Goal: Task Accomplishment & Management: Manage account settings

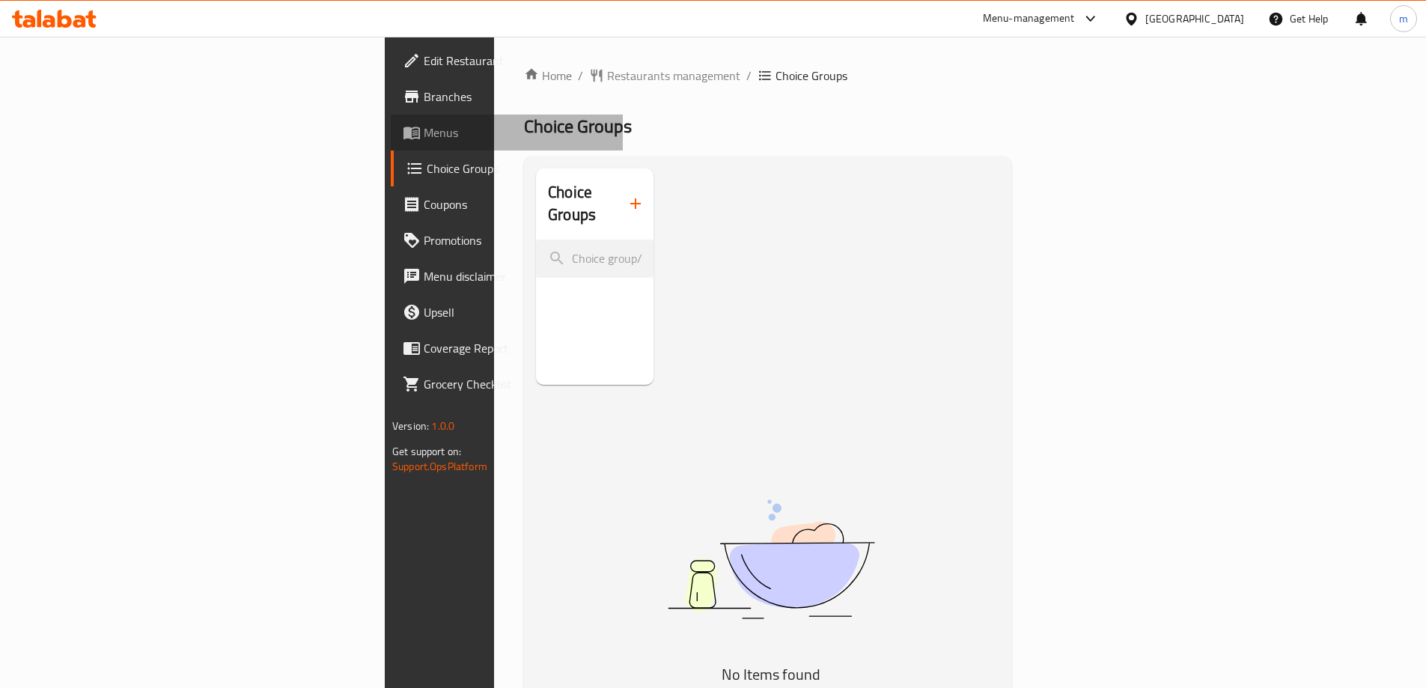
click at [424, 128] on span "Menus" at bounding box center [517, 133] width 187 height 18
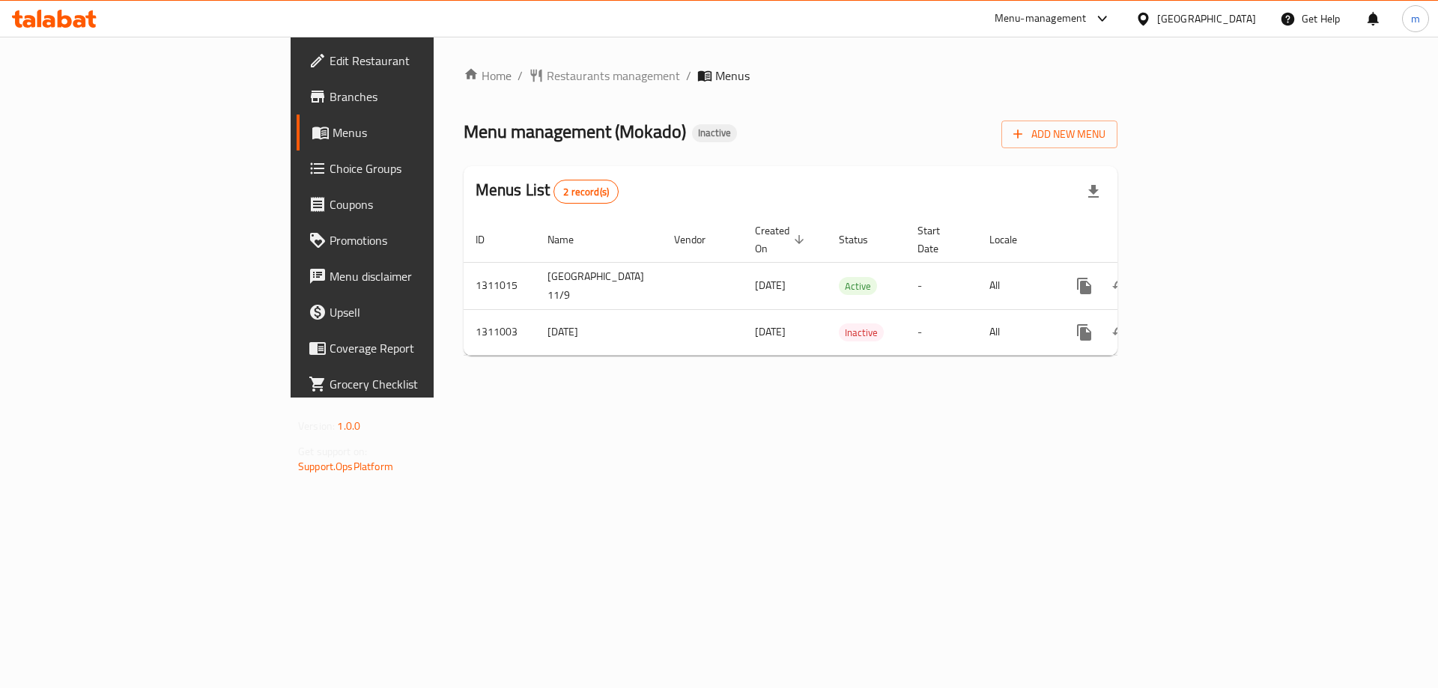
click at [1233, 22] on div "[GEOGRAPHIC_DATA]" at bounding box center [1206, 18] width 99 height 16
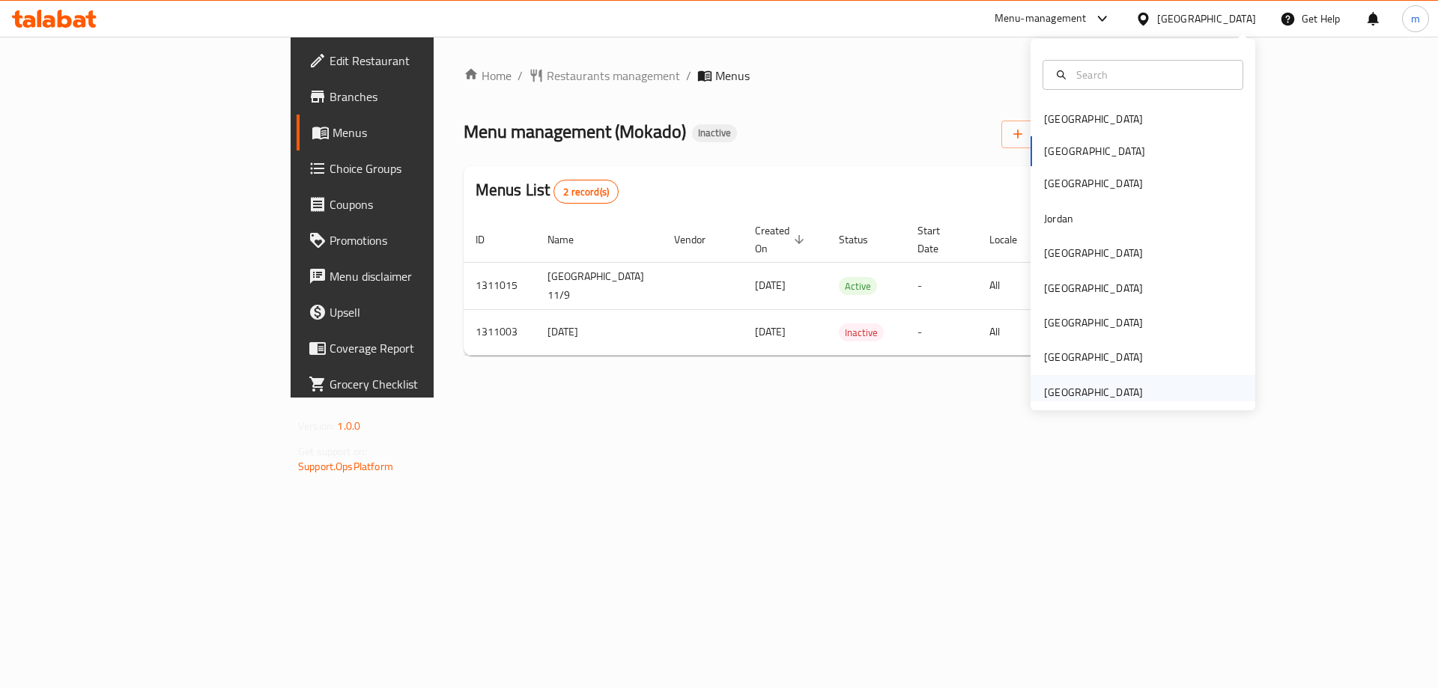
click at [1106, 389] on div "[GEOGRAPHIC_DATA]" at bounding box center [1093, 392] width 99 height 16
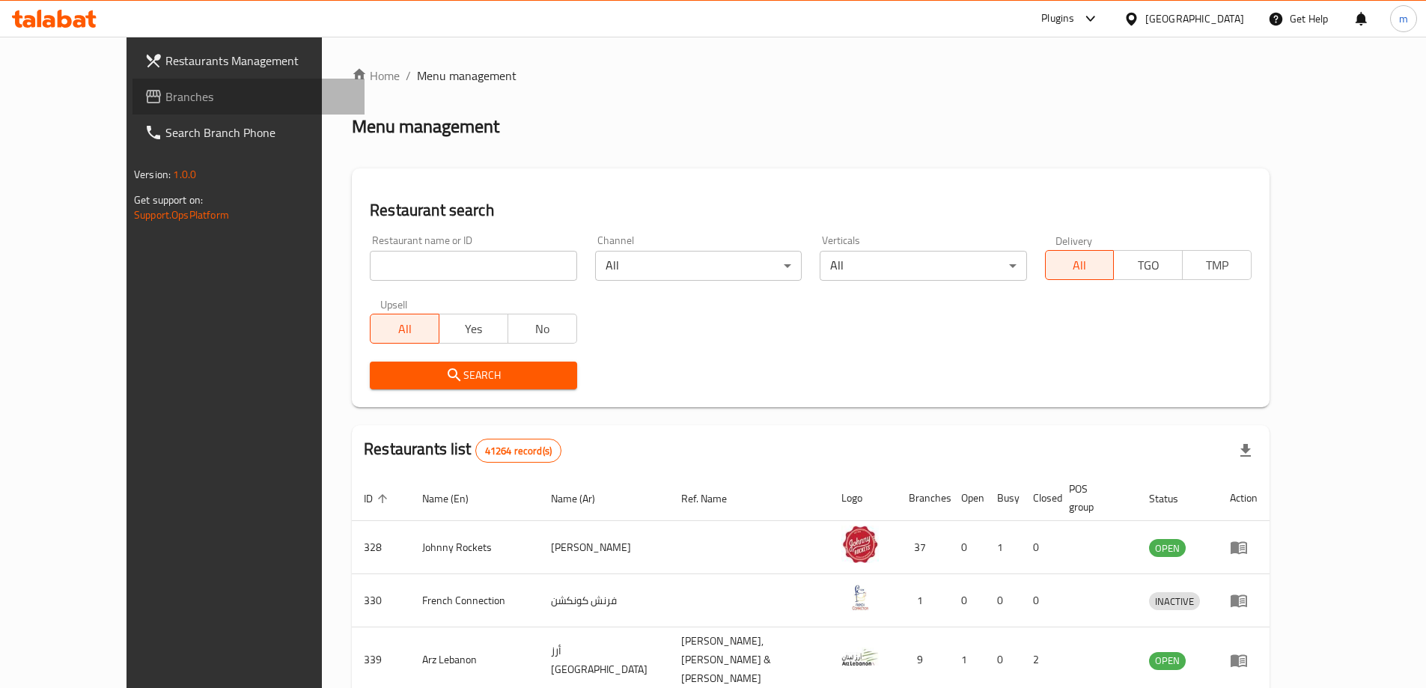
click at [165, 88] on span "Branches" at bounding box center [258, 97] width 187 height 18
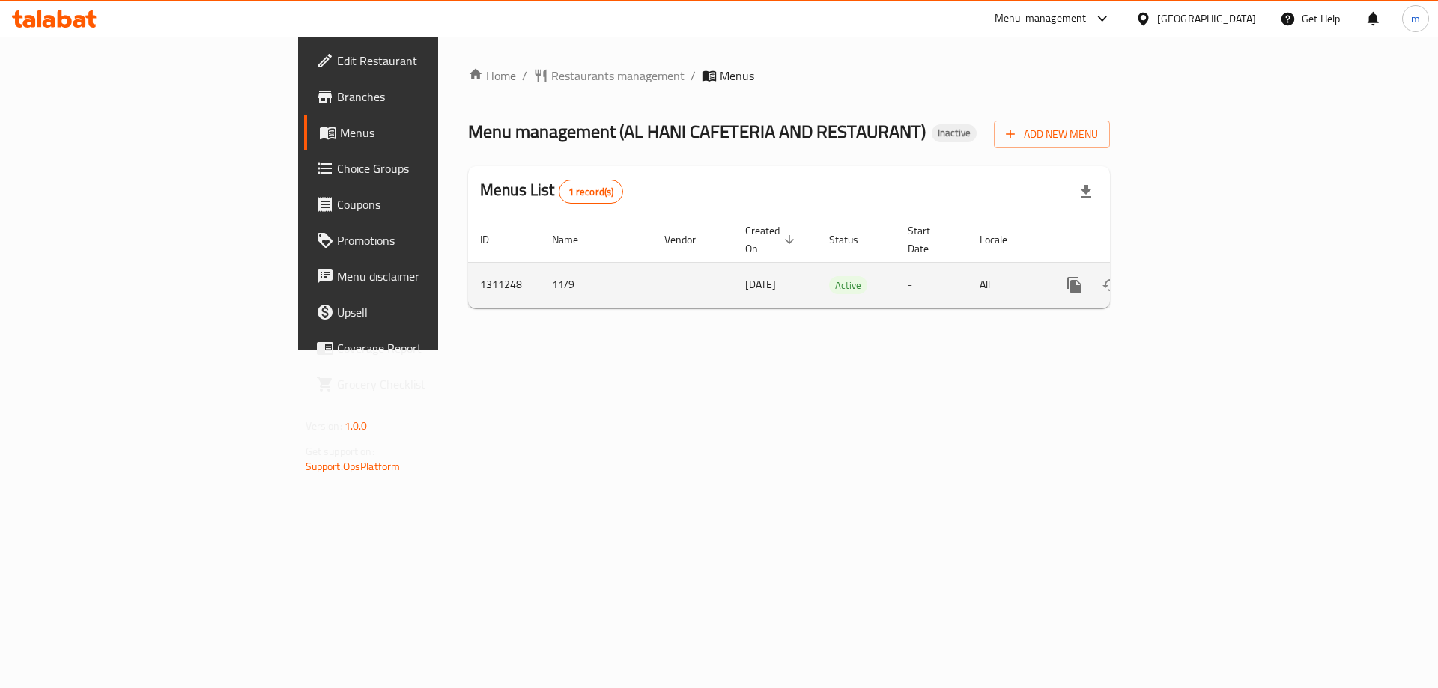
click at [1191, 276] on icon "enhanced table" at bounding box center [1182, 285] width 18 height 18
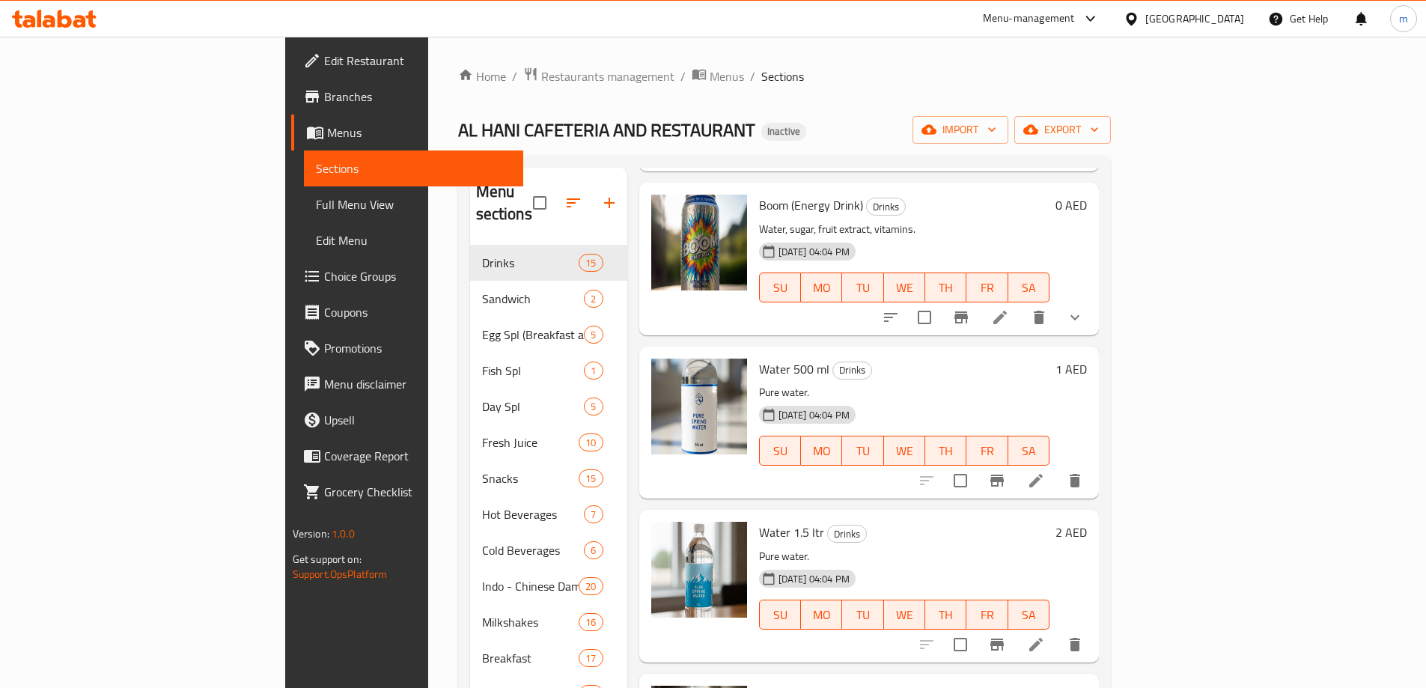
click at [699, 110] on div "Home / Restaurants management / Menus / Sections AL HANI CAFETERIA AND RESTAURA…" at bounding box center [784, 578] width 653 height 1023
click at [316, 199] on span "Full Menu View" at bounding box center [413, 204] width 195 height 18
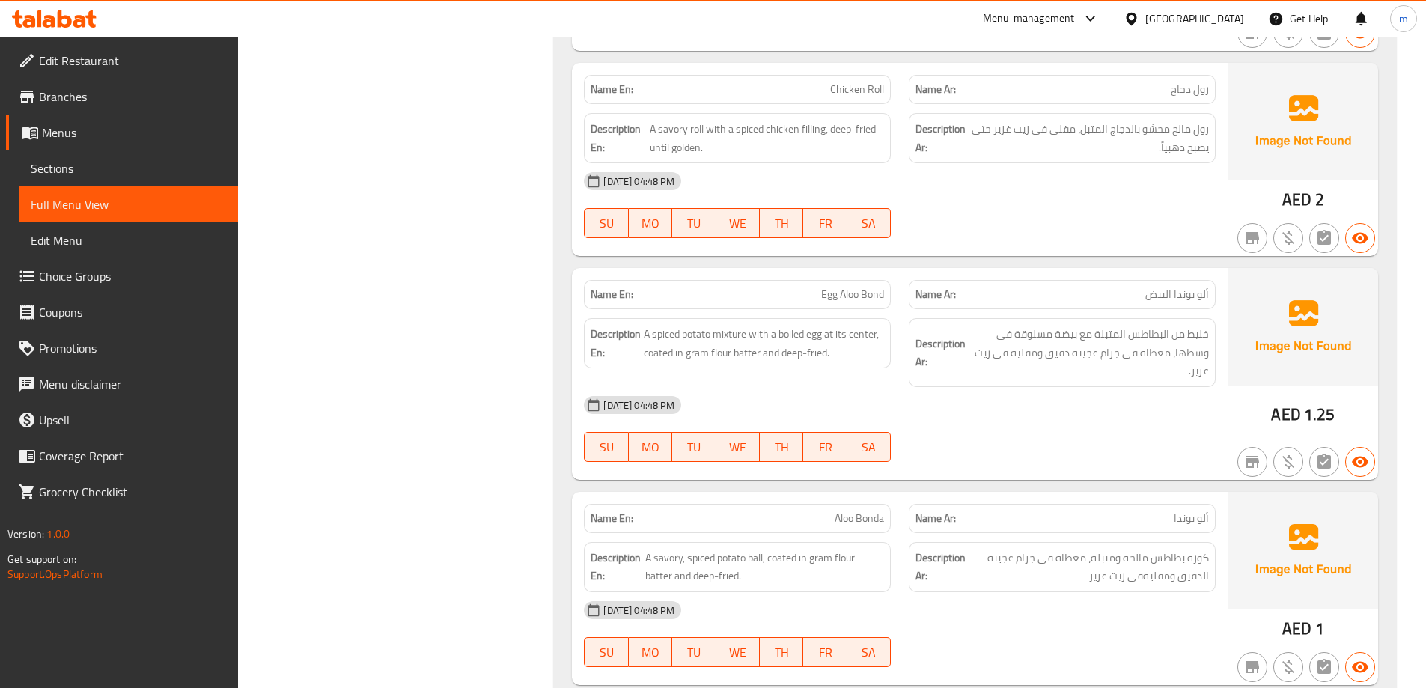
scroll to position [46134, 0]
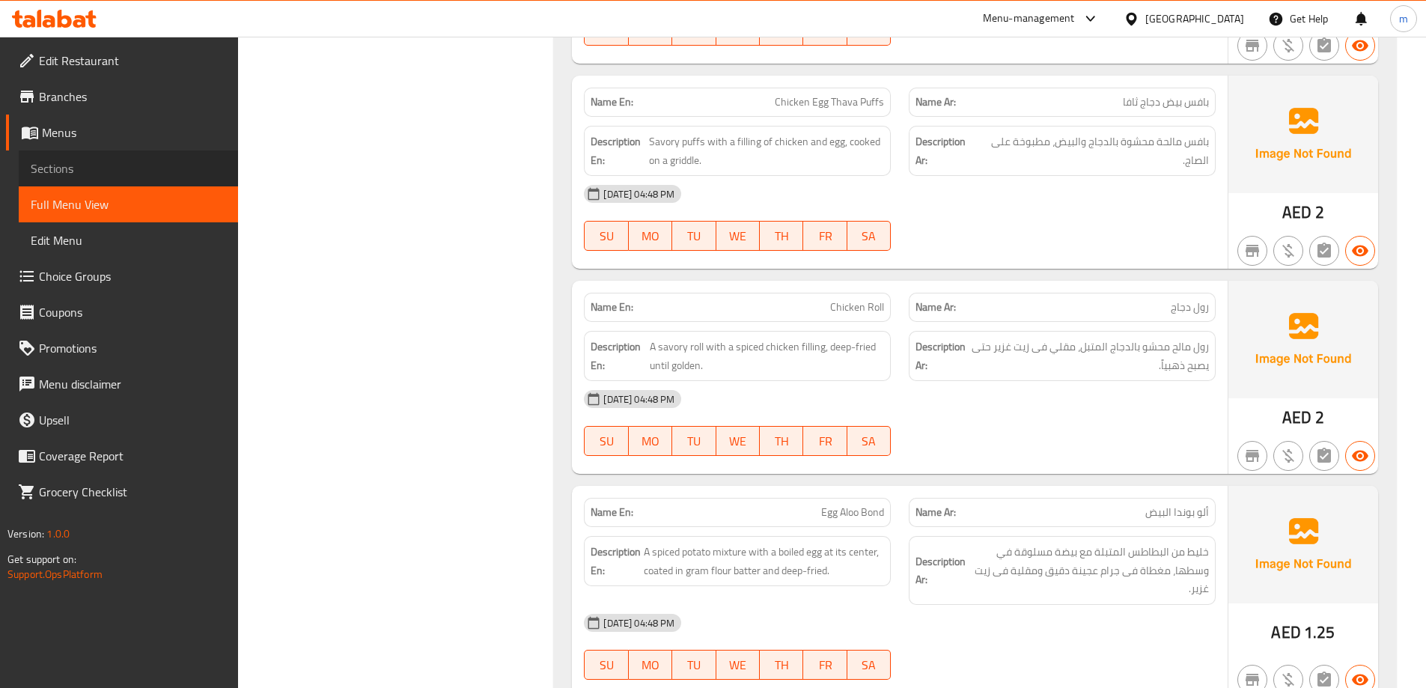
click at [86, 171] on span "Sections" at bounding box center [128, 168] width 195 height 18
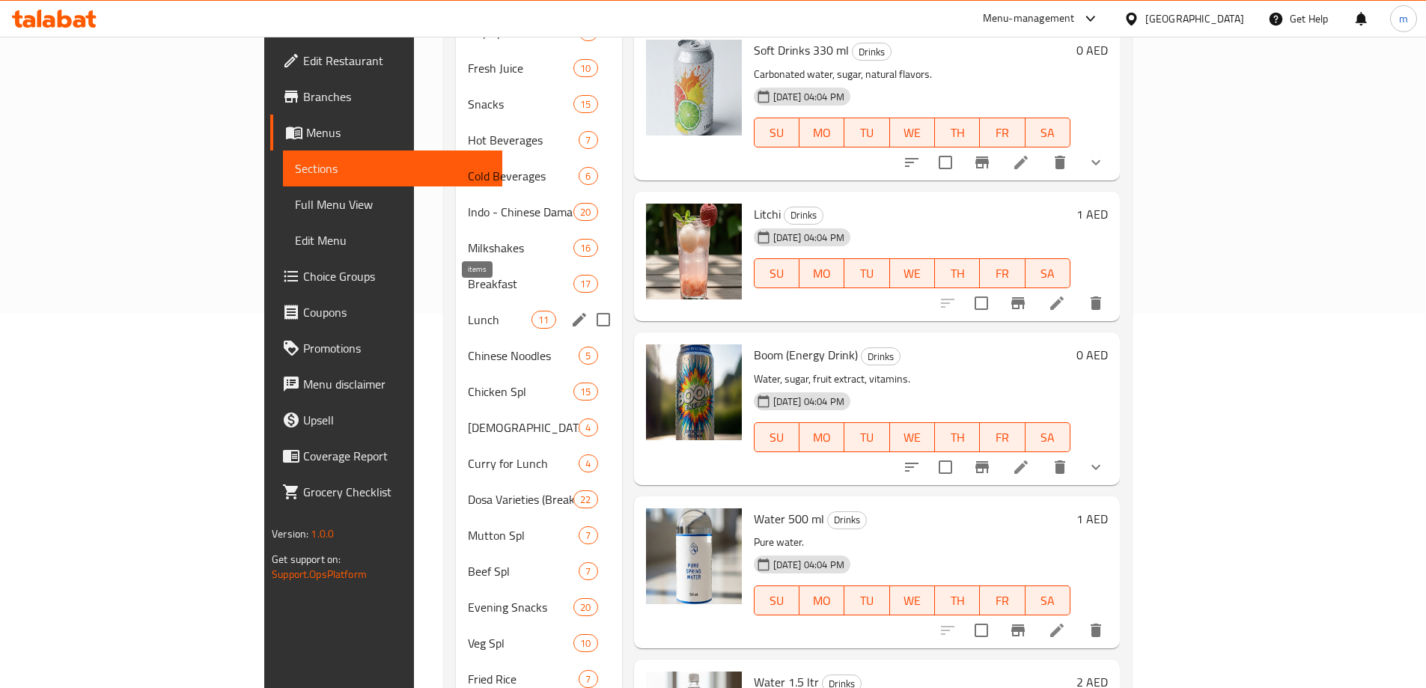
scroll to position [409, 0]
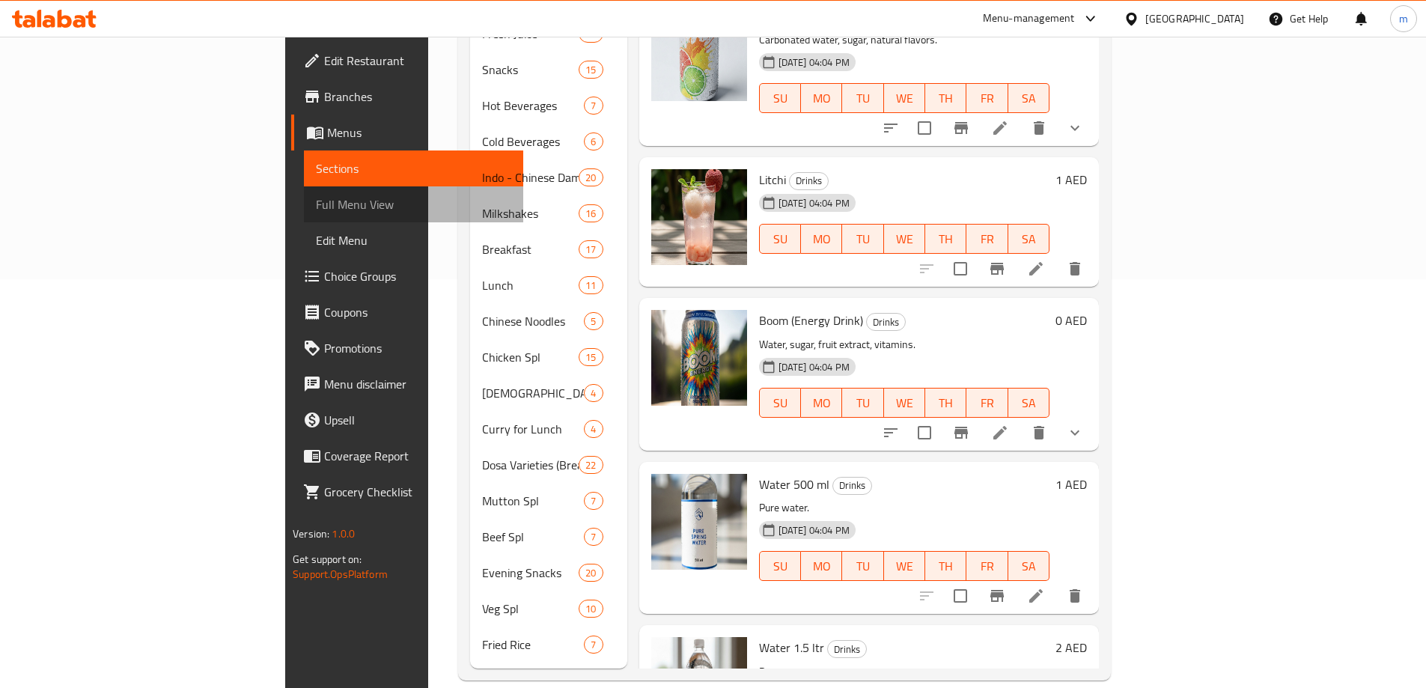
click at [316, 205] on span "Full Menu View" at bounding box center [413, 204] width 195 height 18
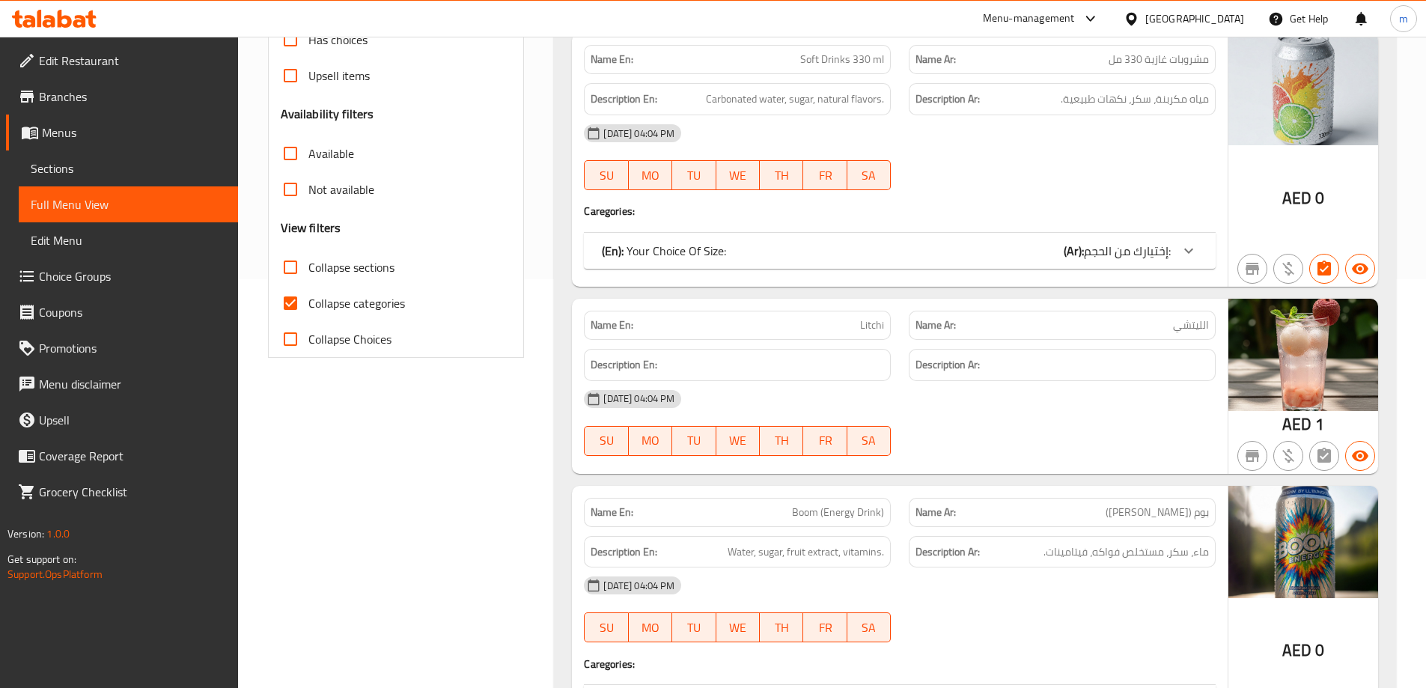
drag, startPoint x: 344, startPoint y: 308, endPoint x: 833, endPoint y: 27, distance: 563.5
click at [344, 308] on span "Collapse categories" at bounding box center [356, 303] width 97 height 18
click at [308, 308] on input "Collapse categories" at bounding box center [291, 303] width 36 height 36
checkbox input "false"
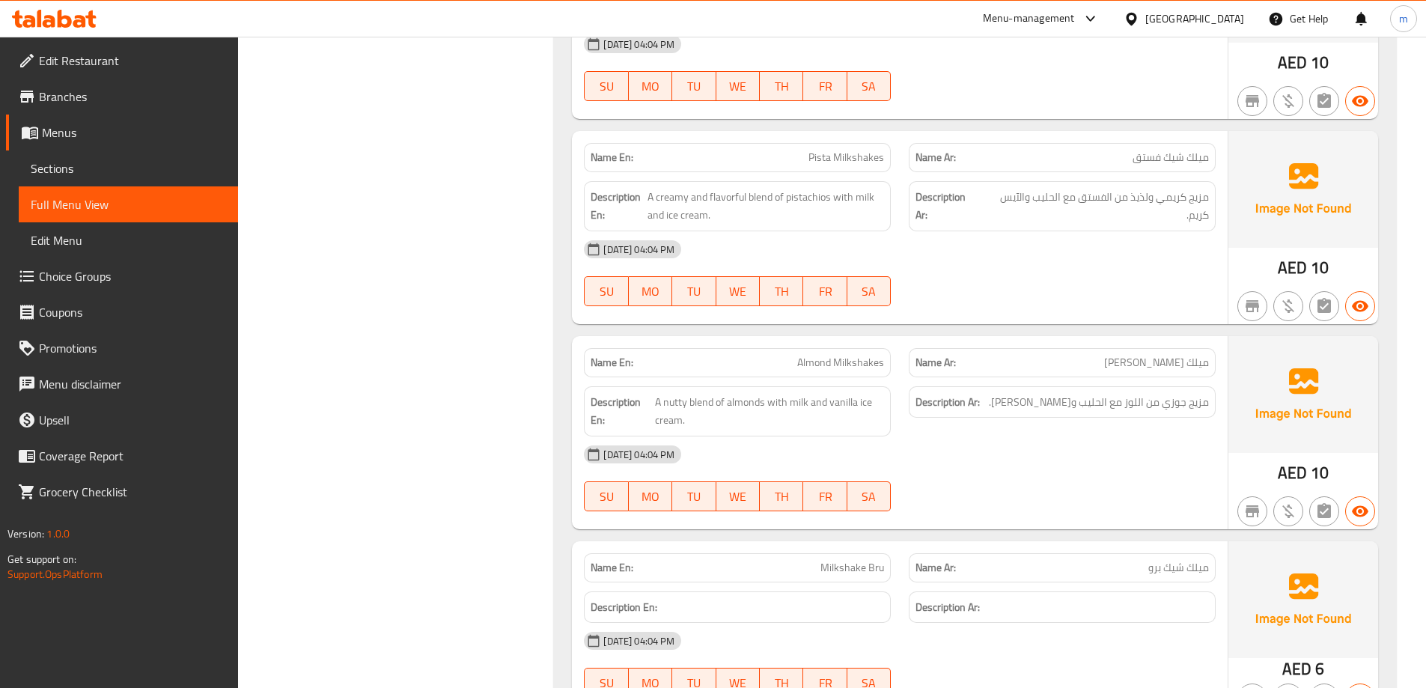
scroll to position [26879, 0]
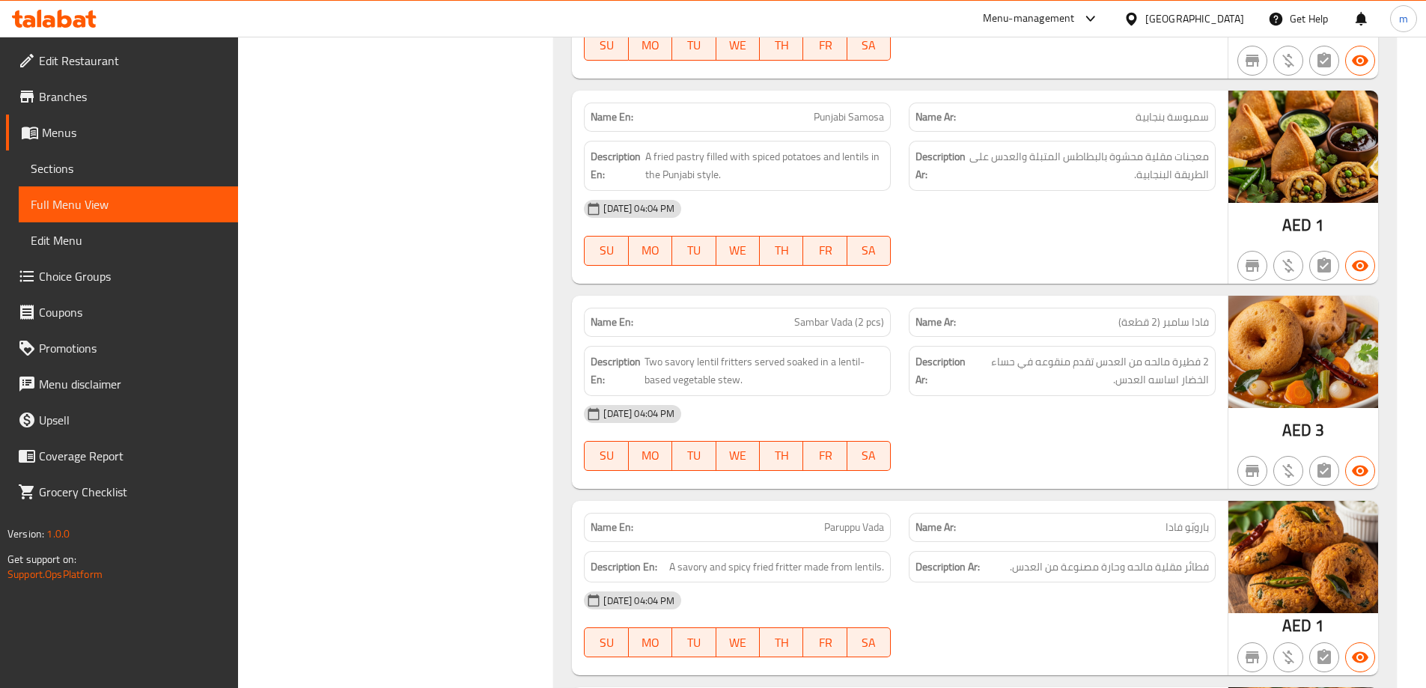
scroll to position [29082, 0]
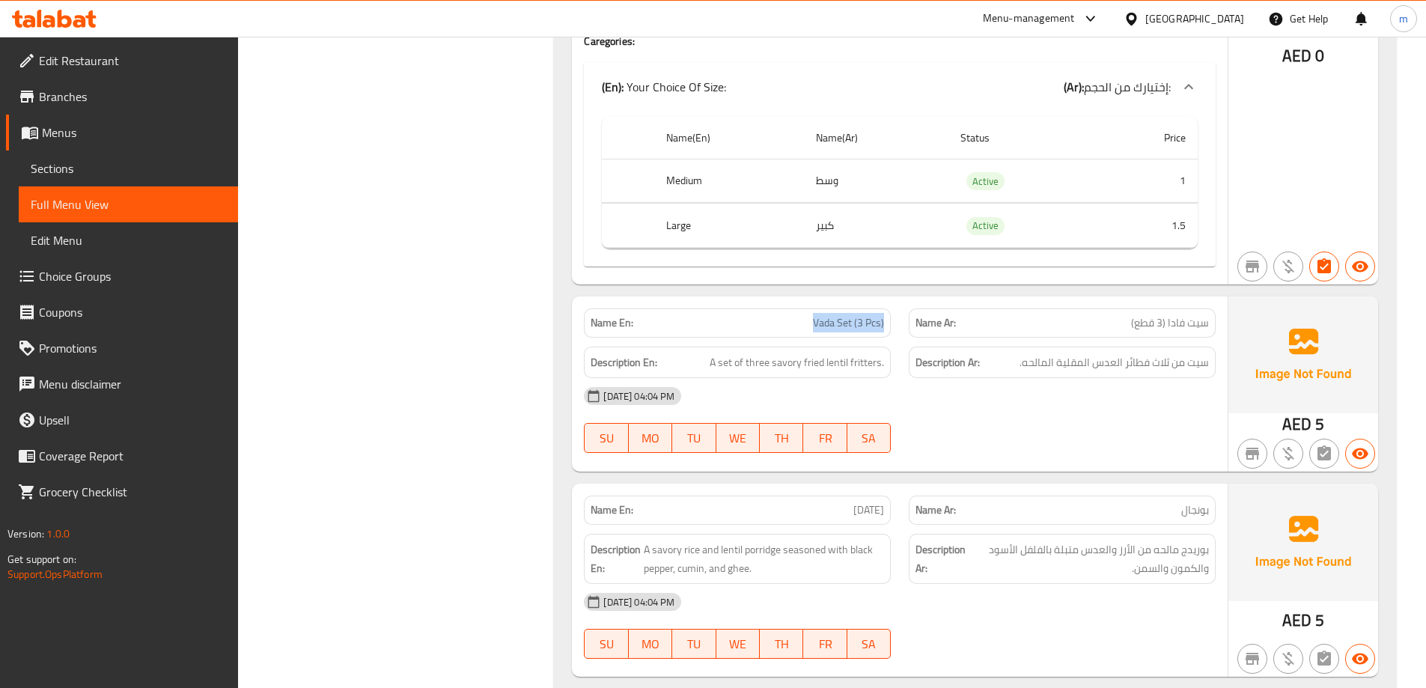
drag, startPoint x: 809, startPoint y: 307, endPoint x: 891, endPoint y: 305, distance: 81.6
click at [891, 326] on div "Name En: Vada Set (3 Pcs)" at bounding box center [737, 340] width 307 height 29
copy span "Vada Set (3 Pcs)"
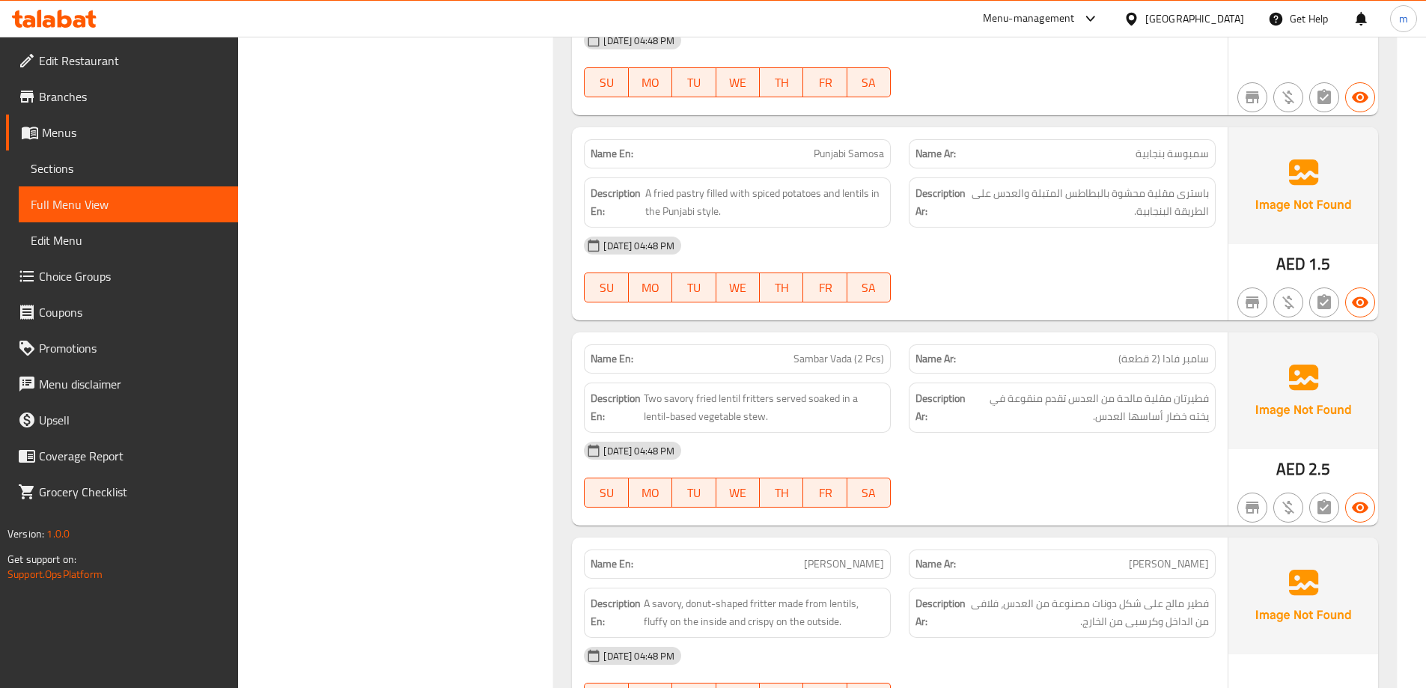
scroll to position [11755, 0]
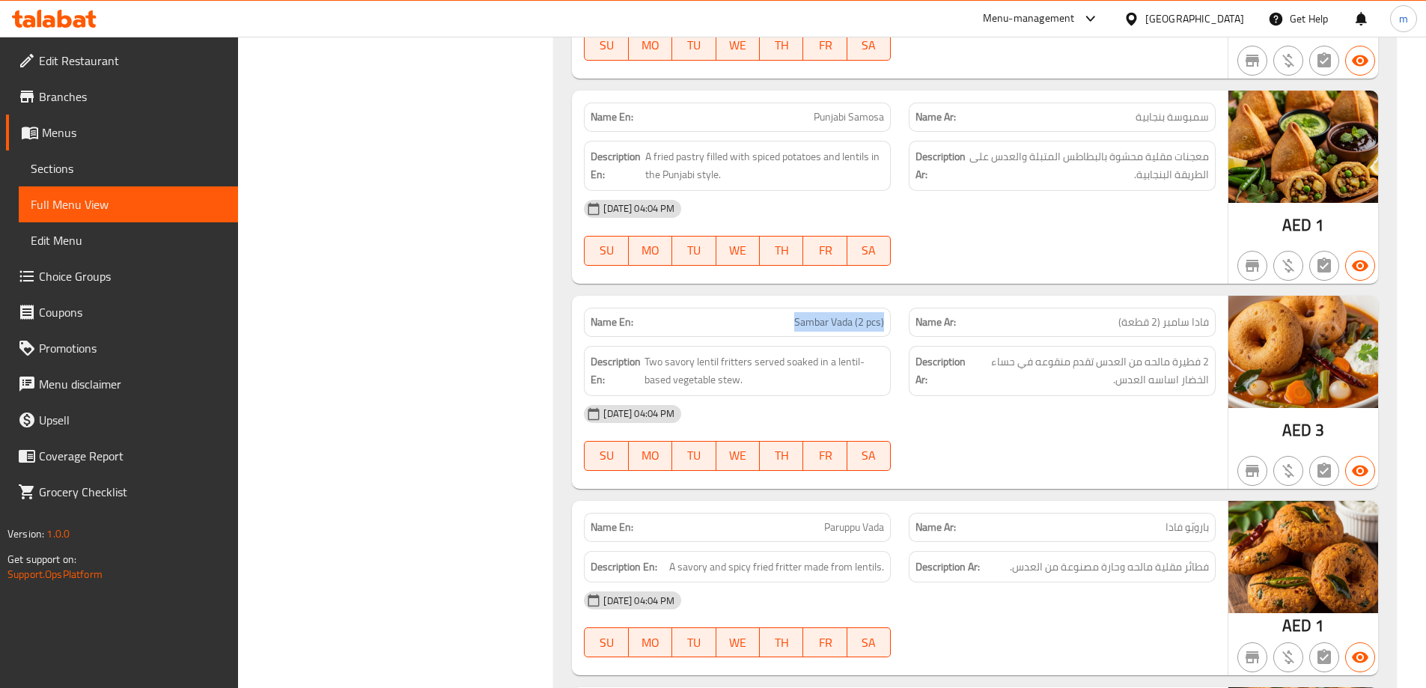
drag, startPoint x: 789, startPoint y: 303, endPoint x: 889, endPoint y: 311, distance: 99.9
click at [889, 326] on div "Name En: Sambar Vada (2 pcs)" at bounding box center [737, 340] width 307 height 29
copy span "Sambar Vada (2 pcs)"
click at [834, 332] on span "Sambar Vada (2 pcs)" at bounding box center [839, 340] width 90 height 16
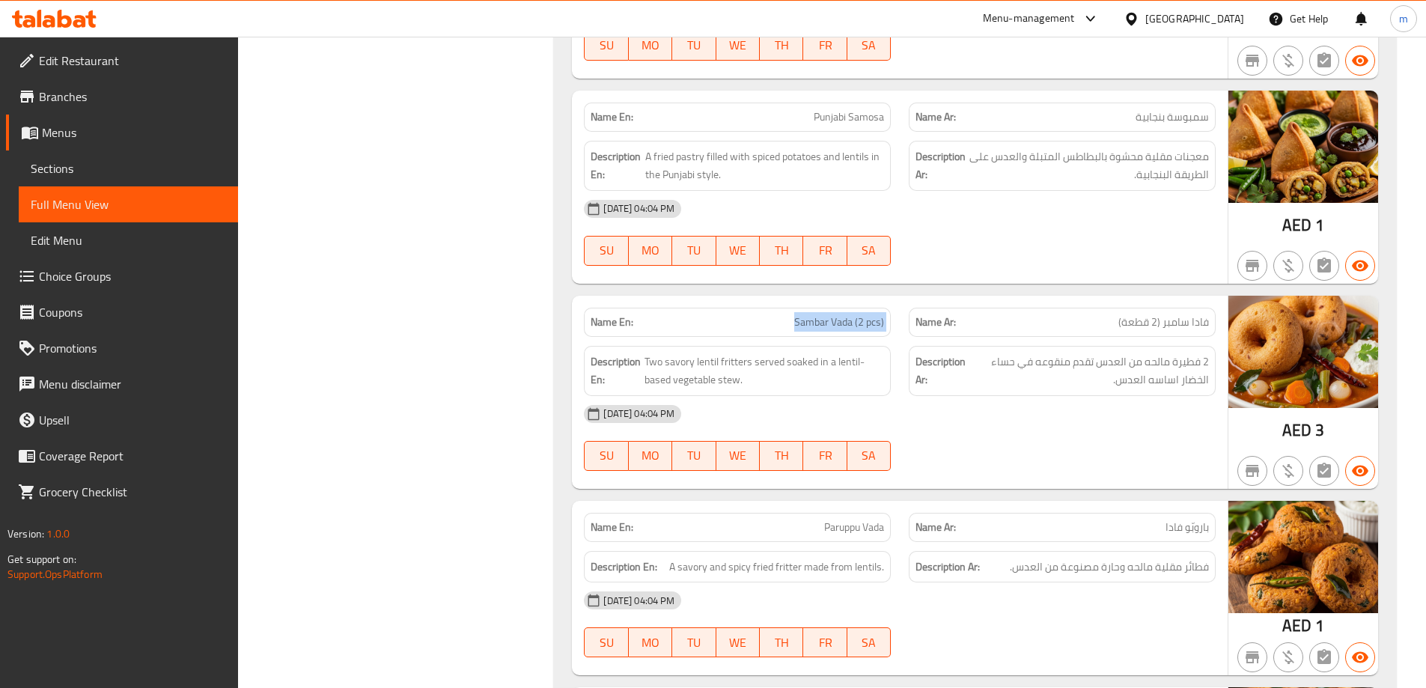
click at [834, 332] on span "Sambar Vada (2 pcs)" at bounding box center [839, 340] width 90 height 16
copy span "Sambar Vada (2 pcs)"
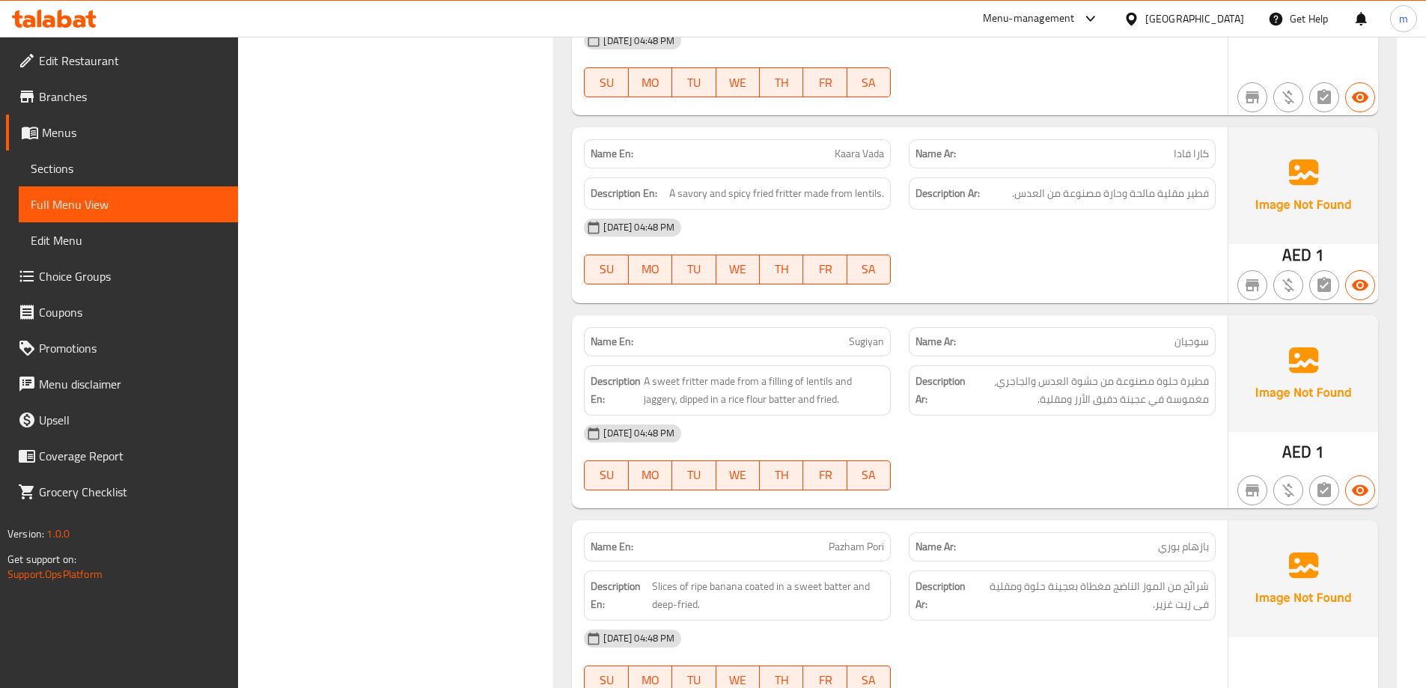
scroll to position [12584, 0]
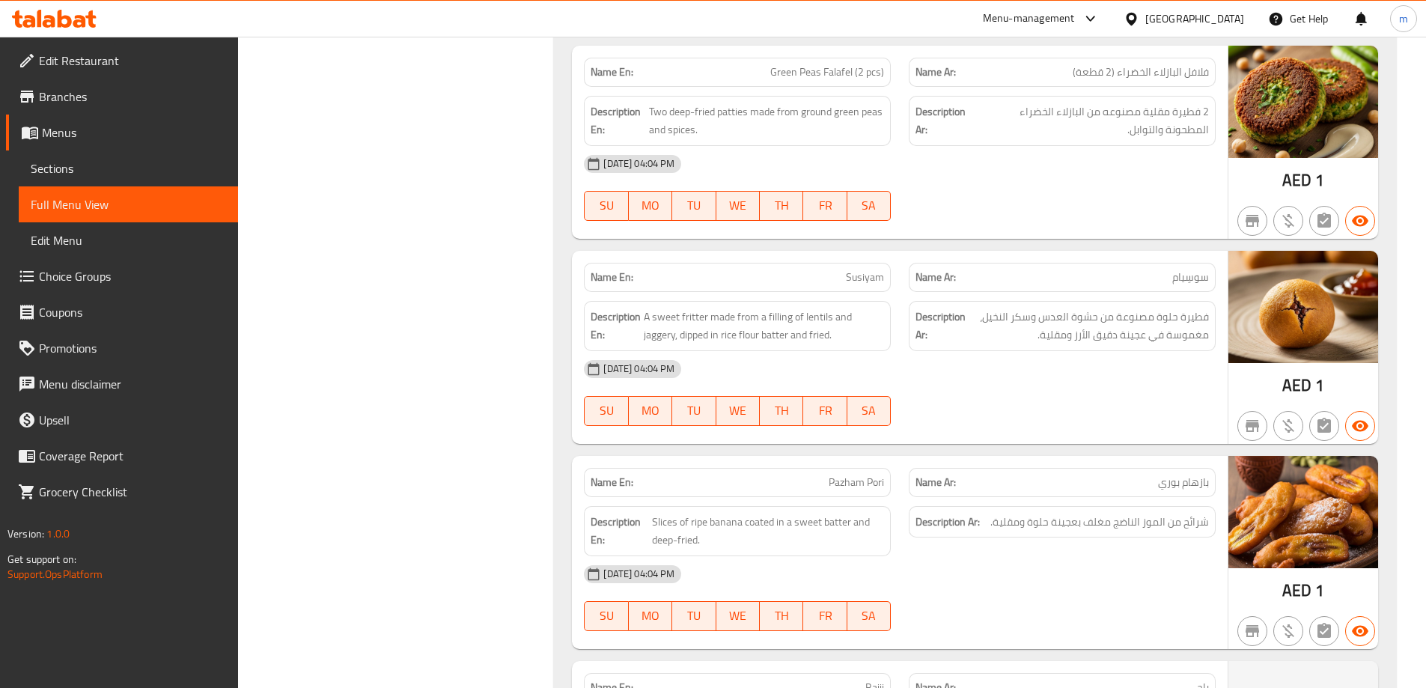
click at [877, 288] on span "Susiyam" at bounding box center [865, 296] width 38 height 16
copy span "Susiyam"
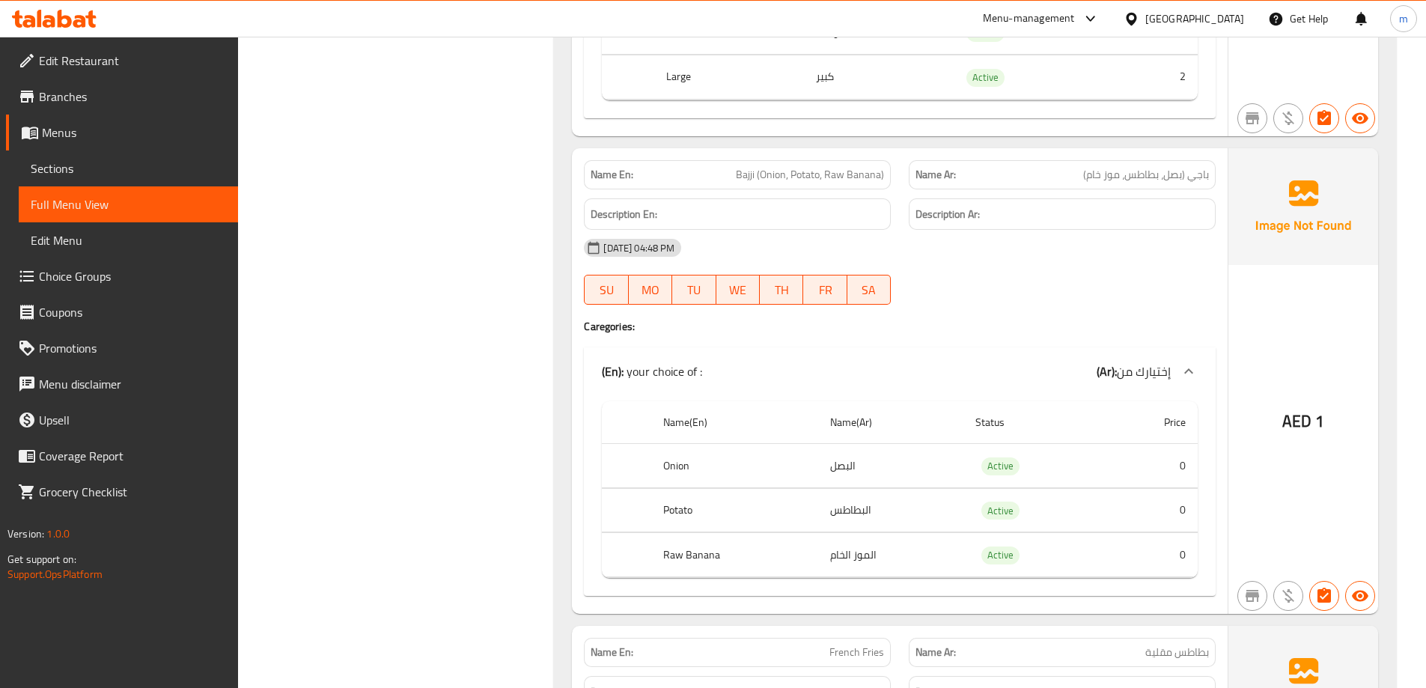
scroll to position [12949, 0]
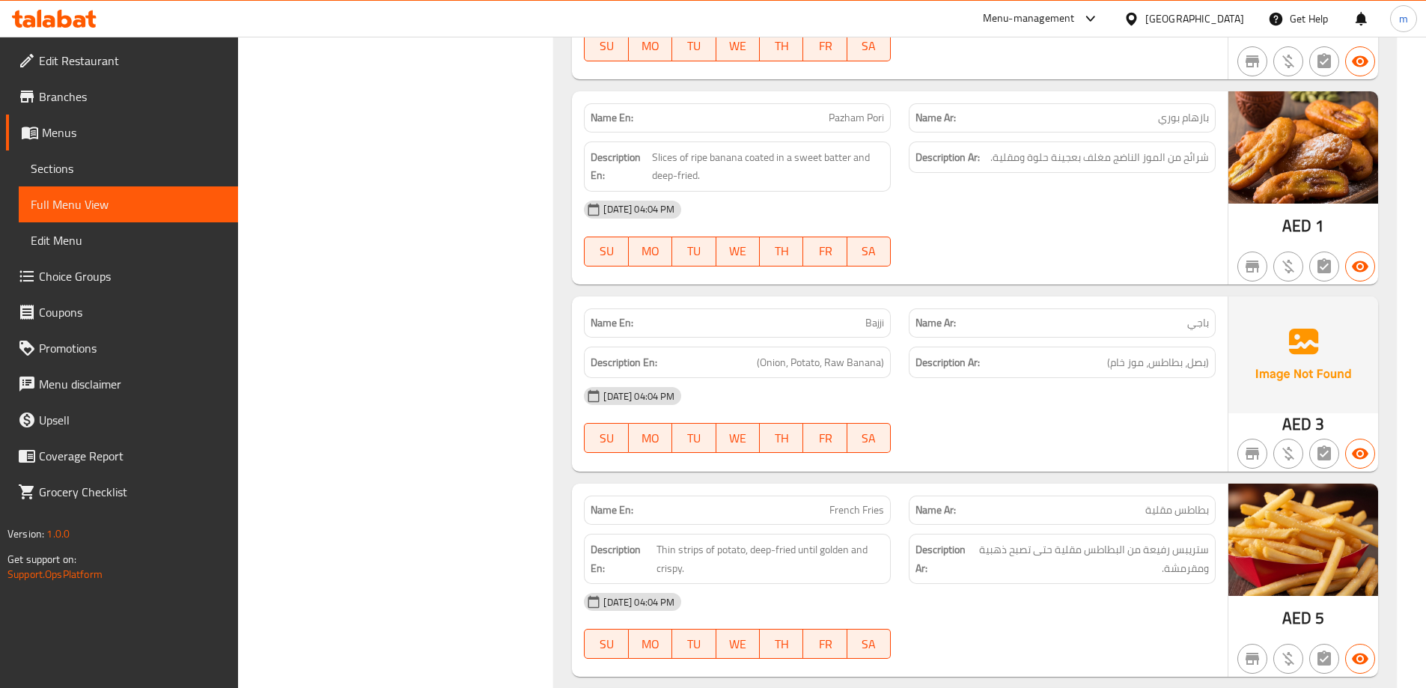
click at [833, 371] on span "(Onion, Potato, Raw Banana)" at bounding box center [820, 380] width 127 height 19
click at [832, 371] on span "(Onion, Potato, Raw Banana)" at bounding box center [820, 380] width 127 height 19
click at [873, 365] on div "Description En: (Onion, Potato, Raw Banana)" at bounding box center [737, 381] width 307 height 32
click at [846, 397] on div "[DATE] 04:04 PM" at bounding box center [900, 415] width 650 height 36
drag, startPoint x: 824, startPoint y: 349, endPoint x: 885, endPoint y: 351, distance: 60.7
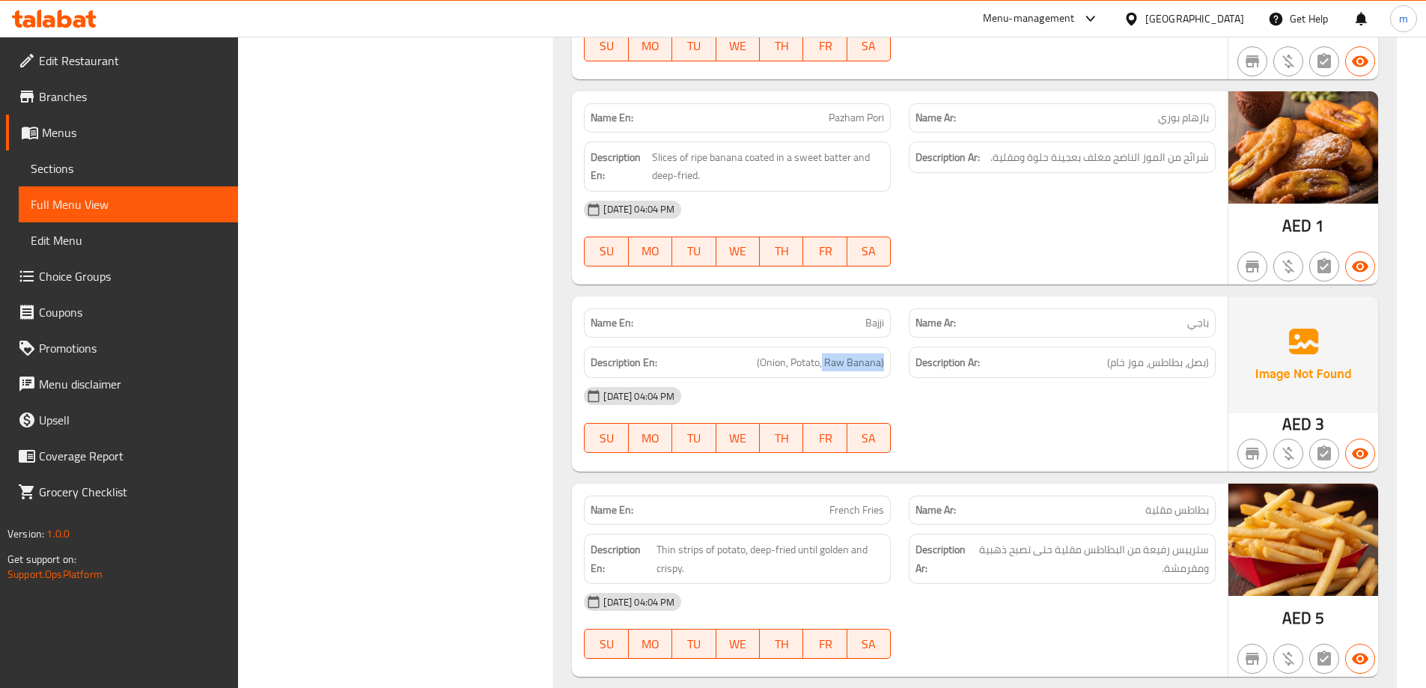
click at [885, 365] on div "Description En: (Onion, Potato, Raw Banana)" at bounding box center [737, 381] width 307 height 32
copy span "Raw Banana)"
click at [873, 333] on span "Bajji" at bounding box center [875, 341] width 19 height 16
copy span "Bajji"
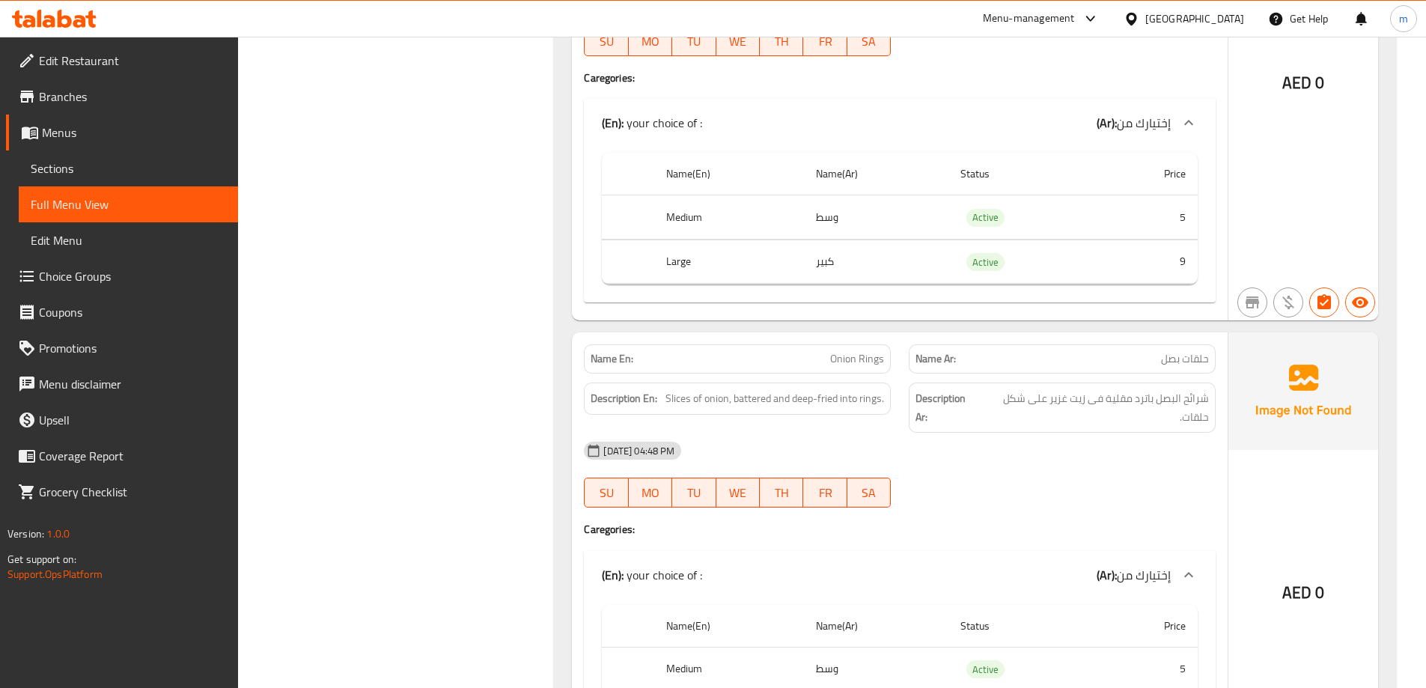
scroll to position [13546, 0]
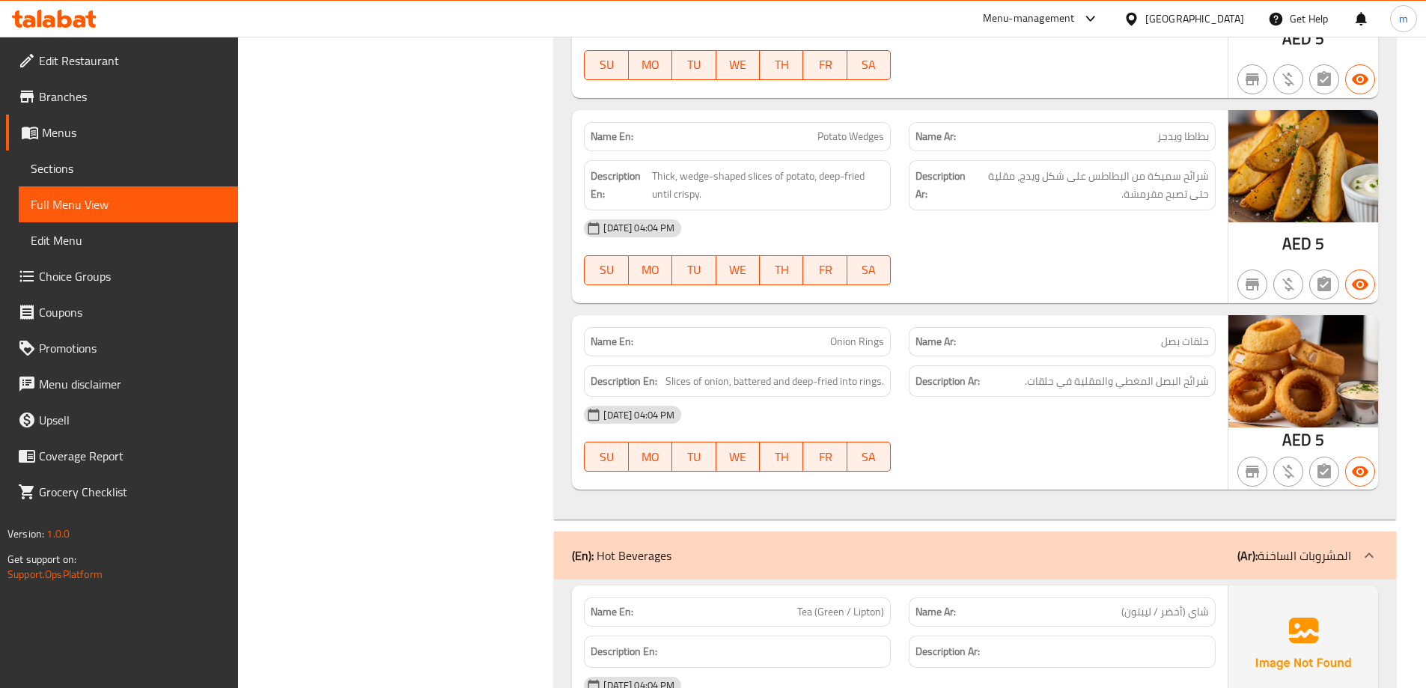
click at [872, 334] on span "Onion Rings" at bounding box center [857, 342] width 54 height 16
copy span "Onion Rings"
click at [843, 334] on span "Onion Rings" at bounding box center [857, 342] width 54 height 16
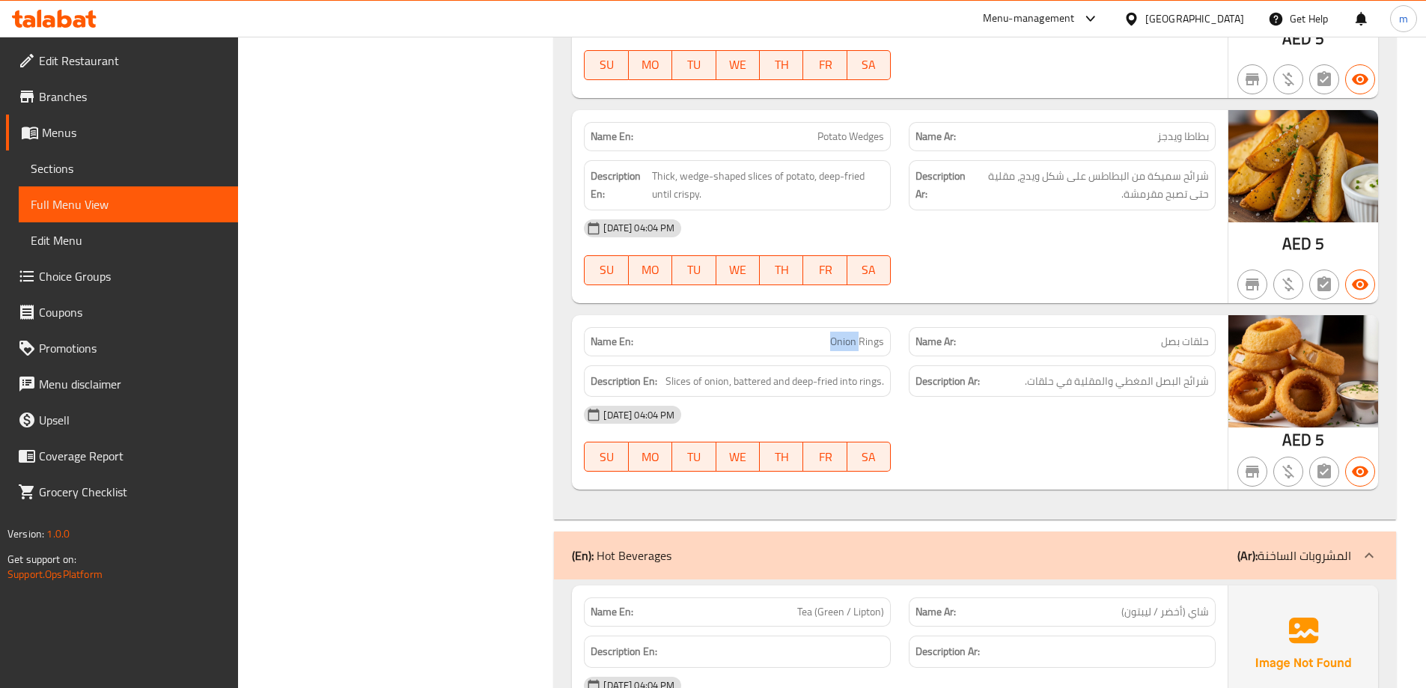
click at [843, 334] on span "Onion Rings" at bounding box center [857, 342] width 54 height 16
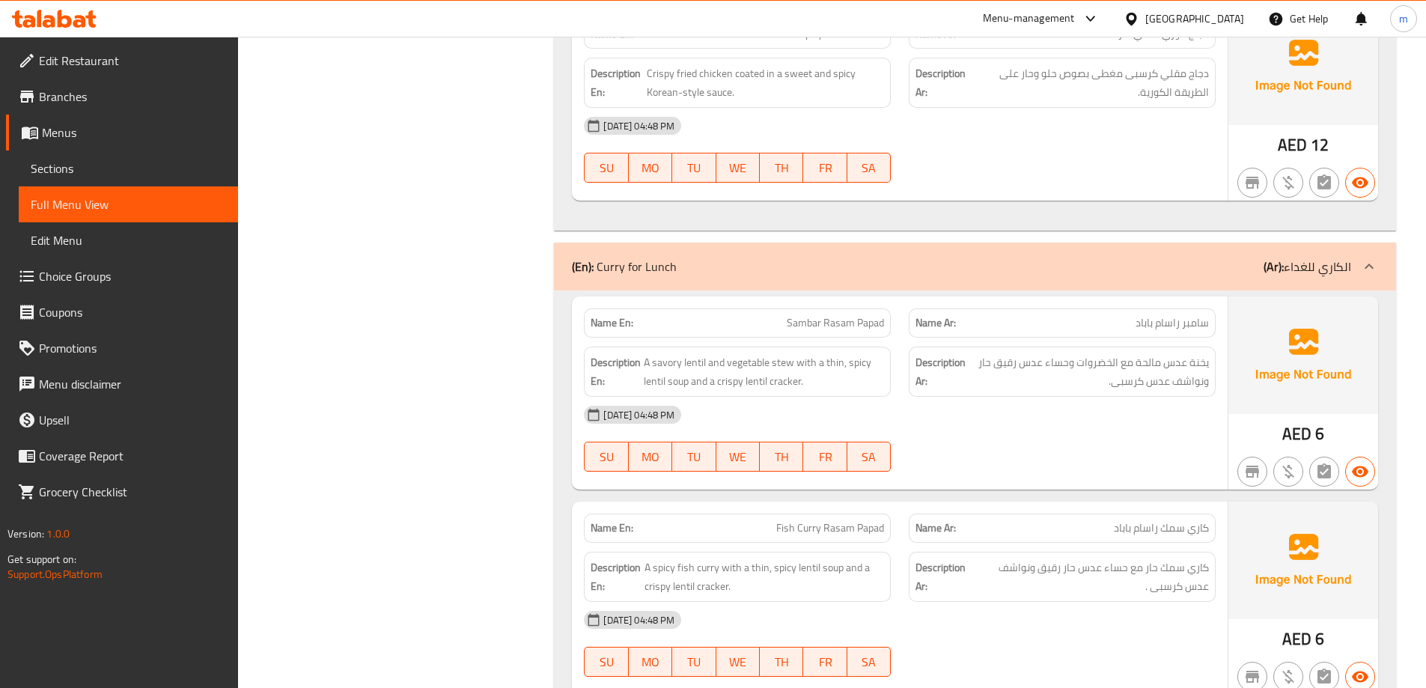
scroll to position [44588, 0]
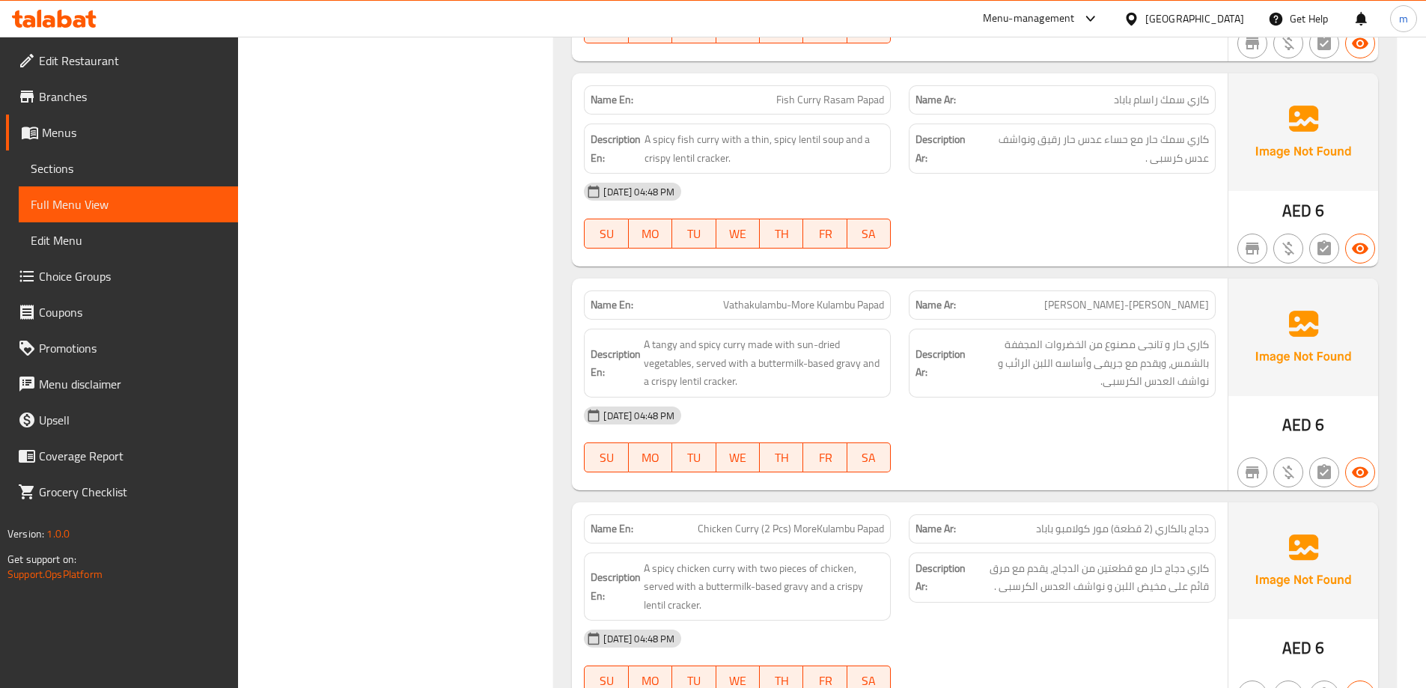
click at [788, 521] on span "Chicken Curry (2 Pcs) MoreKulambu Papad" at bounding box center [791, 529] width 186 height 16
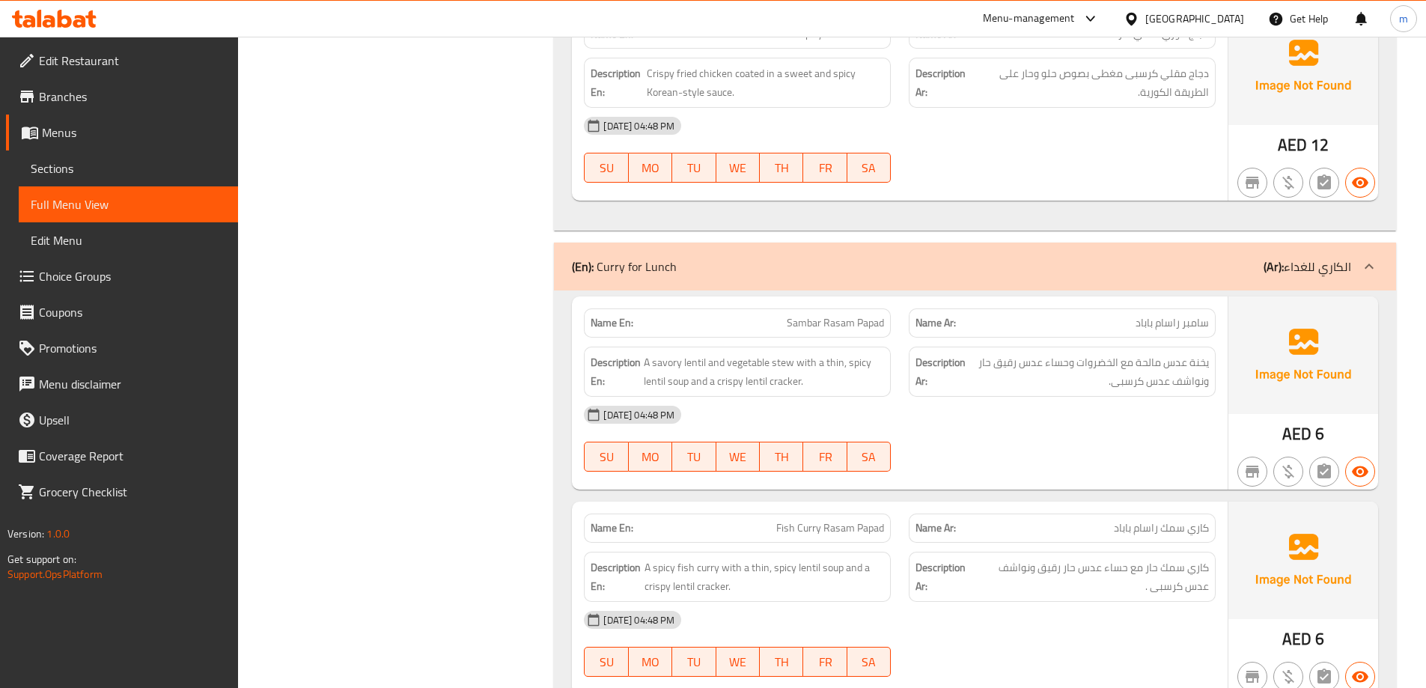
click at [850, 315] on span "Sambar Rasam Papad" at bounding box center [835, 323] width 97 height 16
click at [851, 315] on span "Sambar Rasam Papad" at bounding box center [835, 323] width 97 height 16
copy span "Sambar Rasam Papad"
click at [843, 520] on span "Fish Curry Rasam Papad" at bounding box center [830, 528] width 108 height 16
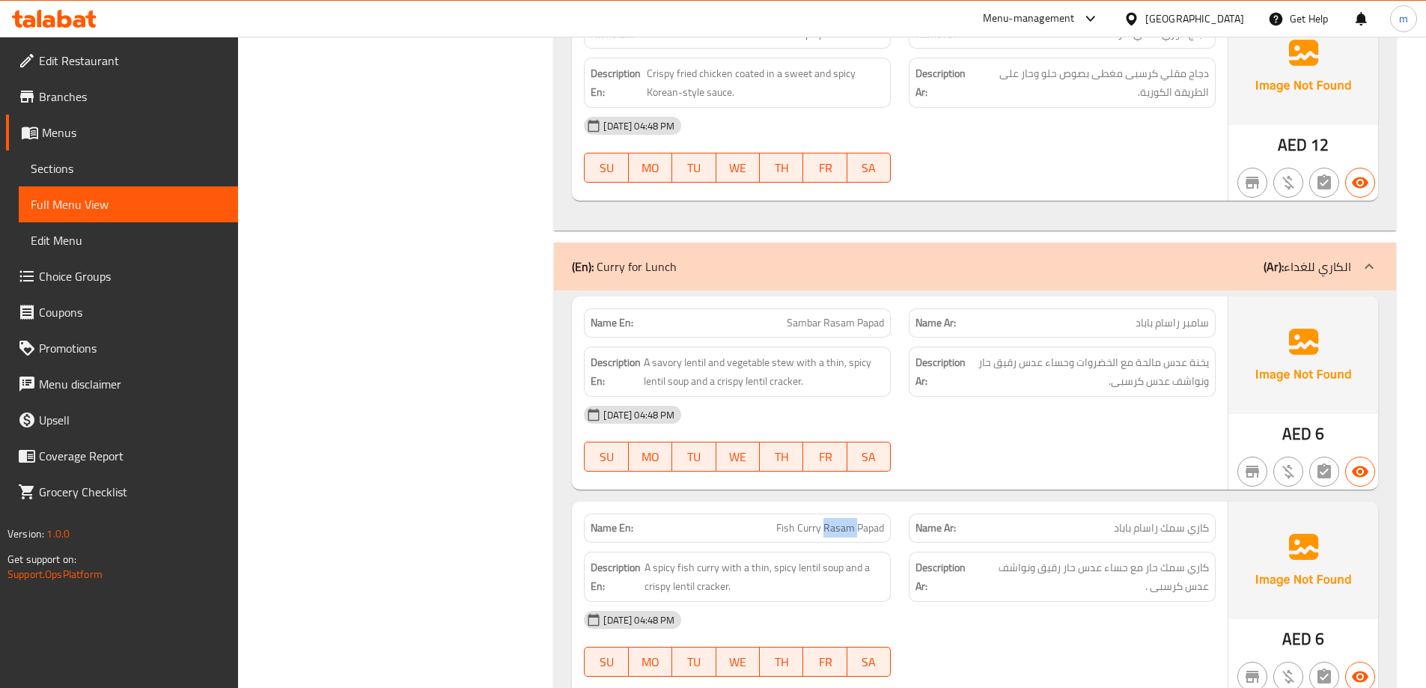
click at [843, 520] on span "Fish Curry Rasam Papad" at bounding box center [830, 528] width 108 height 16
copy span "Fish Curry Rasam Papad"
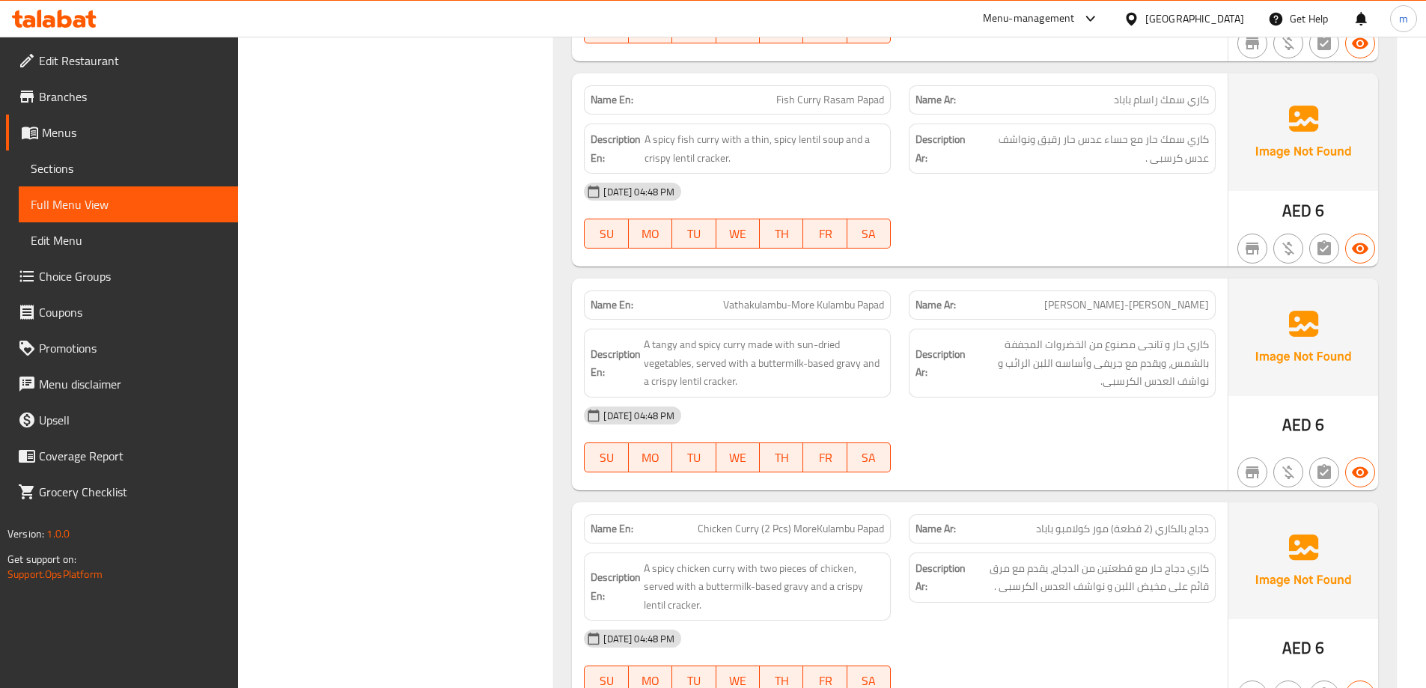
click at [835, 297] on span "Vathakulambu-More Kulambu Papad" at bounding box center [803, 305] width 161 height 16
copy span "Vathakulambu-More Kulambu Papad"
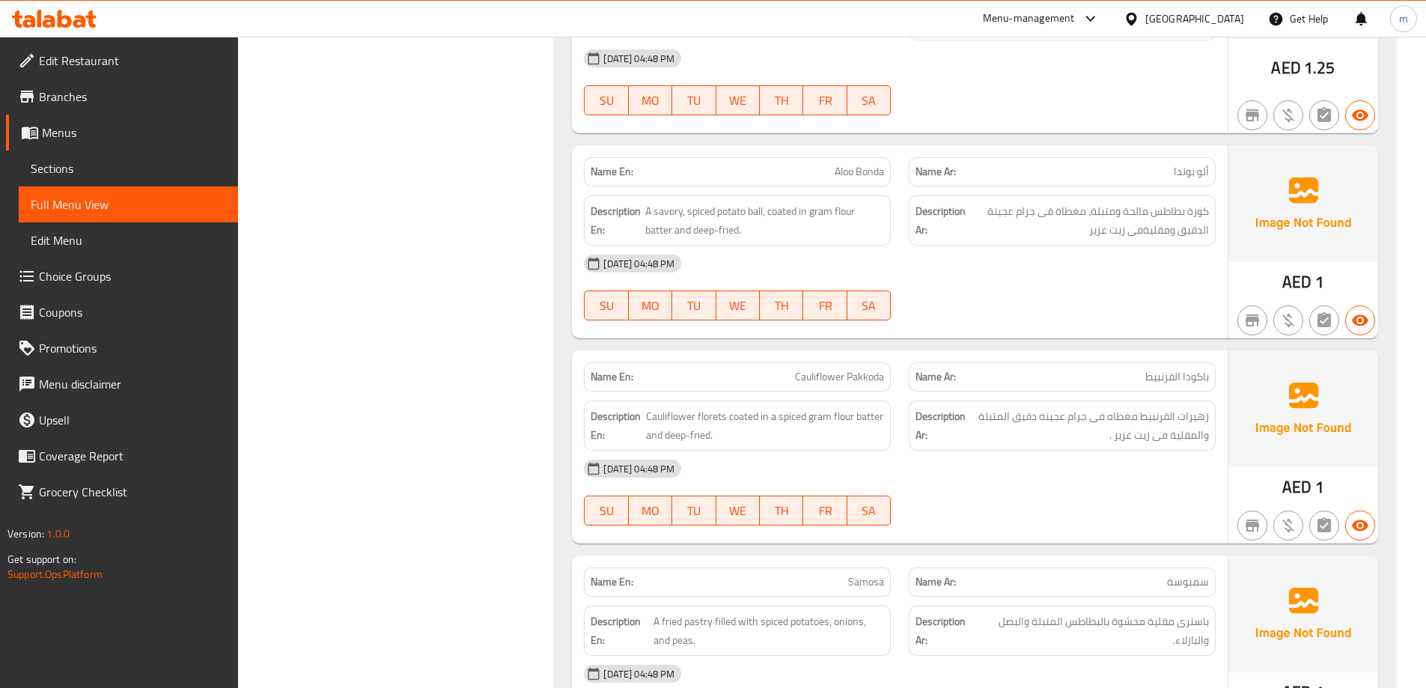
scroll to position [10934, 0]
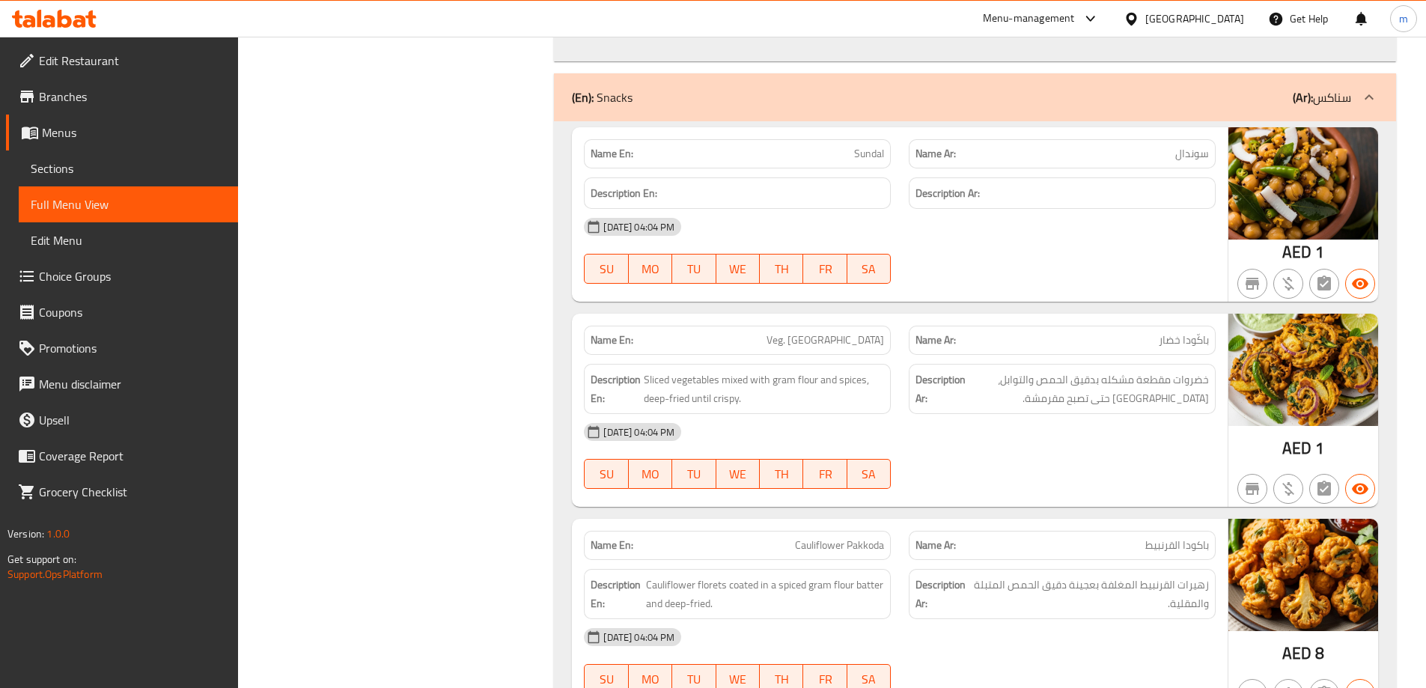
click at [853, 332] on span "Veg. [GEOGRAPHIC_DATA]" at bounding box center [826, 340] width 118 height 16
click at [841, 332] on span "Veg. [GEOGRAPHIC_DATA]" at bounding box center [826, 340] width 118 height 16
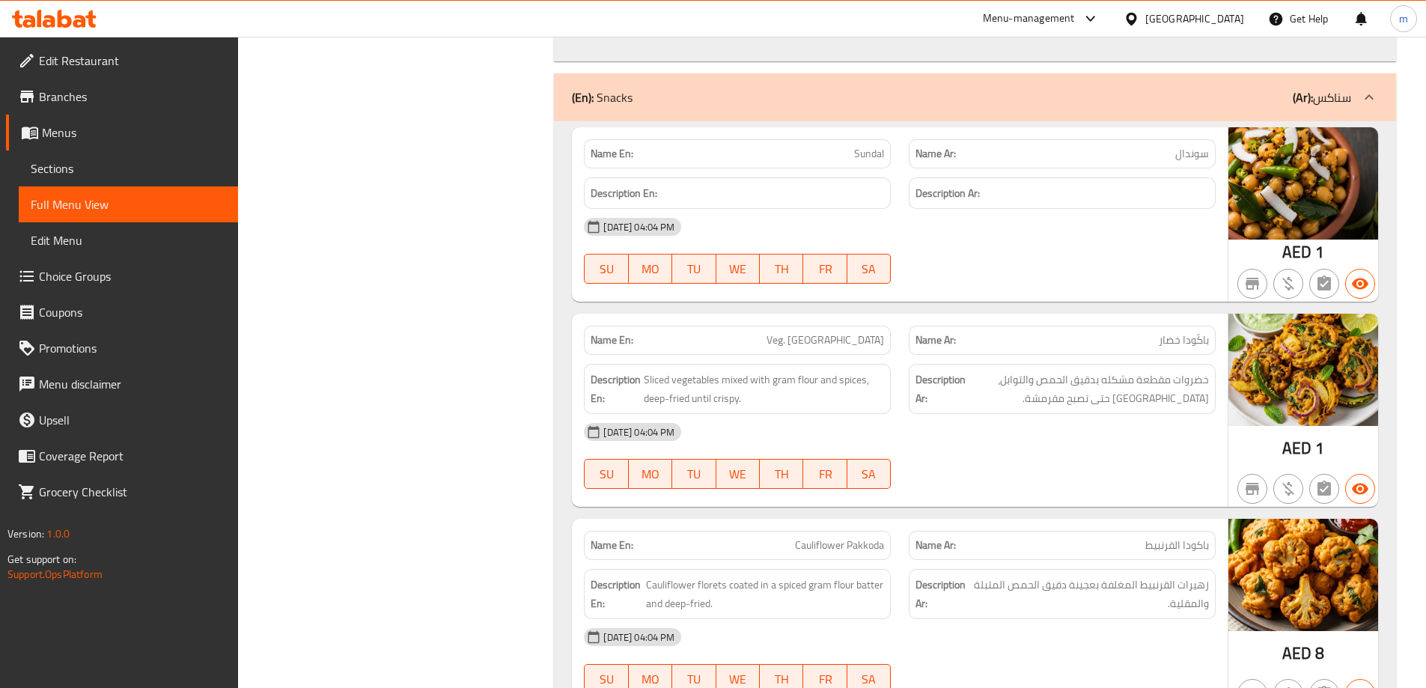
click at [849, 538] on span "Cauliflower Pakkoda" at bounding box center [839, 546] width 89 height 16
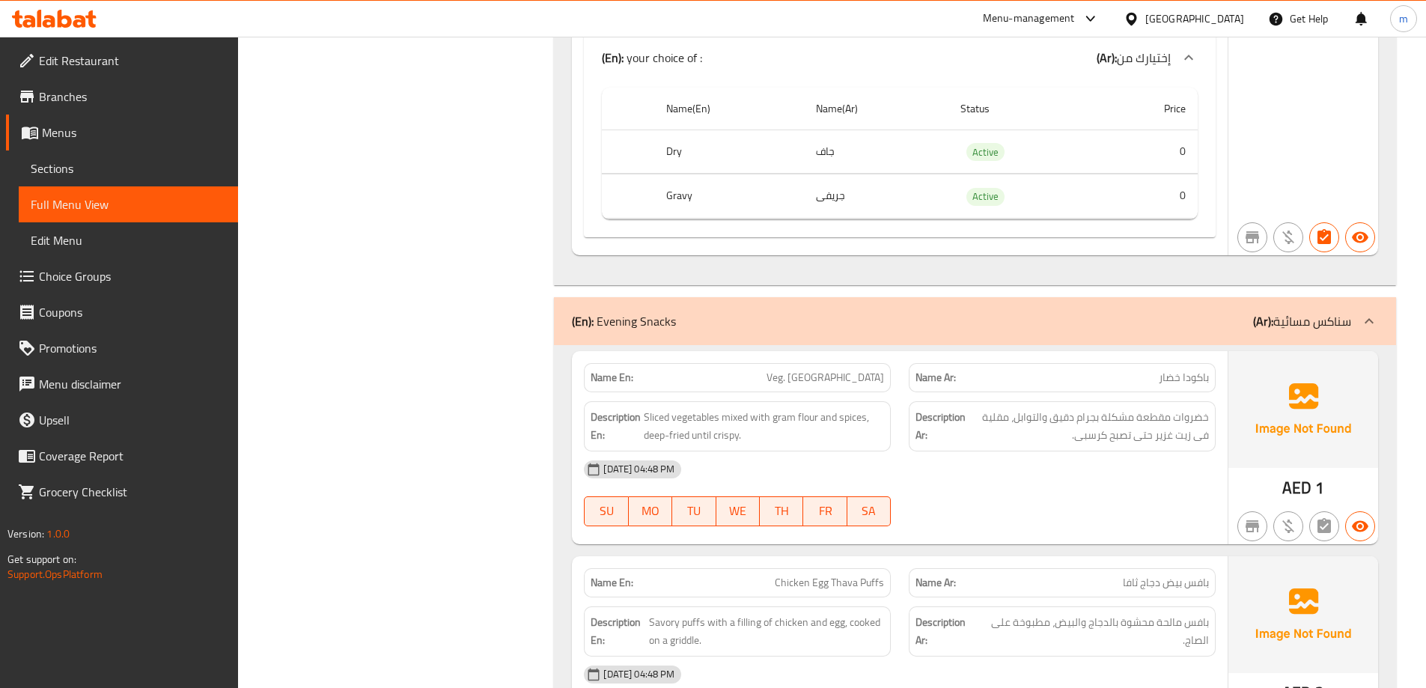
scroll to position [58712, 0]
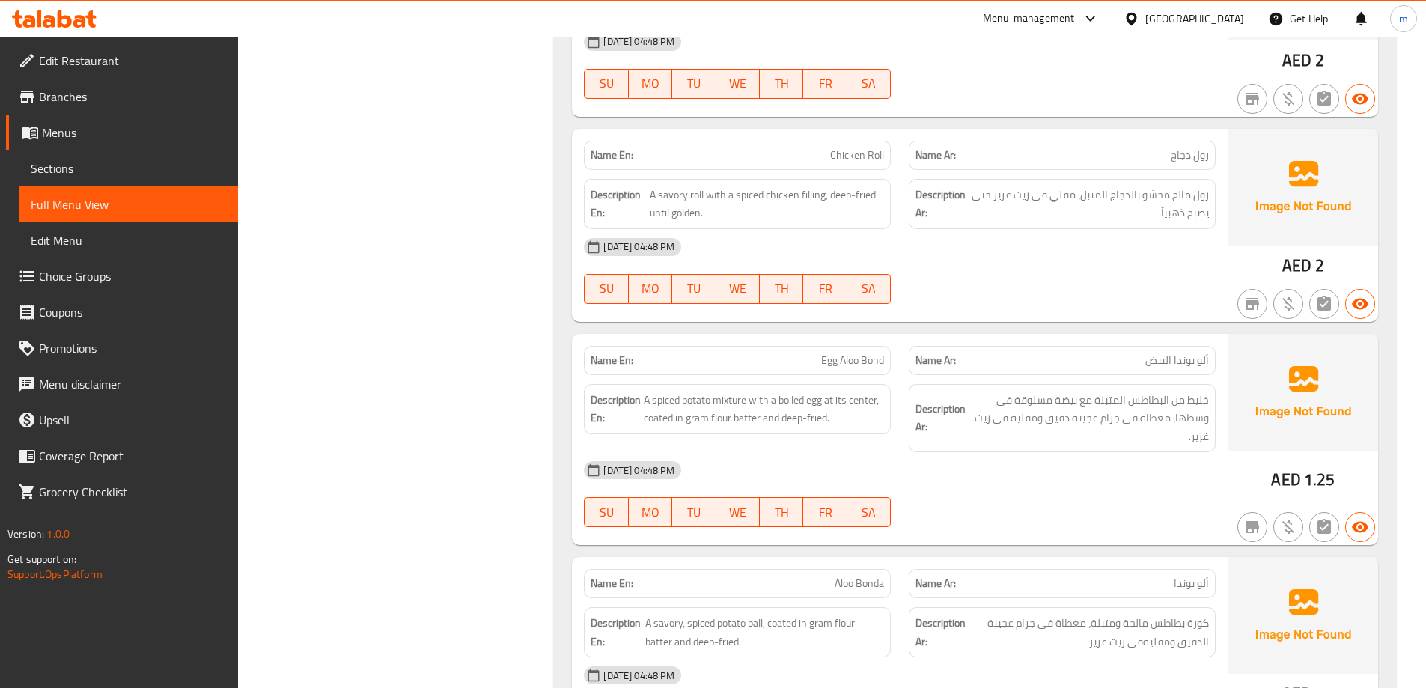
click at [851, 353] on span "Egg Aloo Bond" at bounding box center [852, 361] width 63 height 16
drag, startPoint x: 686, startPoint y: 350, endPoint x: 710, endPoint y: 351, distance: 24.0
click at [710, 391] on span "A spiced potato mixture with a boiled egg at its center, coated in gram flour b…" at bounding box center [764, 409] width 240 height 37
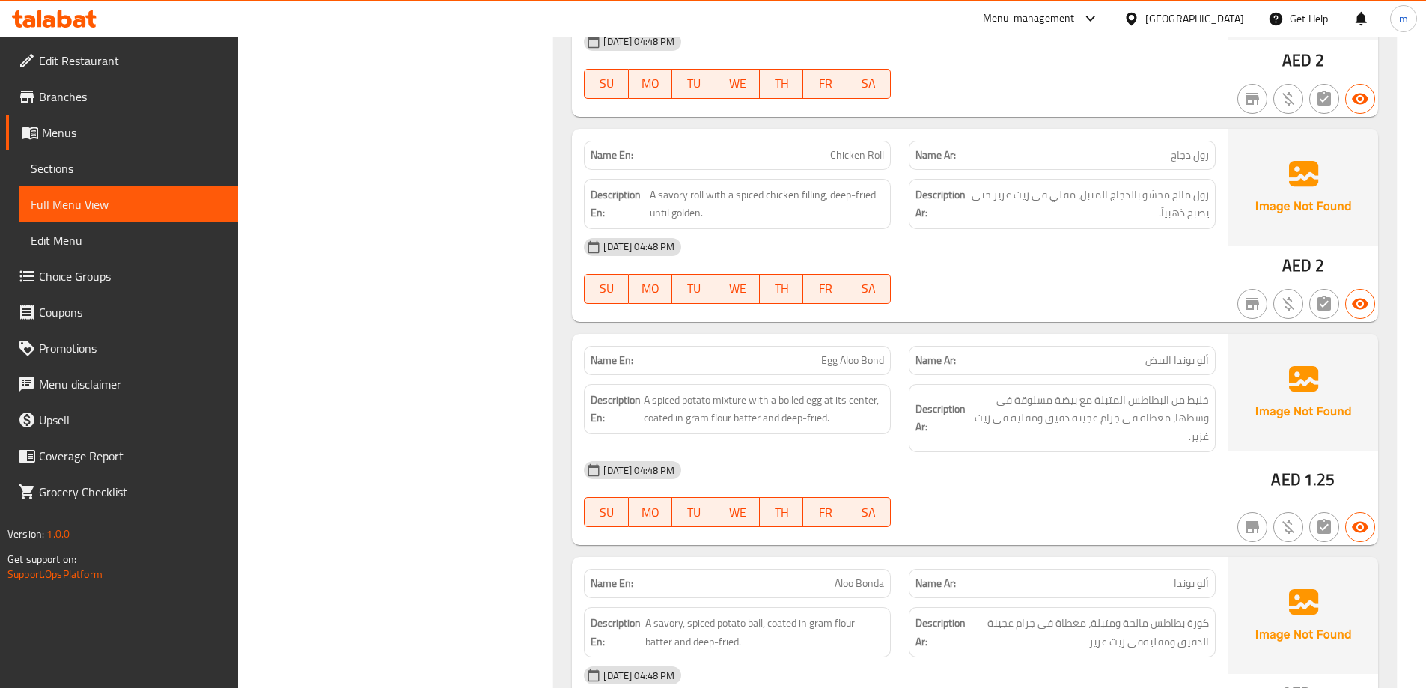
click at [845, 576] on span "Aloo Bonda" at bounding box center [859, 584] width 49 height 16
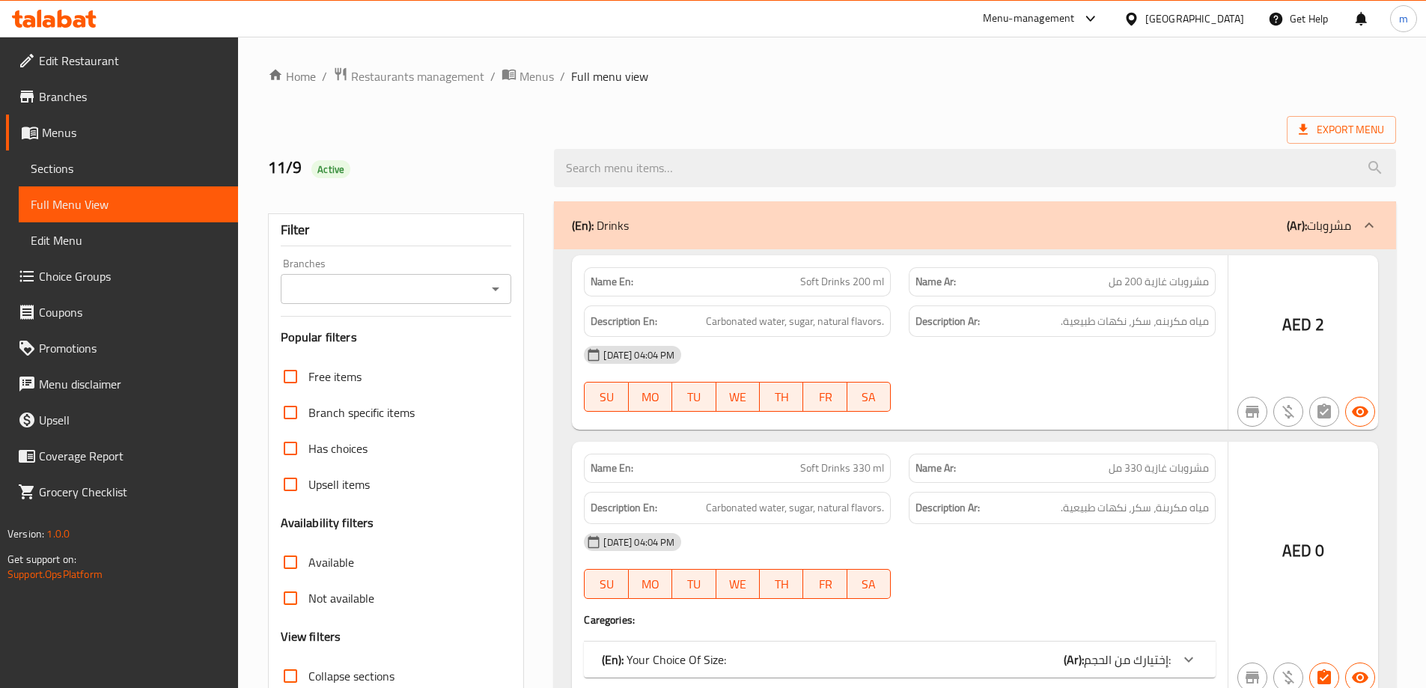
click at [150, 168] on div at bounding box center [713, 344] width 1426 height 688
click at [48, 171] on div at bounding box center [713, 344] width 1426 height 688
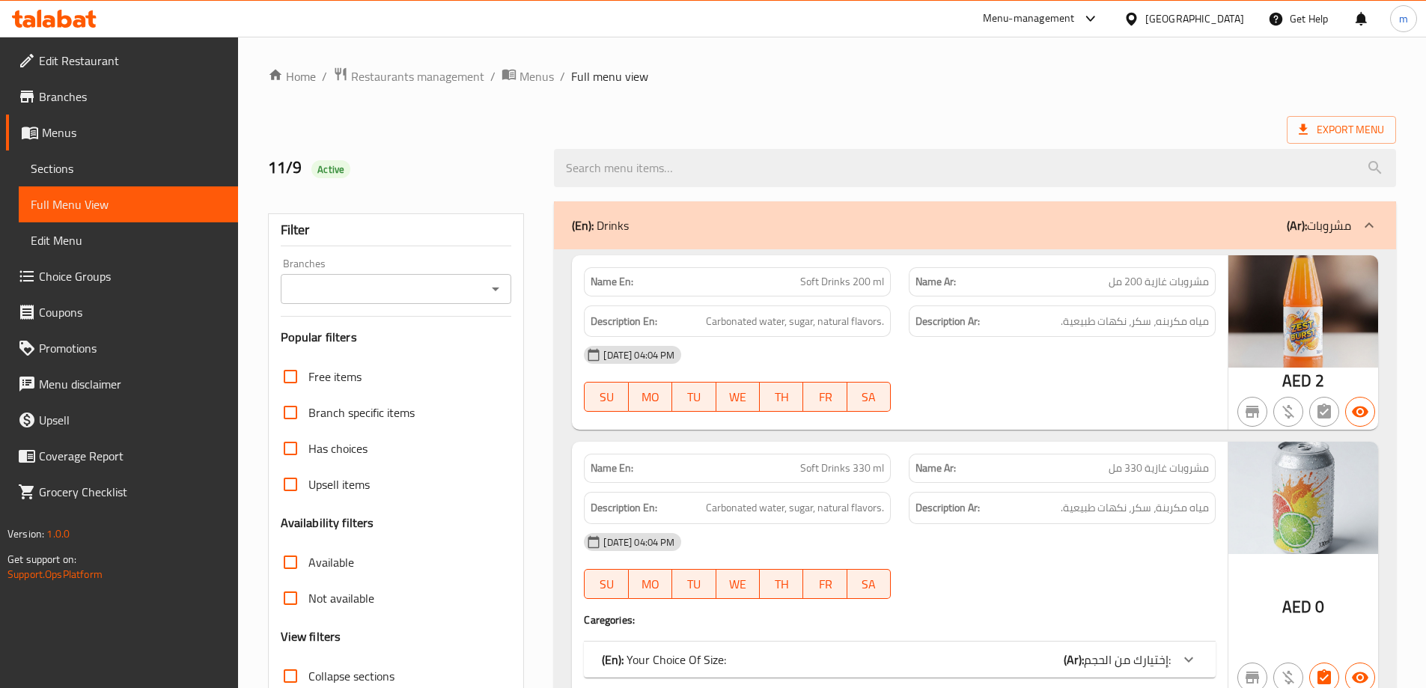
click at [48, 164] on span "Sections" at bounding box center [128, 168] width 195 height 18
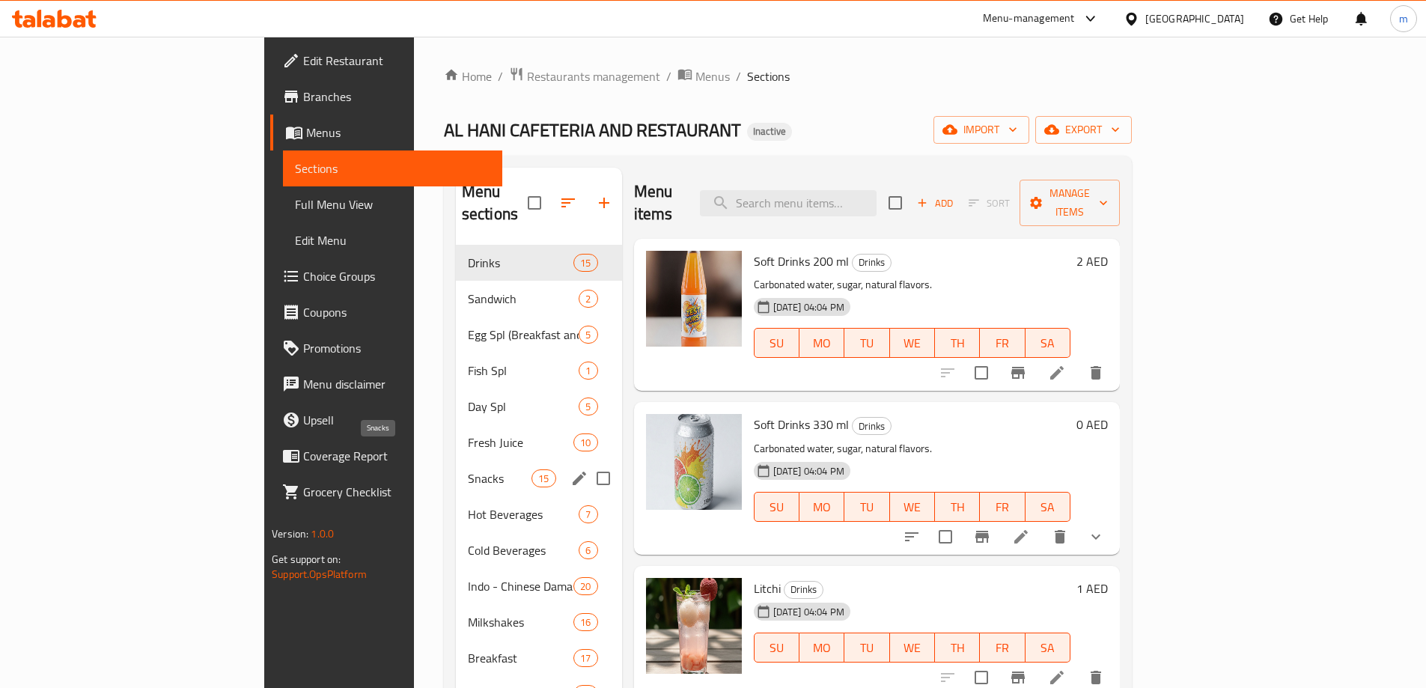
click at [468, 469] on span "Snacks" at bounding box center [500, 478] width 64 height 18
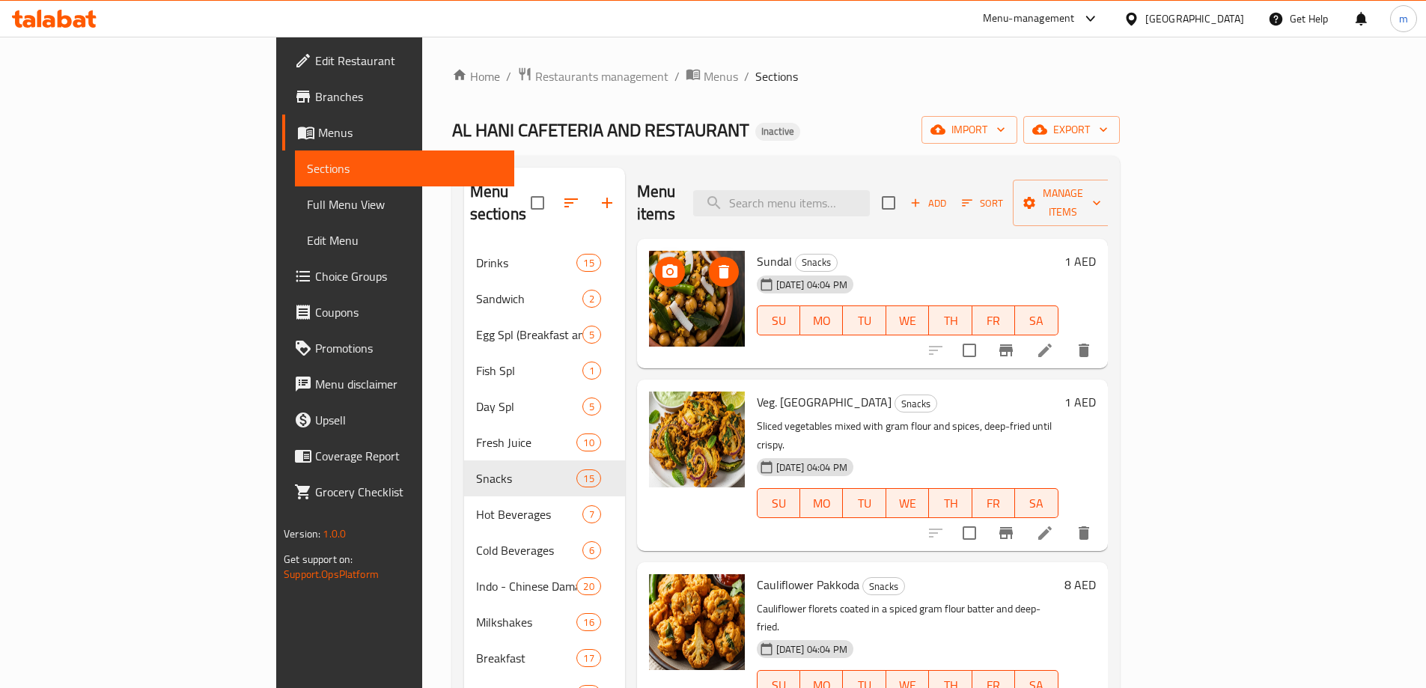
click at [746, 95] on div "Home / Restaurants management / Menus / Sections AL HANI CAFETERIA AND RESTAURA…" at bounding box center [786, 578] width 668 height 1023
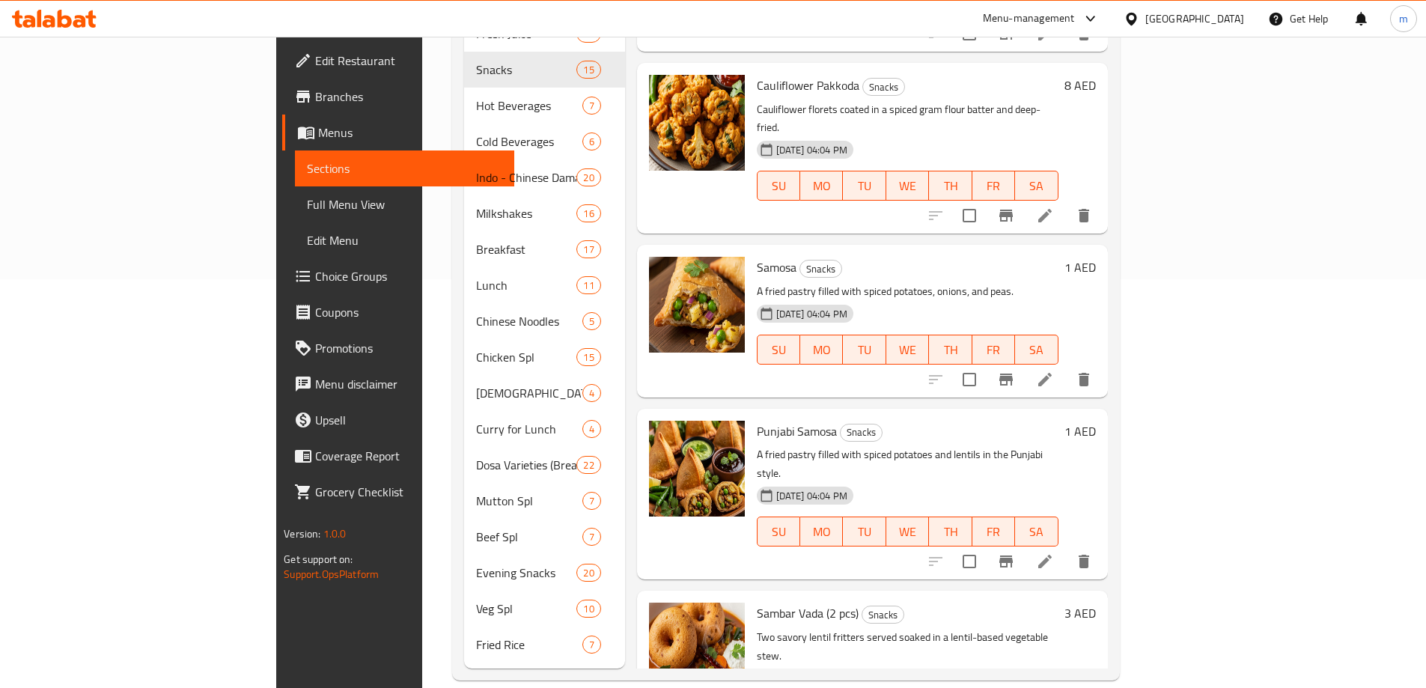
scroll to position [237, 0]
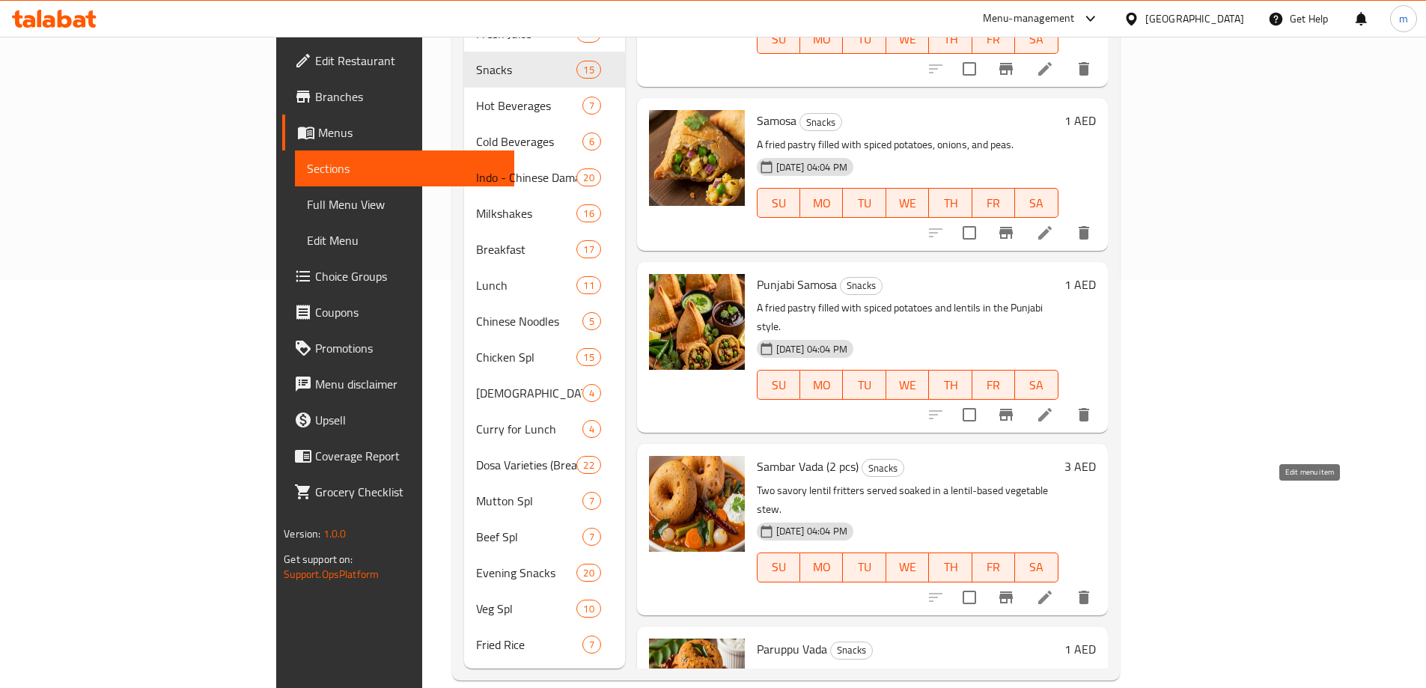
click at [1054, 589] on icon at bounding box center [1045, 598] width 18 height 18
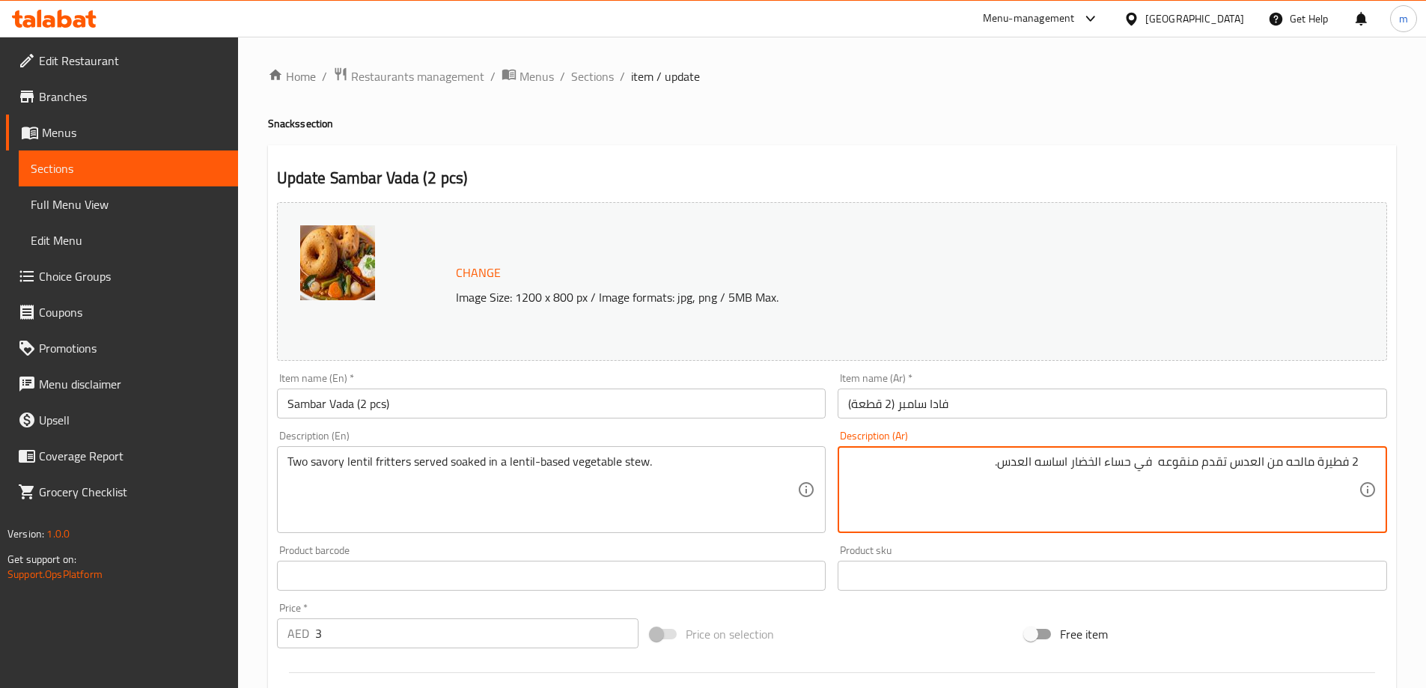
click at [1315, 463] on textarea "2 فطيرة مالحه من العدس تقدم منقوعه في حساء الخضار اساسه العدس." at bounding box center [1103, 489] width 511 height 71
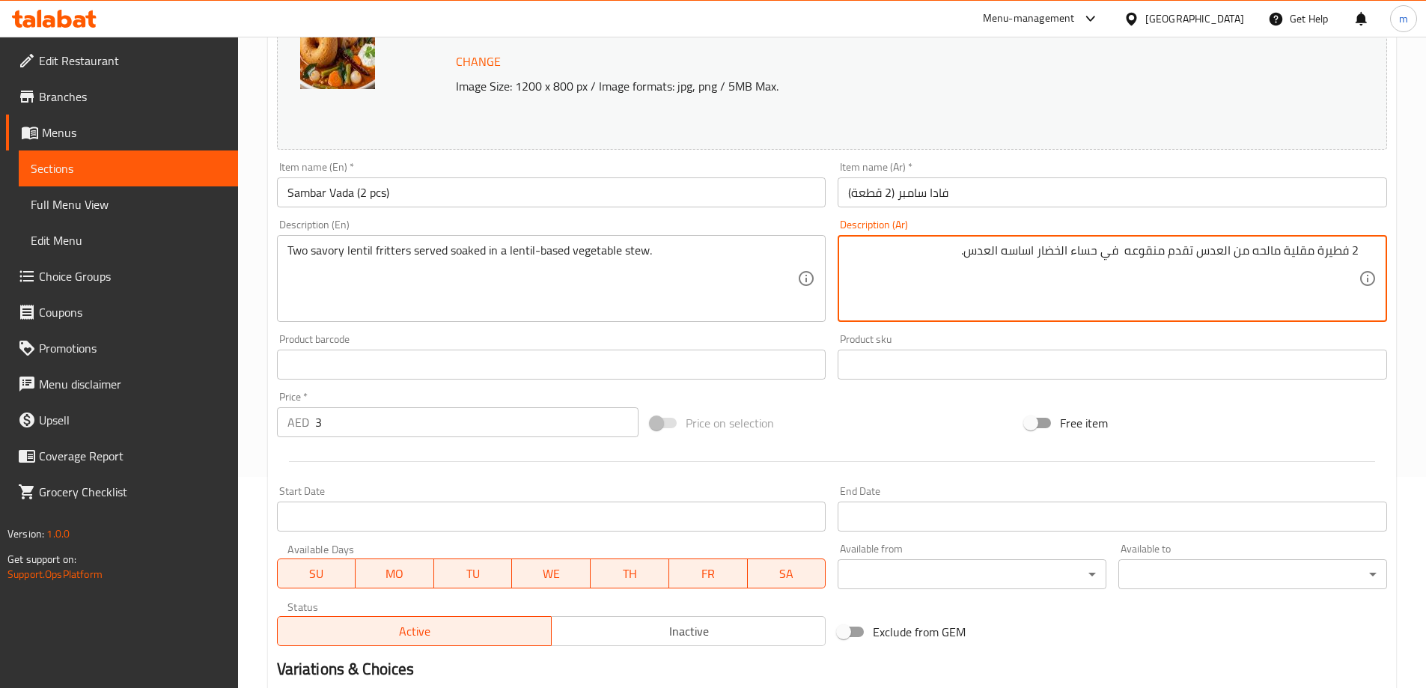
scroll to position [374, 0]
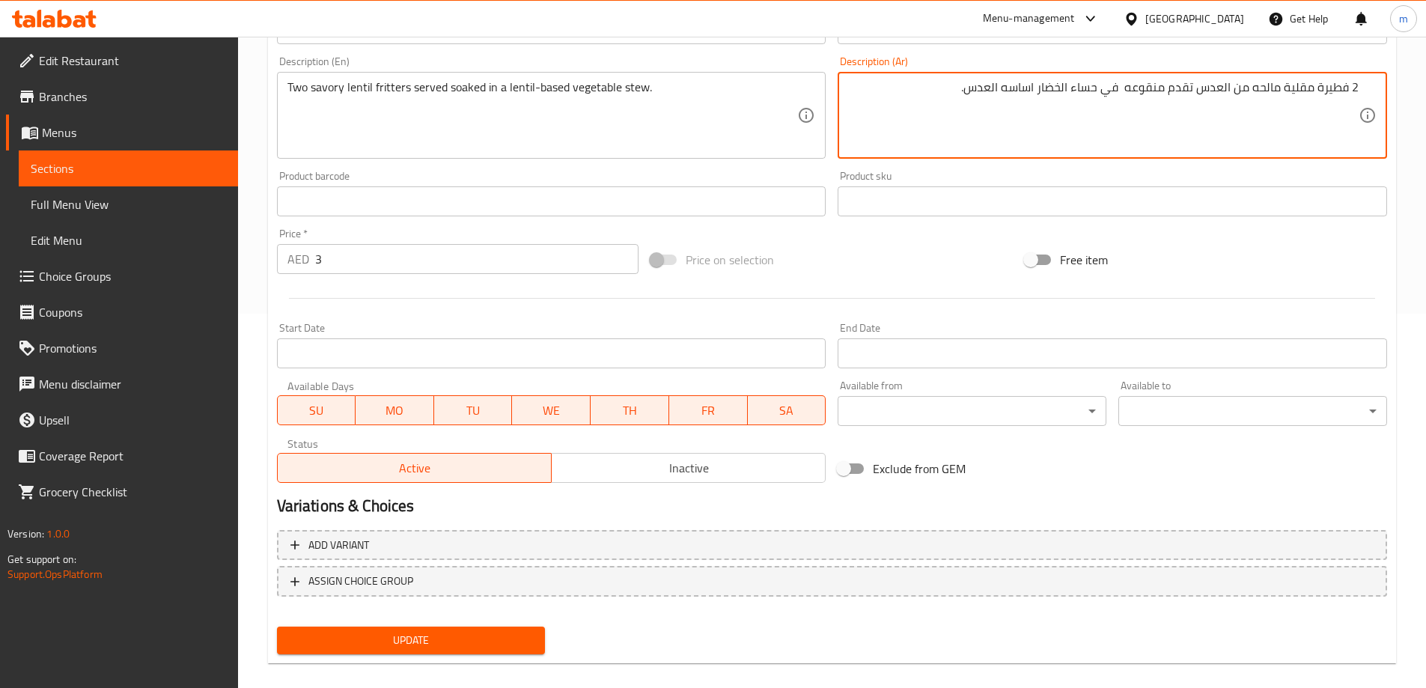
type textarea "2 فطيرة مقلية مالحه من العدس تقدم منقوعه في حساء الخضار اساسه العدس."
click at [476, 656] on div "Update" at bounding box center [411, 641] width 281 height 40
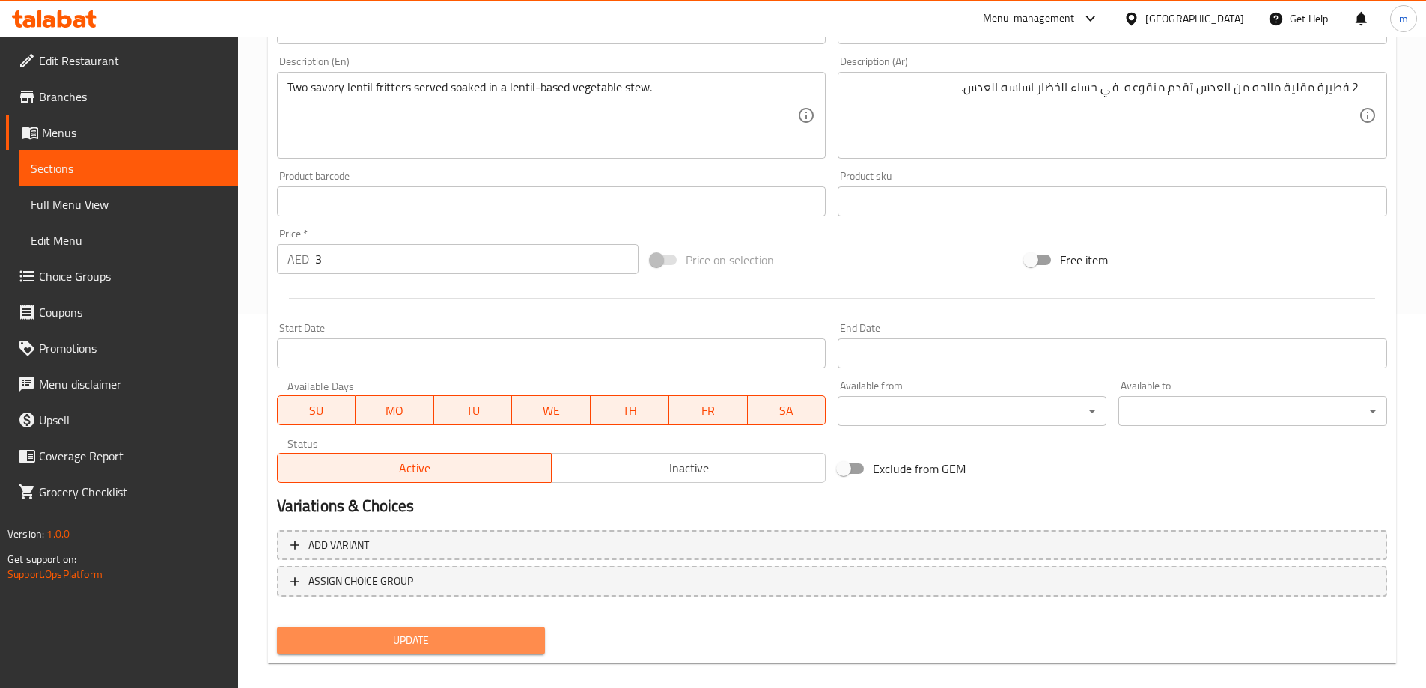
click at [479, 653] on button "Update" at bounding box center [411, 641] width 269 height 28
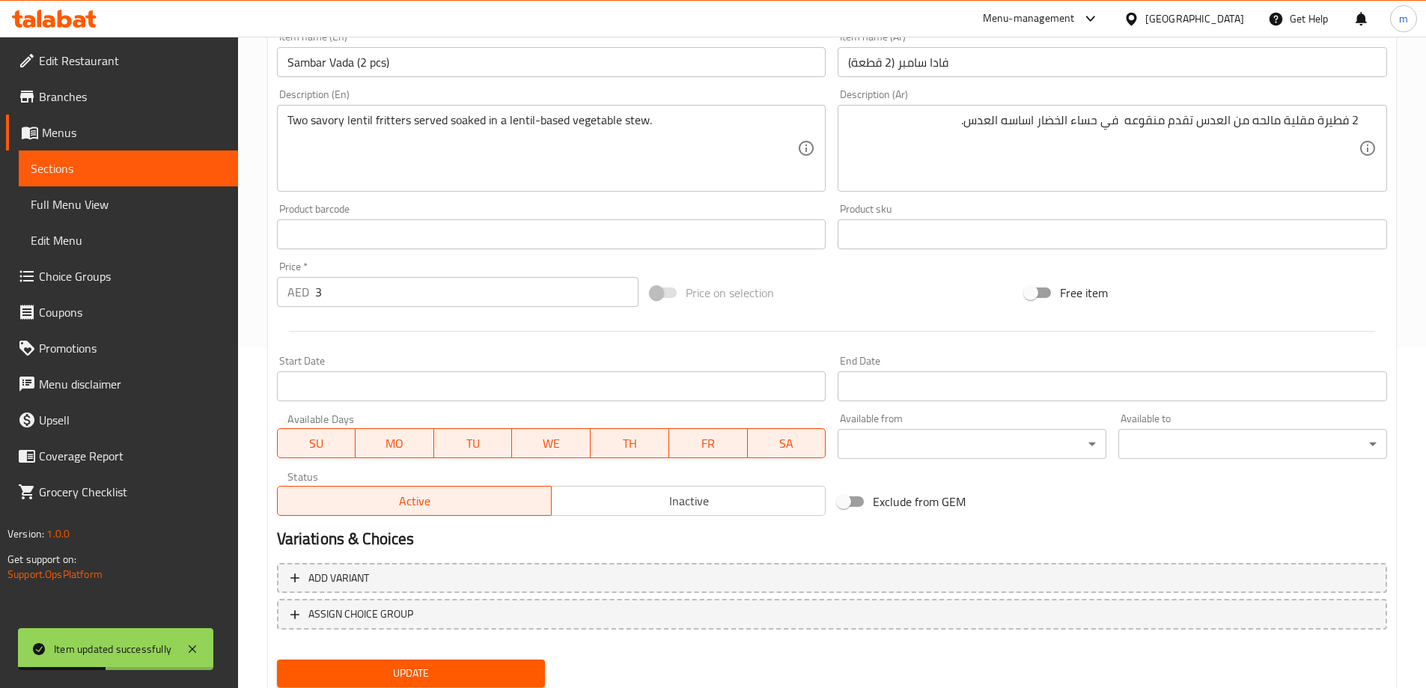
scroll to position [0, 0]
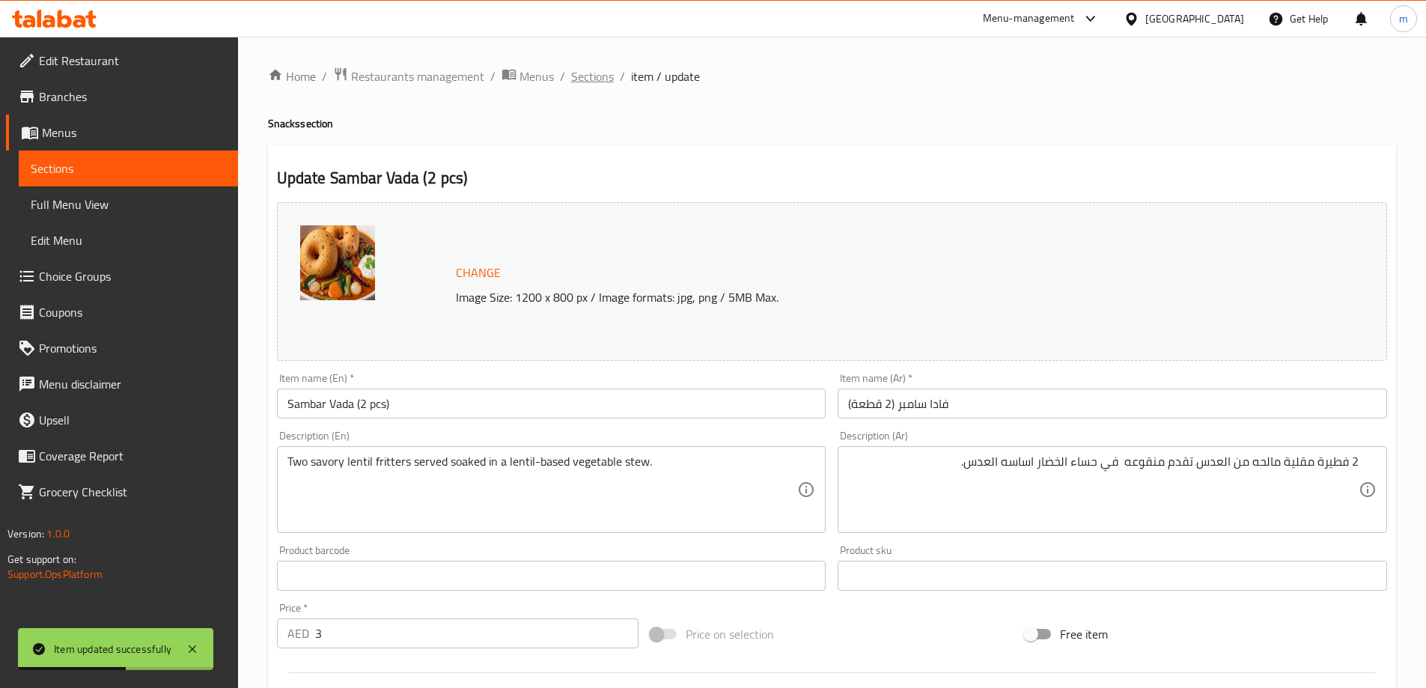
click at [592, 76] on span "Sections" at bounding box center [592, 76] width 43 height 18
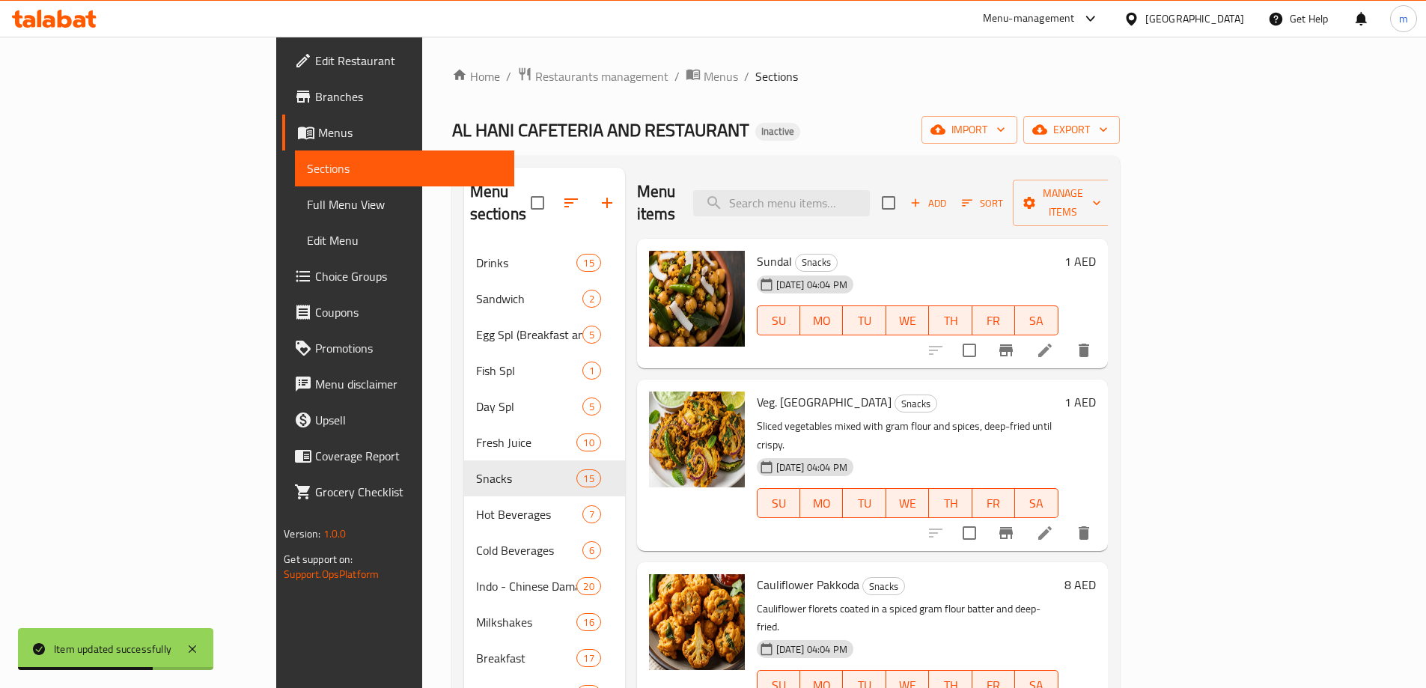
click at [740, 107] on div "Home / Restaurants management / Menus / Sections AL HANI CAFETERIA AND RESTAURA…" at bounding box center [786, 578] width 668 height 1023
click at [858, 190] on input "search" at bounding box center [781, 203] width 177 height 26
paste input "Vada Set (3 Pcs)"
type input "Vada Set (3 Pcs)"
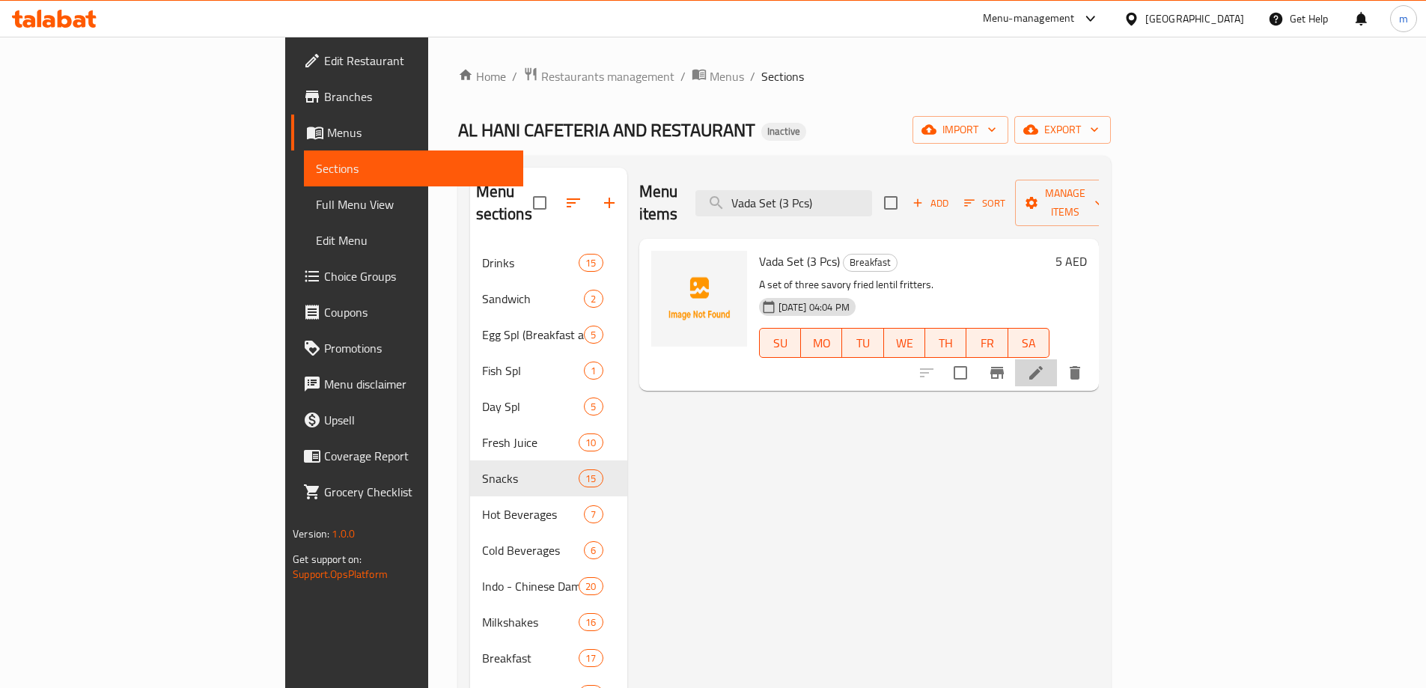
click at [1057, 362] on li at bounding box center [1036, 372] width 42 height 27
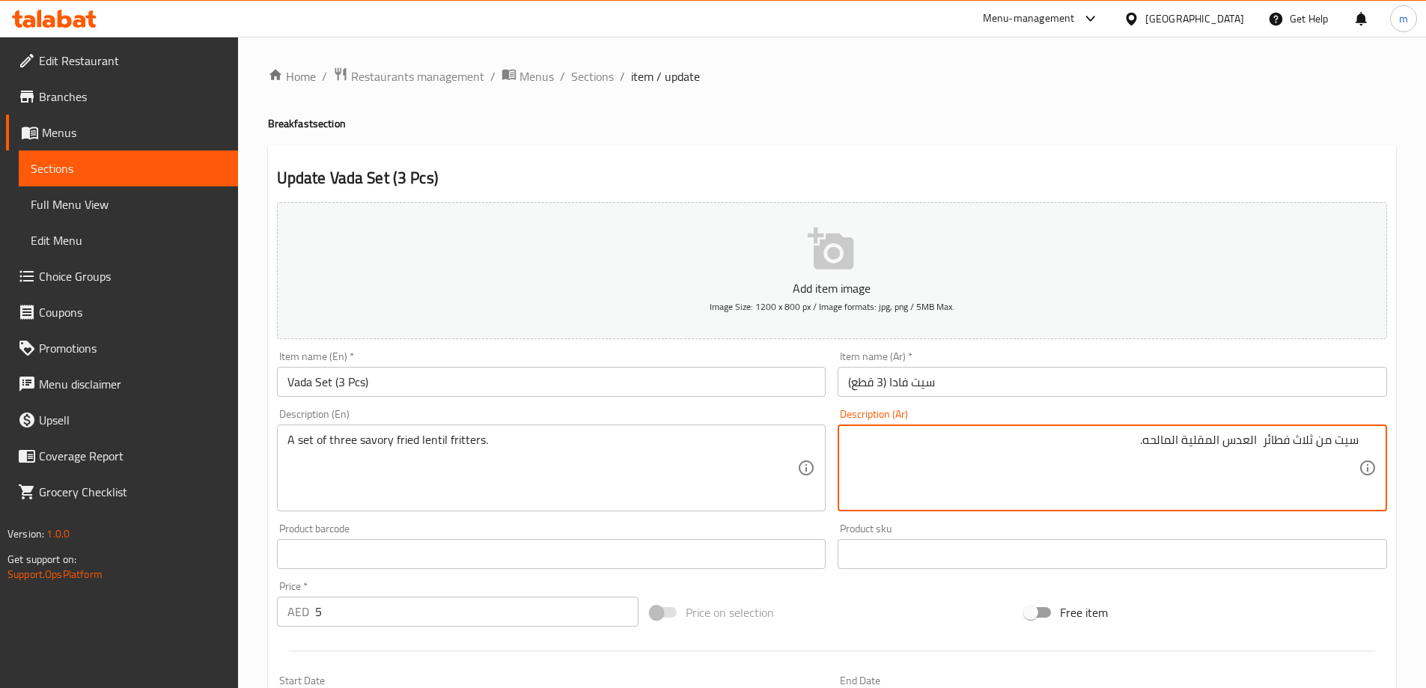
click at [1181, 448] on textarea "سيت من ثلاث فطائر العدس المقلية المالحه." at bounding box center [1103, 468] width 511 height 71
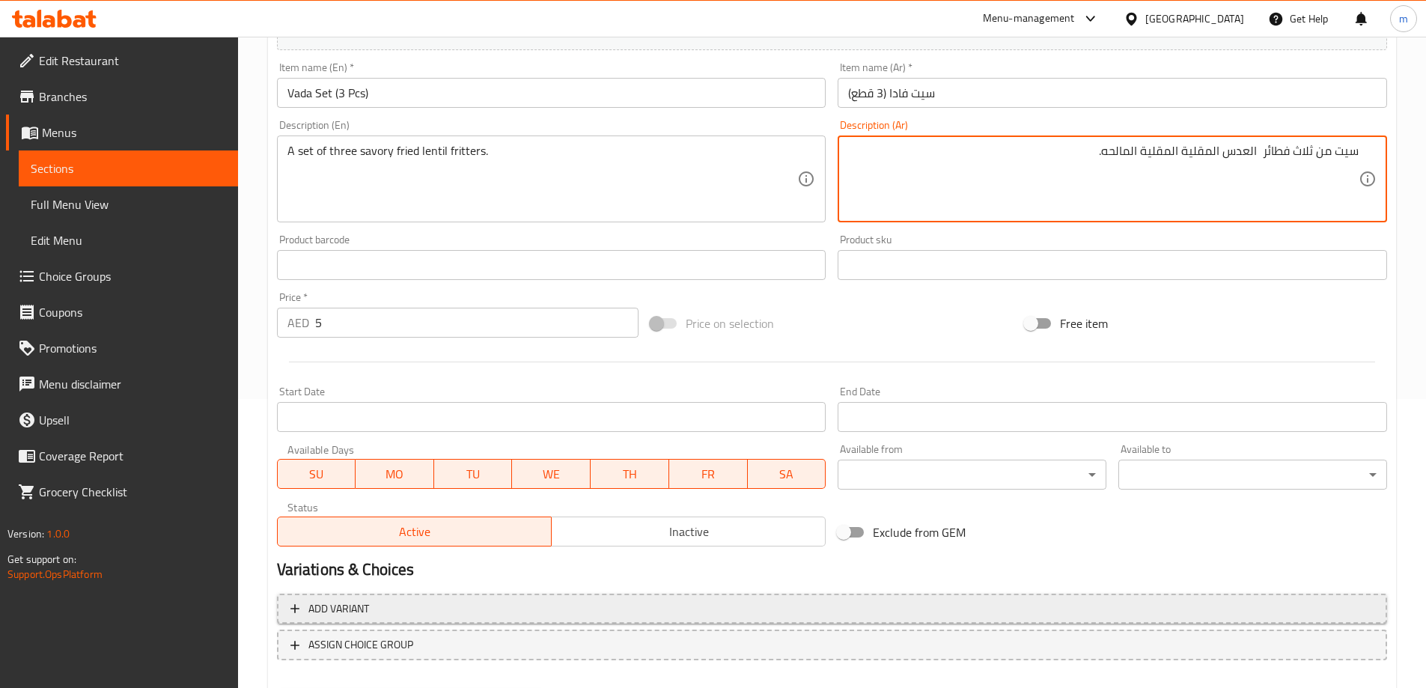
scroll to position [370, 0]
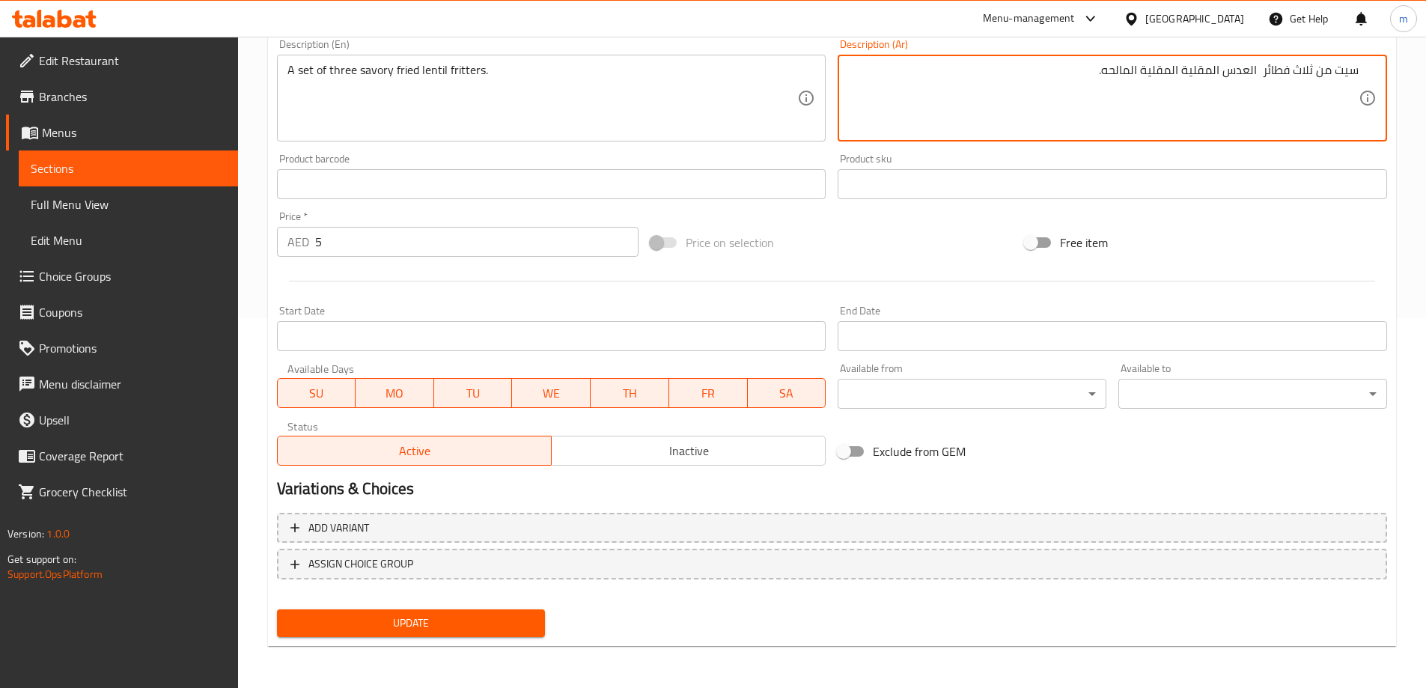
type textarea "سيت من ثلاث فطائر العدس المقلية المقلية المالحه."
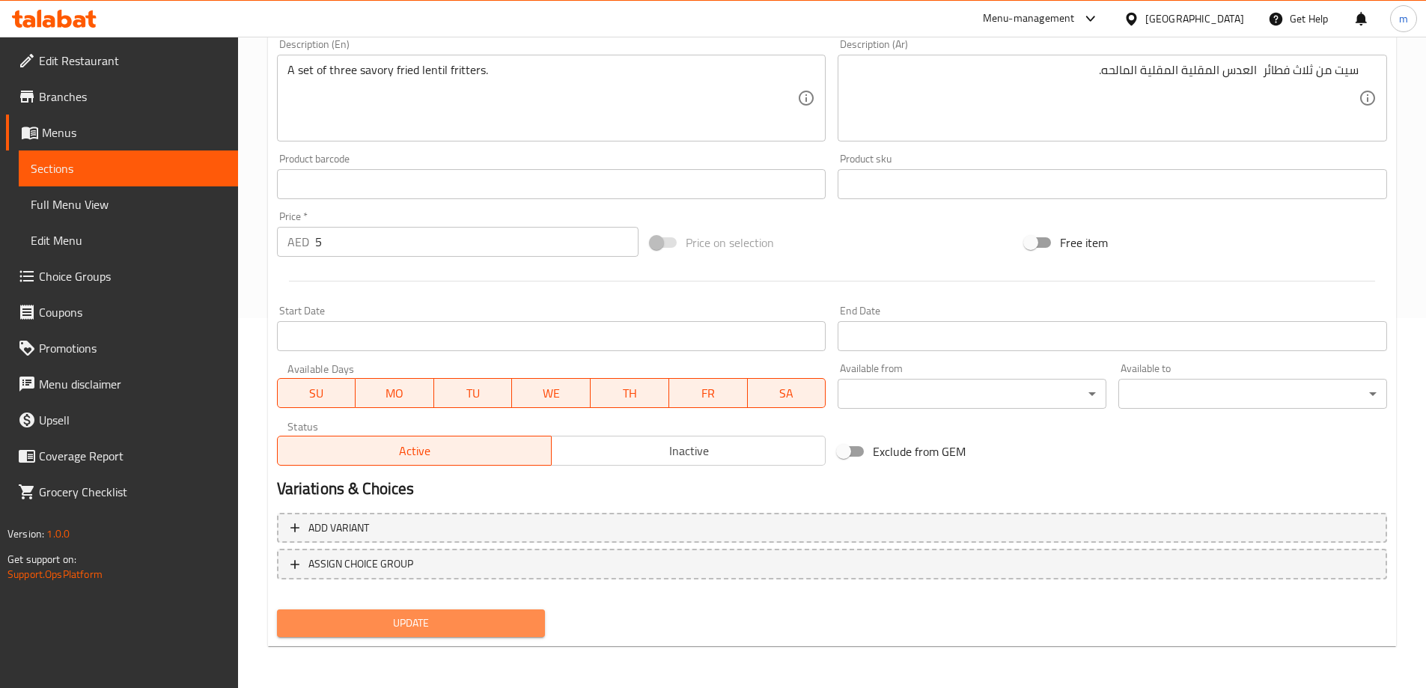
click at [380, 617] on span "Update" at bounding box center [411, 623] width 245 height 19
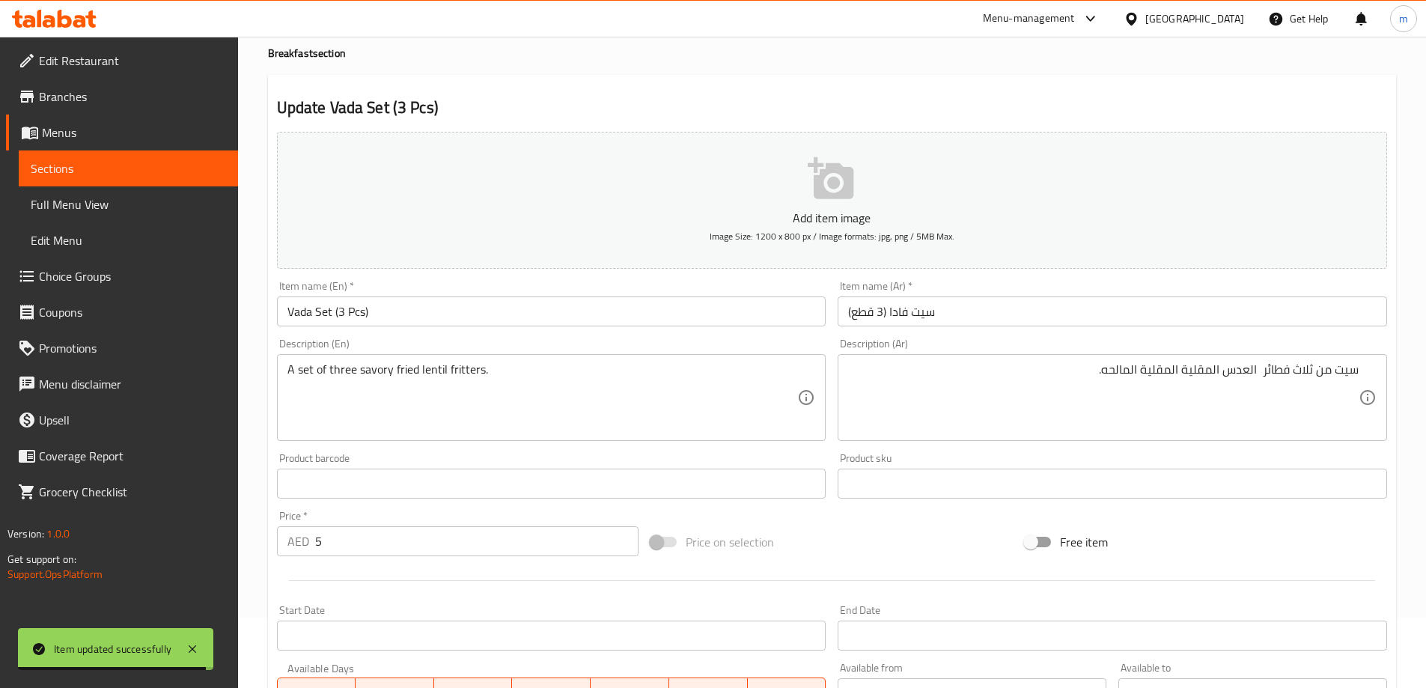
scroll to position [0, 0]
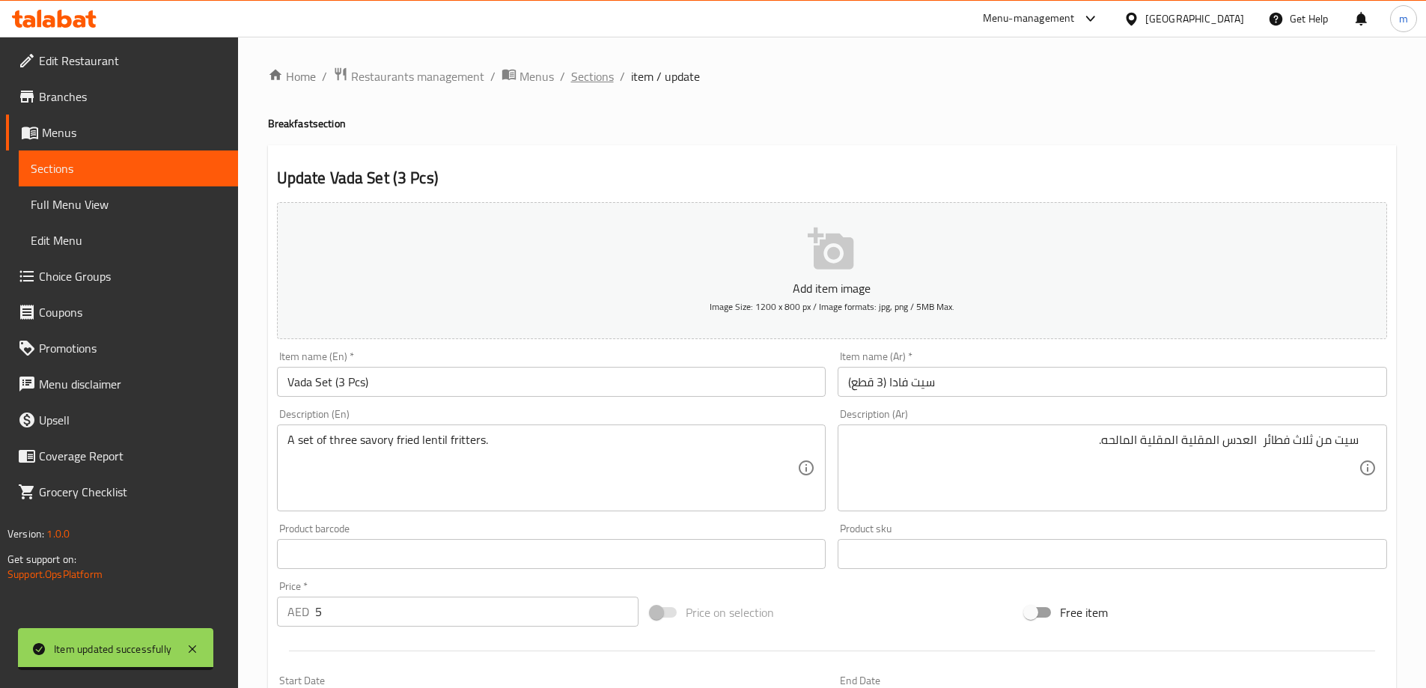
click at [582, 76] on span "Sections" at bounding box center [592, 76] width 43 height 18
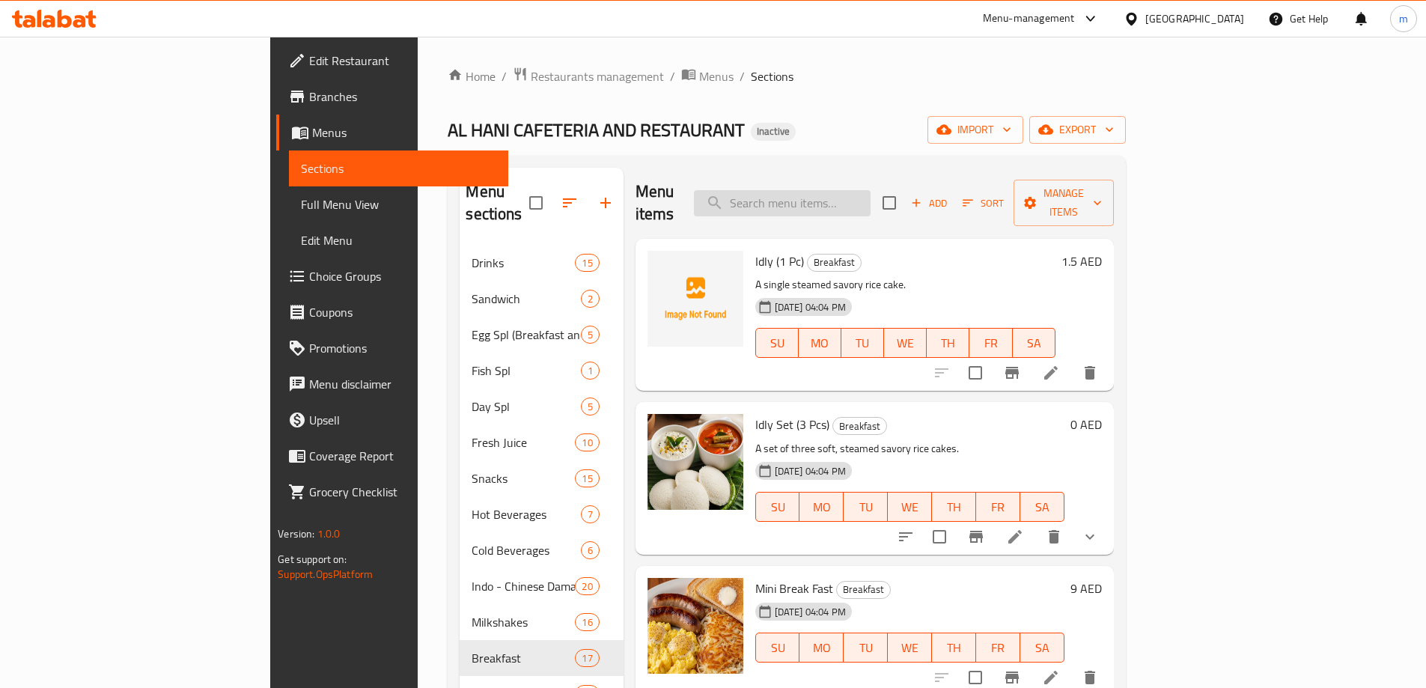
click at [871, 203] on input "search" at bounding box center [782, 203] width 177 height 26
click at [871, 193] on input "search" at bounding box center [782, 203] width 177 height 26
paste input "Sambar Vada (2 pcs)"
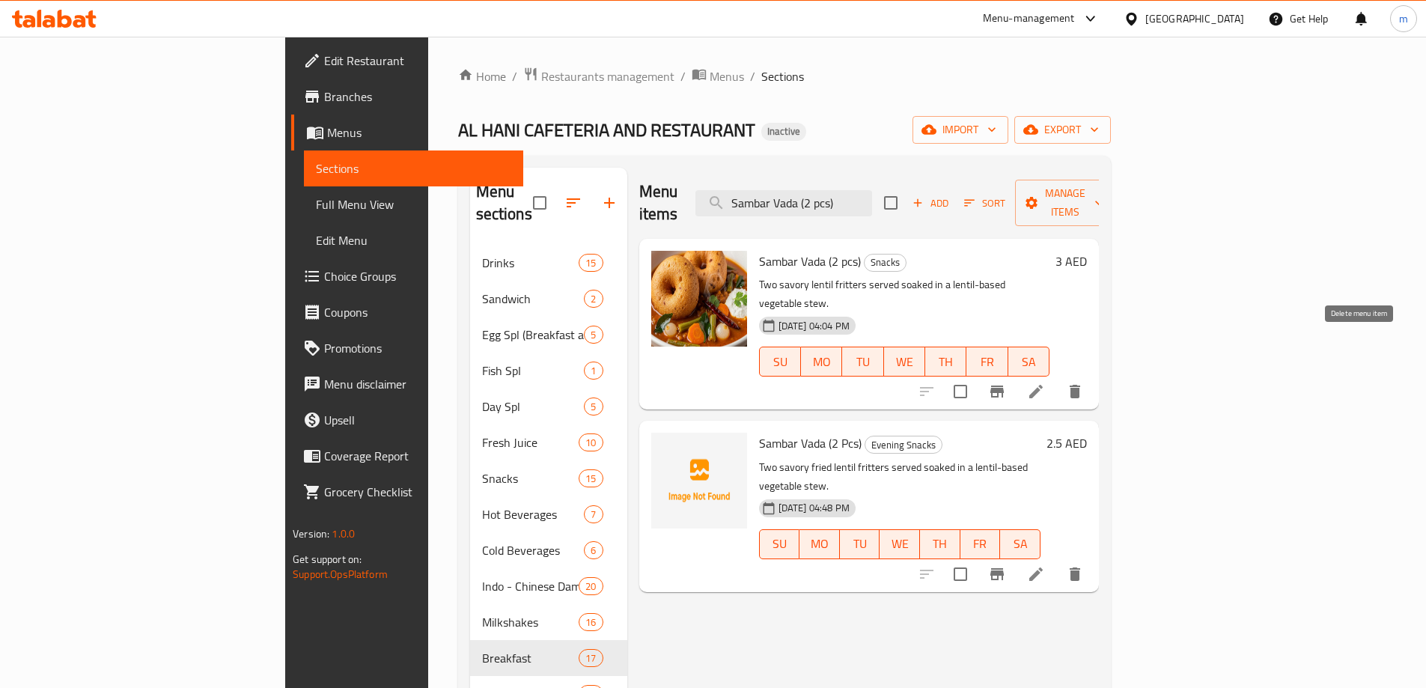
click at [1080, 385] on icon "delete" at bounding box center [1075, 391] width 10 height 13
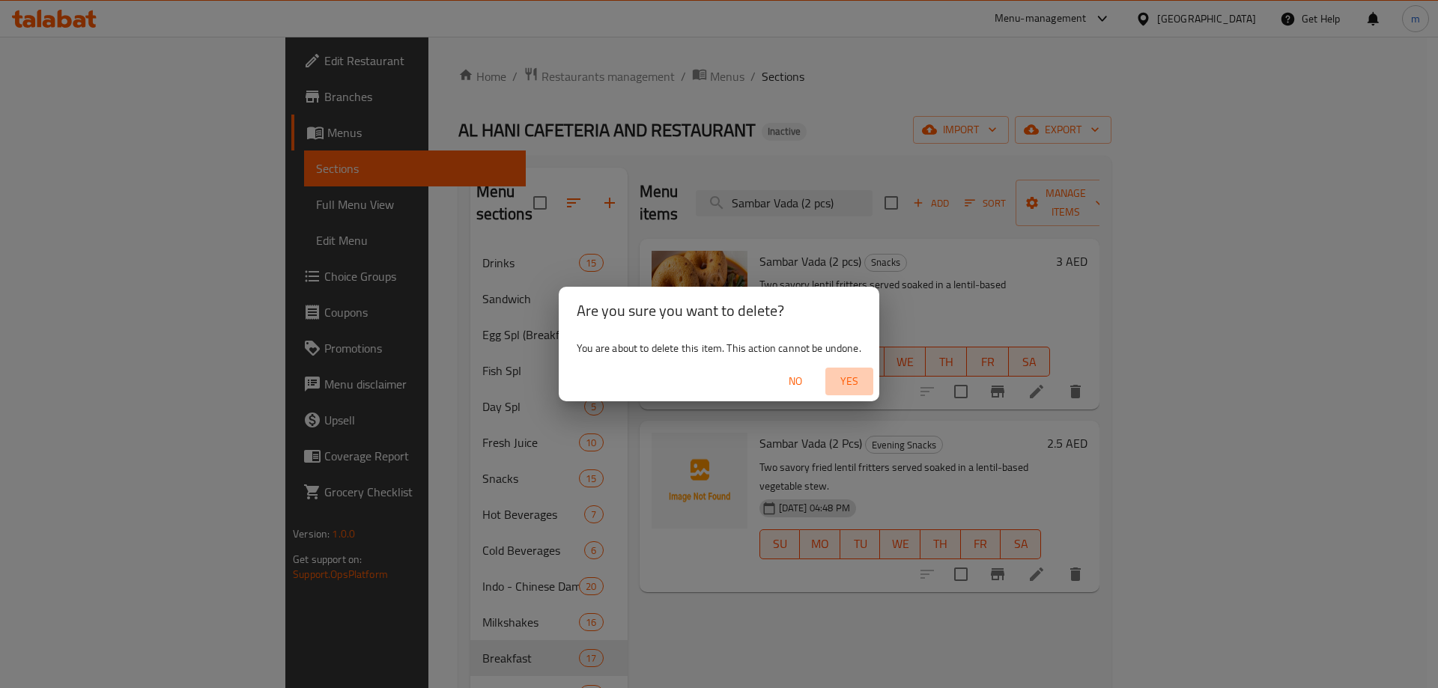
click at [863, 377] on span "Yes" at bounding box center [849, 381] width 36 height 19
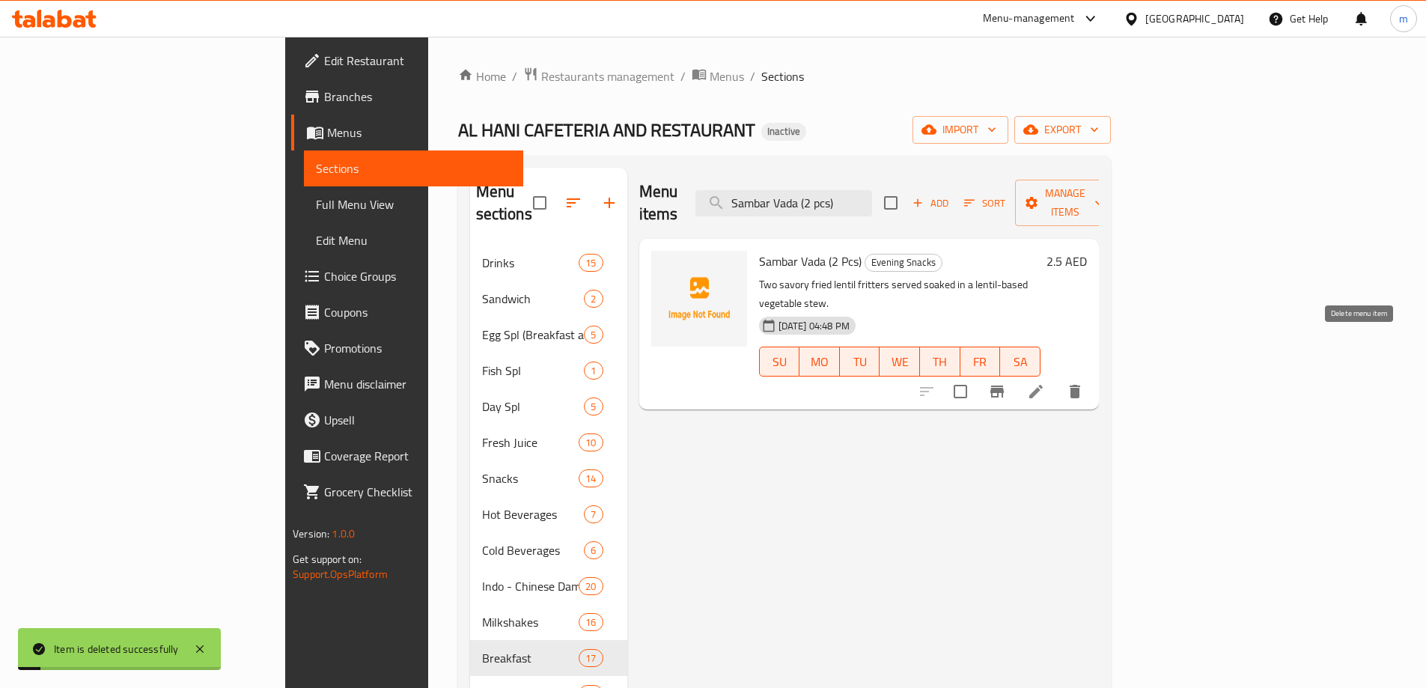
click at [1080, 385] on icon "delete" at bounding box center [1075, 391] width 10 height 13
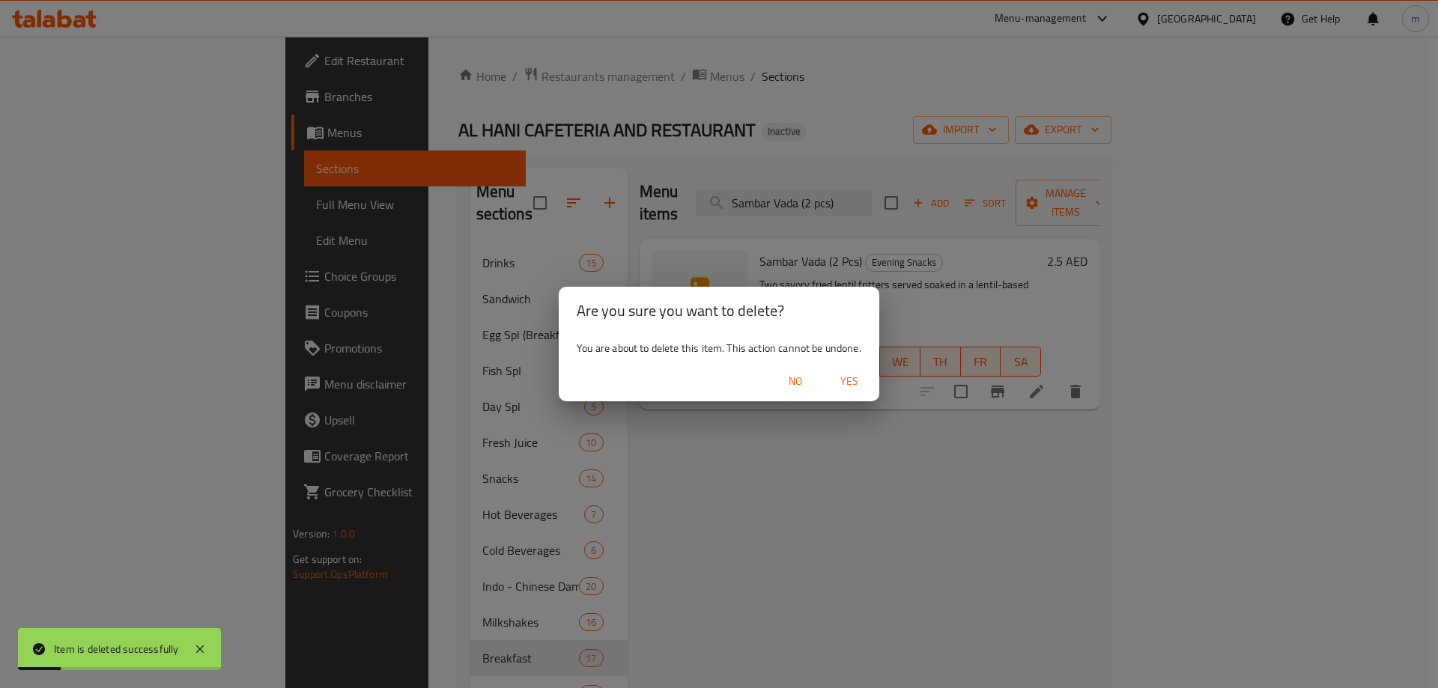
click at [853, 376] on span "Yes" at bounding box center [849, 381] width 36 height 19
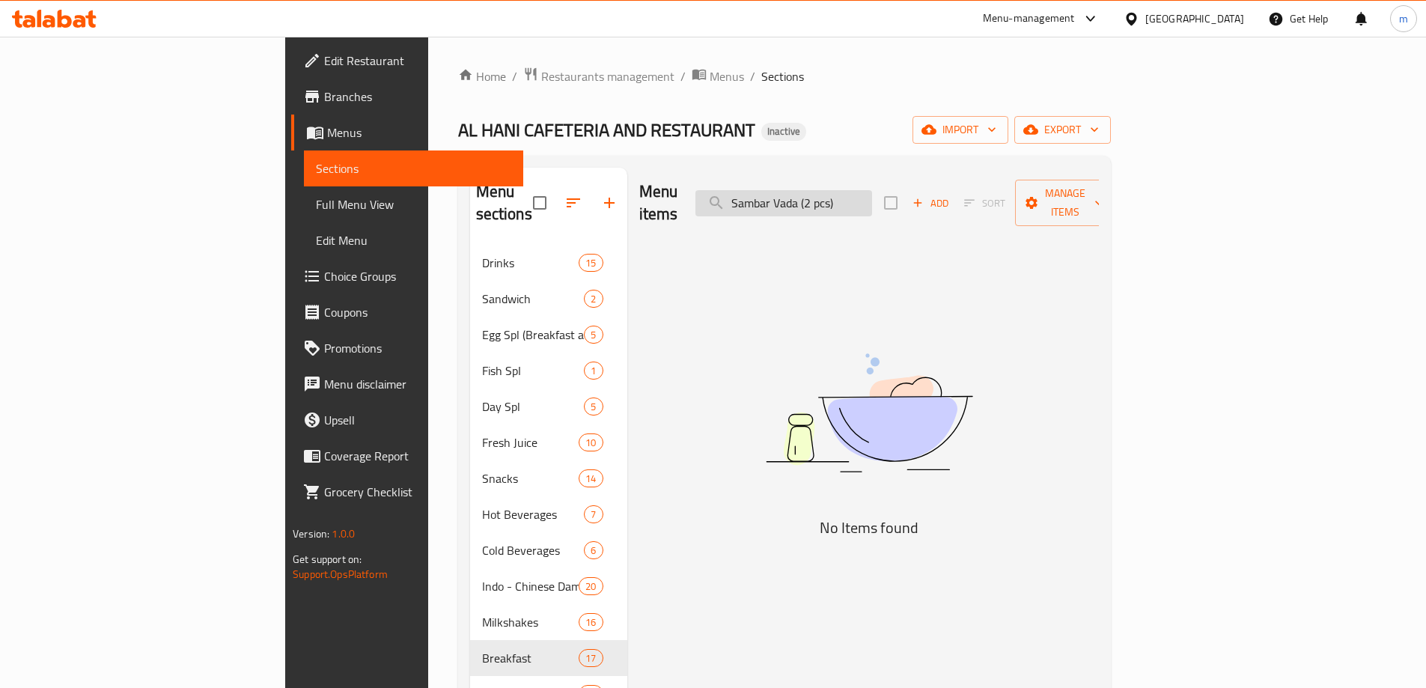
click at [863, 195] on input "Sambar Vada (2 pcs)" at bounding box center [784, 203] width 177 height 26
paste input "jaggery"
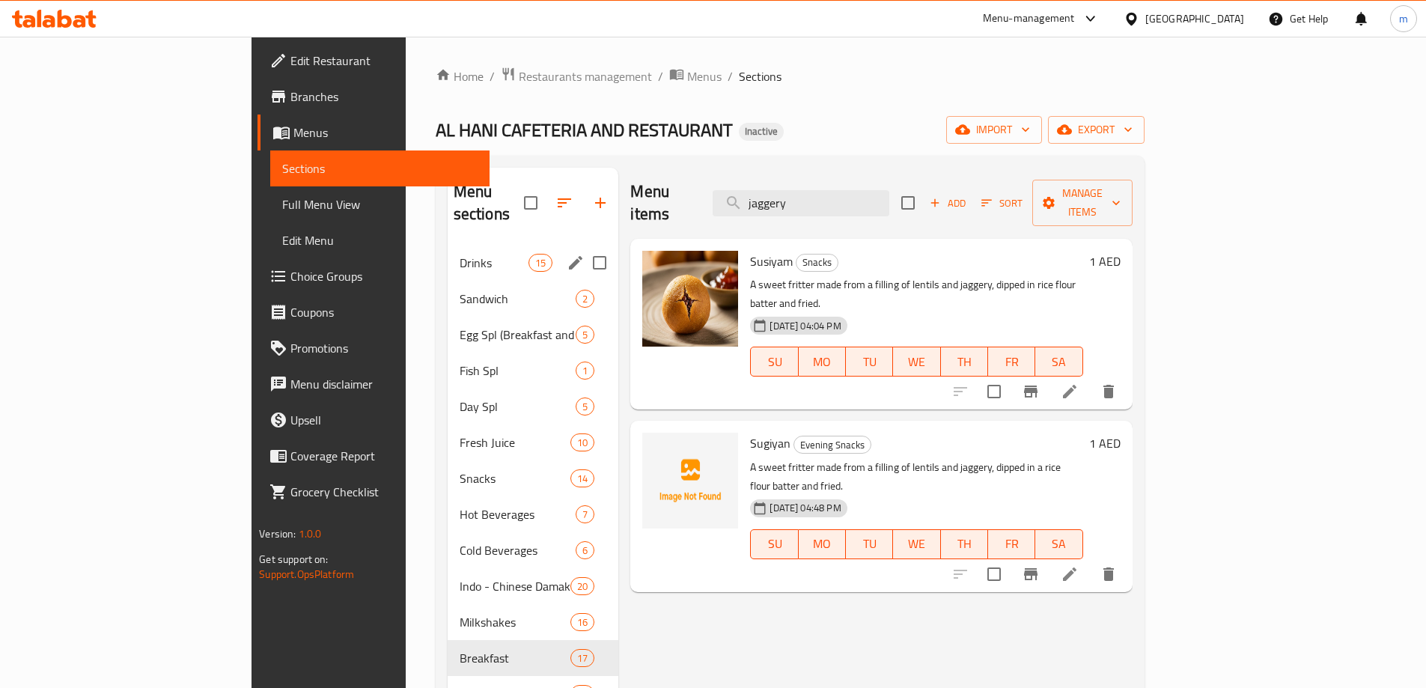
click at [448, 249] on div "Drinks 15" at bounding box center [533, 263] width 171 height 36
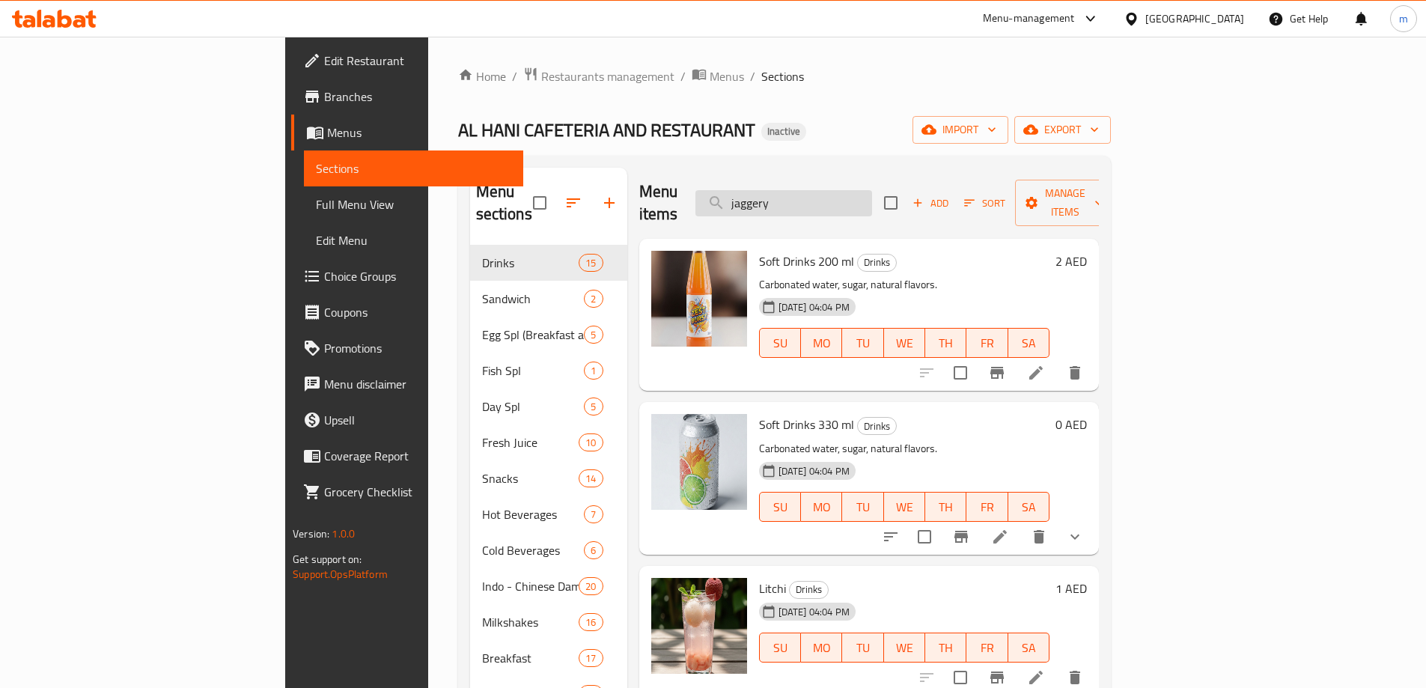
click at [872, 190] on input "jaggery" at bounding box center [784, 203] width 177 height 26
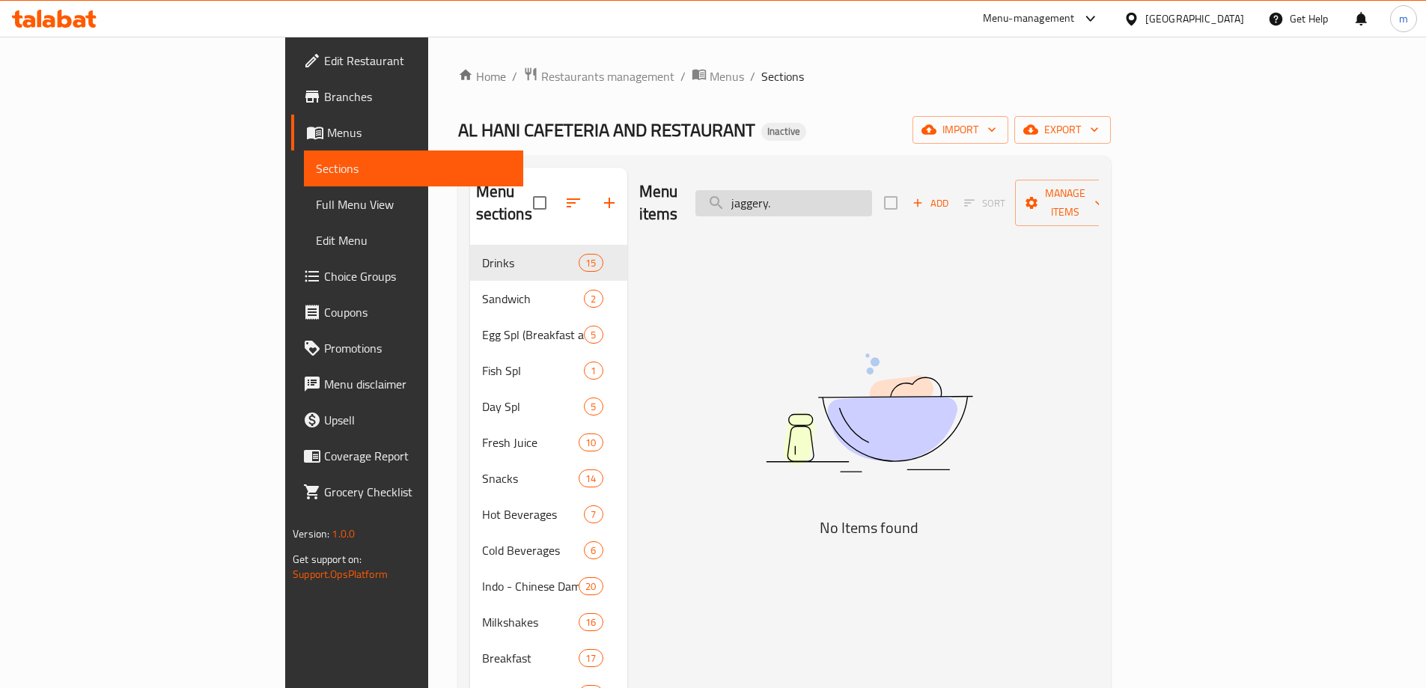
type input "jaggery"
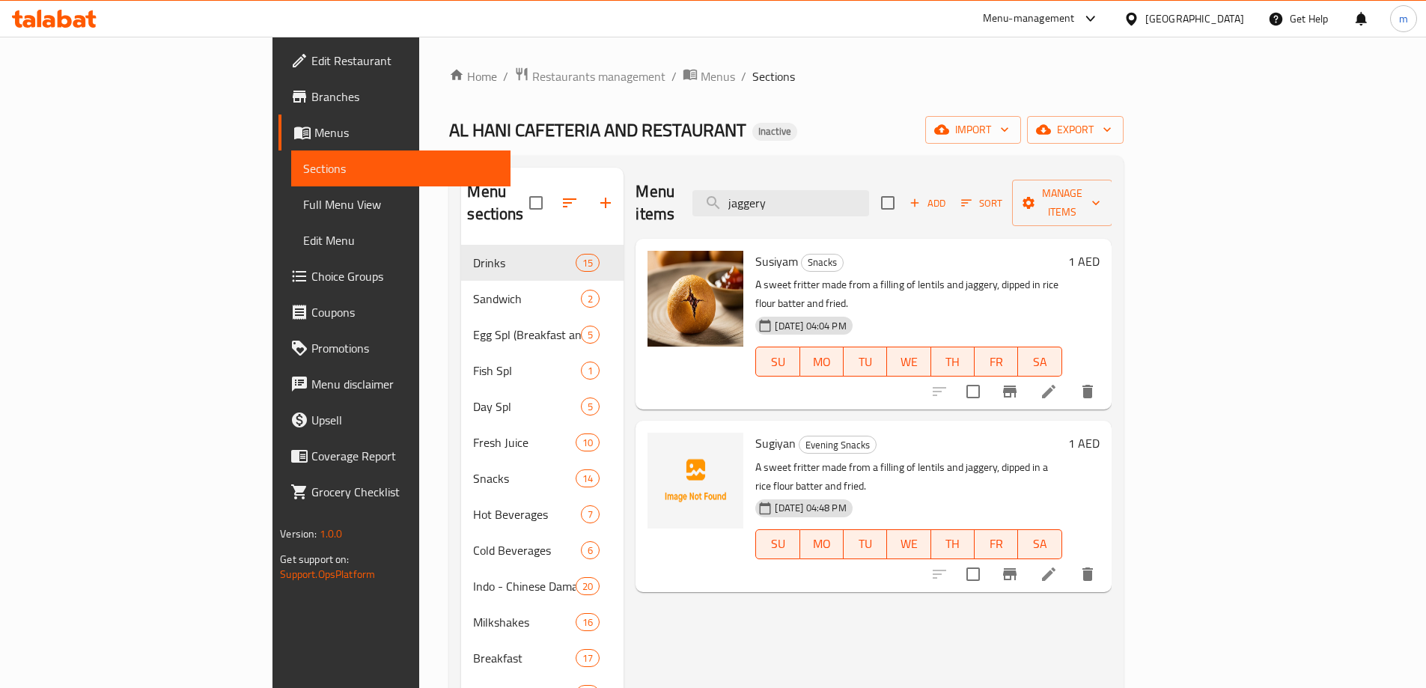
click at [1058, 383] on icon at bounding box center [1049, 392] width 18 height 18
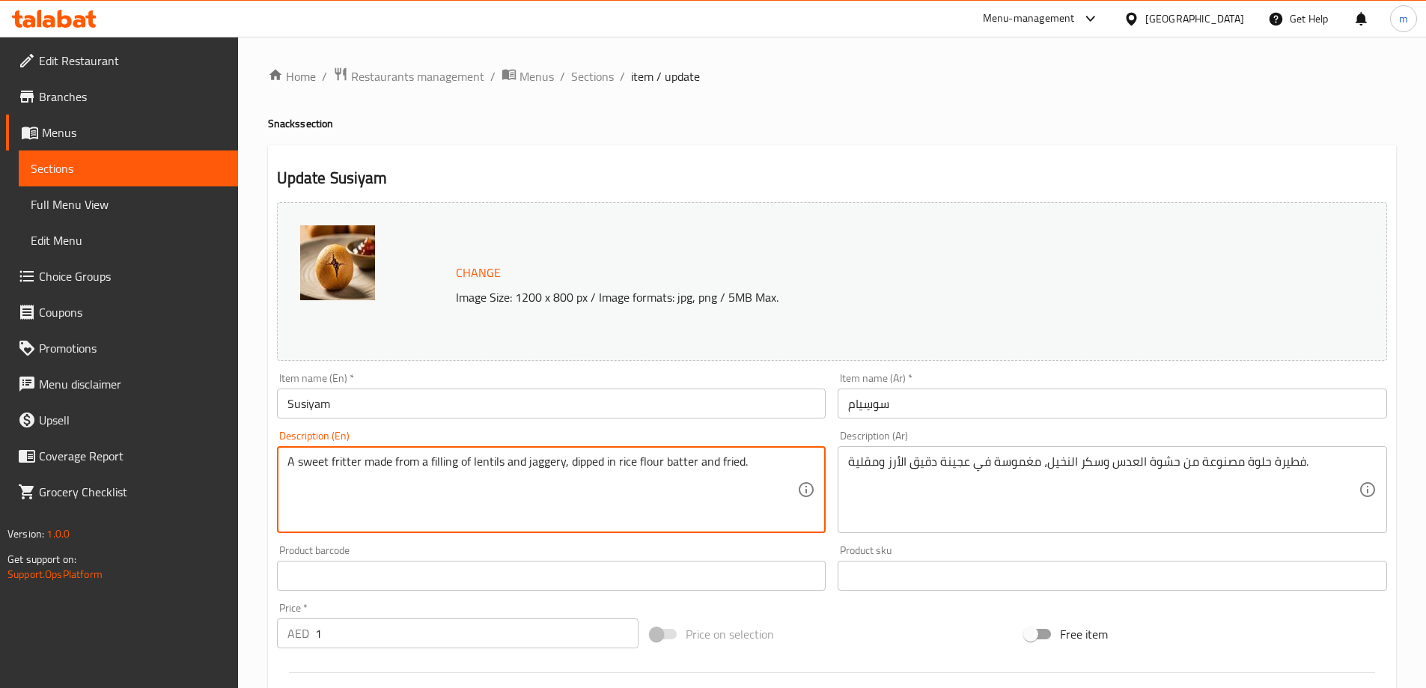
click at [546, 465] on textarea "A sweet fritter made from a filling of lentils and jaggery, dipped in rice flou…" at bounding box center [543, 489] width 511 height 71
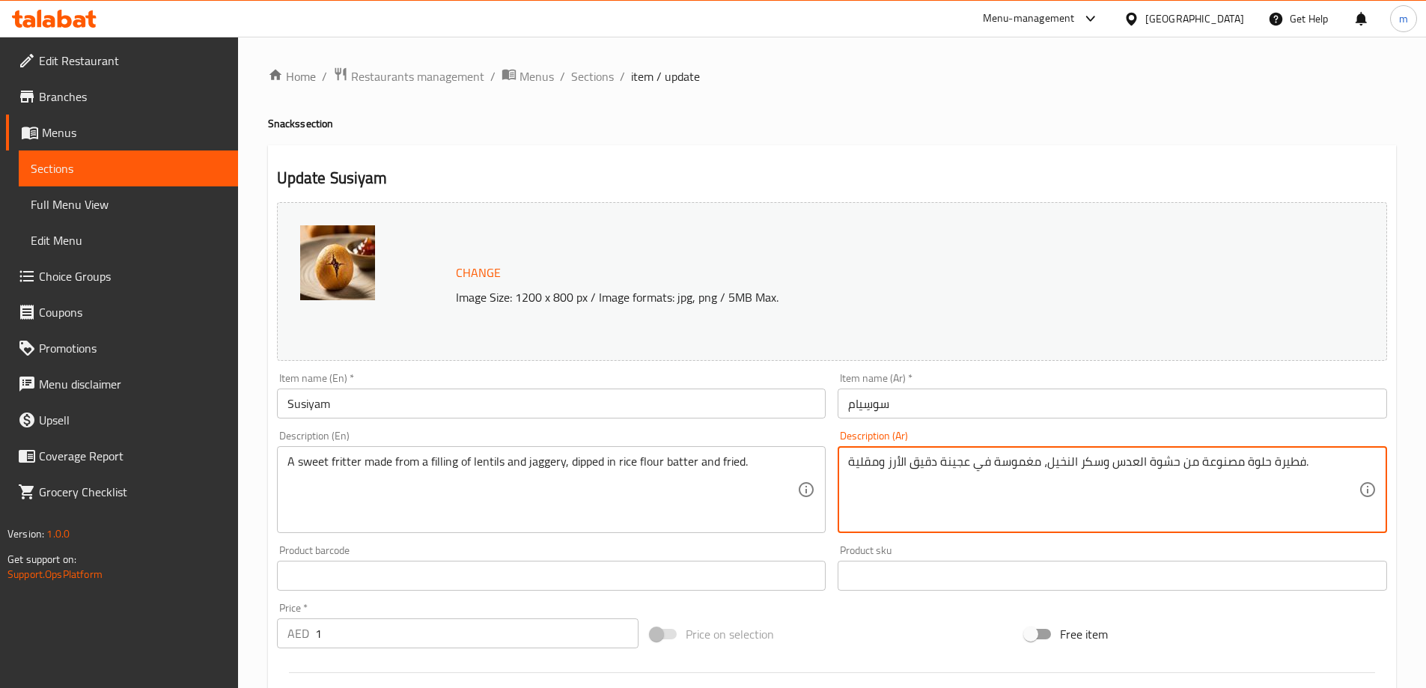
drag, startPoint x: 1047, startPoint y: 466, endPoint x: 1101, endPoint y: 475, distance: 53.8
type textarea "فطيرة حلوة مصنوعة من حشوة العدس وجاجري ، مغموسة في عجينة دقيق الأرز ومقلية."
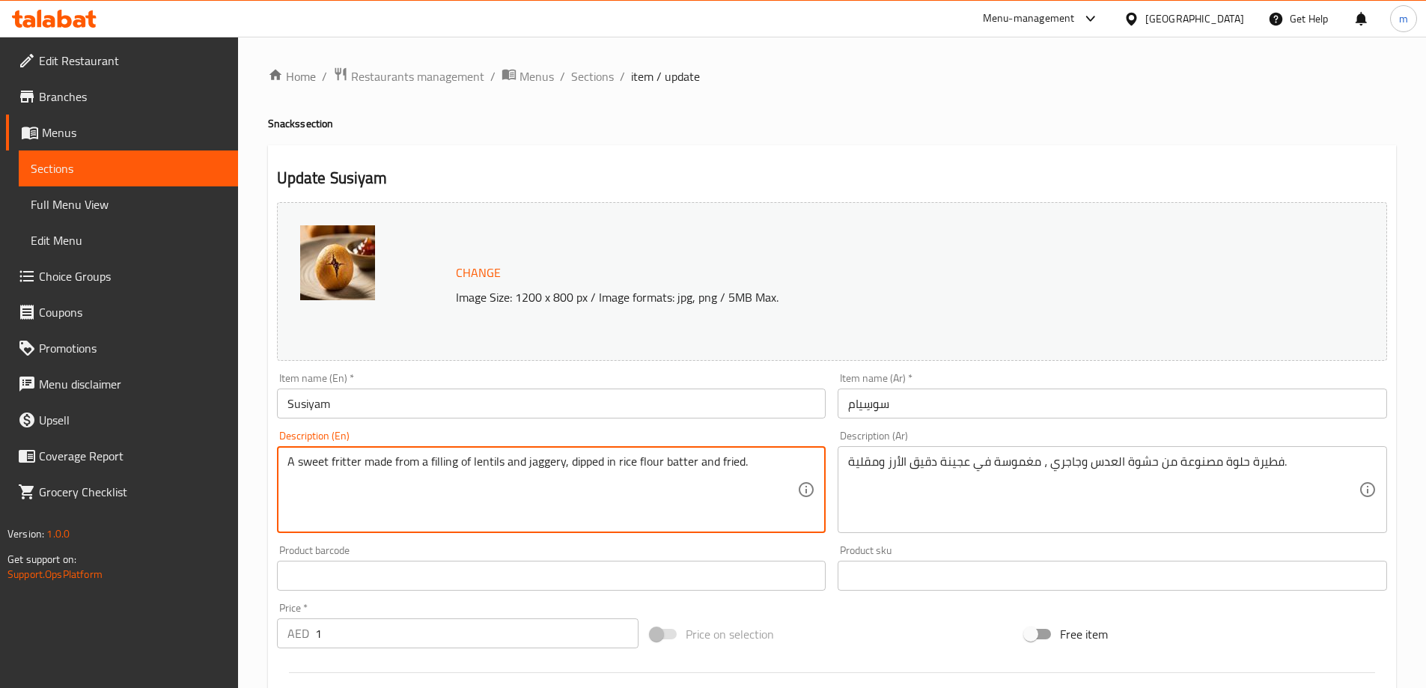
click at [541, 469] on textarea "A sweet fritter made from a filling of lentils and jaggery, dipped in rice flou…" at bounding box center [543, 489] width 511 height 71
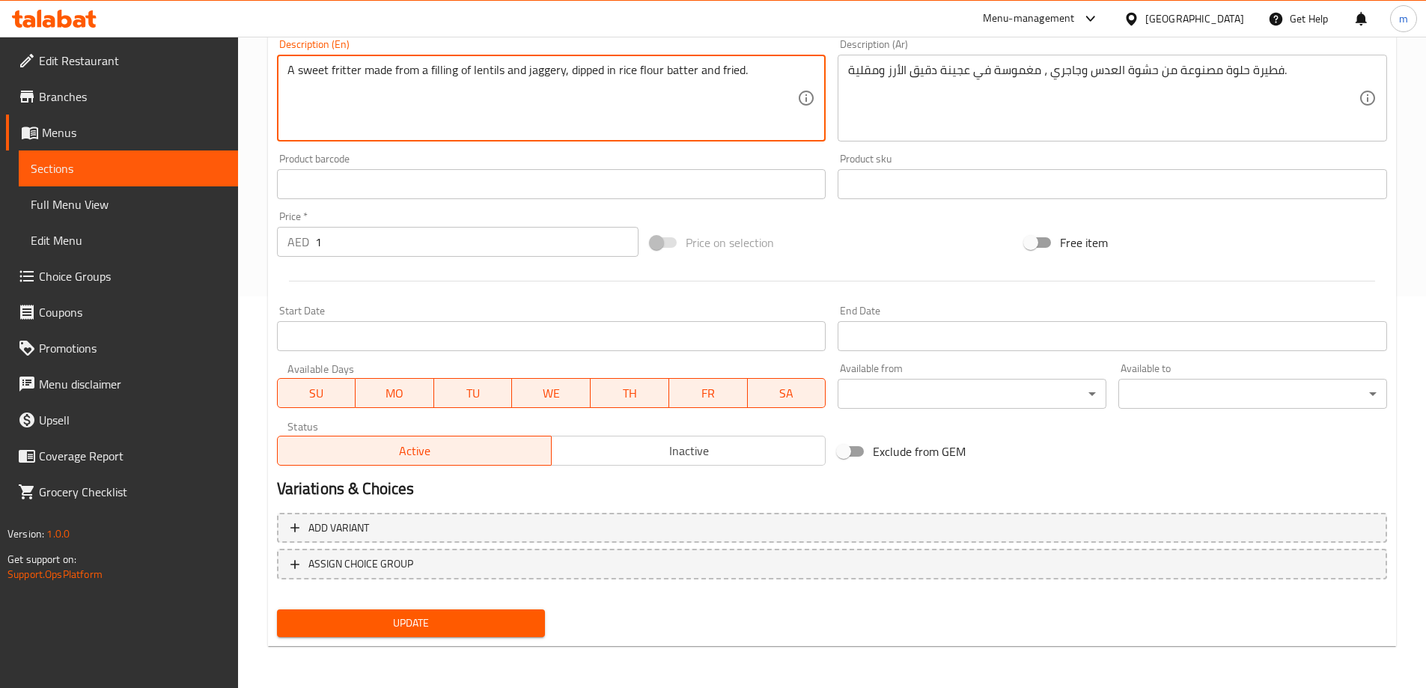
click at [508, 635] on button "Update" at bounding box center [411, 623] width 269 height 28
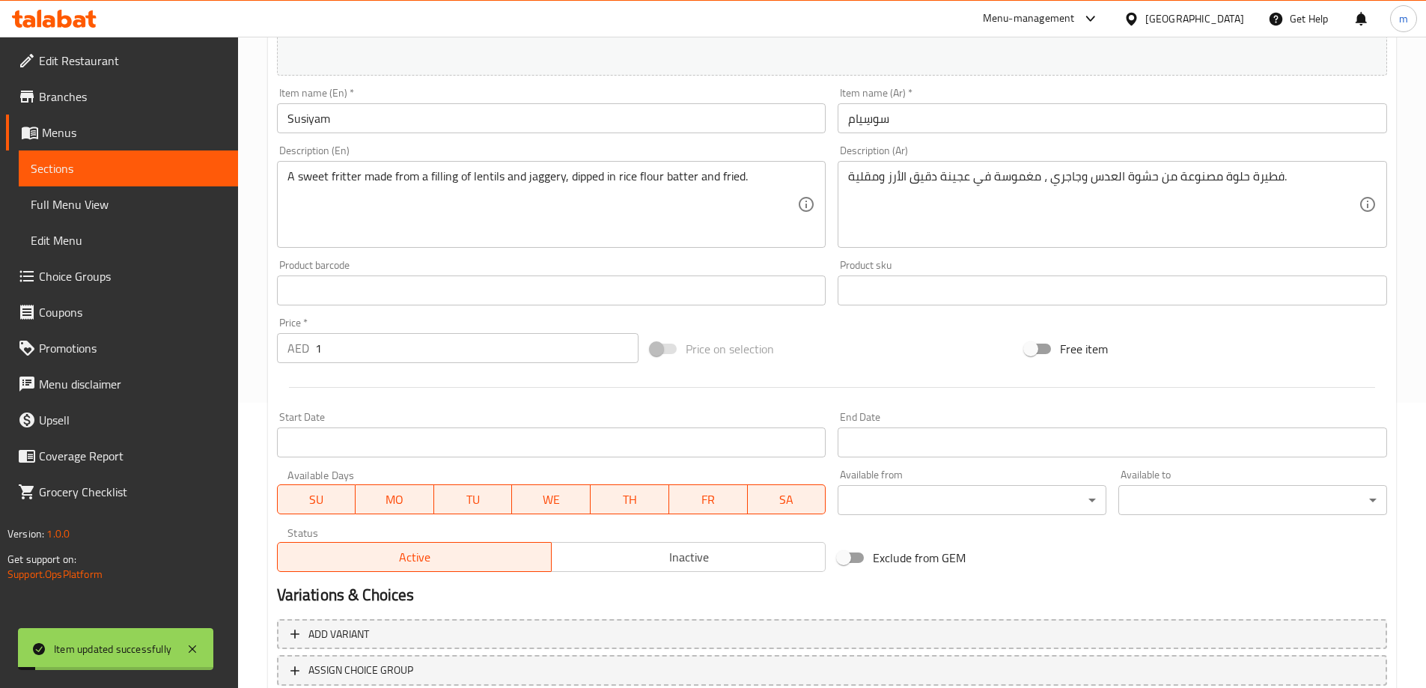
scroll to position [17, 0]
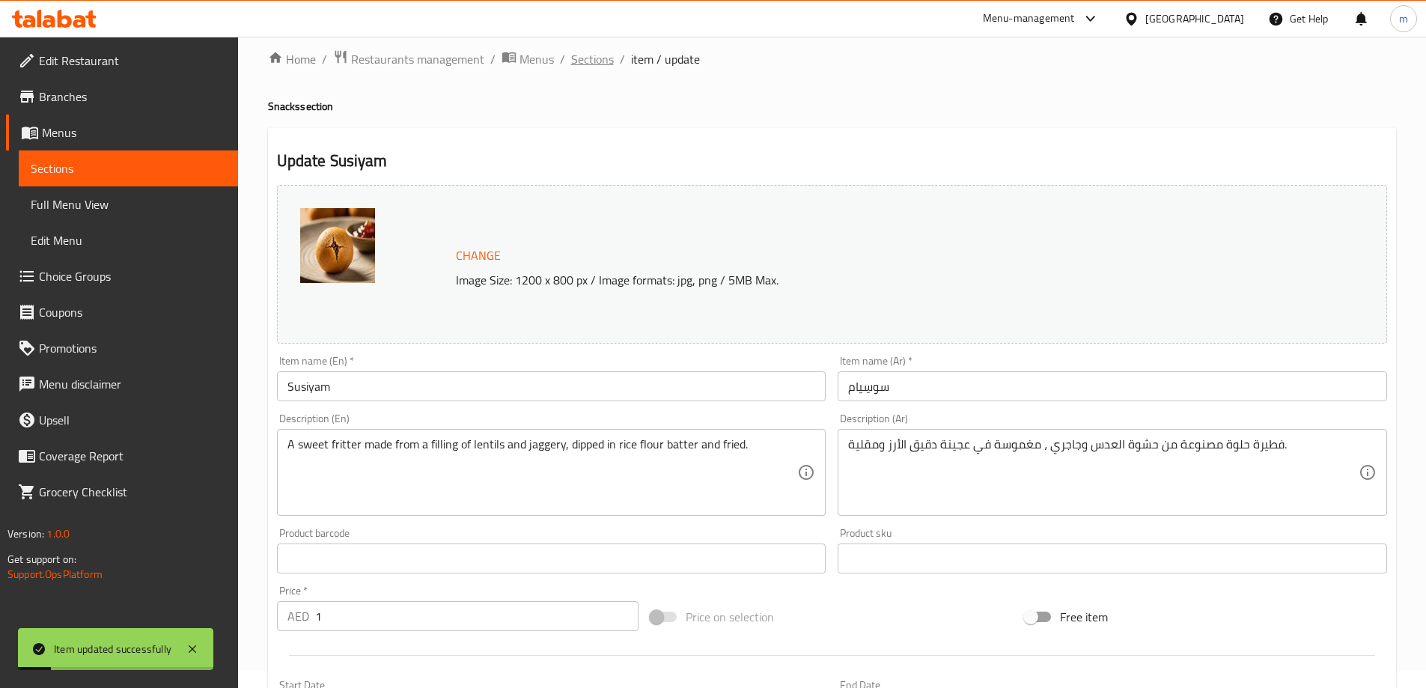
click at [579, 54] on span "Sections" at bounding box center [592, 59] width 43 height 18
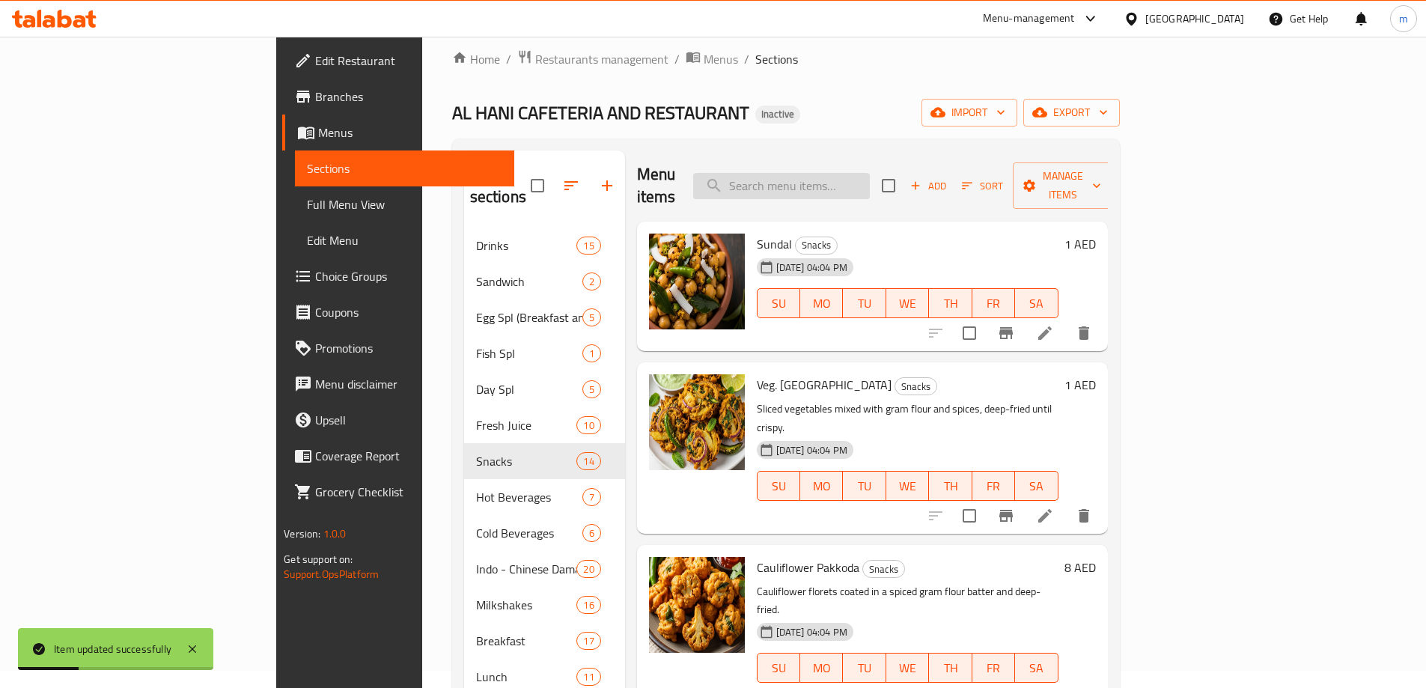
click at [853, 174] on input "search" at bounding box center [781, 186] width 177 height 26
click at [839, 185] on input "search" at bounding box center [781, 186] width 177 height 26
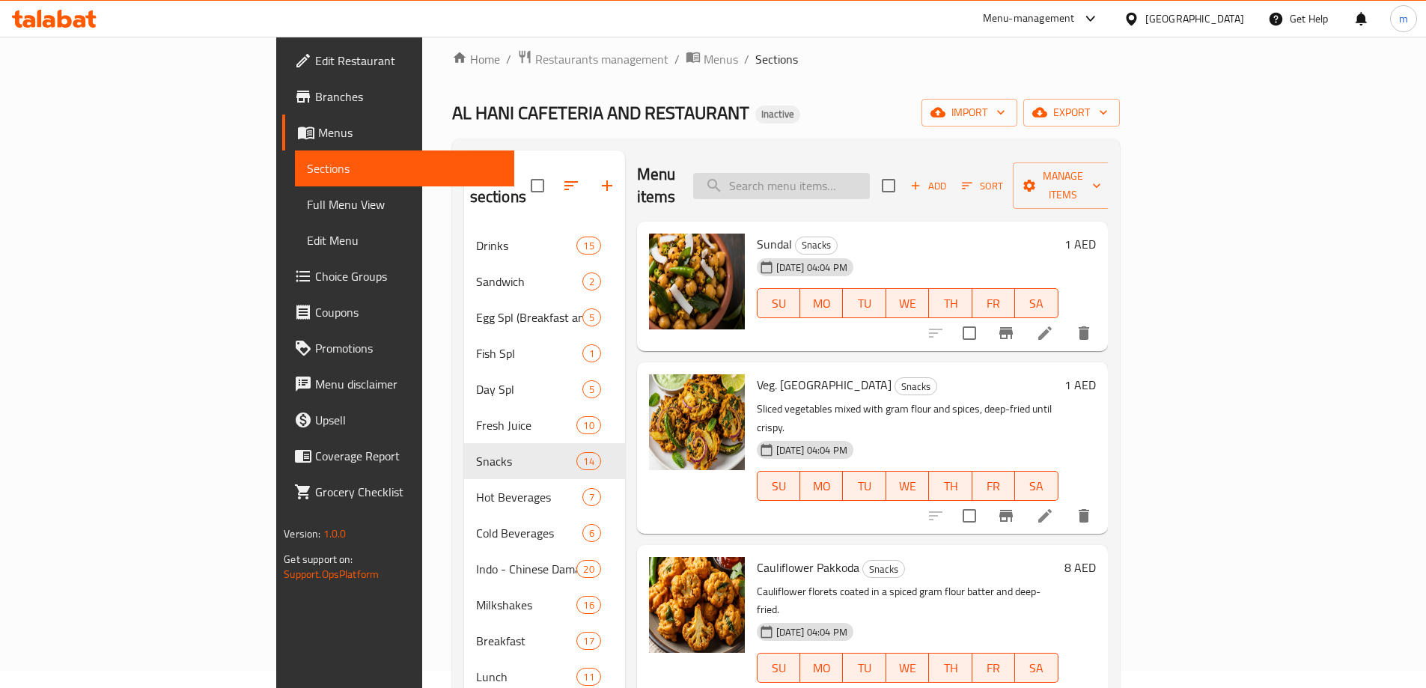
paste input "jaggery"
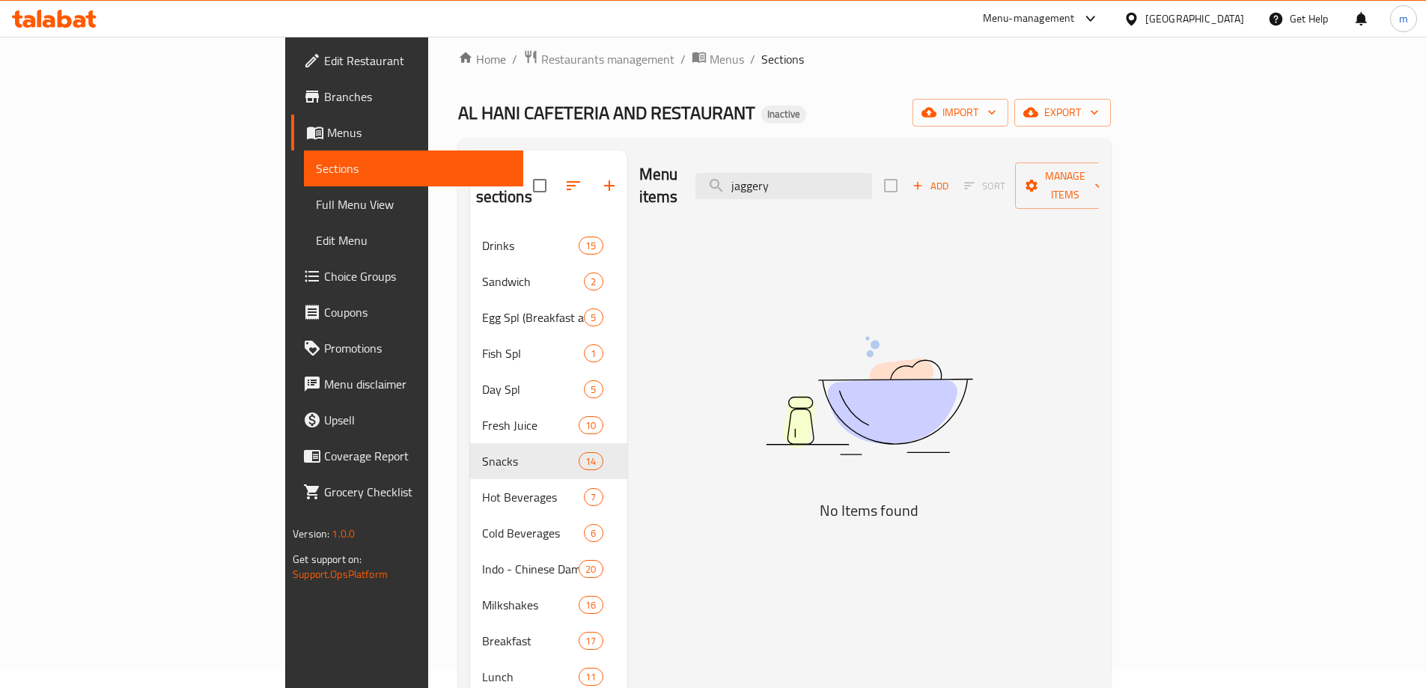
type input "jaggery"
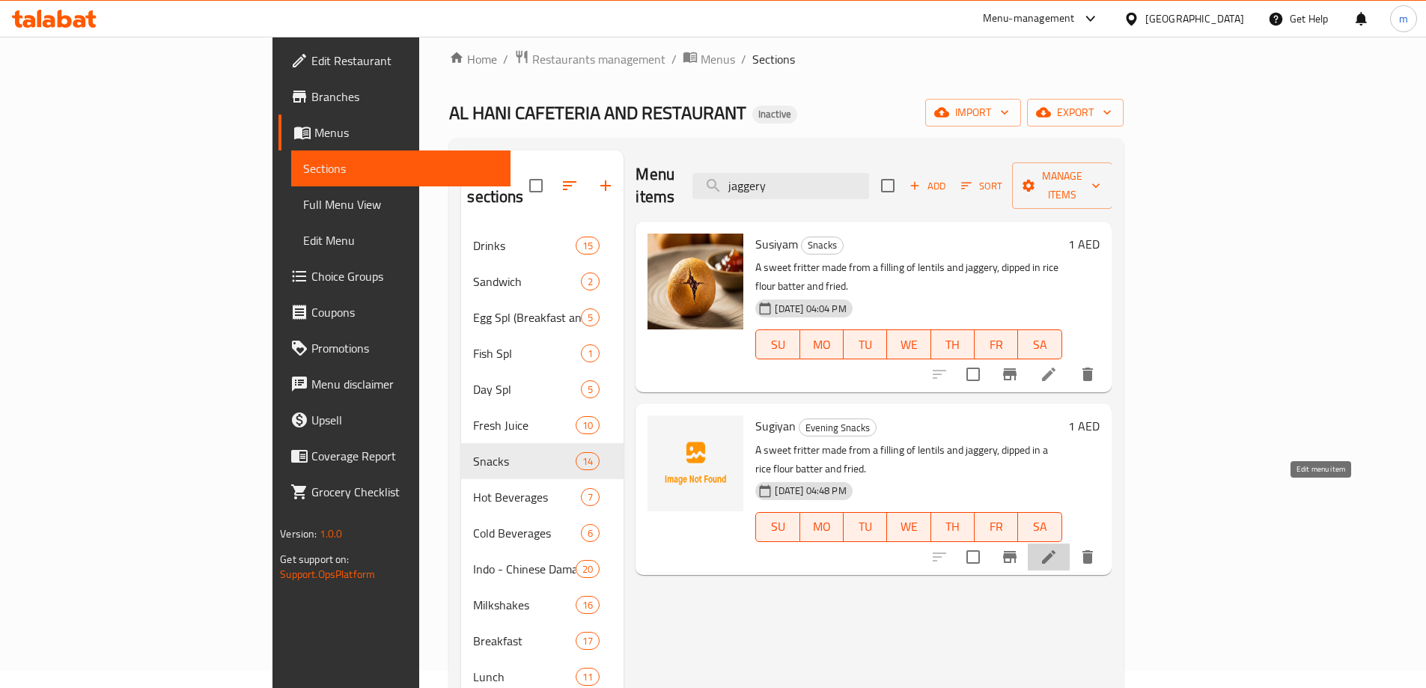
click at [1058, 548] on icon at bounding box center [1049, 557] width 18 height 18
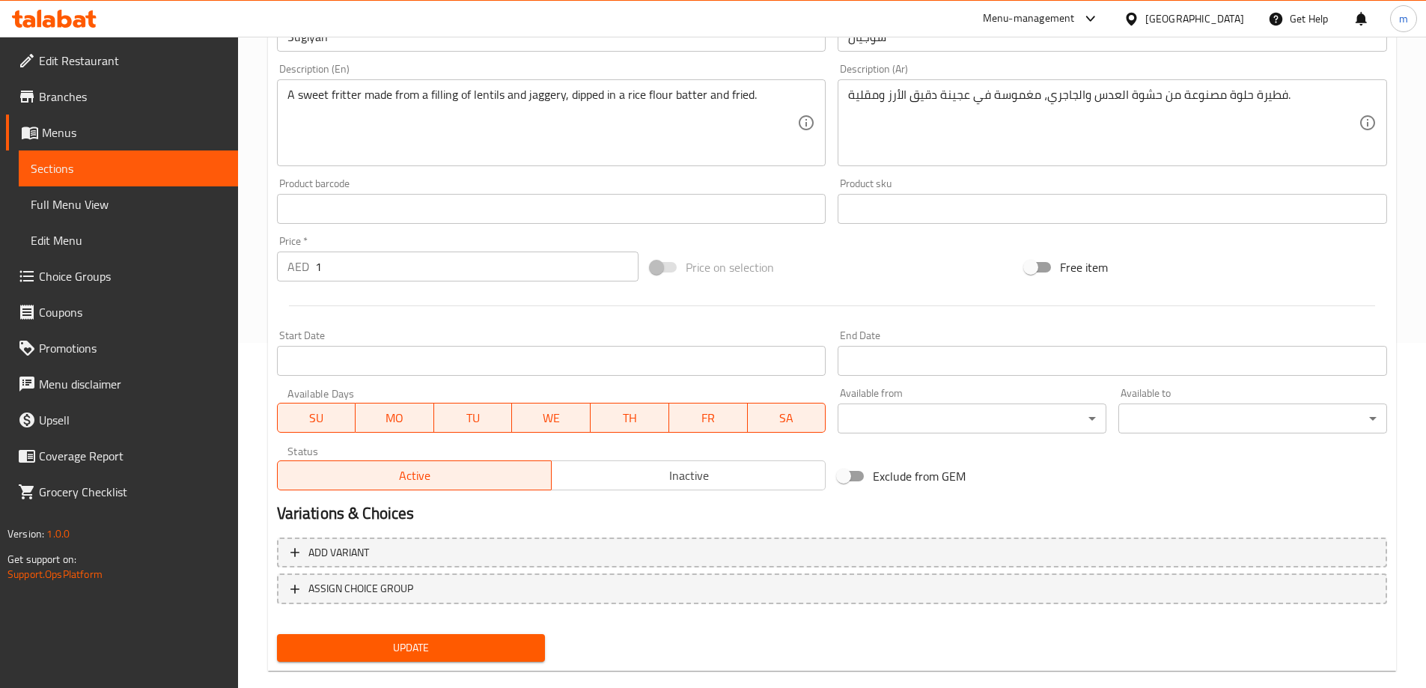
scroll to position [370, 0]
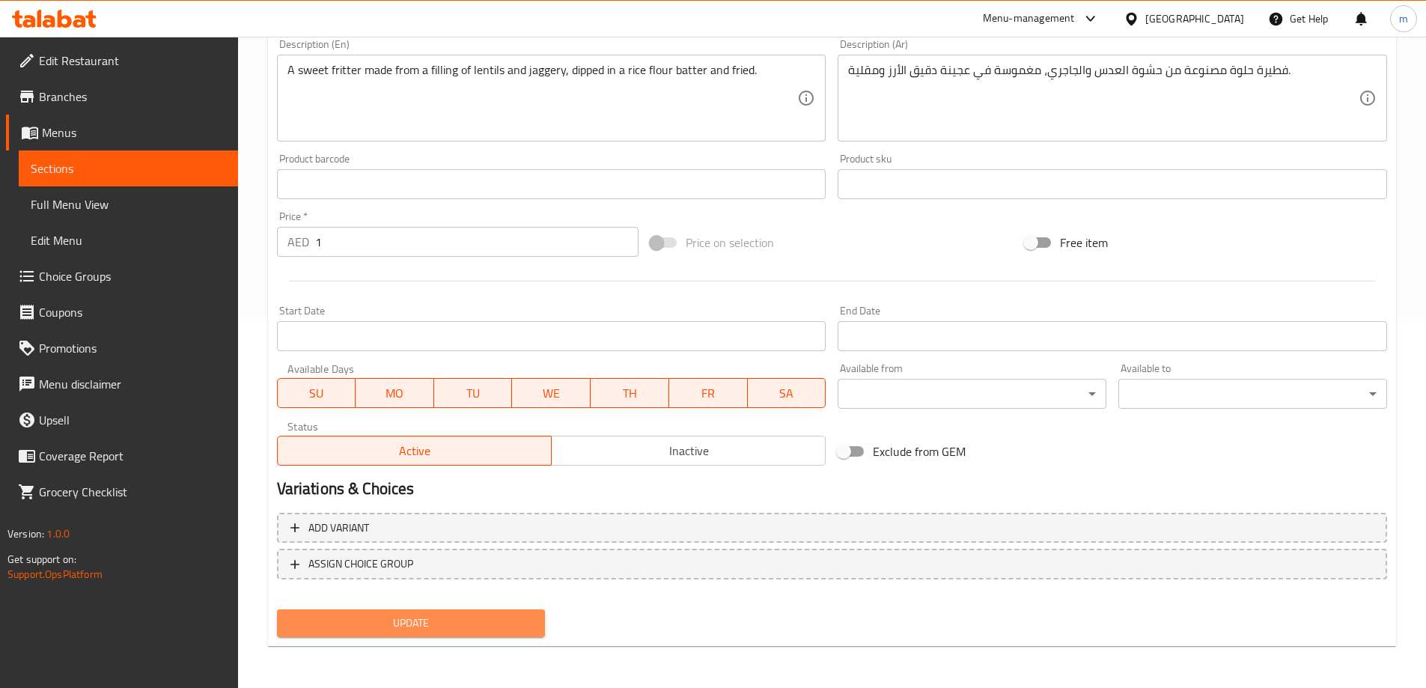
click at [399, 618] on span "Update" at bounding box center [411, 623] width 245 height 19
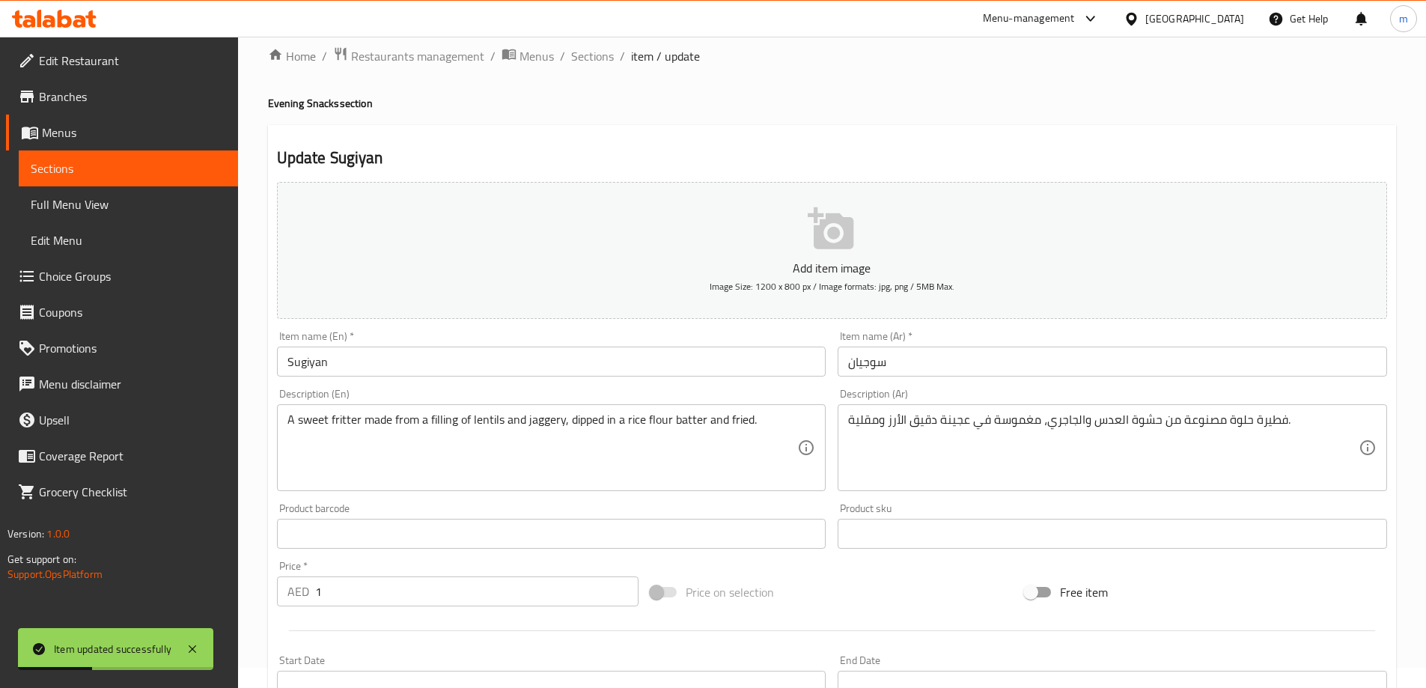
scroll to position [0, 0]
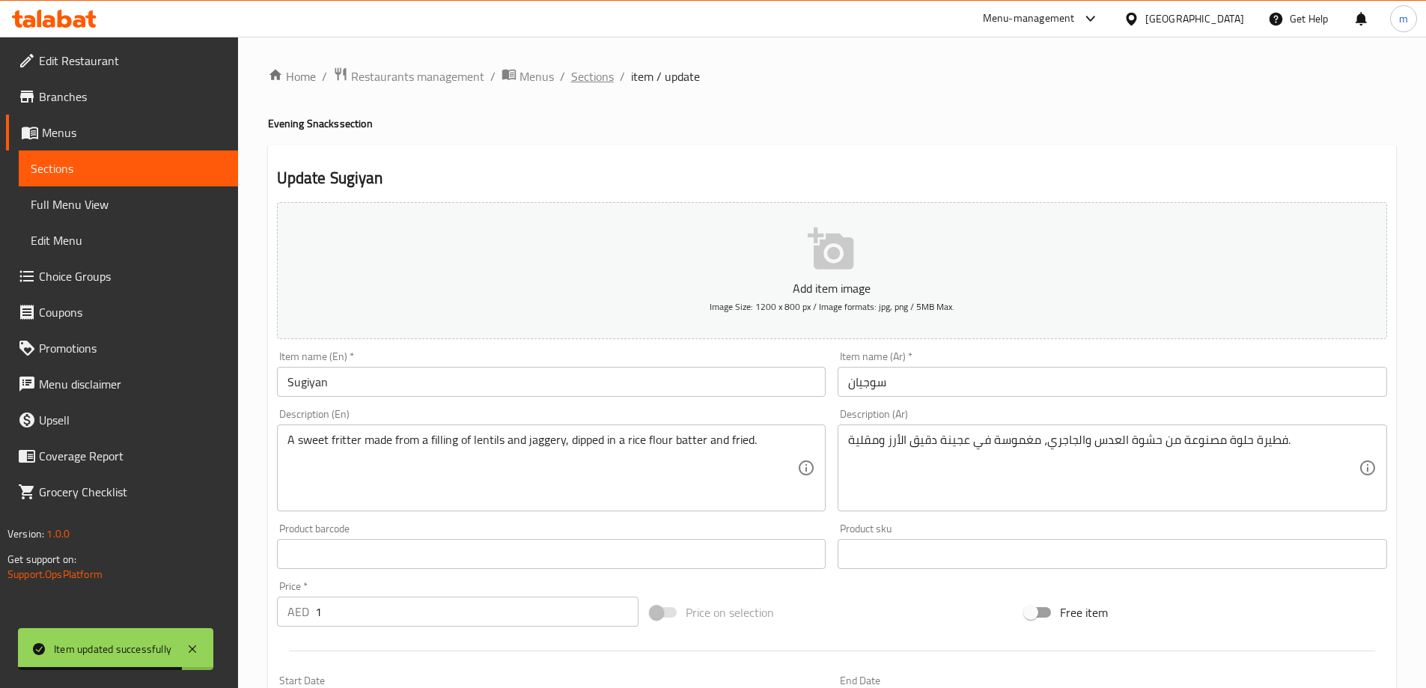
click at [595, 82] on span "Sections" at bounding box center [592, 76] width 43 height 18
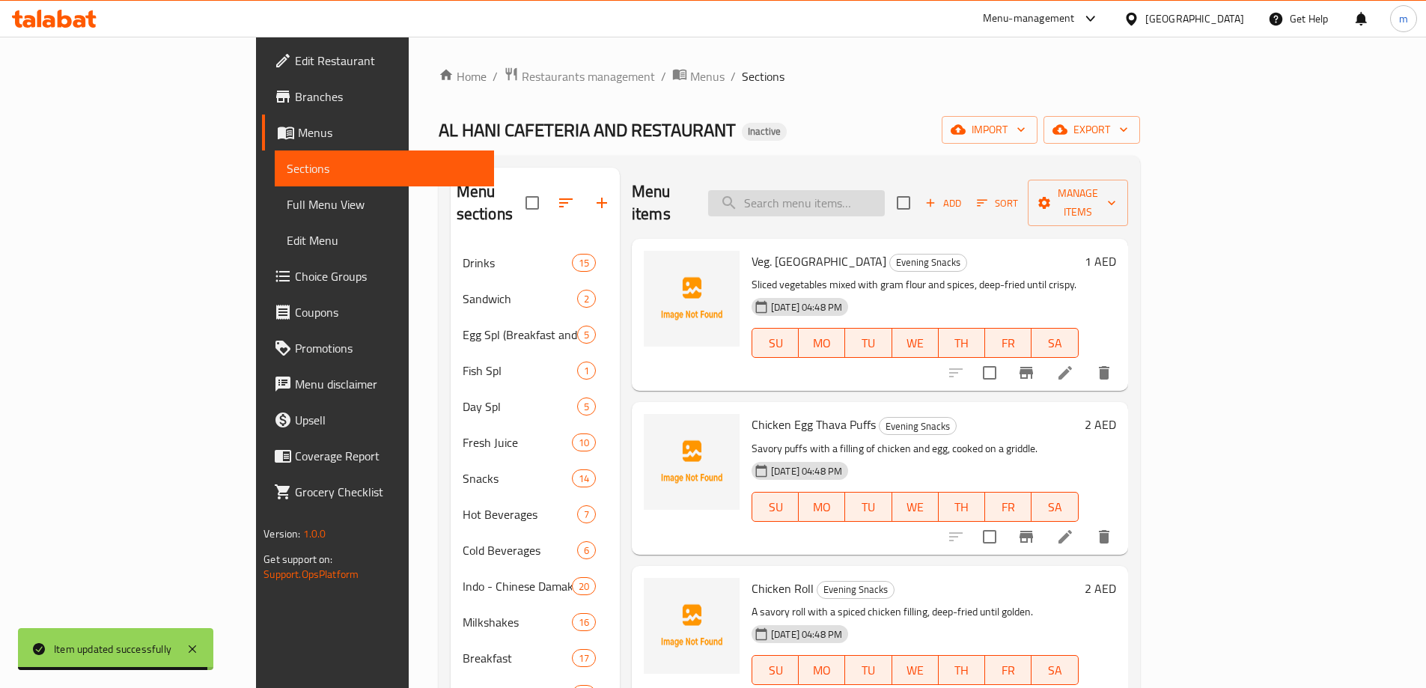
click at [885, 192] on input "search" at bounding box center [796, 203] width 177 height 26
paste input "Susiyam"
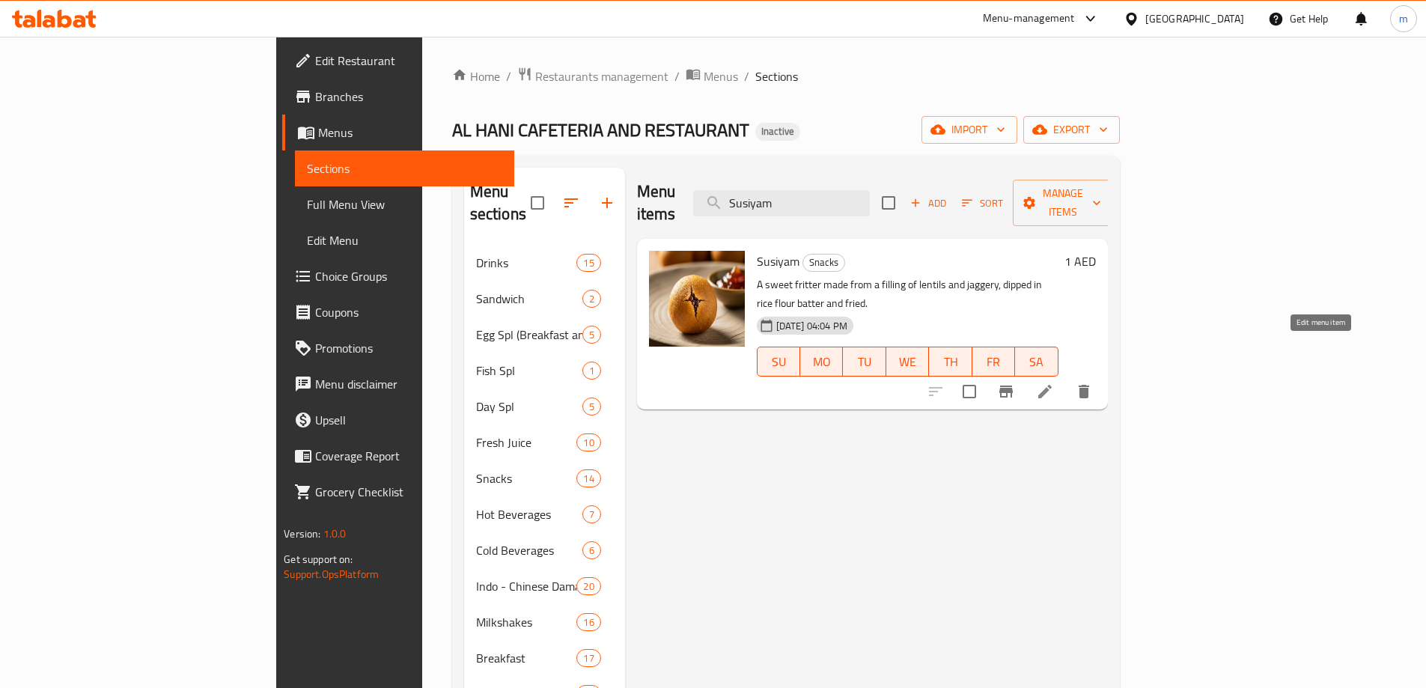
type input "Susiyam"
click at [1054, 383] on icon at bounding box center [1045, 392] width 18 height 18
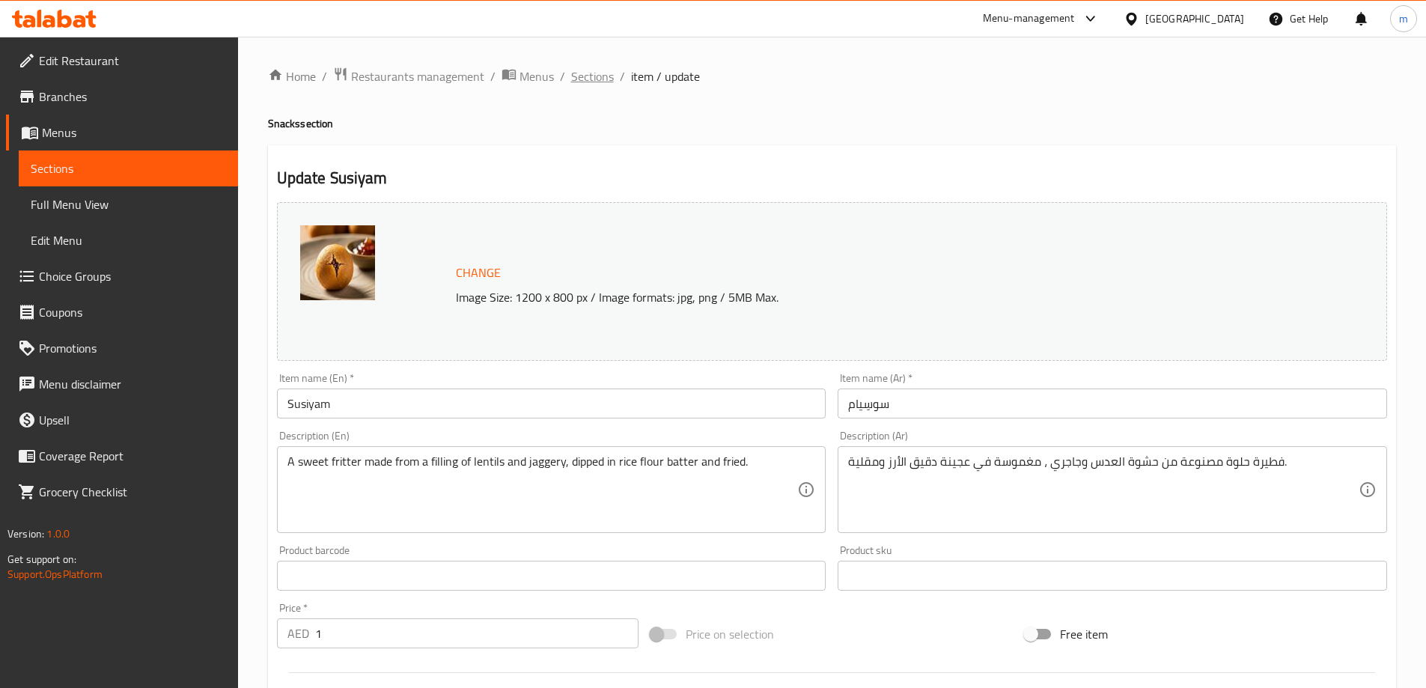
click at [589, 81] on span "Sections" at bounding box center [592, 76] width 43 height 18
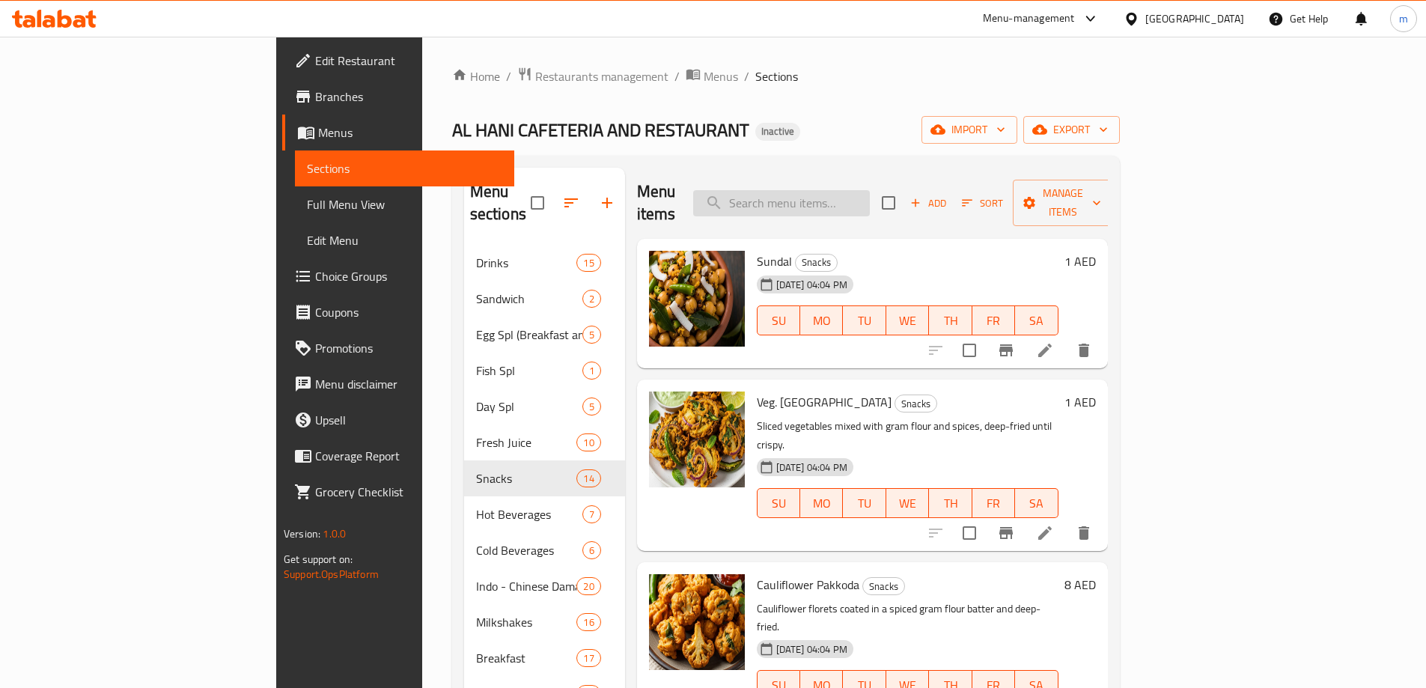
click at [855, 198] on input "search" at bounding box center [781, 203] width 177 height 26
paste input "Bajji"
type input "Bajji"
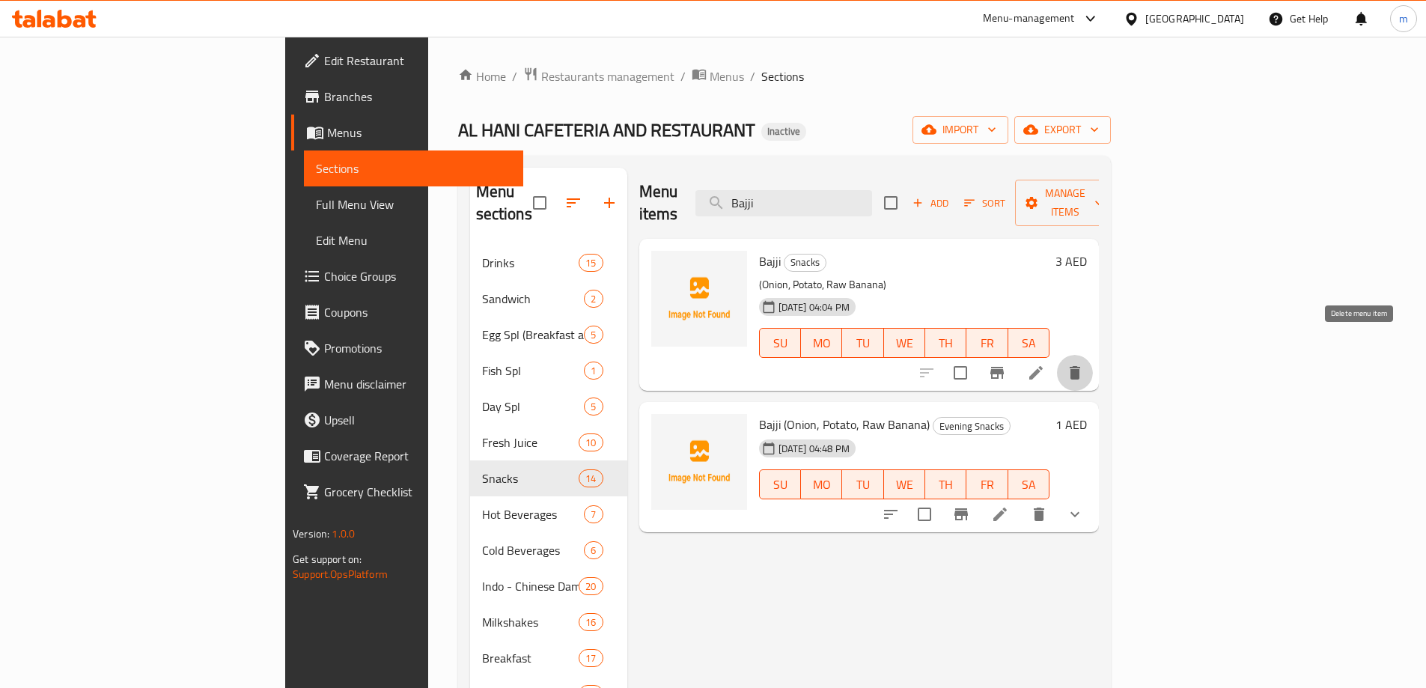
click at [1093, 355] on button "delete" at bounding box center [1075, 373] width 36 height 36
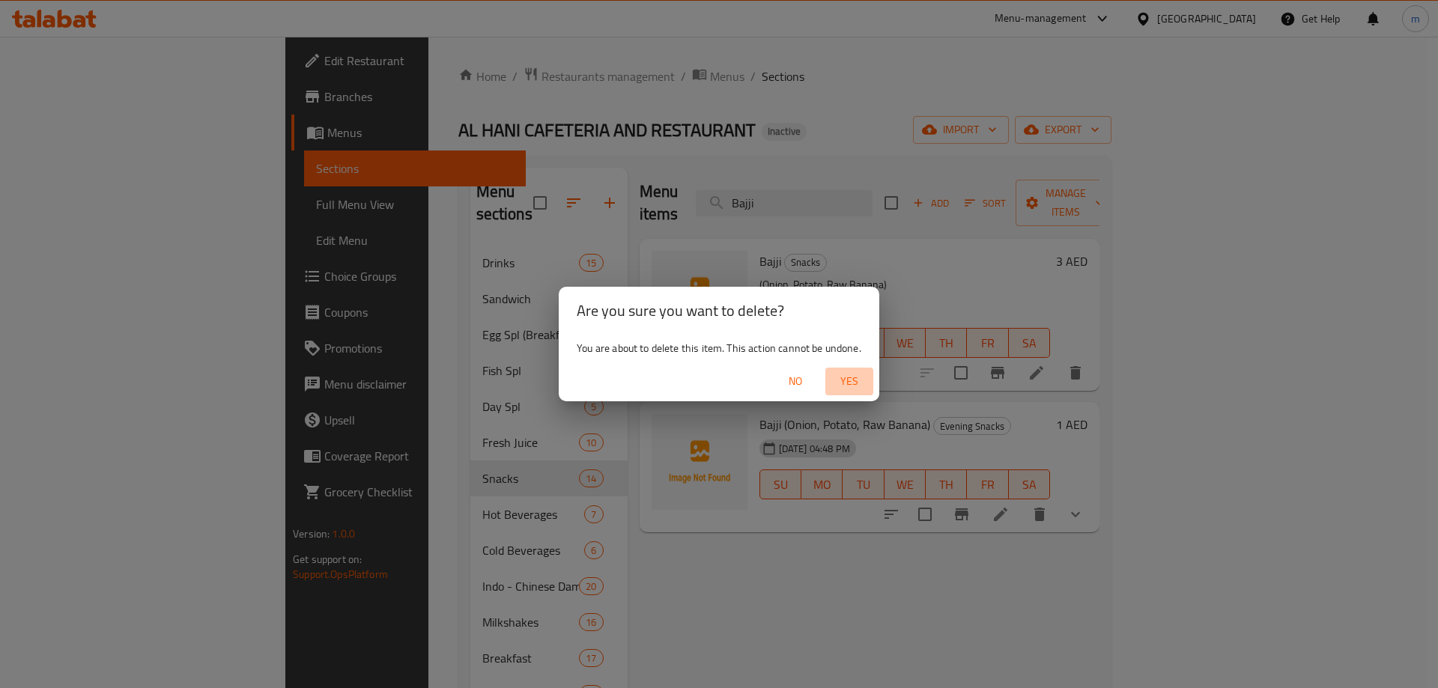
click at [851, 392] on button "Yes" at bounding box center [849, 382] width 48 height 28
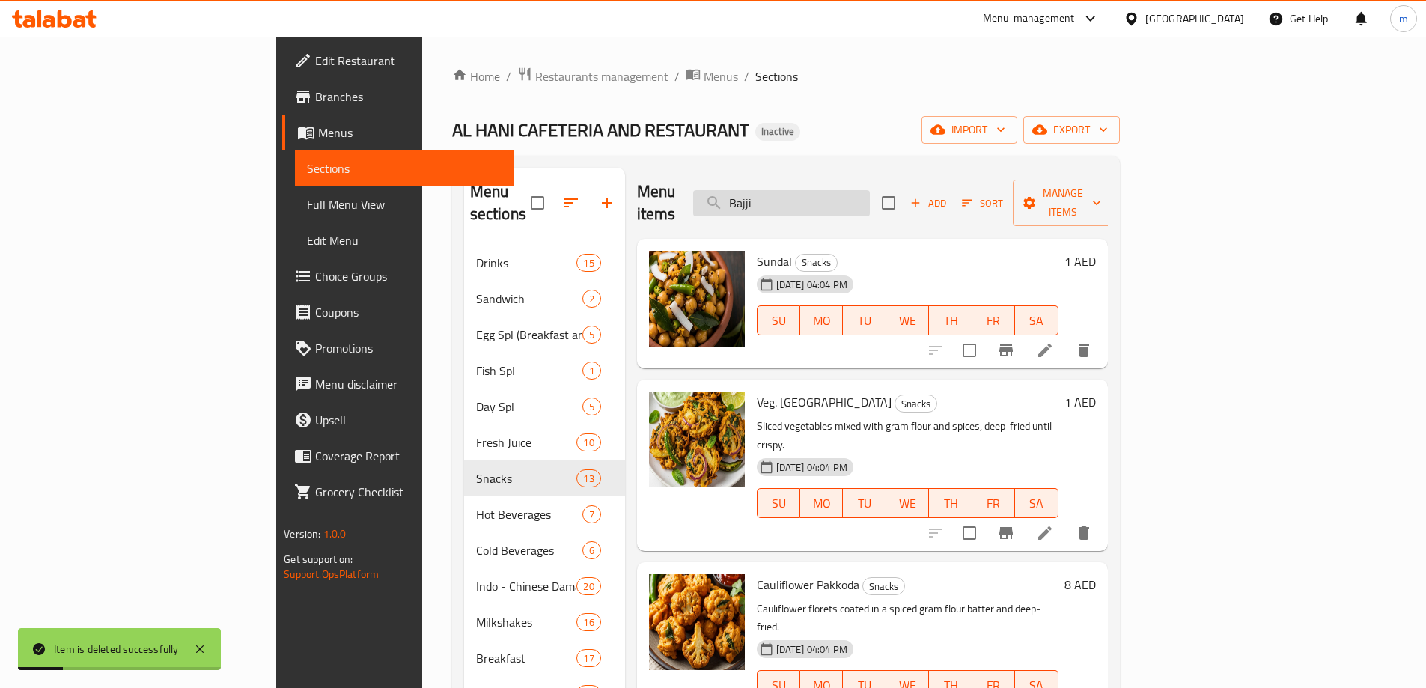
click at [870, 195] on input "Bajji" at bounding box center [781, 203] width 177 height 26
click at [870, 200] on input "Bajji" at bounding box center [781, 203] width 177 height 26
click at [857, 190] on input "Bajji" at bounding box center [781, 203] width 177 height 26
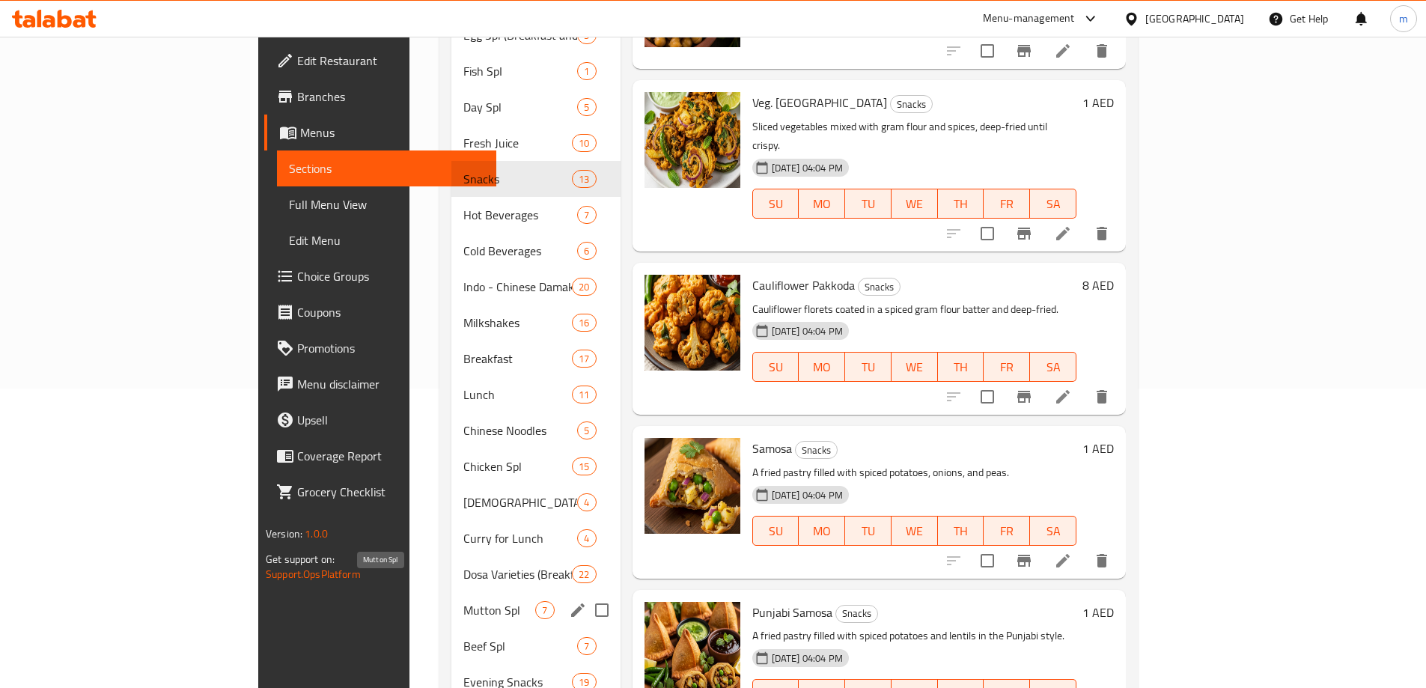
scroll to position [409, 0]
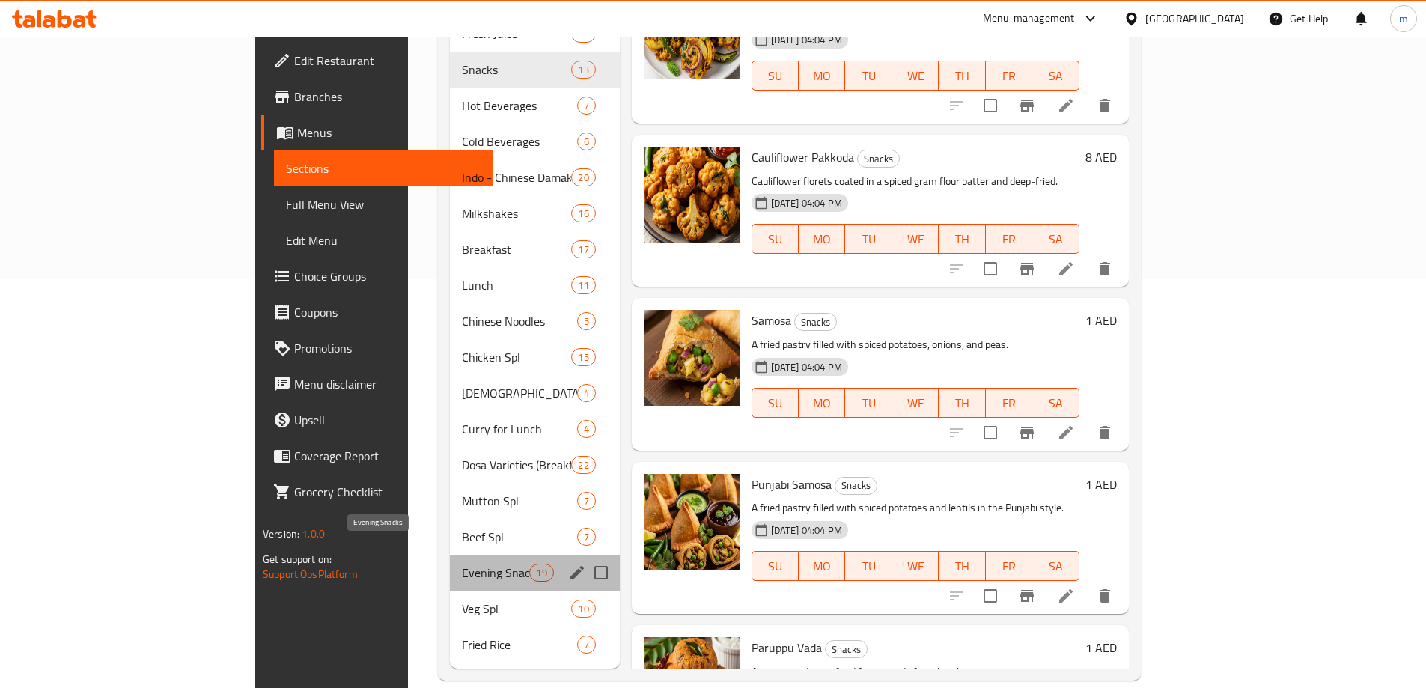
click at [462, 564] on span "Evening Snacks" at bounding box center [495, 573] width 67 height 18
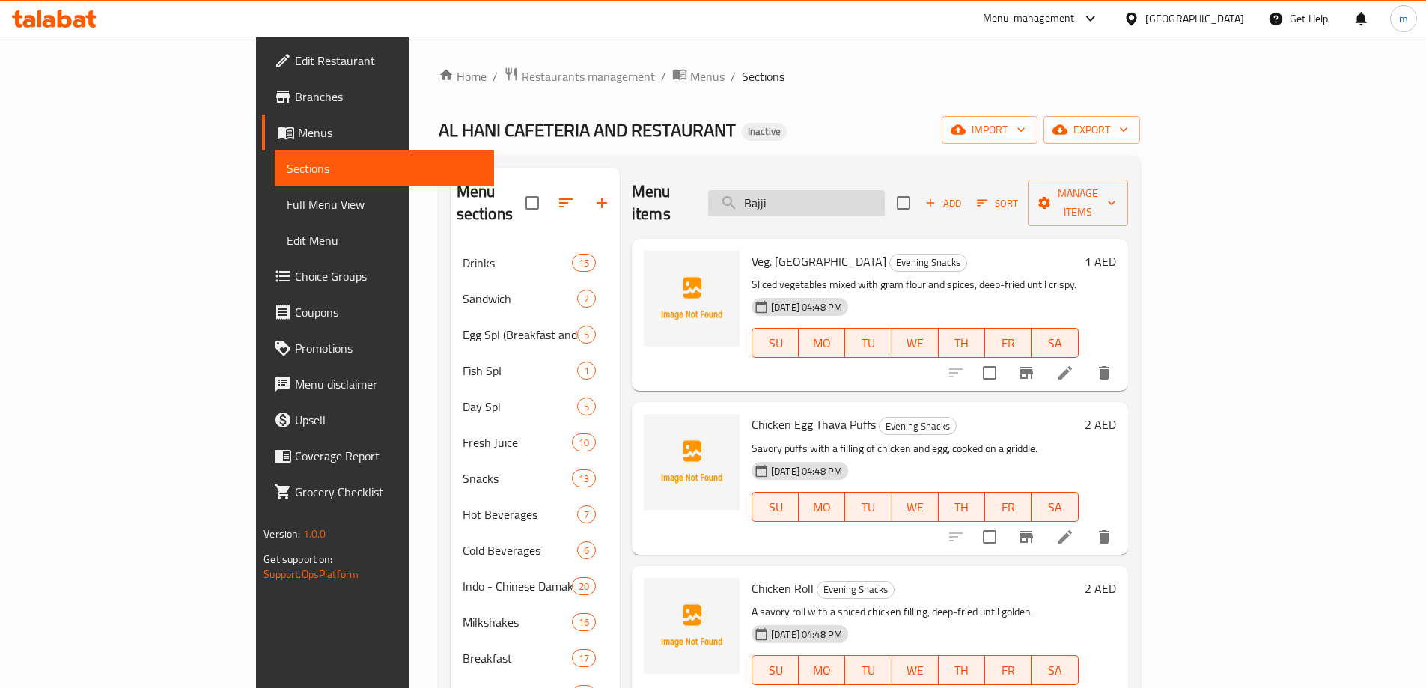
click at [827, 194] on input "Bajji" at bounding box center [796, 203] width 177 height 26
click at [842, 192] on input "Bajji" at bounding box center [796, 203] width 177 height 26
click at [885, 192] on input "Bajji" at bounding box center [796, 203] width 177 height 26
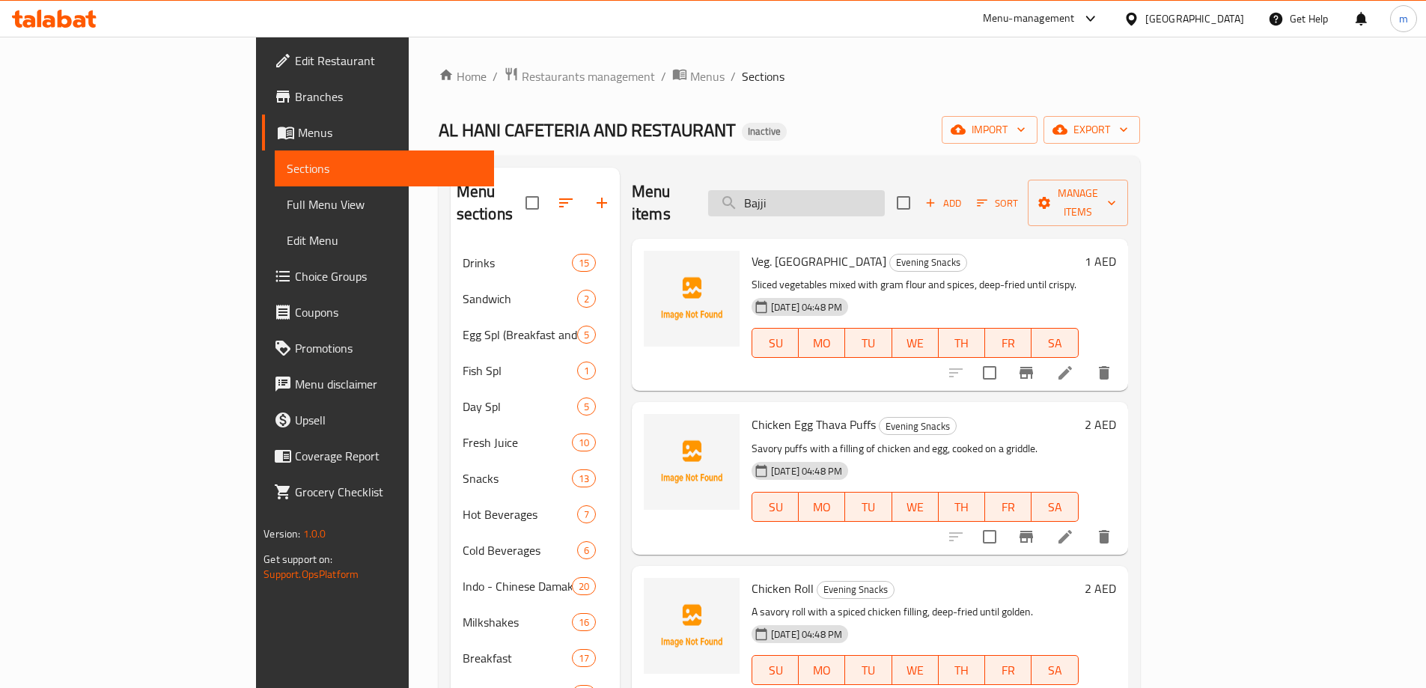
click at [885, 192] on input "Bajji" at bounding box center [796, 203] width 177 height 26
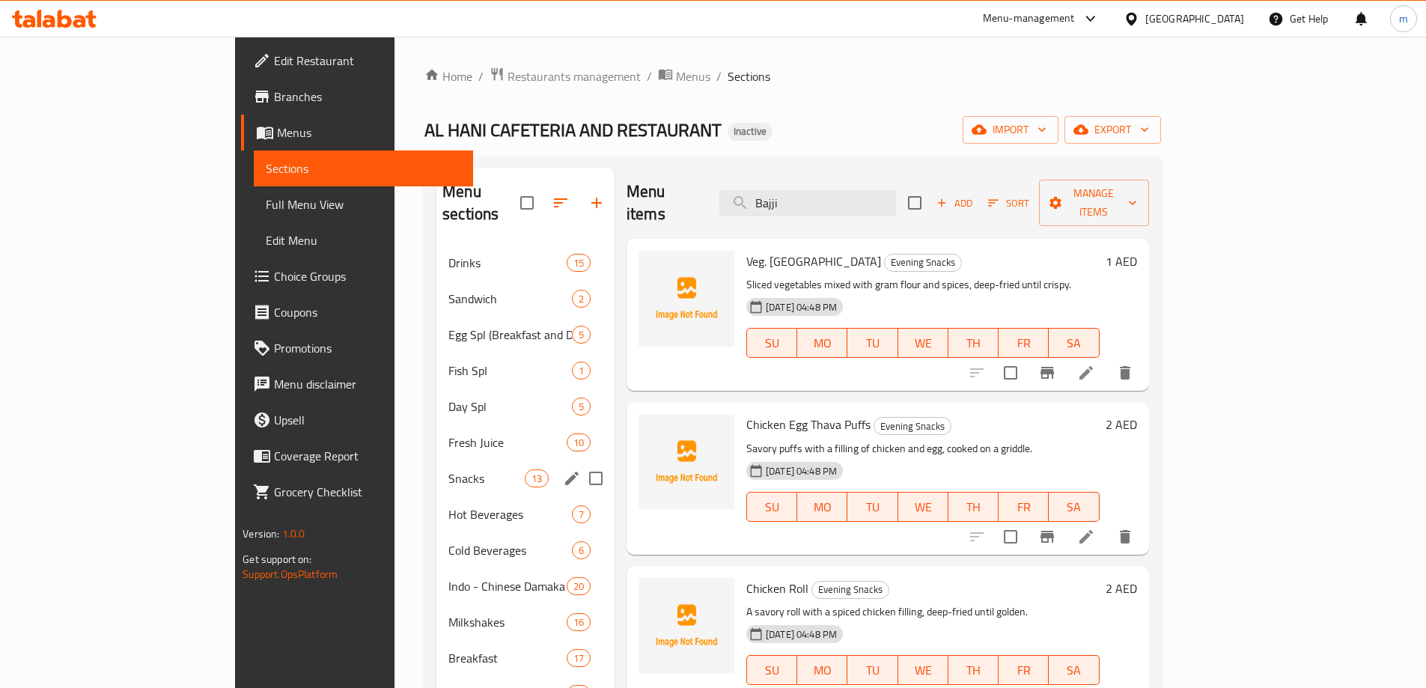
click at [437, 467] on div "Snacks 13" at bounding box center [526, 478] width 178 height 36
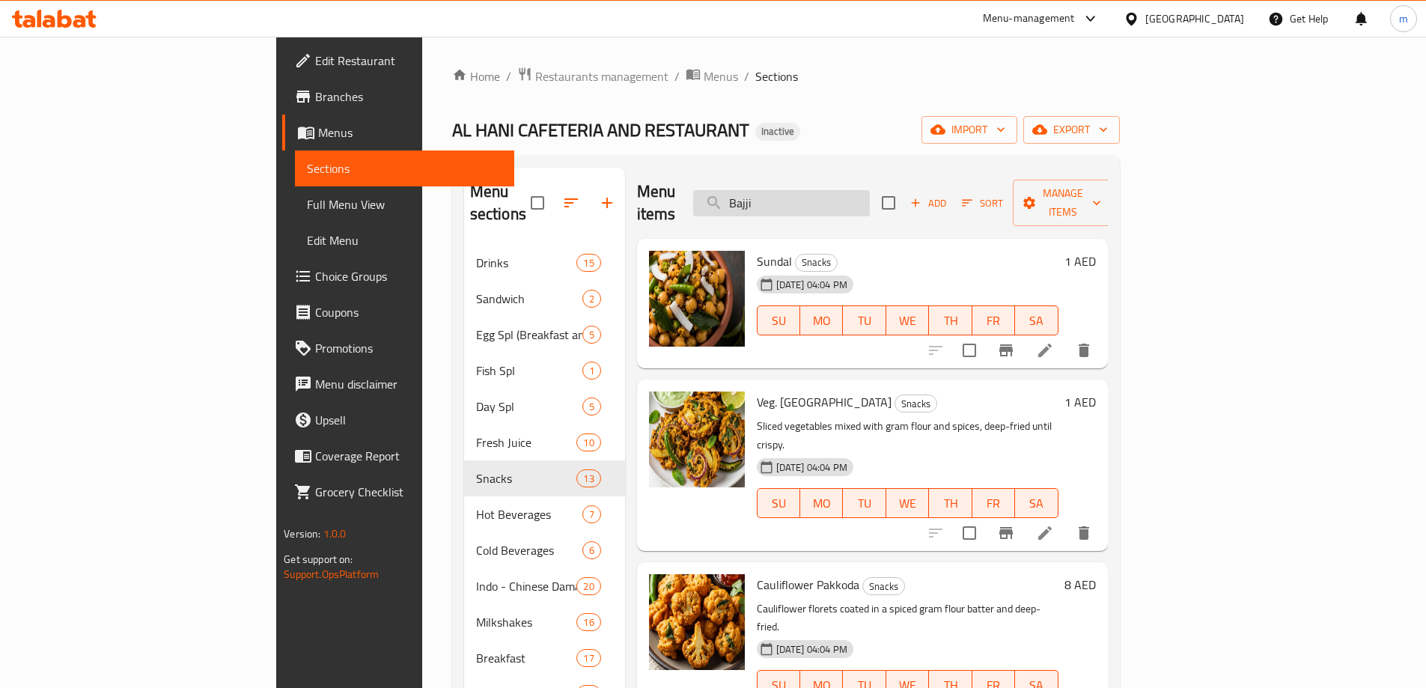
click at [833, 202] on input "Bajji" at bounding box center [781, 203] width 177 height 26
click at [833, 204] on input "Bajji" at bounding box center [781, 203] width 177 height 26
click at [835, 203] on input "Bajji" at bounding box center [781, 203] width 177 height 26
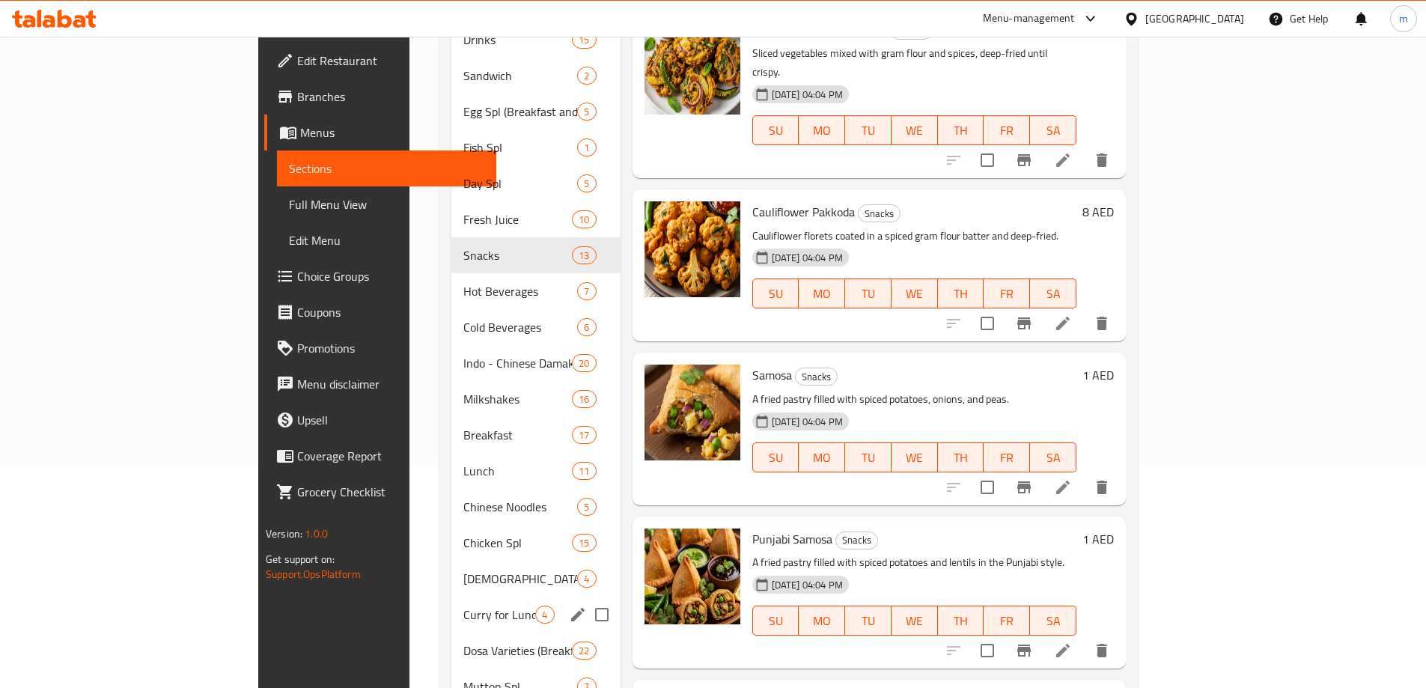
scroll to position [225, 0]
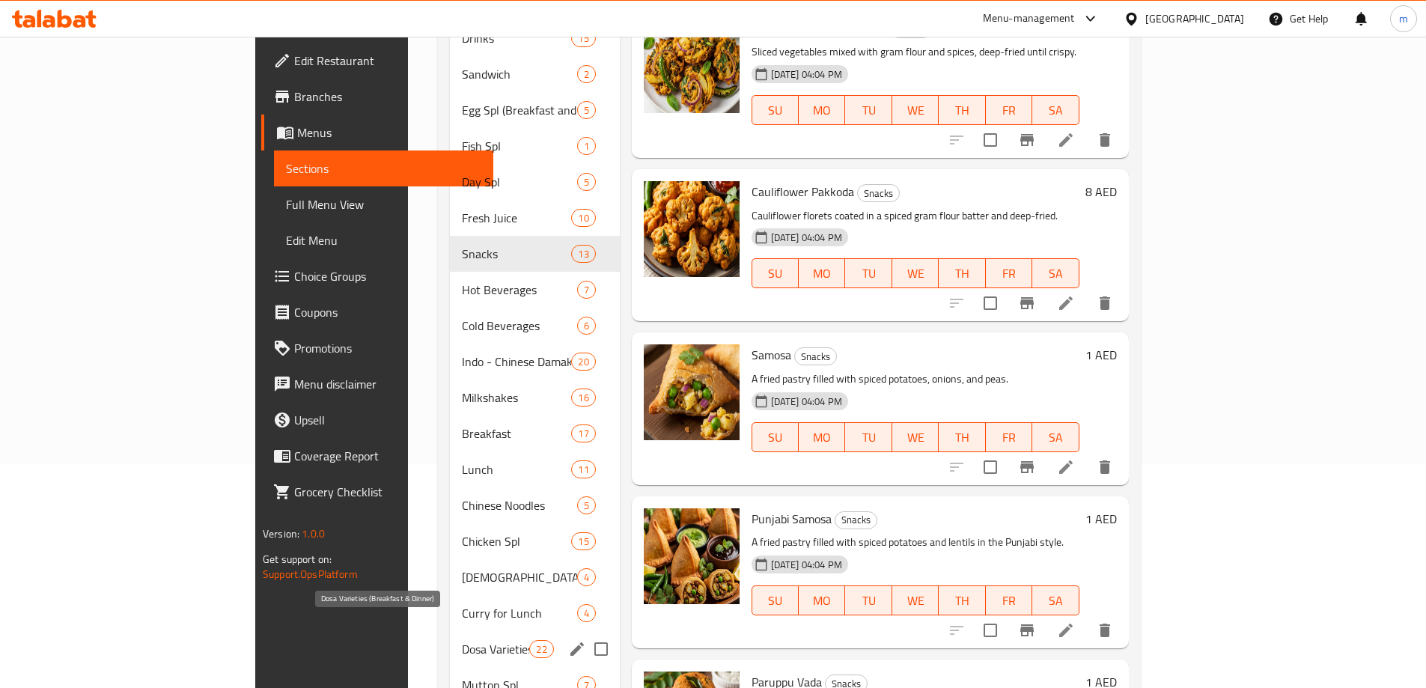
click at [462, 640] on span "Dosa Varieties (Breakfast & Dinner)" at bounding box center [495, 649] width 67 height 18
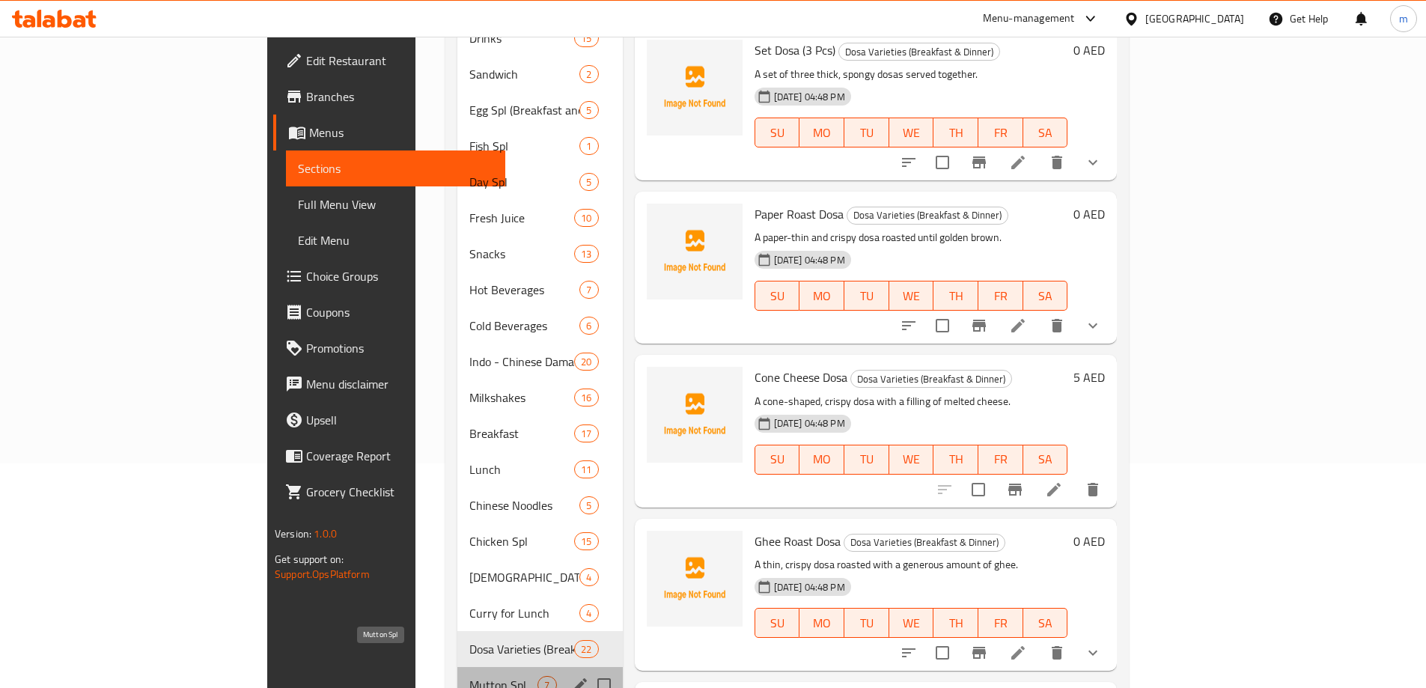
click at [469, 676] on span "Mutton Spl" at bounding box center [503, 685] width 68 height 18
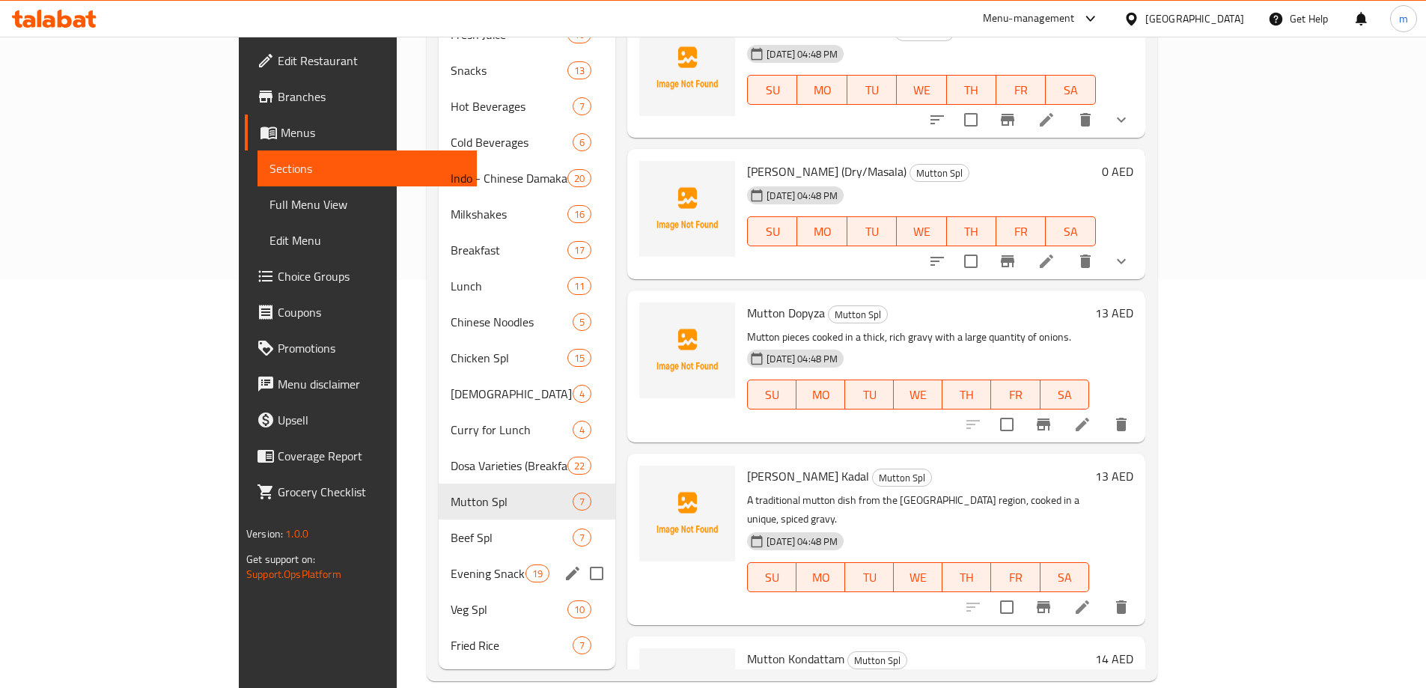
scroll to position [409, 0]
click at [451, 564] on span "Evening Snacks" at bounding box center [488, 573] width 75 height 18
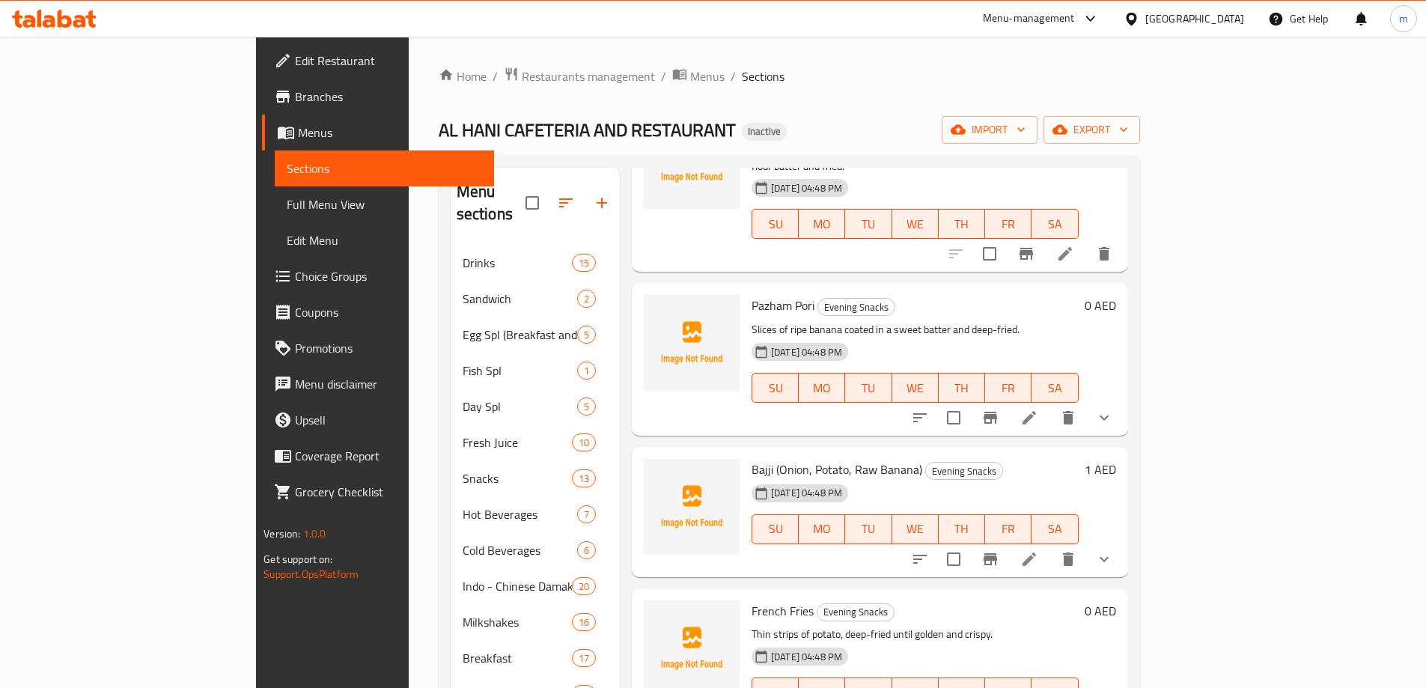
scroll to position [1978, 0]
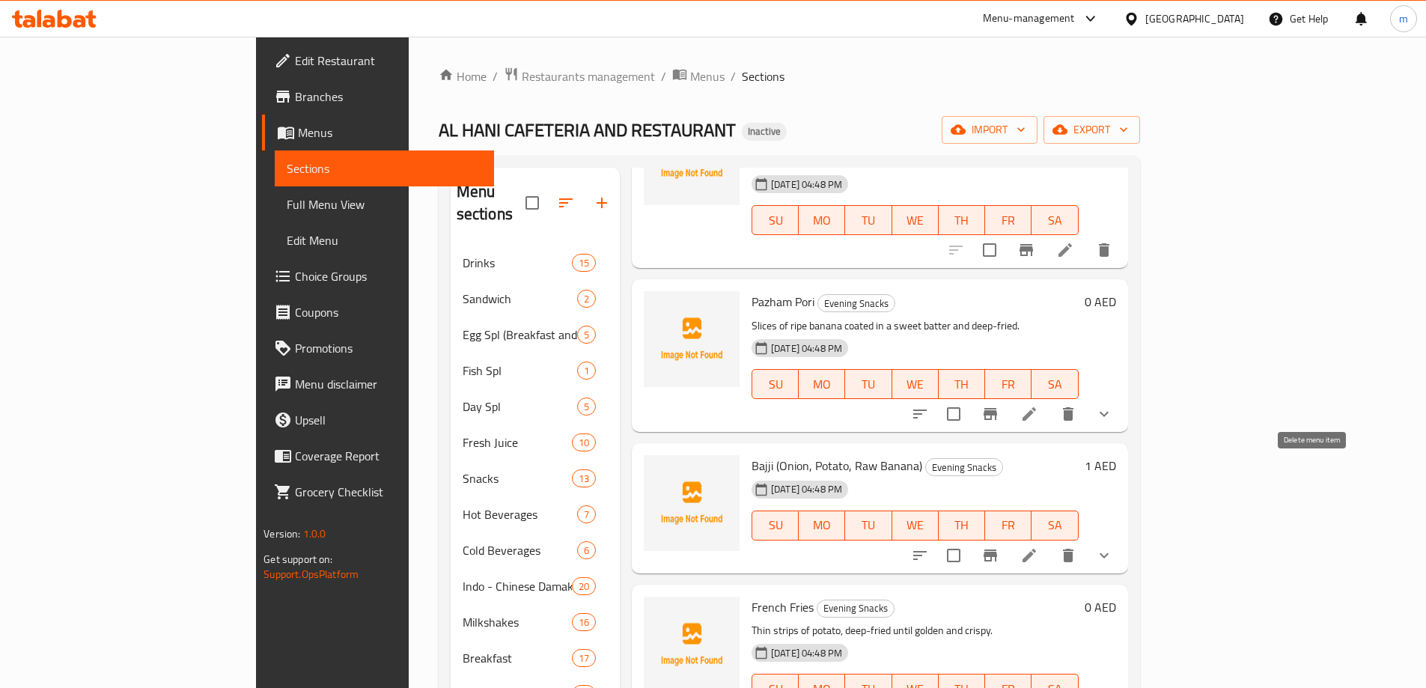
click at [1077, 547] on icon "delete" at bounding box center [1068, 556] width 18 height 18
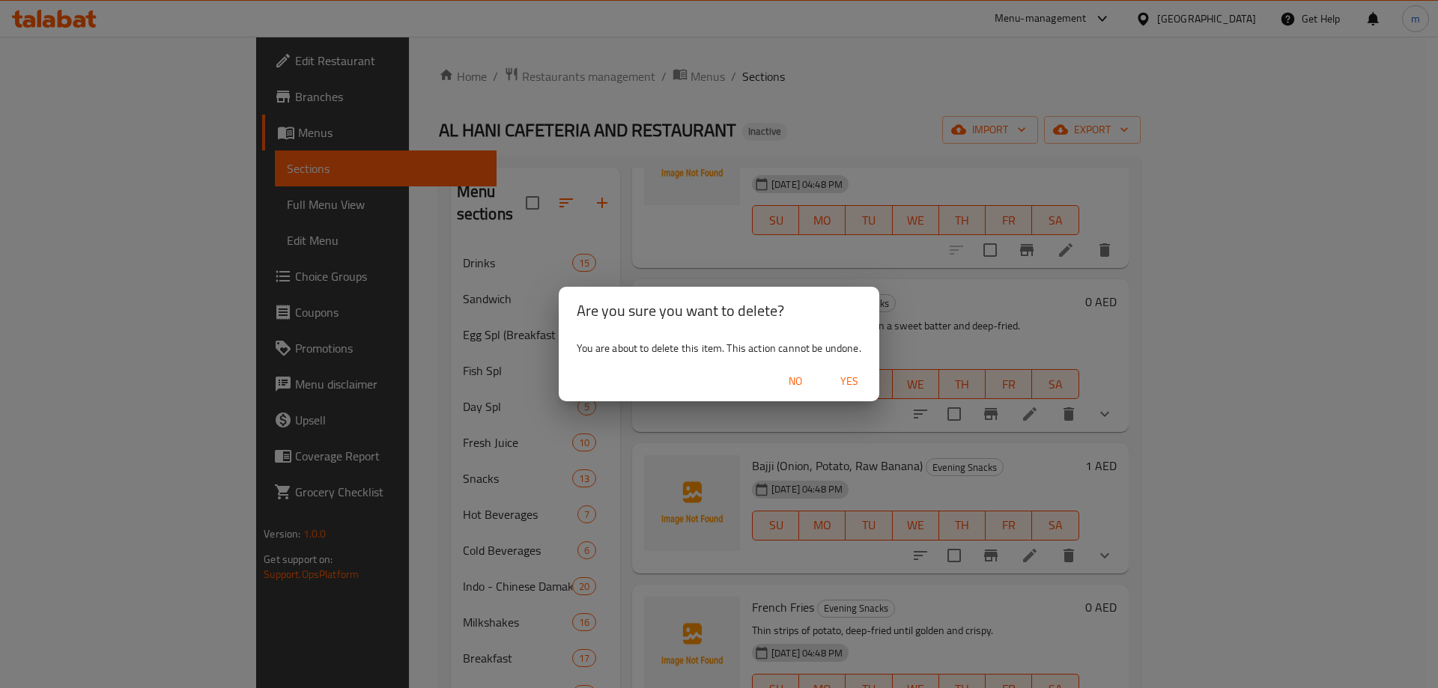
click at [863, 379] on span "Yes" at bounding box center [849, 381] width 36 height 19
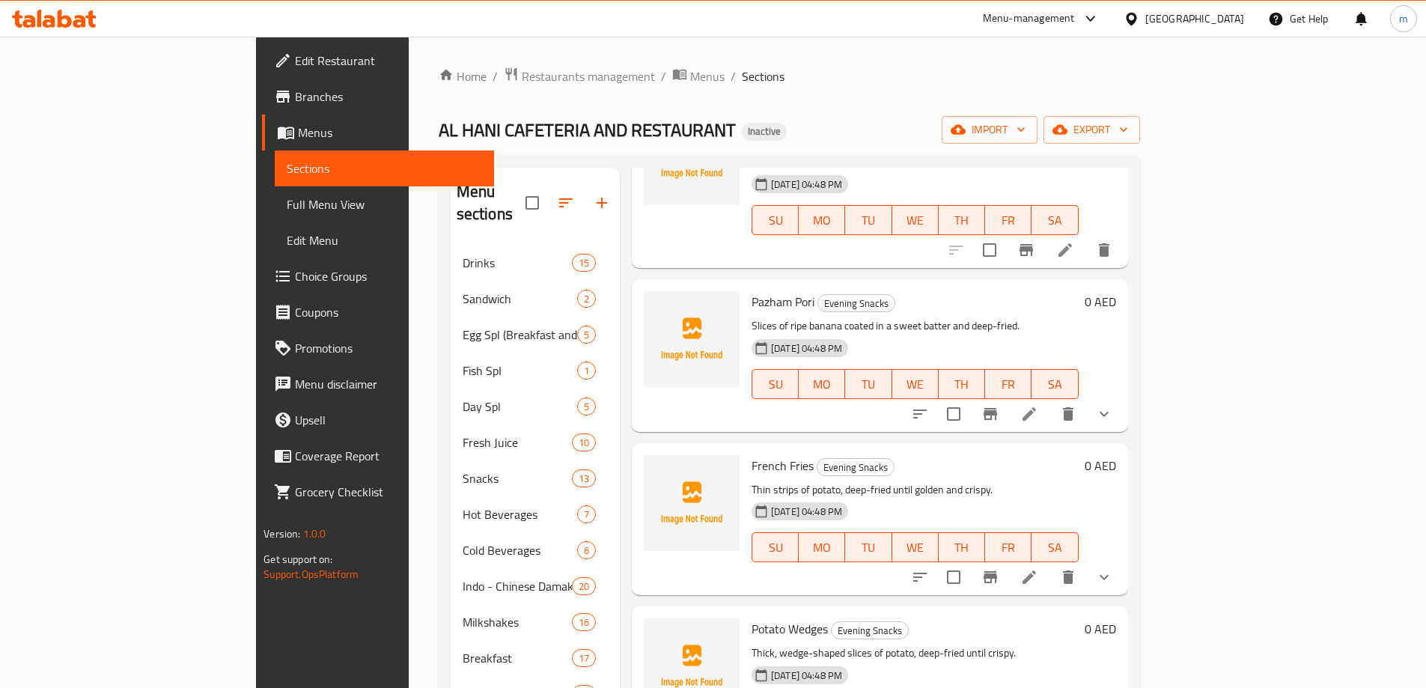
scroll to position [370, 0]
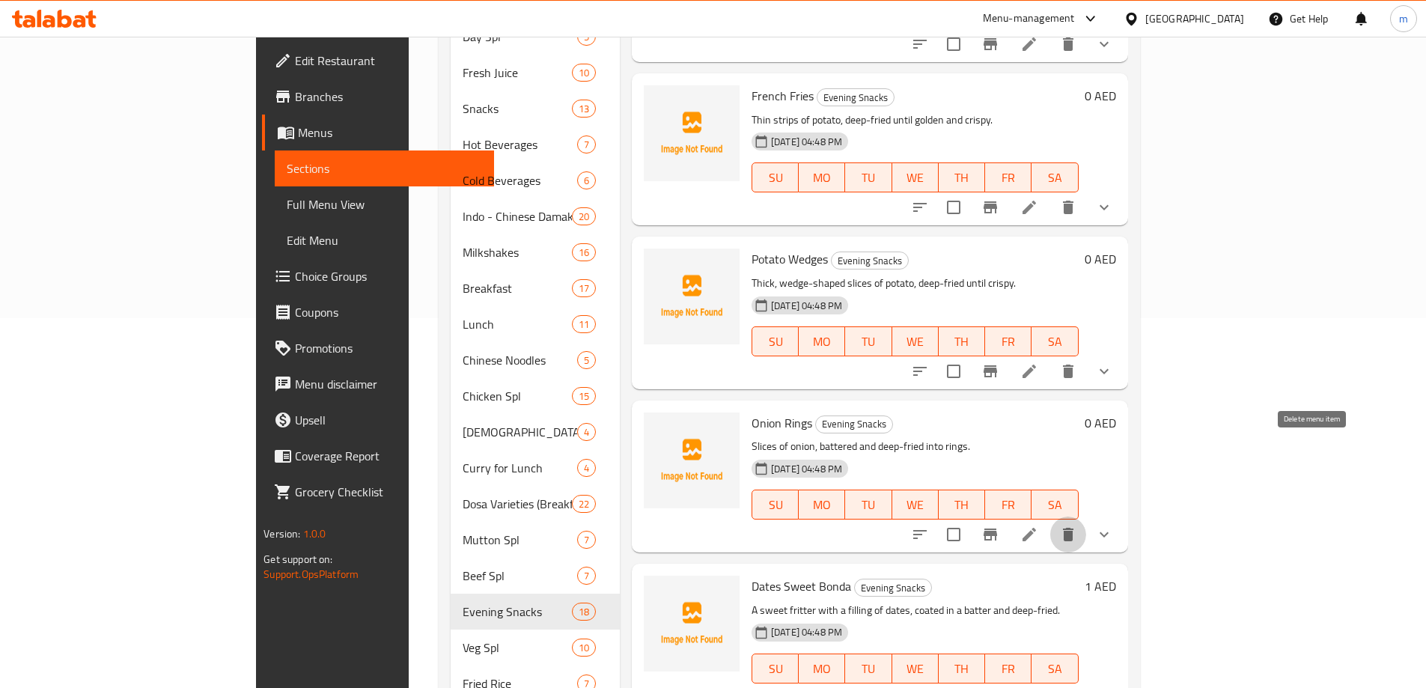
click at [1074, 528] on icon "delete" at bounding box center [1068, 534] width 10 height 13
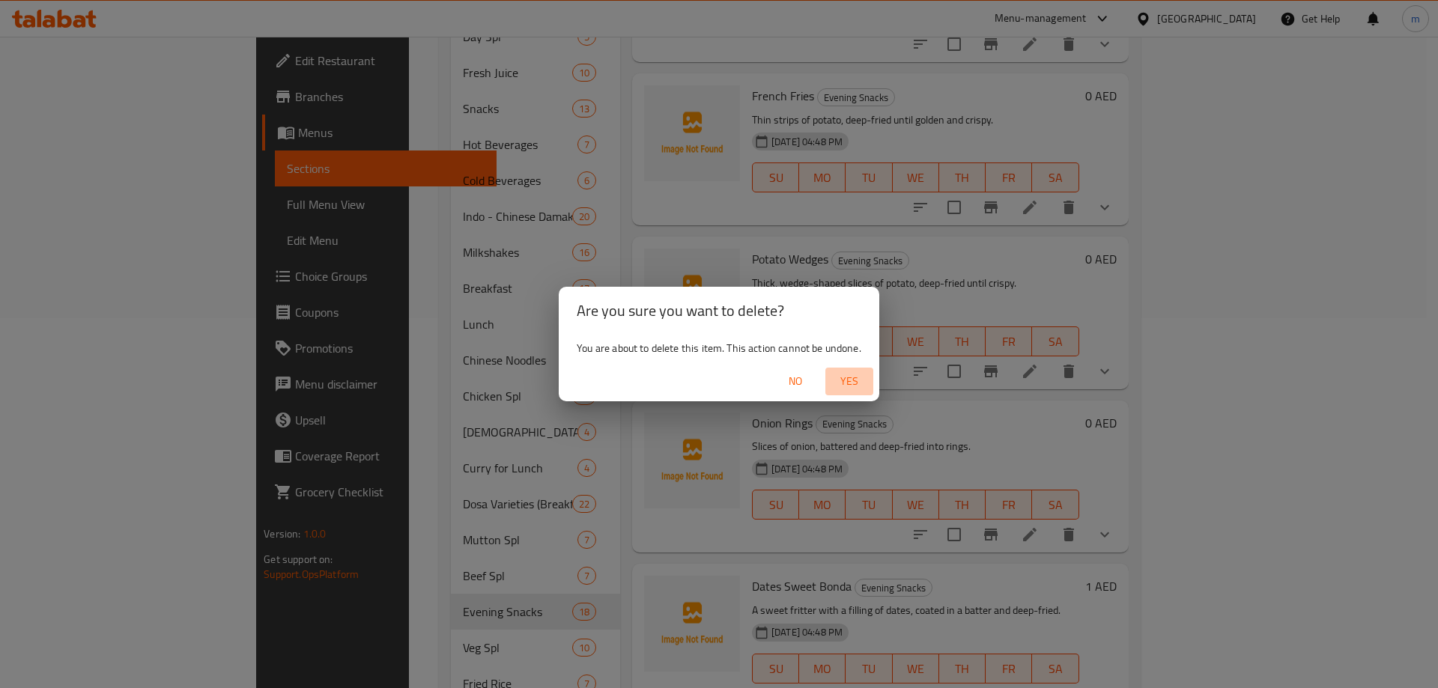
click at [854, 380] on span "Yes" at bounding box center [849, 381] width 36 height 19
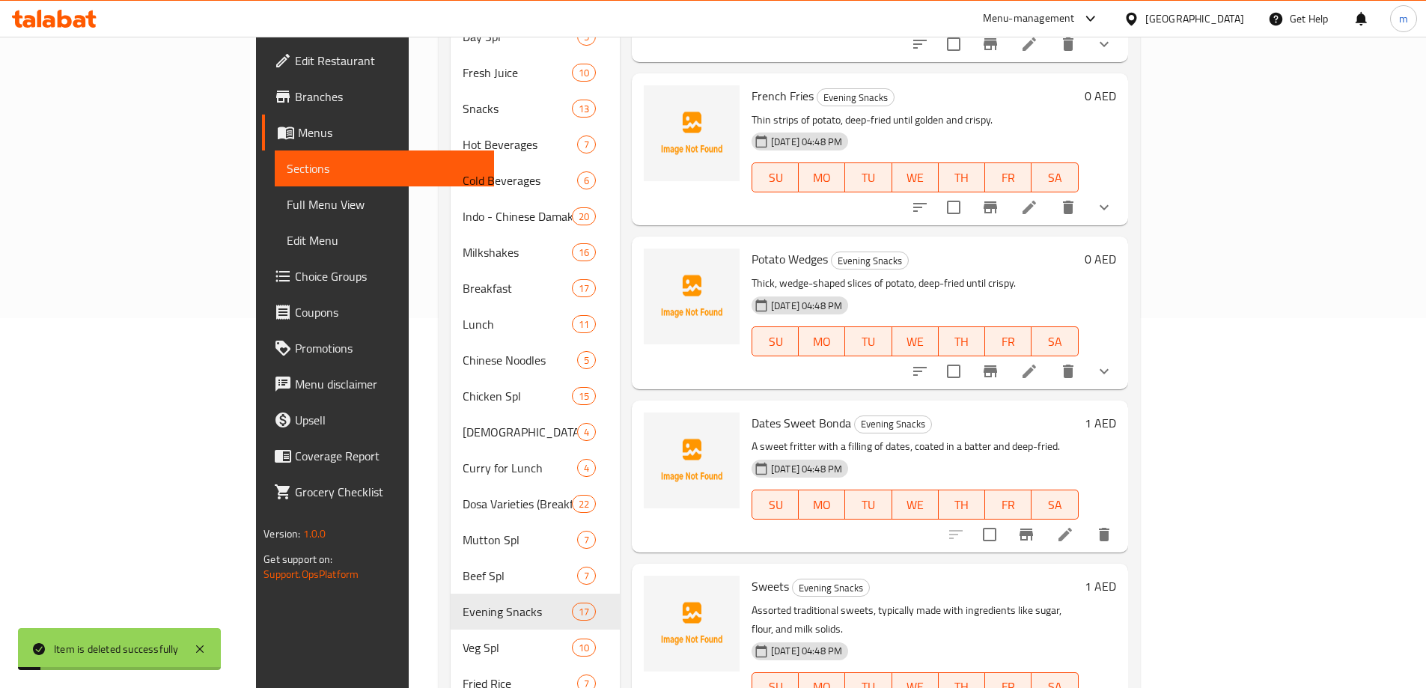
scroll to position [1931, 0]
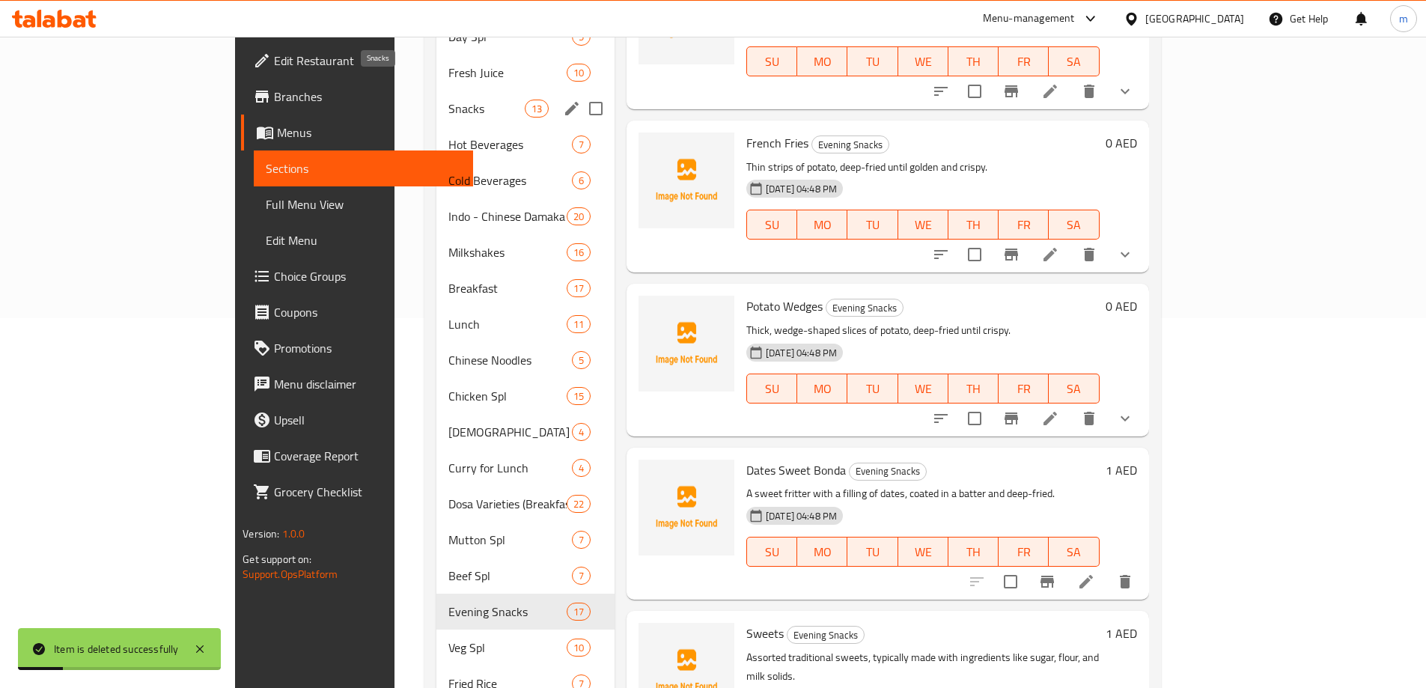
click at [448, 100] on span "Snacks" at bounding box center [486, 109] width 76 height 18
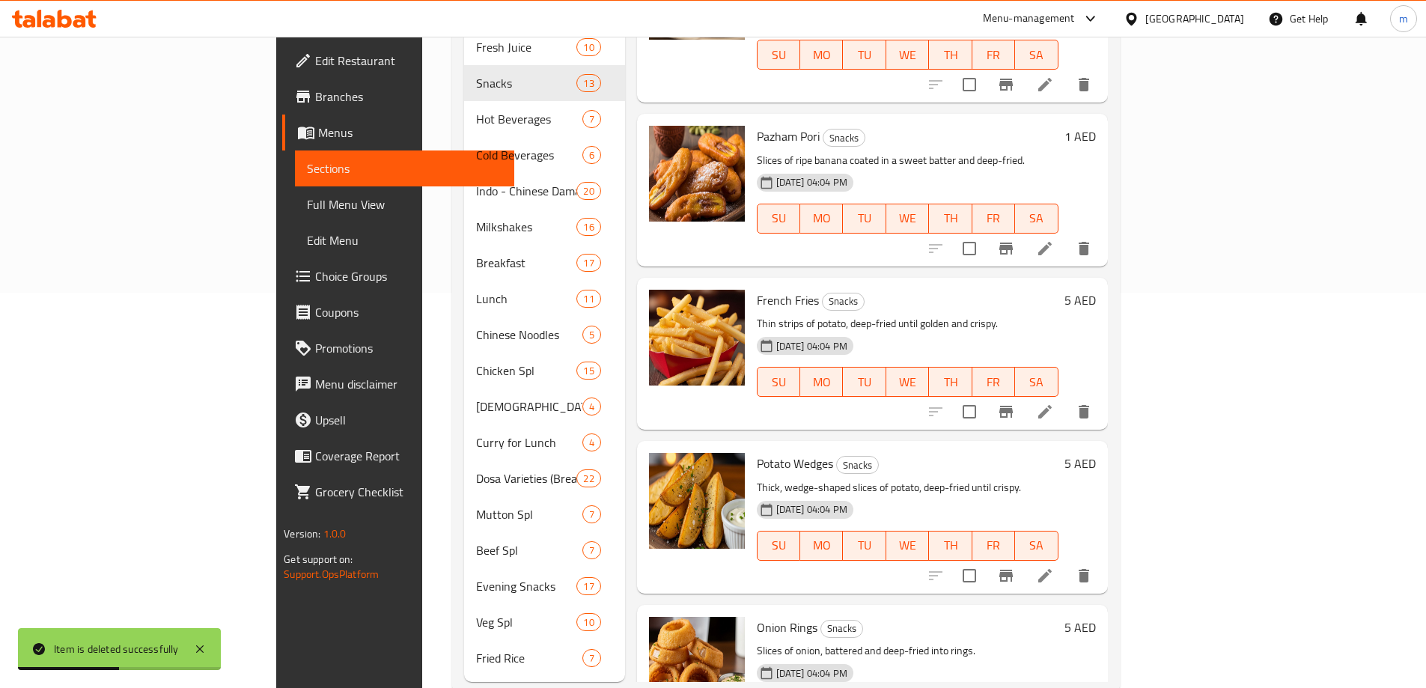
scroll to position [409, 0]
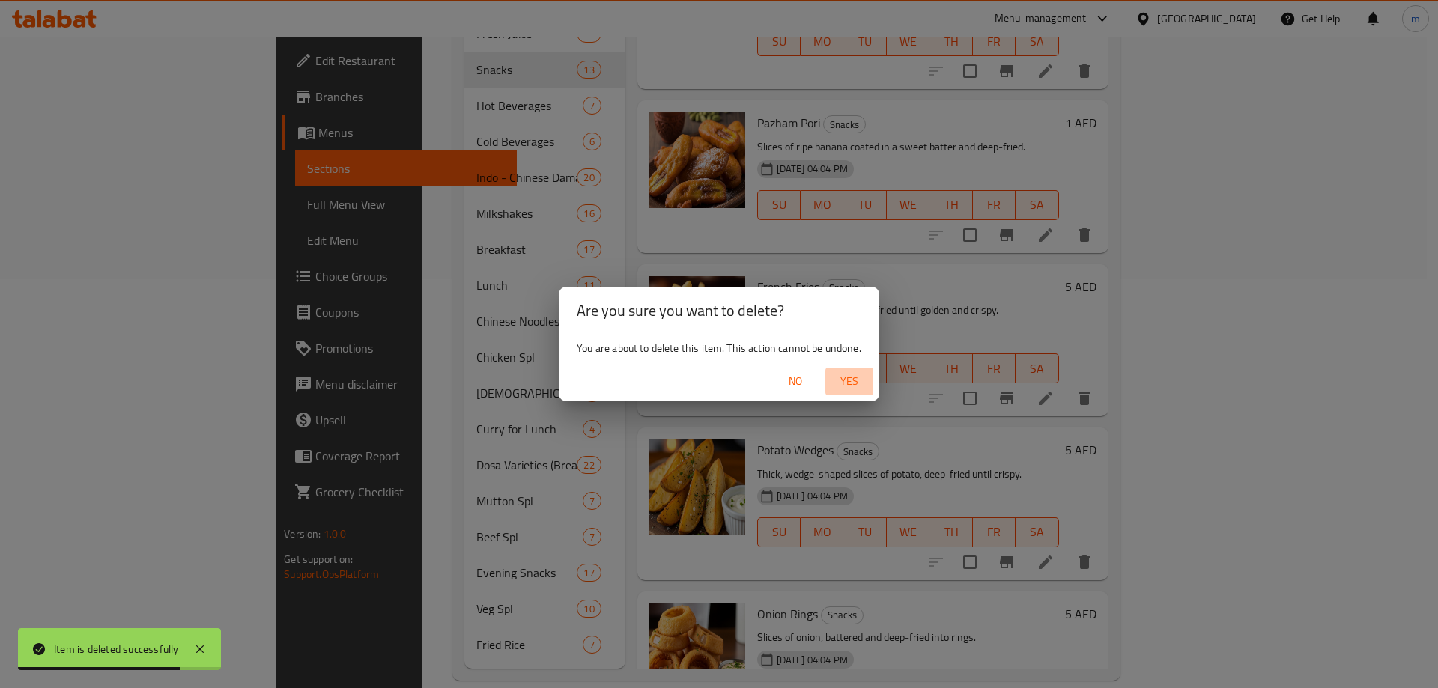
click at [846, 379] on span "Yes" at bounding box center [849, 381] width 36 height 19
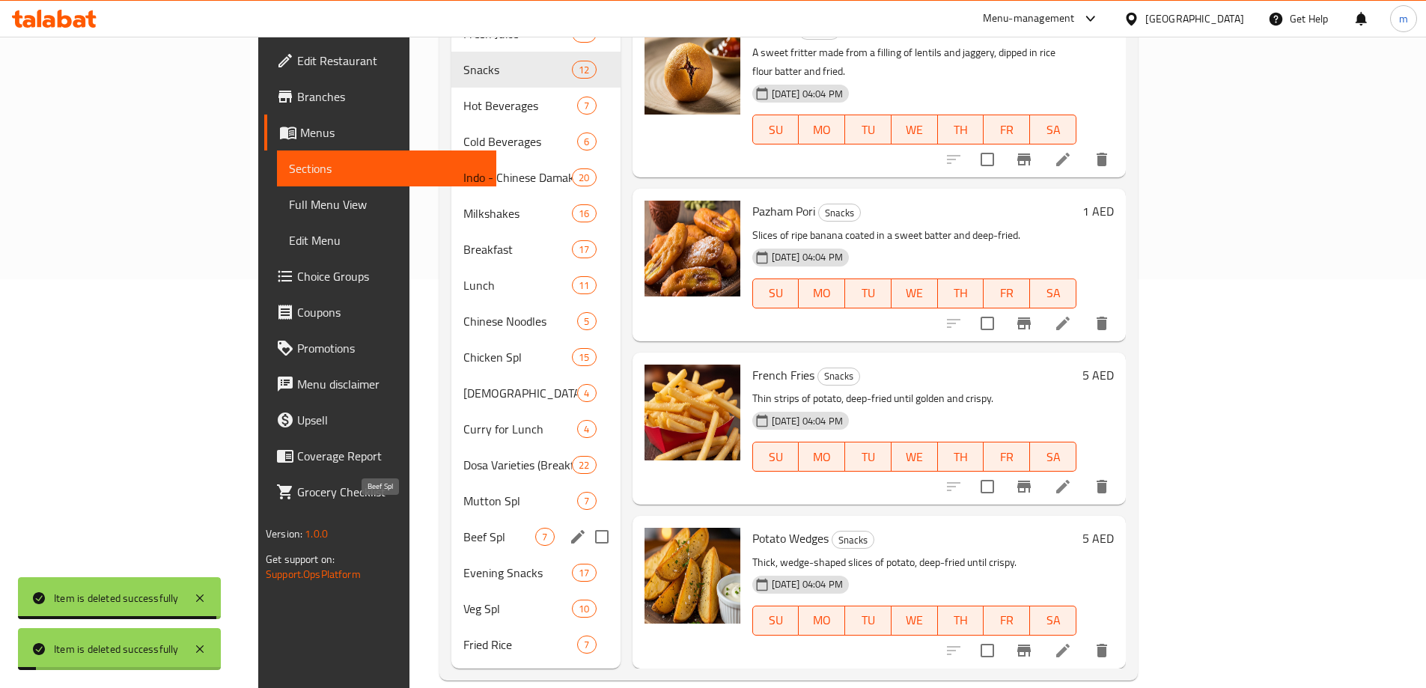
scroll to position [1091, 0]
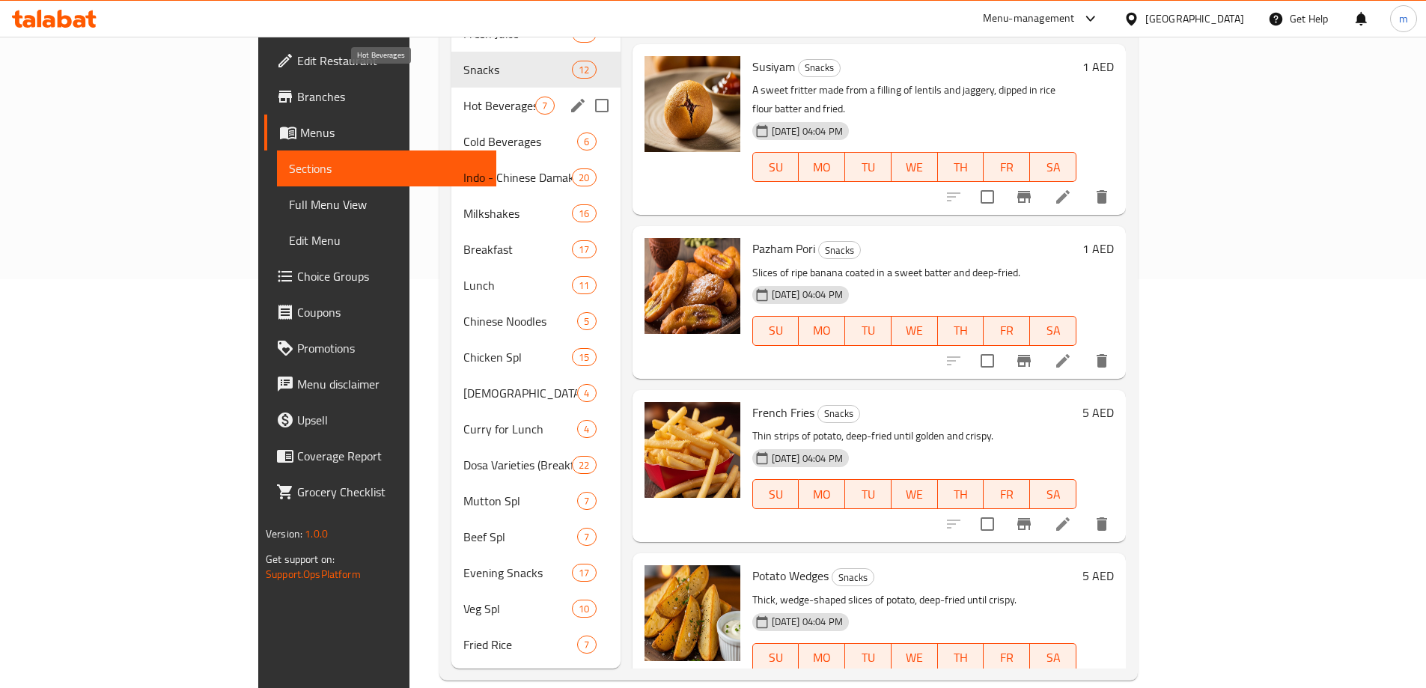
click at [463, 97] on span "Hot Beverages" at bounding box center [499, 106] width 72 height 18
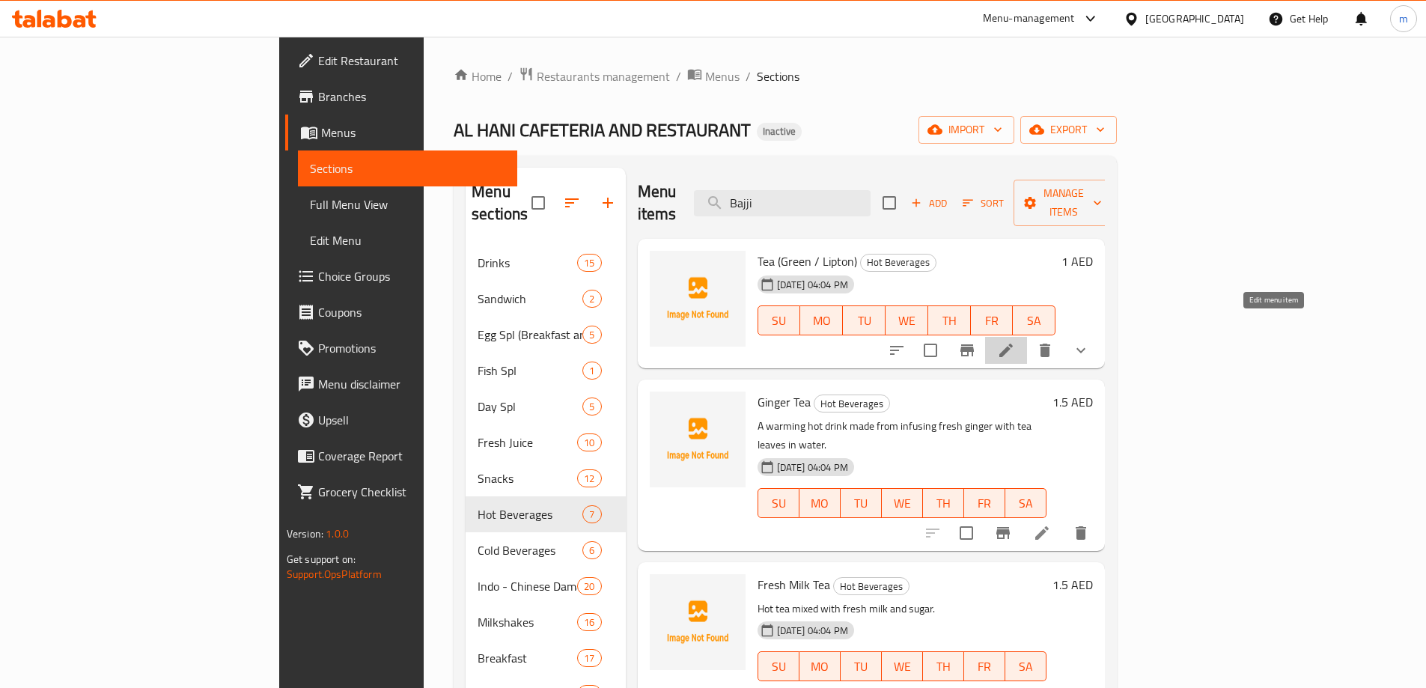
click at [1015, 341] on icon at bounding box center [1006, 350] width 18 height 18
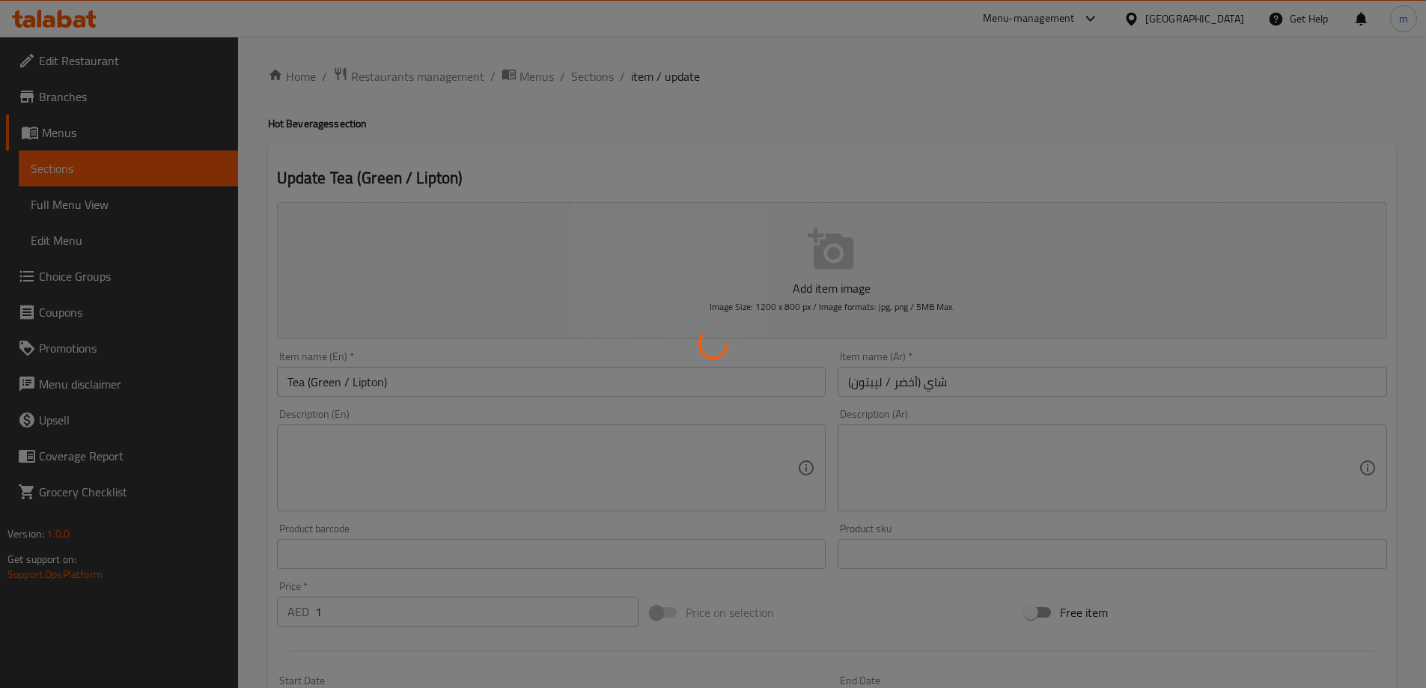
type input "إختيارك من :"
type input "1"
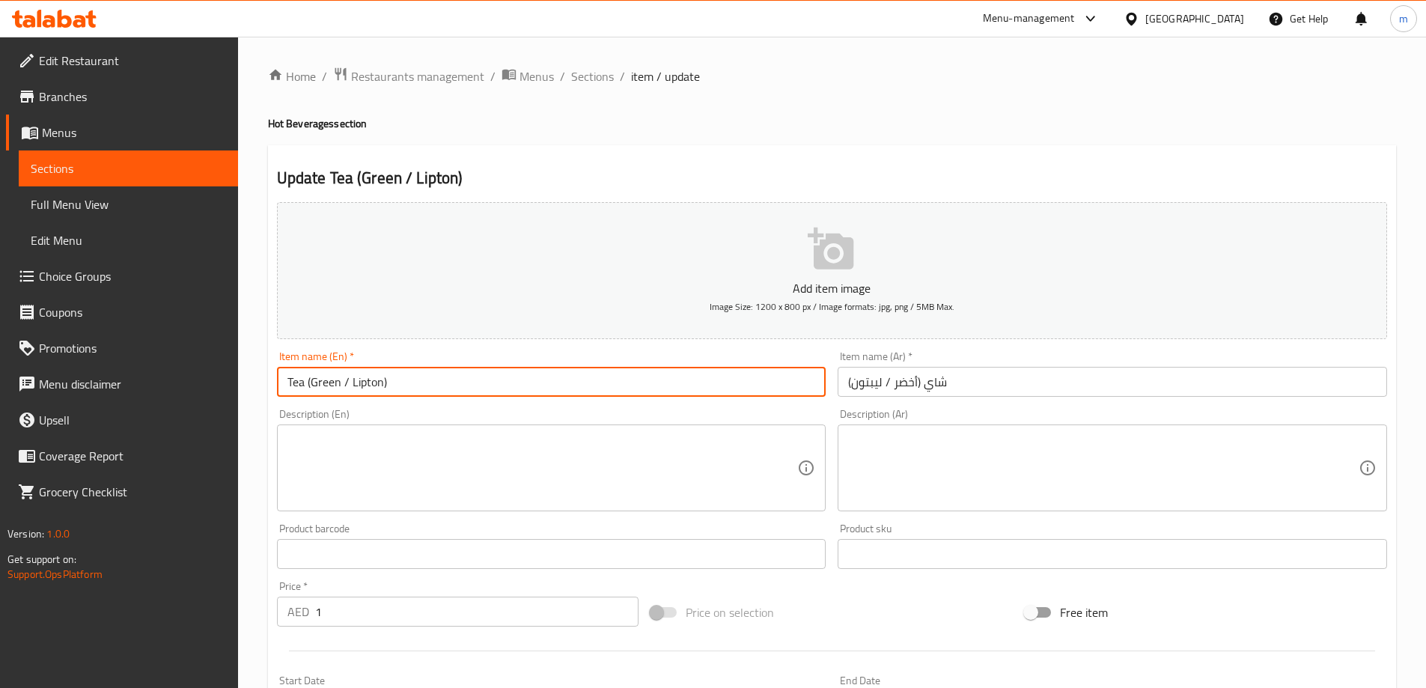
click at [383, 383] on input "Tea (Green / Lipton)" at bounding box center [552, 382] width 550 height 30
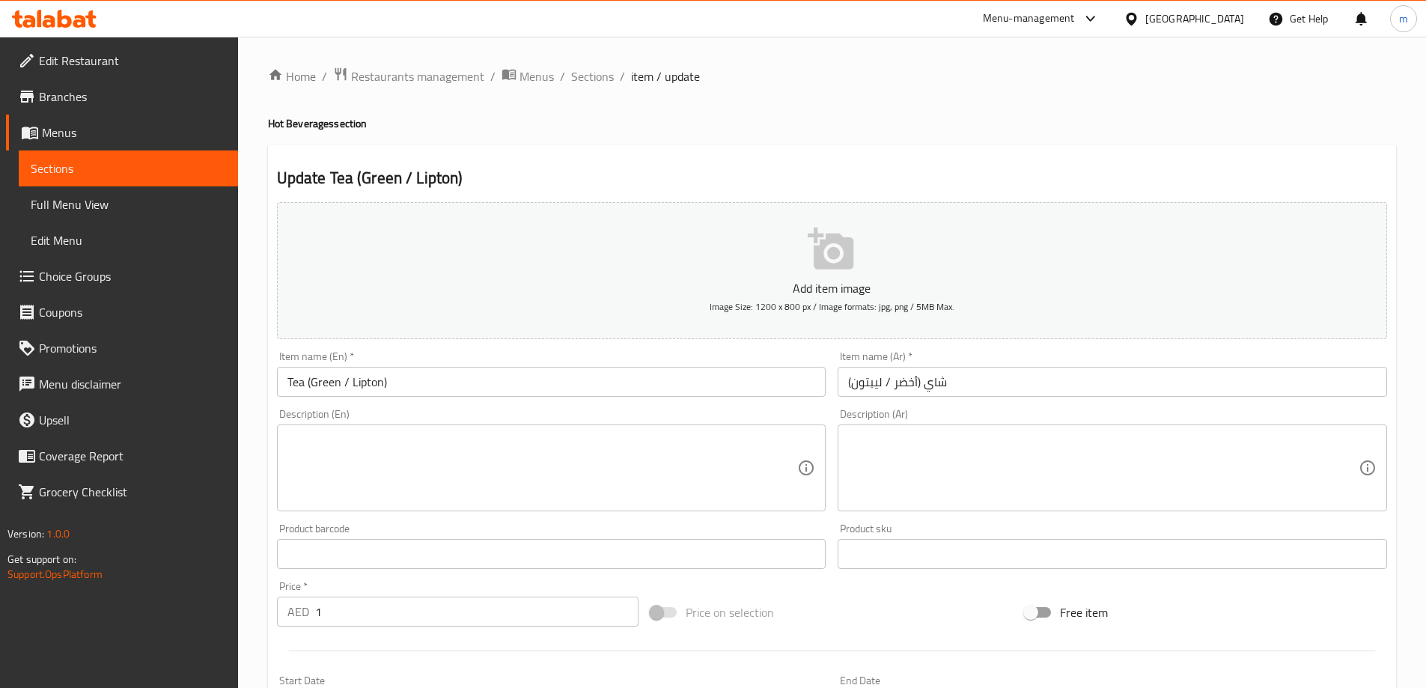
click at [675, 489] on textarea at bounding box center [543, 468] width 511 height 71
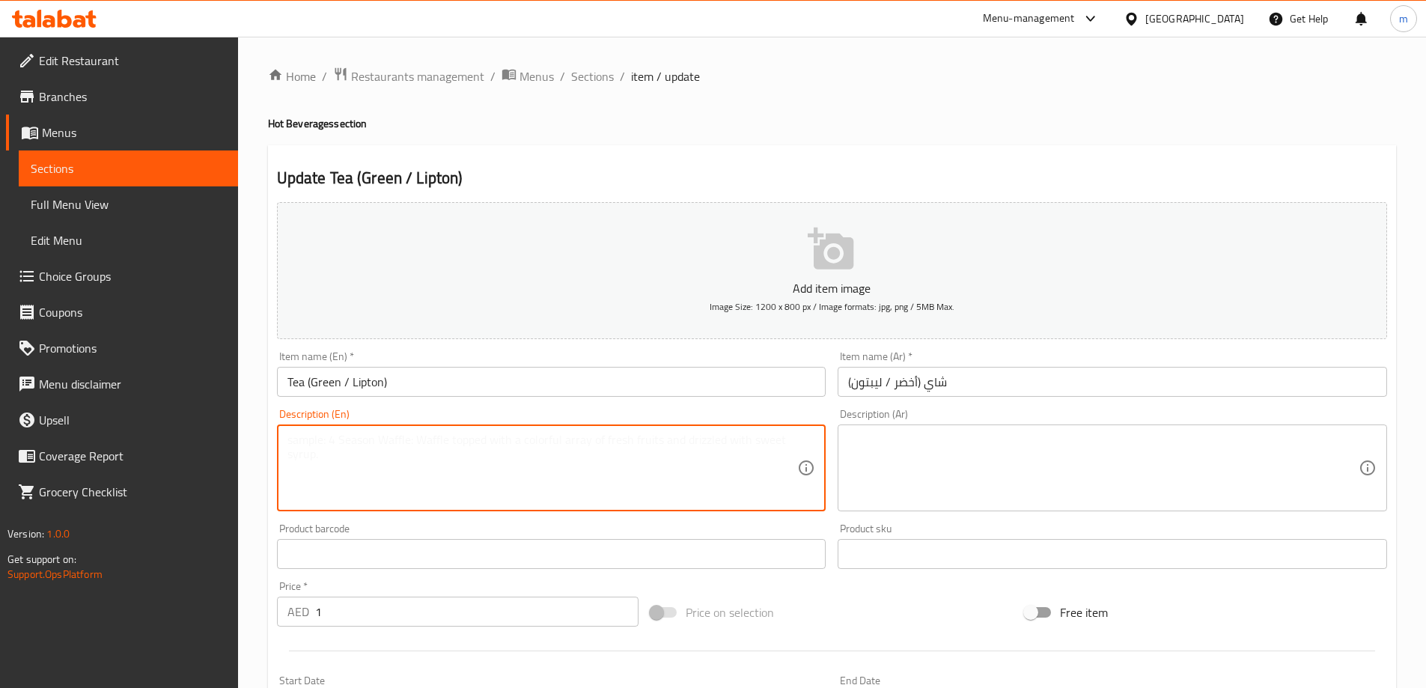
paste textarea "A hot drink made by infusing tea leaves in water, available as either green tea…"
type textarea "A hot drink made by infusing tea leaves in water, available as either green tea…"
click at [885, 449] on textarea at bounding box center [1103, 468] width 511 height 71
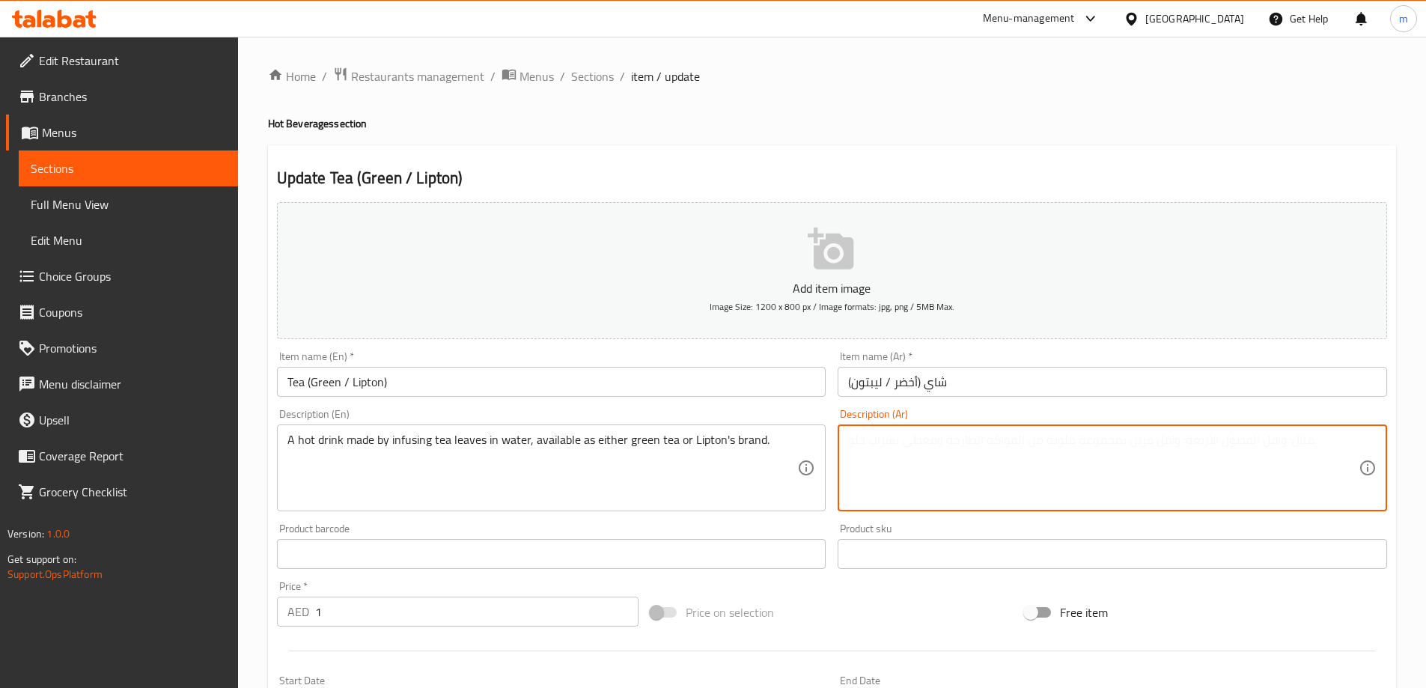
paste textarea "مشروب ساخن يتم تحضيره عن طريق نقع أوراق الشاي في الماء، ويتوفر إما كشاي أخضر أو…"
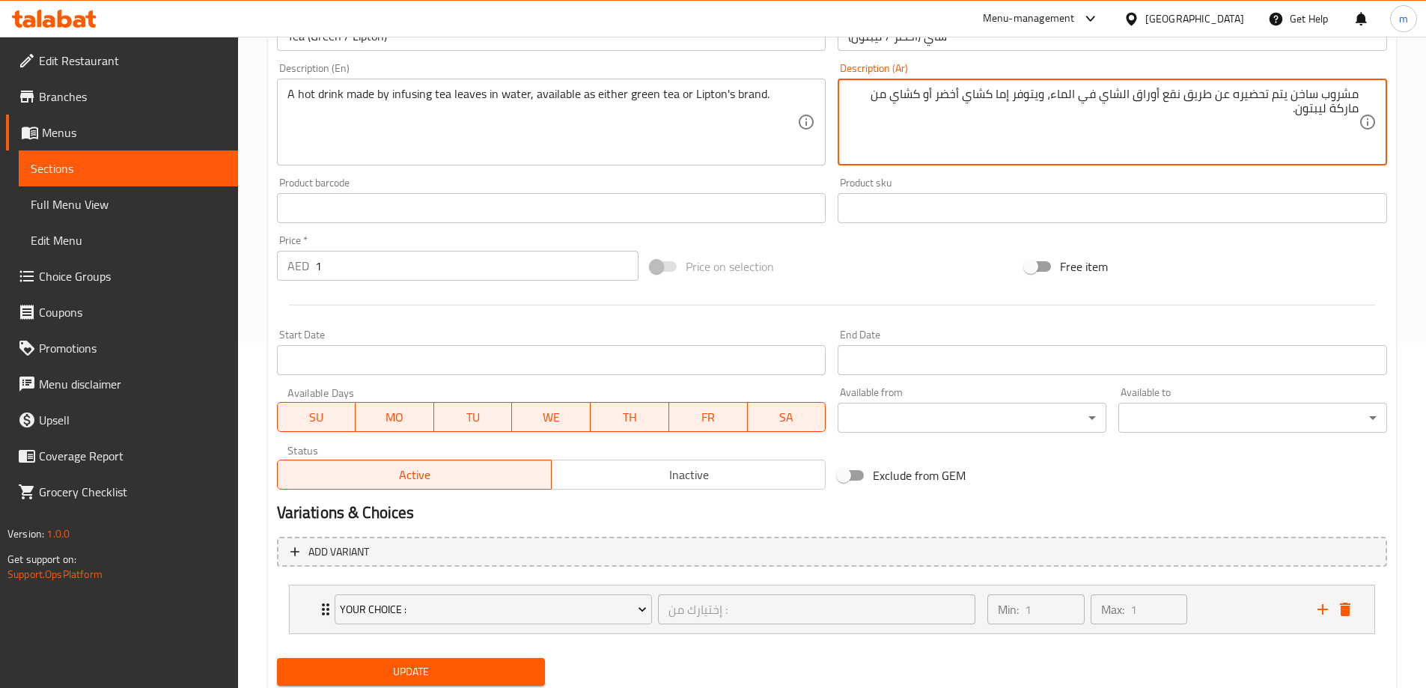
scroll to position [395, 0]
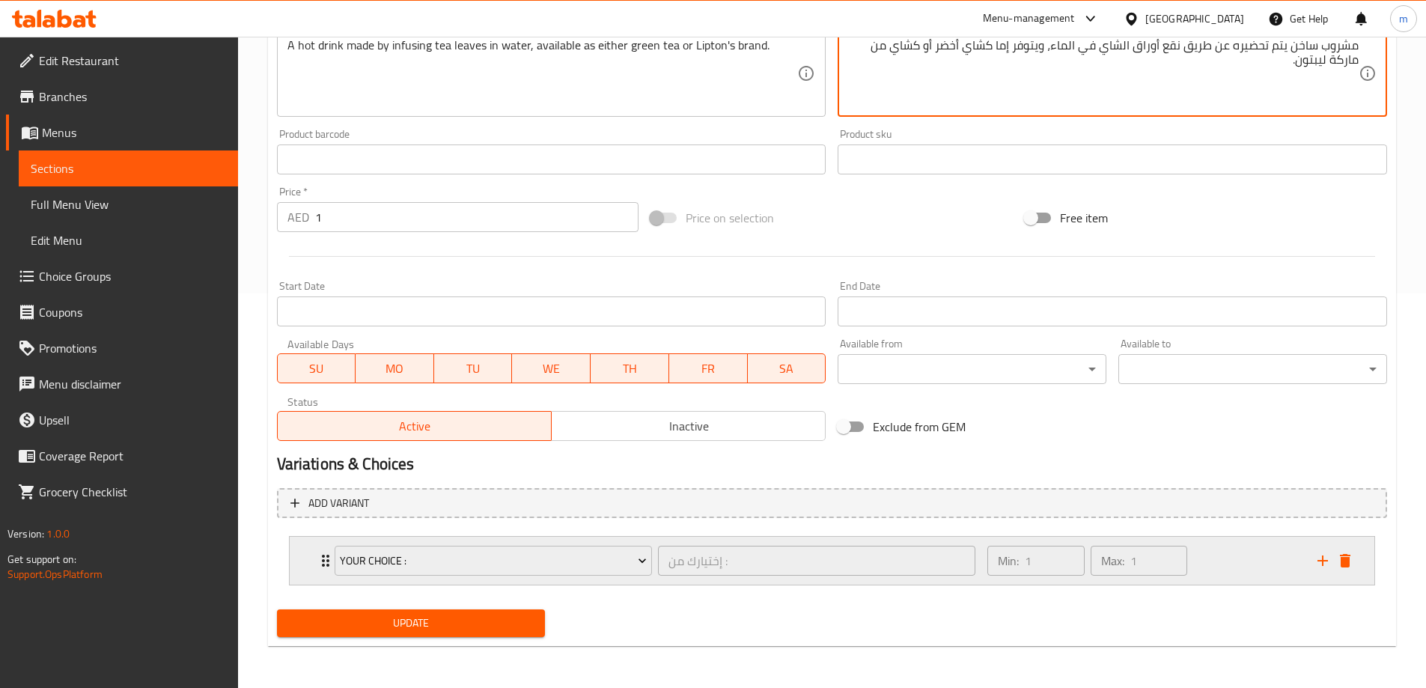
click at [314, 556] on div "Your Choice : إختيارك من : ​ Min: 1 ​ Max: 1 ​" at bounding box center [832, 561] width 1085 height 48
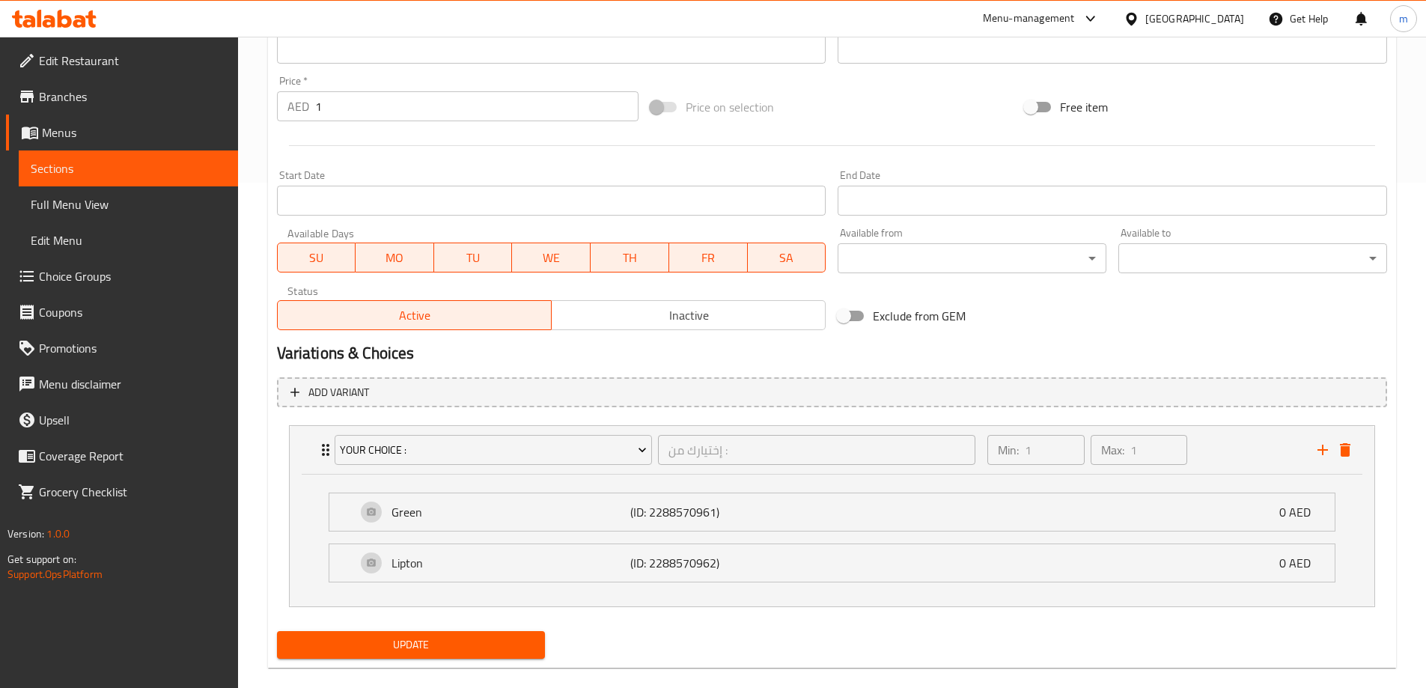
scroll to position [527, 0]
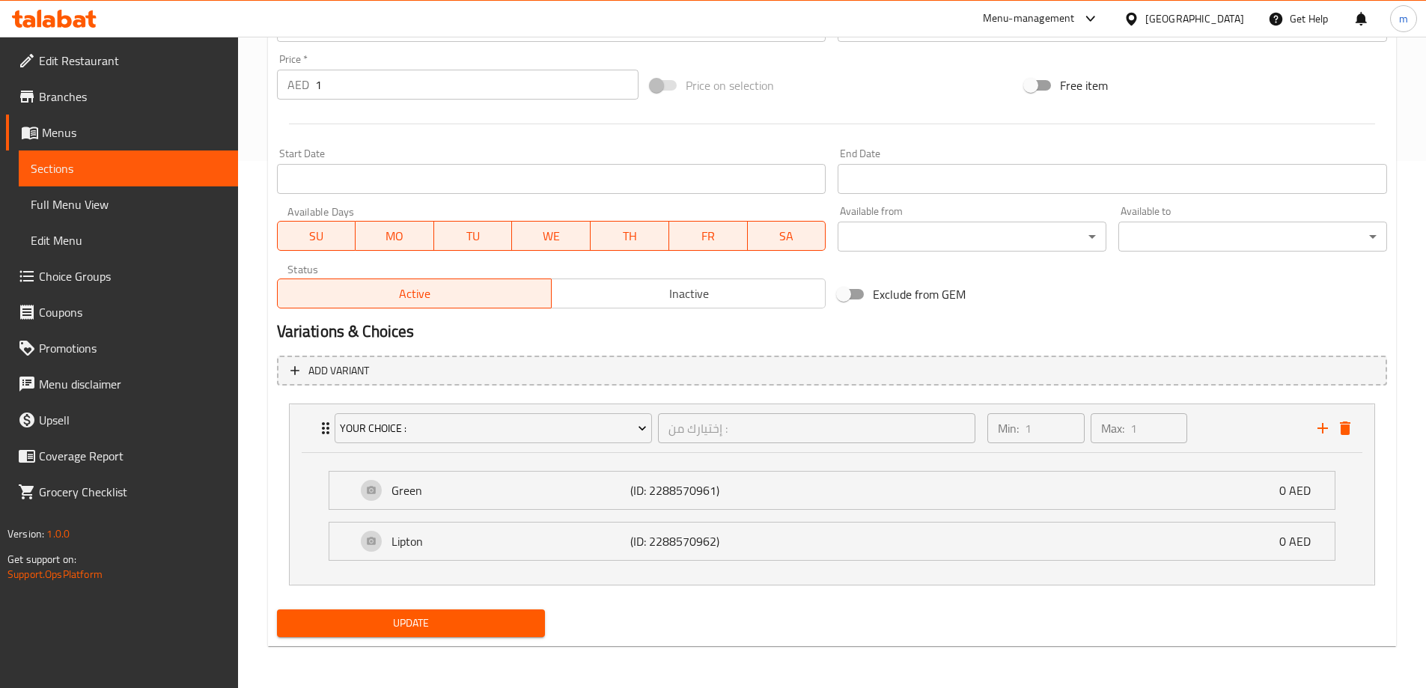
click at [484, 615] on div "Add item image Image Size: 1200 x 800 px / Image formats: jpg, png / 5MB Max. I…" at bounding box center [832, 156] width 1122 height 974
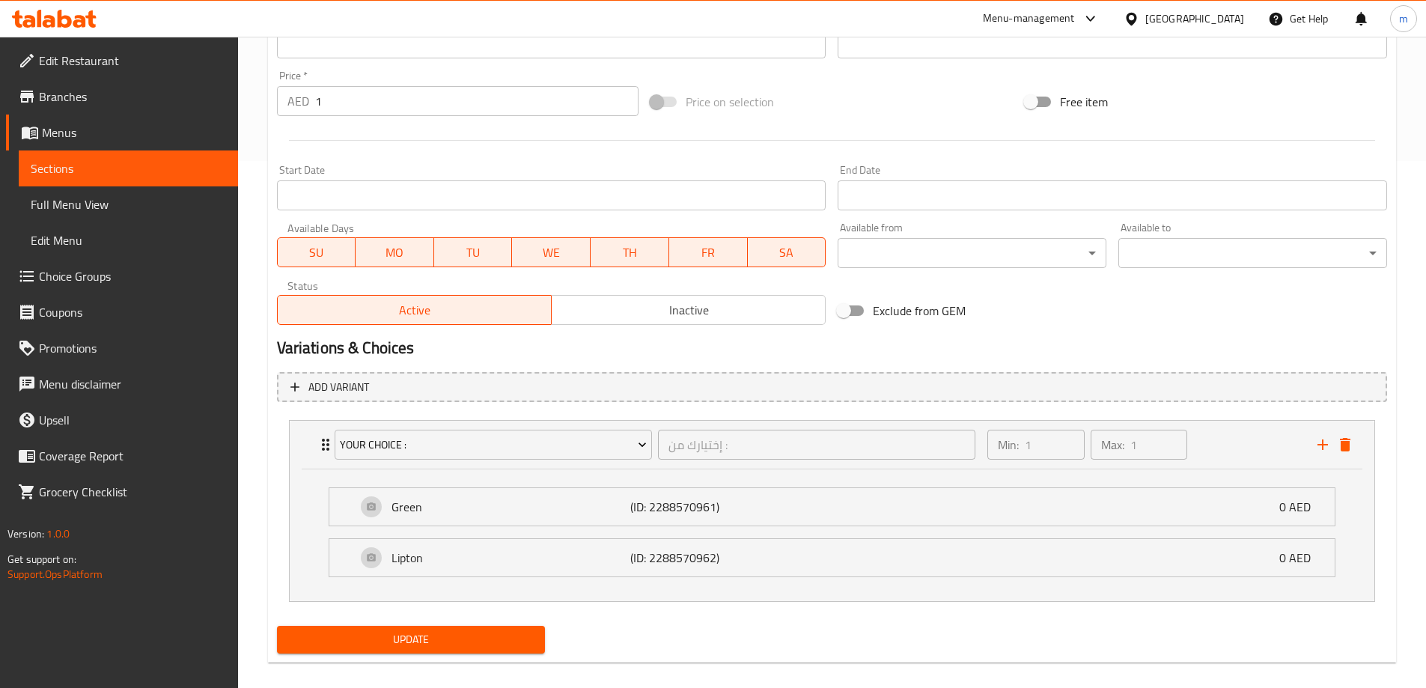
click at [495, 645] on span "Update" at bounding box center [411, 639] width 245 height 19
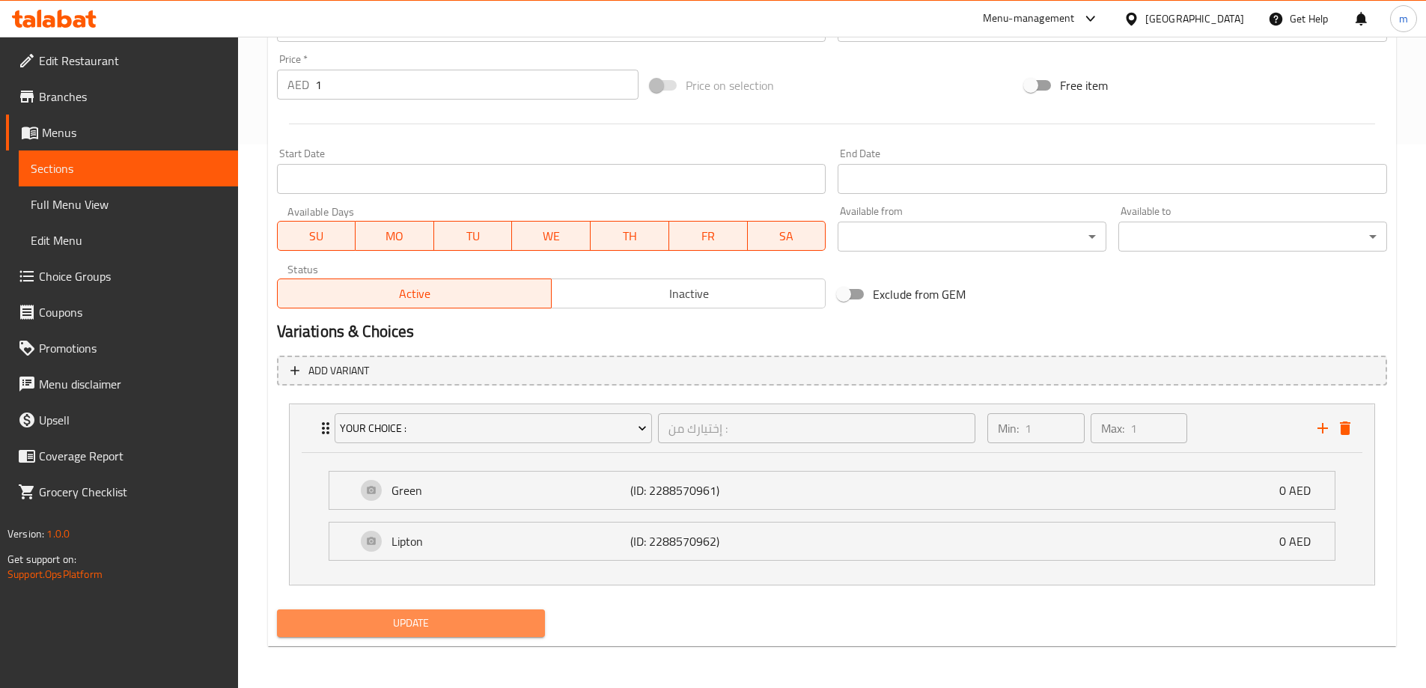
click at [494, 625] on span "Update" at bounding box center [411, 623] width 245 height 19
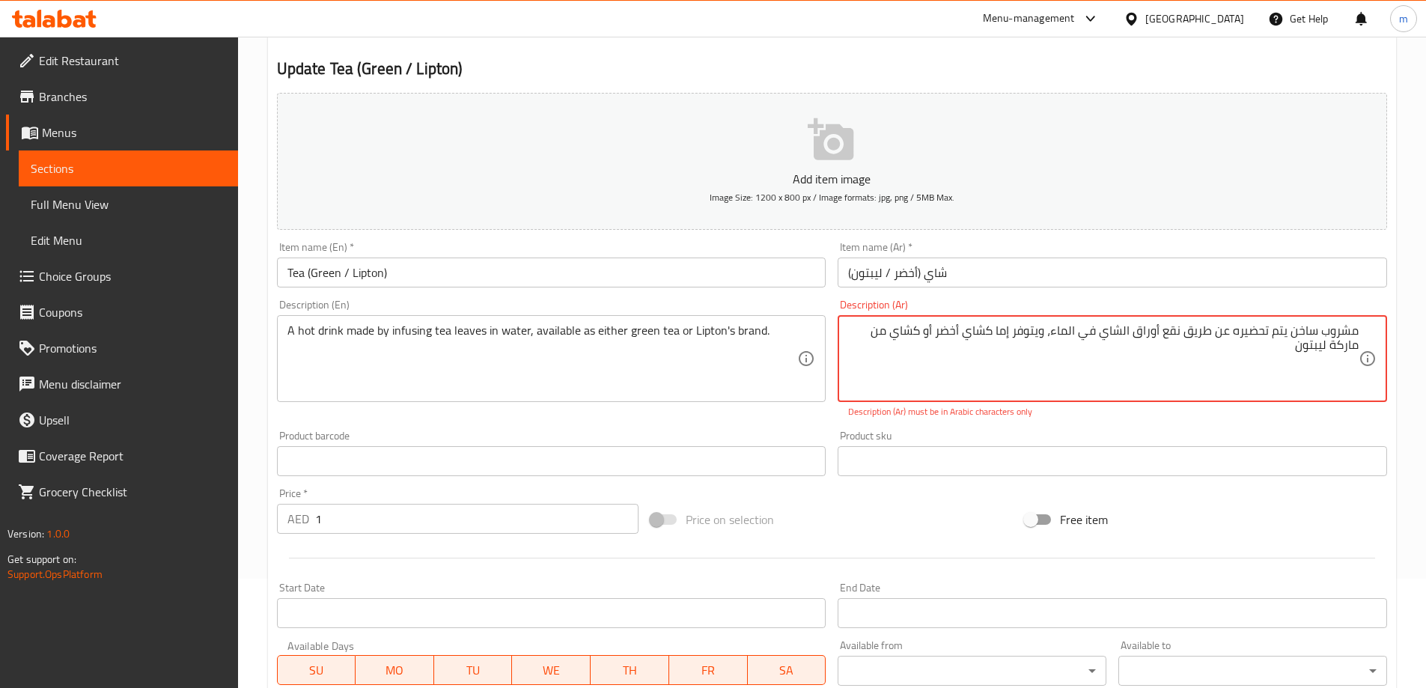
click at [1099, 341] on textarea "مشروب ساخن يتم تحضيره عن طريق نقع أوراق الشاي في الماء، ويتوفر إما كشاي أخضر أو…" at bounding box center [1103, 358] width 511 height 71
click at [1063, 351] on textarea "مشروب ساخن يتم تحضيره عن طريق نقع أوراق الشاي في الماء، ويتوفر إما كشاي أخضر أو…" at bounding box center [1103, 358] width 511 height 71
click at [1053, 340] on textarea "مشروب ساخن يتم تحضيره عن طريق نقع أوراق الشاي في الماء، ويتوفر إما كشاي أخضر أو…" at bounding box center [1103, 358] width 511 height 71
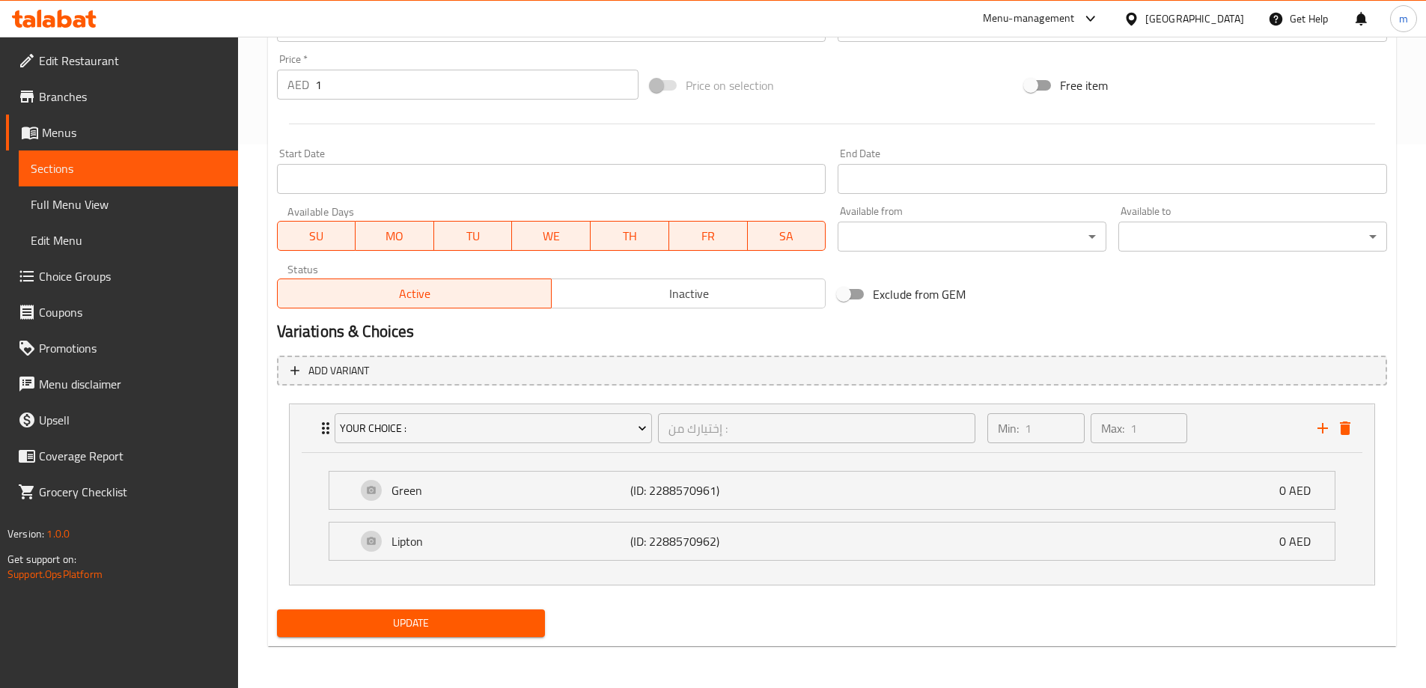
click at [513, 632] on span "Update" at bounding box center [411, 623] width 245 height 19
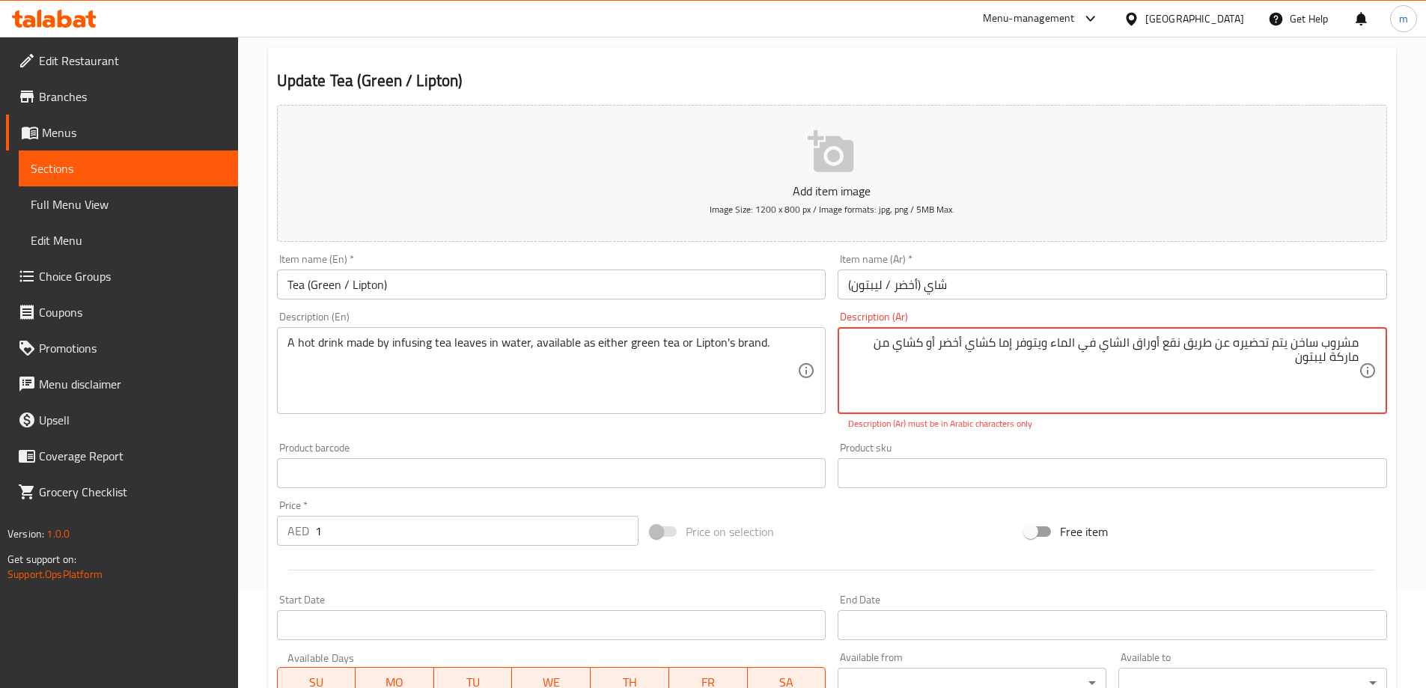
click at [1070, 346] on textarea "مشروب ساخن يتم تحضيره عن طريق نقع أوراق الشاي في الماء ويتوفر إما كشاي أخضر أو …" at bounding box center [1103, 370] width 511 height 71
click at [1070, 347] on textarea "مشروب ساخن يتم تحضيره عن طريق نقع أوراق الشاي في الماء ويتوفر إما كشاي أخضر أو …" at bounding box center [1103, 370] width 511 height 71
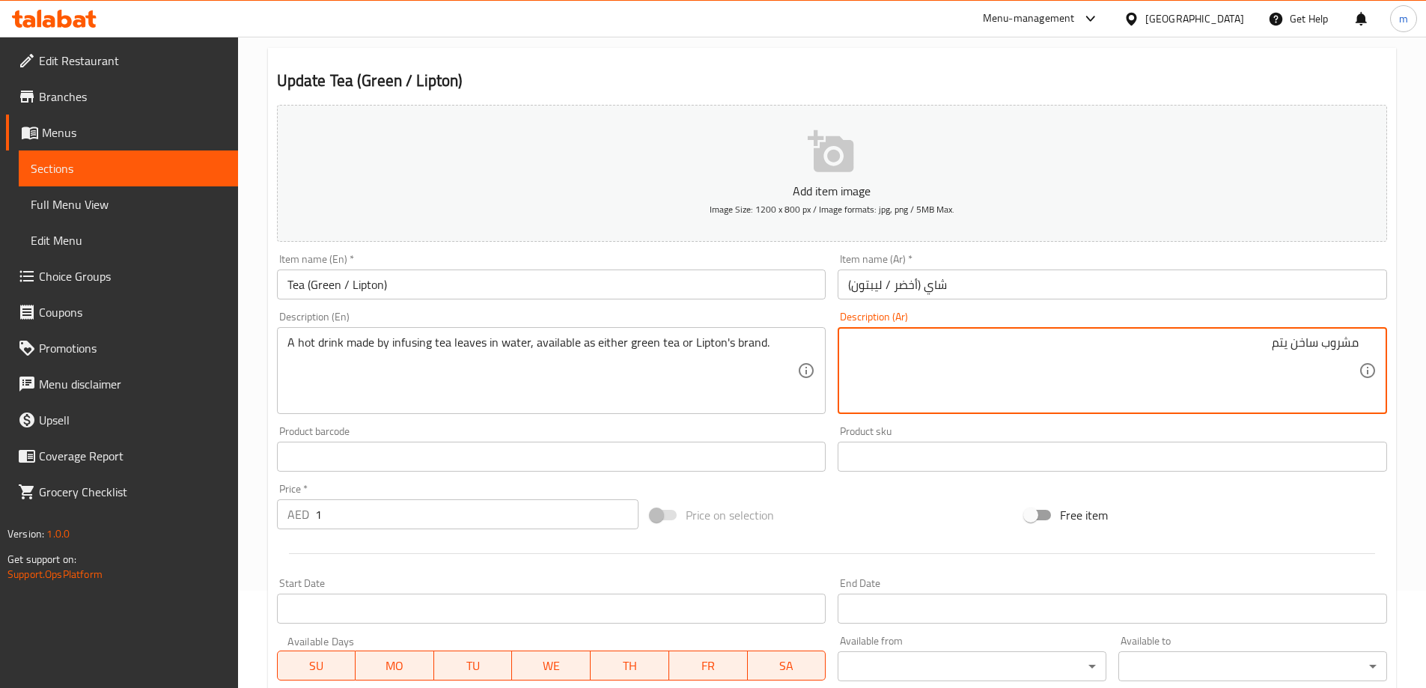
click at [1133, 360] on textarea "مشروب ساخن يتم" at bounding box center [1103, 370] width 511 height 71
paste textarea "يتم تحضيره عن طريق نقع أوراق الشاي في الماء"
click at [1021, 344] on textarea "مشروب ساخن يتم يتم تحضيره عن طريق نقع أوراق الشاي في الماء" at bounding box center [1103, 370] width 511 height 71
paste textarea "ويتوفر إما كشاي أخضر أو ​​كشاي من ماركة ليبتون"
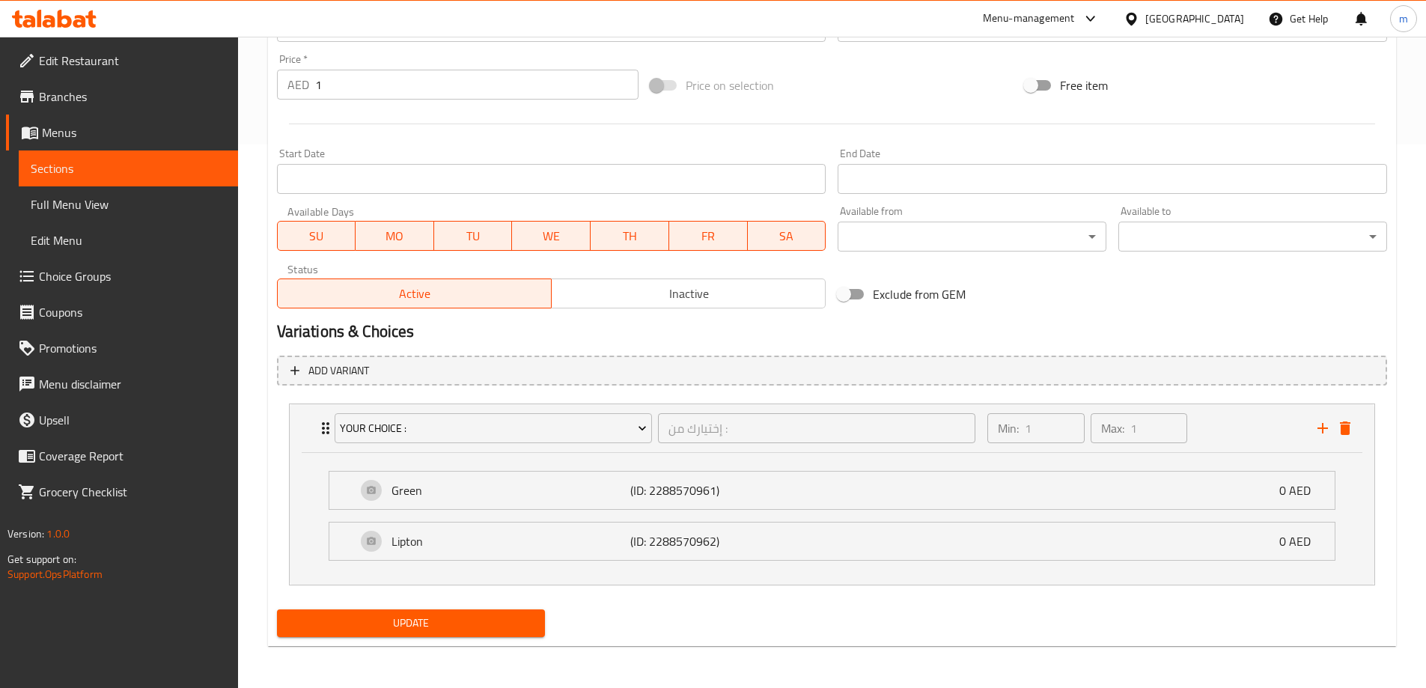
click at [502, 620] on span "Update" at bounding box center [411, 623] width 245 height 19
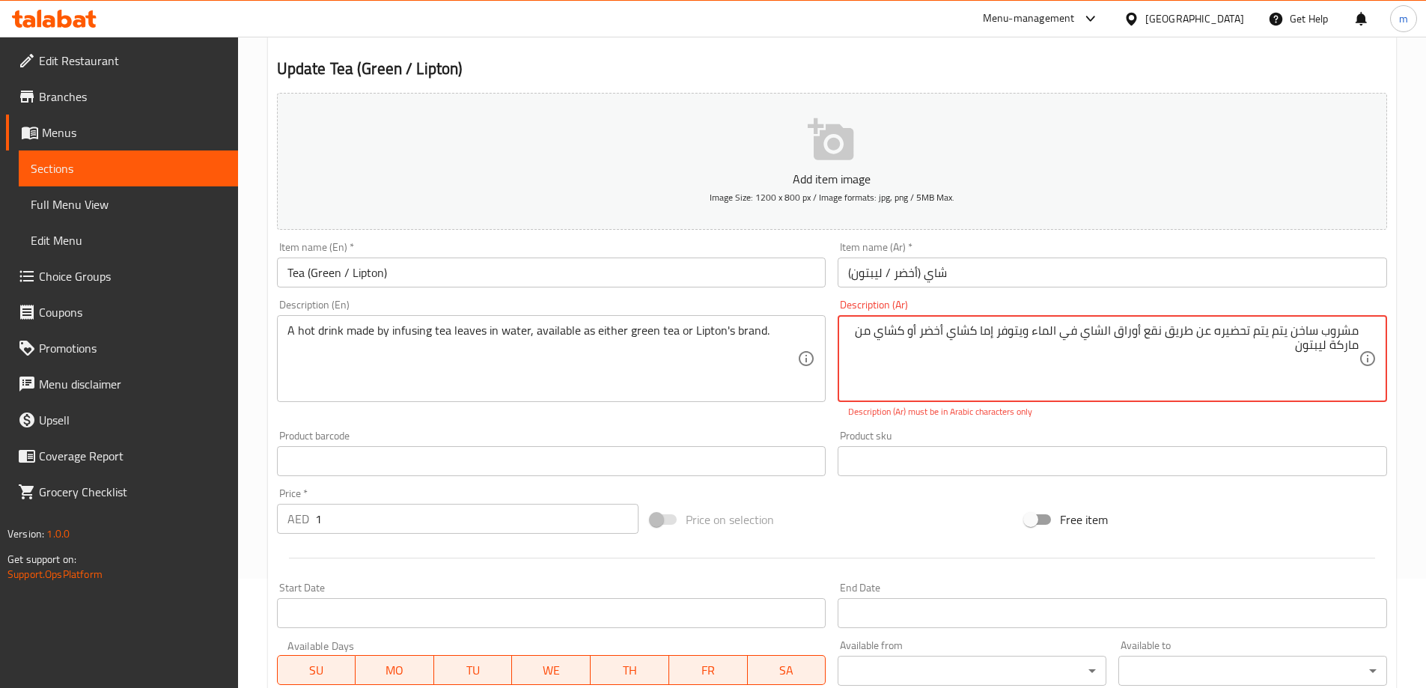
click at [994, 336] on textarea "مشروب ساخن يتم يتم تحضيره عن طريق نقع أوراق الشاي في الماء ويتوفر إما كشاي أخضر…" at bounding box center [1103, 358] width 511 height 71
click at [996, 334] on textarea "مشروب ساخن يتم يتم تحضيره عن طريق نقع أوراق الشاي في الماء ويتوفر اما كشاي أخضر…" at bounding box center [1103, 358] width 511 height 71
click at [997, 334] on textarea "مشروب ساخن يتم يتم تحضيره عن طريق نقع أوراق الشاي في الماء ويتوفر اما كشاي أخضر…" at bounding box center [1103, 358] width 511 height 71
click at [919, 335] on textarea "مشروب ساخن يتم يتم تحضيره عن طريق نقع أوراق الشاي في الماء ويتوفر كشاي أخضر أو …" at bounding box center [1103, 358] width 511 height 71
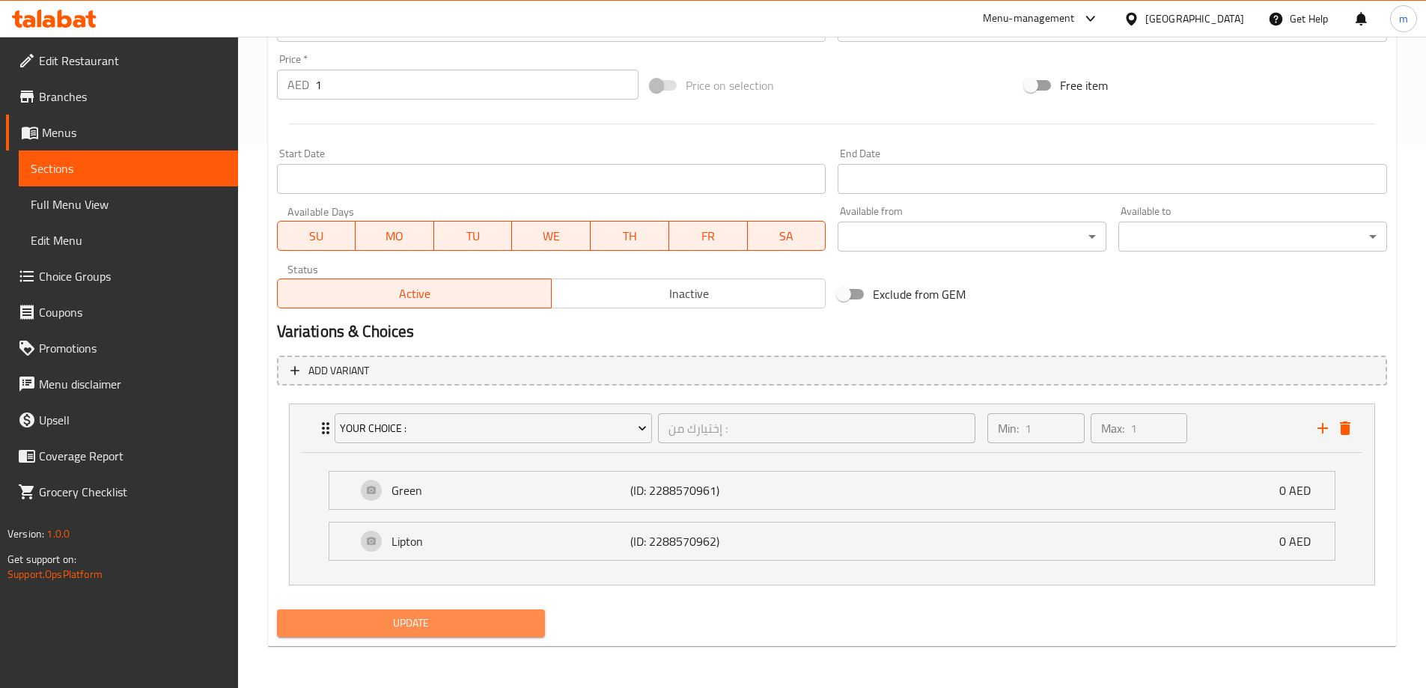
click at [468, 623] on span "Update" at bounding box center [411, 623] width 245 height 19
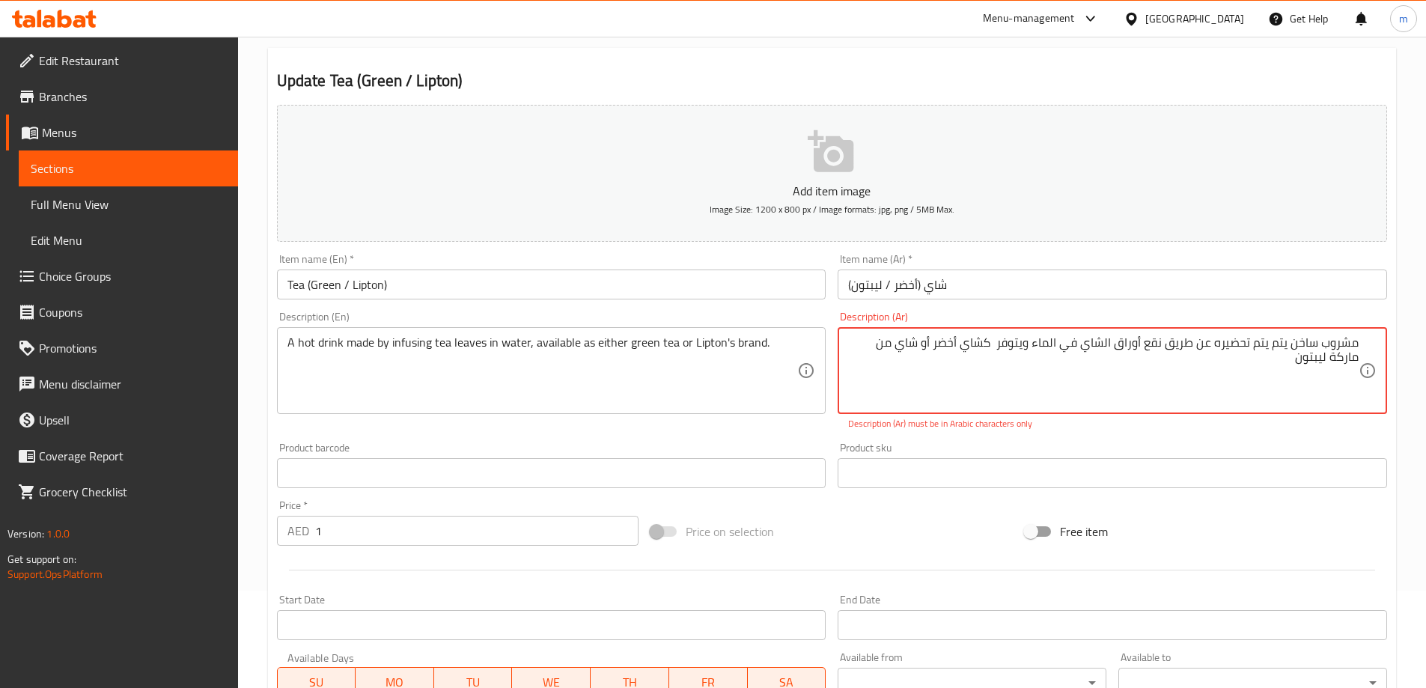
click at [989, 350] on textarea "مشروب ساخن يتم يتم تحضيره عن طريق نقع أوراق الشاي في الماء ويتوفر كشاي أخضر أو …" at bounding box center [1103, 370] width 511 height 71
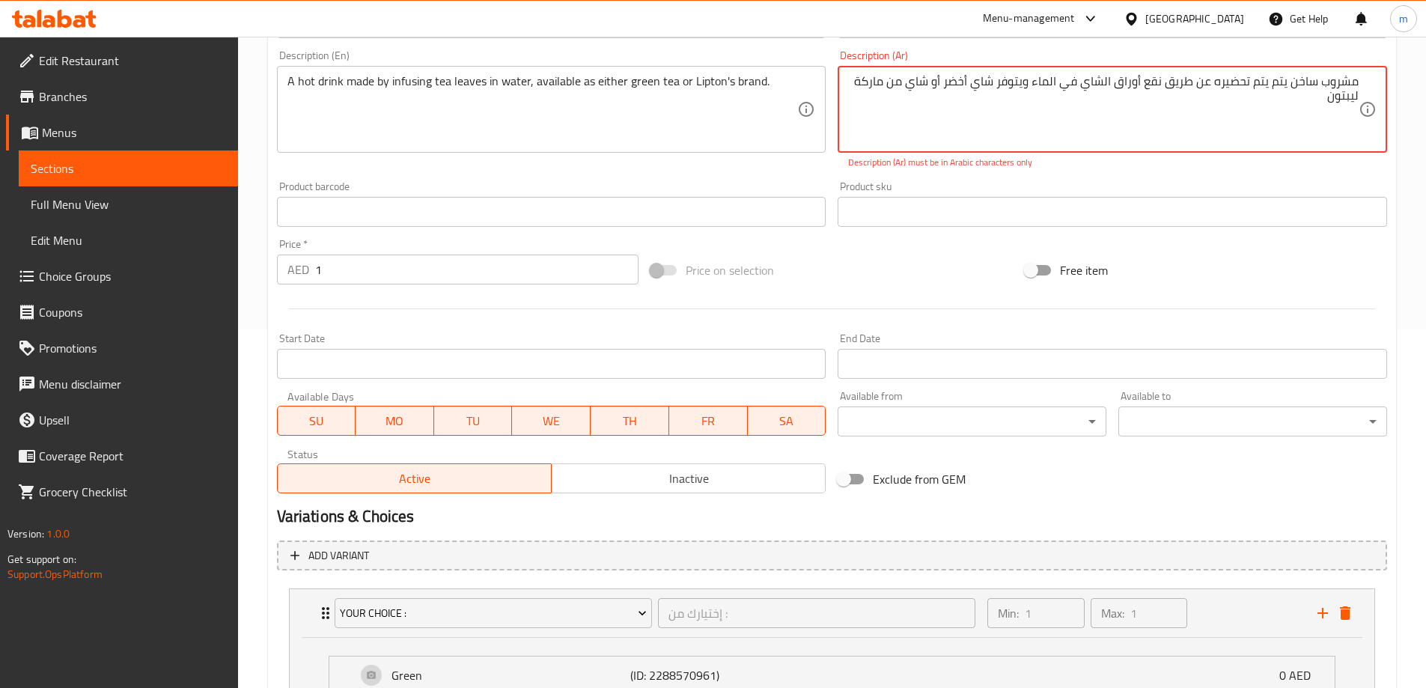
scroll to position [397, 0]
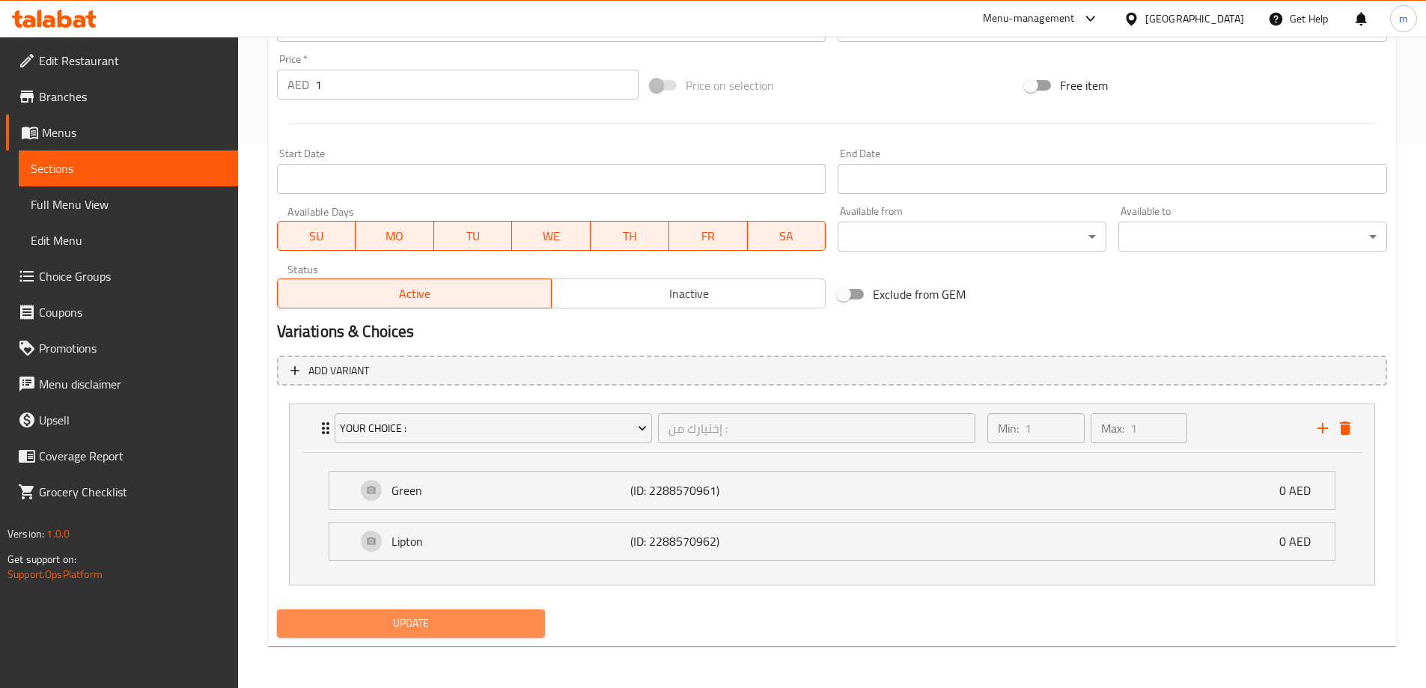
click at [518, 629] on span "Update" at bounding box center [411, 623] width 245 height 19
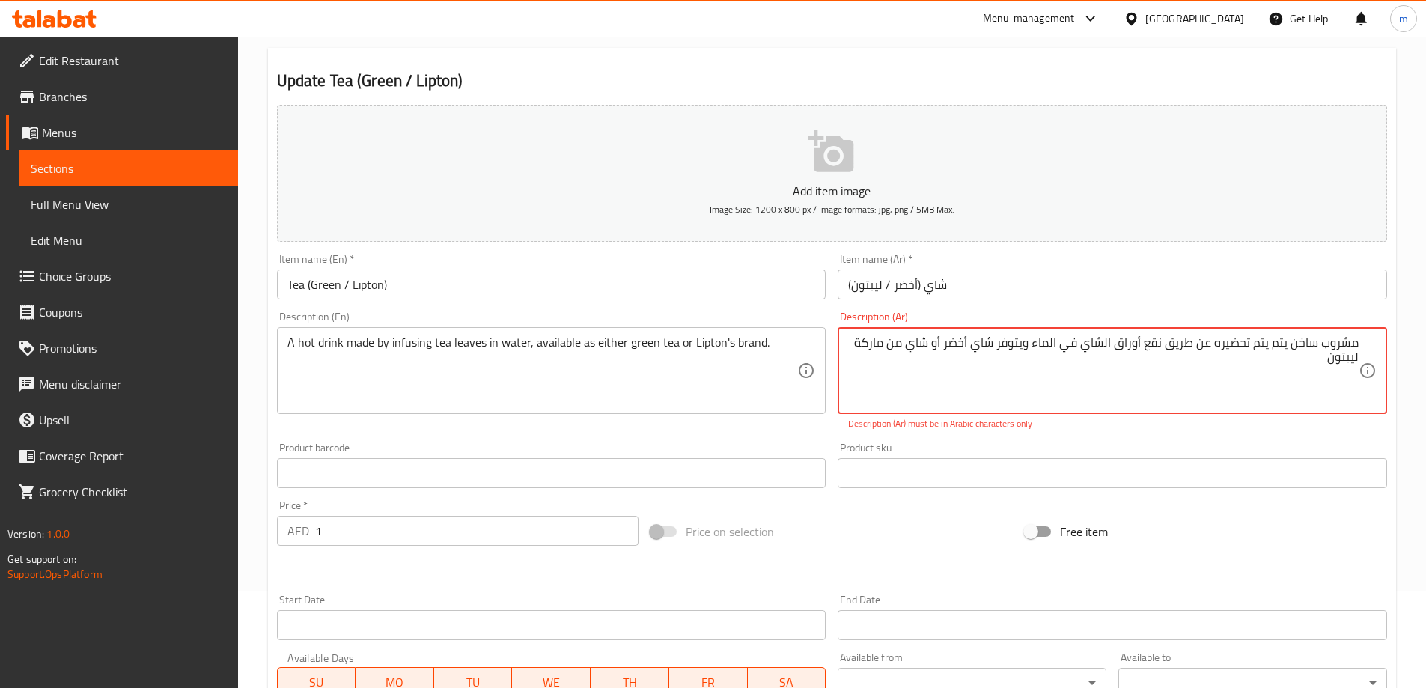
click at [1288, 350] on textarea "مشروب ساخن يتم يتم تحضيره عن طريق نقع أوراق الشاي في الماء ويتوفر شاي أخضر أو ​…" at bounding box center [1103, 370] width 511 height 71
click at [1283, 351] on textarea "مشروب ساخن يتم يتم تحضيره عن طريق نقع أوراق الشاي في الماء ويتوفر شاي أخضر أو ​…" at bounding box center [1103, 370] width 511 height 71
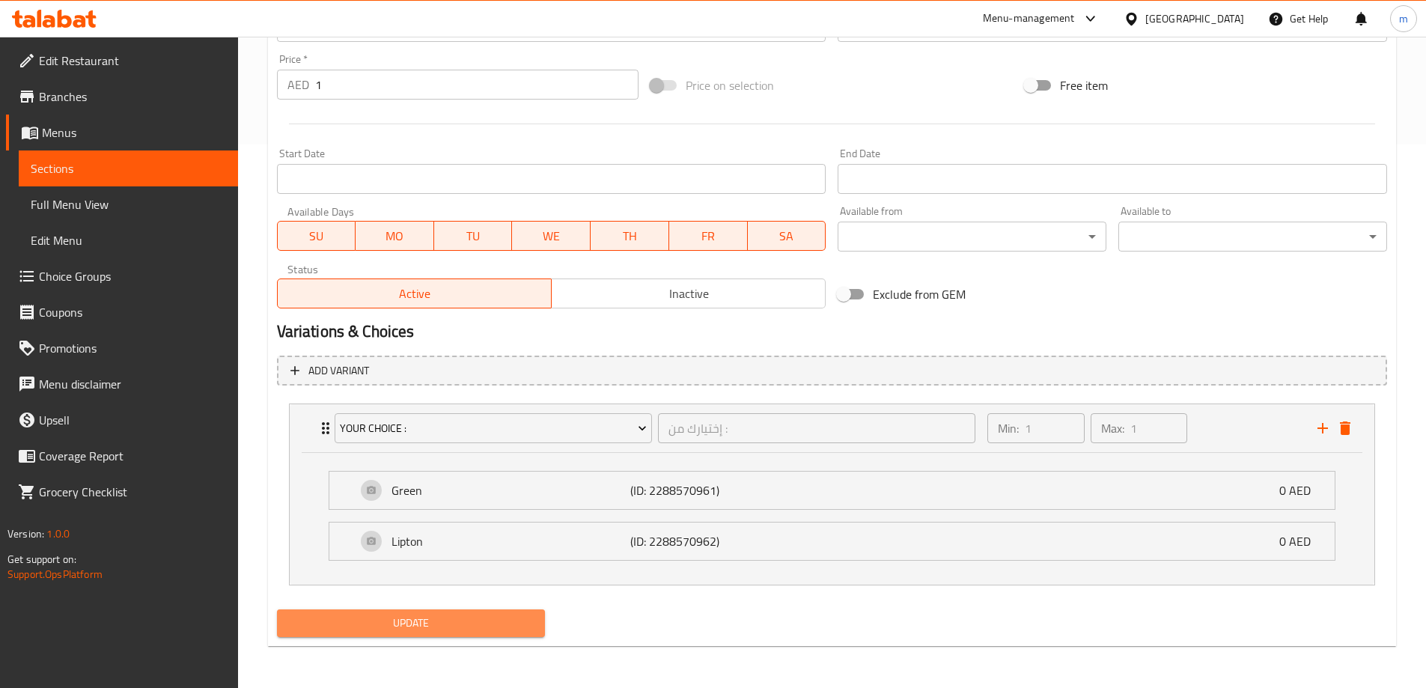
click at [504, 622] on span "Update" at bounding box center [411, 623] width 245 height 19
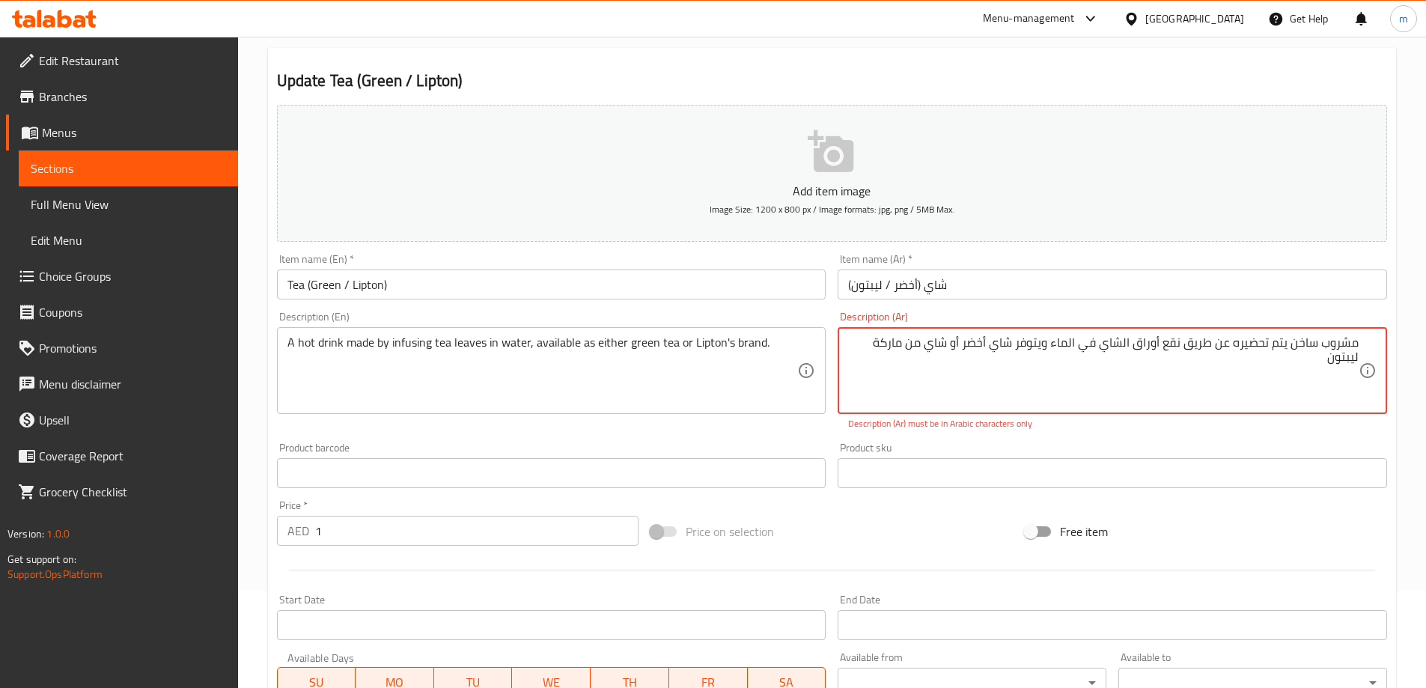
drag, startPoint x: 1293, startPoint y: 343, endPoint x: 727, endPoint y: 412, distance: 570.2
click at [720, 412] on div "Add item image Image Size: 1200 x 800 px / Image formats: jpg, png / 5MB Max. I…" at bounding box center [832, 430] width 1122 height 662
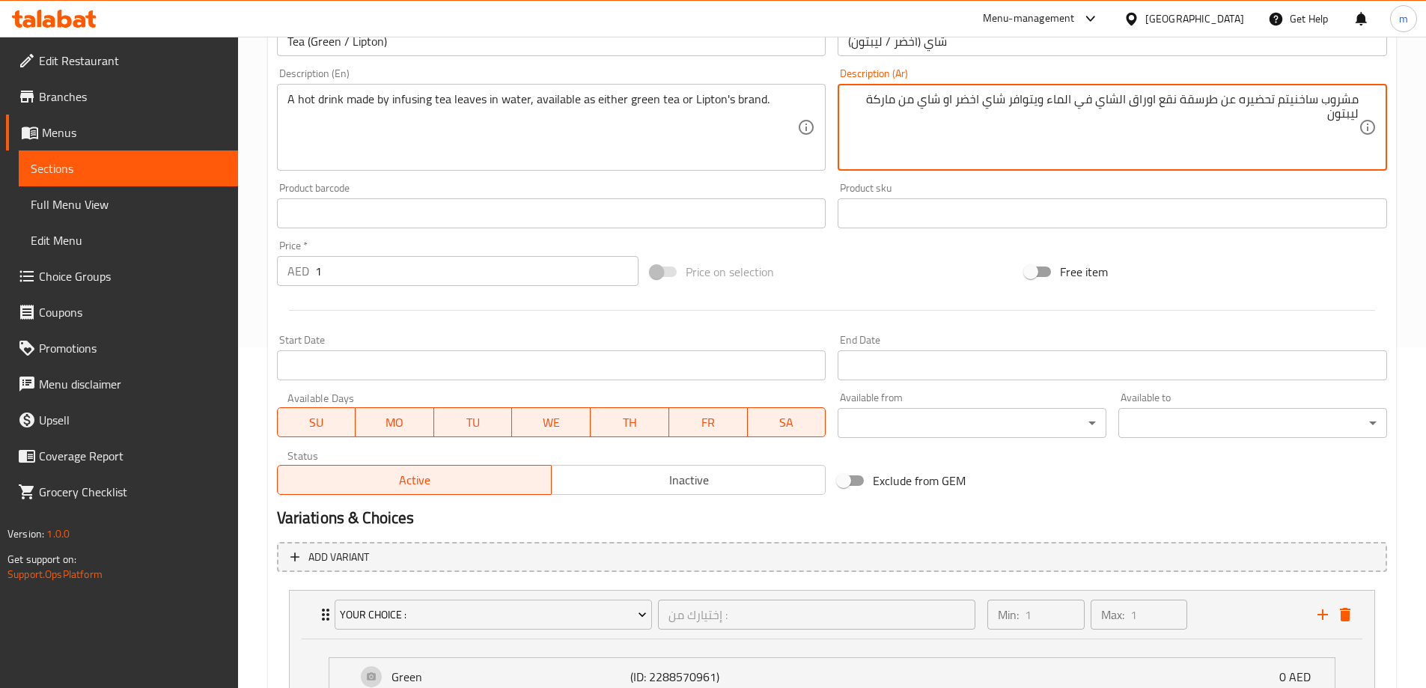
scroll to position [527, 0]
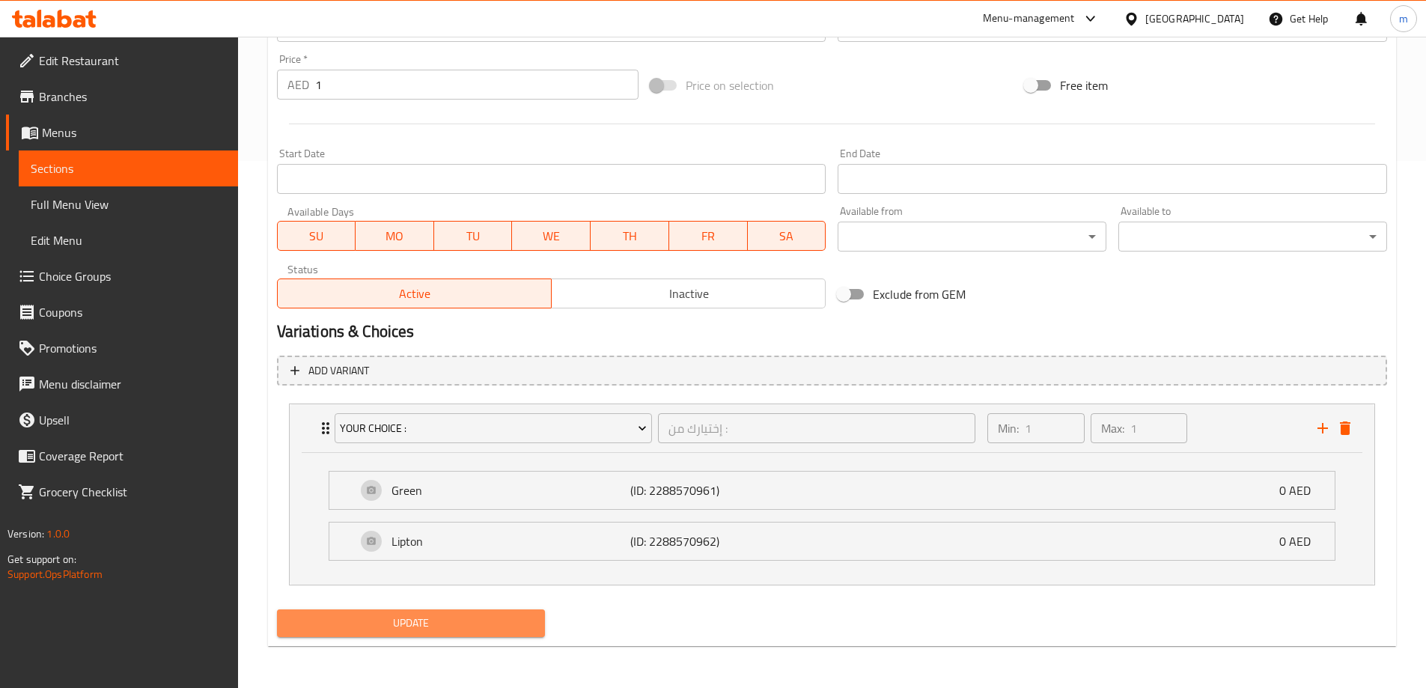
click at [524, 618] on span "Update" at bounding box center [411, 623] width 245 height 19
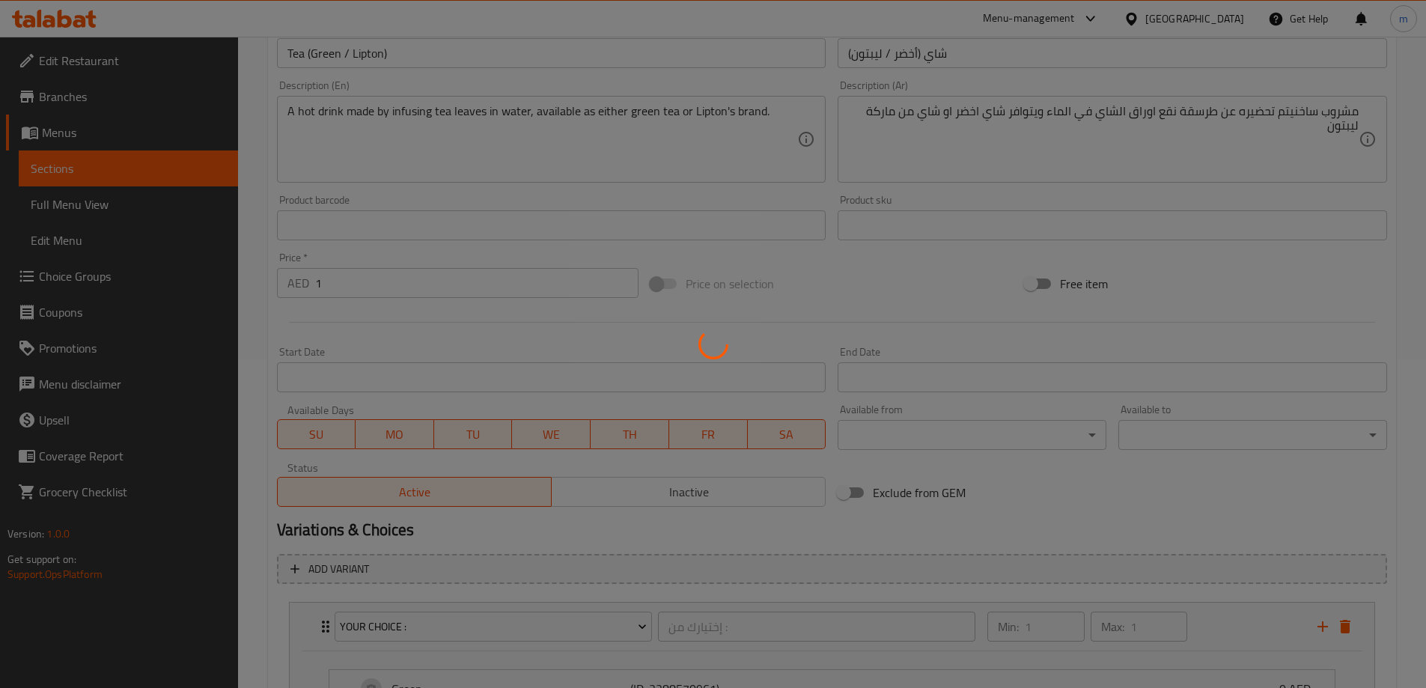
scroll to position [302, 0]
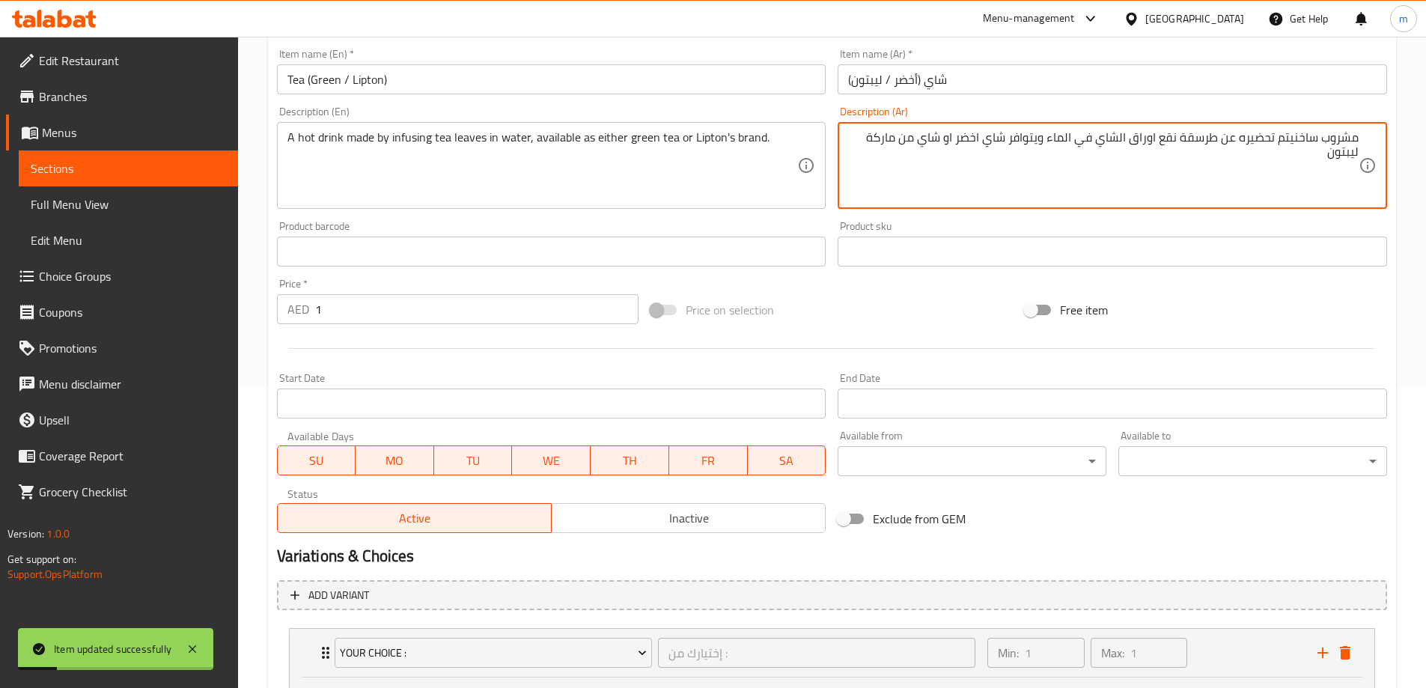
click at [1198, 142] on textarea "مشروب ساخنيتم تحضيره عن طرسقة نقع اوراق الشاي في الماء ويتوافر شاي اخضر او شاي …" at bounding box center [1103, 165] width 511 height 71
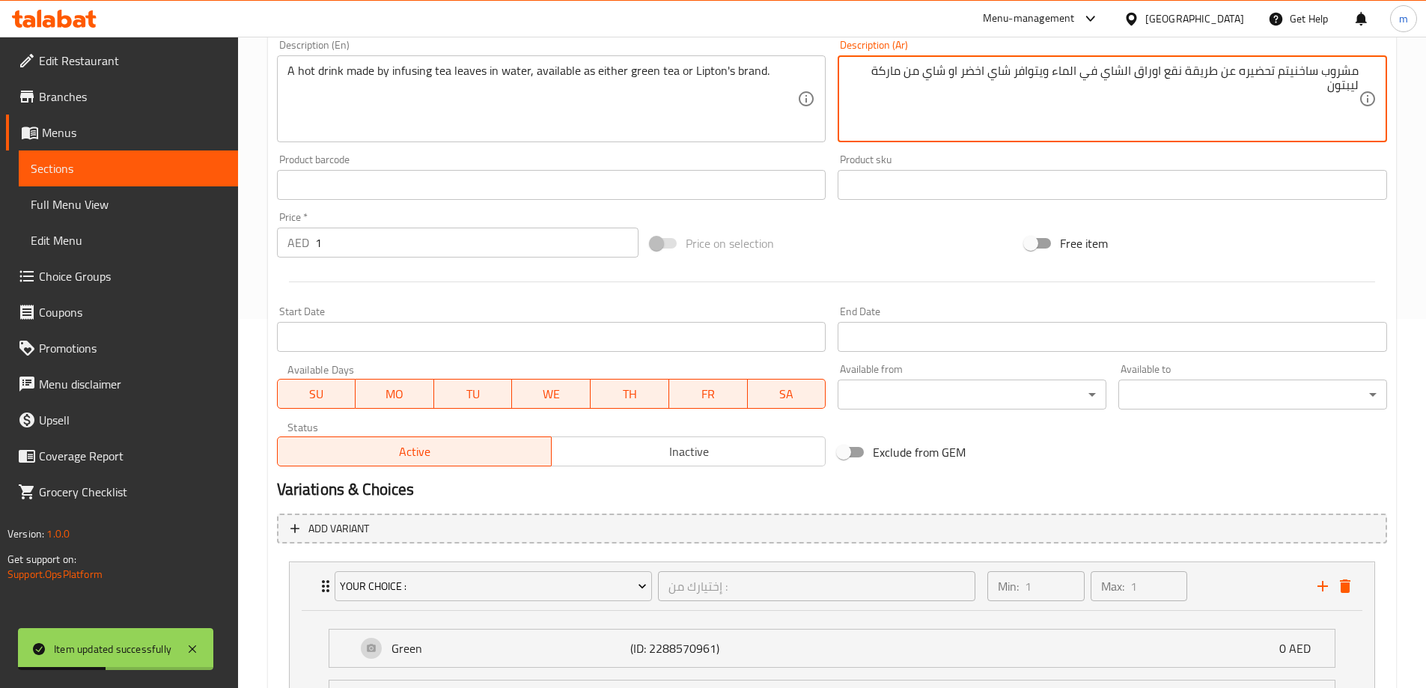
scroll to position [527, 0]
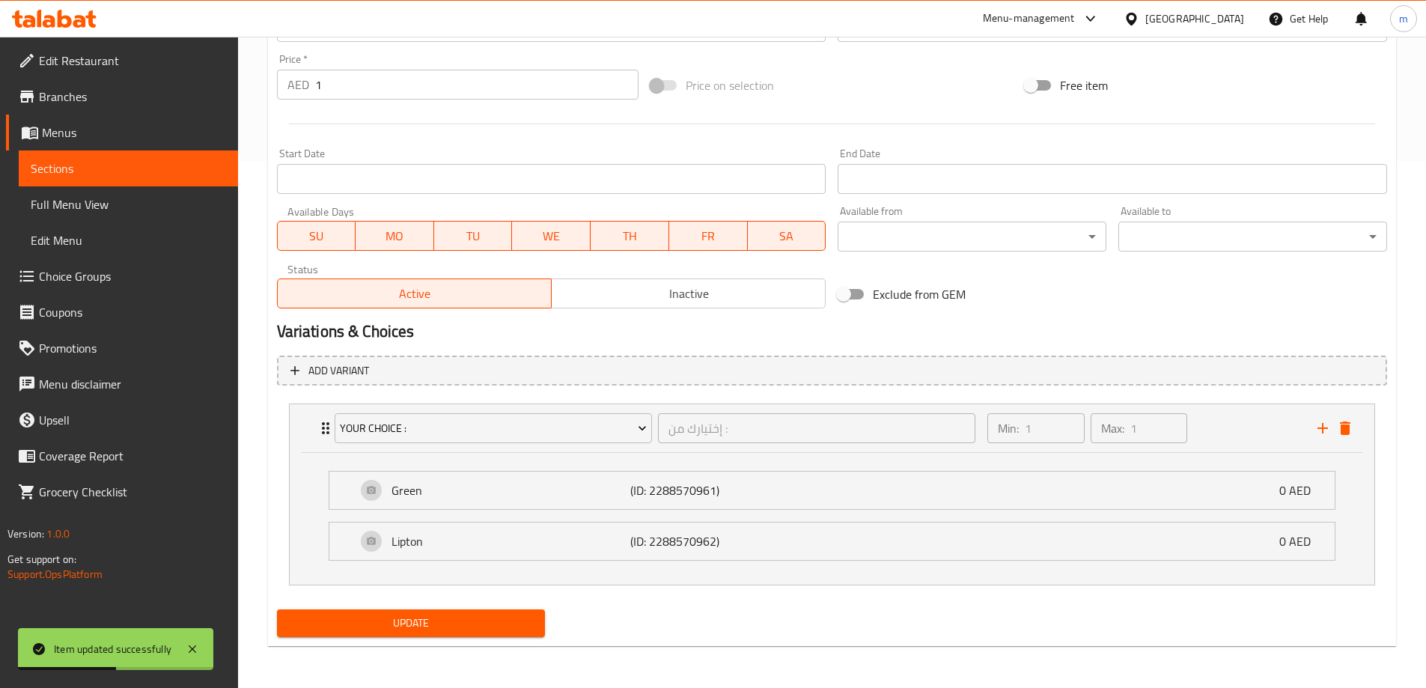
type textarea "مشروب ساخنيتم تحضيره عن طريقة نقع اوراق الشاي في الماء ويتوافر شاي اخضر او شاي …"
click at [513, 615] on span "Update" at bounding box center [411, 623] width 245 height 19
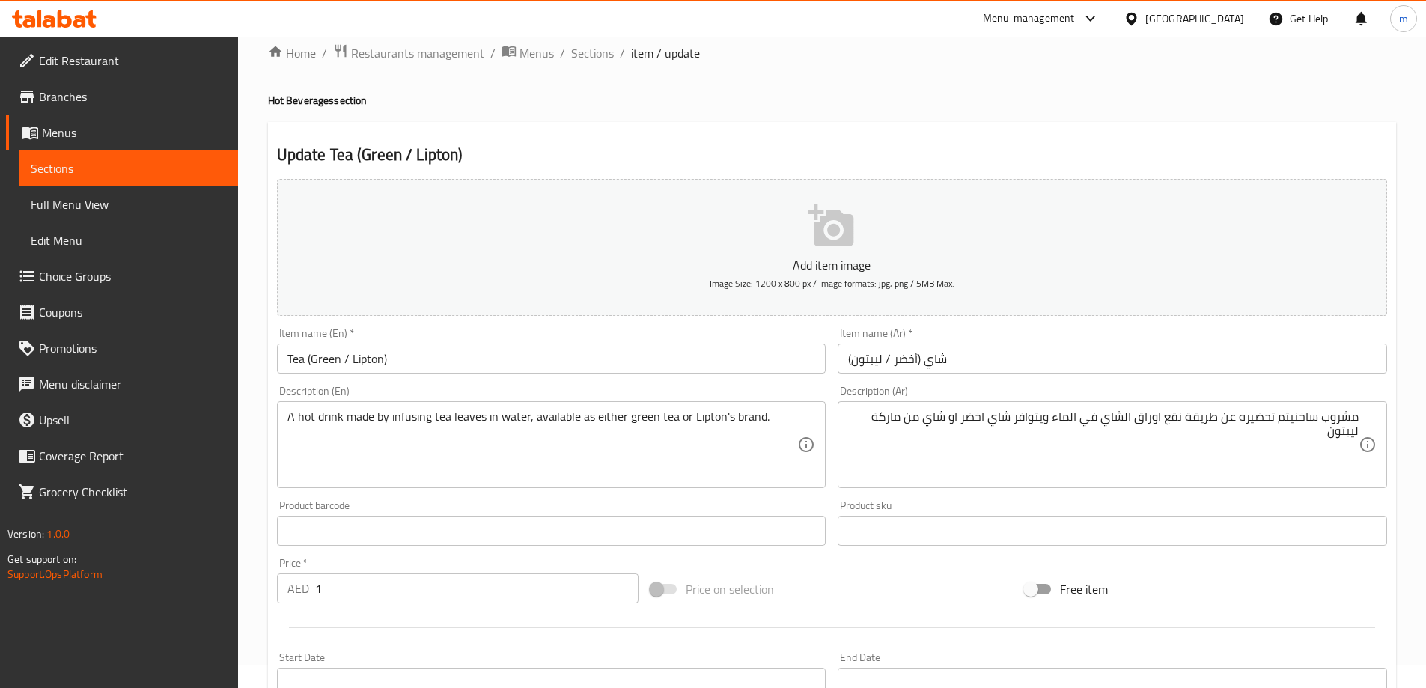
scroll to position [0, 0]
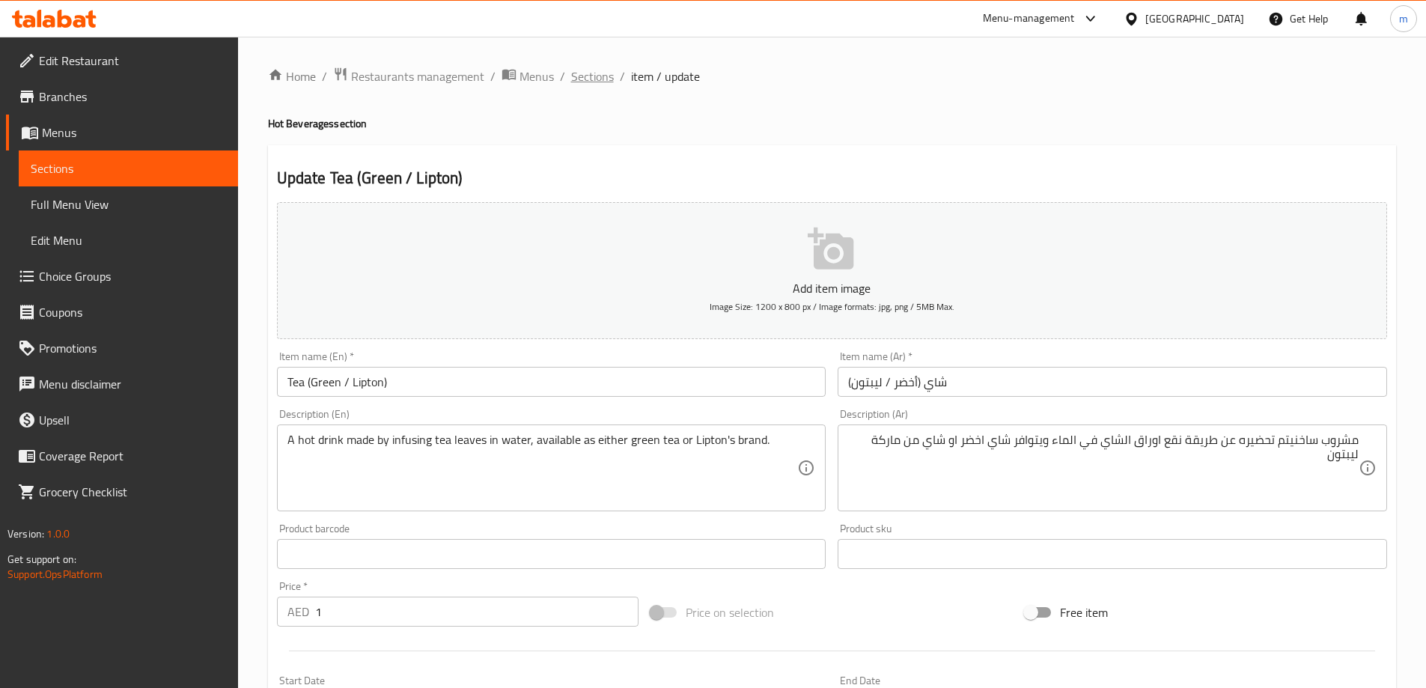
click at [583, 80] on span "Sections" at bounding box center [592, 76] width 43 height 18
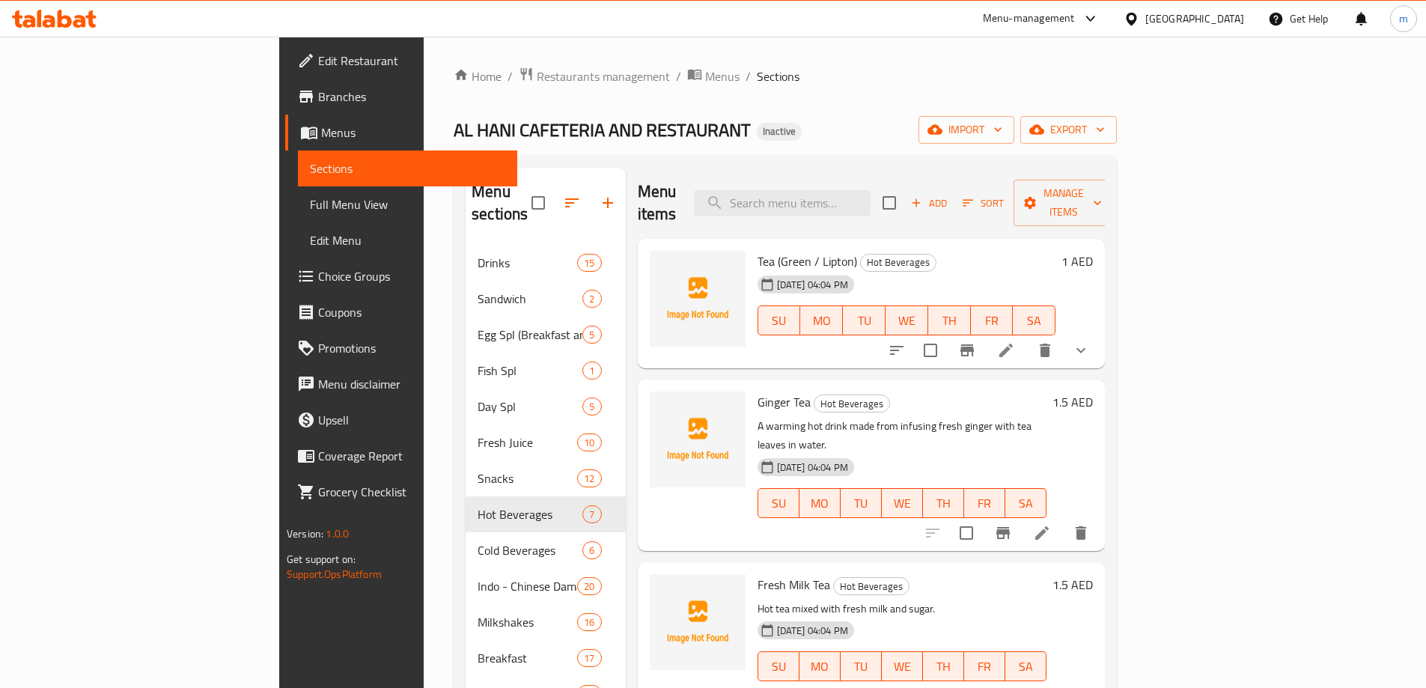
drag, startPoint x: 687, startPoint y: 89, endPoint x: 702, endPoint y: 85, distance: 16.2
click at [687, 89] on div "Home / Restaurants management / Menus / Sections AL HANI CAFETERIA AND RESTAURA…" at bounding box center [785, 578] width 663 height 1023
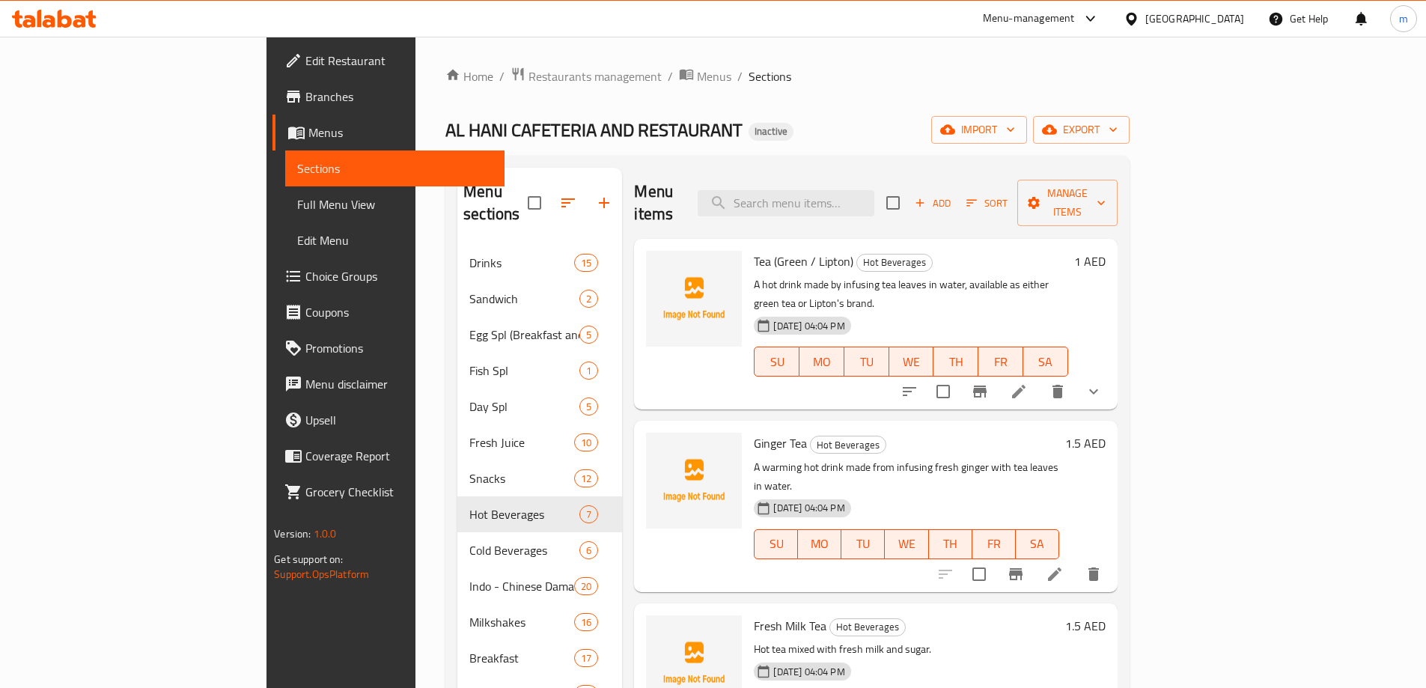
scroll to position [409, 0]
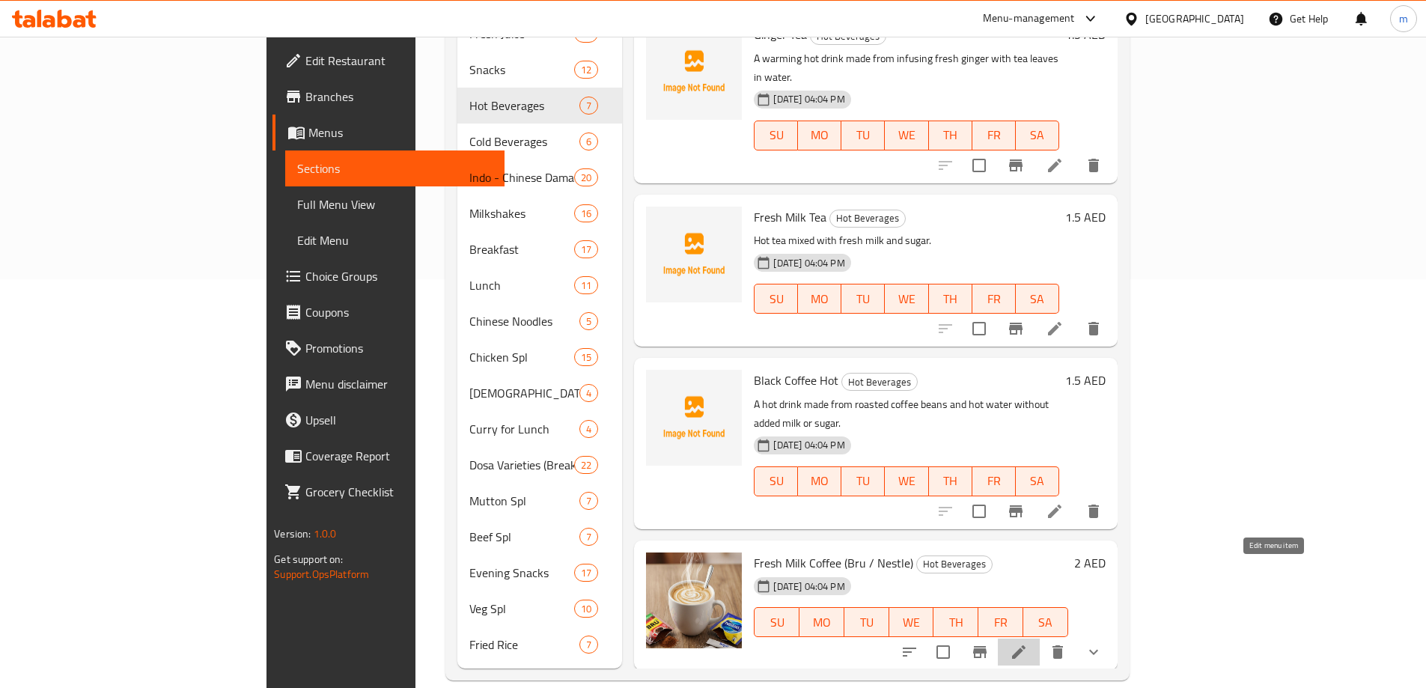
click at [1028, 643] on icon at bounding box center [1019, 652] width 18 height 18
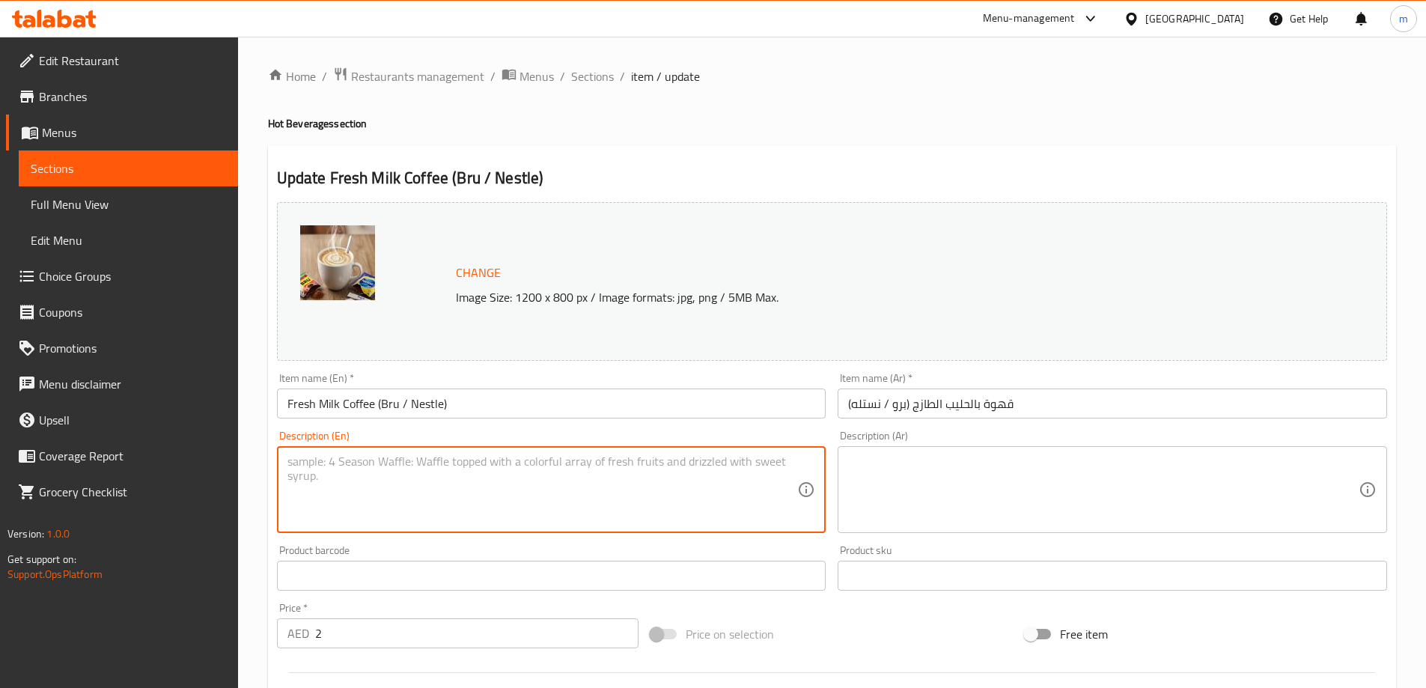
click at [513, 501] on textarea at bounding box center [543, 489] width 511 height 71
paste textarea "Hot coffee mixed with fresh milk and sugar, available with either Bru or Nestle…"
type textarea "Hot coffee mixed with fresh milk and sugar, available with either Bru or Nestle…"
click at [943, 465] on textarea at bounding box center [1103, 489] width 511 height 71
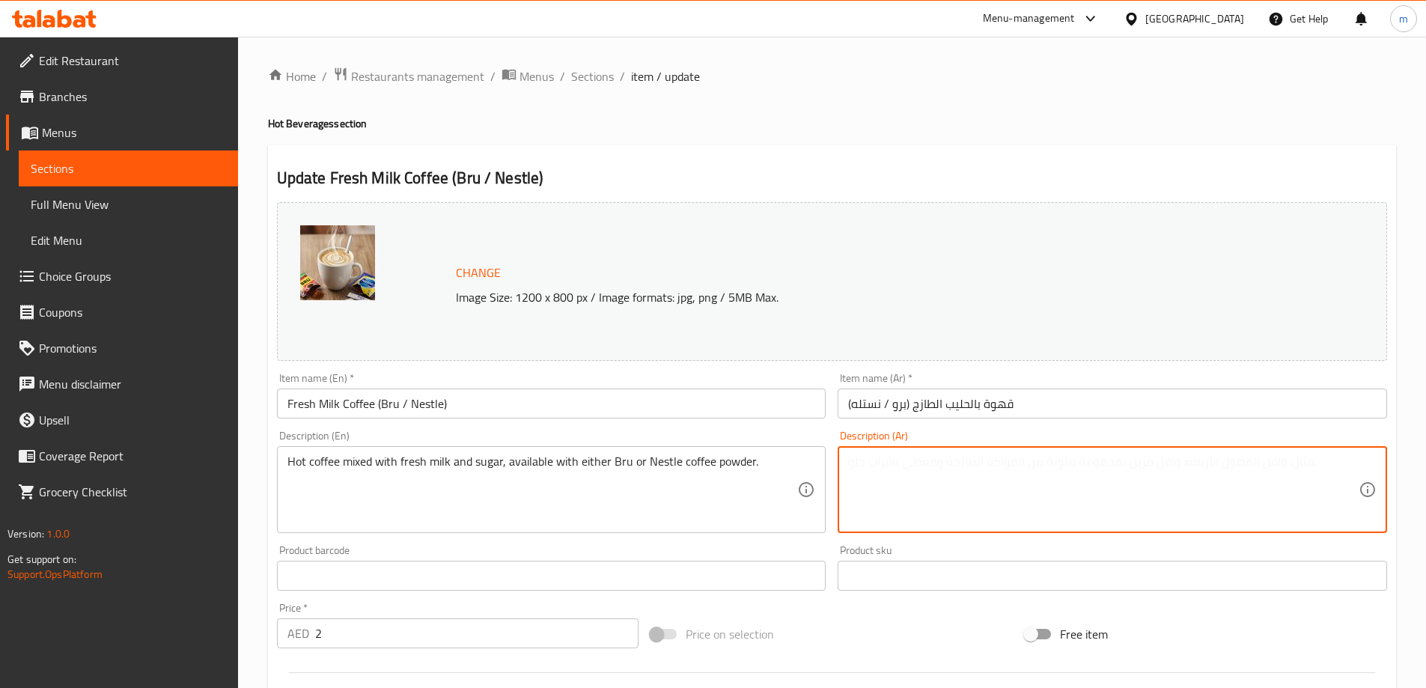
paste textarea "قهوة ساخنة ممزوجة بالحليب الطازج والسكر، متوفرة مع مسحوق قهوة برو أو نستله."
drag, startPoint x: 909, startPoint y: 472, endPoint x: 983, endPoint y: 481, distance: 74.8
click at [983, 481] on textarea "قهوة ساخنة ممزوجة بالحليب الطازج والسكر، متوفرة مع مسحوق قهوة برو أو نستله." at bounding box center [1103, 489] width 511 height 71
click at [881, 467] on textarea "قهوة ساخنة ممزوجة بالحليب الطازج والسكر، متوفرة مع برو أو نستله." at bounding box center [1103, 489] width 511 height 71
paste textarea "مسحوق قهوة"
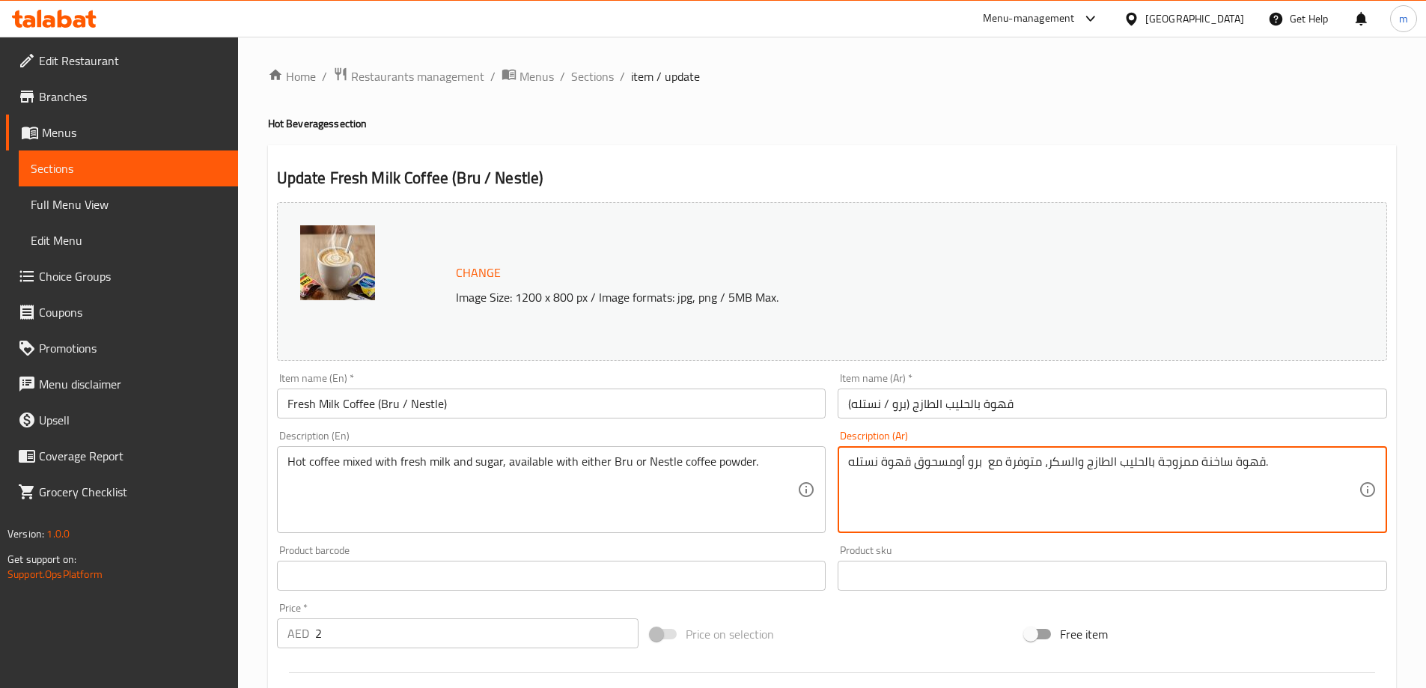
click at [927, 469] on textarea "قهوة ساخنة ممزوجة بالحليب الطازج والسكر، متوفرة مع برو أومسحوق قهوة نستله." at bounding box center [1103, 489] width 511 height 71
click at [946, 457] on textarea "قهوة ساخنة ممزوجة بالحليب الطازج والسكر، متوفرة مع برو أومسحوق قهوة نستله." at bounding box center [1103, 489] width 511 height 71
drag, startPoint x: 953, startPoint y: 466, endPoint x: 917, endPoint y: 472, distance: 36.3
click at [917, 472] on textarea "قهوة ساخنة ممزوجة بالحليب الطازج والسكر، متوفرة مع برو أومسحوق قهوة نستله." at bounding box center [1103, 489] width 511 height 71
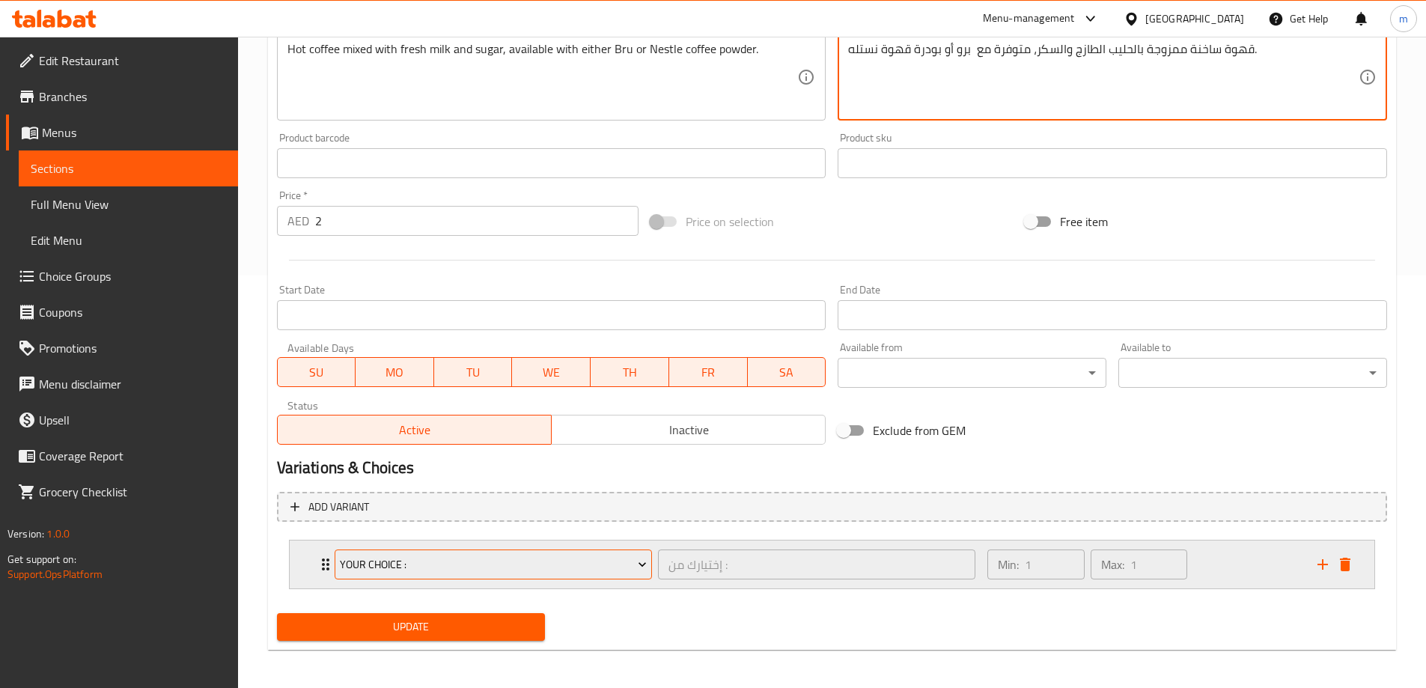
scroll to position [416, 0]
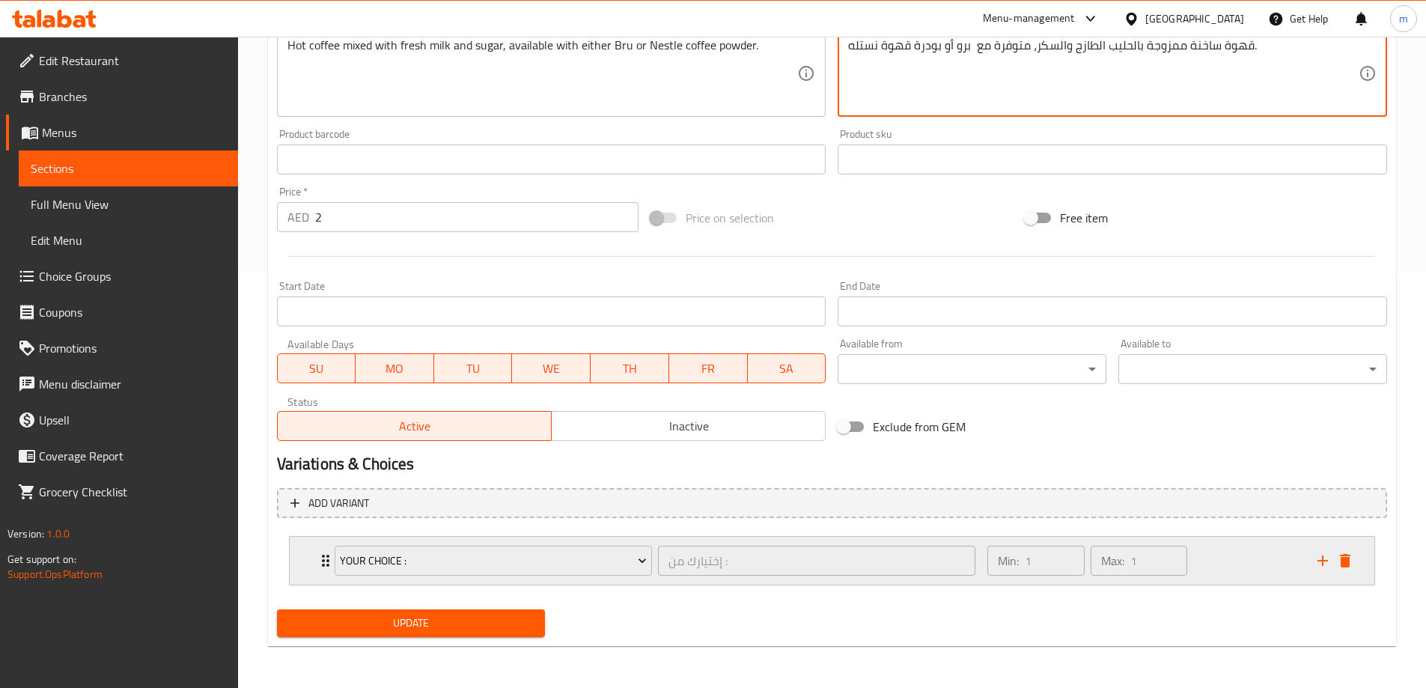
click at [305, 559] on div "Your Choice : إختيارك من : ​ Min: 1 ​ Max: 1 ​" at bounding box center [832, 561] width 1085 height 48
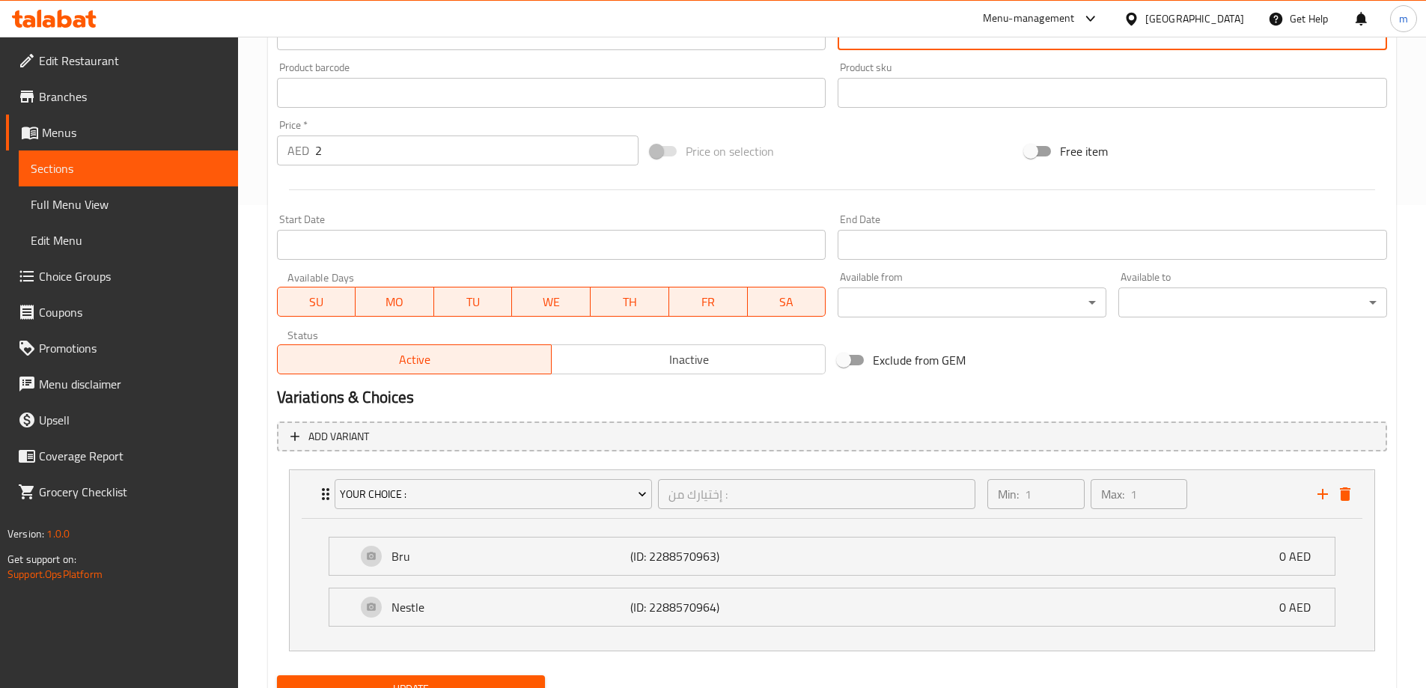
scroll to position [549, 0]
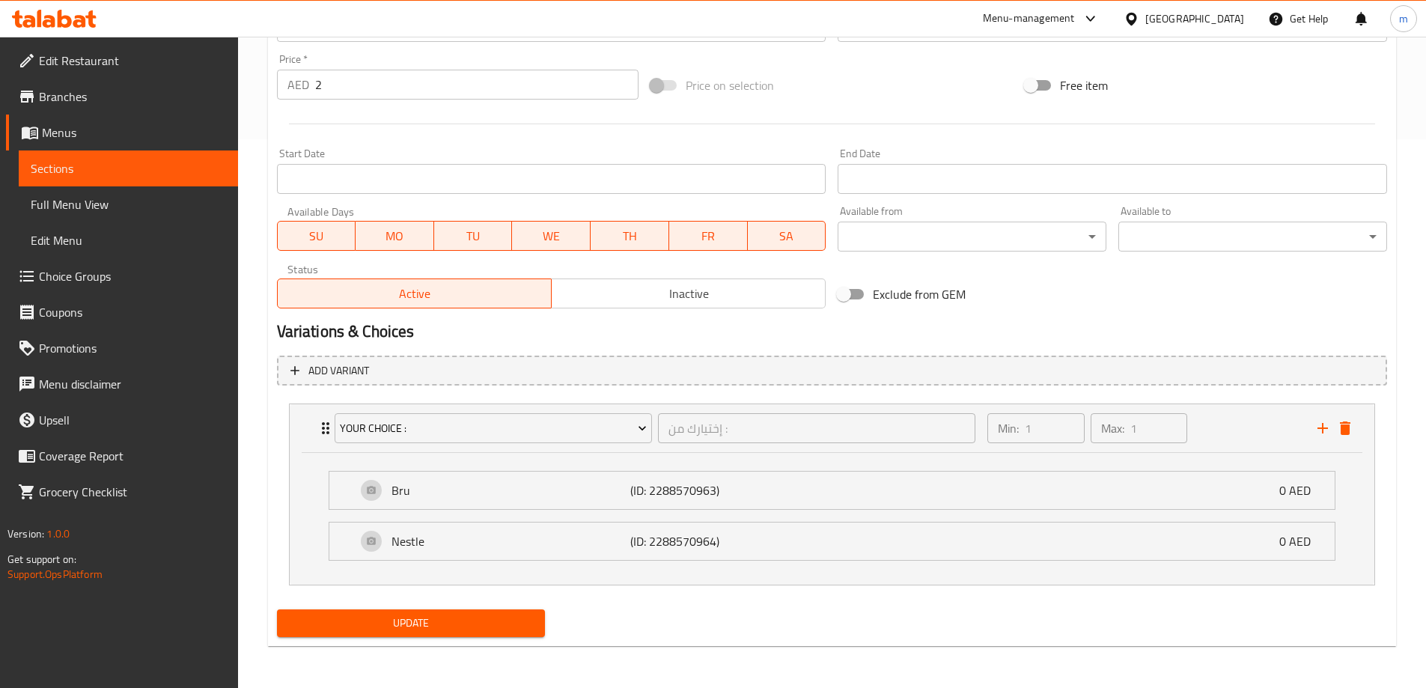
type textarea "قهوة ساخنة ممزوجة بالحليب الطازج والسكر، متوفرة مع برو أو بودرة قهوة نستله."
click at [413, 630] on span "Update" at bounding box center [411, 623] width 245 height 19
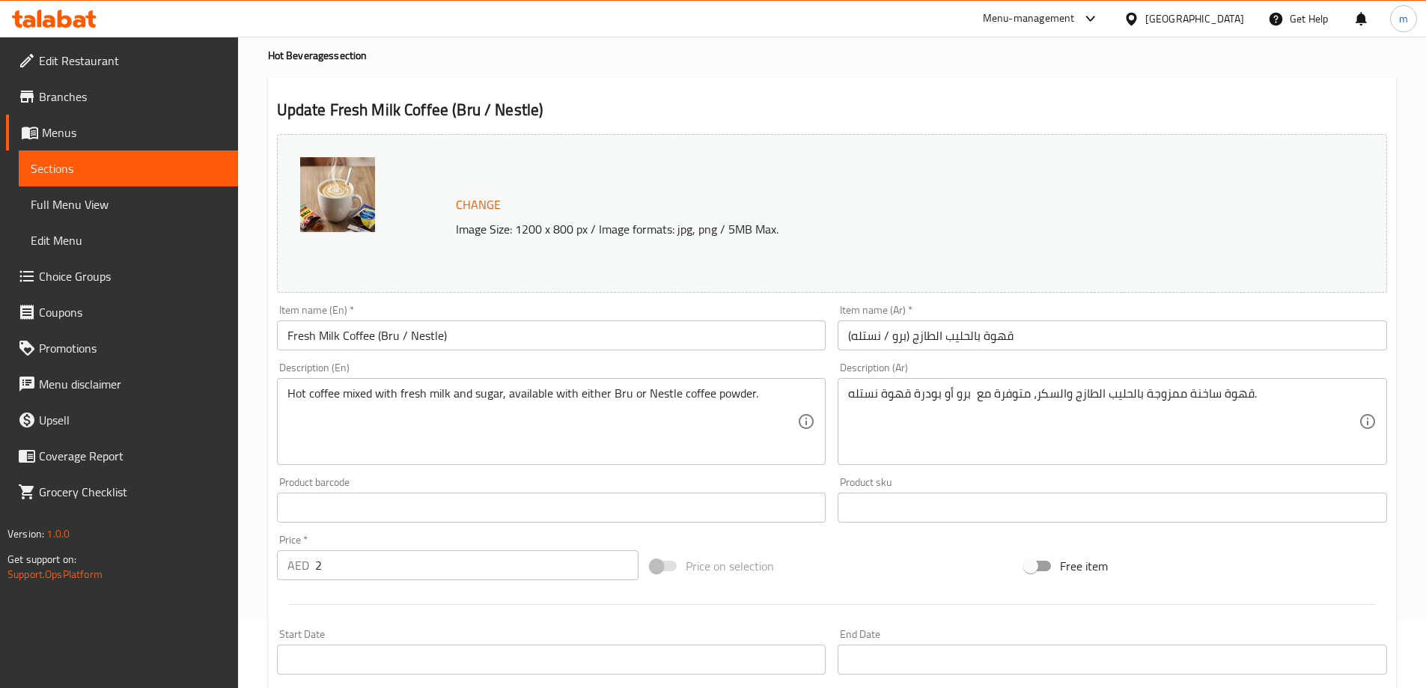
scroll to position [25, 0]
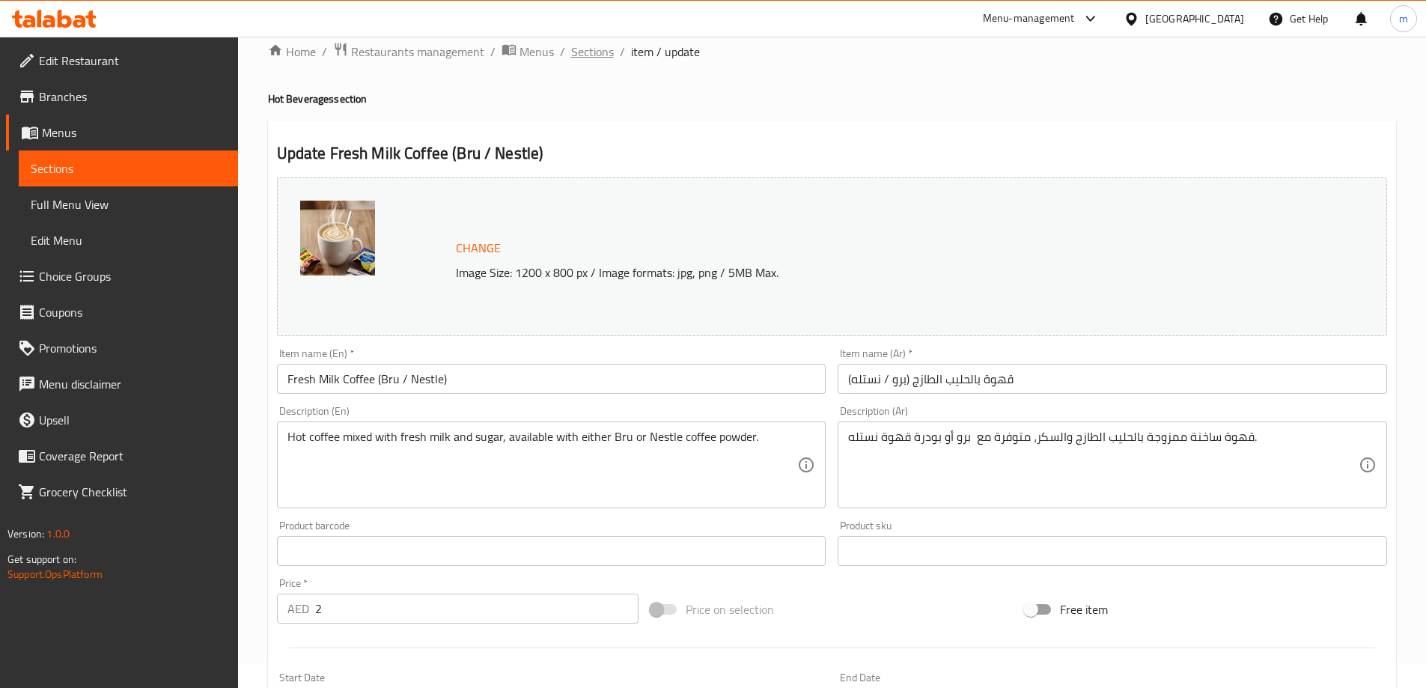
click at [593, 43] on span "Sections" at bounding box center [592, 52] width 43 height 18
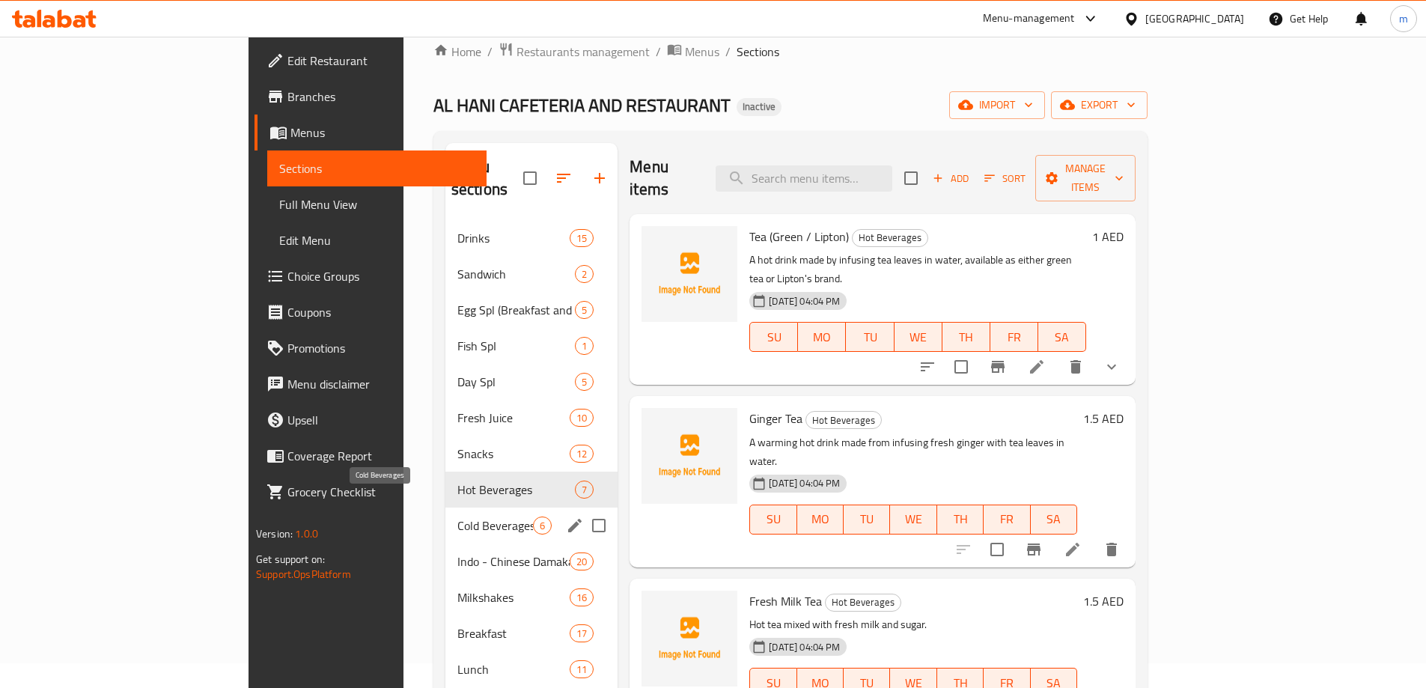
click at [457, 517] on span "Cold Beverages" at bounding box center [495, 526] width 76 height 18
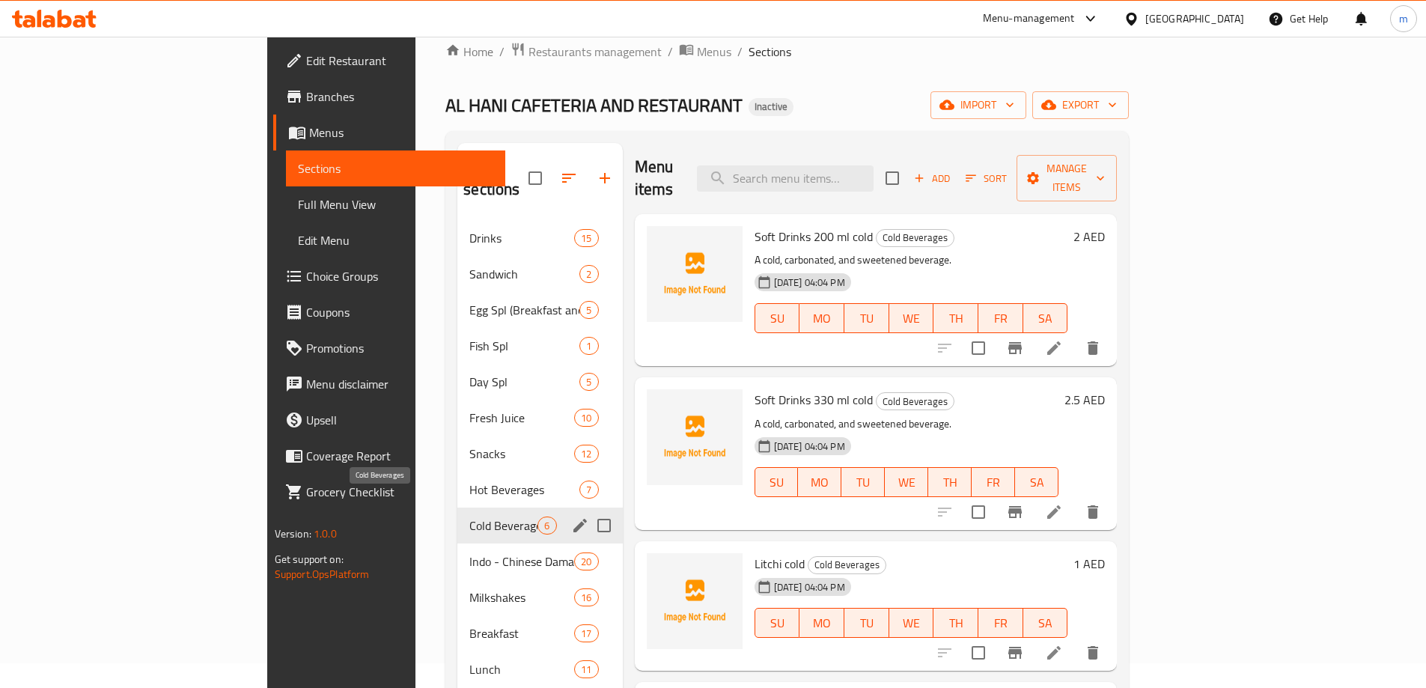
click at [469, 517] on span "Cold Beverages" at bounding box center [503, 526] width 68 height 18
click at [571, 517] on icon "edit" at bounding box center [580, 526] width 18 height 18
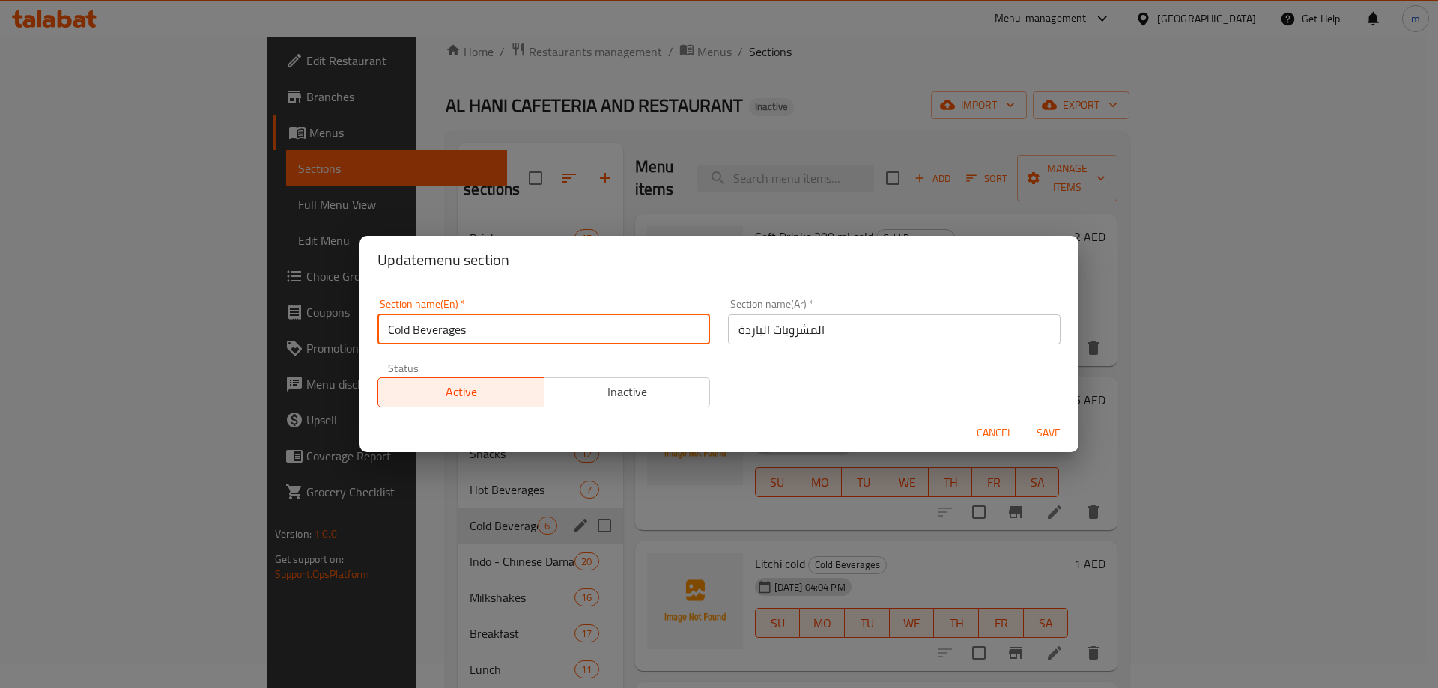
drag, startPoint x: 472, startPoint y: 336, endPoint x: 366, endPoint y: 346, distance: 106.0
click at [366, 346] on div "Section name(En)   * Cold Beverages Section name(En) * Section name(Ar)   * الم…" at bounding box center [718, 349] width 719 height 130
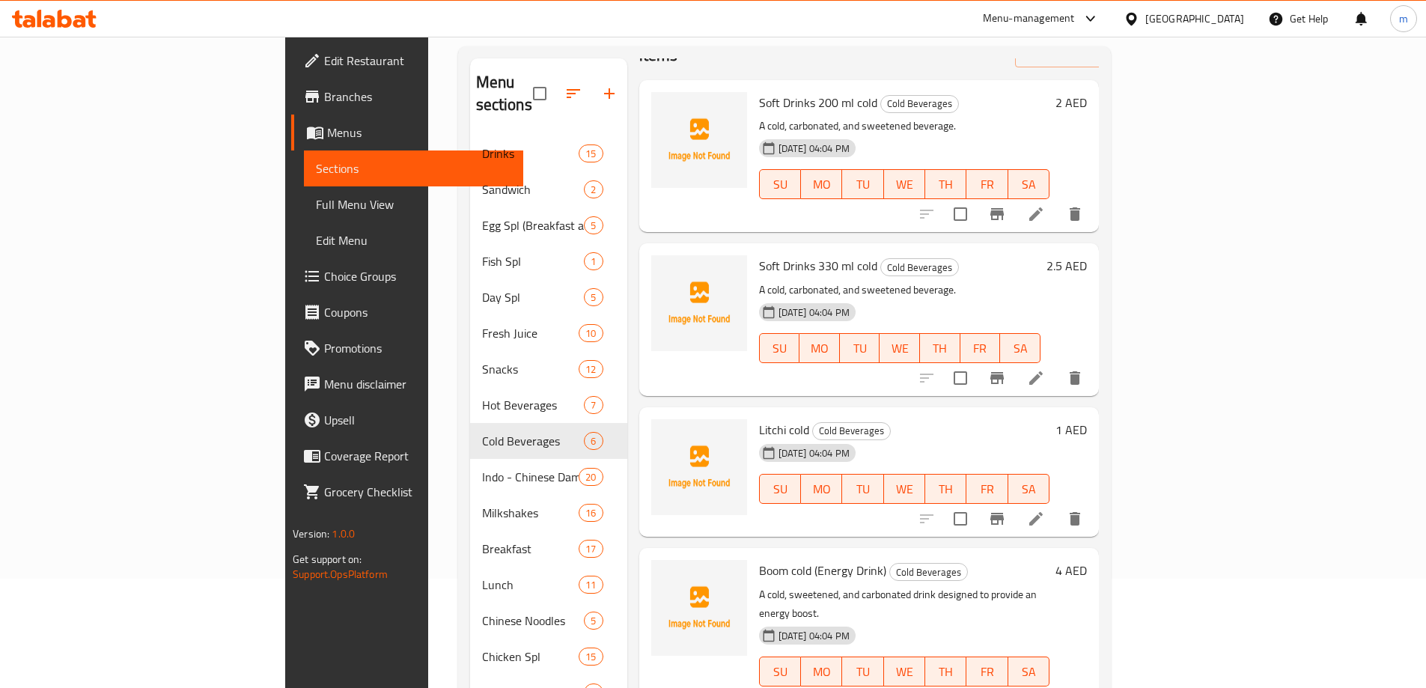
scroll to position [109, 0]
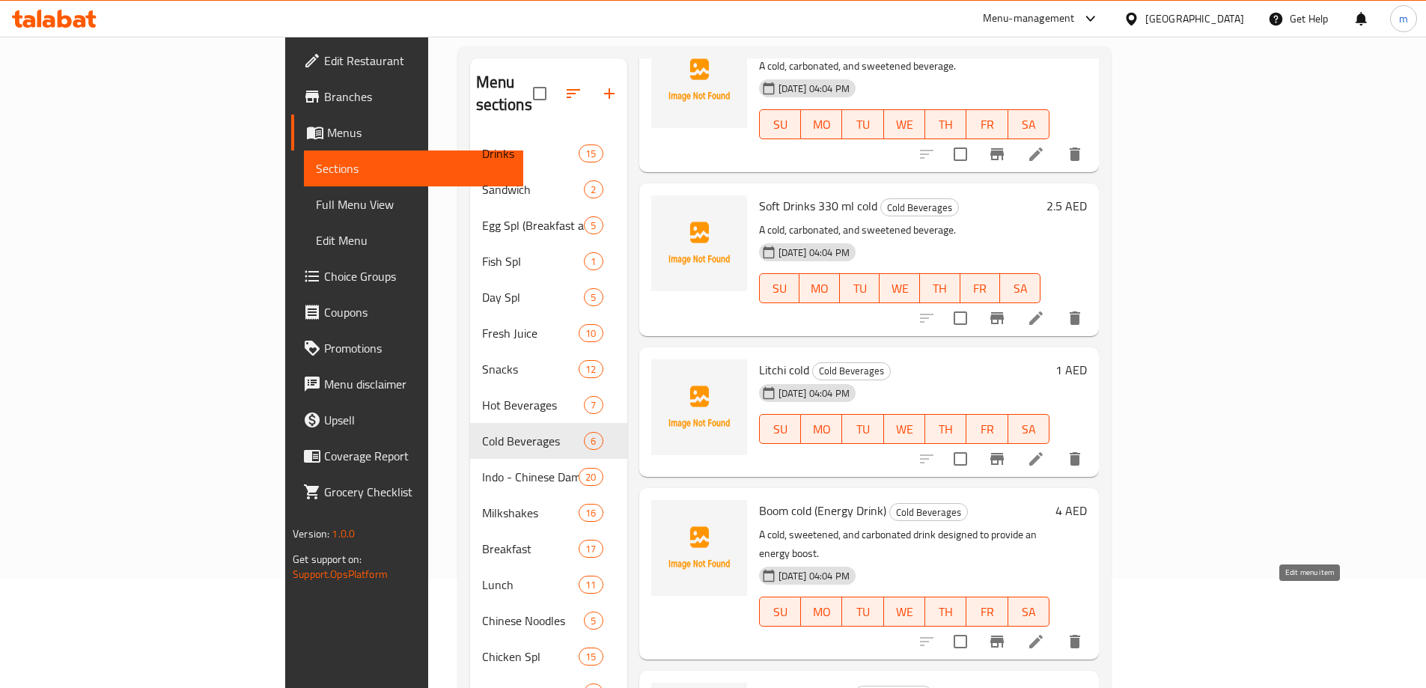
click at [1045, 633] on icon at bounding box center [1036, 642] width 18 height 18
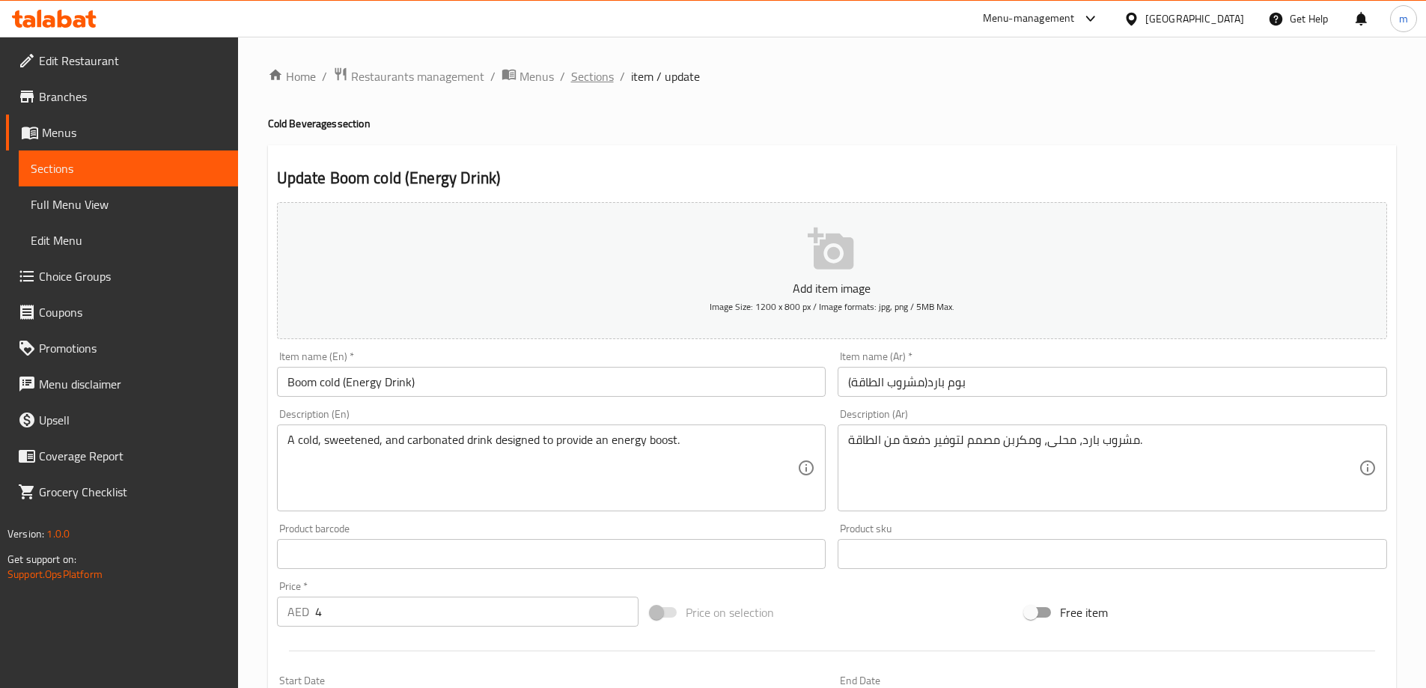
click at [591, 79] on span "Sections" at bounding box center [592, 76] width 43 height 18
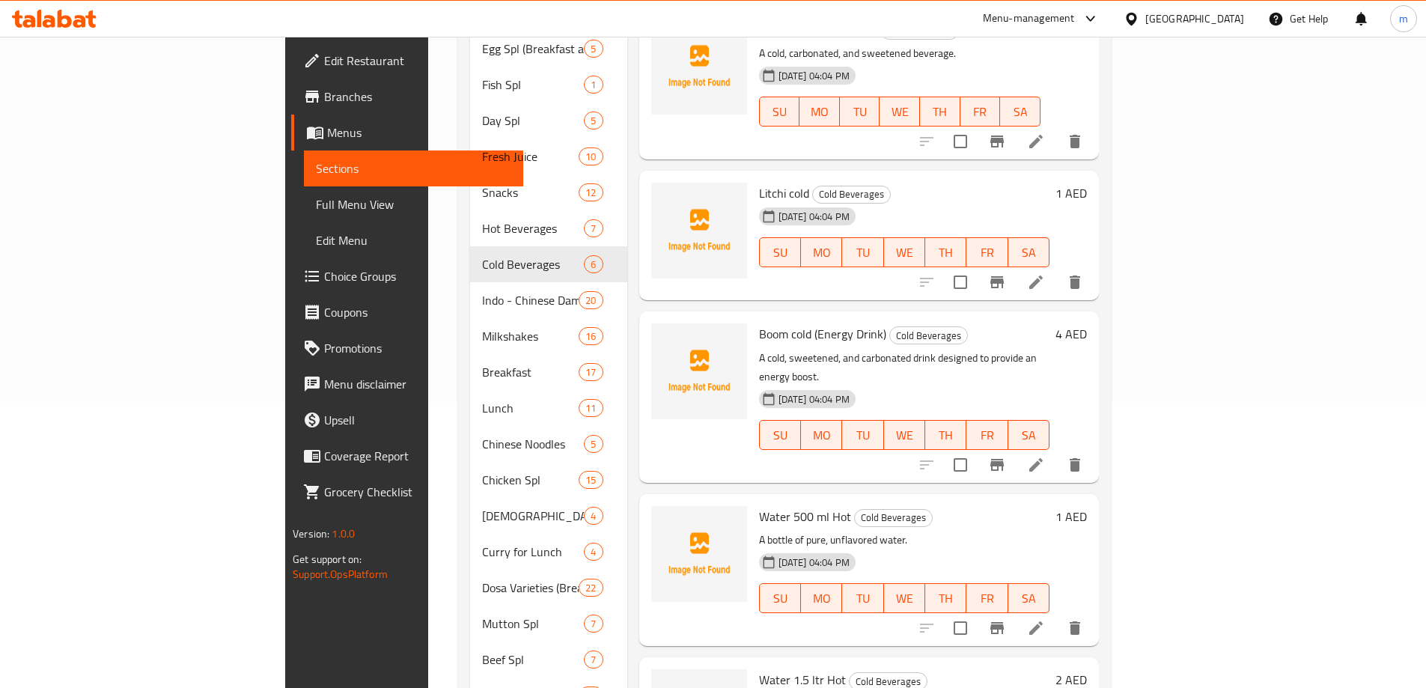
scroll to position [299, 0]
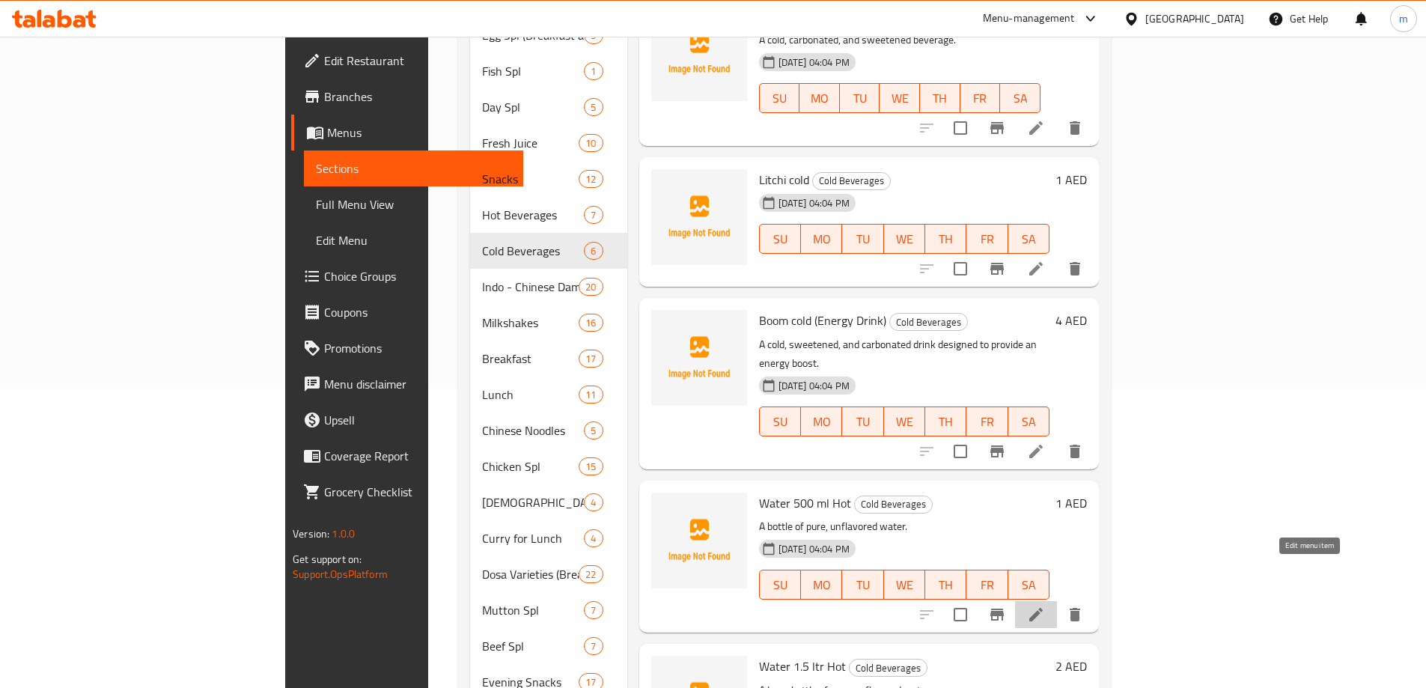
click at [1043, 608] on icon at bounding box center [1036, 614] width 13 height 13
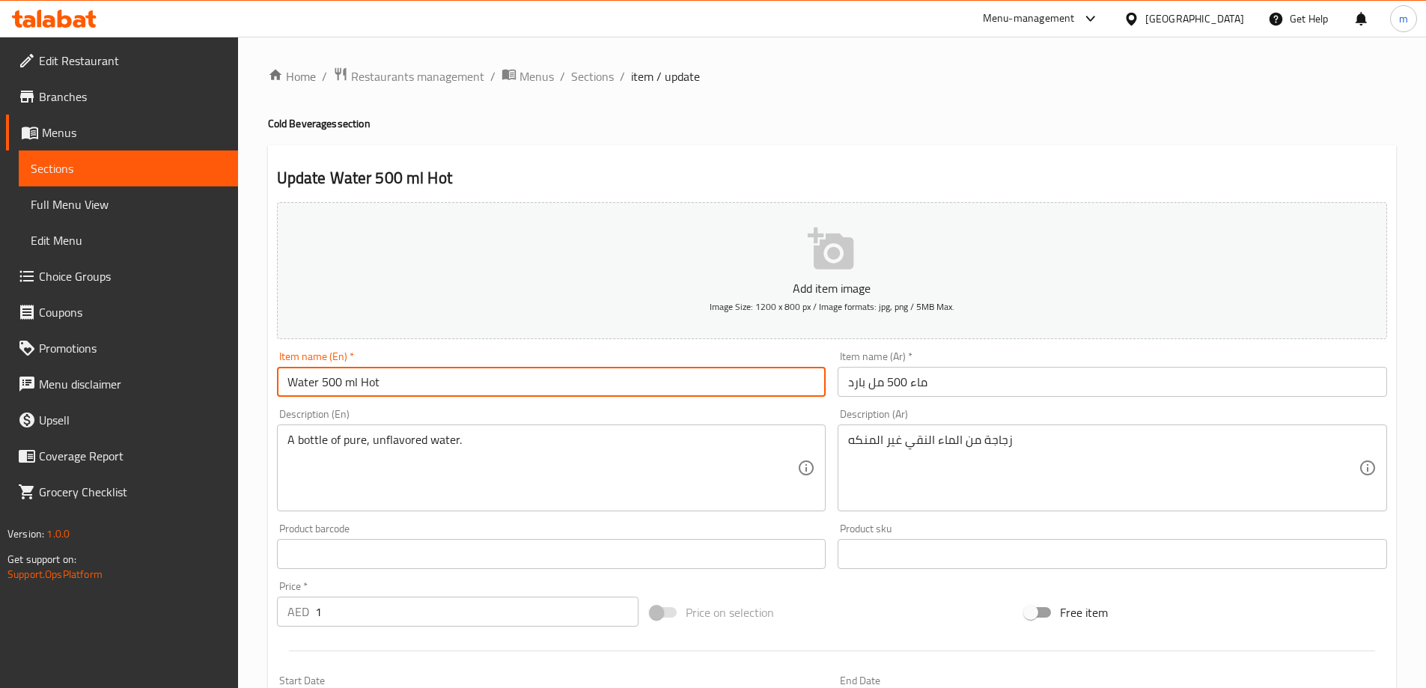
click at [359, 383] on input "Water 500 ml Hot" at bounding box center [552, 382] width 550 height 30
click at [368, 385] on input "Water 500 ml Hot" at bounding box center [552, 382] width 550 height 30
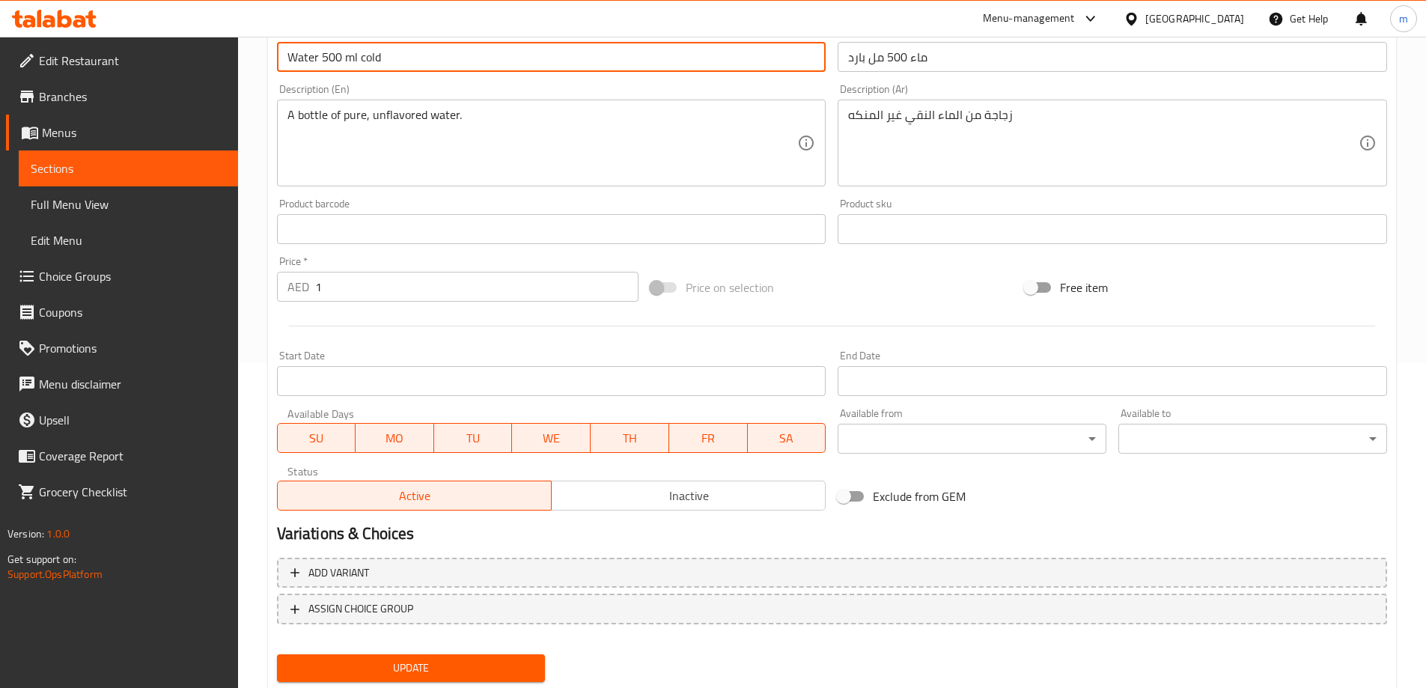
scroll to position [370, 0]
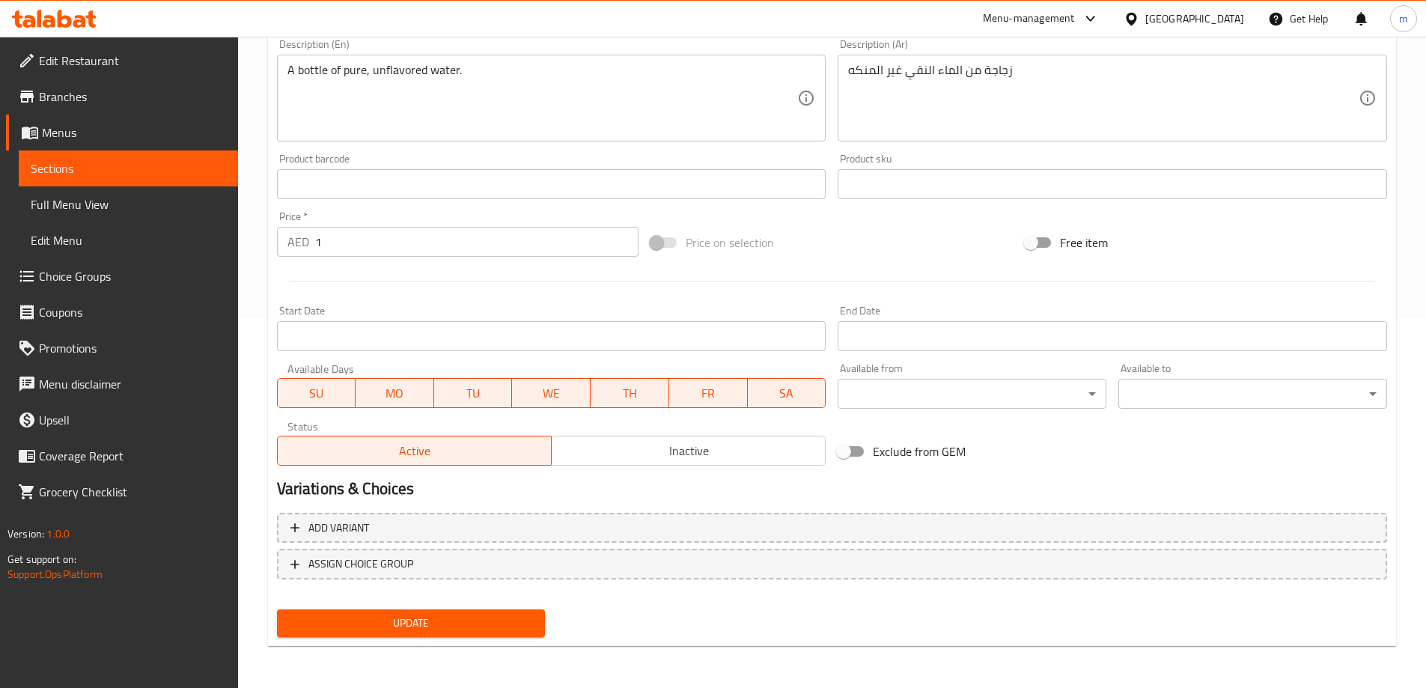
type input "Water 500 ml cold"
drag, startPoint x: 451, startPoint y: 619, endPoint x: 455, endPoint y: 610, distance: 9.7
click at [451, 619] on span "Update" at bounding box center [411, 623] width 245 height 19
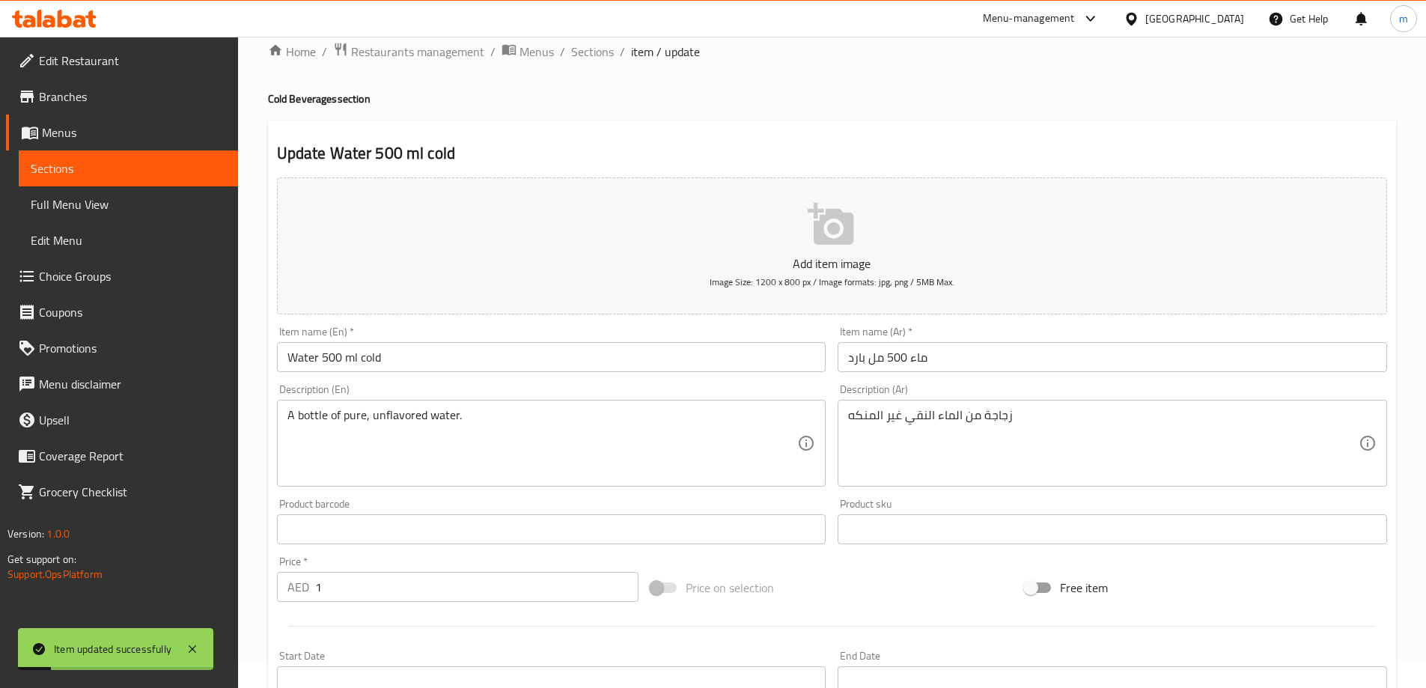
scroll to position [0, 0]
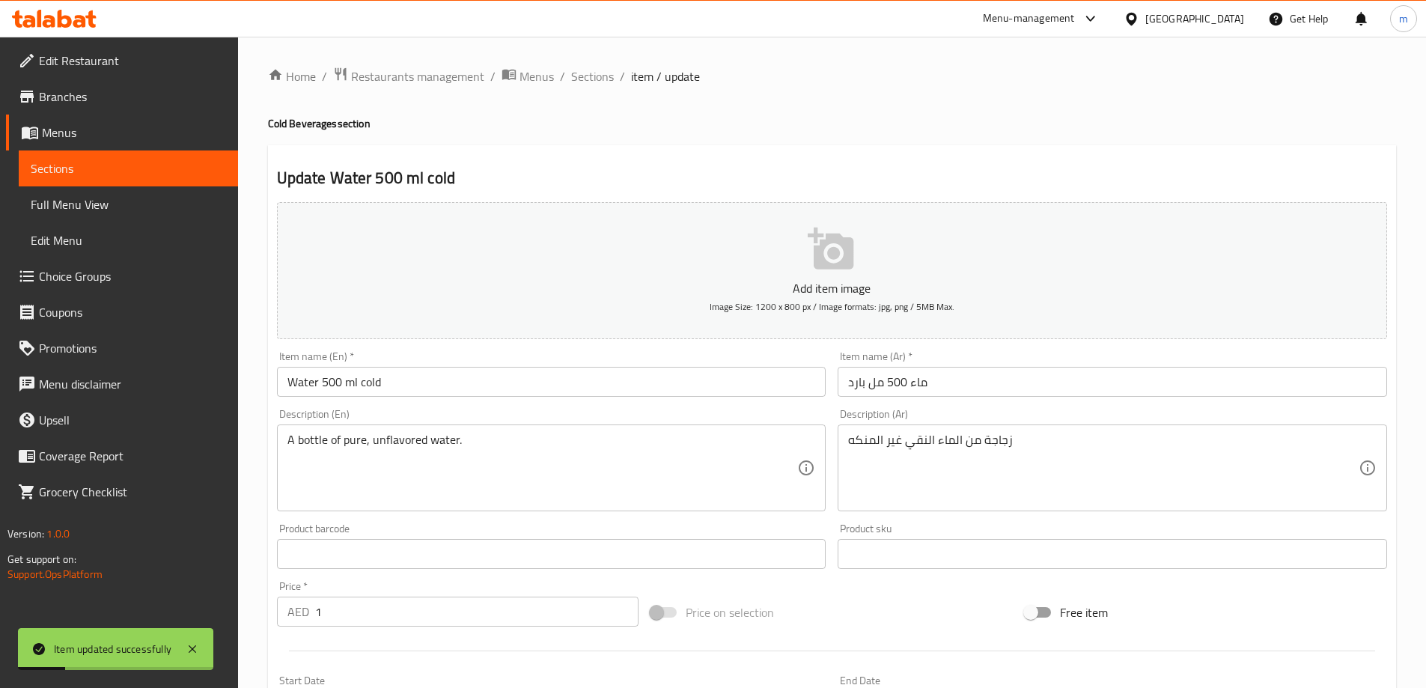
click at [587, 68] on span "Sections" at bounding box center [592, 76] width 43 height 18
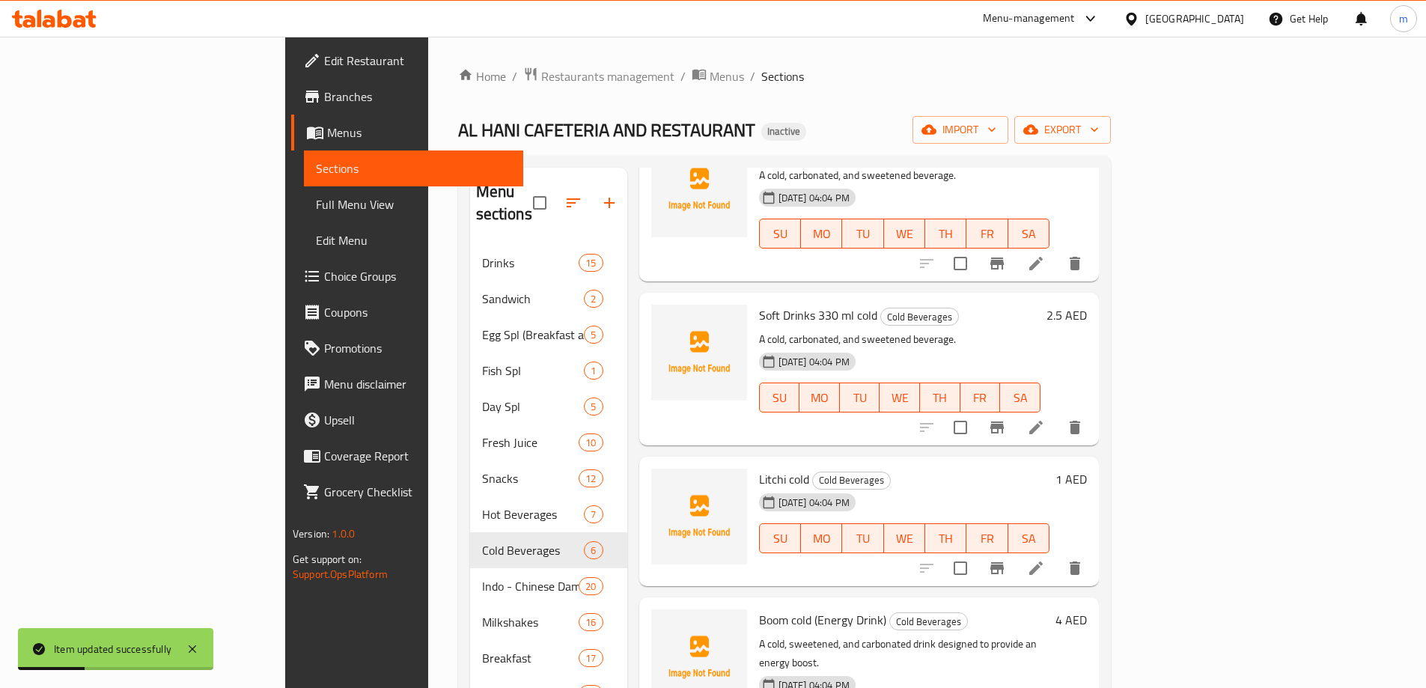
scroll to position [409, 0]
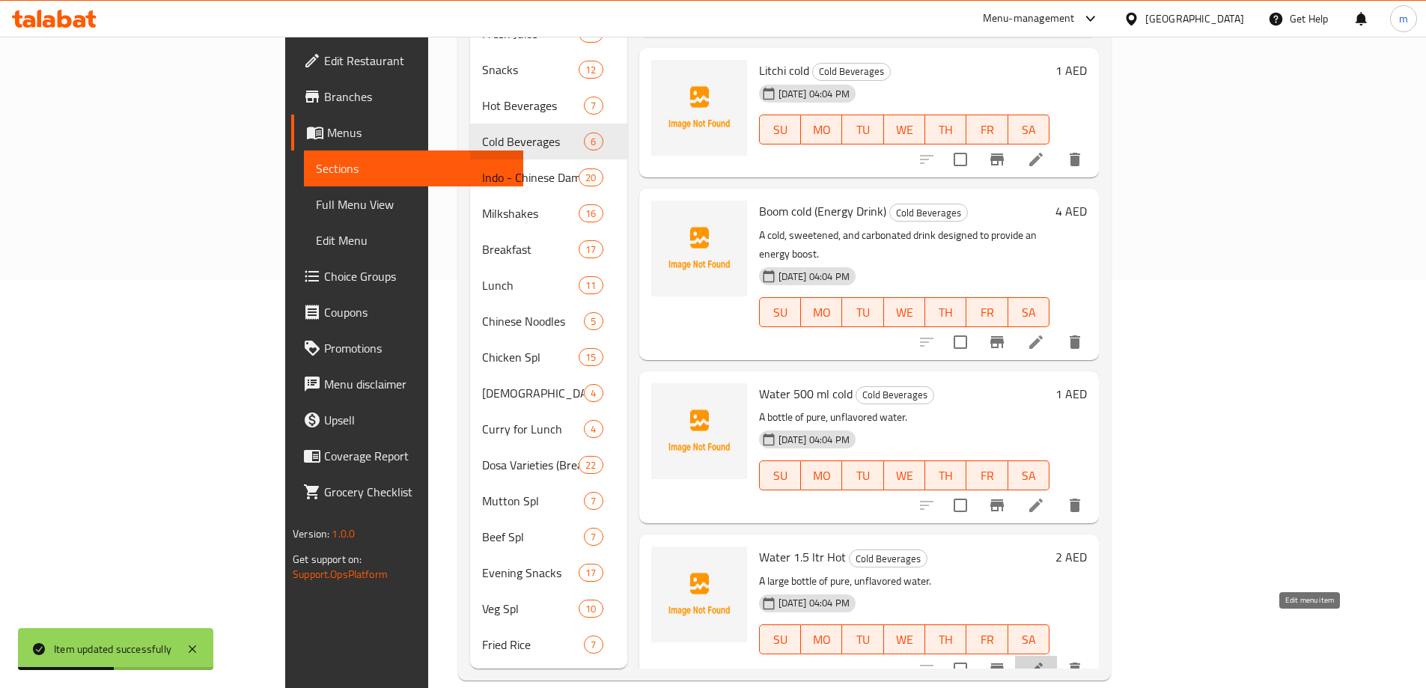
click at [1045, 660] on icon at bounding box center [1036, 669] width 18 height 18
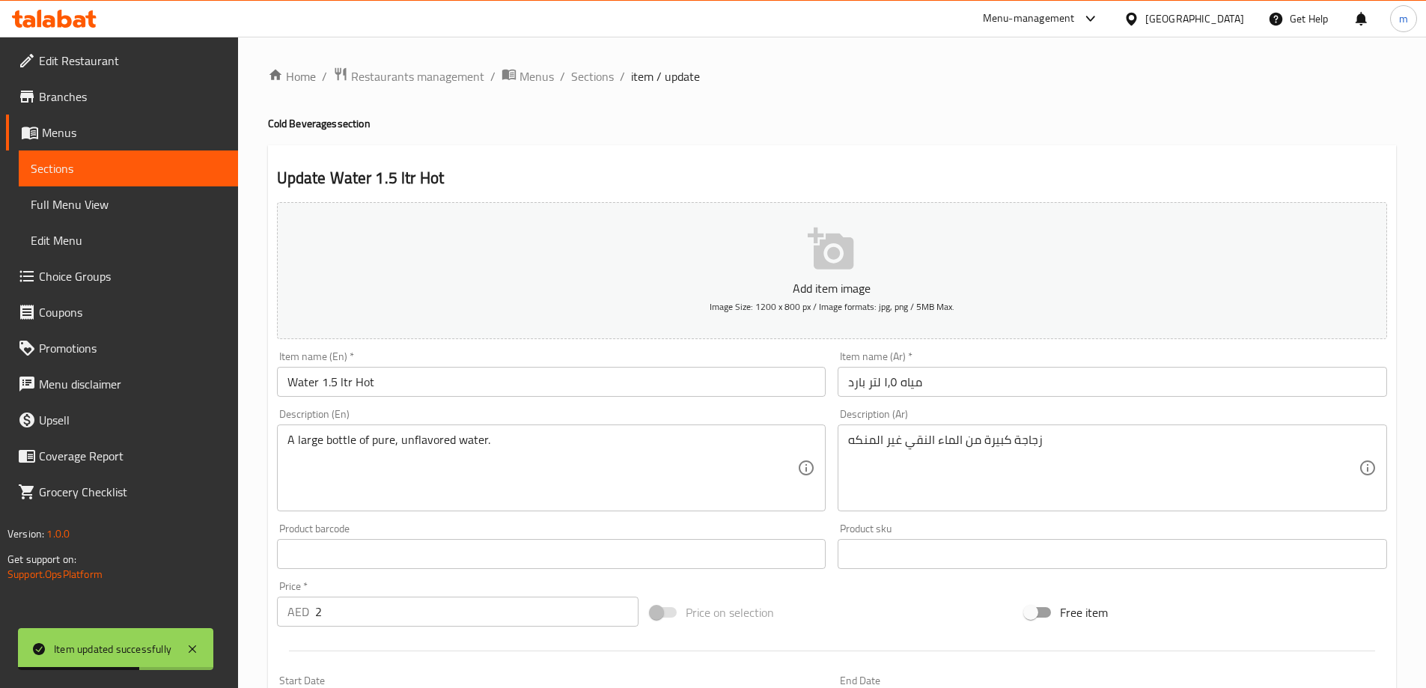
click at [368, 386] on input "Water 1.5 ltr Hot" at bounding box center [552, 382] width 550 height 30
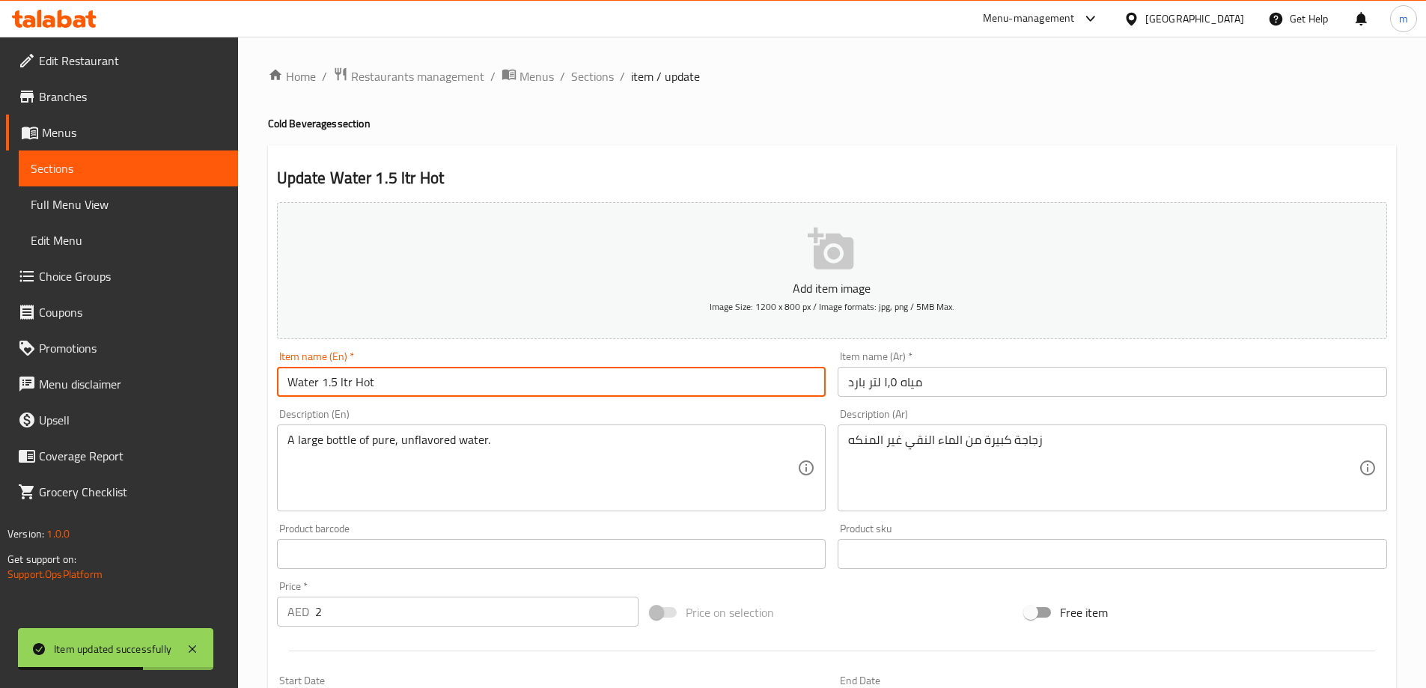
click at [368, 386] on input "Water 1.5 ltr Hot" at bounding box center [552, 382] width 550 height 30
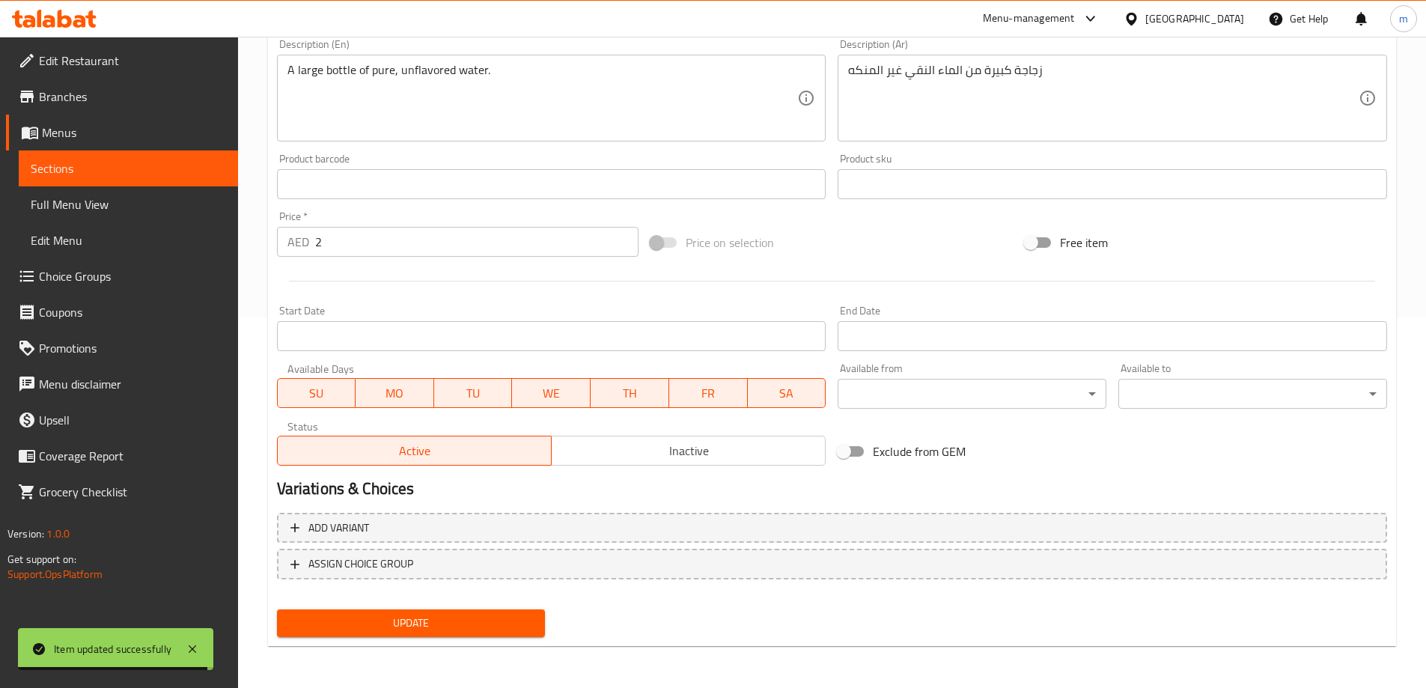
type input "Water 1.5 ltr cold"
click at [415, 626] on span "Update" at bounding box center [411, 623] width 245 height 19
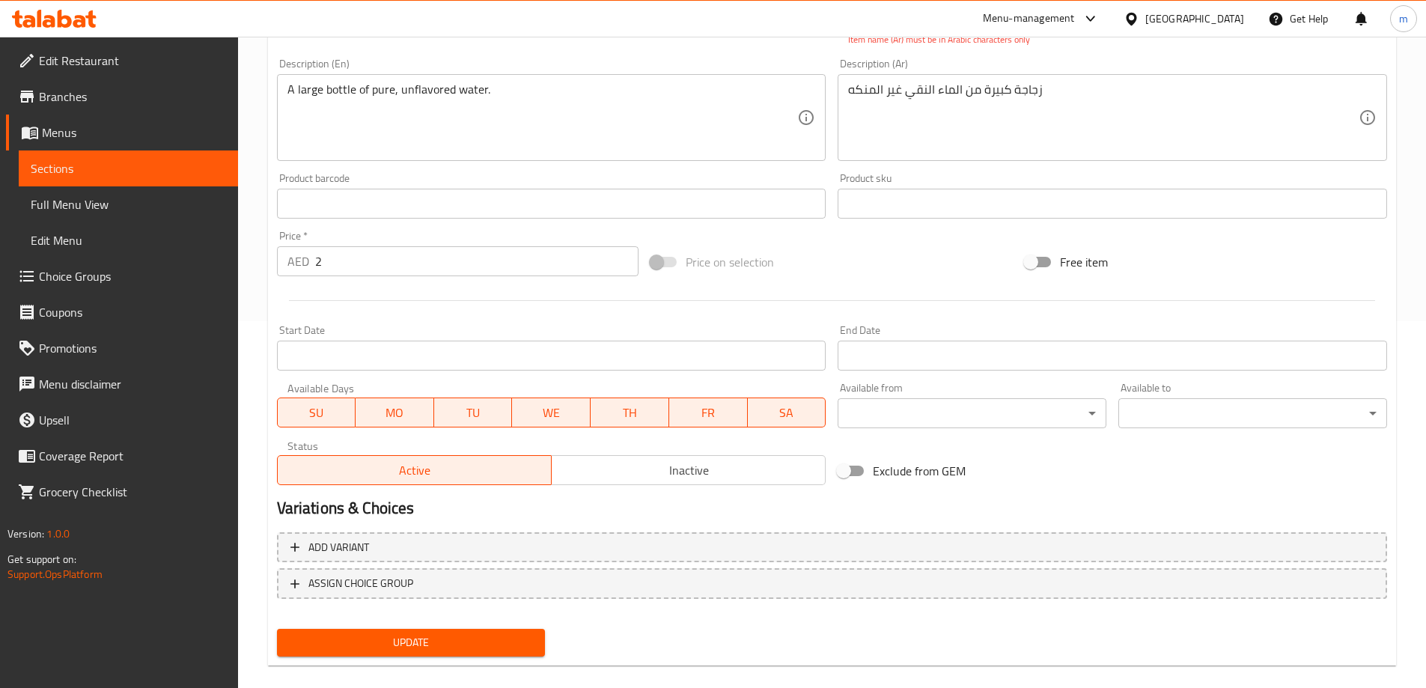
click at [425, 649] on span "Update" at bounding box center [411, 642] width 245 height 19
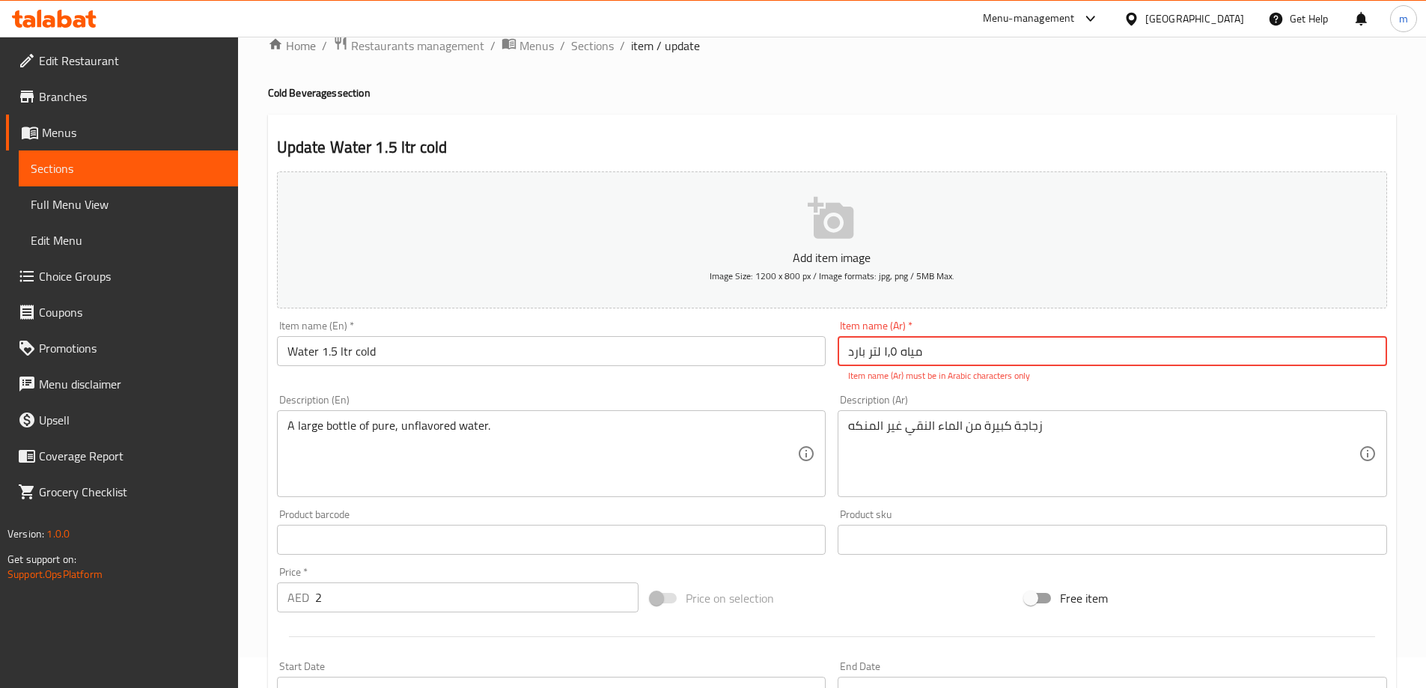
scroll to position [0, 0]
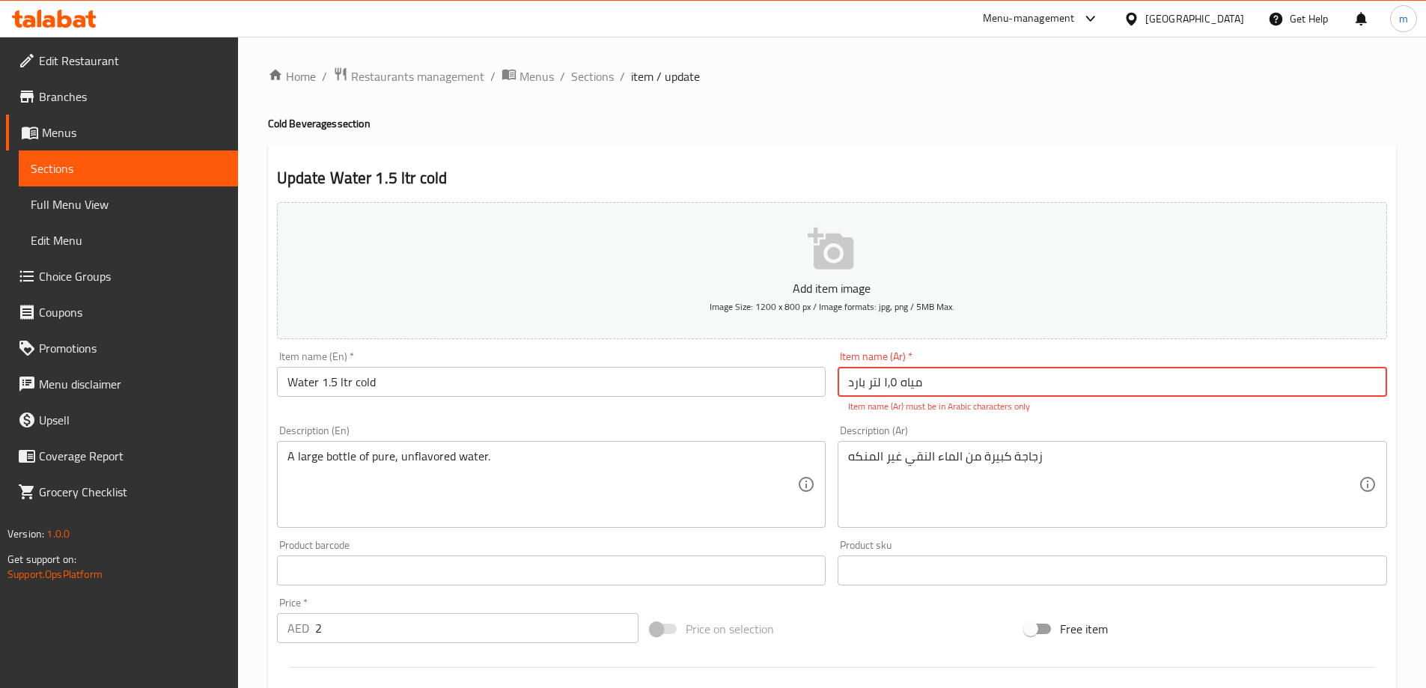
click at [910, 384] on input "مياه ١٫٥ لتر بارد" at bounding box center [1113, 382] width 550 height 30
click at [1354, 385] on input "مياه ١٫٥ لتر بارد" at bounding box center [1113, 382] width 550 height 30
type input "l"
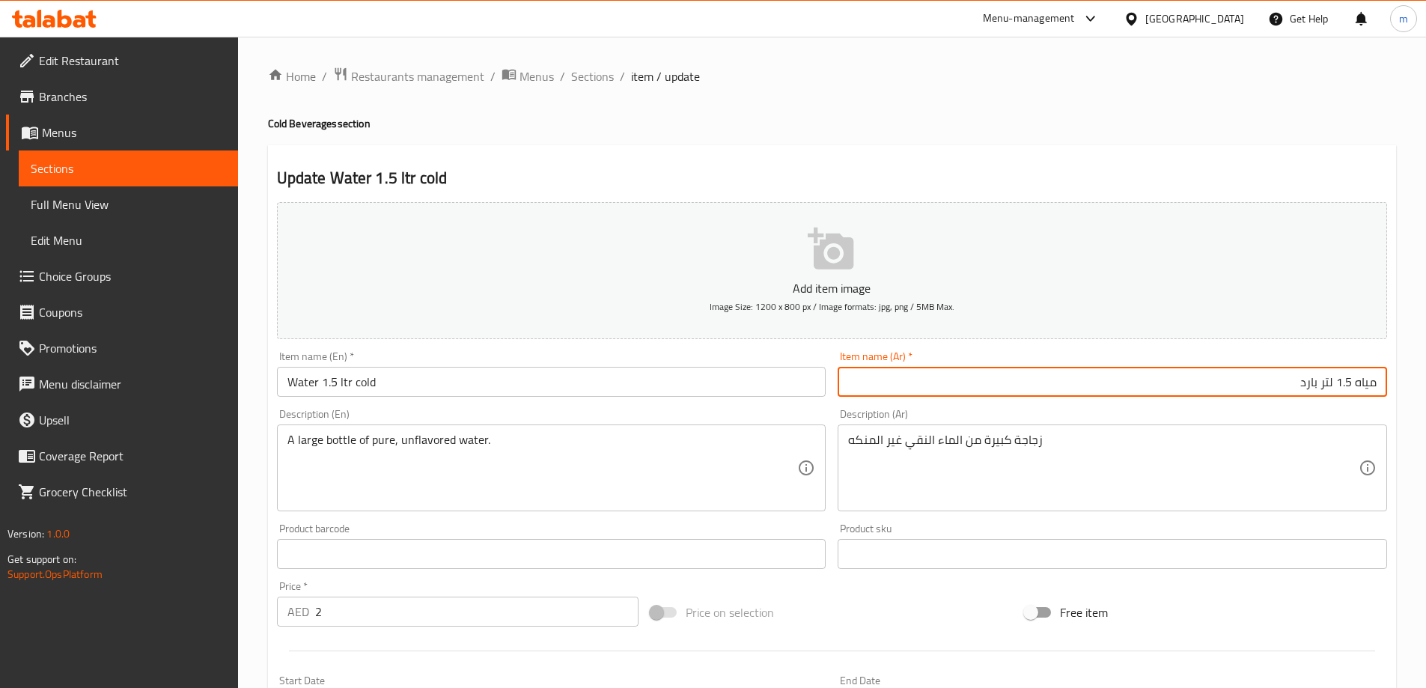
type input "مياه 1.5 لتر بارد"
click at [582, 80] on span "Sections" at bounding box center [592, 76] width 43 height 18
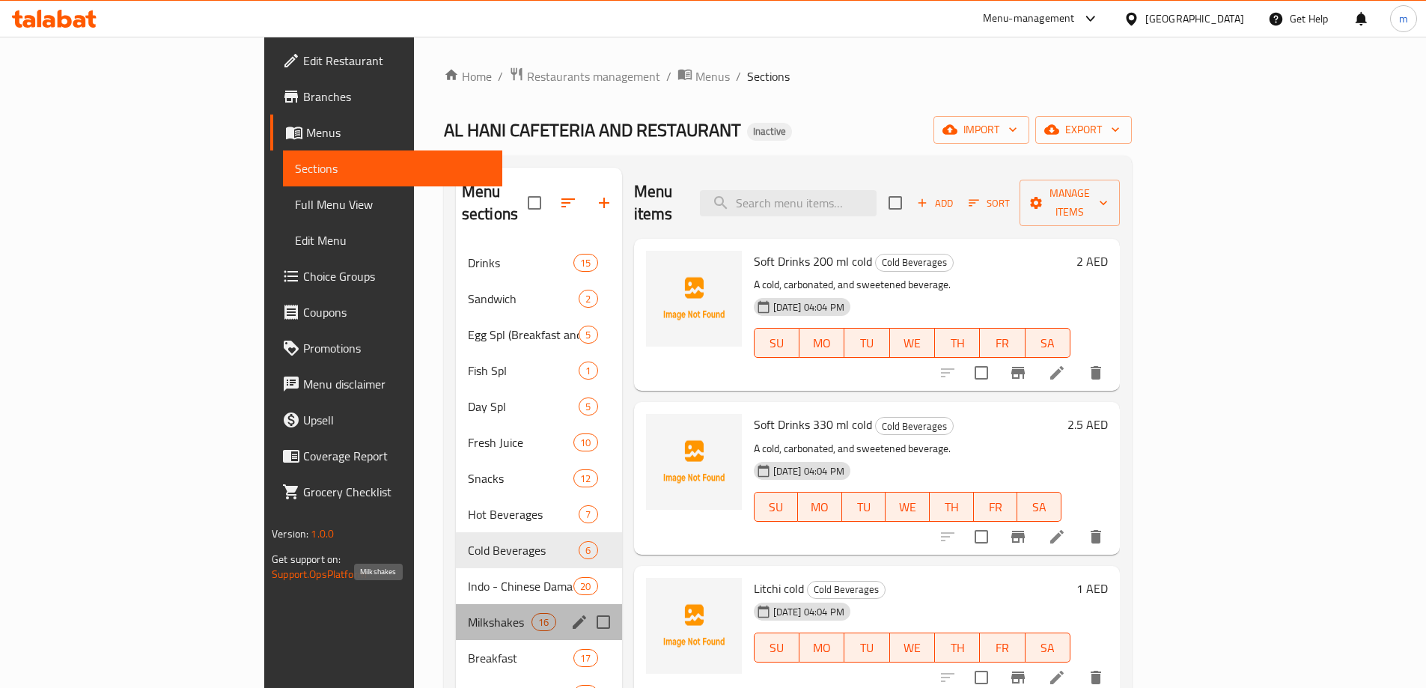
drag, startPoint x: 338, startPoint y: 605, endPoint x: 348, endPoint y: 596, distance: 13.2
click at [468, 613] on span "Milkshakes" at bounding box center [500, 622] width 64 height 18
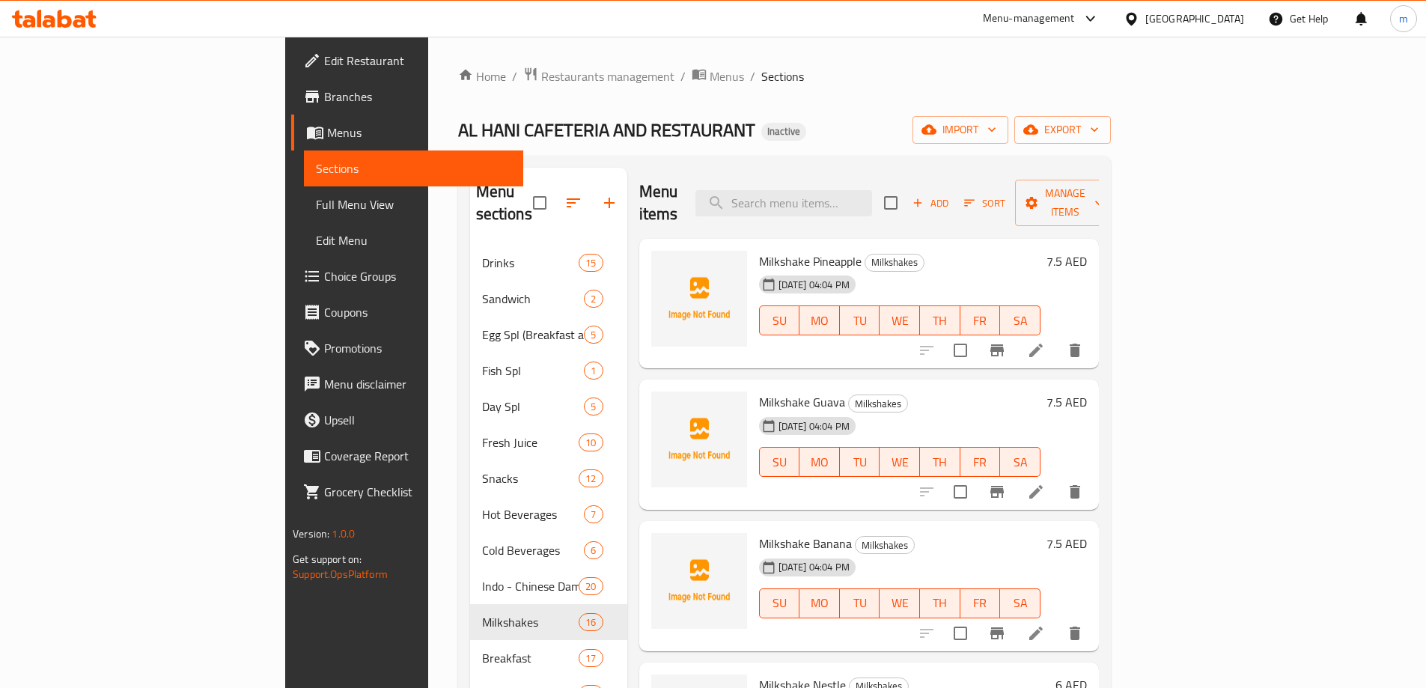
click at [818, 141] on div "AL HANI CAFETERIA AND RESTAURANT Inactive import export" at bounding box center [784, 130] width 653 height 28
click at [1084, 341] on icon "delete" at bounding box center [1075, 350] width 18 height 18
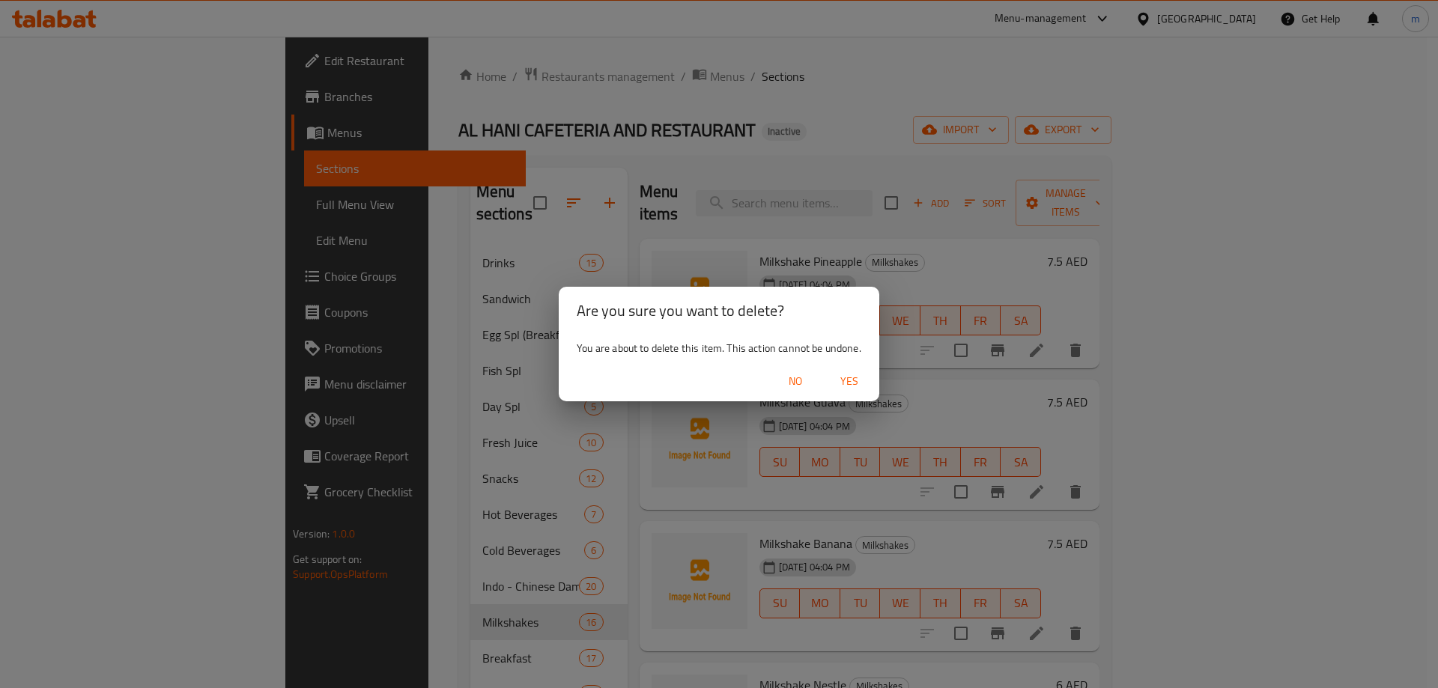
click at [862, 383] on span "Yes" at bounding box center [849, 381] width 36 height 19
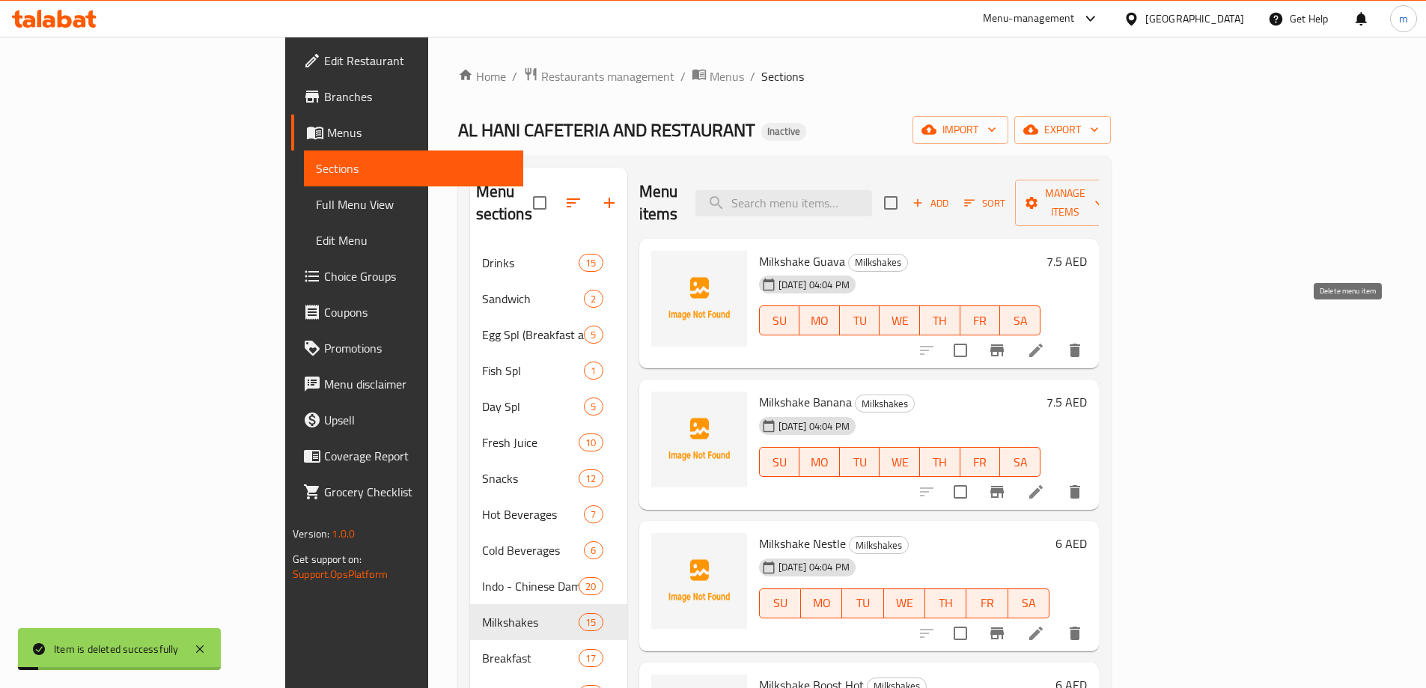
click at [1084, 341] on icon "delete" at bounding box center [1075, 350] width 18 height 18
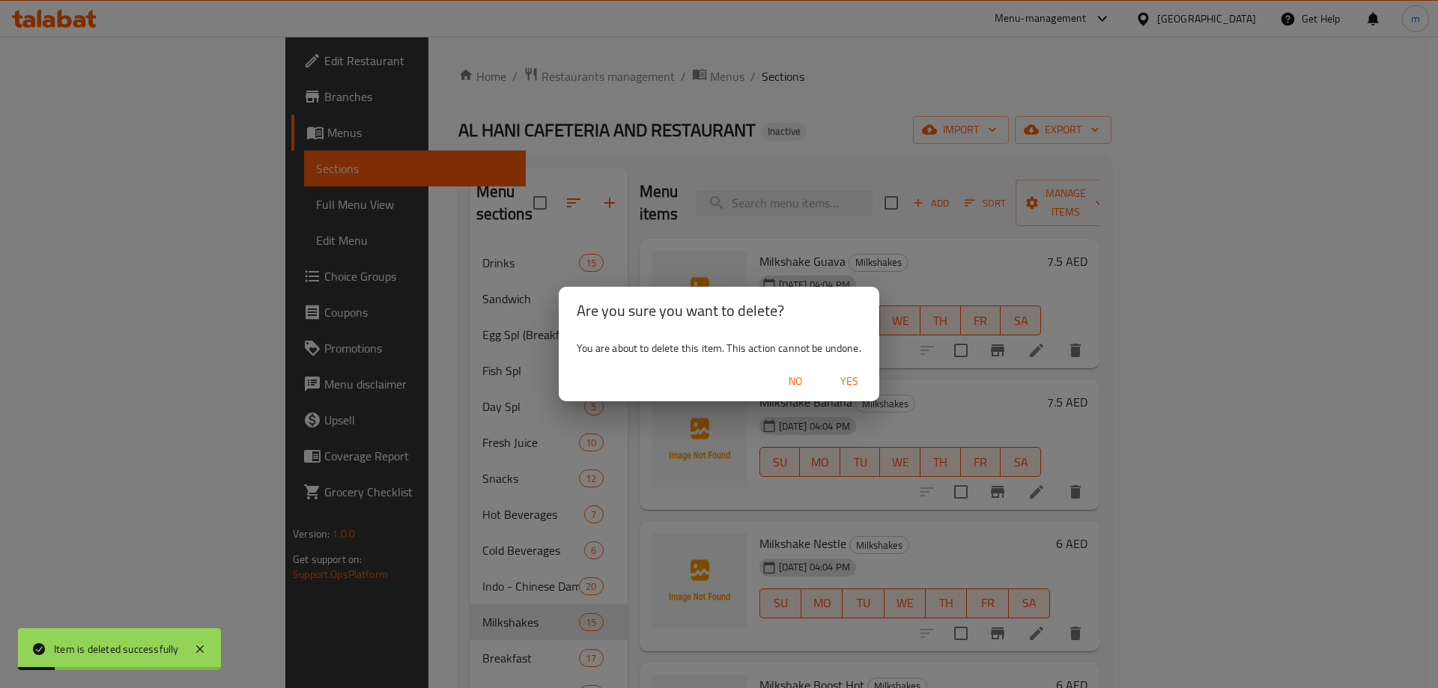
click at [839, 378] on span "Yes" at bounding box center [849, 381] width 36 height 19
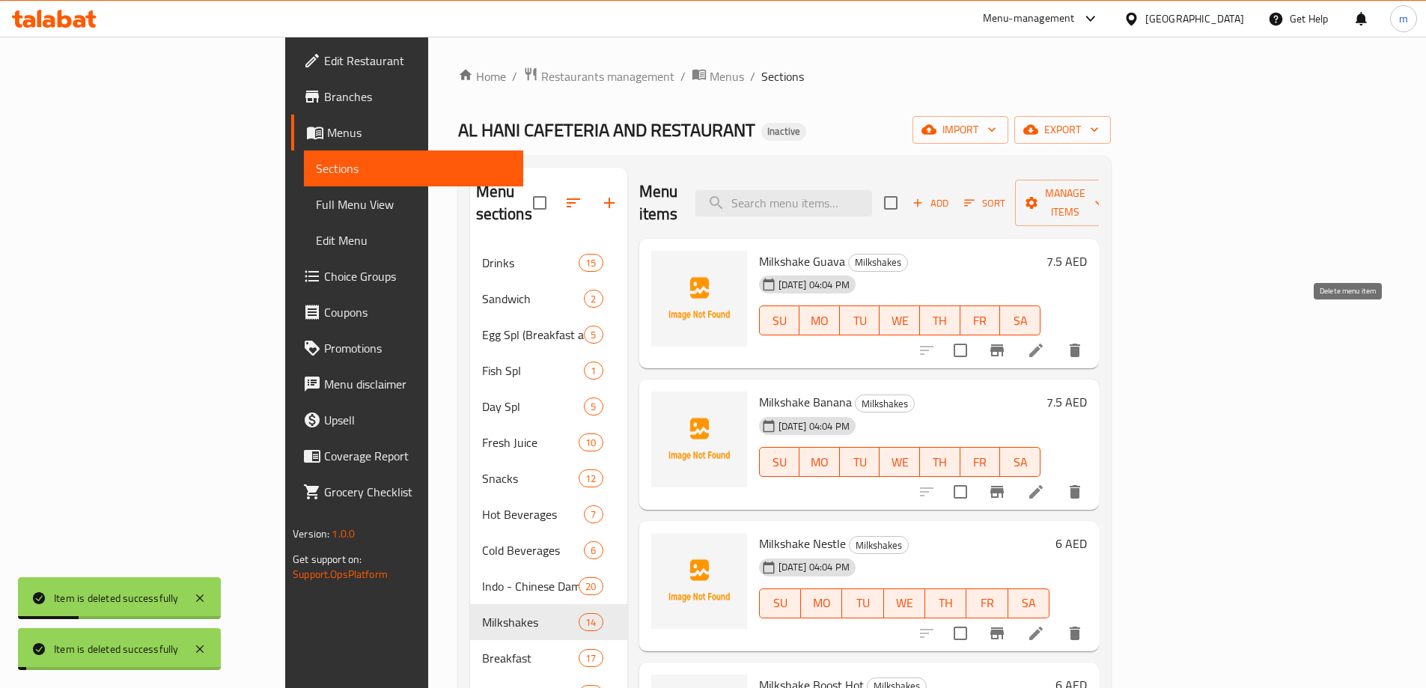
click at [1084, 483] on icon "delete" at bounding box center [1075, 492] width 18 height 18
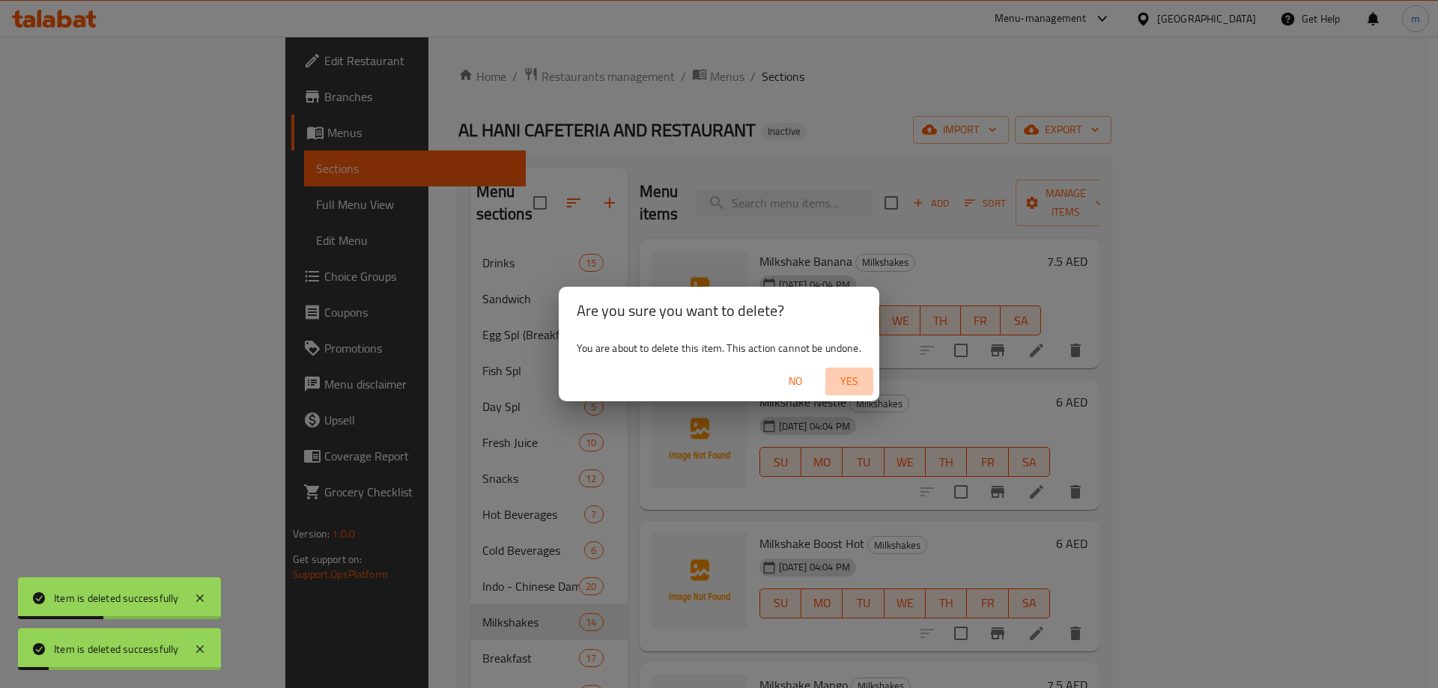
drag, startPoint x: 839, startPoint y: 380, endPoint x: 854, endPoint y: 380, distance: 15.0
click at [841, 380] on span "Yes" at bounding box center [849, 381] width 36 height 19
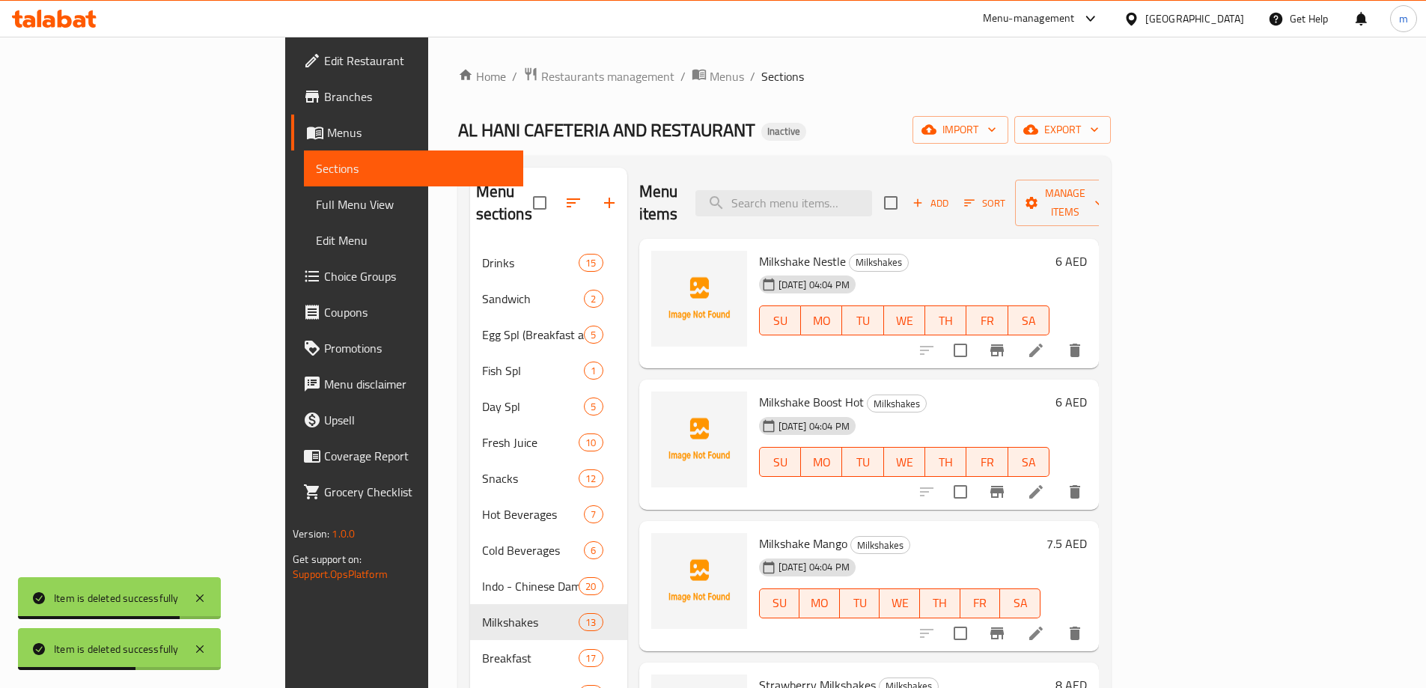
scroll to position [75, 0]
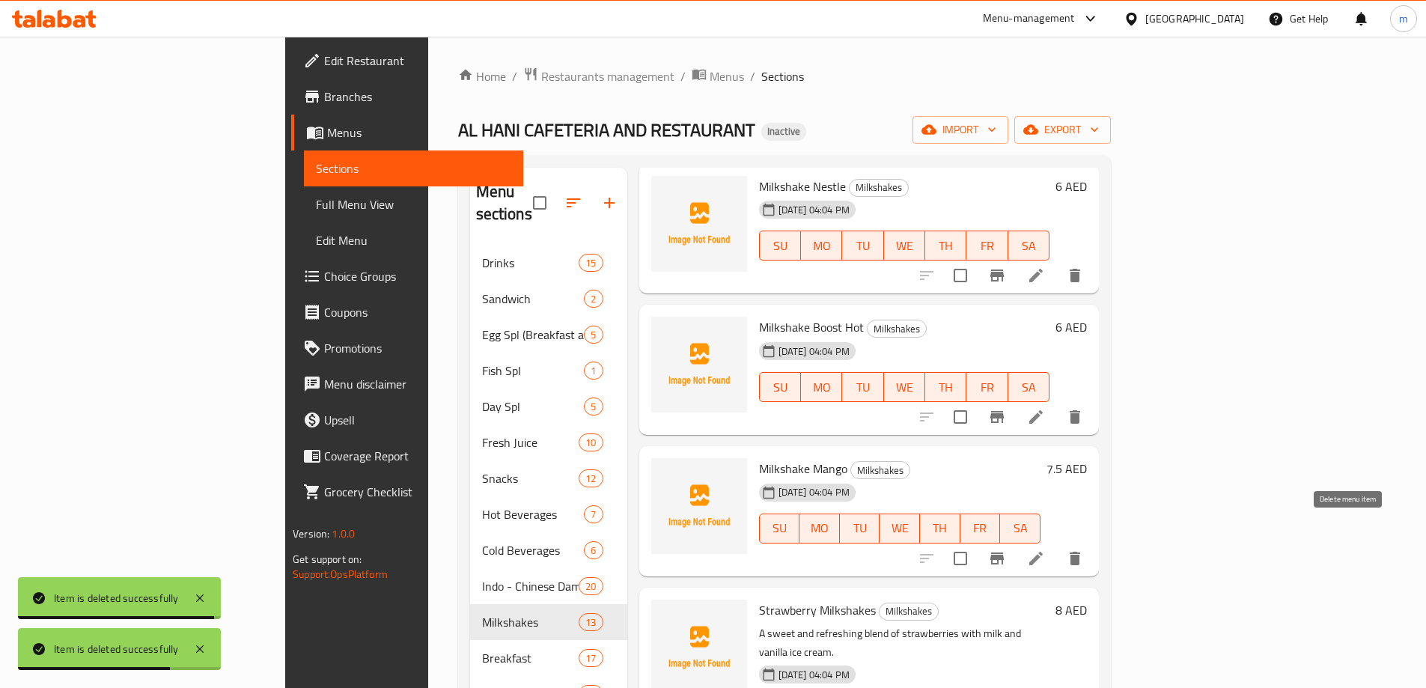
click at [1080, 552] on icon "delete" at bounding box center [1075, 558] width 10 height 13
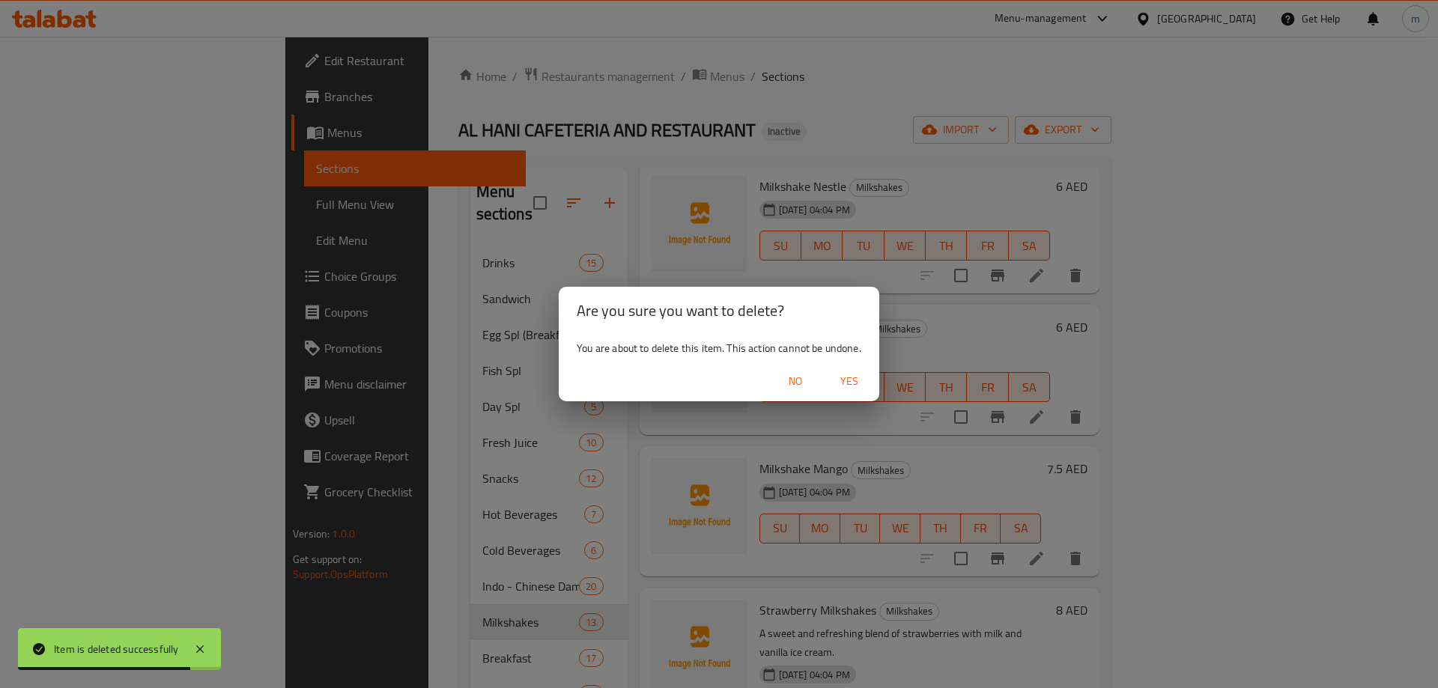
click at [853, 384] on span "Yes" at bounding box center [849, 381] width 36 height 19
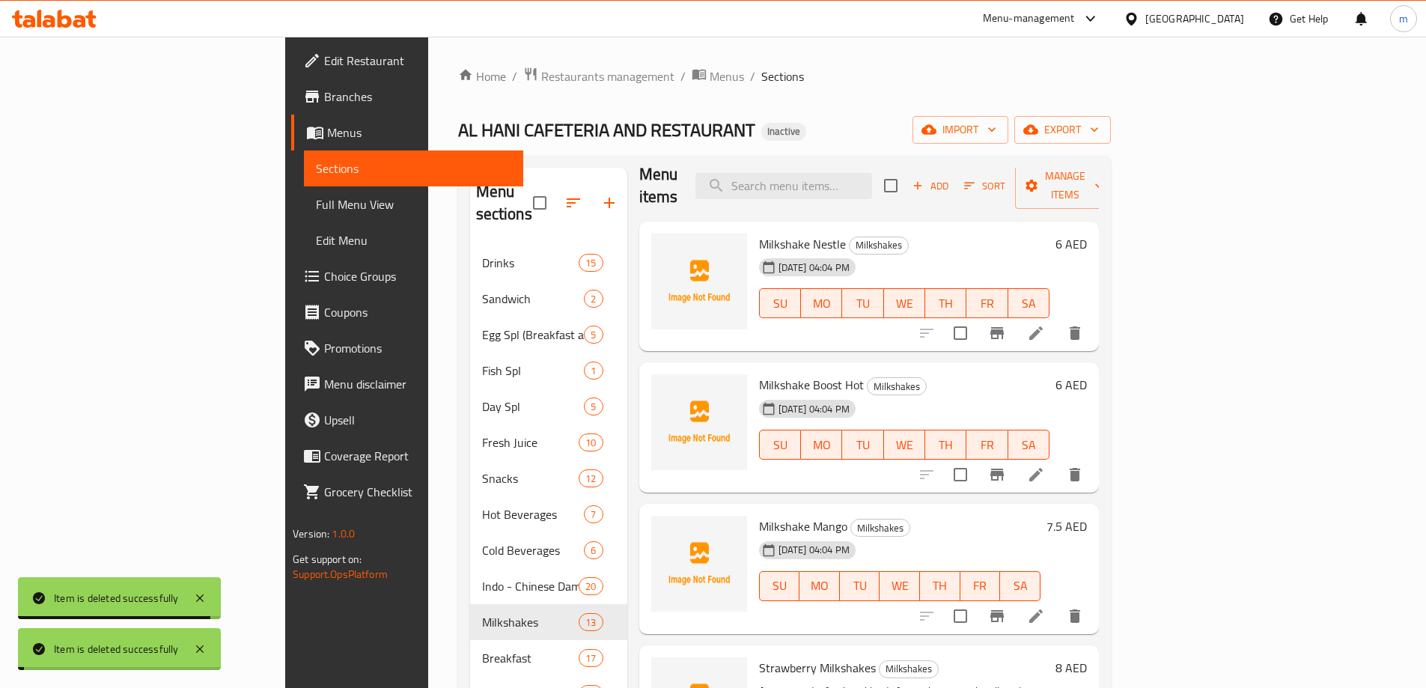
scroll to position [0, 0]
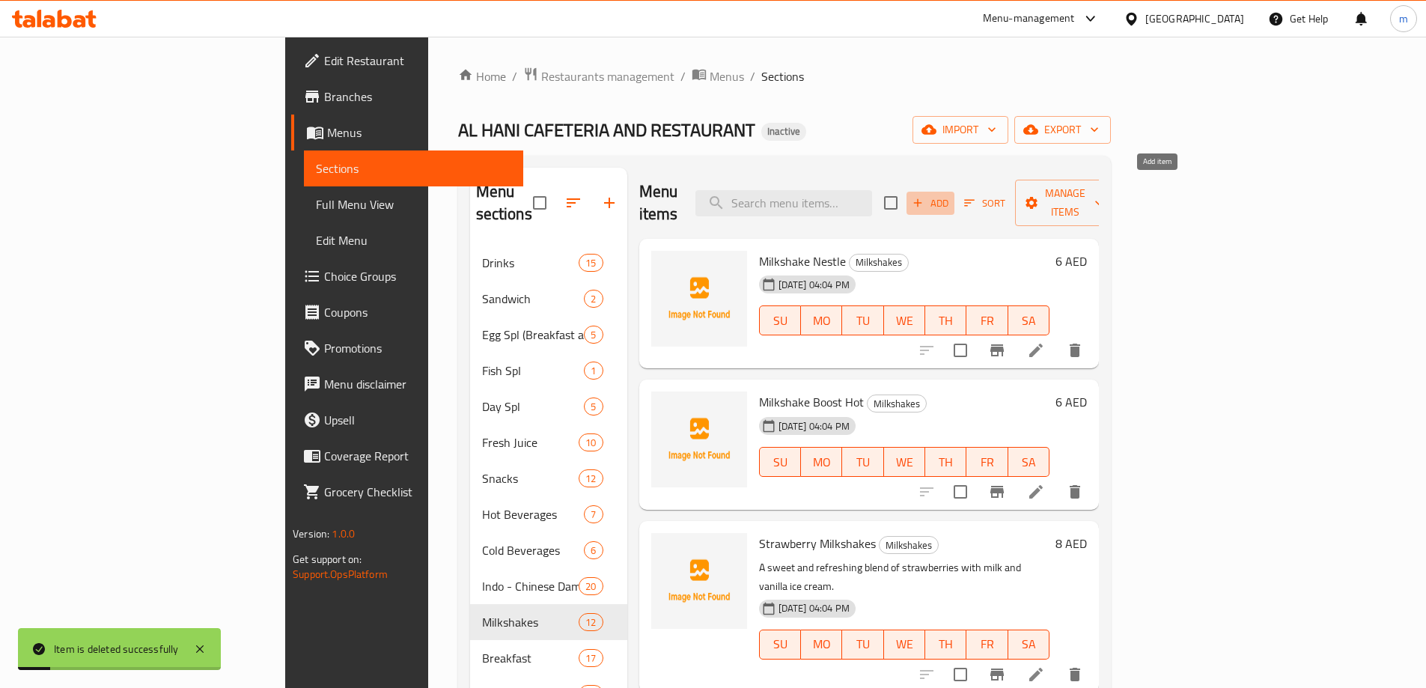
click at [951, 195] on span "Add" at bounding box center [930, 203] width 40 height 17
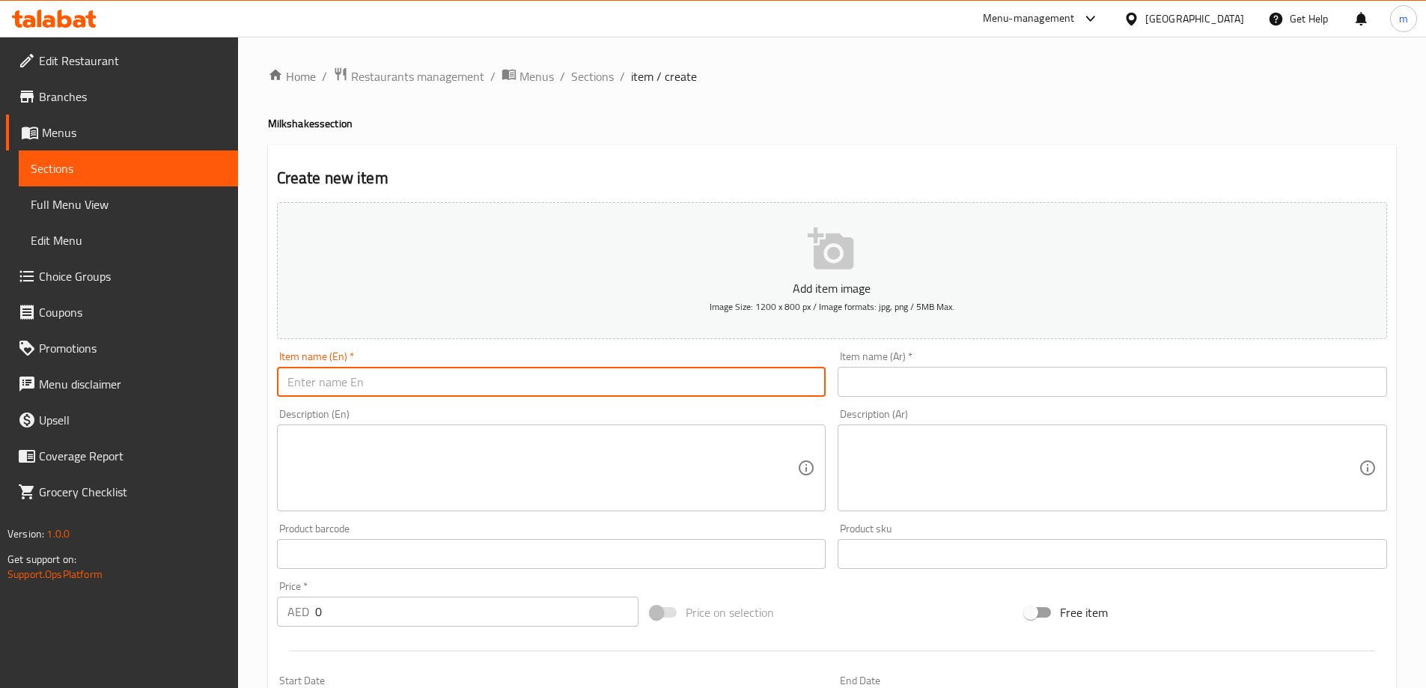
click at [362, 386] on input "text" at bounding box center [552, 382] width 550 height 30
paste input "Mango / Pineapple / Guava / Banana Milkshakes"
type input "Mango / Pineapple / Guava / Banana Milkshakes"
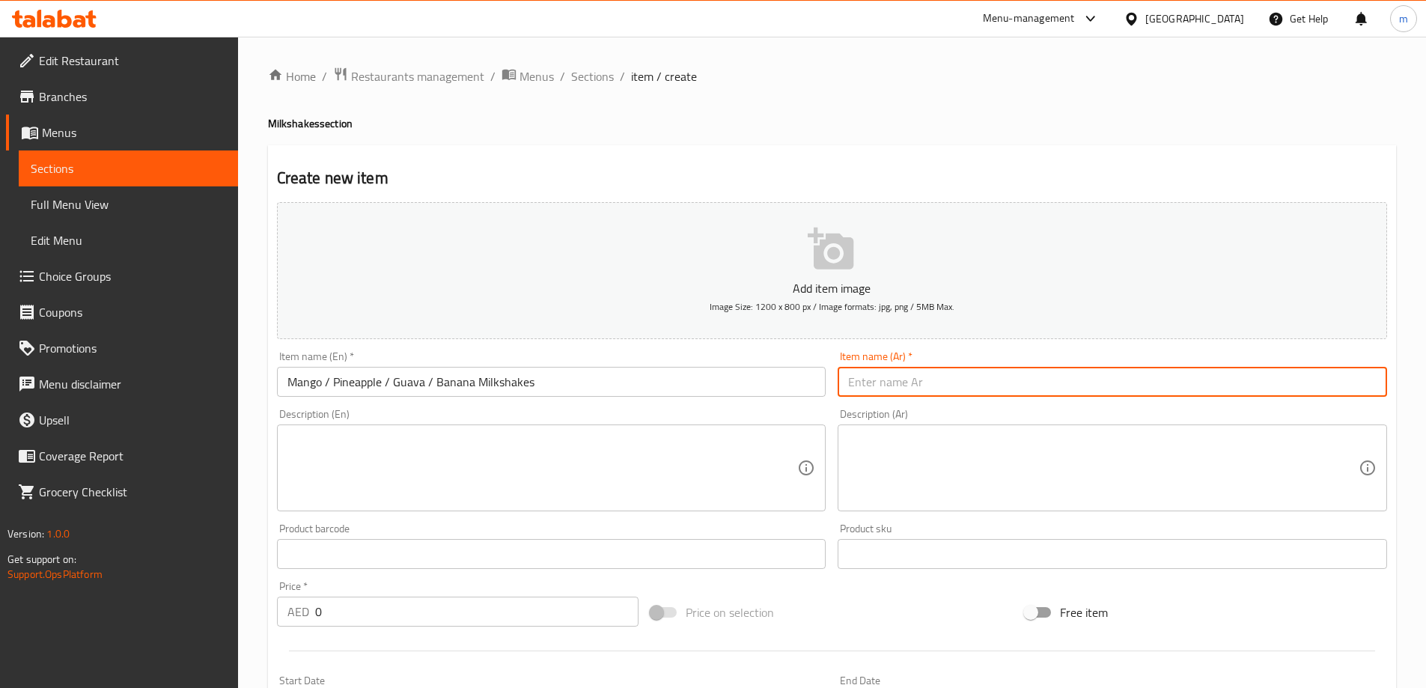
click at [901, 380] on input "text" at bounding box center [1113, 382] width 550 height 30
paste input "ميلك شيك المانجو / الأناناس / الجوافة / الموز"
type input "ميلك شيك المانجو / الأناناس / الجوافة / الموز"
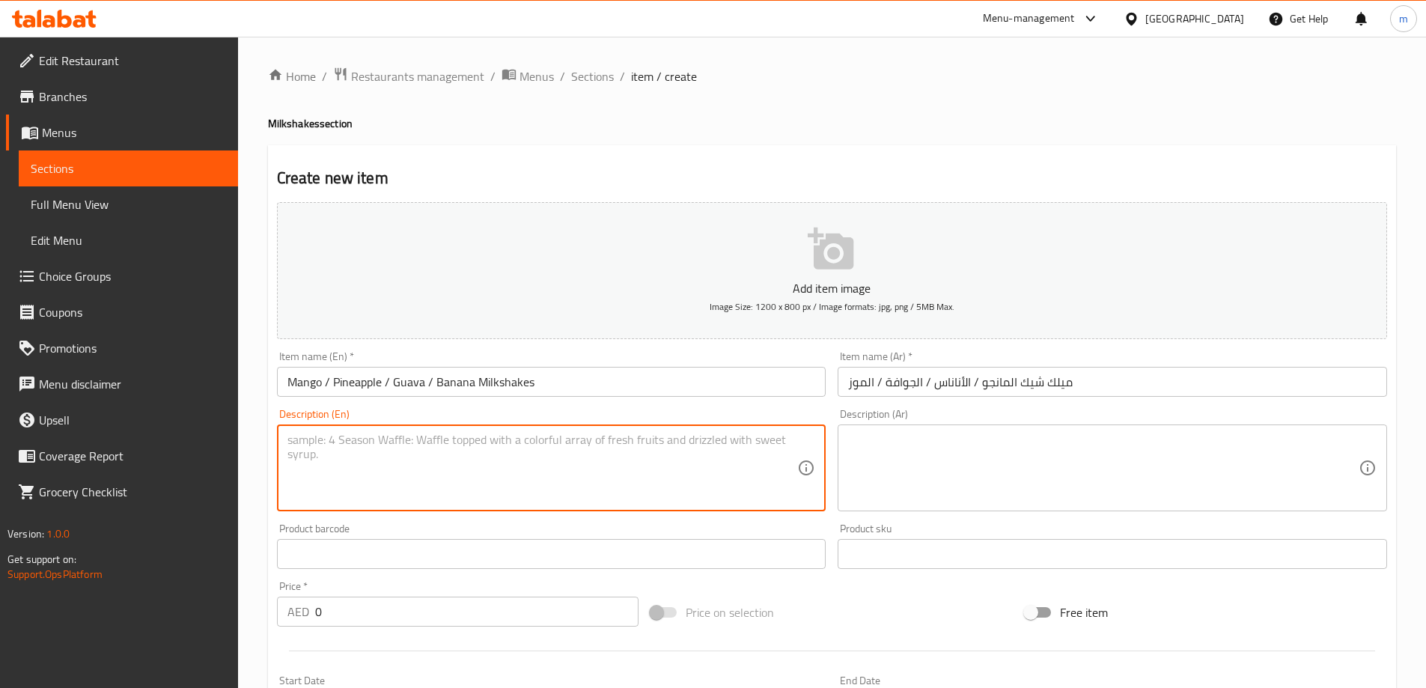
click at [370, 466] on textarea at bounding box center [543, 468] width 511 height 71
paste textarea "A creamy blend of fresh mango, pineapple, guava, or banana with milk and vanill…"
type textarea "A creamy blend of fresh mango, pineapple, guava, or banana with milk and vanill…"
click at [961, 453] on textarea at bounding box center [1103, 468] width 511 height 71
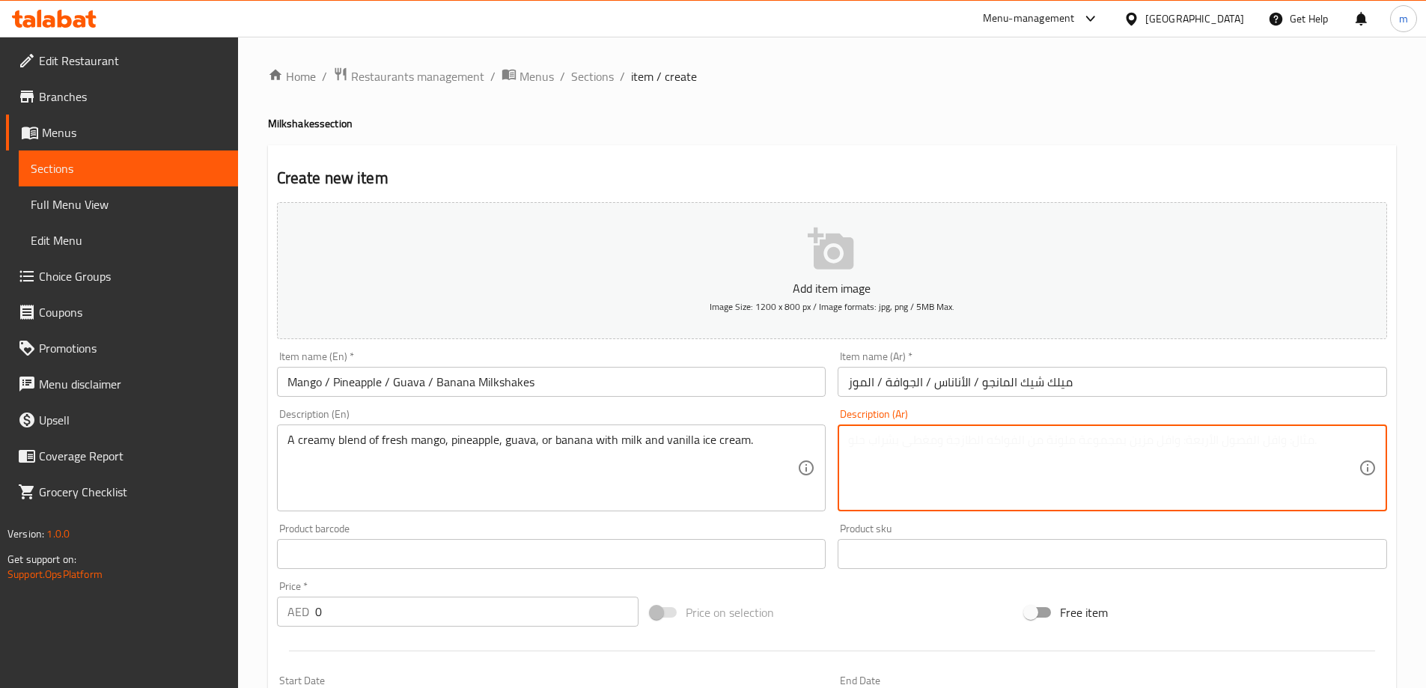
paste textarea "مزيج كريمي من المانجو الطازج والأناناس والجوافة أو الموز مع الحليب والآيس كريم …"
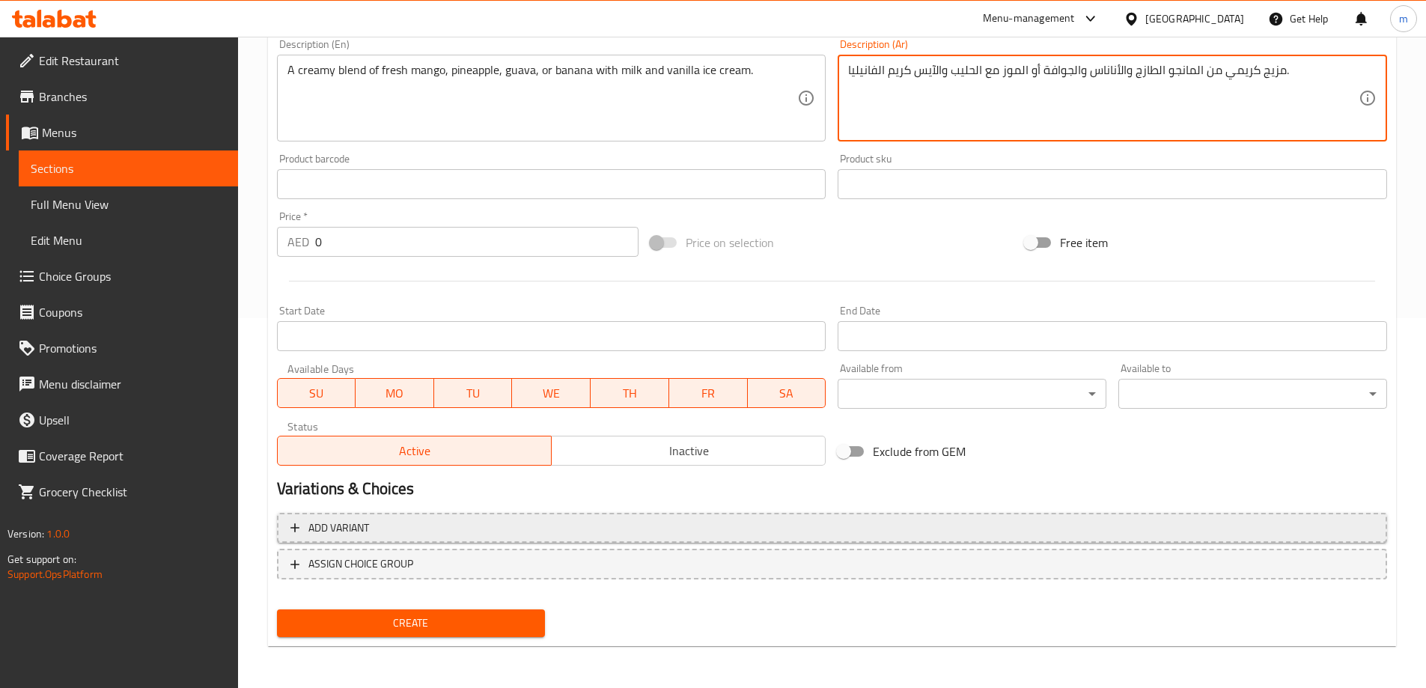
type textarea "مزيج كريمي من المانجو الطازج والأناناس والجوافة أو الموز مع الحليب والآيس كريم …"
click at [595, 531] on span "Add variant" at bounding box center [832, 528] width 1083 height 19
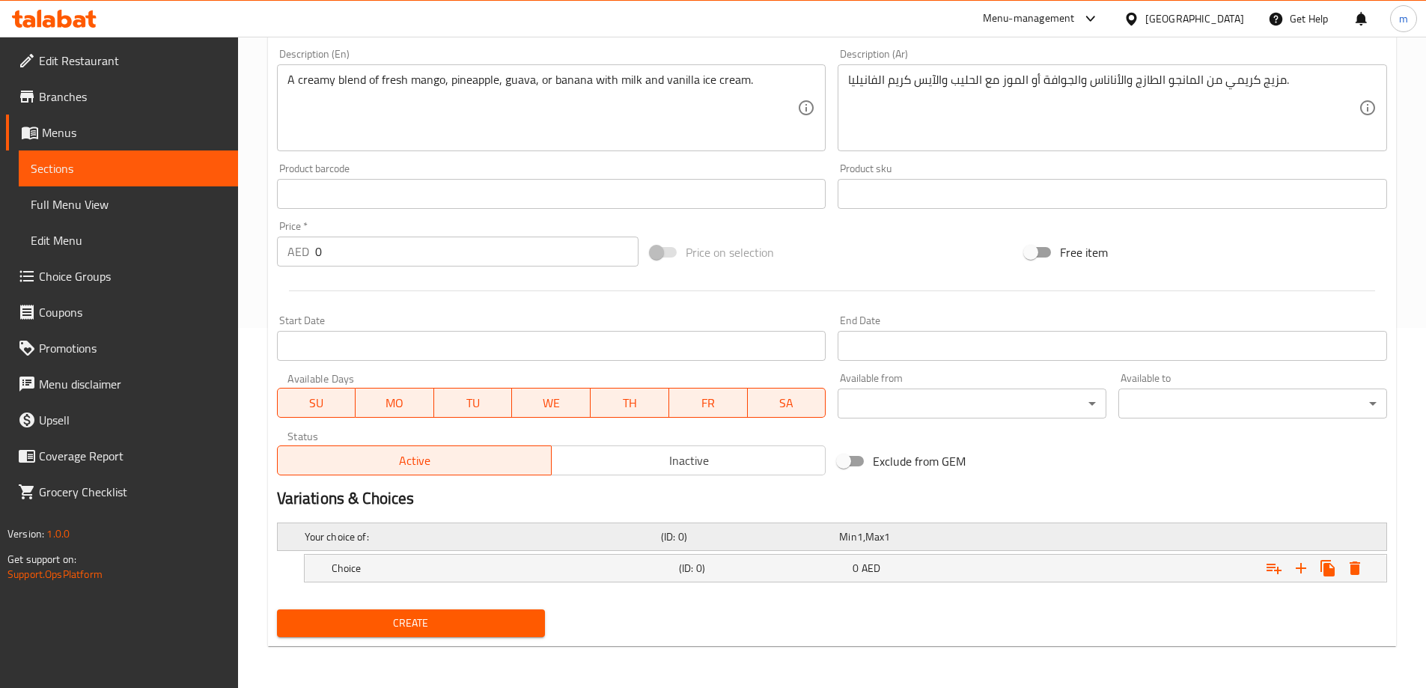
scroll to position [360, 0]
click at [510, 584] on div "Choice (ID: 0) 0 AED" at bounding box center [850, 568] width 1043 height 33
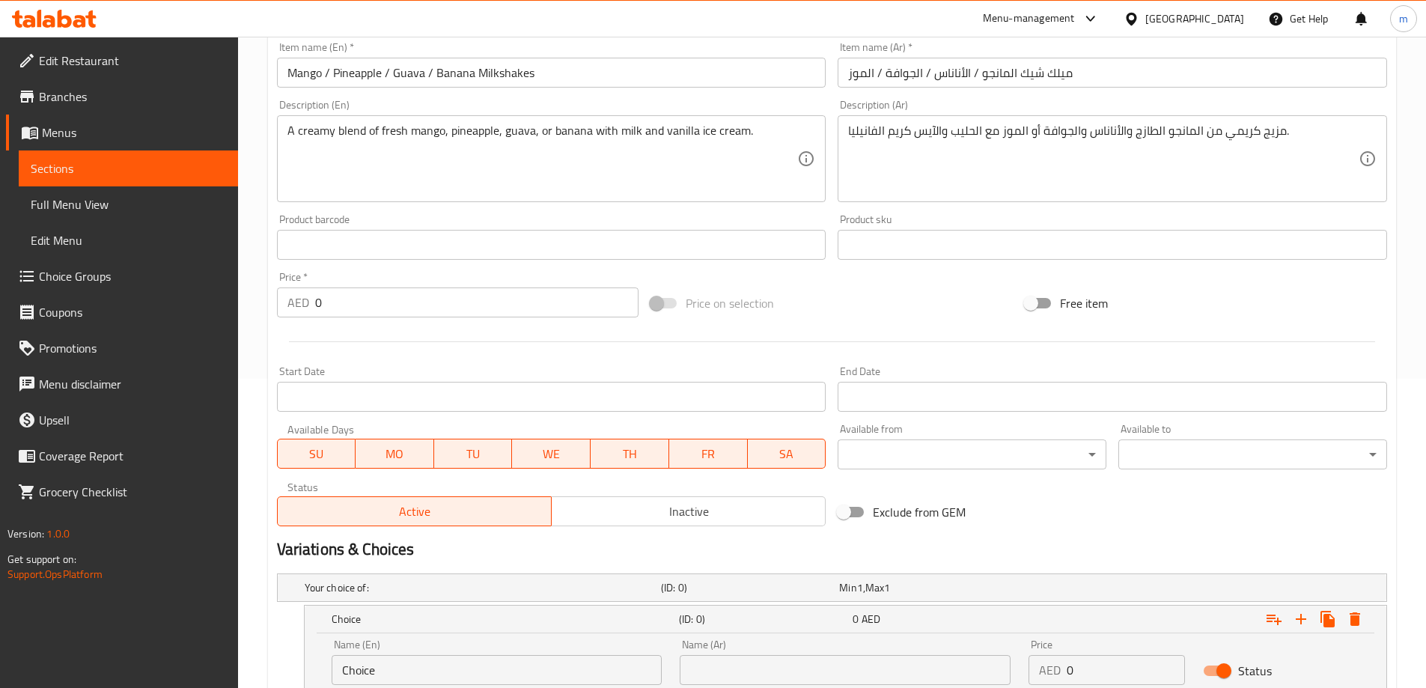
scroll to position [285, 0]
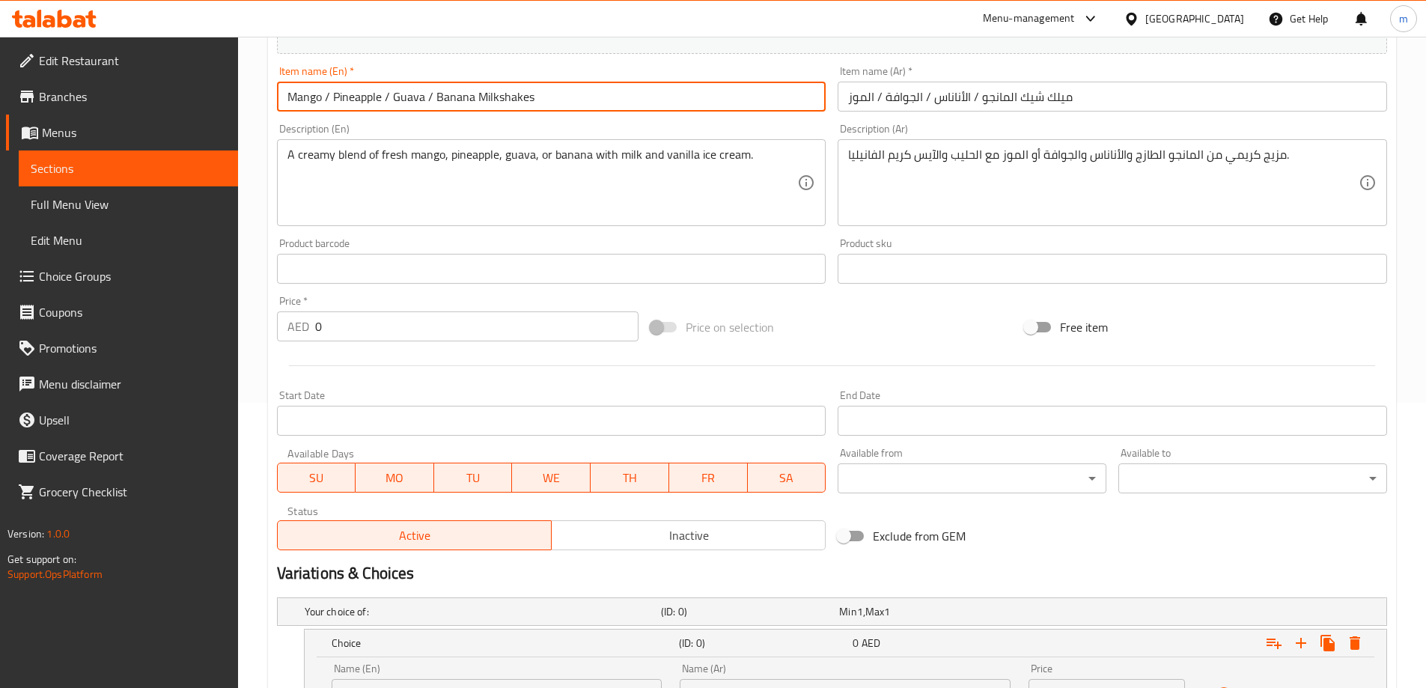
click at [305, 100] on input "Mango / Pineapple / Guava / Banana Milkshakes" at bounding box center [552, 97] width 550 height 30
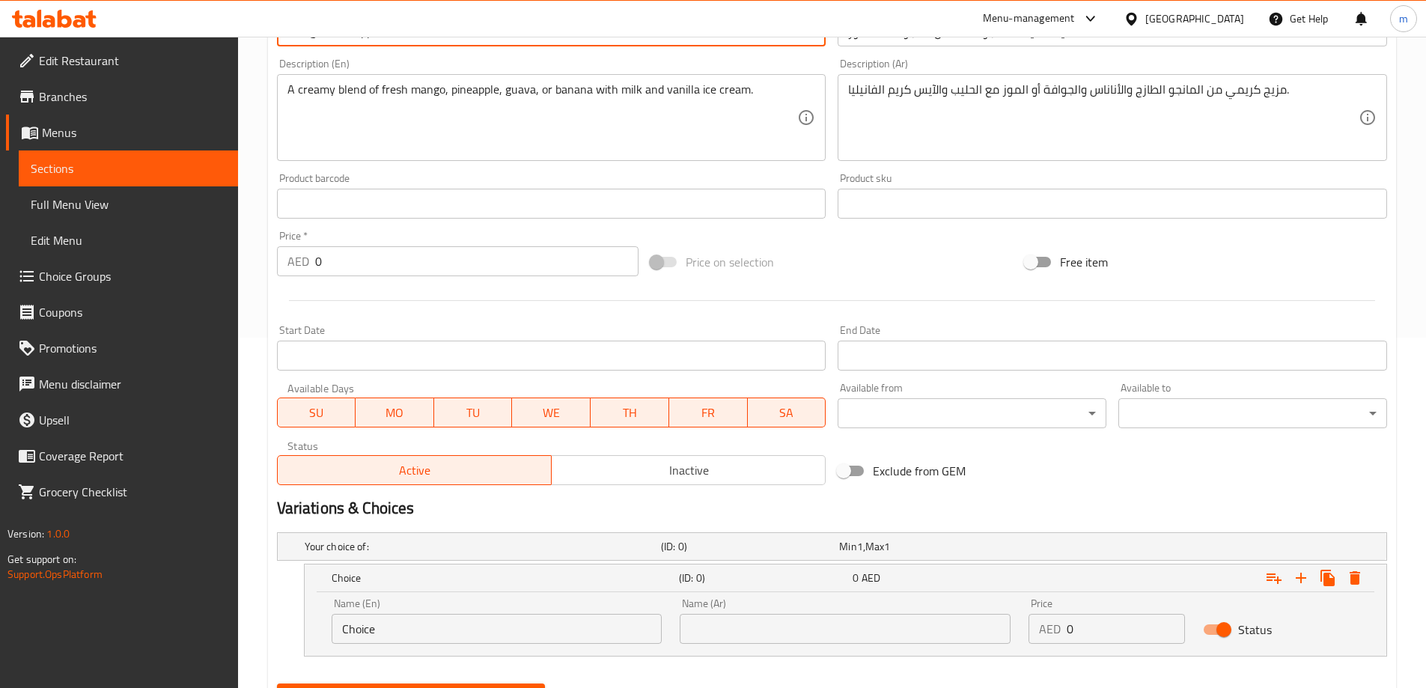
scroll to position [425, 0]
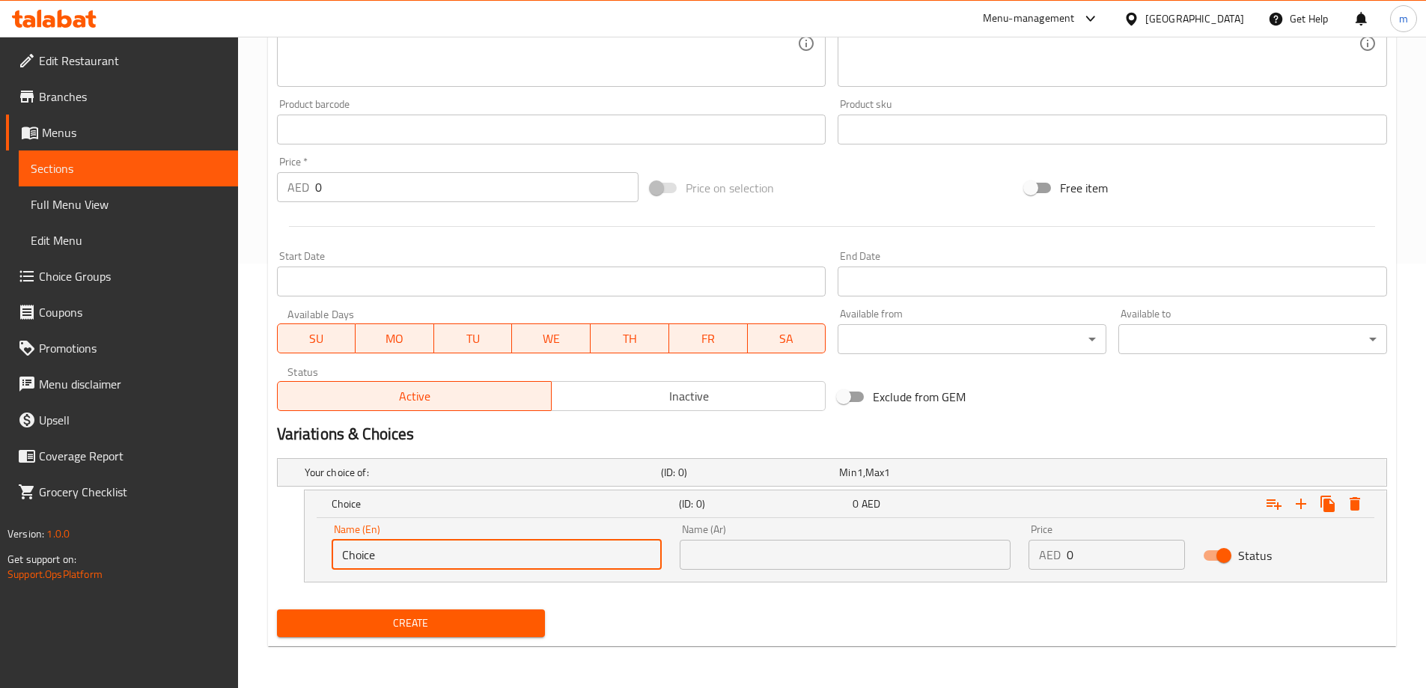
click at [443, 565] on input "Choice" at bounding box center [497, 555] width 331 height 30
paste input "Mango"
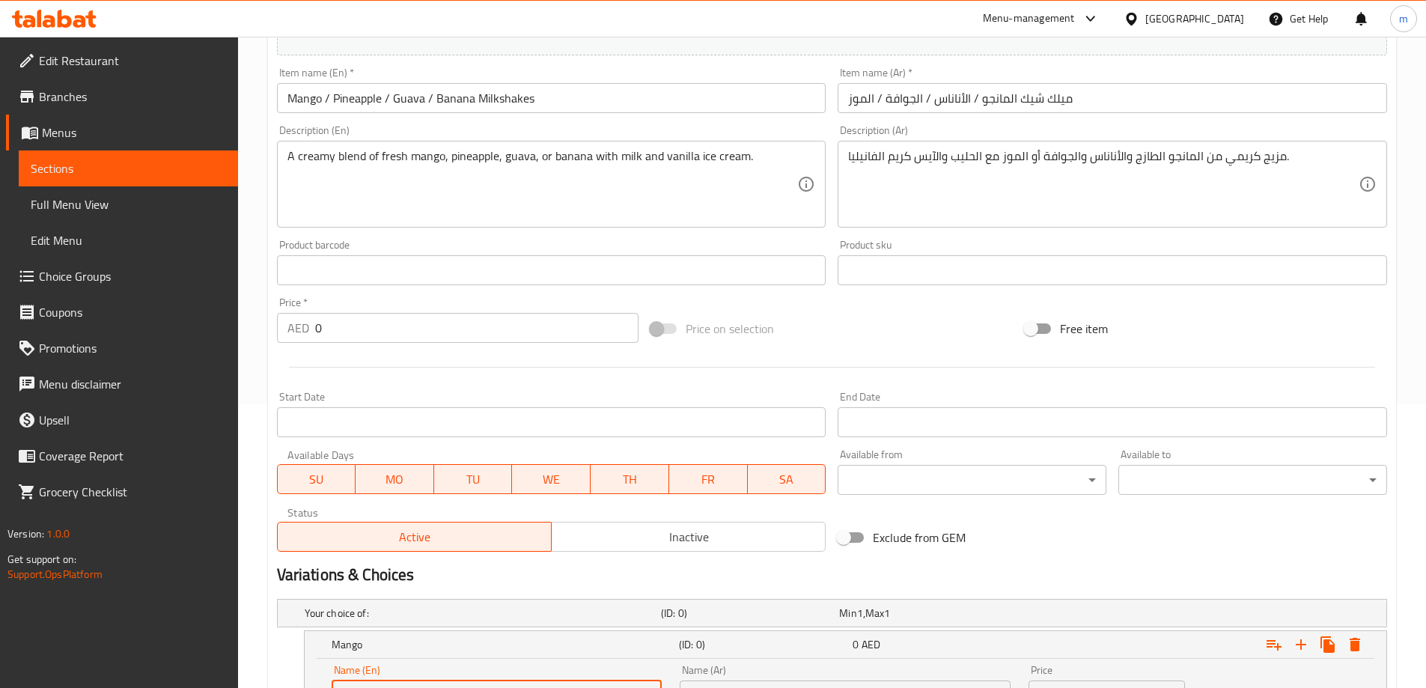
scroll to position [275, 0]
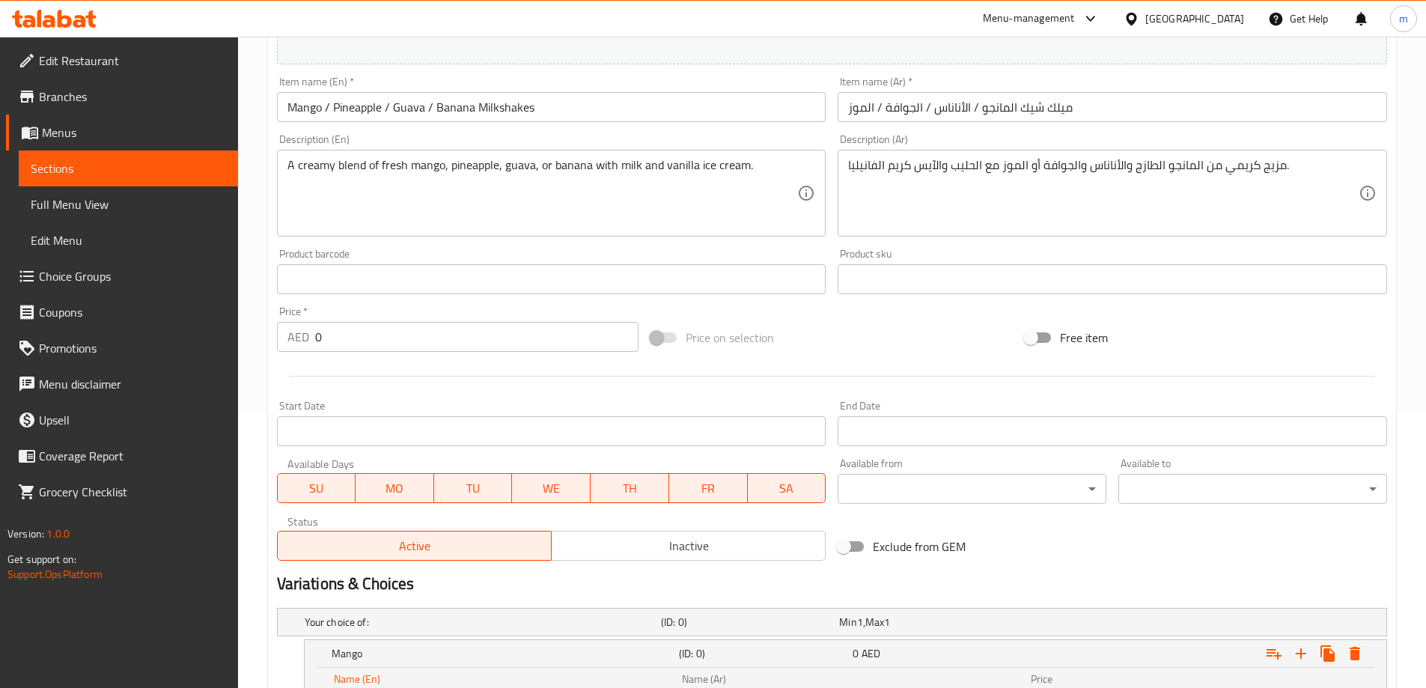
type input "Mango"
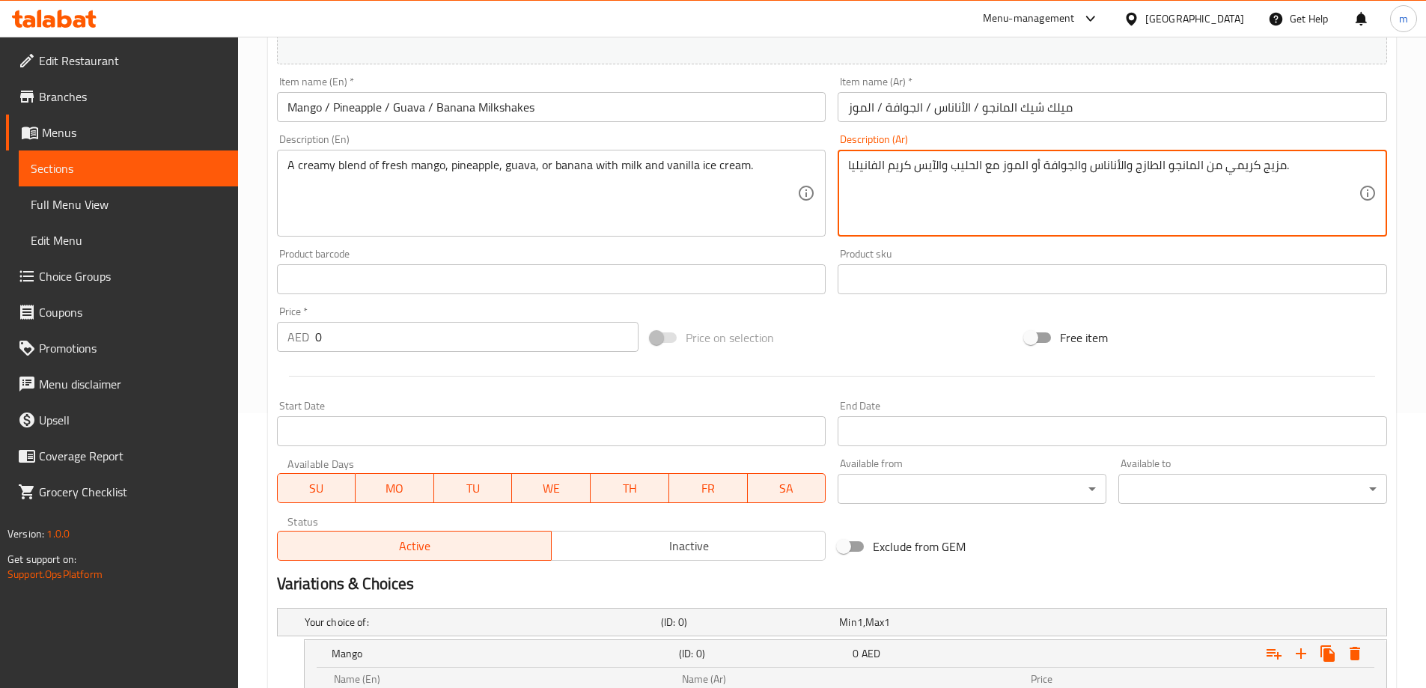
click at [1190, 167] on textarea "مزيج كريمي من المانجو الطازج والأناناس والجوافة أو الموز مع الحليب والآيس كريم …" at bounding box center [1103, 193] width 511 height 71
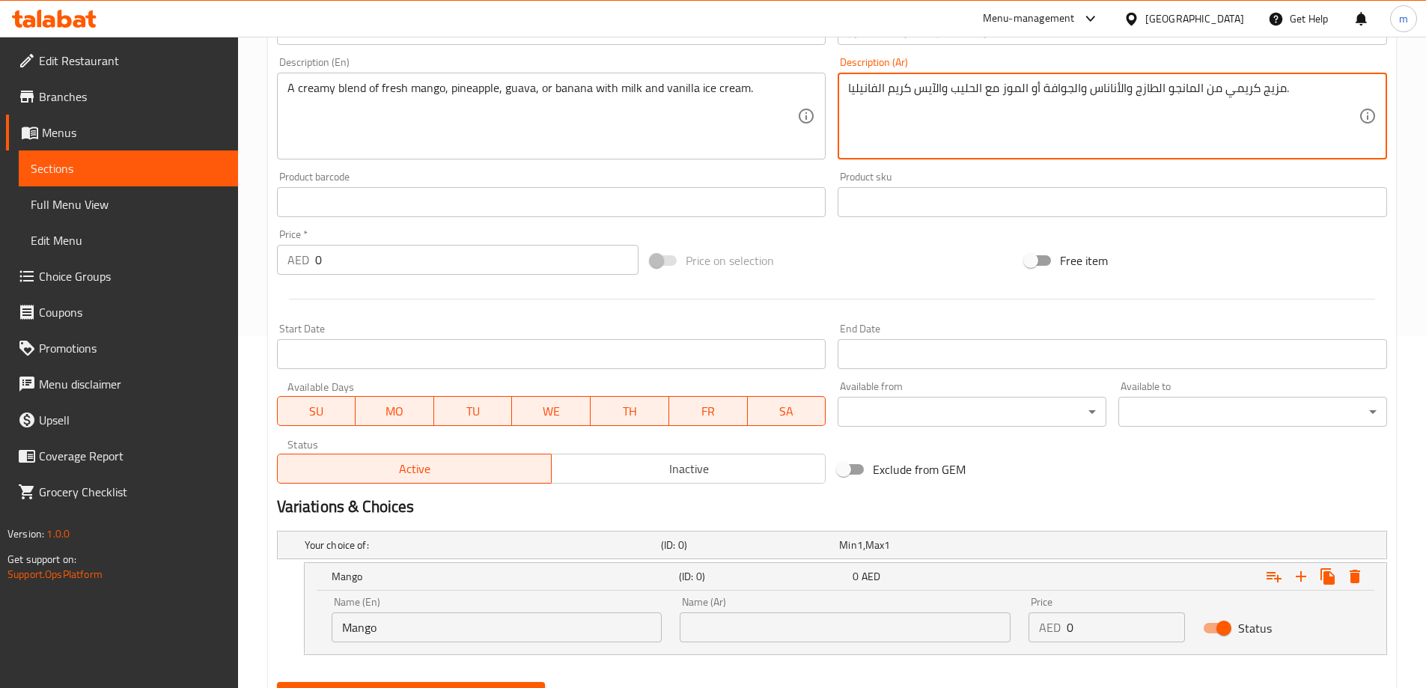
scroll to position [425, 0]
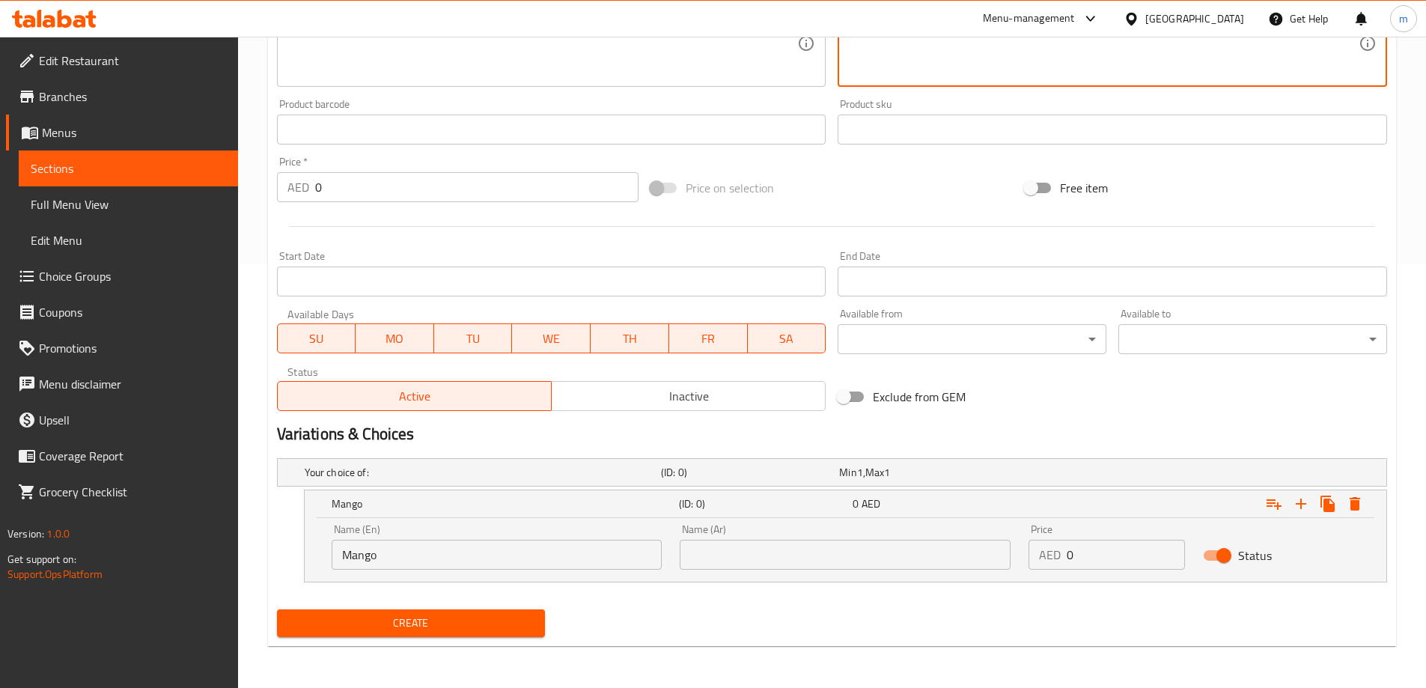
click at [945, 559] on input "text" at bounding box center [845, 555] width 331 height 30
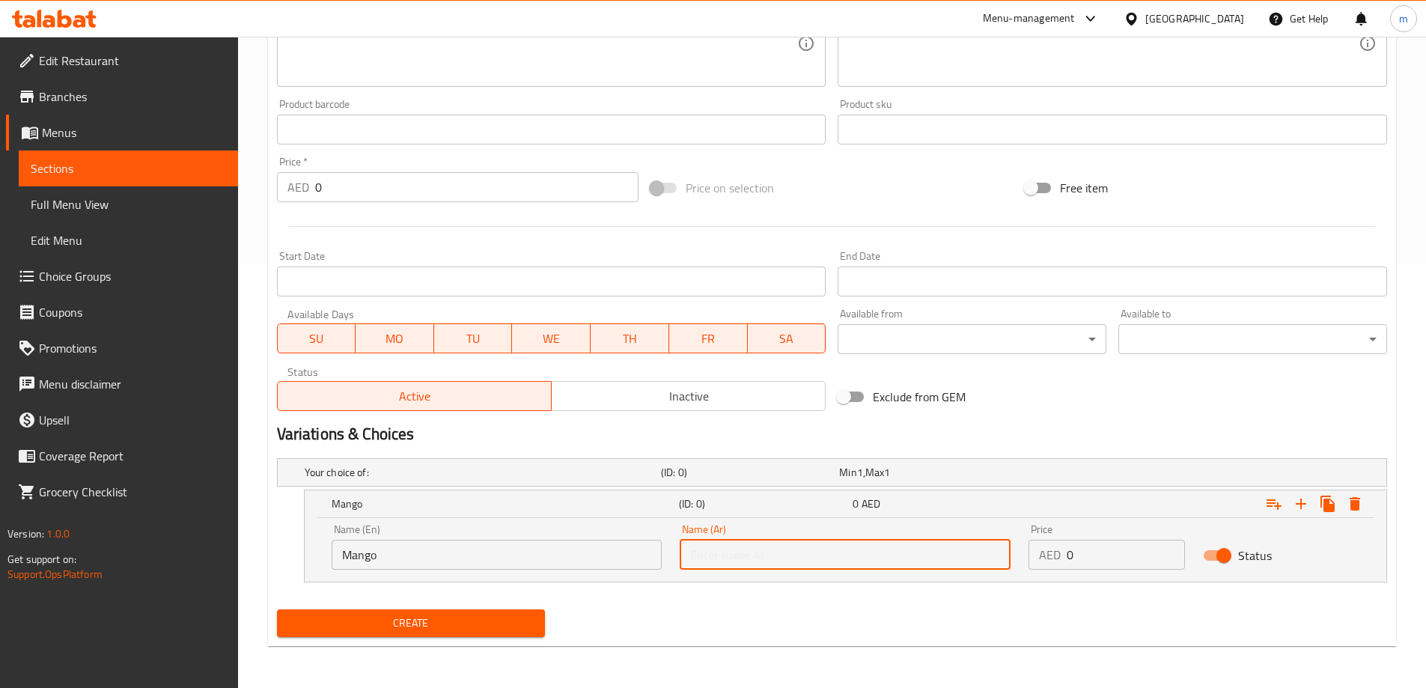
paste input "المانجو"
type input "المانجو"
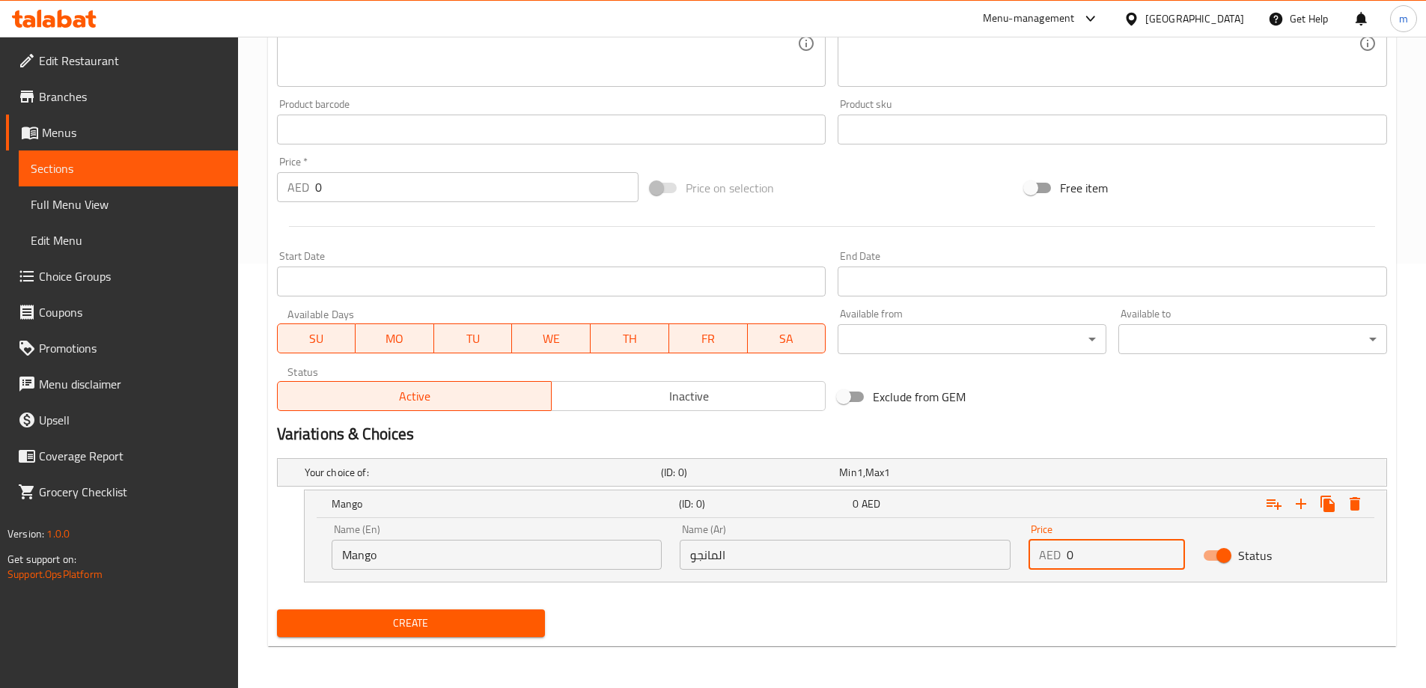
drag, startPoint x: 1082, startPoint y: 565, endPoint x: 1050, endPoint y: 559, distance: 32.6
click at [1050, 559] on div "AED 0 Price" at bounding box center [1107, 555] width 156 height 30
type input "7.5"
click at [1302, 505] on icon "Expand" at bounding box center [1301, 504] width 10 height 10
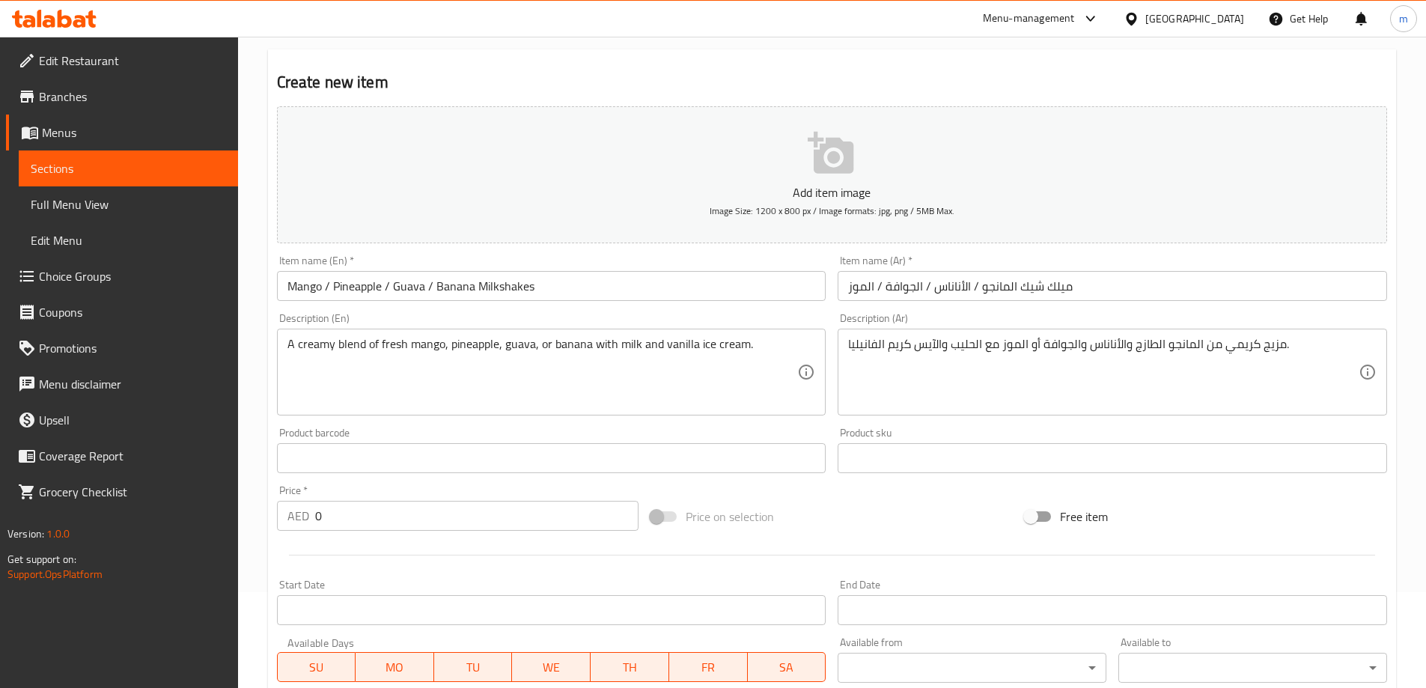
scroll to position [50, 0]
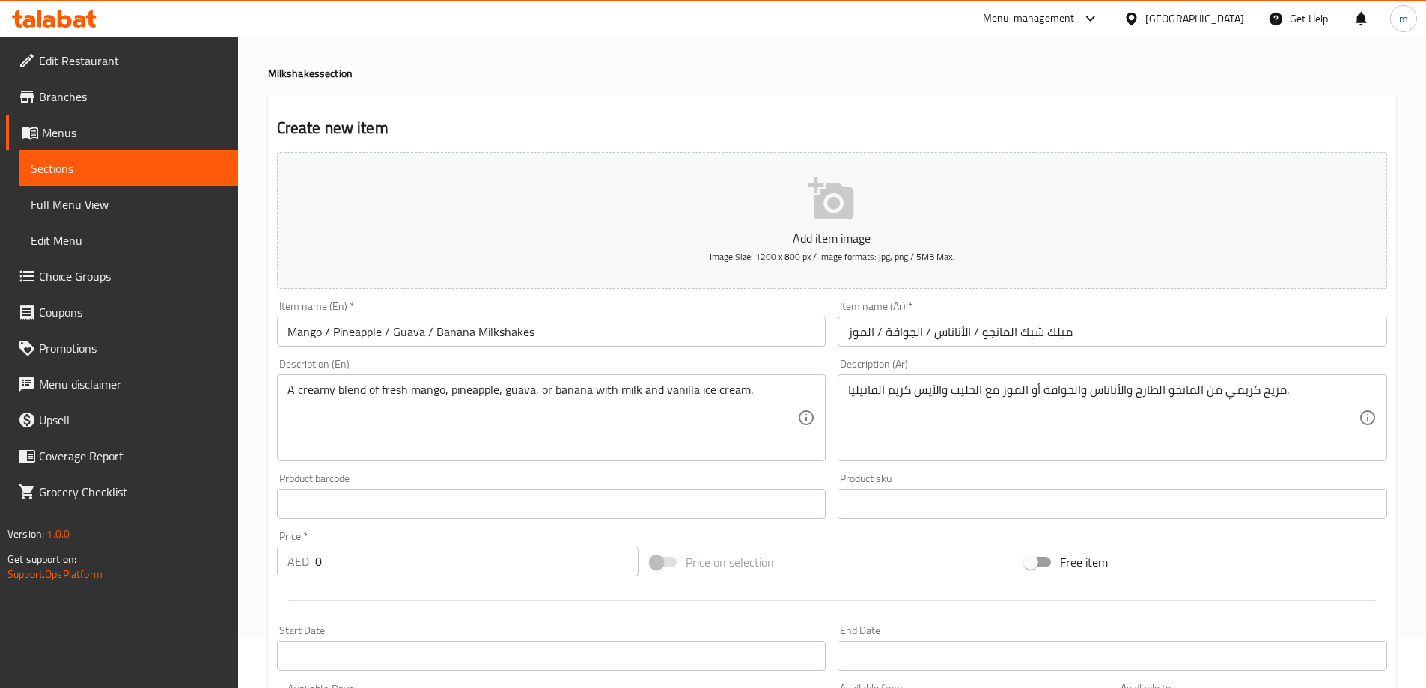
click at [368, 332] on input "Mango / Pineapple / Guava / Banana Milkshakes" at bounding box center [552, 332] width 550 height 30
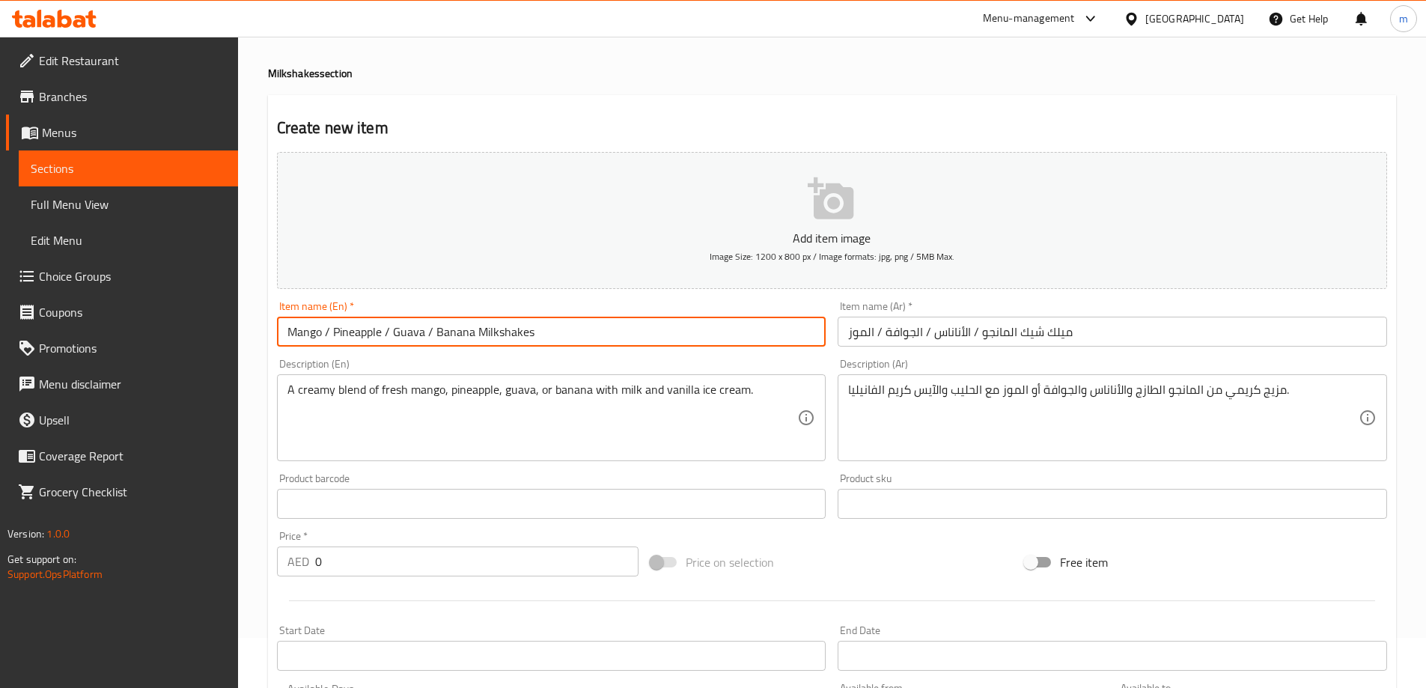
click at [368, 332] on input "Mango / Pineapple / Guava / Banana Milkshakes" at bounding box center [552, 332] width 550 height 30
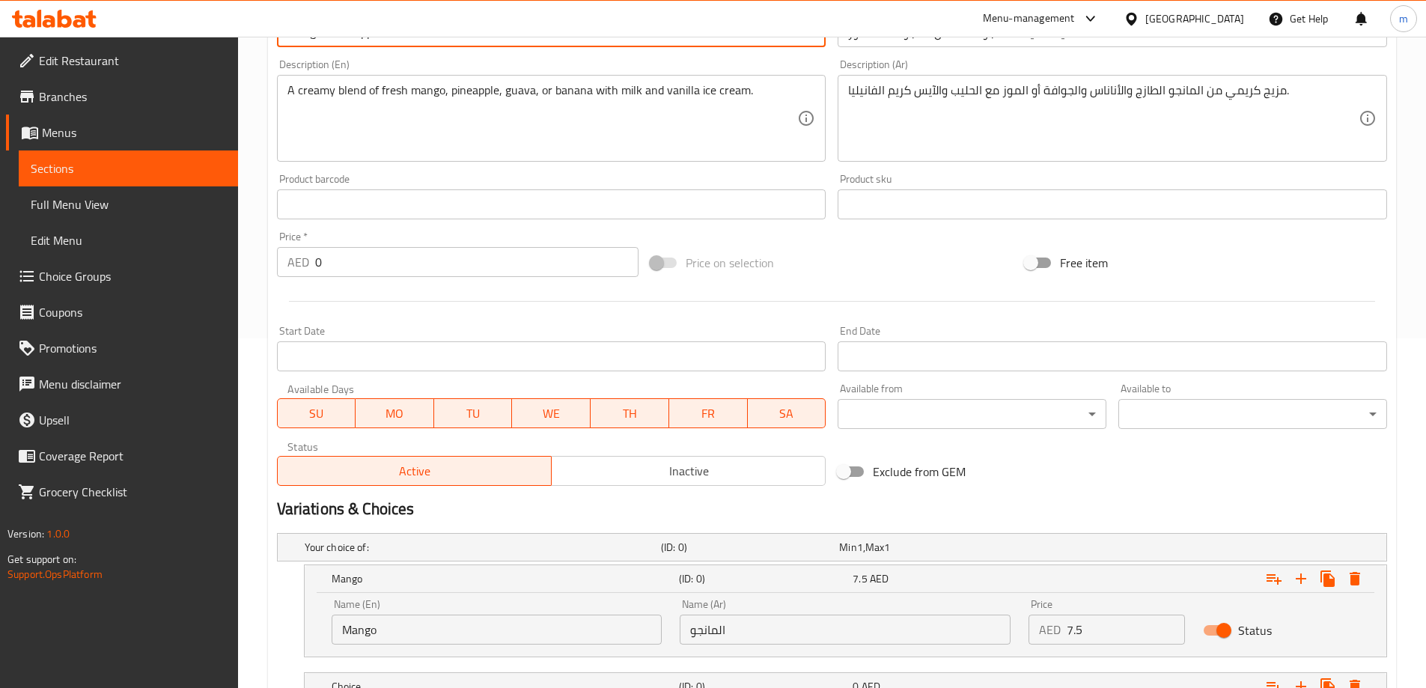
scroll to position [468, 0]
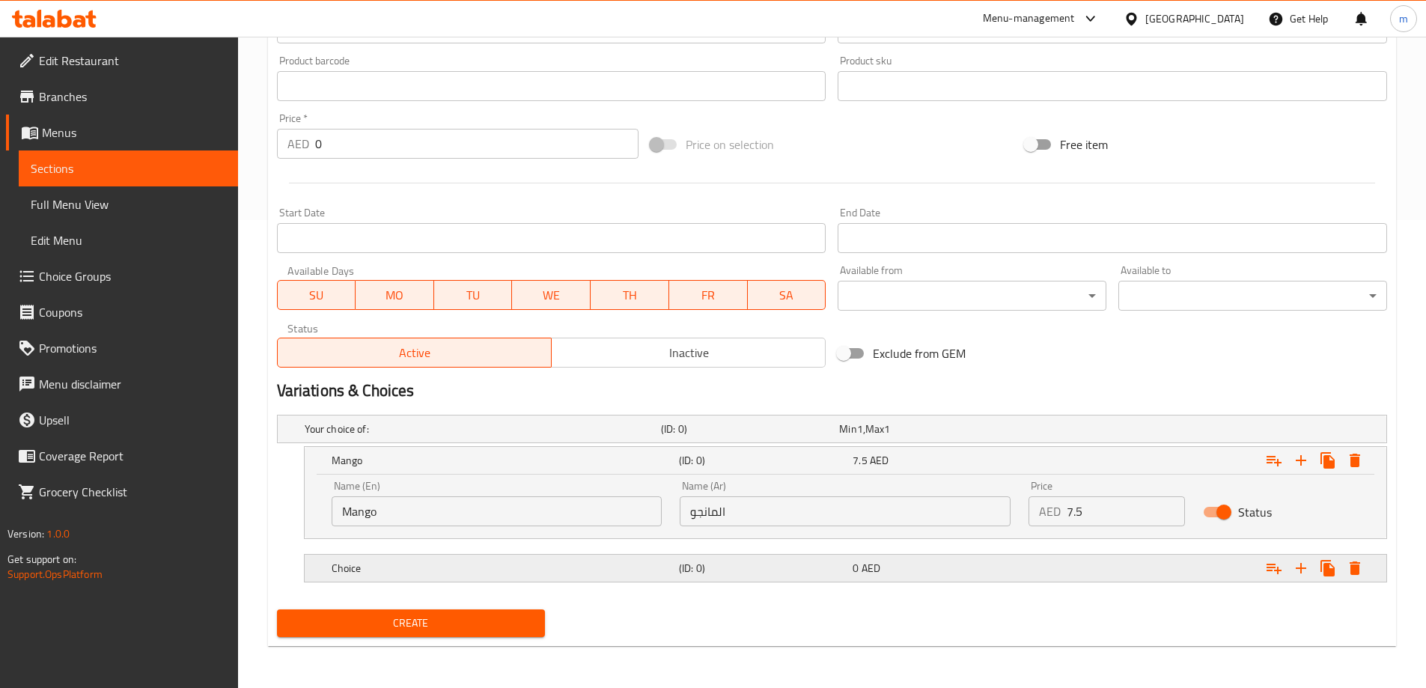
click at [412, 575] on h5 "Choice" at bounding box center [502, 568] width 341 height 15
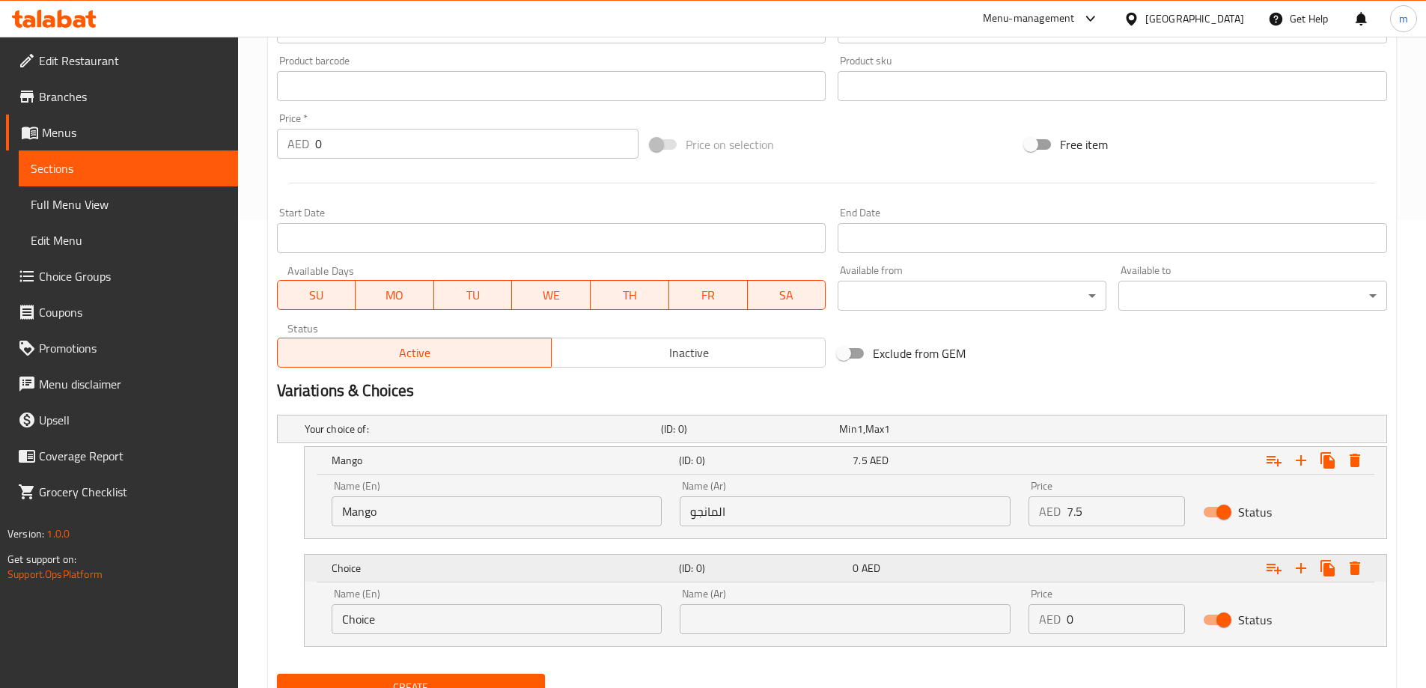
click at [412, 575] on h5 "Choice" at bounding box center [502, 568] width 341 height 15
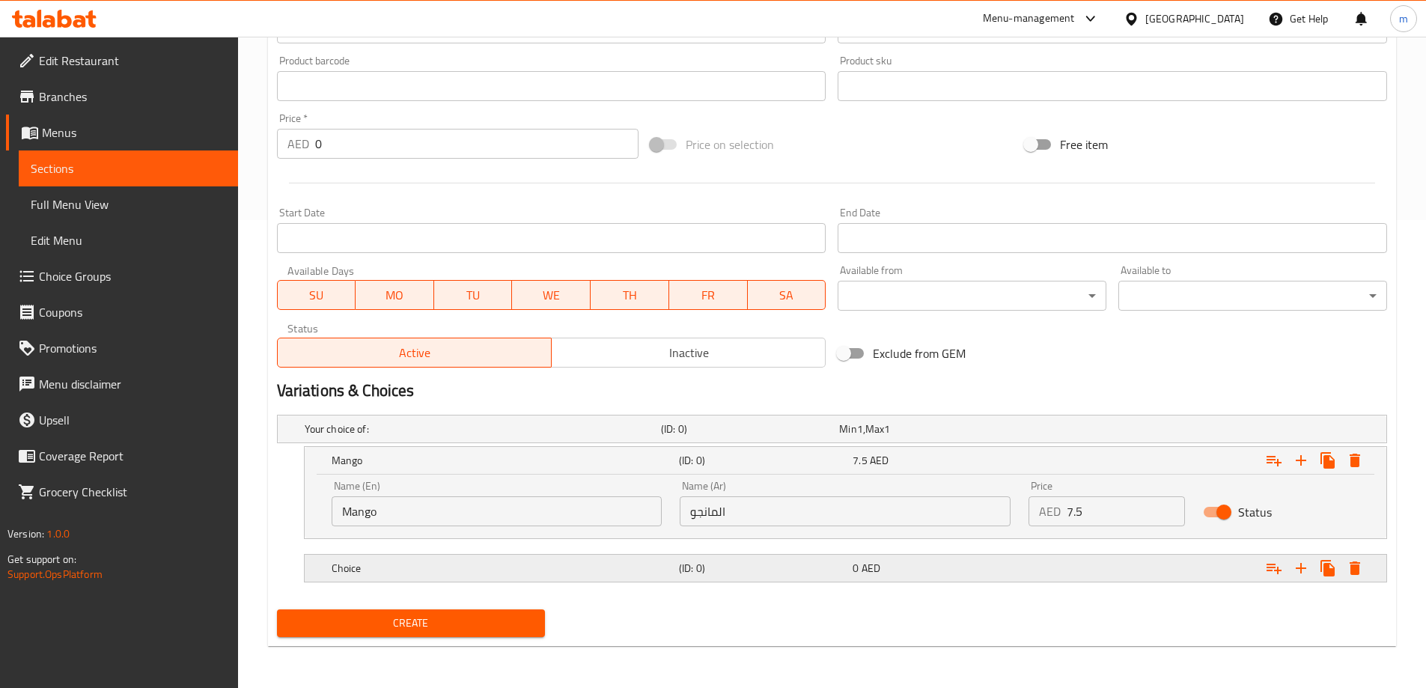
click at [411, 582] on div "Choice (ID: 0) 0 AED" at bounding box center [850, 568] width 1043 height 33
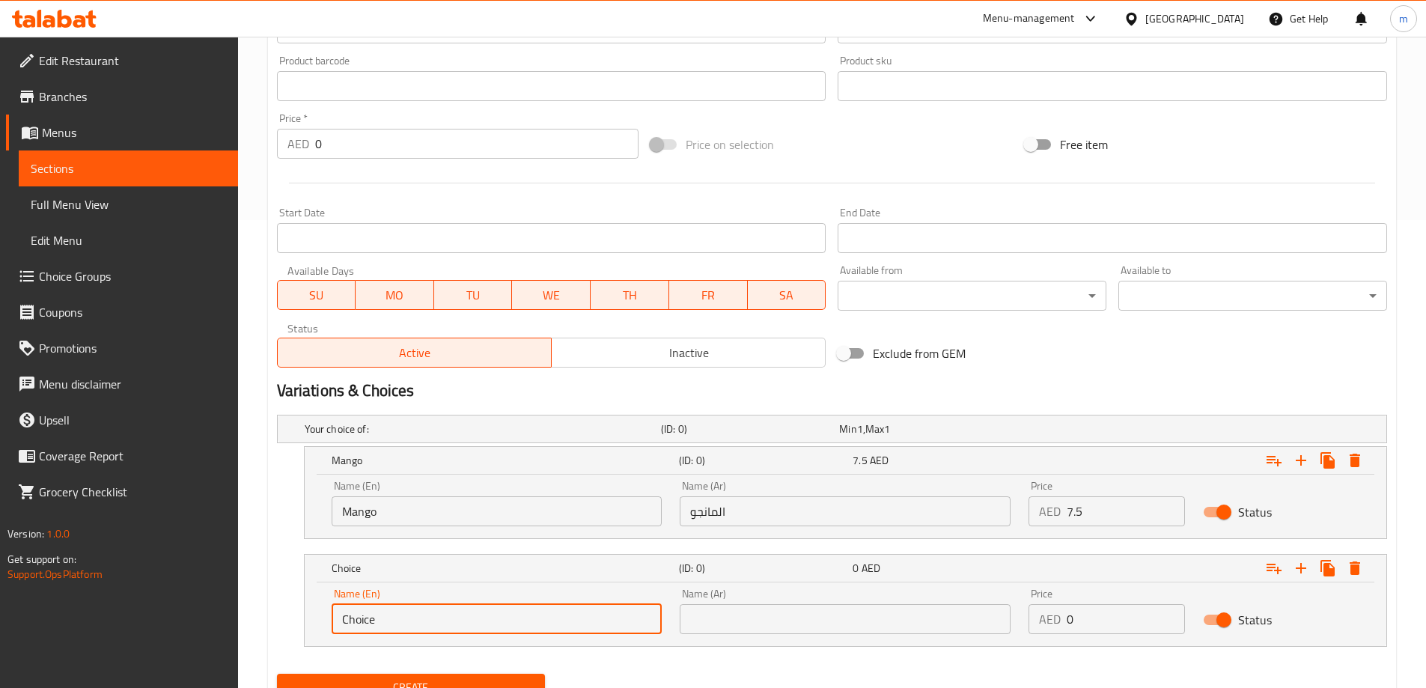
drag, startPoint x: 407, startPoint y: 609, endPoint x: 302, endPoint y: 619, distance: 106.1
click at [302, 619] on div "Choice (ID: 0) 0 AED Name (En) Choice Name (En) Name (Ar) Name (Ar) Price AED 0…" at bounding box center [832, 600] width 1110 height 93
paste input "Pineapple"
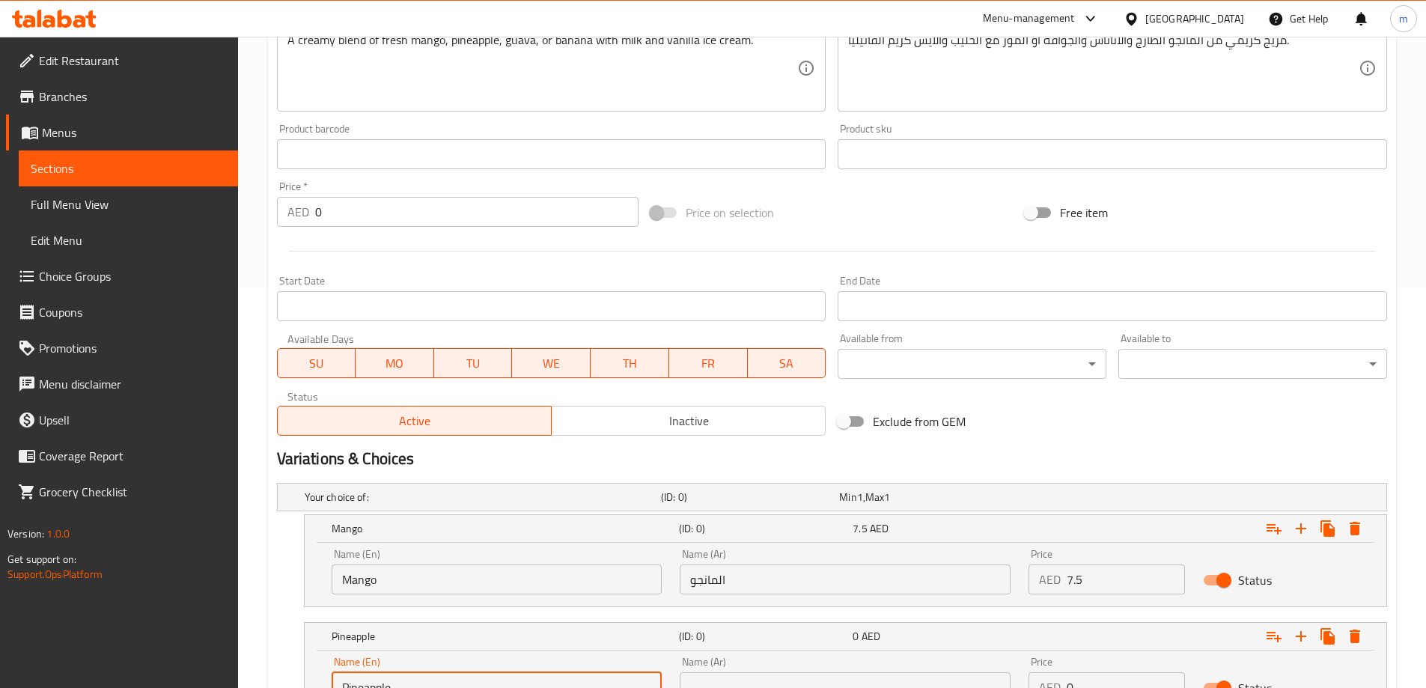
scroll to position [243, 0]
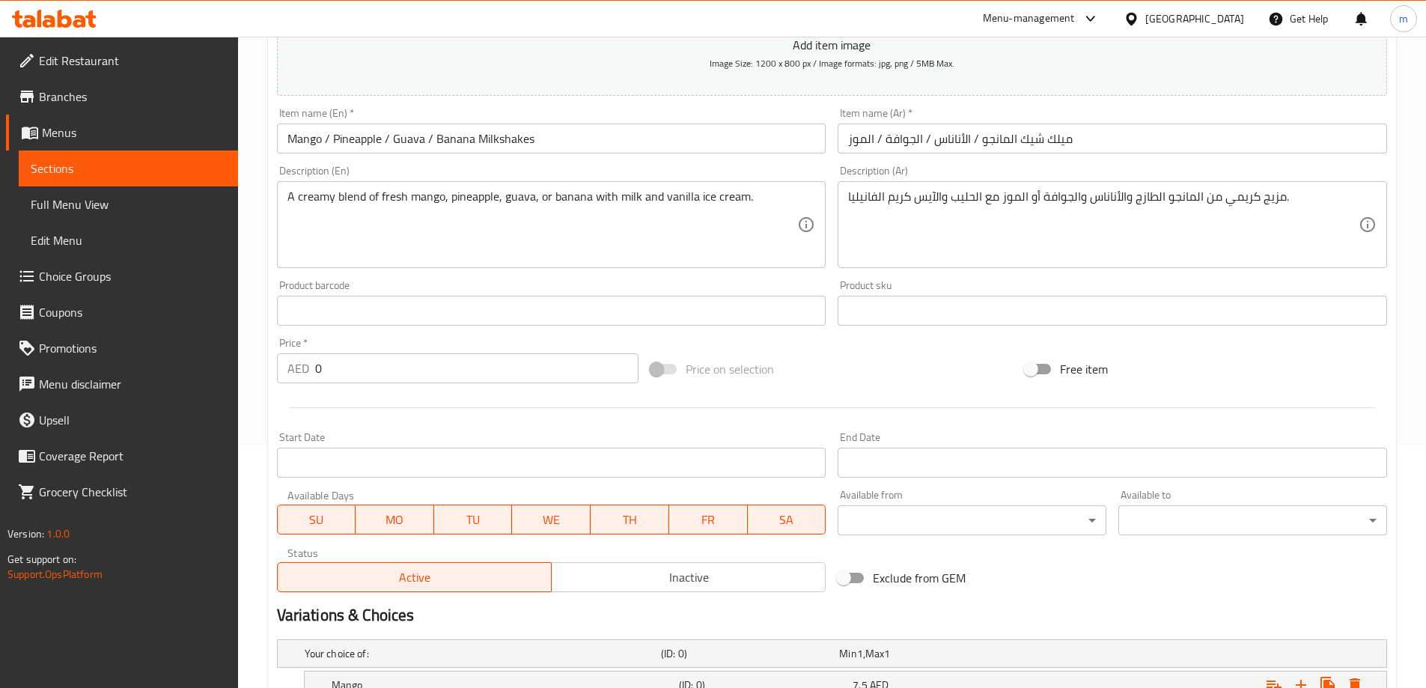
type input "Pineapple"
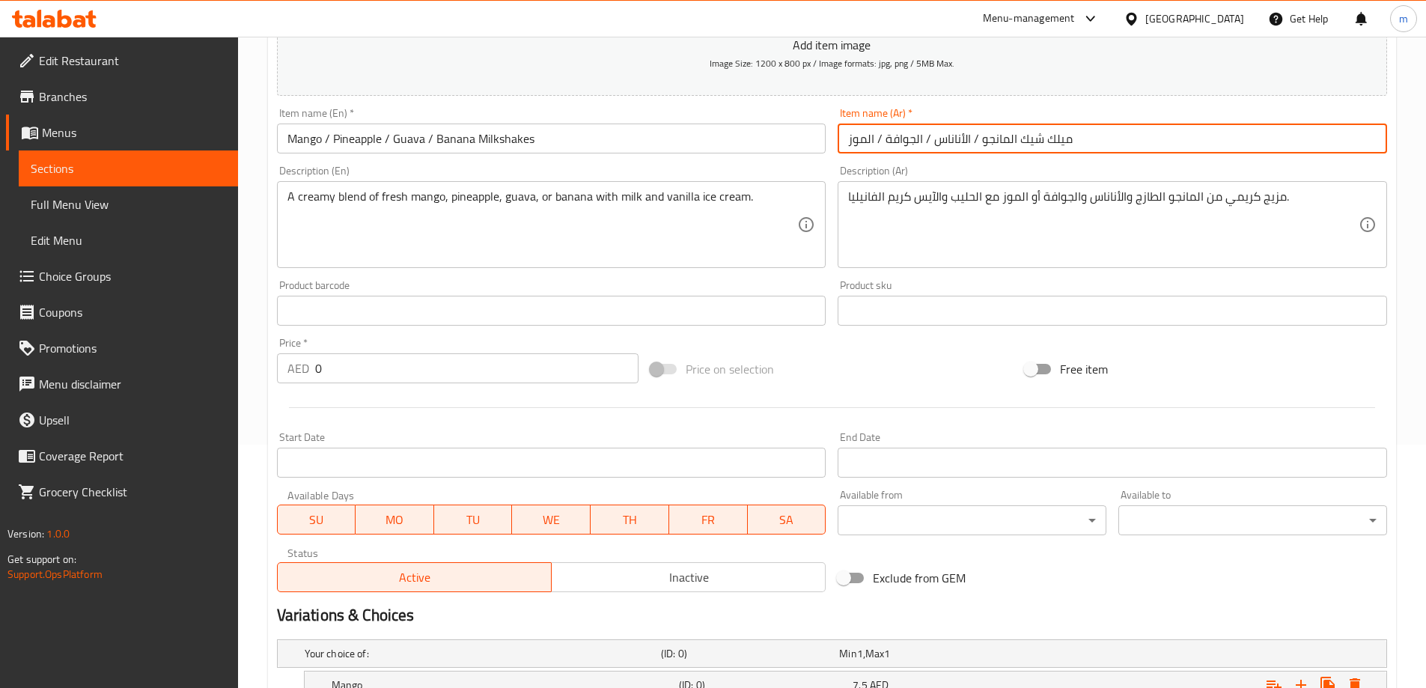
click at [951, 139] on input "ميلك شيك المانجو / الأناناس / الجوافة / الموز" at bounding box center [1113, 139] width 550 height 30
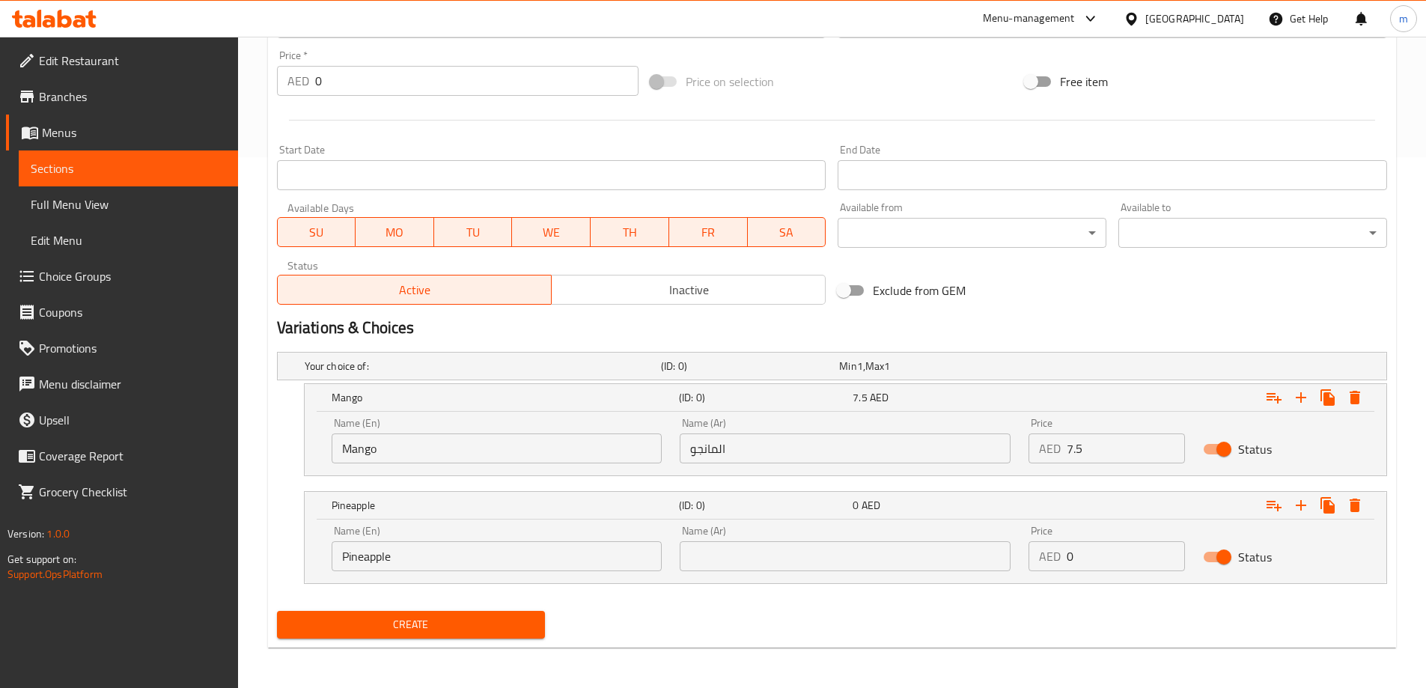
scroll to position [532, 0]
click at [743, 553] on input "text" at bounding box center [845, 555] width 331 height 30
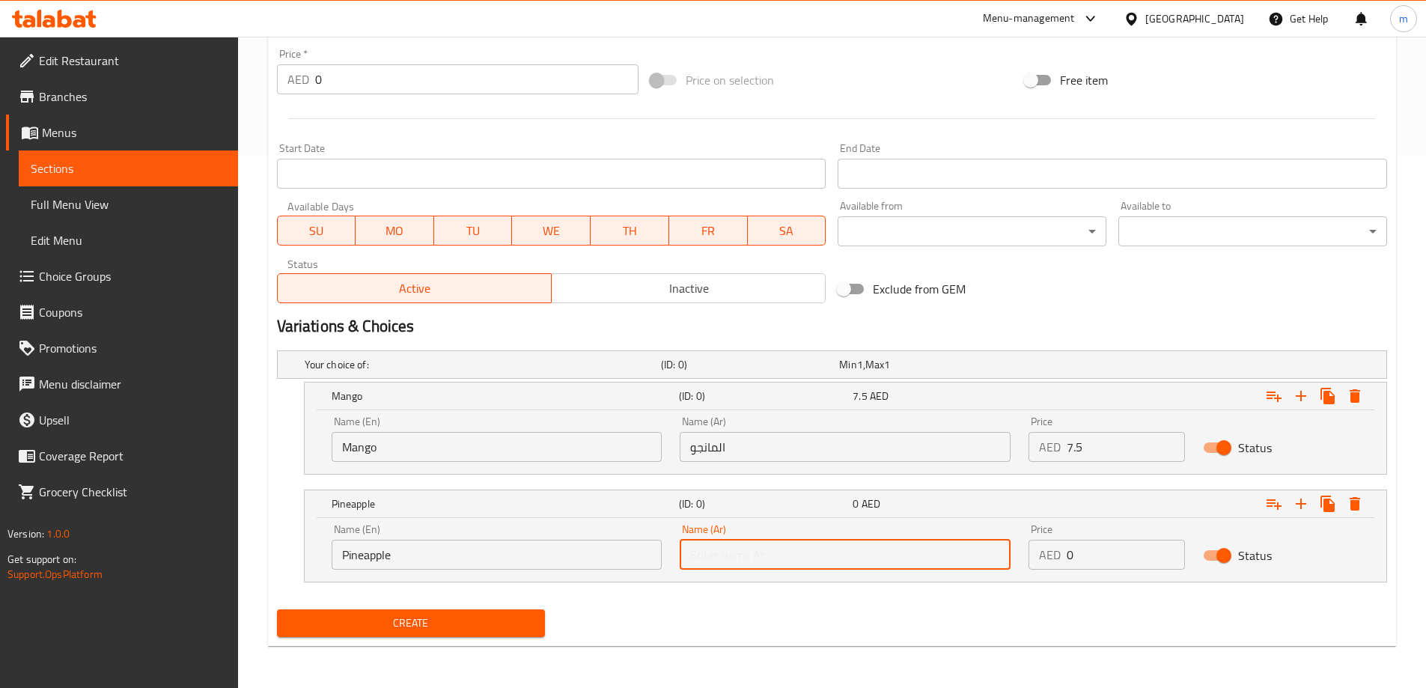
paste input "الأناناس"
type input "الأناناس"
click at [1069, 445] on input "7.5" at bounding box center [1126, 447] width 118 height 30
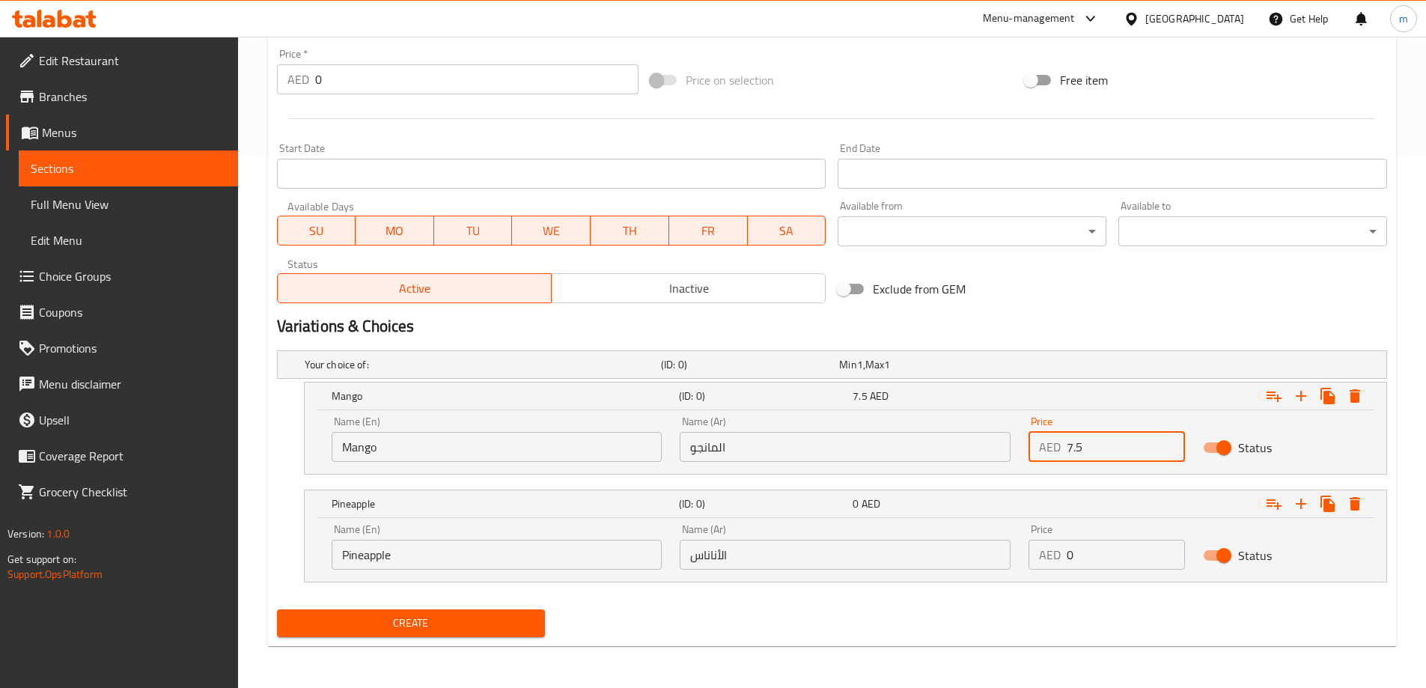
click at [1069, 445] on input "7.5" at bounding box center [1126, 447] width 118 height 30
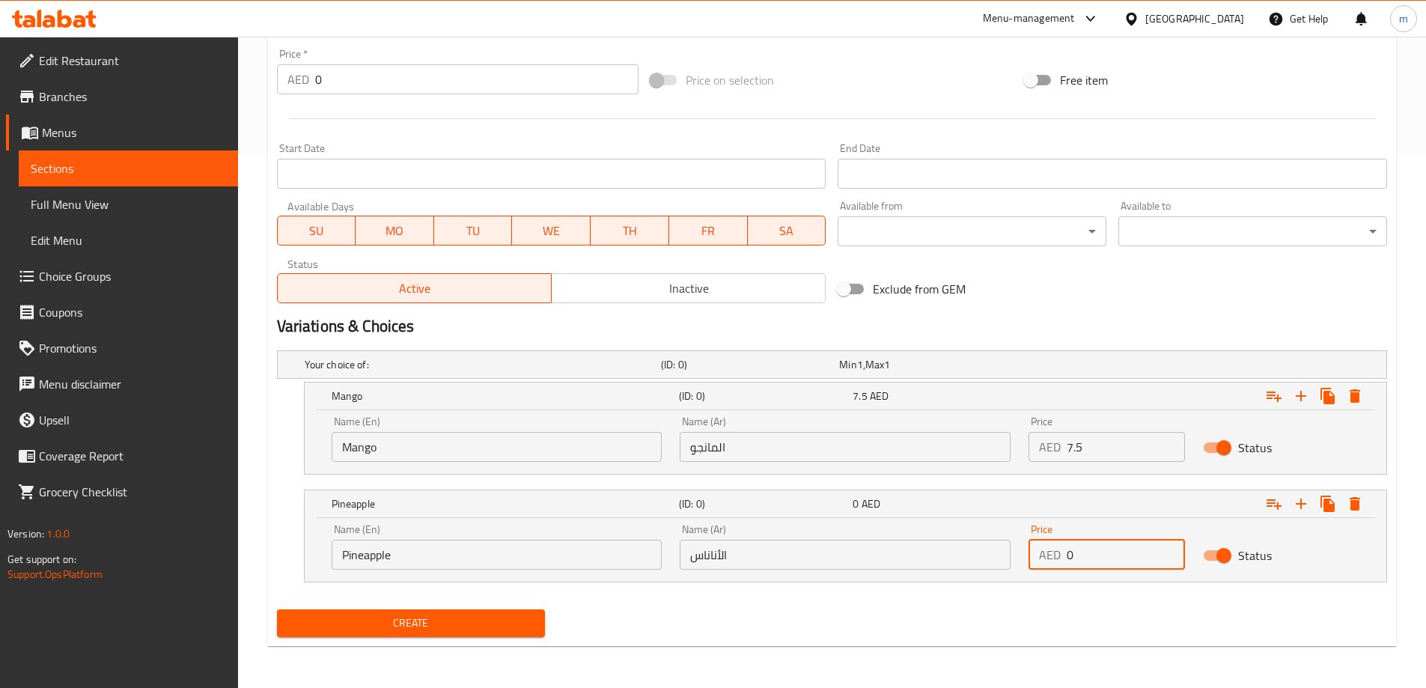
click at [1074, 559] on input "0" at bounding box center [1126, 555] width 118 height 30
click at [1074, 557] on input "0" at bounding box center [1126, 555] width 118 height 30
paste input "7.5"
type input "7.5"
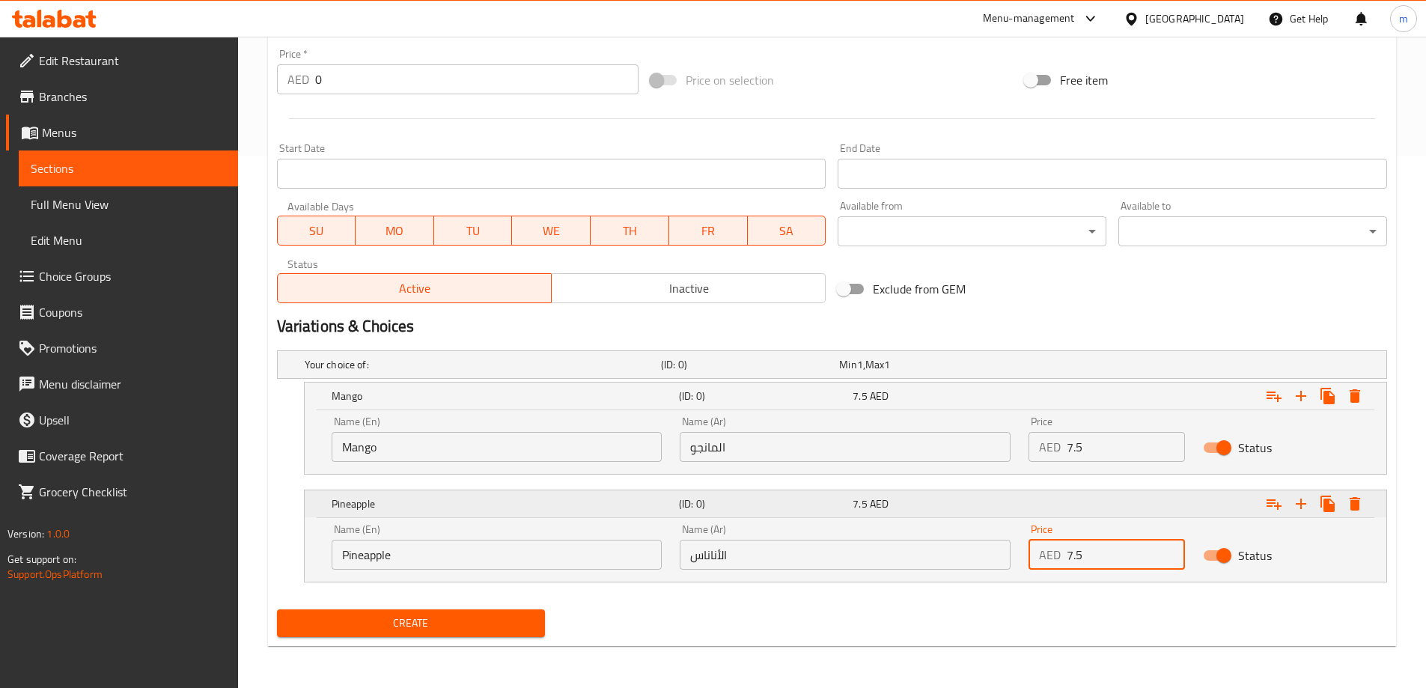
click at [1300, 511] on icon "Expand" at bounding box center [1301, 504] width 18 height 18
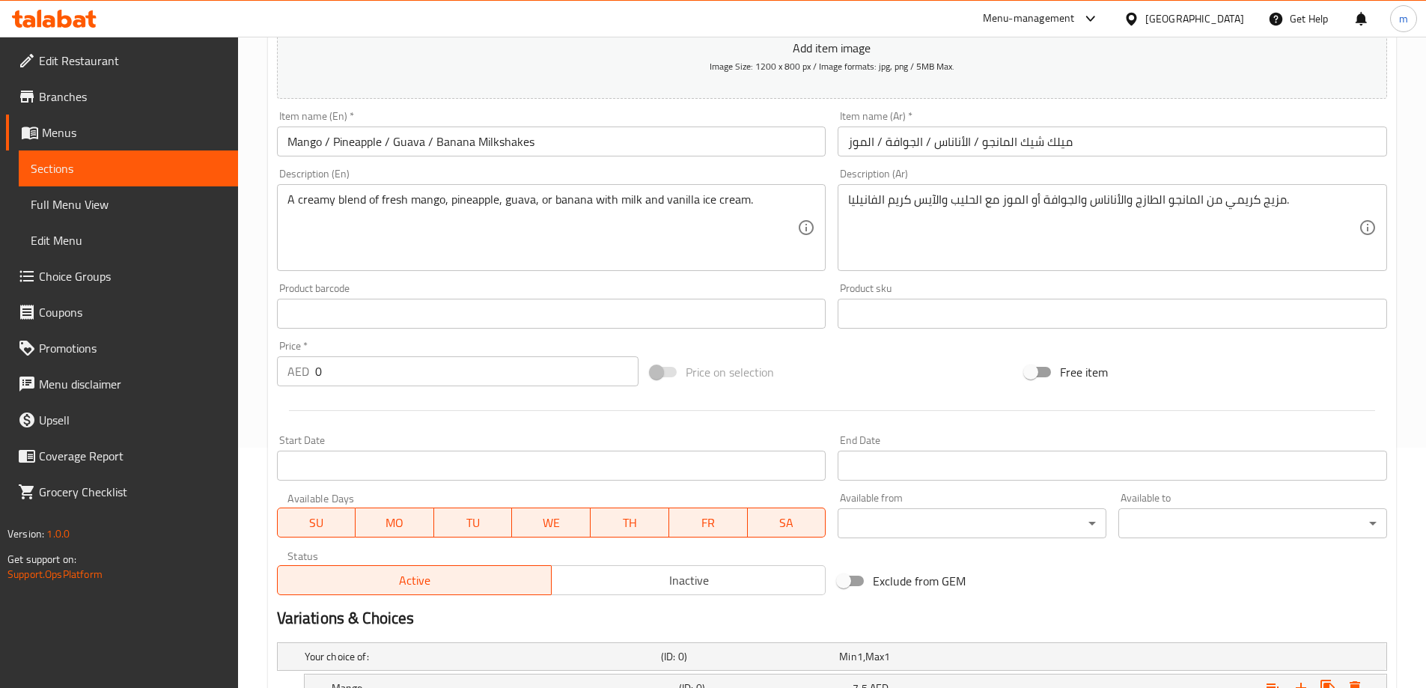
scroll to position [233, 0]
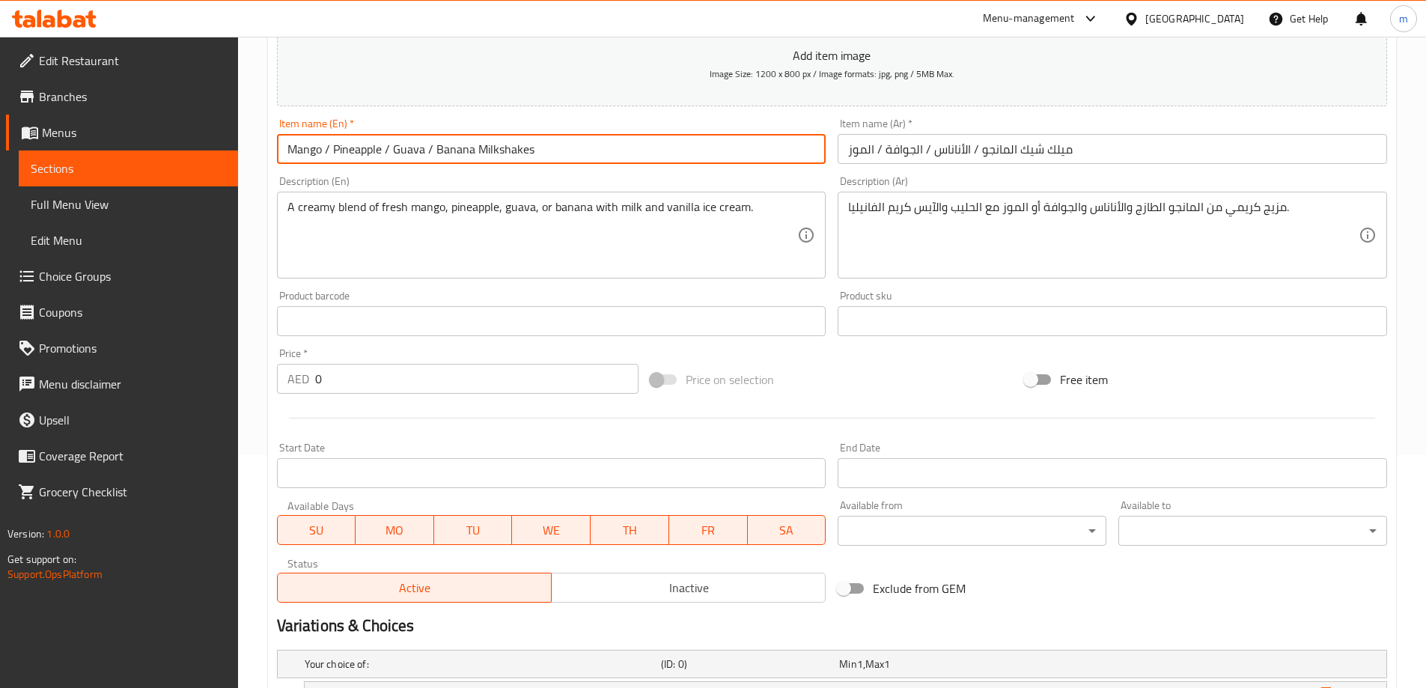
click at [456, 153] on input "Mango / Pineapple / Guava / Banana Milkshakes" at bounding box center [552, 149] width 550 height 30
click at [412, 149] on input "Mango / Pineapple / Guava / Banana Milkshakes" at bounding box center [552, 149] width 550 height 30
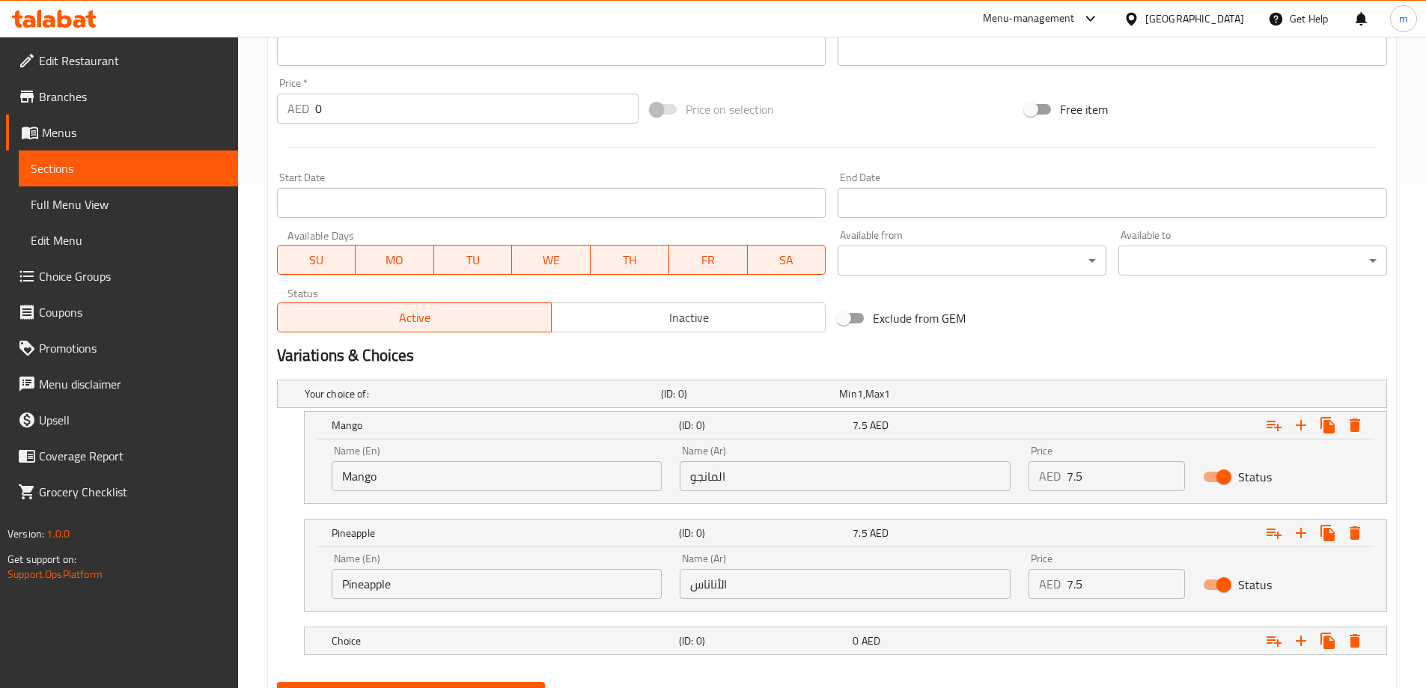
scroll to position [532, 0]
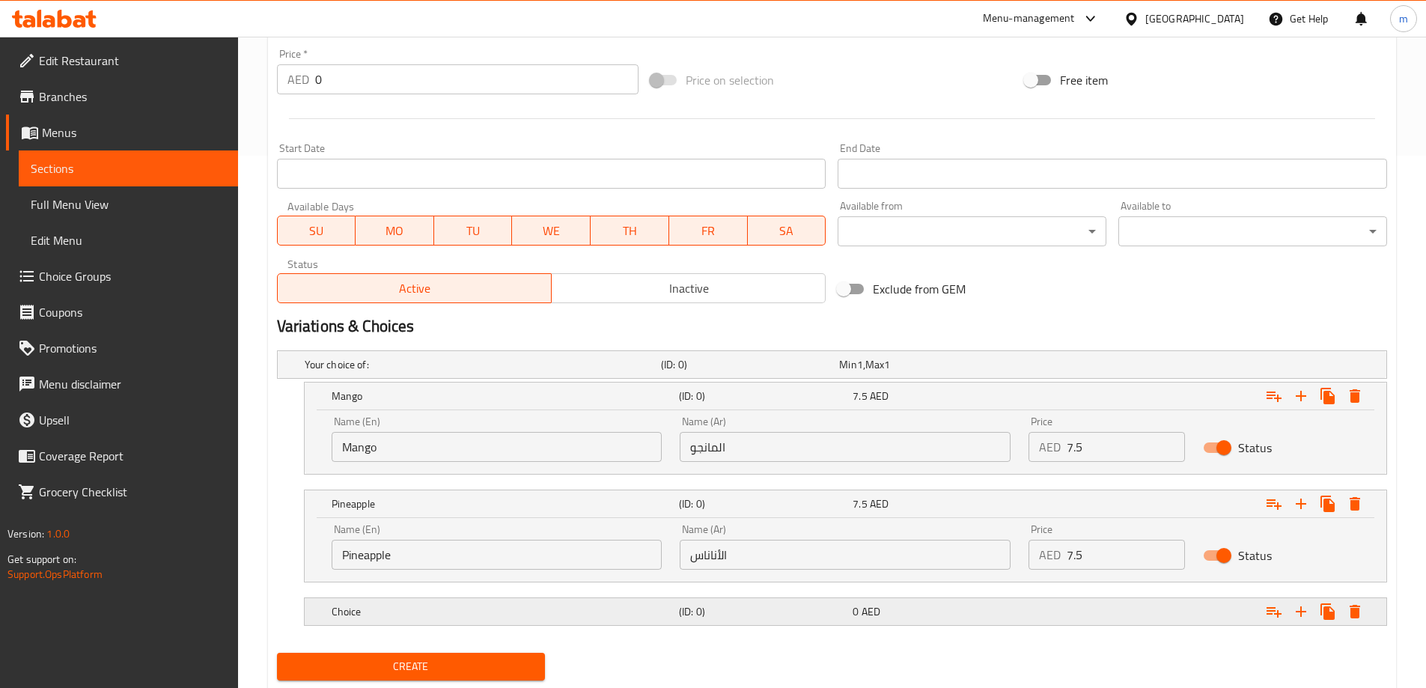
click at [535, 604] on h5 "Choice" at bounding box center [502, 611] width 341 height 15
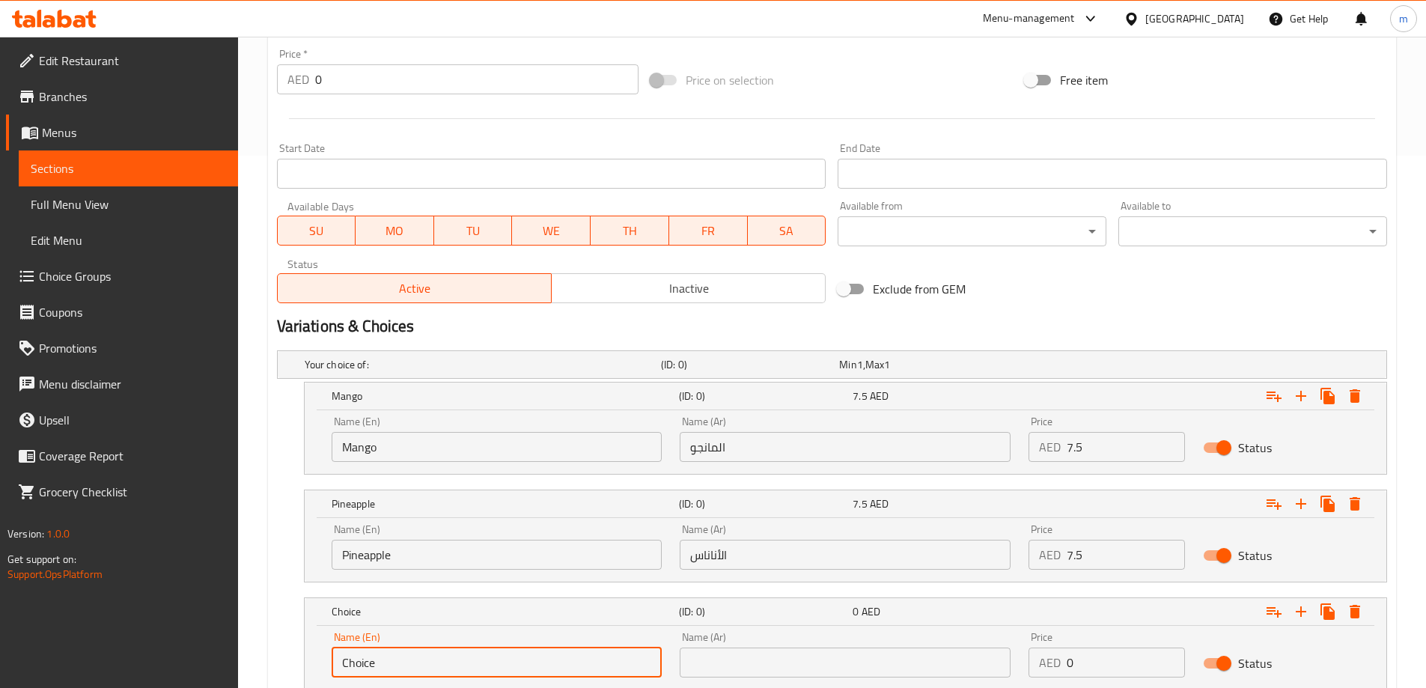
click at [392, 652] on input "Choice" at bounding box center [497, 663] width 331 height 30
paste input "Guava"
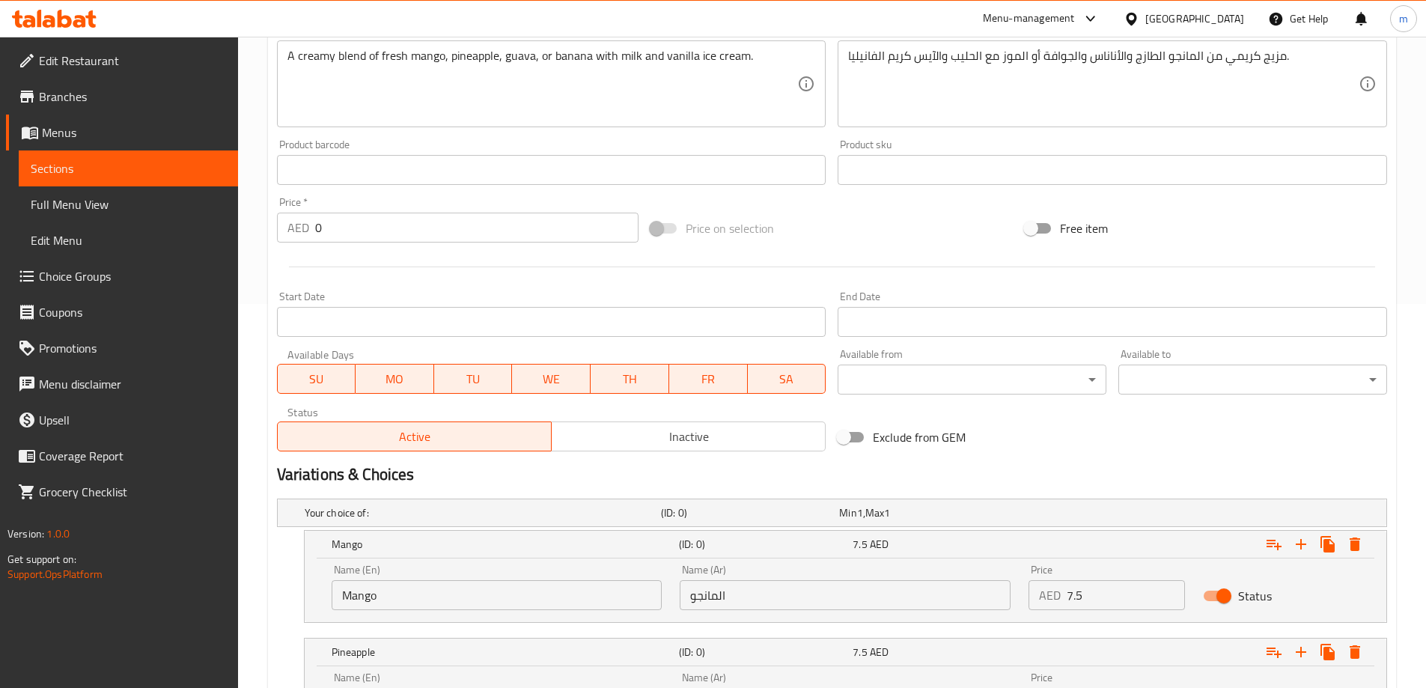
scroll to position [383, 0]
type input "Guava"
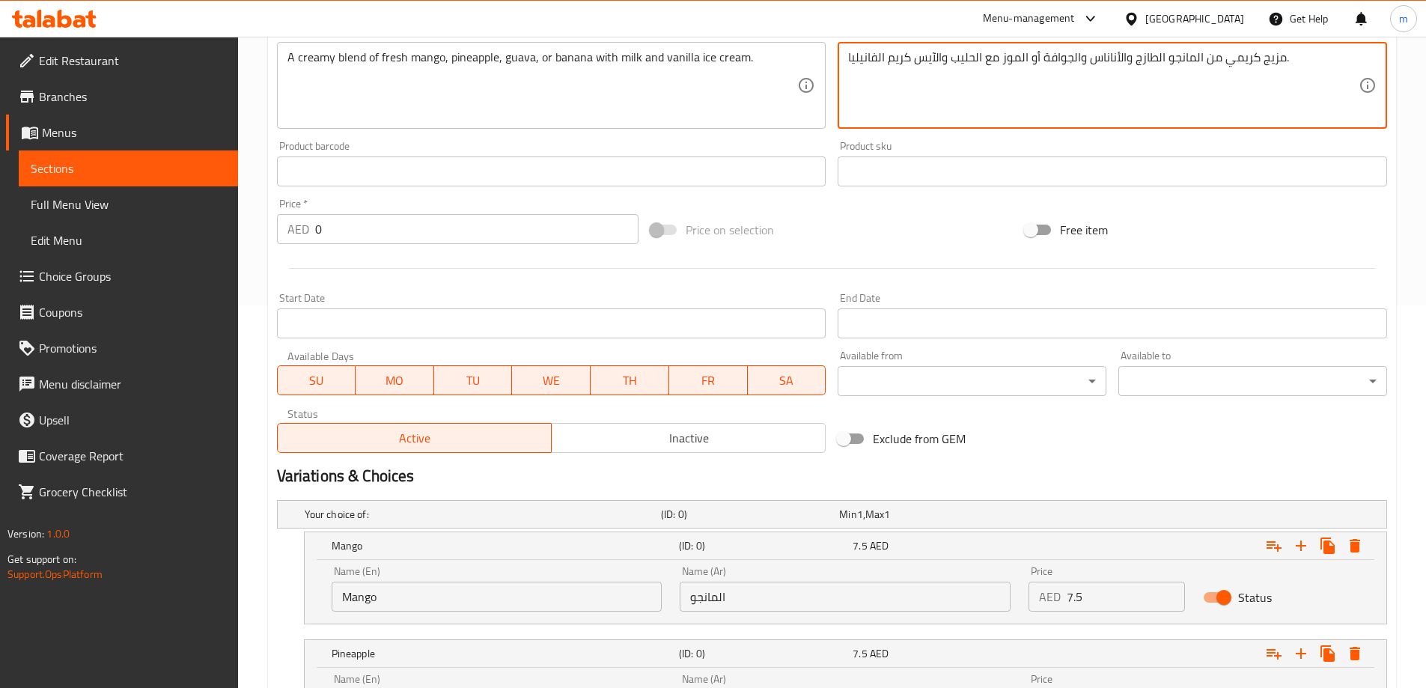
click at [1053, 61] on textarea "مزيج كريمي من المانجو الطازج والأناناس والجوافة أو الموز مع الحليب والآيس كريم …" at bounding box center [1103, 85] width 511 height 71
click at [1061, 58] on textarea "مزيج كريمي من المانجو الطازج والأناناس والجوافة أو الموز مع الحليب والآيس كريم …" at bounding box center [1103, 85] width 511 height 71
drag, startPoint x: 1078, startPoint y: 61, endPoint x: 1058, endPoint y: 67, distance: 21.1
click at [1058, 67] on textarea "مزيج كريمي من المانجو الطازج والأناناس والجوافة أو الموز مع الحليب والآيس كريم …" at bounding box center [1103, 85] width 511 height 71
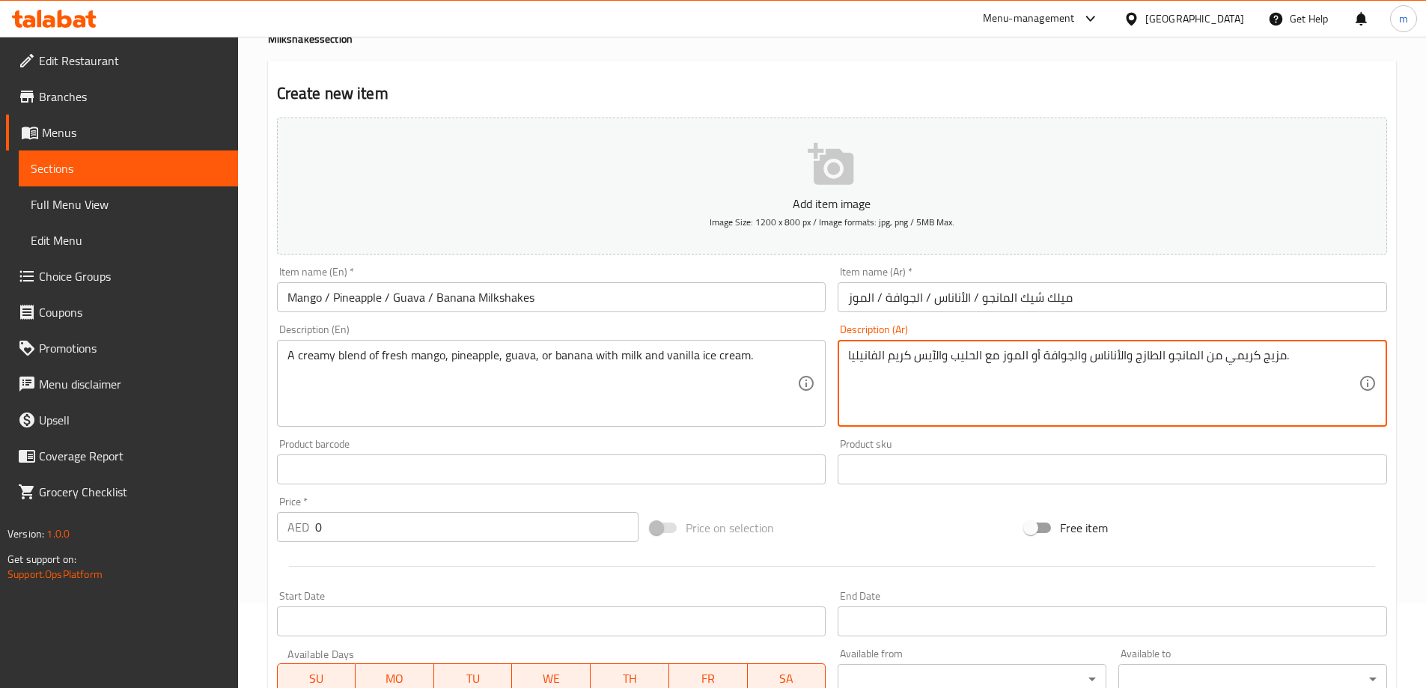
scroll to position [83, 0]
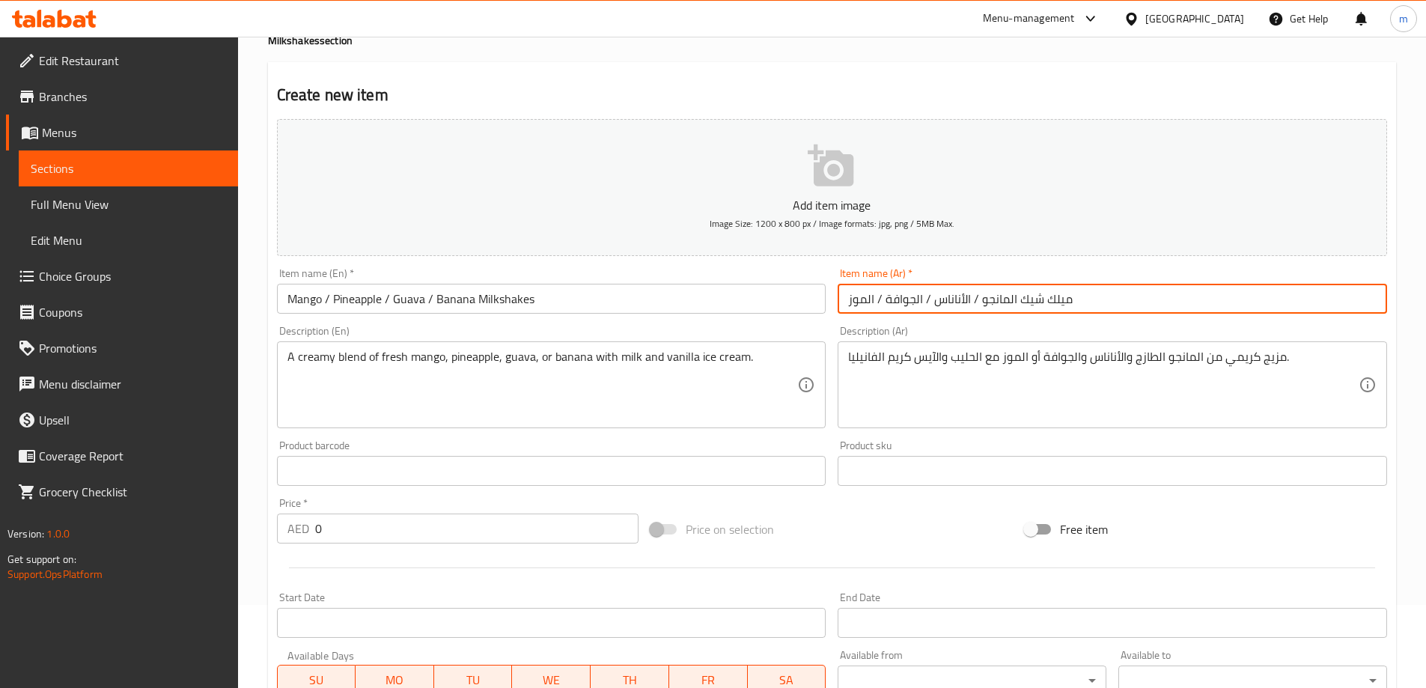
click at [917, 305] on input "ميلك شيك المانجو / الأناناس / الجوافة / الموز" at bounding box center [1113, 299] width 550 height 30
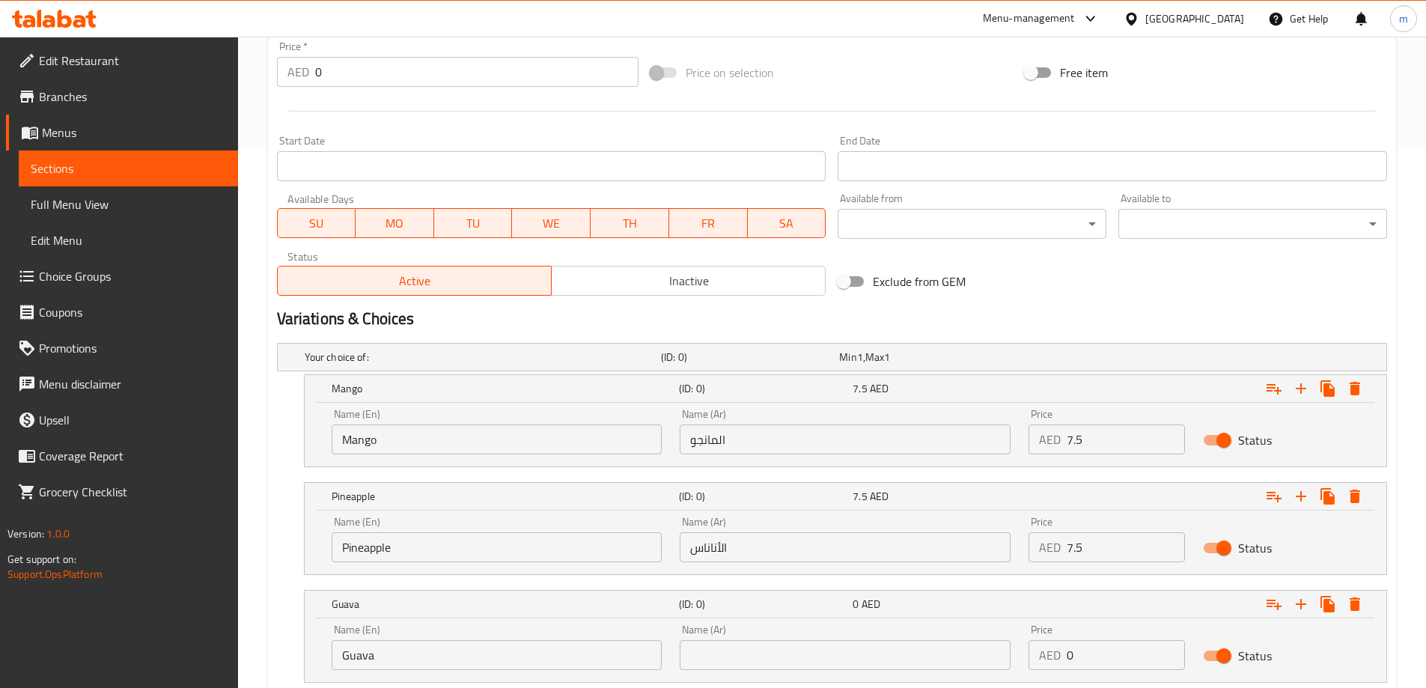
scroll to position [640, 0]
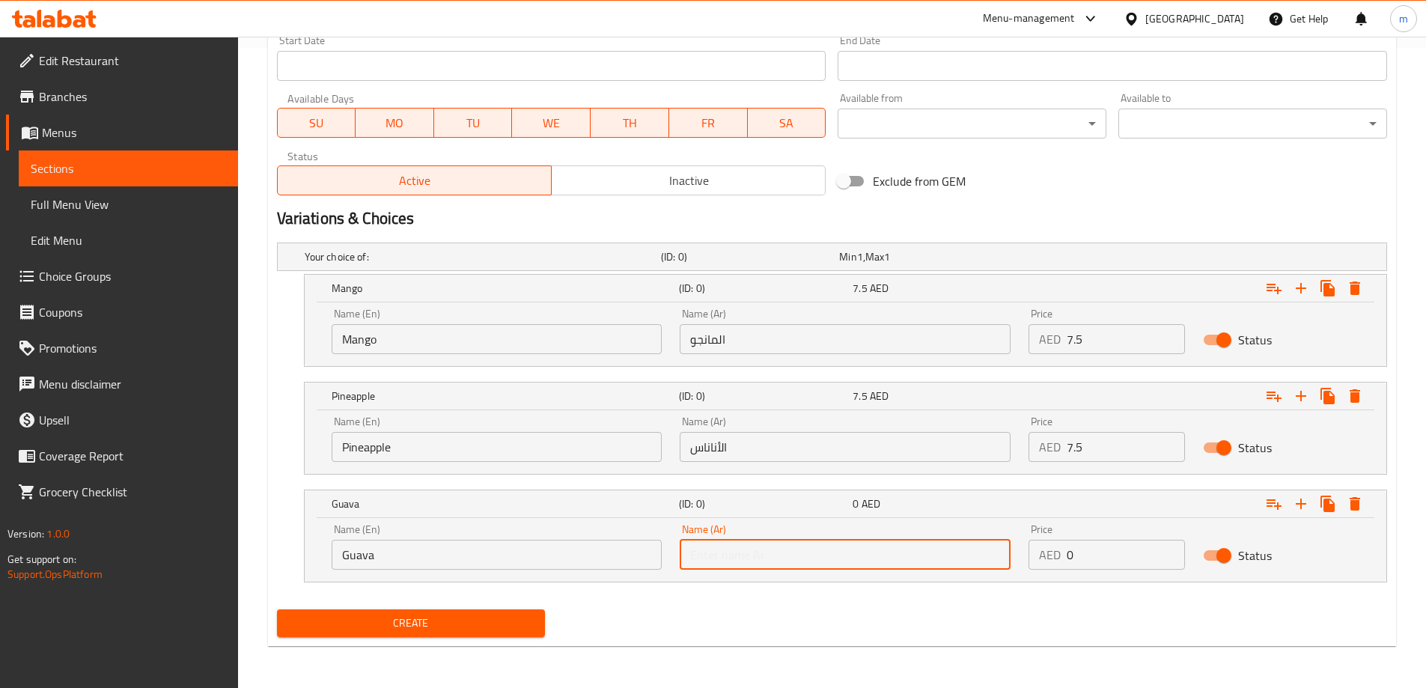
click at [864, 558] on input "text" at bounding box center [845, 555] width 331 height 30
paste input "الجوافة"
type input "الجوافة"
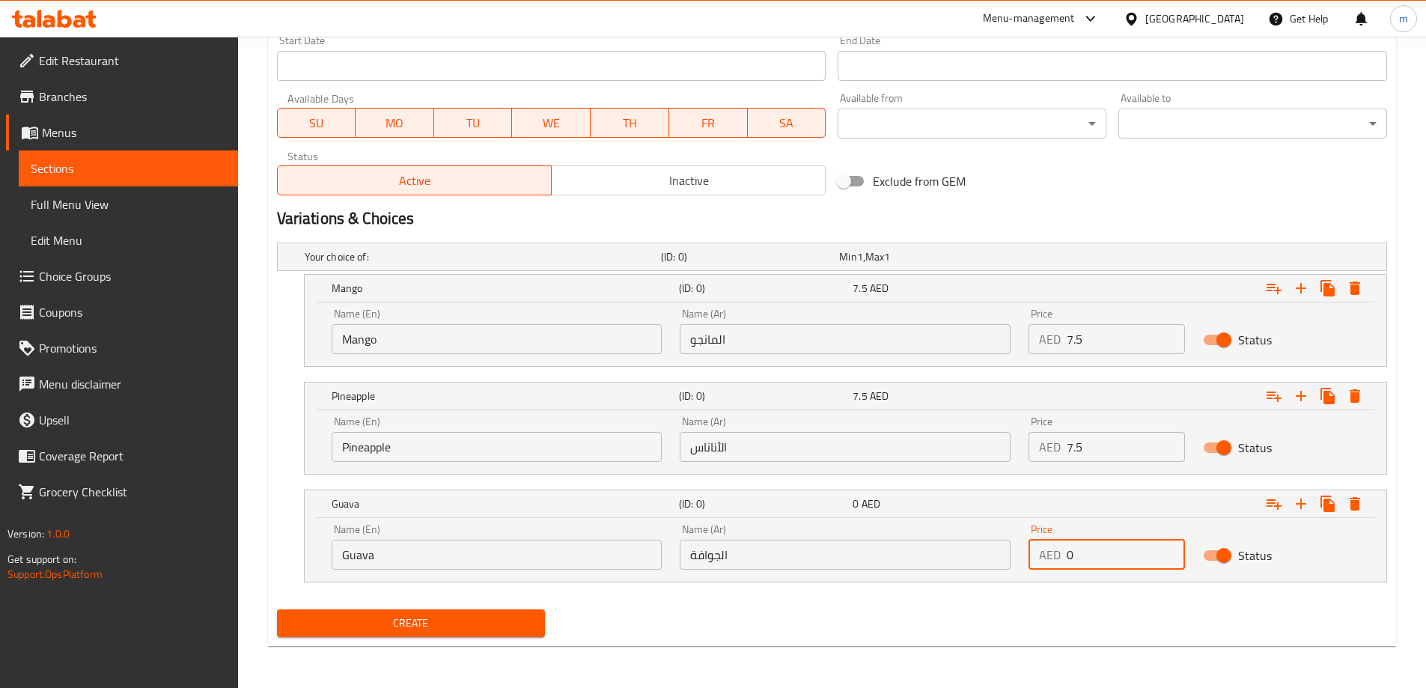
drag, startPoint x: 1080, startPoint y: 557, endPoint x: 1068, endPoint y: 557, distance: 12.7
click at [1068, 557] on input "0" at bounding box center [1126, 555] width 118 height 30
type input "7.5"
click at [1304, 505] on icon "Expand" at bounding box center [1301, 504] width 18 height 18
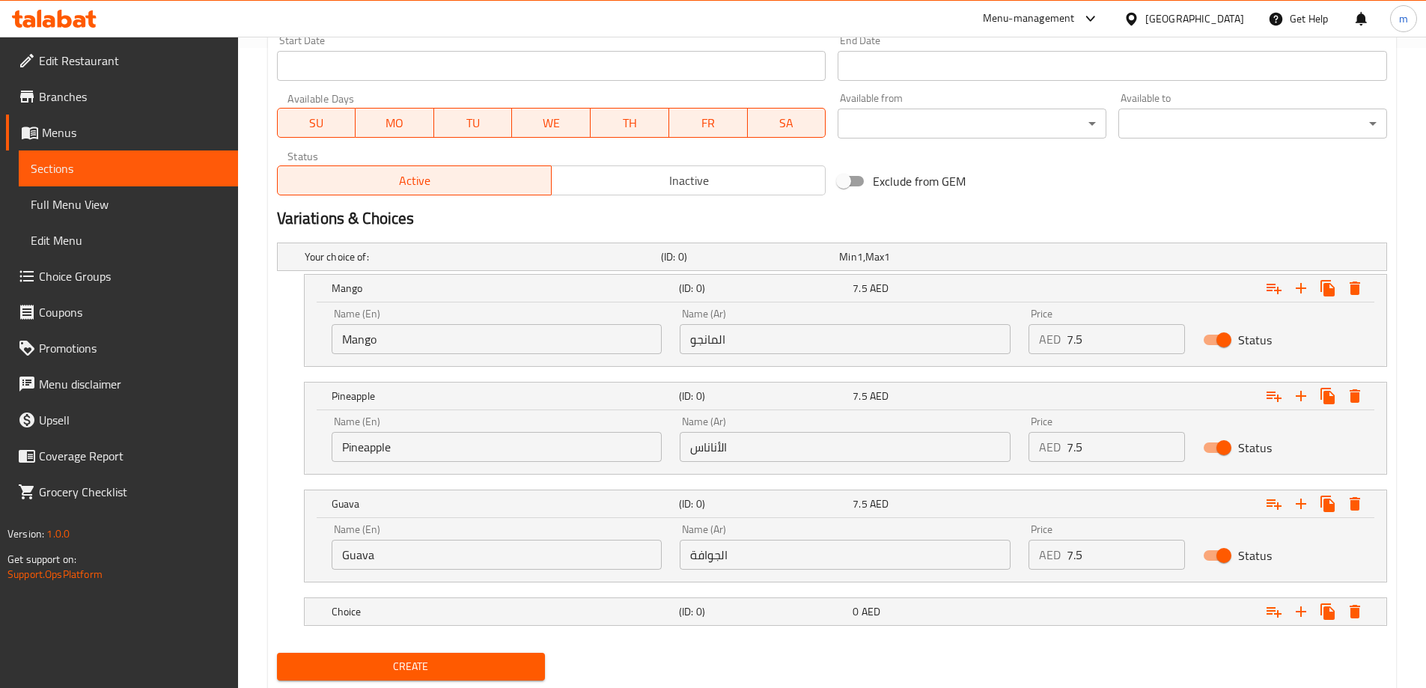
scroll to position [684, 0]
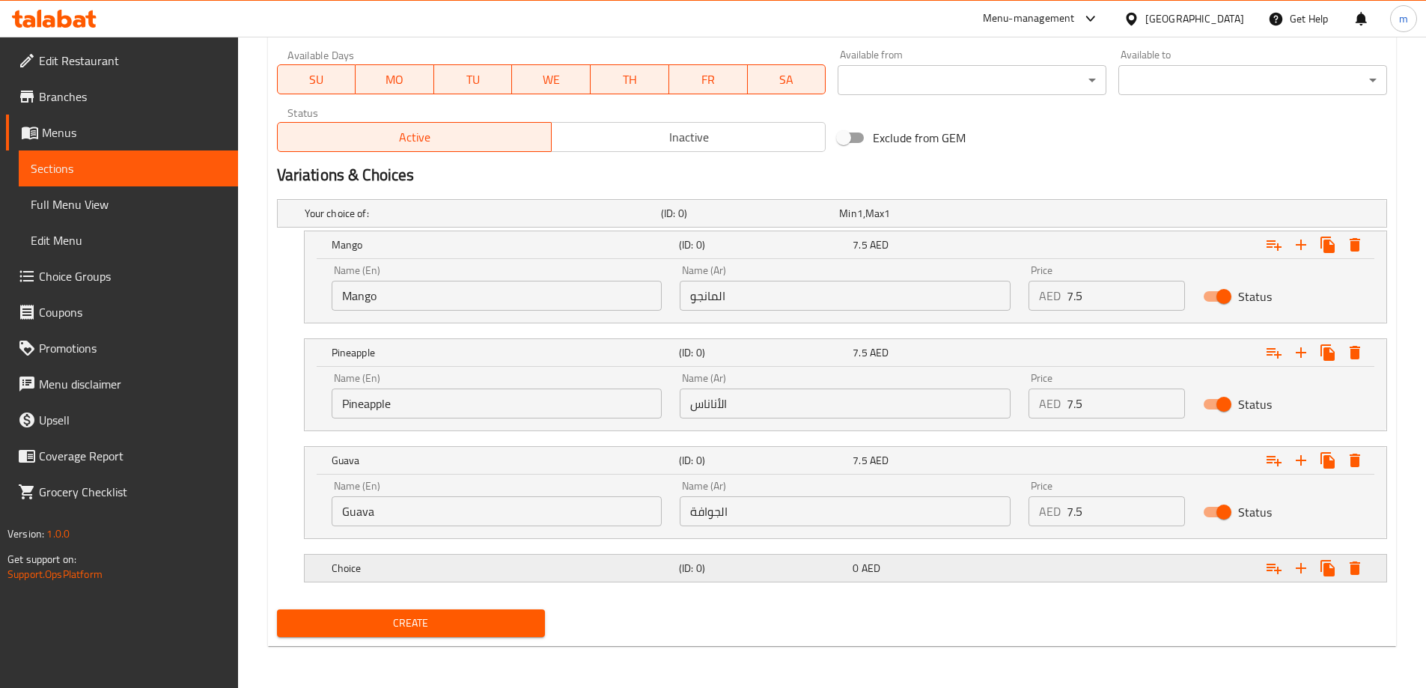
click at [463, 577] on div "Choice" at bounding box center [502, 568] width 347 height 21
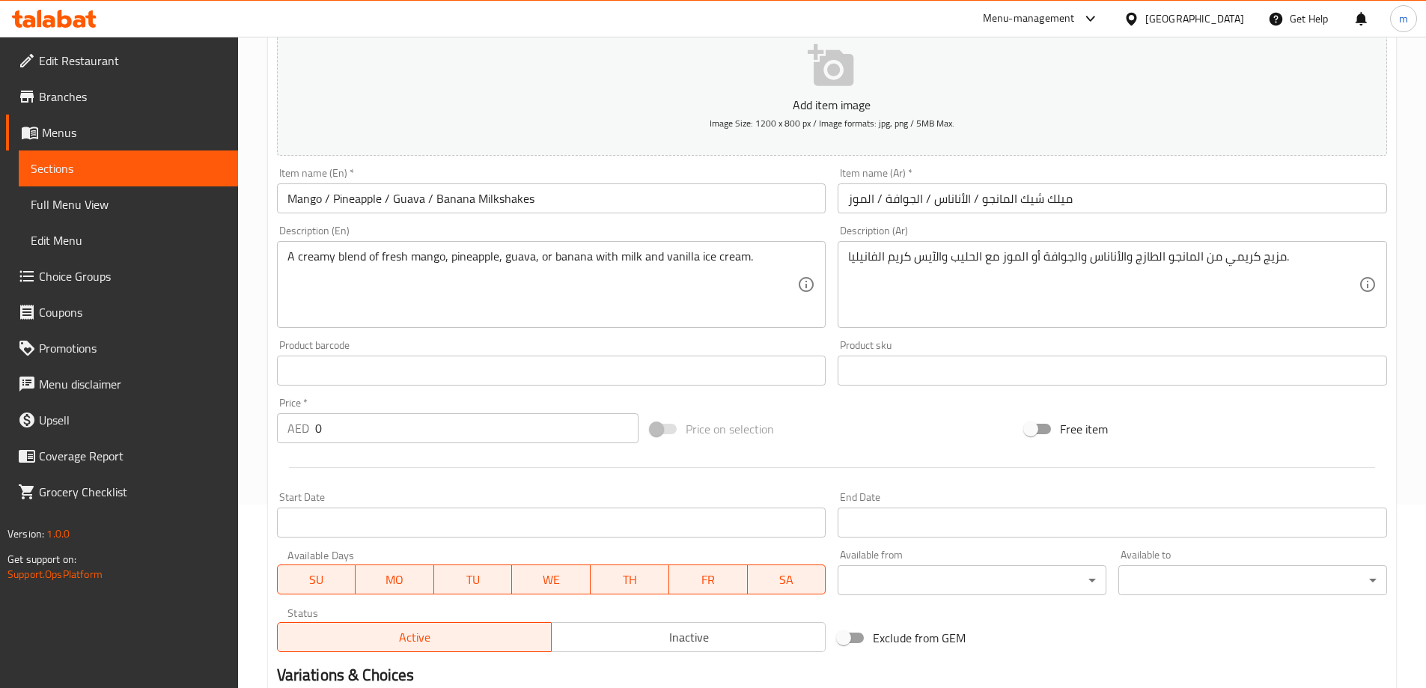
scroll to position [159, 0]
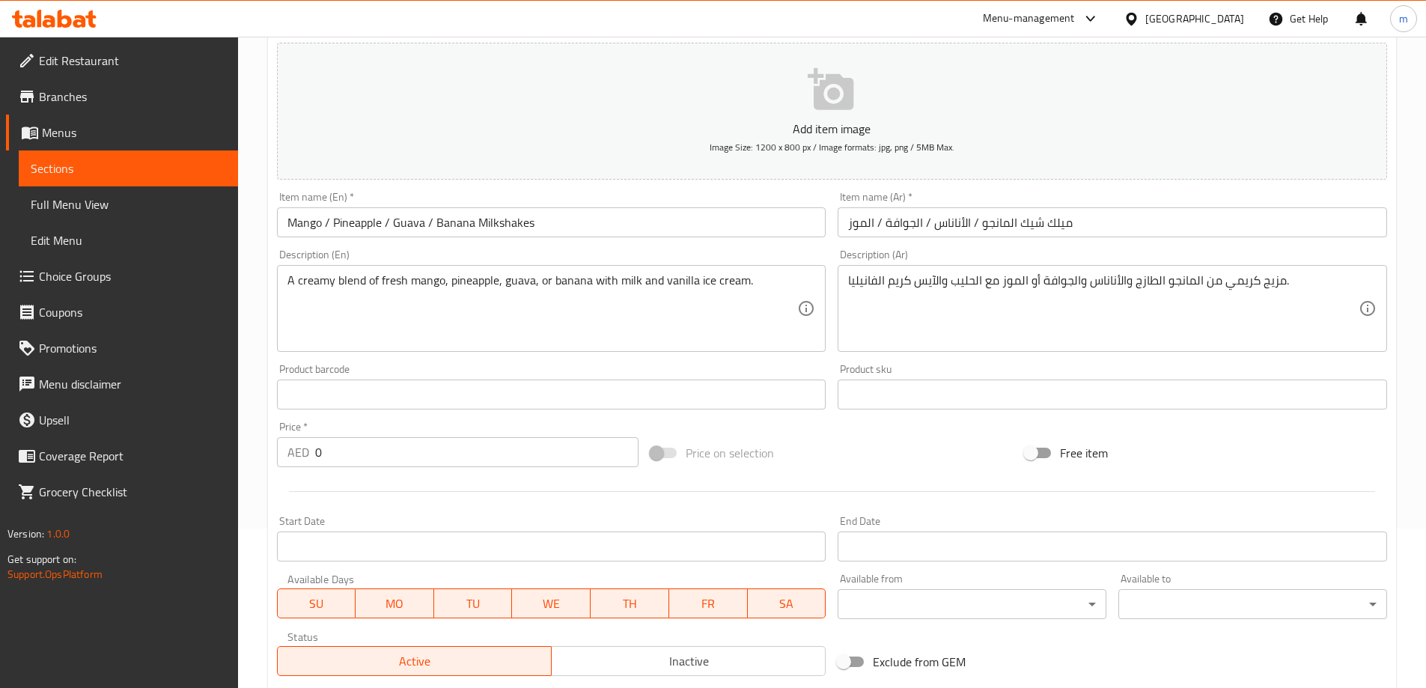
click at [454, 230] on input "Mango / Pineapple / Guava / Banana Milkshakes" at bounding box center [552, 222] width 550 height 30
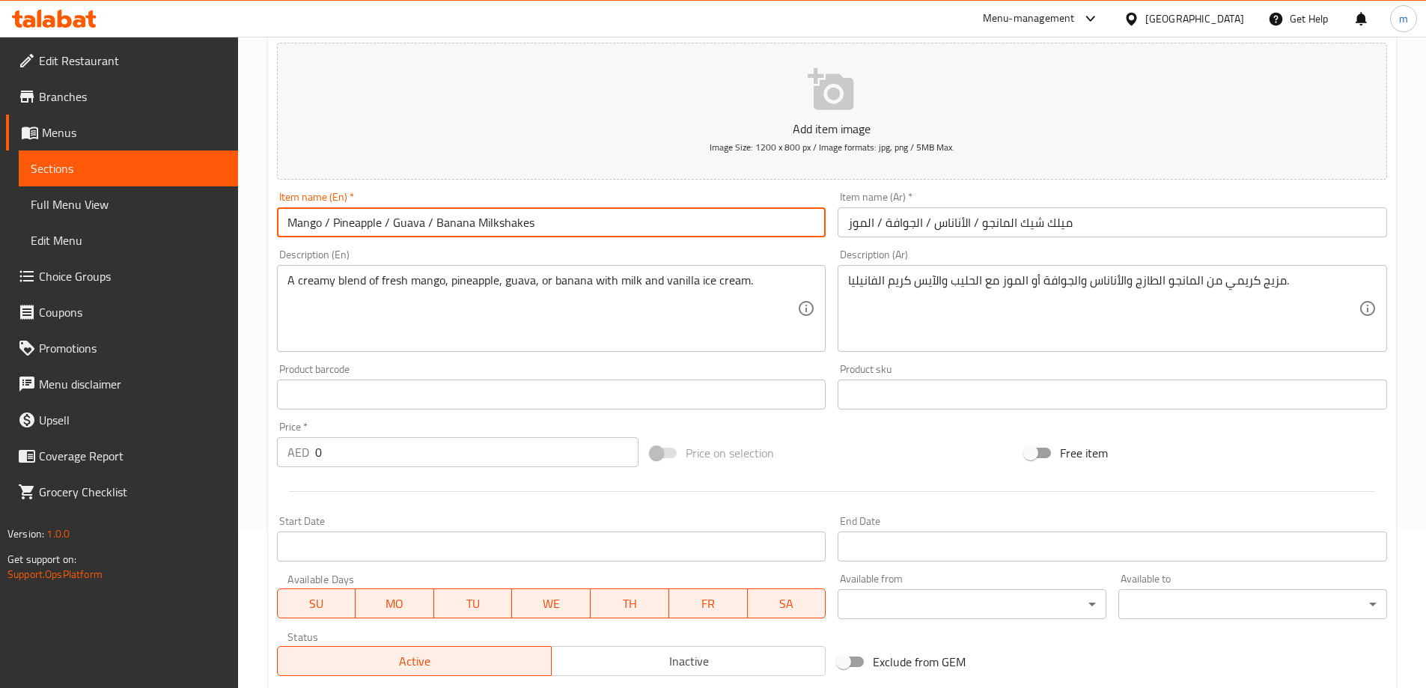
click at [454, 230] on input "Mango / Pineapple / Guava / Banana Milkshakes" at bounding box center [552, 222] width 550 height 30
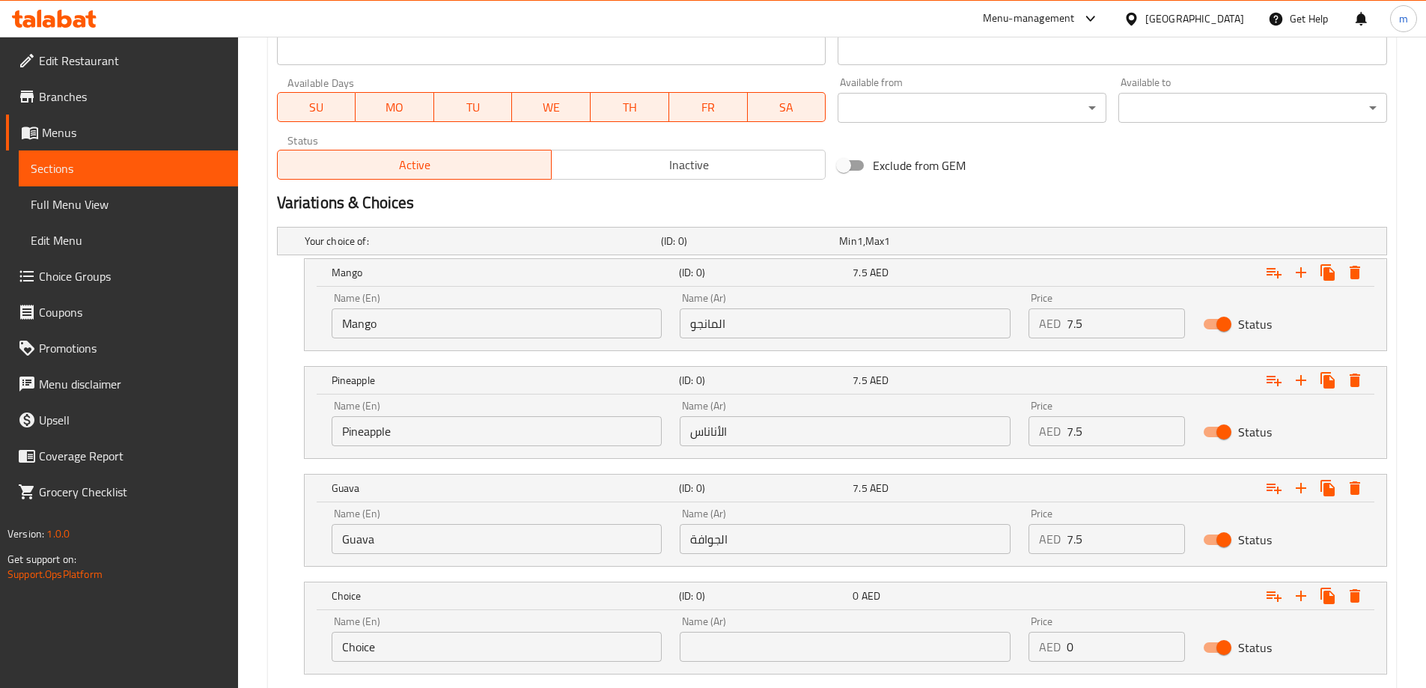
scroll to position [748, 0]
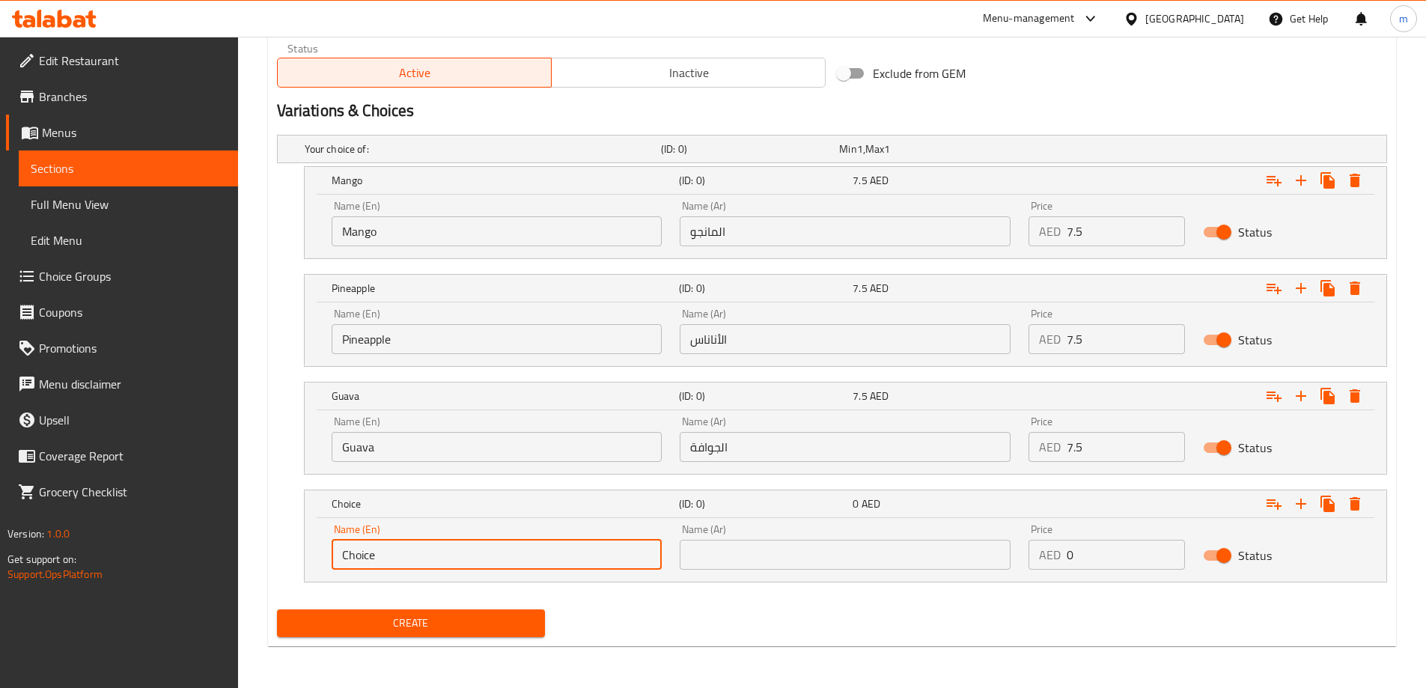
click at [376, 557] on input "Choice" at bounding box center [497, 555] width 331 height 30
click at [376, 556] on input "Choice" at bounding box center [497, 555] width 331 height 30
paste input "Banana"
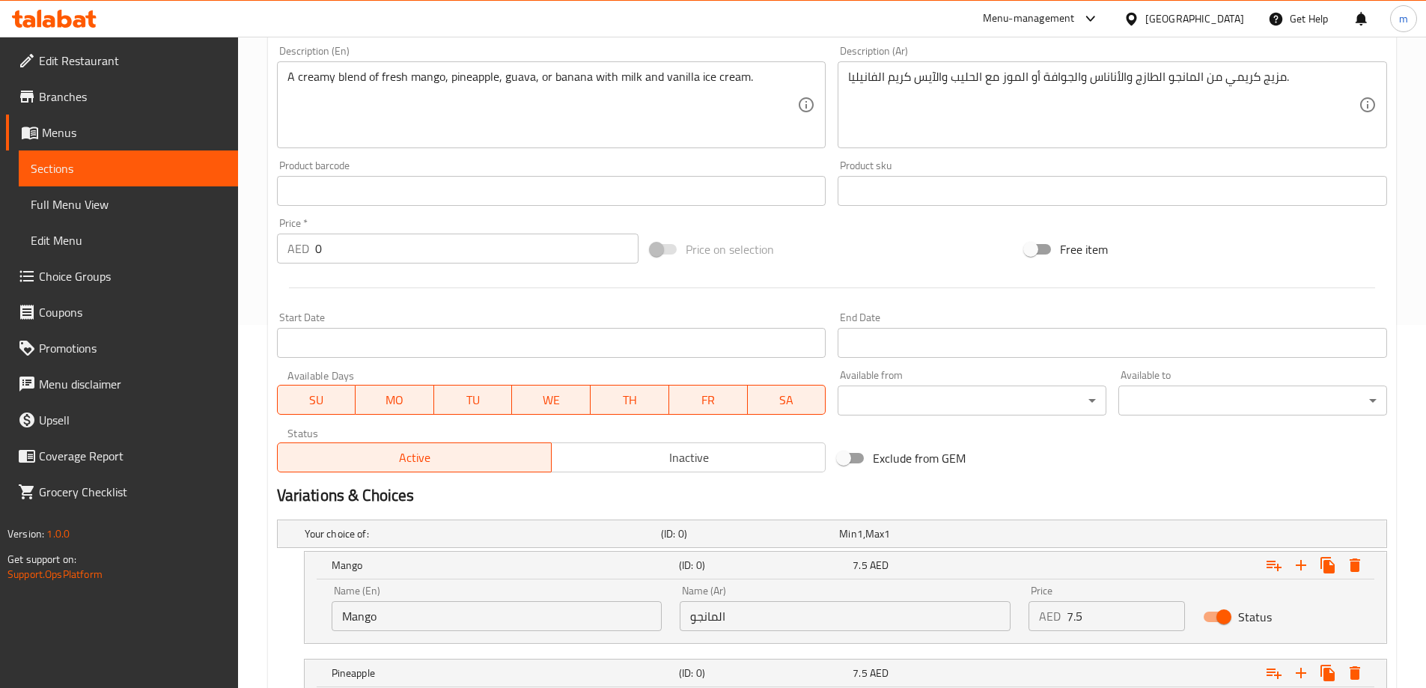
scroll to position [299, 0]
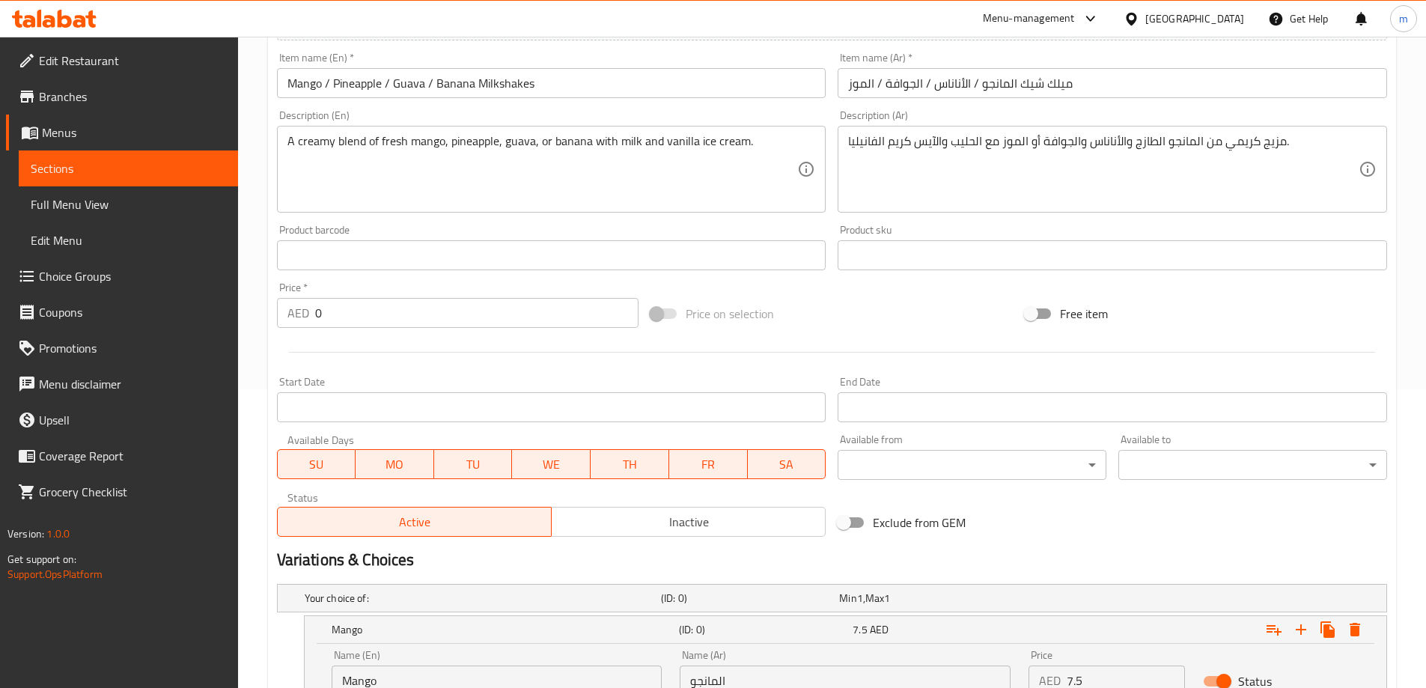
type input "Banana"
click at [863, 88] on input "ميلك شيك المانجو / الأناناس / الجوافة / الموز" at bounding box center [1113, 83] width 550 height 30
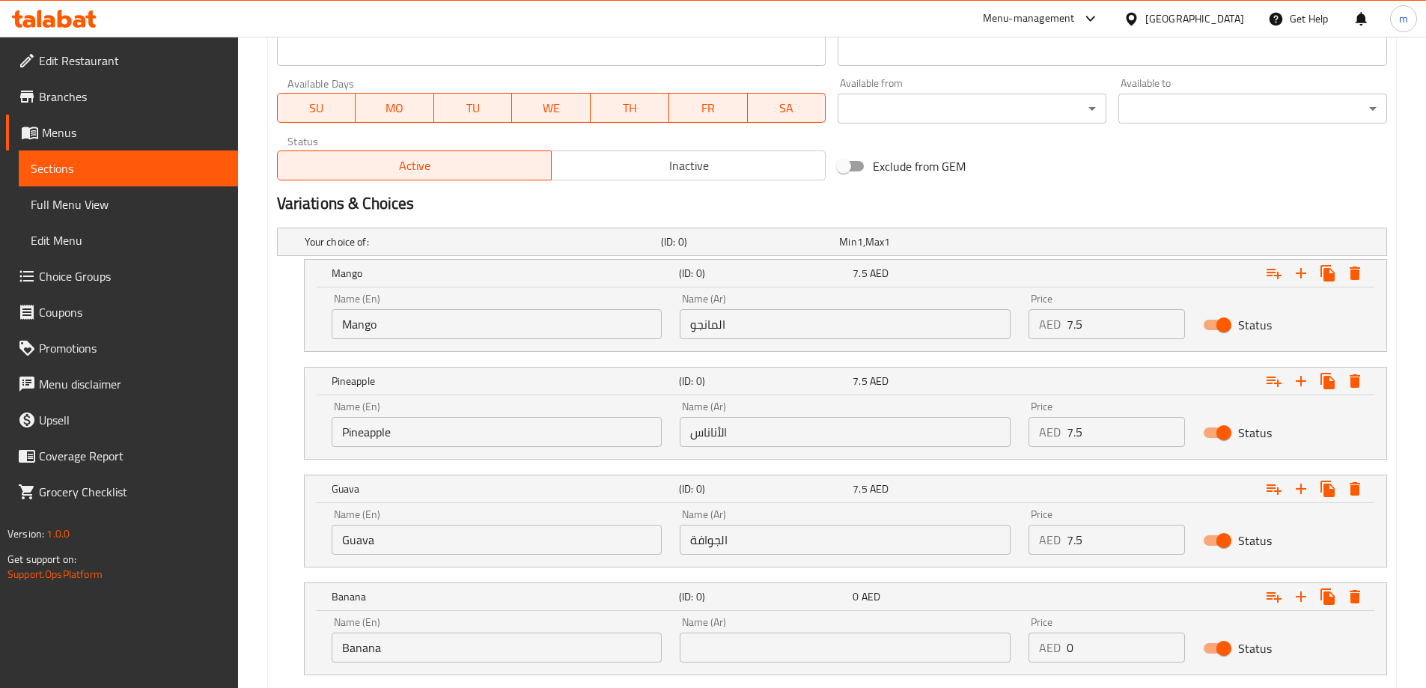
scroll to position [748, 0]
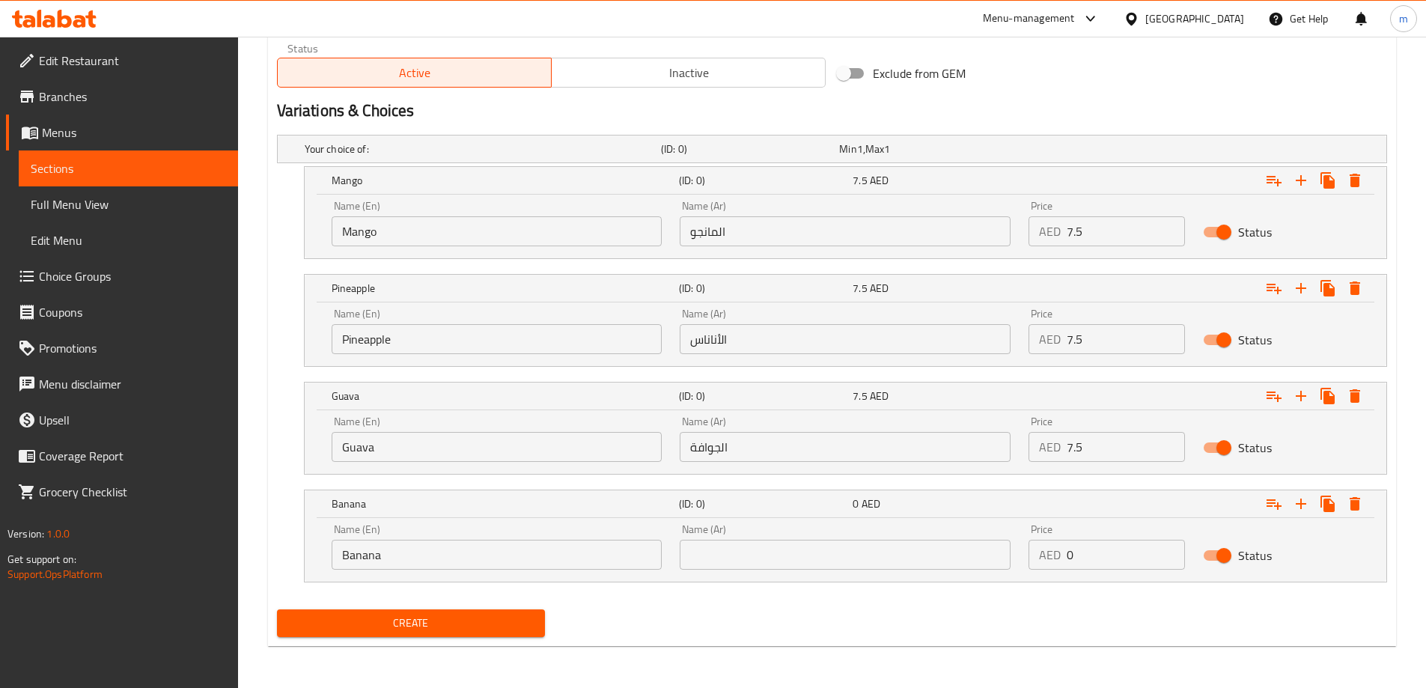
click at [737, 555] on input "text" at bounding box center [845, 555] width 331 height 30
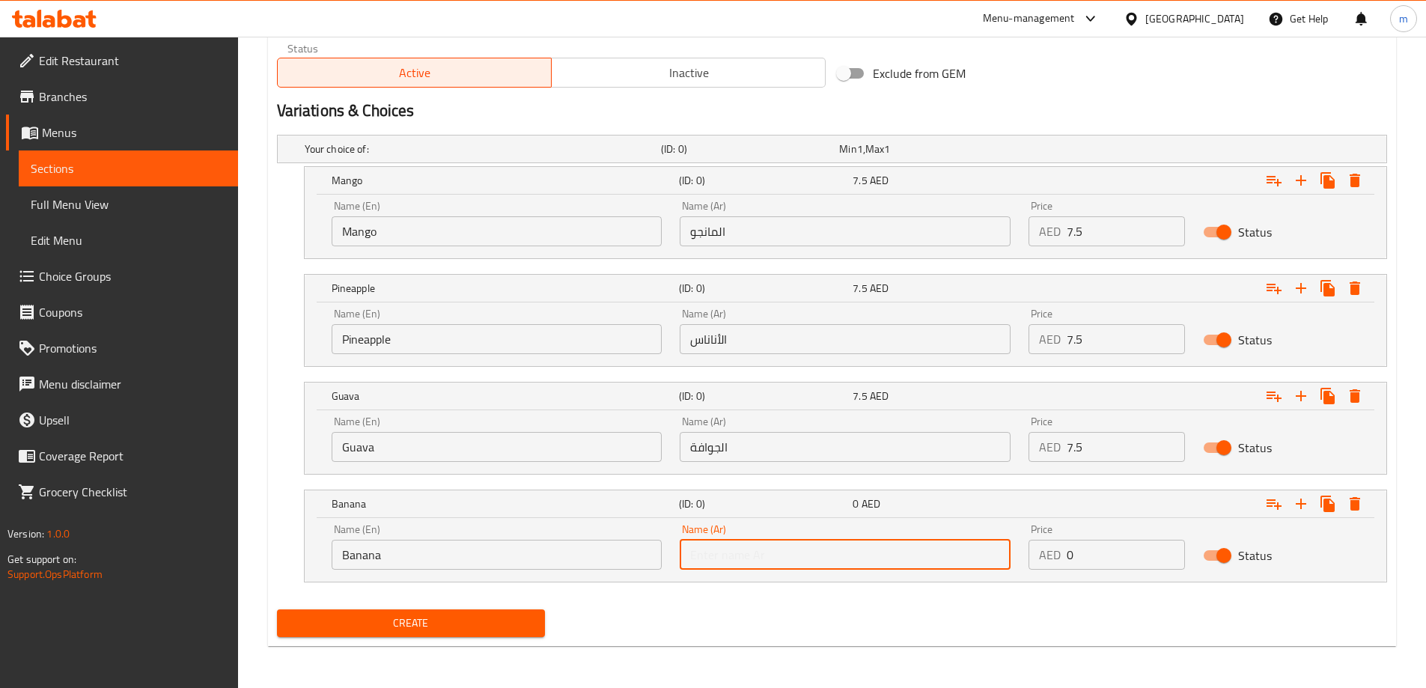
paste input "الموز"
type input "الموز"
click at [1083, 445] on input "7.5" at bounding box center [1126, 447] width 118 height 30
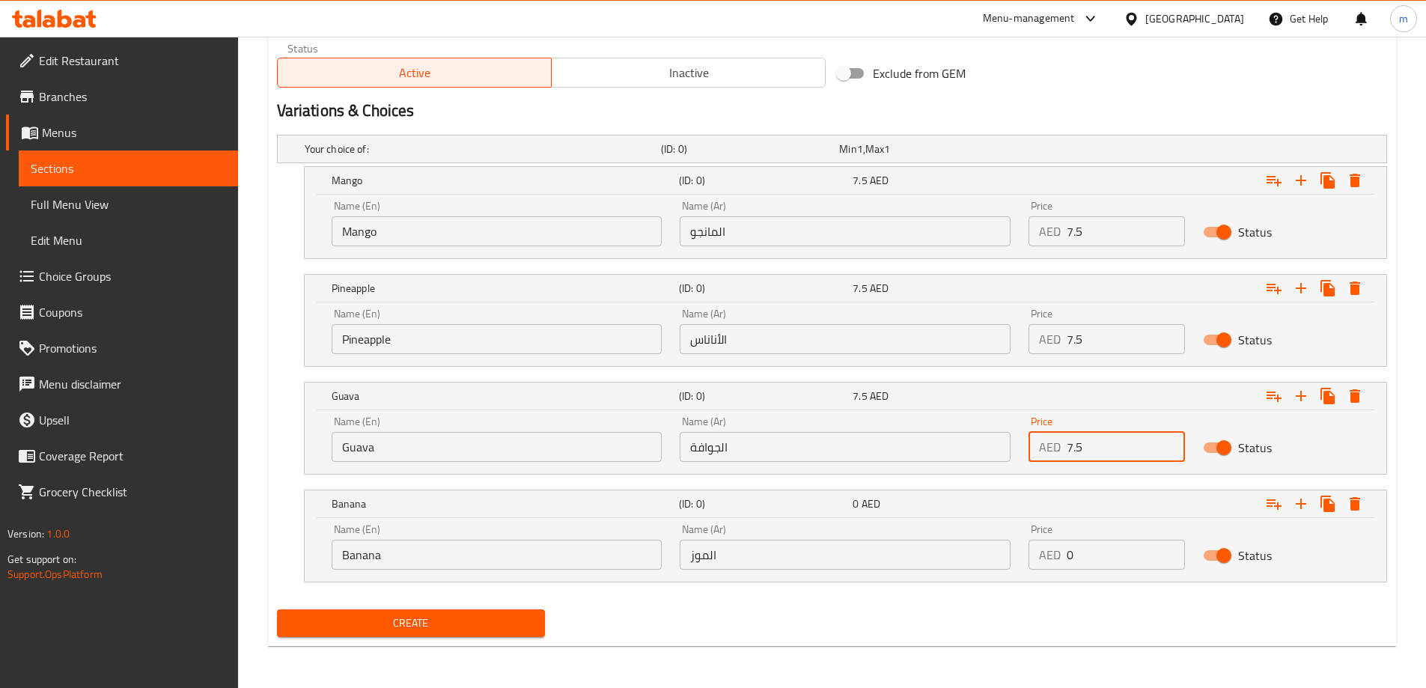
click at [1083, 445] on input "7.5" at bounding box center [1126, 447] width 118 height 30
click at [1080, 443] on input "7.5" at bounding box center [1126, 447] width 118 height 30
click at [1074, 447] on input "7.5" at bounding box center [1126, 447] width 118 height 30
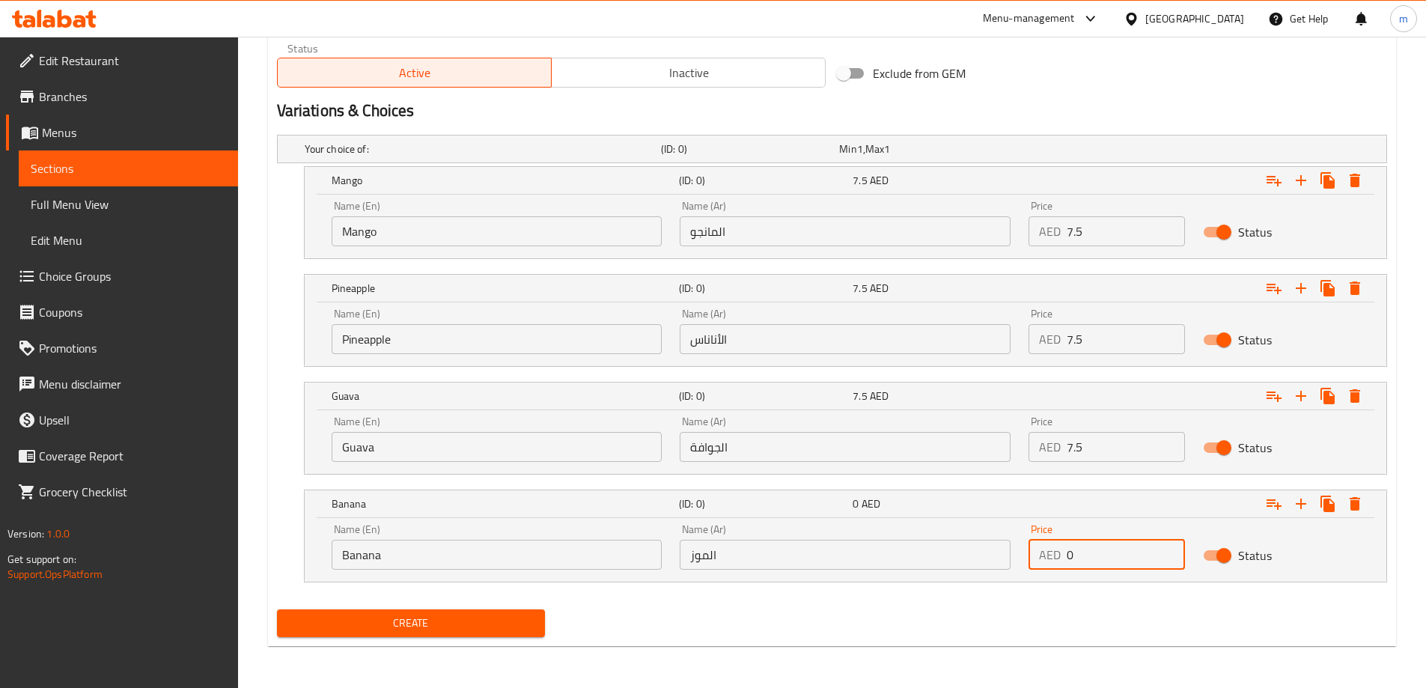
drag, startPoint x: 1078, startPoint y: 551, endPoint x: 1060, endPoint y: 550, distance: 18.0
click at [1060, 550] on div "AED 0 Price" at bounding box center [1107, 555] width 156 height 30
paste input "7.5"
type input "7.5"
click at [277, 609] on button "Create" at bounding box center [411, 623] width 269 height 28
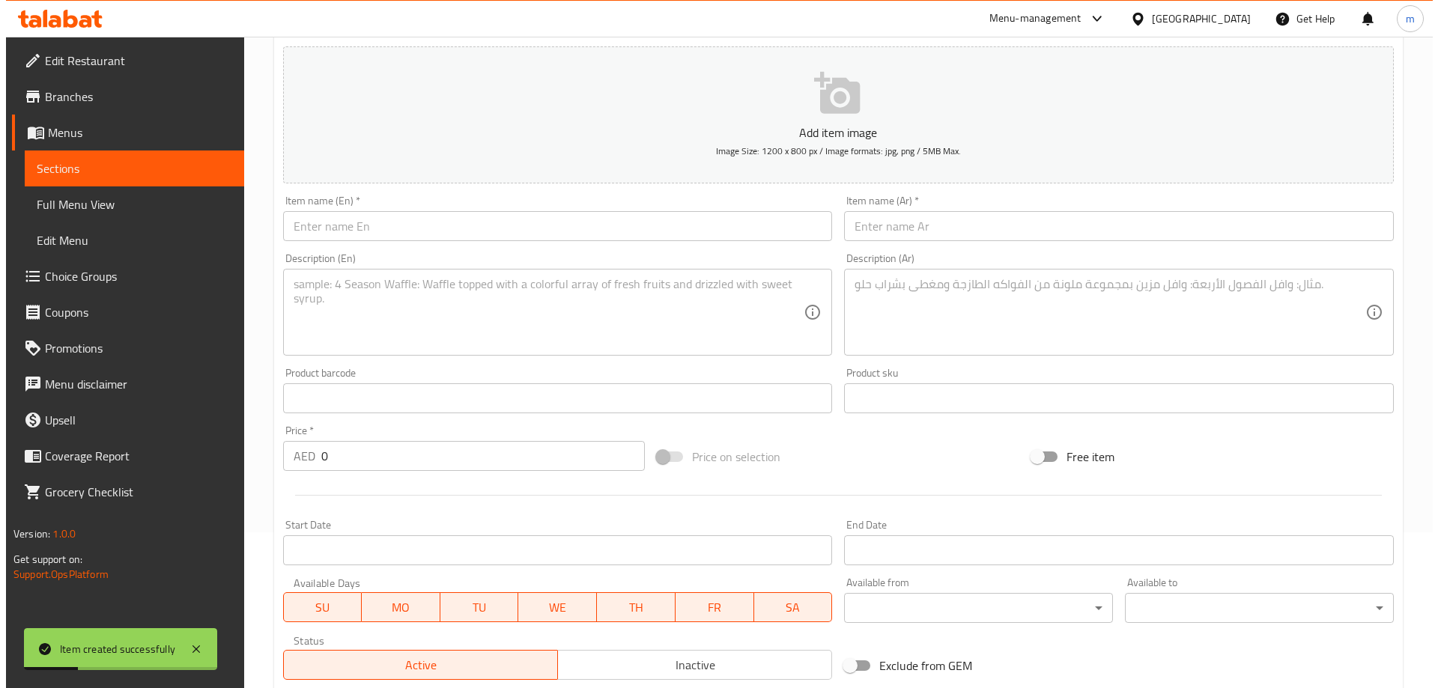
scroll to position [0, 0]
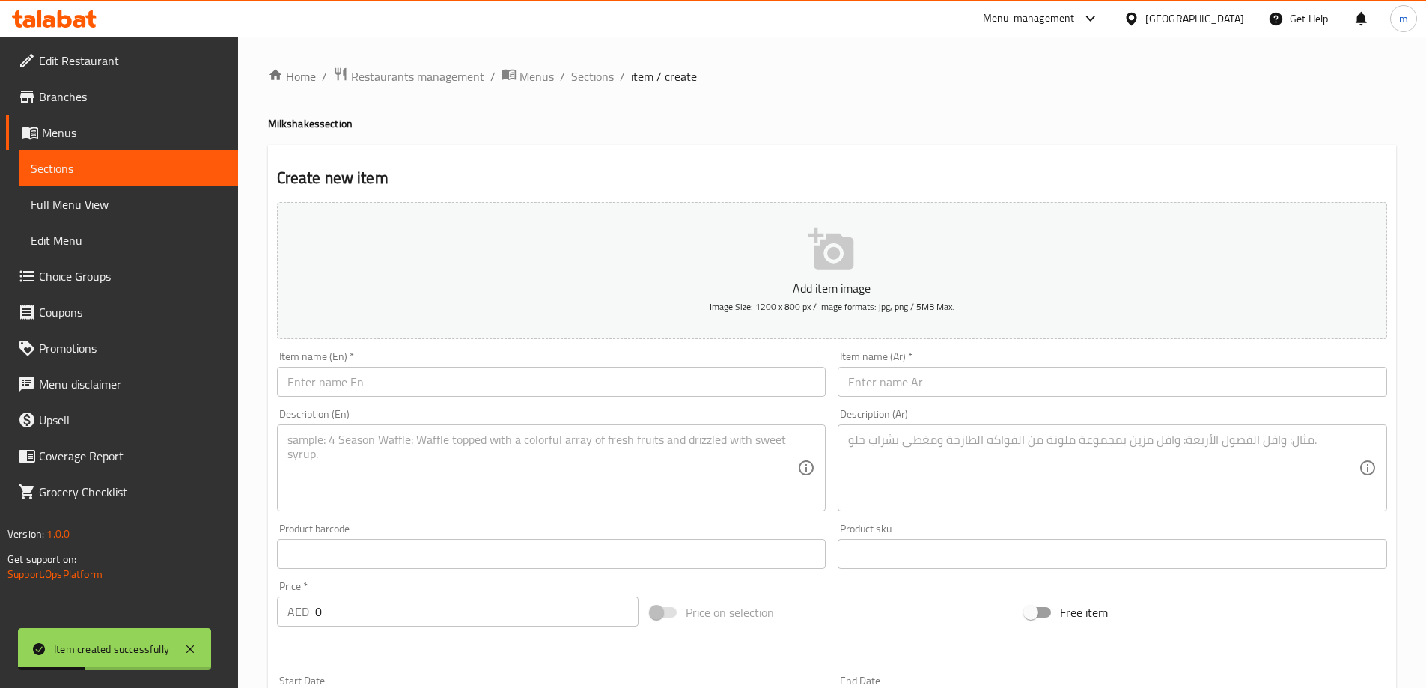
drag, startPoint x: 569, startPoint y: 83, endPoint x: 562, endPoint y: 89, distance: 9.0
click at [571, 82] on span "Sections" at bounding box center [592, 76] width 43 height 18
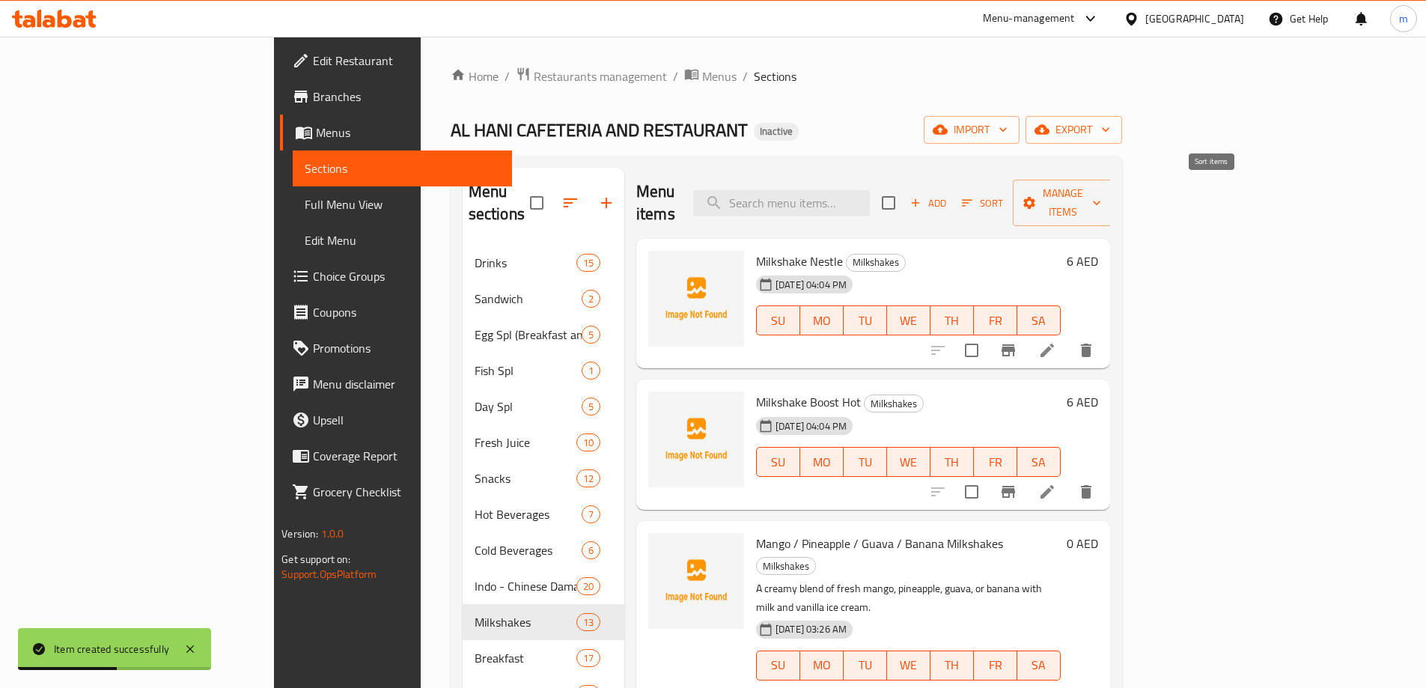
click at [1003, 195] on span "Sort" at bounding box center [982, 203] width 41 height 17
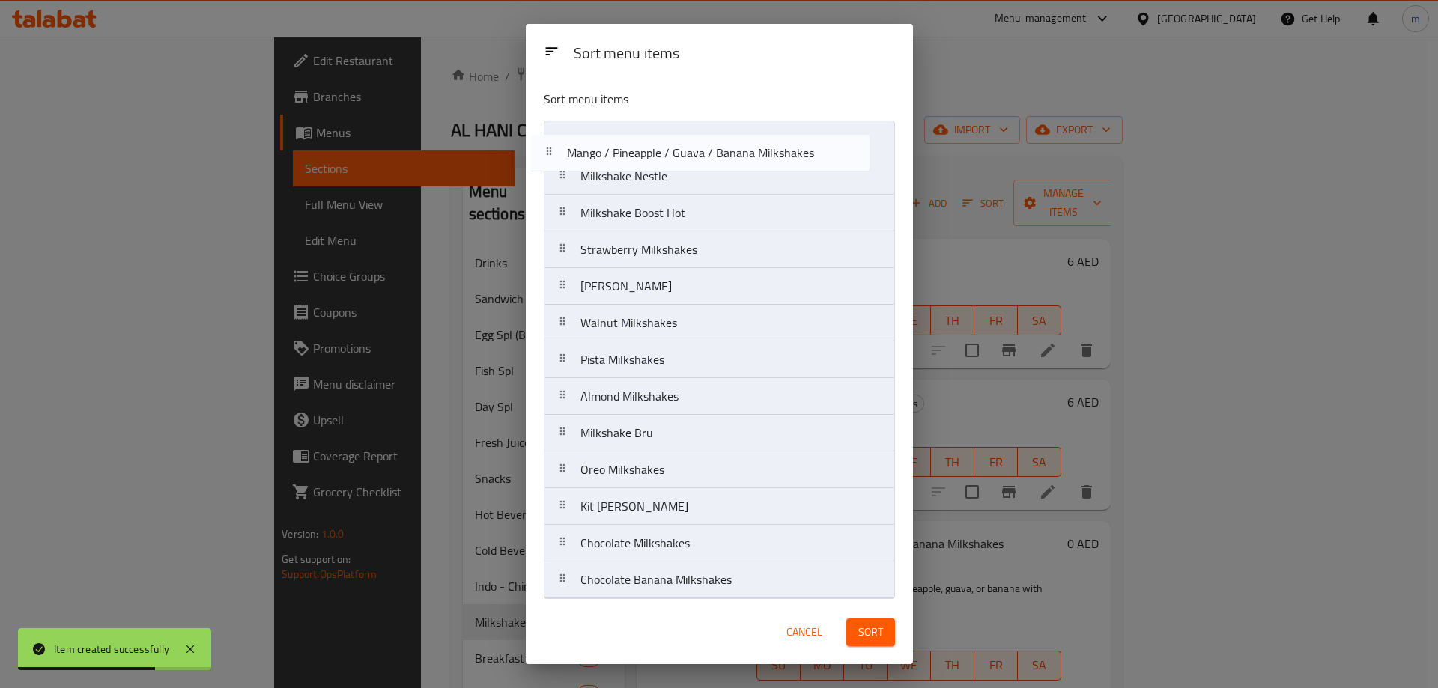
drag, startPoint x: 713, startPoint y: 216, endPoint x: 702, endPoint y: 153, distance: 63.8
click at [702, 153] on nav "Milkshake Nestle Milkshake Boost Hot Mango / Pineapple / Guava / Banana Milksha…" at bounding box center [719, 360] width 351 height 478
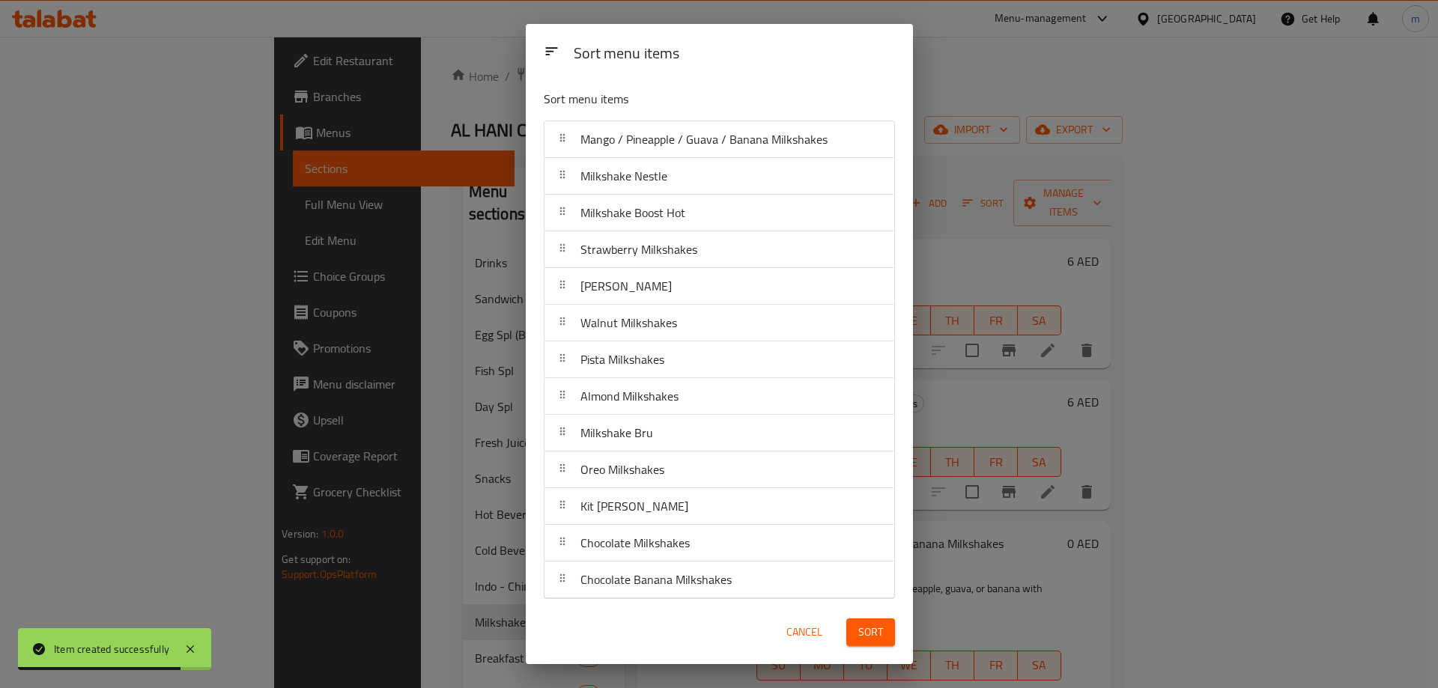
click at [879, 647] on div "Sort" at bounding box center [870, 632] width 67 height 46
click at [879, 640] on span "Sort" at bounding box center [870, 632] width 25 height 19
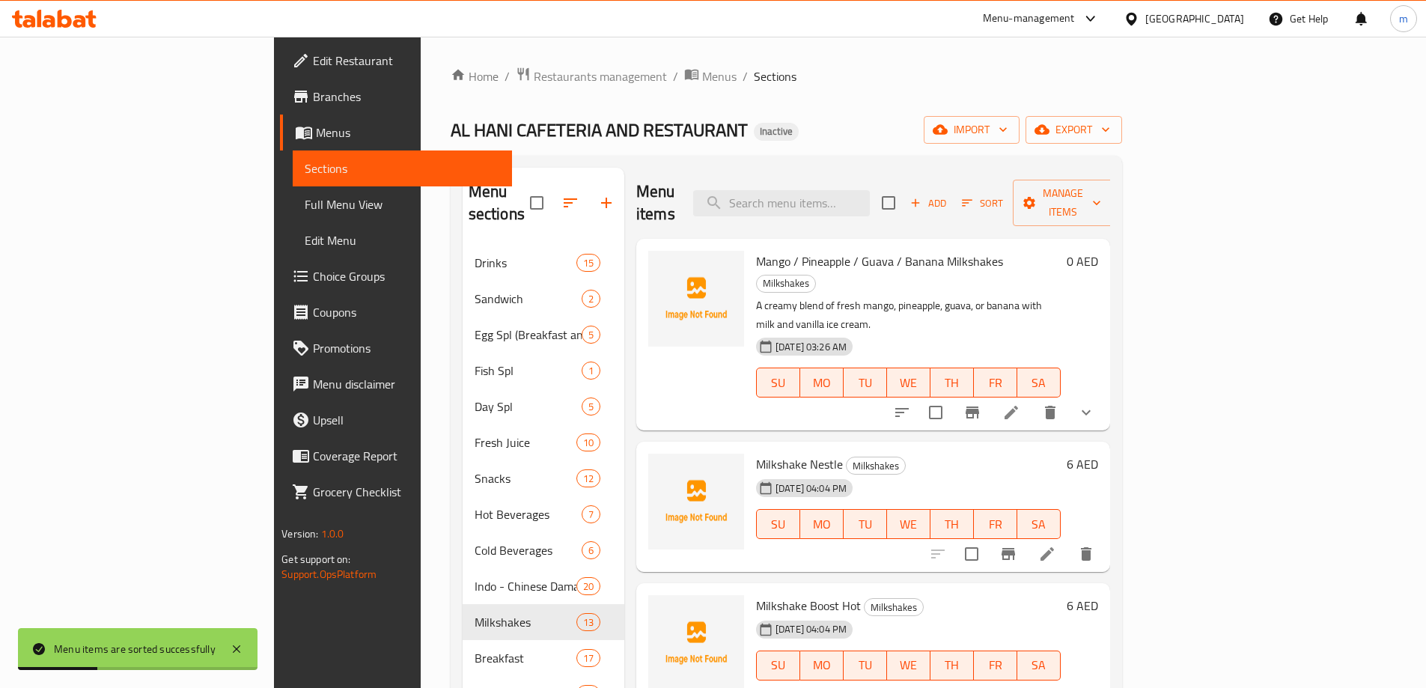
click at [1021, 404] on icon at bounding box center [1012, 413] width 18 height 18
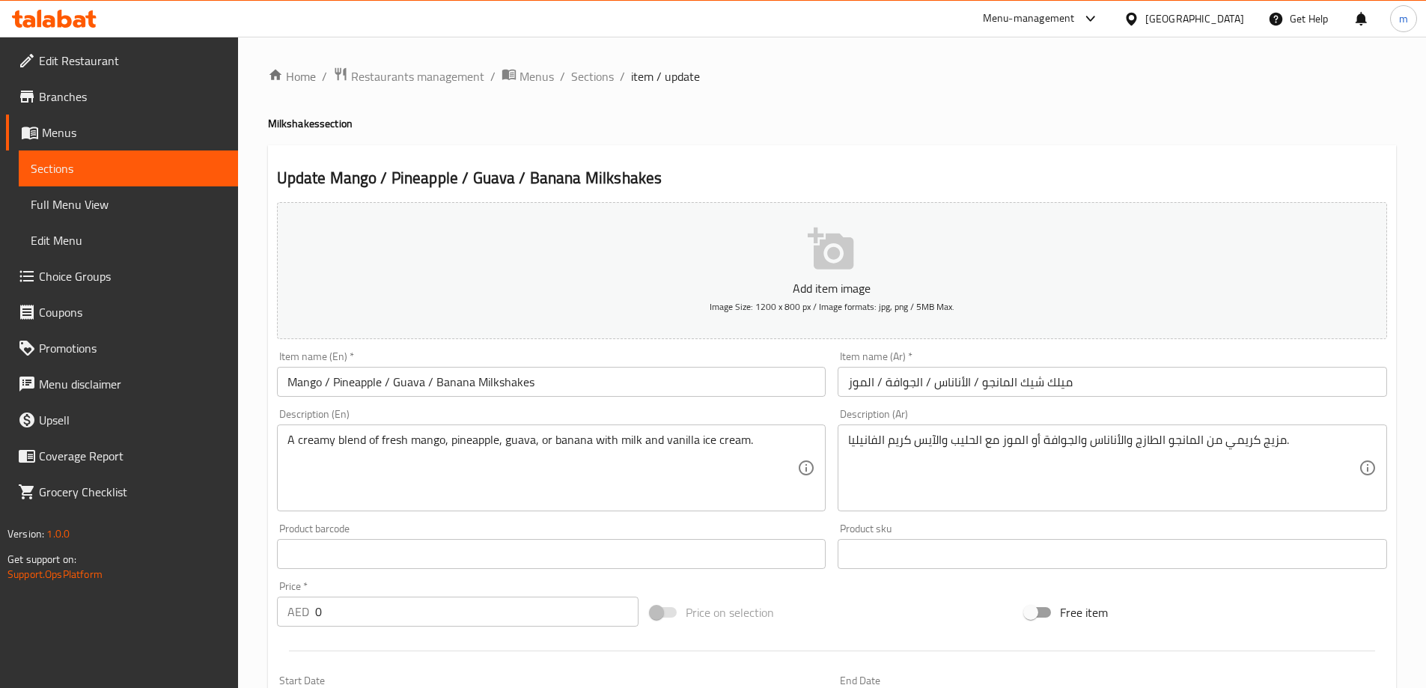
drag, startPoint x: 585, startPoint y: 79, endPoint x: 911, endPoint y: 95, distance: 326.9
click at [585, 79] on span "Sections" at bounding box center [592, 76] width 43 height 18
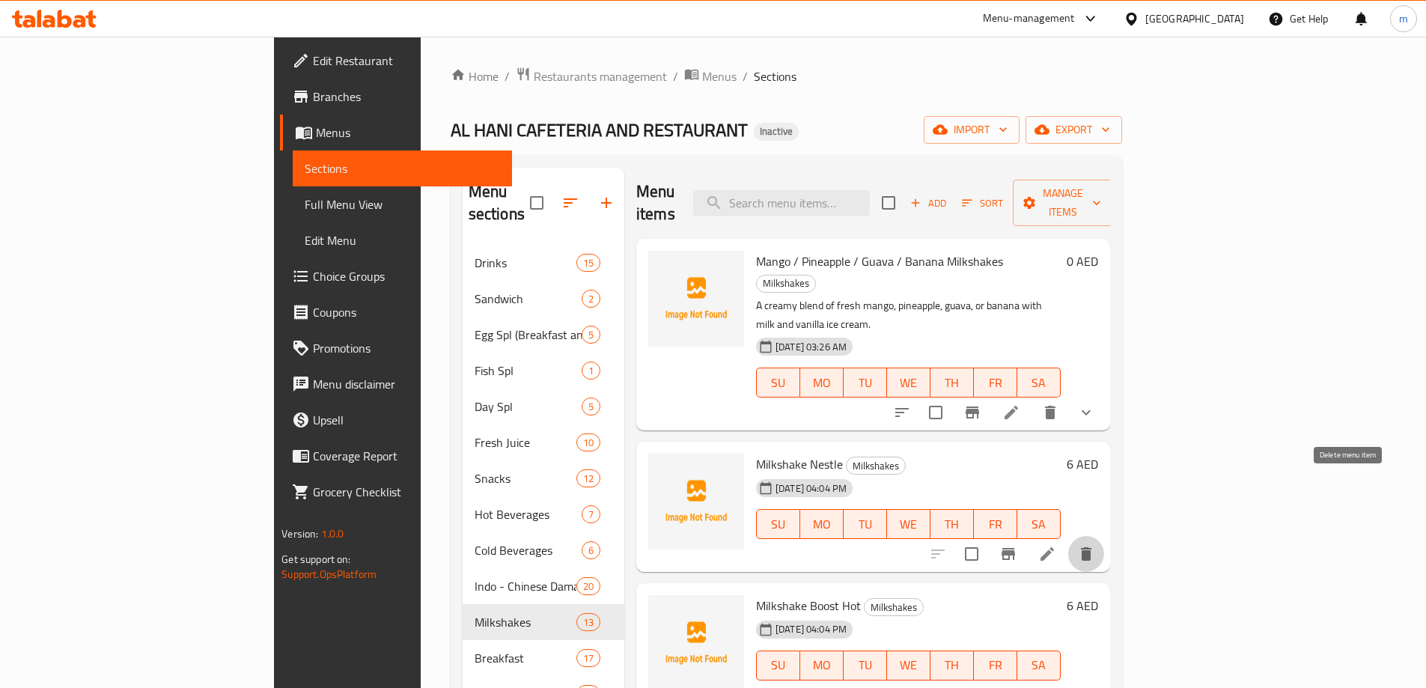
click at [1092, 547] on icon "delete" at bounding box center [1086, 553] width 10 height 13
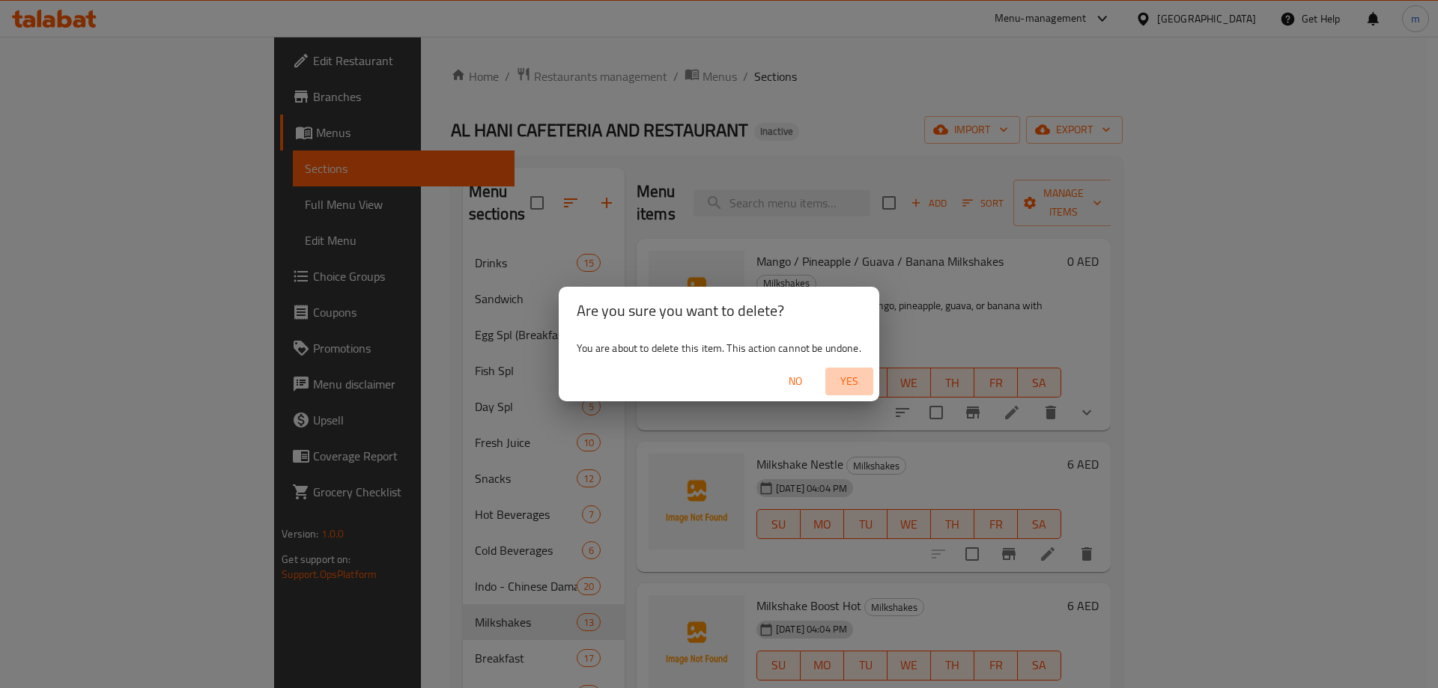
click at [848, 377] on span "Yes" at bounding box center [849, 381] width 36 height 19
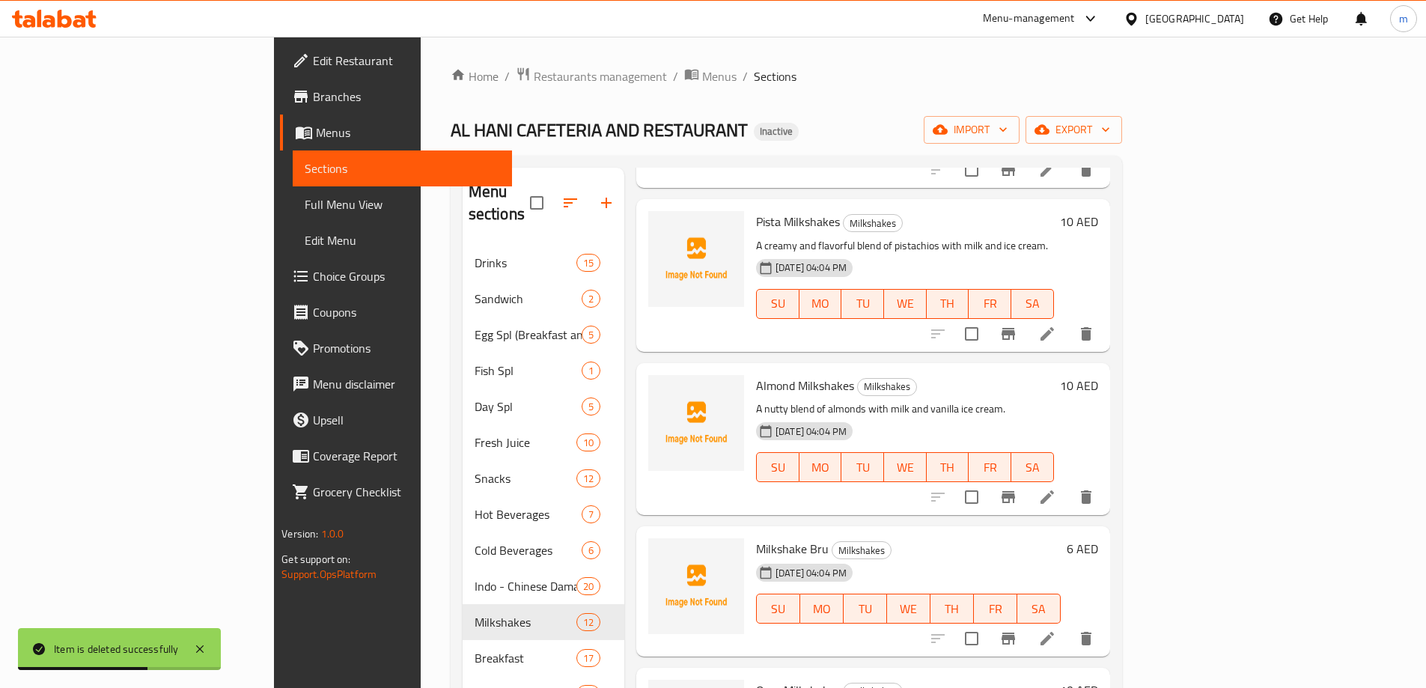
scroll to position [898, 0]
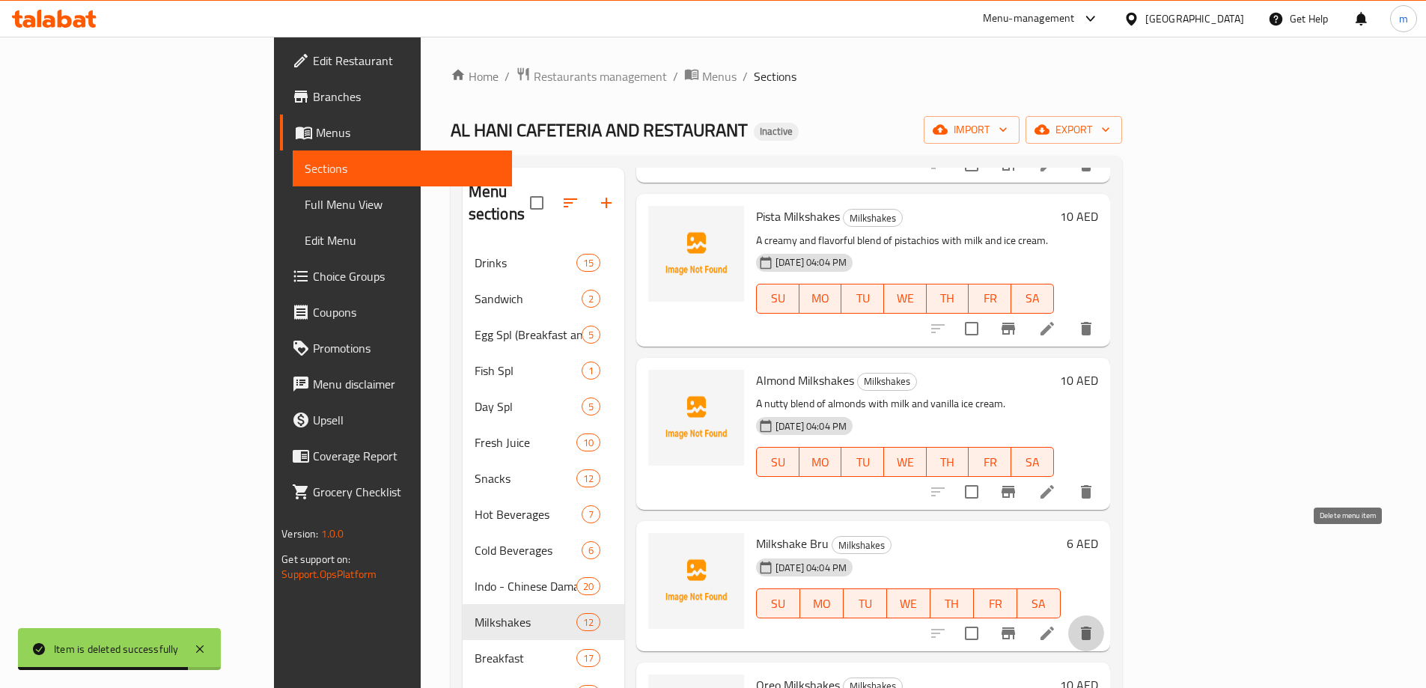
click at [1095, 624] on icon "delete" at bounding box center [1086, 633] width 18 height 18
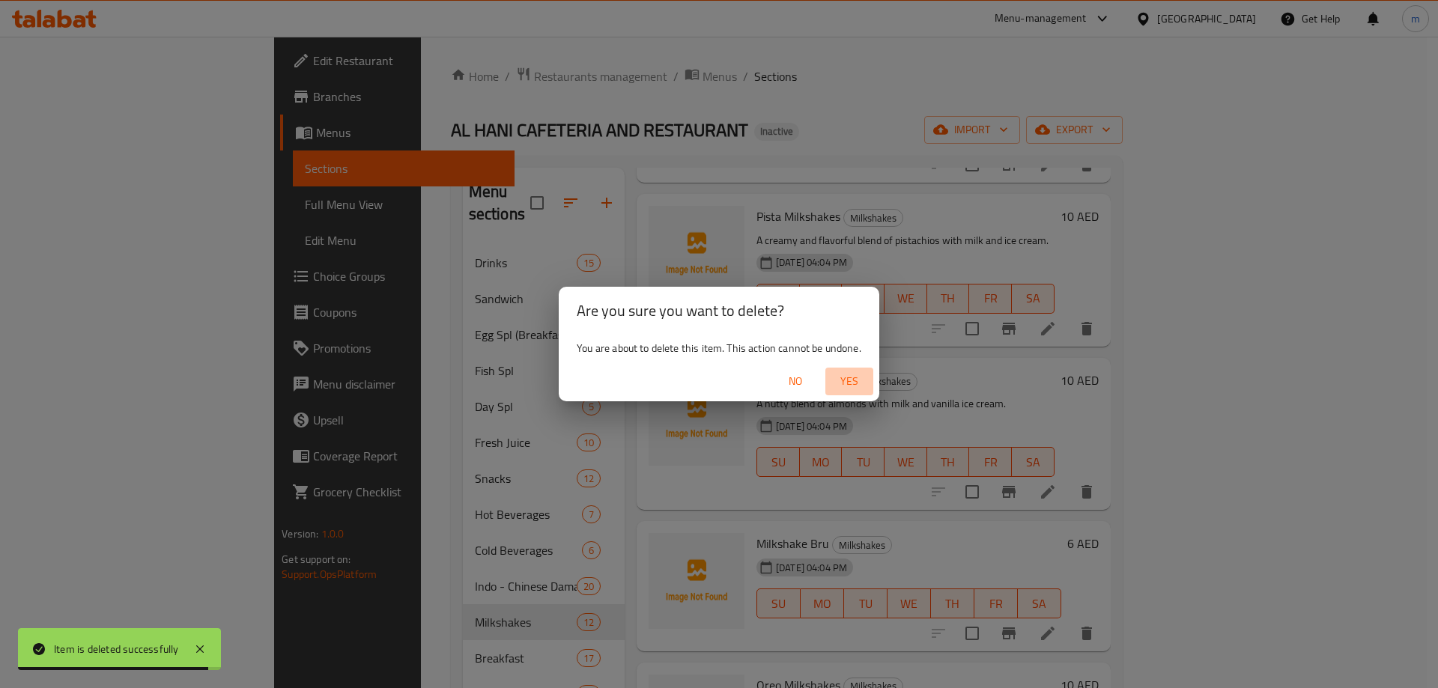
click at [854, 387] on span "Yes" at bounding box center [849, 381] width 36 height 19
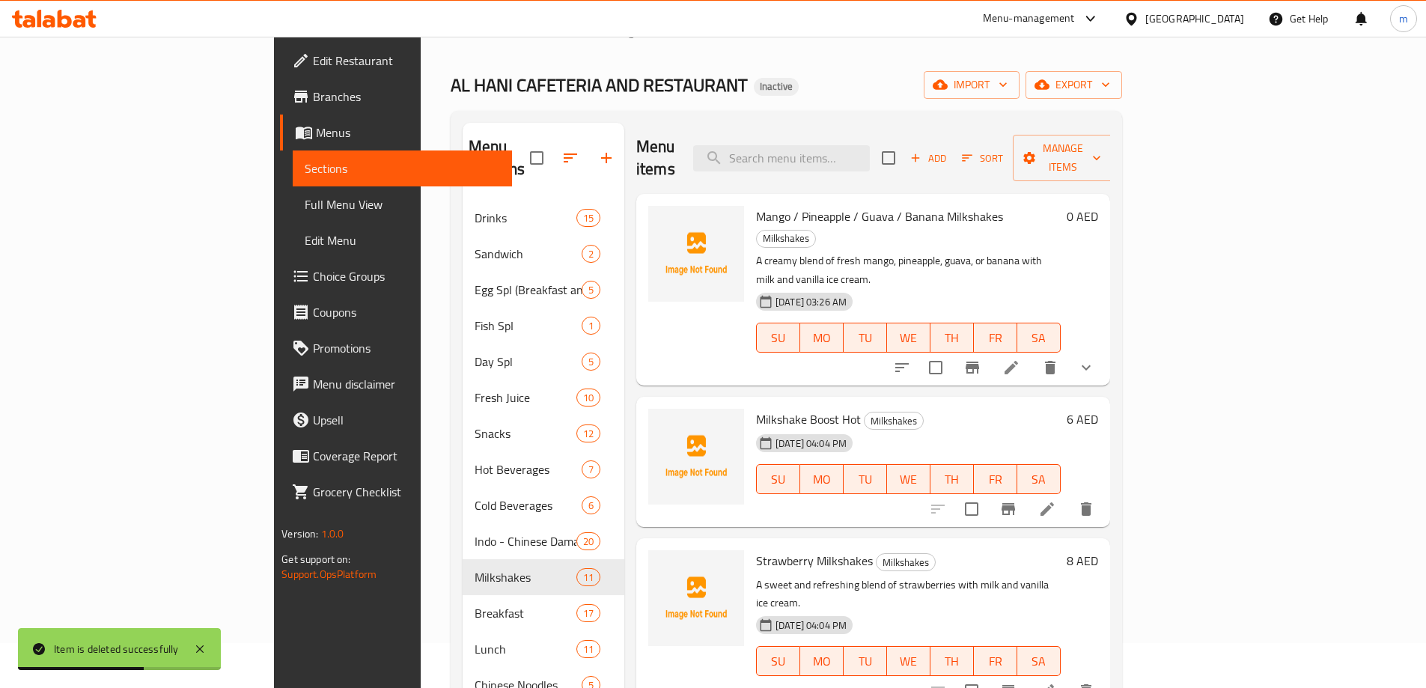
scroll to position [34, 0]
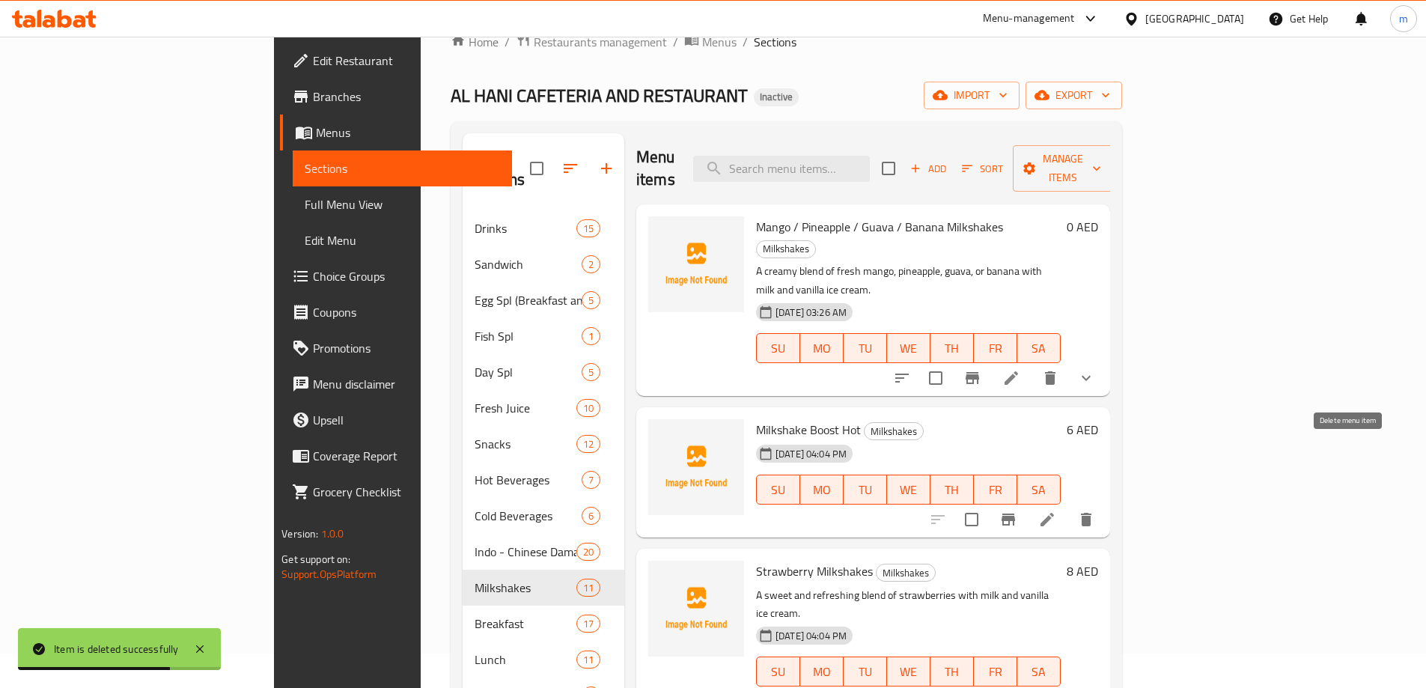
click at [1092, 513] on icon "delete" at bounding box center [1086, 519] width 10 height 13
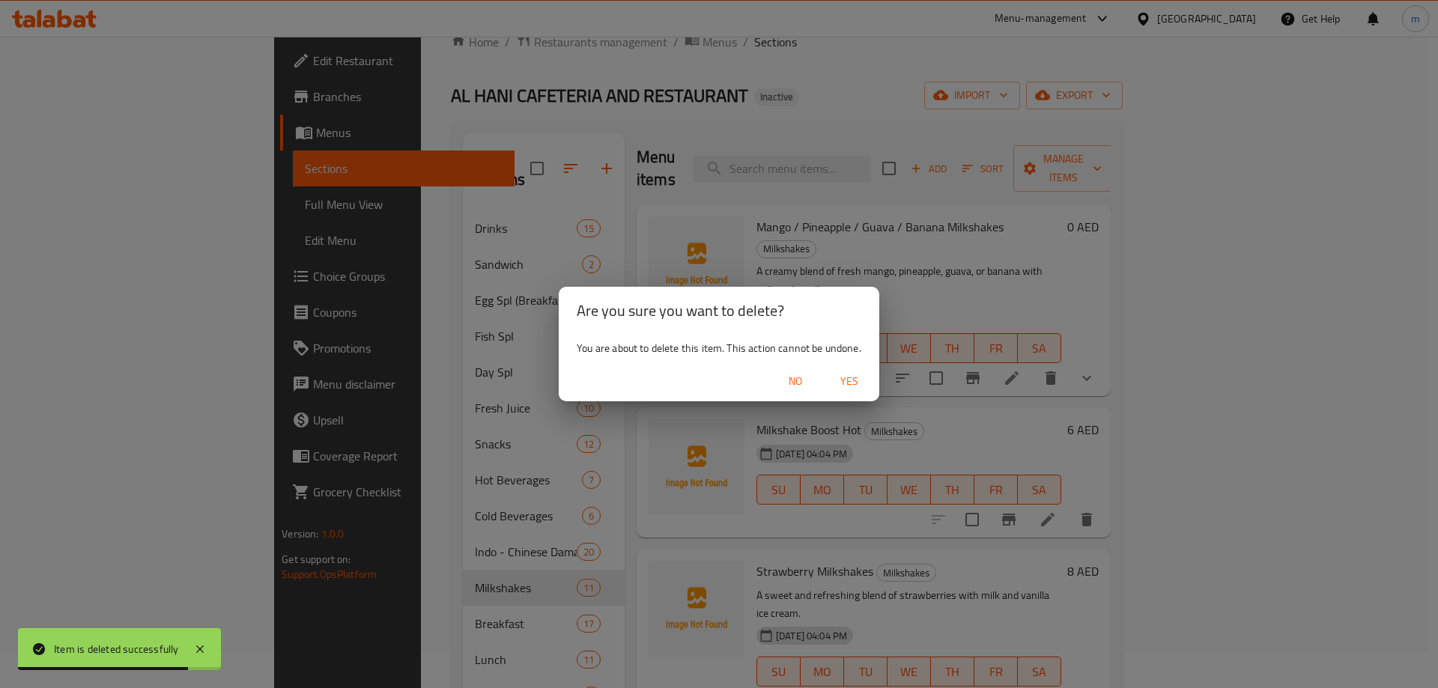
click at [846, 384] on span "Yes" at bounding box center [849, 381] width 36 height 19
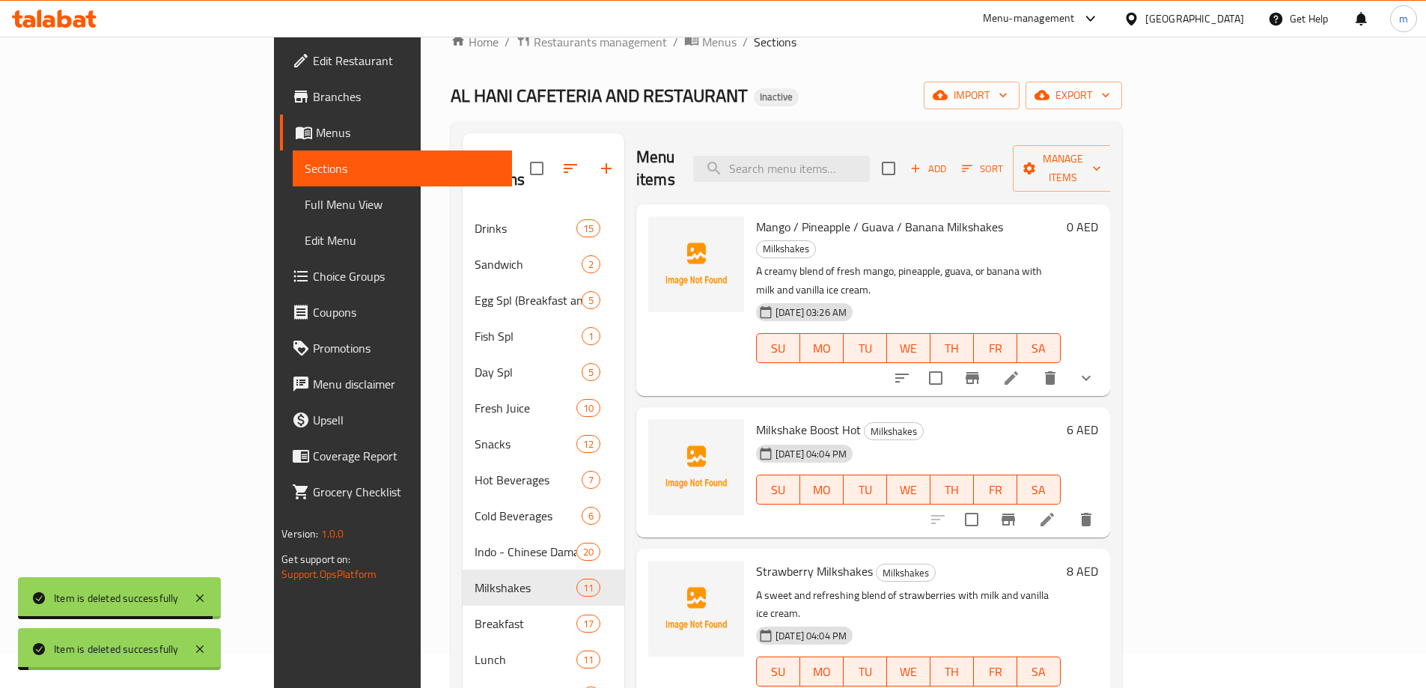
click at [1095, 369] on icon "show more" at bounding box center [1086, 378] width 18 height 18
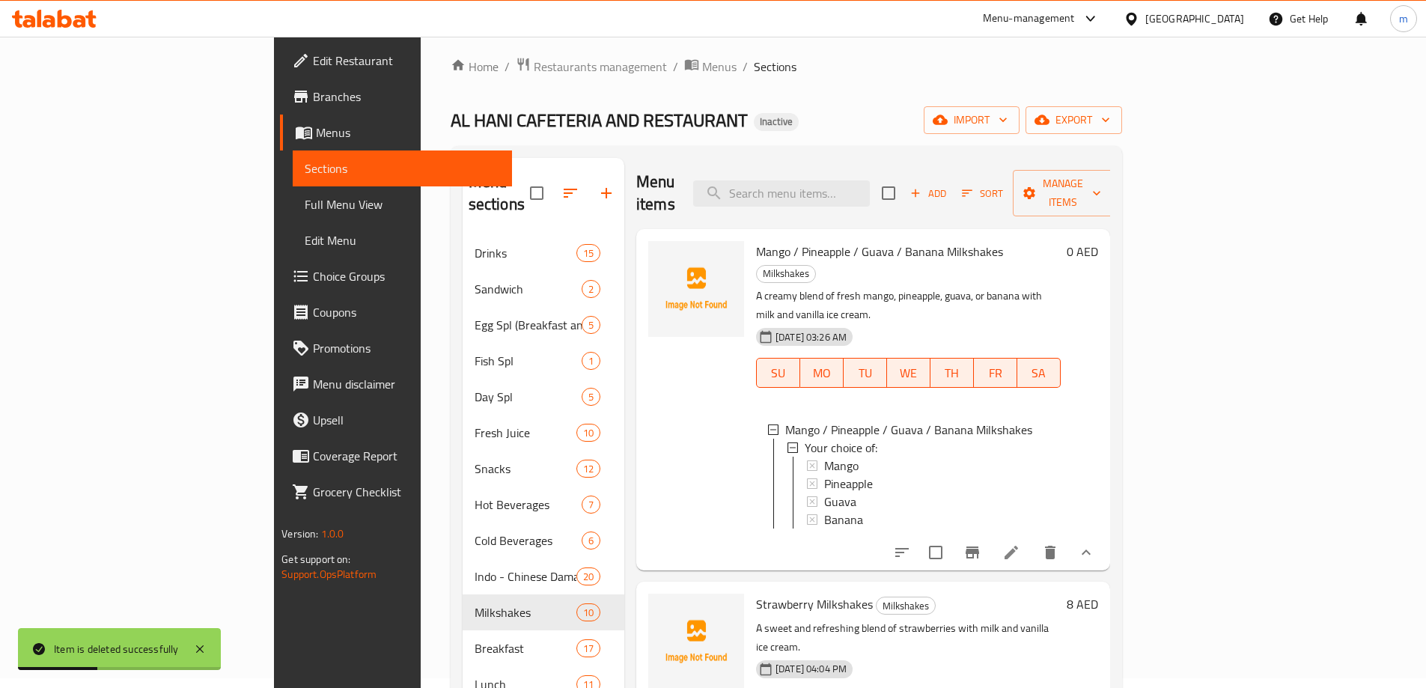
scroll to position [0, 0]
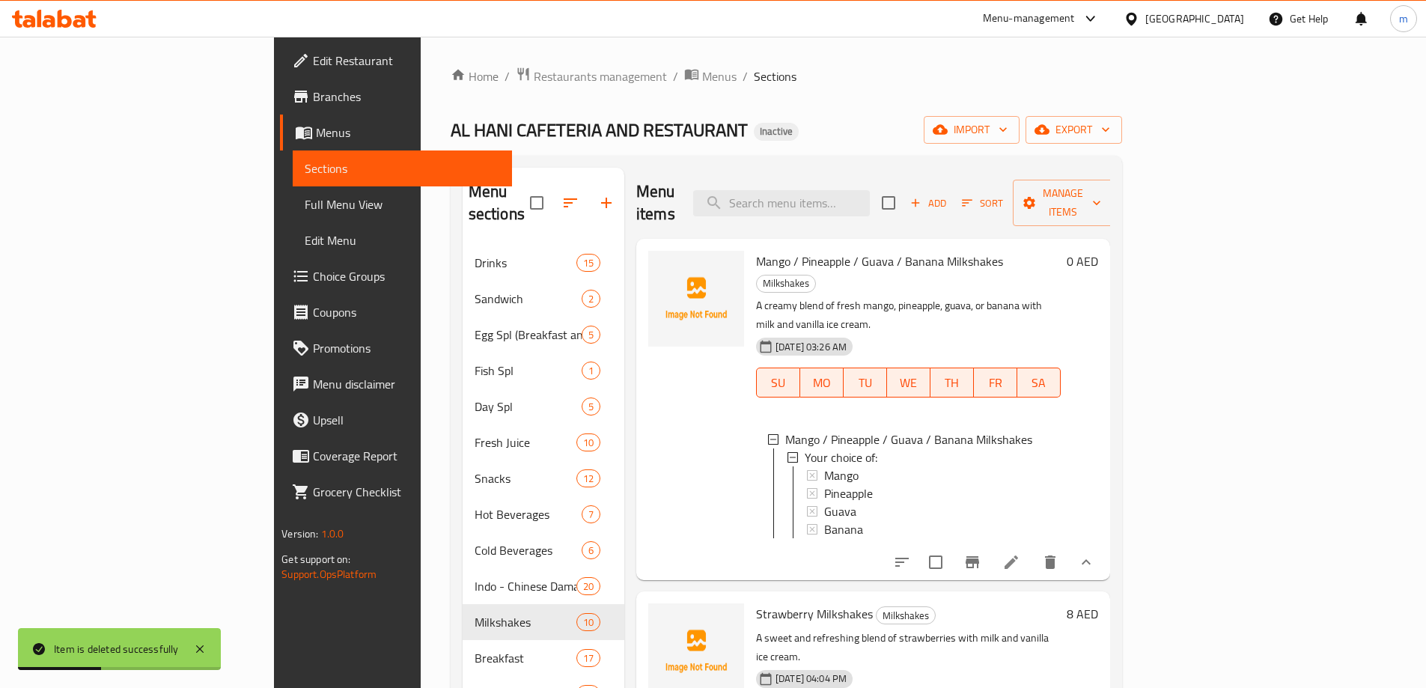
click at [952, 192] on button "Add" at bounding box center [928, 203] width 48 height 23
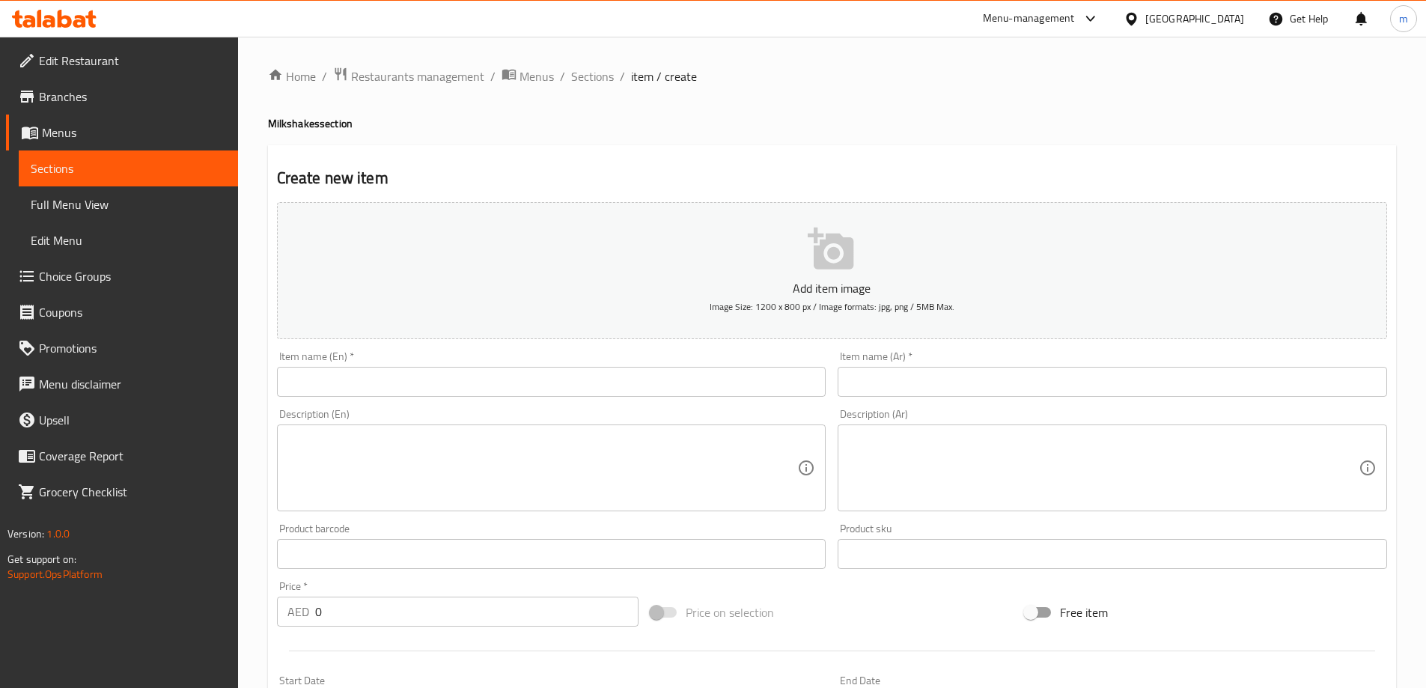
click at [359, 369] on input "text" at bounding box center [552, 382] width 550 height 30
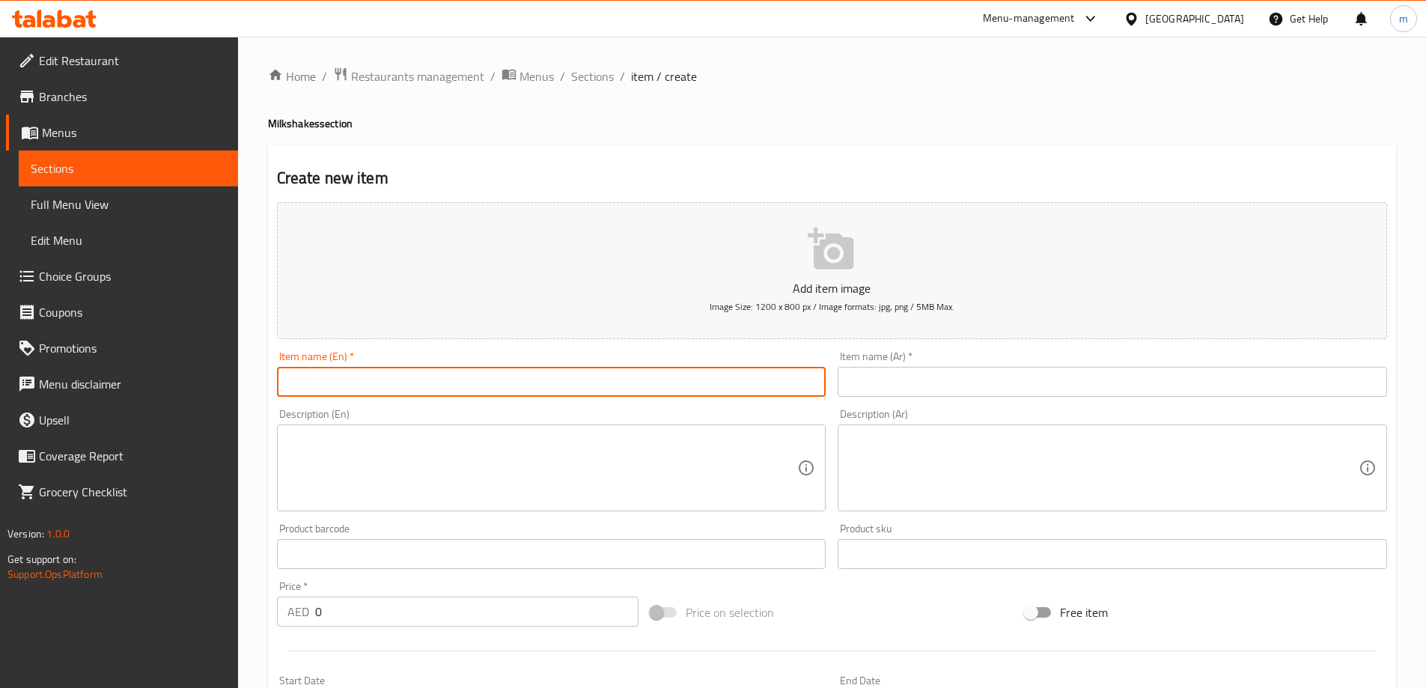
paste input "Bru / Nestle / Boost Milkshakes"
type input "Bru / Nestle / Boost Milkshakes"
click at [1032, 385] on input "text" at bounding box center [1113, 382] width 550 height 30
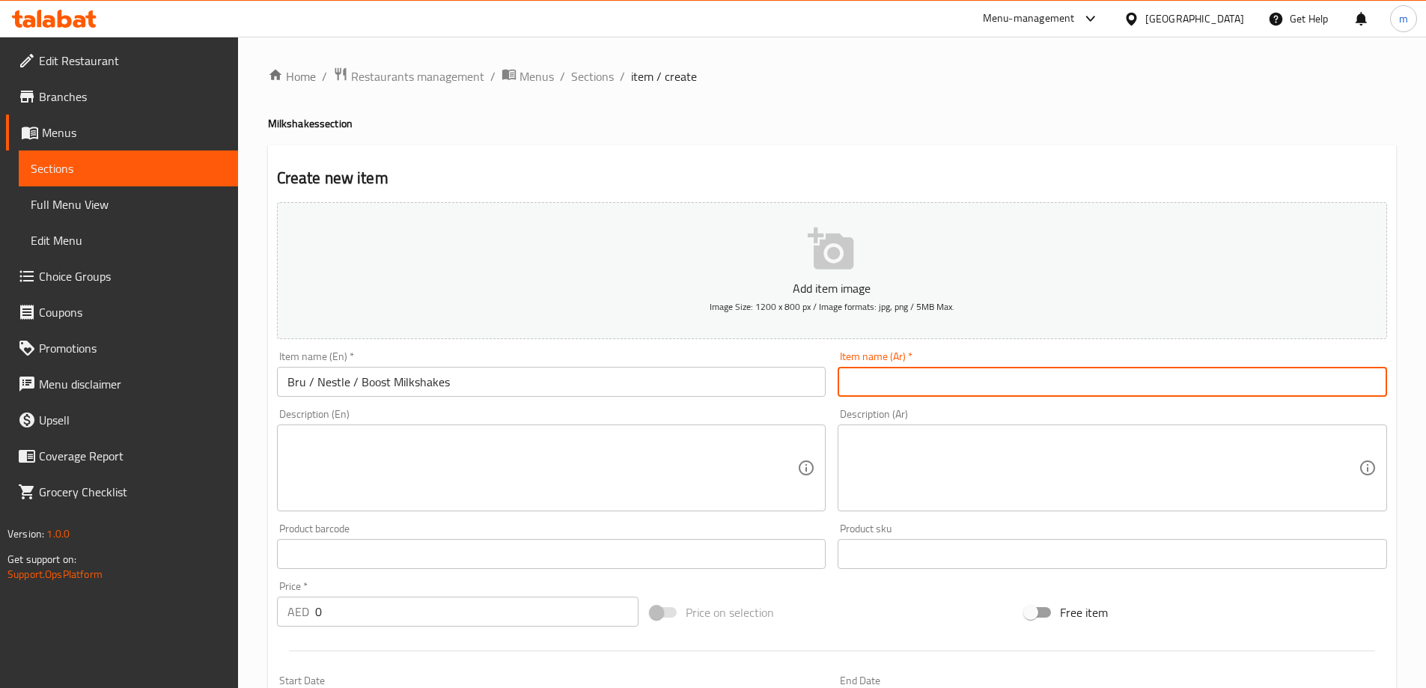
paste input "ميلك شيك برو / نستله / بوست"
type input "ميلك شيك برو / نستله / بوست"
click at [457, 382] on input "Bru / Nestle / Boost Milkshakes" at bounding box center [552, 382] width 550 height 30
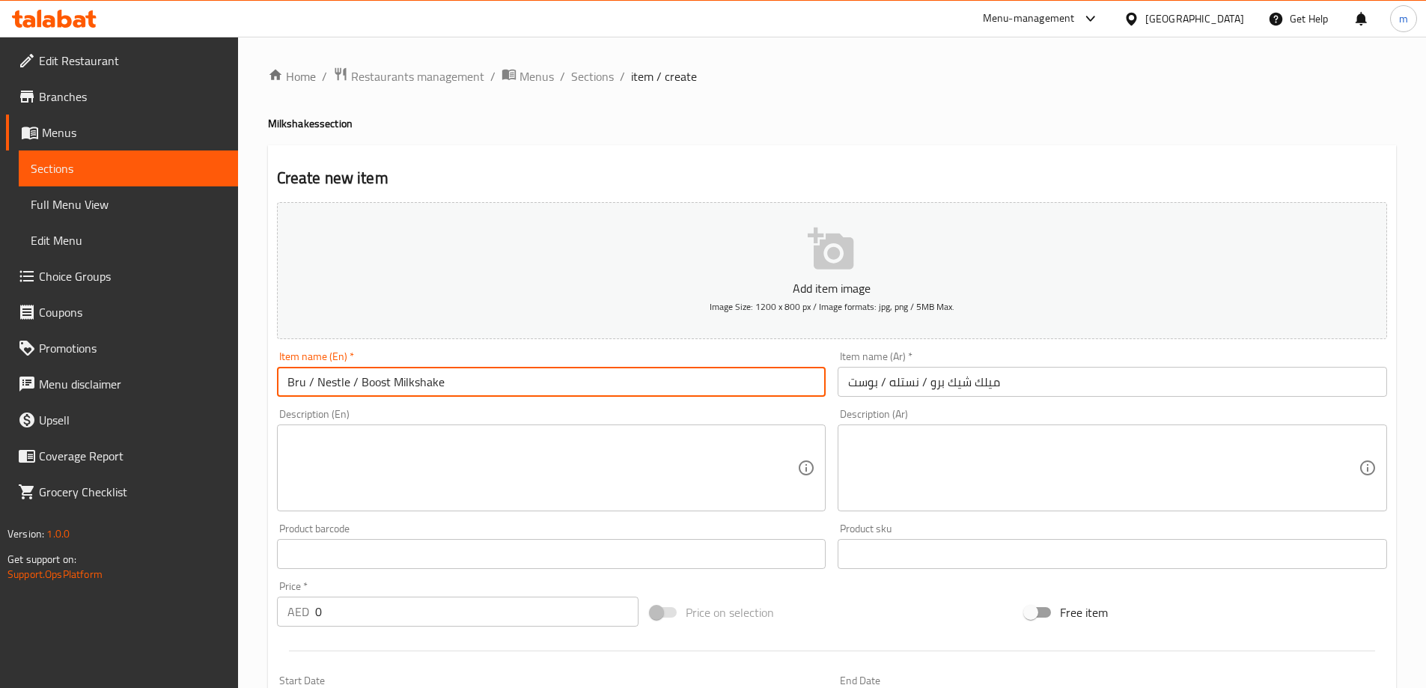
type input "Bru / Nestle / Boost Milkshake"
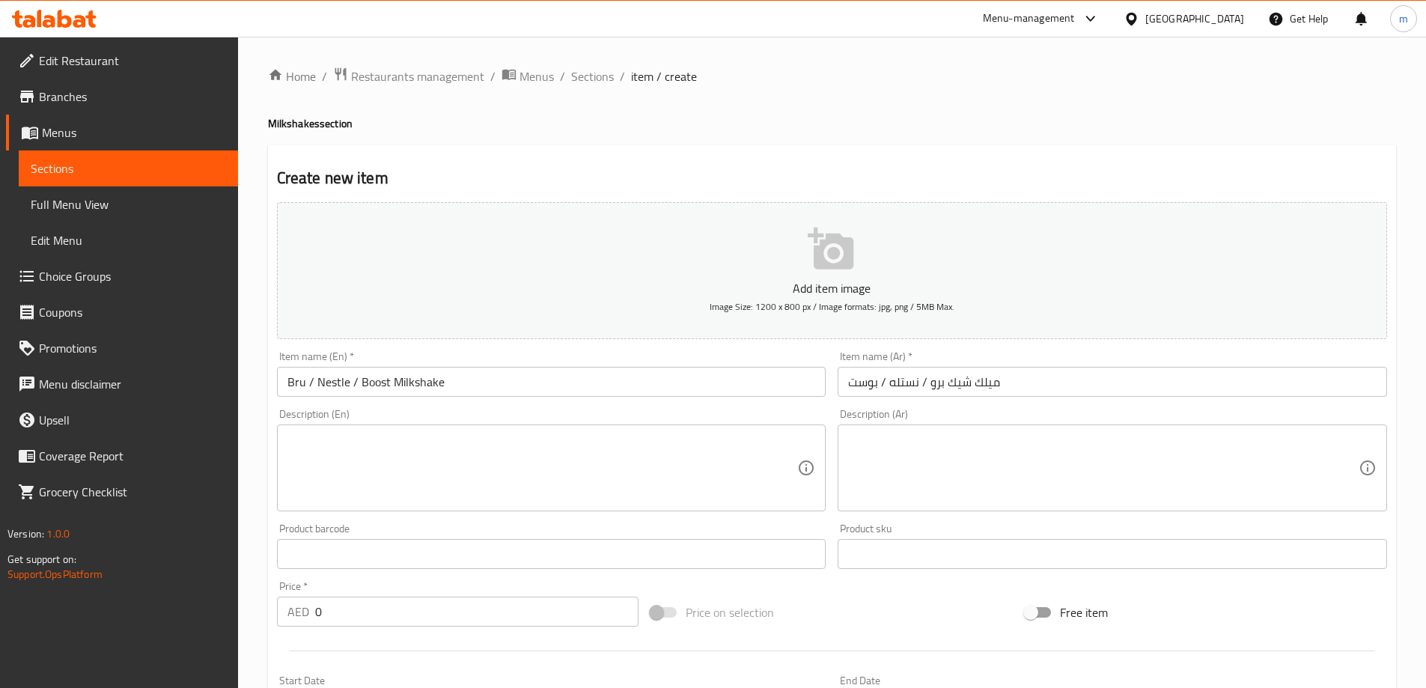
click at [371, 460] on textarea at bounding box center [543, 468] width 511 height 71
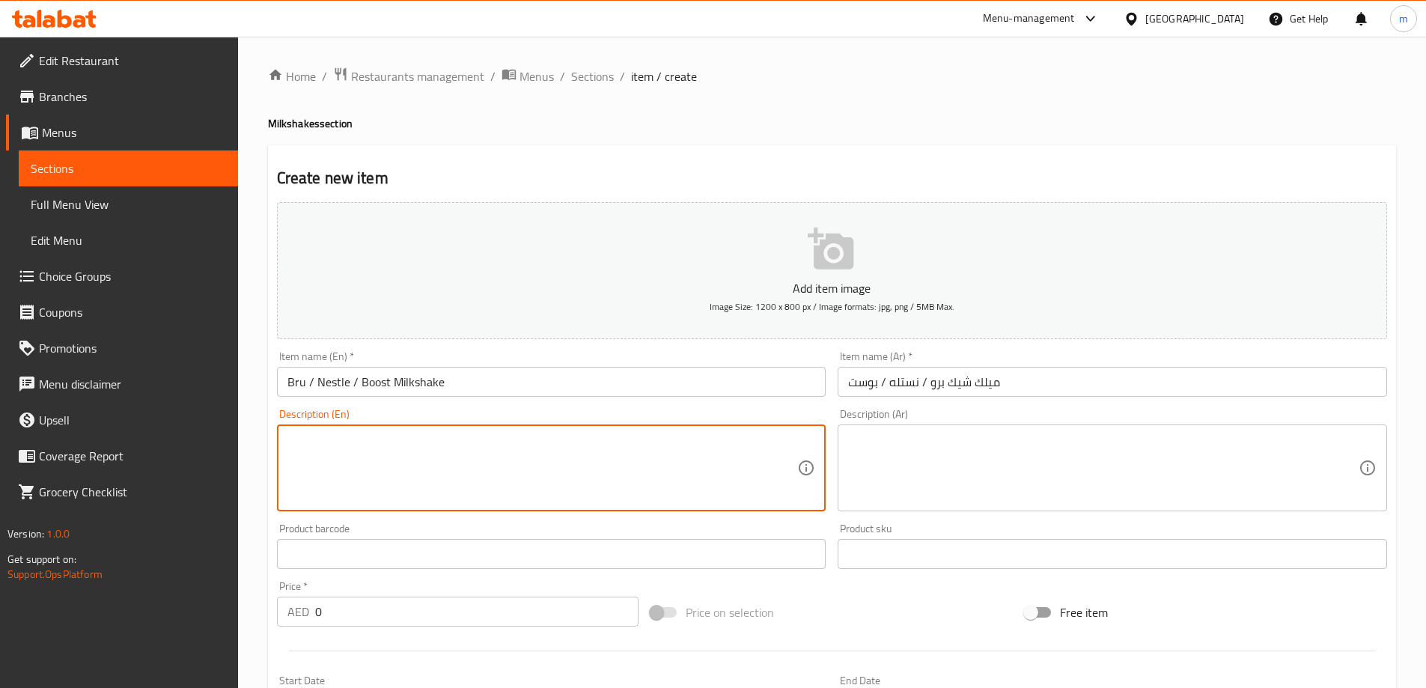
paste textarea "A cold, creamy blend of your choice of Bru, Nestle, or Boost powder with milk a…"
type textarea "A cold, creamy blend of your choice of Bru, Nestle, or Boost powder with milk a…"
click at [1095, 514] on div "Description (Ar) Description (Ar)" at bounding box center [1113, 460] width 562 height 115
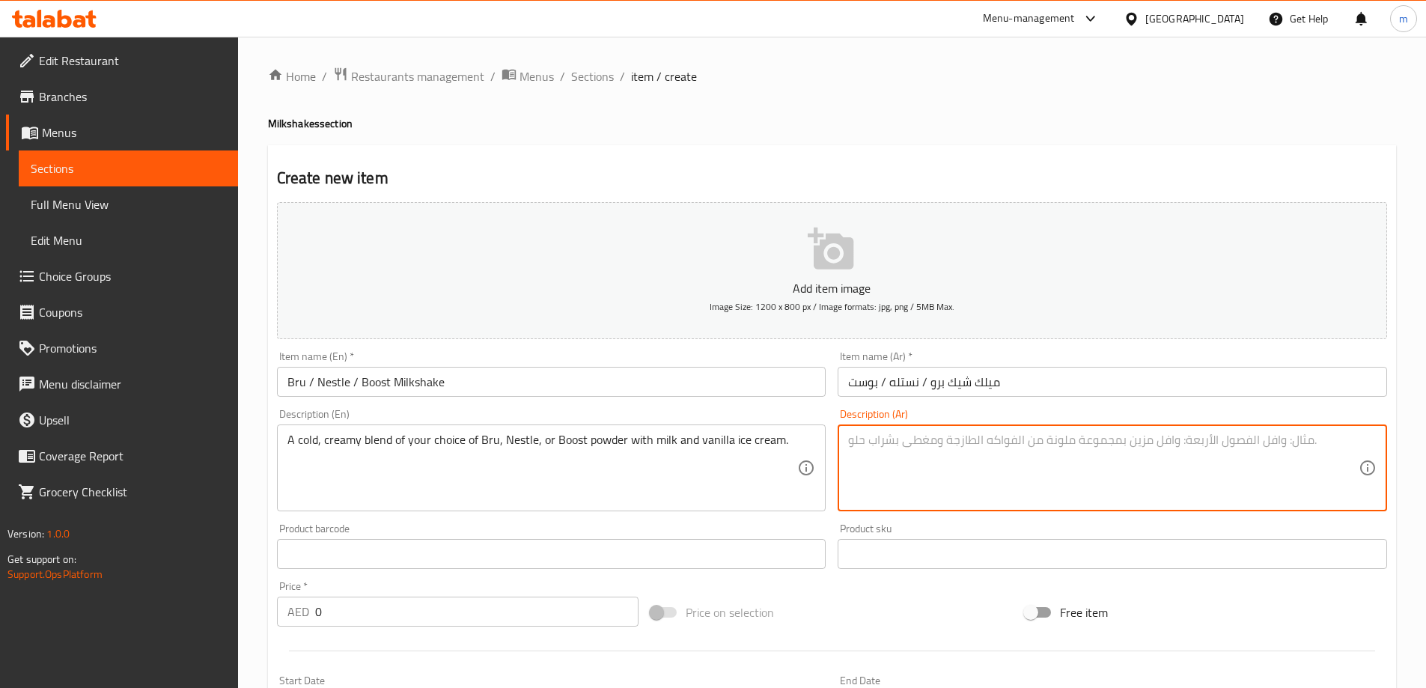
click at [1098, 474] on textarea at bounding box center [1103, 468] width 511 height 71
paste textarea "مزيج بارد وكريمي من مسحوق Bru أو Nestle أو Boost المفضل لديك مع الحليب والآيس ك…"
click at [1191, 451] on textarea "مزيج بارد وكريمي من مسحوق Bru أو Nestle أو Boost المفضل لديك مع الحليب والآيس ك…" at bounding box center [1103, 468] width 511 height 71
click at [1195, 441] on textarea "مزيج بارد وكريمي من مسحوق Bru أو Nestle أو Boost المفضل لديك مع الحليب والآيس ك…" at bounding box center [1103, 468] width 511 height 71
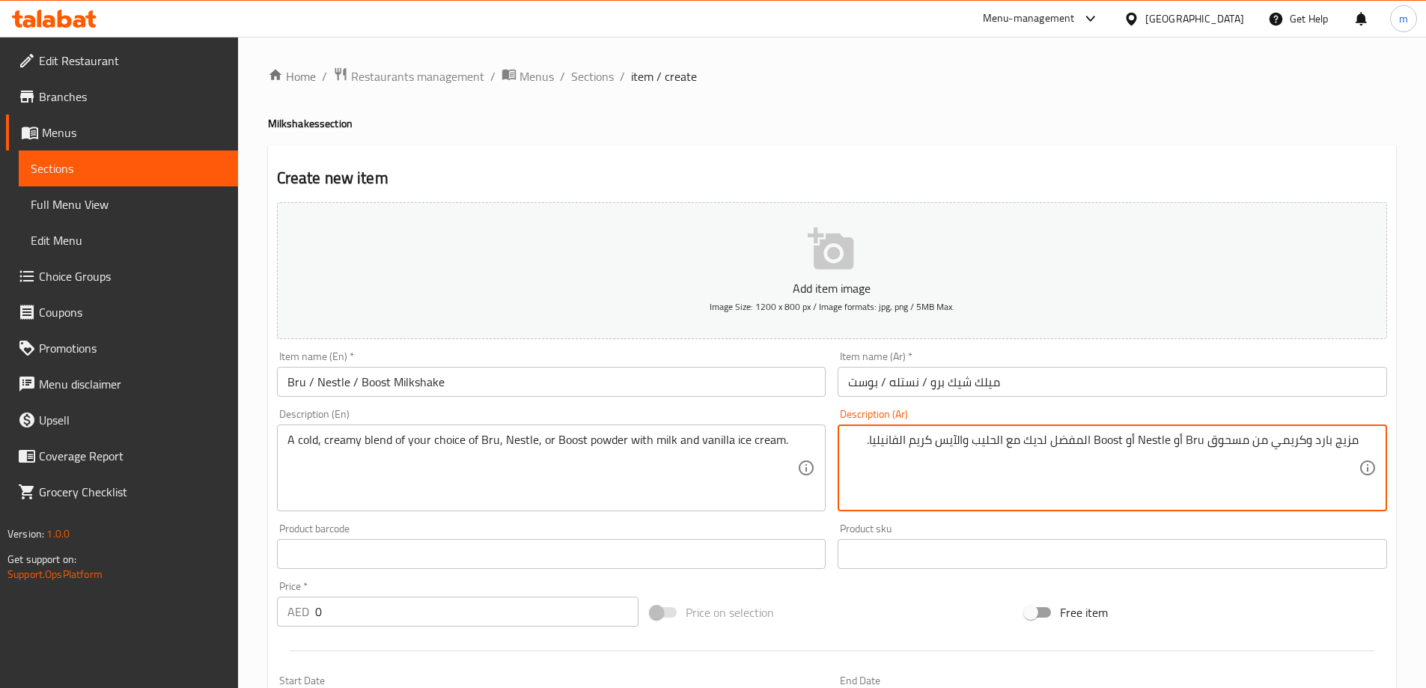
click at [1195, 441] on textarea "مزيج بارد وكريمي من مسحوق Bru أو Nestle أو Boost المفضل لديك مع الحليب والآيس ك…" at bounding box center [1103, 468] width 511 height 71
click at [1158, 446] on textarea "مزيج بارد وكريمي من مسحوق برو أو Nestle أو Boost المفضل لديك مع الحليب والآيس ك…" at bounding box center [1103, 468] width 511 height 71
click at [1113, 440] on textarea "مزيج بارد وكريمي من مسحوق برو أو نستله أو Boost المفضل لديك مع الحليب والآيس كر…" at bounding box center [1103, 468] width 511 height 71
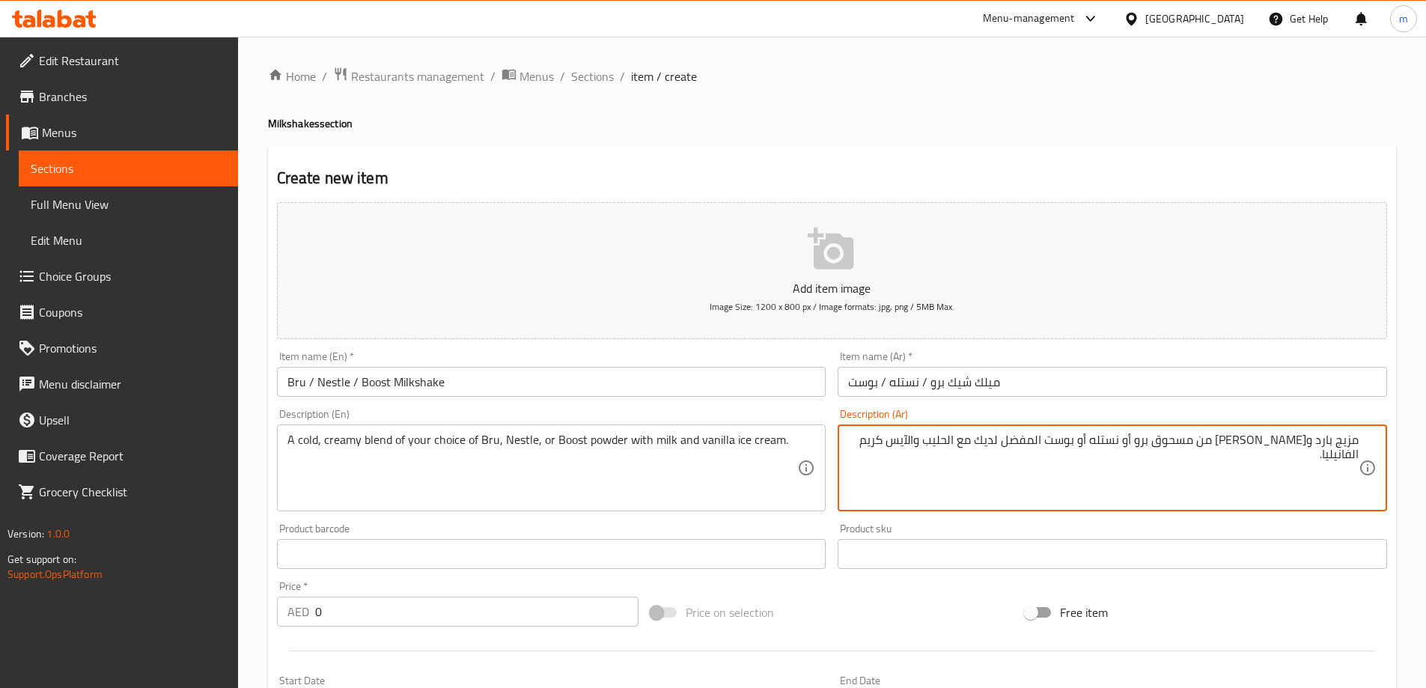
drag, startPoint x: 880, startPoint y: 445, endPoint x: 1390, endPoint y: 455, distance: 510.7
click at [1390, 455] on div "Description (Ar) مزيج بارد وكريمي من مسحوق برو أو نستله أو بوست المفضل لديك مع …" at bounding box center [1113, 460] width 562 height 115
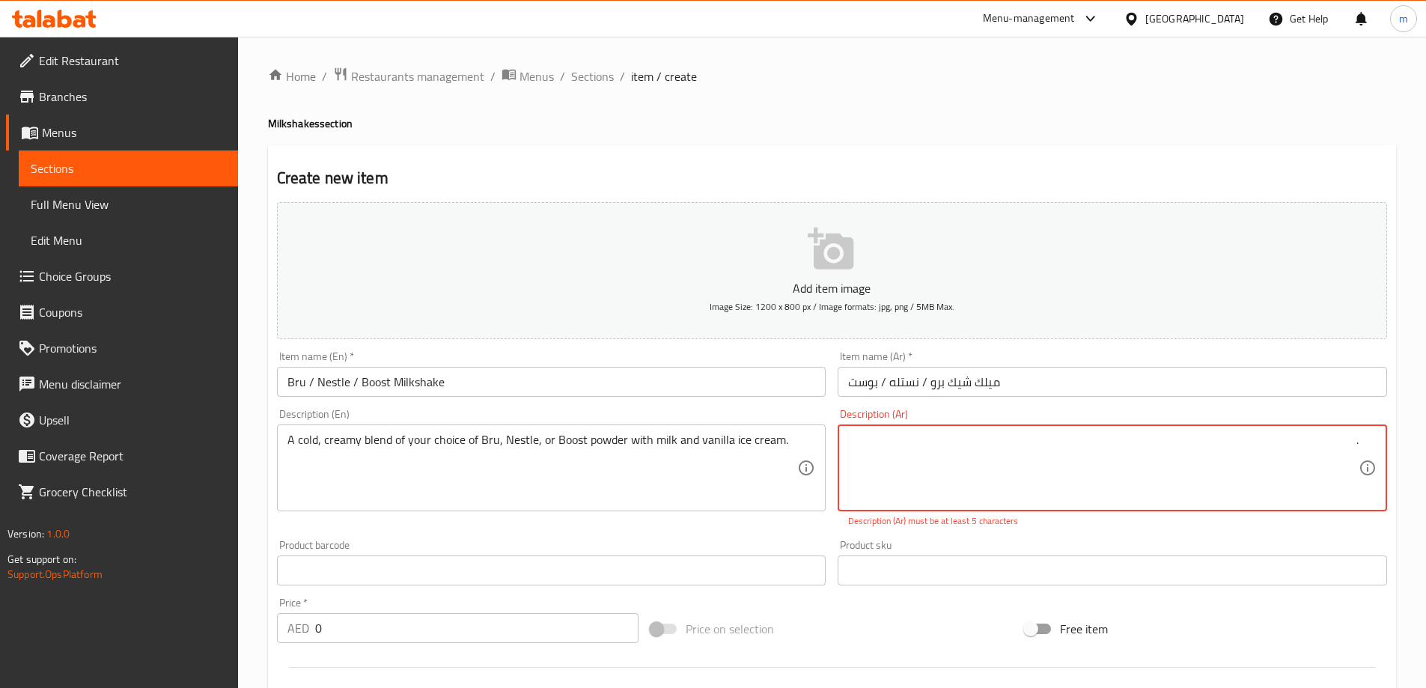
click at [1078, 466] on textarea "." at bounding box center [1103, 468] width 511 height 71
click at [1008, 445] on textarea "." at bounding box center [1103, 468] width 511 height 71
paste textarea "مزيج بارد وكريمي من مسحوق Bru أو Nestle أو Boost المفضل لديك مع الحليب والآيس ك…"
click at [1193, 440] on textarea ".مزيج بارد وكريمي من مسحوق Bru أو Nestle أو Boost المفضل لديك مع الحليب والآيس …" at bounding box center [1103, 468] width 511 height 71
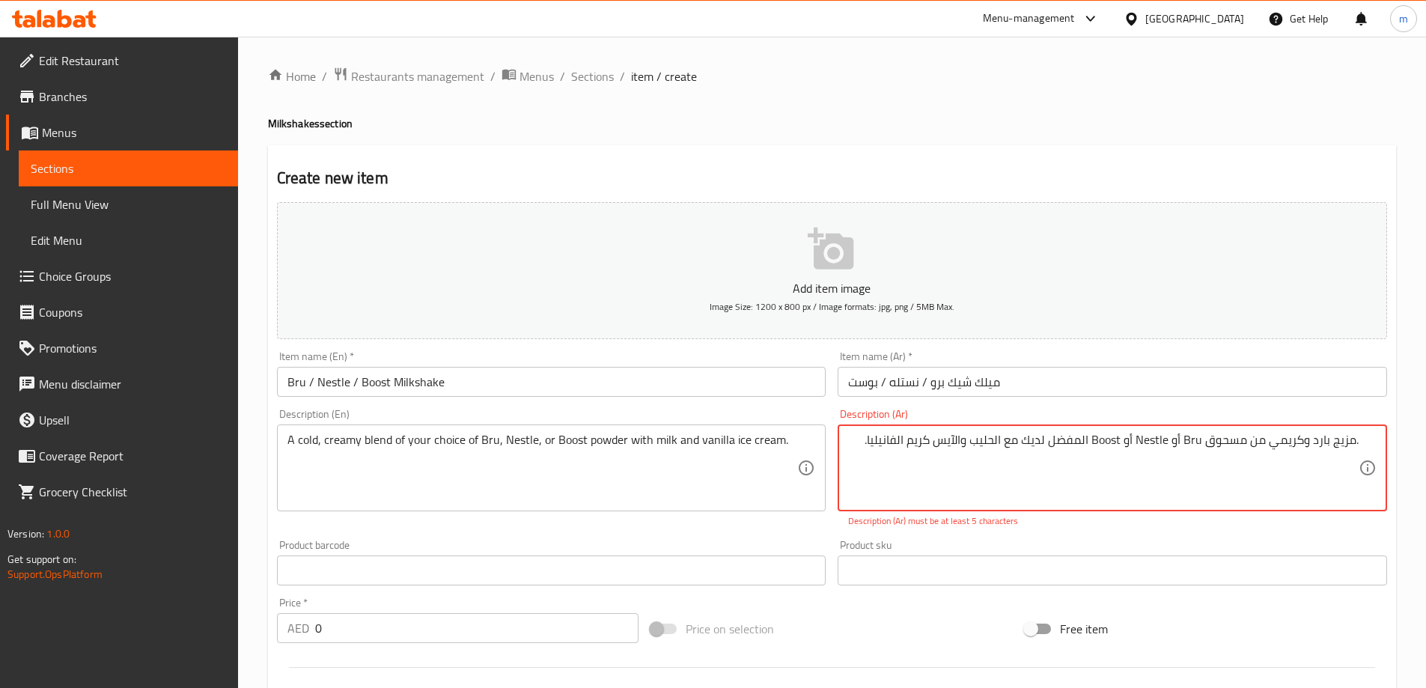
click at [1201, 447] on textarea ".مزيج بارد وكريمي من مسحوق Bru أو Nestle أو Boost المفضل لديك مع الحليب والآيس …" at bounding box center [1103, 468] width 511 height 71
click at [1192, 449] on textarea ".مزيج بارد وكريمي من مسحوق Bru أو Nestle أو Boost المفضل لديك مع الحليب والآيس …" at bounding box center [1103, 468] width 511 height 71
drag, startPoint x: 1187, startPoint y: 449, endPoint x: 1251, endPoint y: 453, distance: 63.8
click at [1251, 453] on textarea ".مزيج بارد وكريمي من مسحوق Bru أو Nestle أو Boost المفضل لديك مع الحليب والآيس …" at bounding box center [1103, 468] width 511 height 71
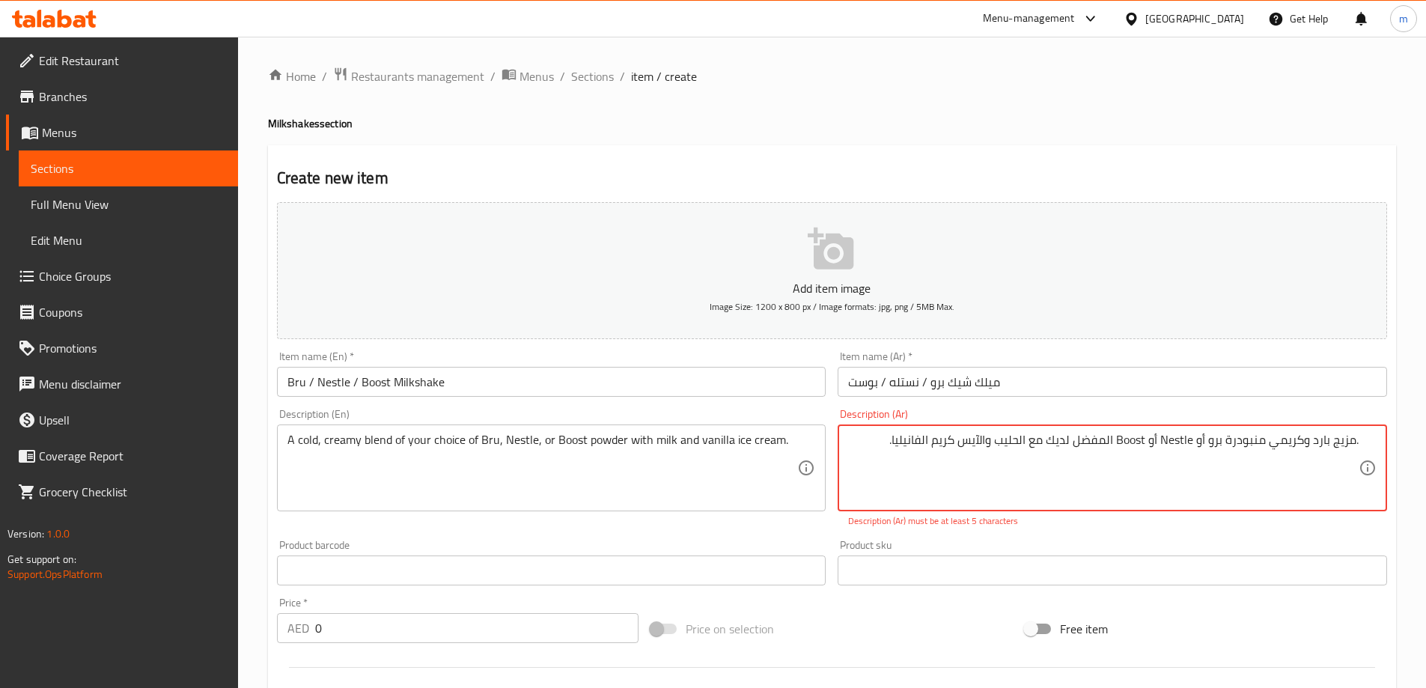
click at [1190, 442] on textarea ".مزيج بارد وكريمي منبودرة برو أو Nestle أو Boost المفضل لديك مع الحليب والآيس ك…" at bounding box center [1103, 468] width 511 height 71
click at [1135, 442] on textarea ".مزيج بارد وكريمي منبودرة برو أو نستله أو Boost المفضل لديك مع الحليب والآيس كر…" at bounding box center [1103, 468] width 511 height 71
click at [1253, 445] on textarea ".مزيج بارد وكريمي منبودرة برو أو نستله أو بوست المفضل لديك مع الحليب والآيس كري…" at bounding box center [1103, 468] width 511 height 71
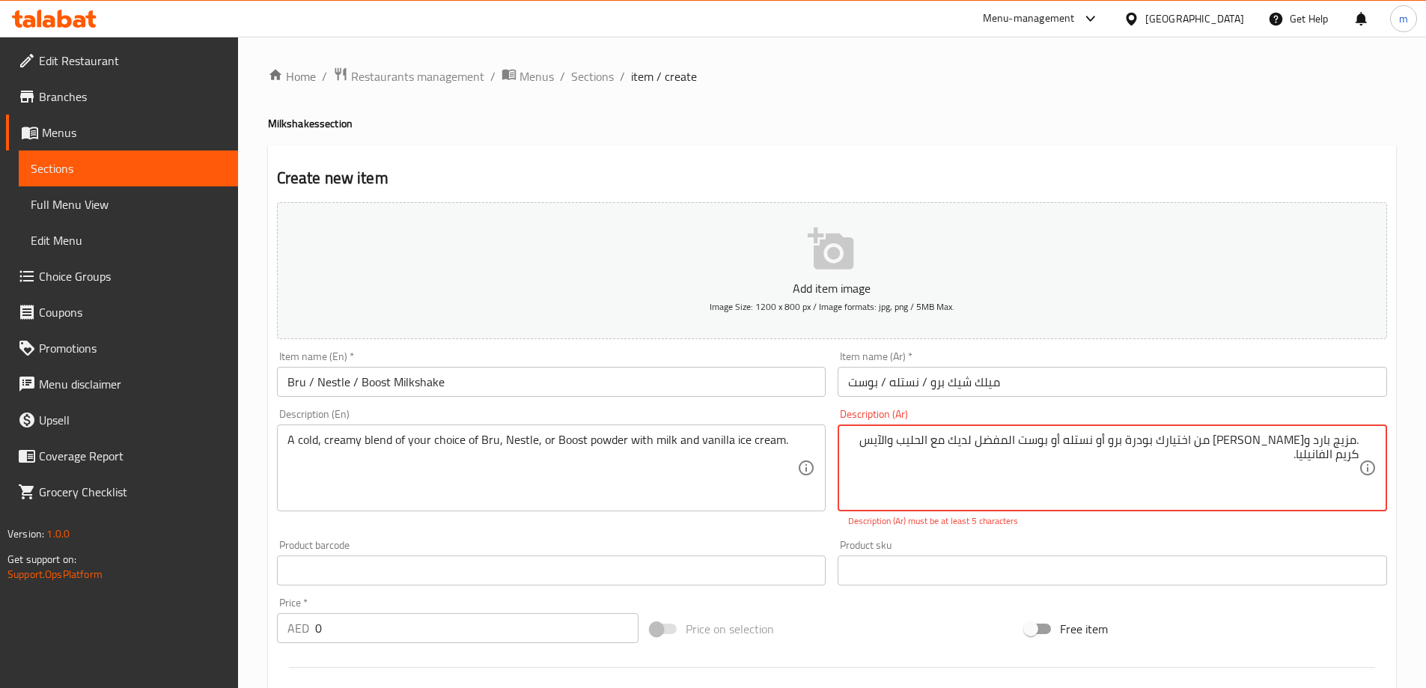
drag, startPoint x: 1006, startPoint y: 448, endPoint x: 1076, endPoint y: 460, distance: 71.5
click at [1076, 460] on textarea ".مزيج بارد وكريمي من اختيارك بودرة برو أو نستله أو بوست المفضل لديك مع الحليب و…" at bounding box center [1103, 468] width 511 height 71
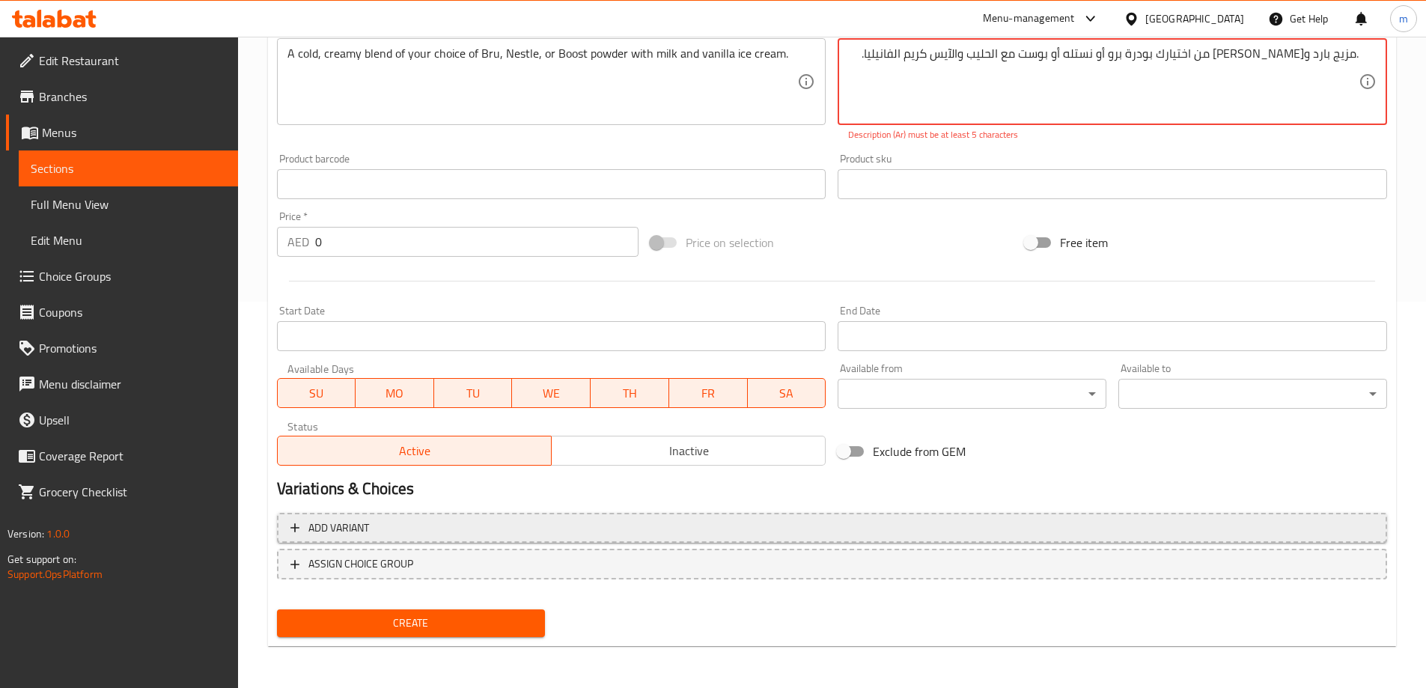
type textarea ".مزيج بارد وكريمي من اختيارك بودرة برو أو نستله أو بوست مع الحليب والآيس كريم ا…"
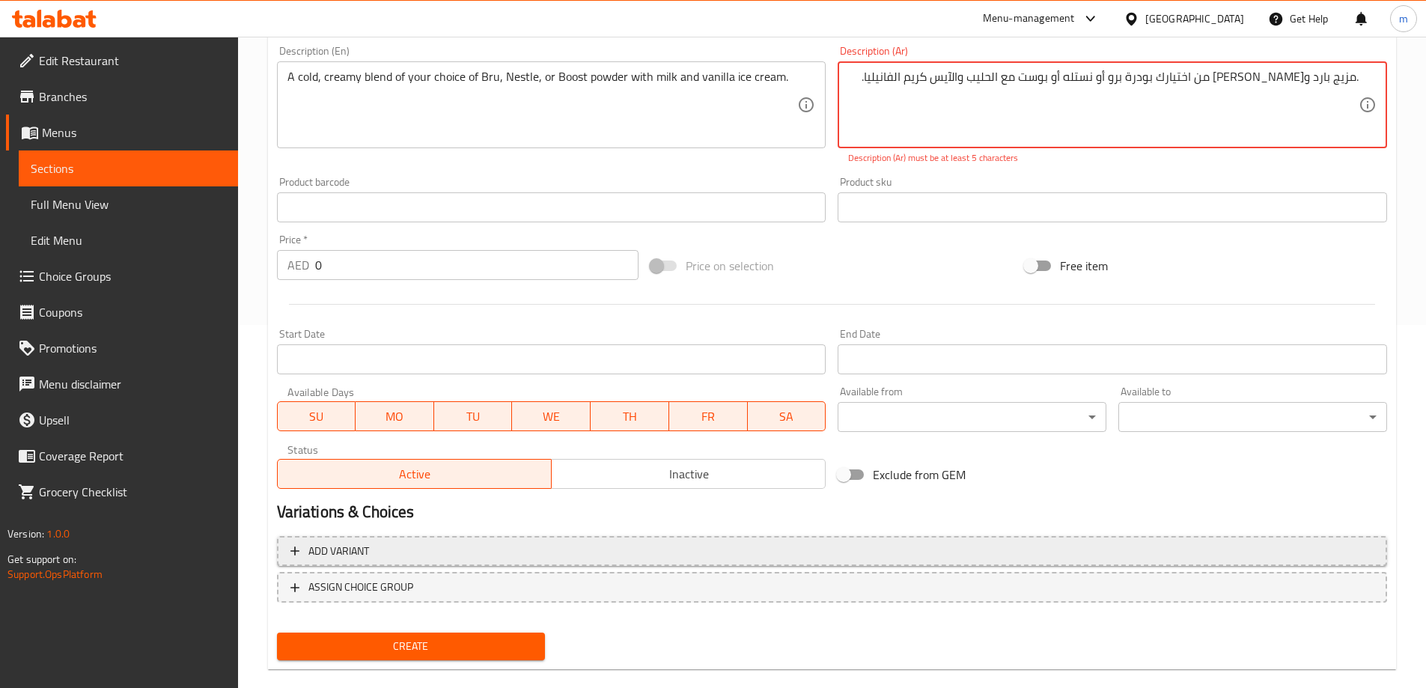
click at [443, 540] on button "Add variant" at bounding box center [832, 551] width 1110 height 31
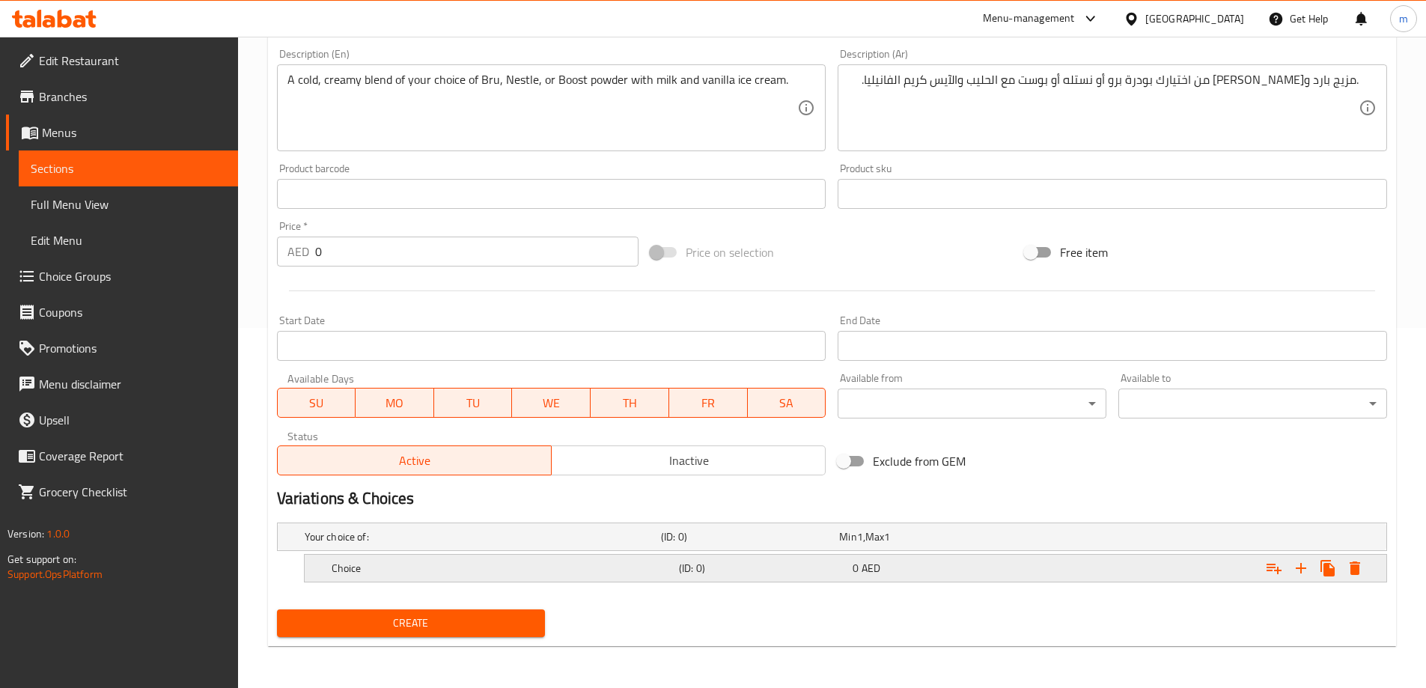
click at [490, 567] on h5 "Choice" at bounding box center [502, 568] width 341 height 15
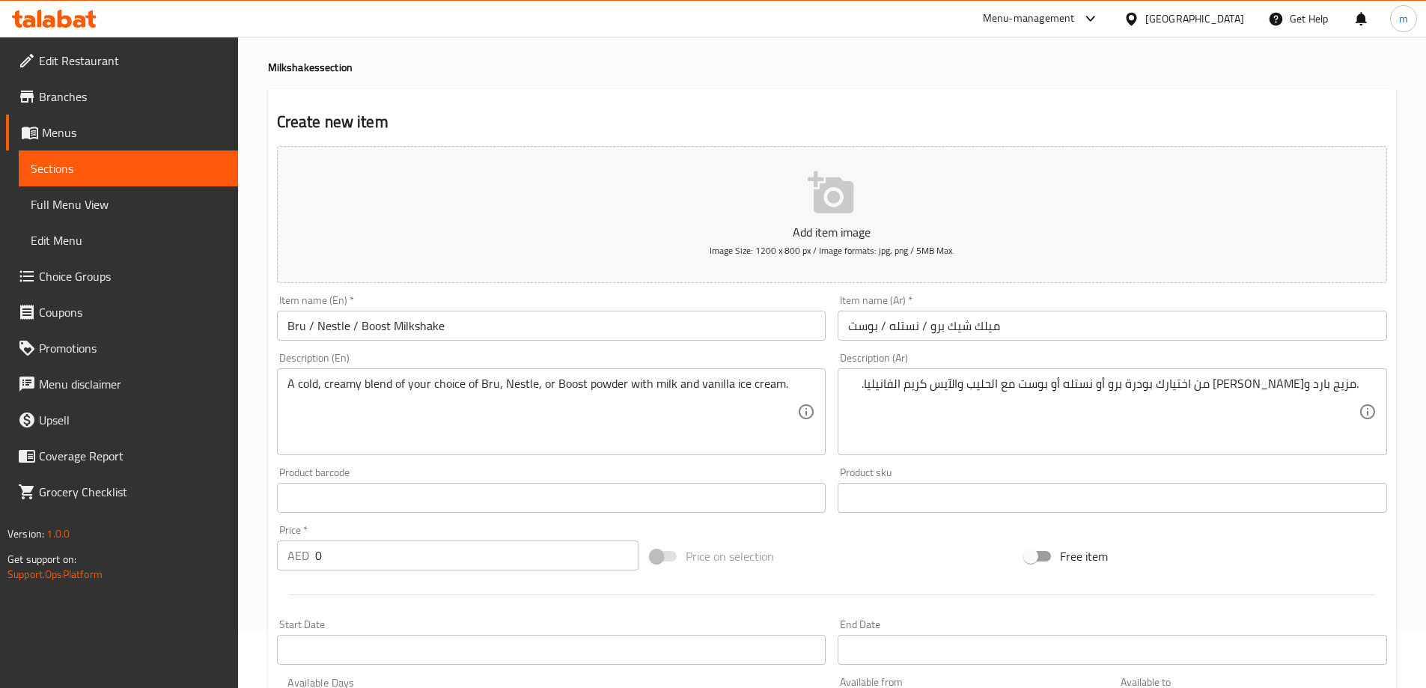
scroll to position [0, 0]
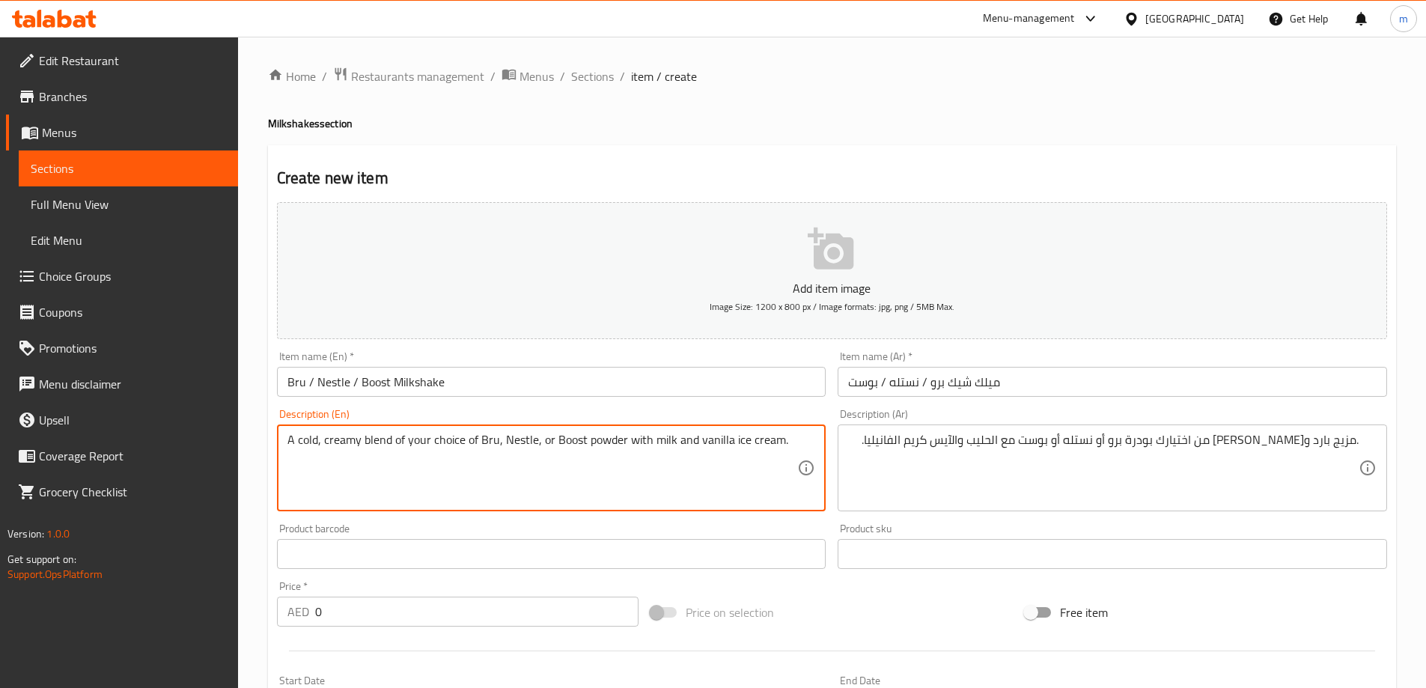
click at [487, 448] on textarea "A cold, creamy blend of your choice of Bru, Nestle, or Boost powder with milk a…" at bounding box center [543, 468] width 511 height 71
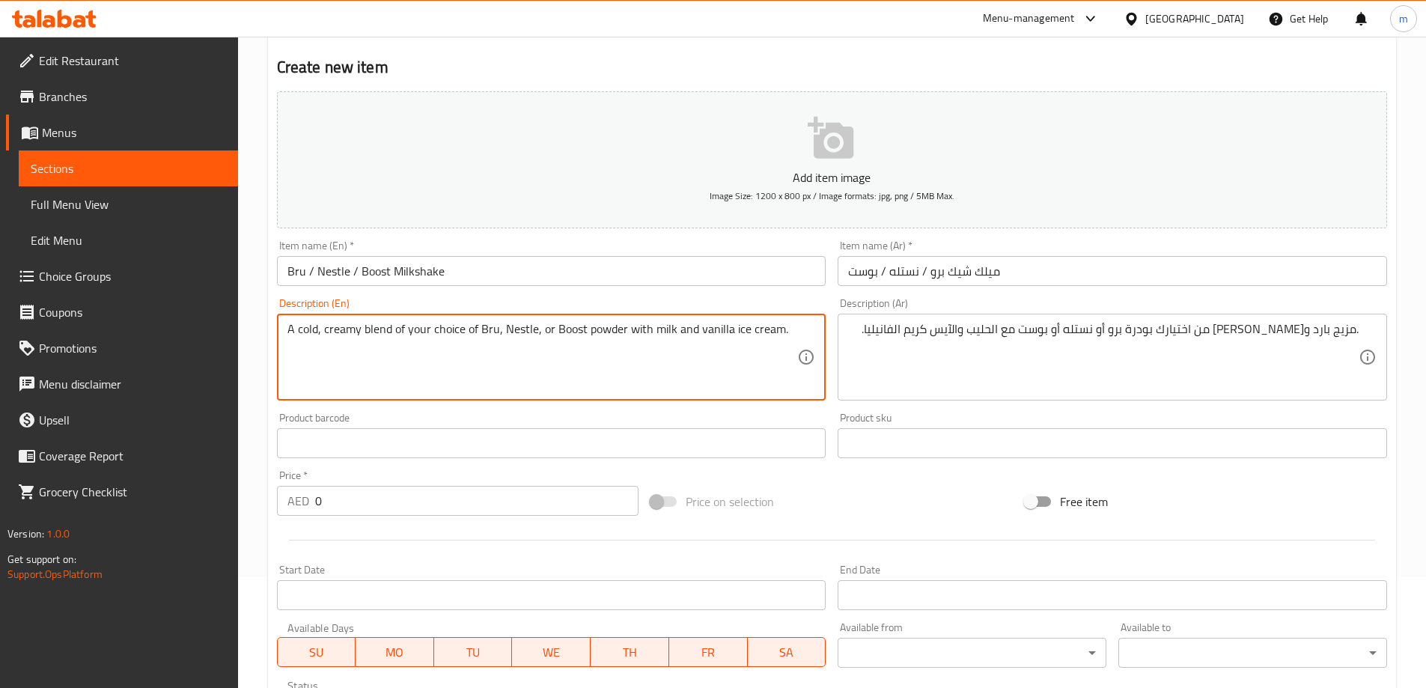
scroll to position [374, 0]
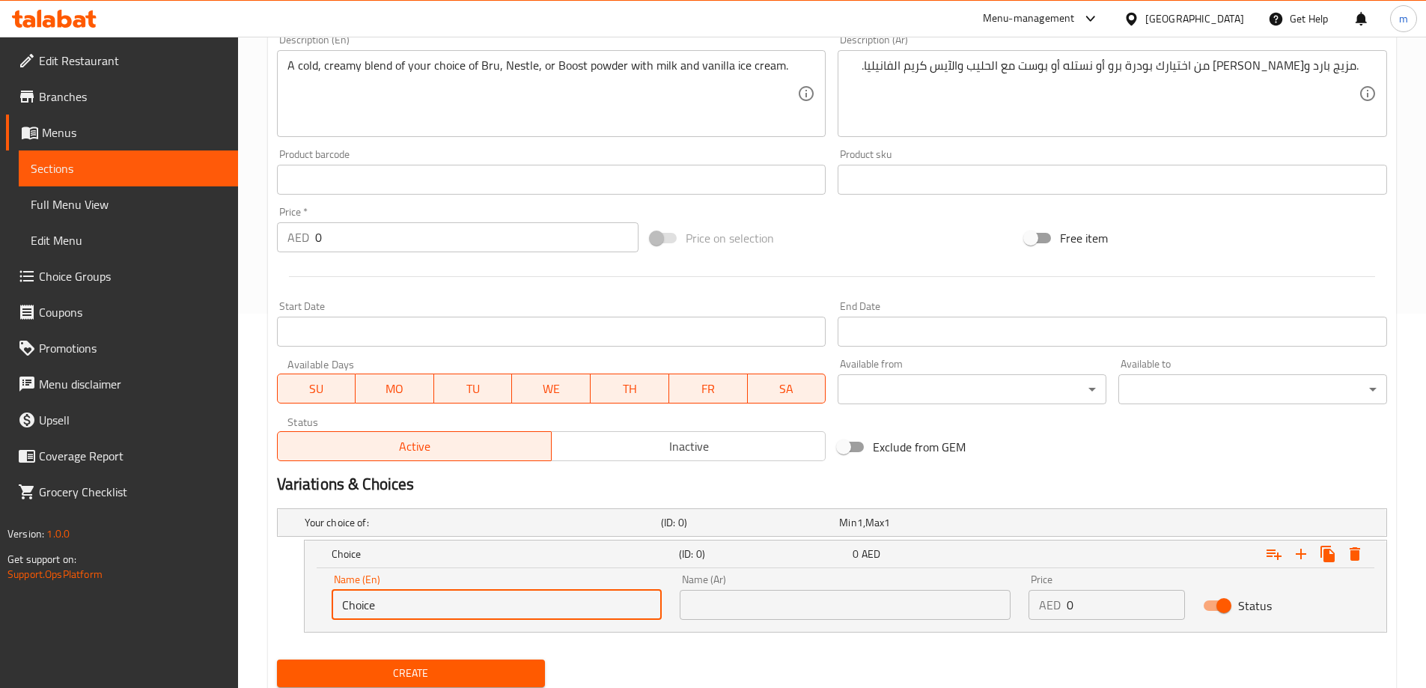
click at [425, 600] on input "Choice" at bounding box center [497, 605] width 331 height 30
paste input "Bru"
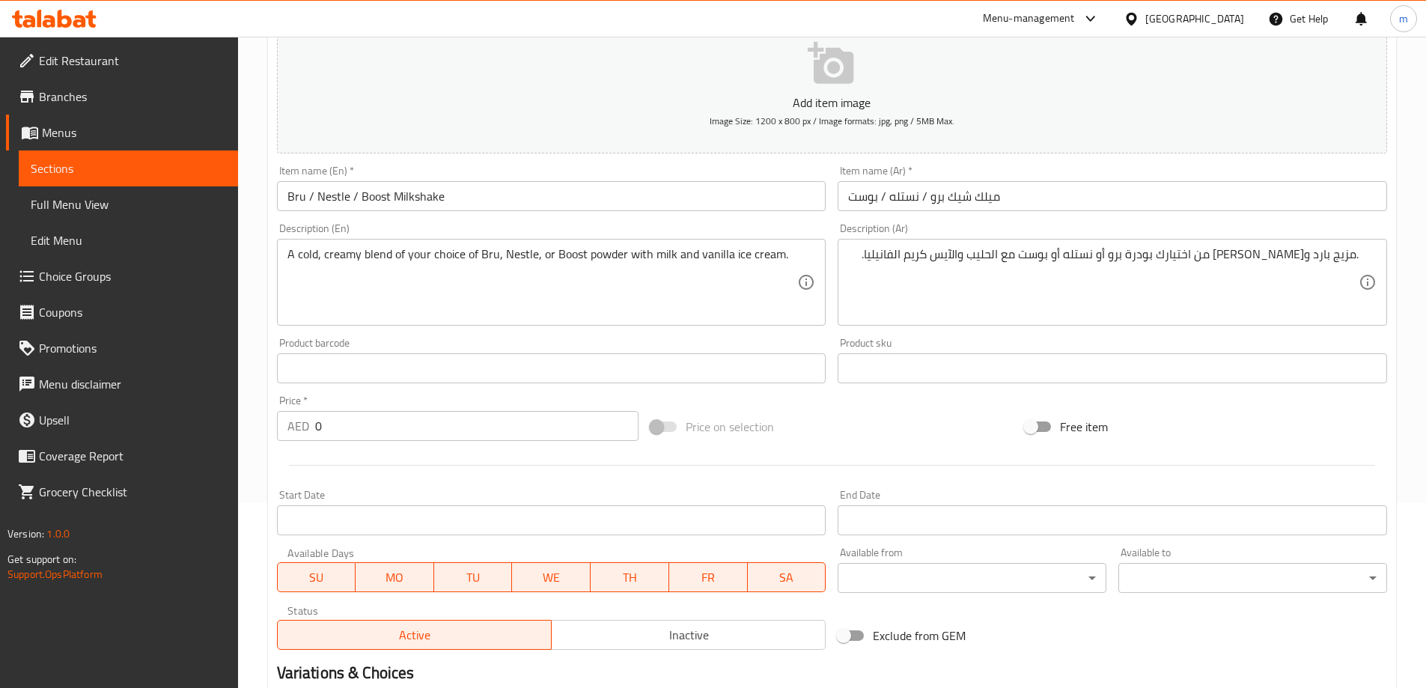
scroll to position [150, 0]
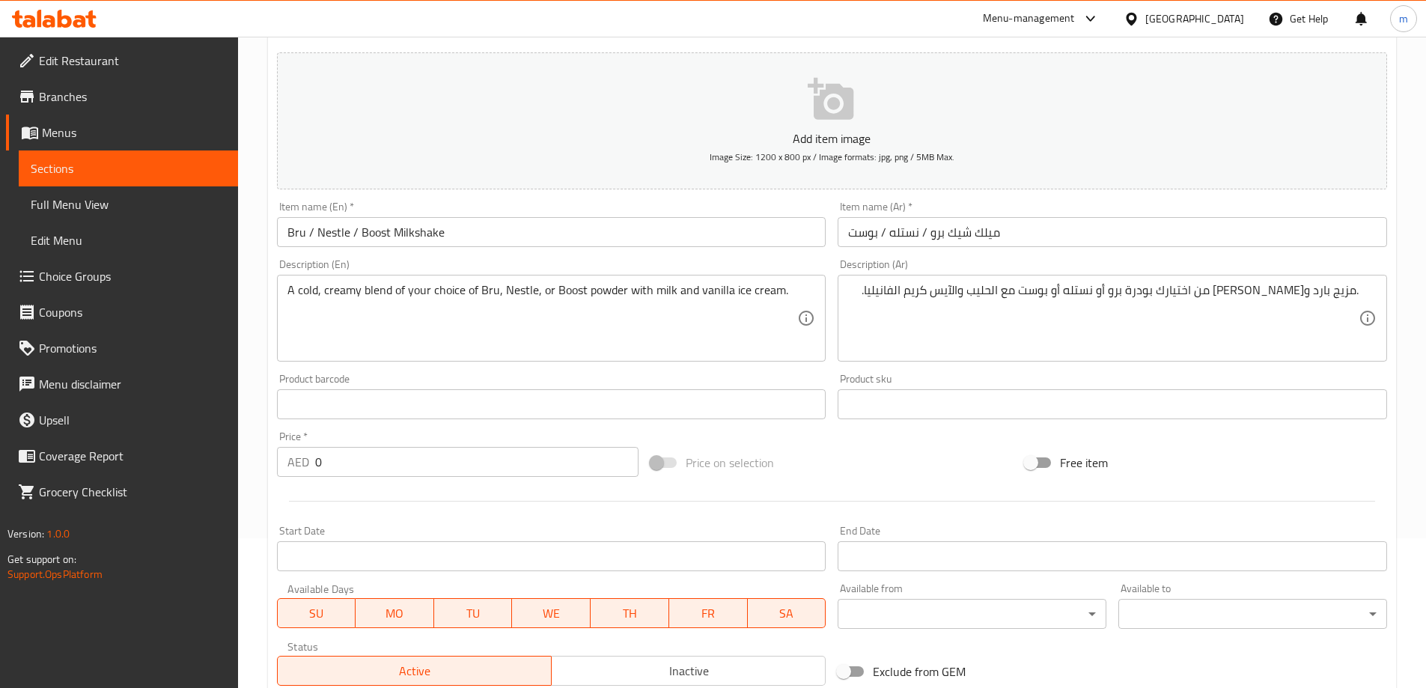
type input "Bru"
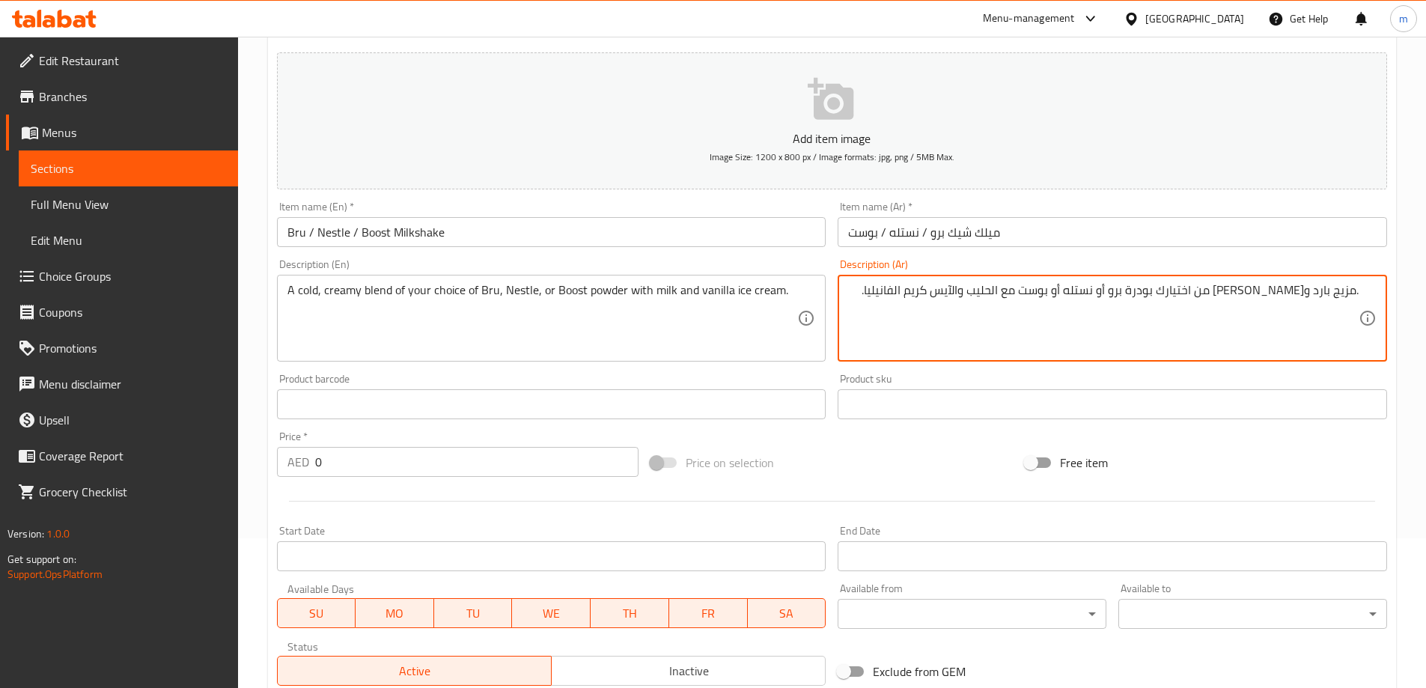
click at [1172, 297] on textarea ".مزيج بارد وكريمي من اختيارك بودرة برو أو نستله أو بوست مع الحليب والآيس كريم ا…" at bounding box center [1103, 318] width 511 height 71
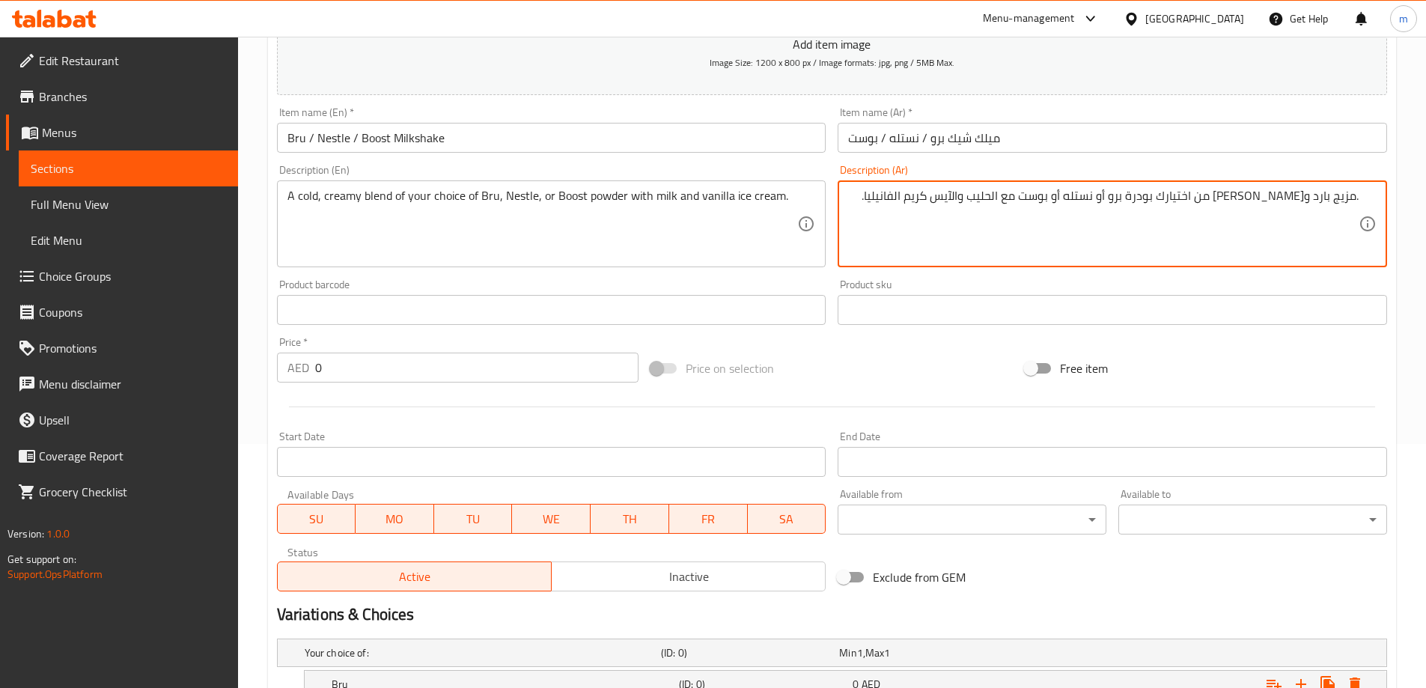
scroll to position [425, 0]
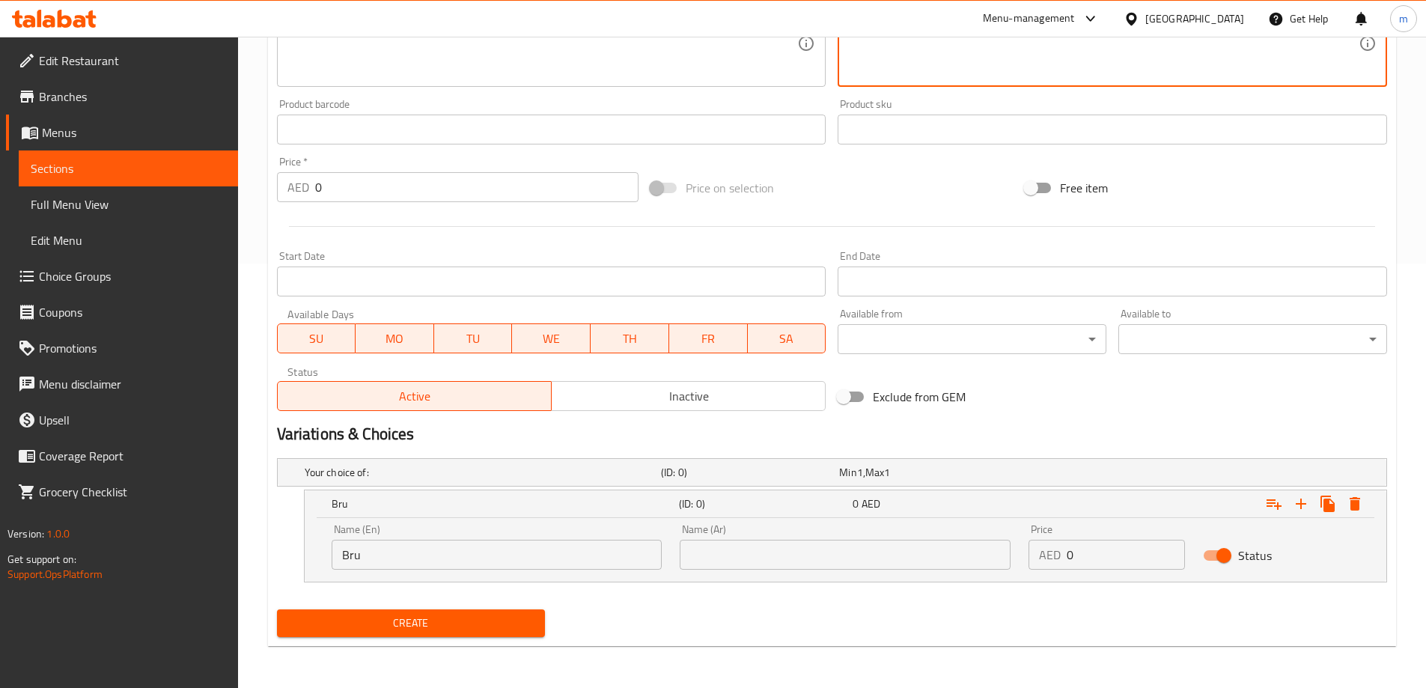
click at [940, 559] on input "text" at bounding box center [845, 555] width 331 height 30
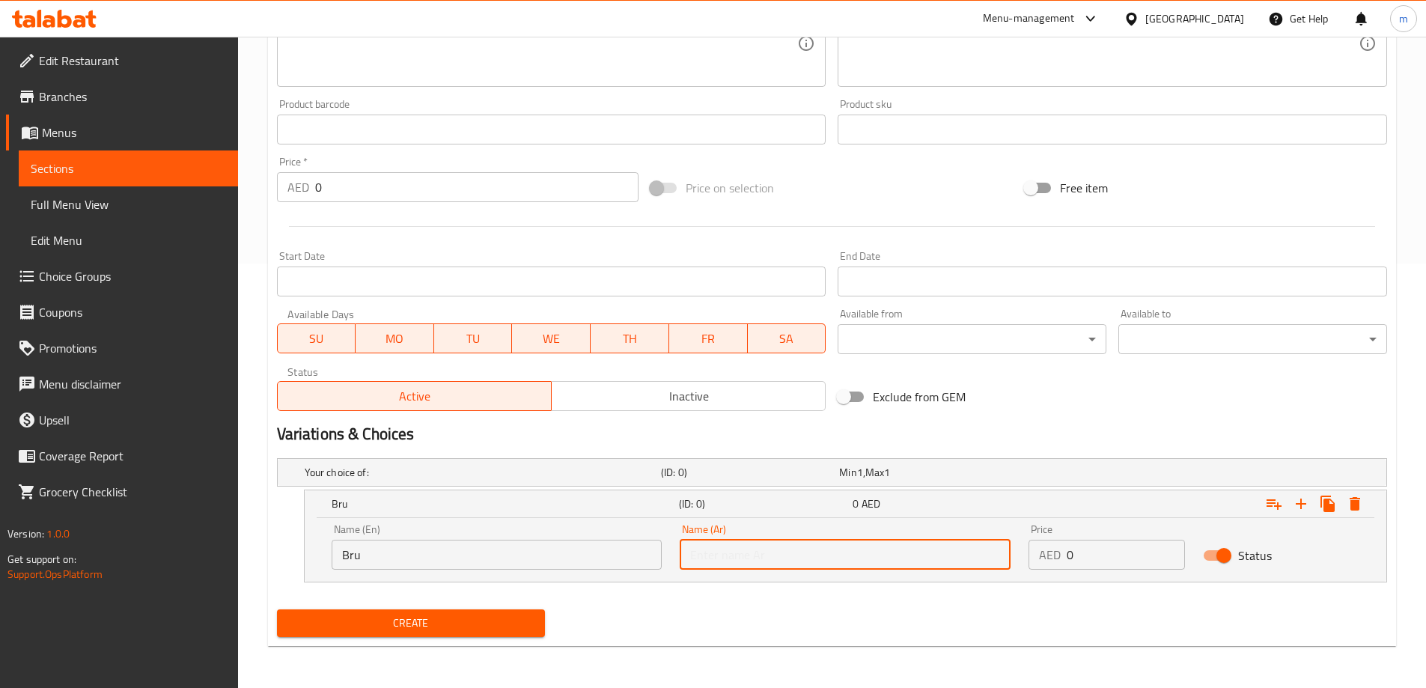
paste input "برو"
type input "برو"
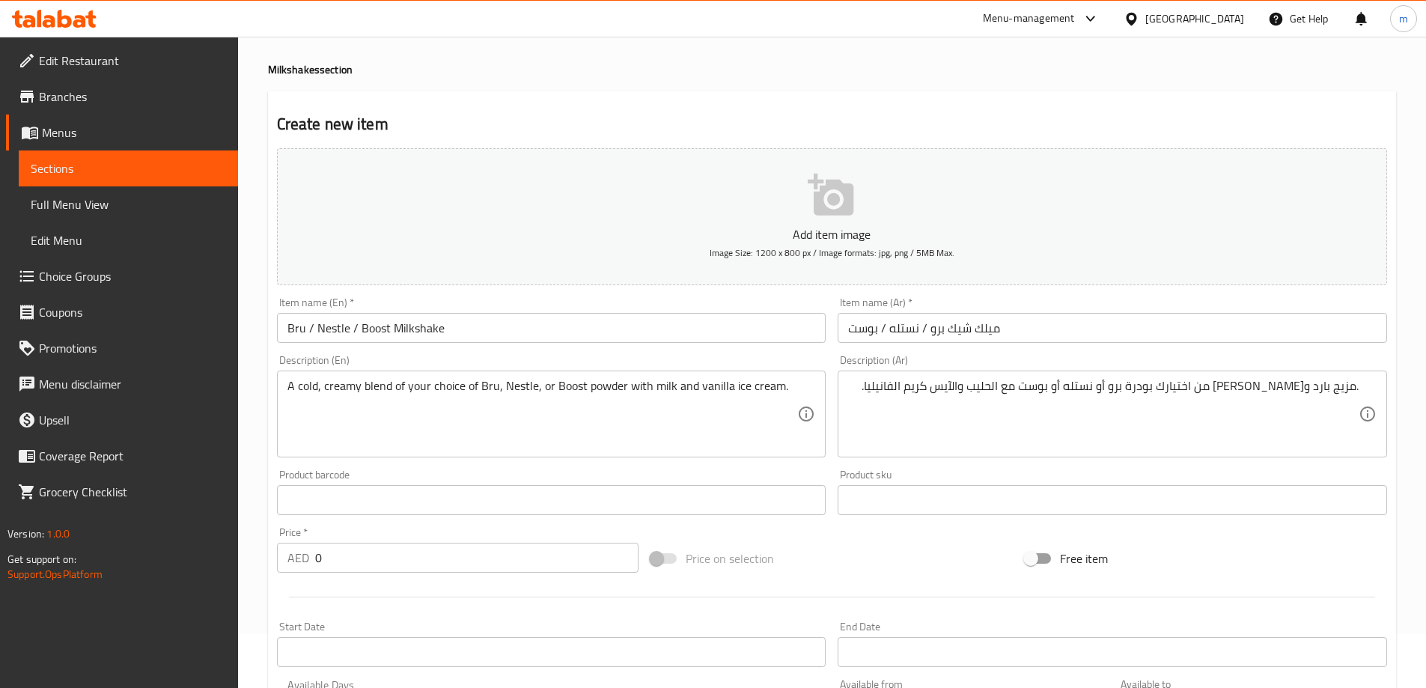
scroll to position [50, 0]
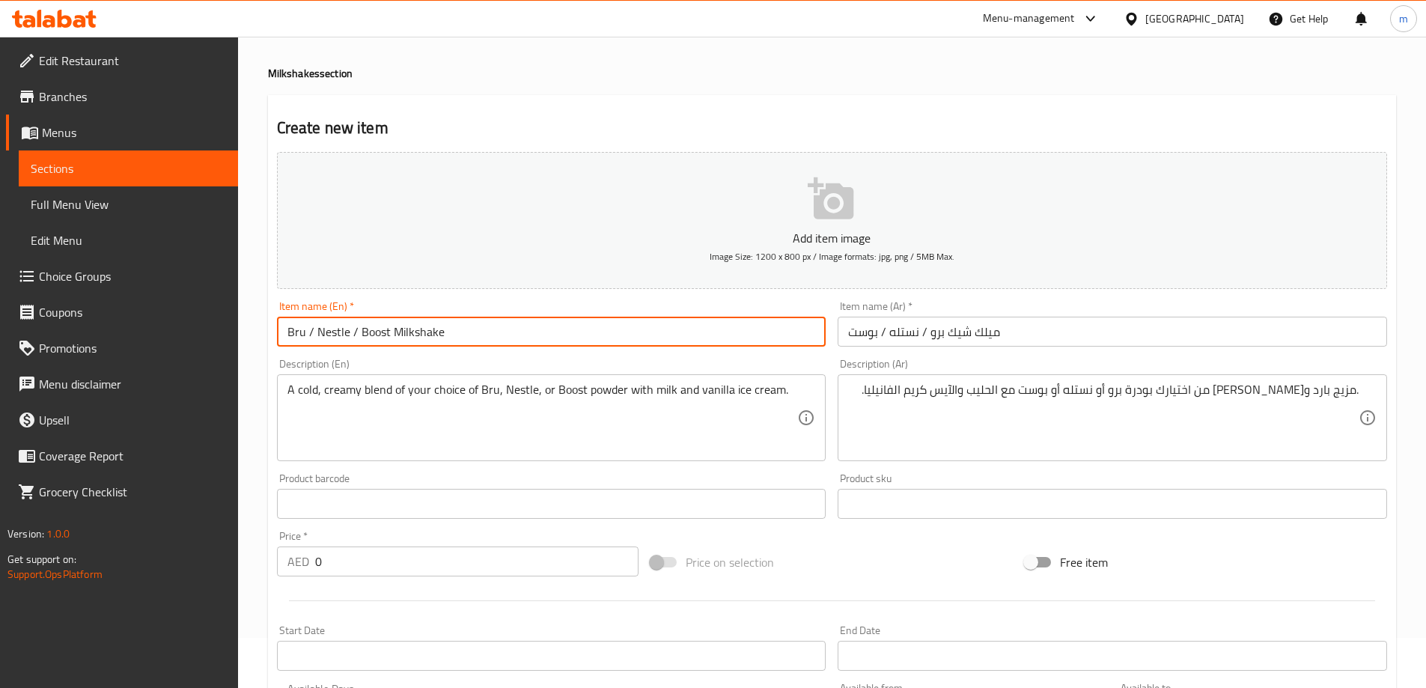
click at [410, 335] on input "Bru / Nestle / Boost Milkshake" at bounding box center [552, 332] width 550 height 30
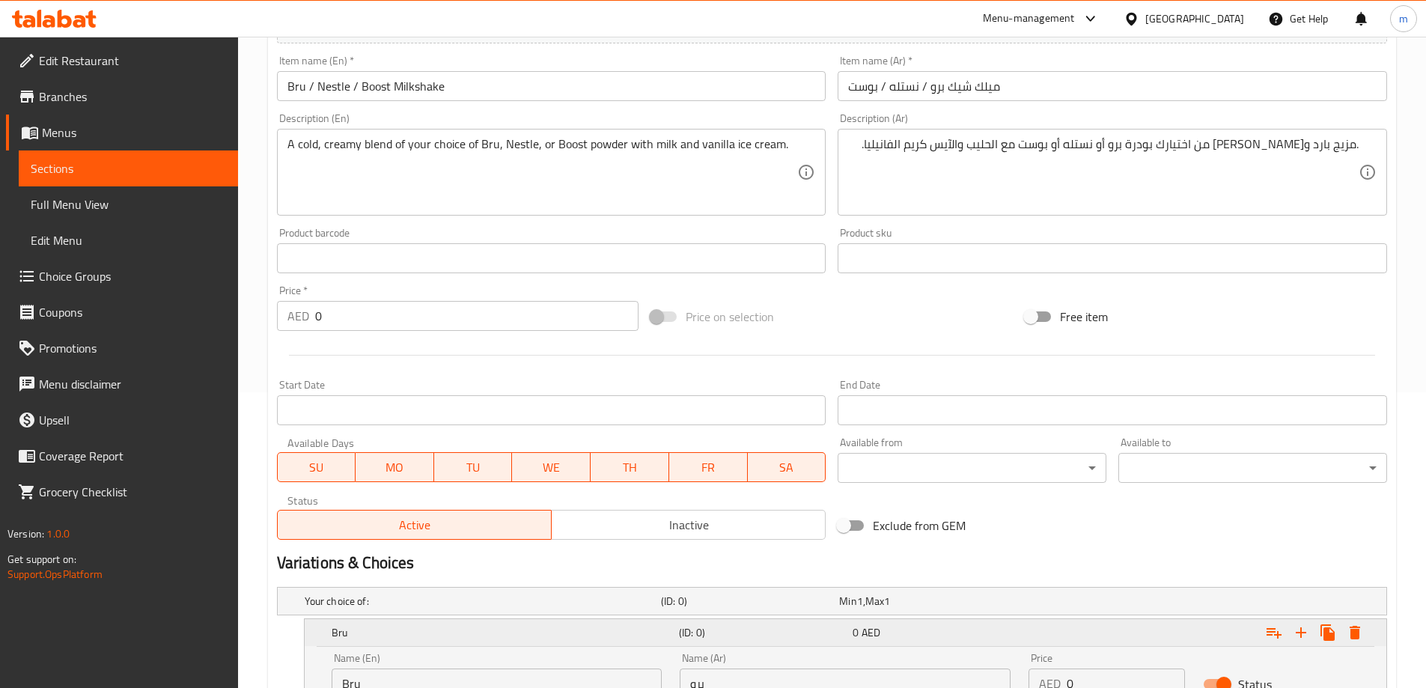
scroll to position [350, 0]
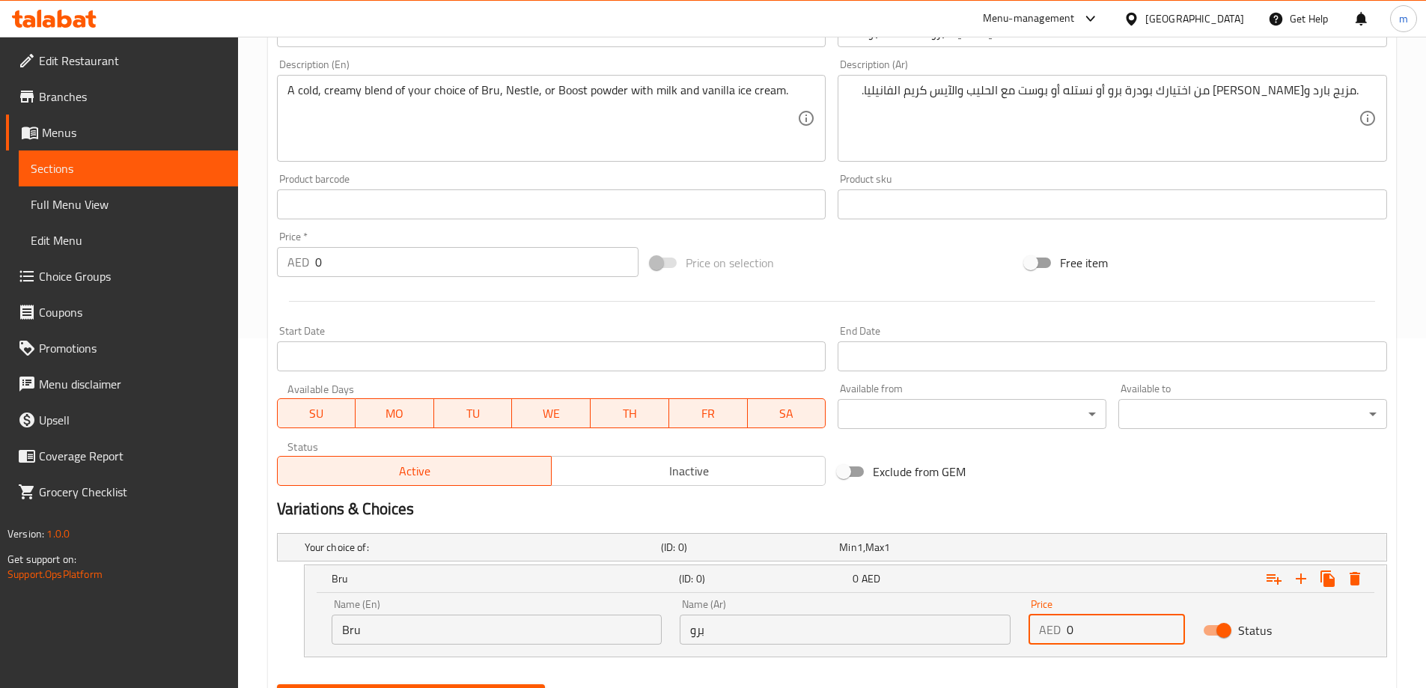
click at [1060, 636] on div "AED 0 Price" at bounding box center [1107, 630] width 156 height 30
type input "10"
click at [1308, 582] on icon "Expand" at bounding box center [1301, 579] width 18 height 18
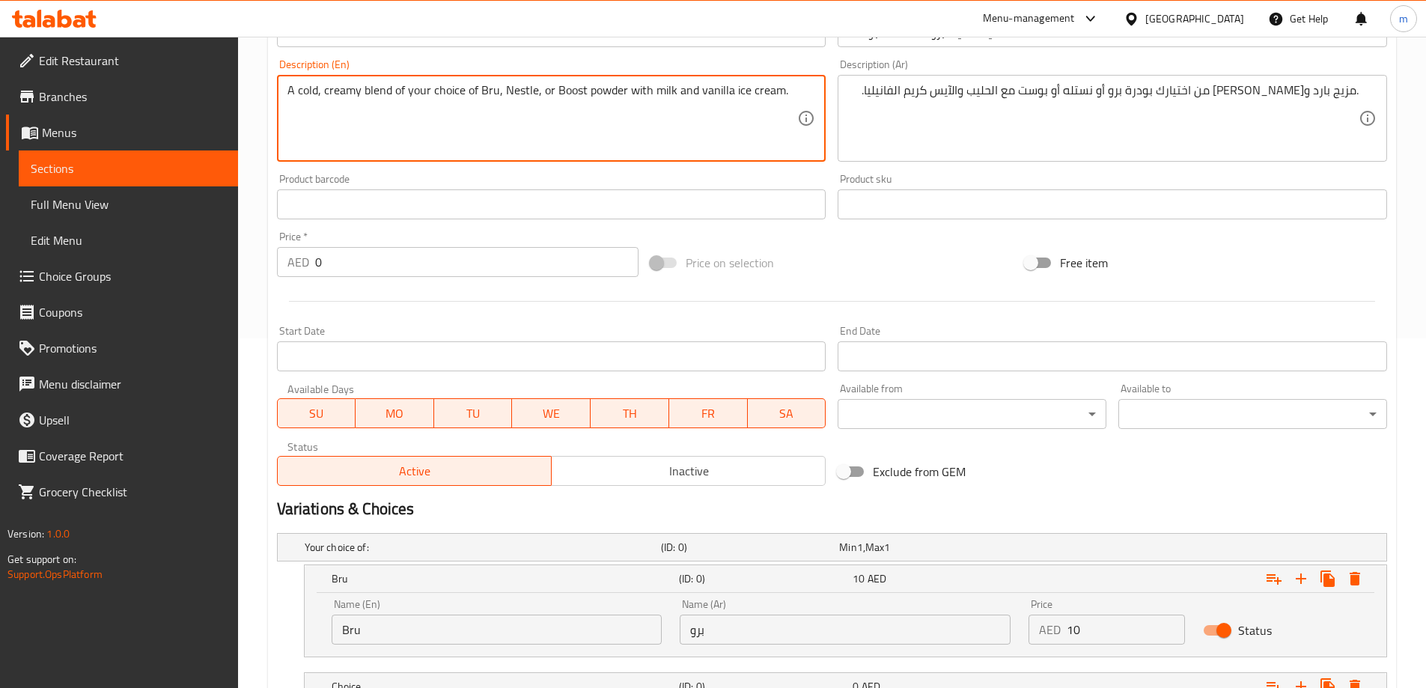
click at [514, 92] on textarea "A cold, creamy blend of your choice of Bru, Nestle, or Boost powder with milk a…" at bounding box center [543, 118] width 511 height 71
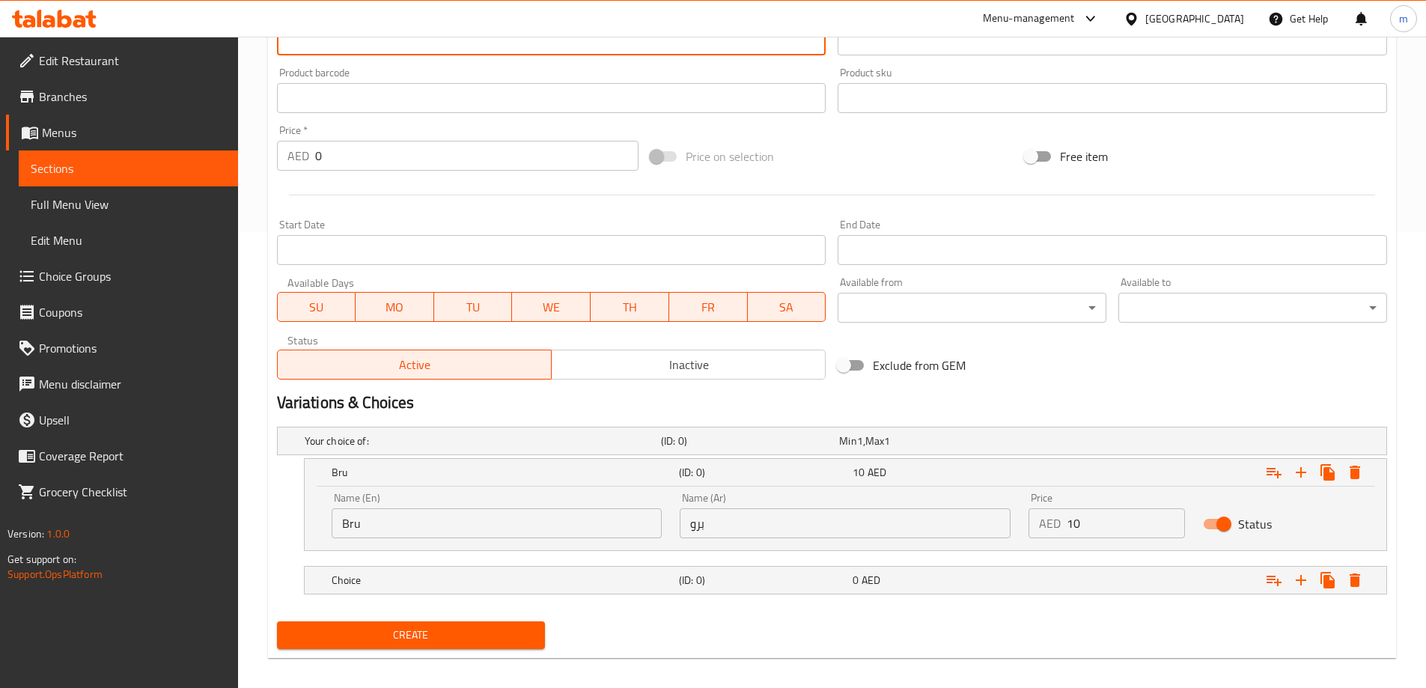
scroll to position [468, 0]
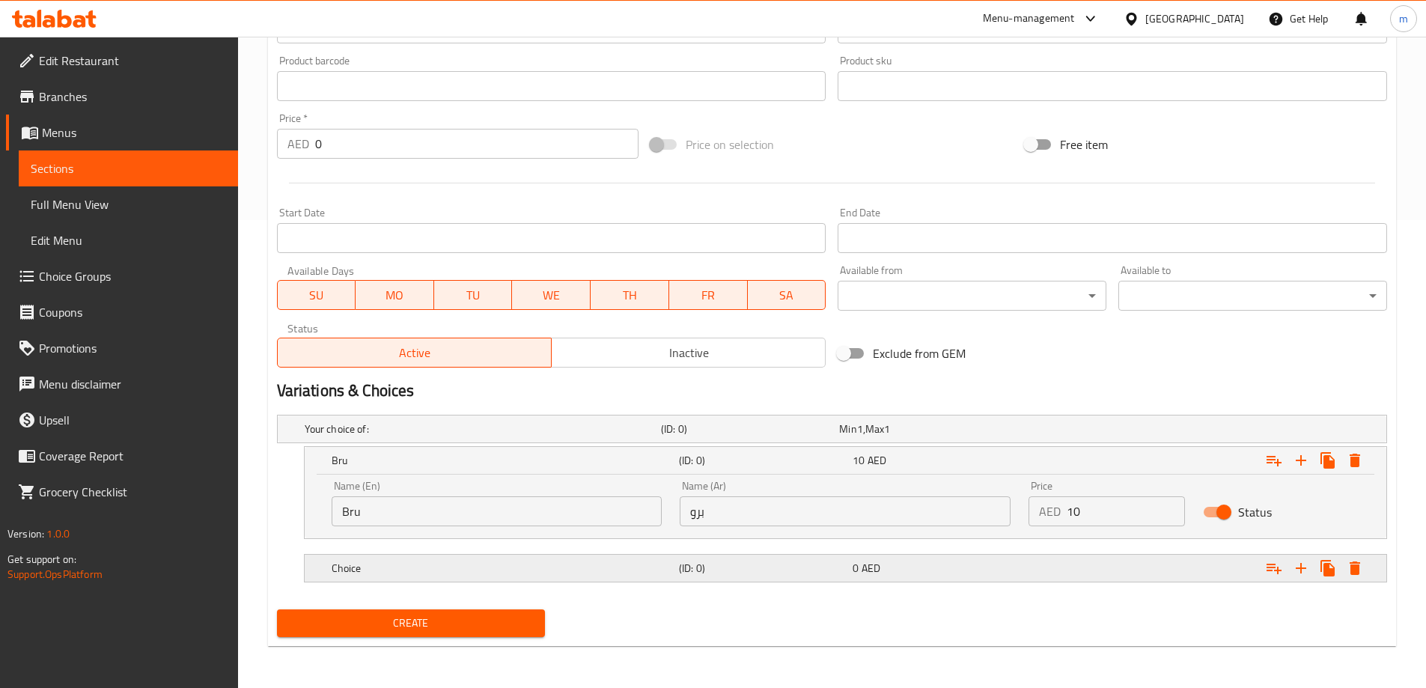
click at [489, 578] on div "Choice" at bounding box center [502, 568] width 347 height 21
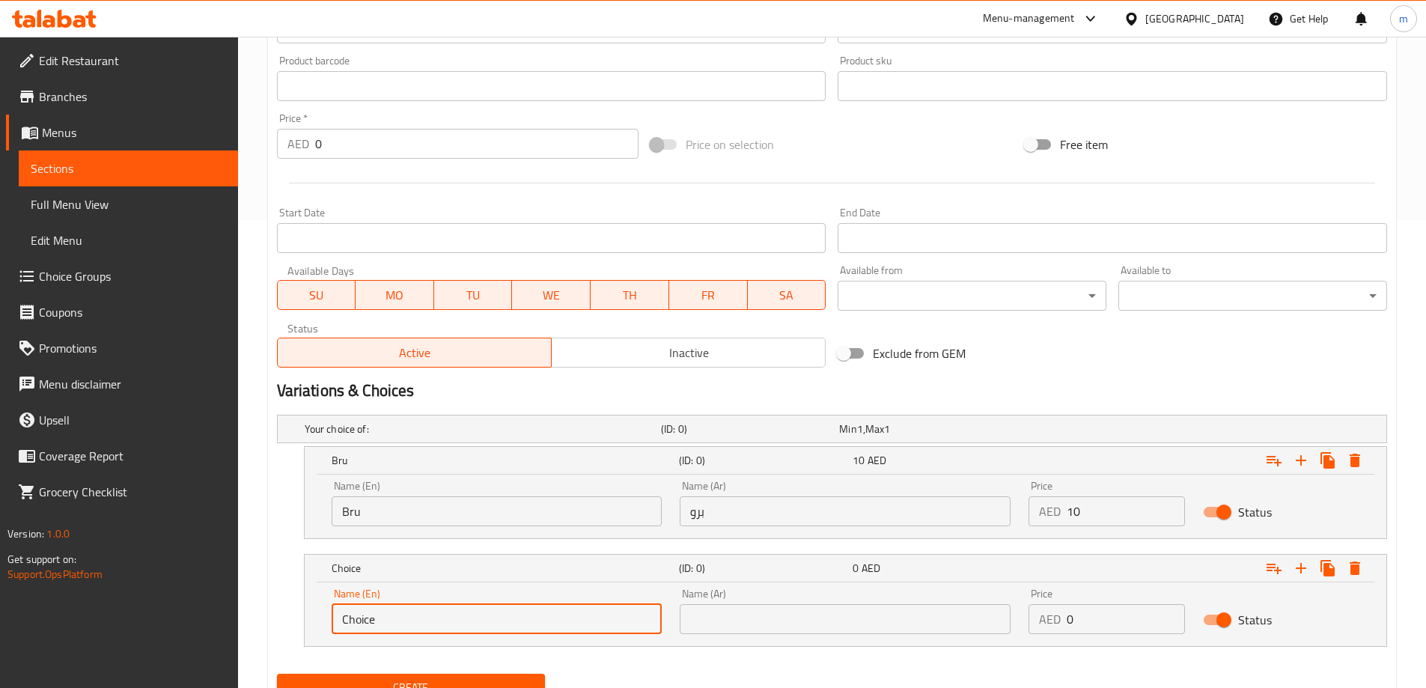
click at [358, 623] on input "Choice" at bounding box center [497, 619] width 331 height 30
paste input "Nestl"
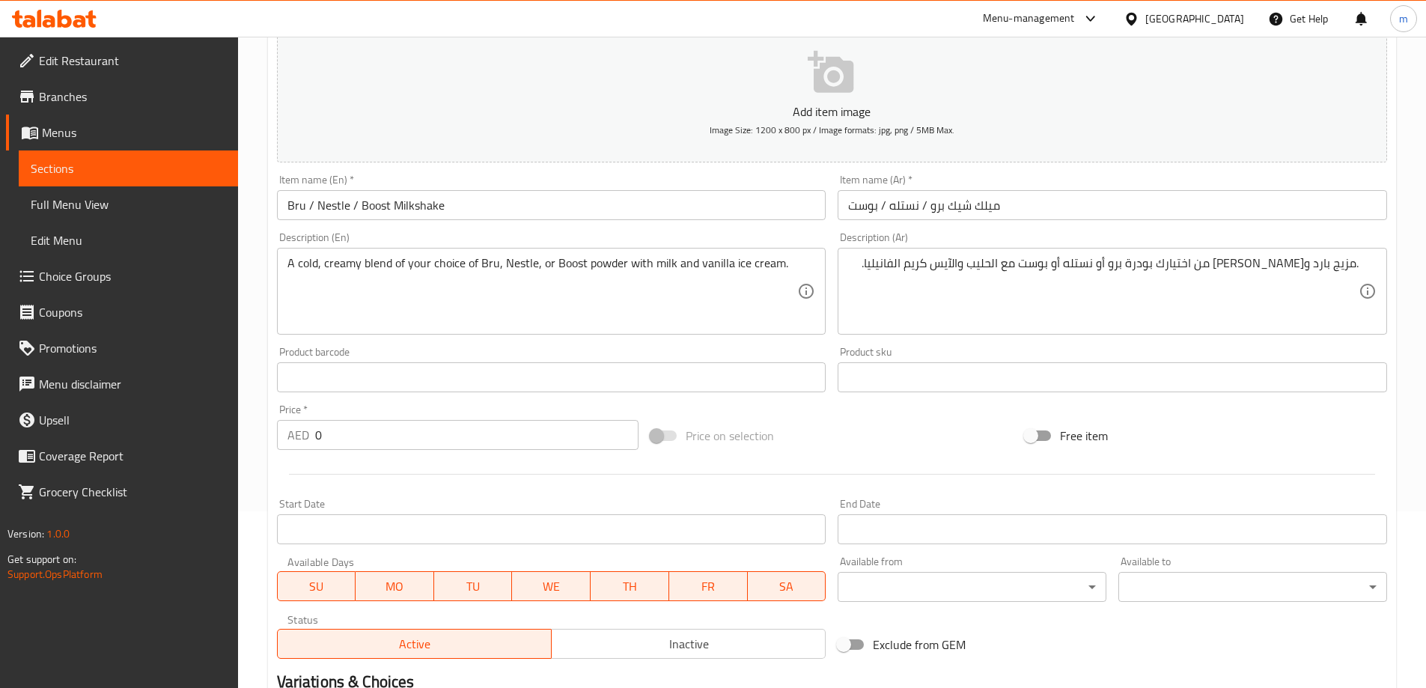
scroll to position [168, 0]
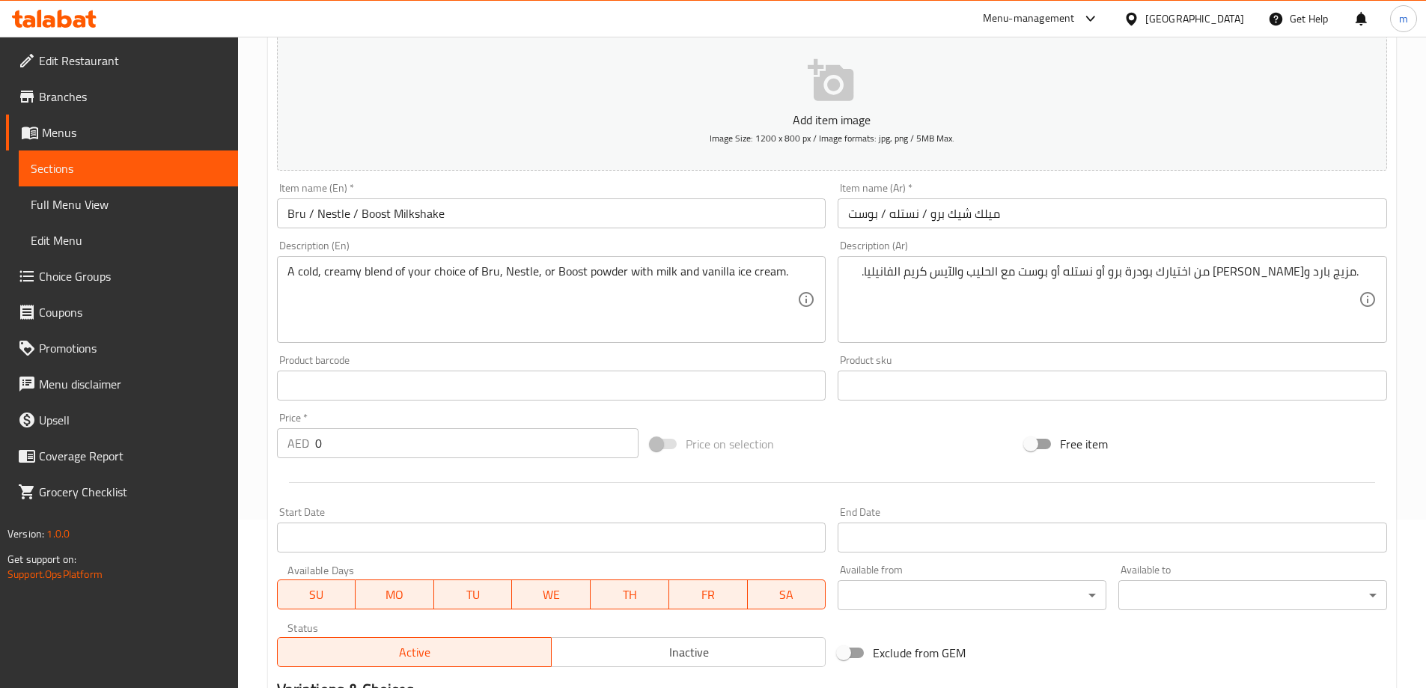
type input "Nestle"
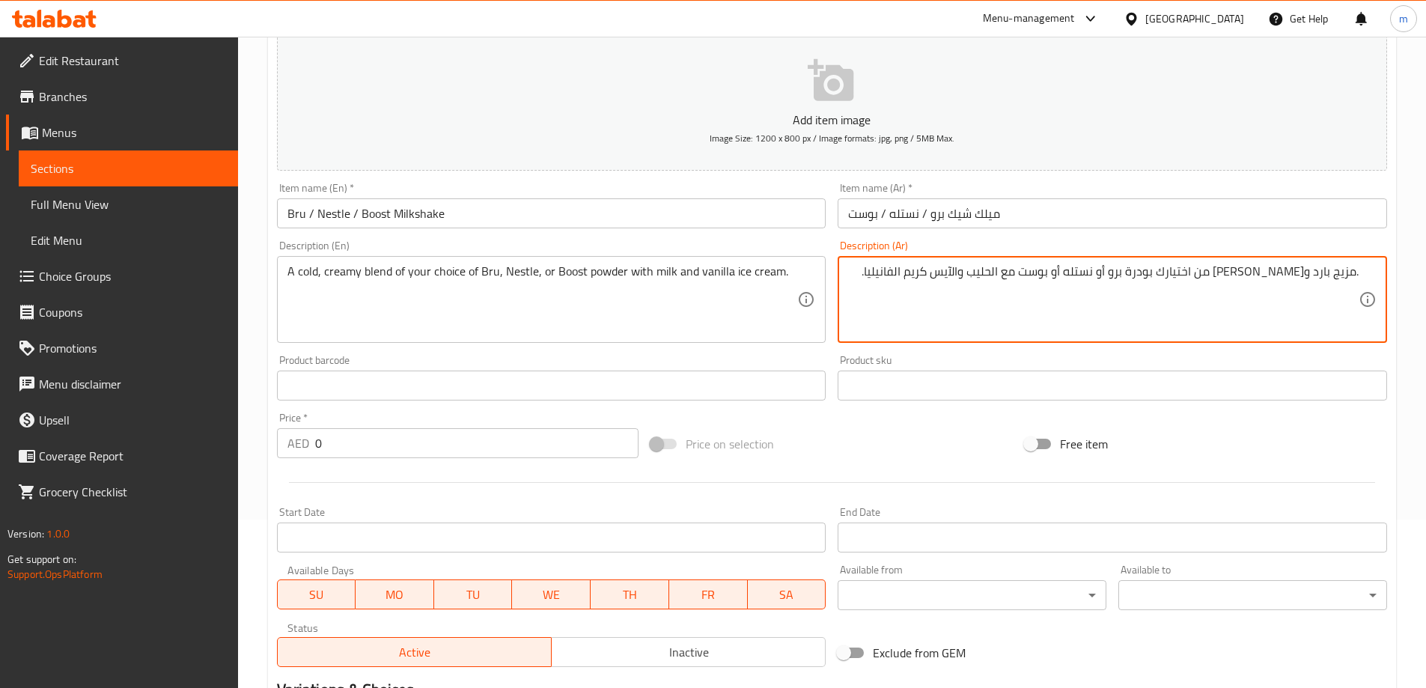
click at [1127, 276] on textarea ".مزيج بارد وكريمي من اختيارك بودرة برو أو نستله أو بوست مع الحليب والآيس كريم ا…" at bounding box center [1103, 299] width 511 height 71
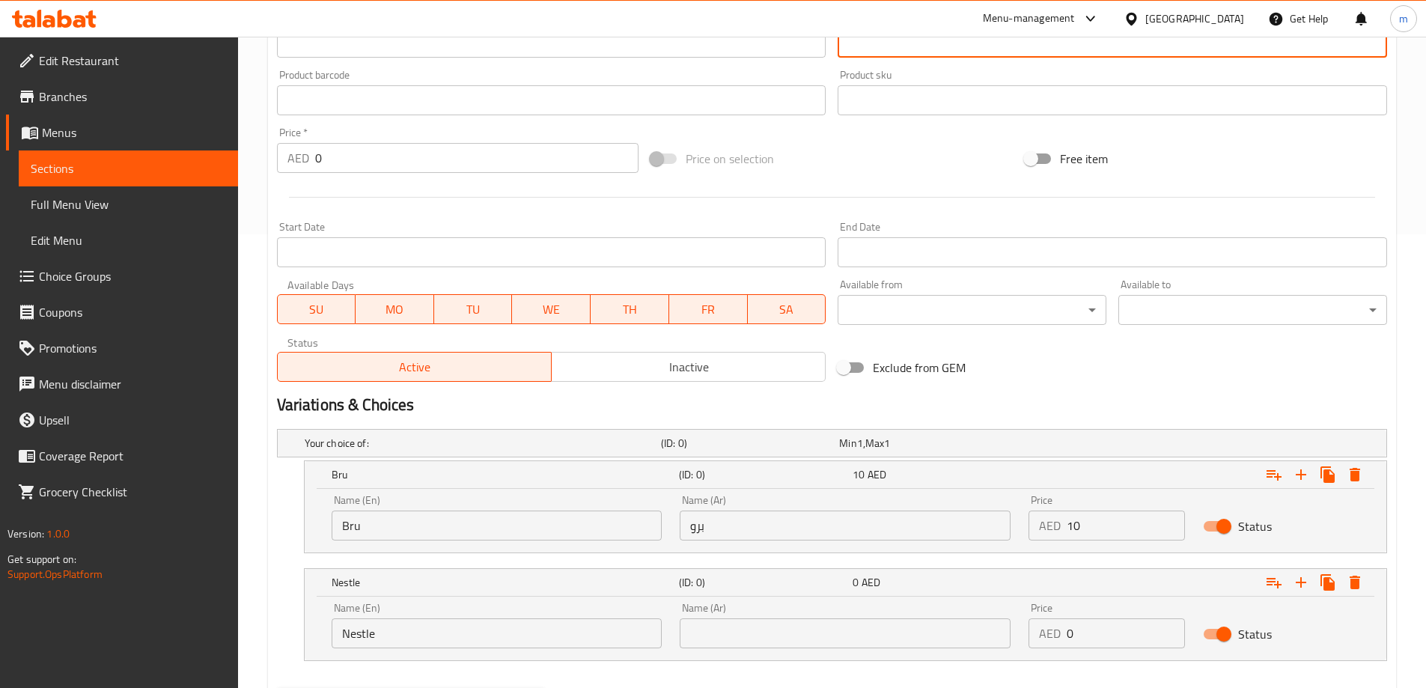
scroll to position [532, 0]
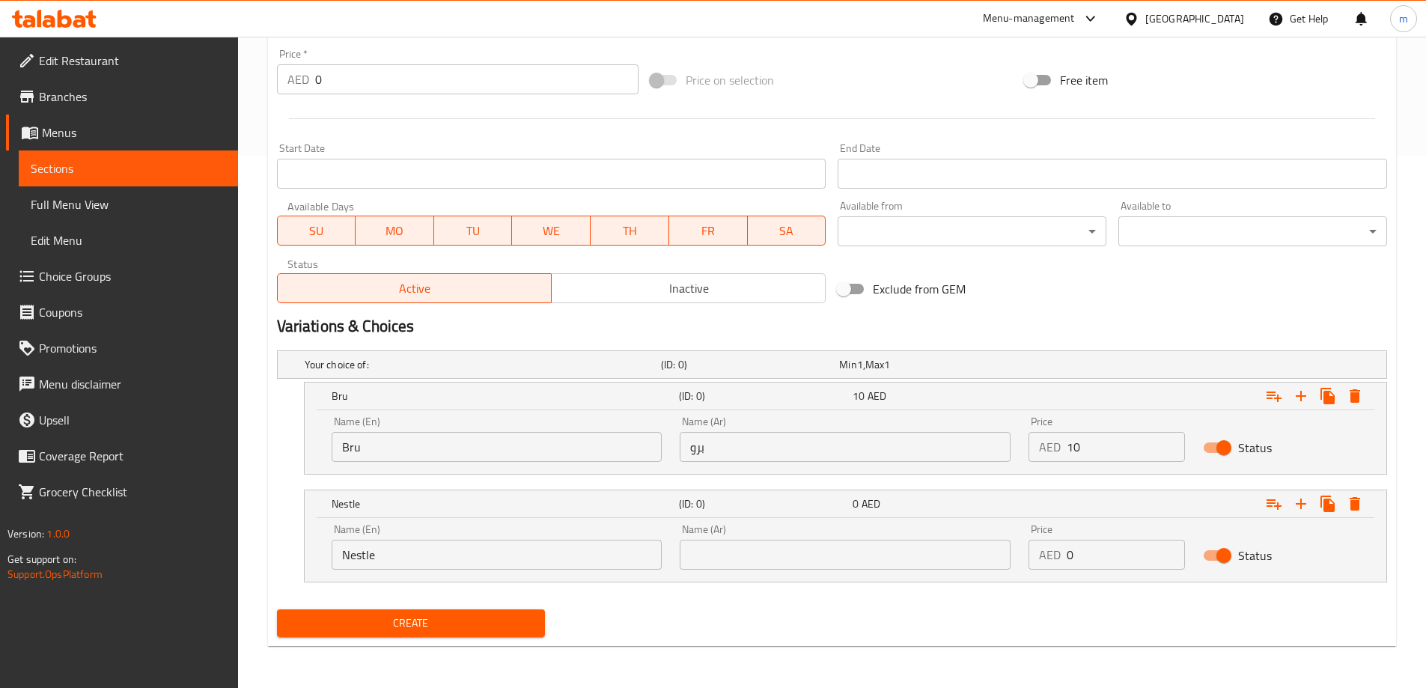
click at [770, 559] on input "text" at bounding box center [845, 555] width 331 height 30
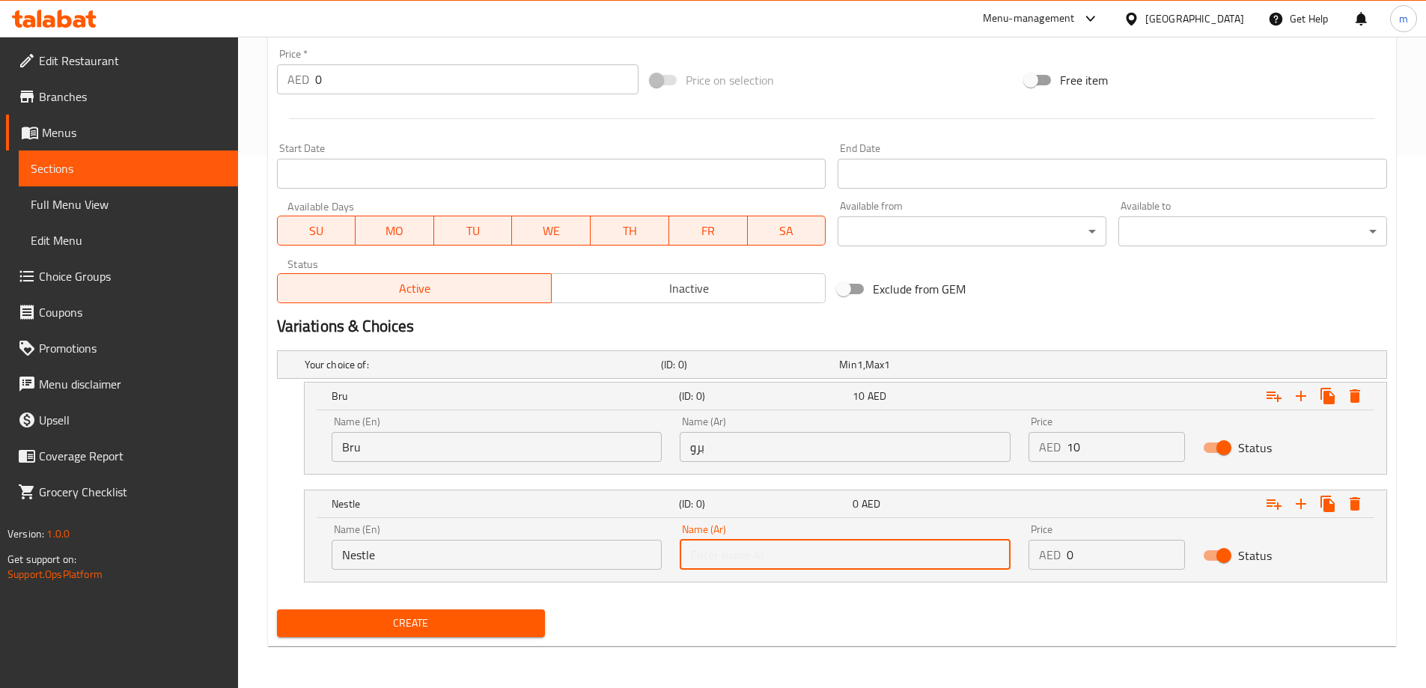
paste input "نستله"
type input "نستله"
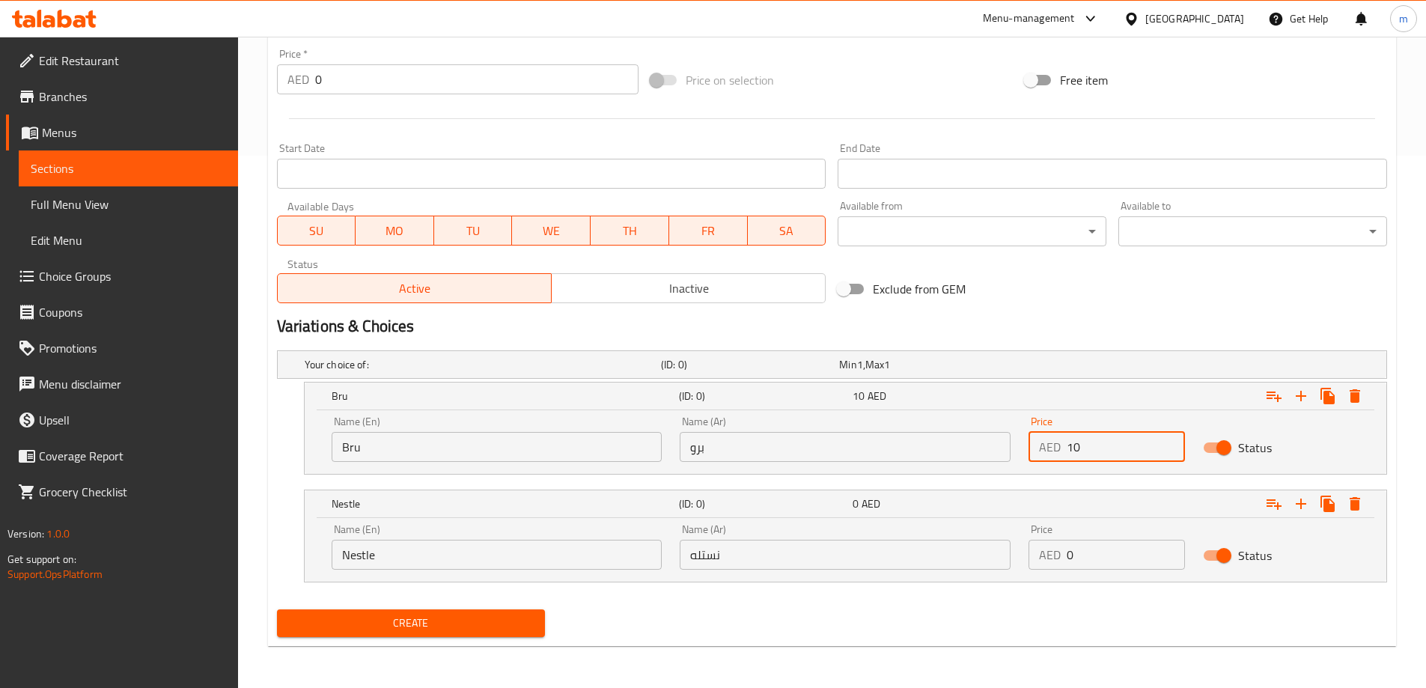
drag, startPoint x: 1083, startPoint y: 457, endPoint x: 1070, endPoint y: 457, distance: 13.5
click at [1070, 457] on input "10" at bounding box center [1126, 447] width 118 height 30
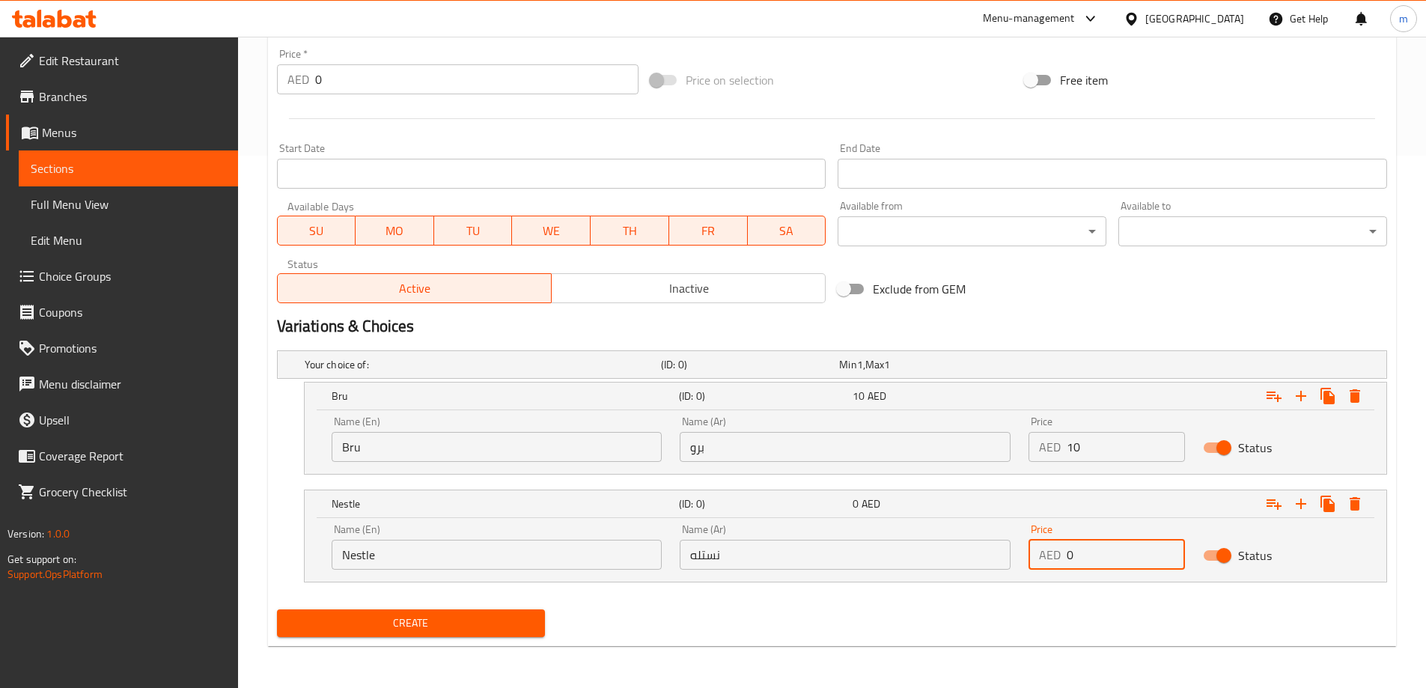
drag, startPoint x: 1085, startPoint y: 558, endPoint x: 1072, endPoint y: 558, distance: 12.7
click at [1072, 558] on input "0" at bounding box center [1126, 555] width 118 height 30
drag, startPoint x: 1071, startPoint y: 558, endPoint x: 1057, endPoint y: 557, distance: 14.2
click at [1057, 557] on div "AED 0 Price" at bounding box center [1107, 555] width 156 height 30
paste input "1"
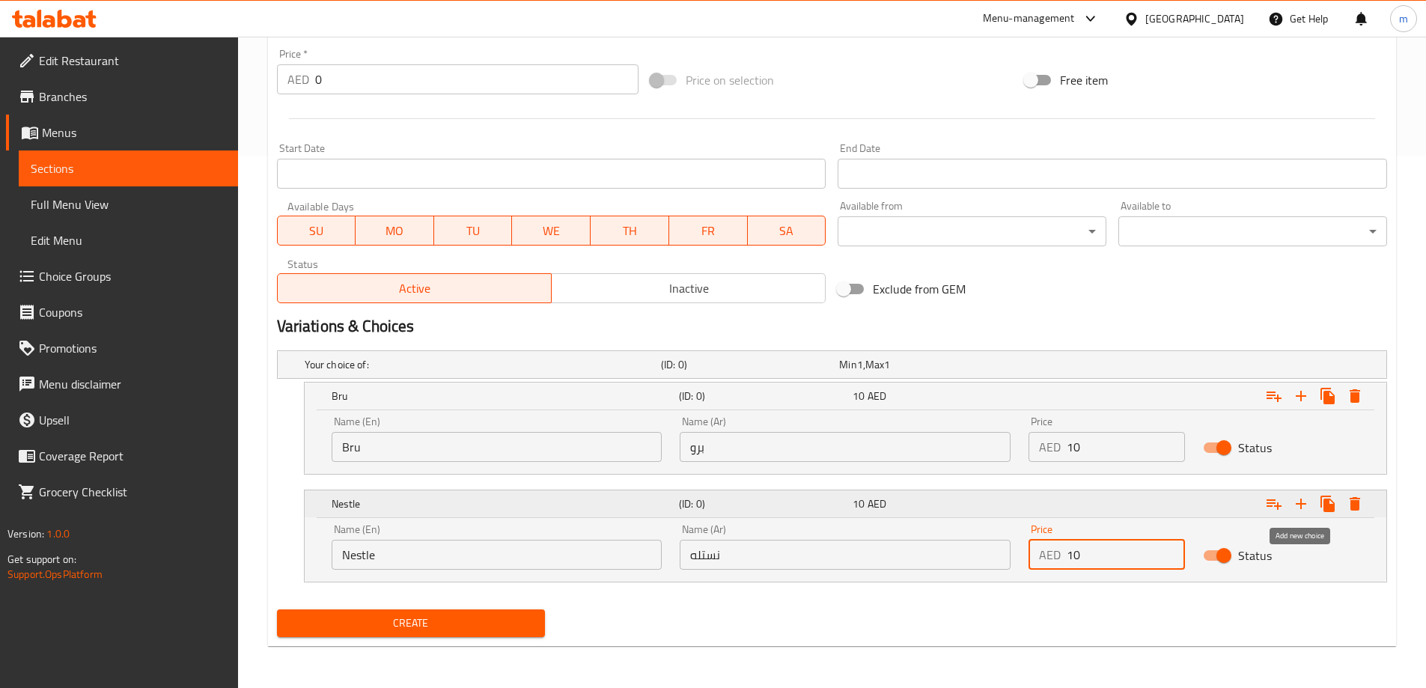
type input "10"
click at [1304, 510] on icon "Expand" at bounding box center [1301, 504] width 18 height 18
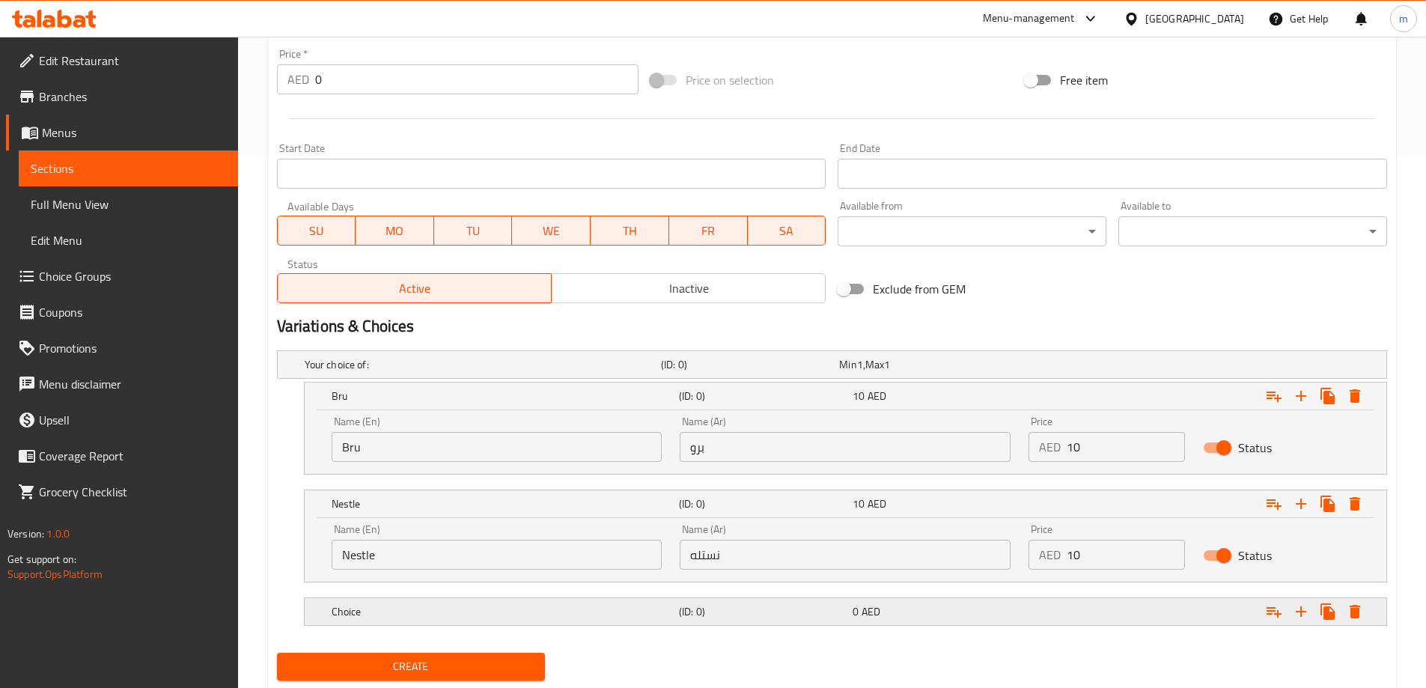
click at [532, 616] on h5 "Choice" at bounding box center [502, 611] width 341 height 15
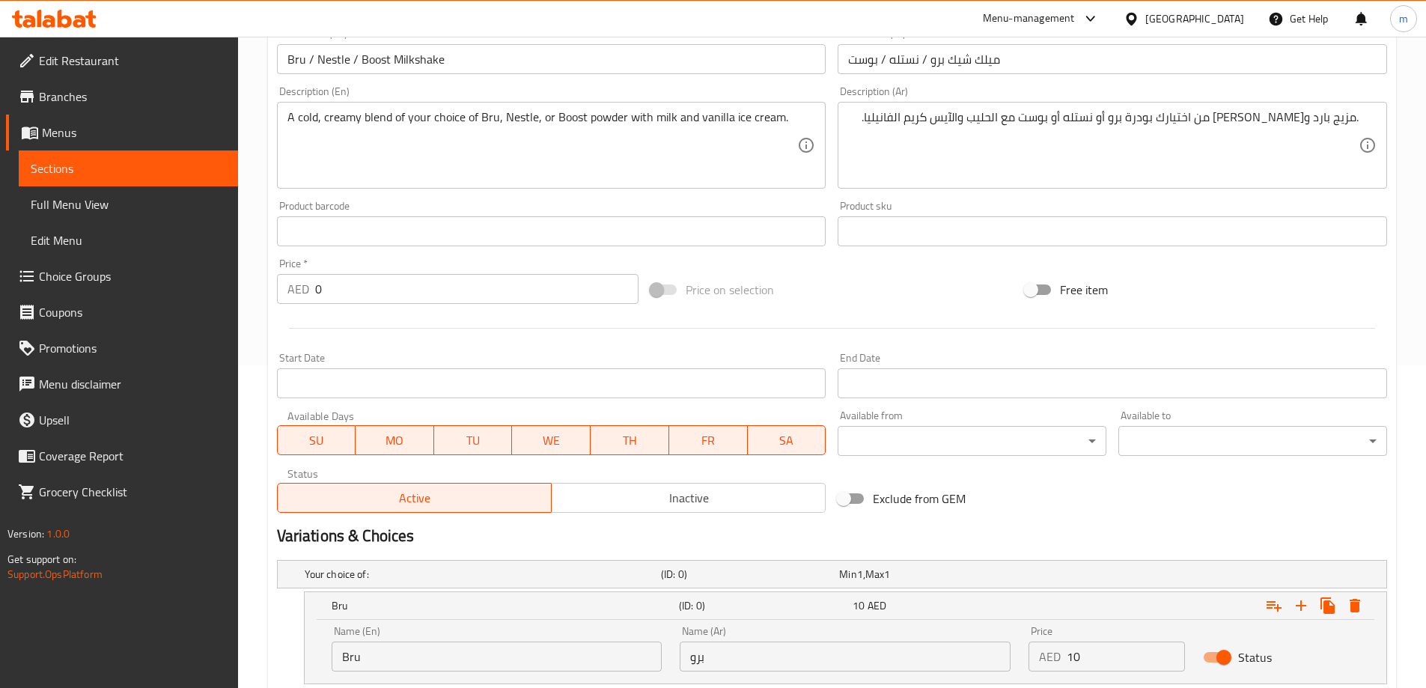
scroll to position [233, 0]
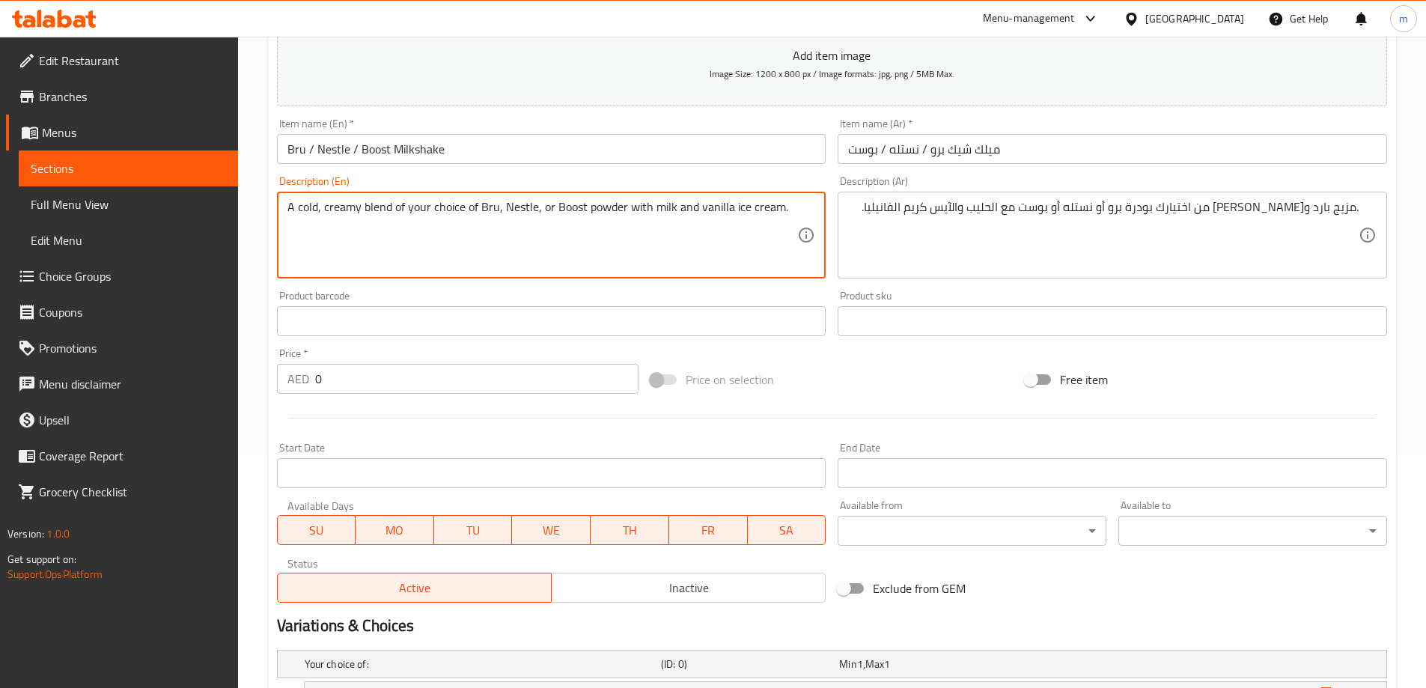
click at [569, 214] on textarea "A cold, creamy blend of your choice of Bru, Nestle, or Boost powder with milk a…" at bounding box center [543, 235] width 511 height 71
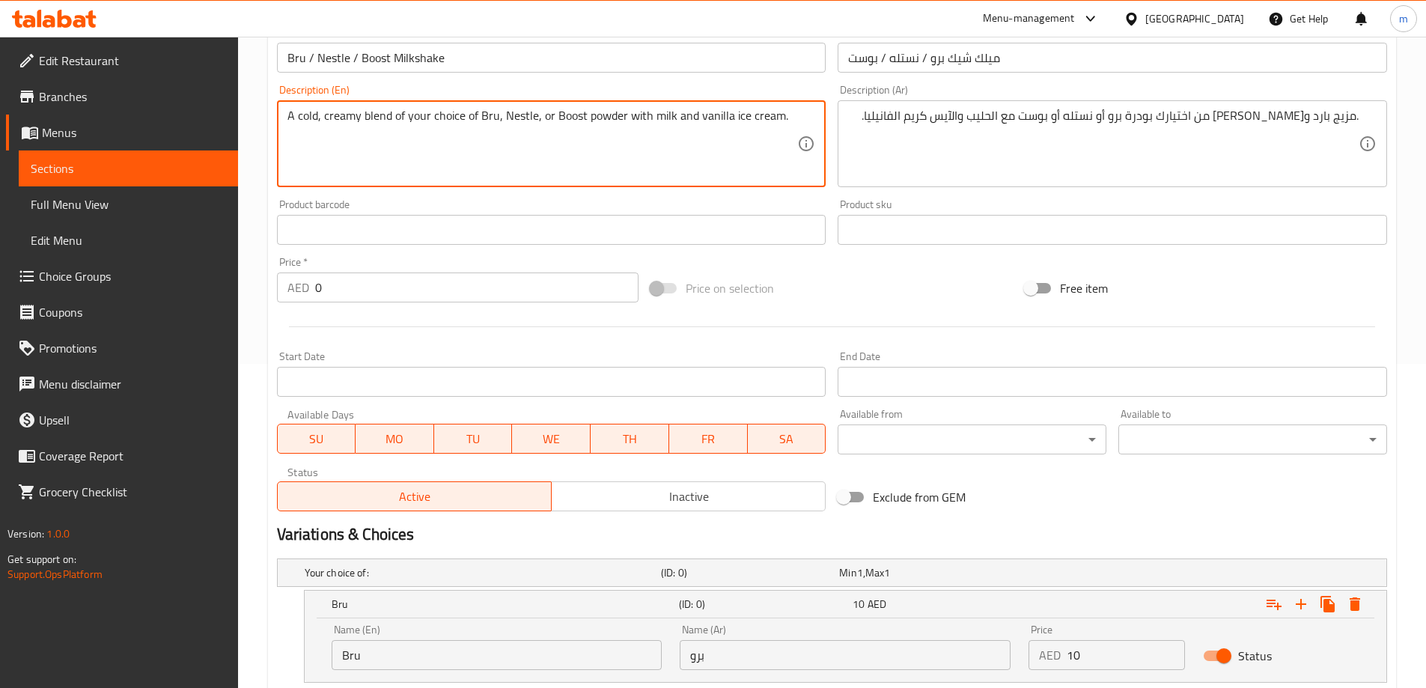
scroll to position [607, 0]
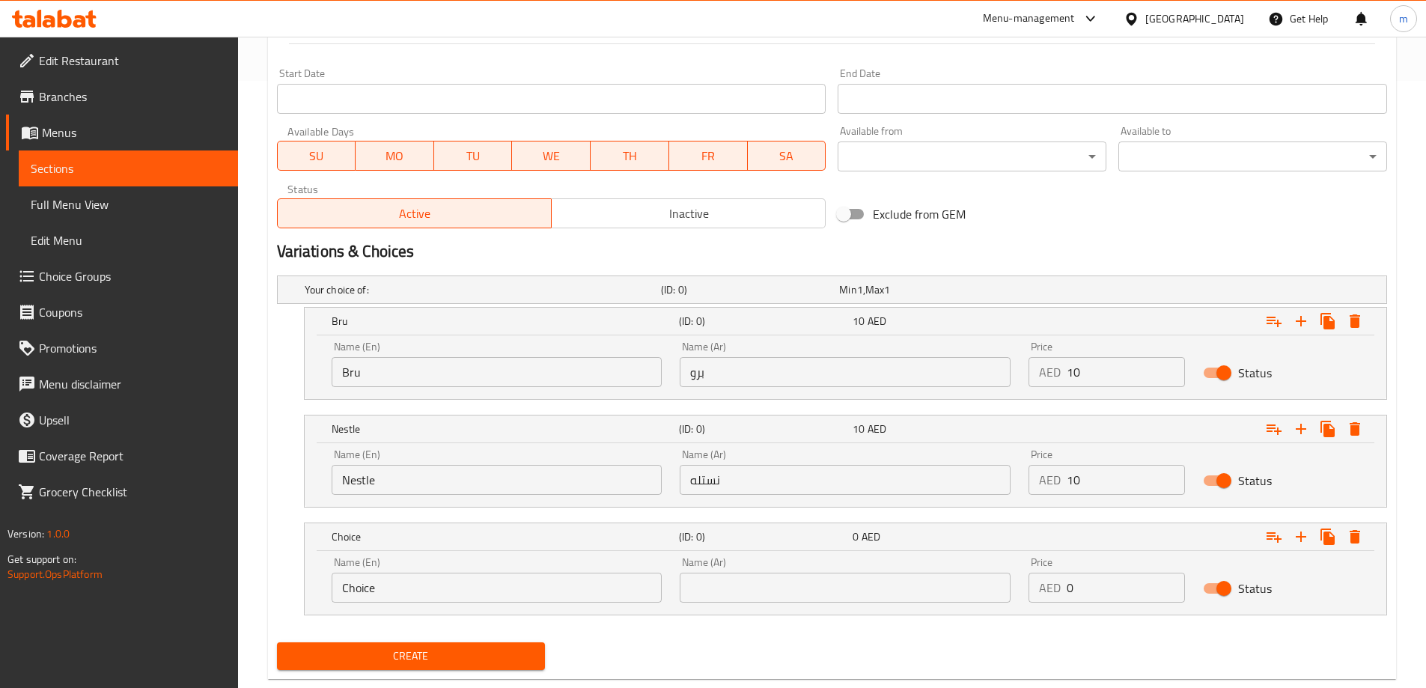
click at [394, 599] on input "Choice" at bounding box center [497, 588] width 331 height 30
paste input "Boost"
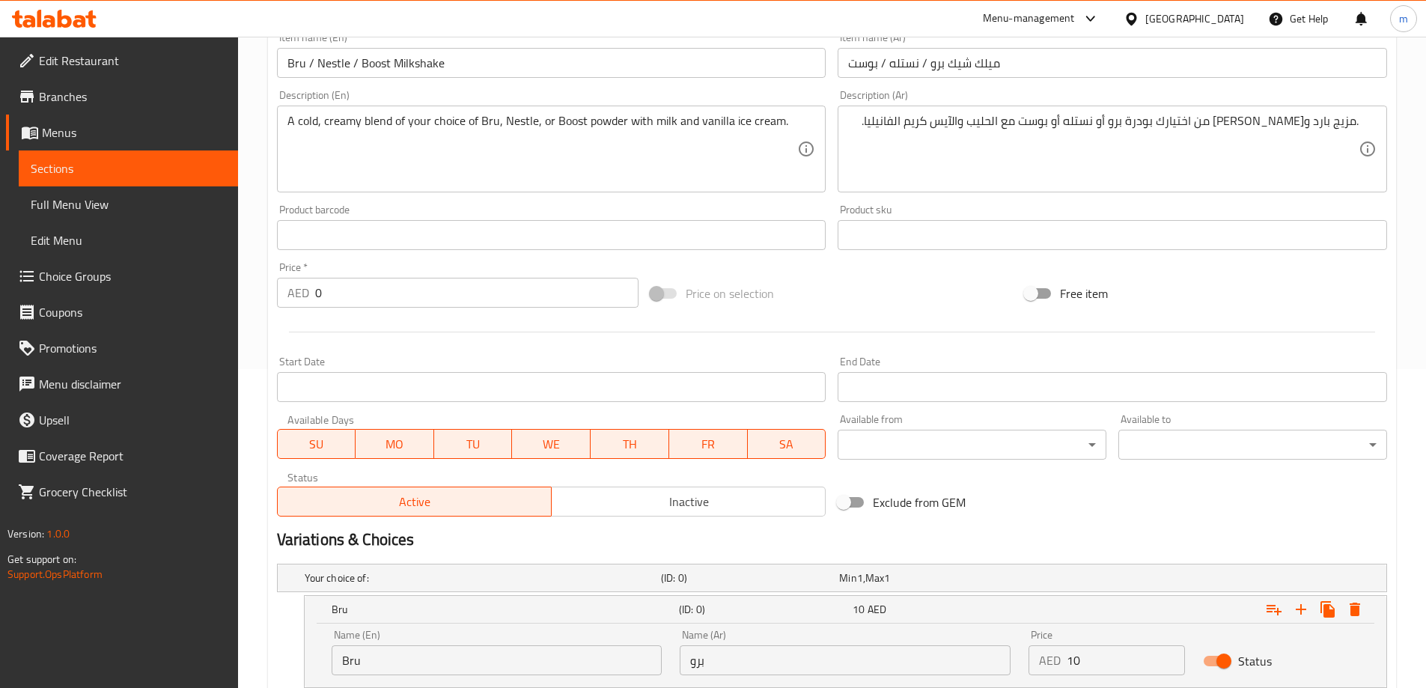
scroll to position [308, 0]
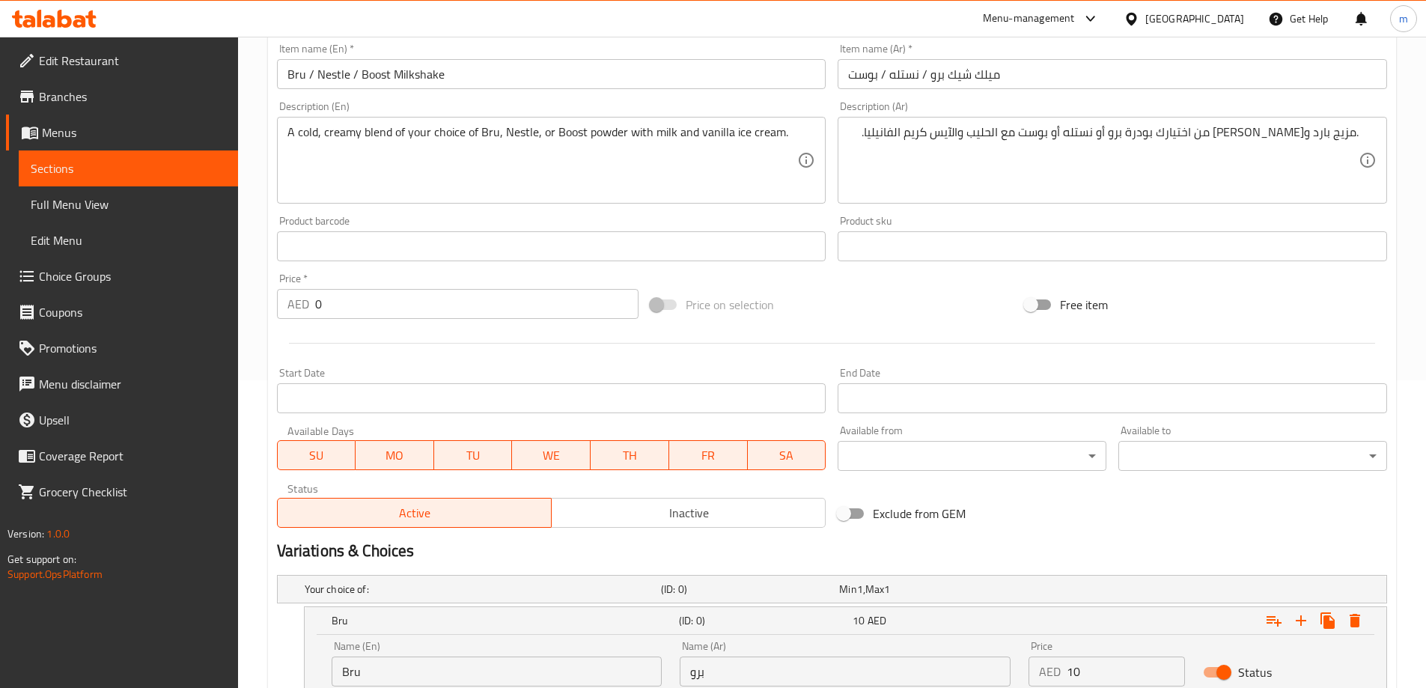
type input "Boost"
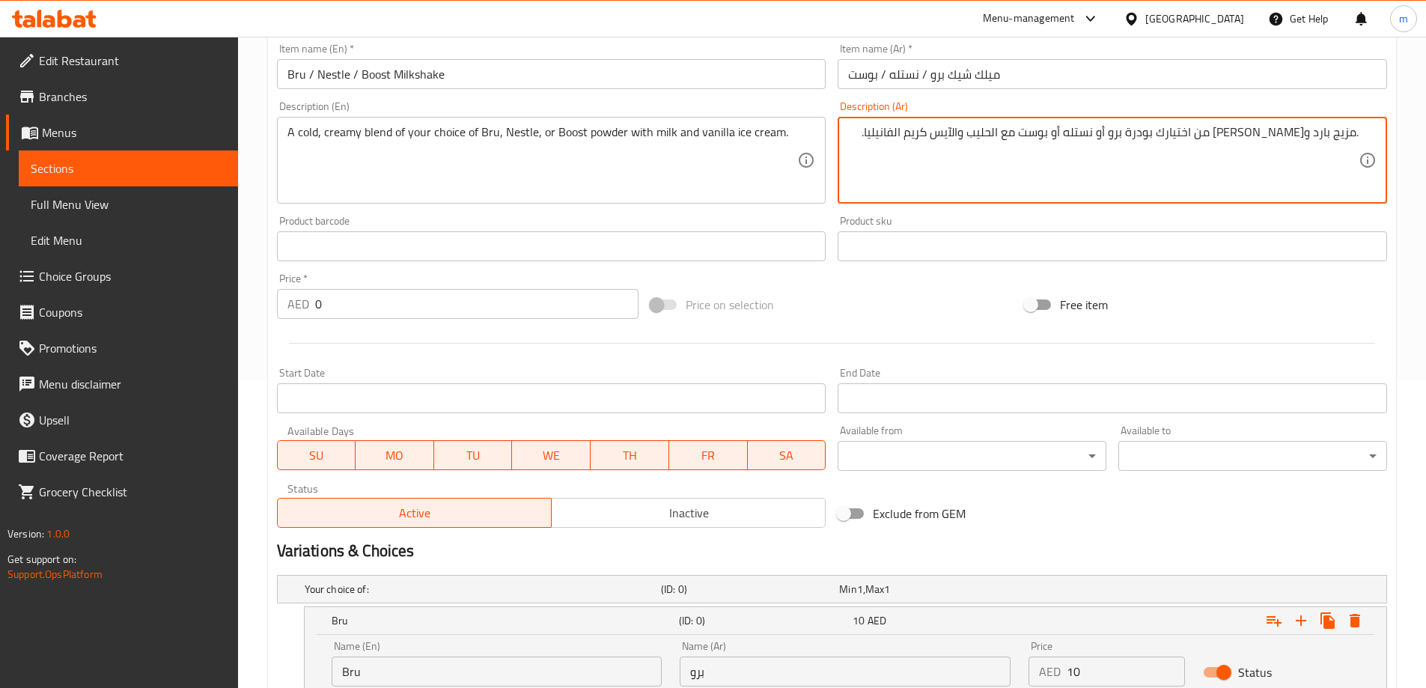
click at [1089, 136] on textarea ".مزيج بارد وكريمي من اختيارك بودرة برو أو نستله أو بوست مع الحليب والآيس كريم ا…" at bounding box center [1103, 160] width 511 height 71
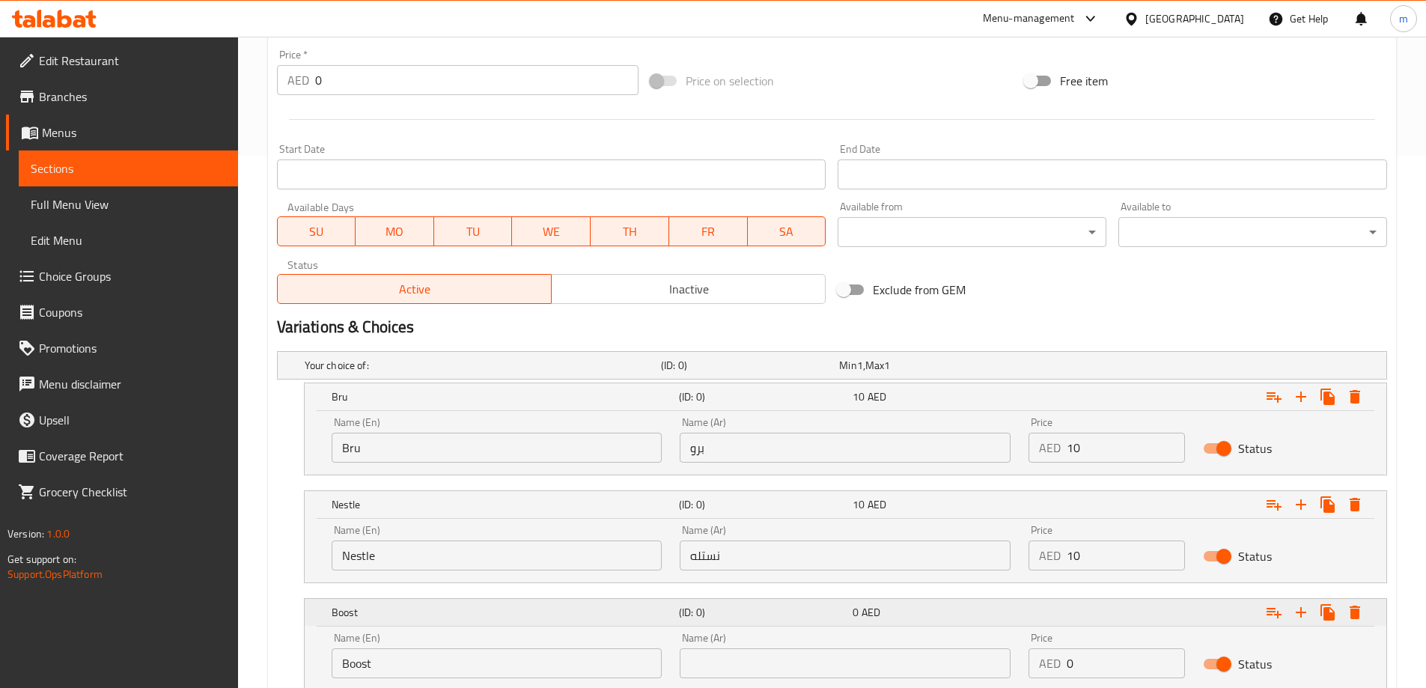
scroll to position [532, 0]
click at [735, 645] on div "Name (Ar) Name (Ar)" at bounding box center [845, 655] width 331 height 46
click at [738, 652] on input "text" at bounding box center [845, 663] width 331 height 30
paste input "بوست"
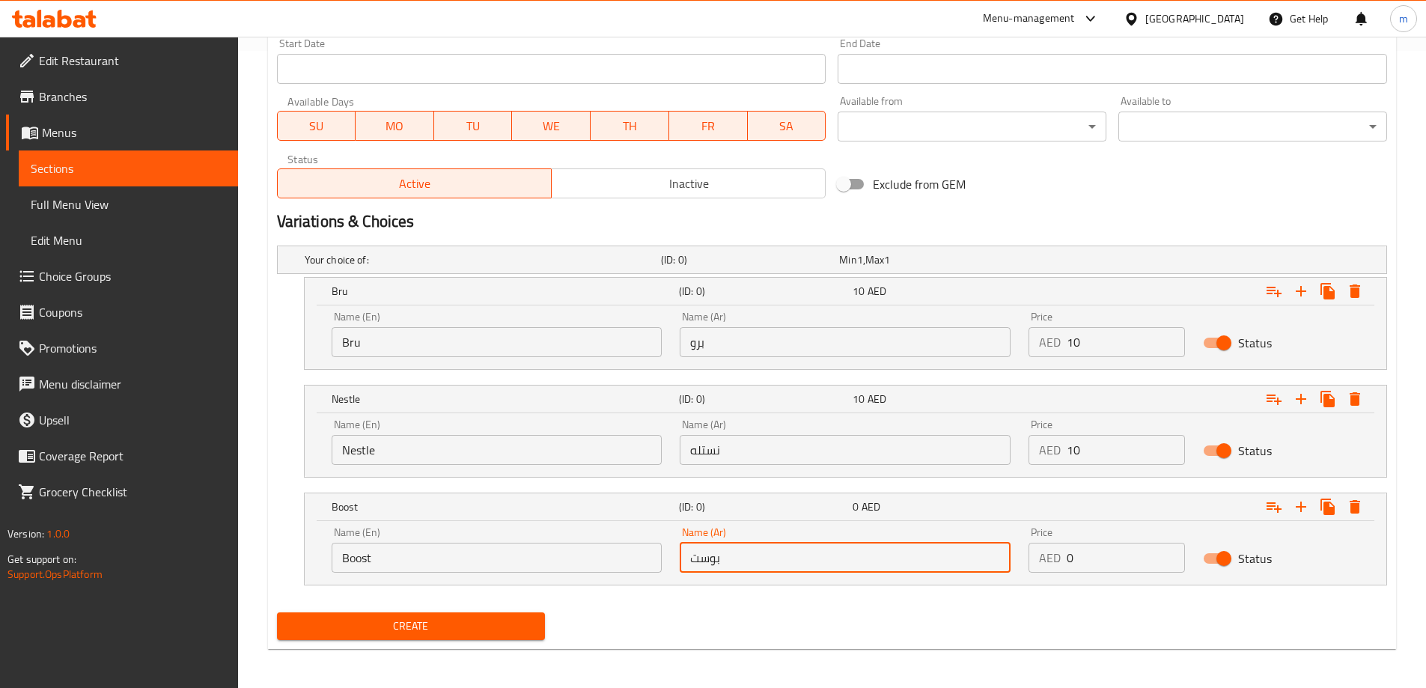
scroll to position [640, 0]
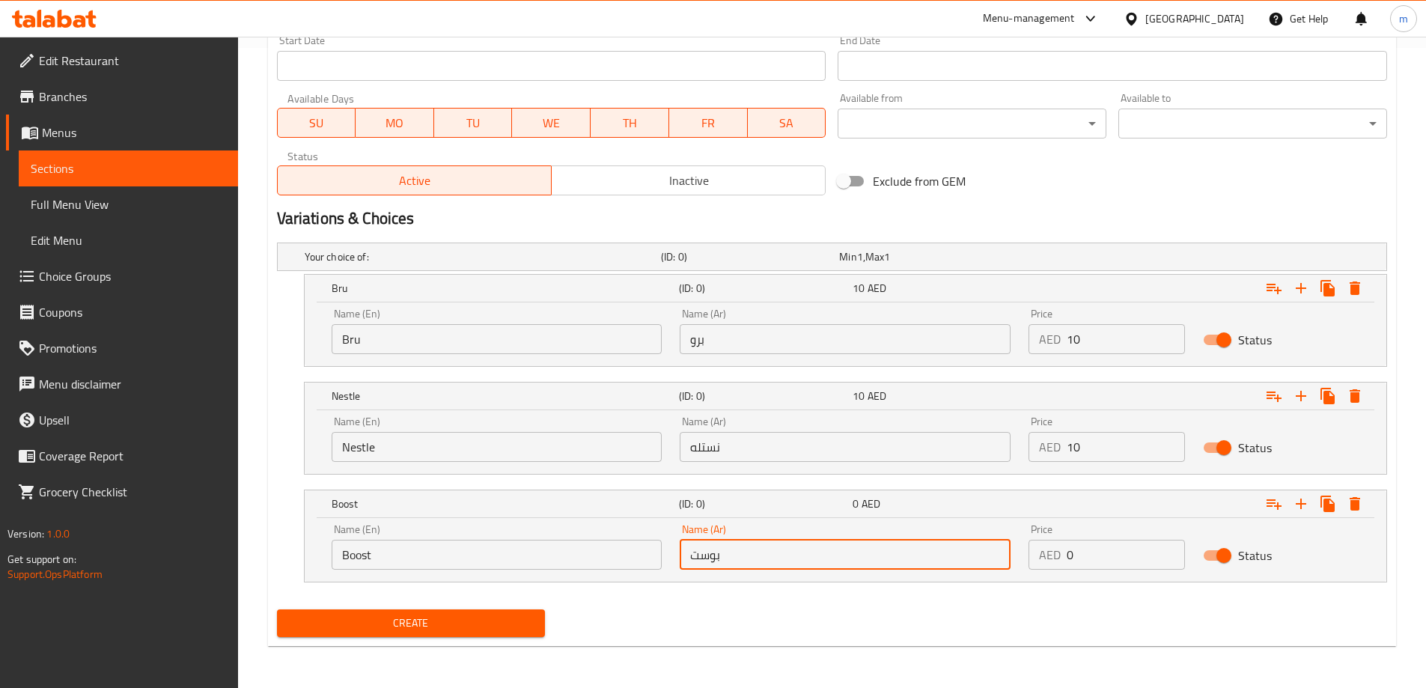
type input "بوست"
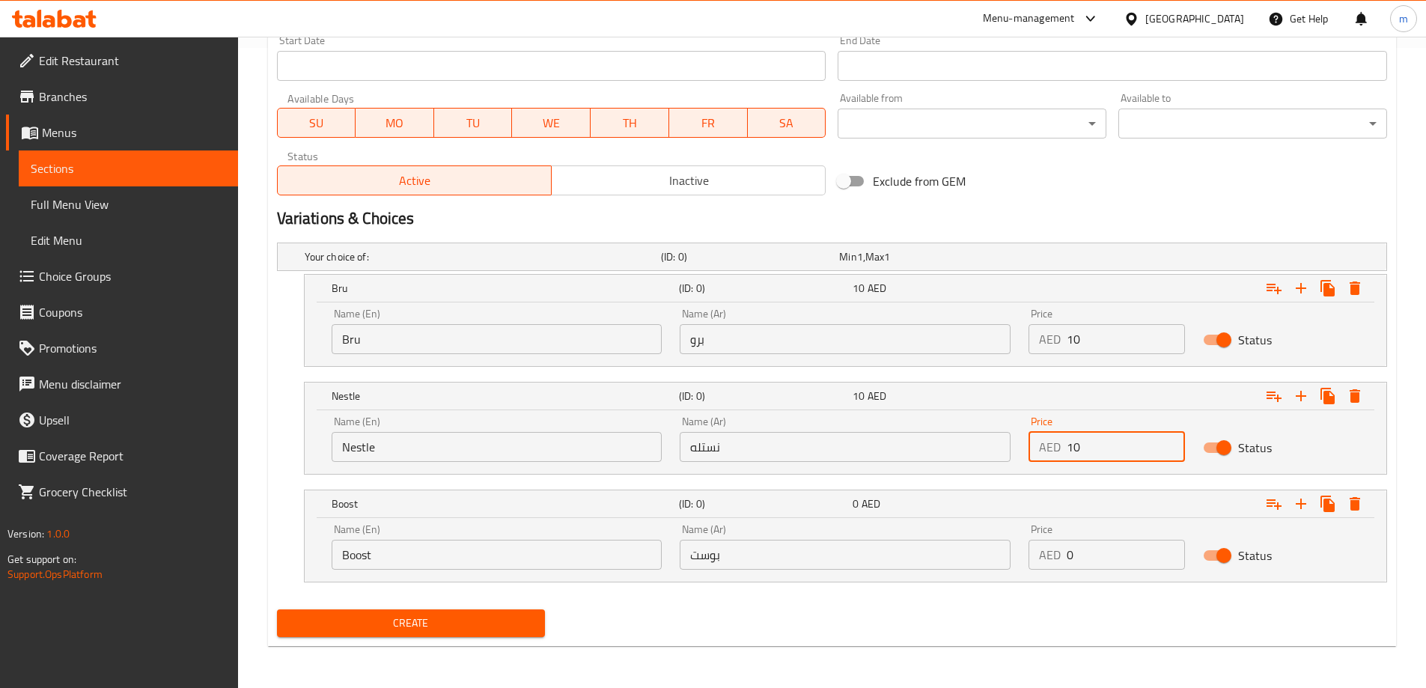
drag, startPoint x: 1081, startPoint y: 450, endPoint x: 1062, endPoint y: 450, distance: 18.7
click at [1062, 450] on div "AED 10 Price" at bounding box center [1107, 447] width 156 height 30
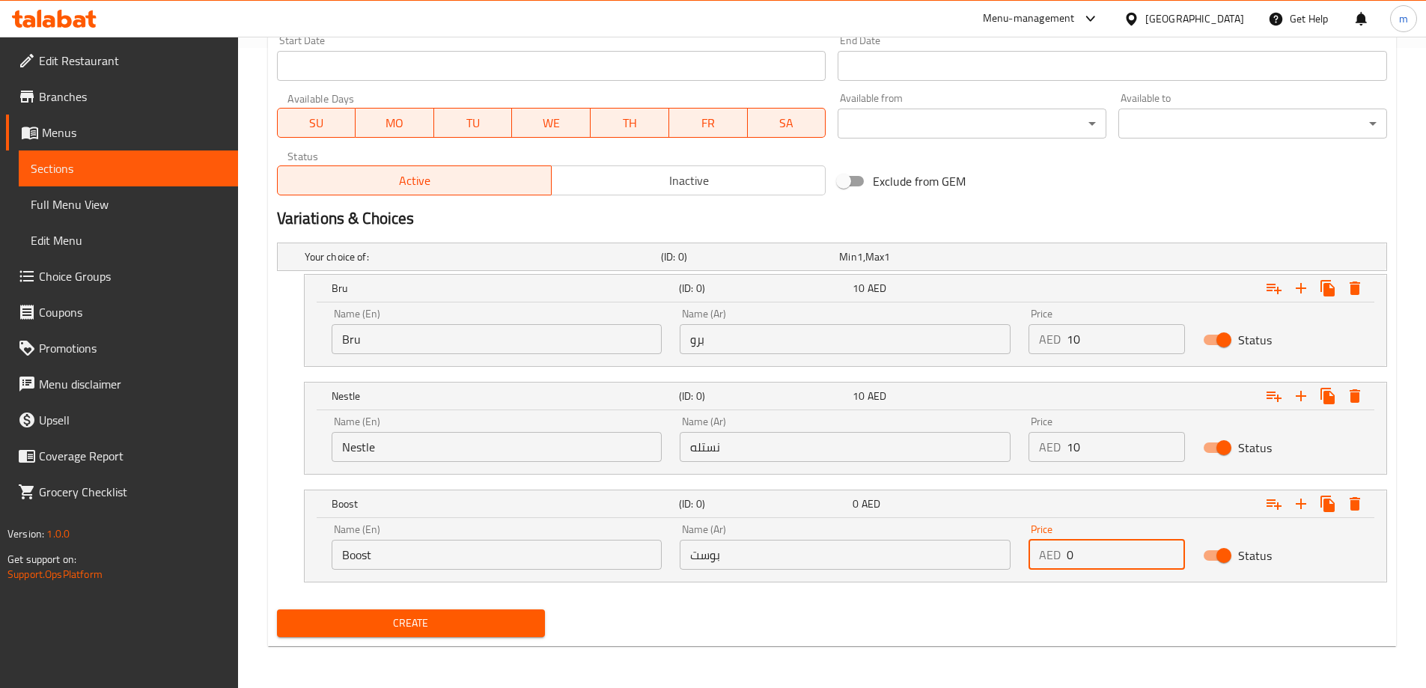
drag, startPoint x: 1071, startPoint y: 554, endPoint x: 1052, endPoint y: 554, distance: 19.5
click at [1052, 554] on div "AED 0 Price" at bounding box center [1107, 555] width 156 height 30
paste input "1"
type input "10"
click at [477, 625] on span "Create" at bounding box center [411, 623] width 245 height 19
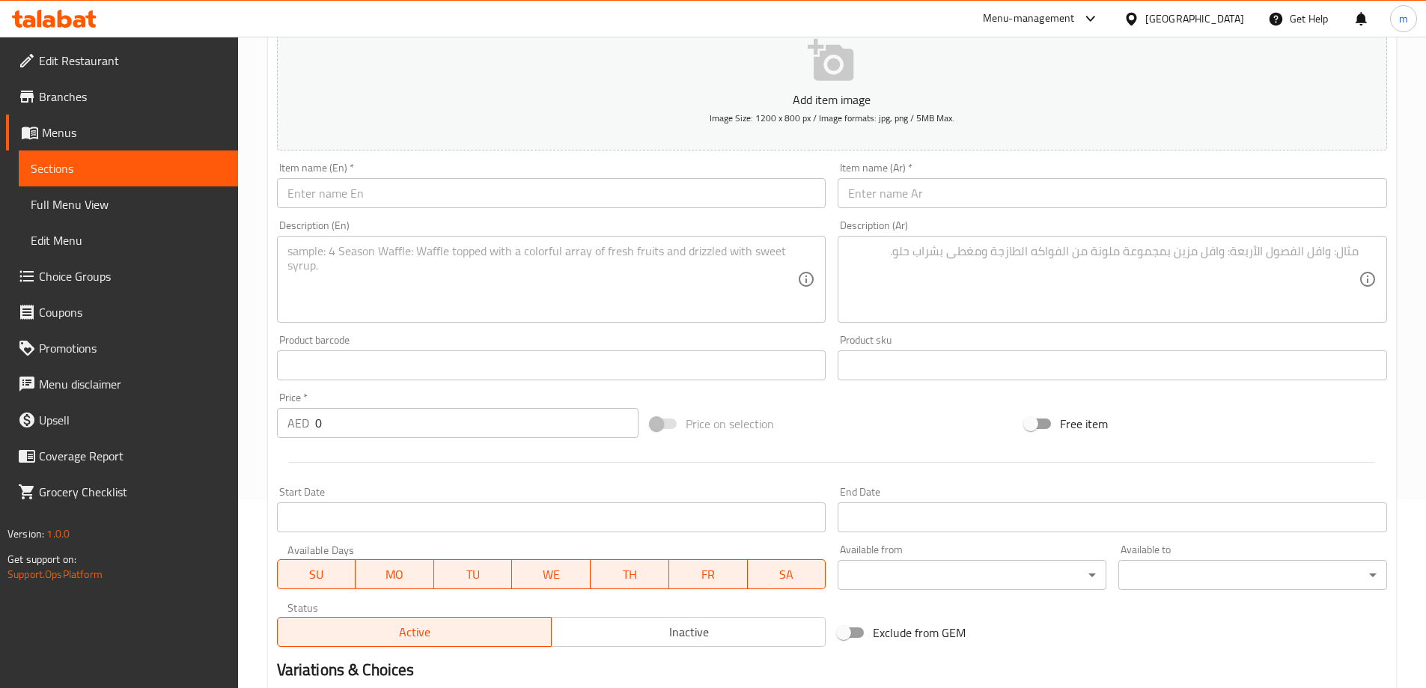
scroll to position [0, 0]
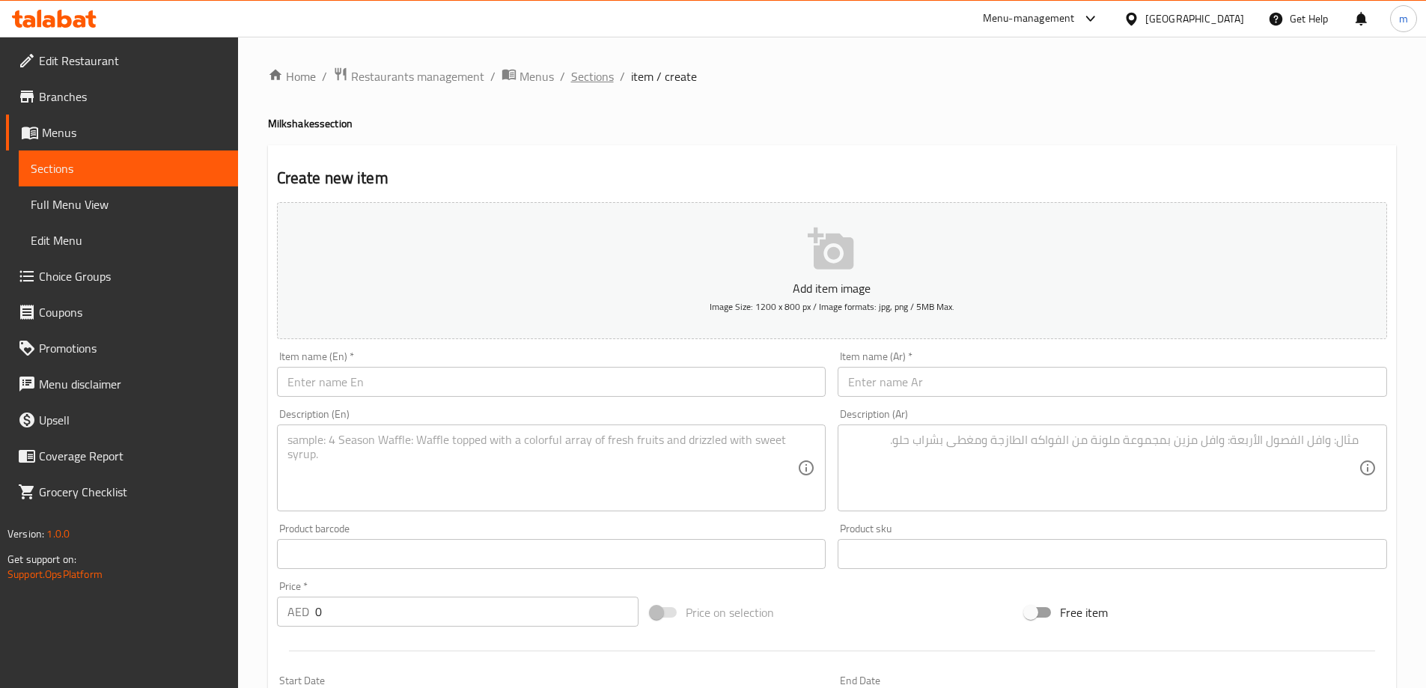
click at [590, 85] on span "Sections" at bounding box center [592, 76] width 43 height 18
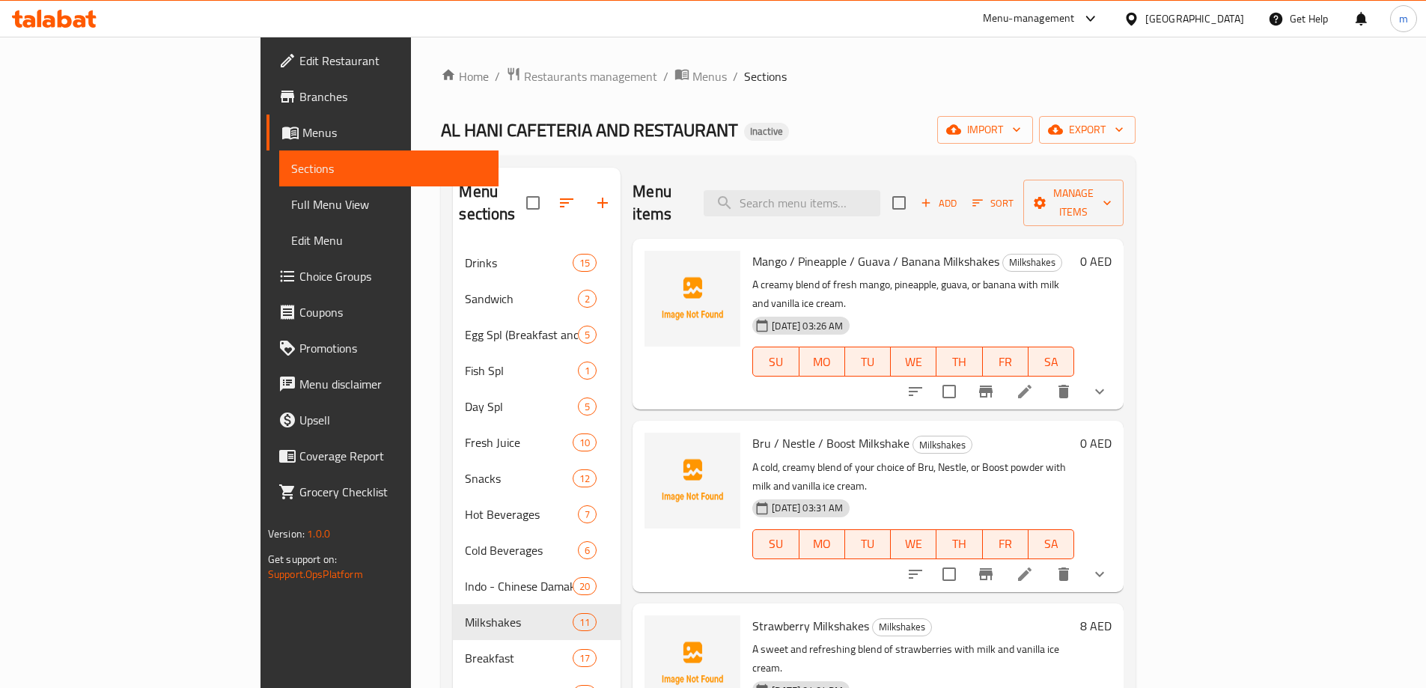
click at [1032, 385] on icon at bounding box center [1024, 391] width 13 height 13
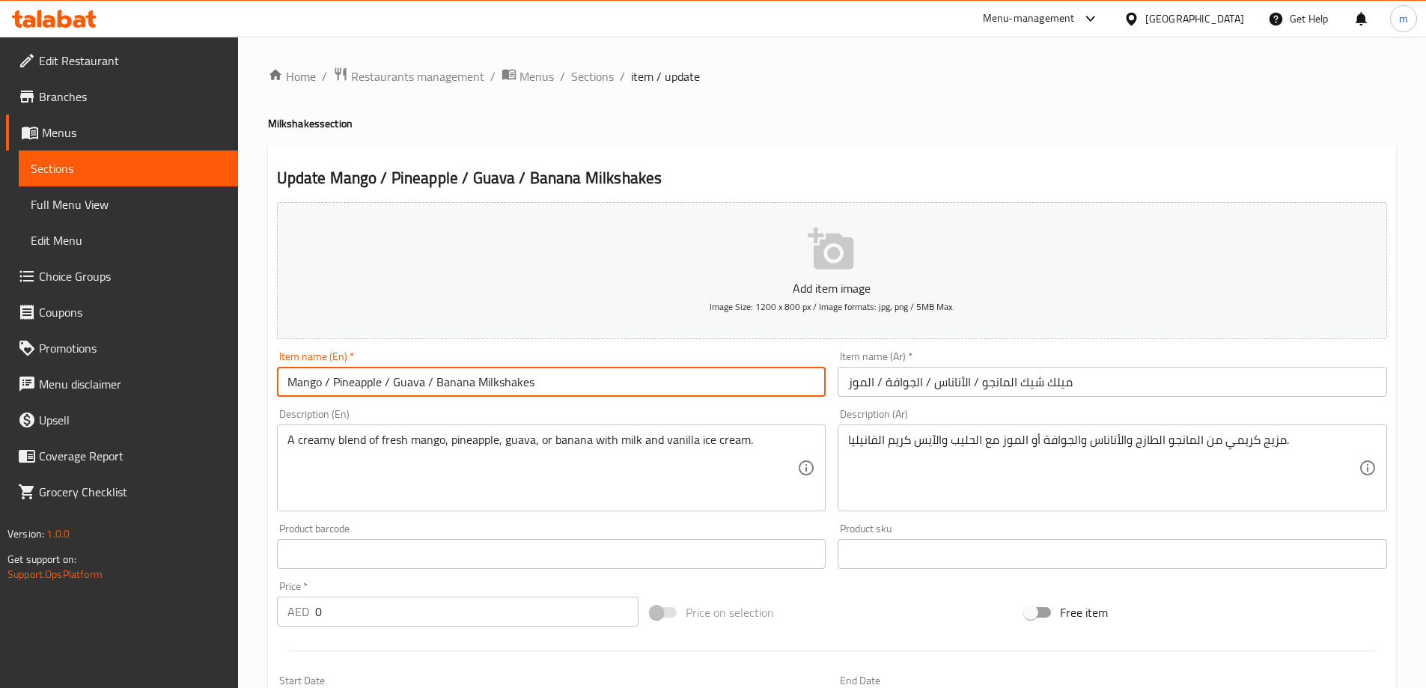
click at [523, 384] on input "Mango / Pineapple / Guava / Banana Milkshakes" at bounding box center [552, 382] width 550 height 30
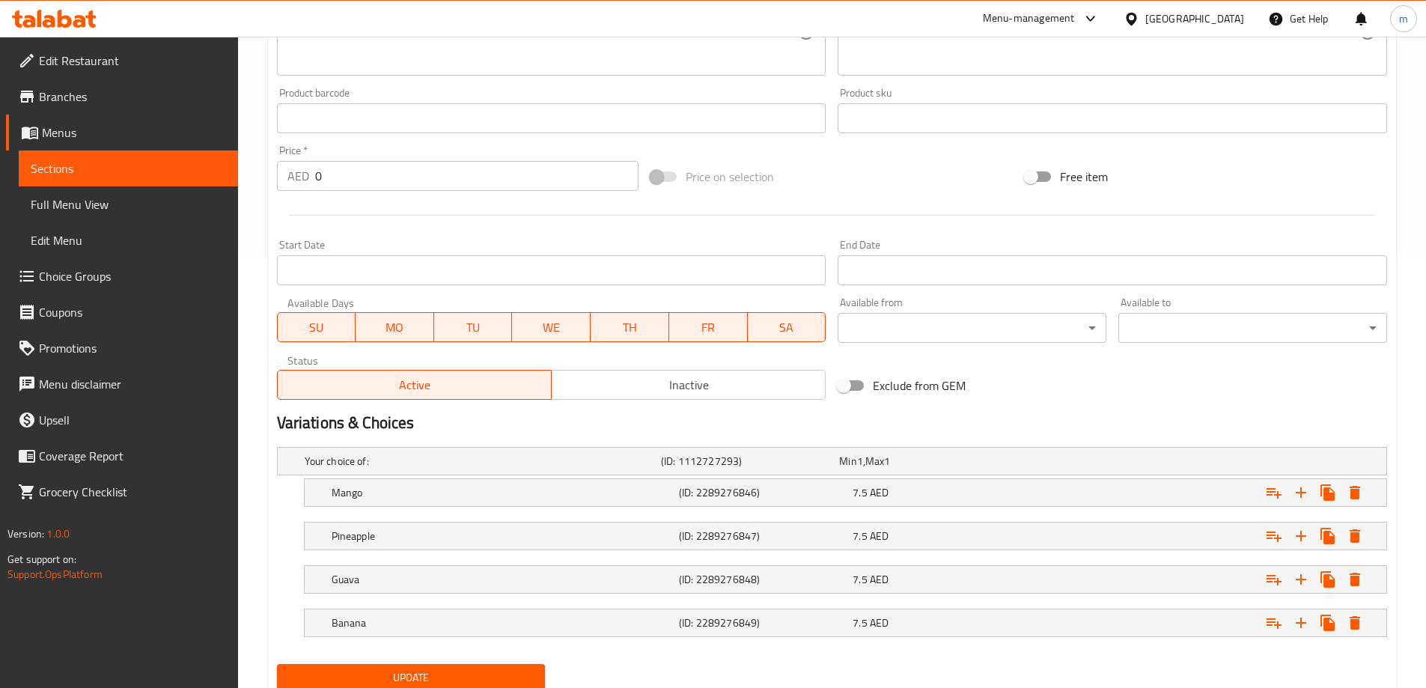
scroll to position [490, 0]
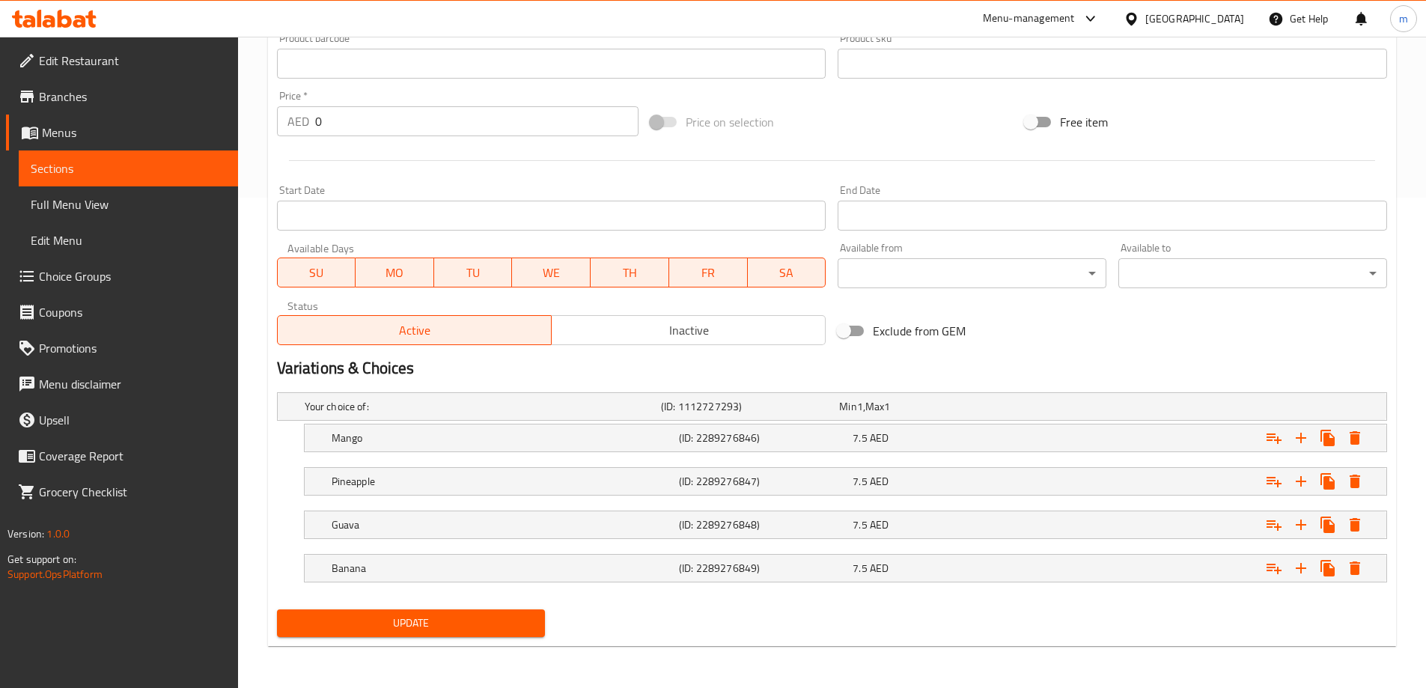
type input "Mango / Pineapple / Guava / Banana Milkshake"
click at [493, 623] on span "Update" at bounding box center [411, 623] width 245 height 19
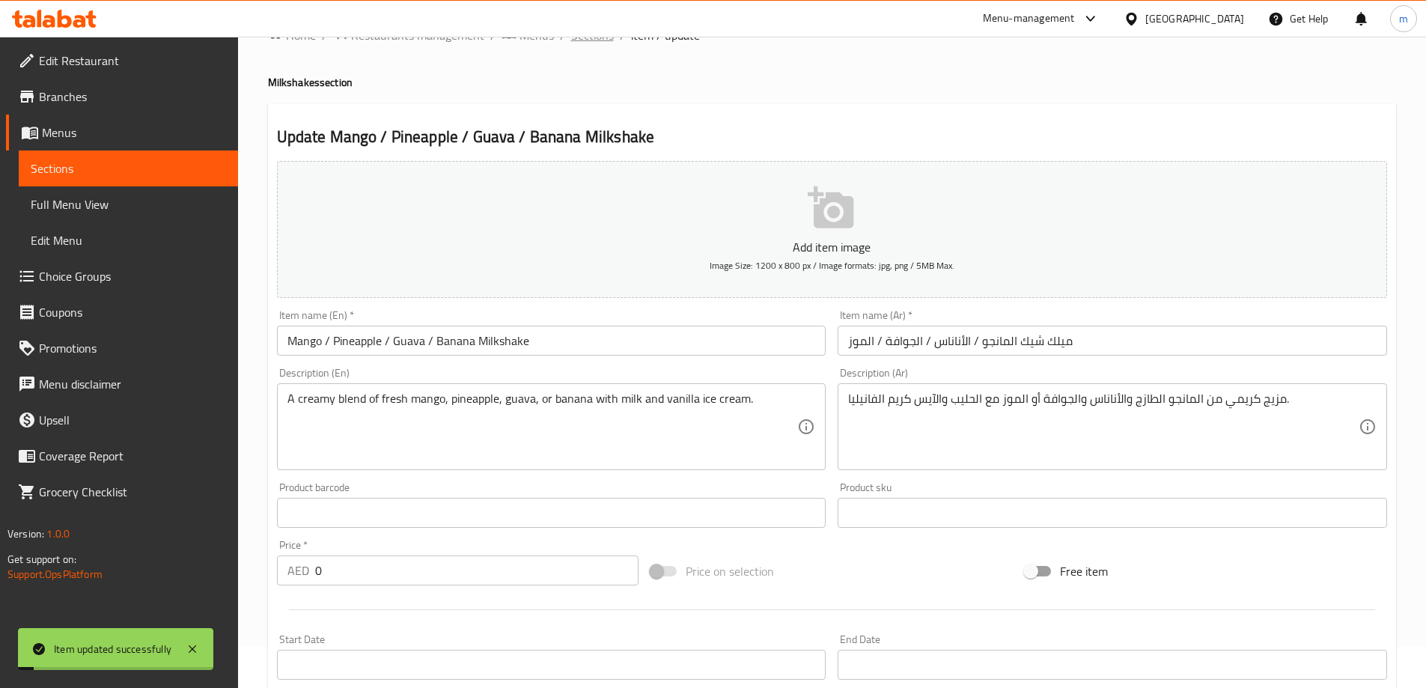
scroll to position [0, 0]
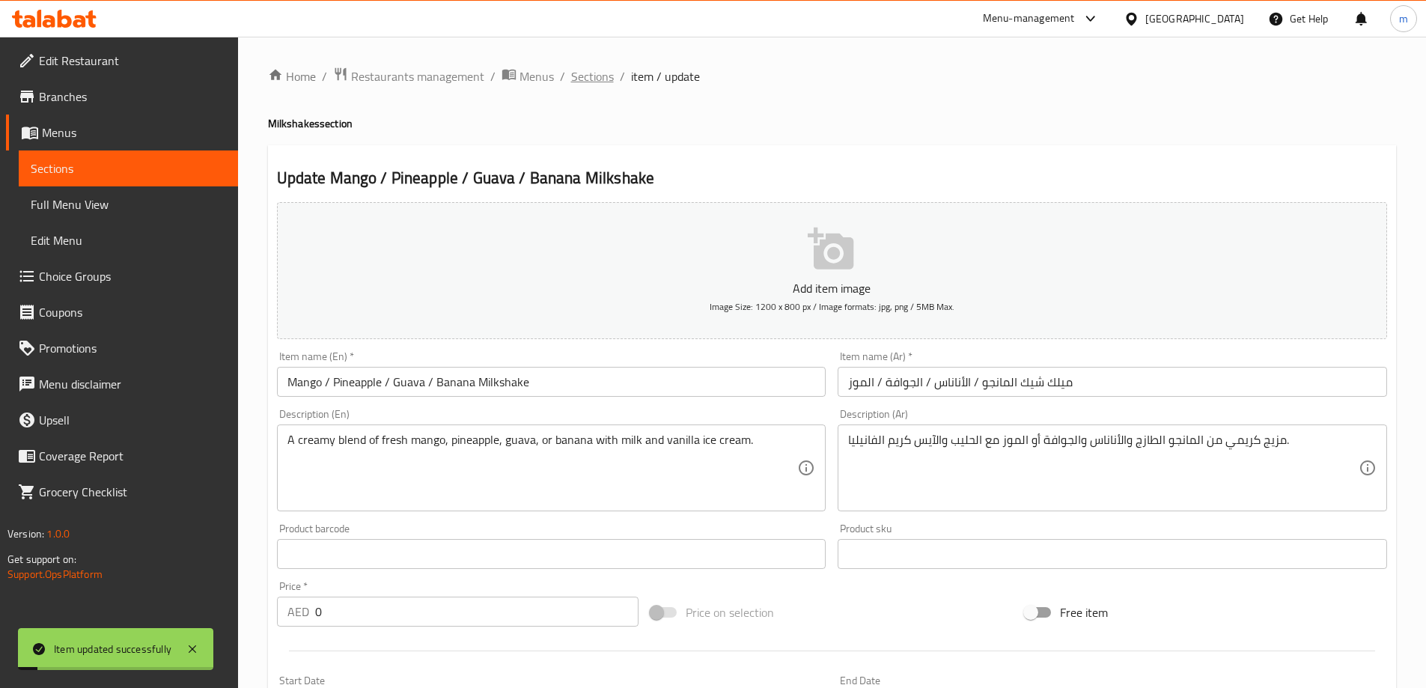
click at [603, 82] on span "Sections" at bounding box center [592, 76] width 43 height 18
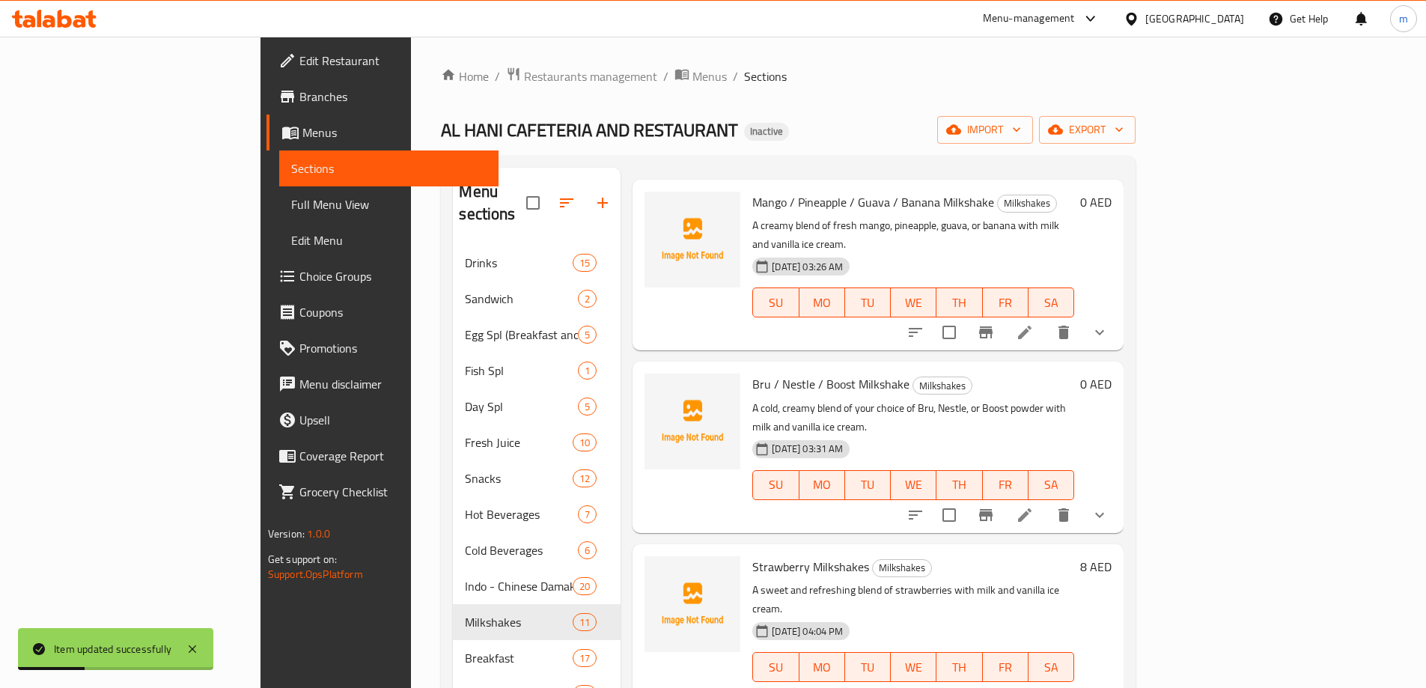
scroll to position [150, 0]
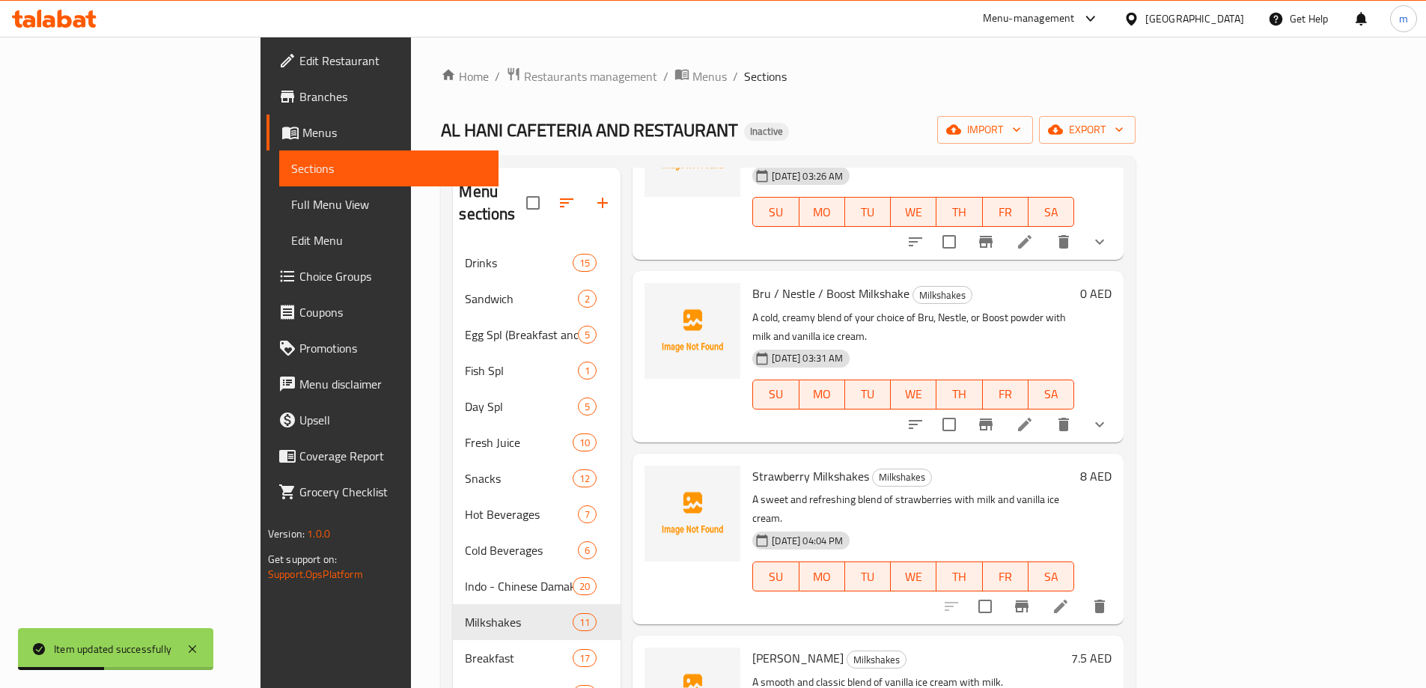
click at [1082, 593] on li at bounding box center [1061, 606] width 42 height 27
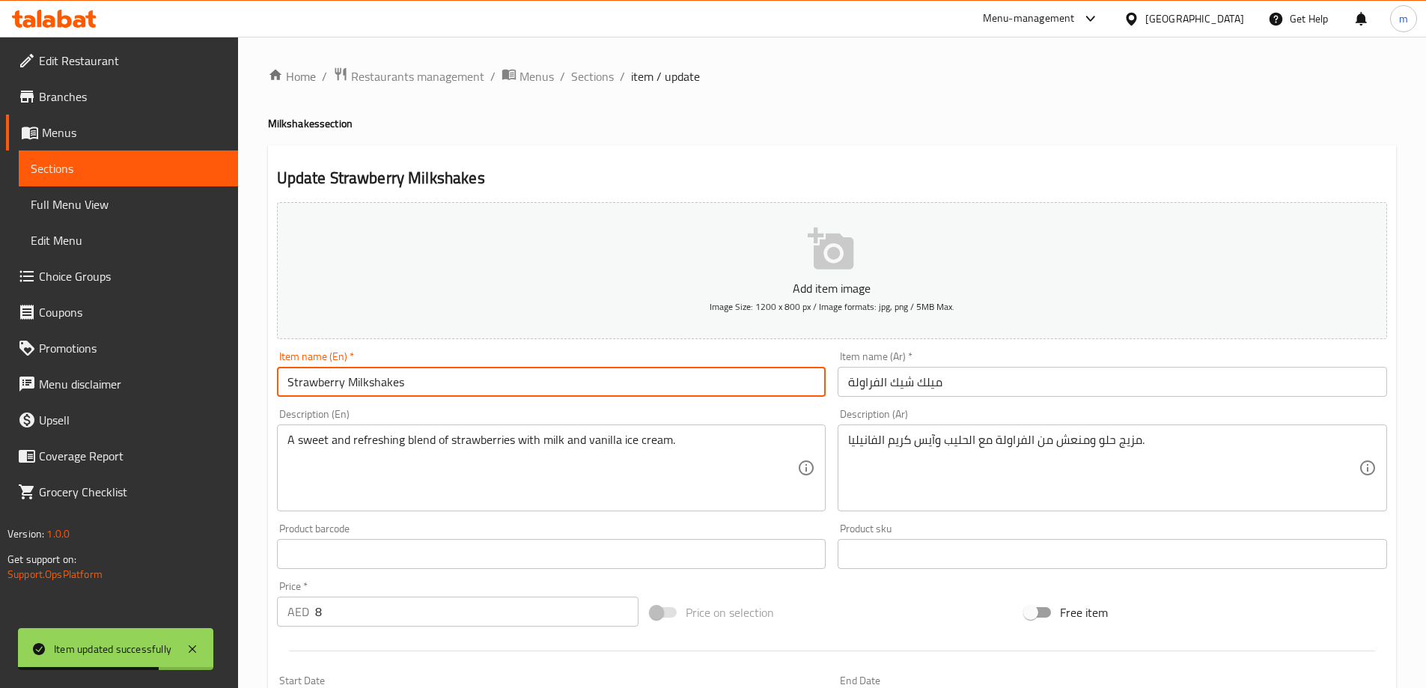
click at [402, 388] on input "Strawberry Milkshakes" at bounding box center [552, 382] width 550 height 30
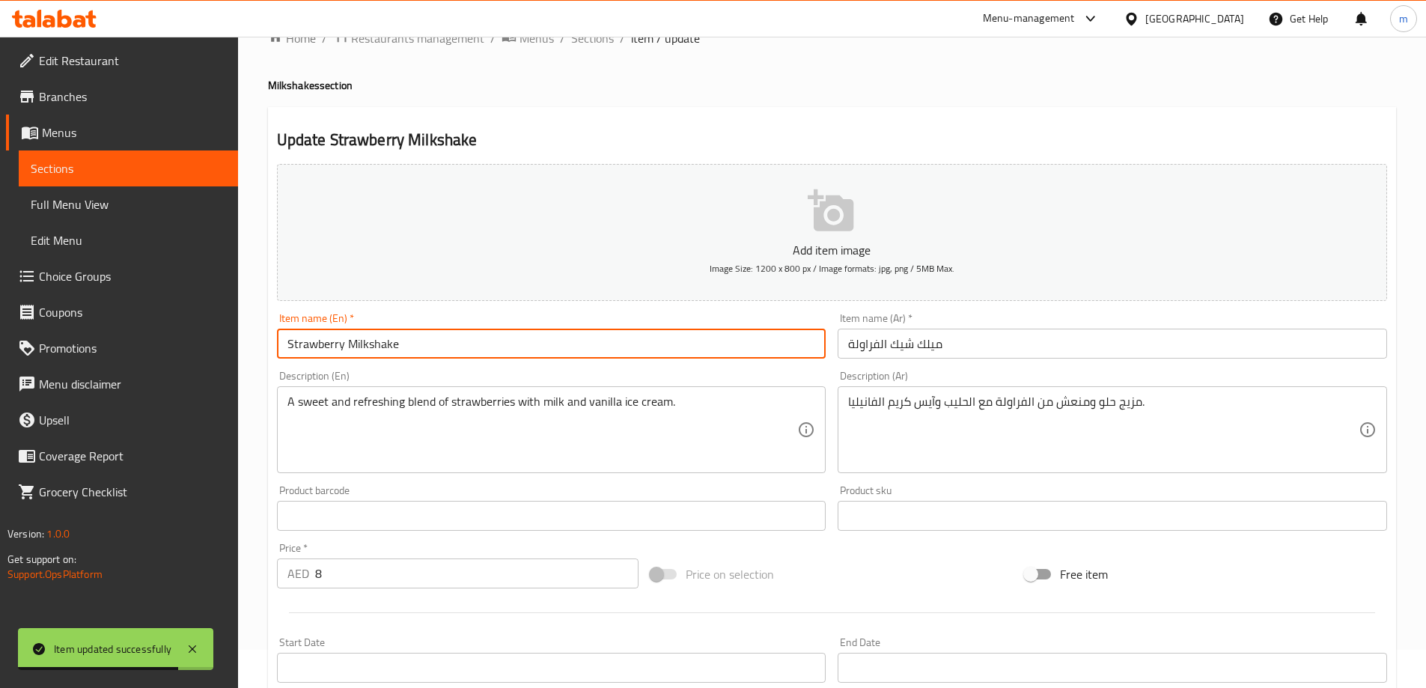
scroll to position [370, 0]
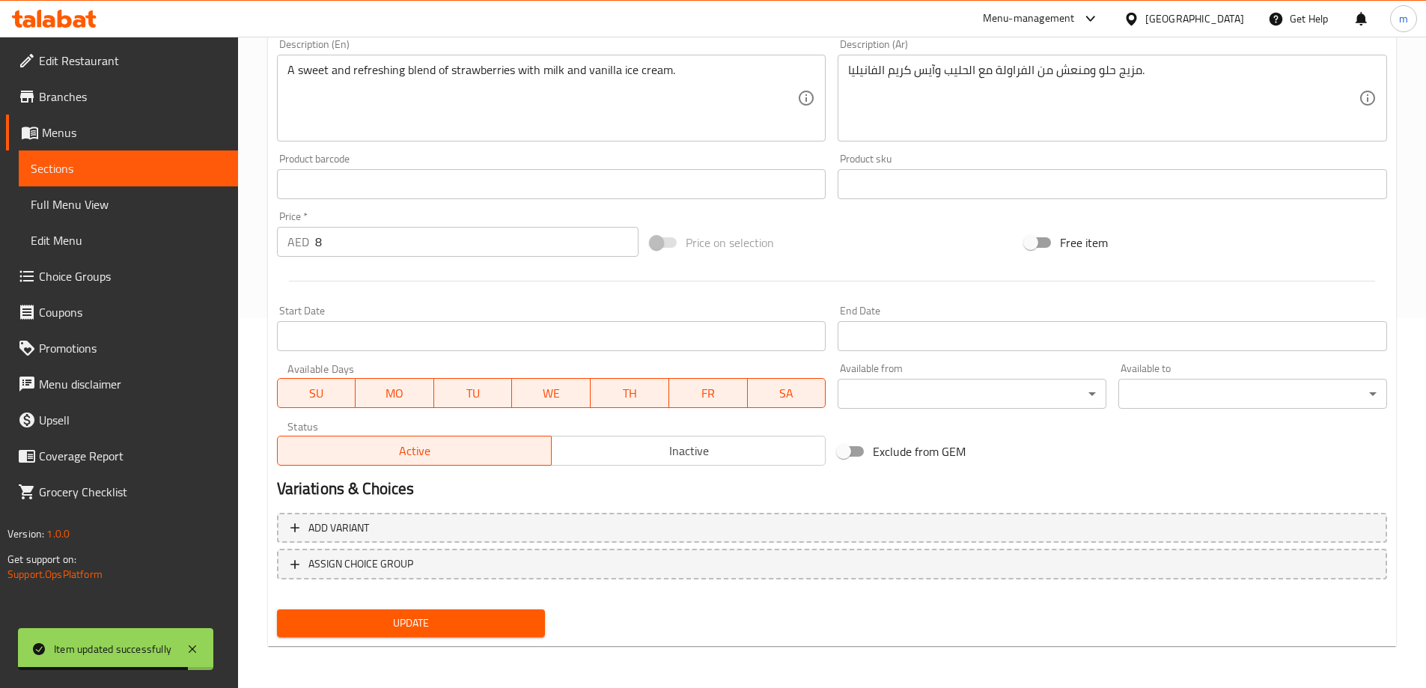
type input "Strawberry Milkshake"
click at [452, 619] on span "Update" at bounding box center [411, 623] width 245 height 19
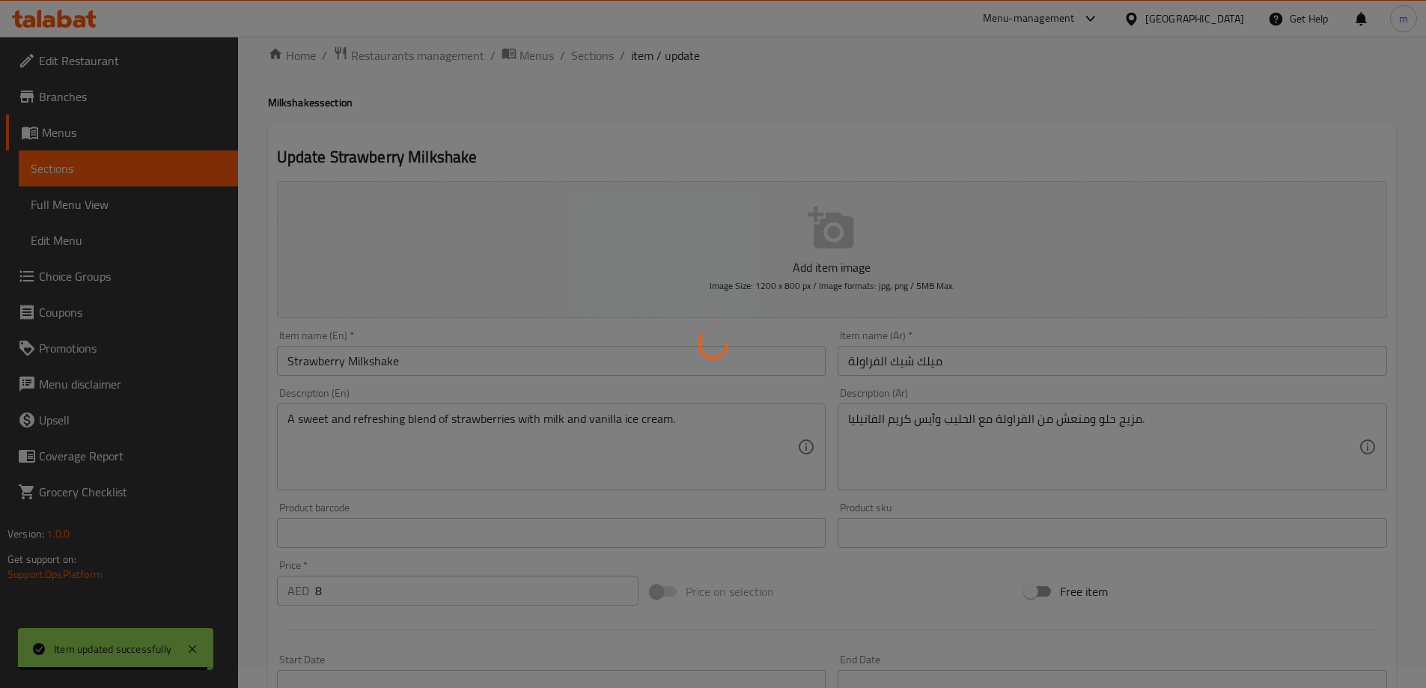
scroll to position [0, 0]
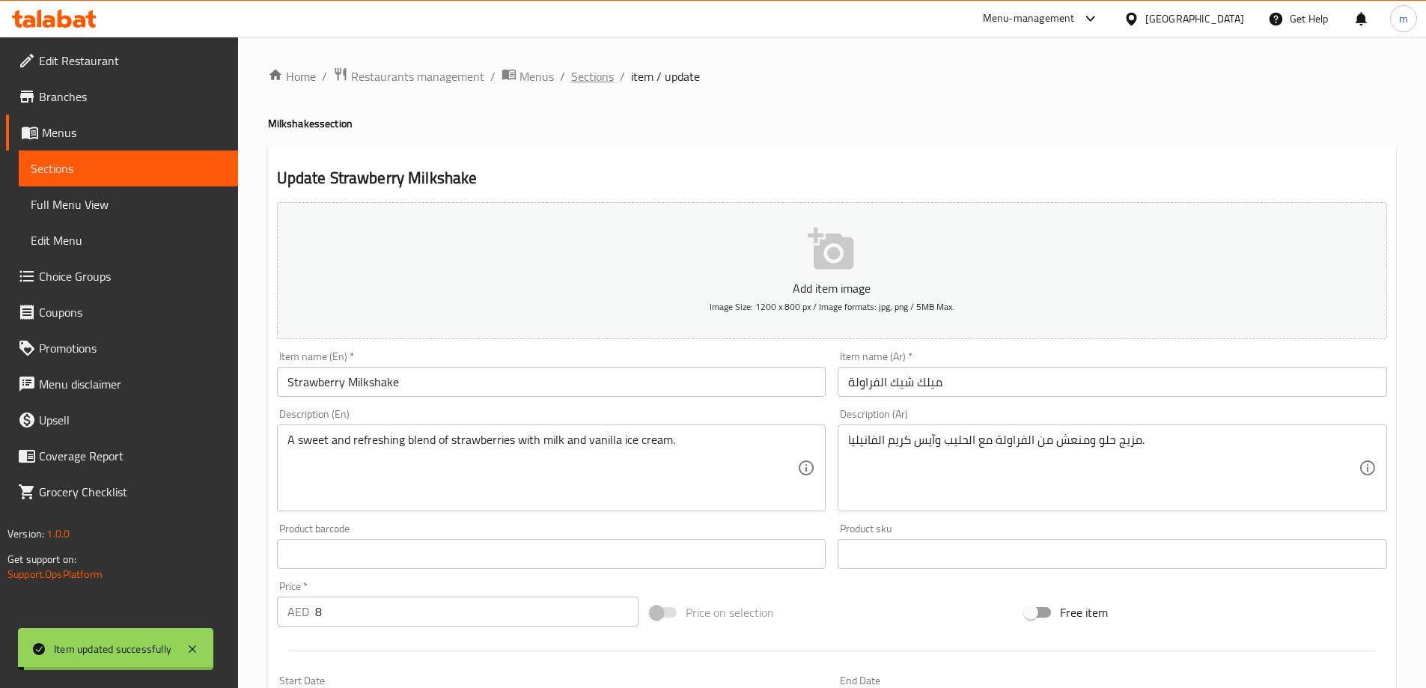
click at [595, 72] on span "Sections" at bounding box center [592, 76] width 43 height 18
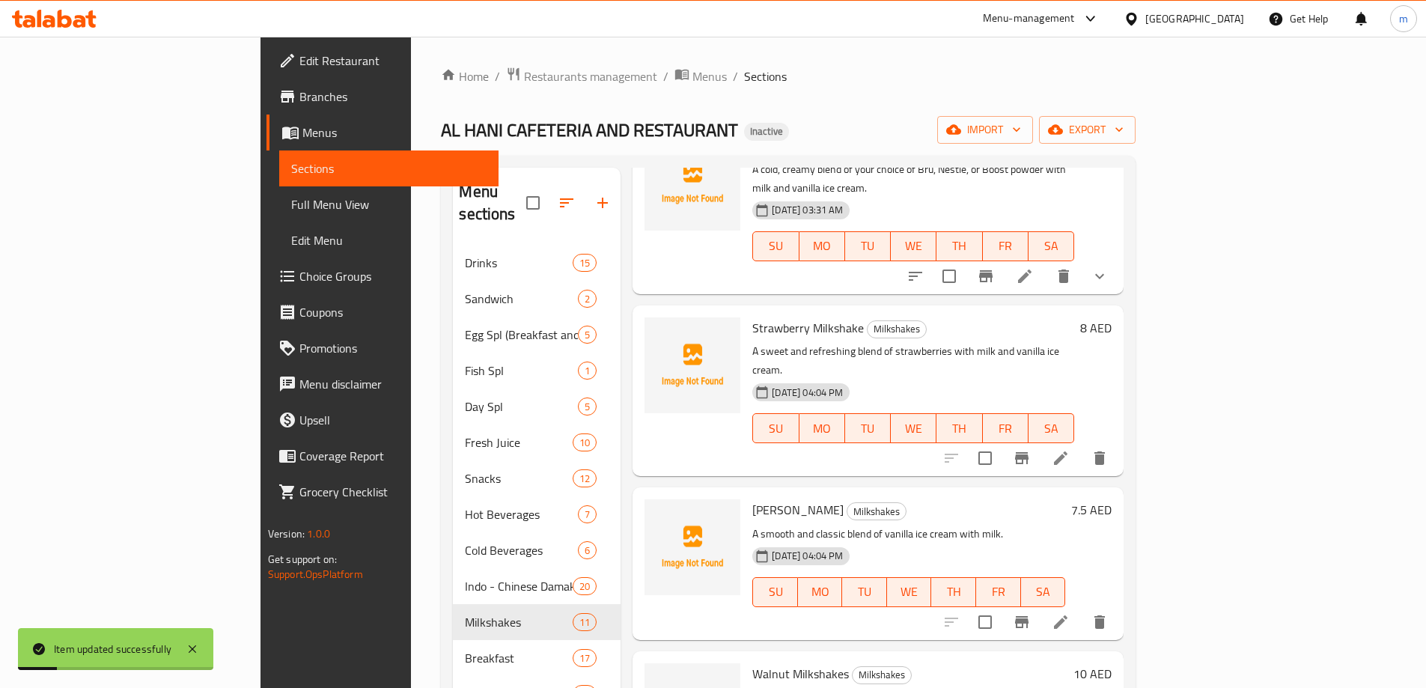
scroll to position [299, 0]
click at [1070, 612] on icon at bounding box center [1061, 621] width 18 height 18
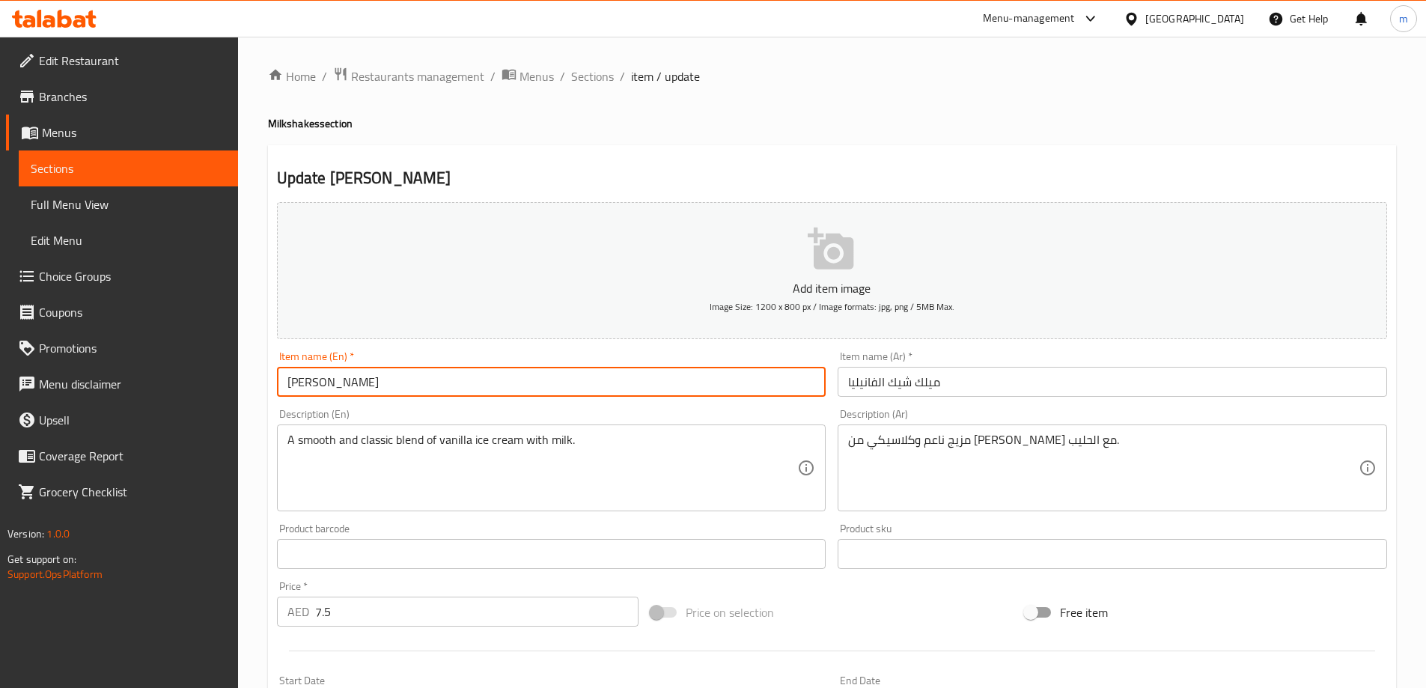
click at [372, 387] on input "Vanila Milkshakes" at bounding box center [552, 382] width 550 height 30
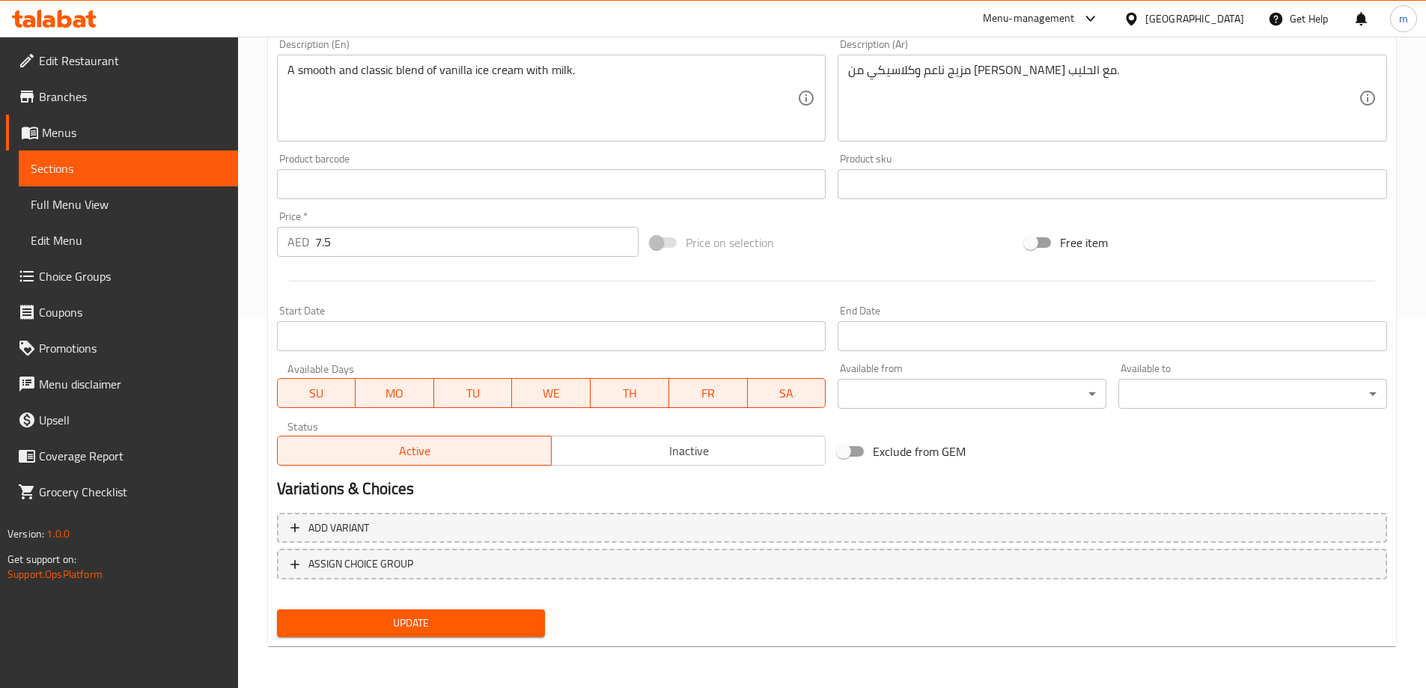
type input "Vanila Milkshake"
click at [478, 613] on button "Update" at bounding box center [411, 623] width 269 height 28
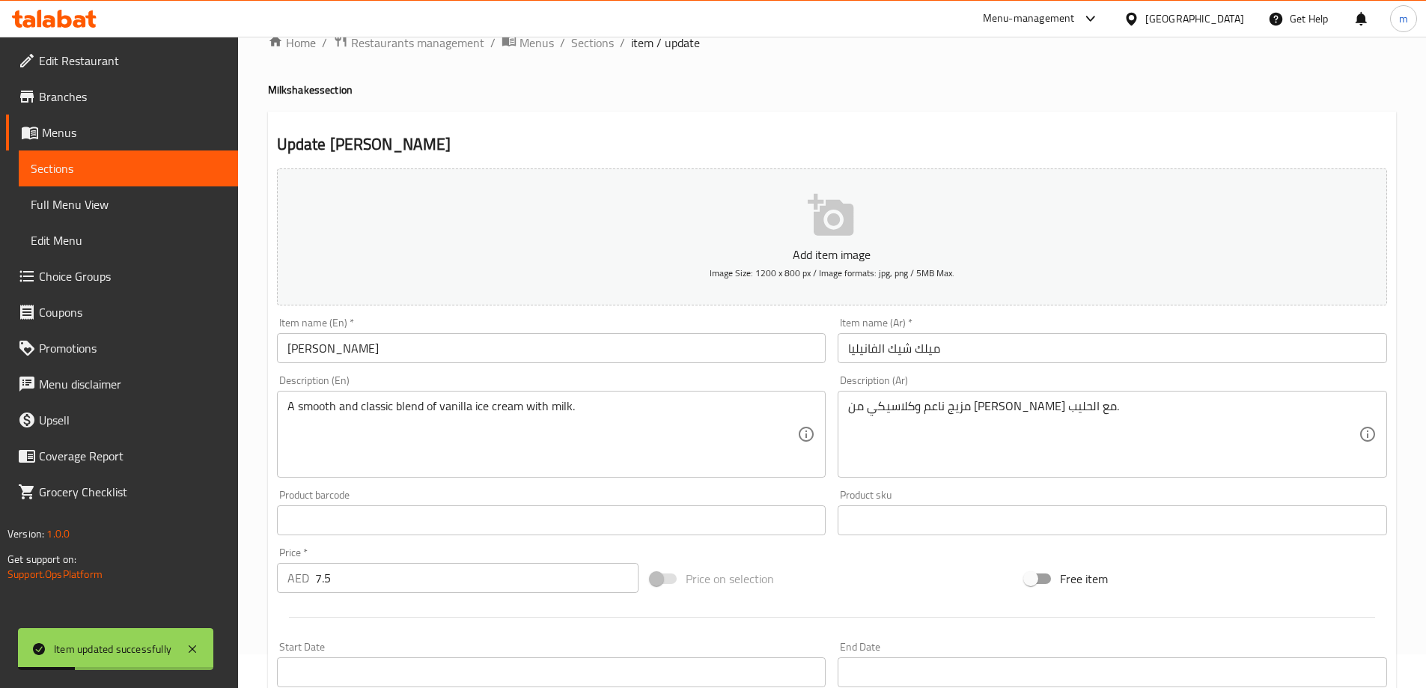
scroll to position [0, 0]
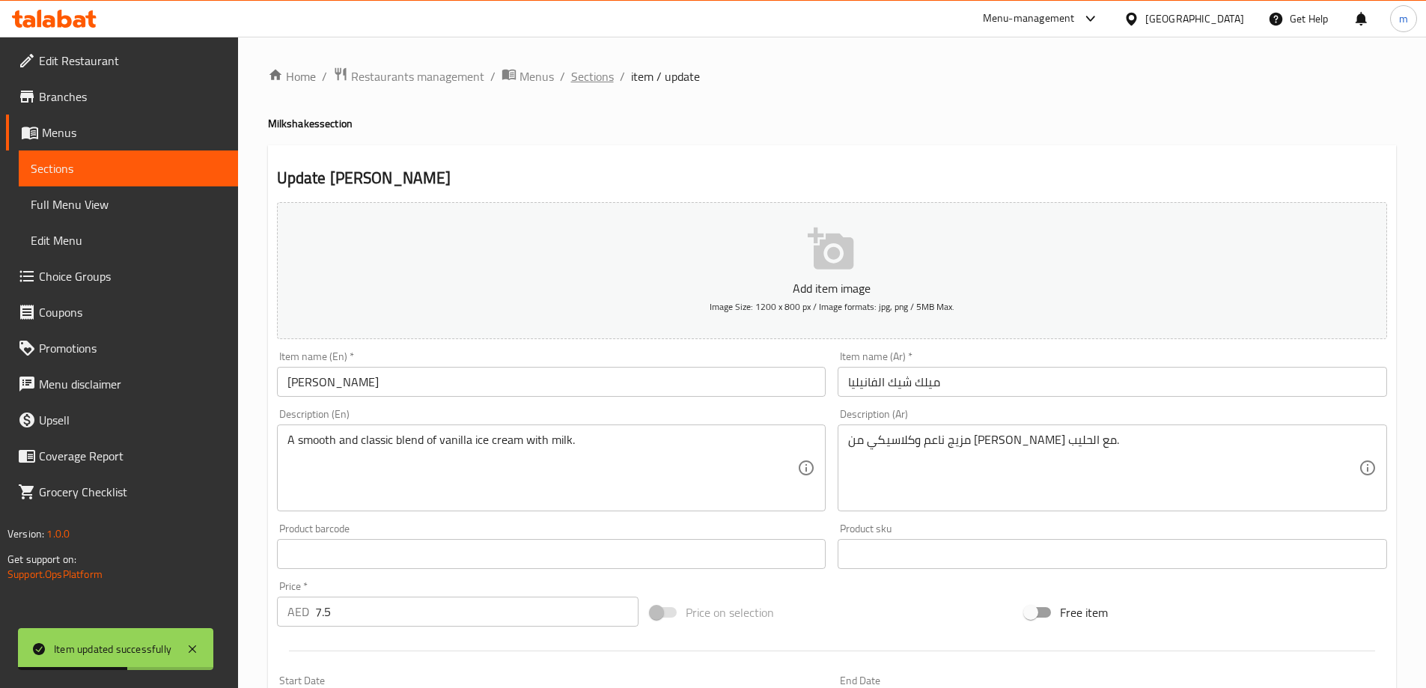
click at [594, 83] on span "Sections" at bounding box center [592, 76] width 43 height 18
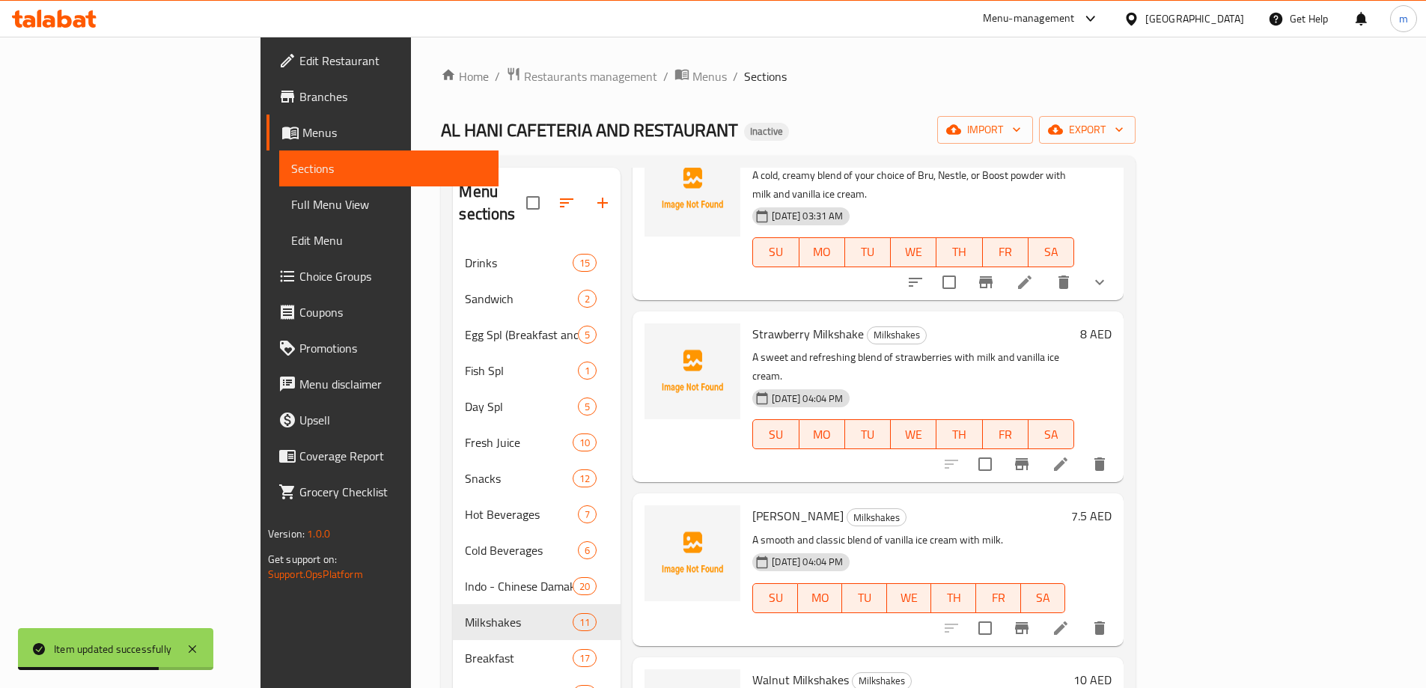
scroll to position [374, 0]
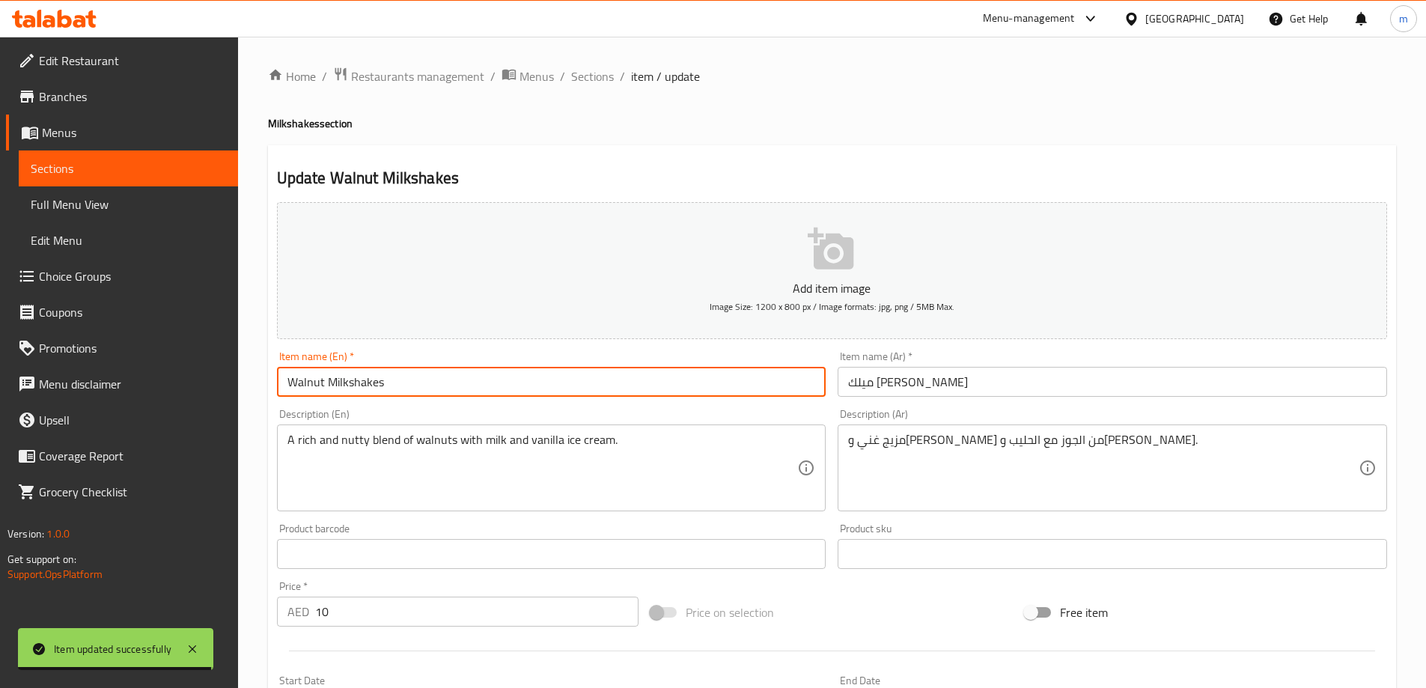
click at [378, 383] on input "Walnut Milkshakes" at bounding box center [552, 382] width 550 height 30
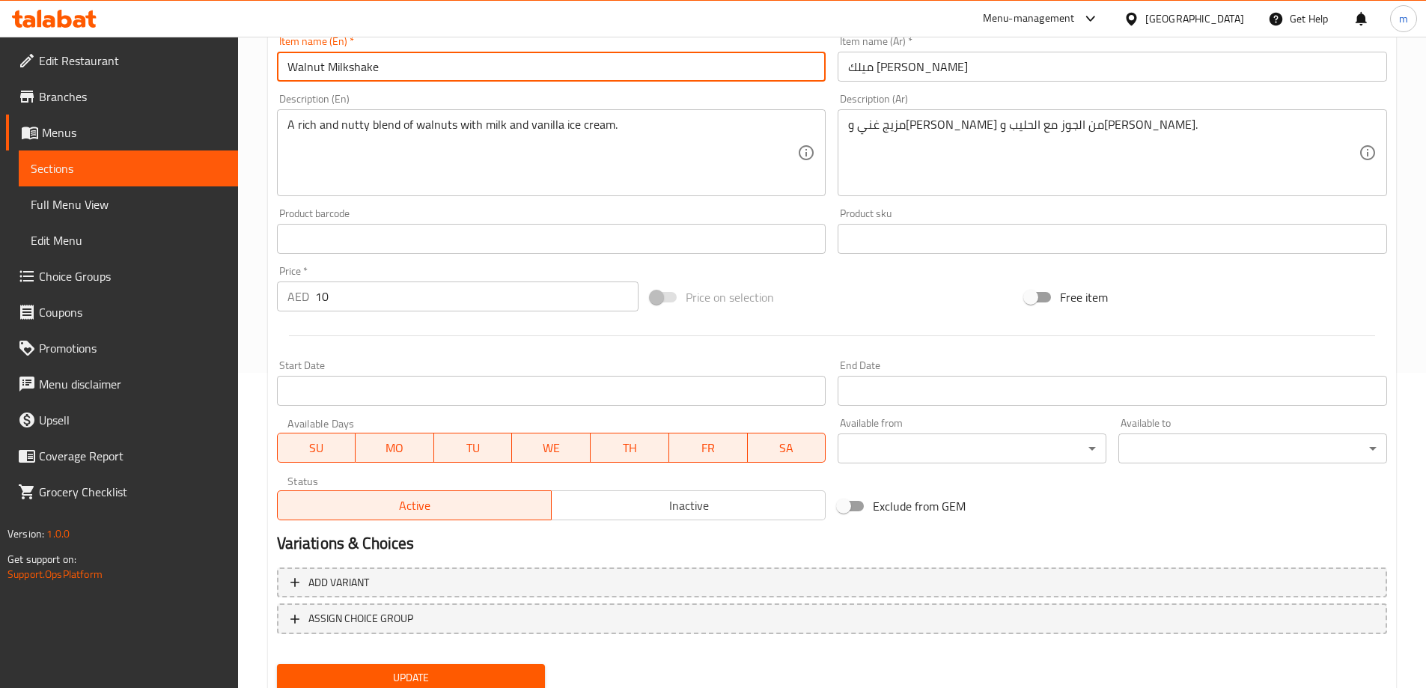
scroll to position [370, 0]
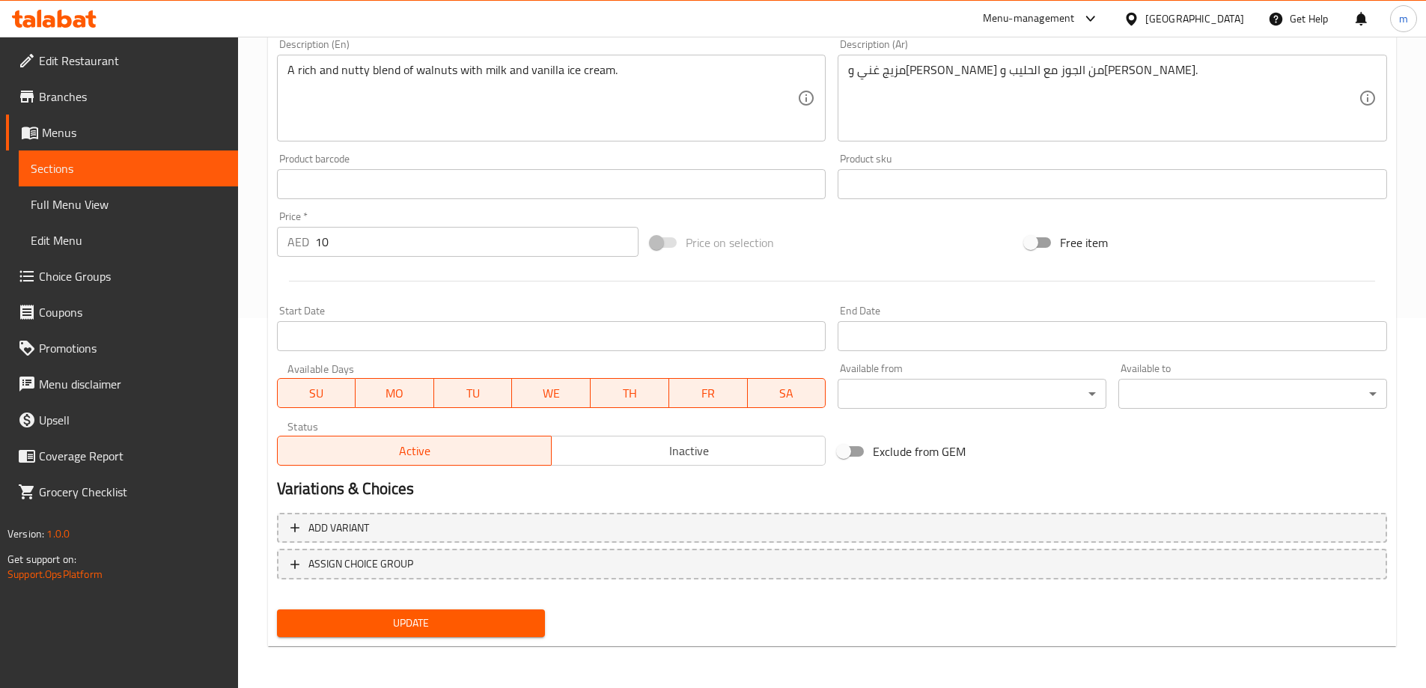
type input "Walnut Milkshake"
click at [478, 618] on span "Update" at bounding box center [411, 623] width 245 height 19
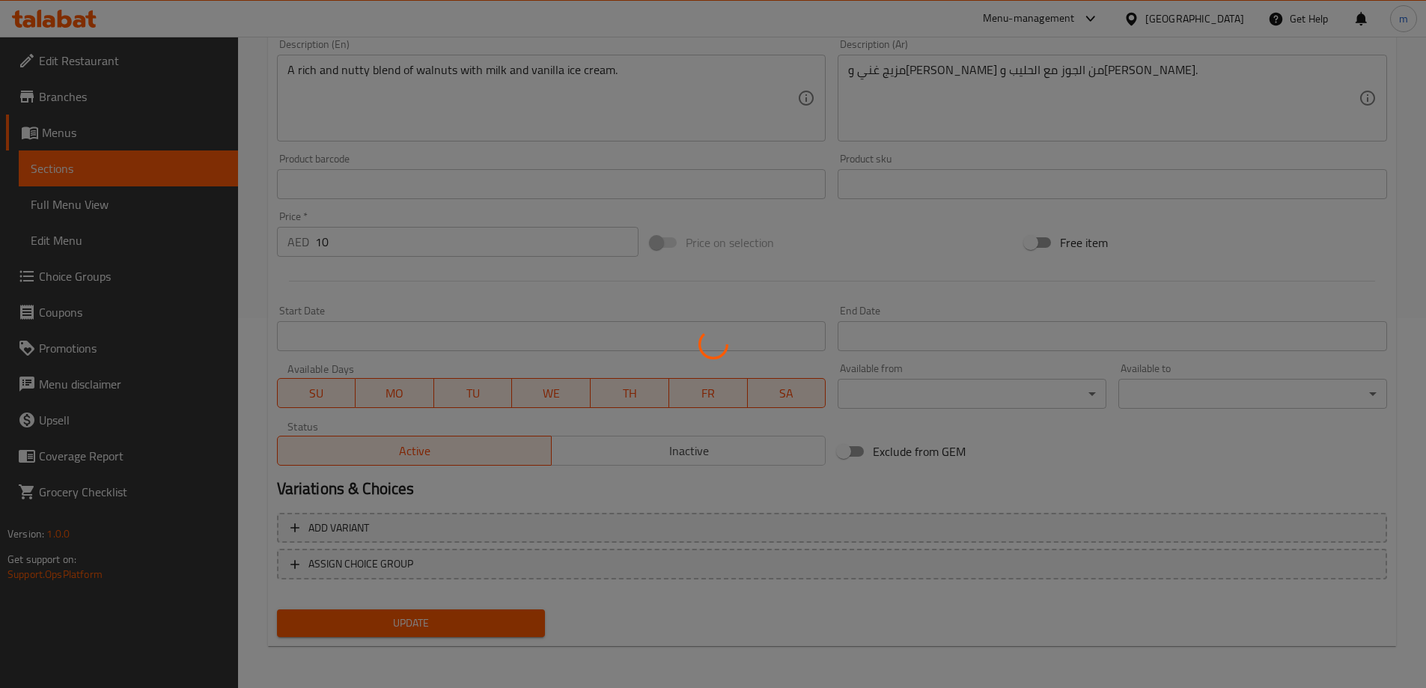
scroll to position [0, 0]
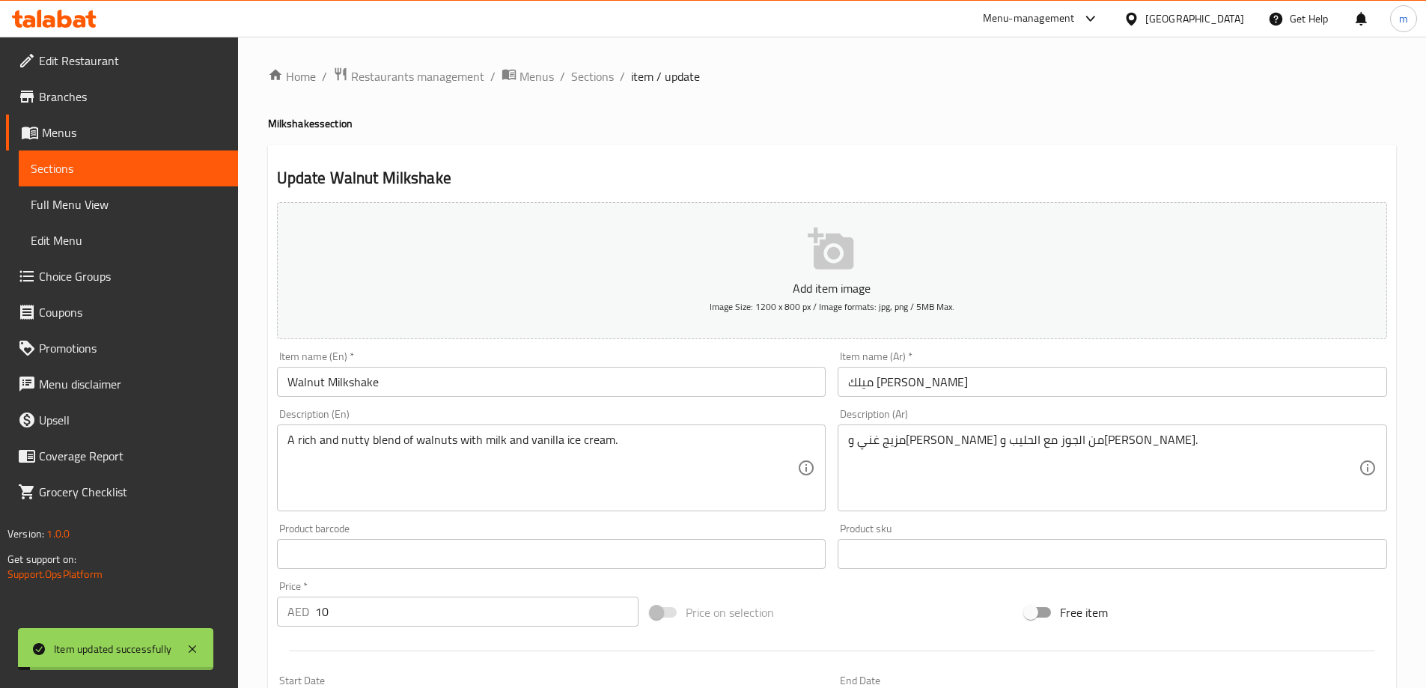
click at [592, 88] on div "Home / Restaurants management / Menus / Sections / item / update Milkshakes sec…" at bounding box center [832, 547] width 1128 height 961
drag, startPoint x: 598, startPoint y: 80, endPoint x: 612, endPoint y: 100, distance: 24.1
click at [598, 81] on span "Sections" at bounding box center [592, 76] width 43 height 18
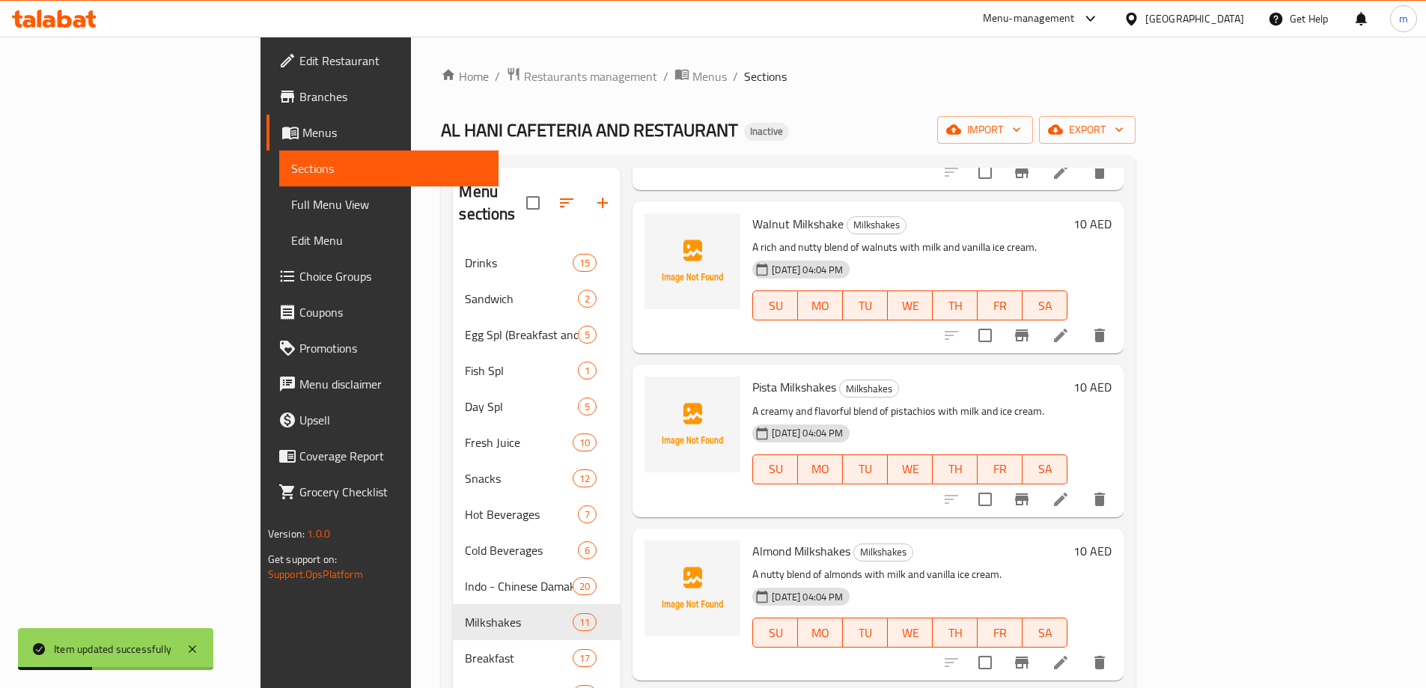
scroll to position [749, 0]
click at [1068, 492] on icon at bounding box center [1060, 498] width 13 height 13
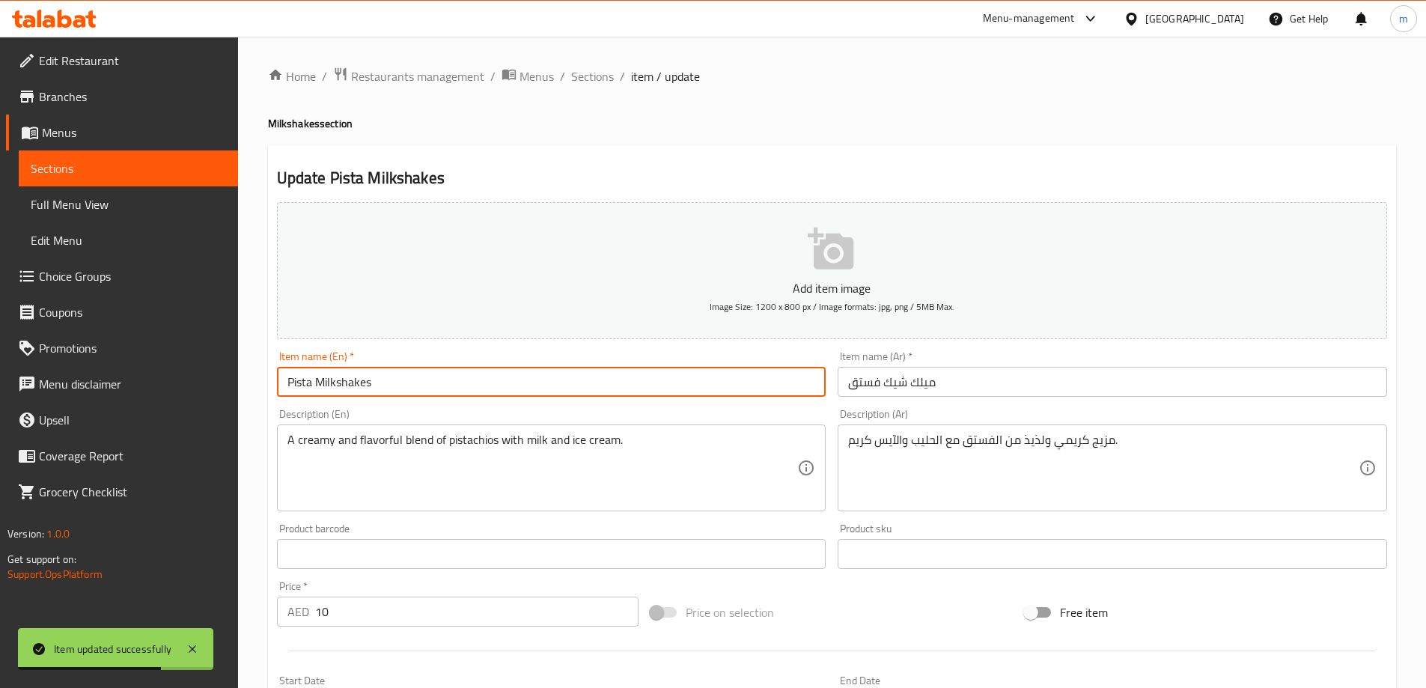
click at [371, 386] on input "Pista Milkshakes" at bounding box center [552, 382] width 550 height 30
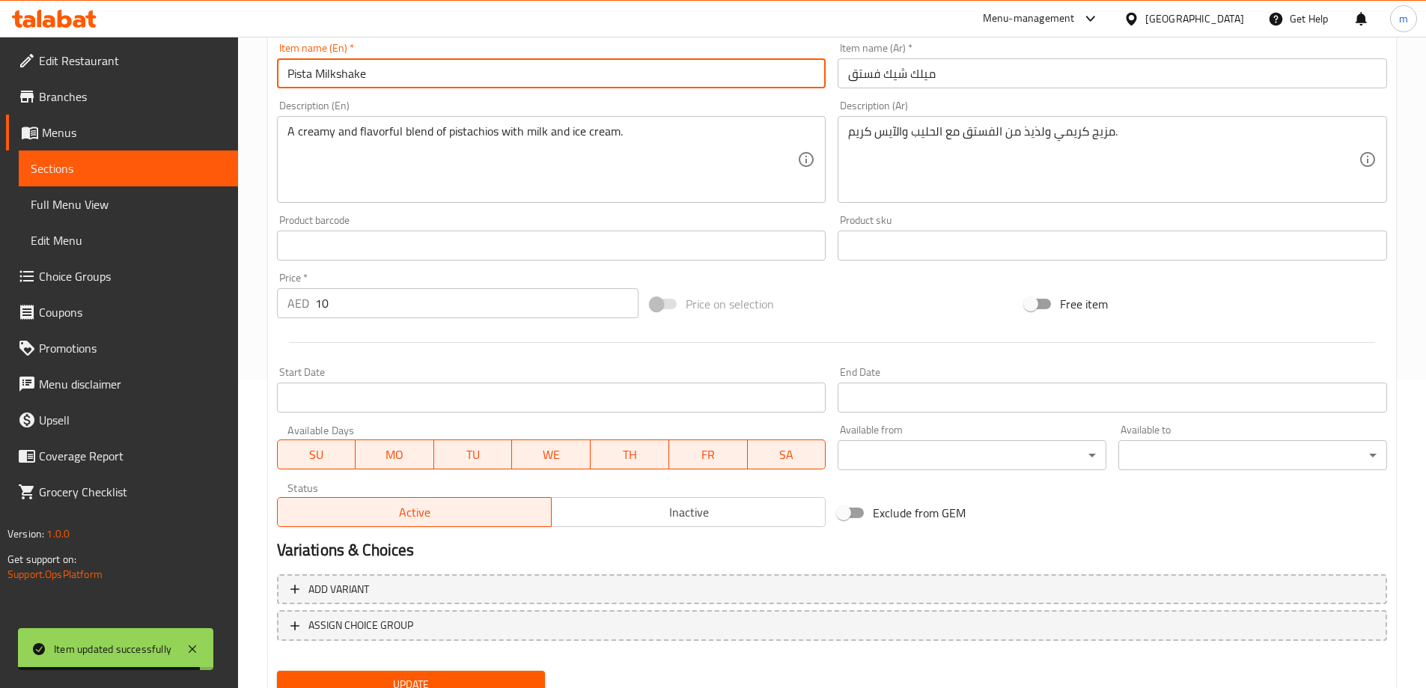
scroll to position [370, 0]
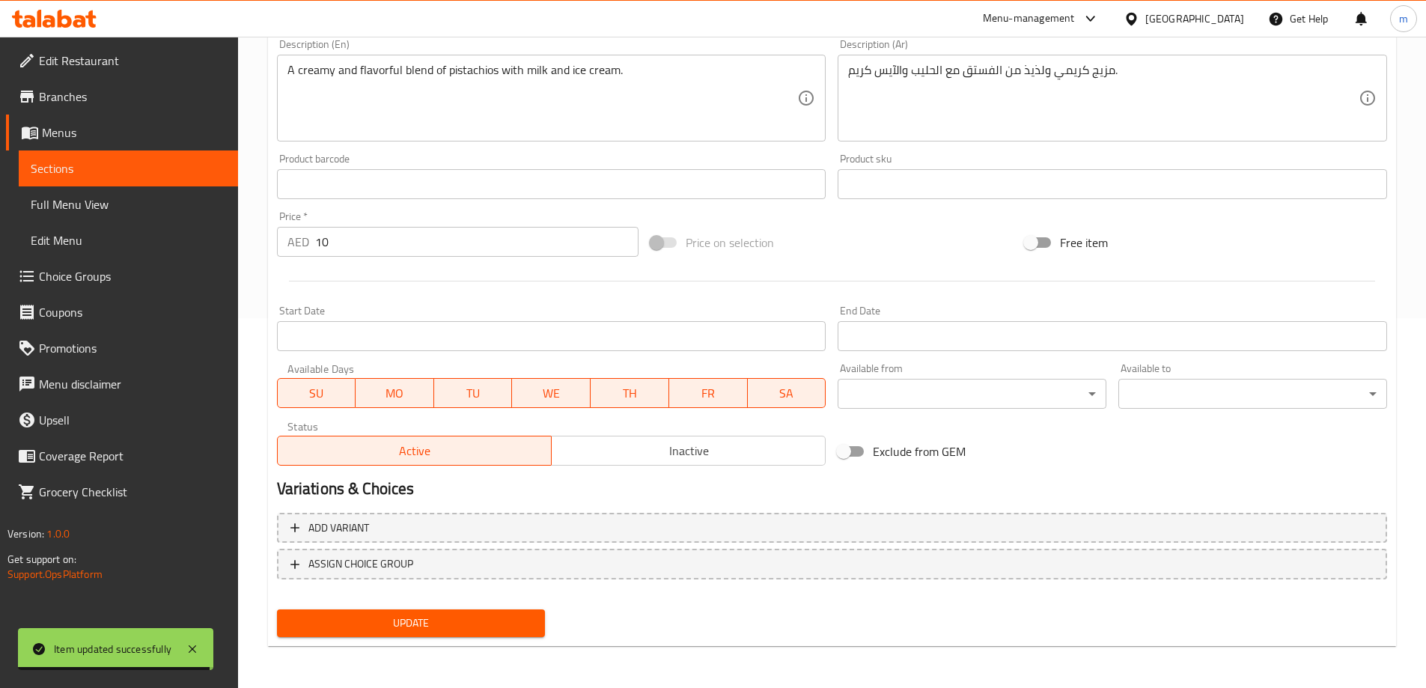
type input "Pista Milkshake"
click at [499, 627] on span "Update" at bounding box center [411, 623] width 245 height 19
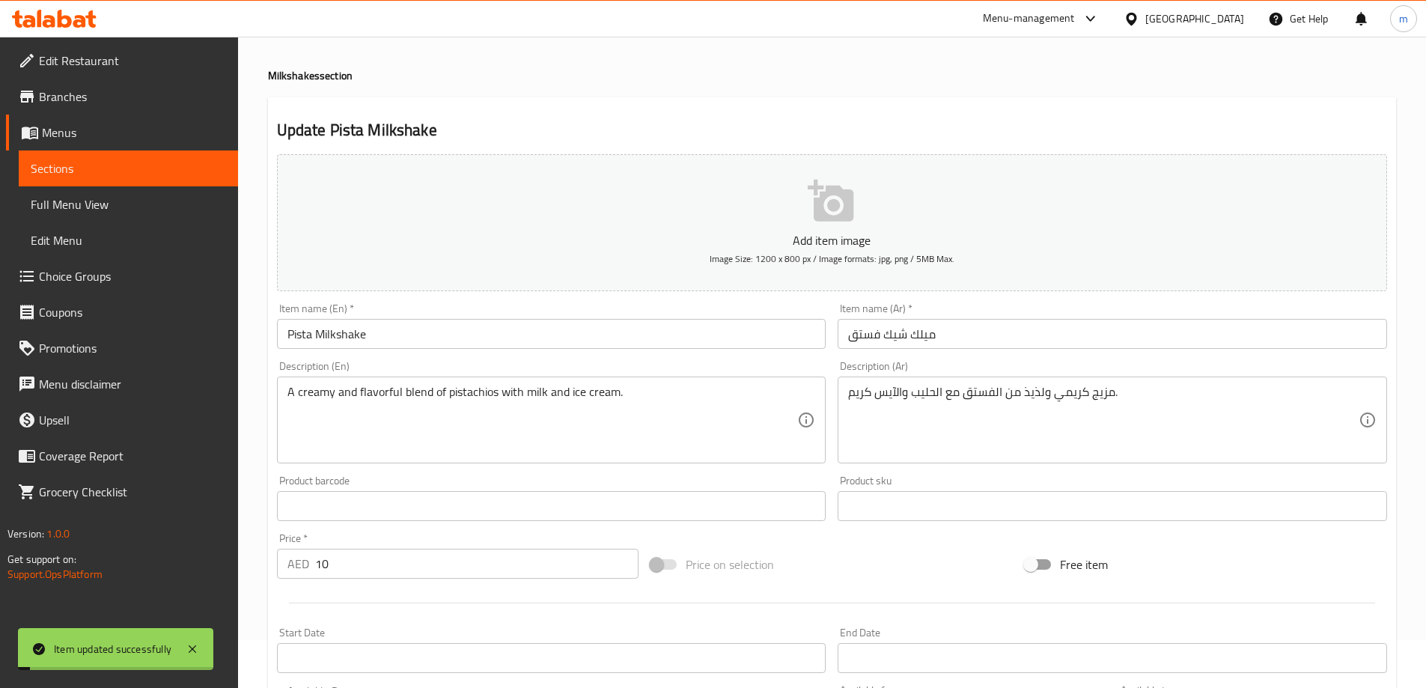
scroll to position [0, 0]
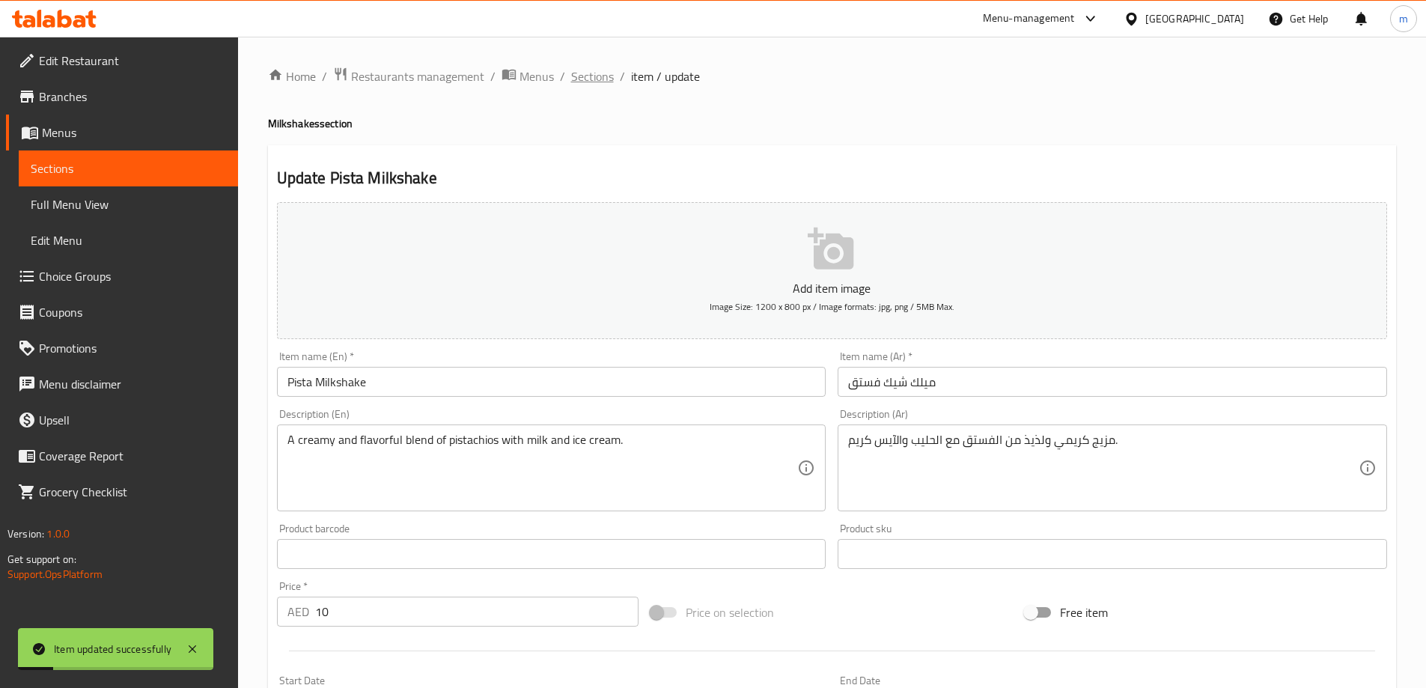
click at [597, 75] on span "Sections" at bounding box center [592, 76] width 43 height 18
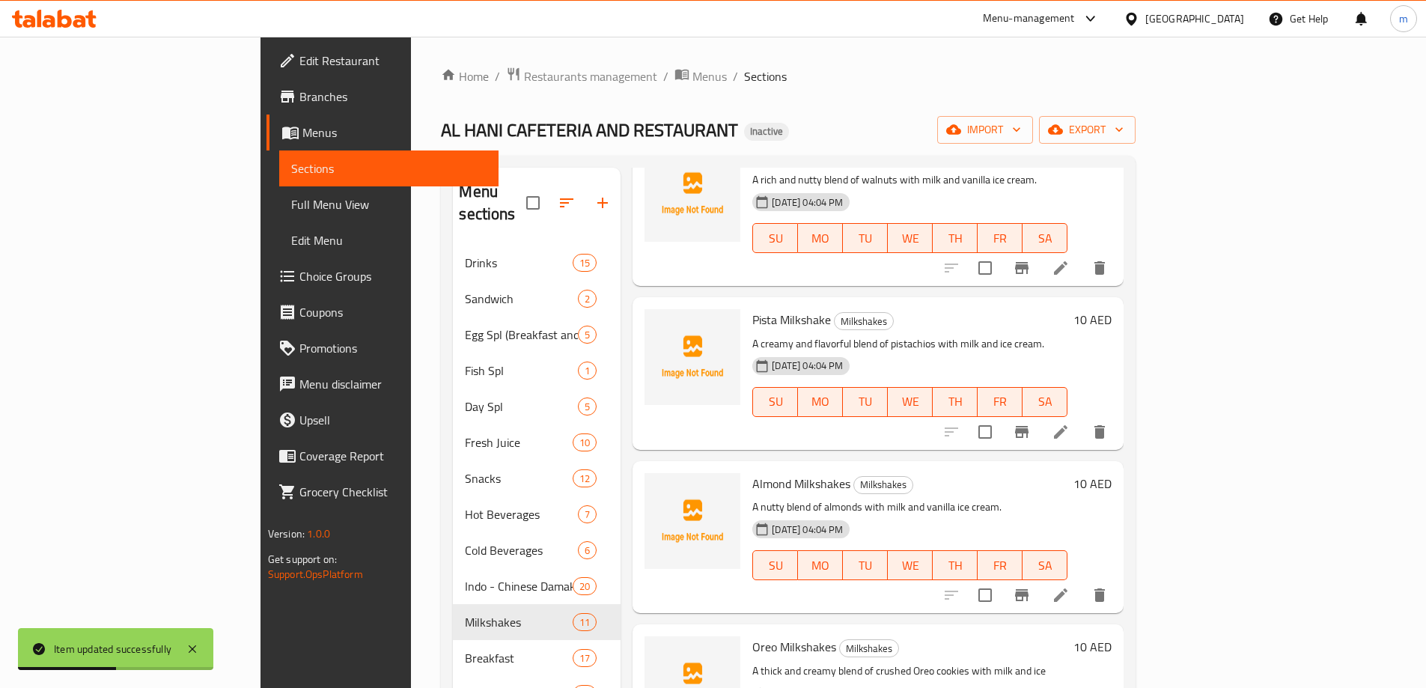
scroll to position [824, 0]
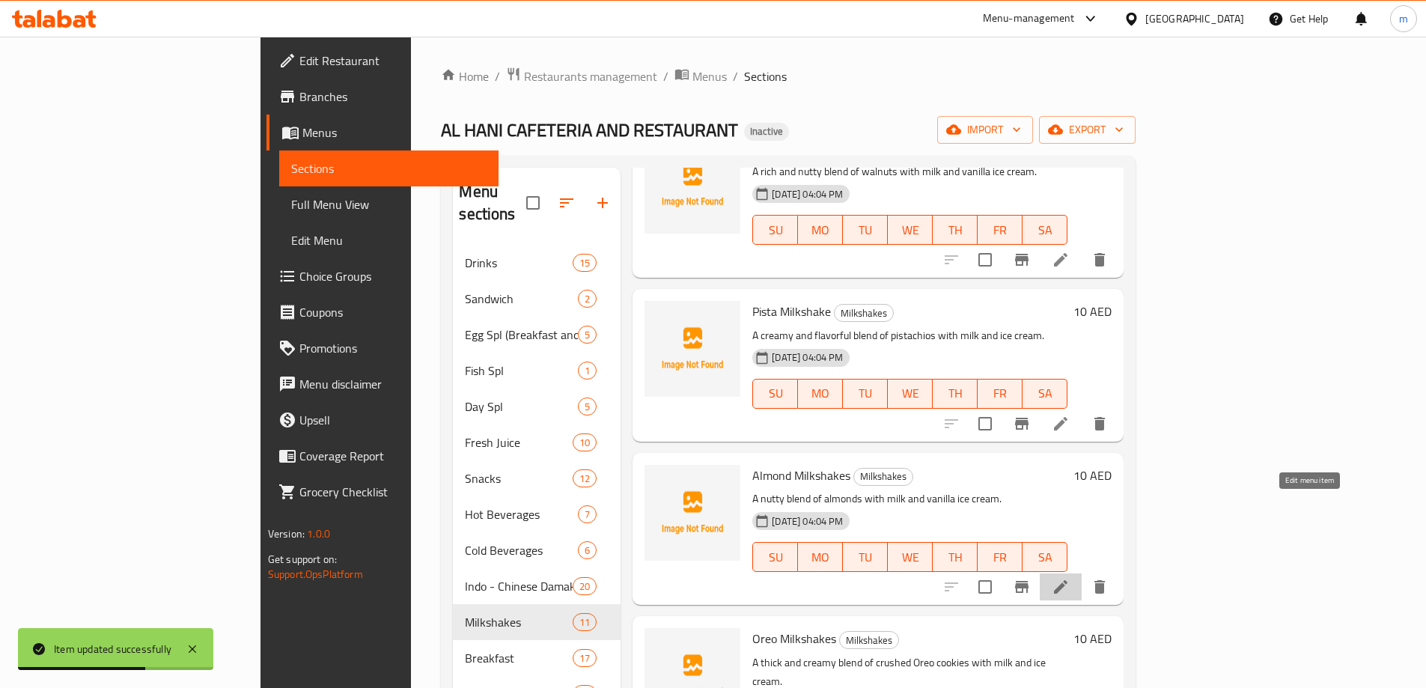
click at [1070, 578] on icon at bounding box center [1061, 587] width 18 height 18
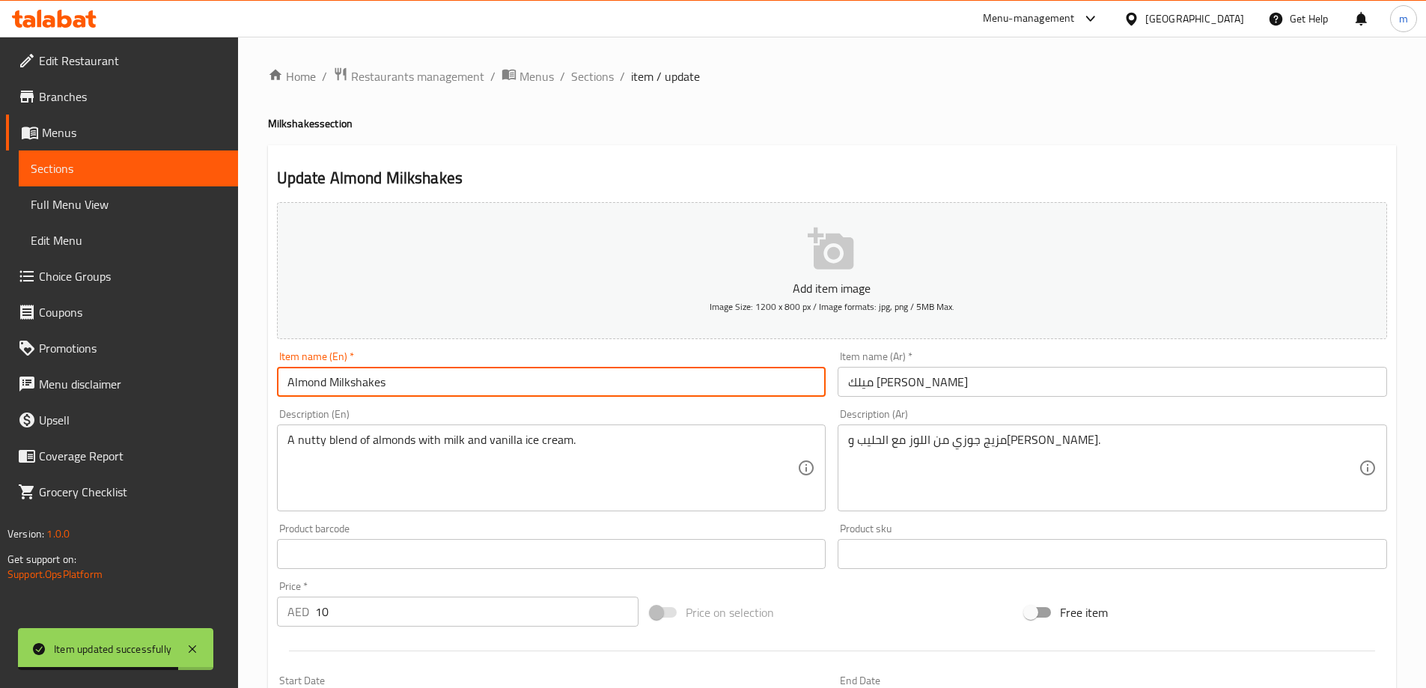
click at [381, 382] on input "Almond Milkshakes" at bounding box center [552, 382] width 550 height 30
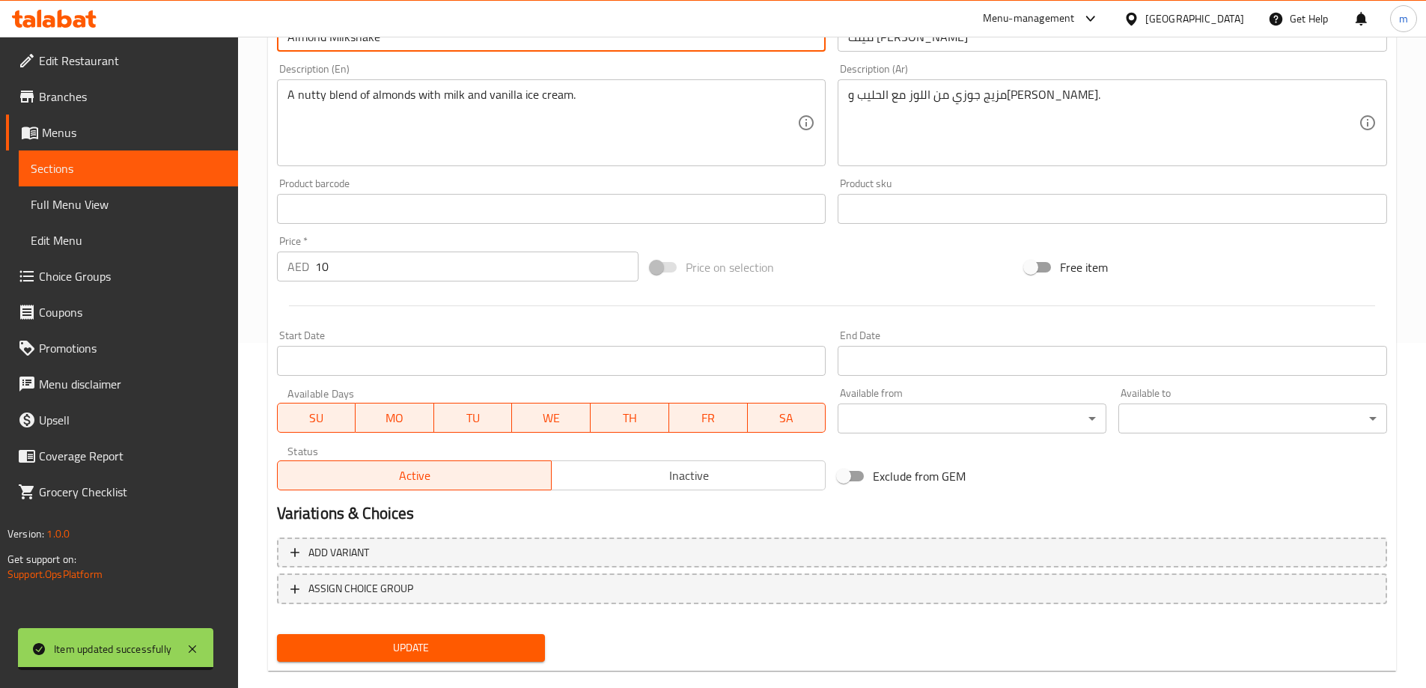
scroll to position [370, 0]
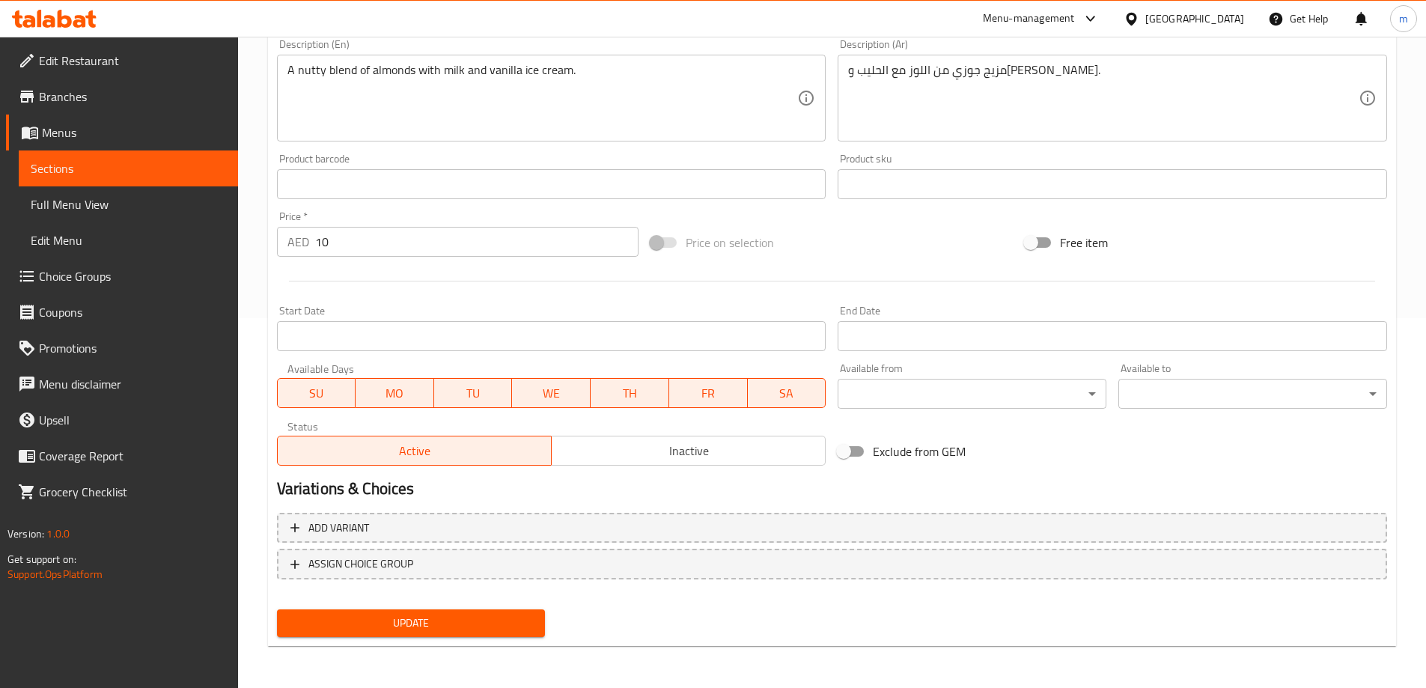
type input "Almond Milkshake"
click at [448, 621] on span "Update" at bounding box center [411, 623] width 245 height 19
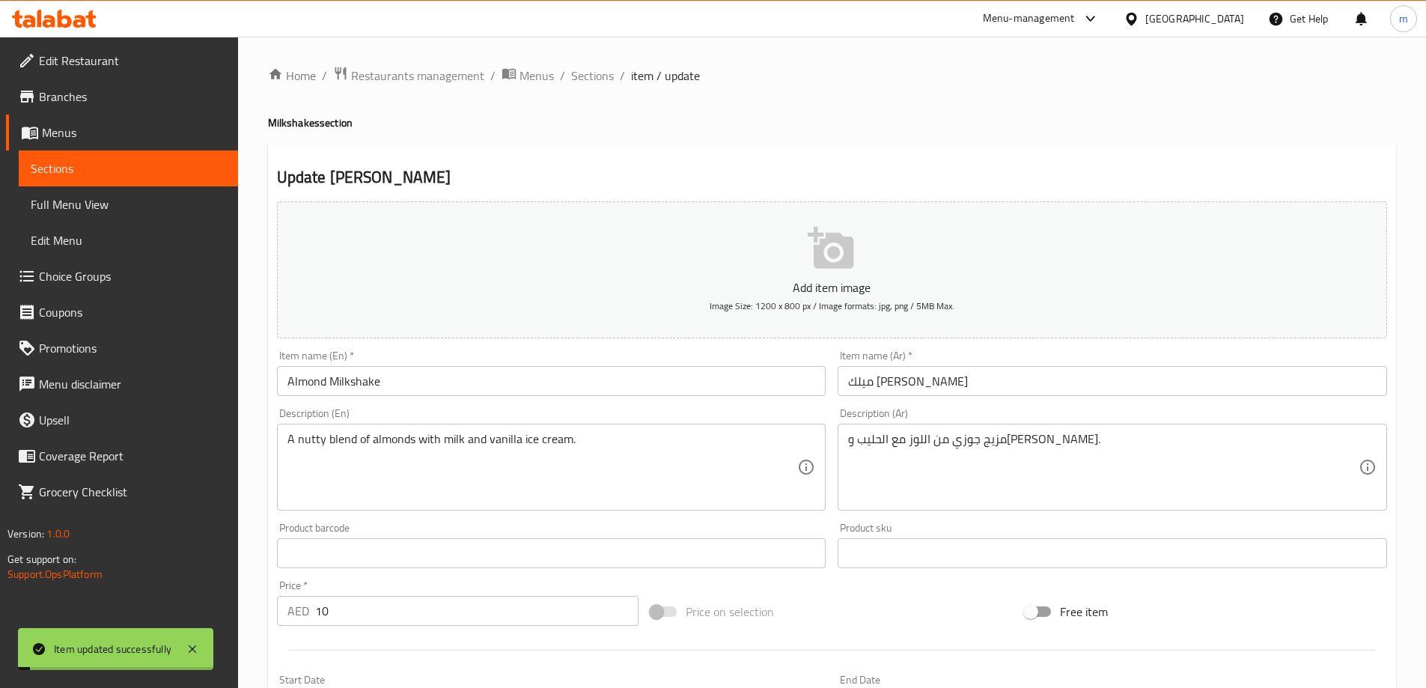
scroll to position [0, 0]
click at [566, 81] on ol "Home / Restaurants management / Menus / Sections / item / update" at bounding box center [832, 76] width 1128 height 19
click at [580, 85] on span "Sections" at bounding box center [592, 76] width 43 height 18
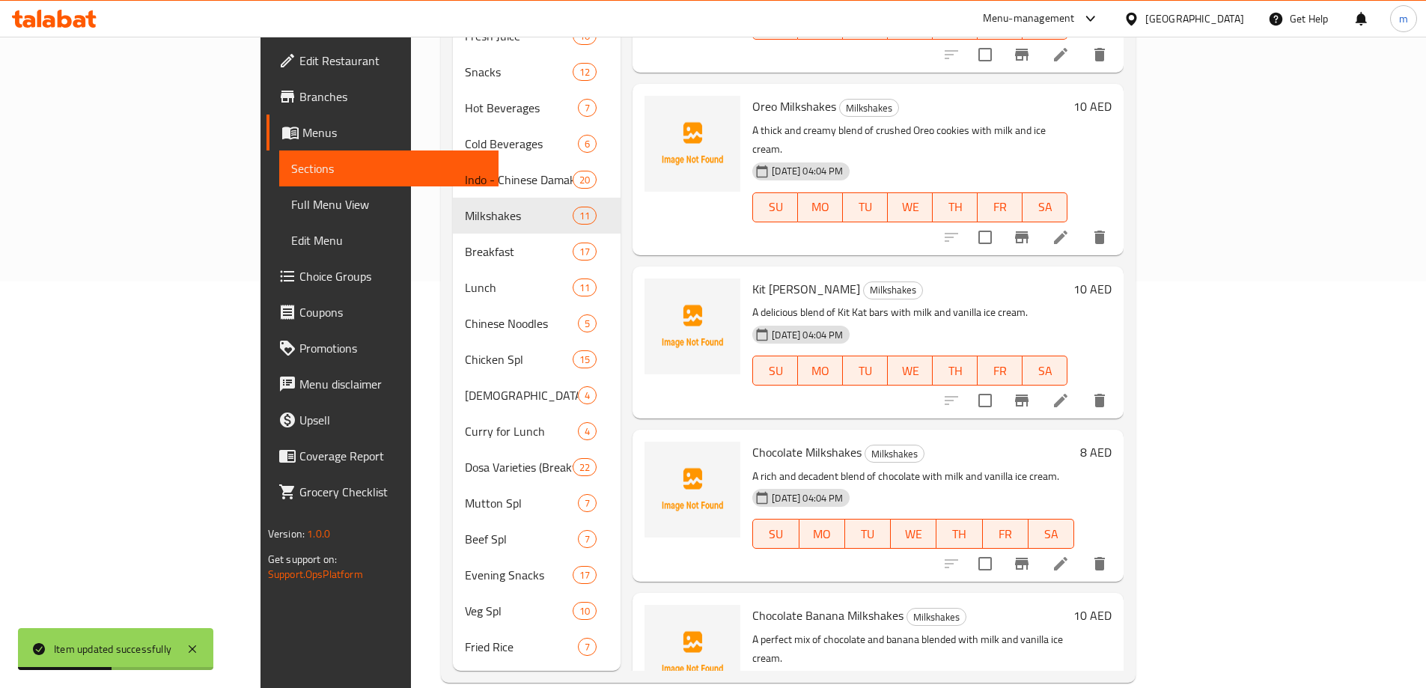
scroll to position [409, 0]
click at [1082, 222] on li at bounding box center [1061, 235] width 42 height 27
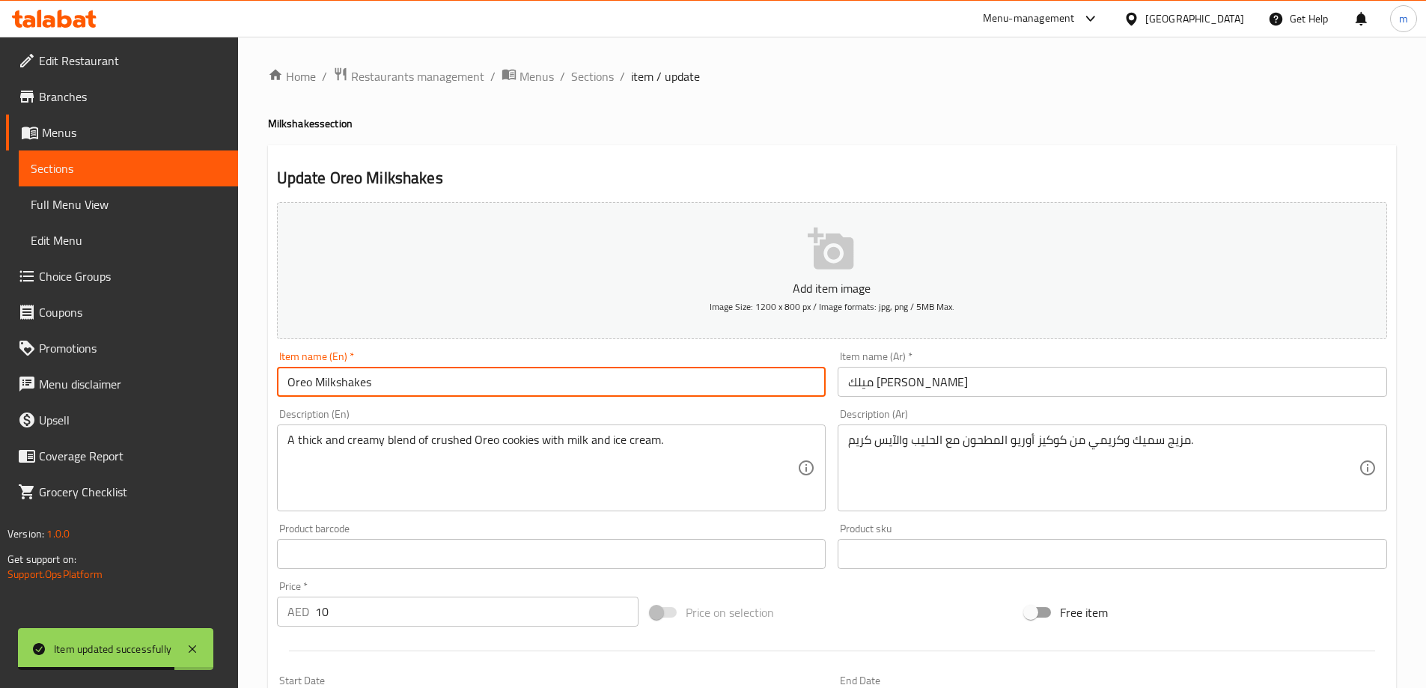
click at [365, 391] on input "Oreo Milkshakes" at bounding box center [552, 382] width 550 height 30
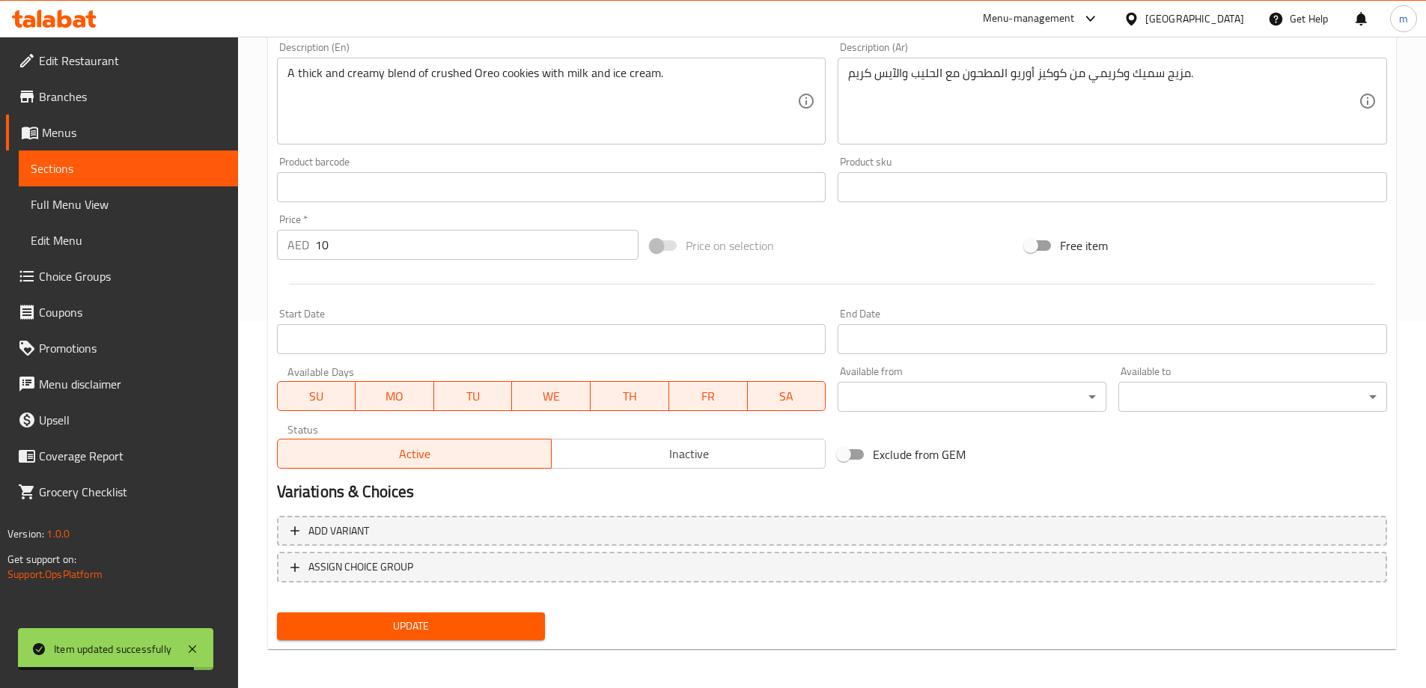
scroll to position [370, 0]
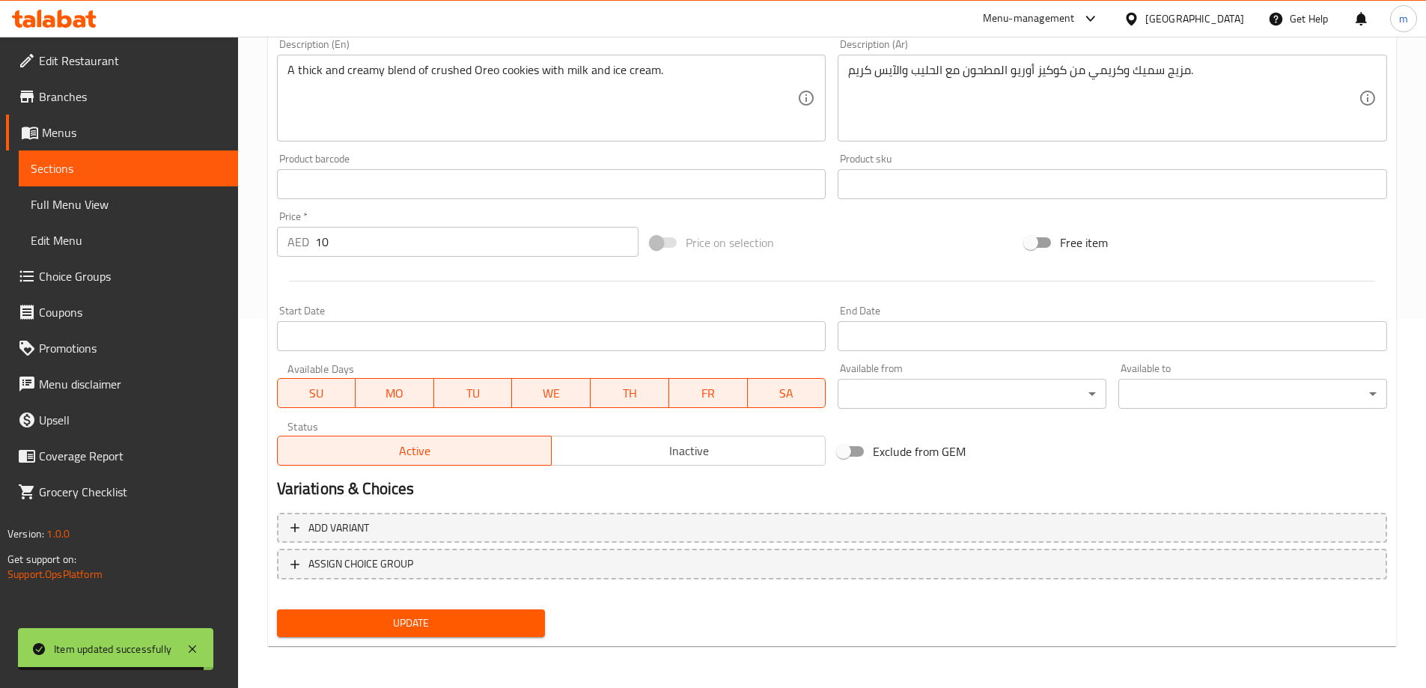
type input "Oreo Milkshake"
click at [428, 615] on span "Update" at bounding box center [411, 623] width 245 height 19
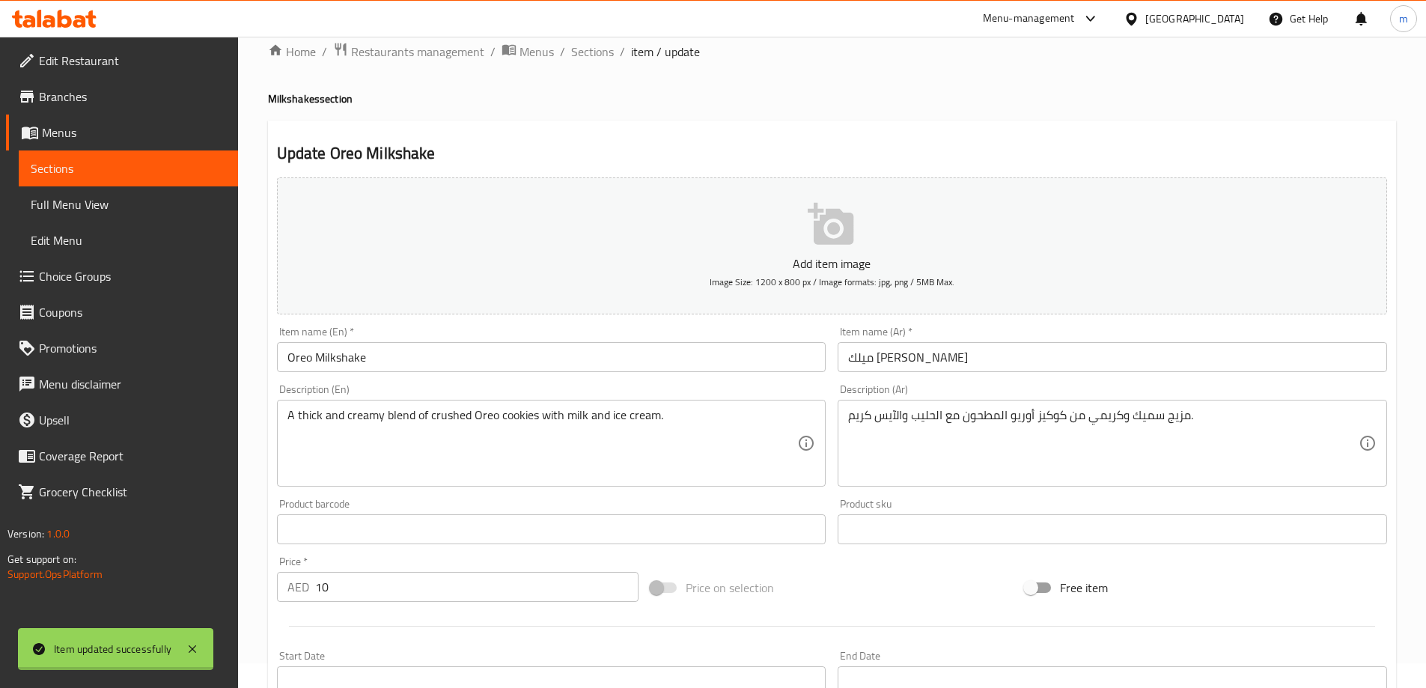
scroll to position [0, 0]
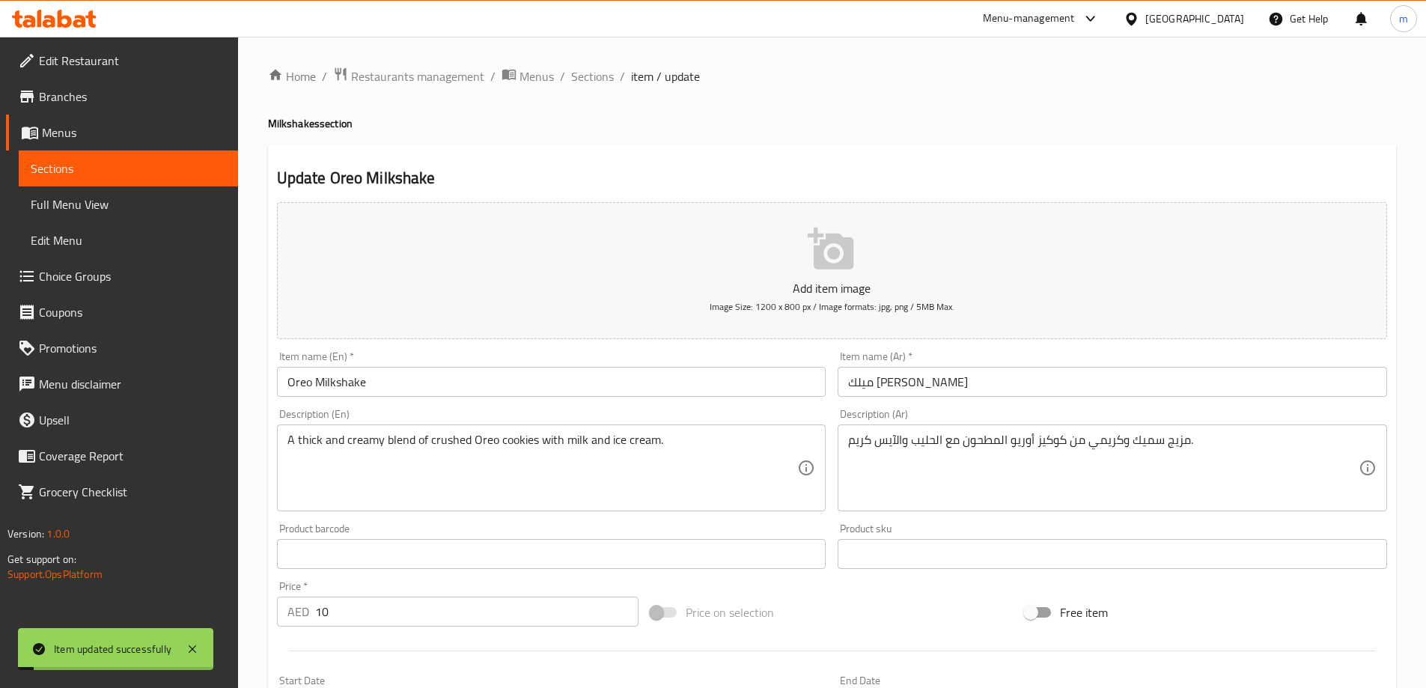
click at [580, 91] on div "Home / Restaurants management / Menus / Sections / item / update Milkshakes sec…" at bounding box center [832, 547] width 1128 height 961
click at [583, 78] on span "Sections" at bounding box center [592, 76] width 43 height 18
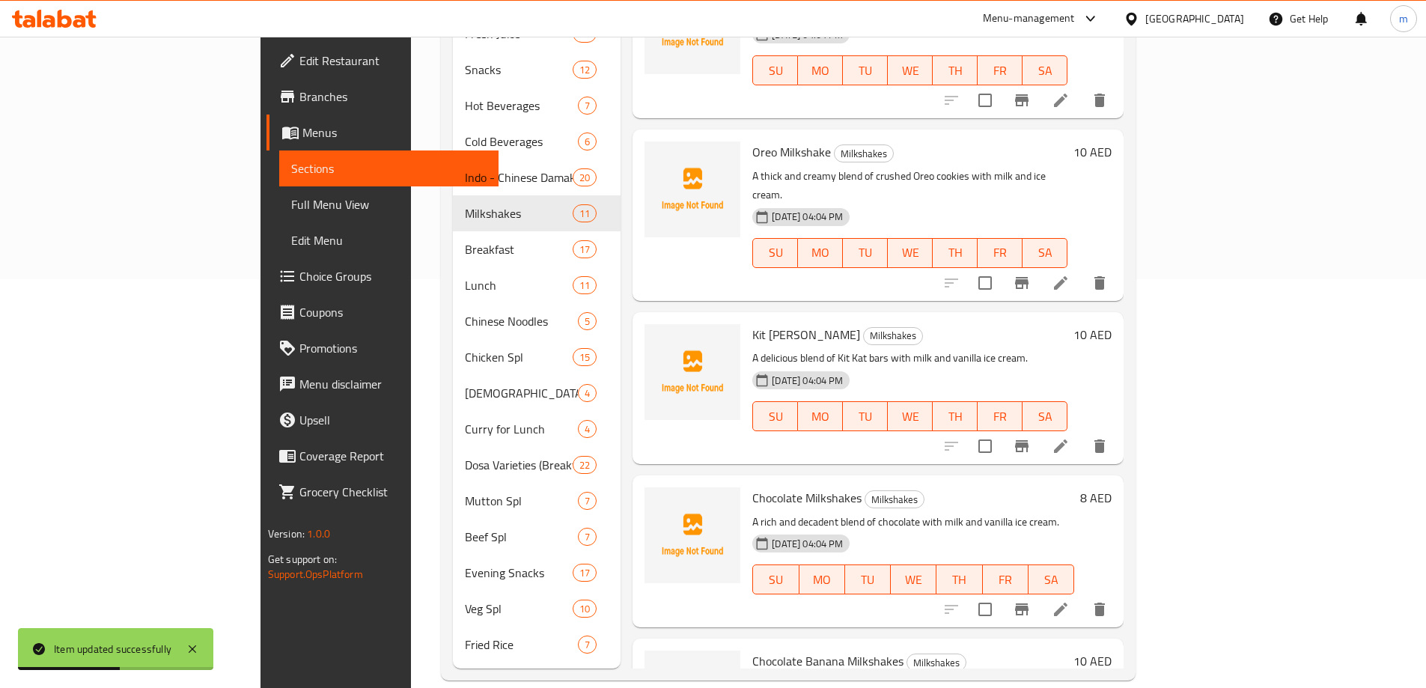
scroll to position [875, 0]
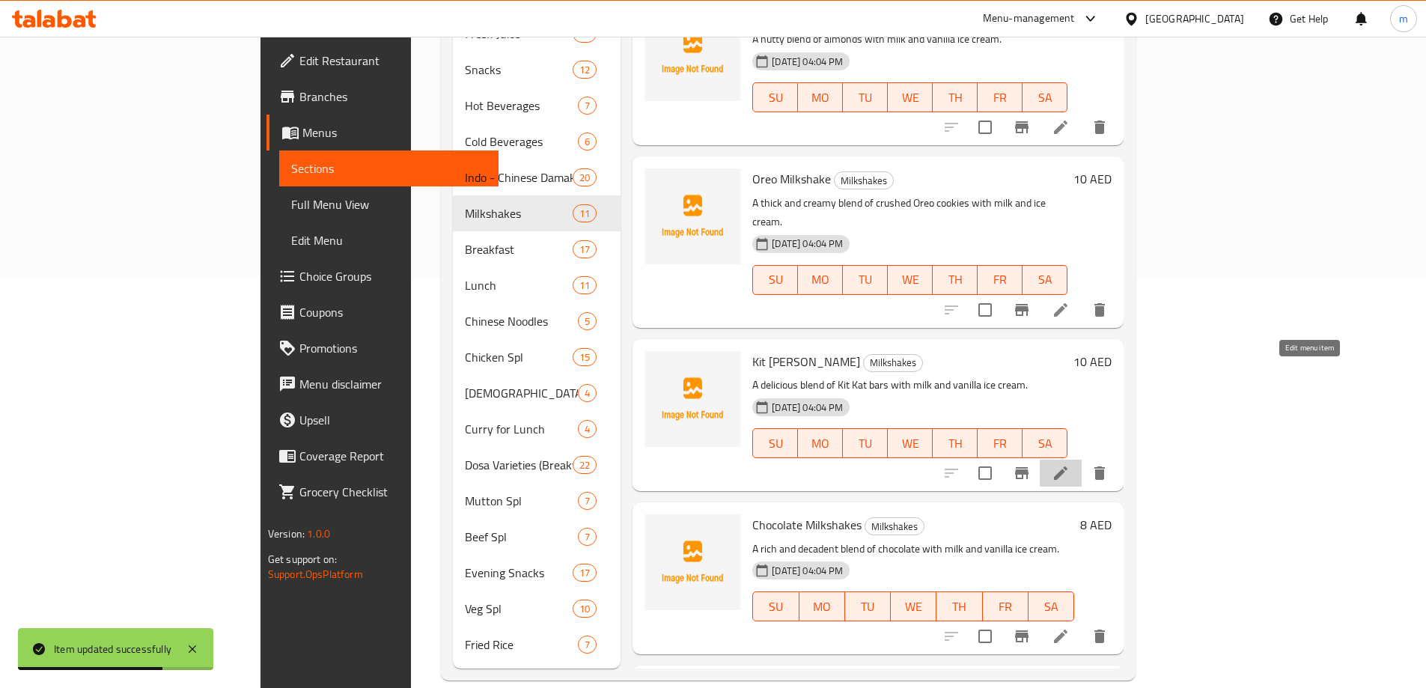
click at [1070, 464] on icon at bounding box center [1061, 473] width 18 height 18
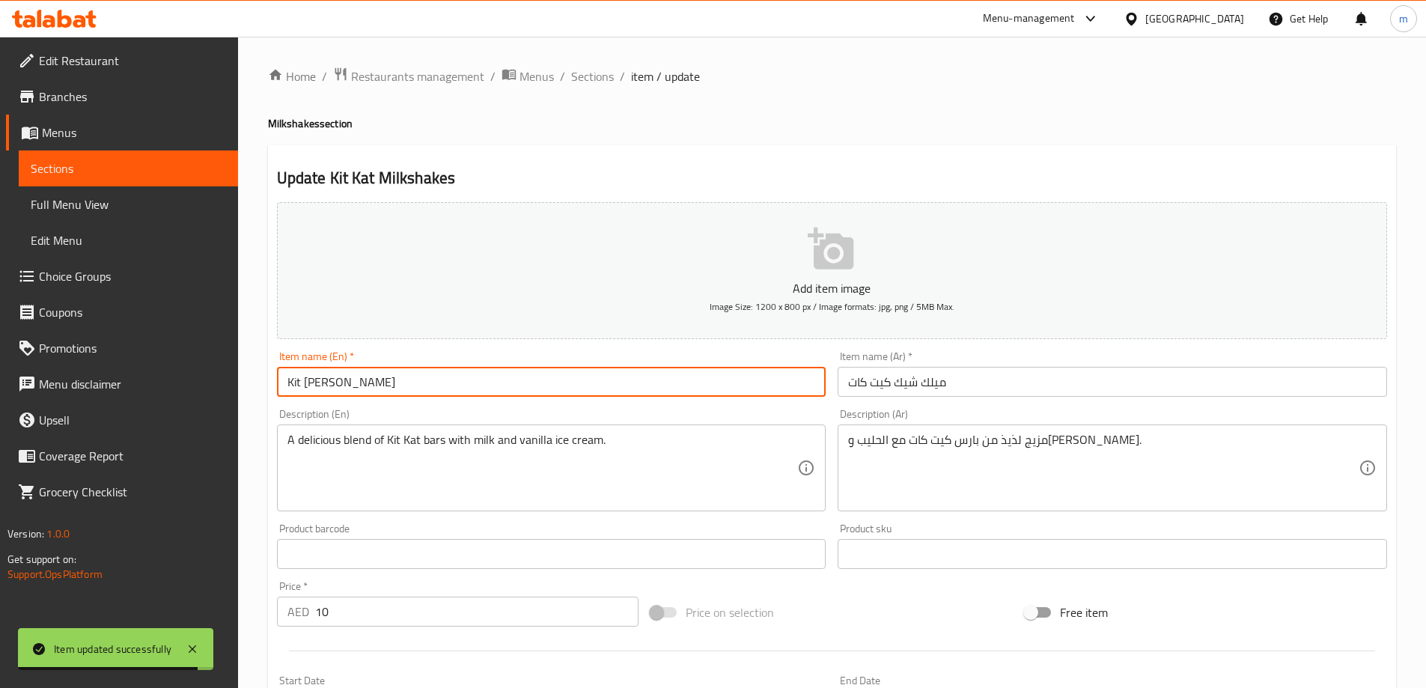
click at [378, 383] on input "Kit Kat Milkshakes" at bounding box center [552, 382] width 550 height 30
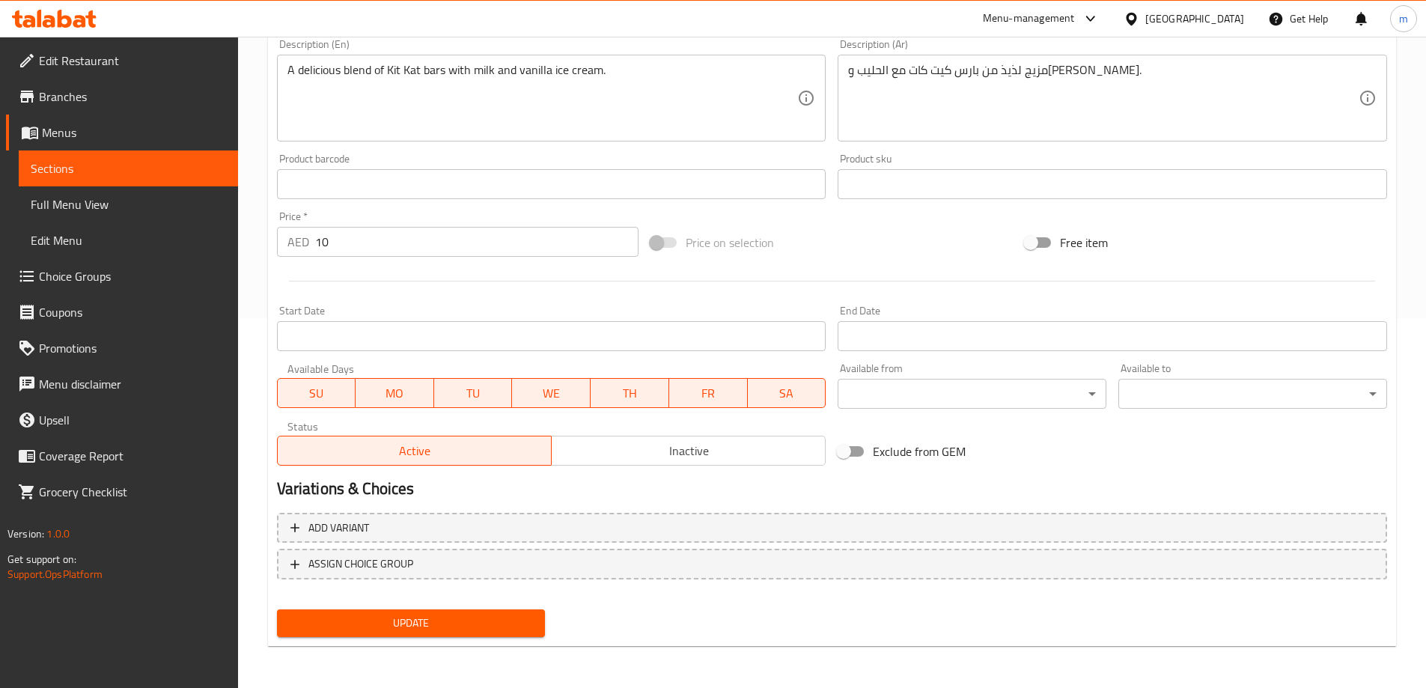
type input "Kit Kat Milkshake"
click at [444, 624] on span "Update" at bounding box center [411, 623] width 245 height 19
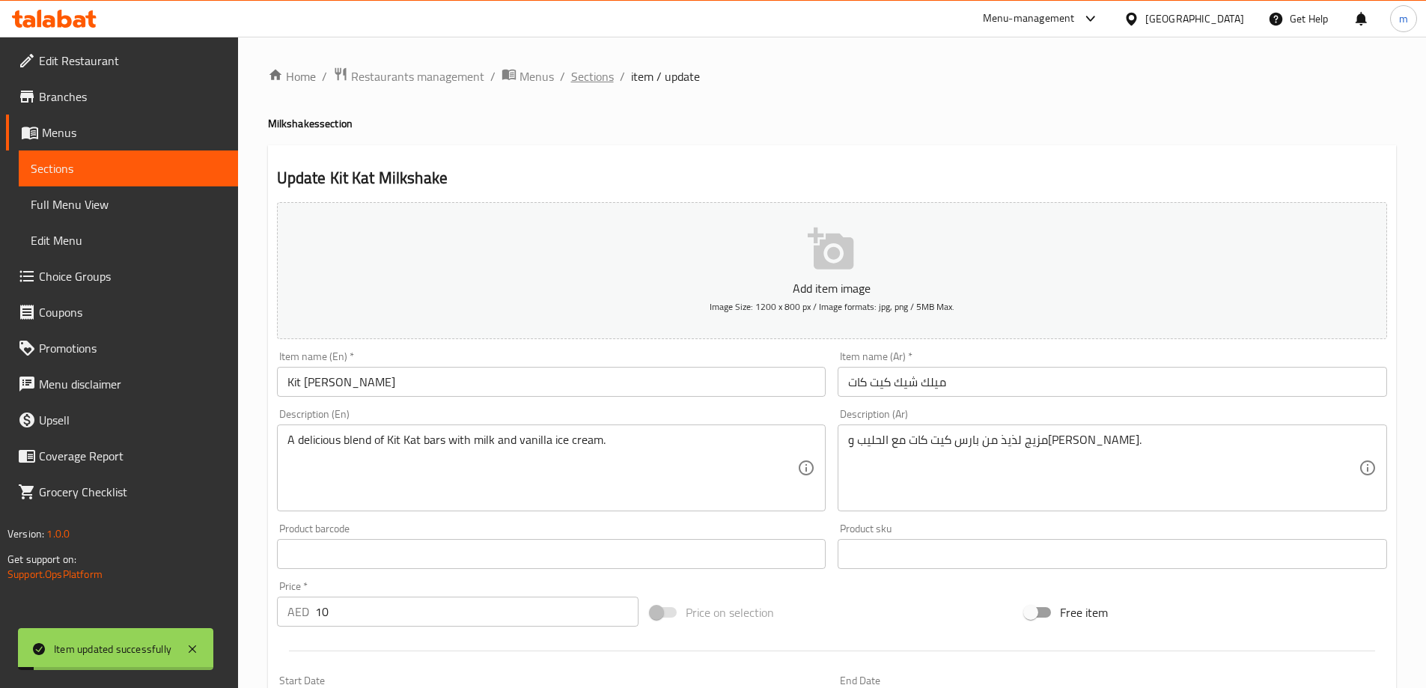
click at [598, 73] on span "Sections" at bounding box center [592, 76] width 43 height 18
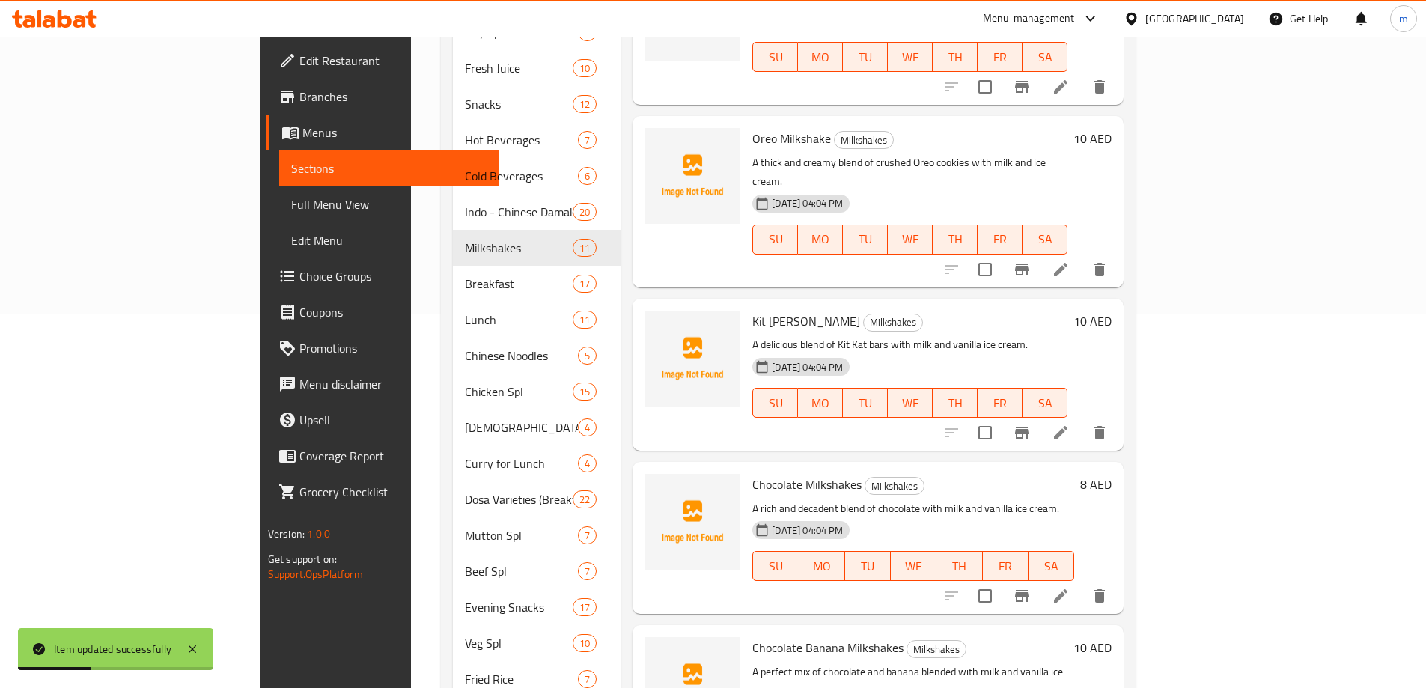
scroll to position [409, 0]
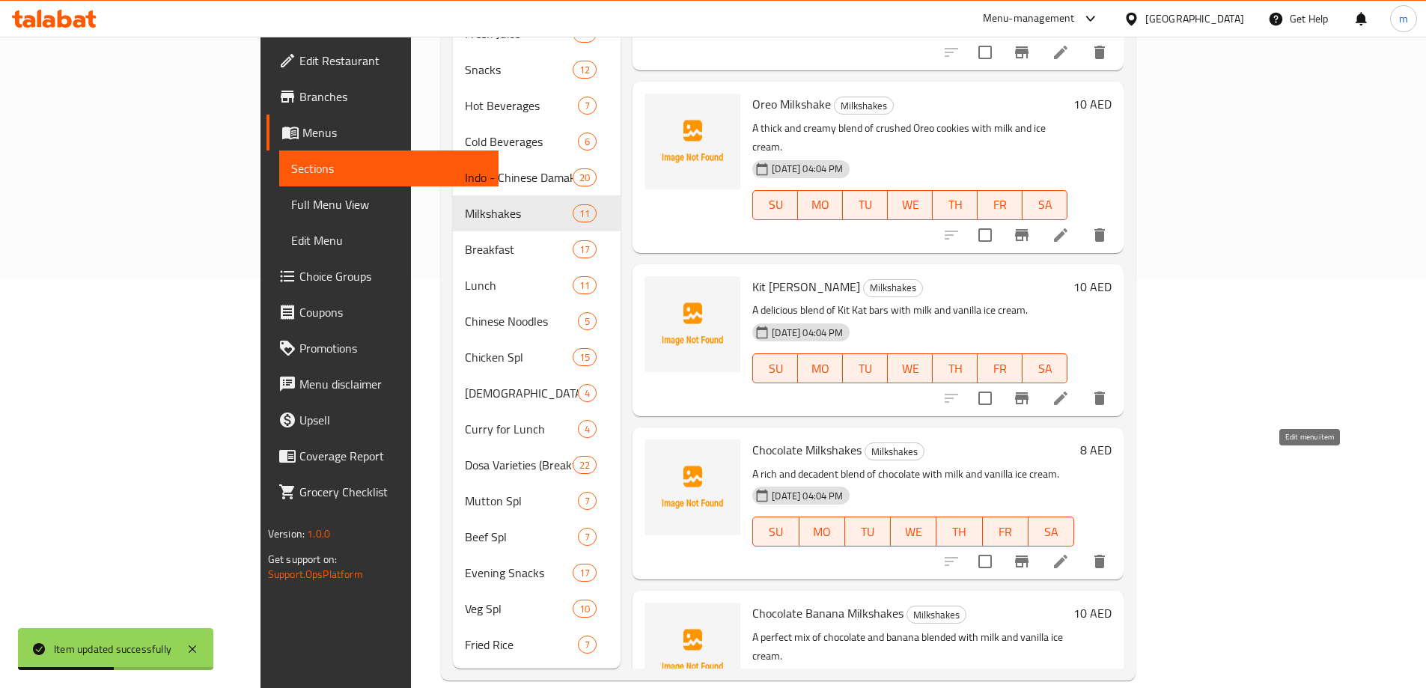
click at [1070, 553] on icon at bounding box center [1061, 562] width 18 height 18
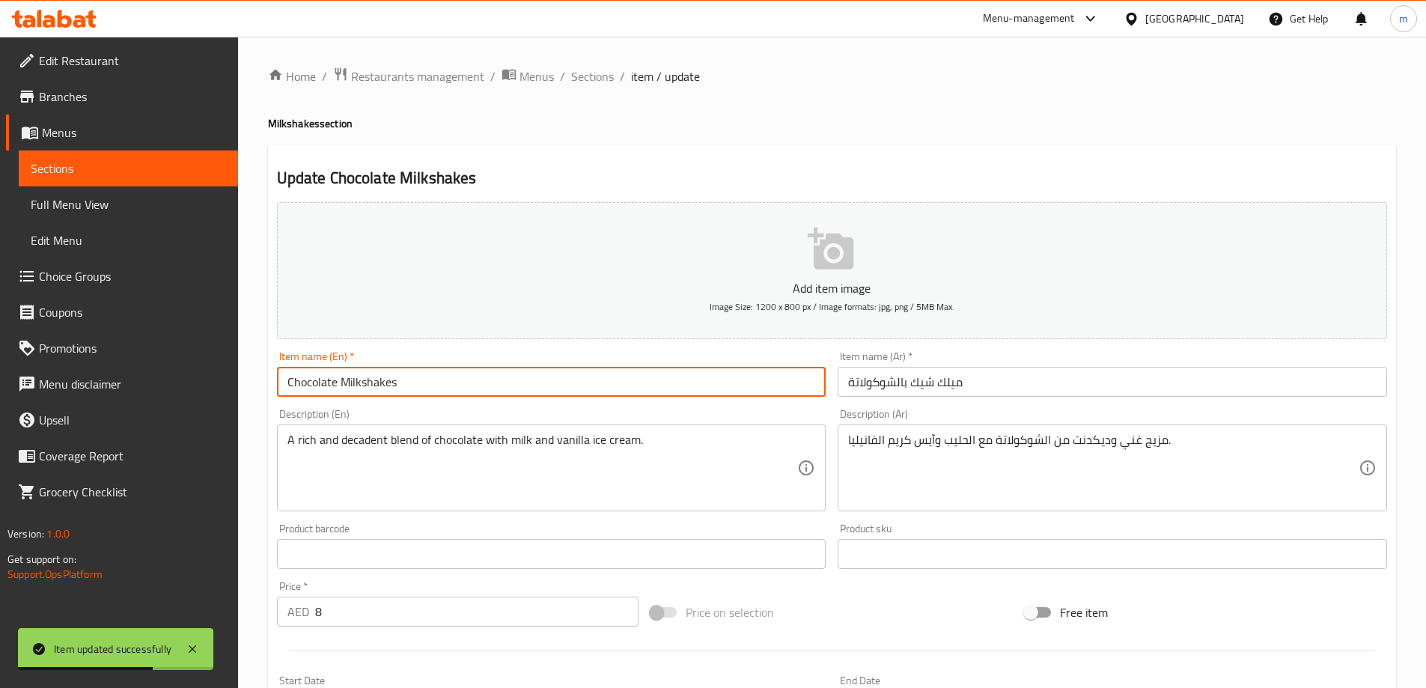
click at [398, 386] on input "Chocolate Milkshakes" at bounding box center [552, 382] width 550 height 30
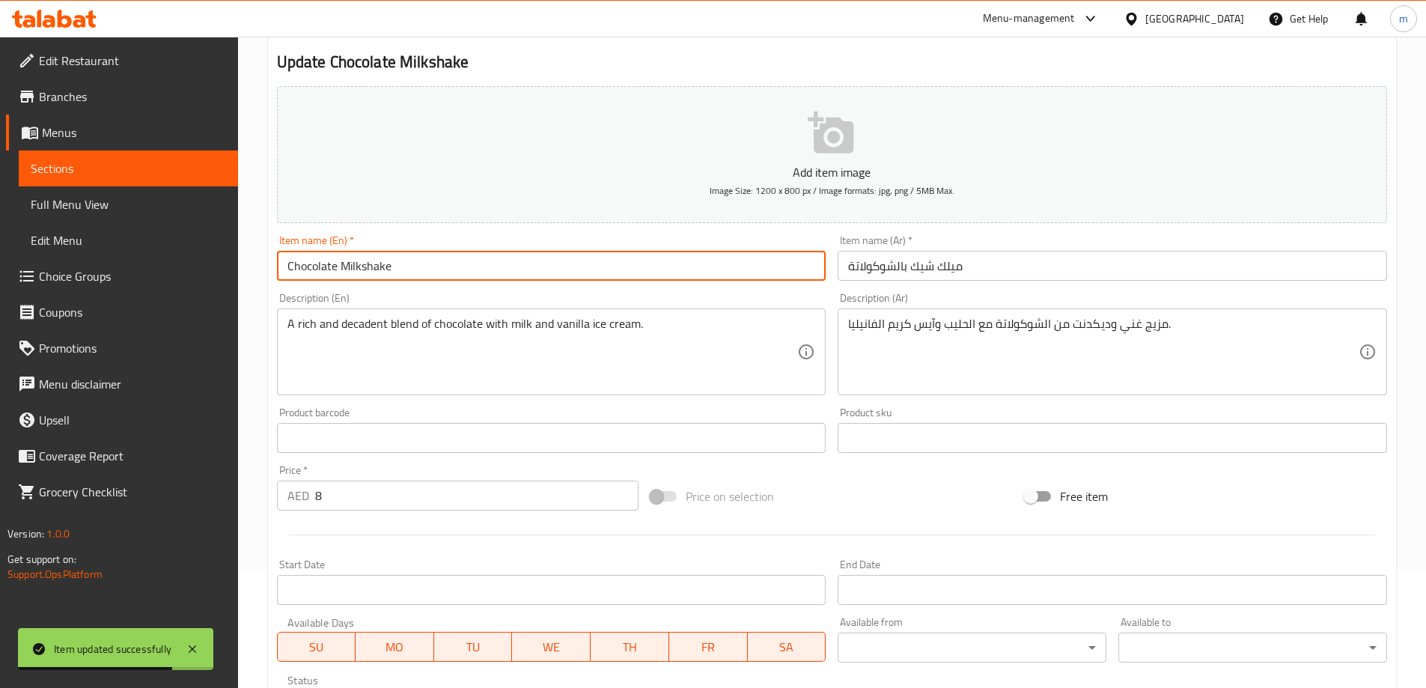
scroll to position [370, 0]
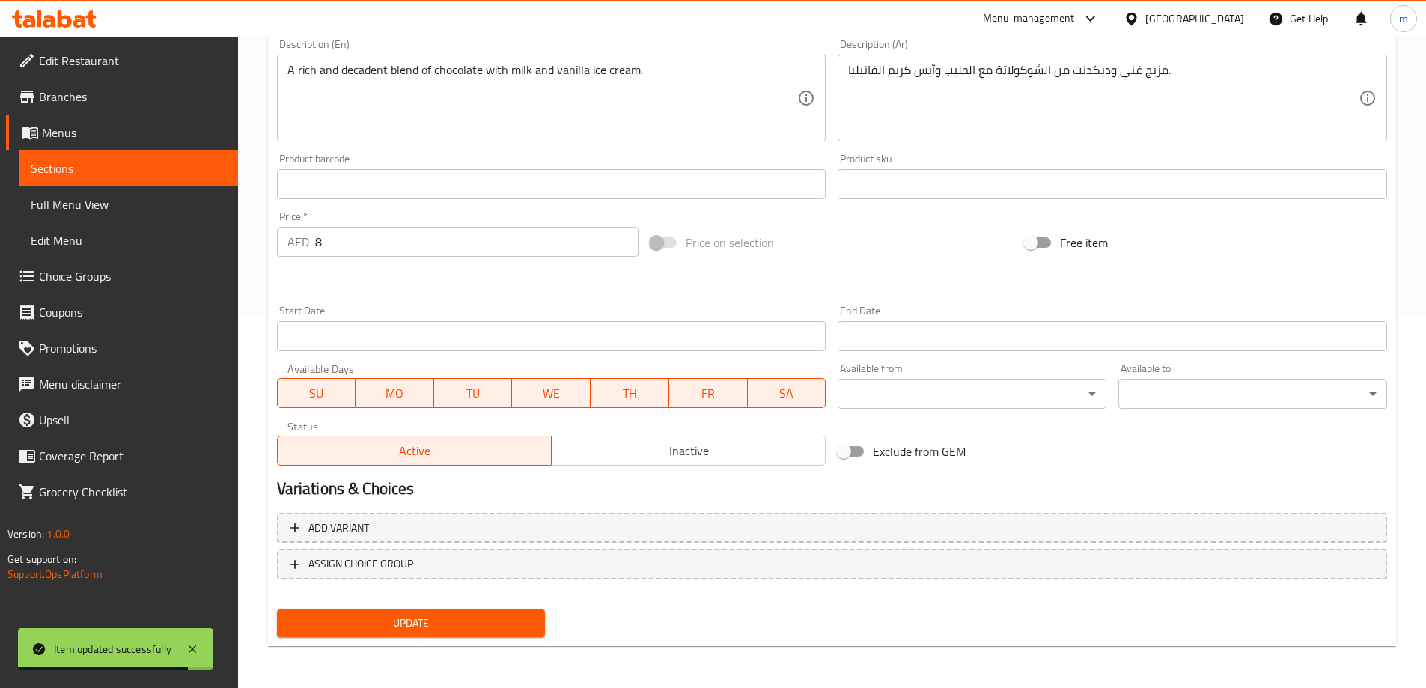
type input "Chocolate Milkshake"
click at [417, 621] on span "Update" at bounding box center [411, 623] width 245 height 19
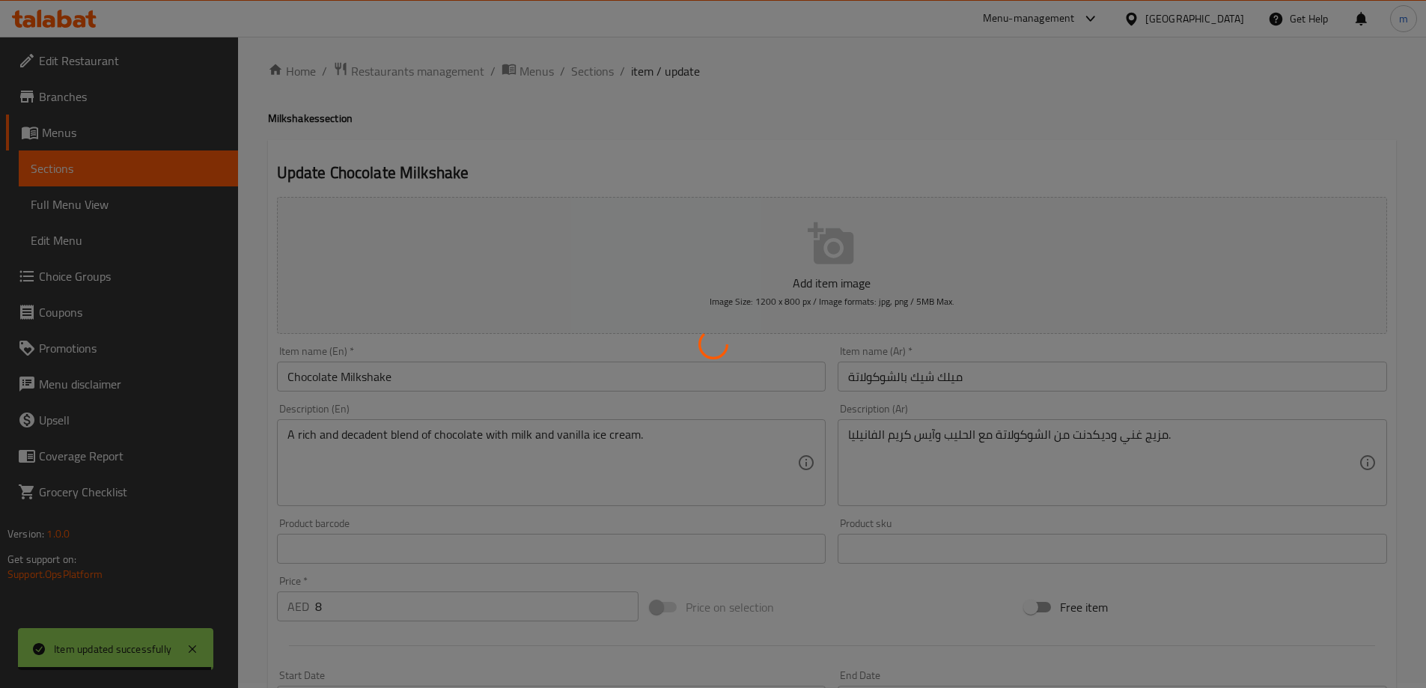
scroll to position [0, 0]
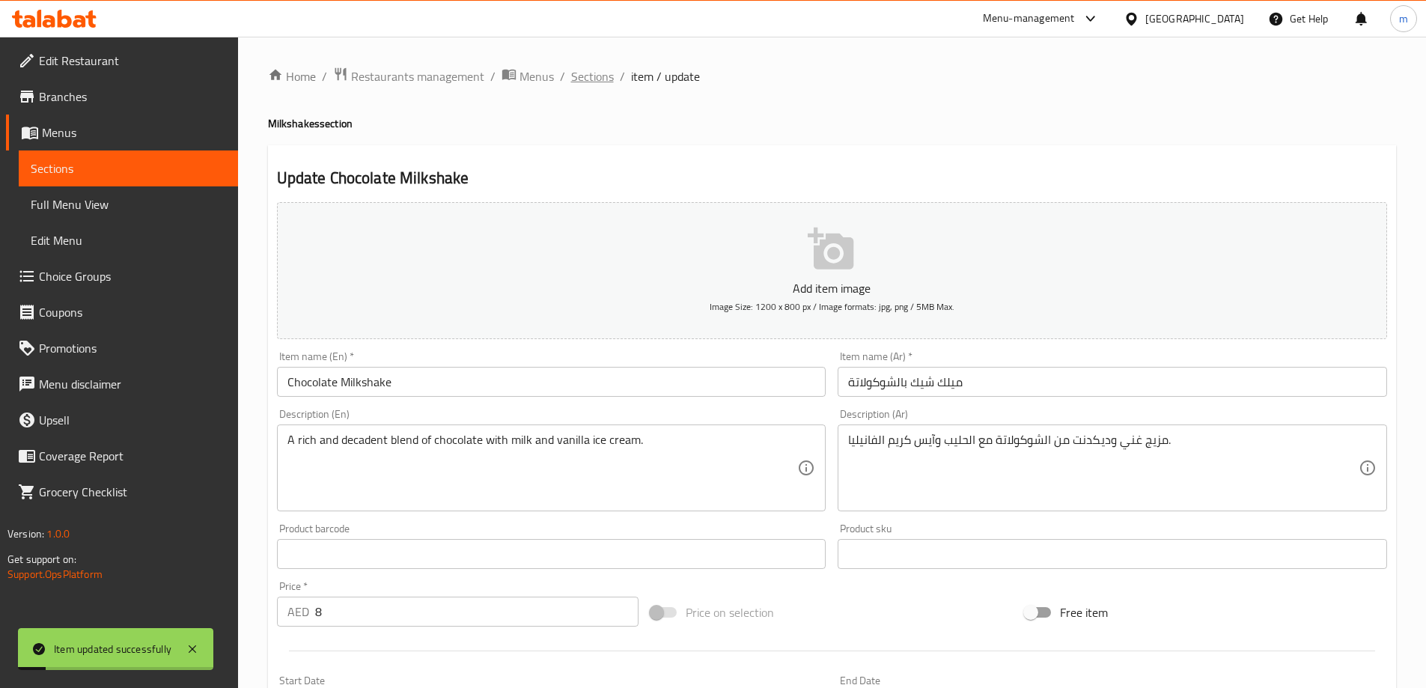
click at [600, 80] on span "Sections" at bounding box center [592, 76] width 43 height 18
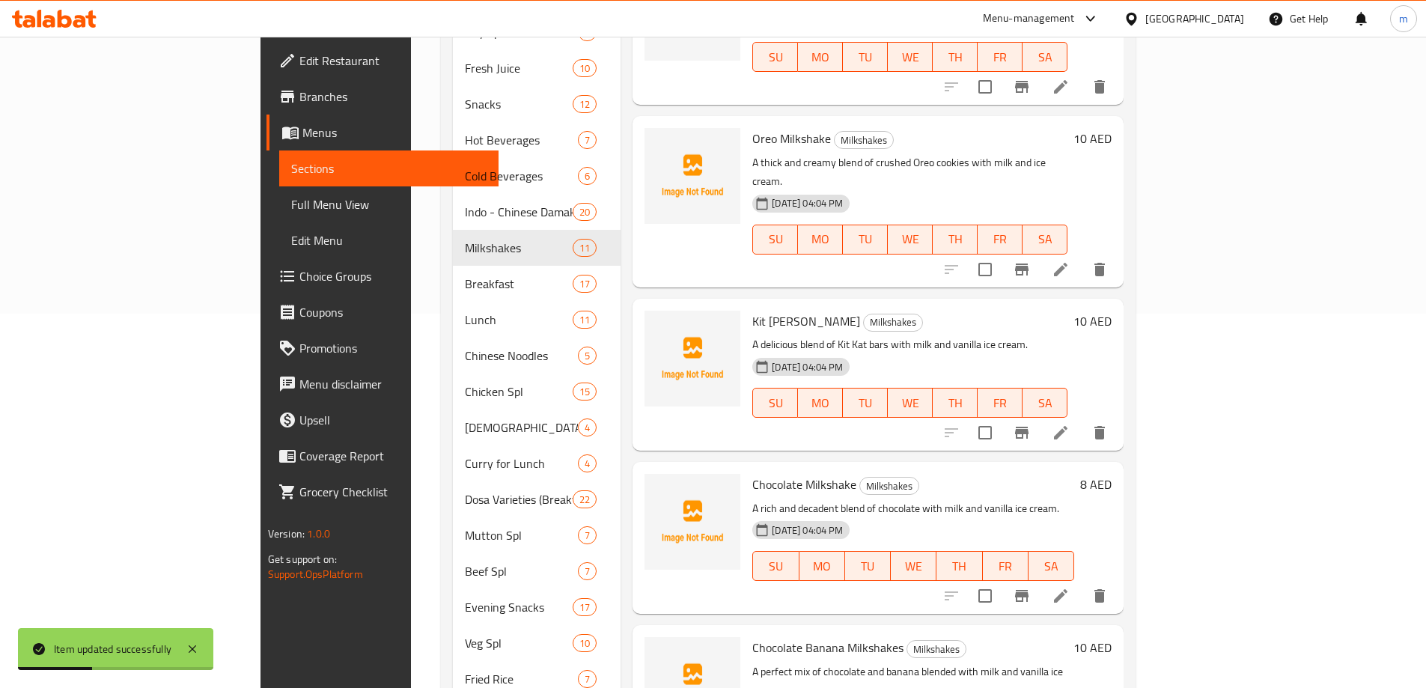
scroll to position [409, 0]
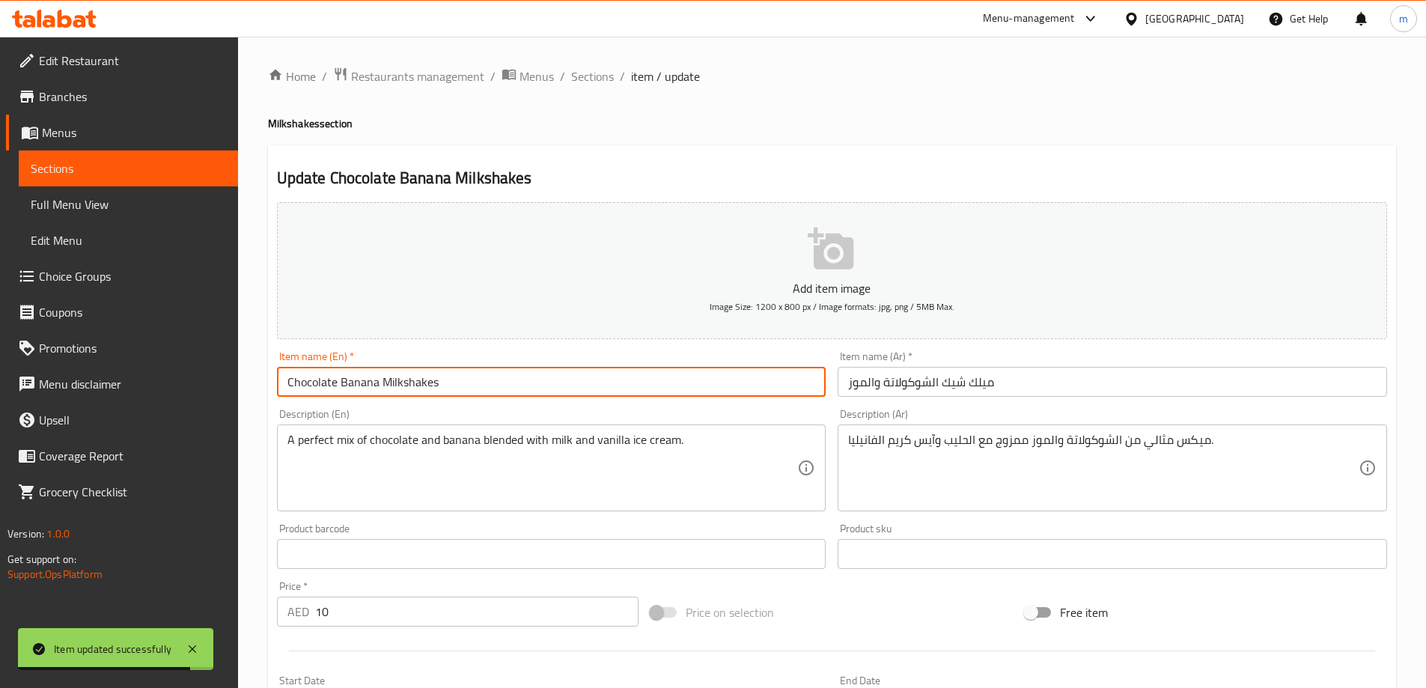
drag, startPoint x: 430, startPoint y: 383, endPoint x: 448, endPoint y: 389, distance: 19.2
click at [445, 387] on input "Chocolate Banana Milkshakes" at bounding box center [552, 382] width 550 height 30
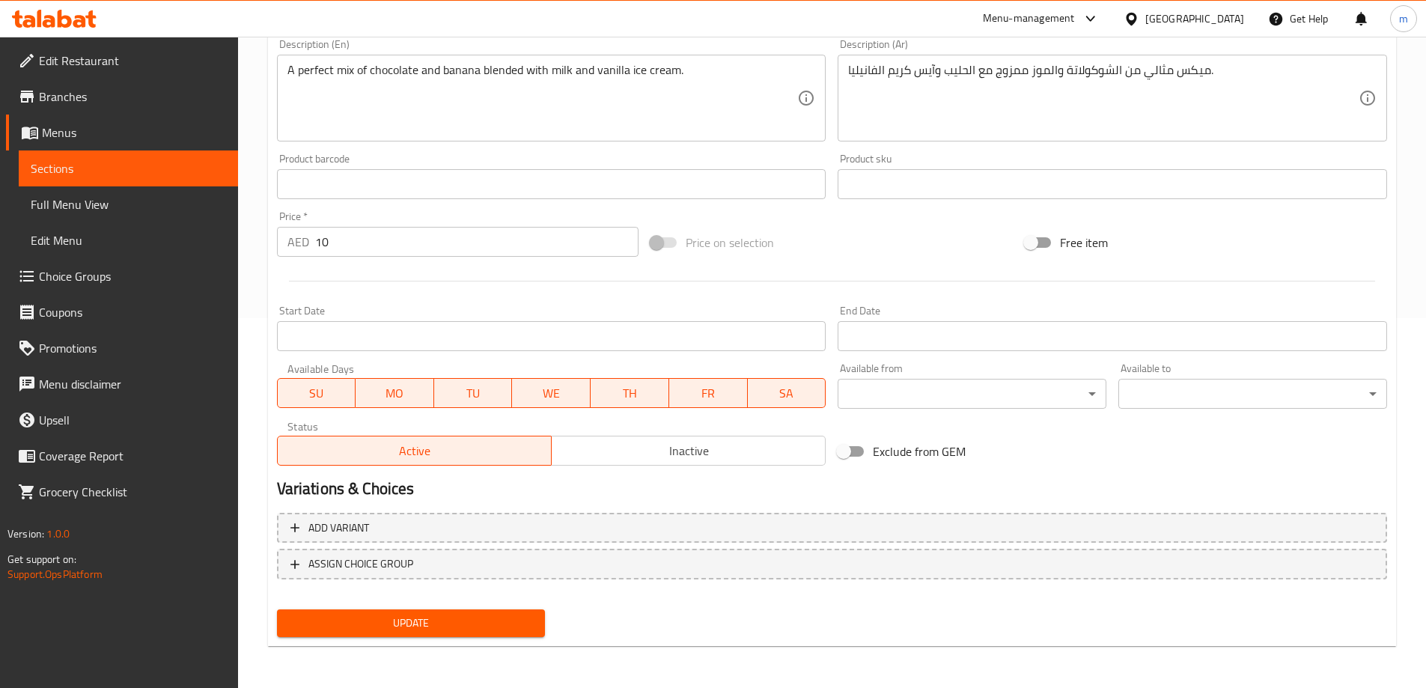
type input "Chocolate Banana Milkshake"
click at [437, 621] on span "Update" at bounding box center [411, 623] width 245 height 19
click at [362, 609] on div "Update" at bounding box center [411, 623] width 281 height 40
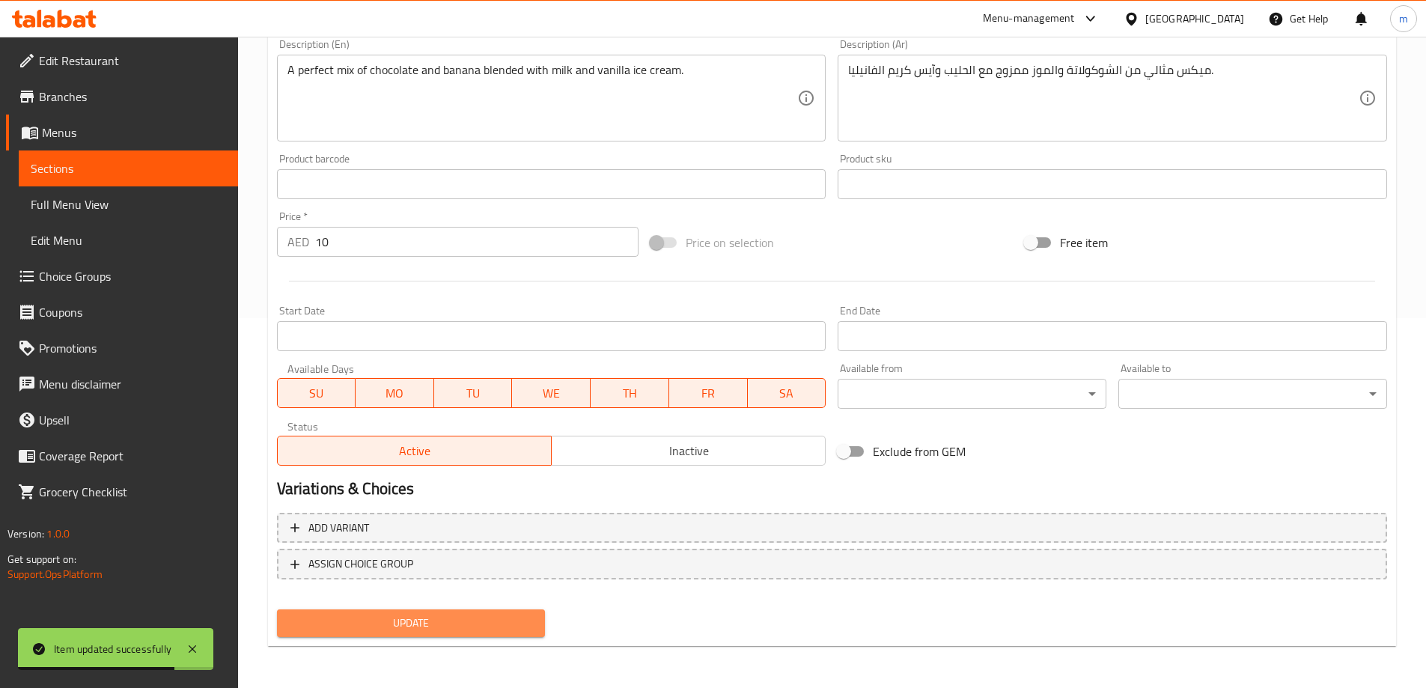
click at [368, 616] on span "Update" at bounding box center [411, 623] width 245 height 19
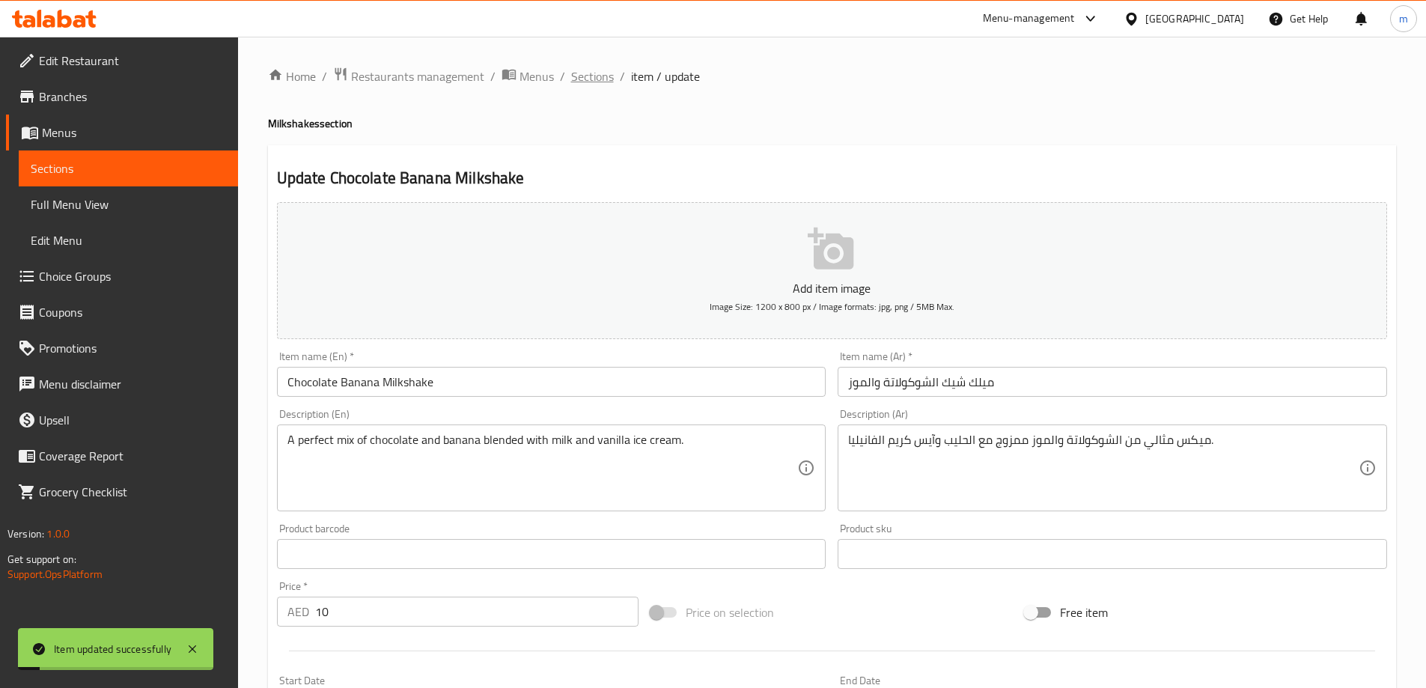
click at [598, 71] on span "Sections" at bounding box center [592, 76] width 43 height 18
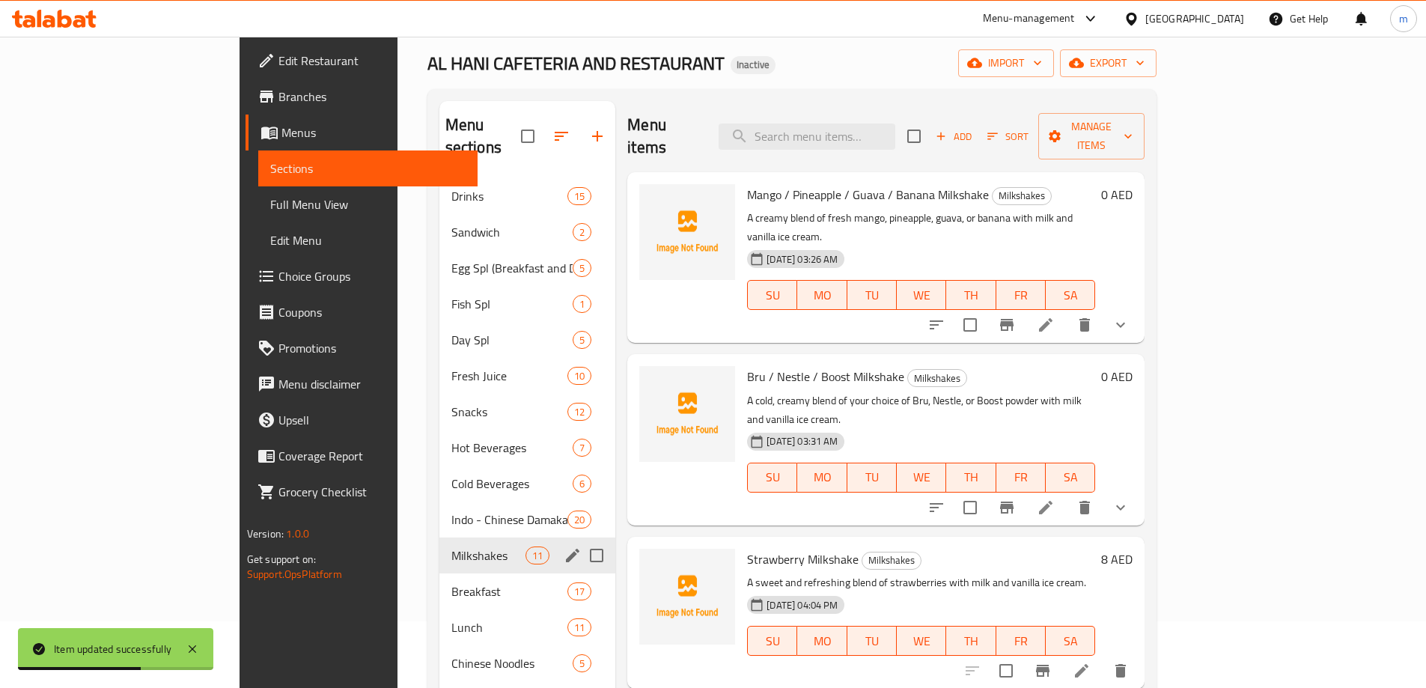
scroll to position [225, 0]
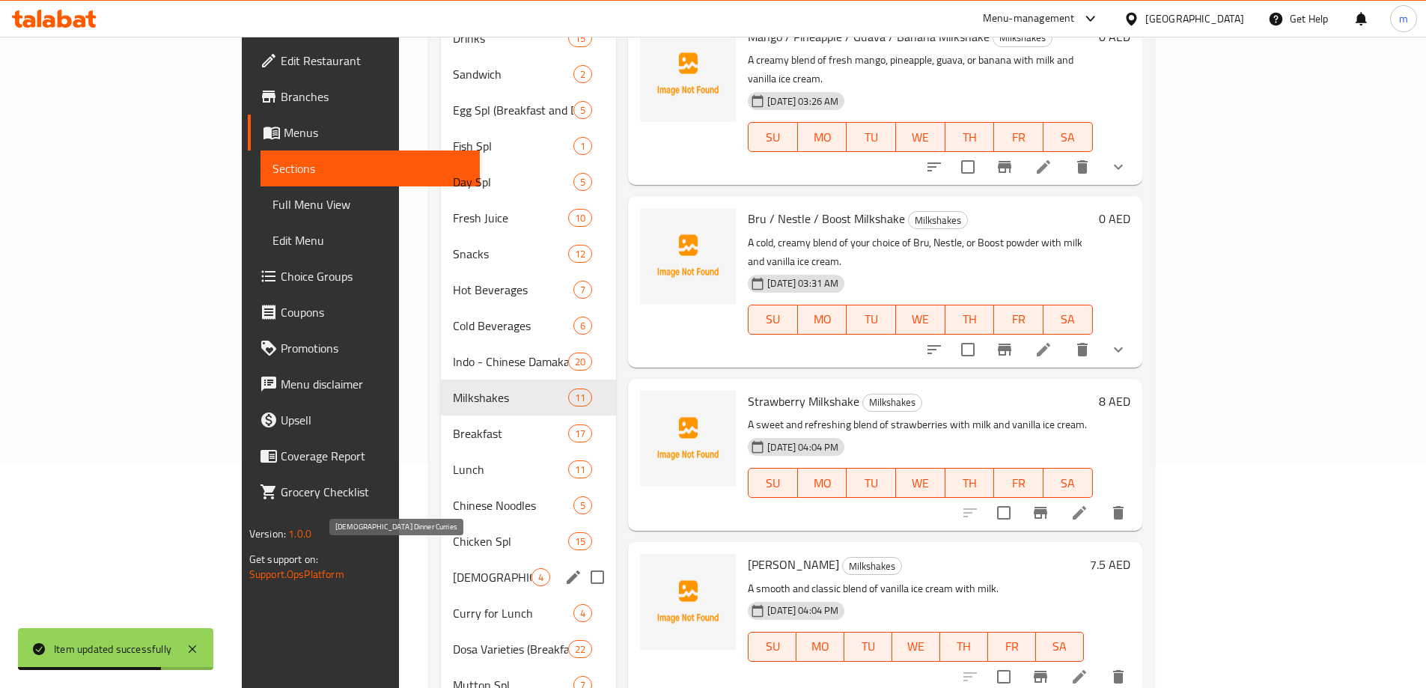
click at [453, 568] on span "[DEMOGRAPHIC_DATA] Dinner Curries" at bounding box center [492, 577] width 79 height 18
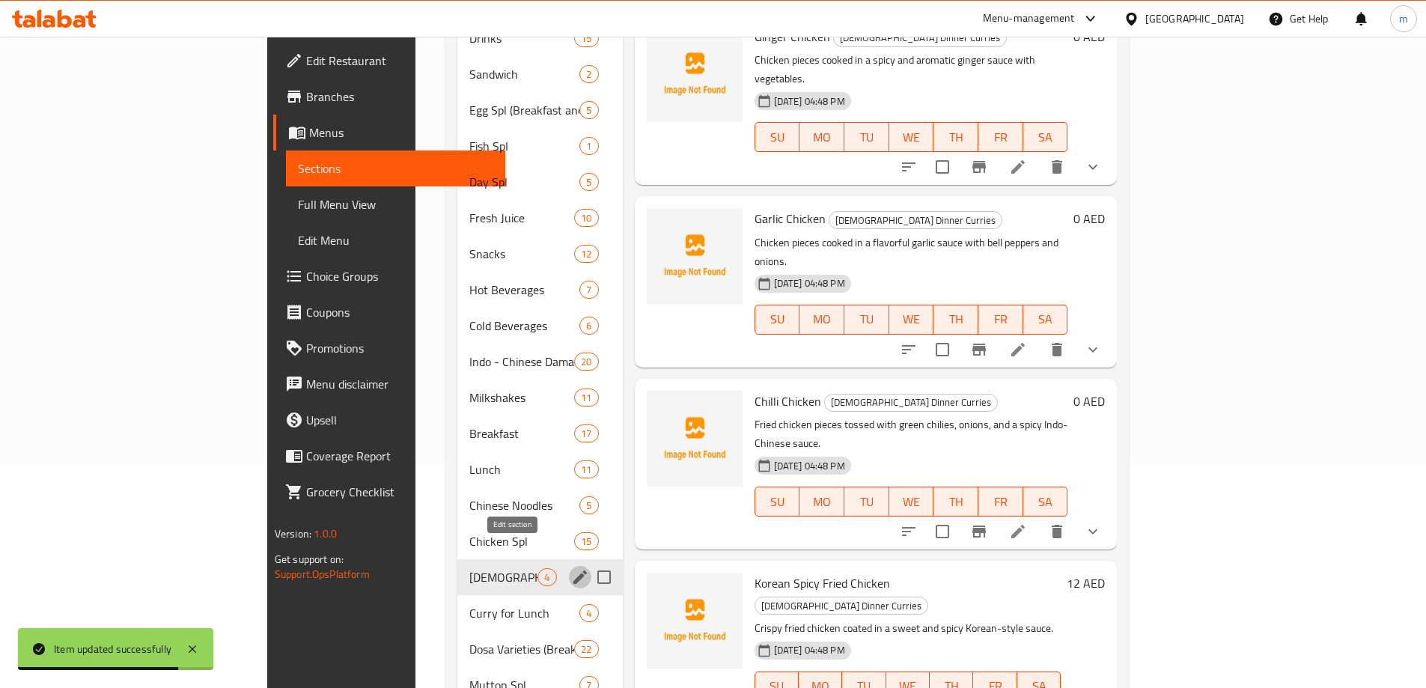
click at [571, 568] on icon "edit" at bounding box center [580, 577] width 18 height 18
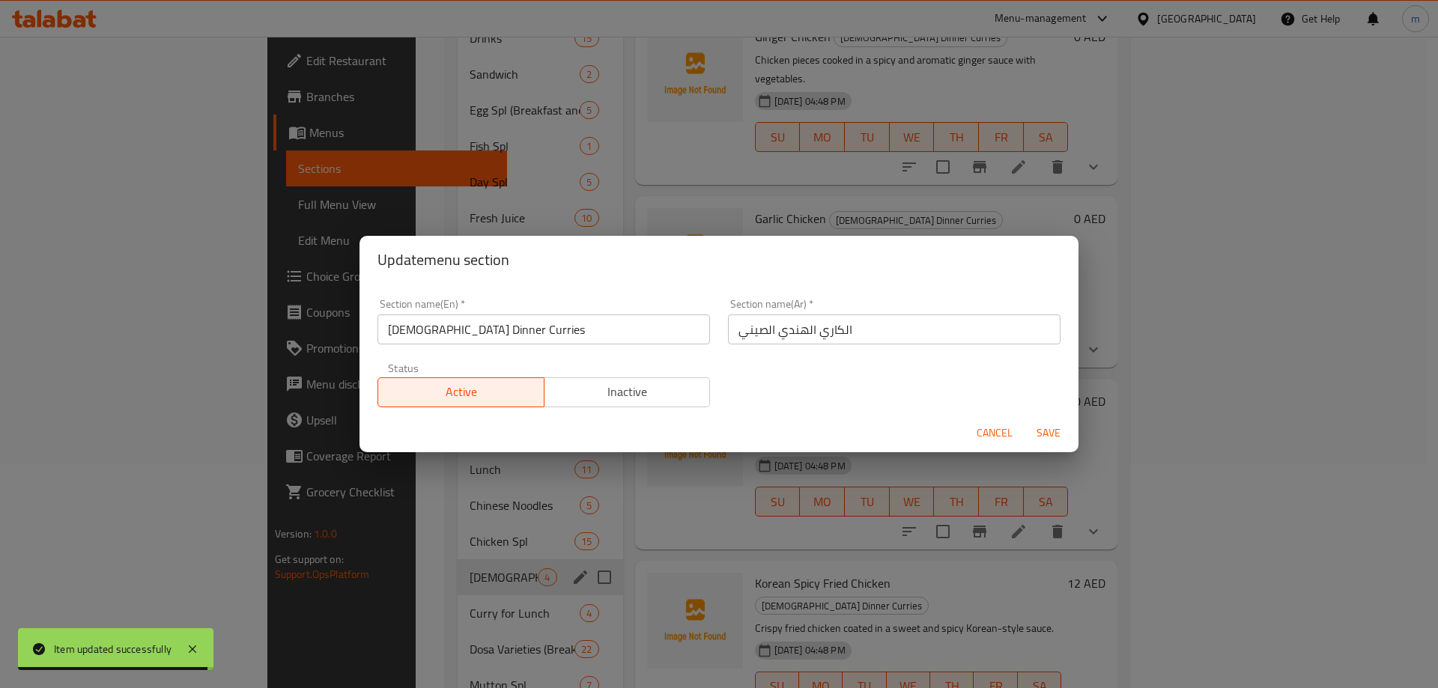
click at [519, 336] on input "[DEMOGRAPHIC_DATA] Dinner Curries" at bounding box center [543, 329] width 332 height 30
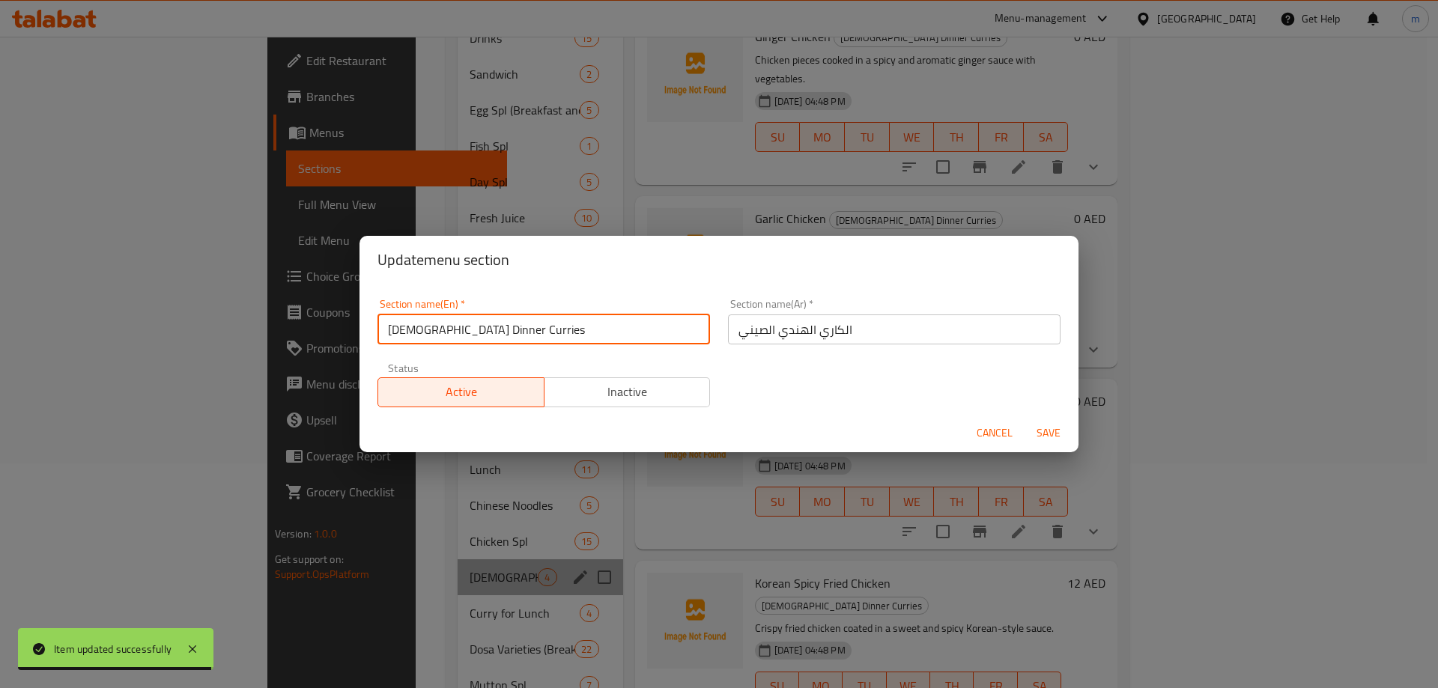
click at [519, 336] on input "[DEMOGRAPHIC_DATA] Dinner Curries" at bounding box center [543, 329] width 332 height 30
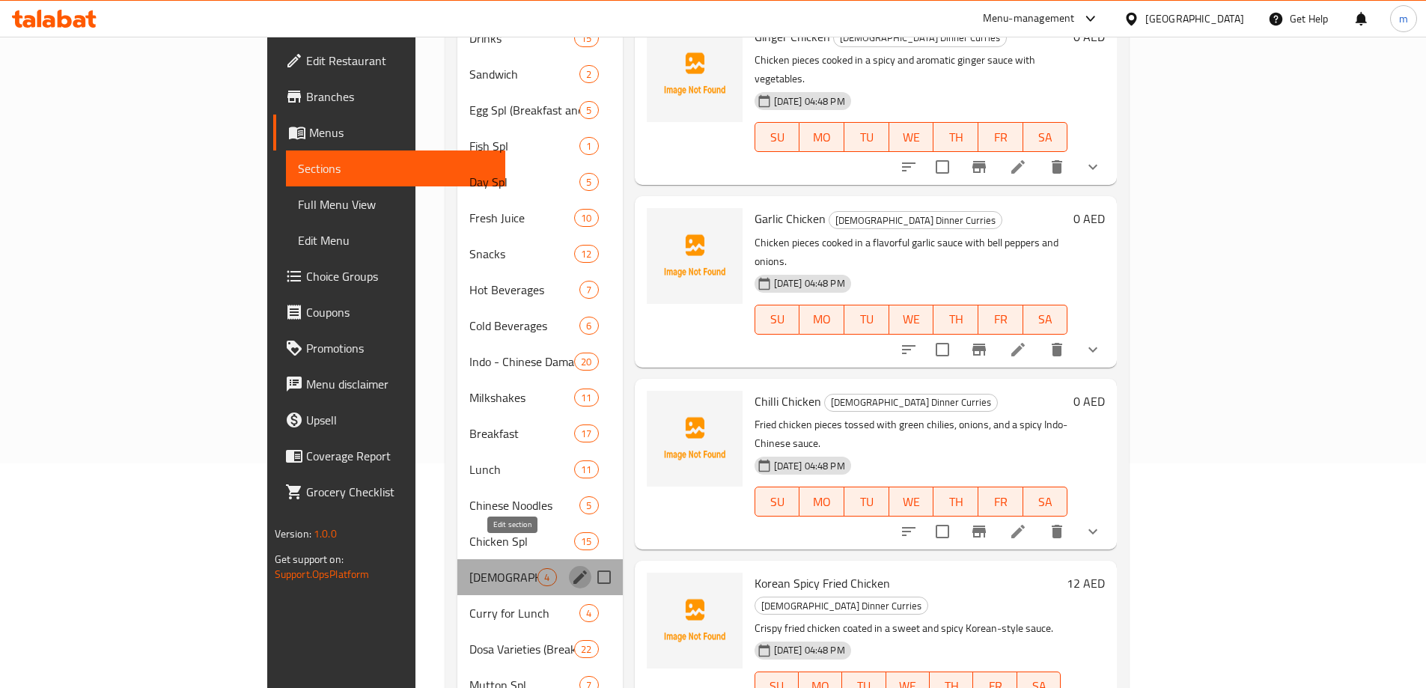
click at [571, 568] on icon "edit" at bounding box center [580, 577] width 18 height 18
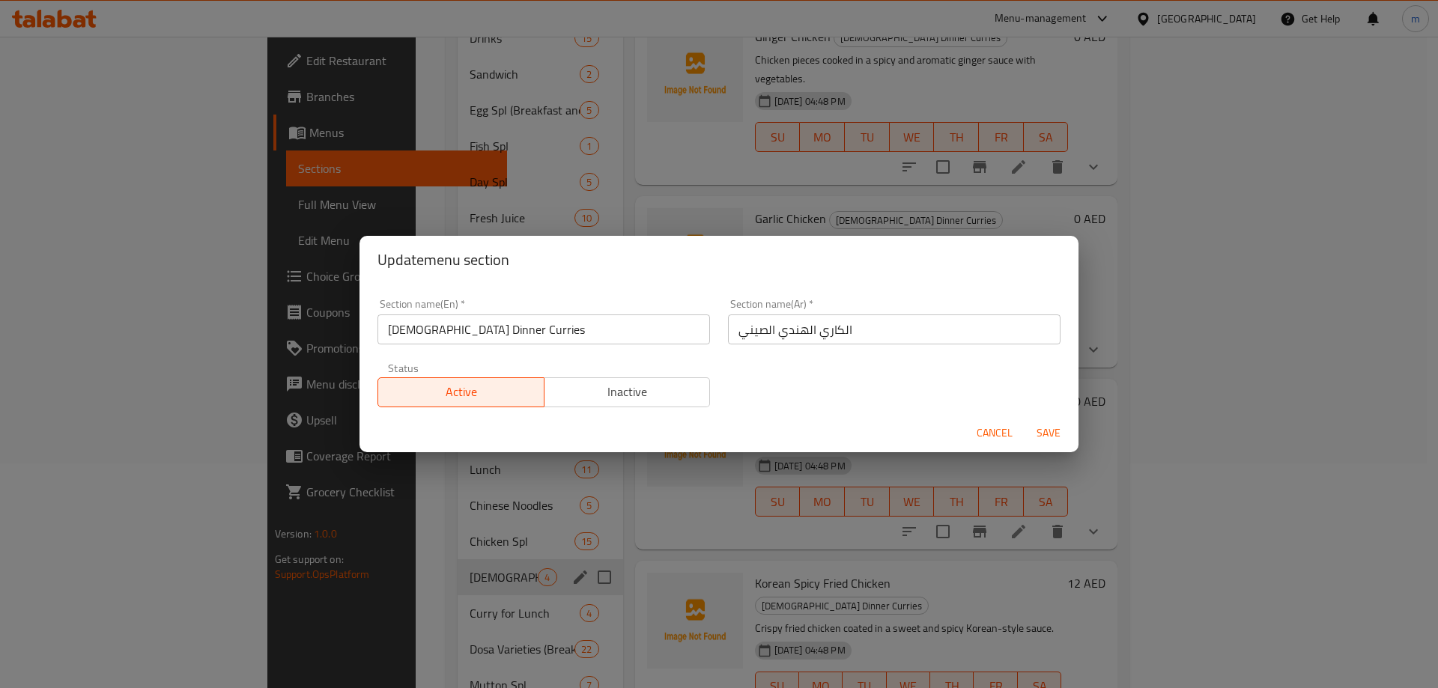
click at [848, 341] on input "الكاري الهندي الصيني" at bounding box center [894, 329] width 332 height 30
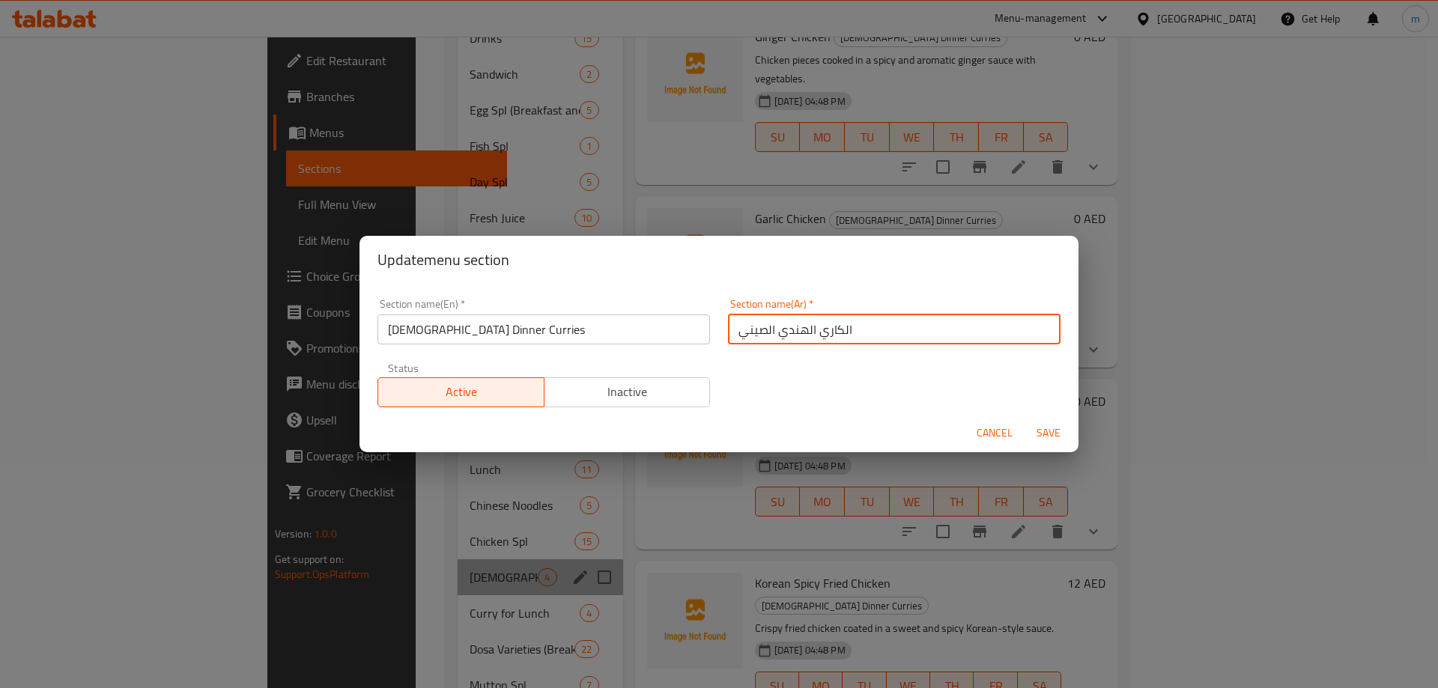
click at [848, 341] on input "الكاري الهندي الصيني" at bounding box center [894, 329] width 332 height 30
paste input "كاري العشاء"
type input "كاري العشاء الهندي الصيني"
click at [1056, 428] on span "Save" at bounding box center [1048, 433] width 36 height 19
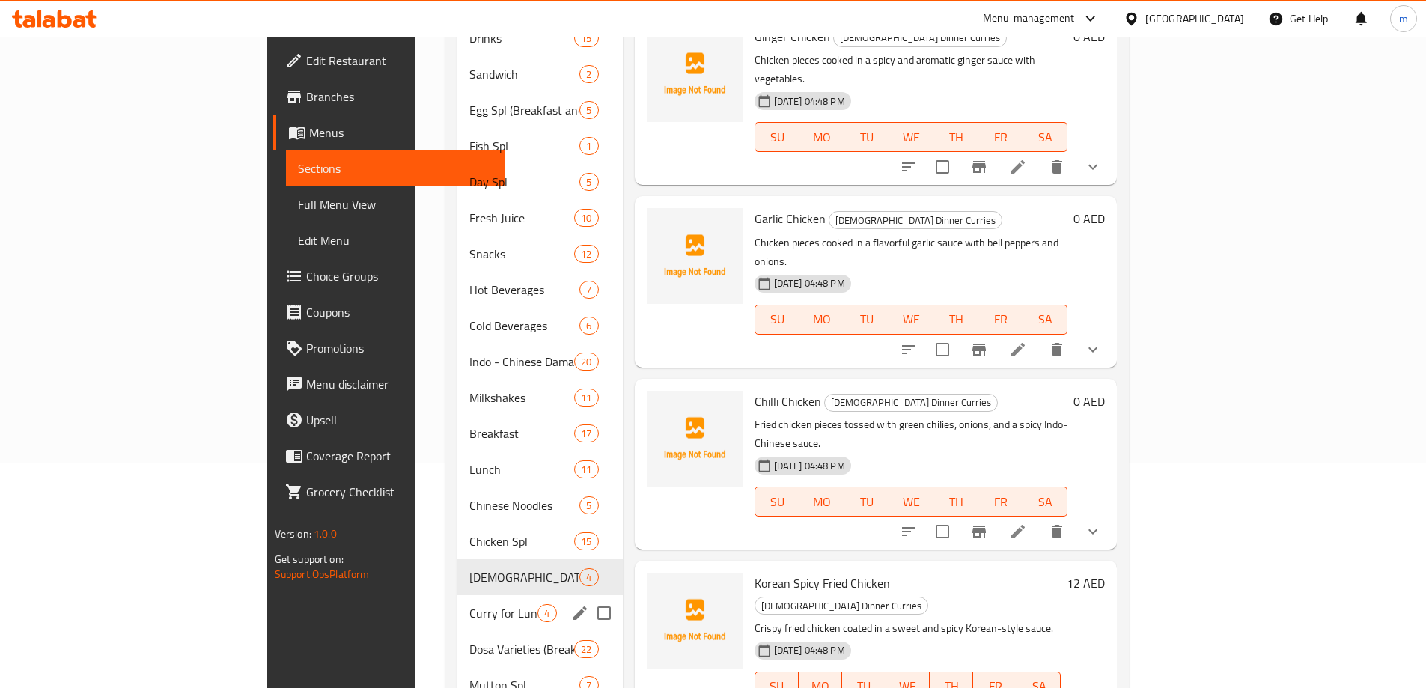
click at [469, 604] on span "Curry for Lunch" at bounding box center [503, 613] width 68 height 18
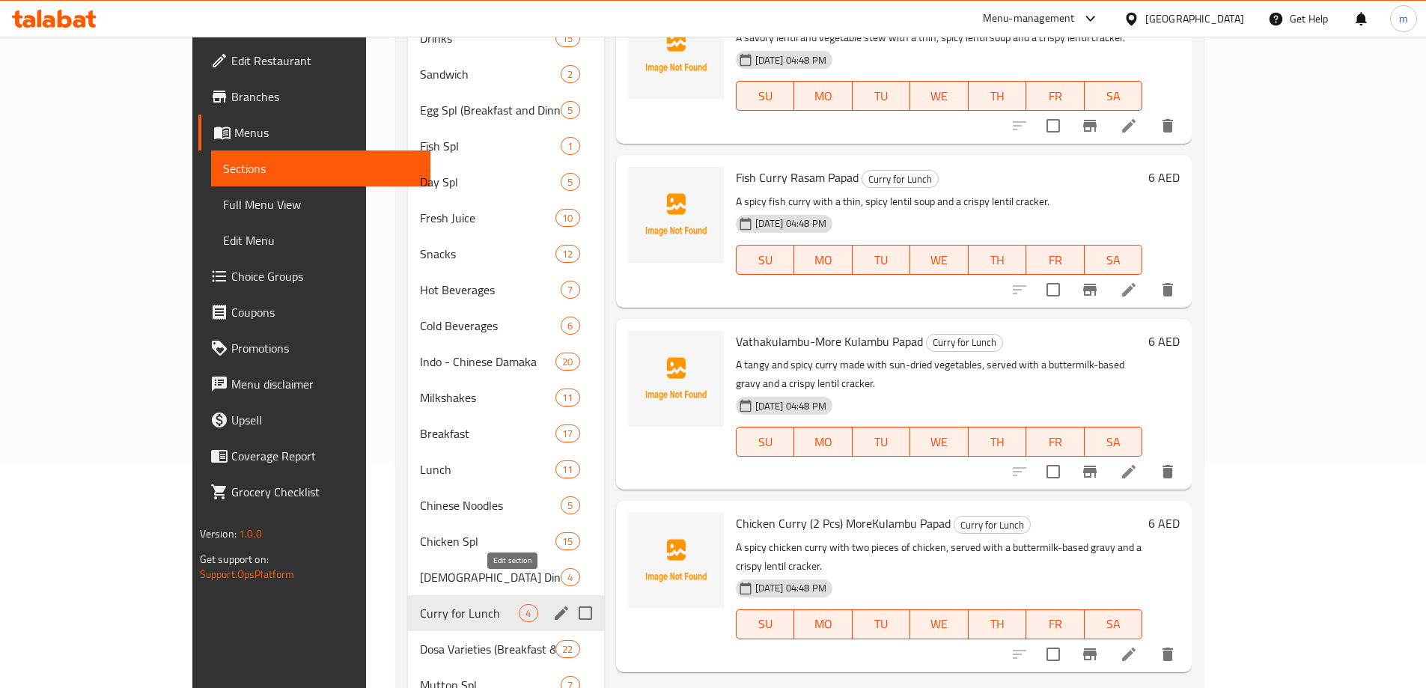
click at [553, 604] on icon "edit" at bounding box center [562, 613] width 18 height 18
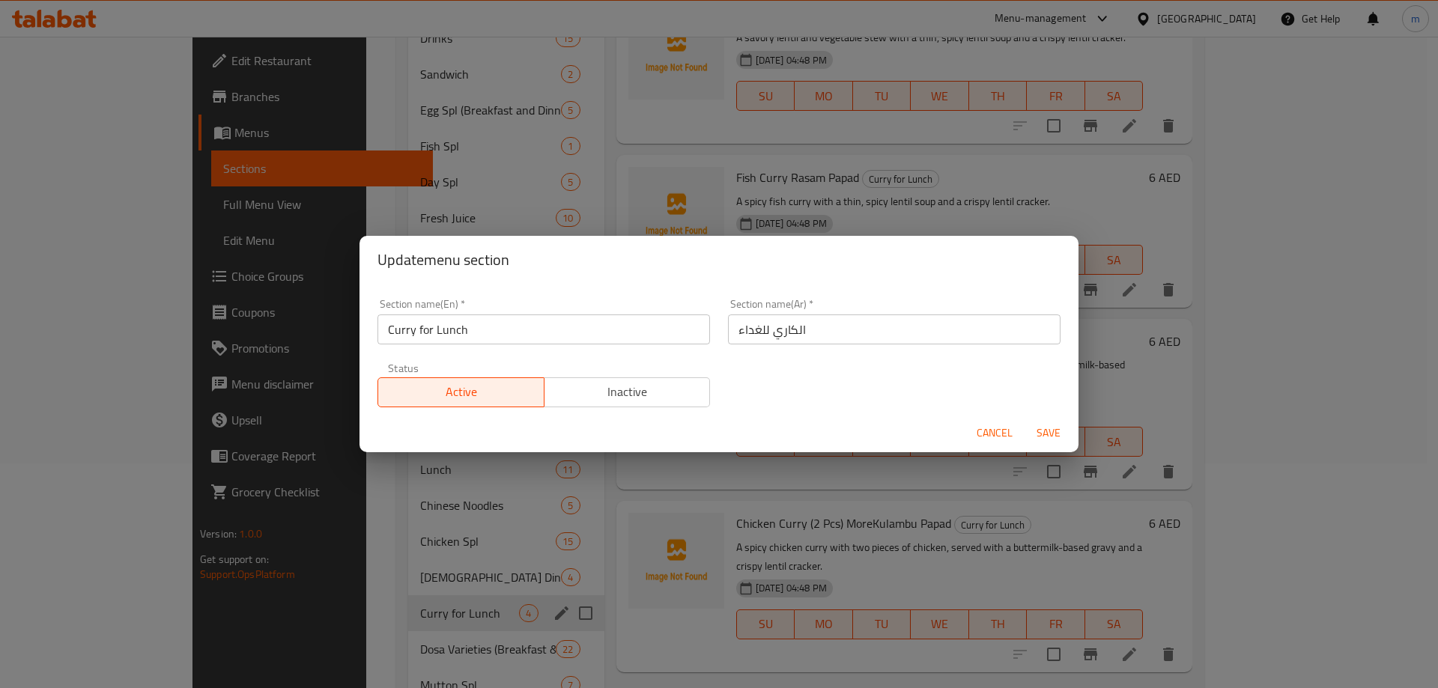
click at [780, 332] on input "الكاري للغداء" at bounding box center [894, 329] width 332 height 30
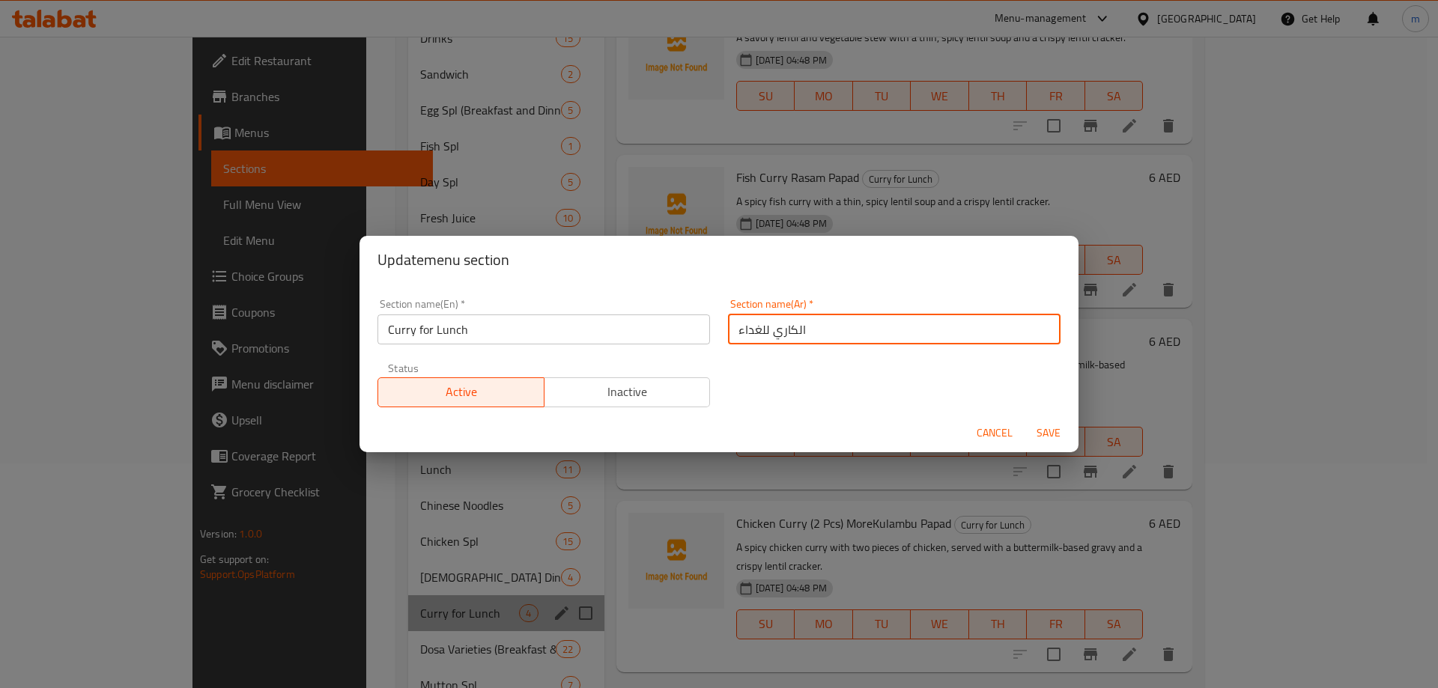
click at [780, 332] on input "الكاري للغداء" at bounding box center [894, 329] width 332 height 30
click at [1040, 426] on span "Save" at bounding box center [1048, 433] width 36 height 19
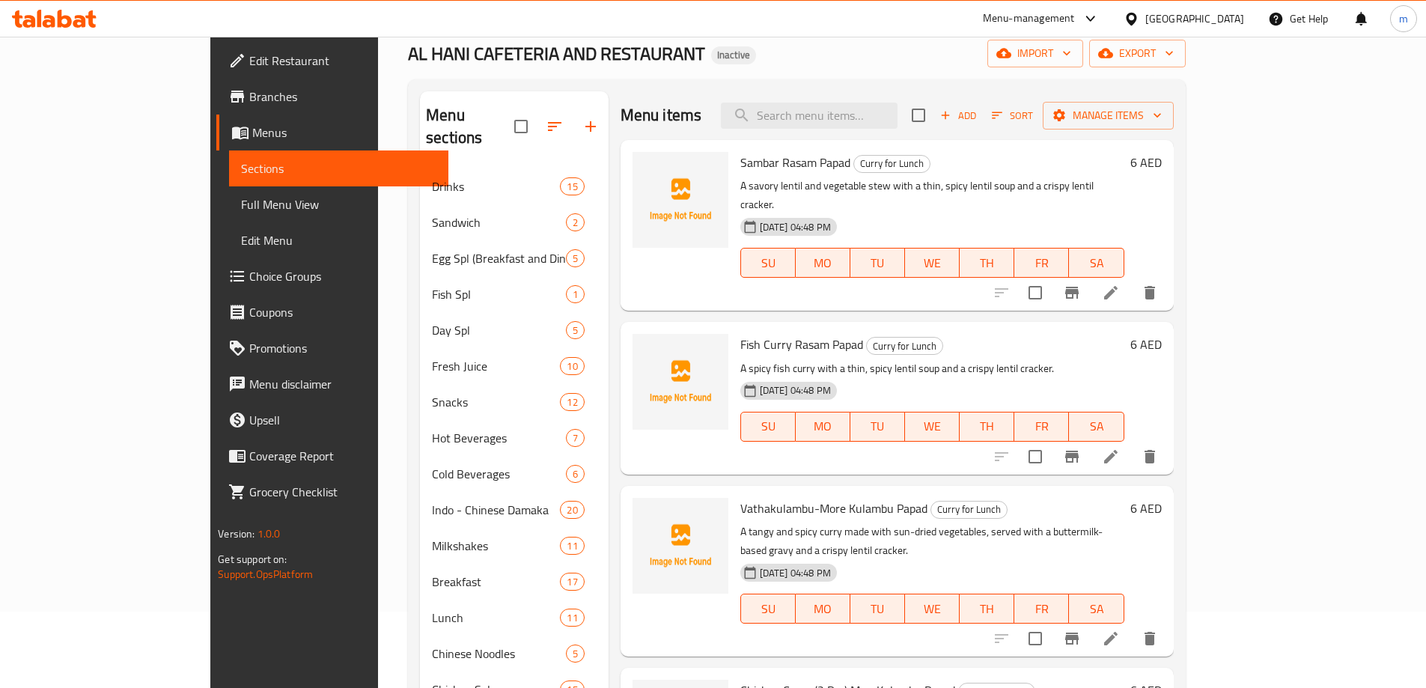
scroll to position [75, 0]
click at [1120, 285] on icon at bounding box center [1111, 294] width 18 height 18
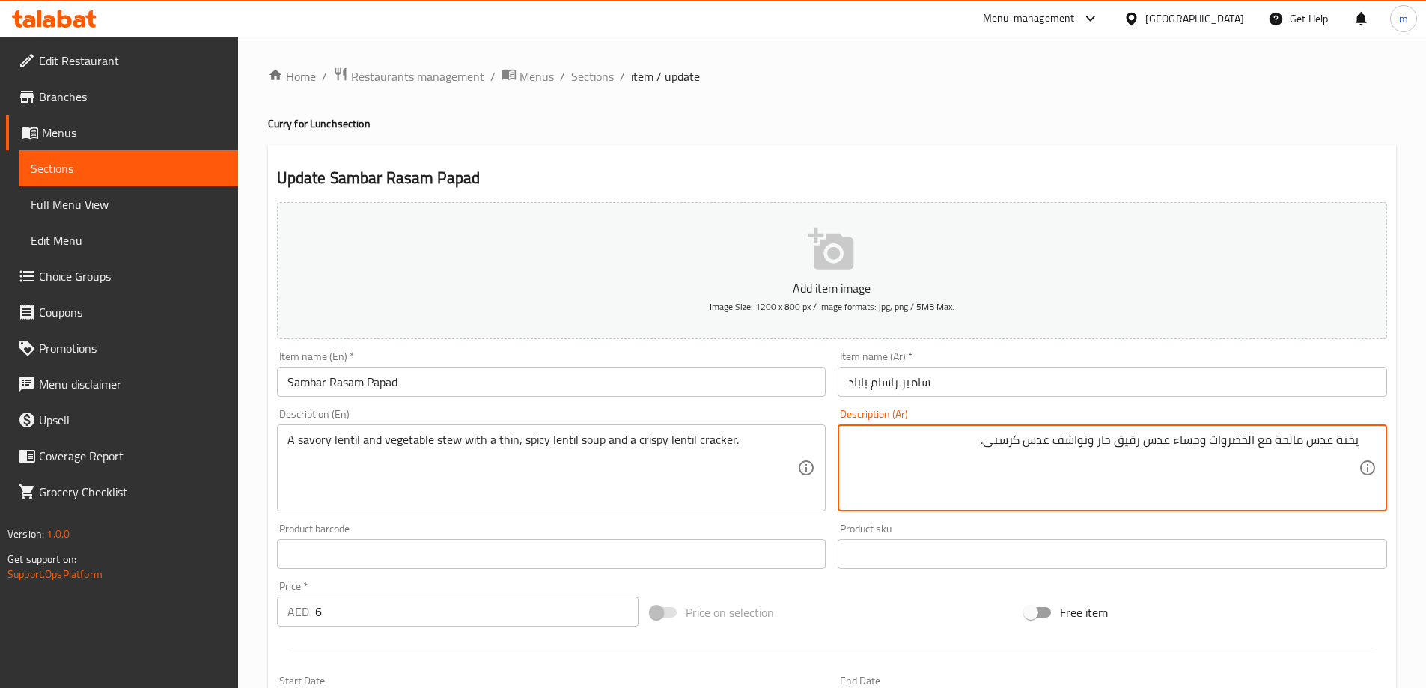
click at [1008, 445] on textarea "يخنة عدس مالحة مع الخضروات وحساء عدس رقيق حار ونواشف عدس كرسبى." at bounding box center [1103, 468] width 511 height 71
click at [1007, 445] on textarea "يخنة عدس مالحة مع الخضروات وحساء عدس رقيق حار ونواشف عدس كرسبى." at bounding box center [1103, 468] width 511 height 71
click at [1006, 445] on textarea "يخنة عدس مالحة مع الخضروات وحساء عدس رقيق حار ونواشف عدس كراكرز." at bounding box center [1103, 468] width 511 height 71
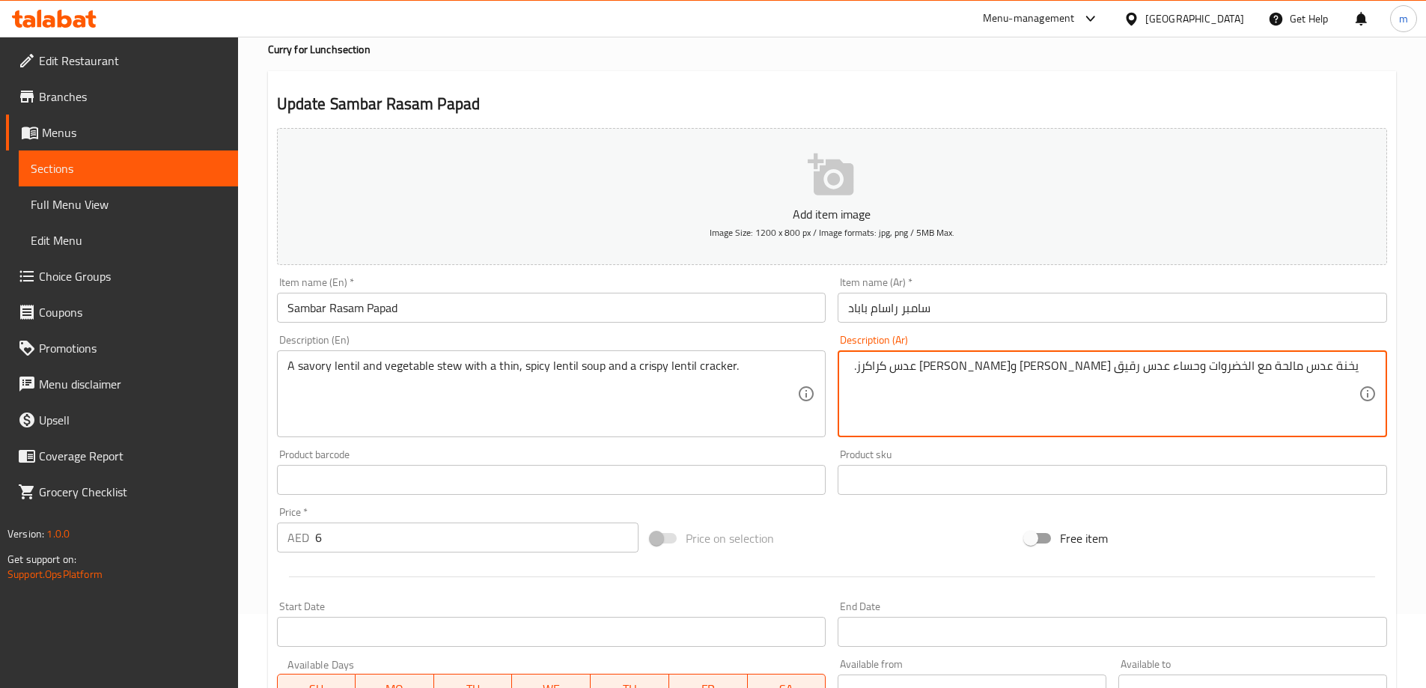
scroll to position [370, 0]
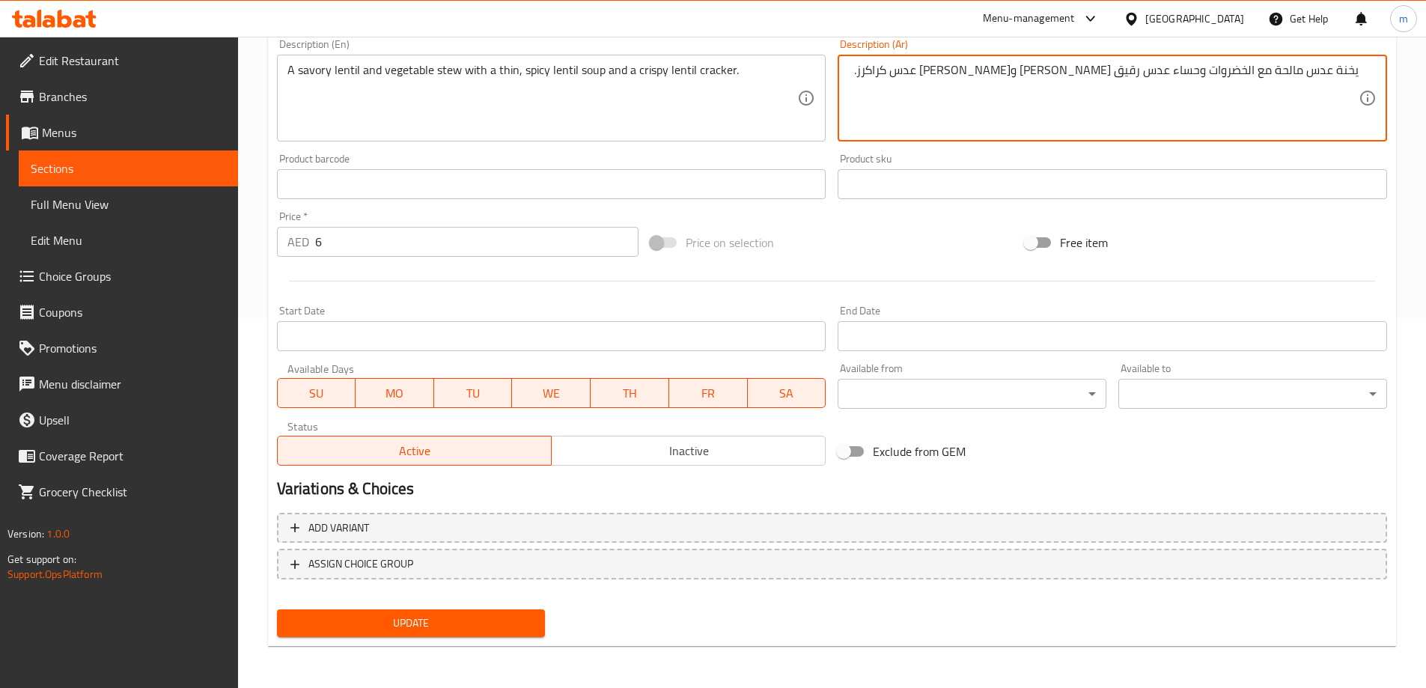
type textarea "يخنة عدس مالحة مع الخضروات وحساء عدس رقيق حار ونواشف عدس كراكرز."
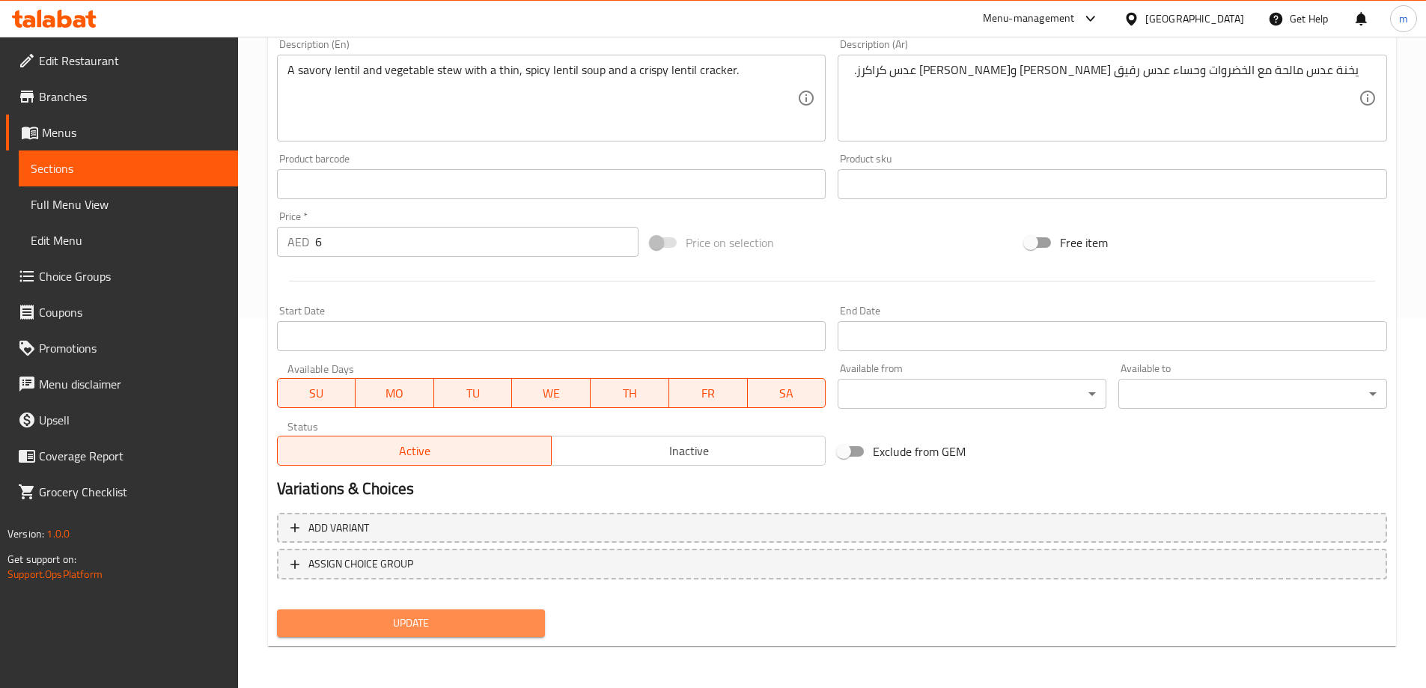
click at [396, 621] on span "Update" at bounding box center [411, 623] width 245 height 19
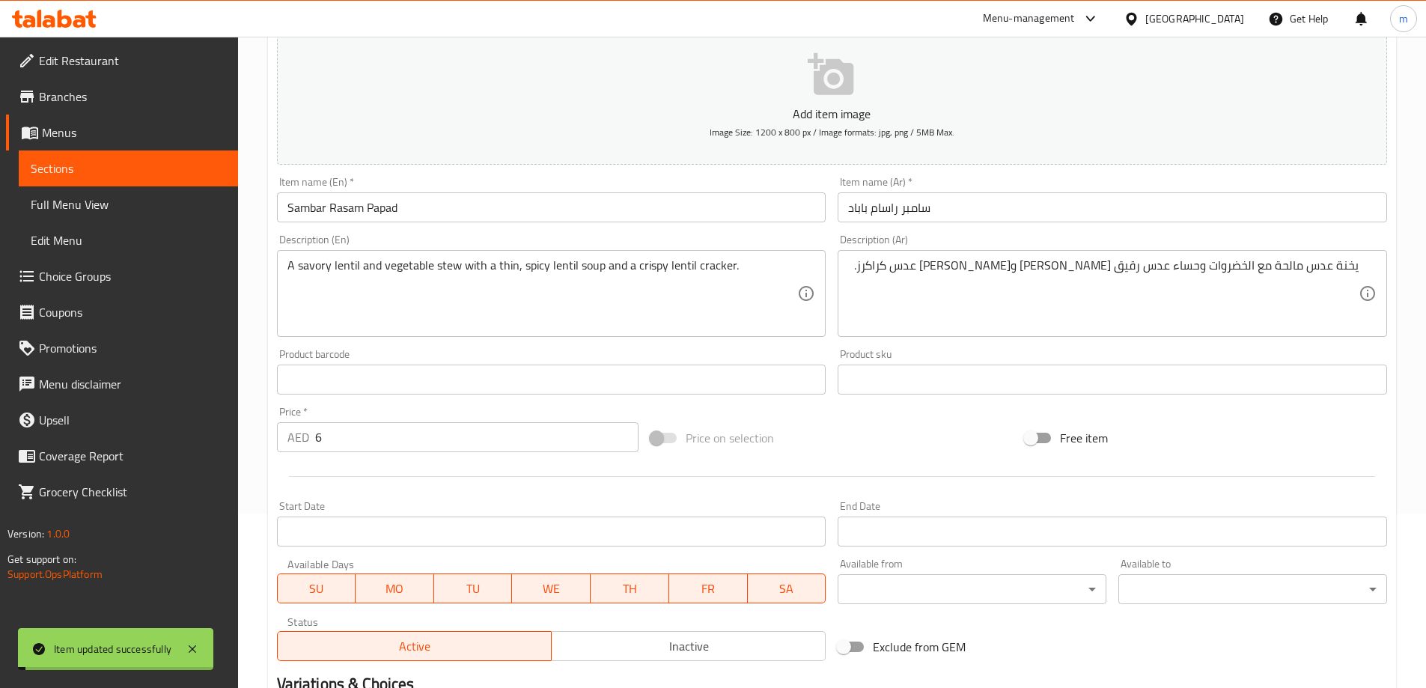
scroll to position [0, 0]
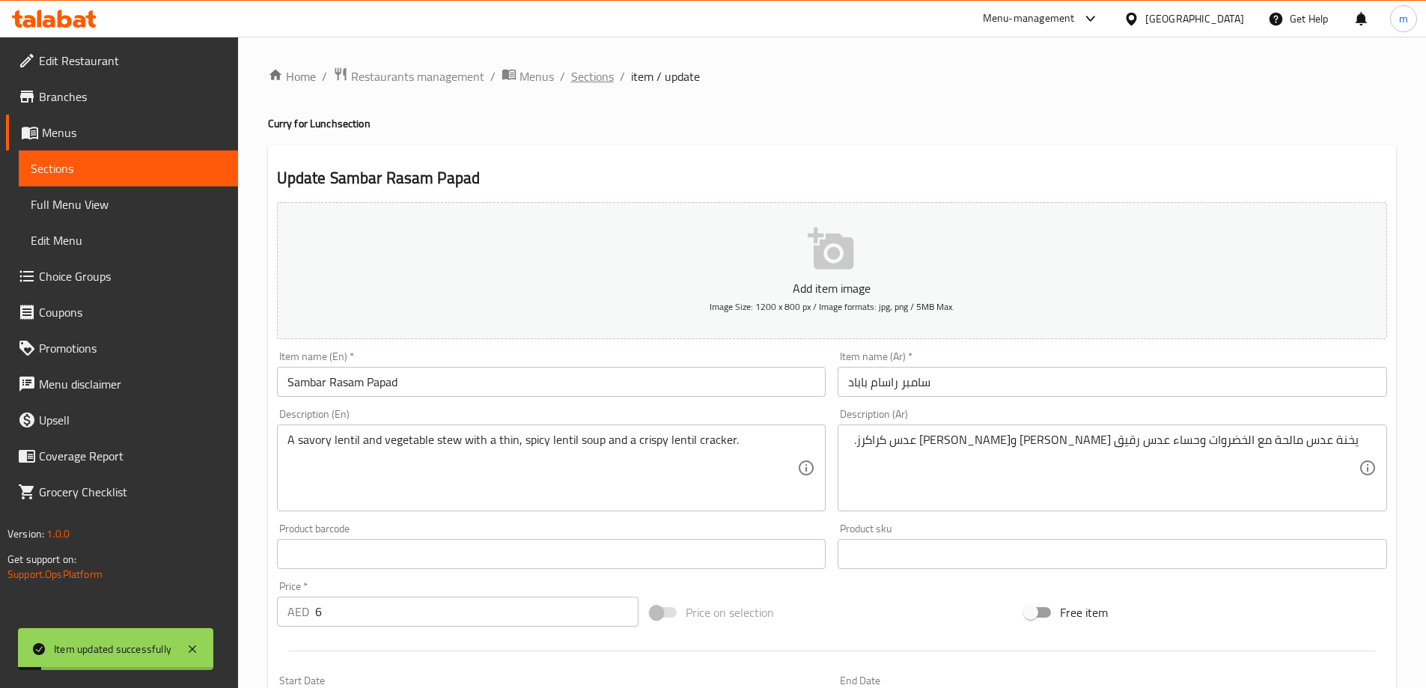
click at [595, 69] on span "Sections" at bounding box center [592, 76] width 43 height 18
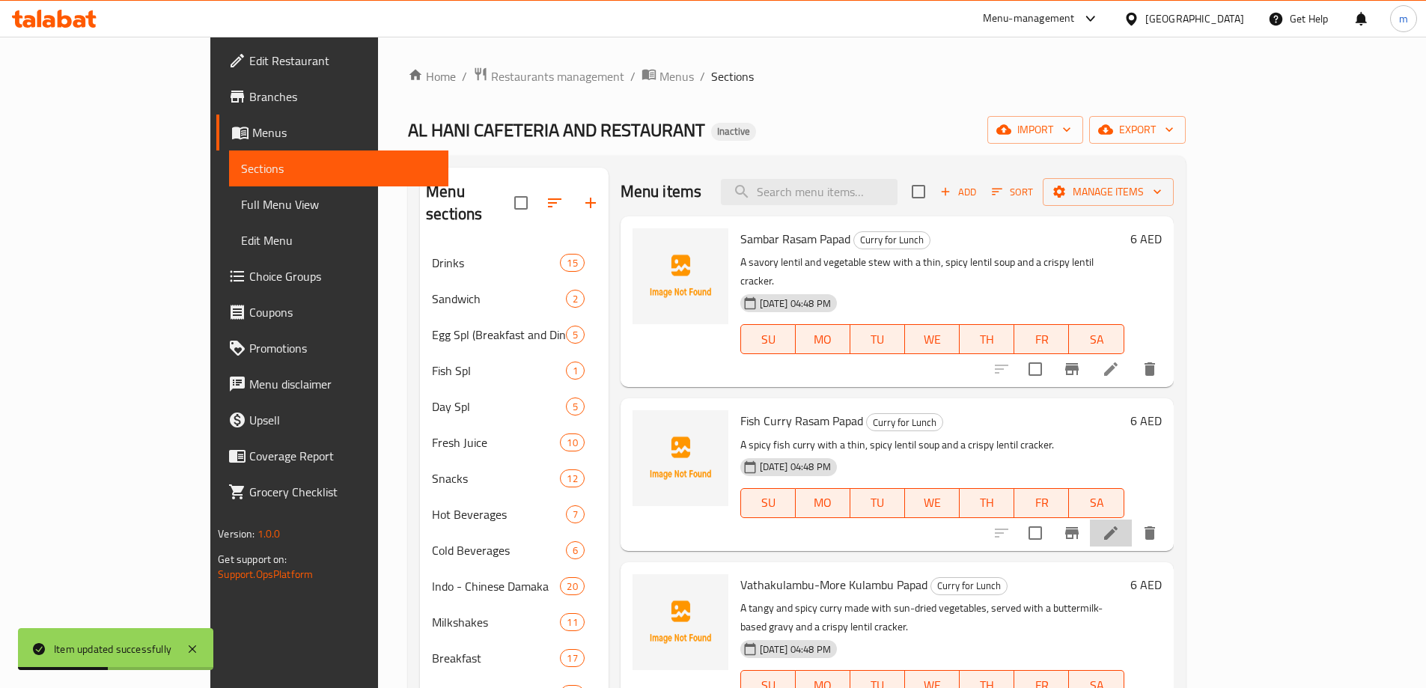
click at [1132, 526] on li at bounding box center [1111, 533] width 42 height 27
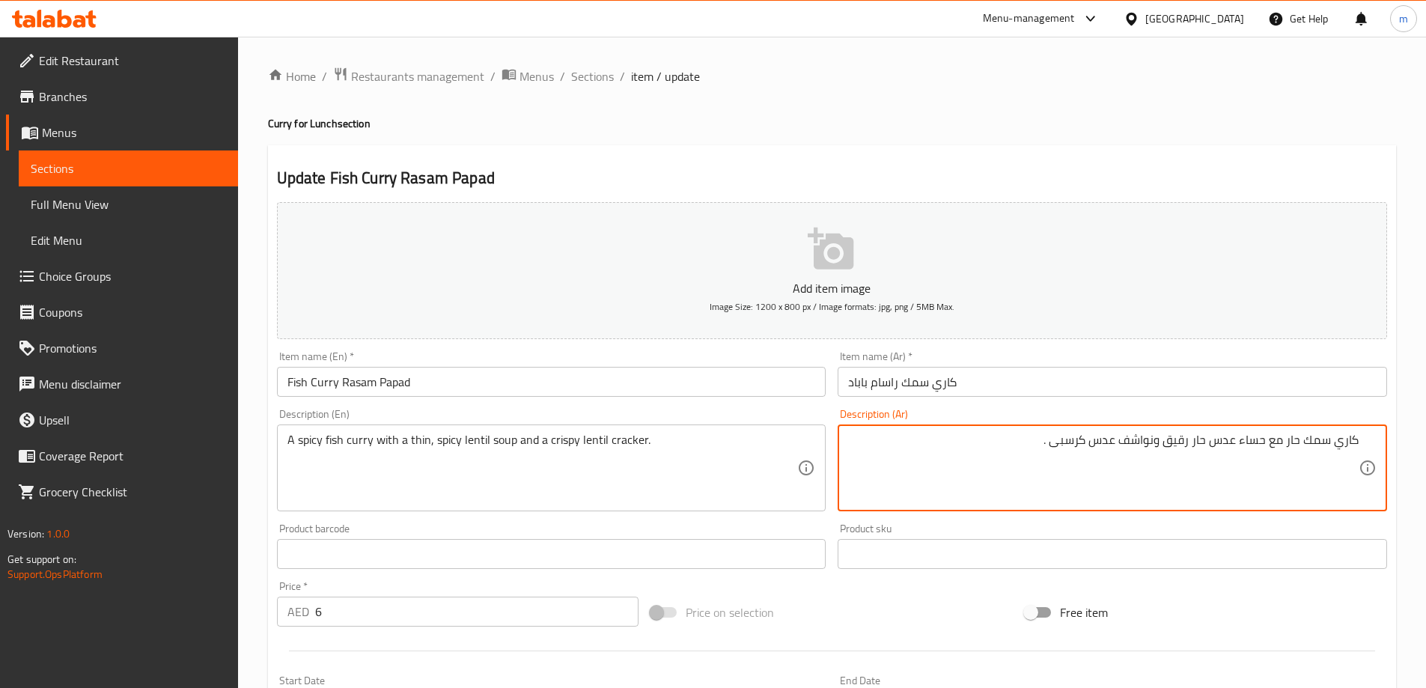
click at [1062, 446] on textarea "كاري سمك حار مع حساء عدس حار رقيق ونواشف عدس كرسبى ." at bounding box center [1103, 468] width 511 height 71
paste textarea "كرز"
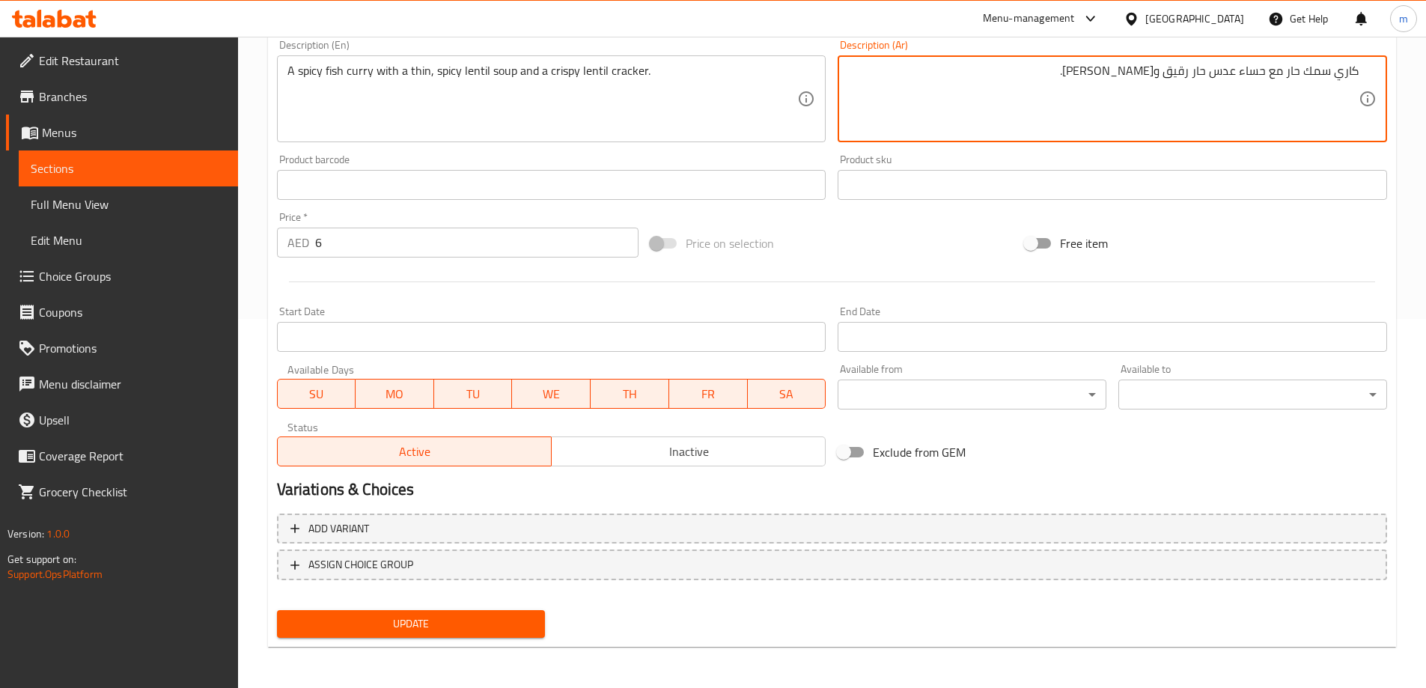
scroll to position [370, 0]
type textarea "كاري سمك حار مع حساء عدس حار رقيق ونواشف عدس كراكرز."
click at [457, 631] on span "Update" at bounding box center [411, 623] width 245 height 19
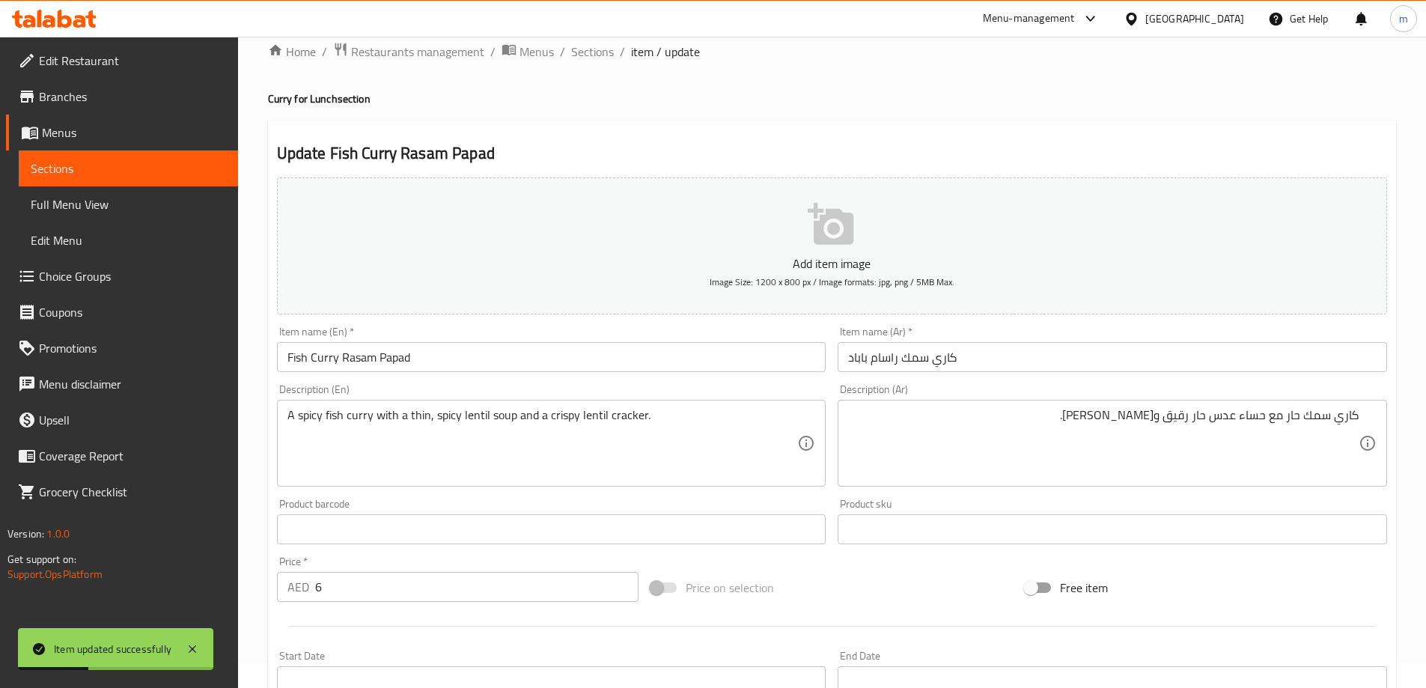
scroll to position [0, 0]
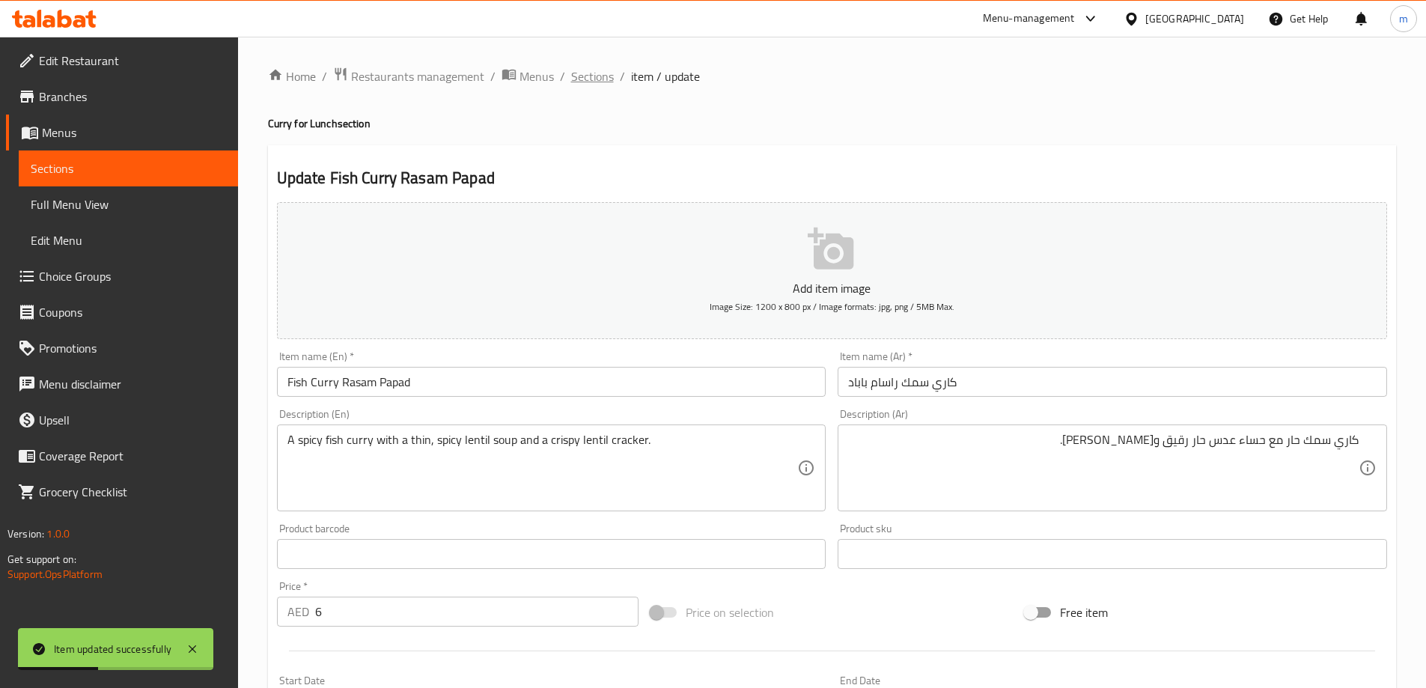
click at [577, 80] on span "Sections" at bounding box center [592, 76] width 43 height 18
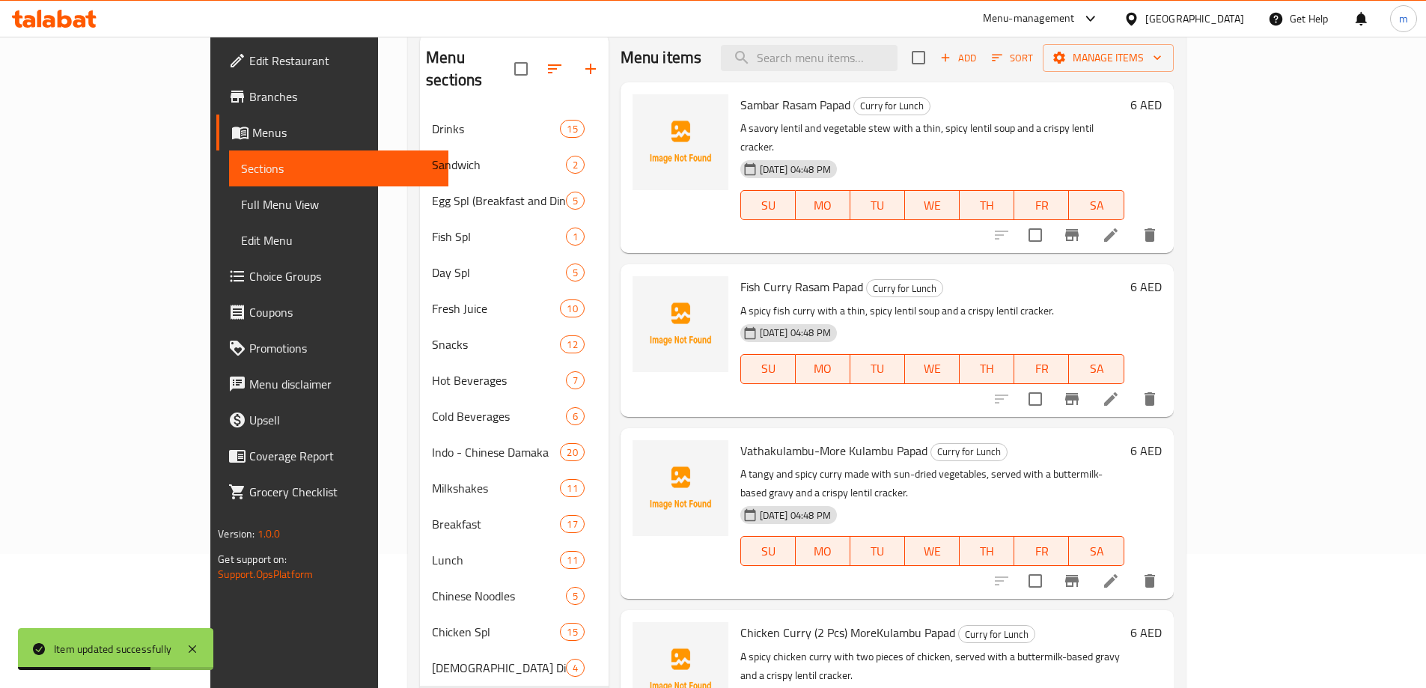
scroll to position [150, 0]
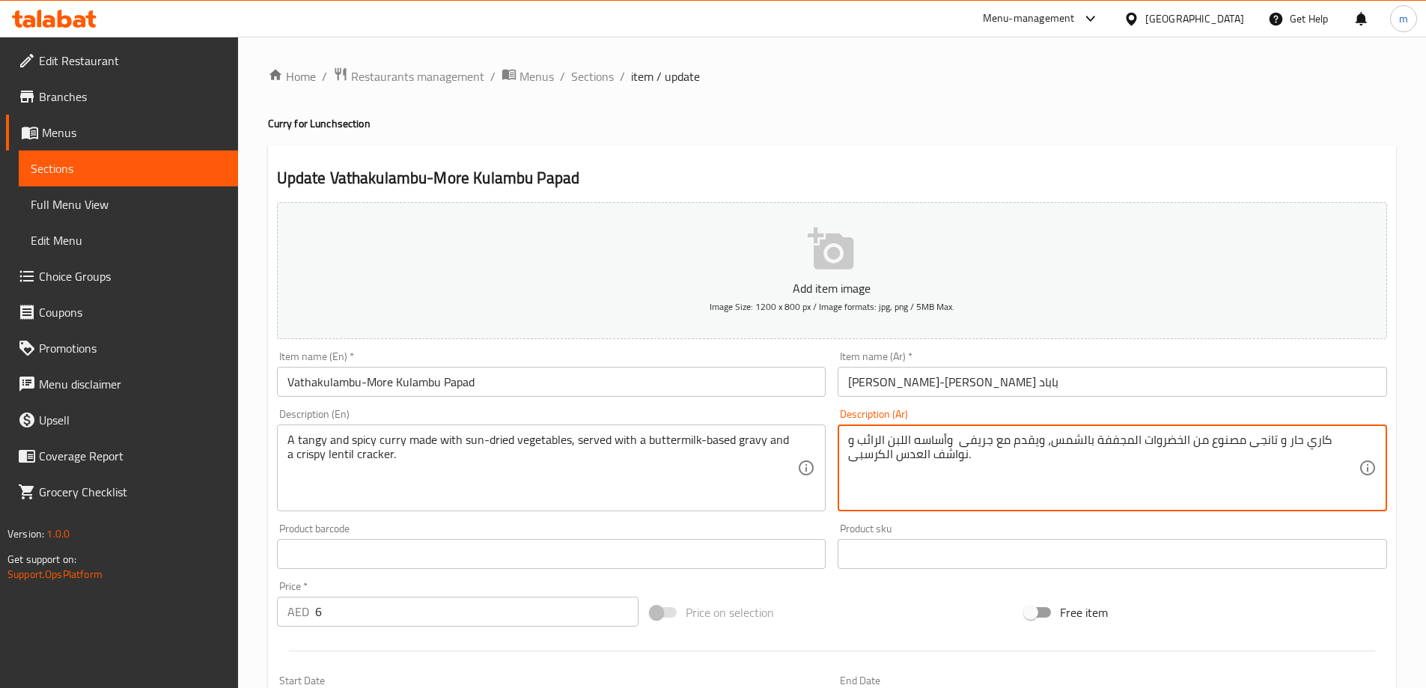
click at [872, 464] on textarea "كاري حار و تانجى مصنوع من الخضروات المجففة بالشمس، ويقدم مع جريفى وأساسه اللبن …" at bounding box center [1103, 468] width 511 height 71
paste textarea "كراكرز"
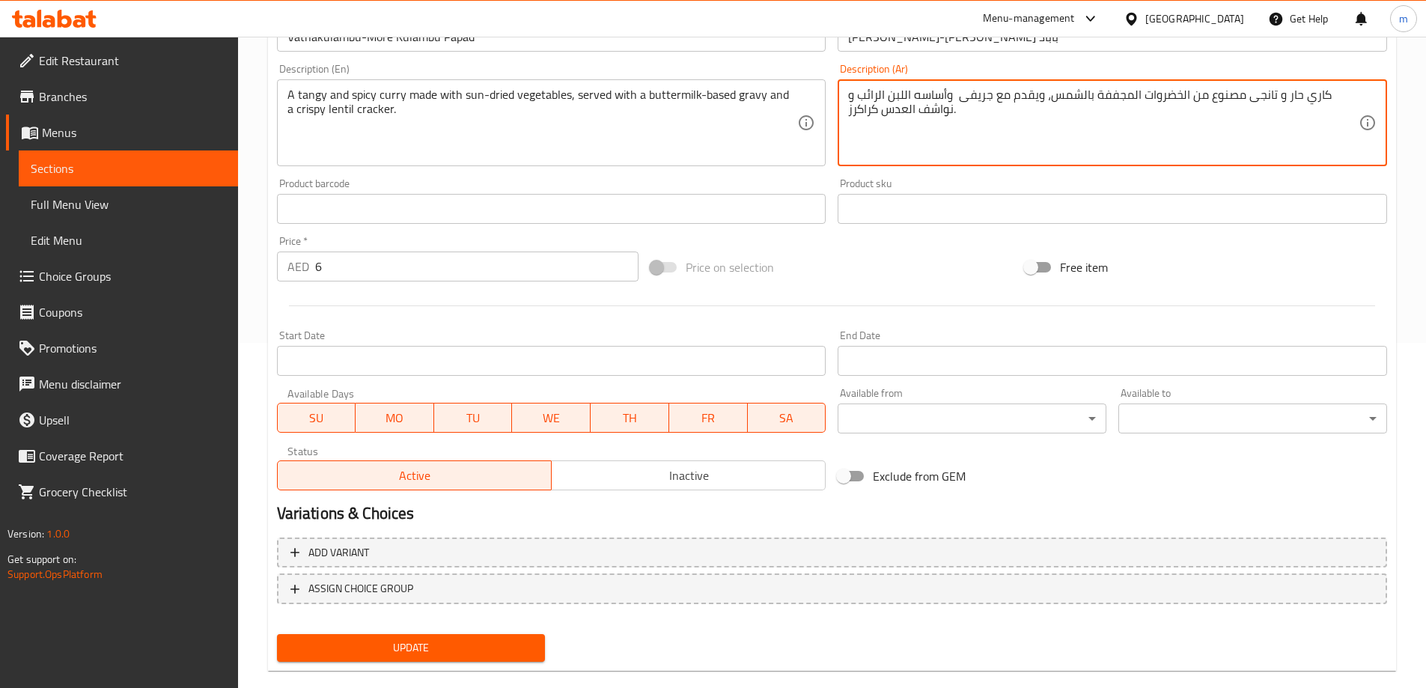
scroll to position [370, 0]
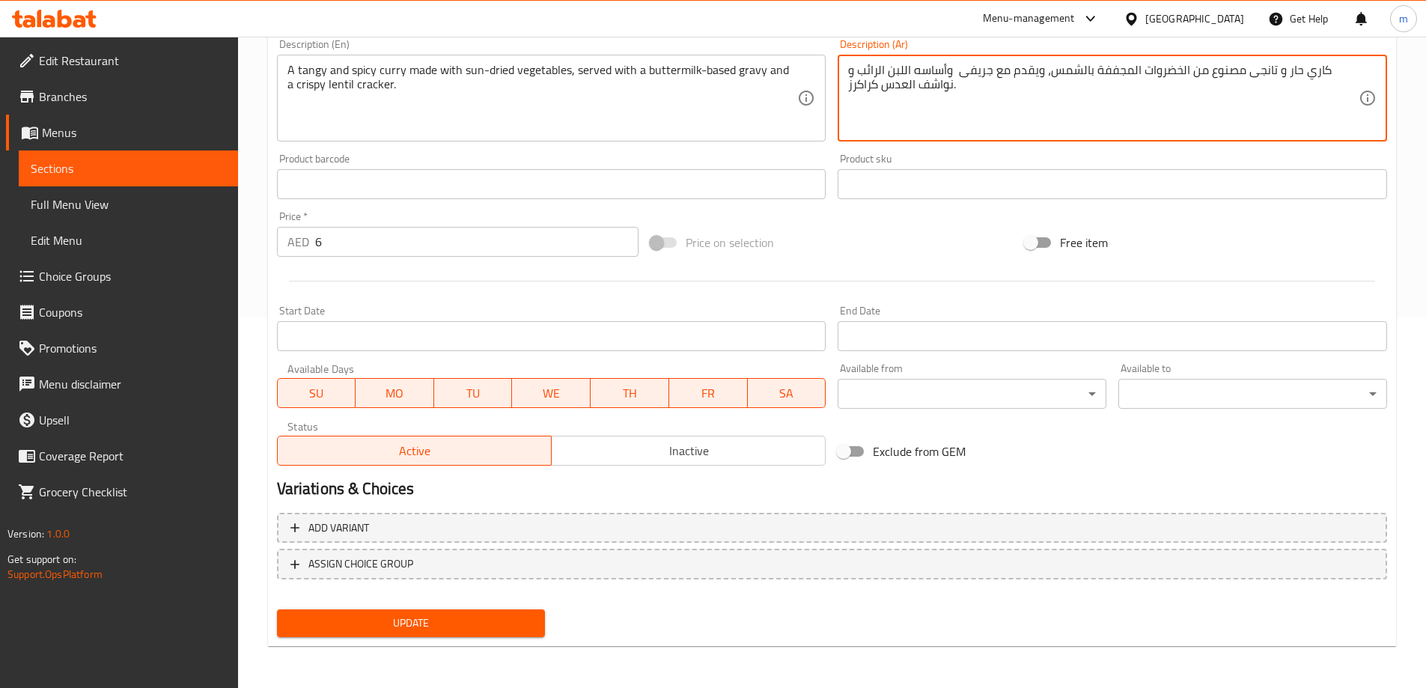
click at [866, 91] on textarea "كاري حار و تانجى مصنوع من الخضروات المجففة بالشمس، ويقدم مع جريفى وأساسه اللبن …" at bounding box center [1103, 98] width 511 height 71
click at [886, 85] on textarea "كاري حار و تانجى مصنوع من الخضروات المجففة بالشمس، ويقدم مع جريفى وأساسه اللبن …" at bounding box center [1103, 98] width 511 height 71
drag, startPoint x: 892, startPoint y: 76, endPoint x: 944, endPoint y: 72, distance: 51.8
click at [944, 72] on textarea "كاري حار و تانجى مصنوع من الخضروات المجففة بالشمس، ويقدم مع جريفى وأساسه اللبن …" at bounding box center [1103, 98] width 511 height 71
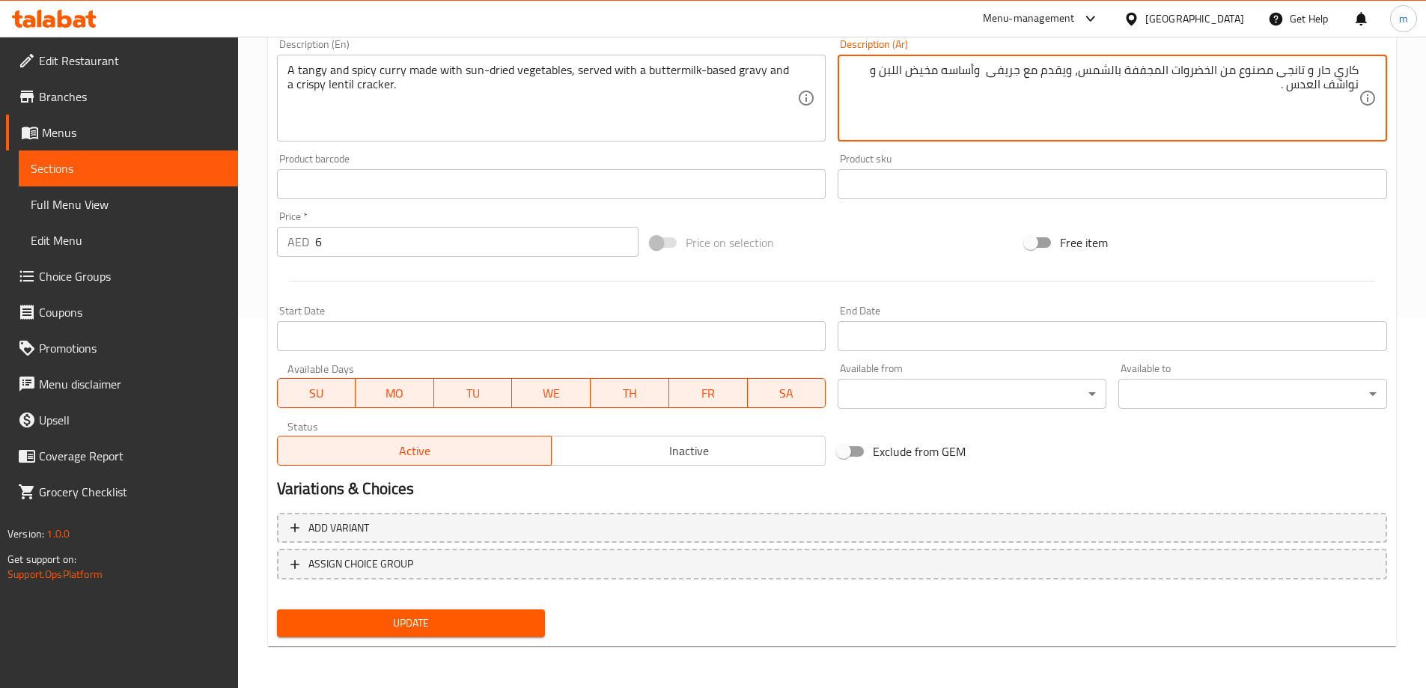
click at [1326, 92] on textarea "كاري حار و تانجى مصنوع من الخضروات المجففة بالشمس، ويقدم مع جريفى وأساسه مخيض ا…" at bounding box center [1103, 98] width 511 height 71
click at [1325, 94] on textarea "كاري حار و تانجى مصنوع من الخضروات المجففة بالشمس، ويقدم مع جريفى وأساسه مخيض ا…" at bounding box center [1103, 98] width 511 height 71
paste textarea "كراكرز"
click at [1330, 93] on textarea "كاري حار و تانجى مصنوع من الخضروات المجففة بالشمس، ويقدم مع جريفى وأساسه مخيض ا…" at bounding box center [1103, 98] width 511 height 71
type textarea "كاري حار و تانجى مصنوع من الخضروات المجففة بالشمس، ويقدم مع جريفى وأساسه مخيض ا…"
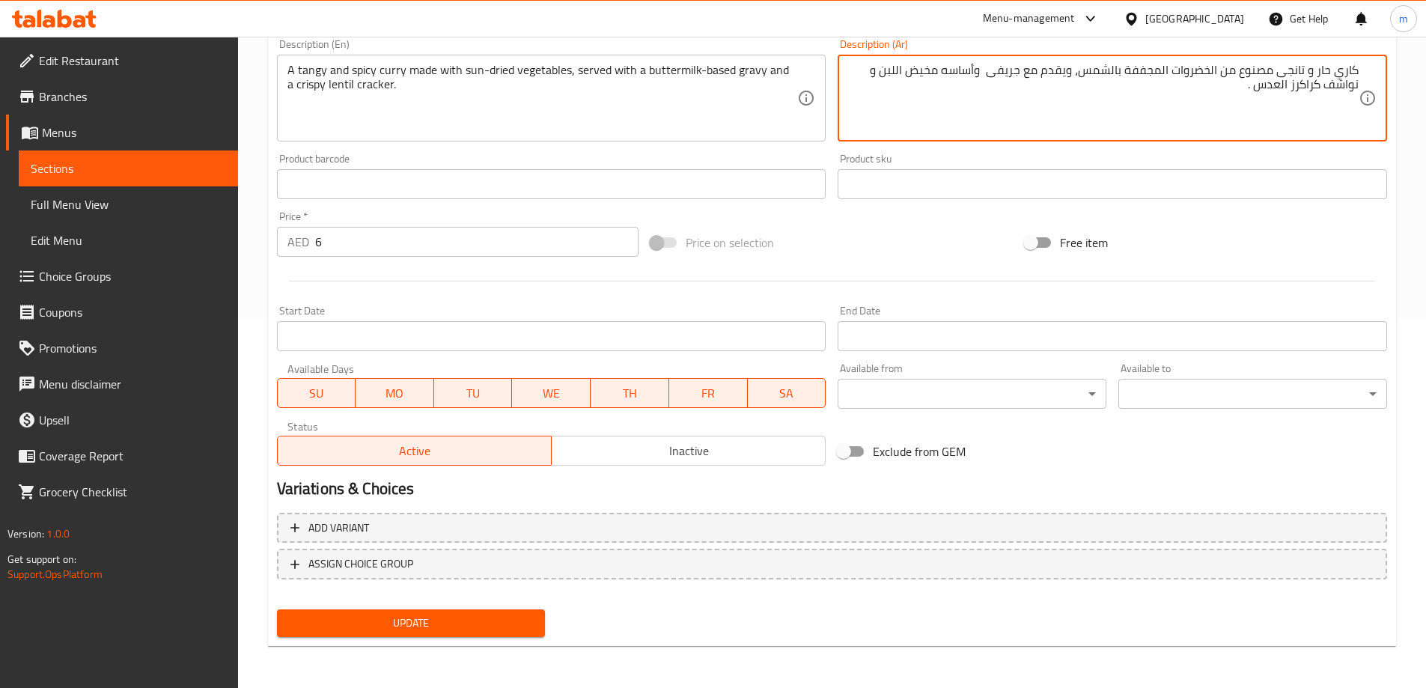
click at [511, 621] on span "Update" at bounding box center [411, 623] width 245 height 19
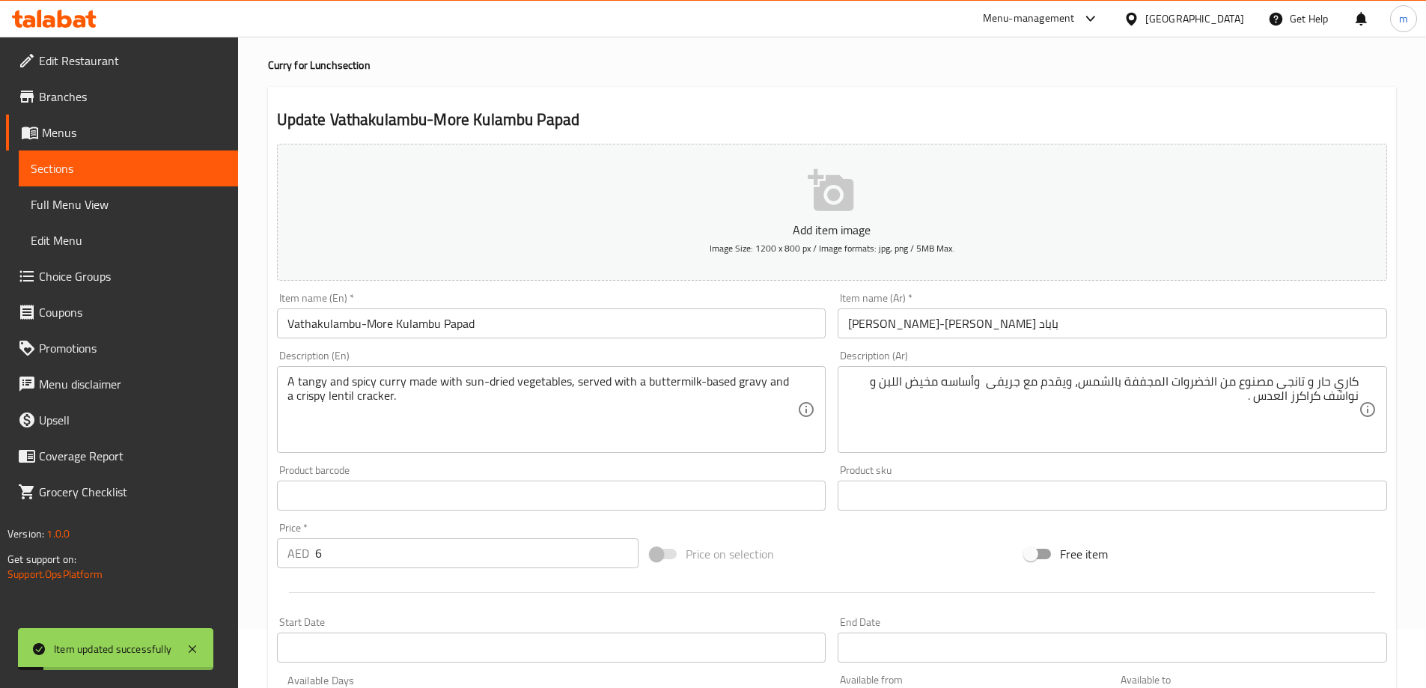
scroll to position [0, 0]
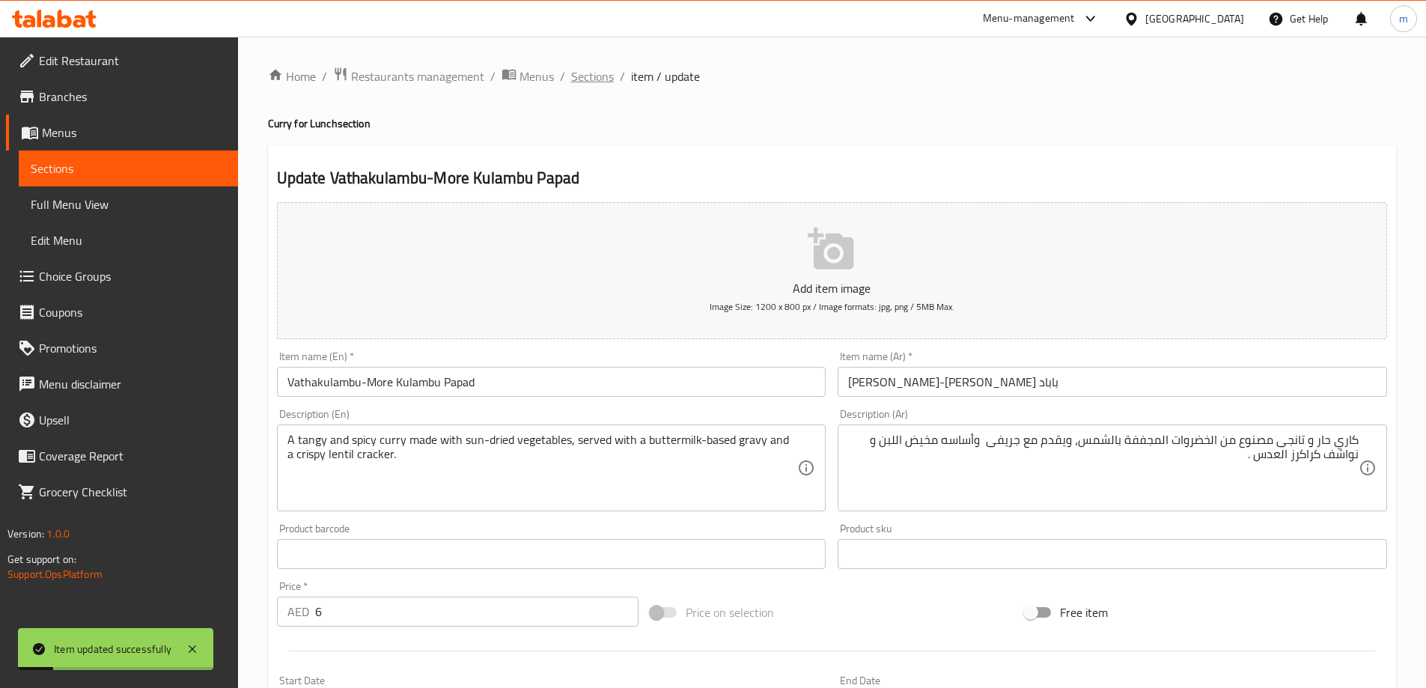
click at [574, 76] on span "Sections" at bounding box center [592, 76] width 43 height 18
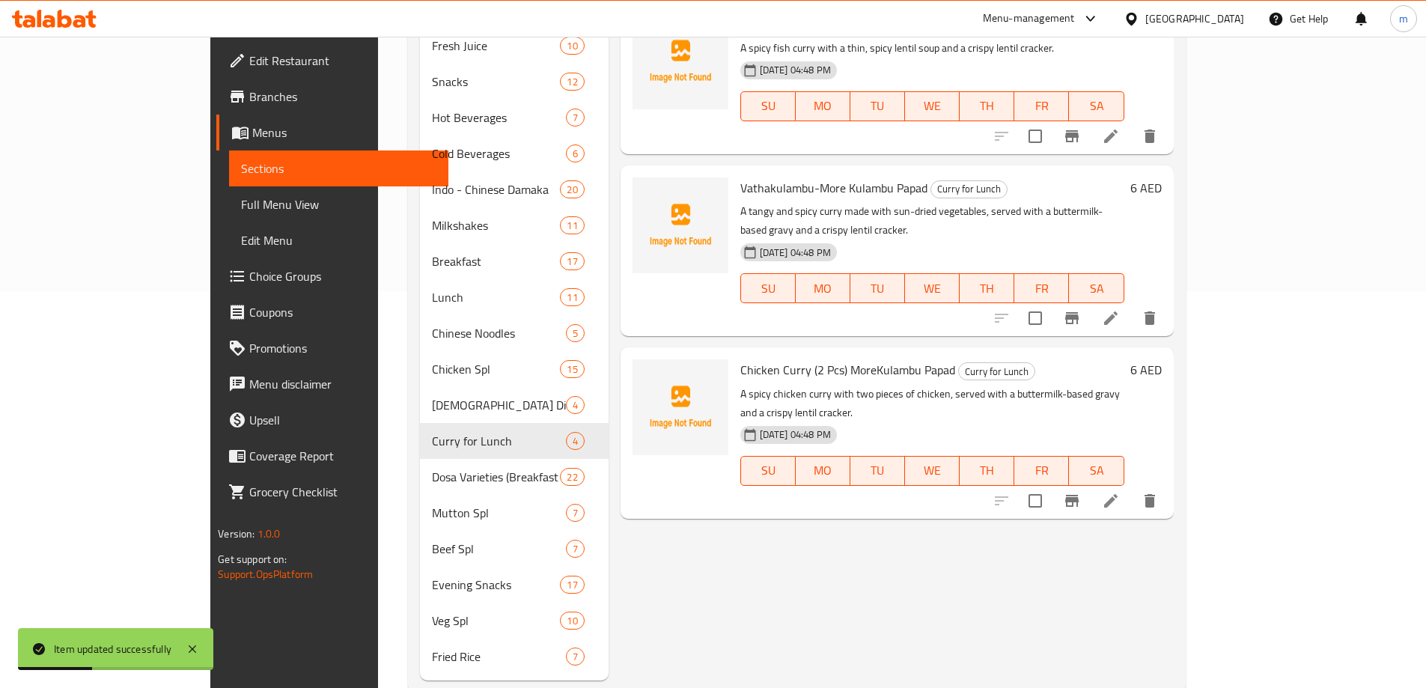
scroll to position [409, 0]
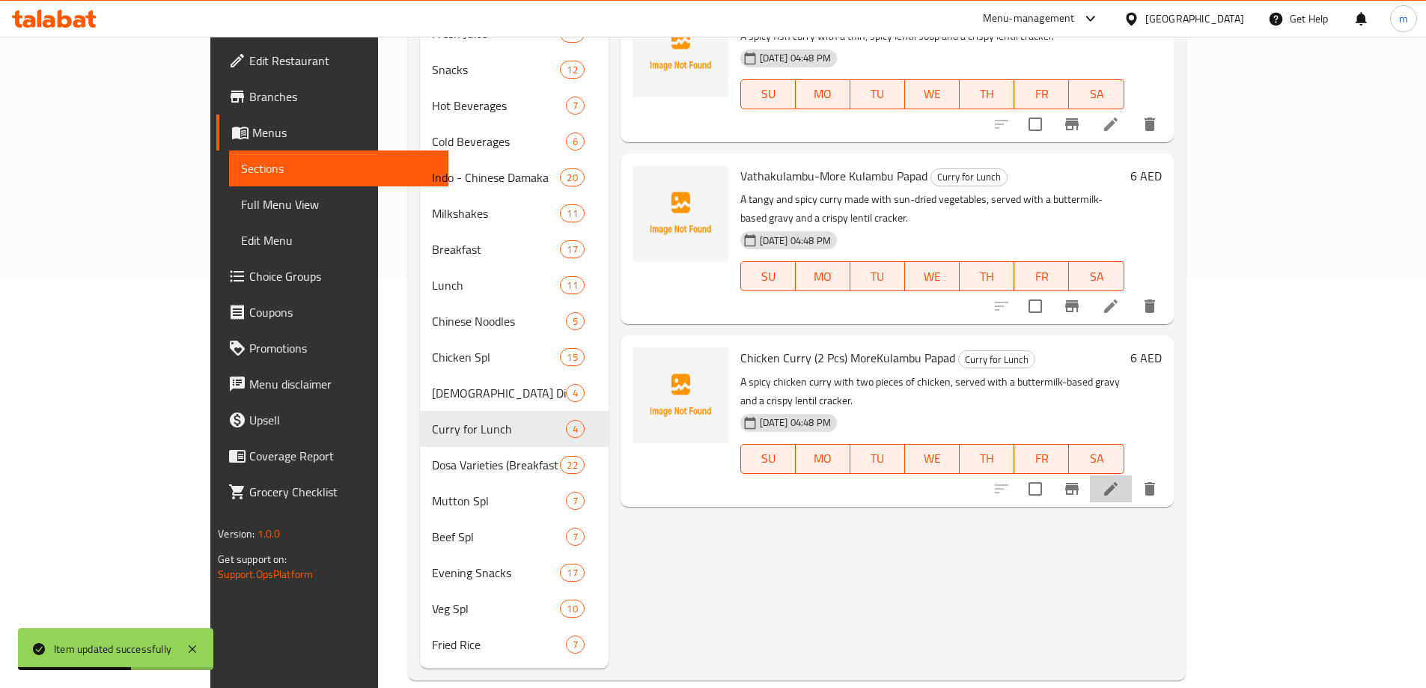
click at [1132, 475] on li at bounding box center [1111, 488] width 42 height 27
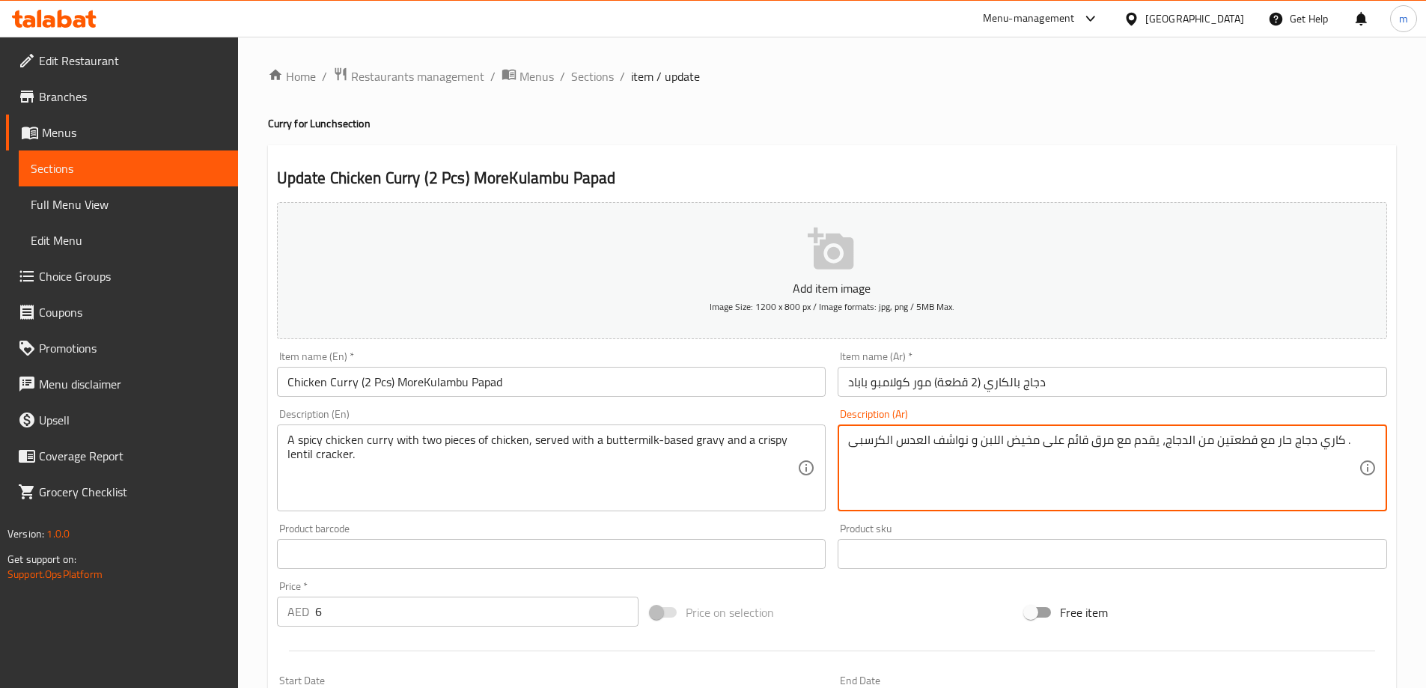
click at [888, 442] on textarea "كاري دجاج حار مع قطعتين من الدجاج، يقدم مع مرق قائم على مخيض اللبن و نواشف العد…" at bounding box center [1103, 468] width 511 height 71
click at [886, 445] on textarea "كاري دجاج حار مع قطعتين من الدجاج، يقدم مع مرق قائم على مخيض اللبن و نواشف العد…" at bounding box center [1103, 468] width 511 height 71
paste textarea "كراكرز"
click at [918, 445] on textarea "كاري دجاج حار مع قطعتين من الدجاج، يقدم مع مرق قائم على مخيض اللبن و نواشفكراكر…" at bounding box center [1103, 468] width 511 height 71
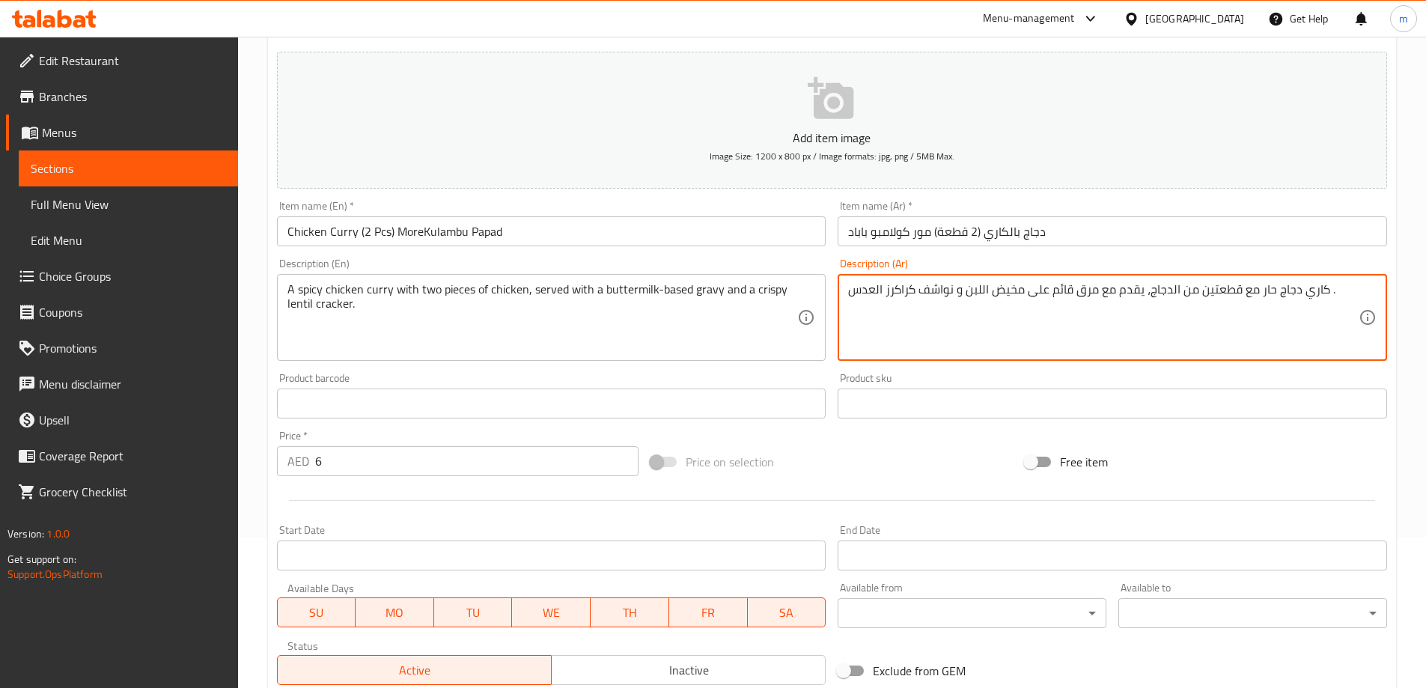
scroll to position [370, 0]
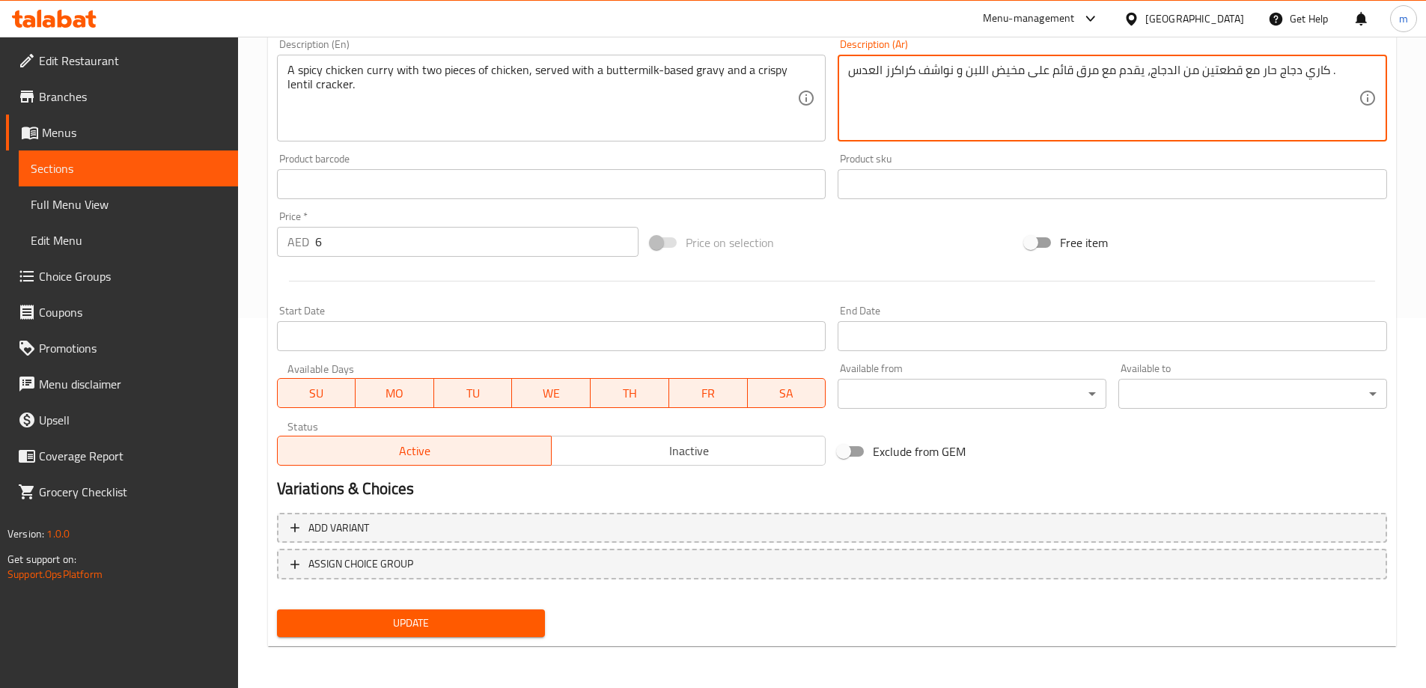
click at [472, 625] on span "Update" at bounding box center [411, 623] width 245 height 19
drag, startPoint x: 920, startPoint y: 73, endPoint x: 955, endPoint y: 79, distance: 35.7
type textarea "كاري دجاج حار مع قطعتين من الدجاج، يقدم مع مرق قائم على مخيض اللبن وكريسبي كراك…"
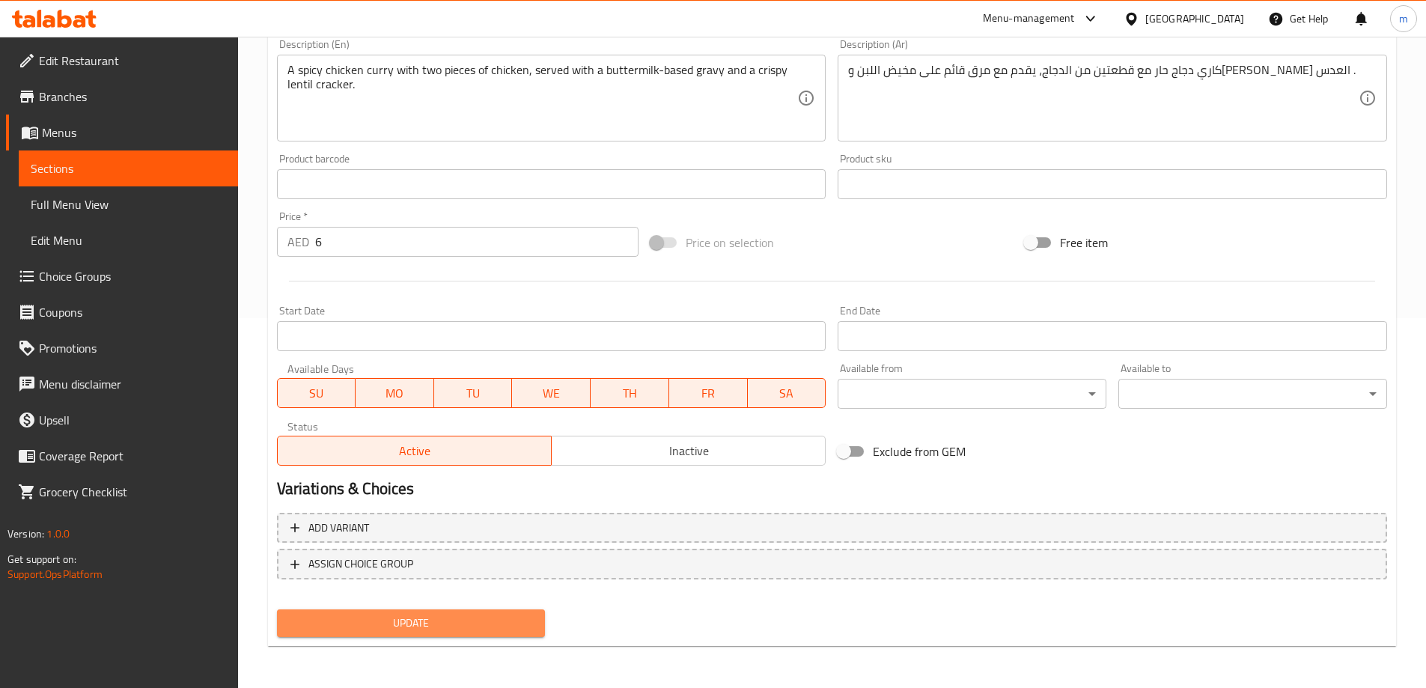
click at [419, 628] on span "Update" at bounding box center [411, 623] width 245 height 19
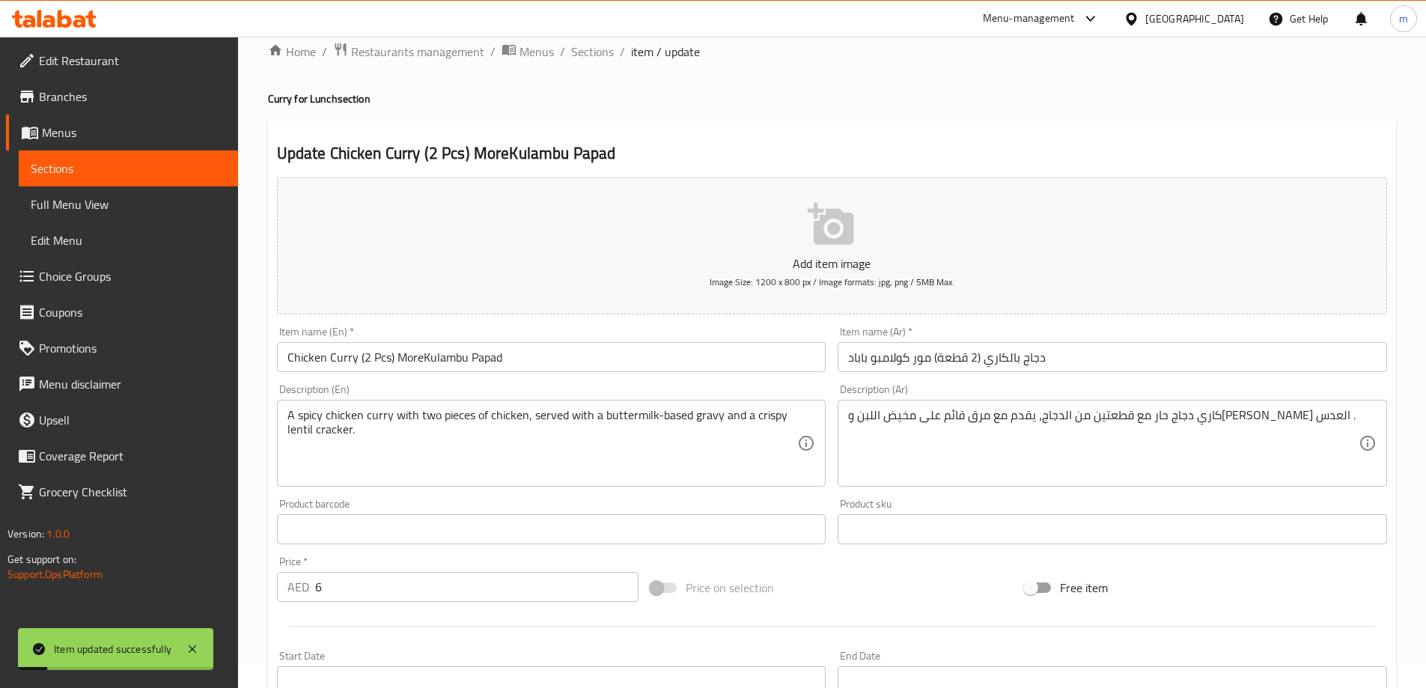
scroll to position [0, 0]
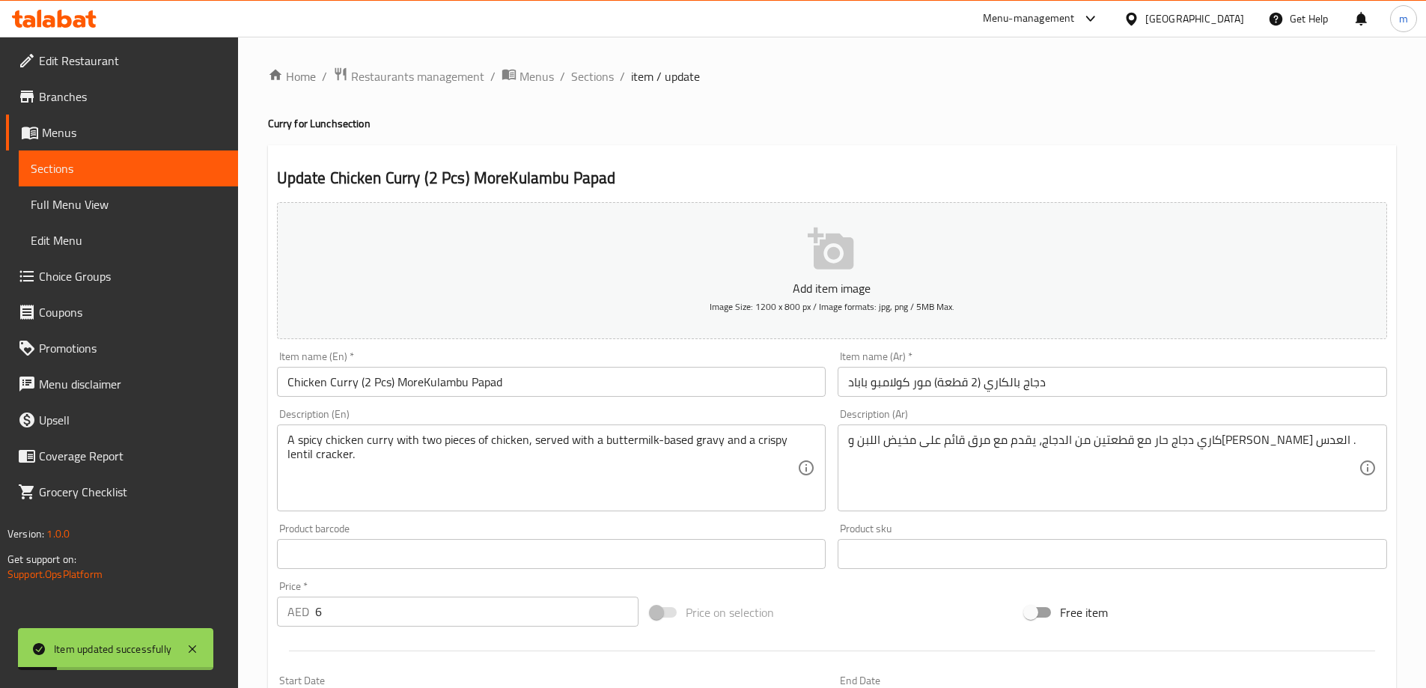
drag, startPoint x: 579, startPoint y: 72, endPoint x: 586, endPoint y: 88, distance: 17.1
click at [579, 73] on span "Sections" at bounding box center [592, 76] width 43 height 18
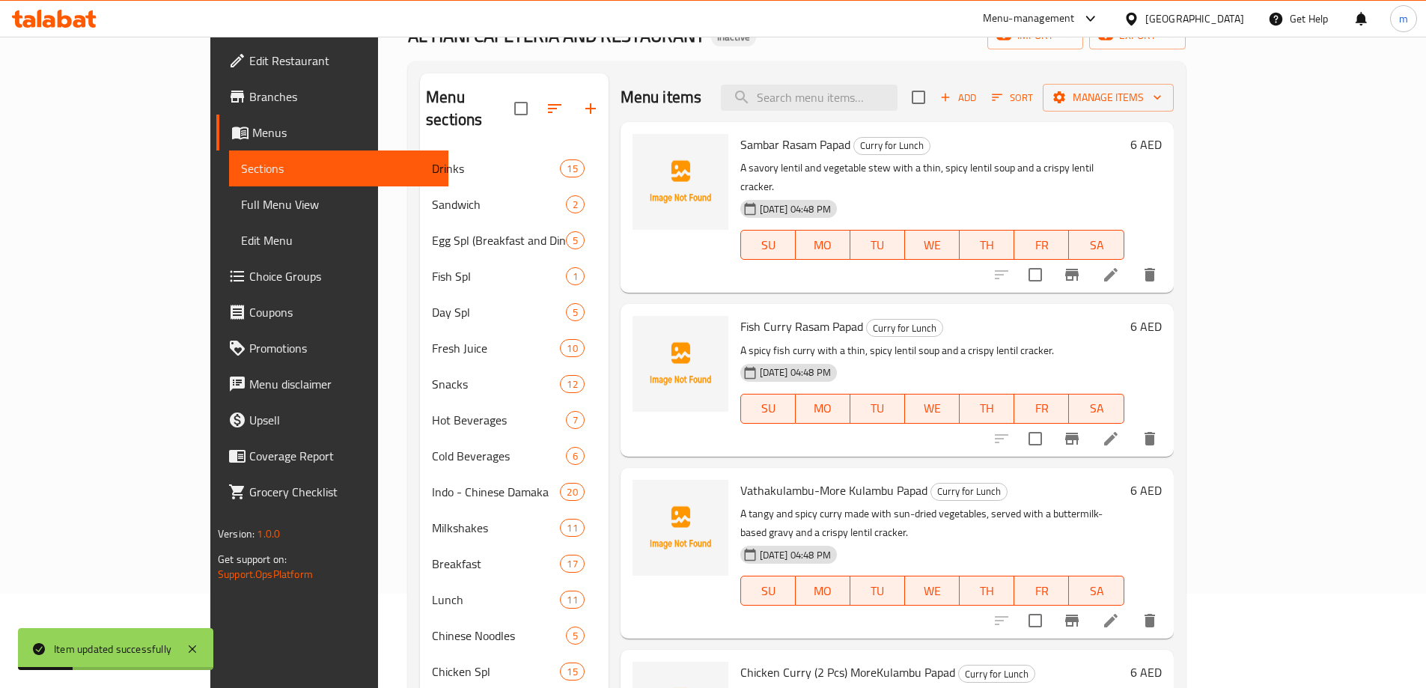
scroll to position [374, 0]
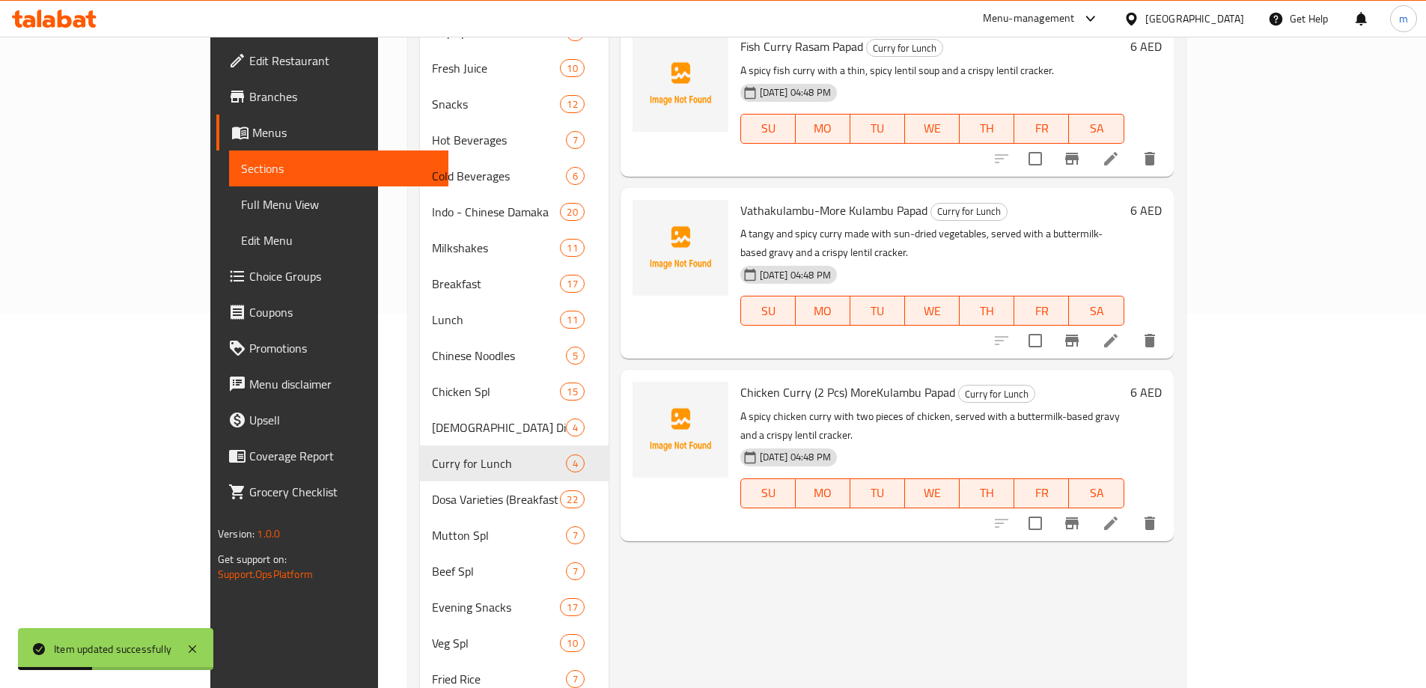
click at [1120, 332] on icon at bounding box center [1111, 341] width 18 height 18
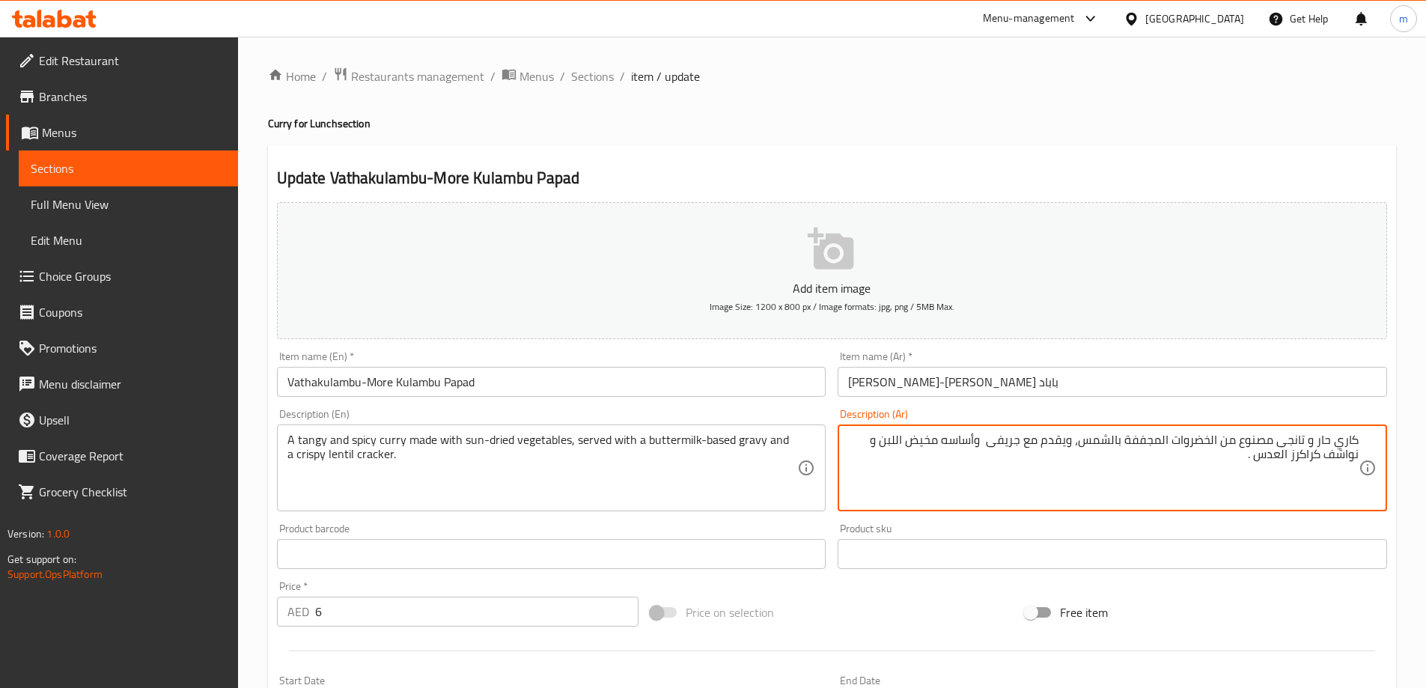
drag, startPoint x: 1325, startPoint y: 463, endPoint x: 1387, endPoint y: 451, distance: 64.0
click at [1387, 451] on div "Description (Ar) كاري حار و تانجى مصنوع من الخضروات المجففة بالشمس، ويقدم مع جر…" at bounding box center [1113, 460] width 562 height 115
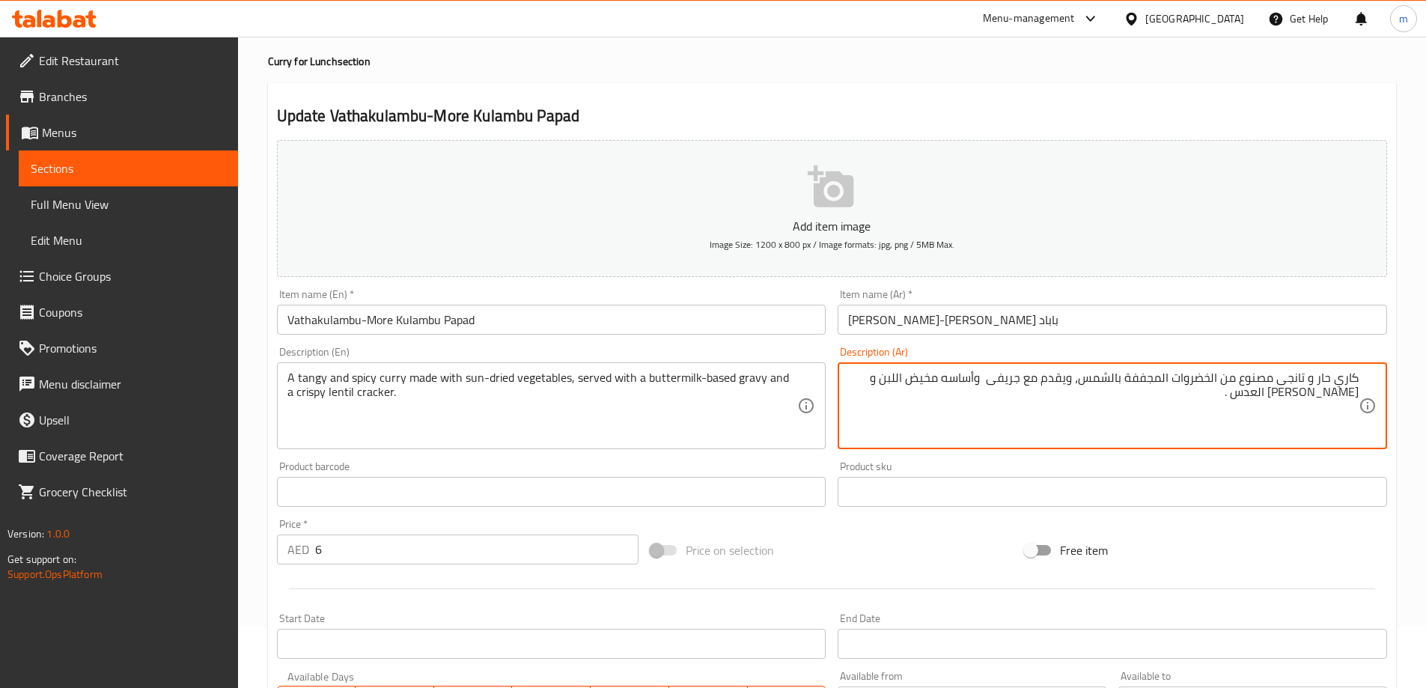
scroll to position [370, 0]
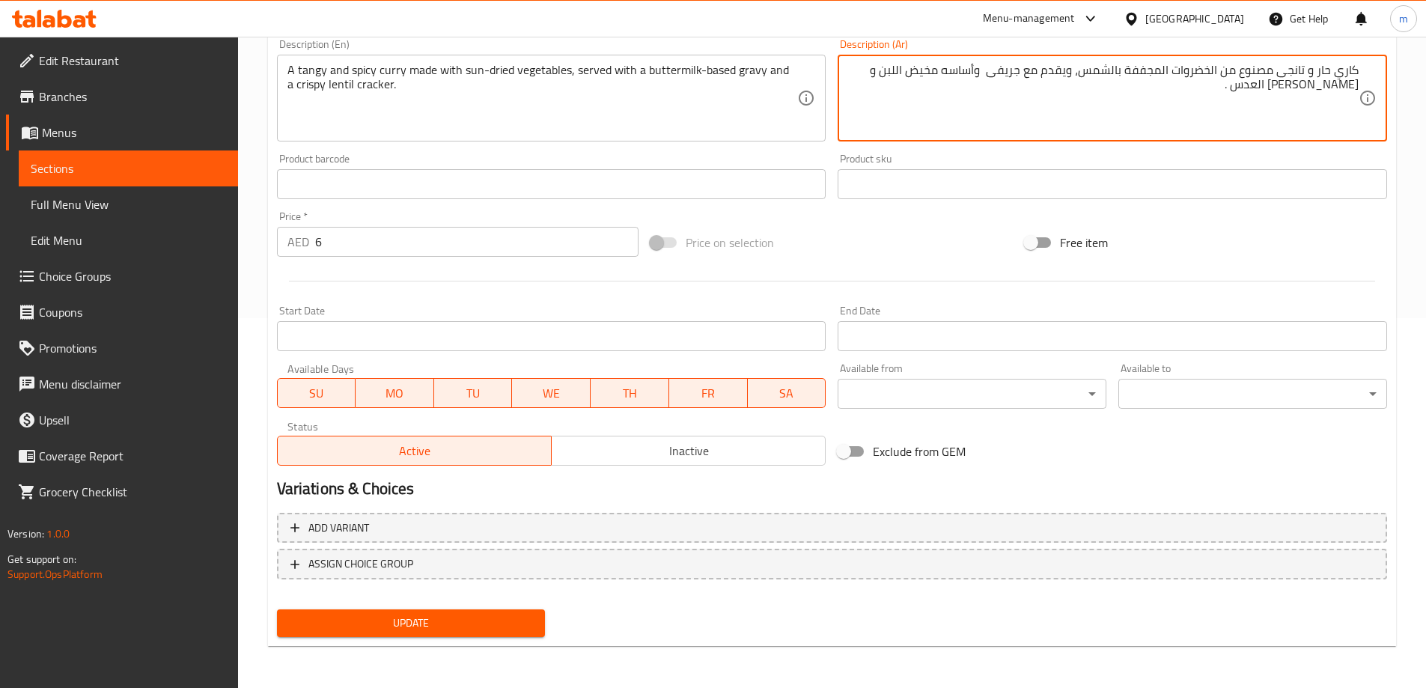
type textarea "كاري حار و تانجى مصنوع من الخضروات المجففة بالشمس، ويقدم مع جريفى وأساسه مخيض ا…"
click at [468, 633] on button "Update" at bounding box center [411, 623] width 269 height 28
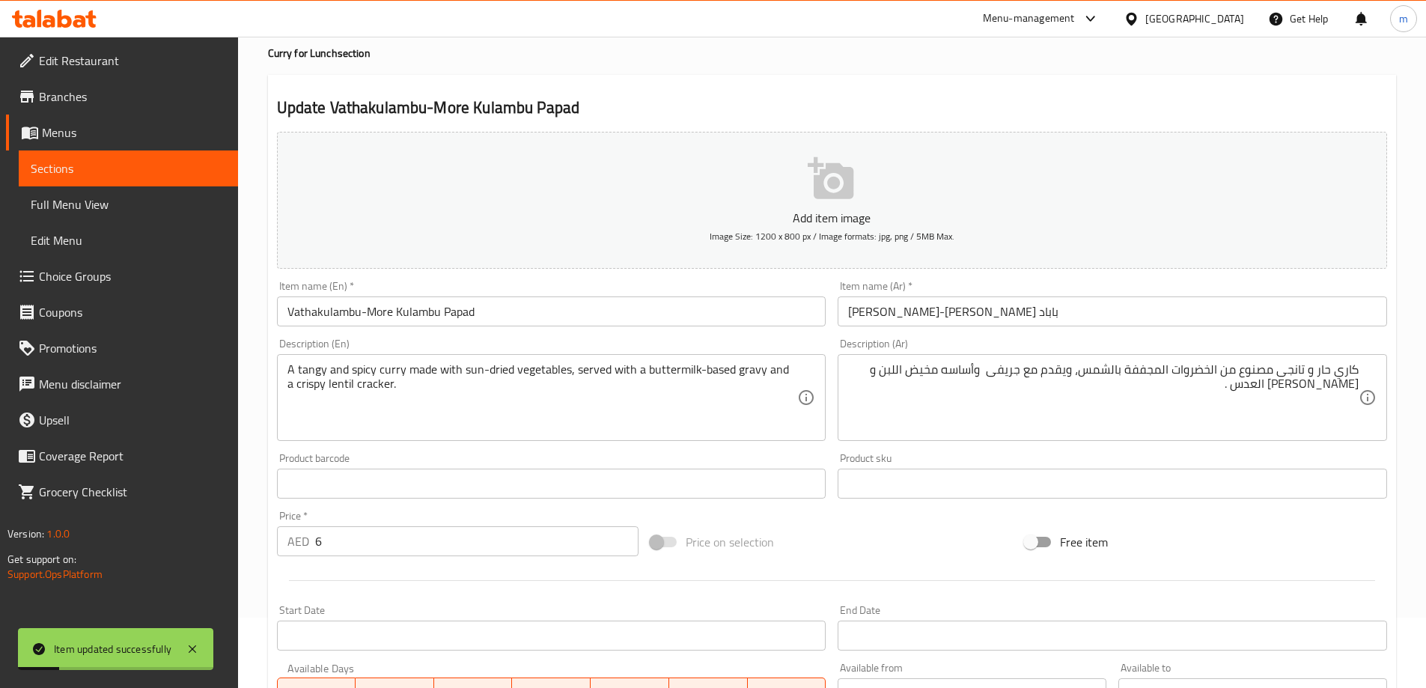
scroll to position [0, 0]
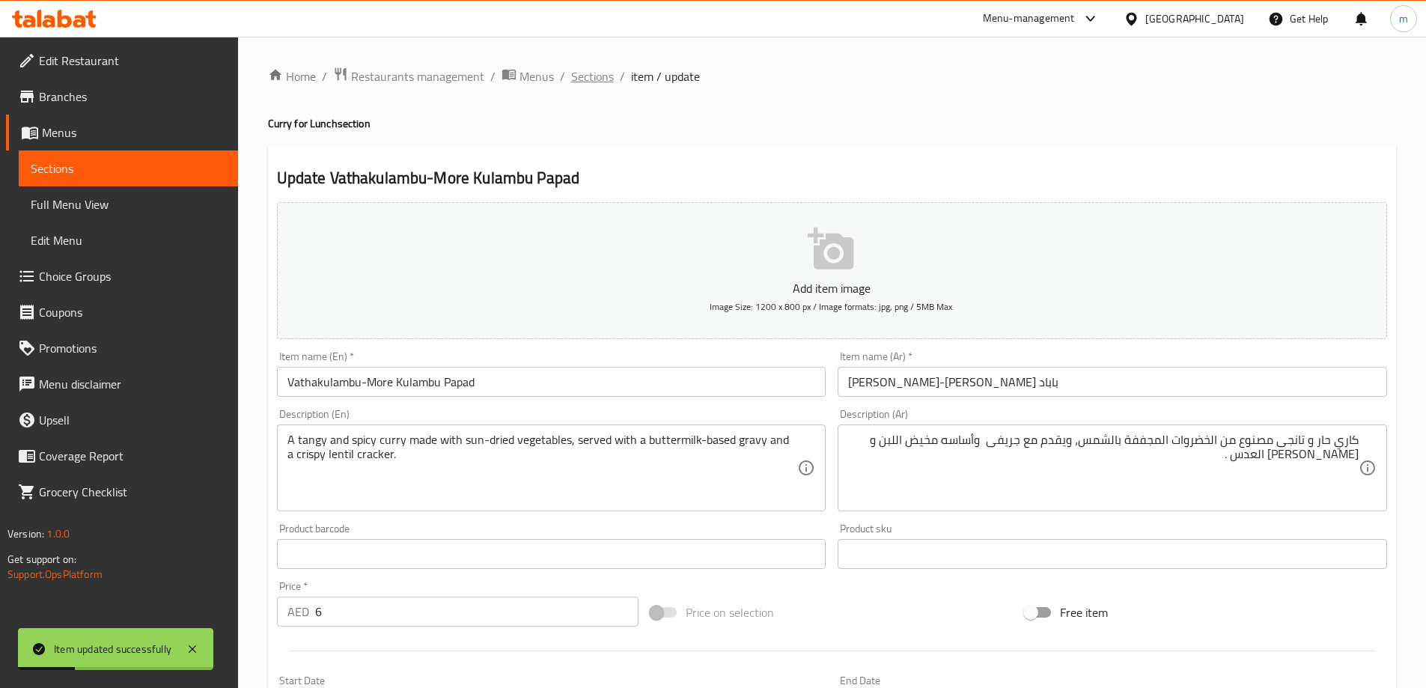
click at [575, 76] on span "Sections" at bounding box center [592, 76] width 43 height 18
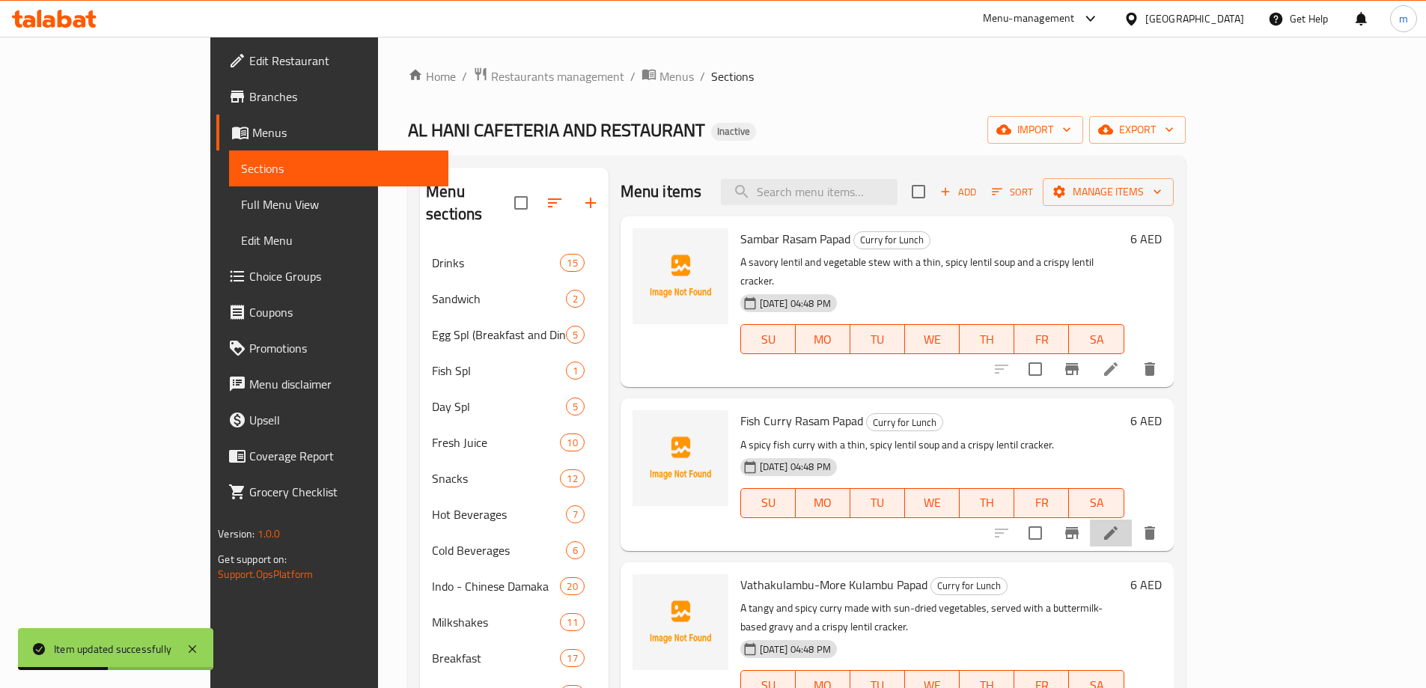
click at [1132, 520] on li at bounding box center [1111, 533] width 42 height 27
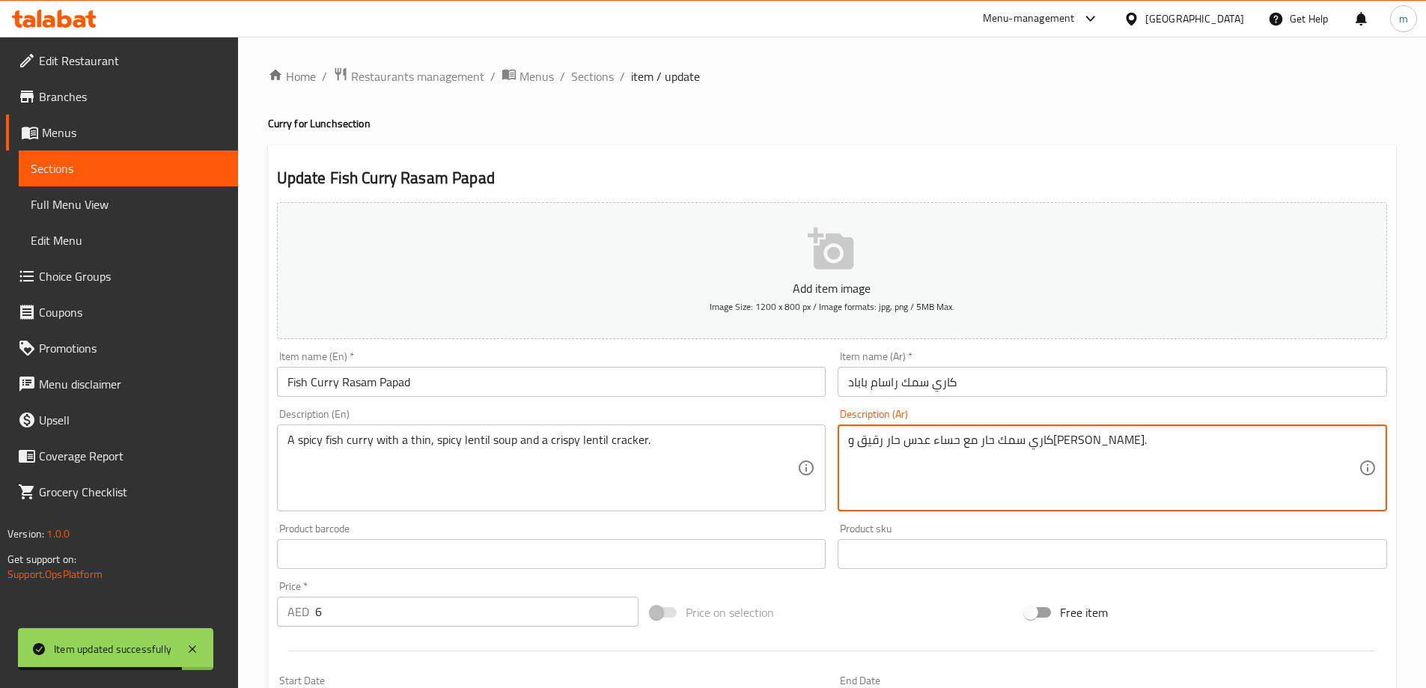
drag, startPoint x: 914, startPoint y: 449, endPoint x: 949, endPoint y: 451, distance: 35.2
click at [866, 444] on textarea "كاري سمك حار مع حساء عدس حار رقيق وكريبسي عدس كراكرز." at bounding box center [1103, 468] width 511 height 71
click at [877, 445] on textarea "كاري سمك حار مع حساء عدس حار رقيق وكريبسي عدس ." at bounding box center [1103, 468] width 511 height 71
paste textarea "كراكرز"
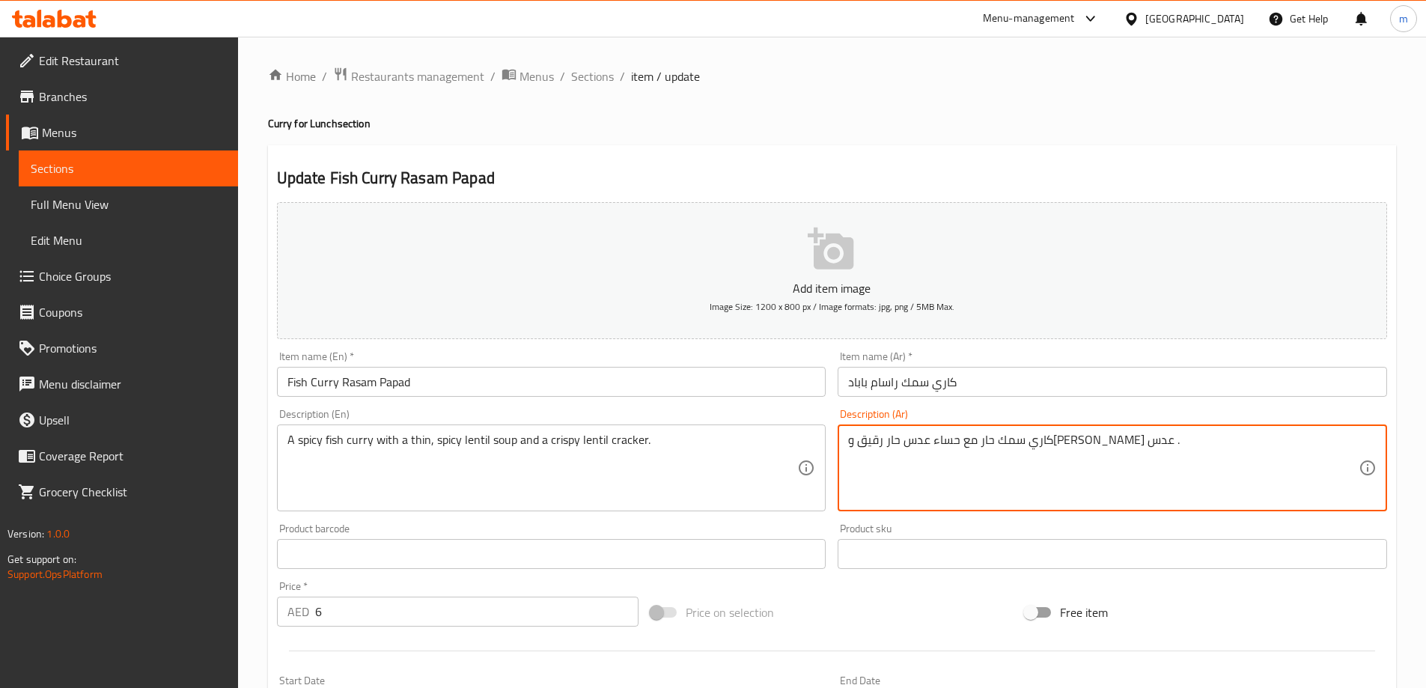
click at [910, 441] on textarea "كاري سمك حار مع حساء عدس حار رقيق وكريبسيكراكرز عدس ." at bounding box center [1103, 468] width 511 height 71
click at [876, 442] on textarea "كاري سمك حار مع حساء عدس حار رقيق وكريبسي كراكرز عدس ." at bounding box center [1103, 468] width 511 height 71
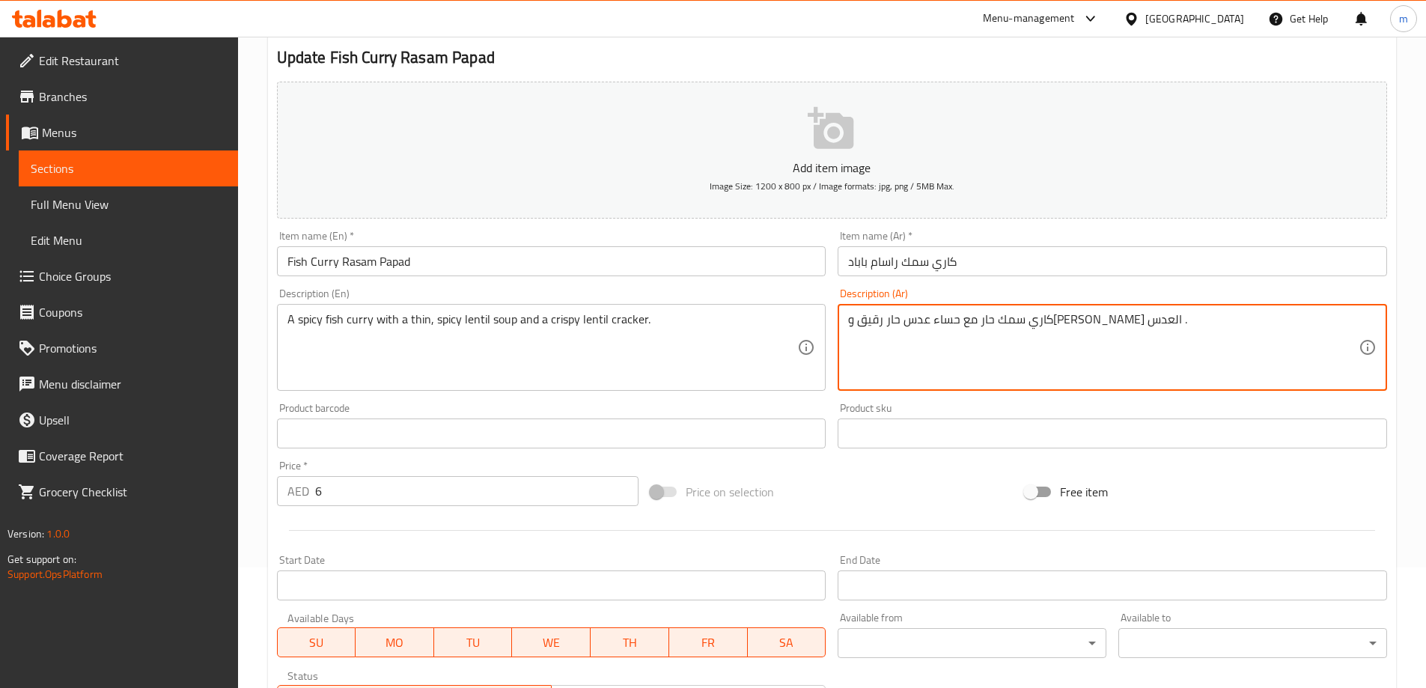
scroll to position [370, 0]
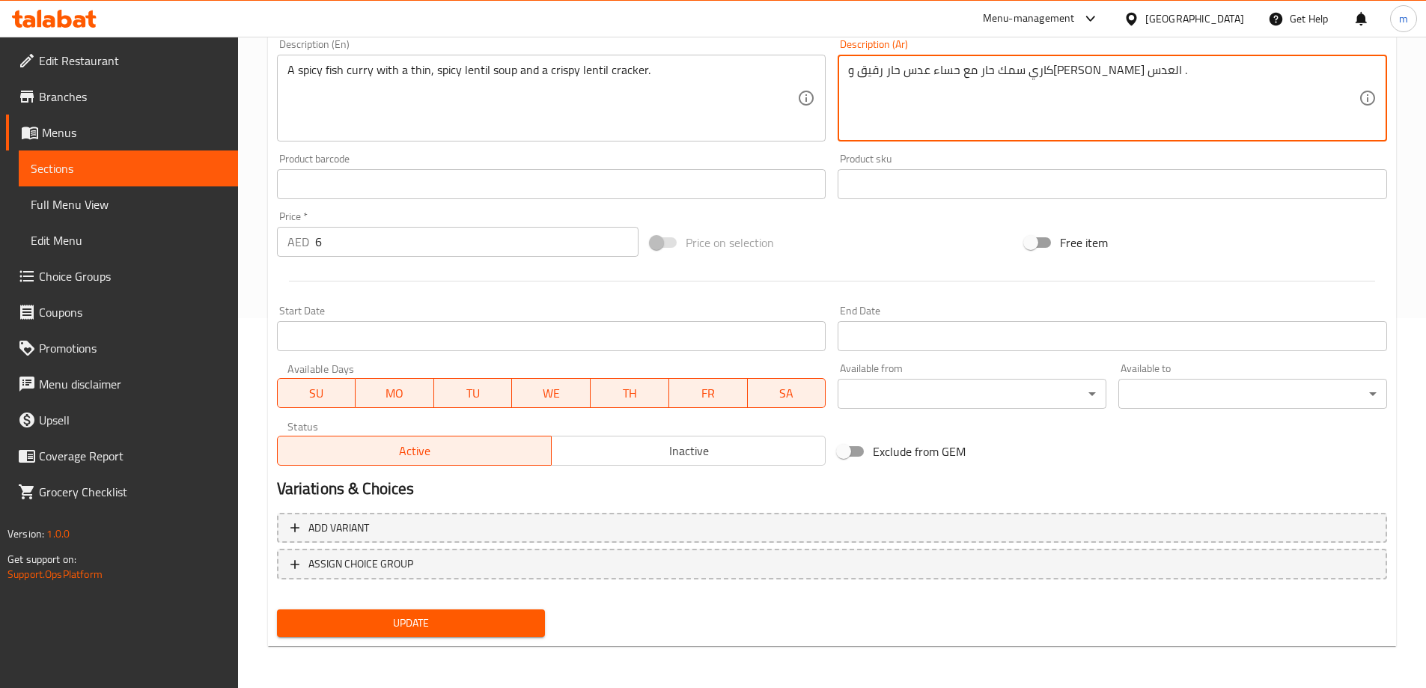
type textarea "كاري سمك حار مع حساء عدس حار رقيق و[PERSON_NAME] العدس ."
click at [510, 617] on span "Update" at bounding box center [411, 623] width 245 height 19
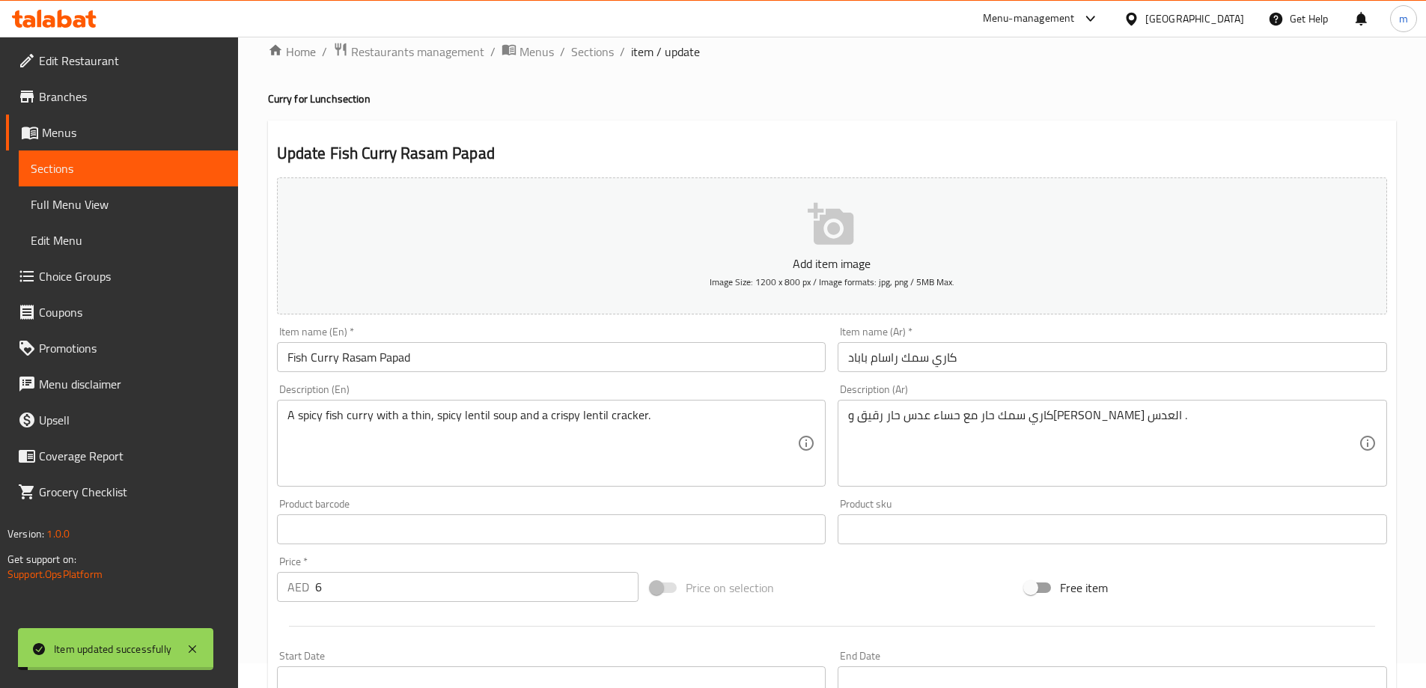
scroll to position [0, 0]
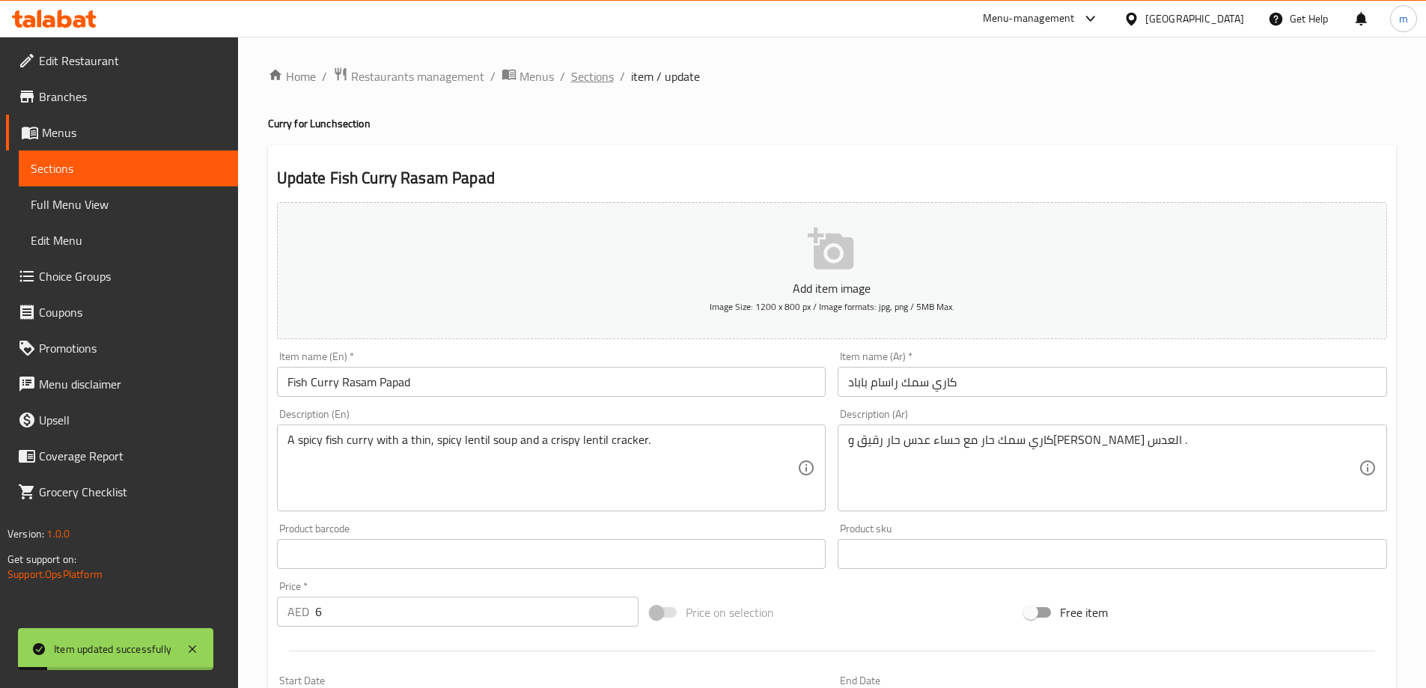
click at [600, 78] on span "Sections" at bounding box center [592, 76] width 43 height 18
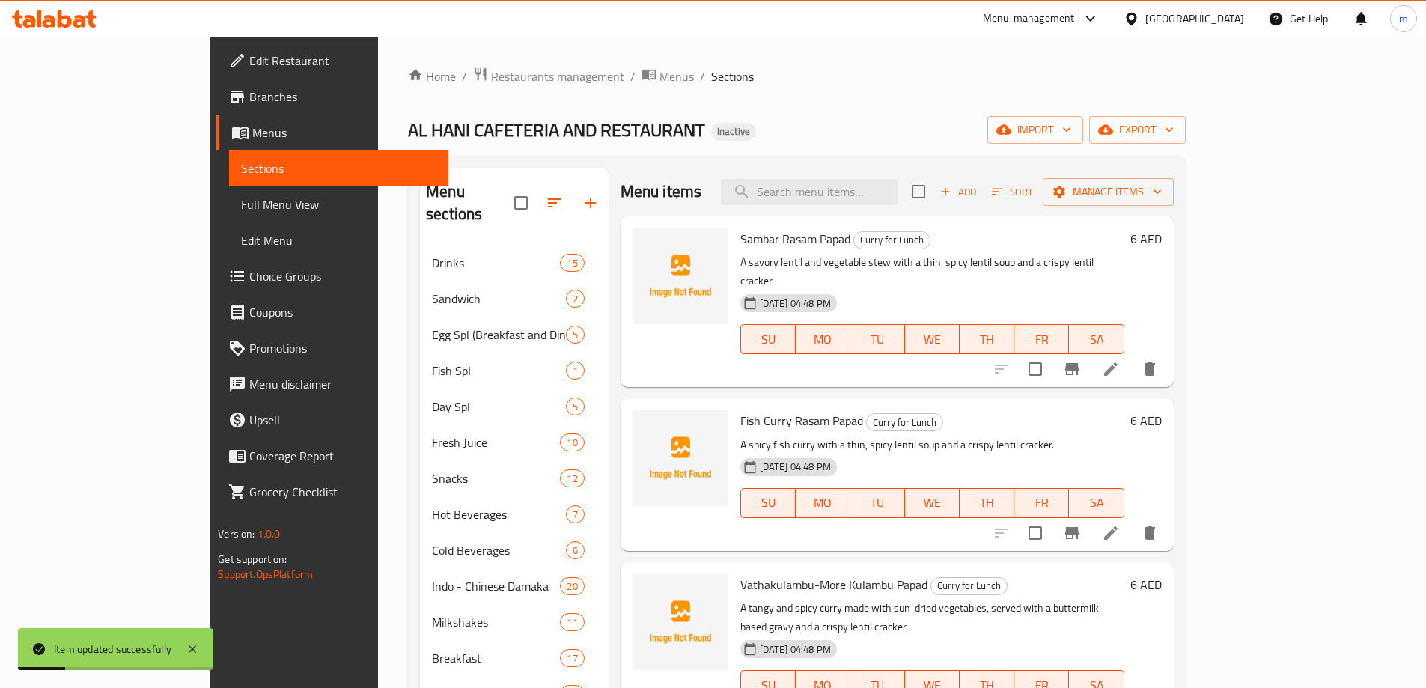
click at [1118, 362] on icon at bounding box center [1110, 368] width 13 height 13
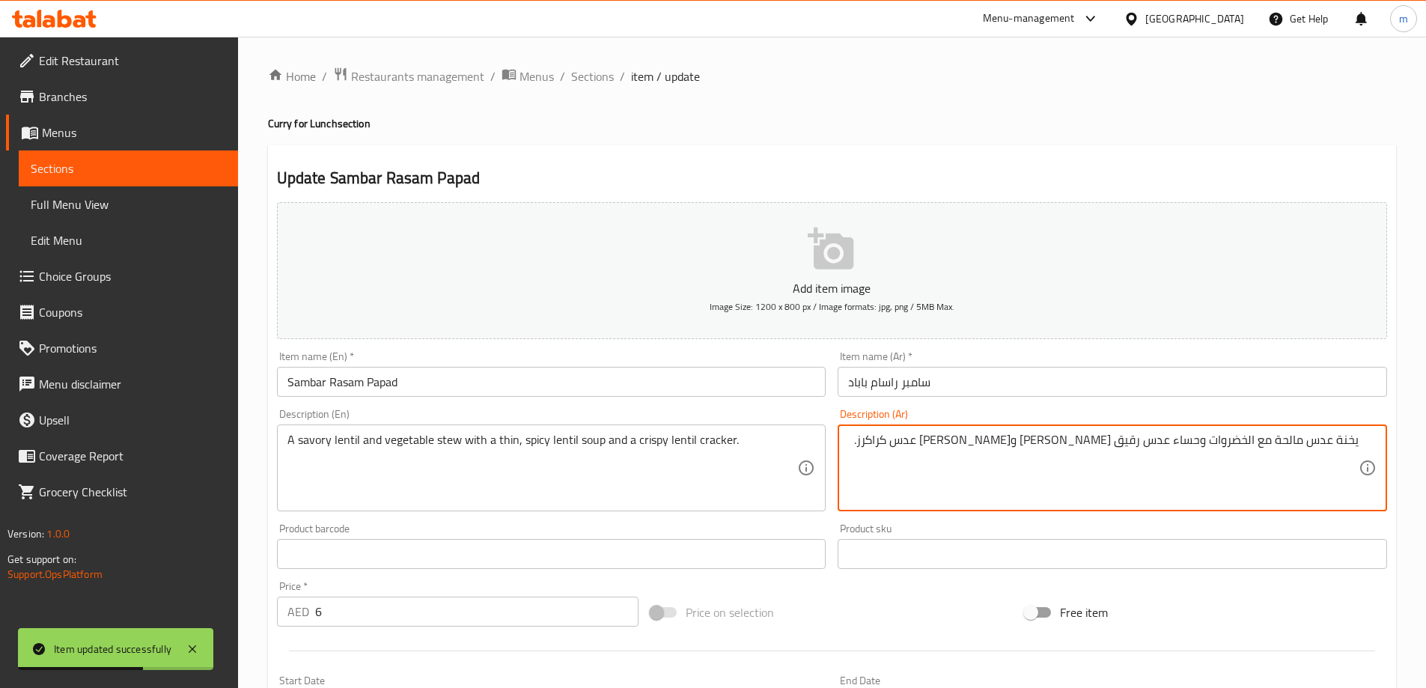
drag, startPoint x: 1056, startPoint y: 447, endPoint x: 1089, endPoint y: 452, distance: 34.1
click at [1089, 452] on textarea "يخنة عدس مالحة مع الخضروات وحساء عدس رقيق حار ونواشف عدس كراكرز." at bounding box center [1103, 468] width 511 height 71
click at [1012, 441] on textarea "يخنة عدس مالحة مع الخضروات وحساء عدس رقيق حار وكريسبي عدس كراكرز." at bounding box center [1103, 468] width 511 height 71
click at [1047, 446] on textarea "يخنة عدس مالحة مع الخضروات وحساء عدس رقيق حار وكريسبي عدس ." at bounding box center [1103, 468] width 511 height 71
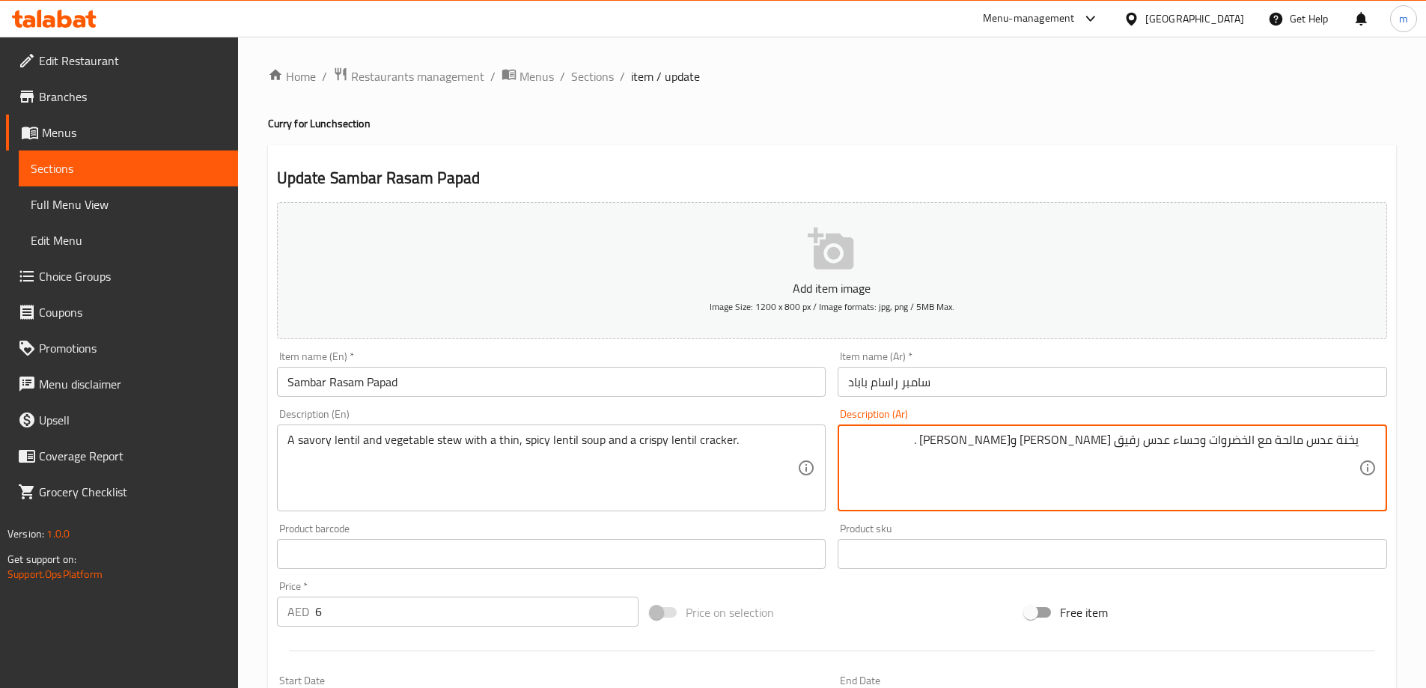
paste textarea "كراكرز"
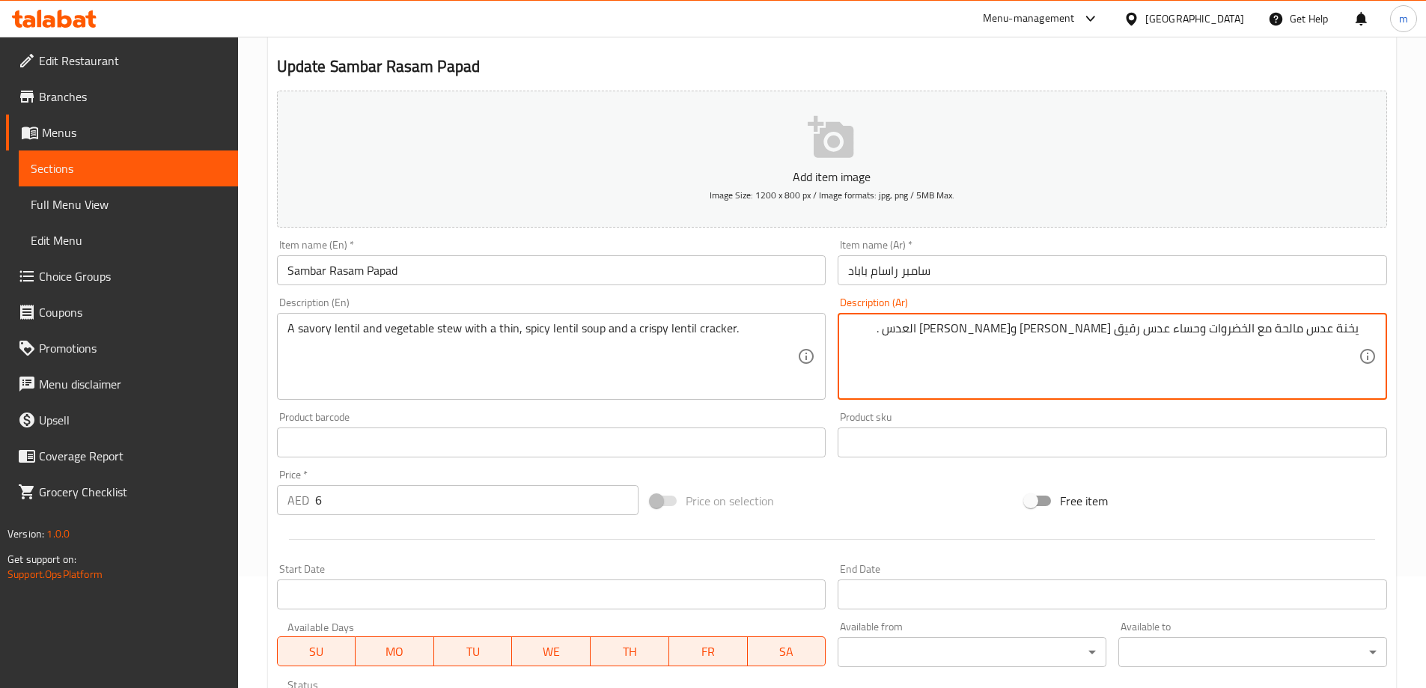
scroll to position [370, 0]
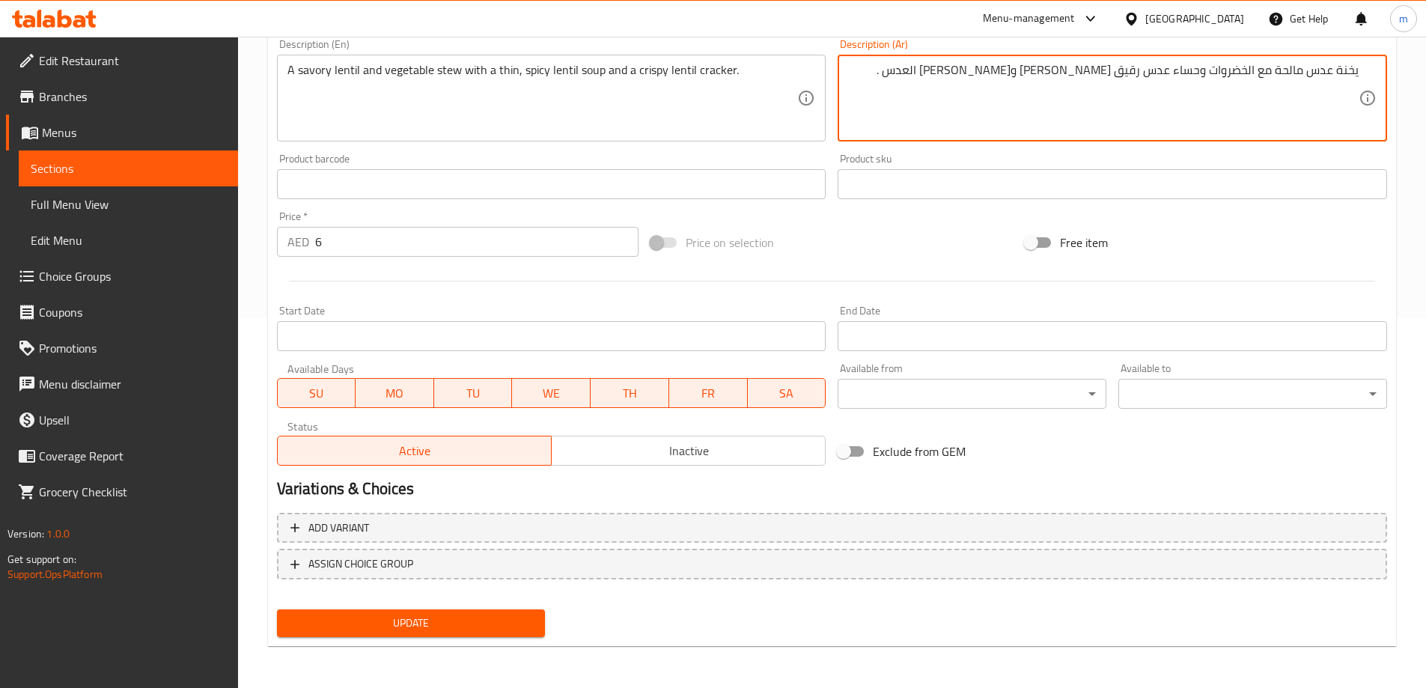
type textarea "يخنة عدس مالحة مع الخضروات وحساء عدس رقيق حار وكريسبي كراكرز العدس ."
click at [482, 629] on span "Update" at bounding box center [411, 623] width 245 height 19
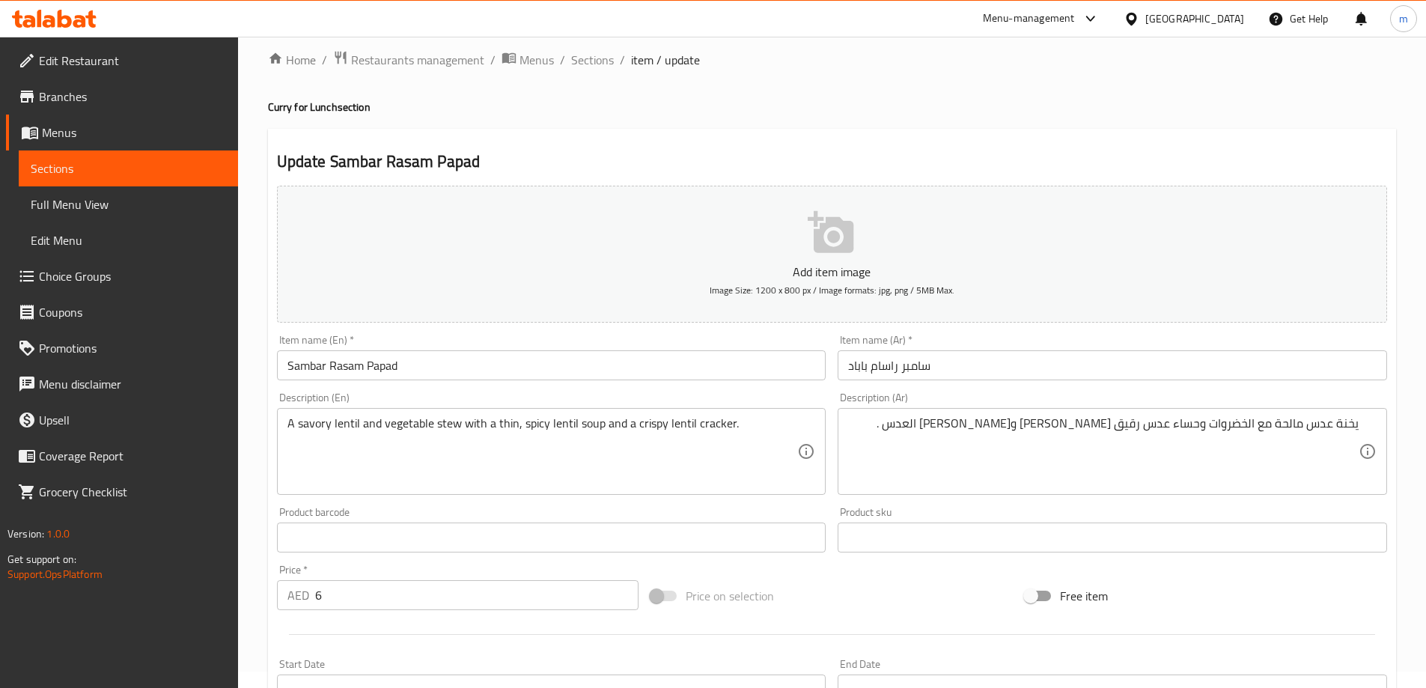
scroll to position [0, 0]
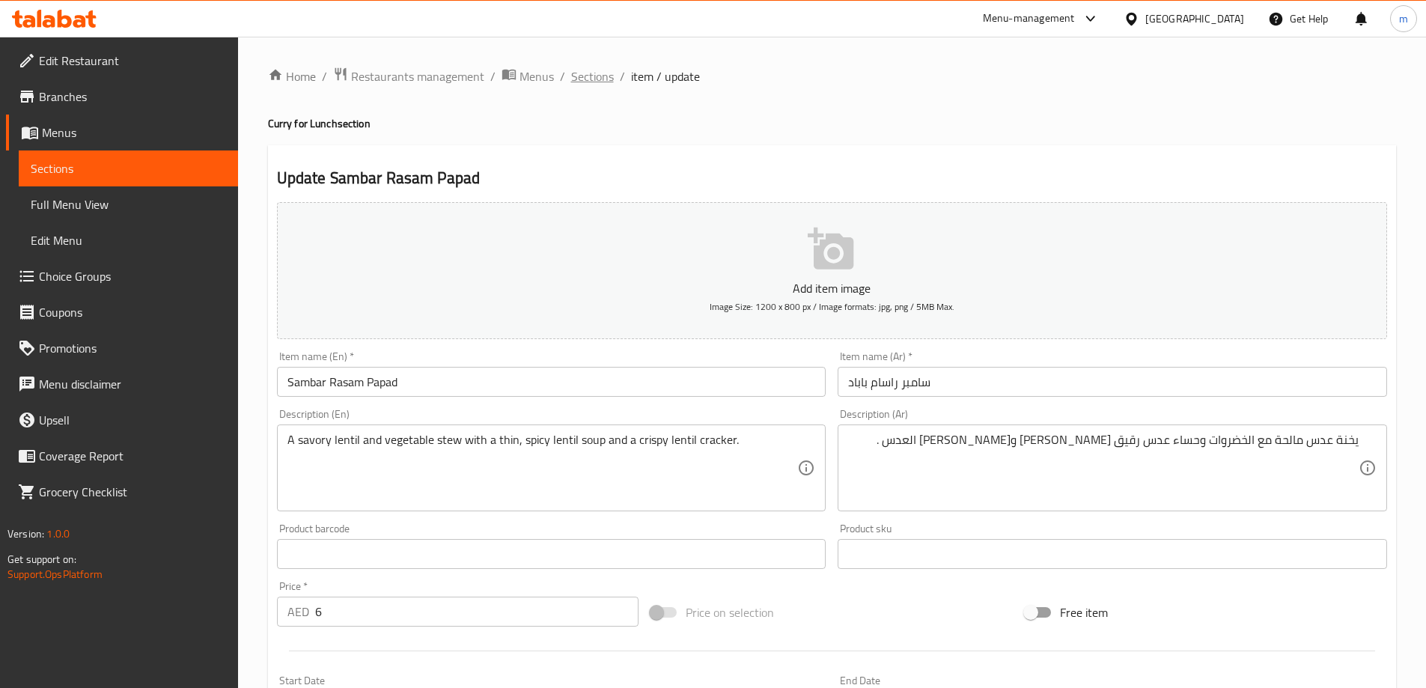
click at [597, 70] on span "Sections" at bounding box center [592, 76] width 43 height 18
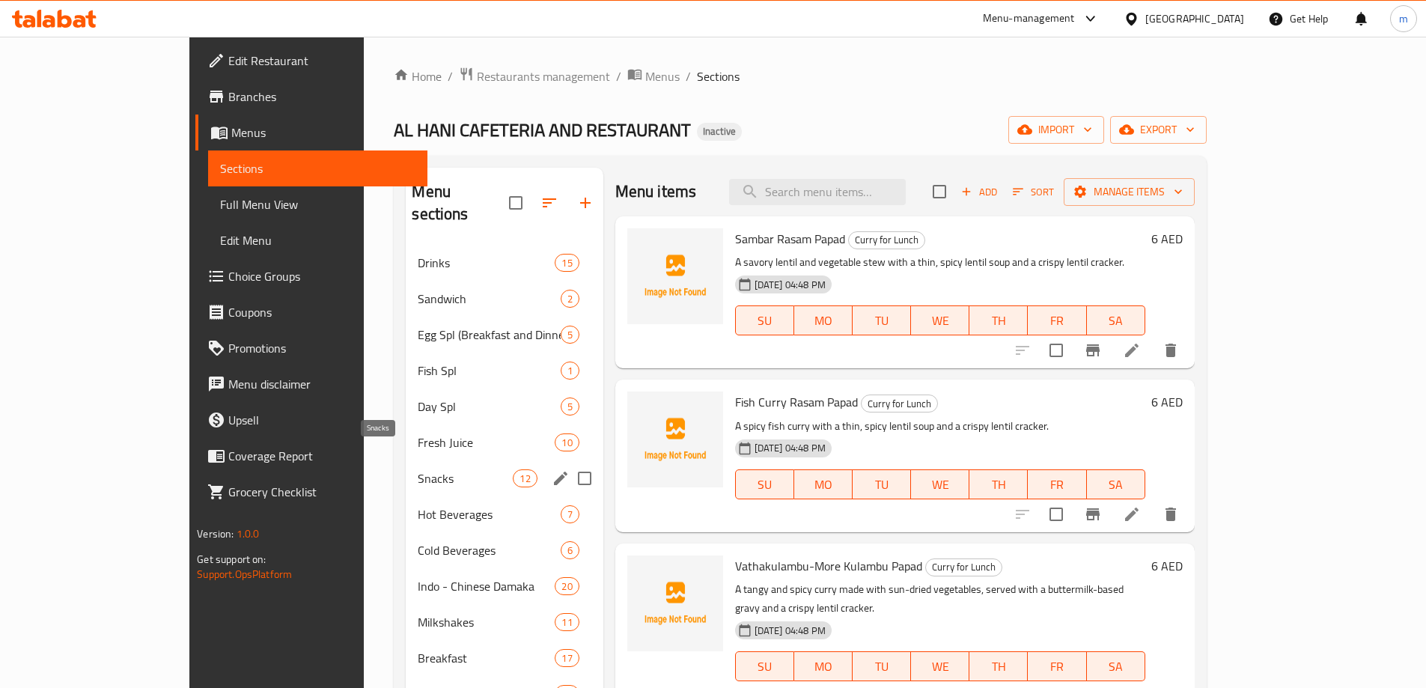
click at [418, 469] on span "Snacks" at bounding box center [465, 478] width 95 height 18
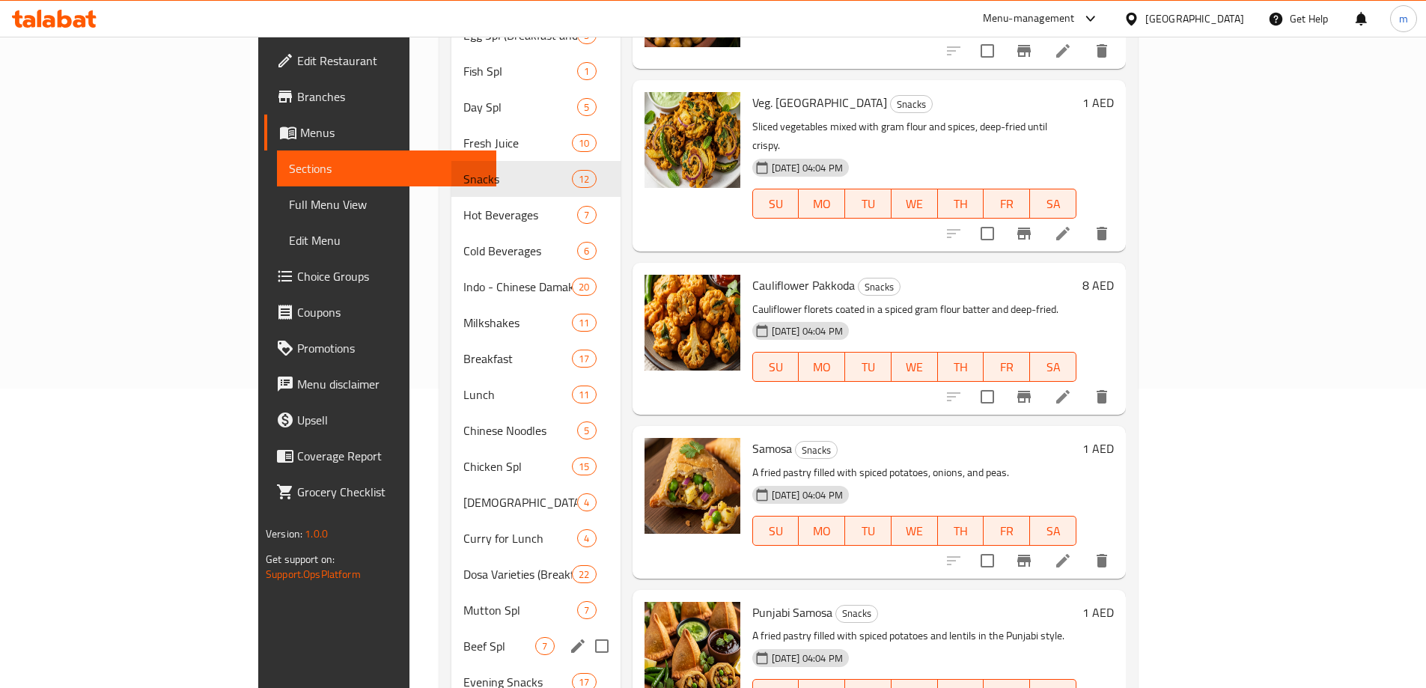
scroll to position [374, 0]
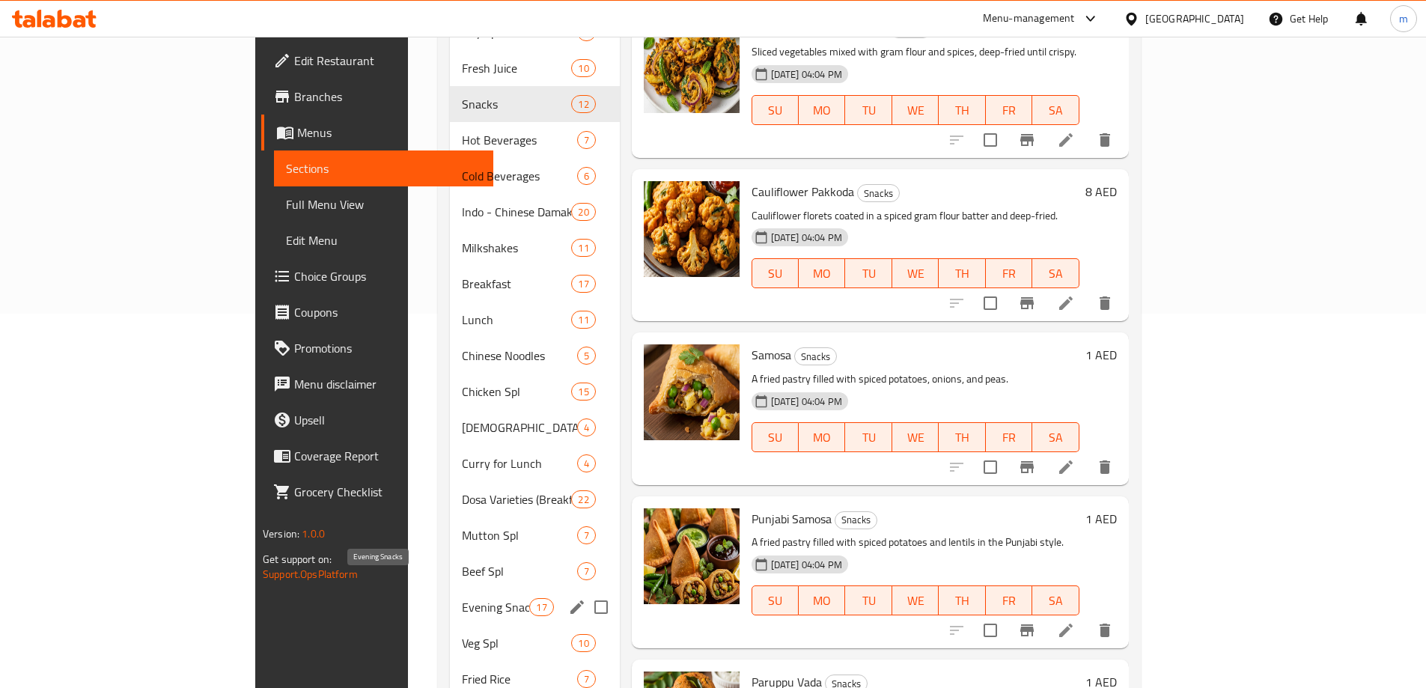
click at [462, 598] on span "Evening Snacks" at bounding box center [495, 607] width 67 height 18
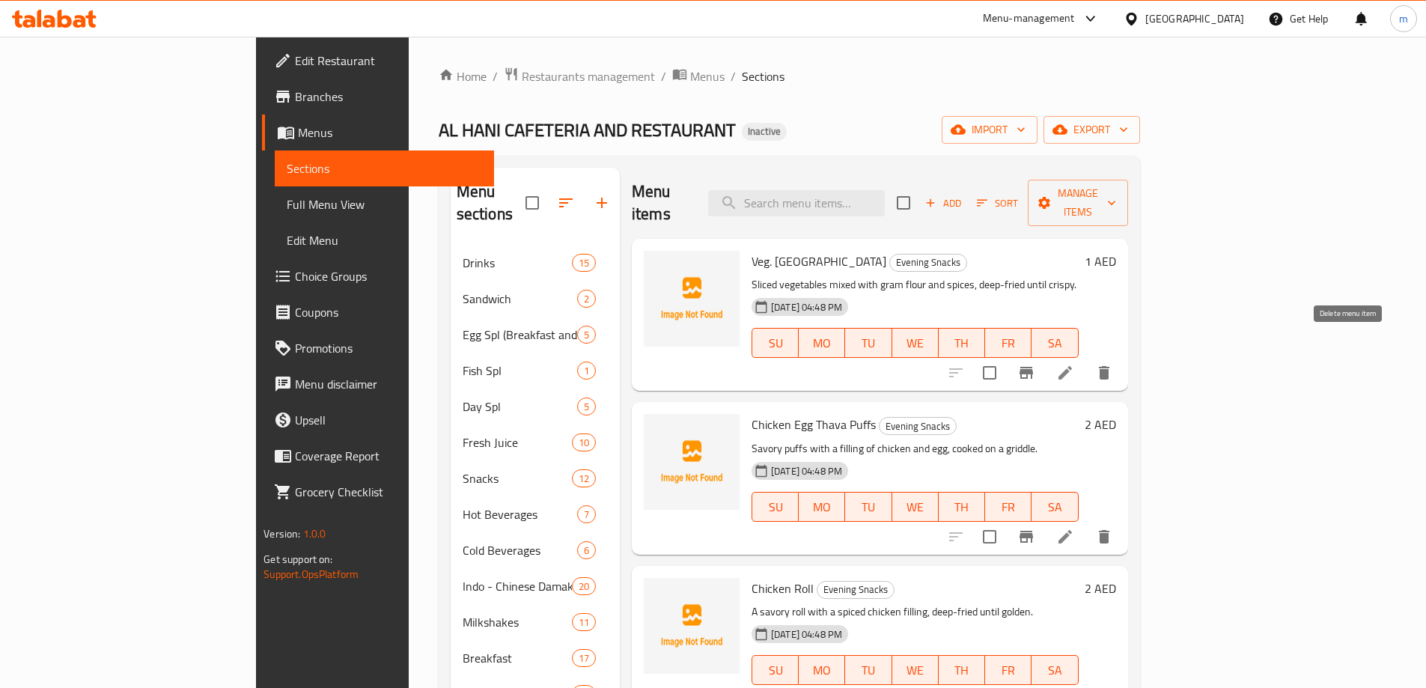
click at [1110, 366] on icon "delete" at bounding box center [1104, 372] width 10 height 13
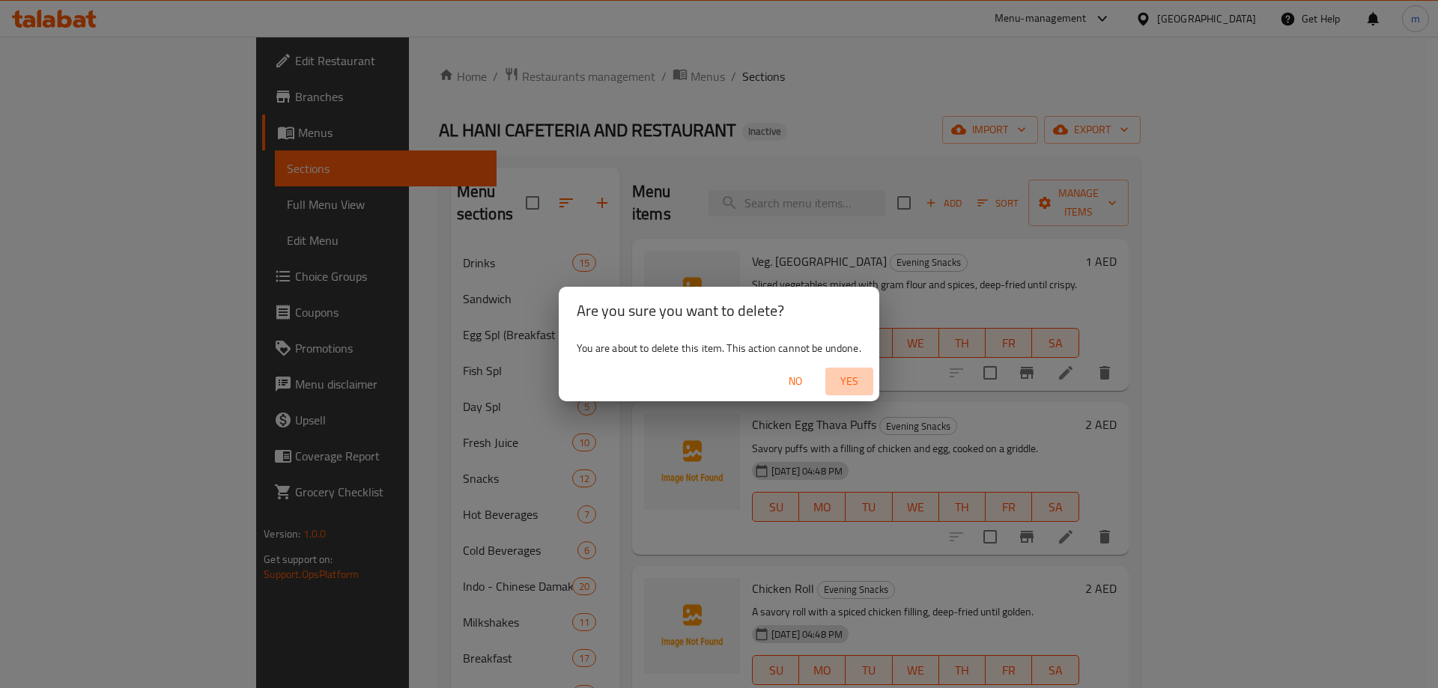
click at [860, 380] on span "Yes" at bounding box center [849, 381] width 36 height 19
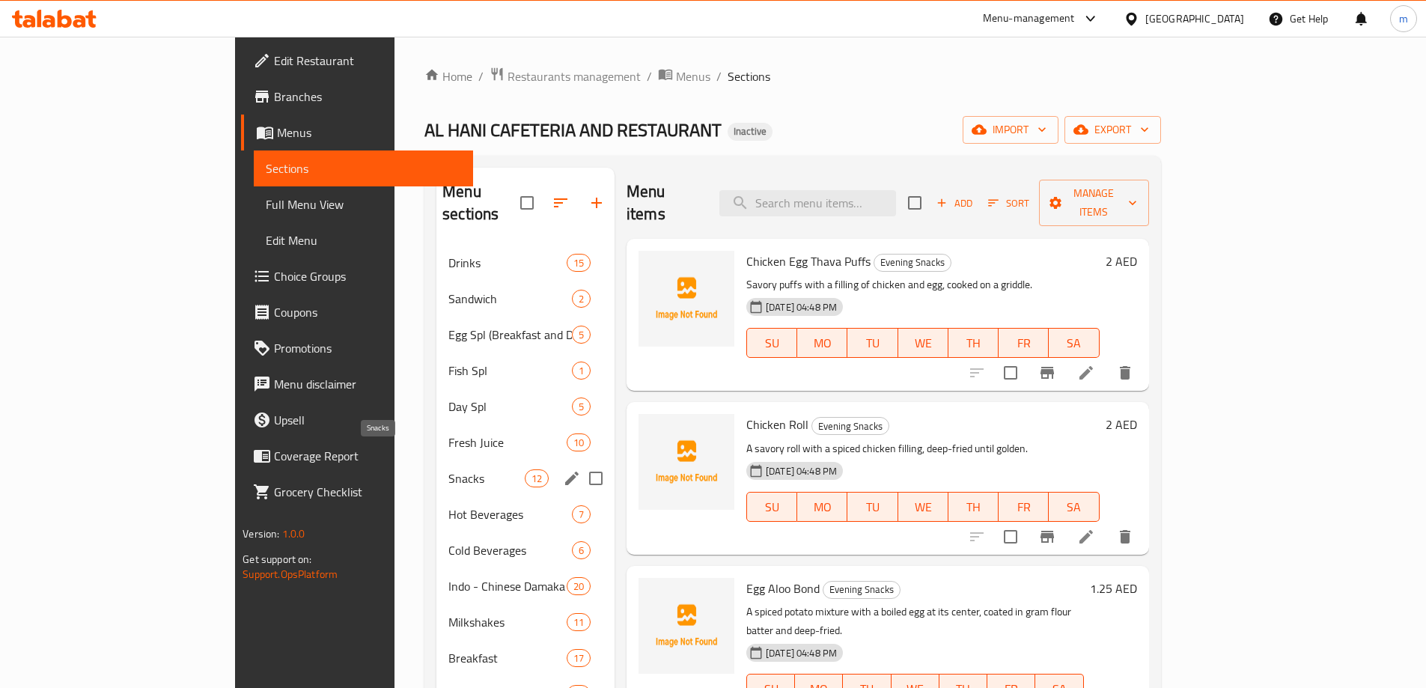
drag, startPoint x: 370, startPoint y: 464, endPoint x: 475, endPoint y: 447, distance: 106.2
click at [437, 465] on div "Snacks 12" at bounding box center [526, 478] width 178 height 36
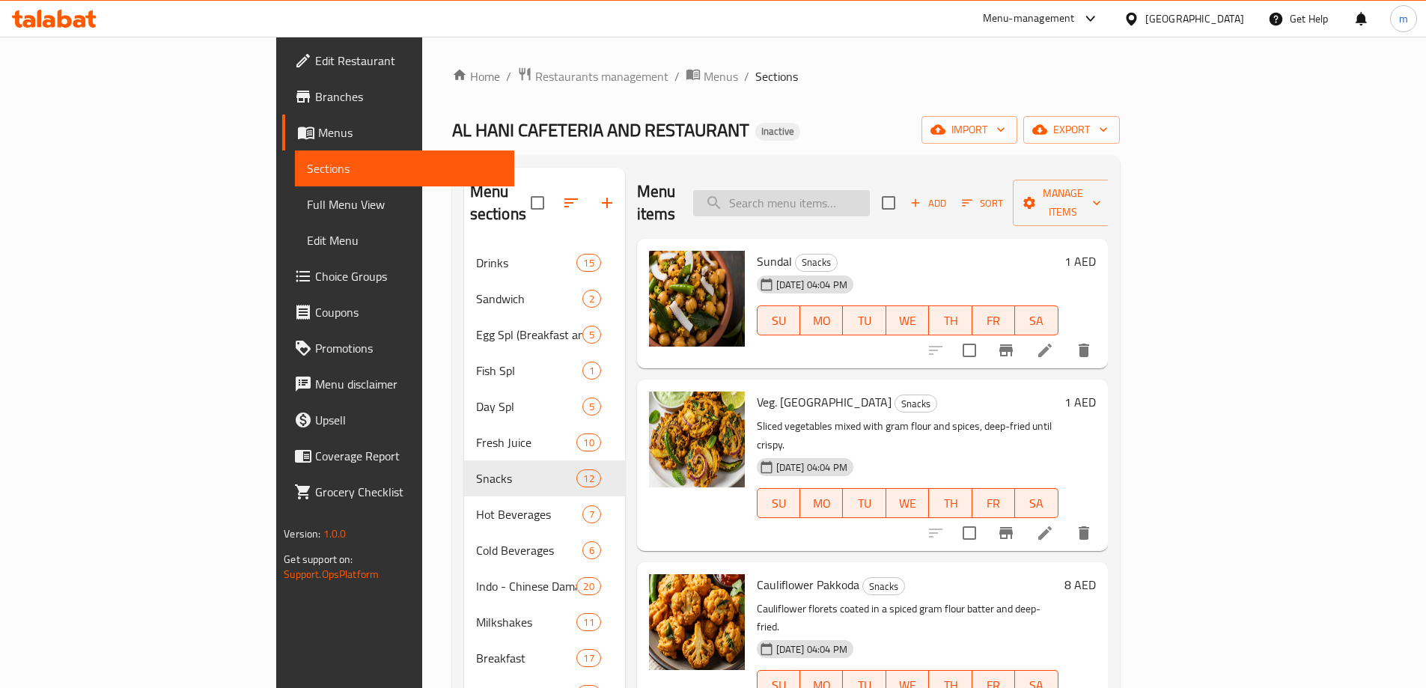
click at [870, 192] on input "search" at bounding box center [781, 203] width 177 height 26
paste input "Veg. [GEOGRAPHIC_DATA]"
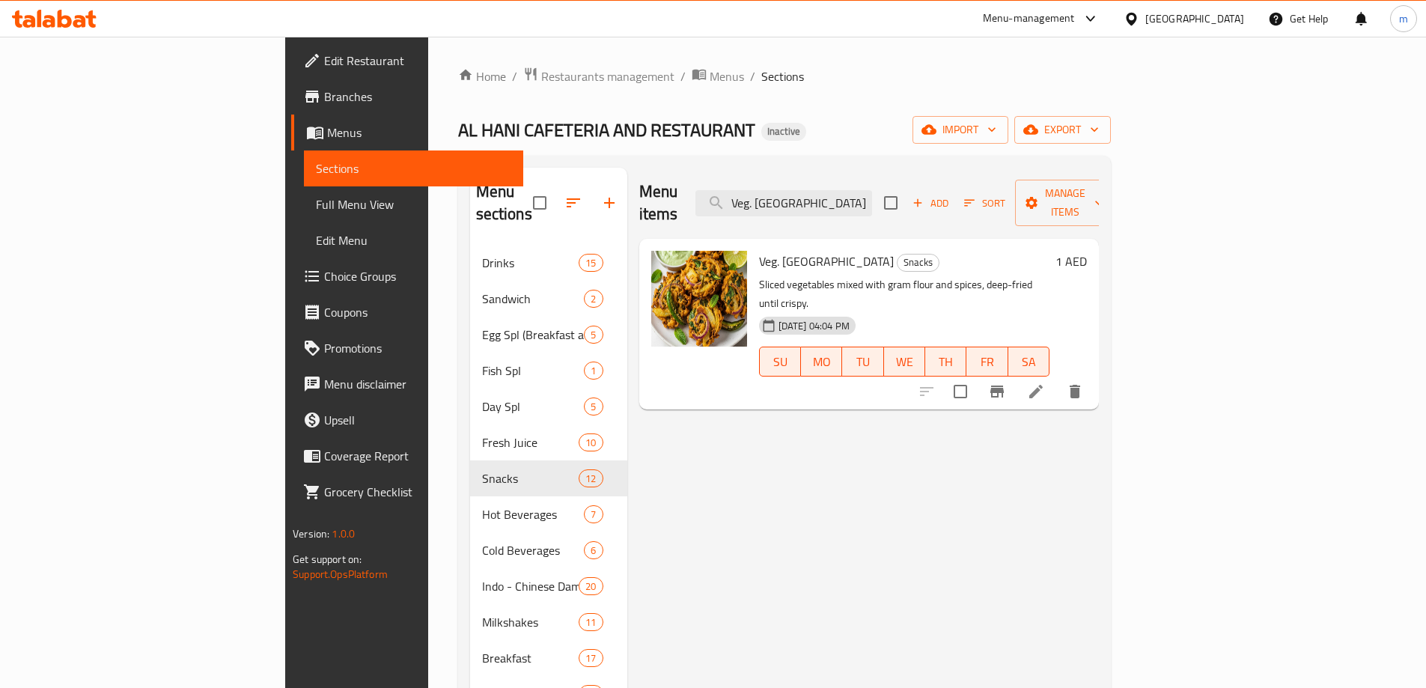
type input "Veg. [GEOGRAPHIC_DATA]"
click at [1045, 383] on icon at bounding box center [1036, 392] width 18 height 18
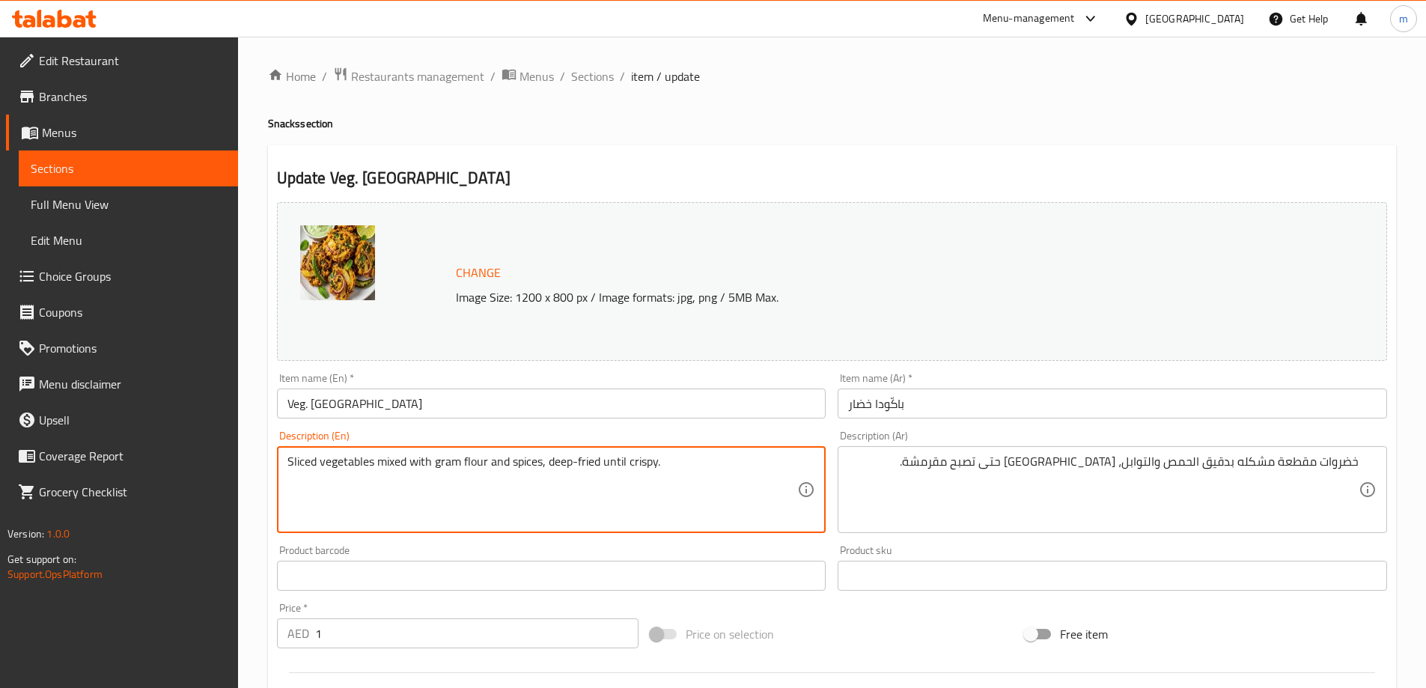
drag, startPoint x: 436, startPoint y: 471, endPoint x: 478, endPoint y: 472, distance: 42.0
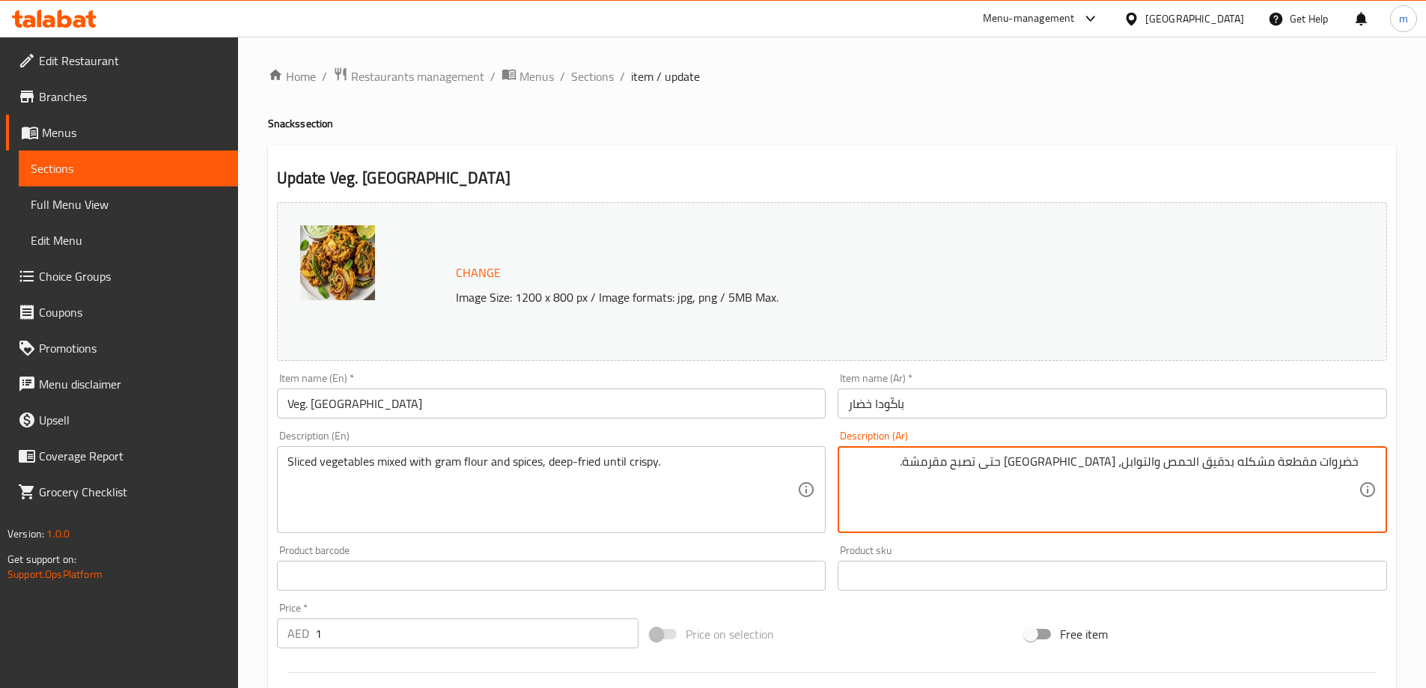
drag, startPoint x: 1164, startPoint y: 473, endPoint x: 1232, endPoint y: 478, distance: 68.3
paste textarea "رام"
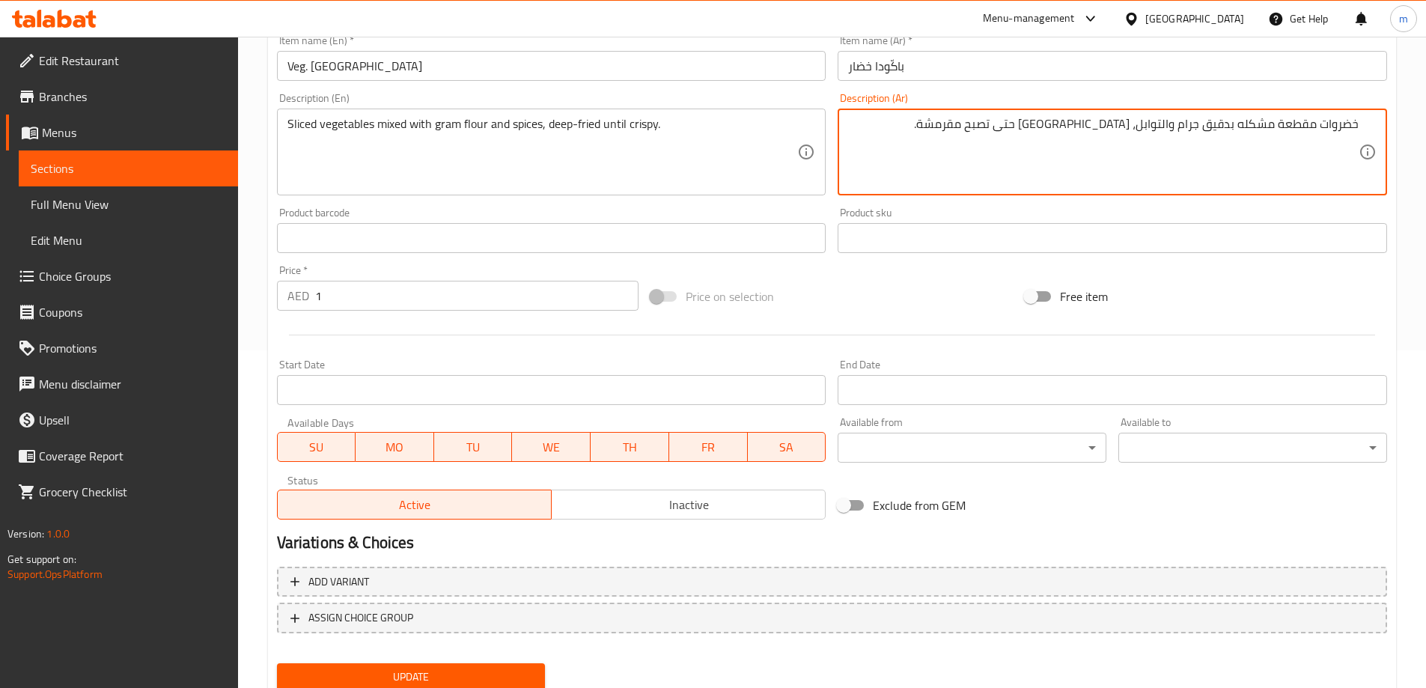
scroll to position [374, 0]
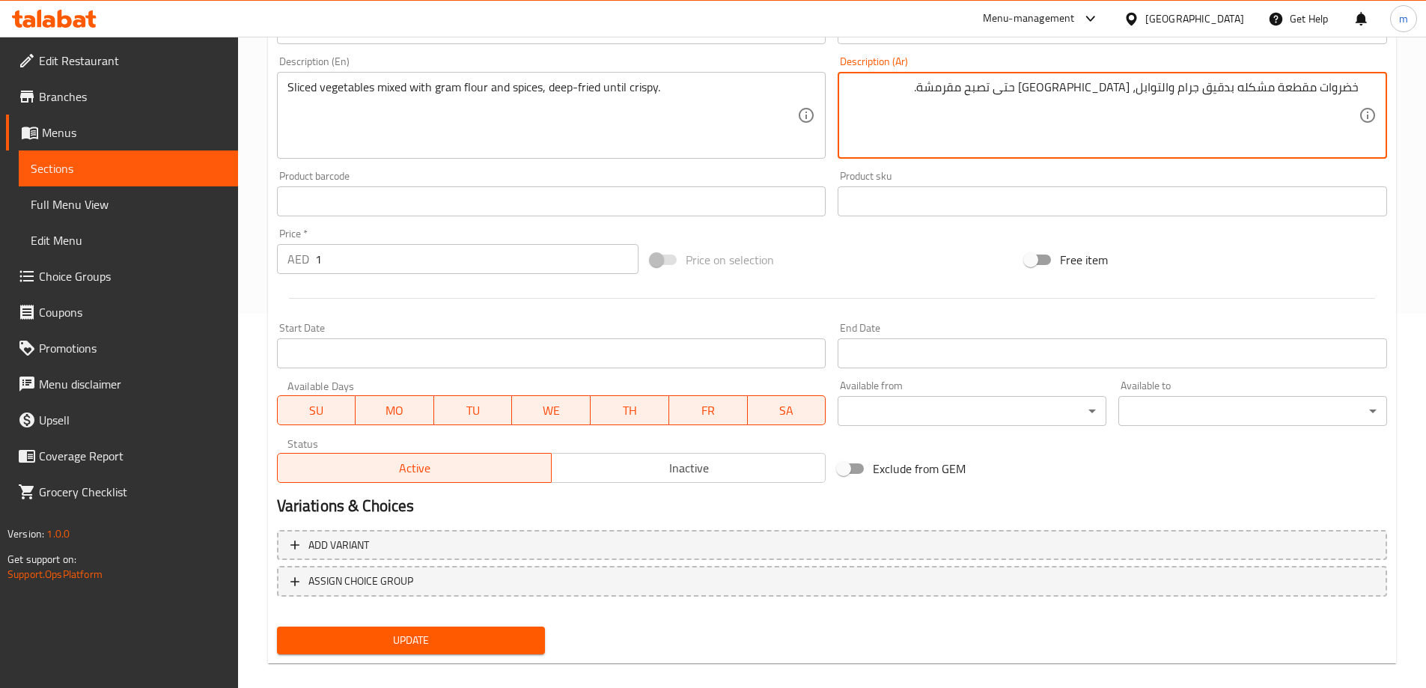
type textarea "خضروات مقطعة مشكله بدقيق جرام والتوابل، مقلية حتى تصبح مقرمشة."
click at [511, 646] on span "Update" at bounding box center [411, 640] width 245 height 19
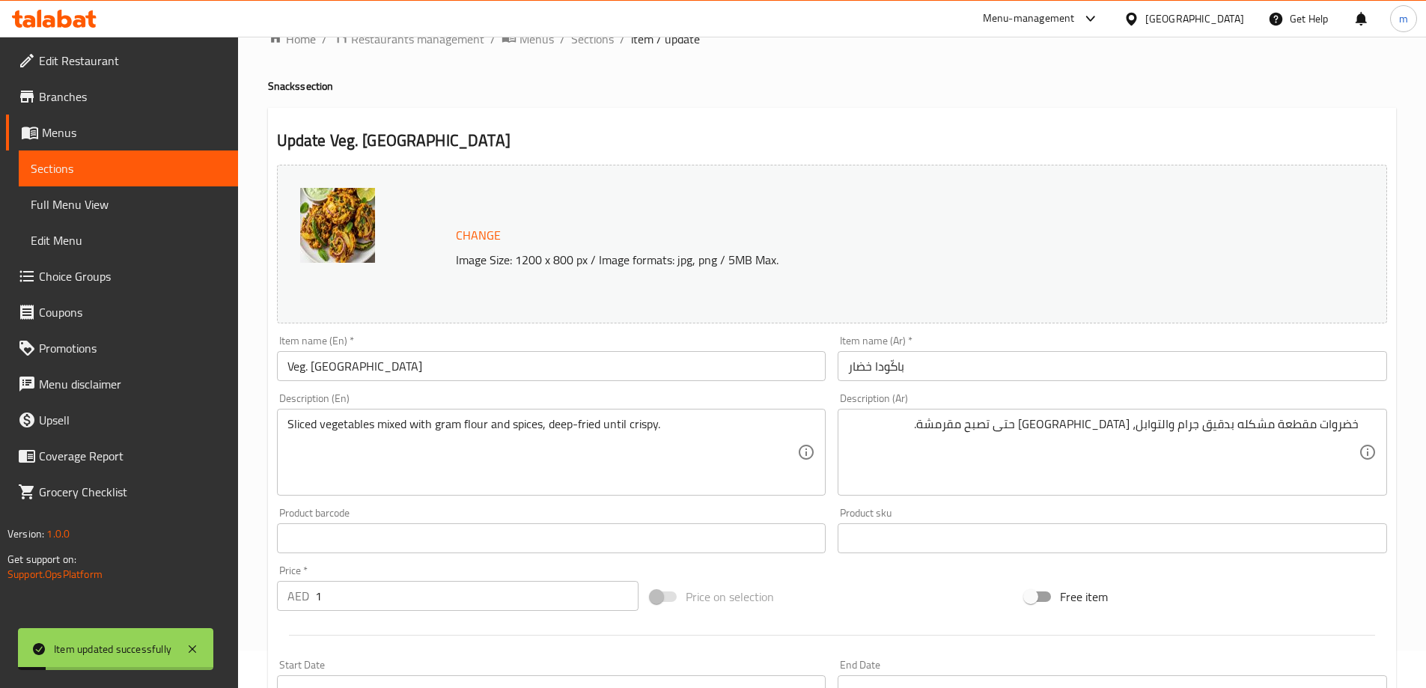
scroll to position [0, 0]
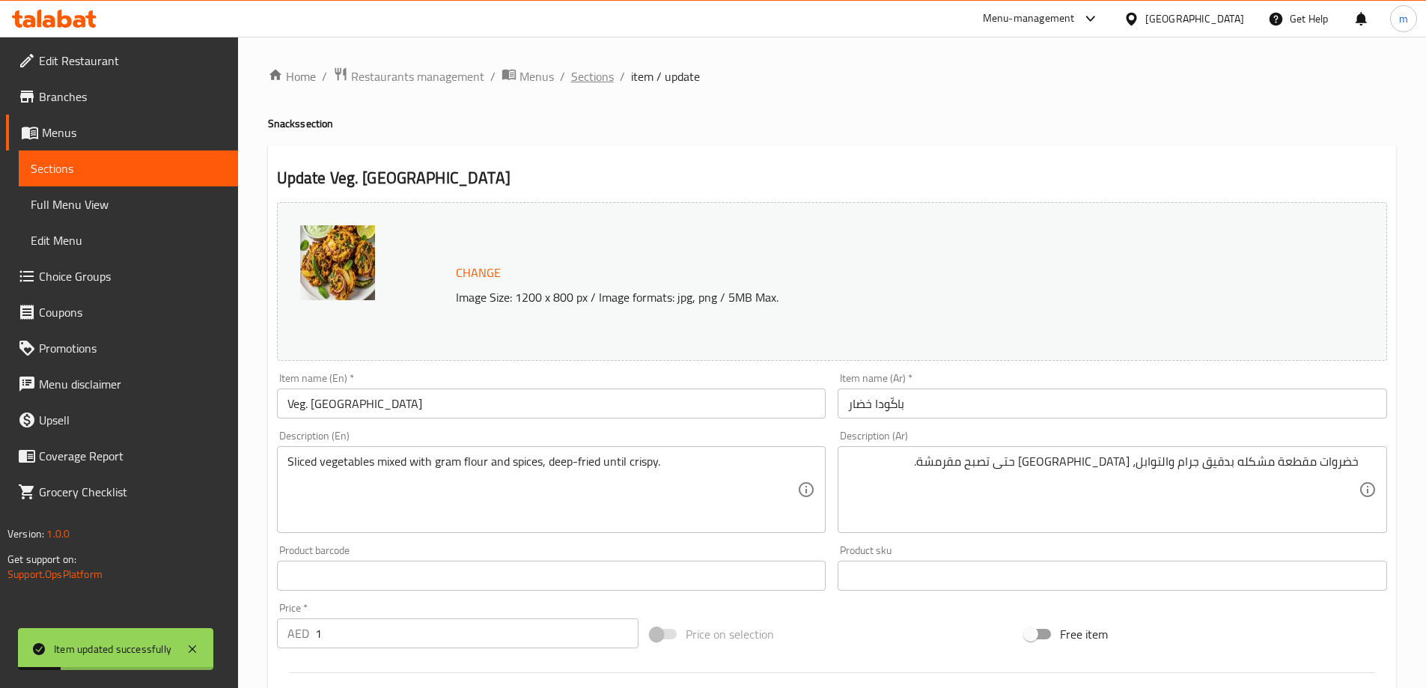
click at [600, 74] on span "Sections" at bounding box center [592, 76] width 43 height 18
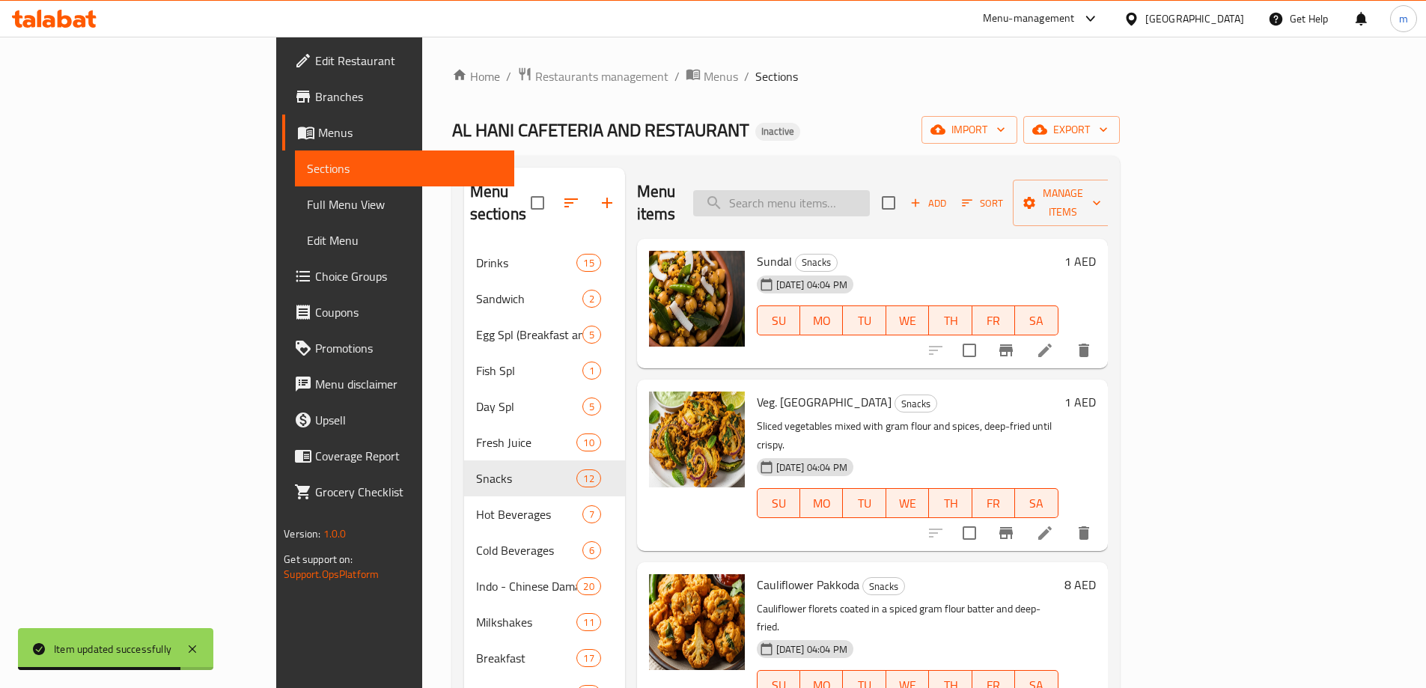
click at [870, 190] on input "search" at bounding box center [781, 203] width 177 height 26
paste input "Cauliflower Pakkoda"
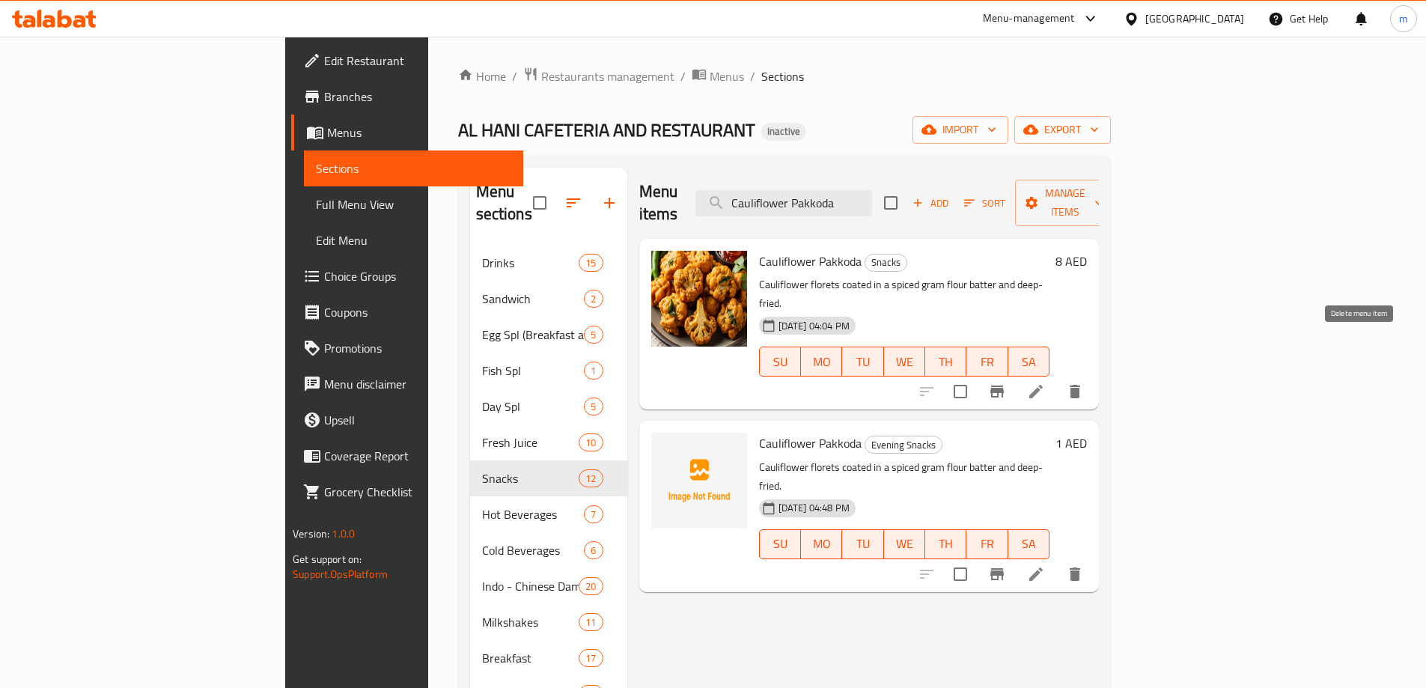
type input "Cauliflower Pakkoda"
click at [1093, 374] on button "delete" at bounding box center [1075, 392] width 36 height 36
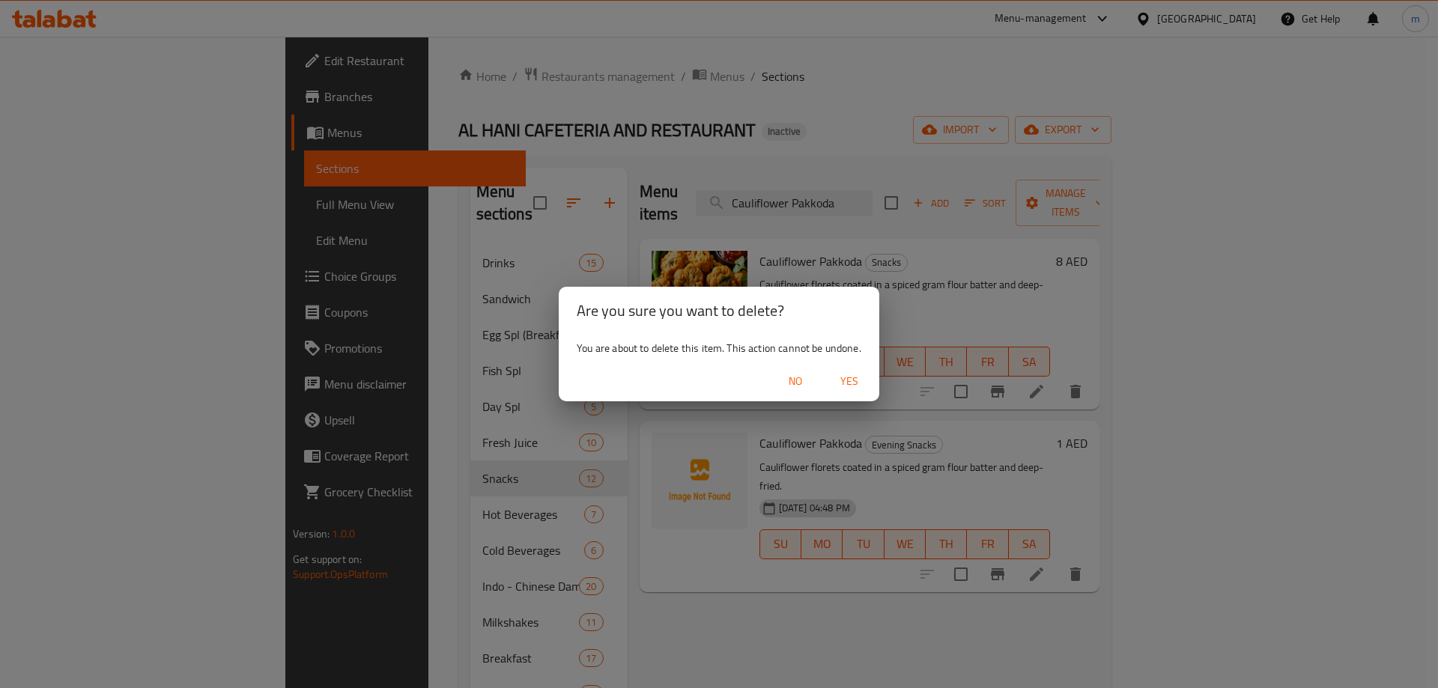
click at [857, 386] on span "Yes" at bounding box center [849, 381] width 36 height 19
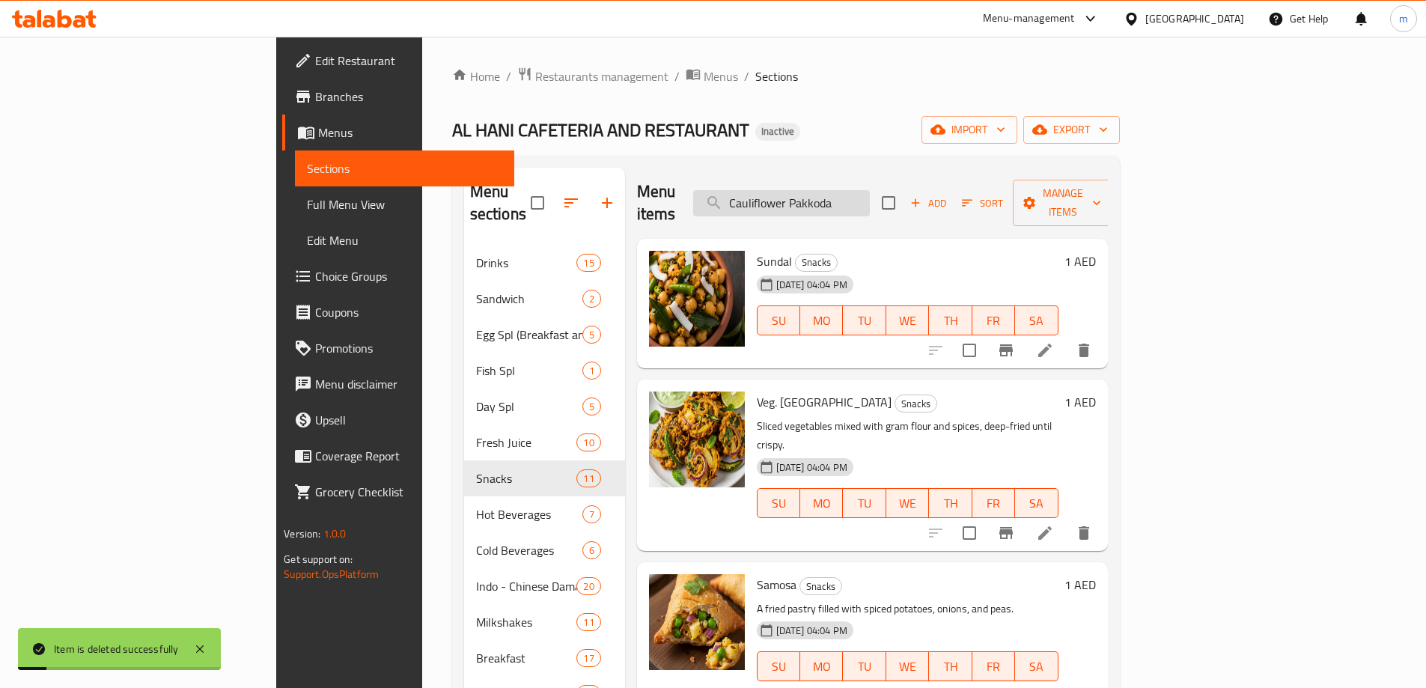
click at [870, 195] on input "Cauliflower Pakkoda" at bounding box center [781, 203] width 177 height 26
paste input "Cauliflower Pakkoda"
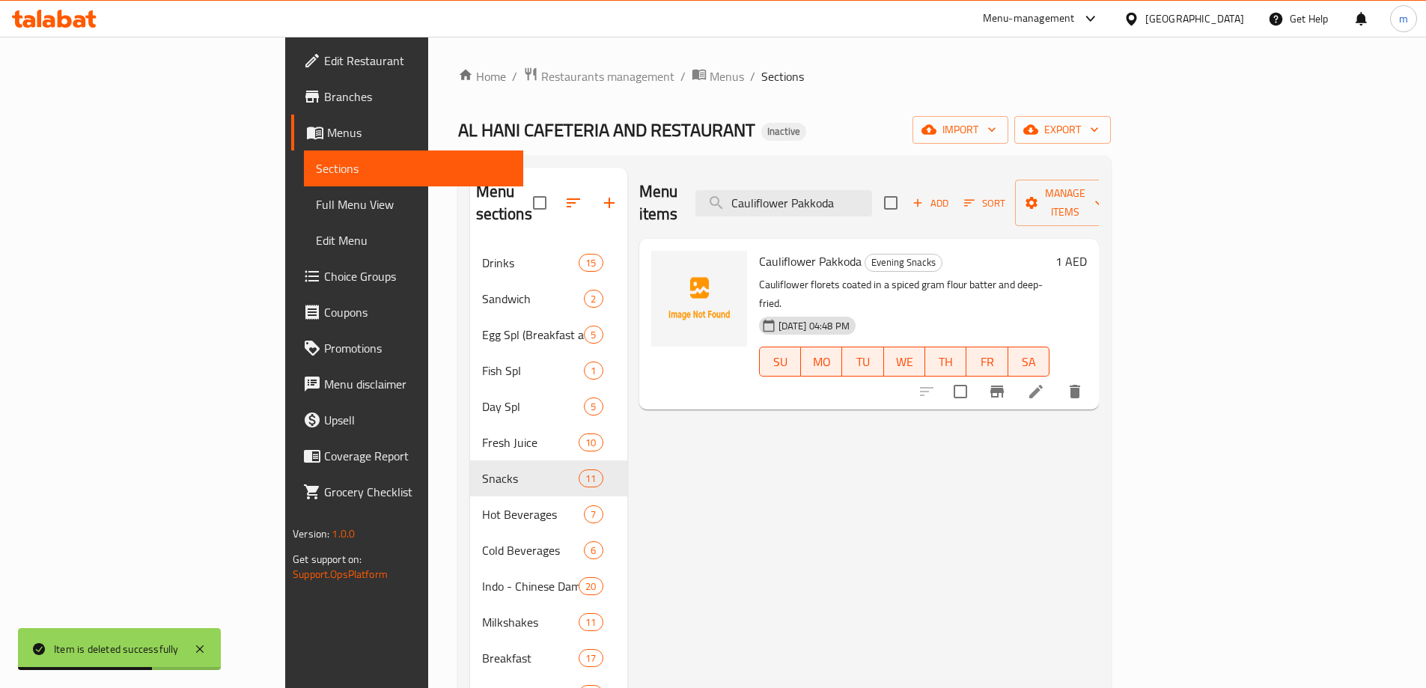
click at [1080, 385] on icon "delete" at bounding box center [1075, 391] width 10 height 13
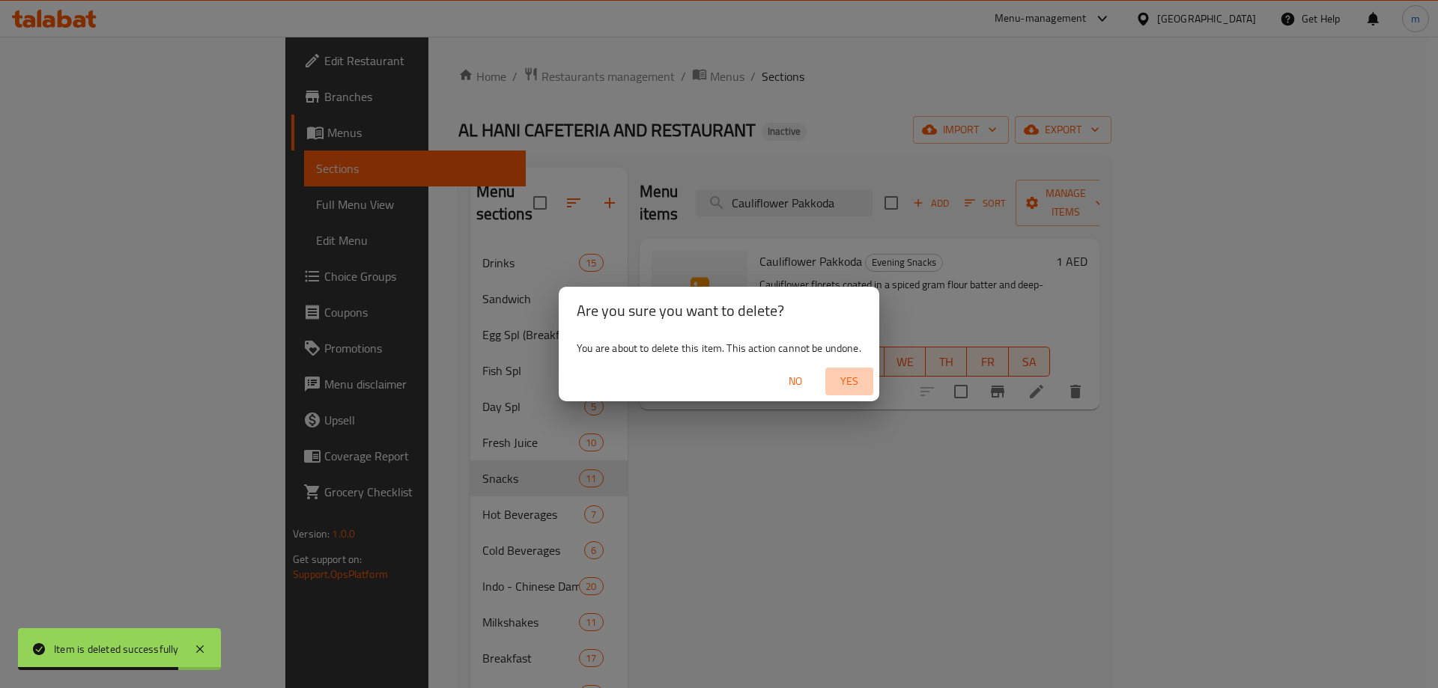
click at [850, 380] on span "Yes" at bounding box center [849, 381] width 36 height 19
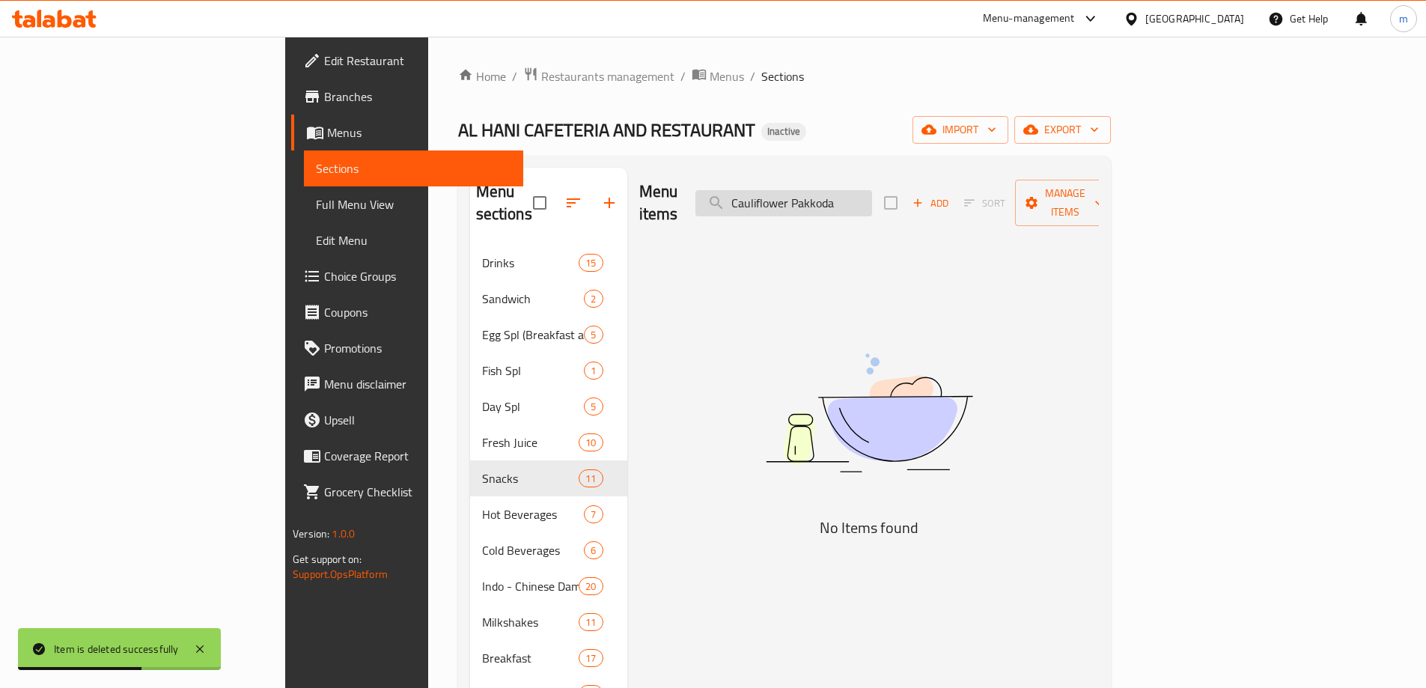
click at [868, 195] on input "Cauliflower Pakkoda" at bounding box center [784, 203] width 177 height 26
click at [869, 195] on input "Cauliflower Pakkoda" at bounding box center [784, 203] width 177 height 26
click at [871, 195] on input "Cauliflower Pakkoda" at bounding box center [784, 203] width 177 height 26
paste input "Egg Aloo Bond"
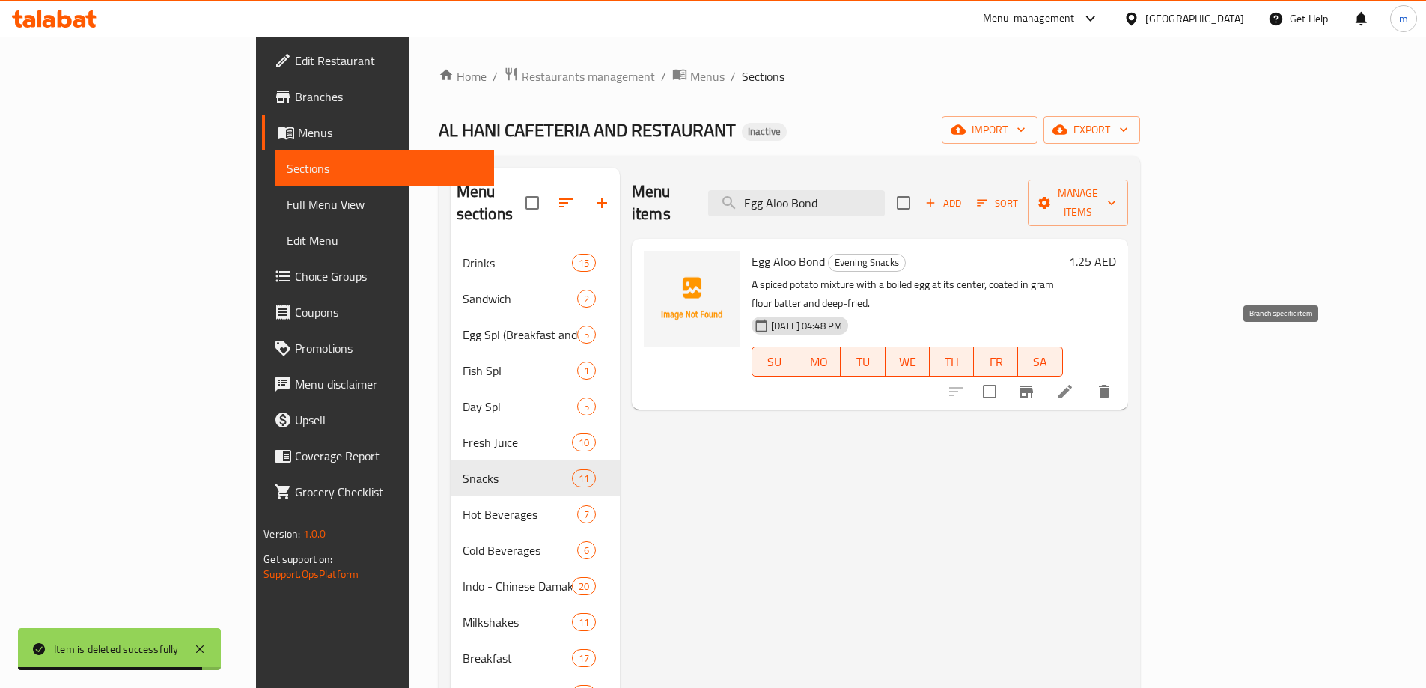
type input "Egg Aloo Bond"
click at [1086, 378] on li at bounding box center [1065, 391] width 42 height 27
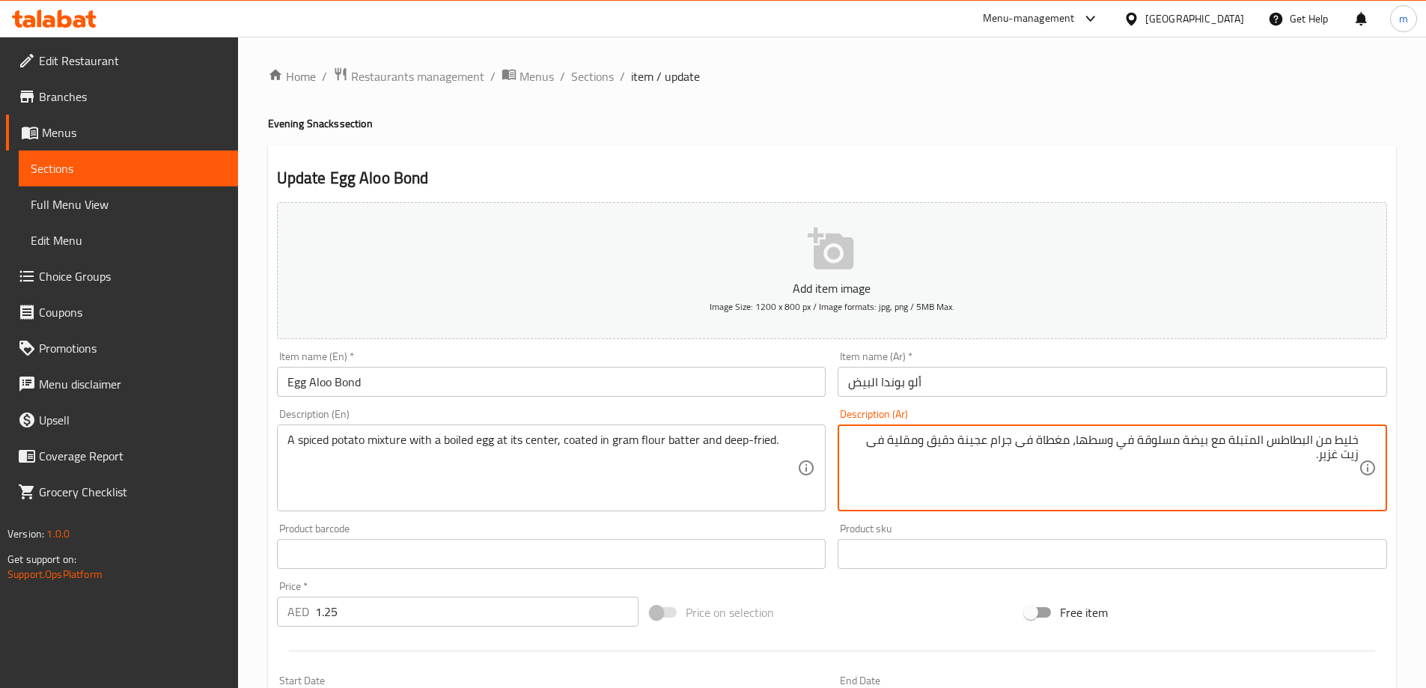
click at [930, 447] on textarea "خليط من البطاطس المتبلة مع بيضة مسلوقة في وسطها، مغطاة فى جرام عجينة دقيق ومقلي…" at bounding box center [1103, 468] width 511 height 71
click at [1001, 448] on textarea "خليط من البطاطس المتبلة مع بيضة مسلوقة في وسطها، مغطاة فى جرام عجينة دقيق ومقلي…" at bounding box center [1103, 468] width 511 height 71
click at [952, 446] on textarea "خليط من البطاطس المتبلة مع بيضة مسلوقة في وسطها، مغطاة فى عجينة دقيق ومقلية فى …" at bounding box center [1103, 468] width 511 height 71
paste textarea "جرام"
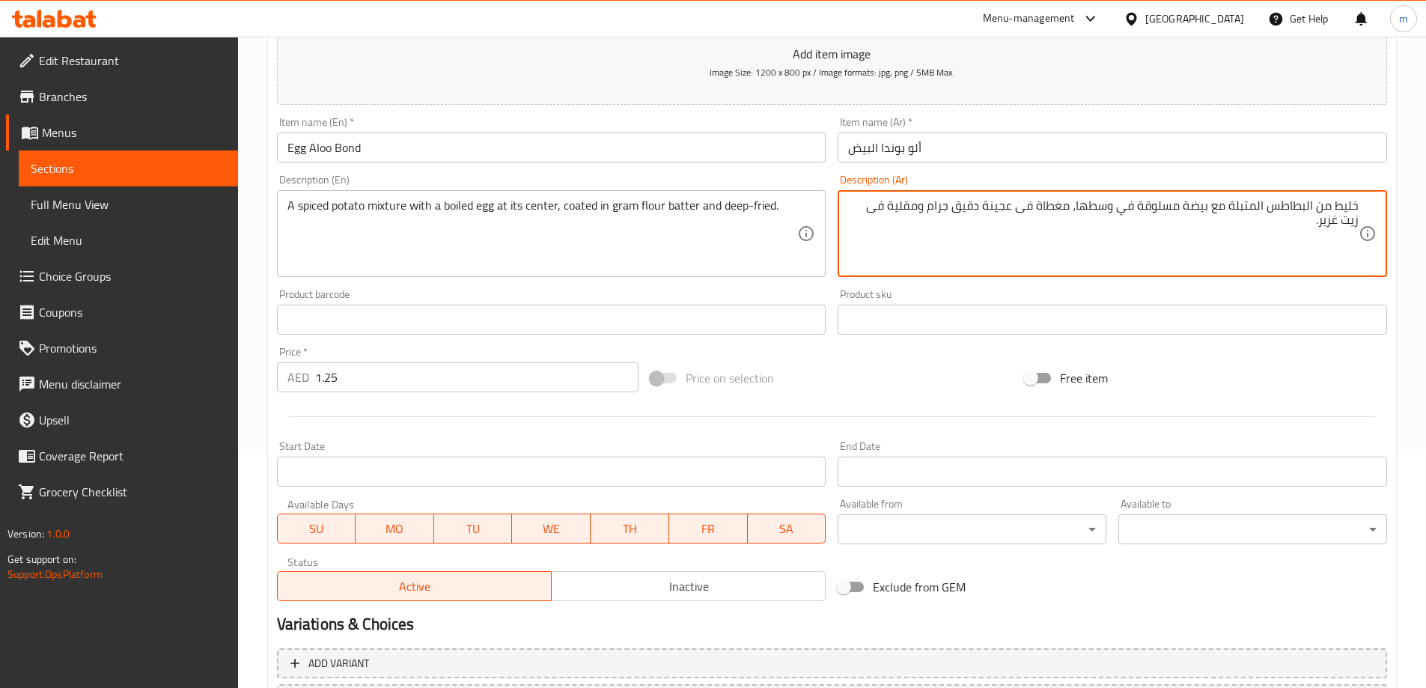
scroll to position [370, 0]
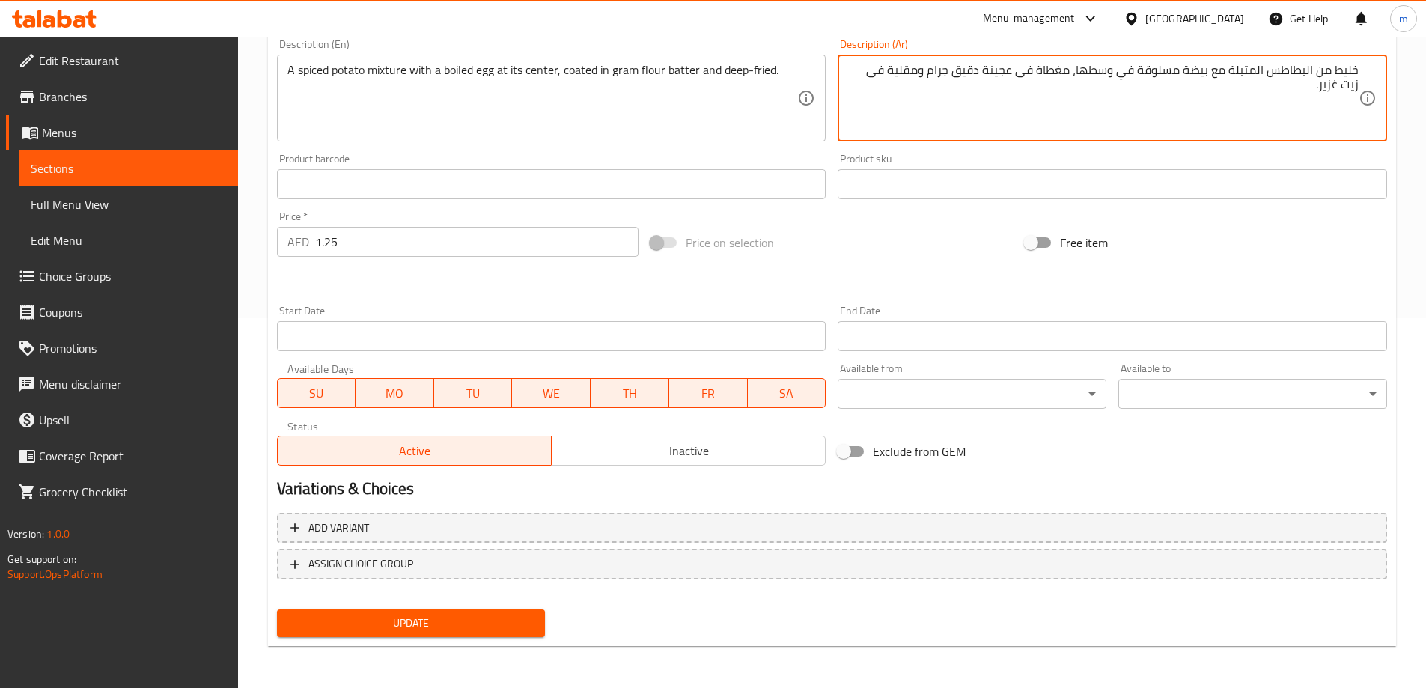
type textarea "خليط من البطاطس المتبلة مع بيضة مسلوقة في وسطها، مغطاة فى عجينة دقيق جرام ومقلي…"
click at [428, 618] on span "Update" at bounding box center [411, 623] width 245 height 19
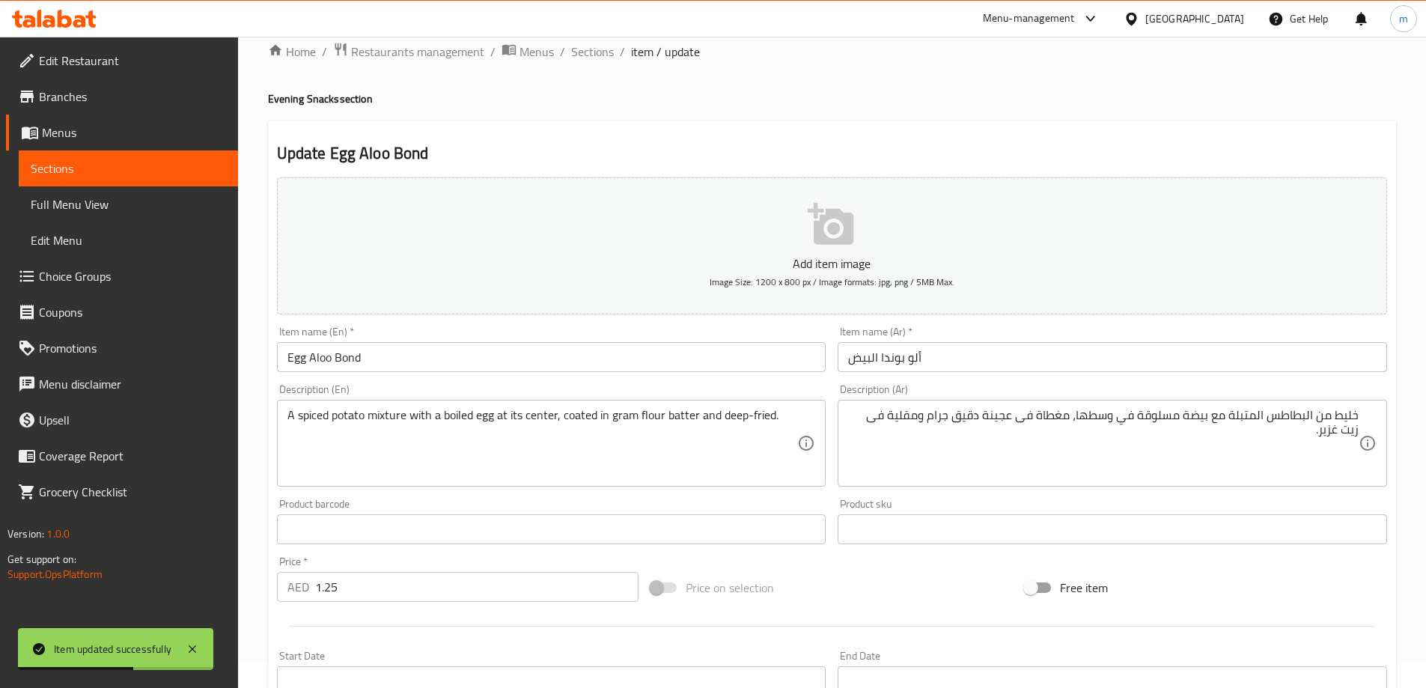
scroll to position [0, 0]
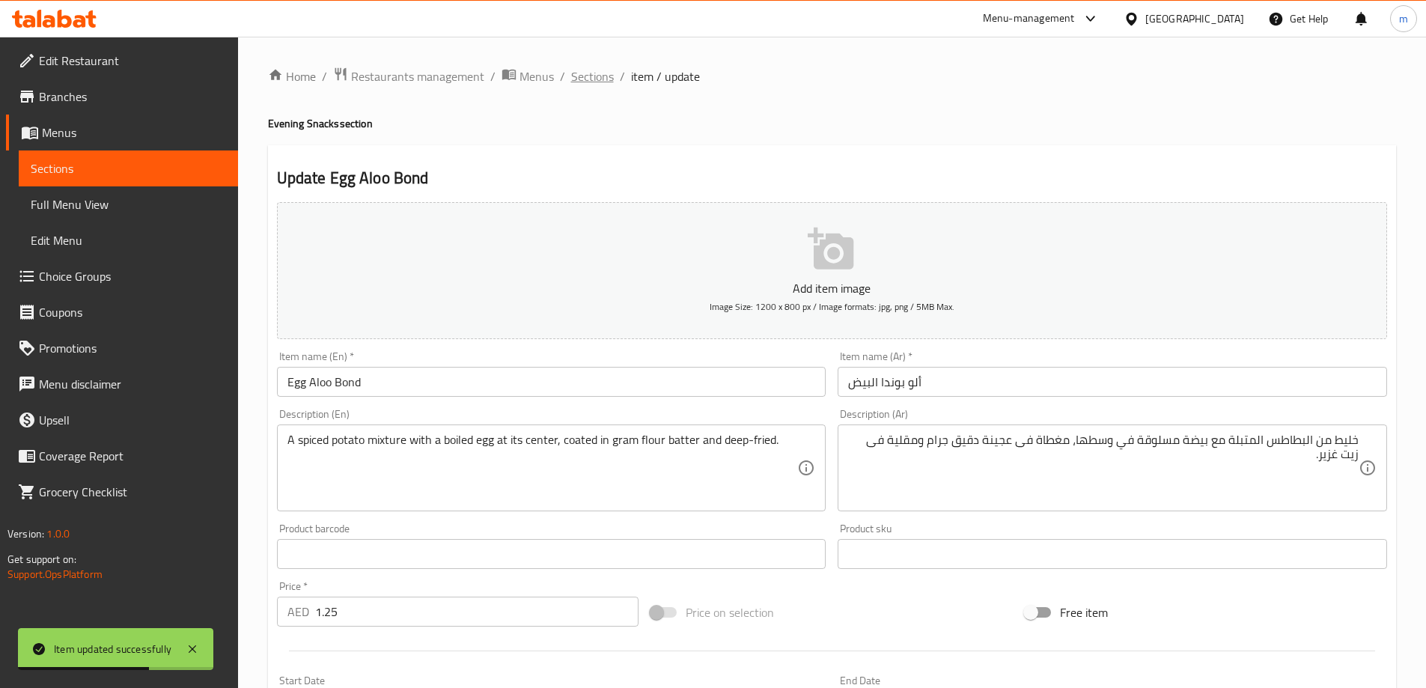
click at [581, 82] on span "Sections" at bounding box center [592, 76] width 43 height 18
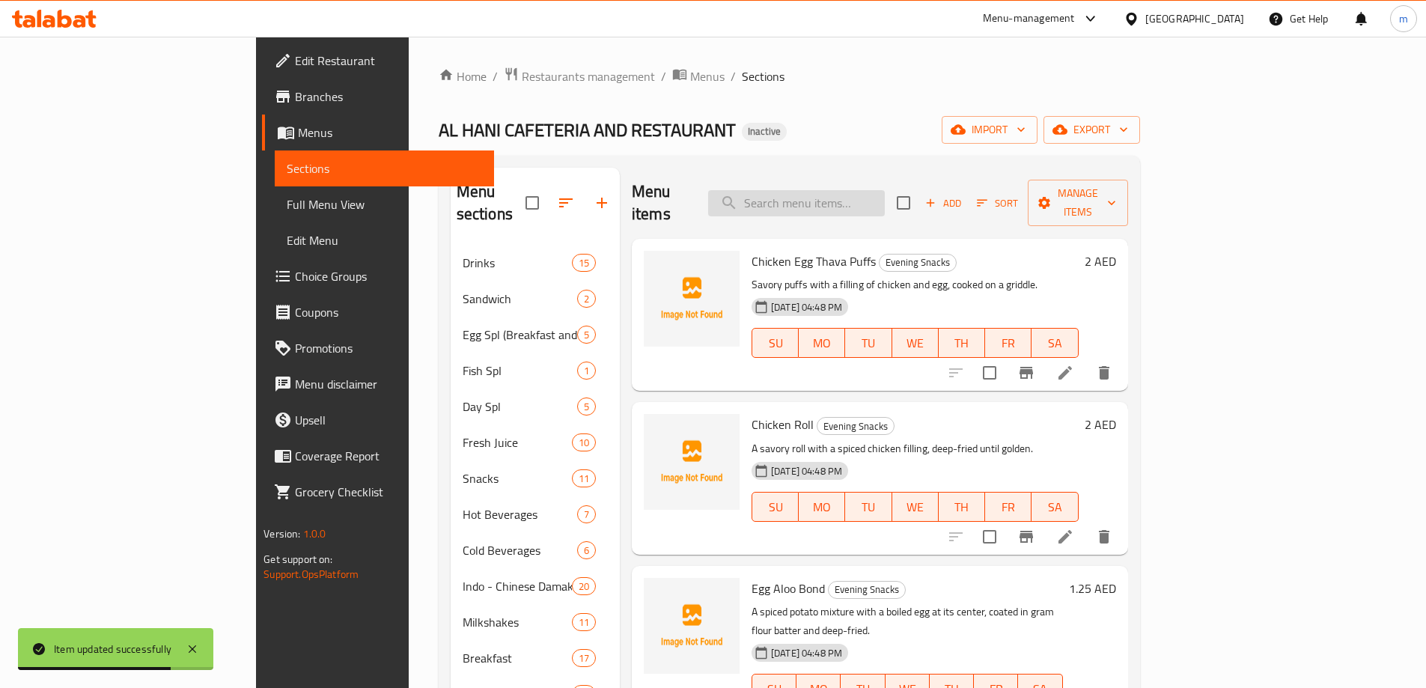
click at [885, 193] on input "search" at bounding box center [796, 203] width 177 height 26
paste input "Aloo Bonda"
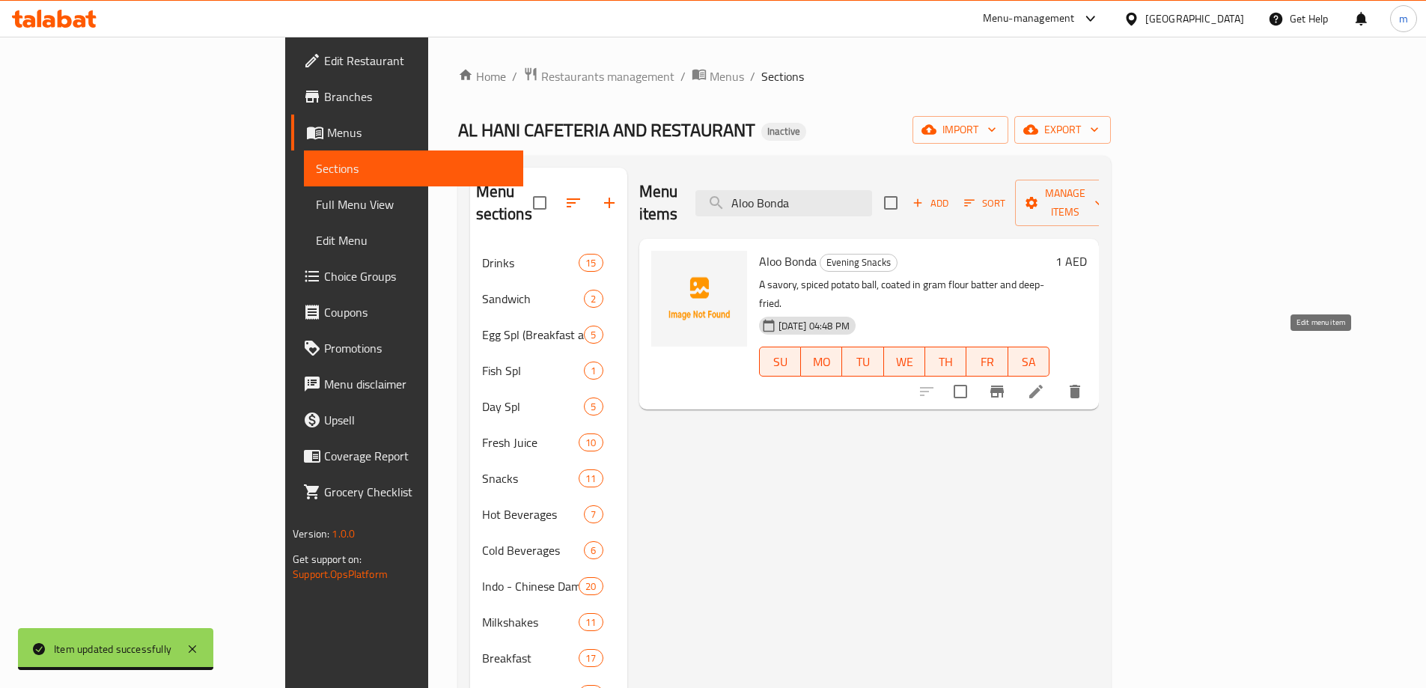
type input "Aloo Bonda"
click at [1045, 383] on icon at bounding box center [1036, 392] width 18 height 18
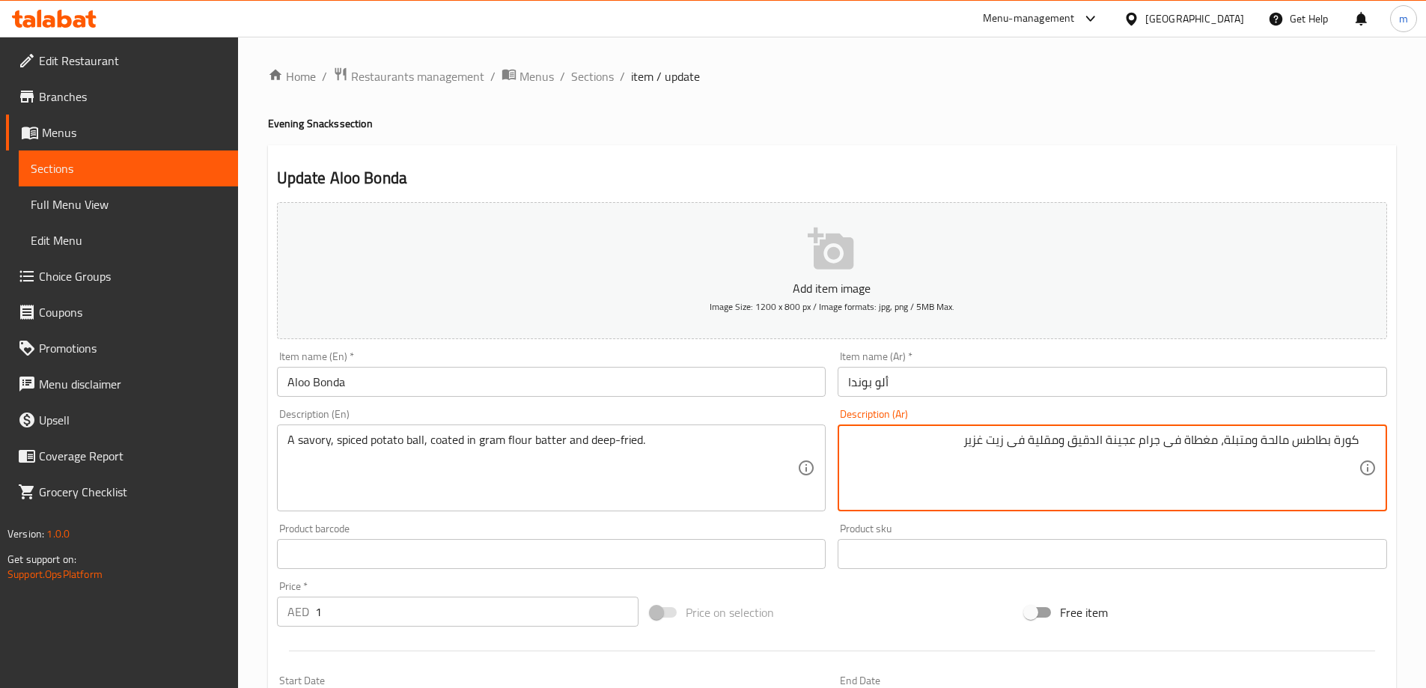
click at [1152, 441] on textarea "كورة بطاطس مالحة ومتبلة، مغطاة فى جرام عجينة الدقيق ومقلية فى زيت غزير" at bounding box center [1103, 468] width 511 height 71
click at [1124, 445] on textarea "كورة بطاطس مالحة ومتبلة، مغطاة فى عجينة الدقيق ومقلية فى زيت غزير" at bounding box center [1103, 468] width 511 height 71
click at [1098, 445] on textarea "كورة بطاطس مالحة ومتبلة، مغطاة فى عجينة دقيق ومقلية فى زيت غزير" at bounding box center [1103, 468] width 511 height 71
paste textarea "جرام"
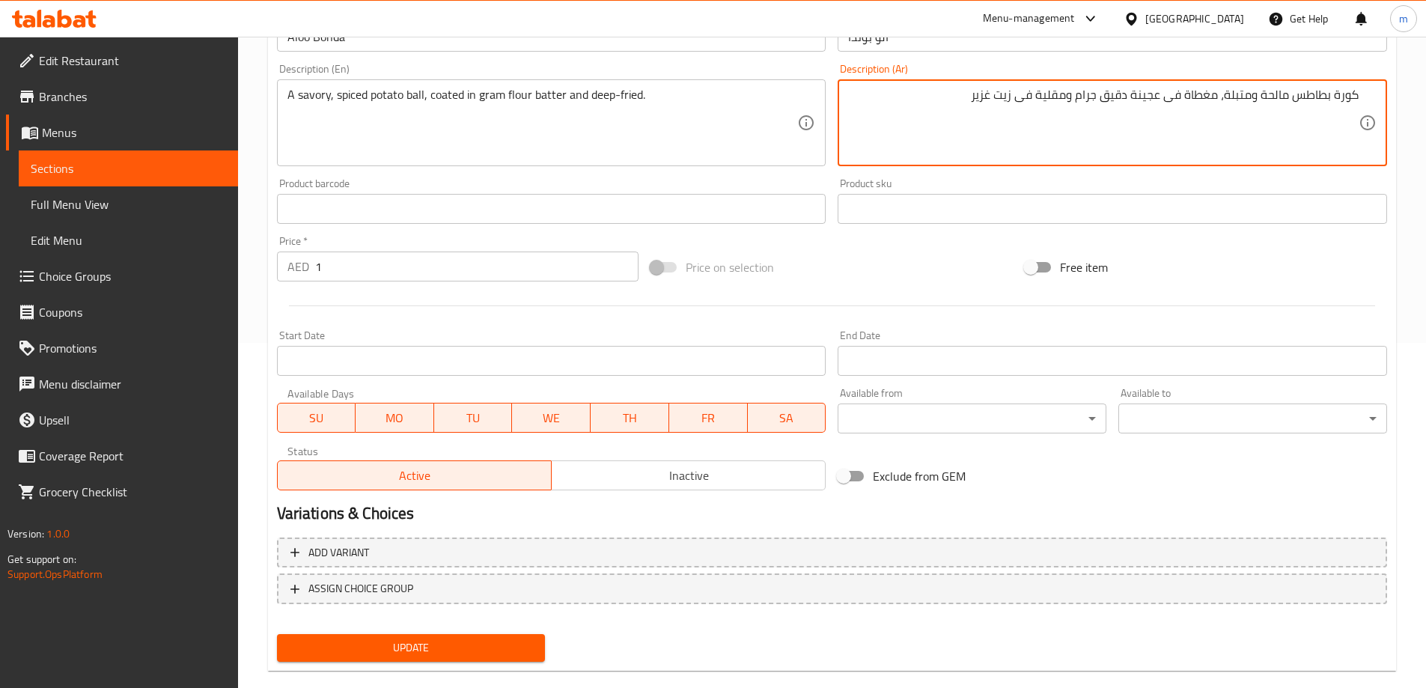
scroll to position [370, 0]
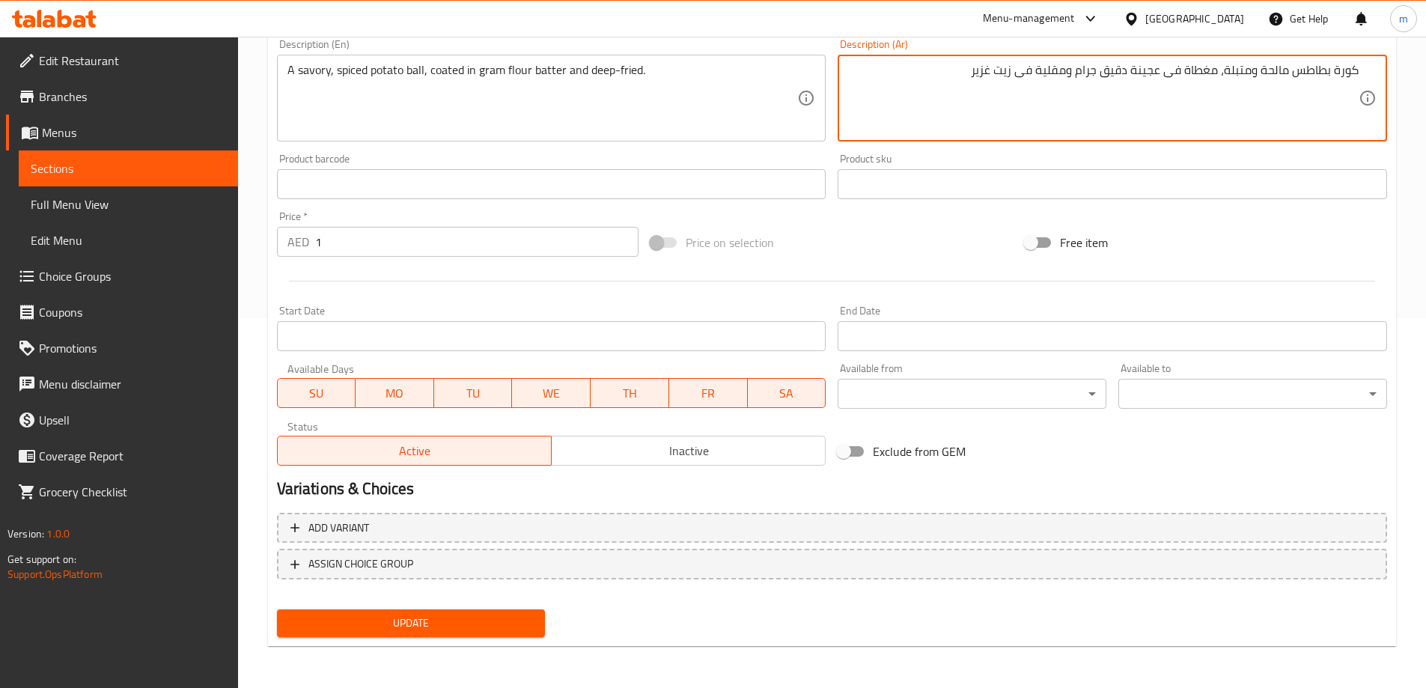
type textarea "كورة بطاطس مالحة ومتبلة، مغطاة فى عجينة دقيق جرام ومقلية فى زيت غزير"
click at [504, 631] on span "Update" at bounding box center [411, 623] width 245 height 19
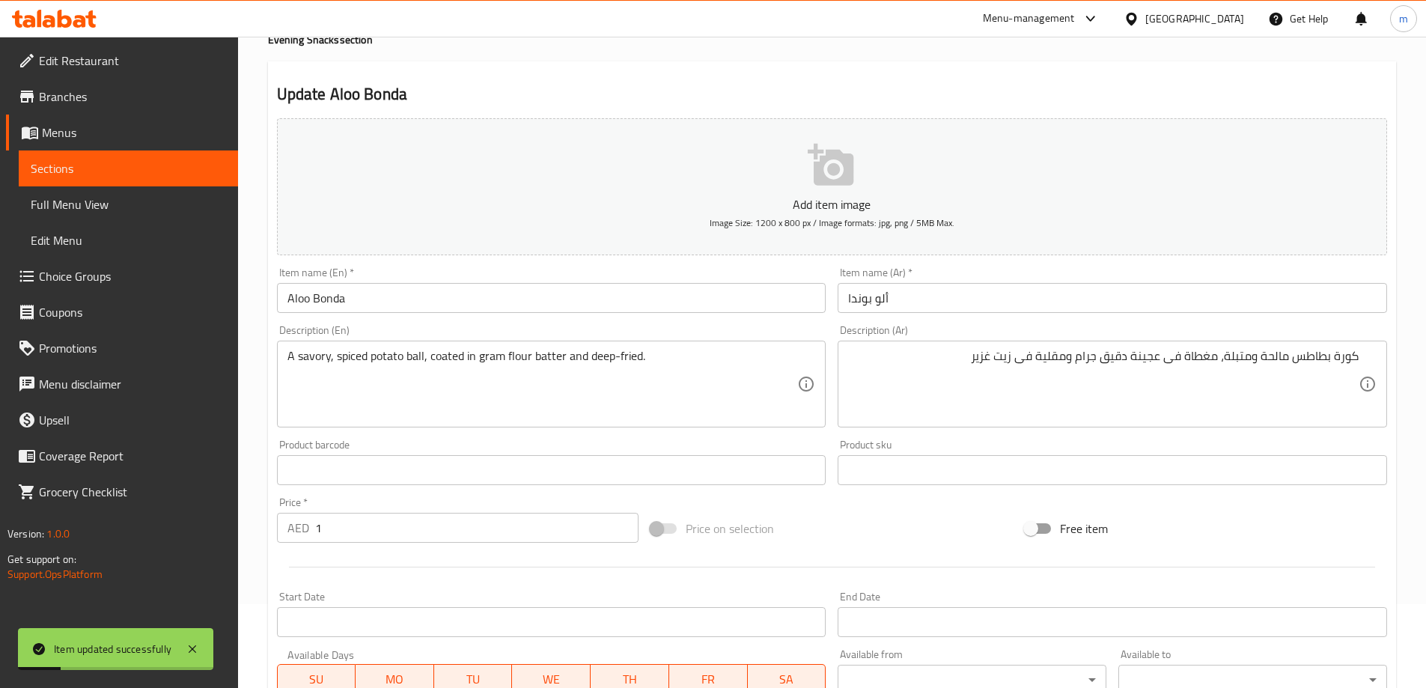
scroll to position [0, 0]
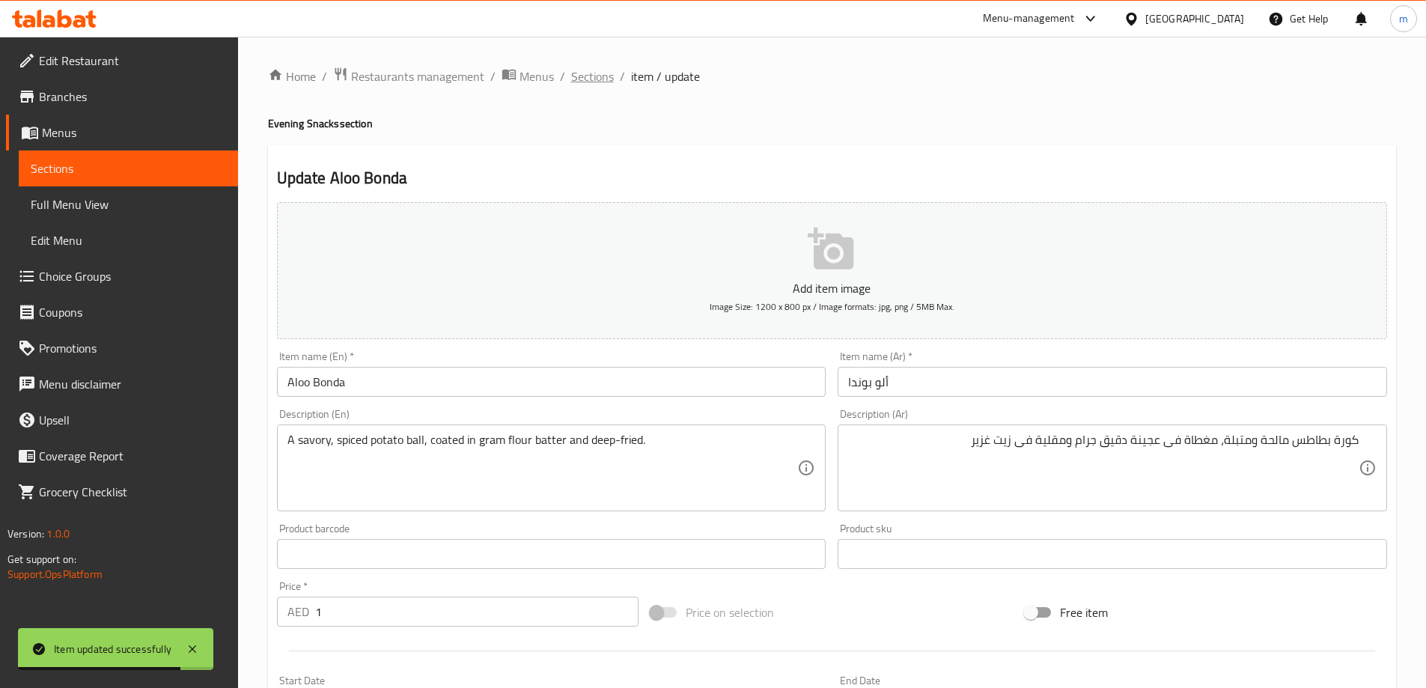
click at [594, 76] on span "Sections" at bounding box center [592, 76] width 43 height 18
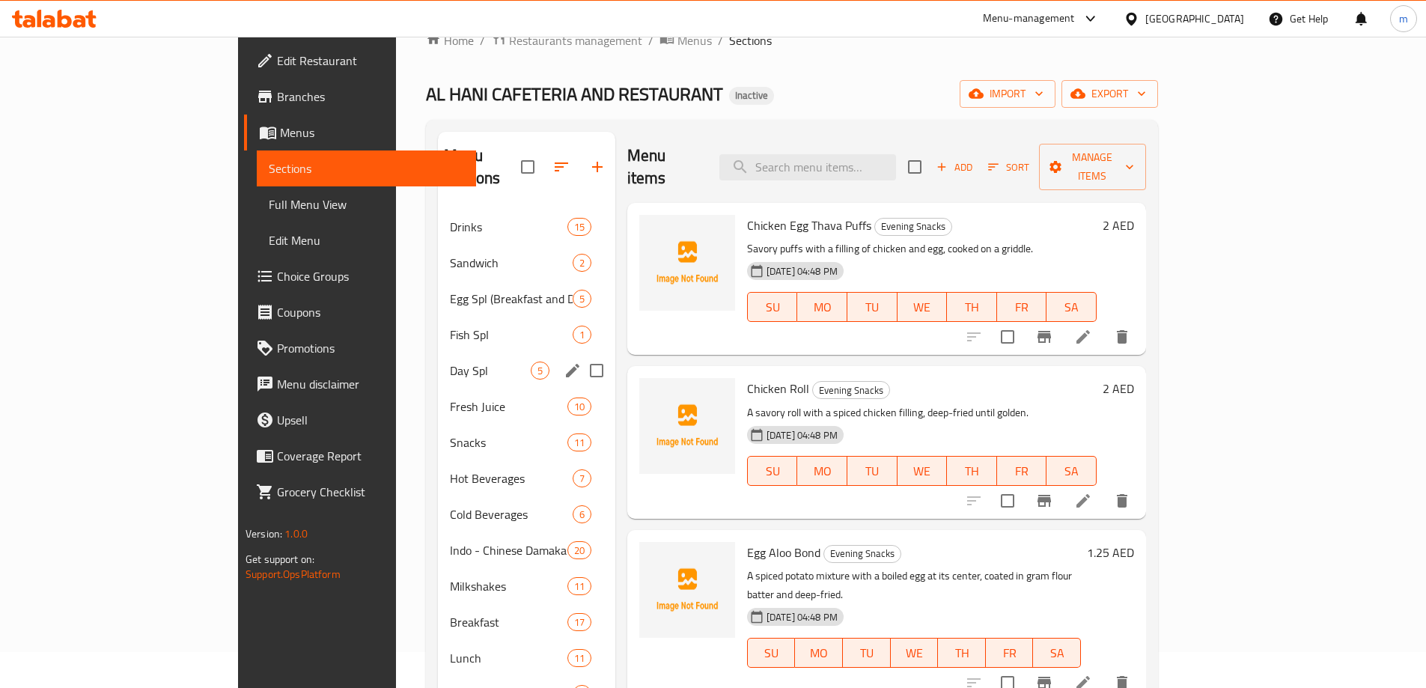
scroll to position [34, 0]
click at [450, 255] on span "Sandwich" at bounding box center [490, 264] width 80 height 18
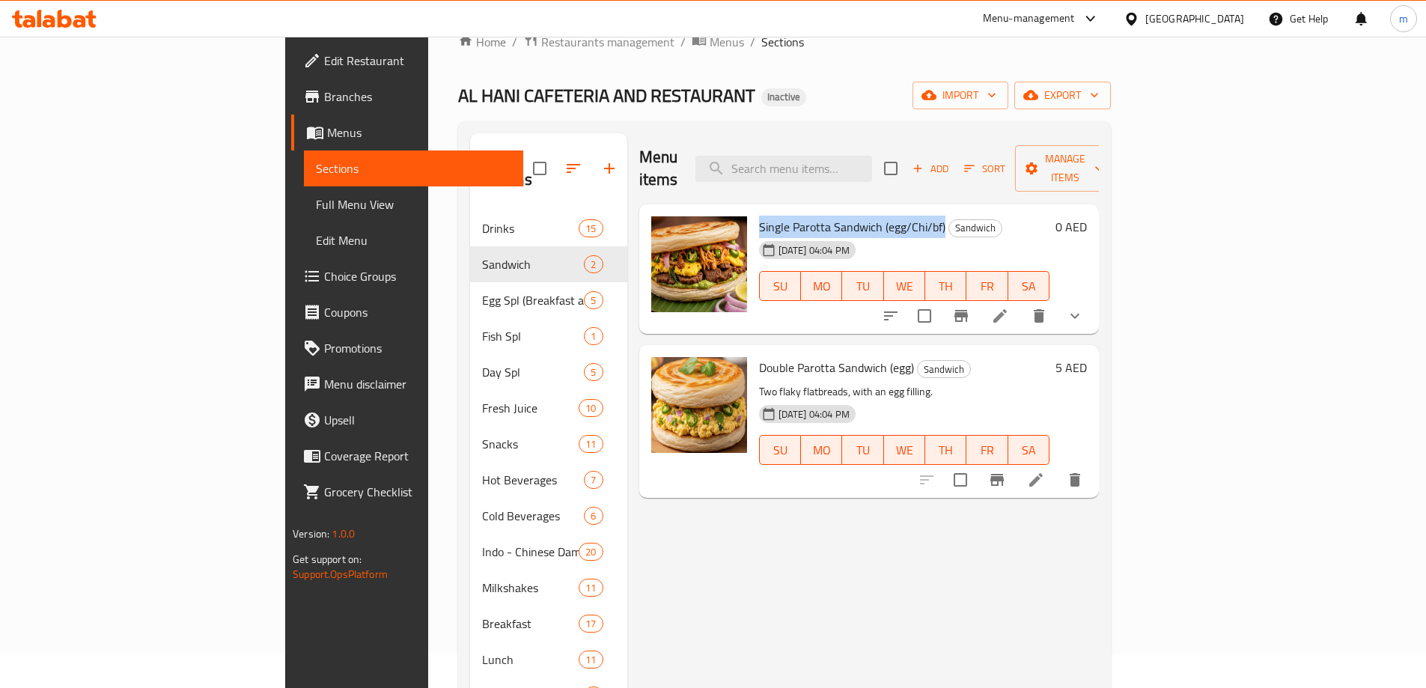
drag, startPoint x: 688, startPoint y: 202, endPoint x: 868, endPoint y: 211, distance: 179.9
click at [870, 216] on span "Single Parotta Sandwich (egg/Chi/bf)" at bounding box center [852, 227] width 186 height 22
click at [876, 215] on div "Single Parotta Sandwich (egg/Chi/bf) Sandwich 11-09-2025 04:04 PM SU MO TU WE T…" at bounding box center [904, 269] width 302 height 118
drag, startPoint x: 869, startPoint y: 210, endPoint x: 861, endPoint y: 209, distance: 8.3
click at [861, 216] on span "Single Parotta Sandwich (egg/Chi/bf)" at bounding box center [852, 227] width 186 height 22
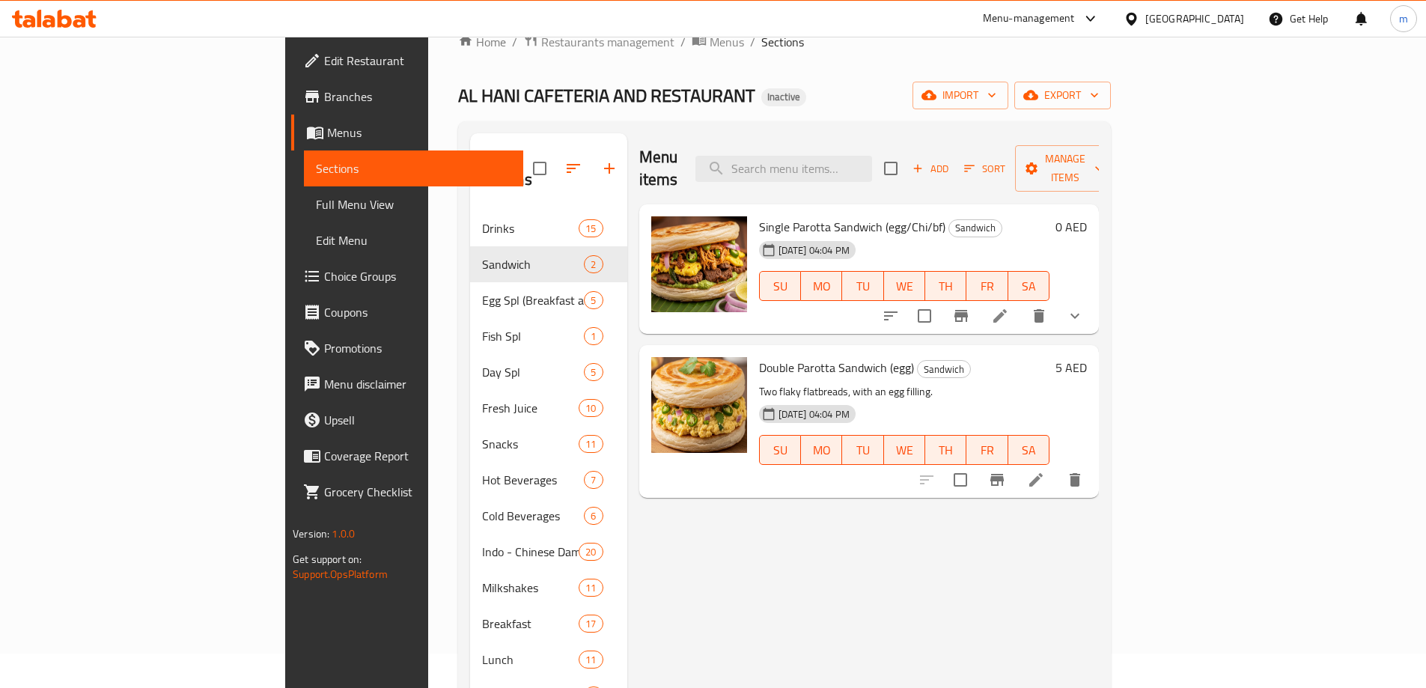
click at [874, 216] on h6 "Single Parotta Sandwich (egg/Chi/bf) Sandwich" at bounding box center [904, 226] width 291 height 21
drag, startPoint x: 872, startPoint y: 213, endPoint x: 687, endPoint y: 206, distance: 185.8
click at [753, 210] on div "Single Parotta Sandwich (egg/Chi/bf) Sandwich 11-09-2025 04:04 PM SU MO TU WE T…" at bounding box center [904, 269] width 302 height 118
copy h6 "Single Parotta Sandwich (egg/Chi/bf)"
click at [1021, 305] on li at bounding box center [1000, 315] width 42 height 27
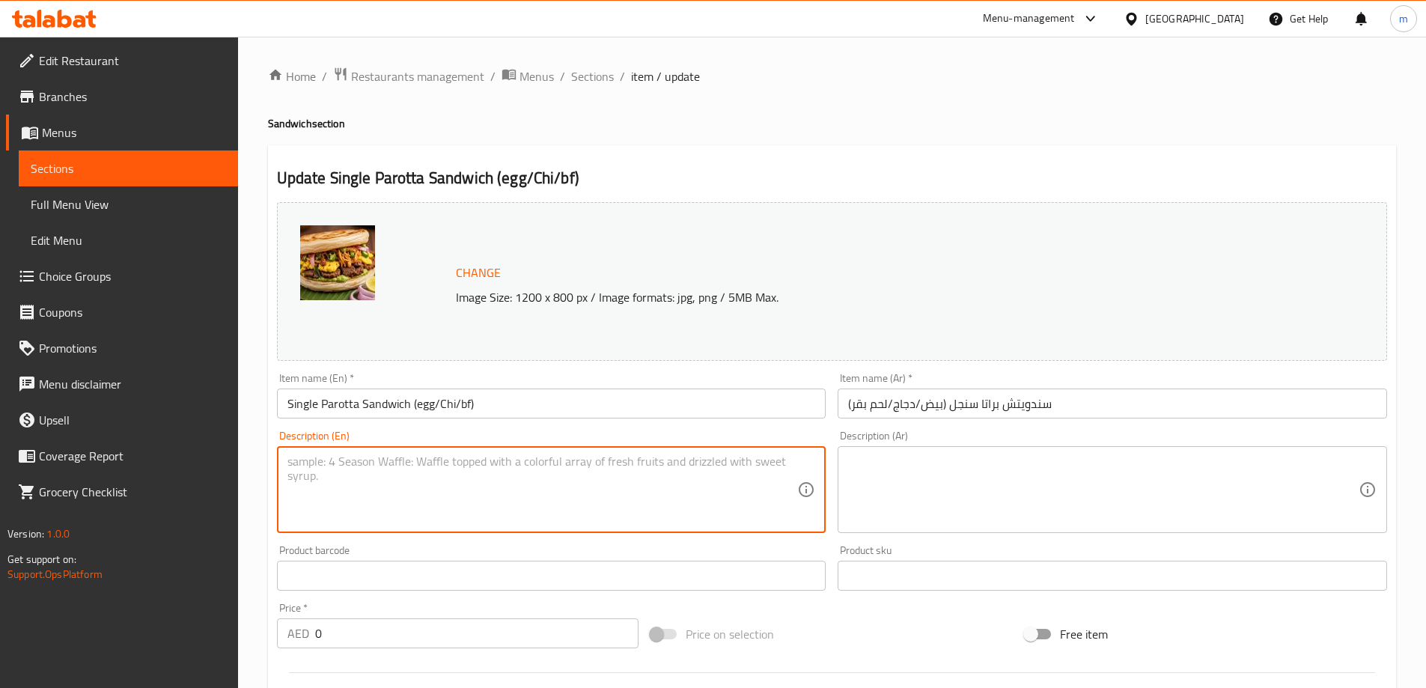
click at [653, 502] on textarea at bounding box center [543, 489] width 511 height 71
paste textarea "One flaky flatbread, with a filling of egg, chicken, or beef."
type textarea "One flaky flatbread, with a filling of egg, chicken, or beef."
click at [1088, 484] on textarea at bounding box center [1103, 489] width 511 height 71
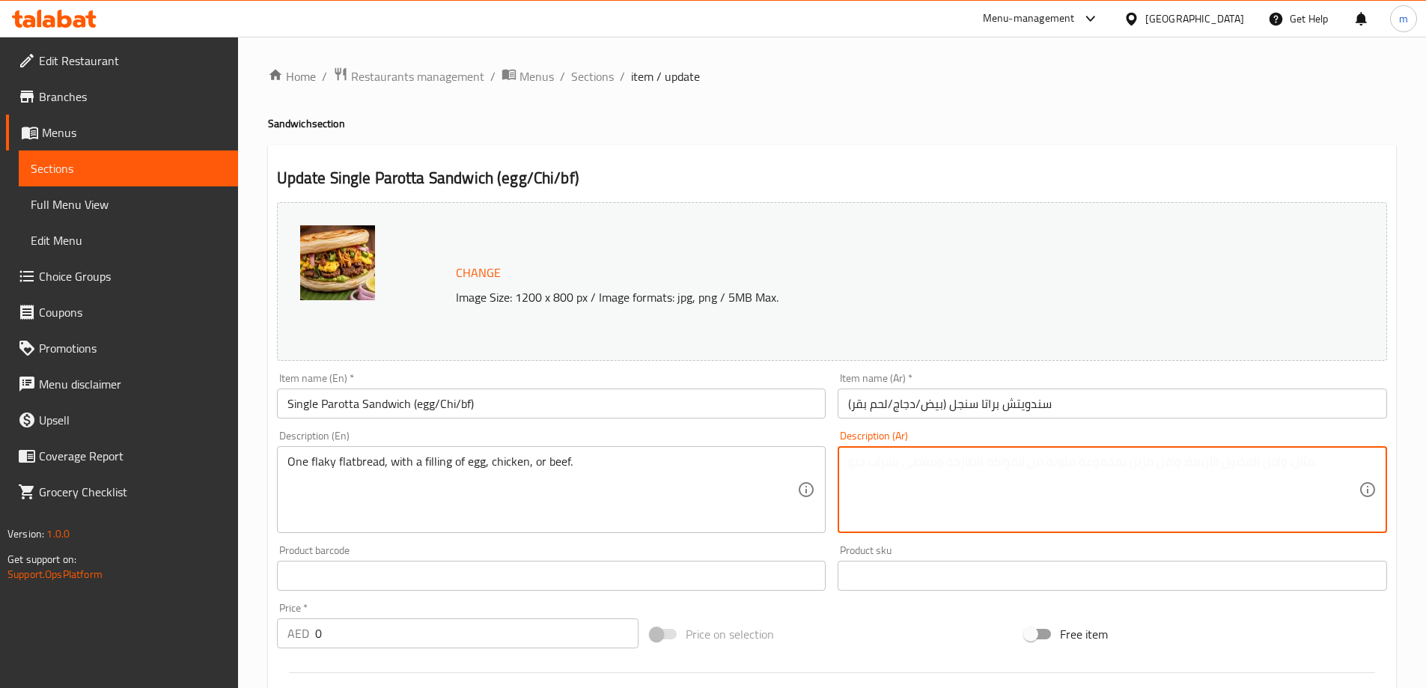
paste textarea "قطعة واحدة من خبز الخبز المسطح، محشوة بالبيض، أو الدجاج، أو اللحم البقري."
click at [1332, 466] on textarea "قطعة واحدة من خبز الخبز المسطح، محشوة بالبيض، أو الدجاج، أو اللحم البقري." at bounding box center [1103, 489] width 511 height 71
click at [1302, 466] on textarea "واحدة من خبز الخبز المسطح، محشوة بالبيض، أو الدجاج، أو اللحم البقري." at bounding box center [1103, 489] width 511 height 71
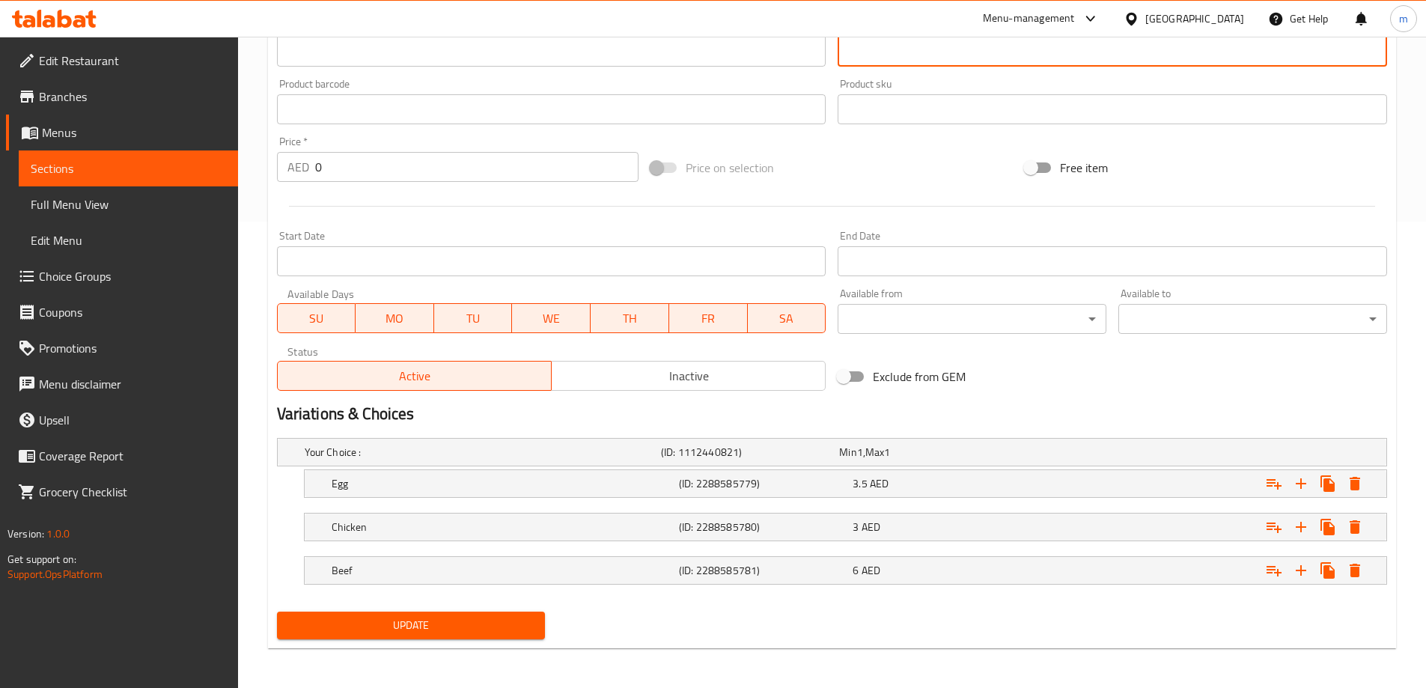
scroll to position [469, 0]
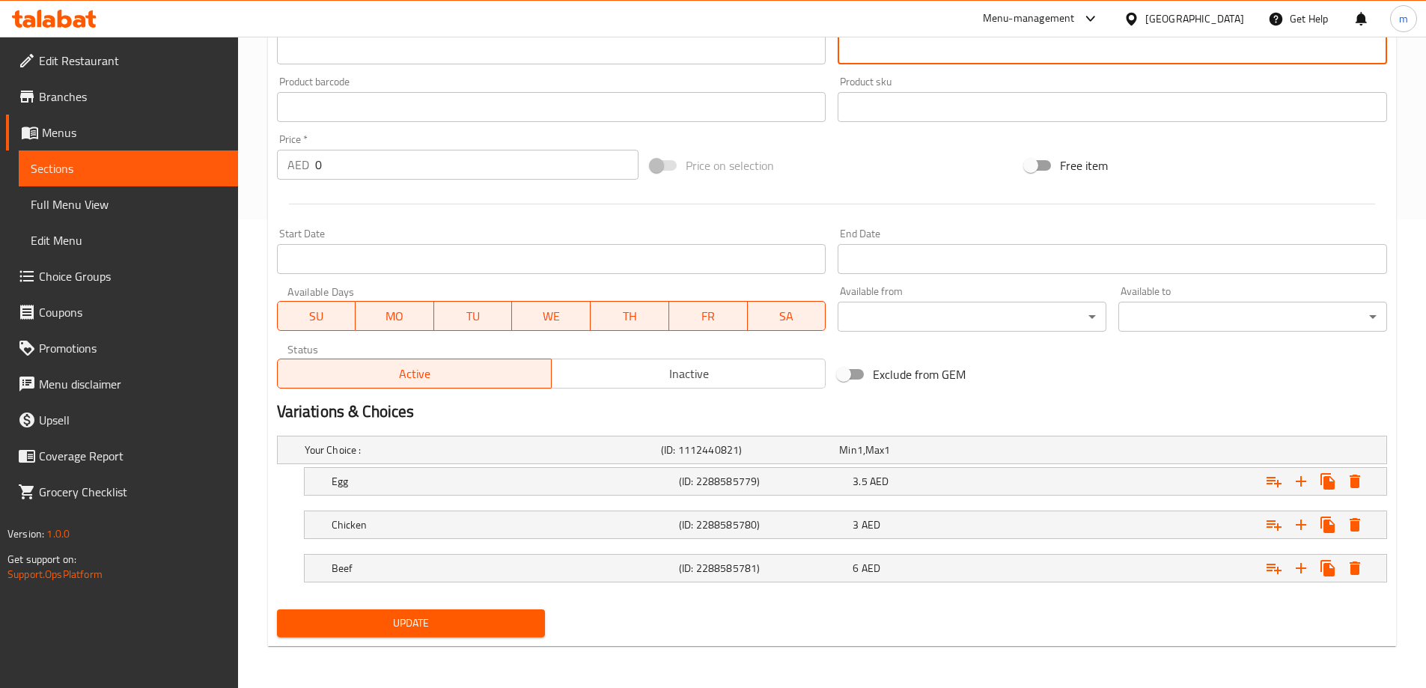
type textarea "واحدة من فليكي الخبز المسطح، محشوة بالبيض، أو الدجاج، أو اللحم البقري."
click at [504, 624] on span "Update" at bounding box center [411, 623] width 245 height 19
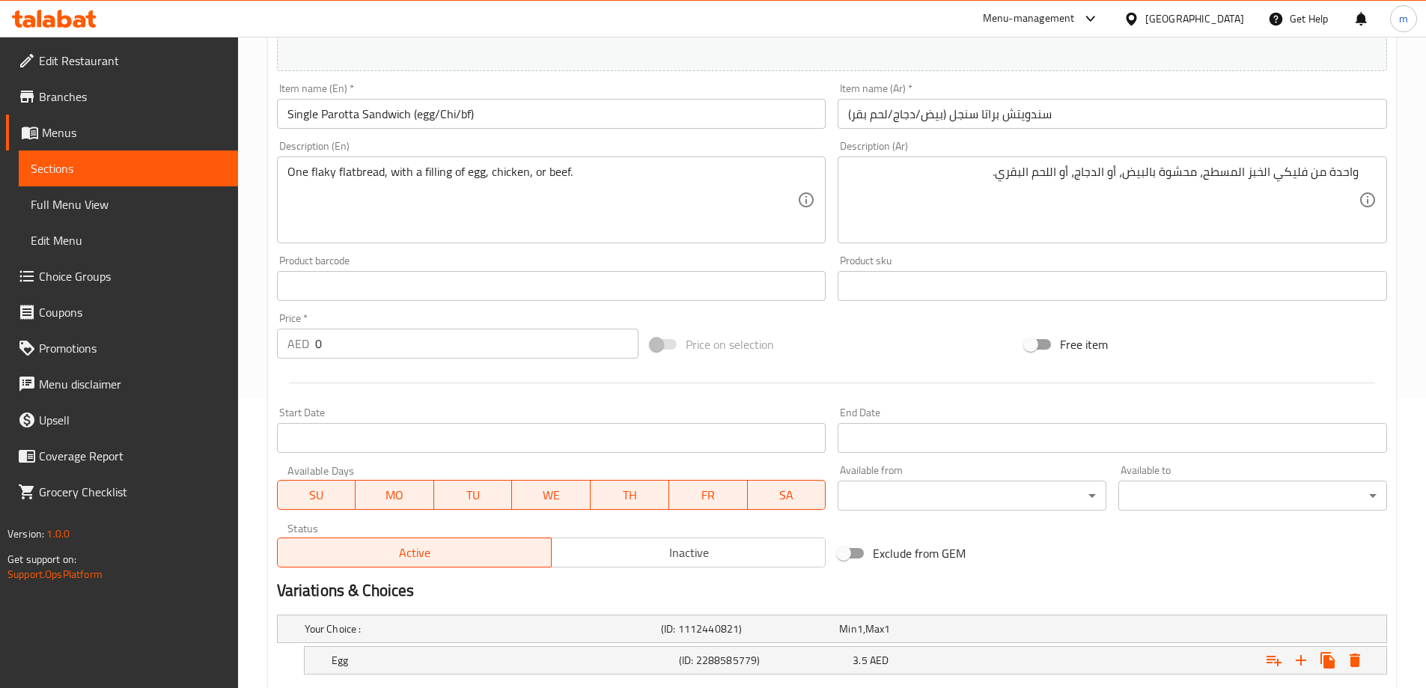
scroll to position [449, 0]
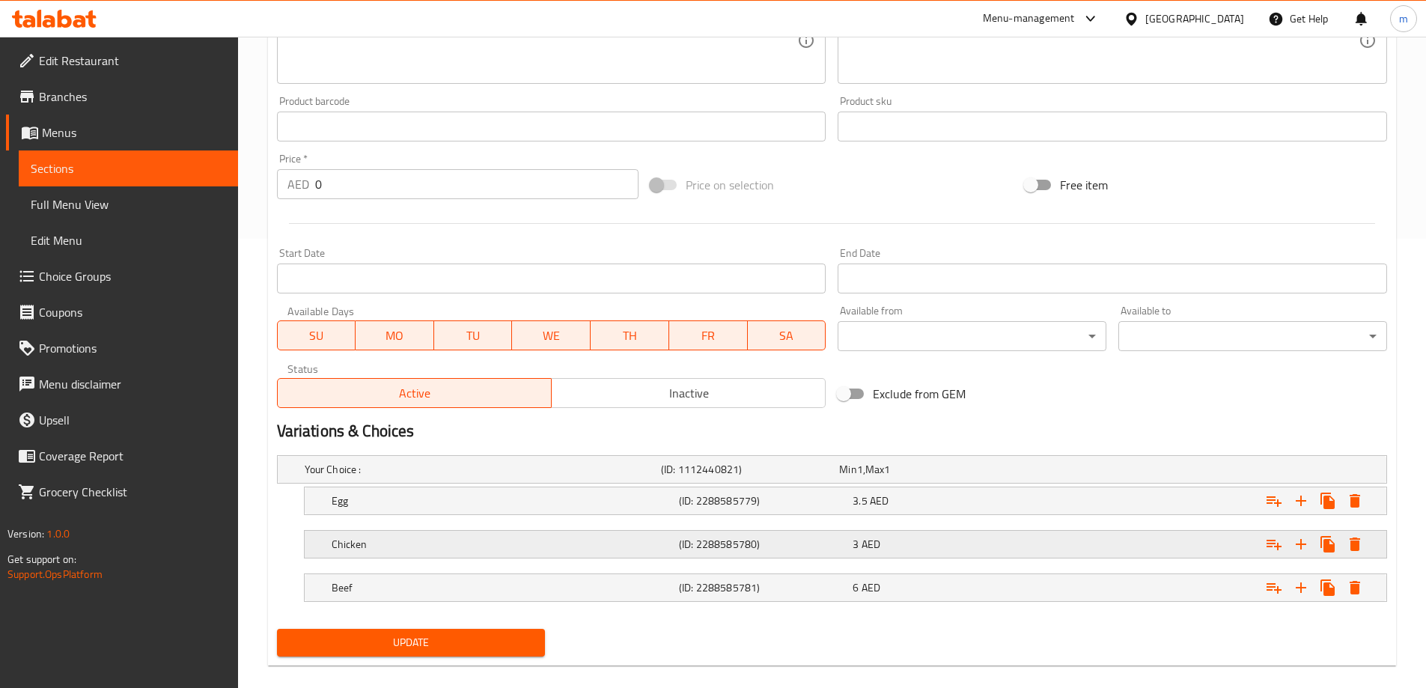
click at [316, 546] on div "Chicken (ID: 2288585780) 3 AED" at bounding box center [846, 544] width 1082 height 27
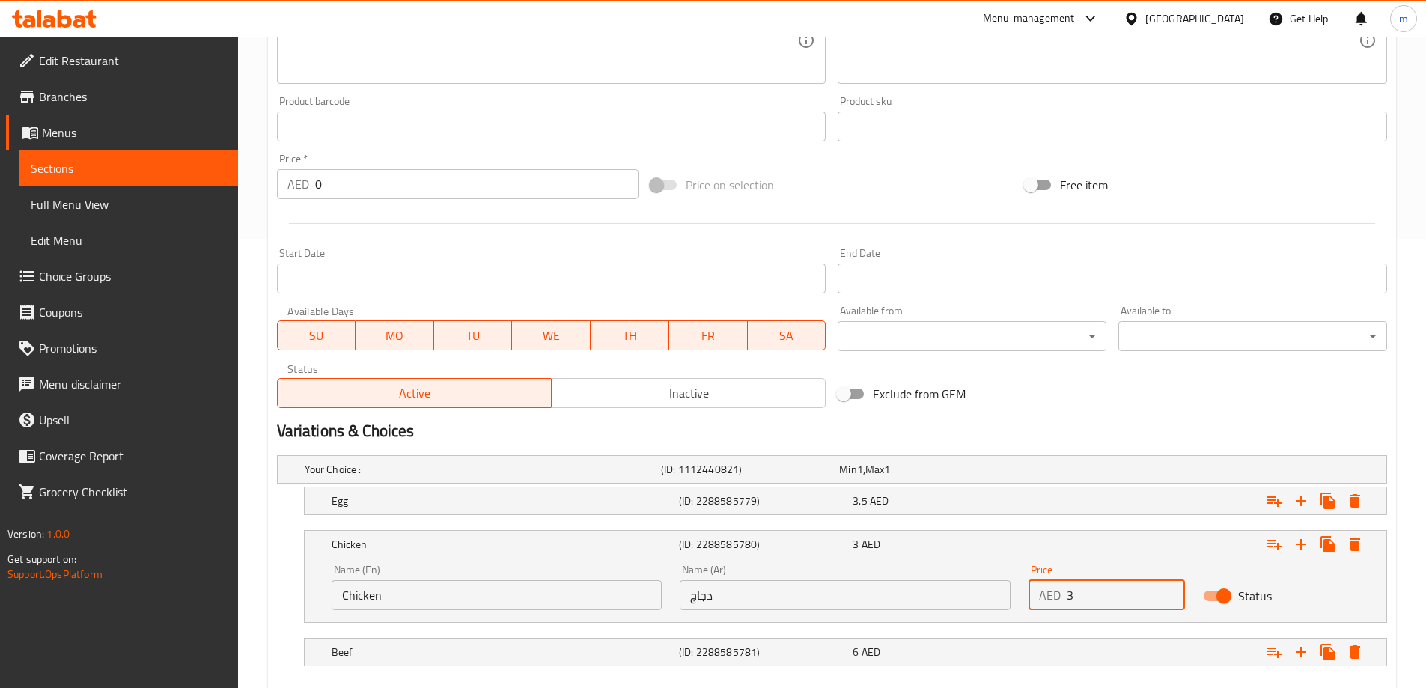
drag, startPoint x: 1083, startPoint y: 603, endPoint x: 1074, endPoint y: 605, distance: 8.5
click at [1074, 605] on input "3" at bounding box center [1126, 595] width 118 height 30
type input "3.5"
click at [865, 651] on span "AED" at bounding box center [871, 651] width 19 height 19
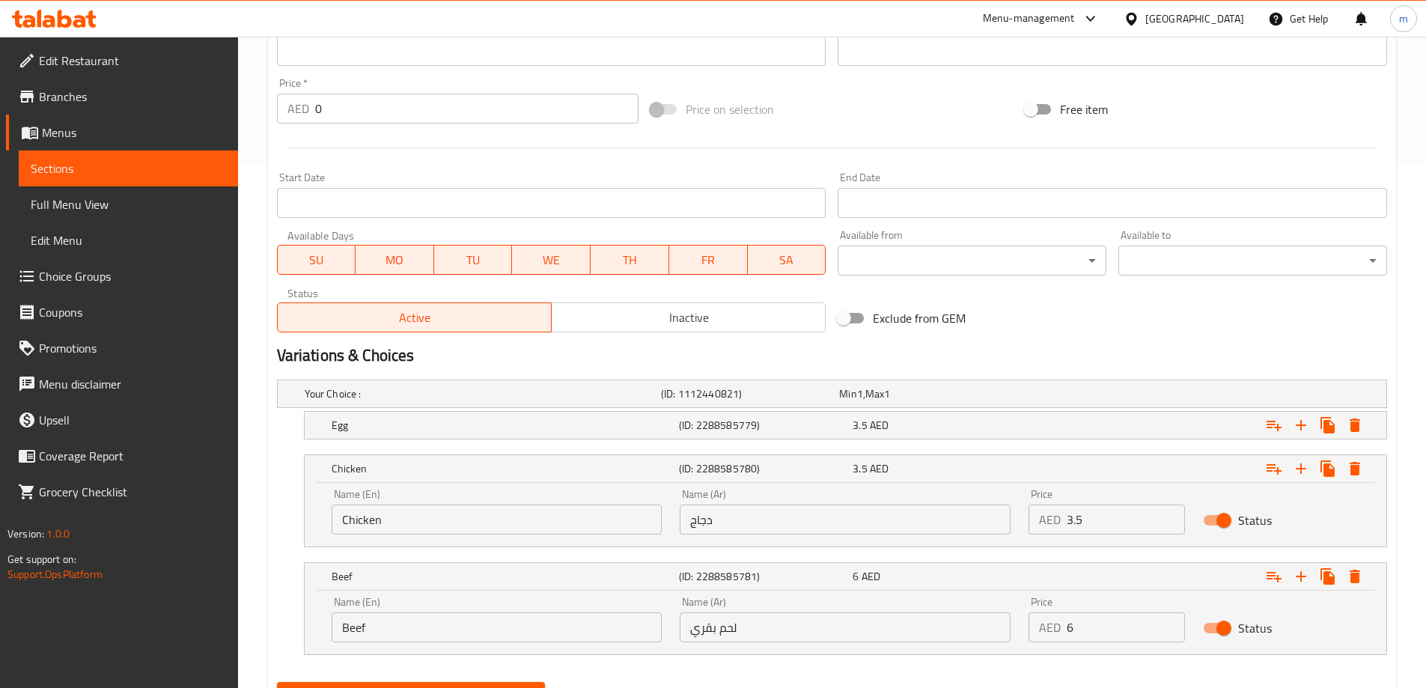
scroll to position [597, 0]
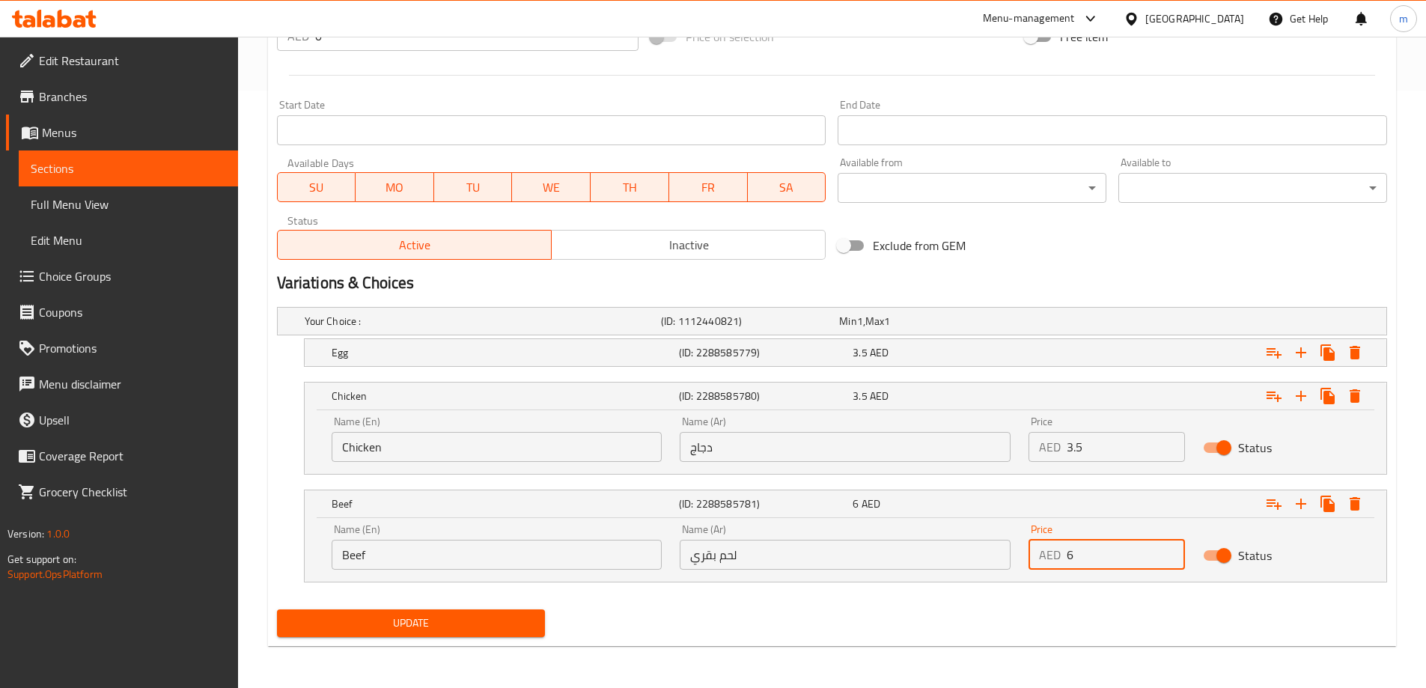
drag, startPoint x: 1066, startPoint y: 562, endPoint x: 1046, endPoint y: 566, distance: 20.6
click at [1046, 566] on div "AED 6 Price" at bounding box center [1107, 555] width 156 height 30
type input "3.5"
click at [440, 621] on span "Update" at bounding box center [411, 623] width 245 height 19
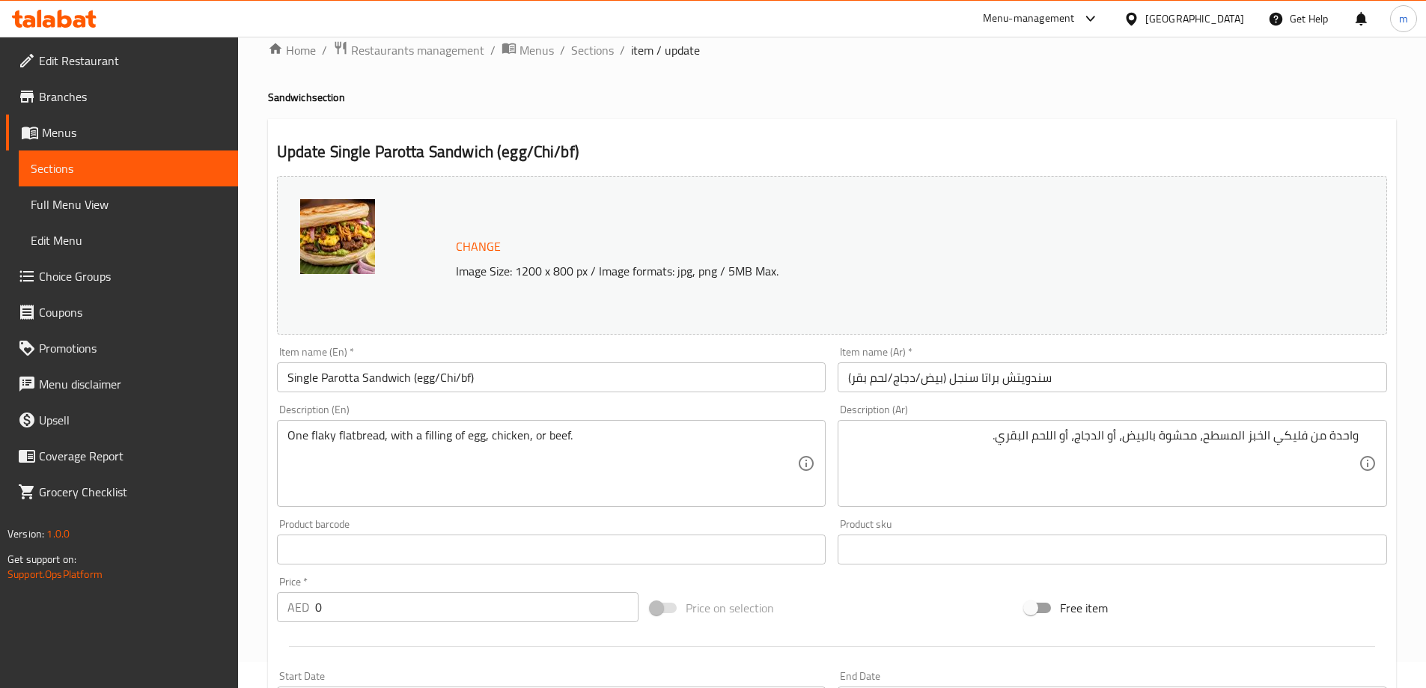
scroll to position [0, 0]
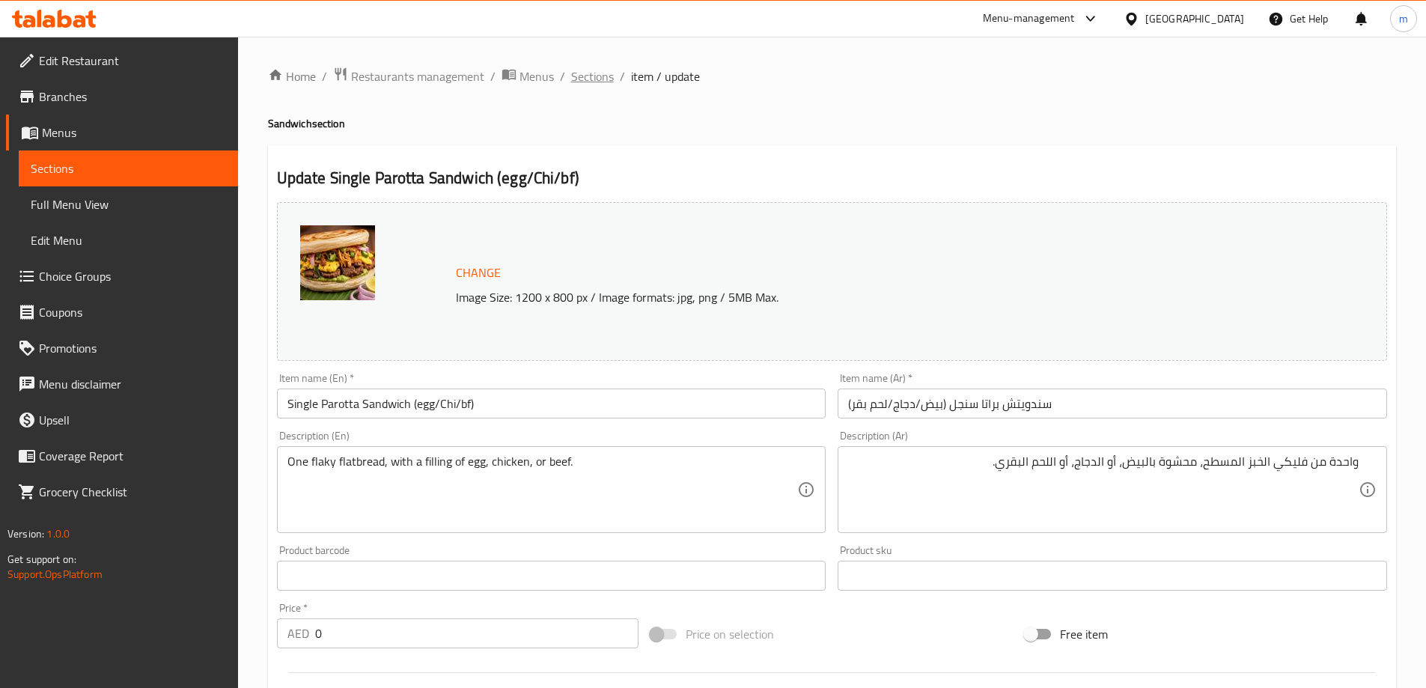
click at [585, 68] on span "Sections" at bounding box center [592, 76] width 43 height 18
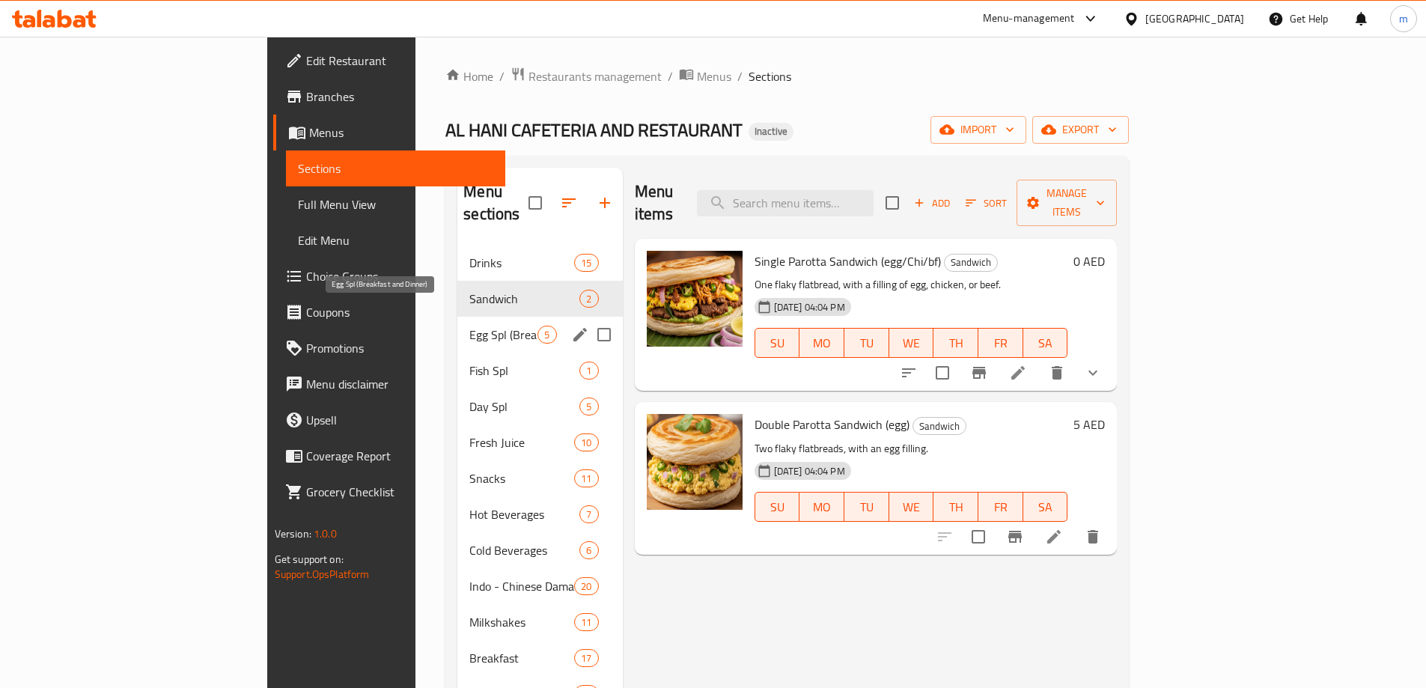
click at [469, 326] on span "Egg Spl (Breakfast and Dinner)" at bounding box center [503, 335] width 68 height 18
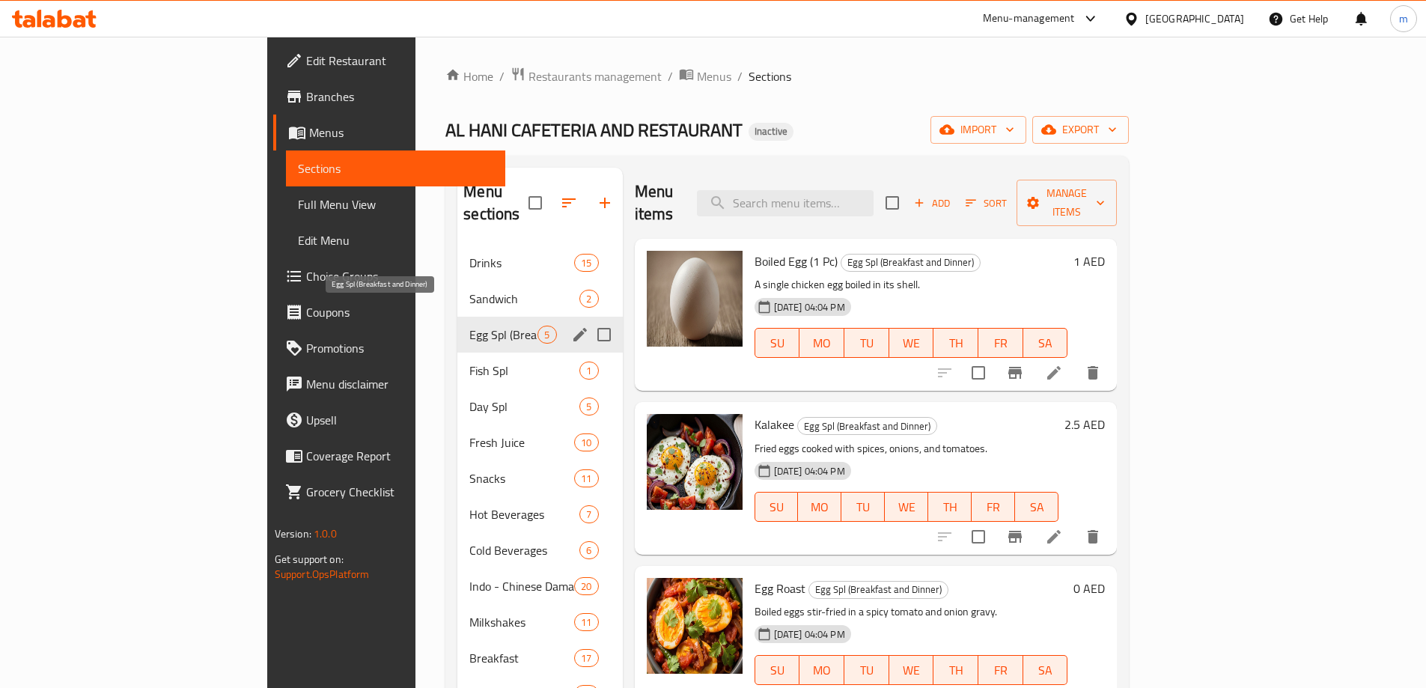
drag, startPoint x: 346, startPoint y: 314, endPoint x: 375, endPoint y: 310, distance: 29.4
click at [469, 326] on span "Egg Spl (Breakfast and Dinner)" at bounding box center [503, 335] width 68 height 18
click at [571, 326] on icon "edit" at bounding box center [580, 335] width 18 height 18
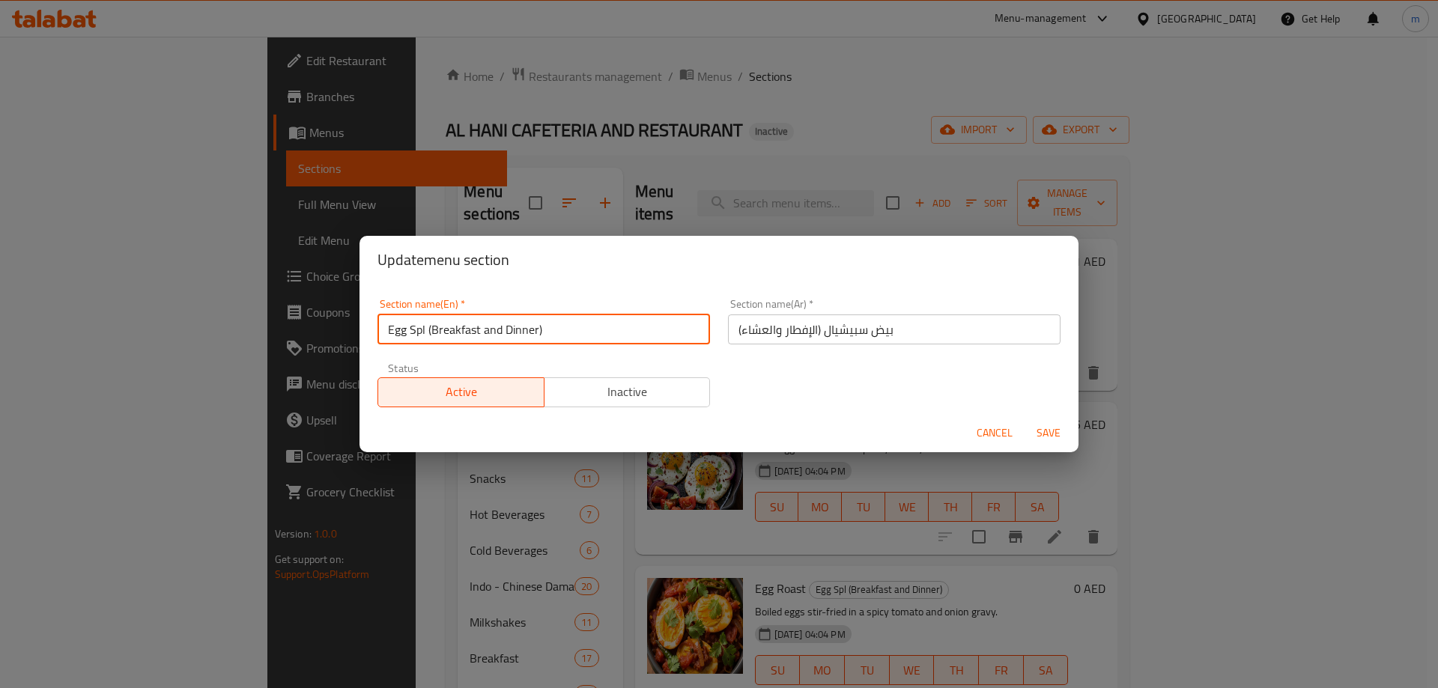
drag, startPoint x: 535, startPoint y: 329, endPoint x: 386, endPoint y: 335, distance: 149.9
click at [386, 335] on input "Egg Spl (Breakfast and Dinner)" at bounding box center [543, 329] width 332 height 30
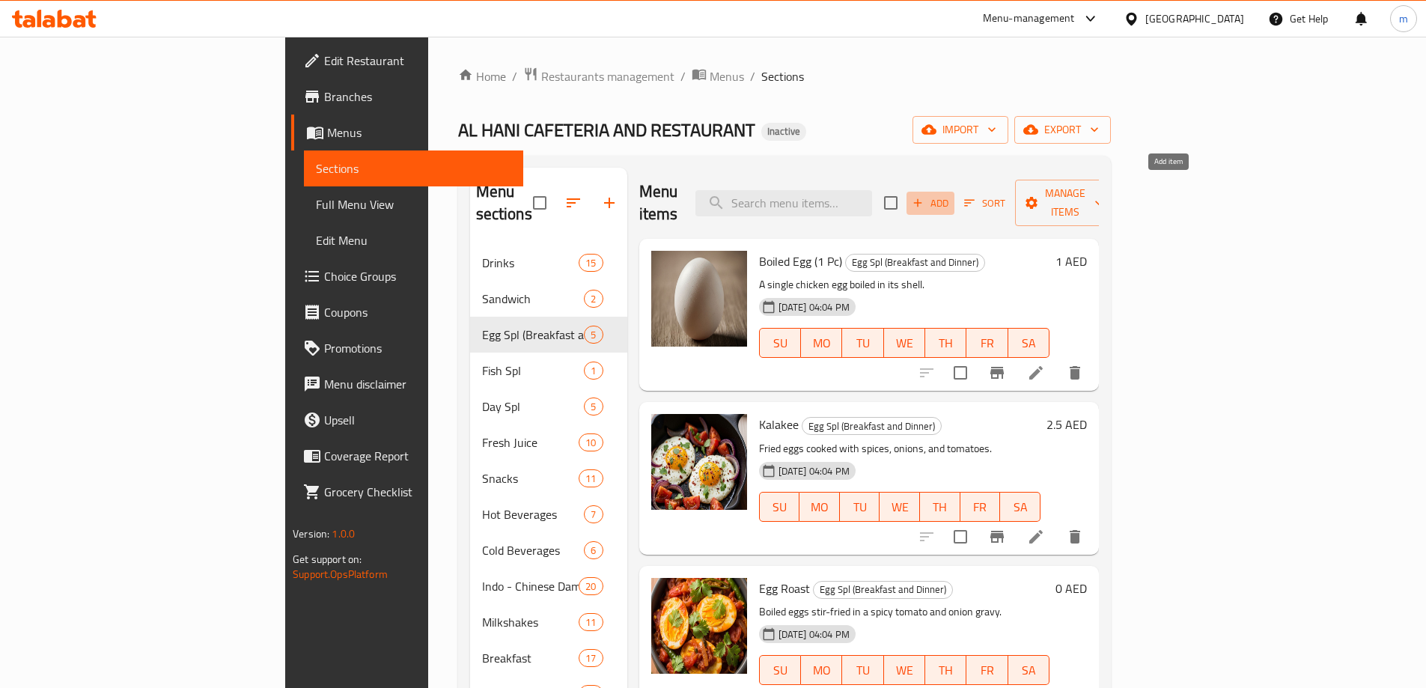
click at [951, 195] on span "Add" at bounding box center [930, 203] width 40 height 17
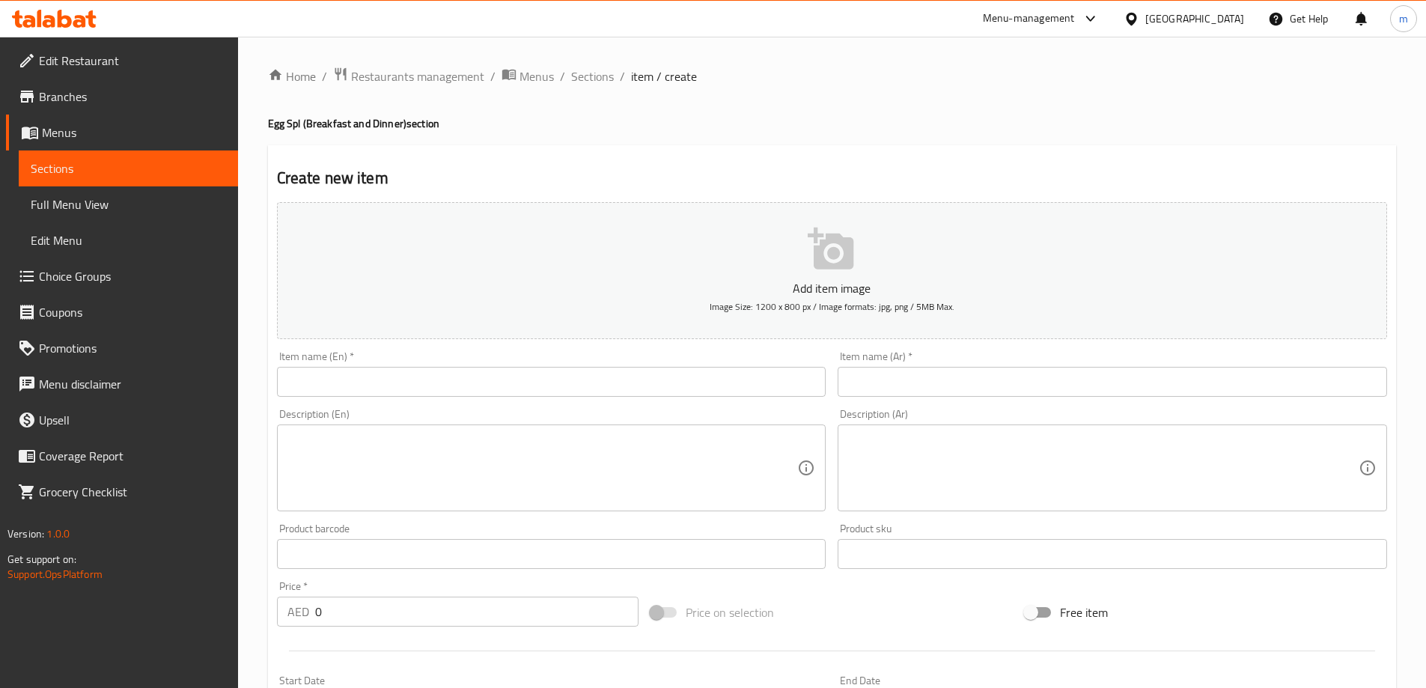
click at [590, 385] on input "text" at bounding box center [552, 382] width 550 height 30
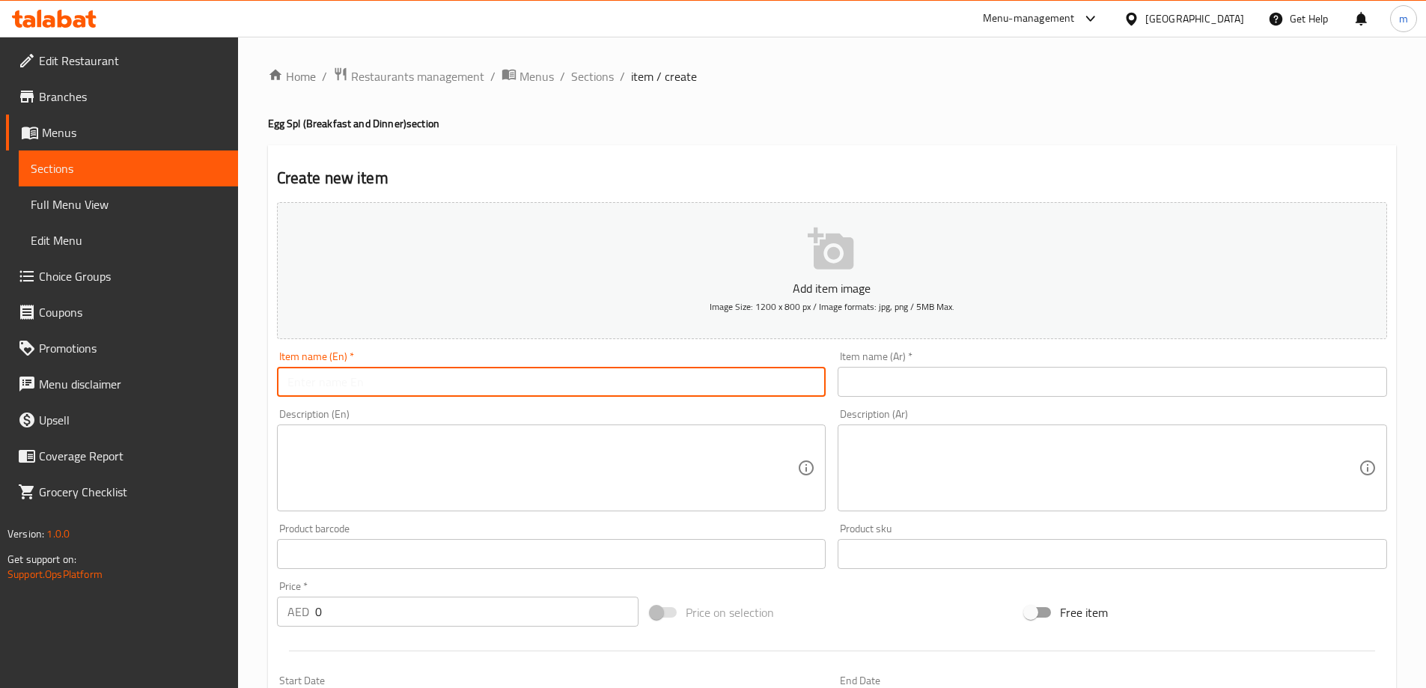
paste input "Half Boil"
type input "Half Boil"
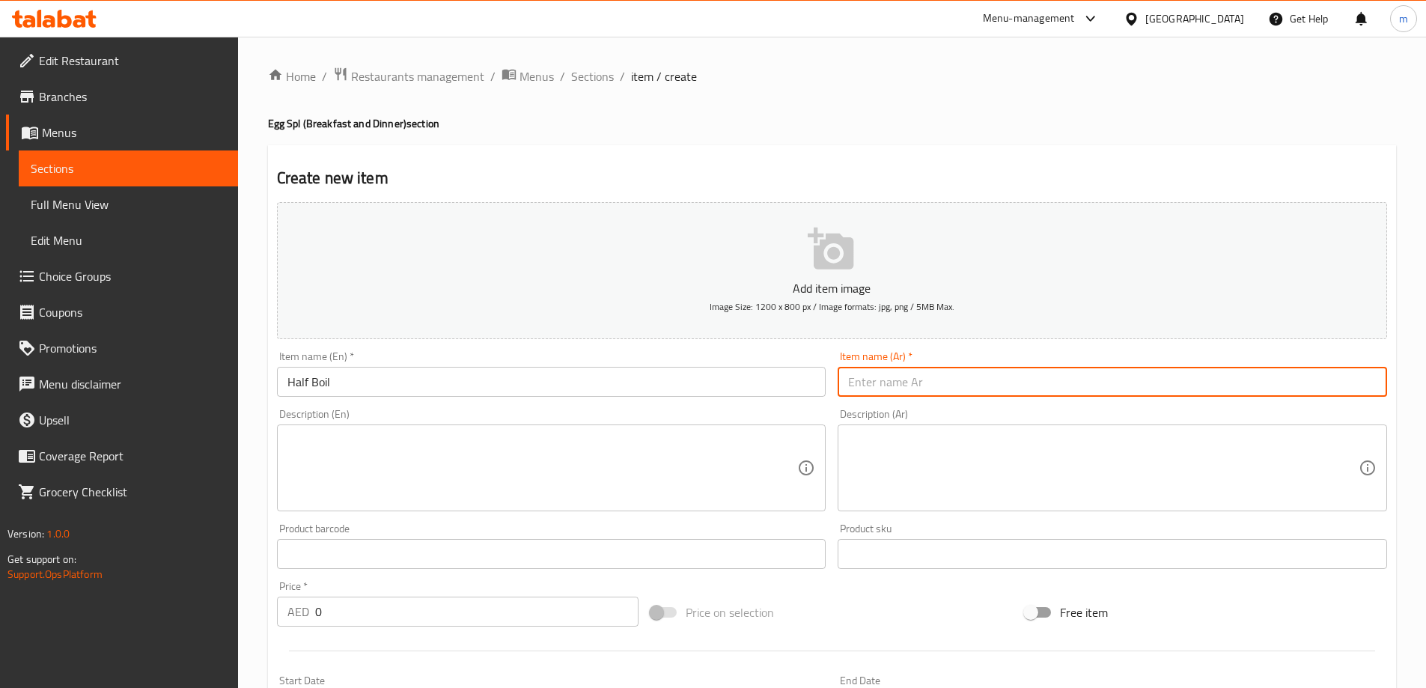
click at [953, 372] on input "text" at bounding box center [1113, 382] width 550 height 30
paste input "نصف غليان"
click at [866, 394] on input "نصف غليان" at bounding box center [1113, 382] width 550 height 30
type input "نصف مسلوق"
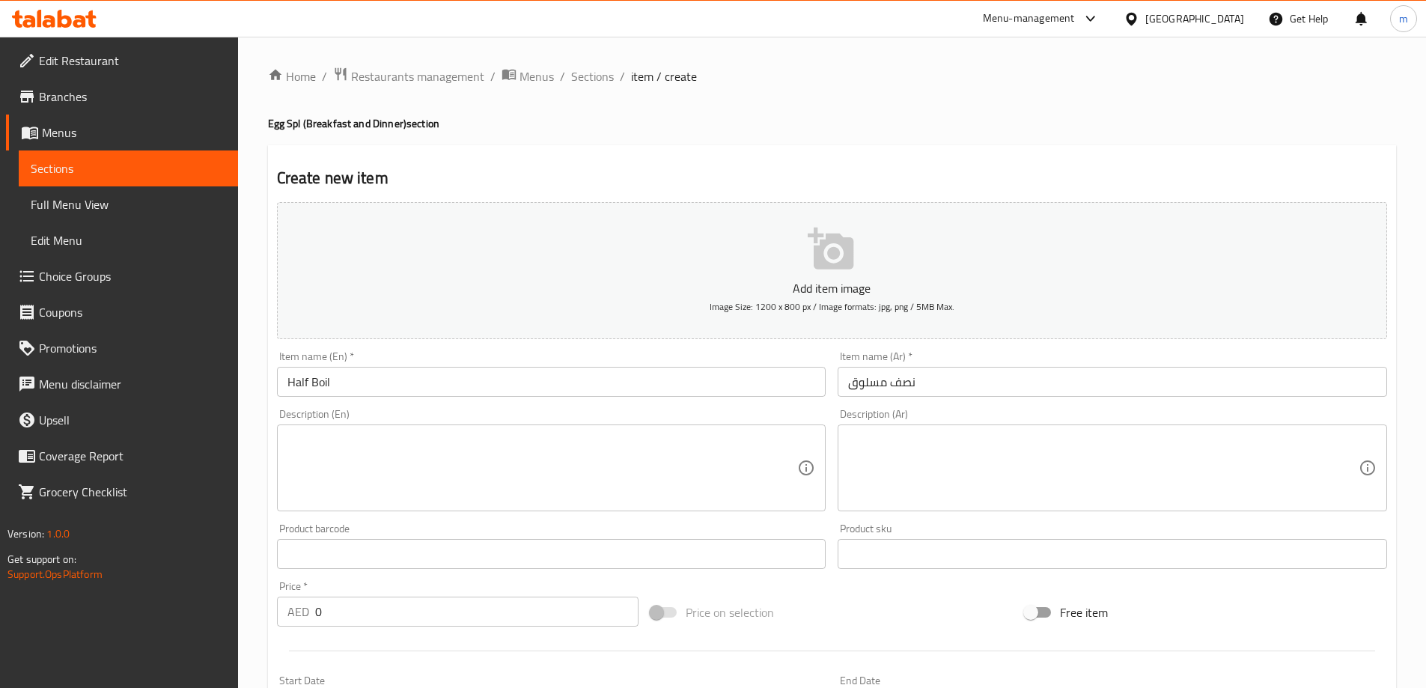
click at [329, 487] on textarea at bounding box center [543, 468] width 511 height 71
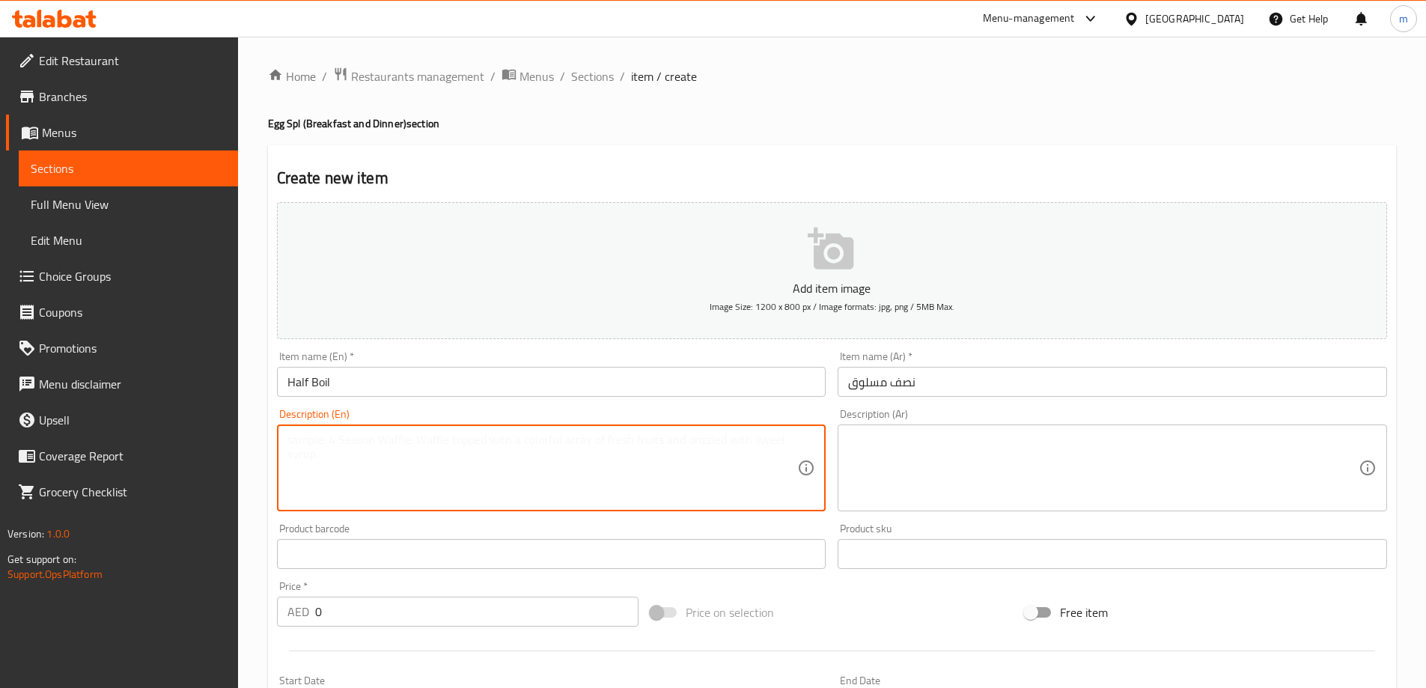
paste textarea "An egg cooked with a firm white and a runny yolk."
type textarea "An egg cooked with a firm white and a runny yolk."
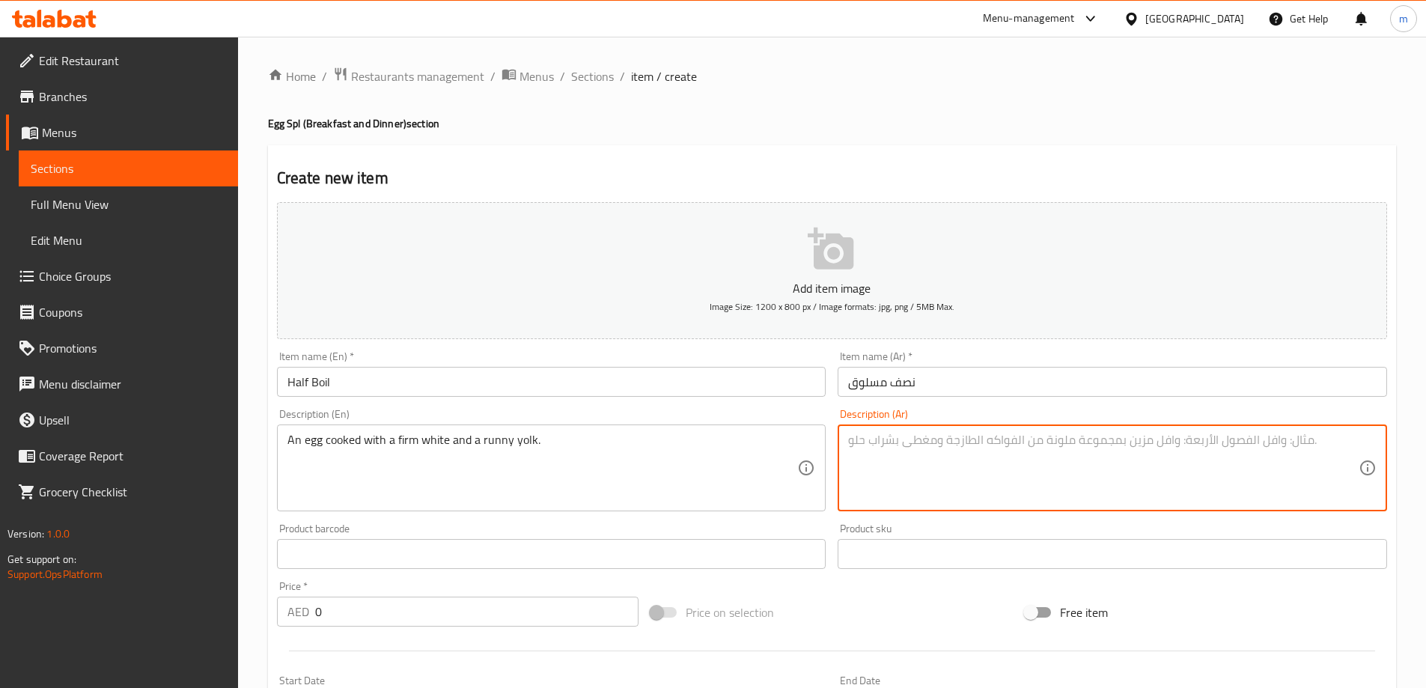
click at [964, 472] on textarea at bounding box center [1103, 468] width 511 height 71
paste textarea "بيضة مطبوخة ببياض ثابت وصفار سائل."
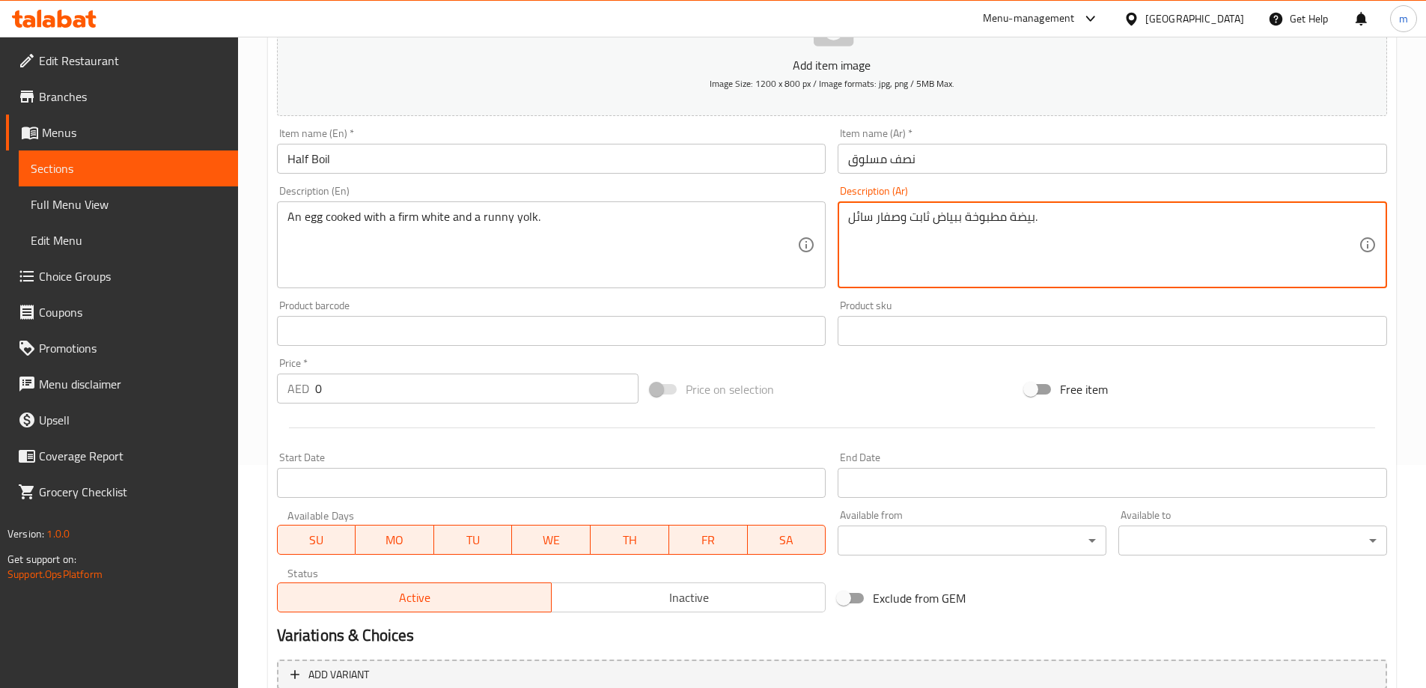
scroll to position [225, 0]
type textarea "بيضة مطبوخة ببياض ثابت وصفار سائل."
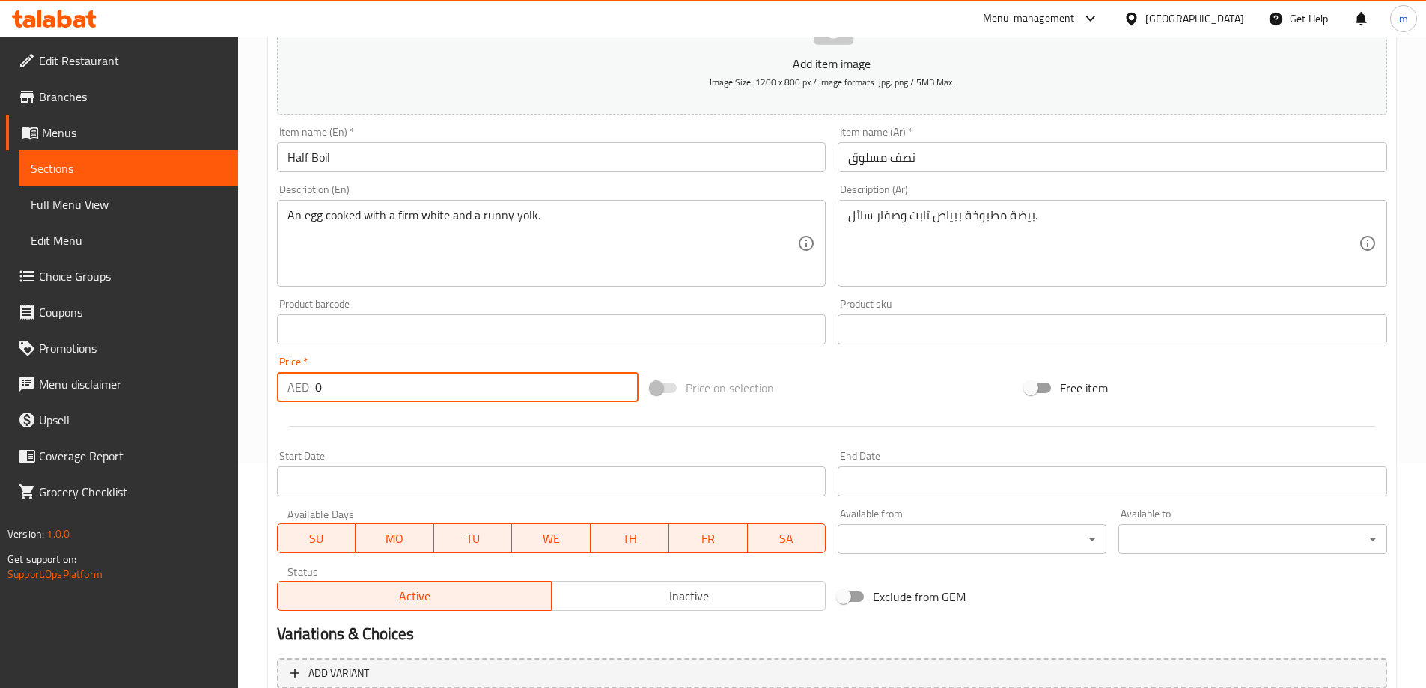
drag, startPoint x: 327, startPoint y: 400, endPoint x: 313, endPoint y: 398, distance: 14.4
click at [313, 398] on div "AED 0 Price *" at bounding box center [458, 387] width 362 height 30
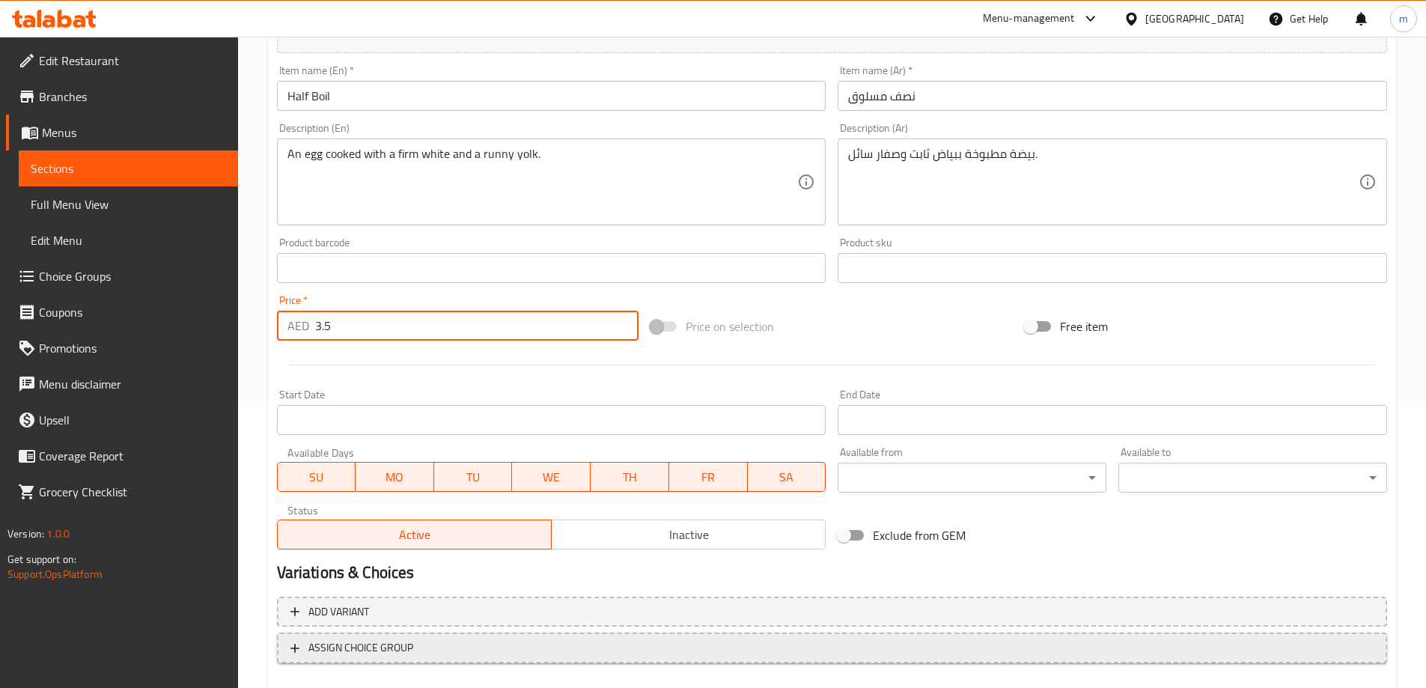
scroll to position [370, 0]
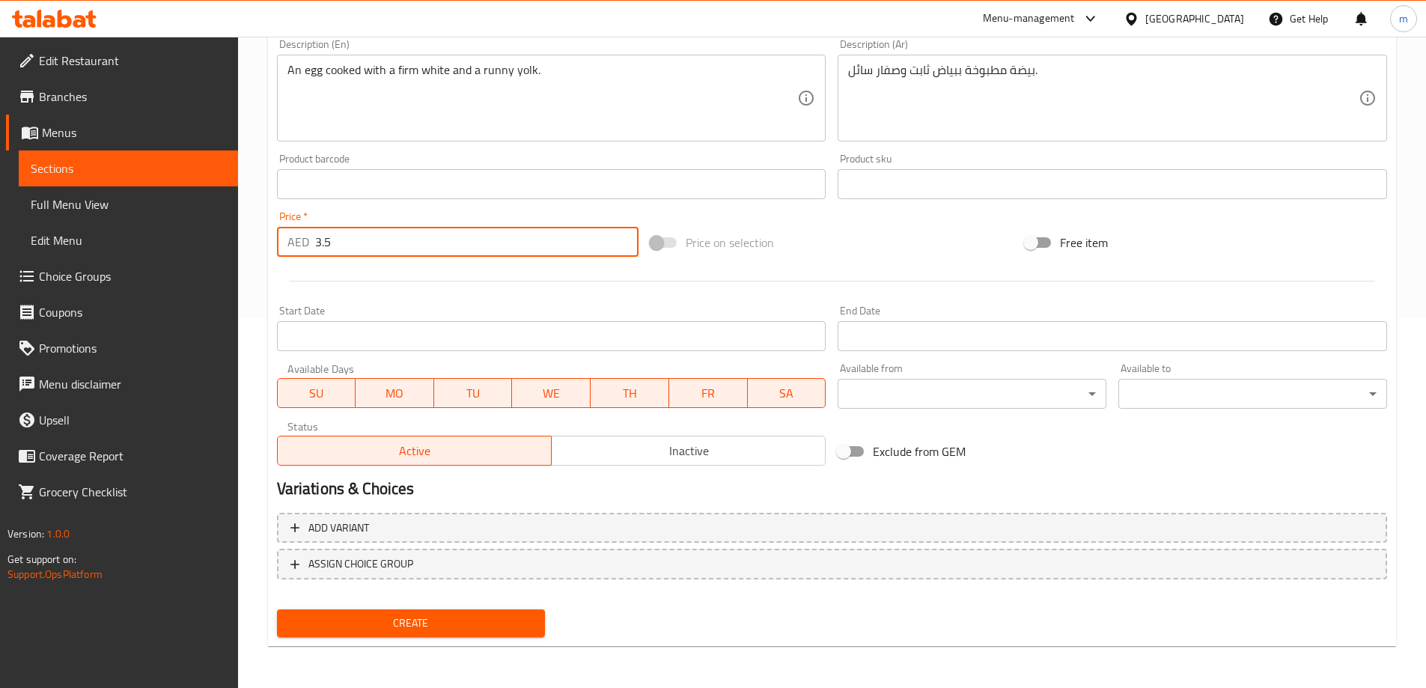
type input "3.5"
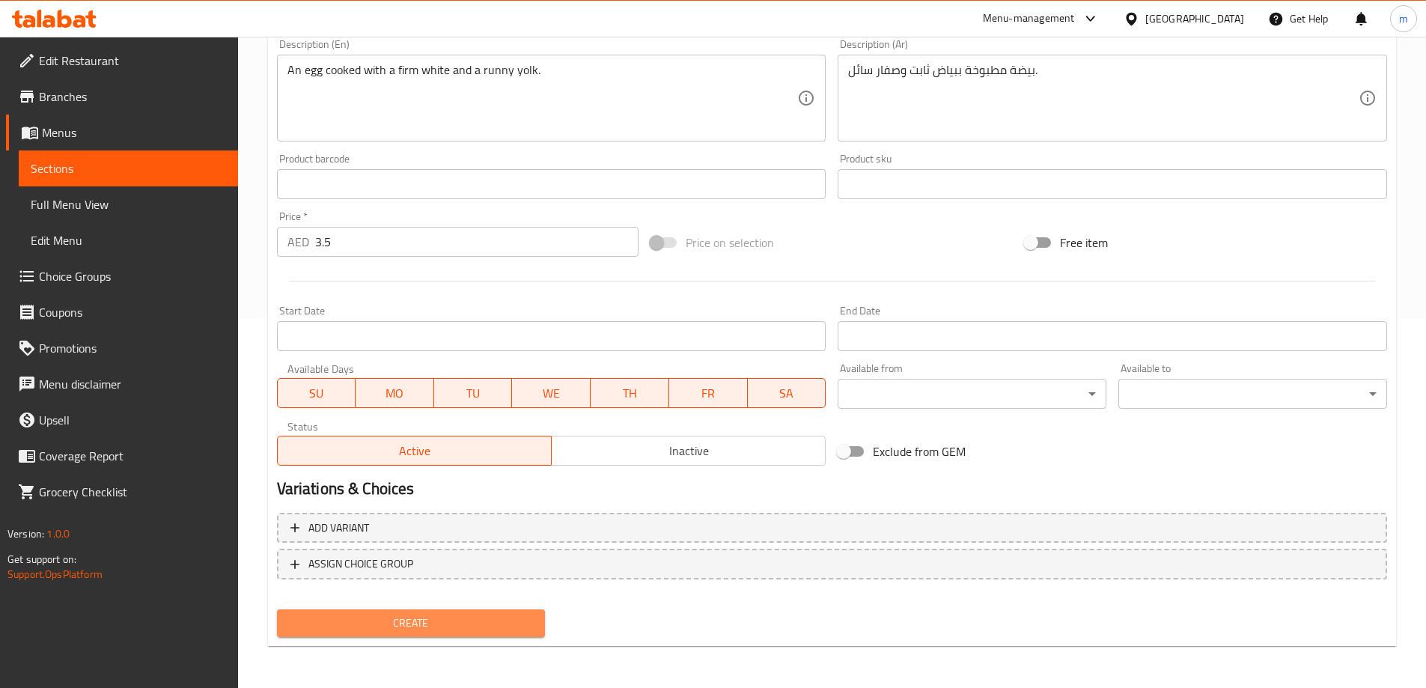
click at [490, 615] on span "Create" at bounding box center [411, 623] width 245 height 19
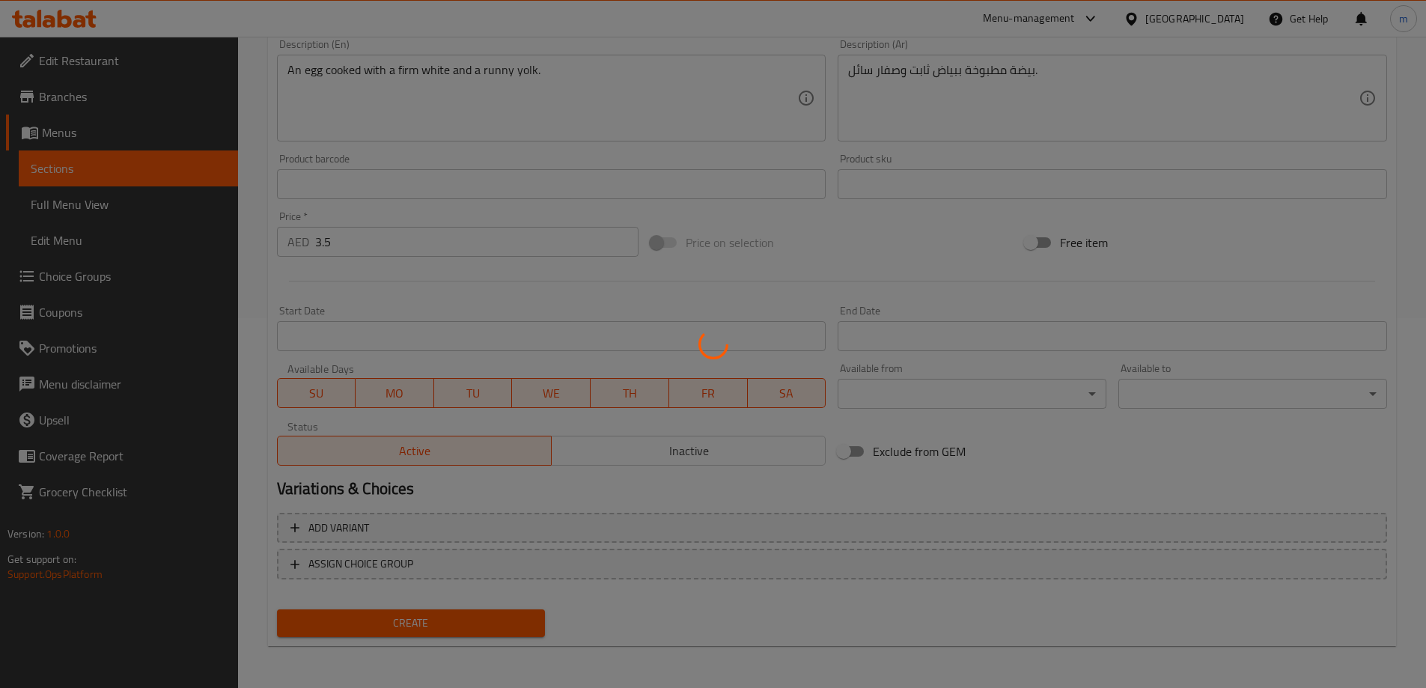
type input "0"
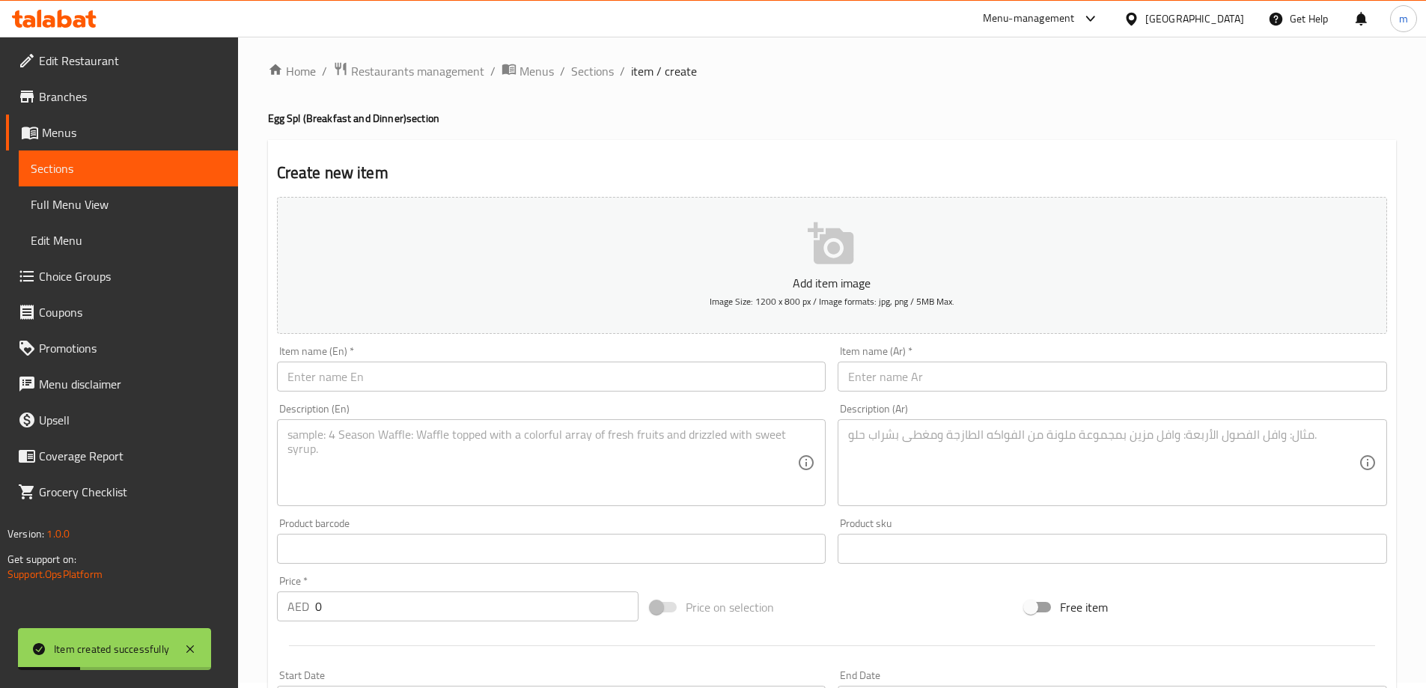
scroll to position [0, 0]
click at [603, 77] on span "Sections" at bounding box center [592, 76] width 43 height 18
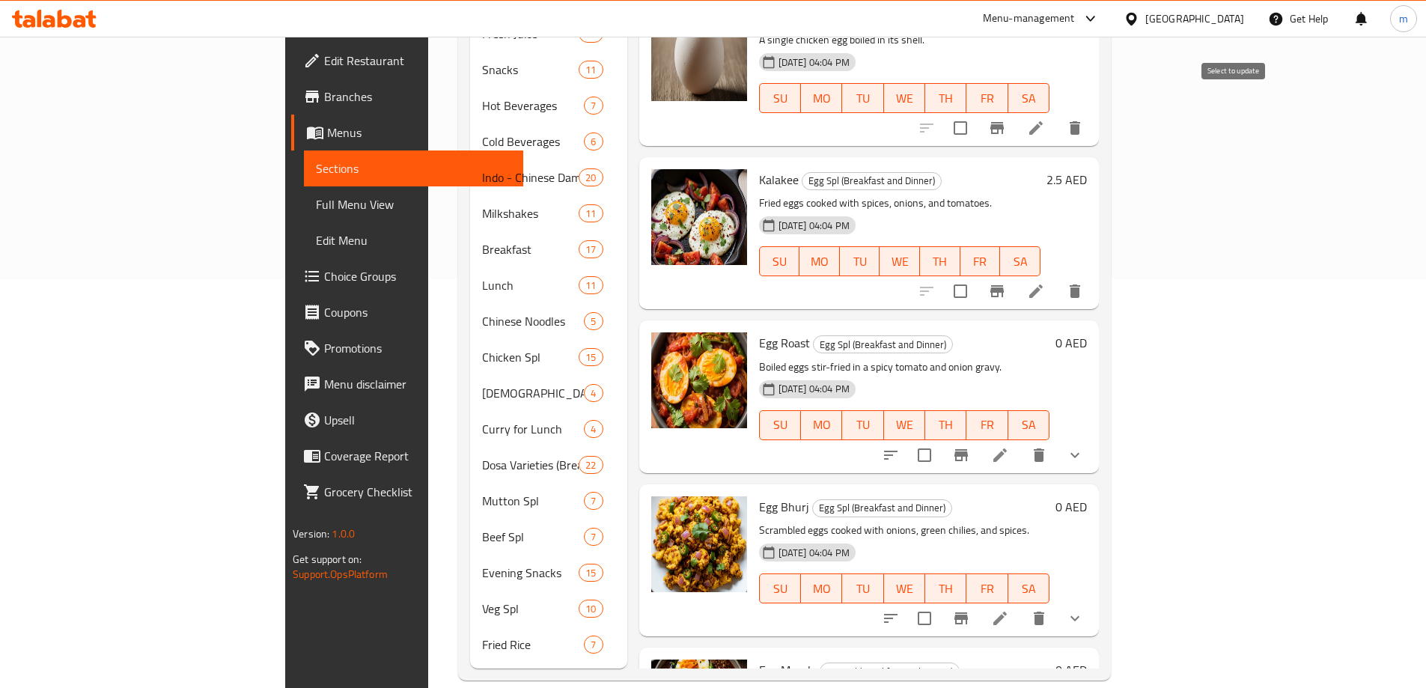
scroll to position [109, 0]
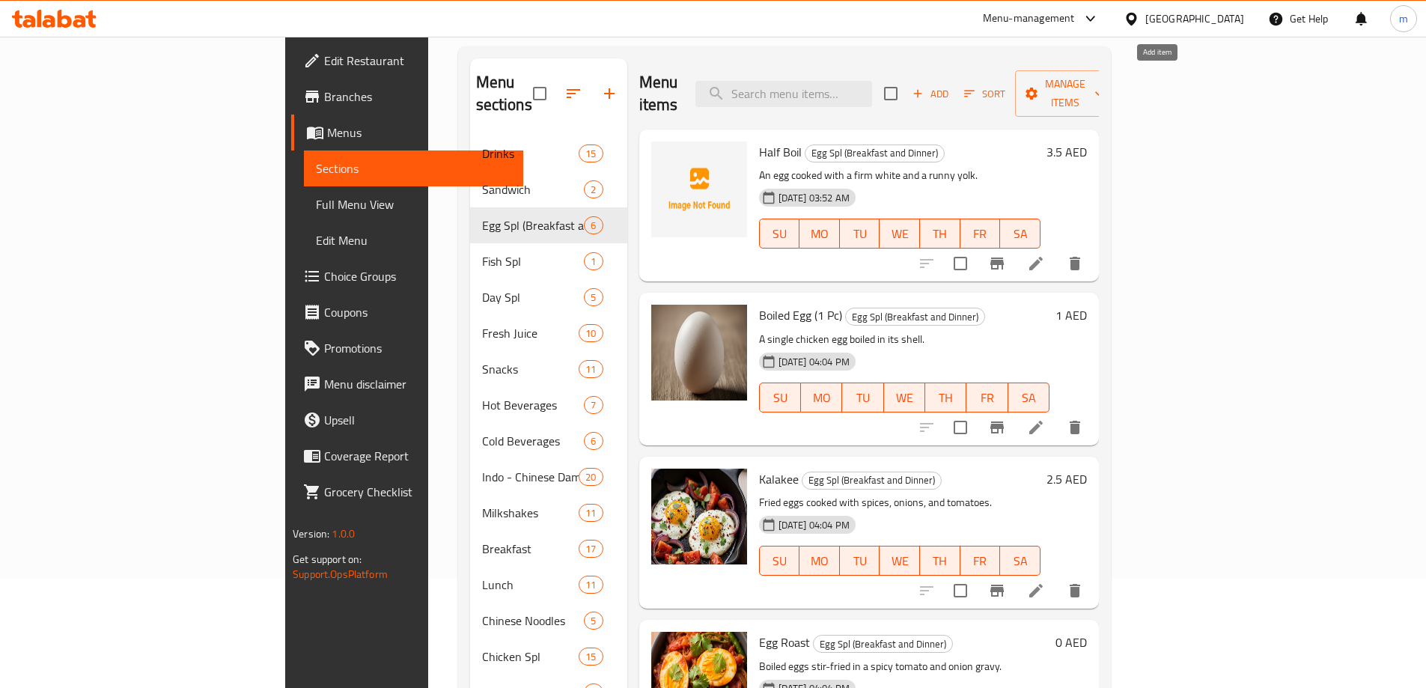
click at [951, 86] on span "Add" at bounding box center [930, 93] width 40 height 17
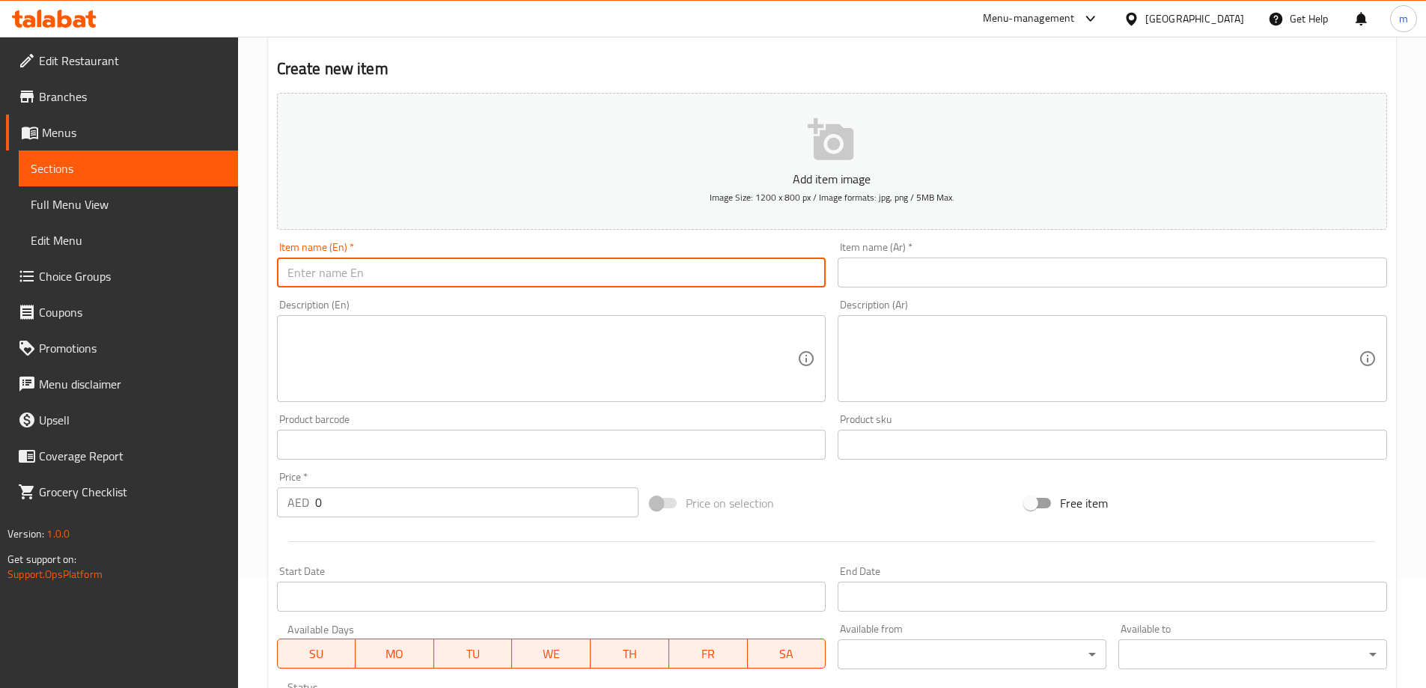
click at [500, 276] on input "text" at bounding box center [552, 273] width 550 height 30
paste input "Omelette"
type input "Omelette"
click at [980, 264] on input "text" at bounding box center [1113, 273] width 550 height 30
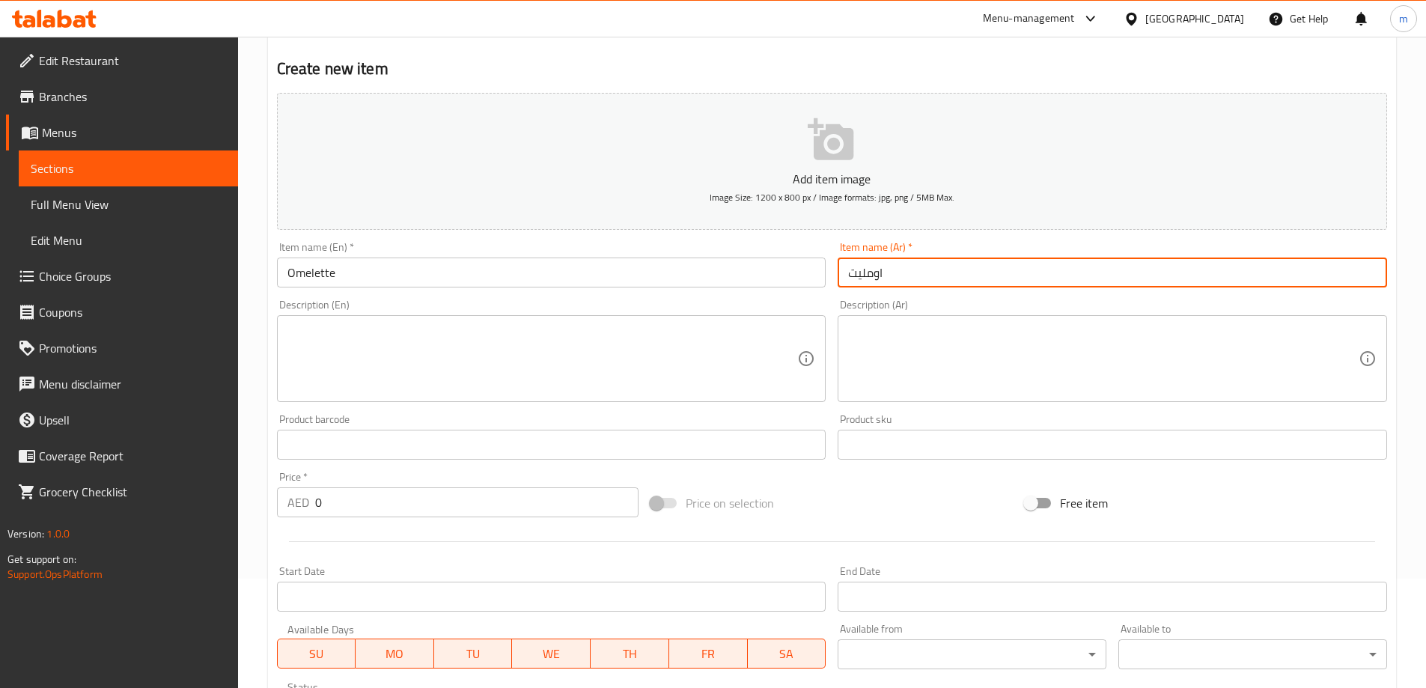
type input "اومليت"
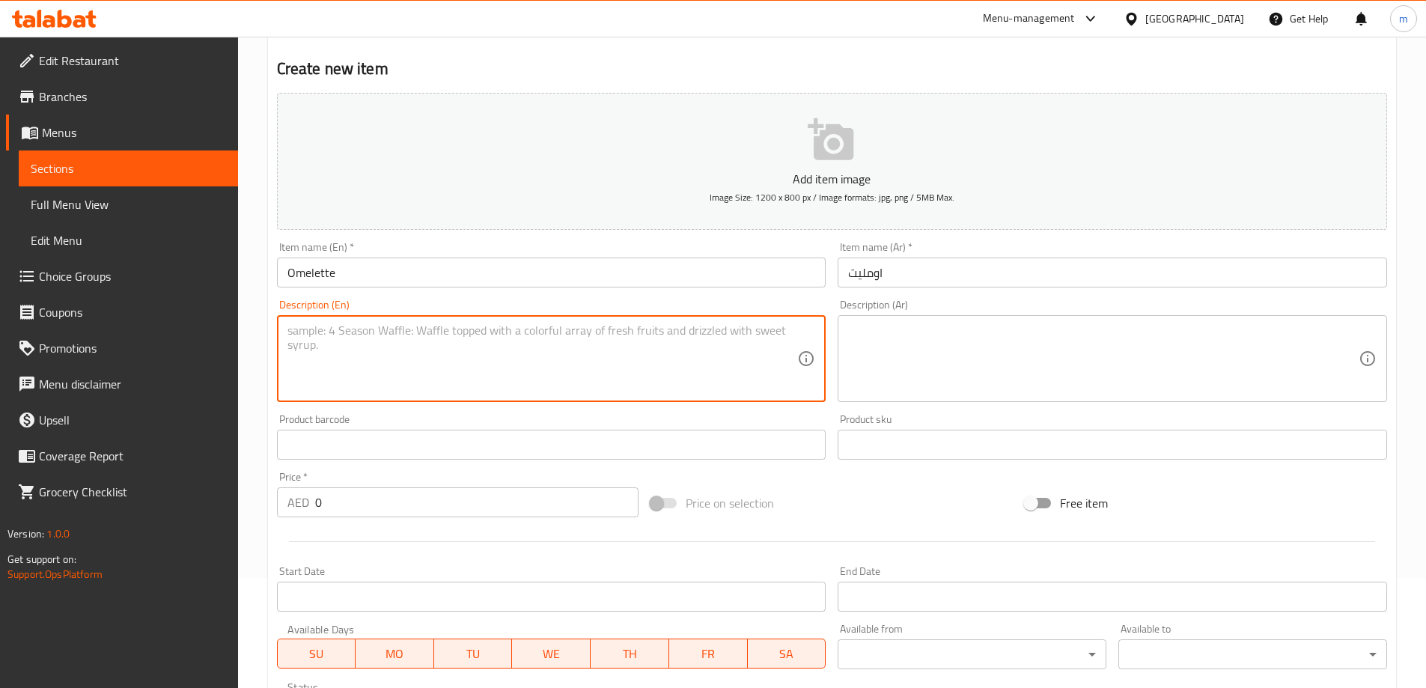
click at [395, 367] on textarea at bounding box center [543, 358] width 511 height 71
paste textarea "Beaten eggs cooked with butter, salt, and pepper."
type textarea "Beaten eggs cooked with butter, salt, and pepper."
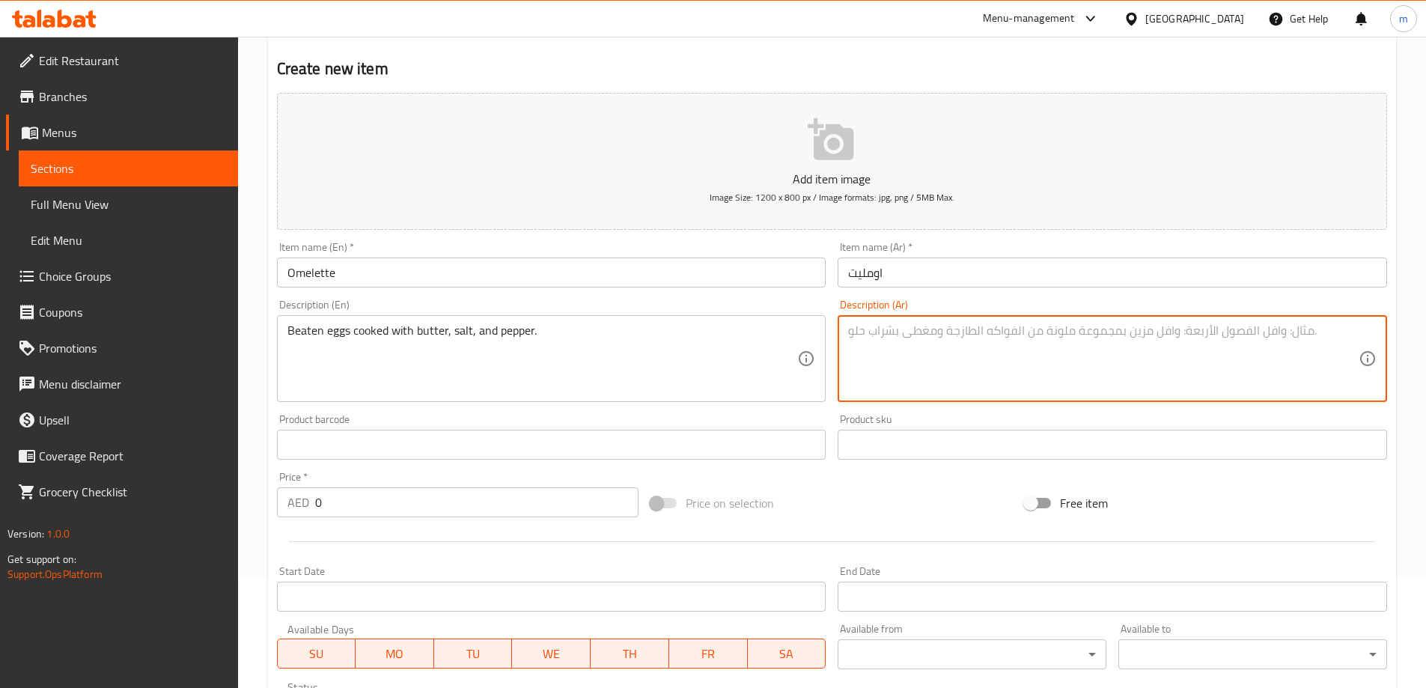
click at [1008, 376] on textarea at bounding box center [1103, 358] width 511 height 71
paste textarea "بيض مخفوق مطبوخ مع الزبدة والملح والفلفل."
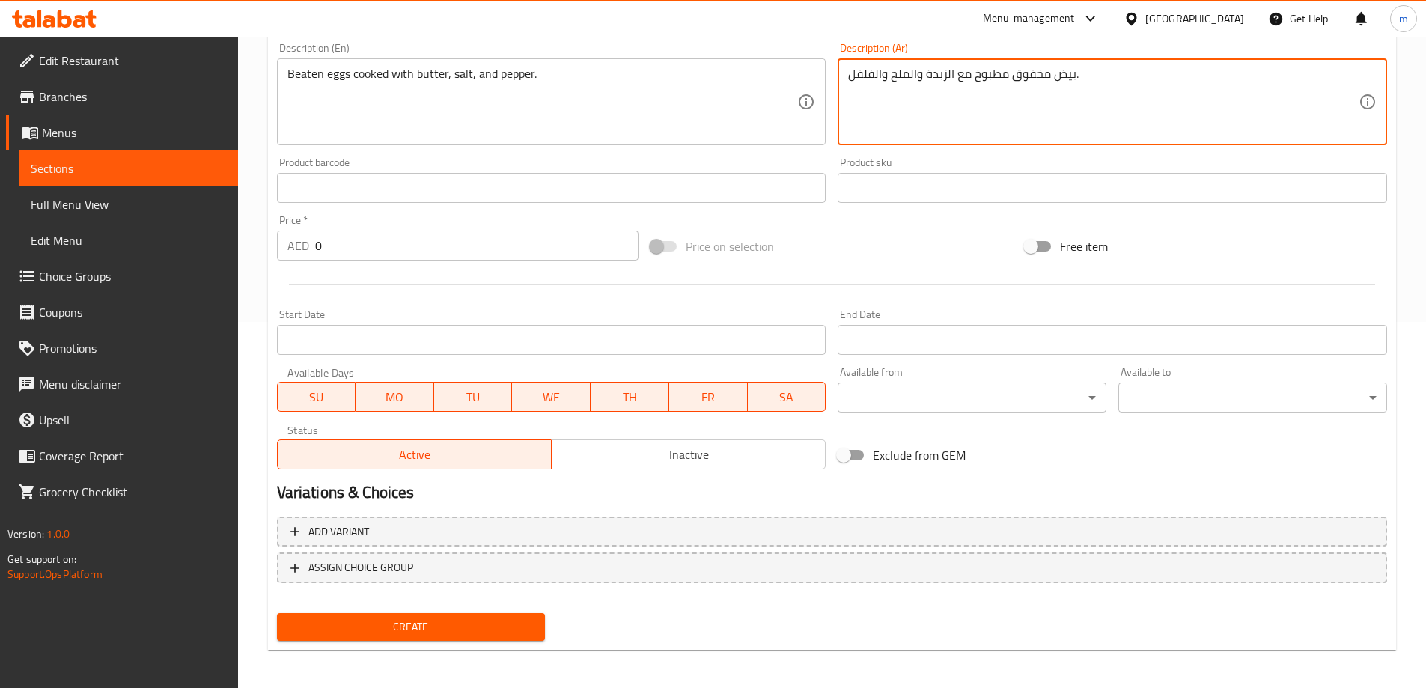
scroll to position [370, 0]
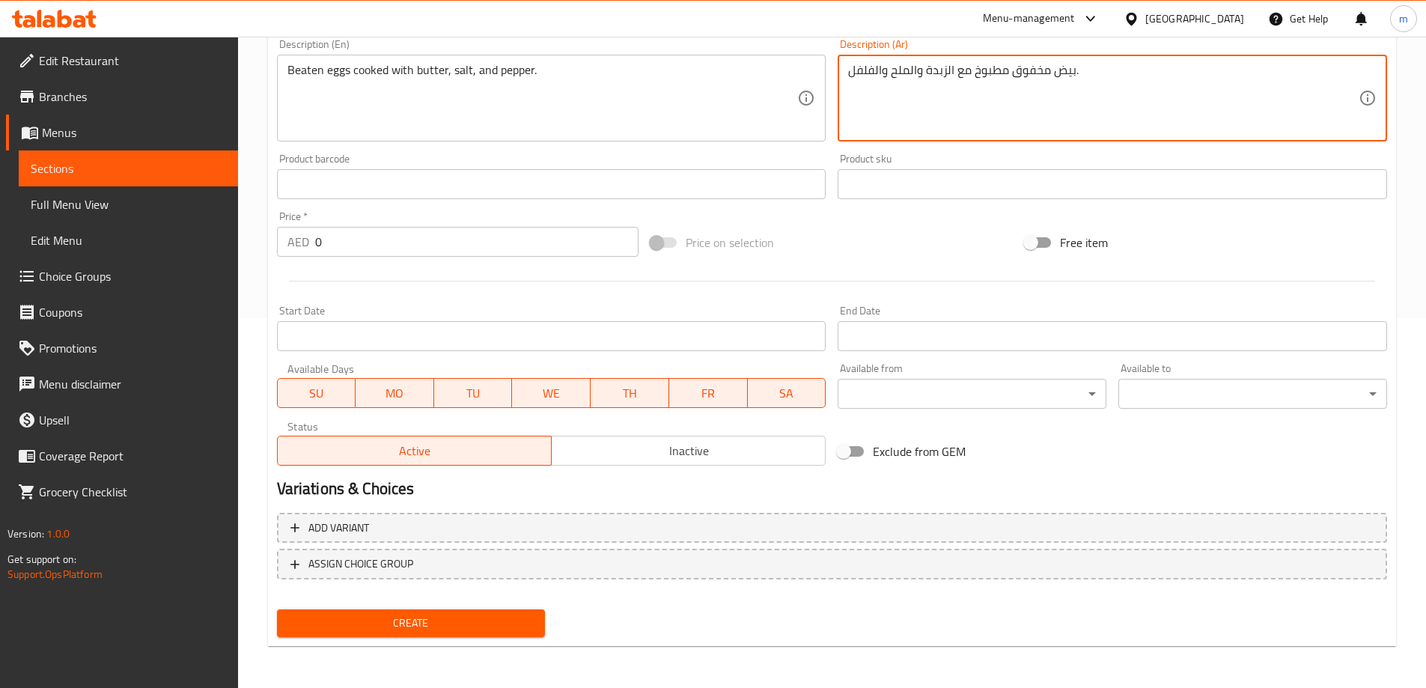
type textarea "بيض مخفوق مطبوخ مع الزبدة والملح والفلفل."
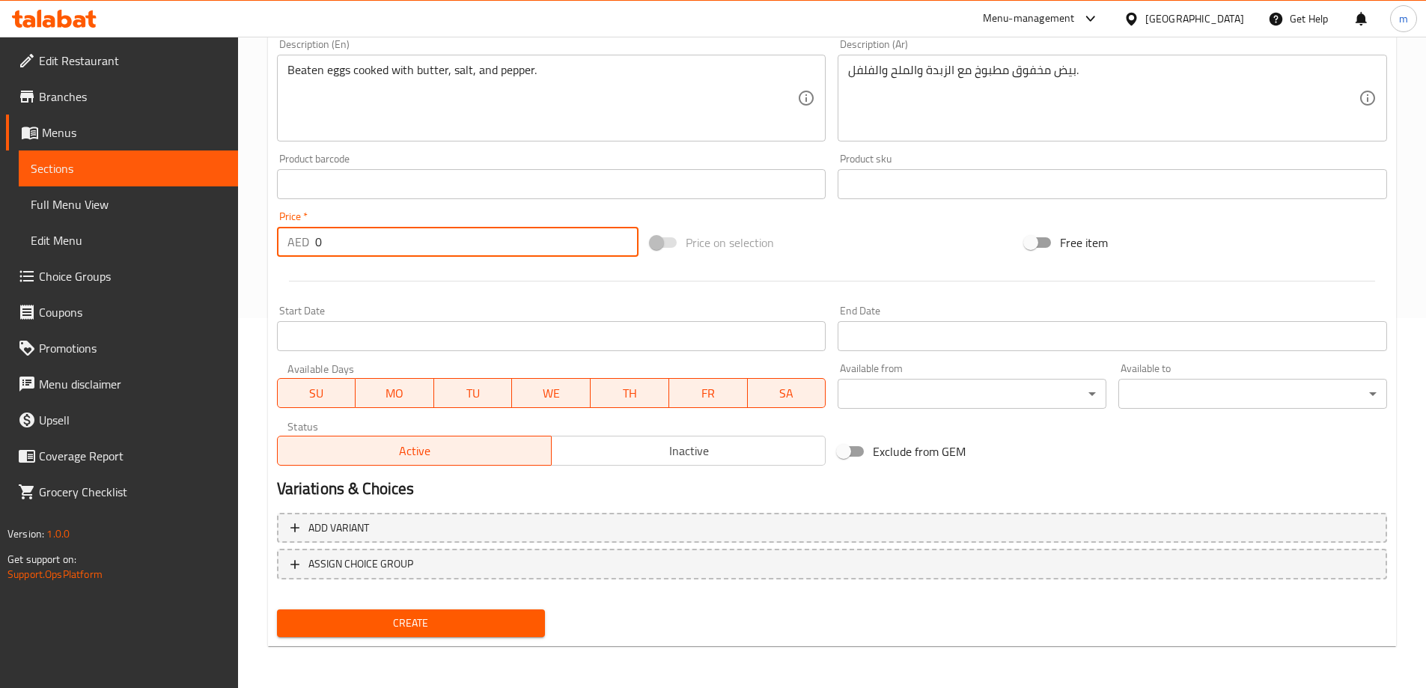
drag, startPoint x: 327, startPoint y: 243, endPoint x: 308, endPoint y: 243, distance: 18.7
click at [308, 243] on div "AED 0 Price *" at bounding box center [458, 242] width 362 height 30
type input "3"
click at [277, 609] on button "Create" at bounding box center [411, 623] width 269 height 28
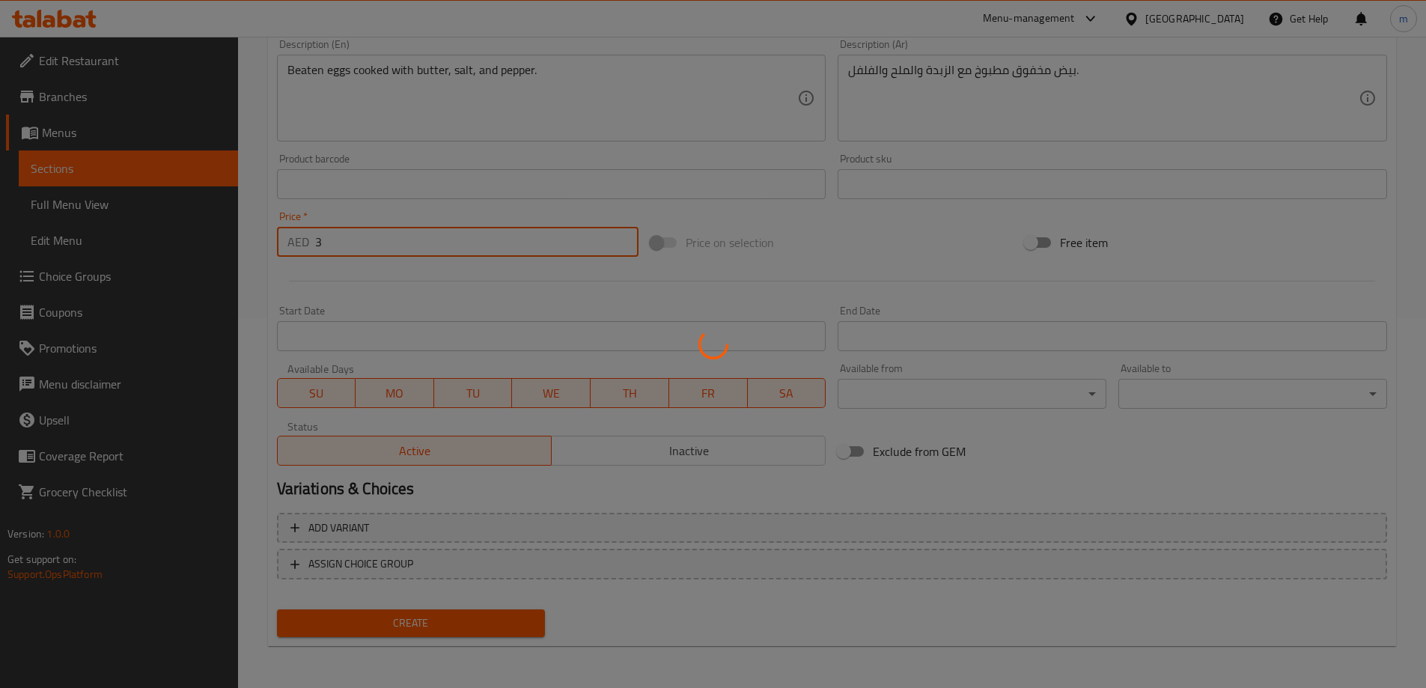
type input "0"
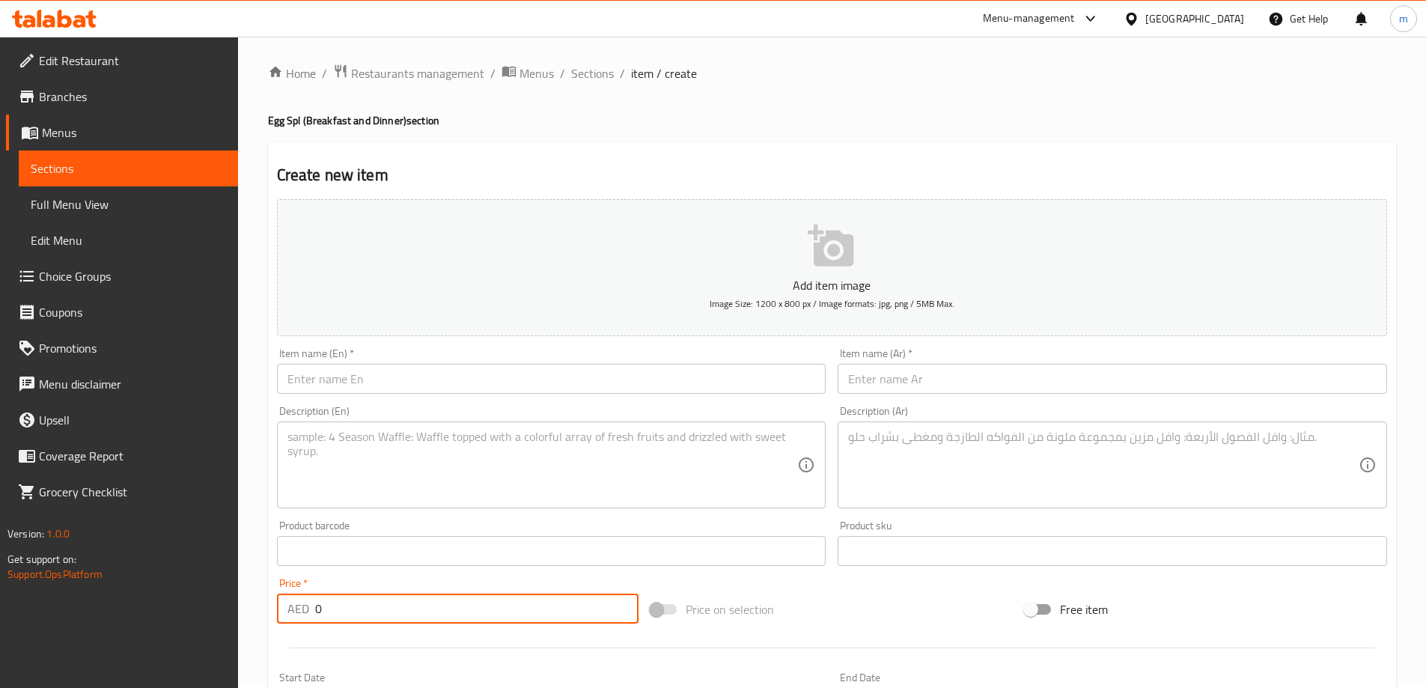
scroll to position [0, 0]
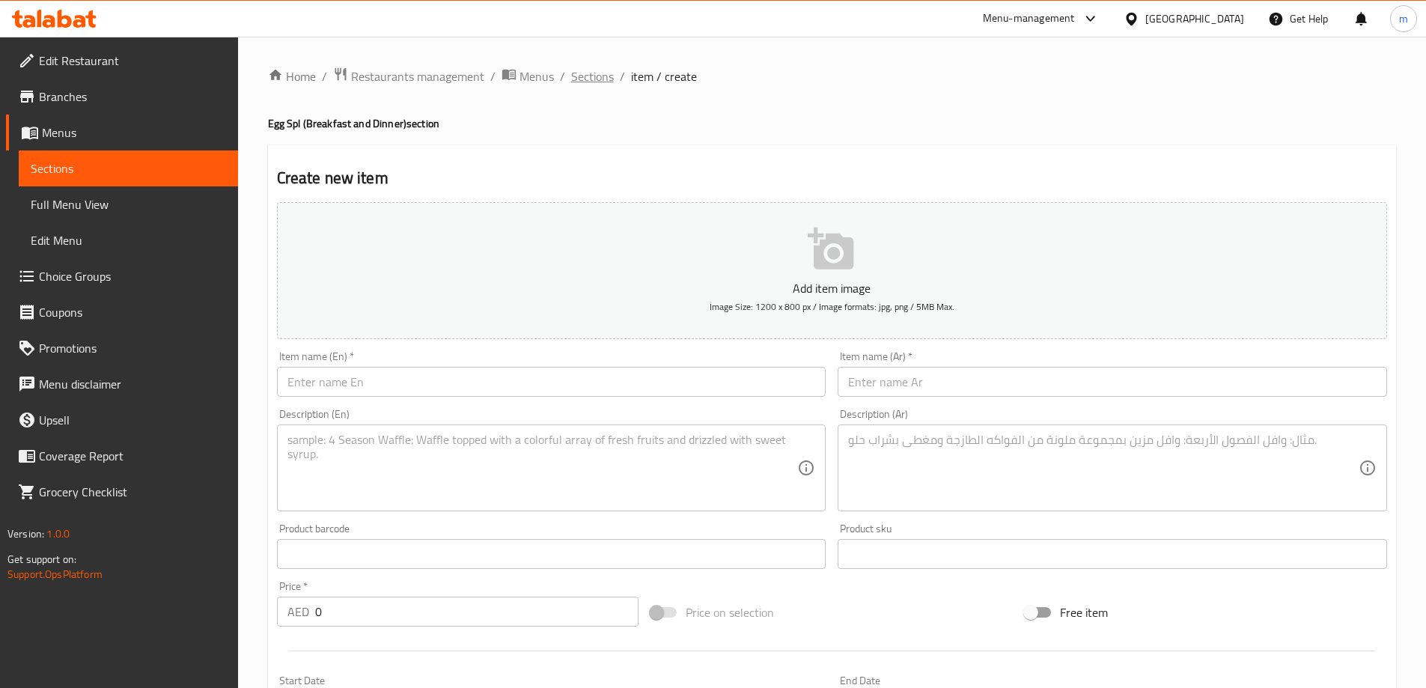
click at [584, 74] on span "Sections" at bounding box center [592, 76] width 43 height 18
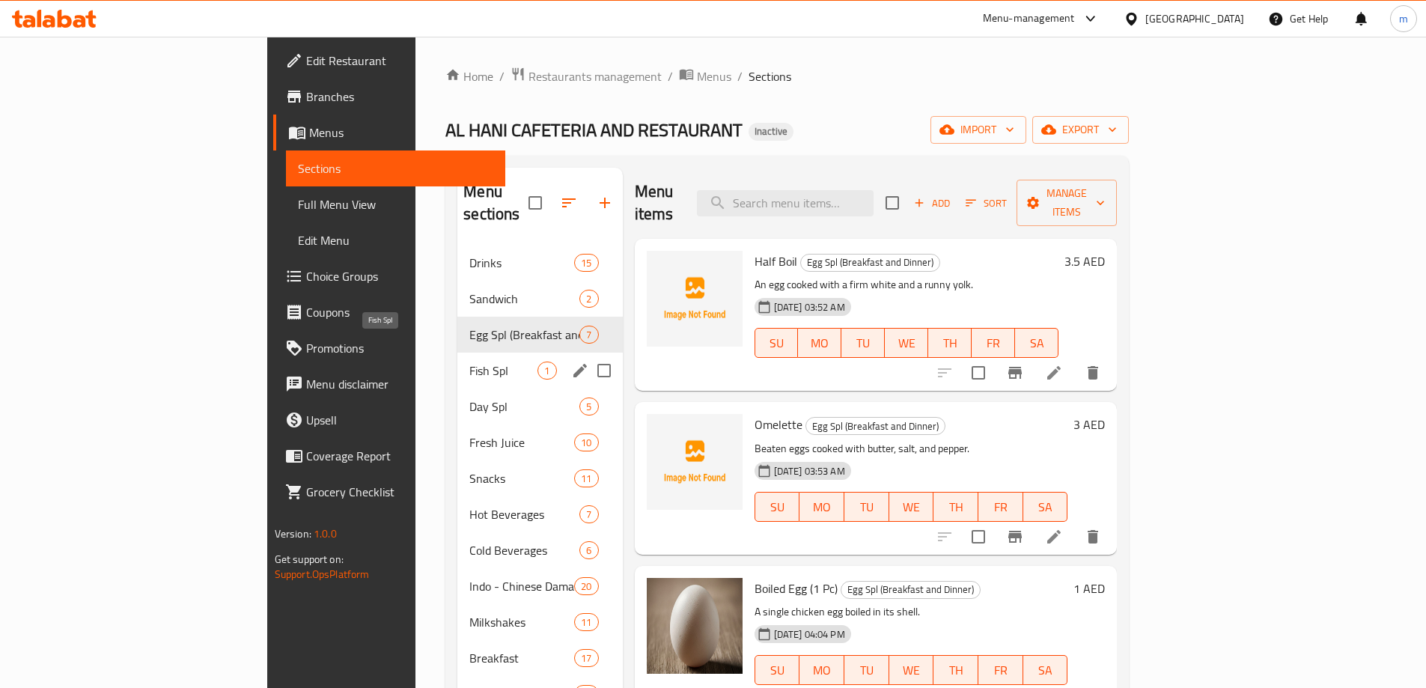
click at [469, 362] on span "Fish SpI" at bounding box center [503, 371] width 68 height 18
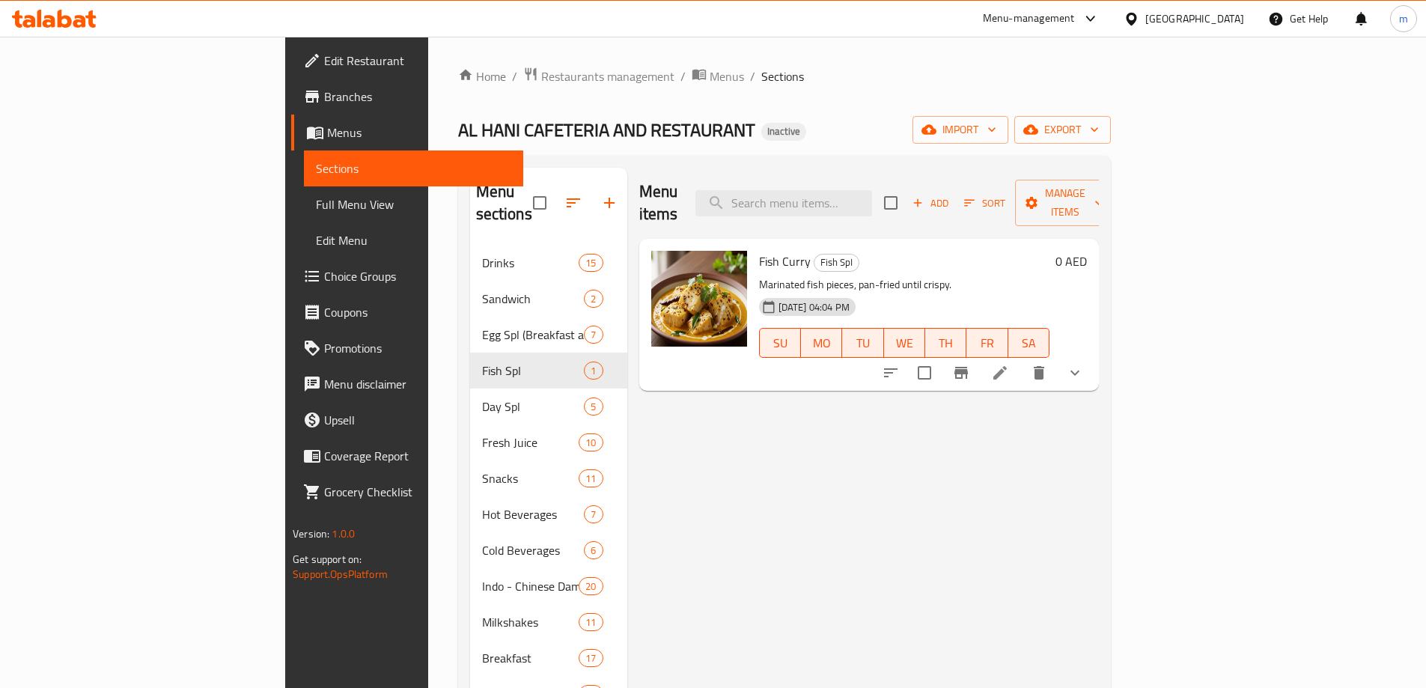
click at [1009, 364] on icon at bounding box center [1000, 373] width 18 height 18
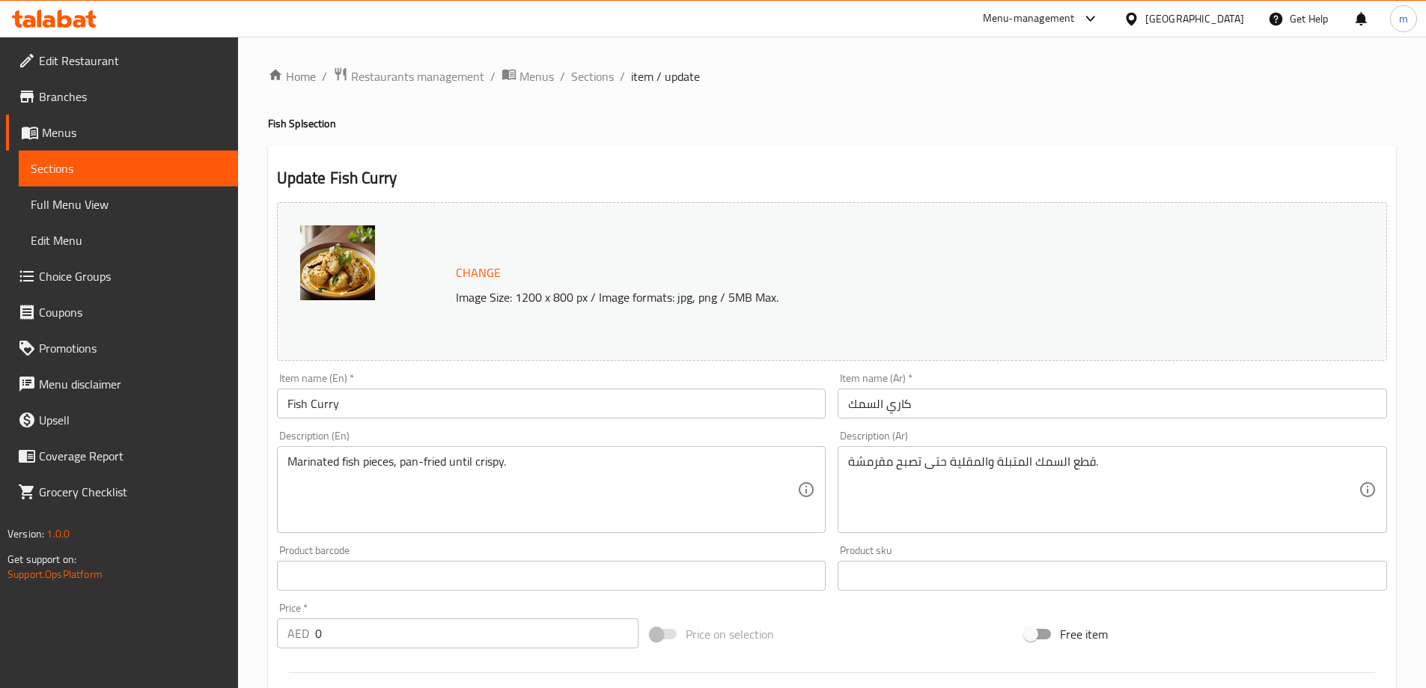
click at [343, 407] on input "Fish Curry" at bounding box center [552, 404] width 550 height 30
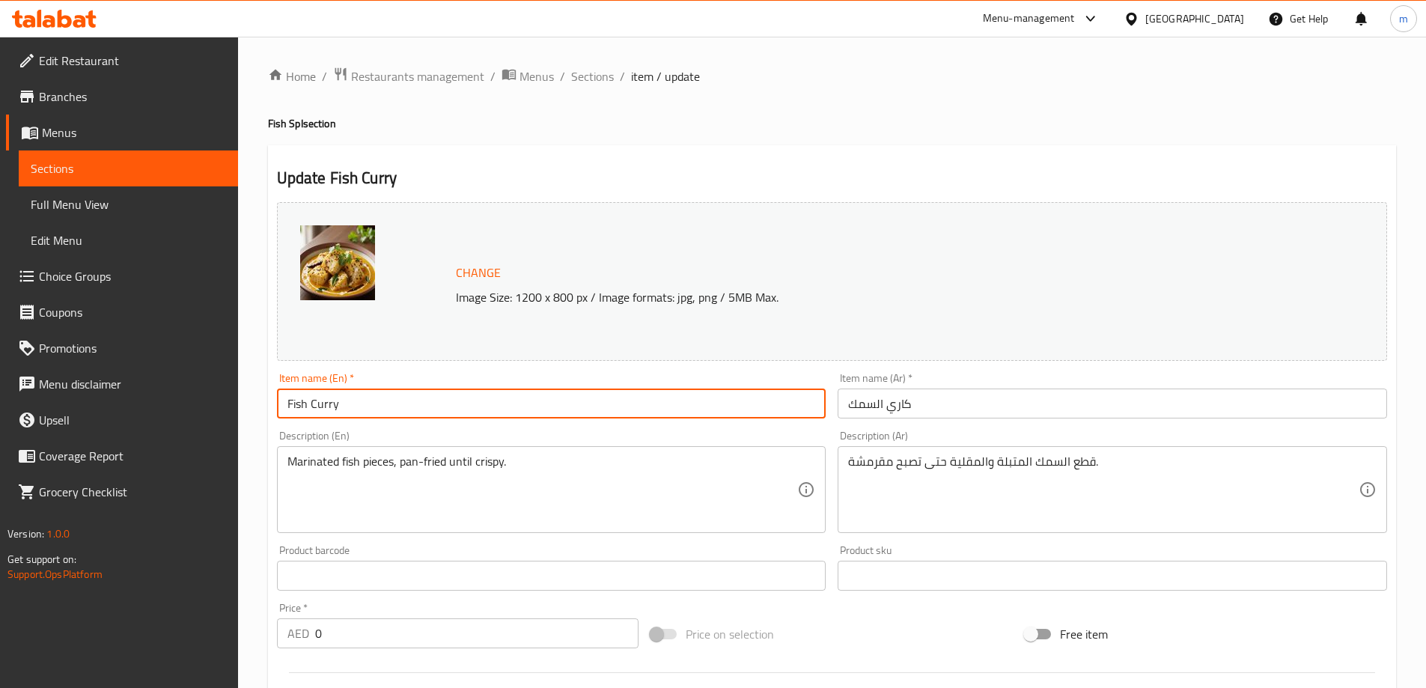
click at [341, 407] on input "Fish Curry" at bounding box center [552, 404] width 550 height 30
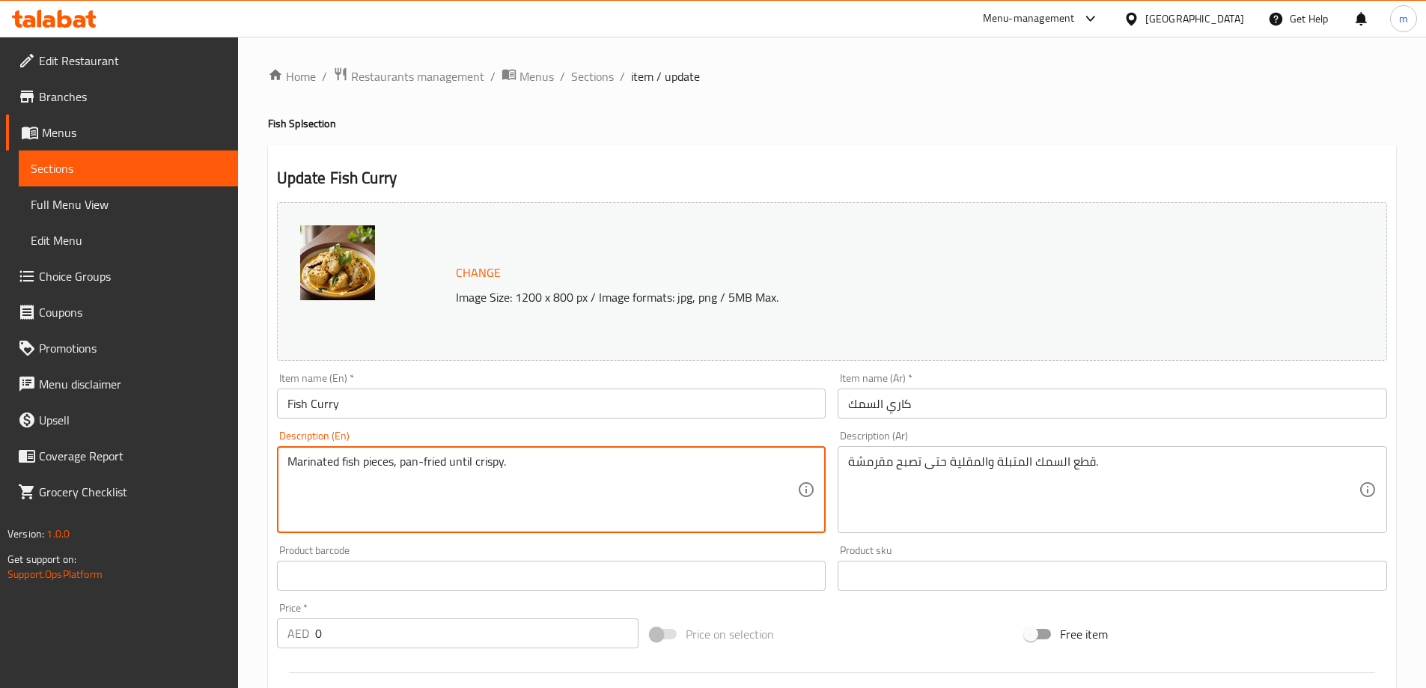
click at [529, 468] on textarea "Marinated fish pieces, pan-fried until crispy." at bounding box center [543, 489] width 511 height 71
paste textarea "Fish pieces cooked in a spiced coconut milk grav"
type textarea "Fish pieces cooked in a spiced coconut milk gravy."
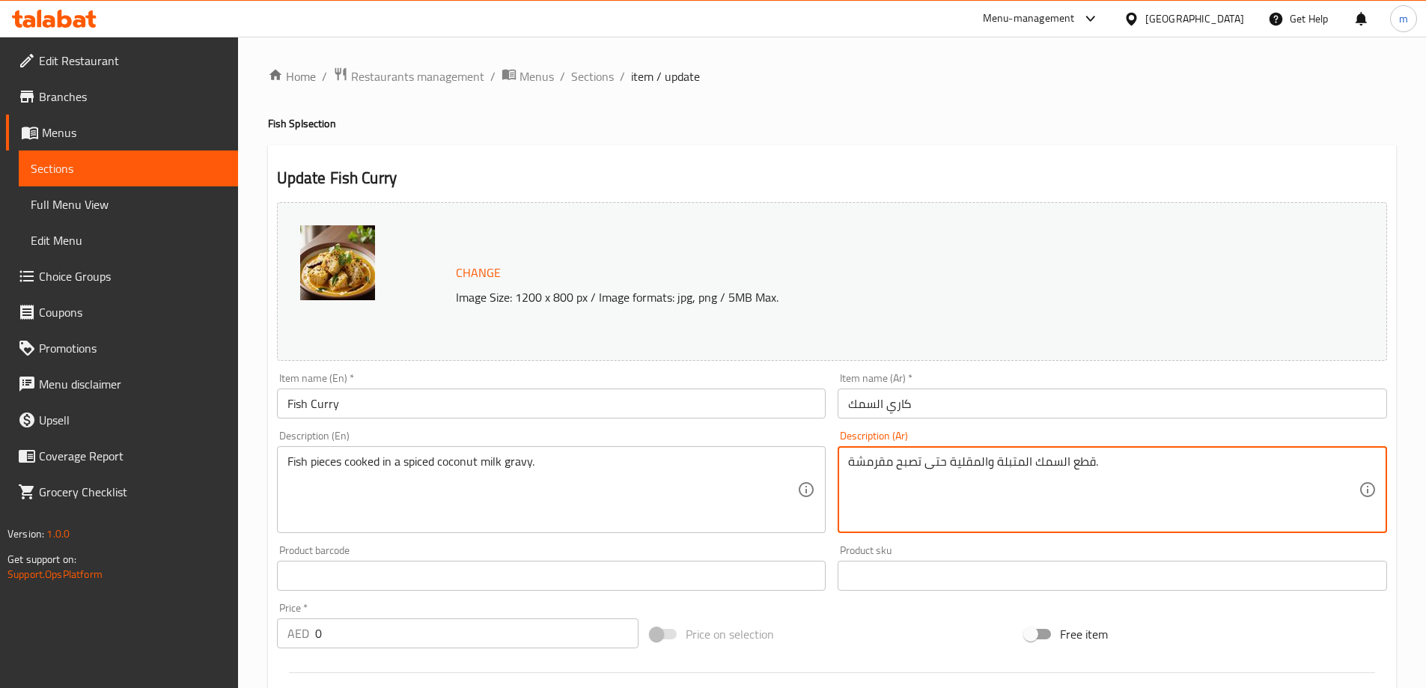
click at [932, 478] on textarea "قطع السمك المتبلة والمقلية حتى تصبح مقرمشة." at bounding box center [1103, 489] width 511 height 71
click at [930, 478] on textarea "قطع السمك المتبلة والمقلية حتى تصبح مقرمشة." at bounding box center [1103, 489] width 511 height 71
click at [929, 476] on textarea "قطع السمك المتبلة والمقلية حتى تصبح مقرمشة." at bounding box center [1103, 489] width 511 height 71
click at [943, 457] on textarea "قطع السمك المتبلة والمقلية حتى تصبح مقرمشة." at bounding box center [1103, 489] width 511 height 71
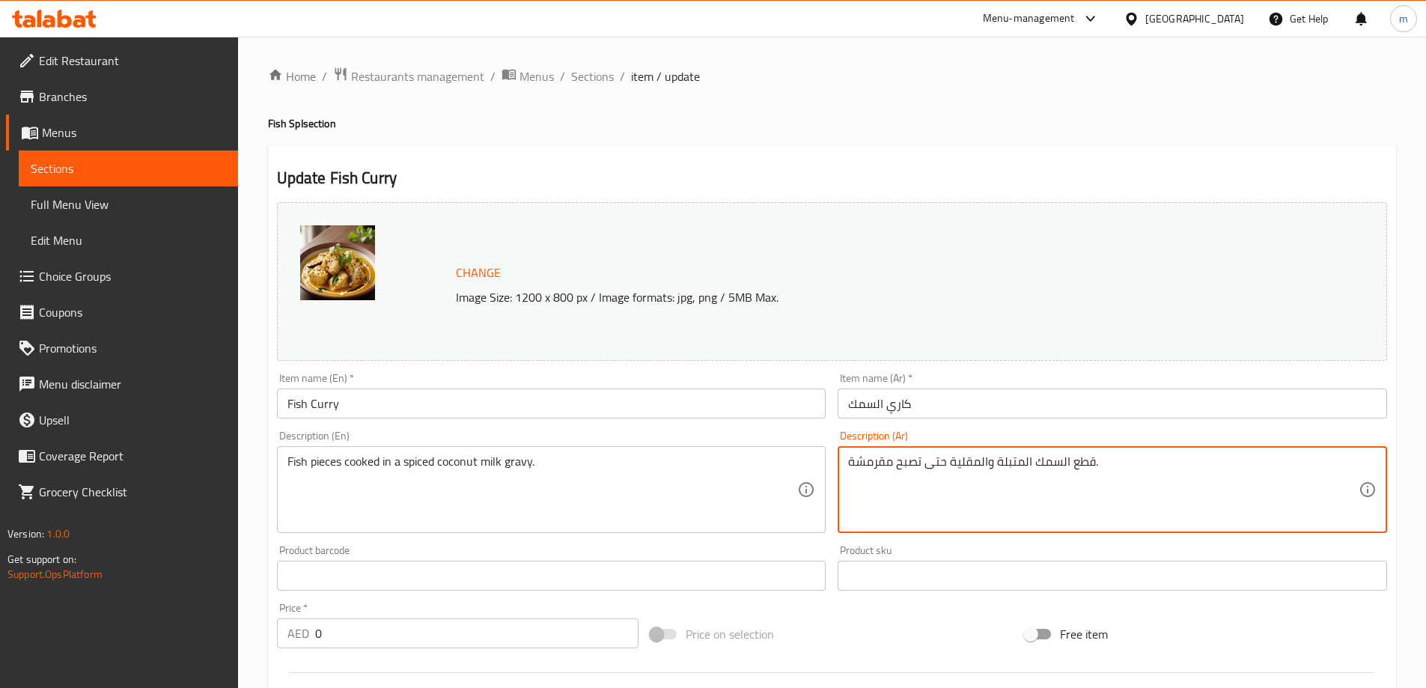
click at [943, 457] on textarea "قطع السمك المتبلة والمقلية حتى تصبح مقرمشة." at bounding box center [1103, 489] width 511 height 71
paste textarea "بوخة في صلصة حليب جوز الهند المتبل"
click at [984, 468] on textarea "قطع السمك المطبوخة في صلصة حليب جوز الهند المتبلة." at bounding box center [1103, 489] width 511 height 71
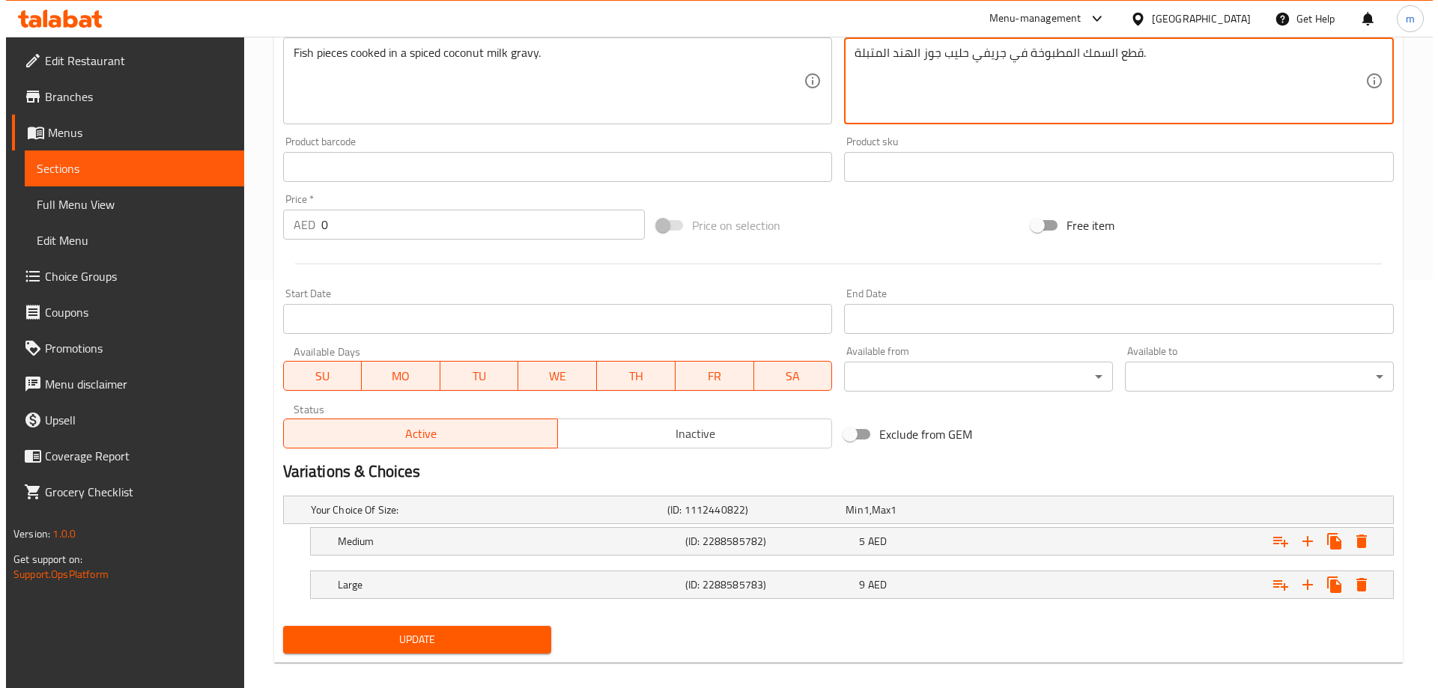
scroll to position [425, 0]
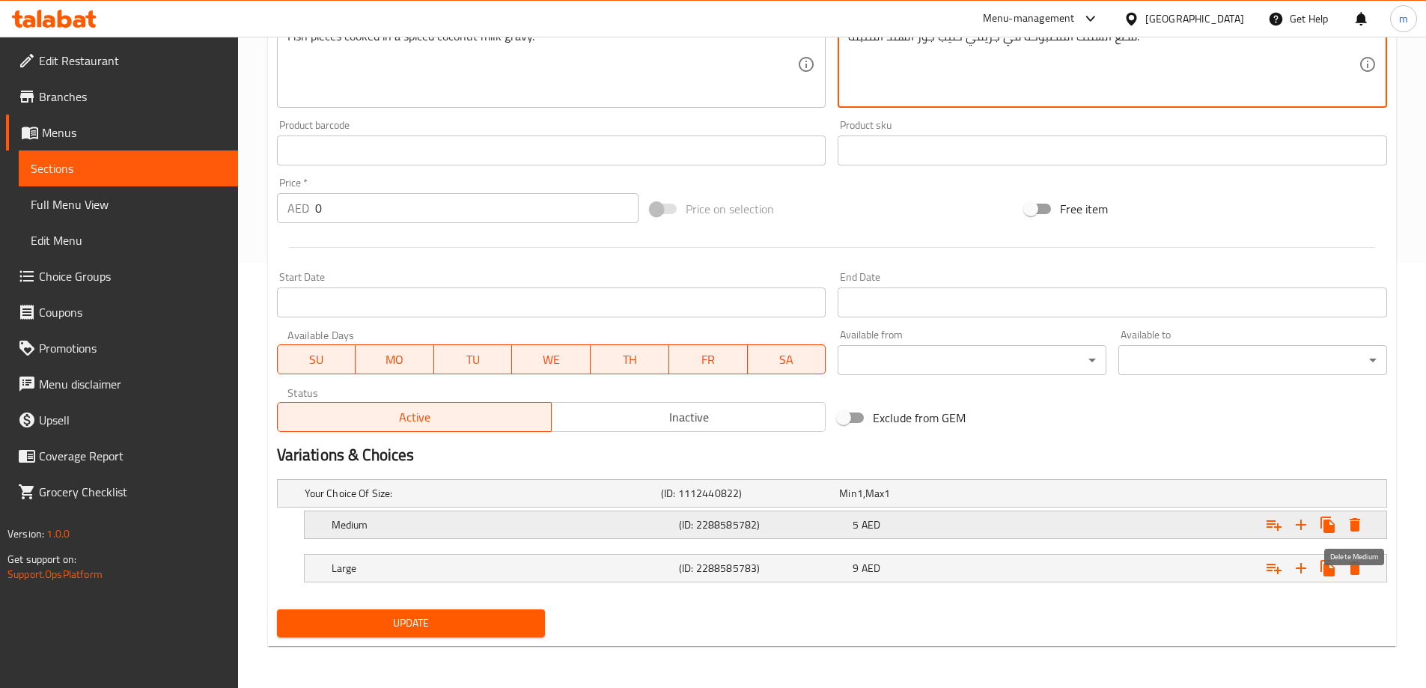
type textarea "قطع السمك المطبوخة في جريفي حليب جوز الهند المتبلة."
click at [1356, 521] on icon "Expand" at bounding box center [1355, 524] width 10 height 13
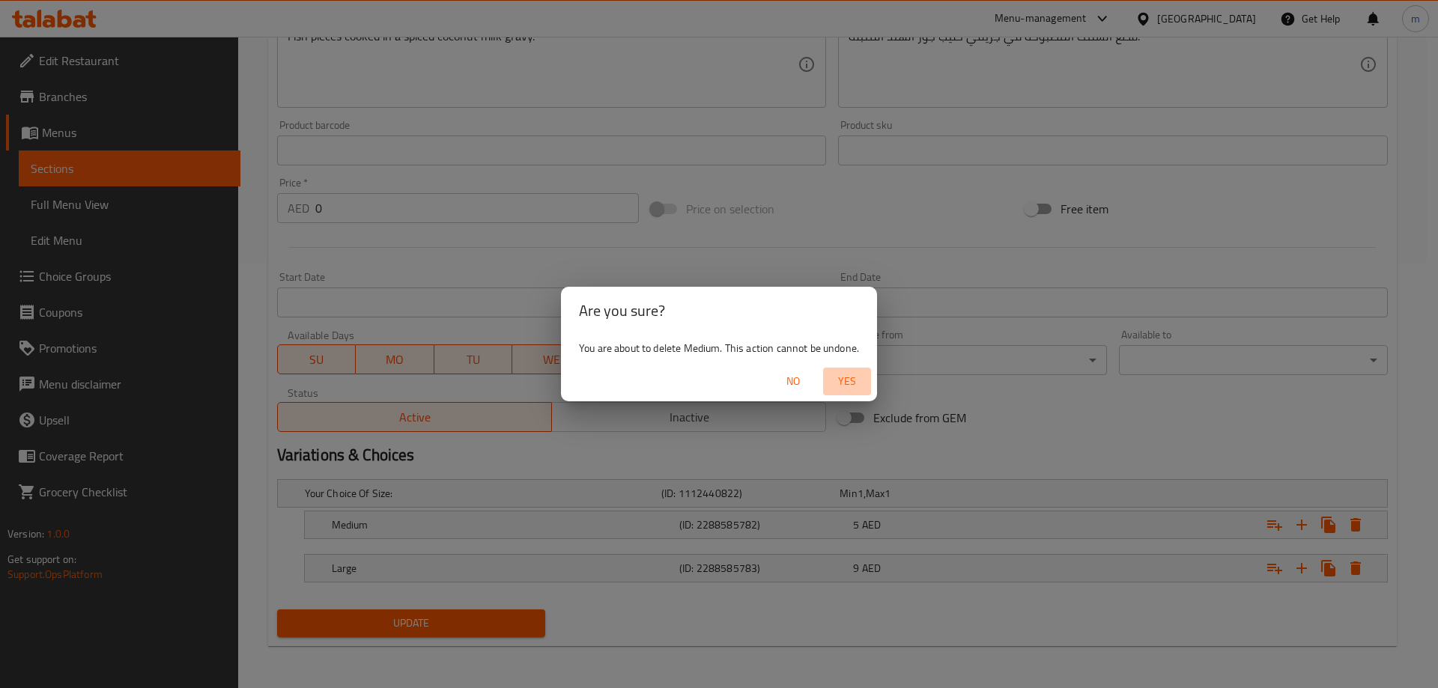
click at [854, 379] on span "Yes" at bounding box center [847, 381] width 36 height 19
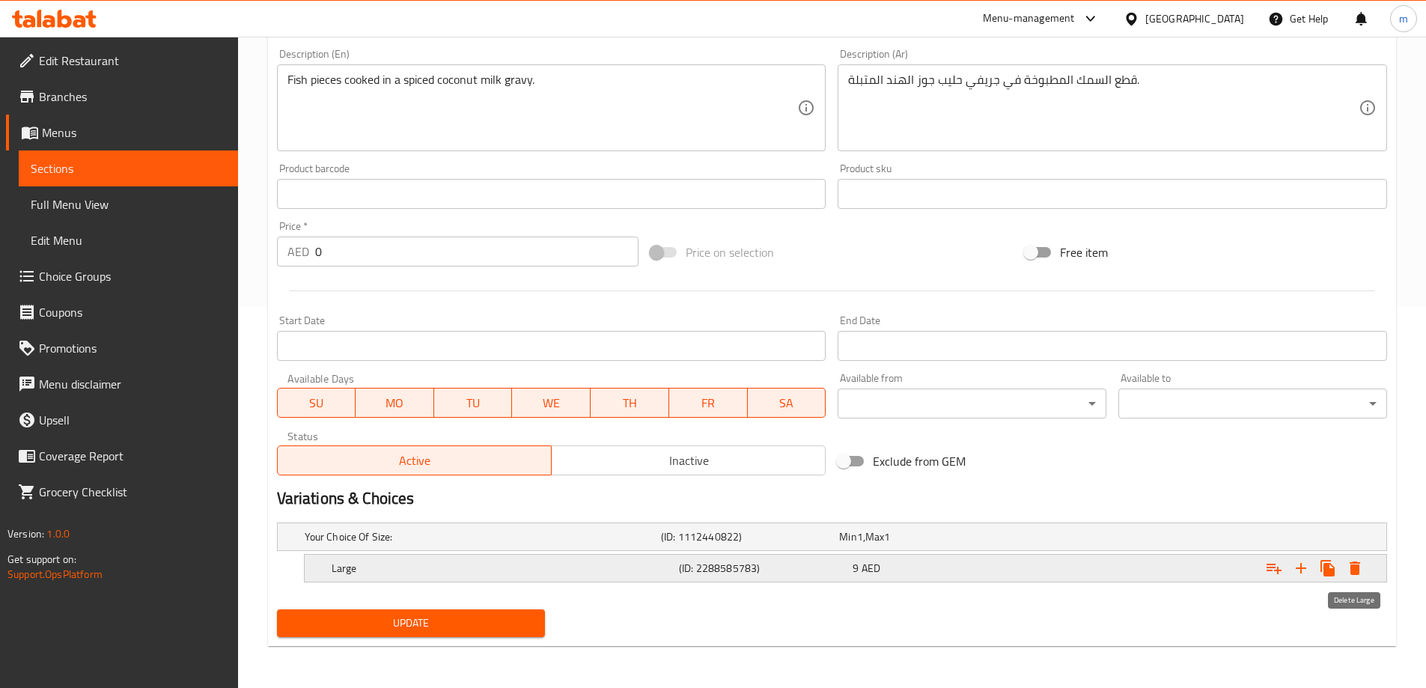
click at [1354, 571] on icon "Expand" at bounding box center [1355, 568] width 10 height 13
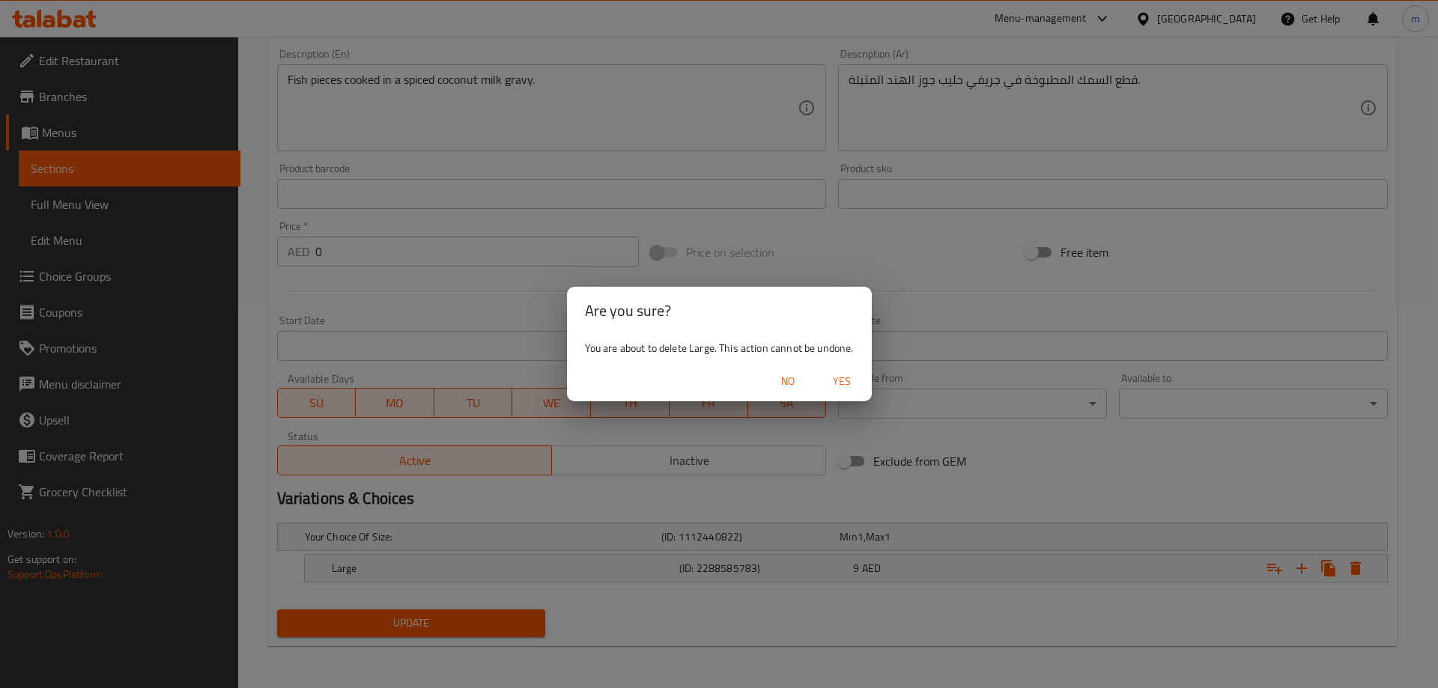
click at [850, 373] on span "Yes" at bounding box center [842, 381] width 36 height 19
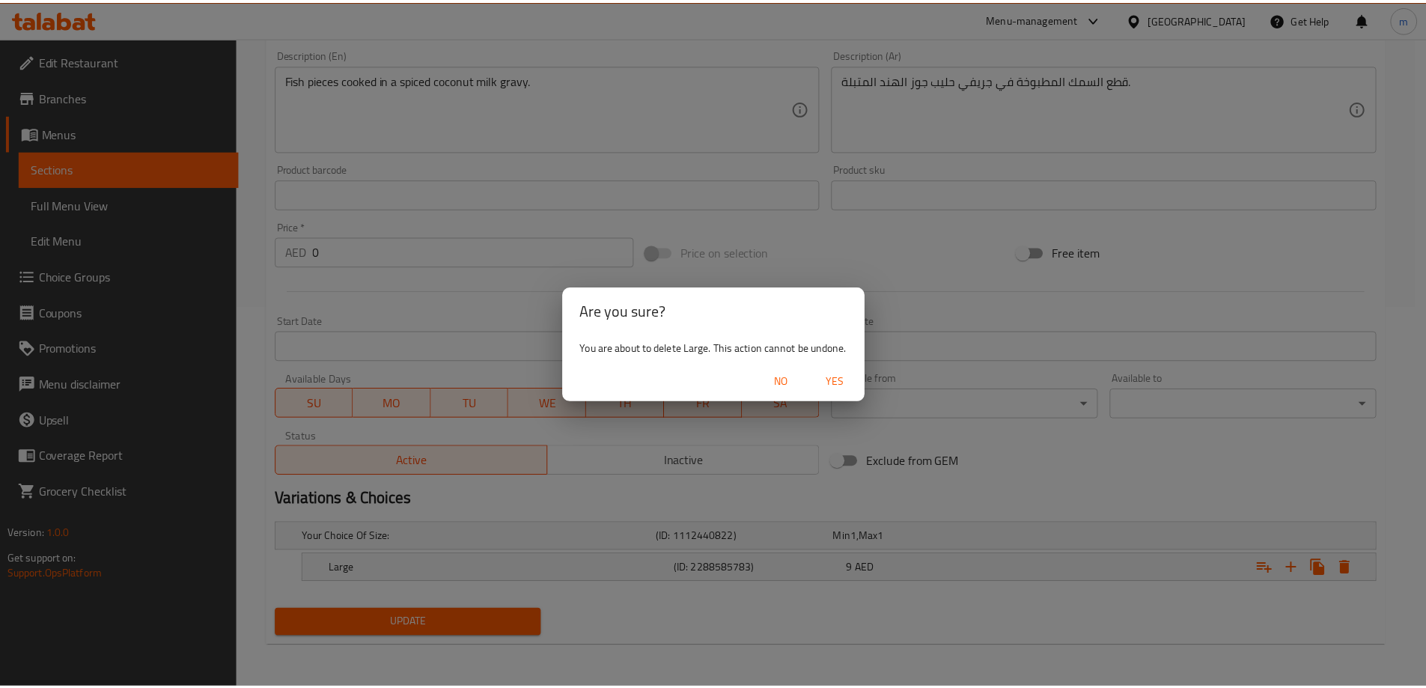
scroll to position [377, 0]
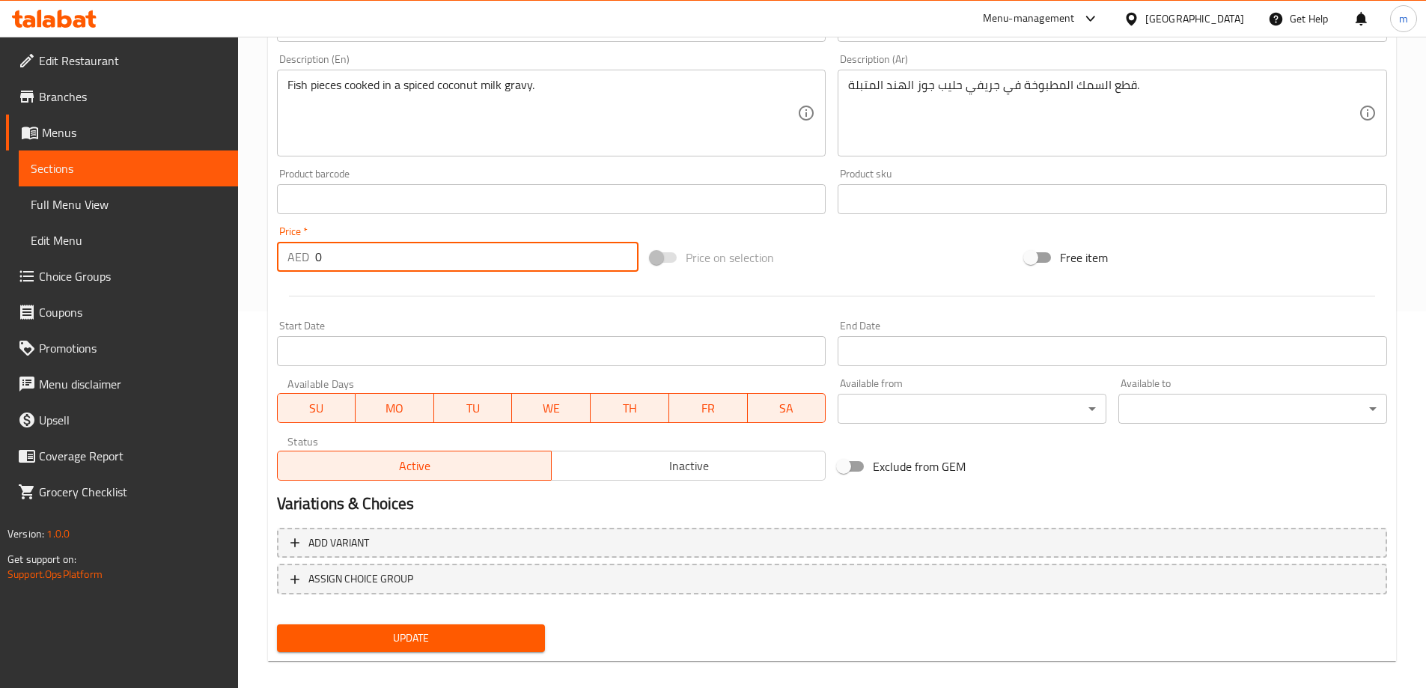
drag, startPoint x: 338, startPoint y: 267, endPoint x: 310, endPoint y: 261, distance: 28.3
click at [310, 261] on div "AED 0 Price *" at bounding box center [458, 257] width 362 height 30
type input "5"
click at [277, 624] on button "Update" at bounding box center [411, 638] width 269 height 28
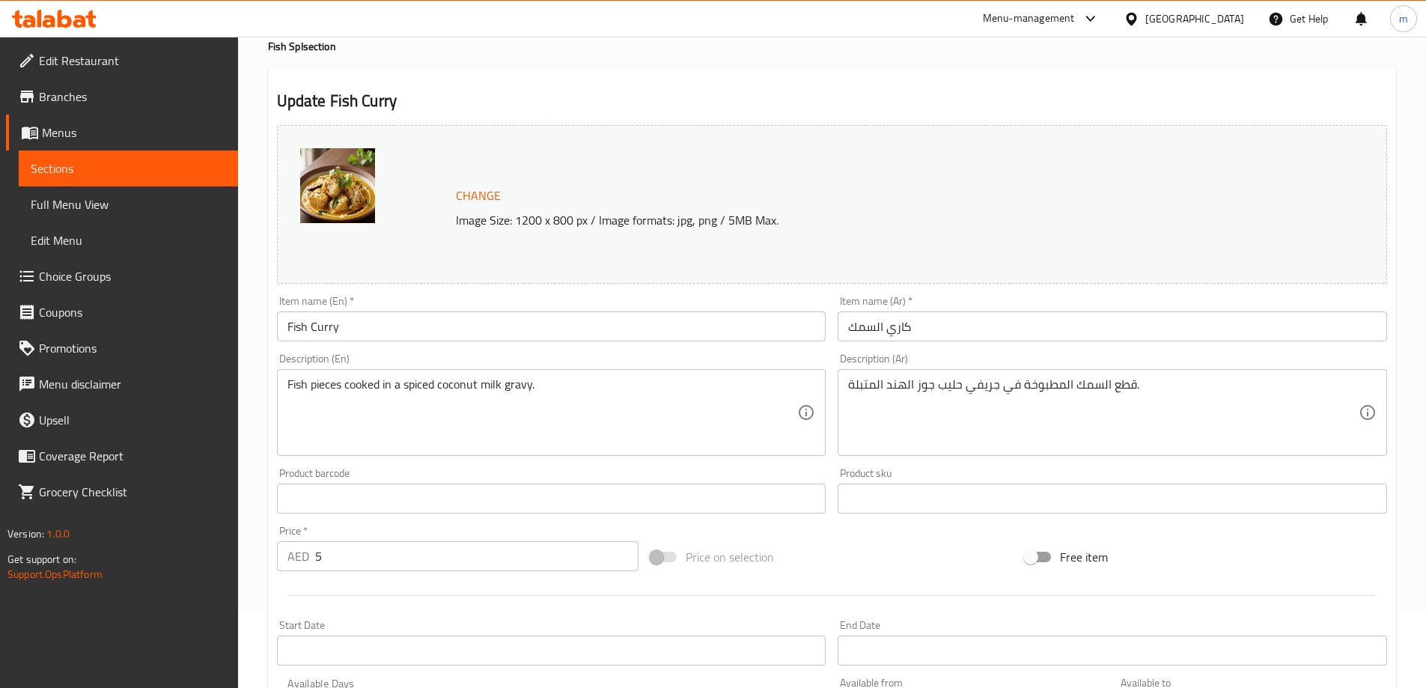
scroll to position [0, 0]
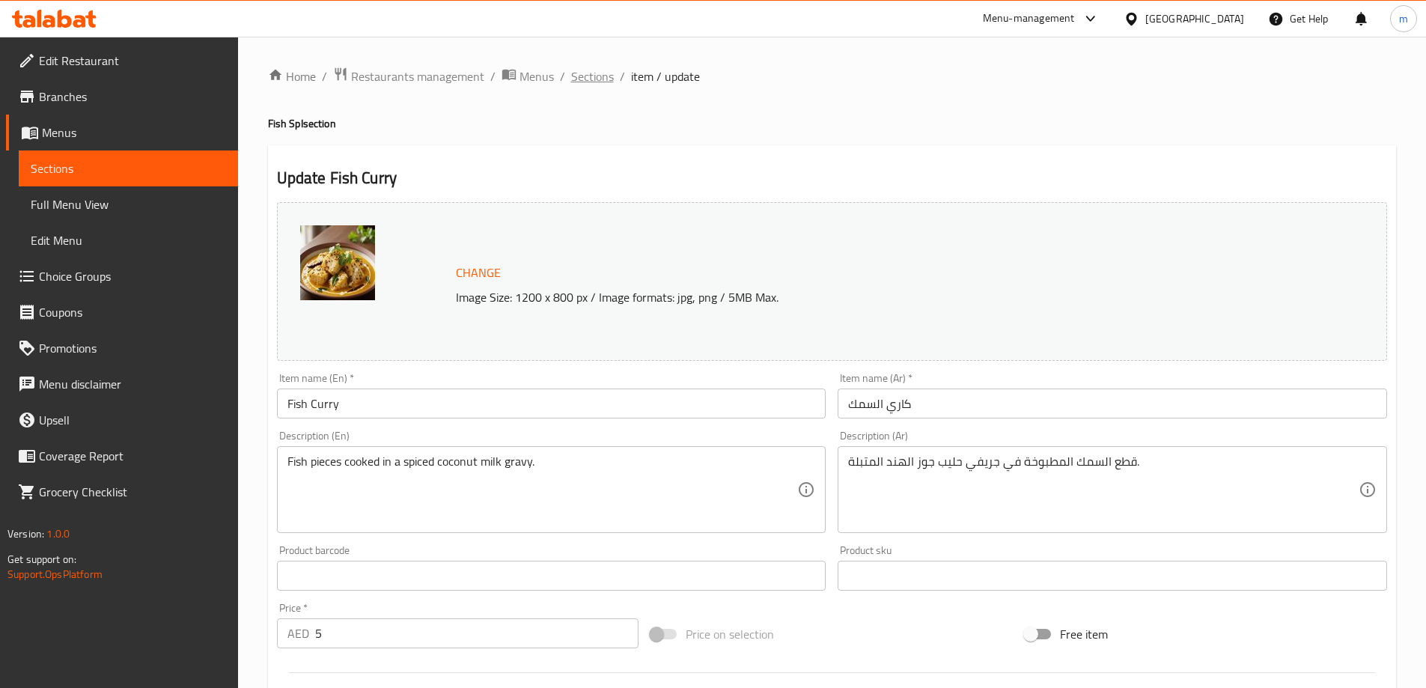
click at [602, 82] on span "Sections" at bounding box center [592, 76] width 43 height 18
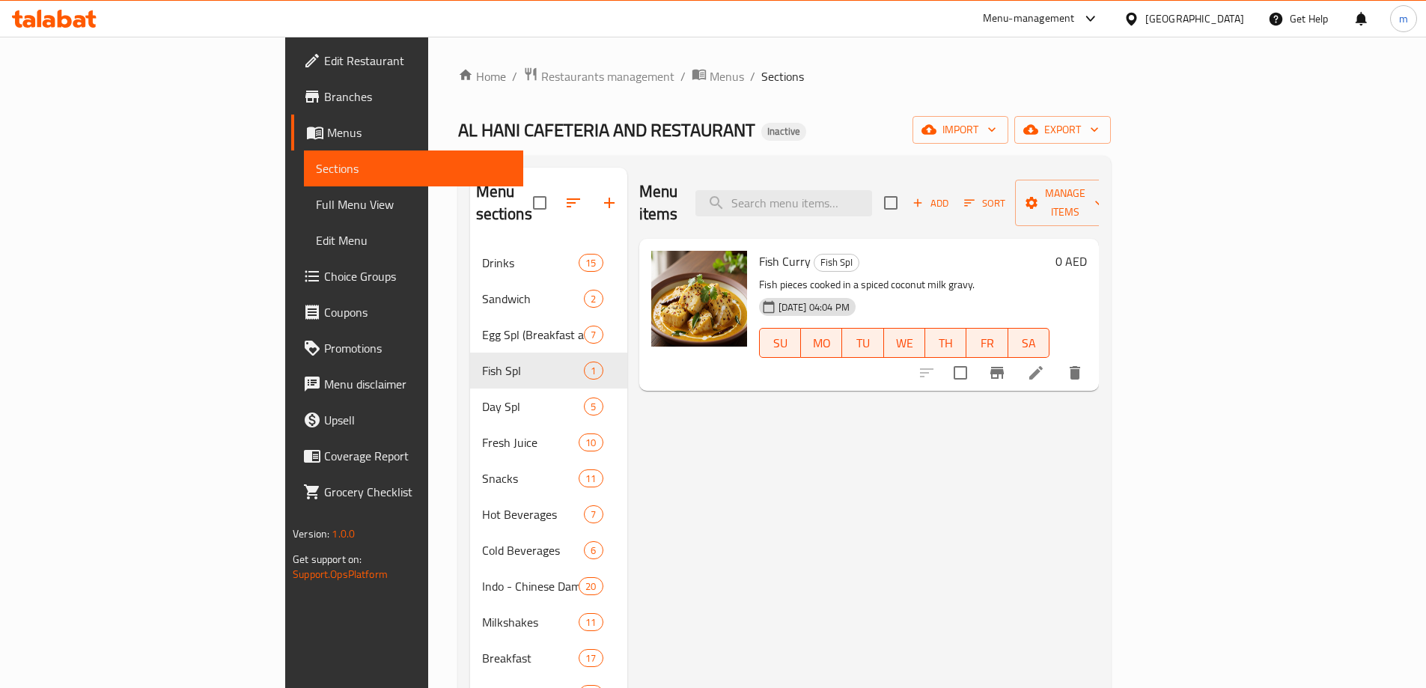
click at [951, 195] on span "Add" at bounding box center [930, 203] width 40 height 17
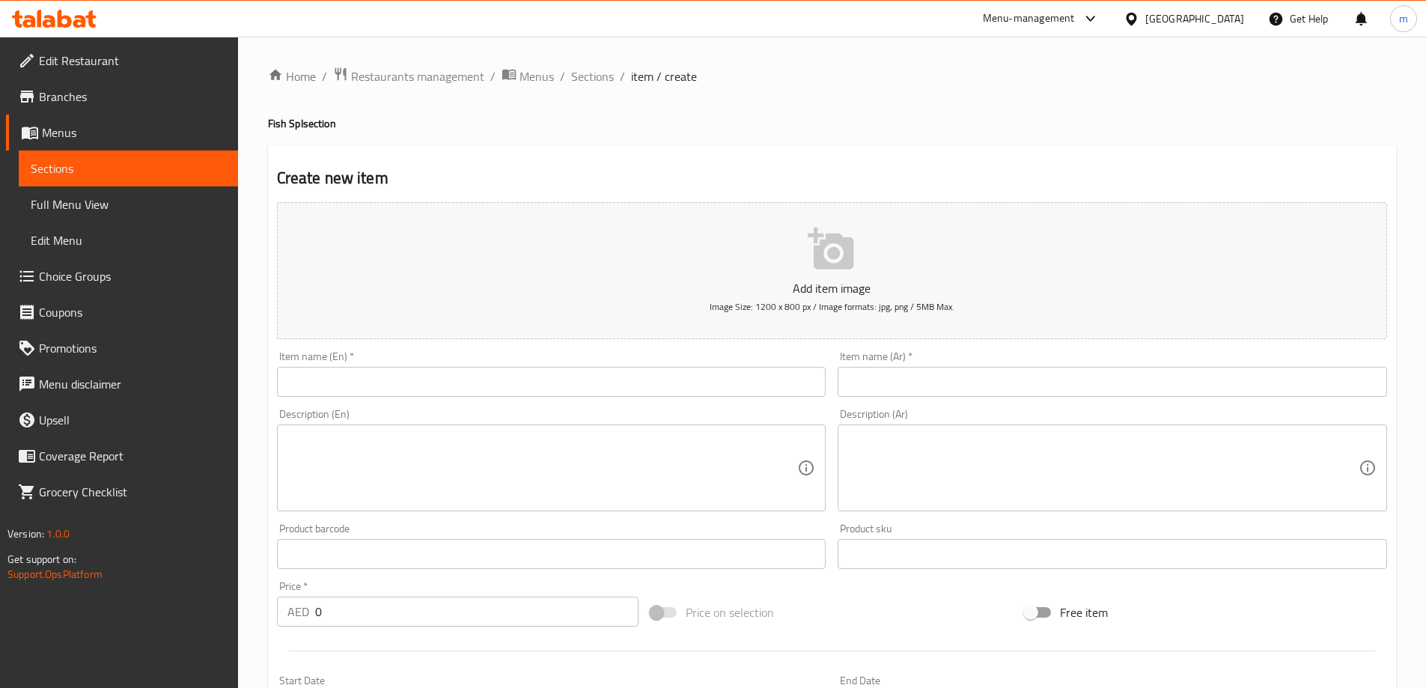
click at [538, 380] on input "text" at bounding box center [552, 382] width 550 height 30
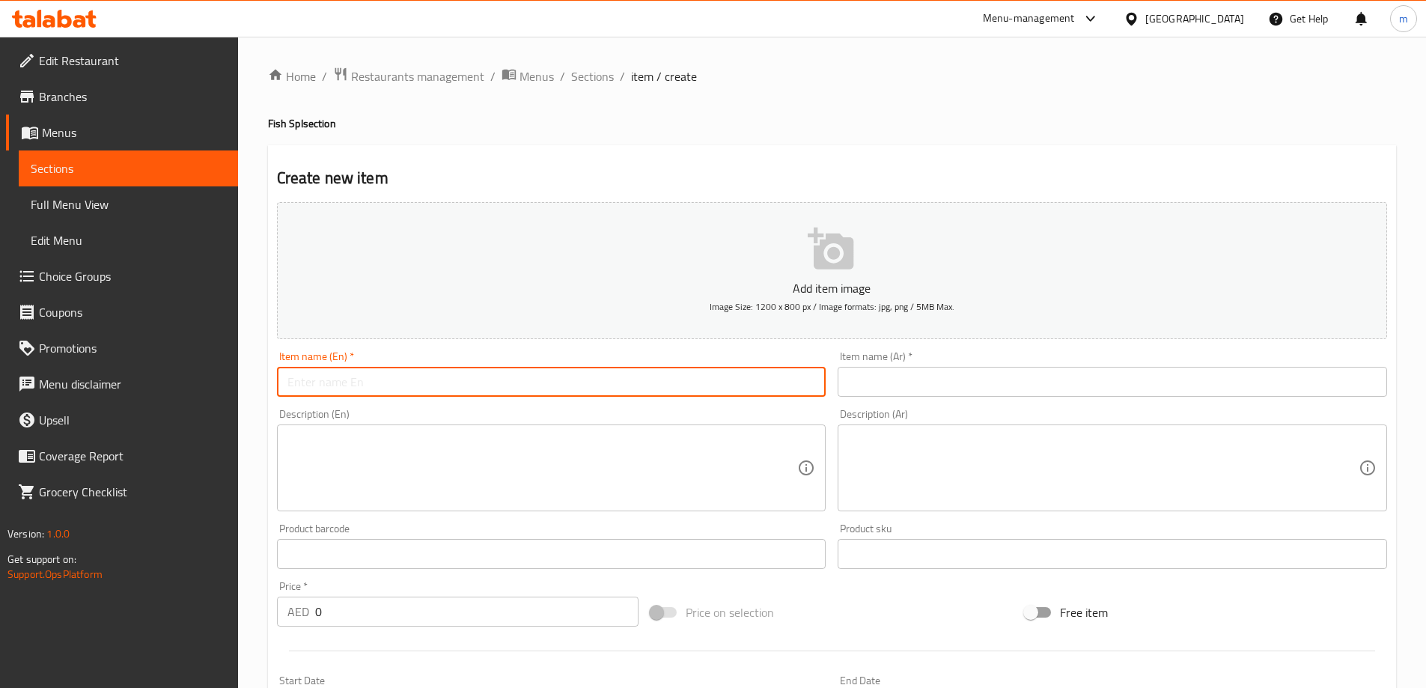
paste input "Fish Pollichathu"
type input "Fish Pollichathu"
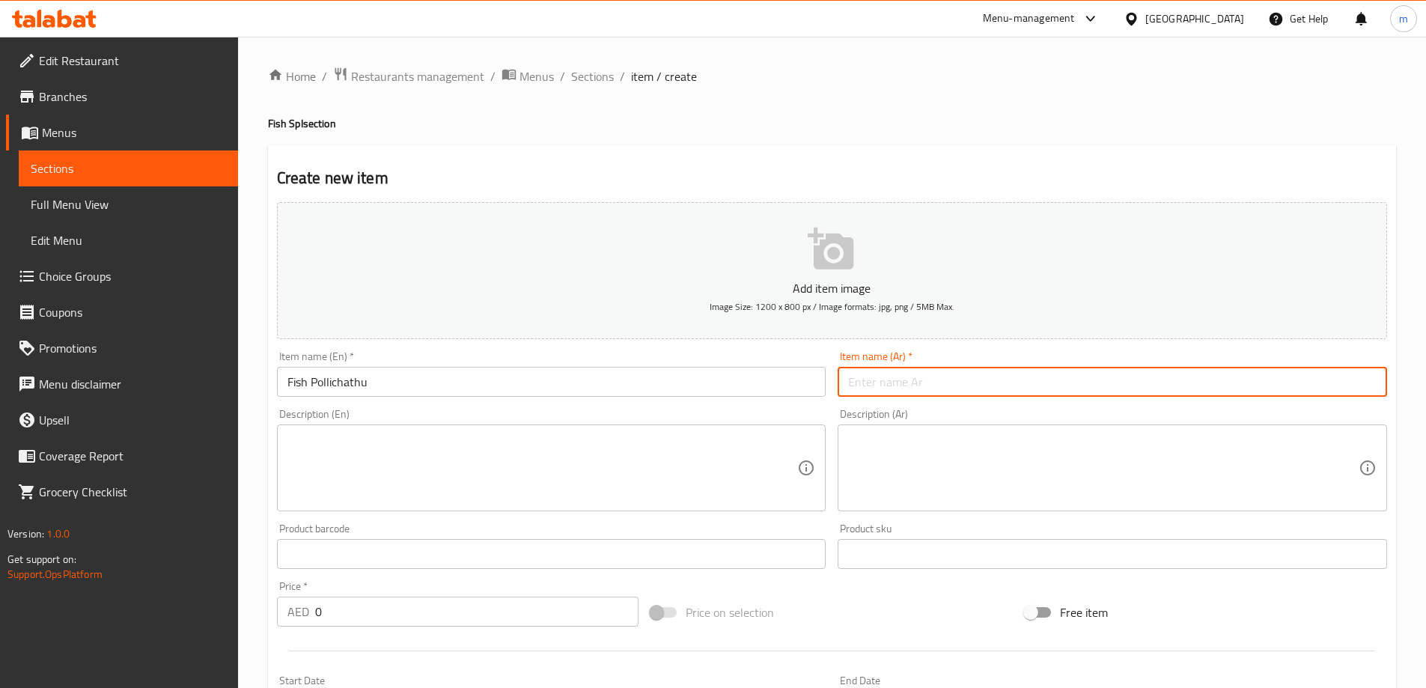
click at [990, 374] on input "text" at bounding box center [1113, 382] width 550 height 30
paste input "سمكة بوليشاتو"
type input "سمكة بوليشاتو"
click at [350, 477] on textarea at bounding box center [543, 468] width 511 height 71
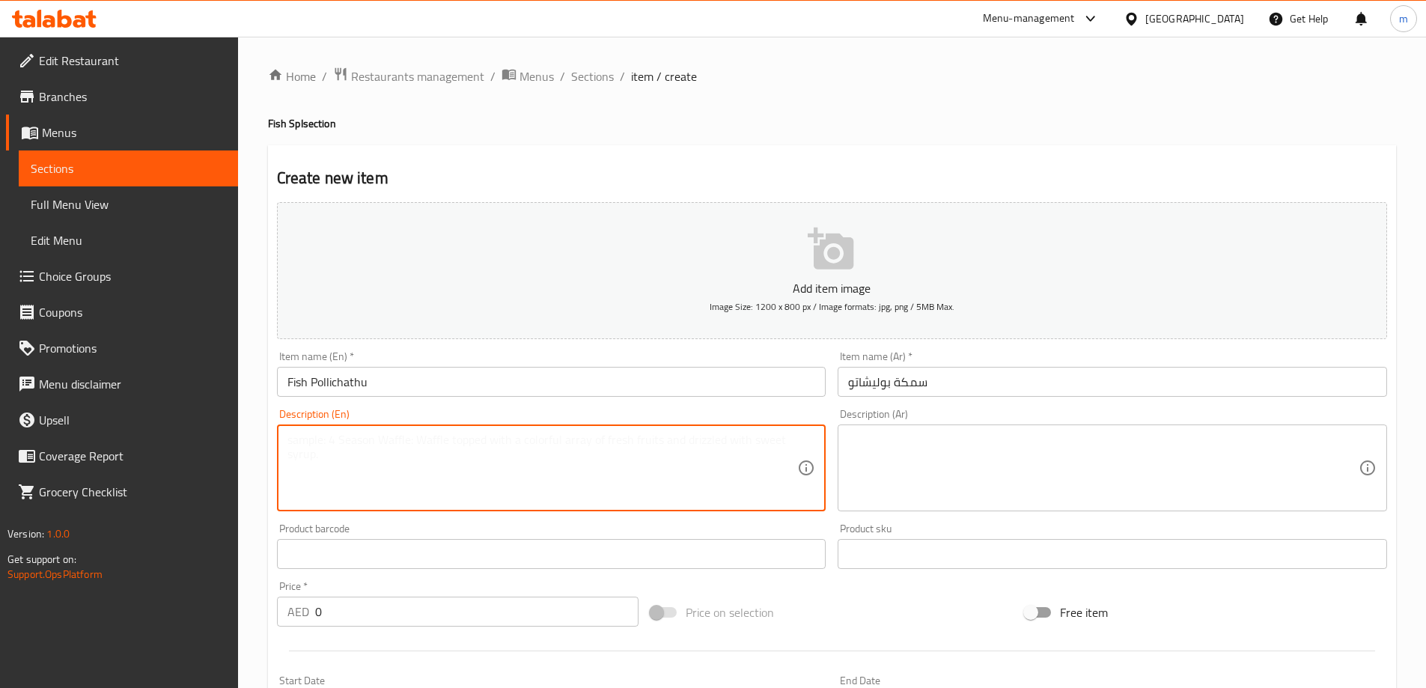
paste textarea "A whole fish marinated in spices, wrapped in a banana leaf, and pan-fried."
type textarea "A whole fish marinated in spices, wrapped in a banana leaf, and pan-fried."
click at [875, 431] on div "Description (Ar)" at bounding box center [1113, 468] width 550 height 87
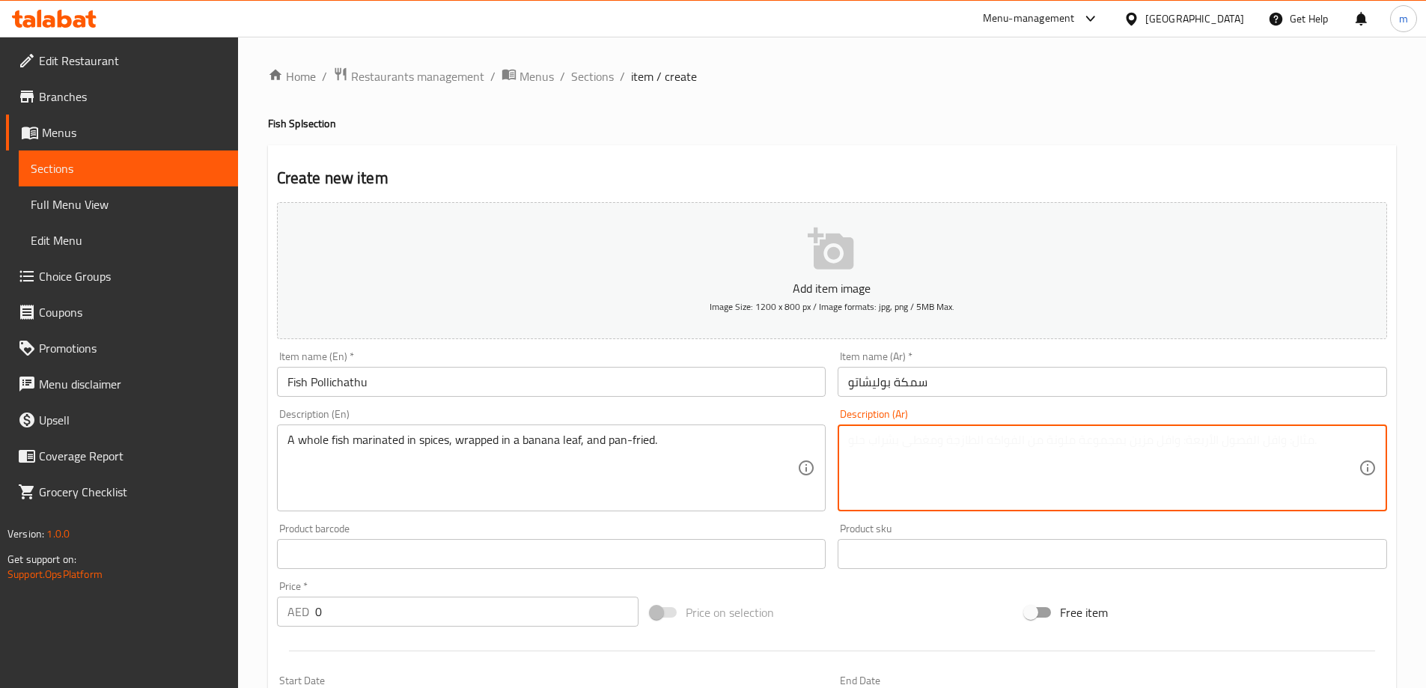
paste textarea "سمكة كاملة متبلة بالبهارات، ملفوفة في ورقة موز ومقلية في المقلاة."
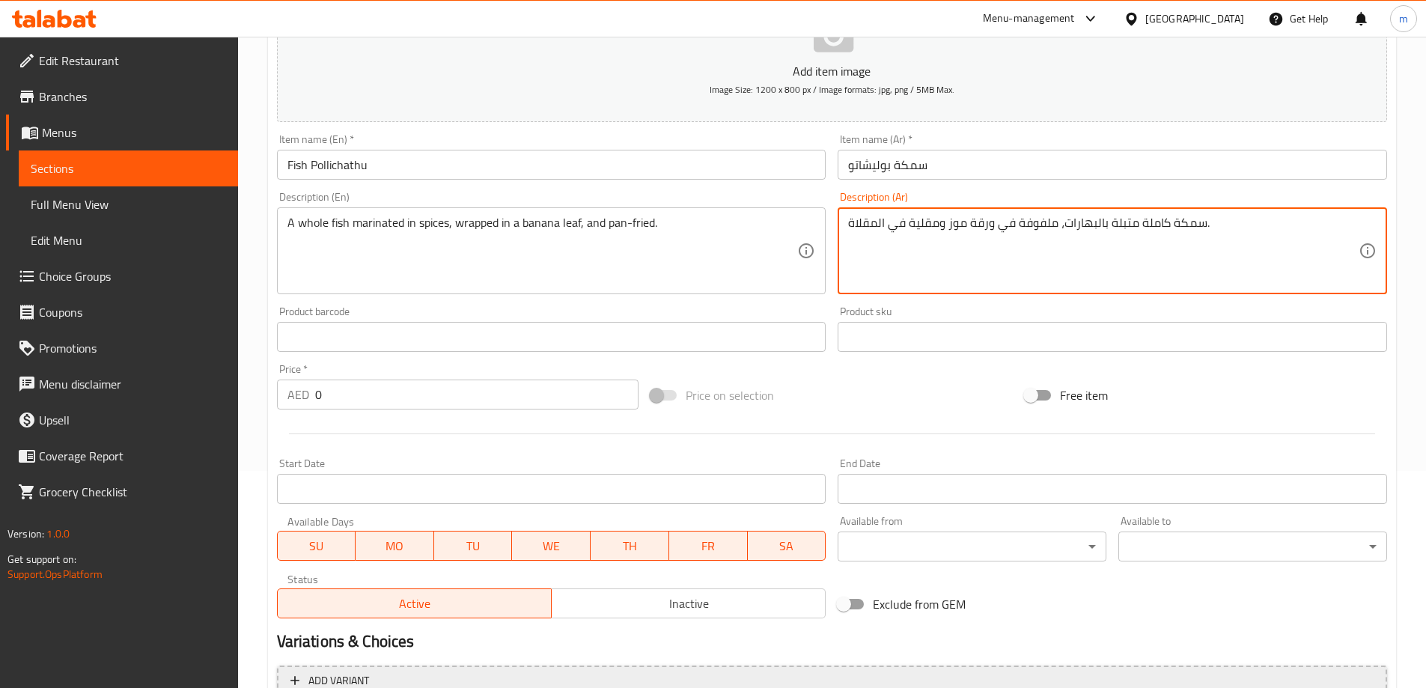
scroll to position [299, 0]
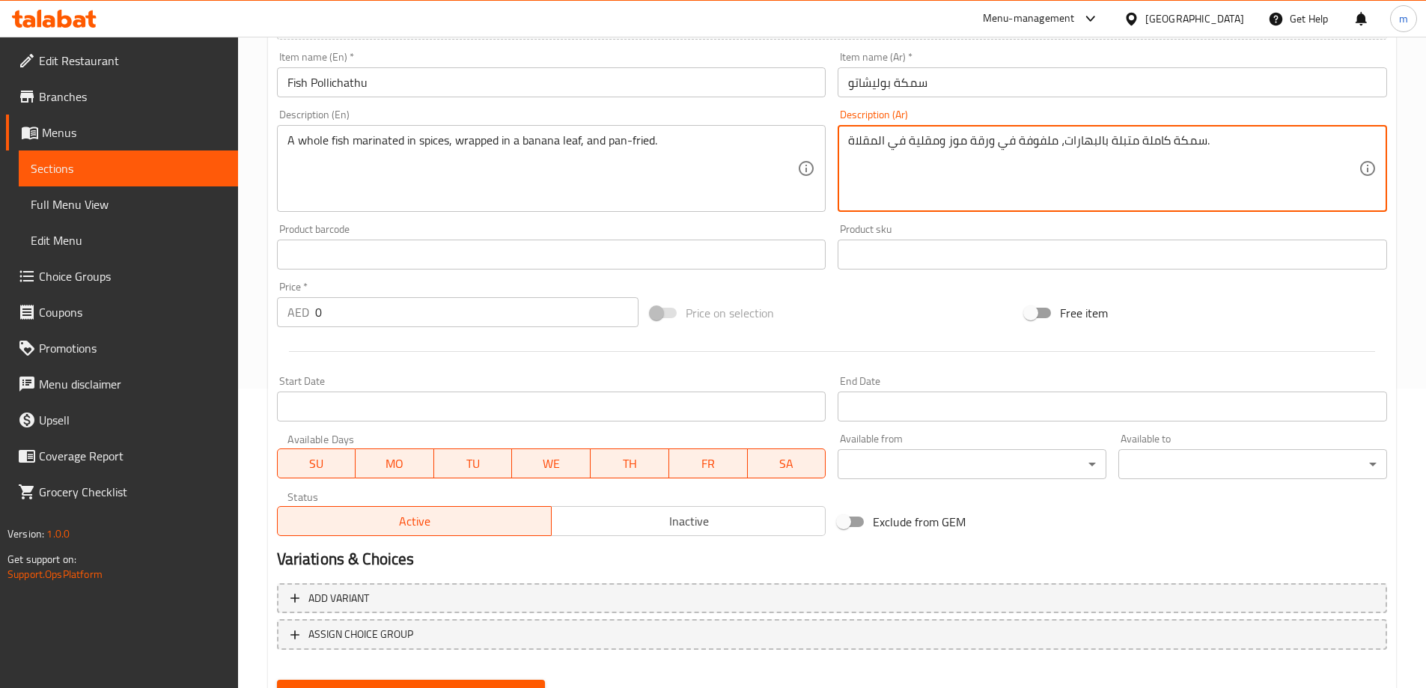
type textarea "سمكة كاملة متبلة بالبهارات، ملفوفة في ورقة موز ومقلية في المقلاة."
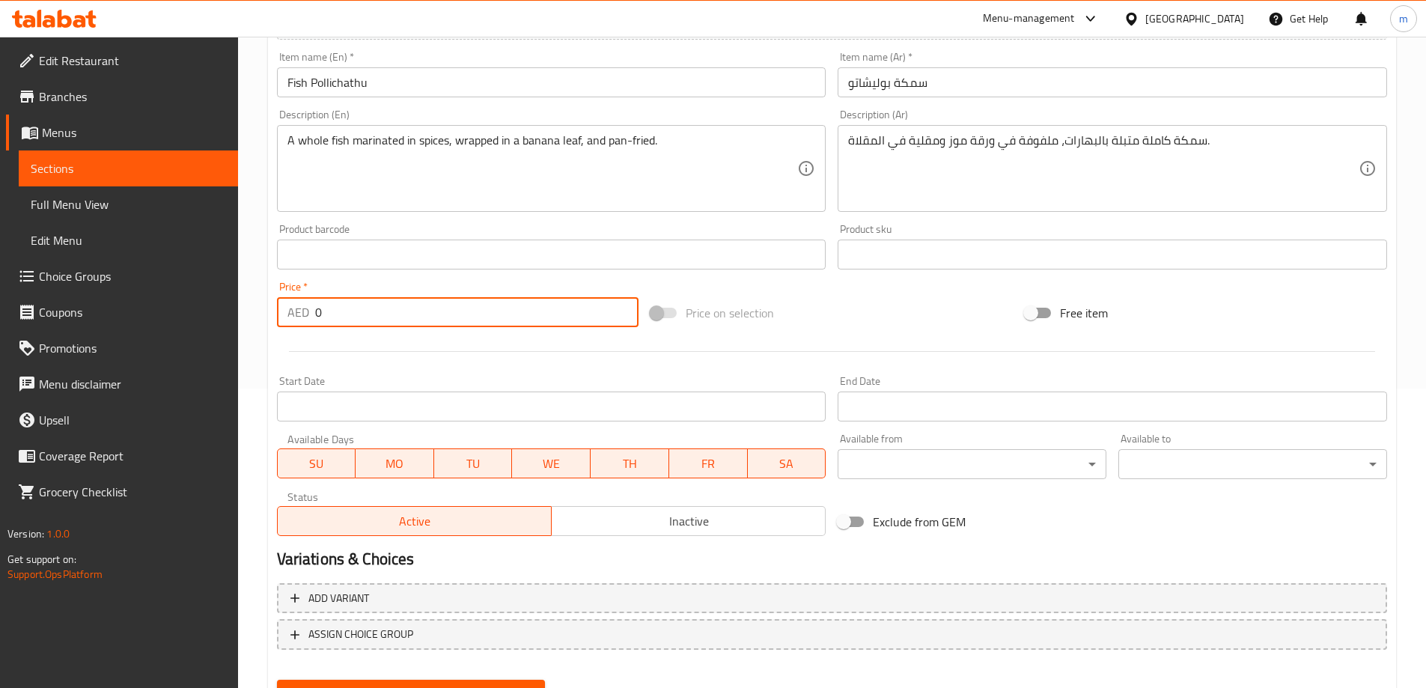
drag, startPoint x: 354, startPoint y: 321, endPoint x: 303, endPoint y: 326, distance: 51.1
click at [289, 313] on div "AED 0 Price *" at bounding box center [458, 312] width 362 height 30
type input "5"
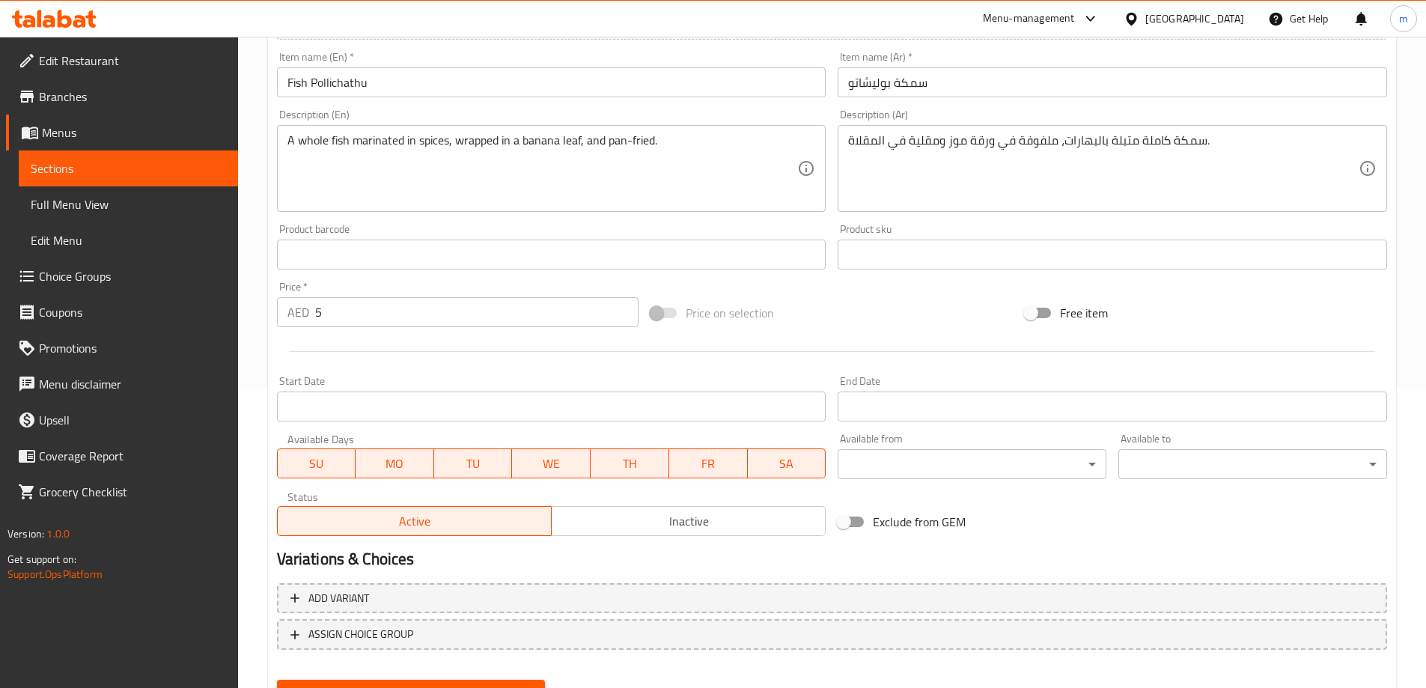
drag, startPoint x: 848, startPoint y: 141, endPoint x: 872, endPoint y: 150, distance: 26.6
click at [872, 150] on div "سمكة كاملة متبلة بالبهارات، ملفوفة في ورقة موز ومقلية في المقلاة. Description (…" at bounding box center [1113, 168] width 550 height 87
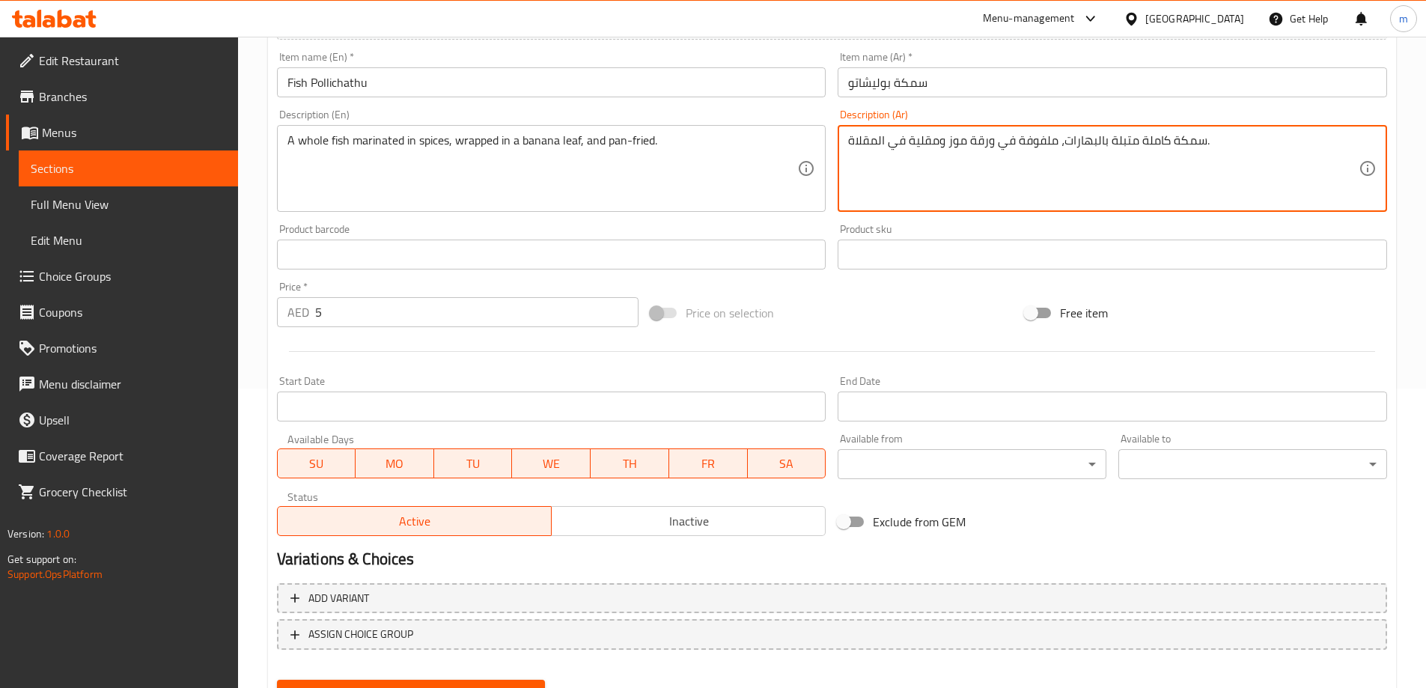
click at [870, 147] on textarea "سمكة كاملة متبلة بالبهارات، ملفوفة في ورقة موز ومقلية في المقلاة." at bounding box center [1103, 168] width 511 height 71
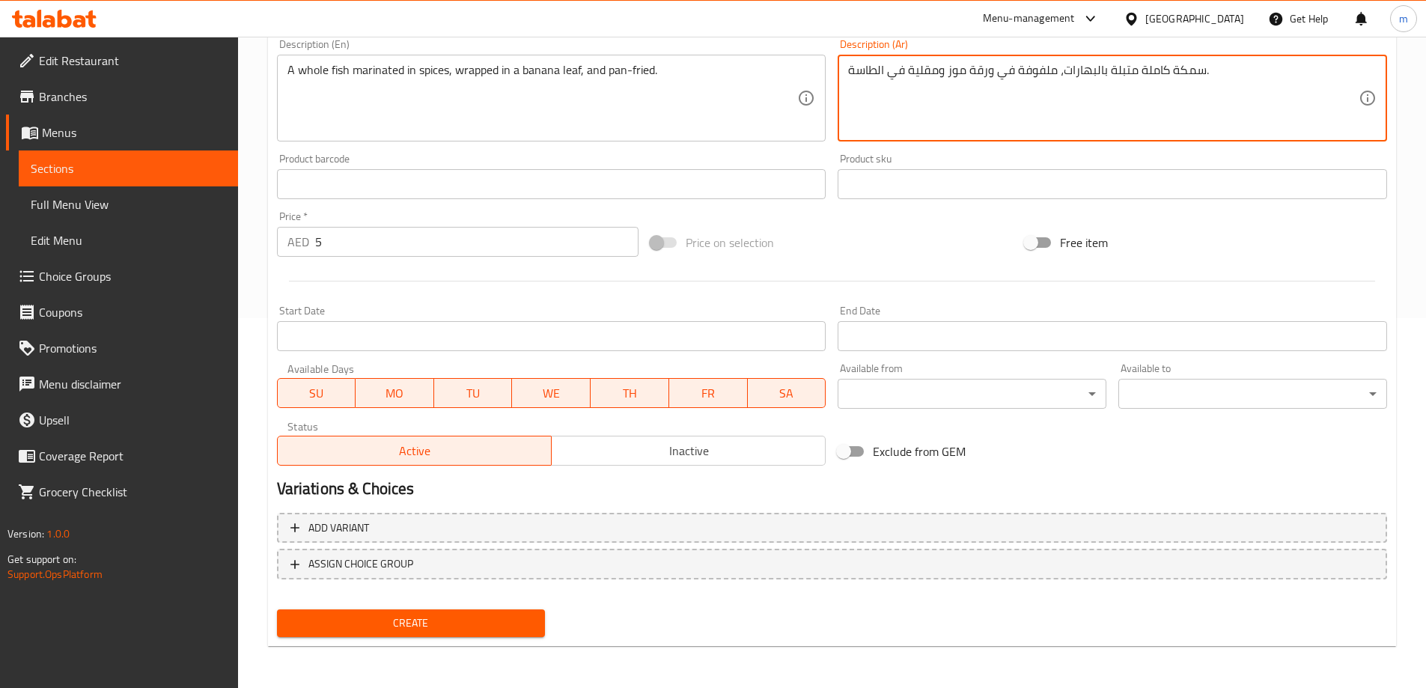
type textarea "سمكة كاملة متبلة بالبهارات، ملفوفة في ورقة موز ومقلية في الطاسة."
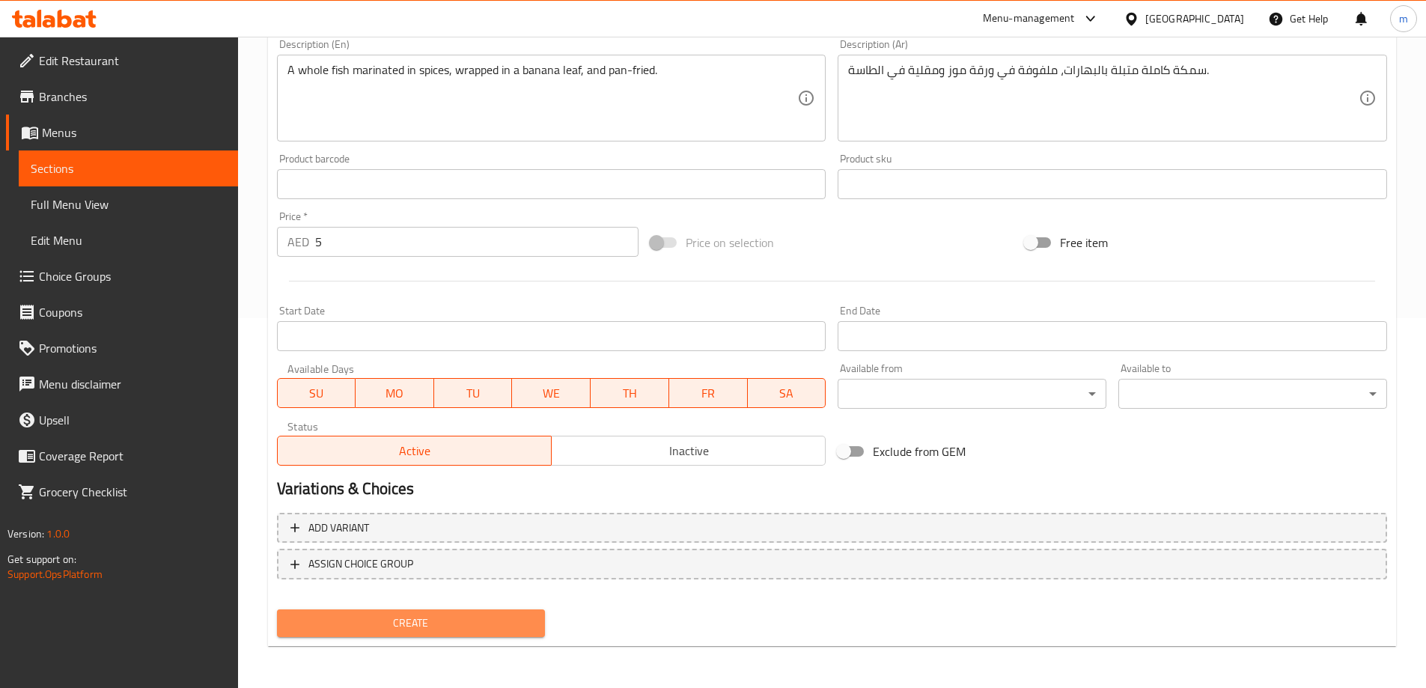
click at [417, 621] on span "Create" at bounding box center [411, 623] width 245 height 19
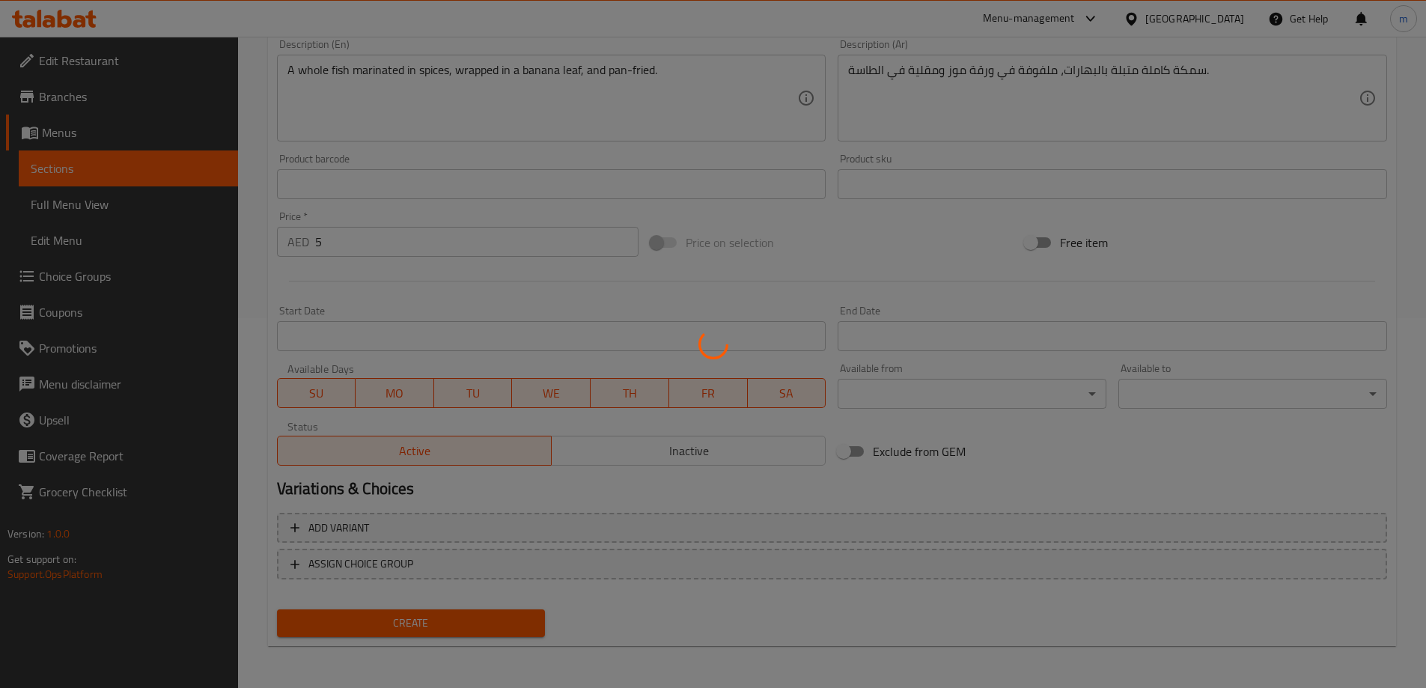
type input "0"
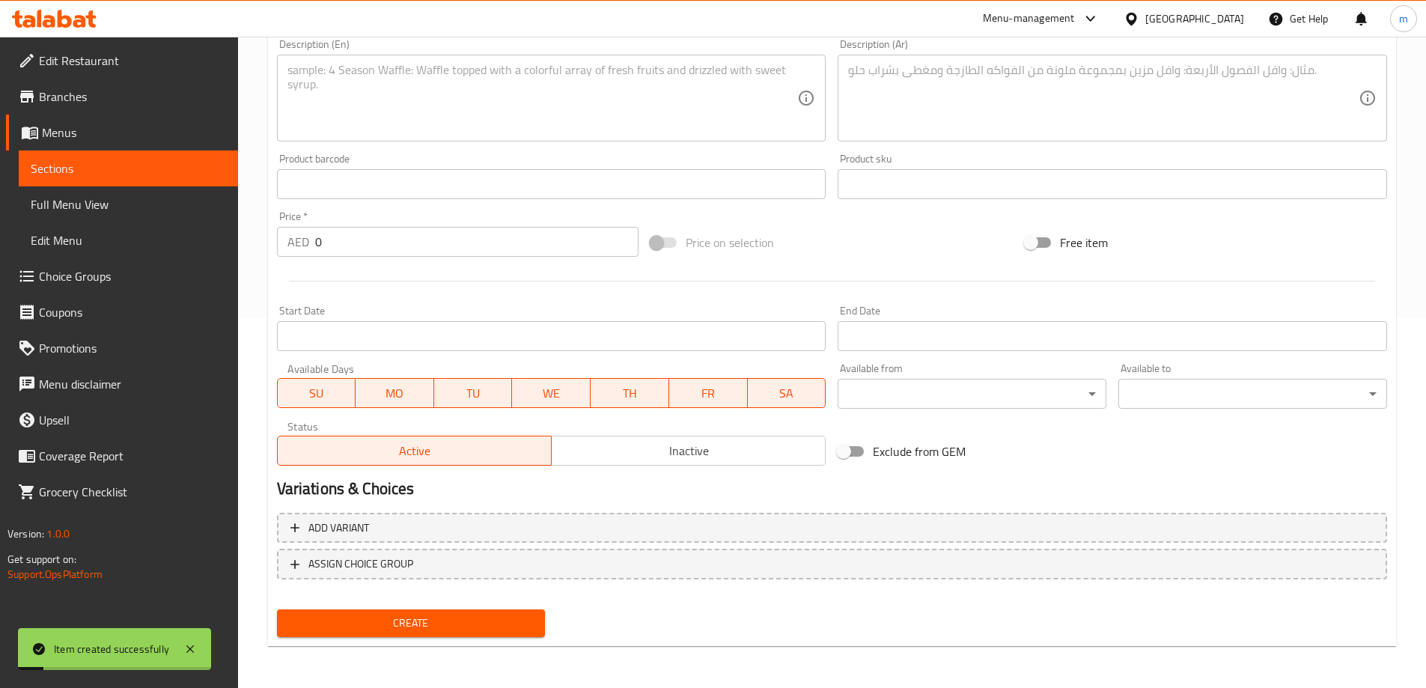
scroll to position [220, 0]
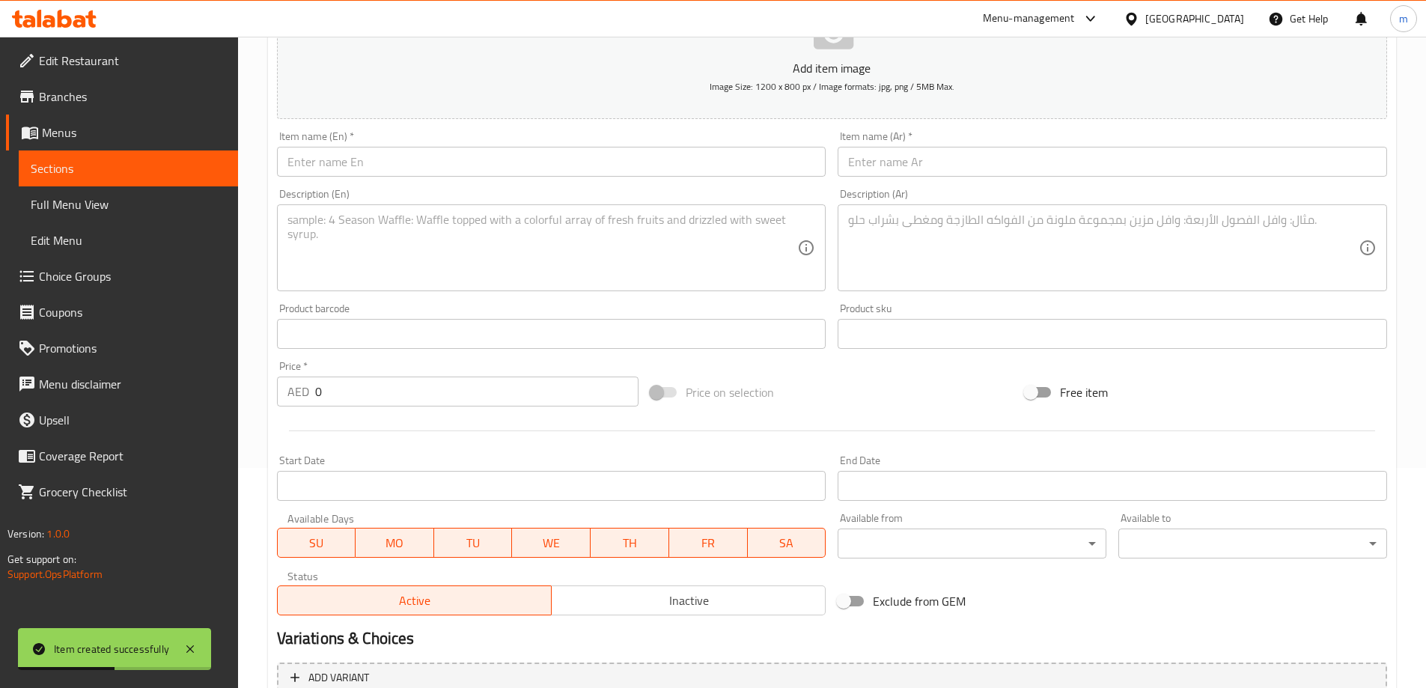
click at [377, 159] on input "text" at bounding box center [552, 162] width 550 height 30
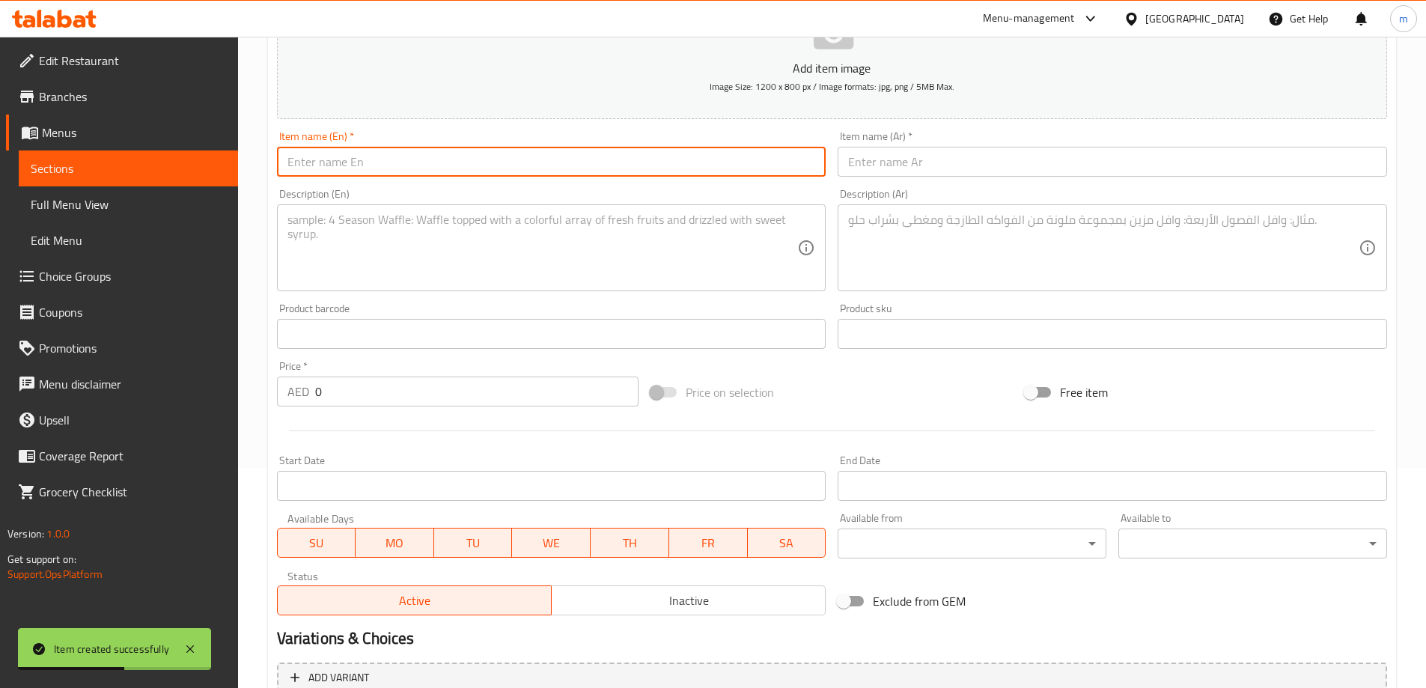
paste input "Fish Fry"
type input "Fish Fry"
click at [922, 159] on input "text" at bounding box center [1113, 162] width 550 height 30
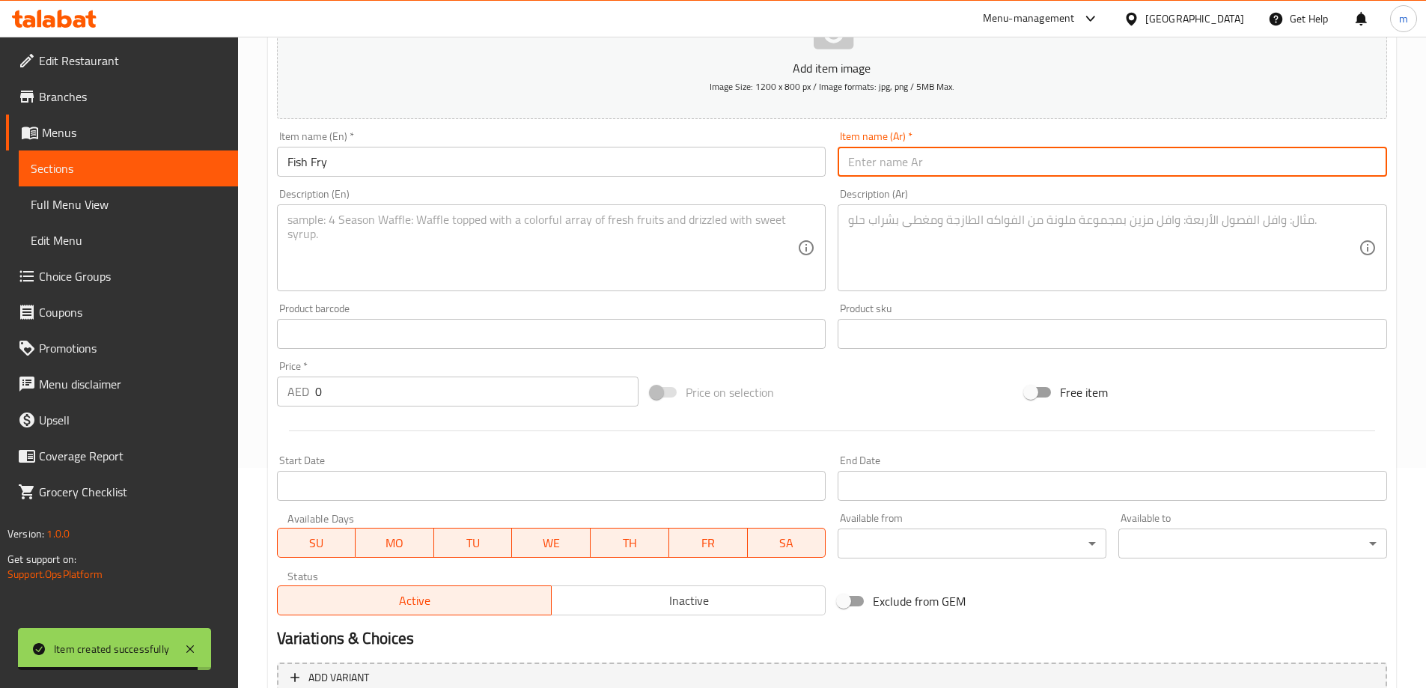
paste input "سمك مقلي"
type input "سمك مقلي"
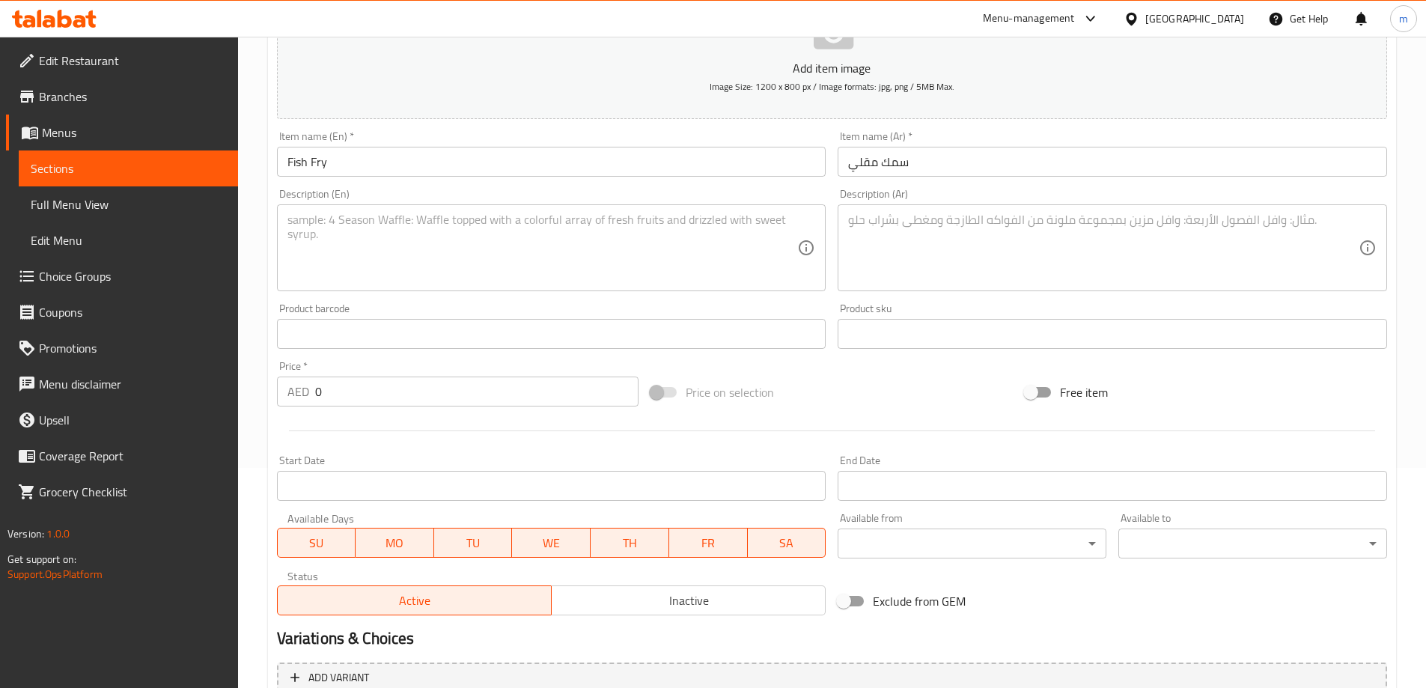
click at [411, 254] on textarea at bounding box center [543, 248] width 511 height 71
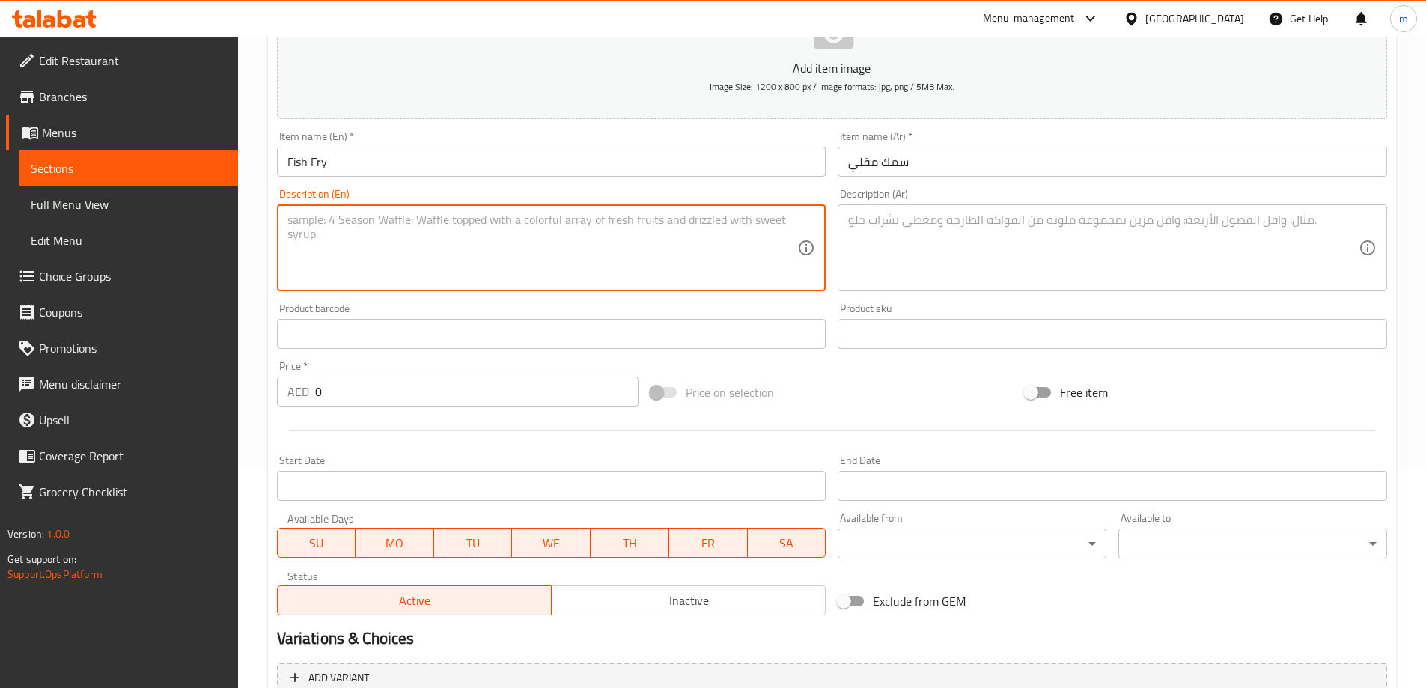
paste textarea "Marinated fish pieces, pan-fried until crispy."
type textarea "Marinated fish pieces, pan-fried until crispy."
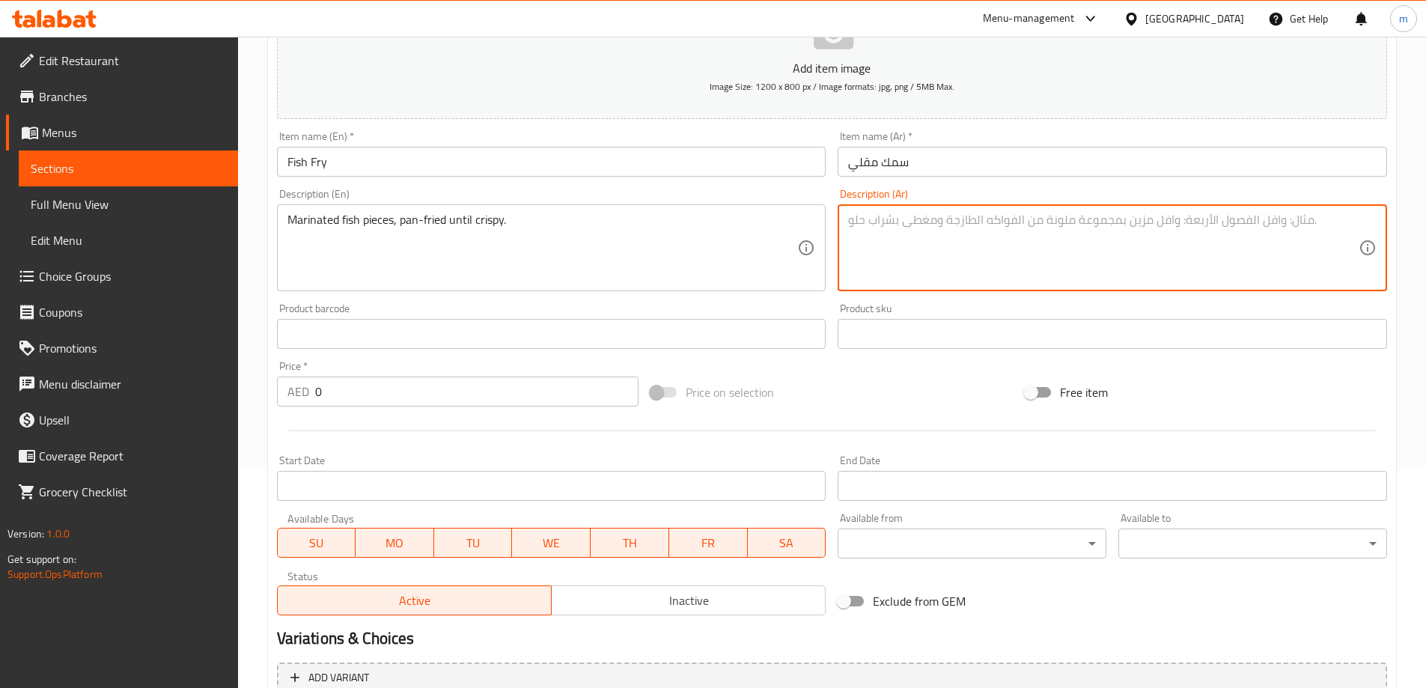
click at [923, 264] on textarea at bounding box center [1103, 248] width 511 height 71
paste textarea "قطع السمك المتبلة والمقلية حتى تصبح مقرمشة."
type textarea "قطع السمك المتبلة والمقلية حتى تصبح مقرمشة."
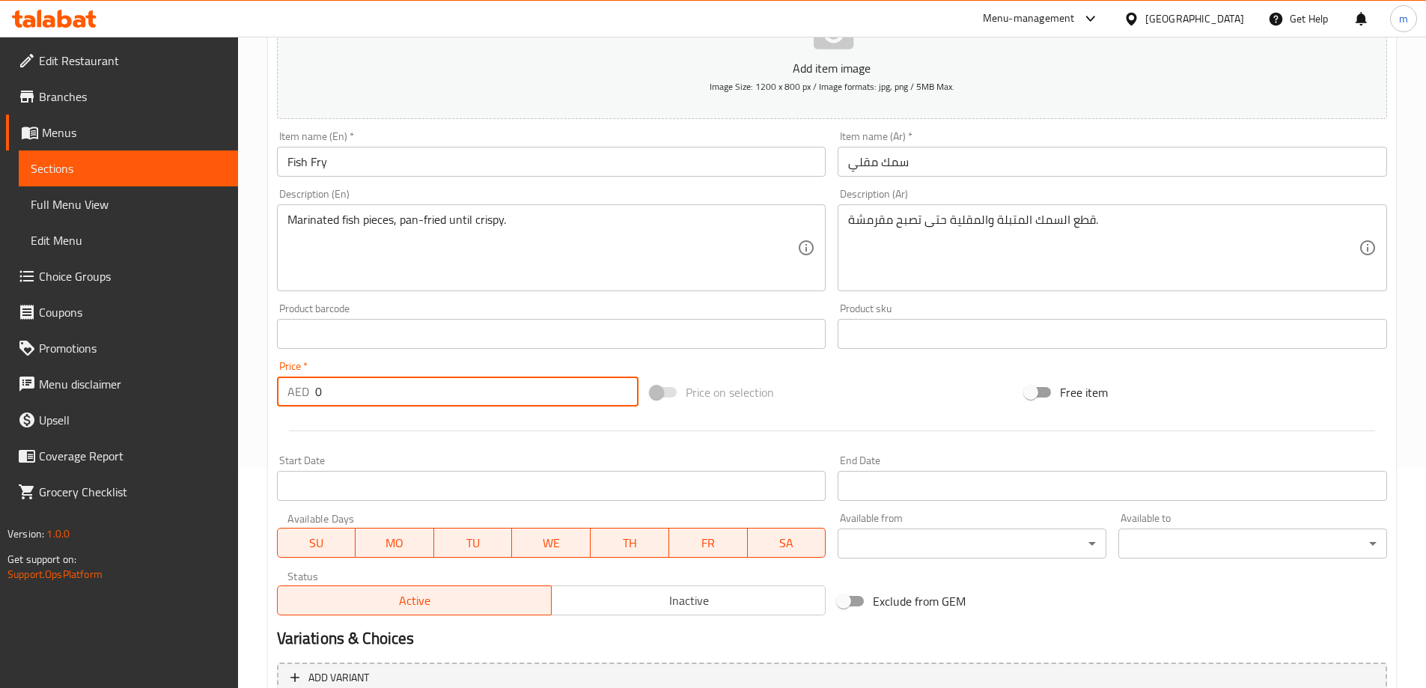
drag, startPoint x: 337, startPoint y: 392, endPoint x: 307, endPoint y: 383, distance: 31.3
click at [308, 383] on div "AED 0 Price *" at bounding box center [458, 392] width 362 height 30
type input "5"
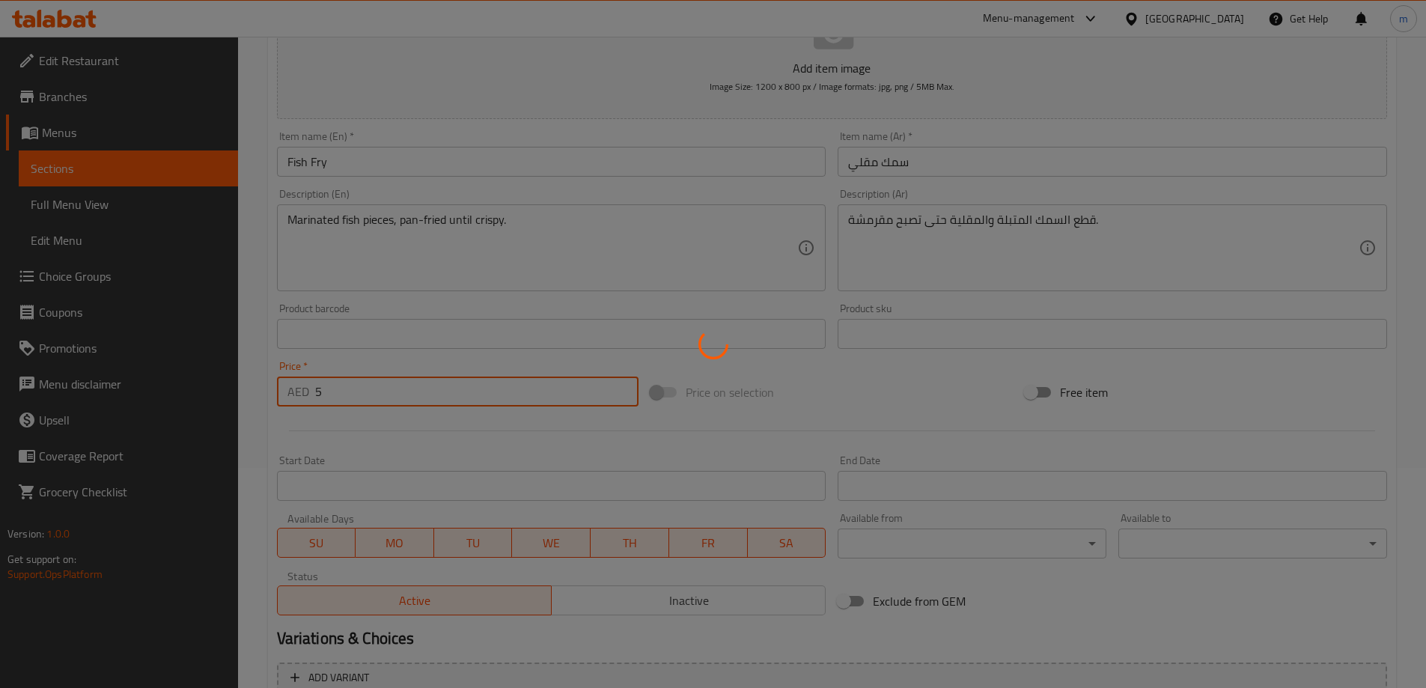
type input "0"
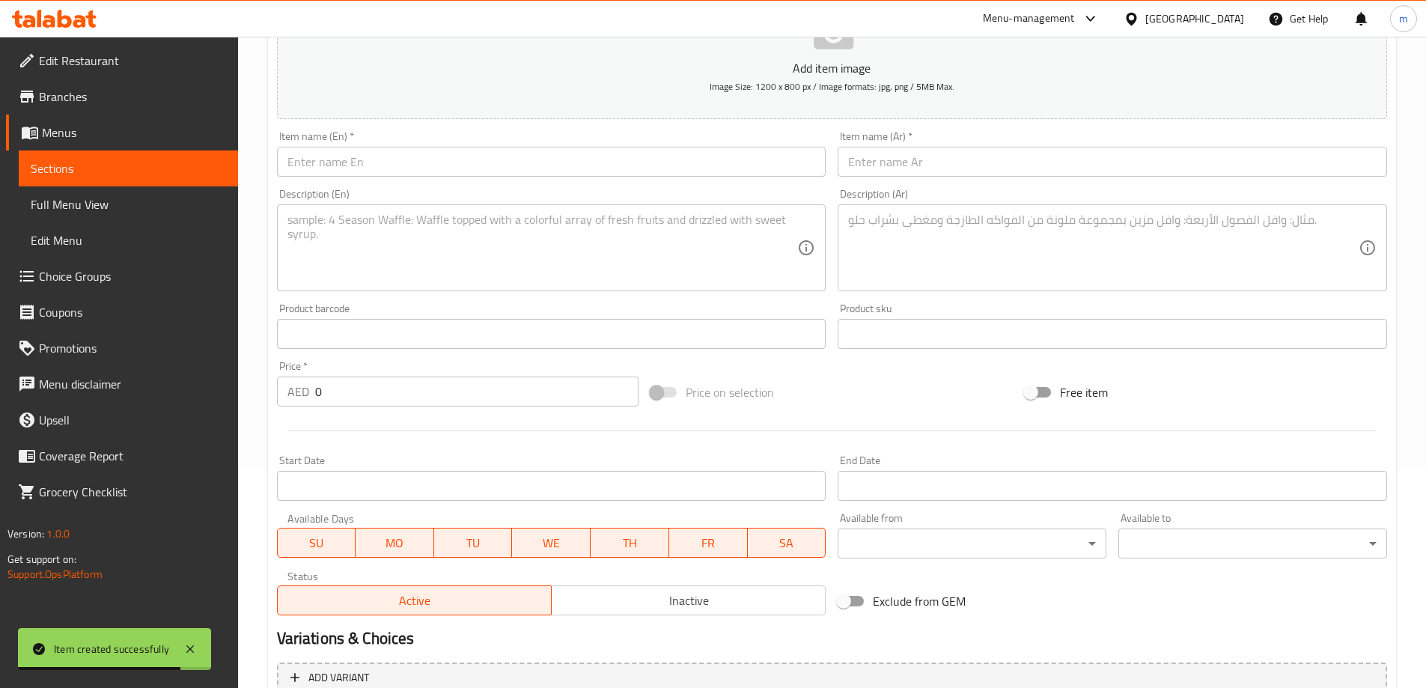
click at [512, 181] on div "Item name (En)   * Item name (En) *" at bounding box center [552, 154] width 562 height 58
click at [509, 168] on input "text" at bounding box center [552, 162] width 550 height 30
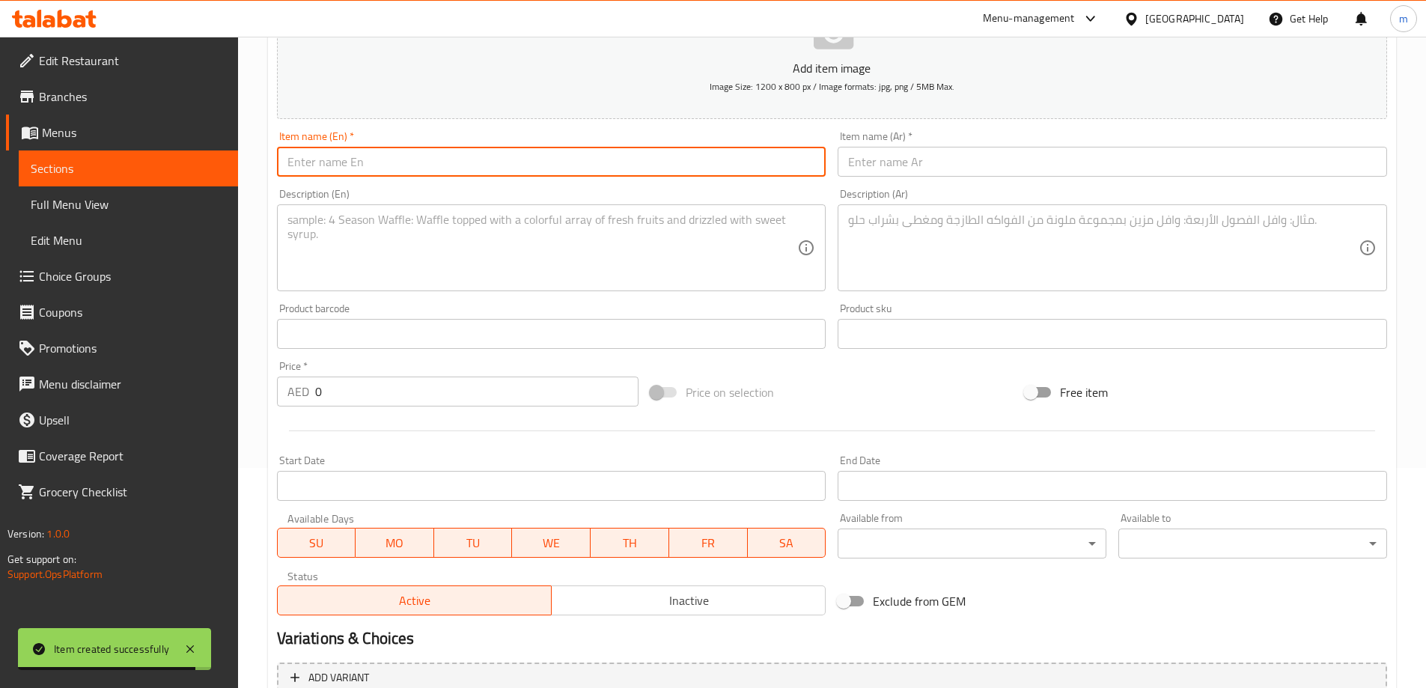
paste input "King Fish Fry"
type input "King Fish Fry"
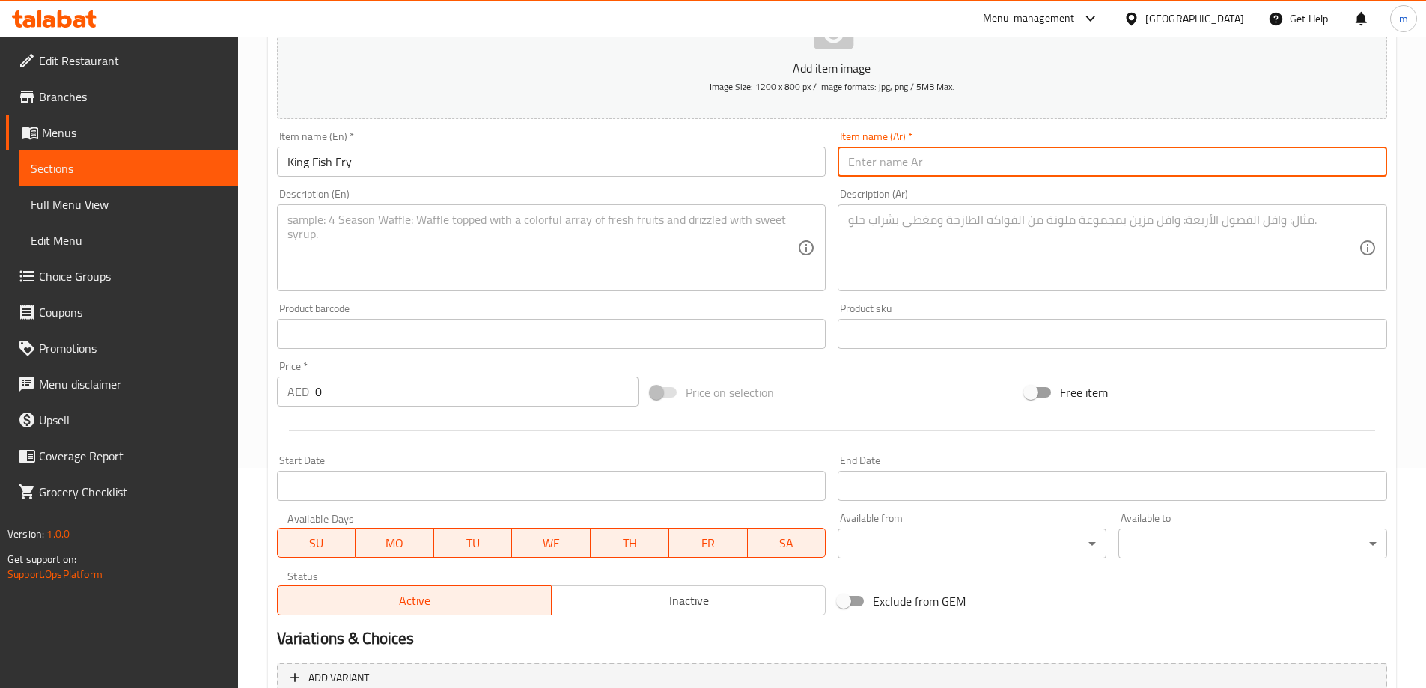
click at [916, 160] on input "text" at bounding box center [1113, 162] width 550 height 30
paste input "سمك الملك المقلي"
click at [305, 165] on input "King Fish Fry" at bounding box center [552, 162] width 550 height 30
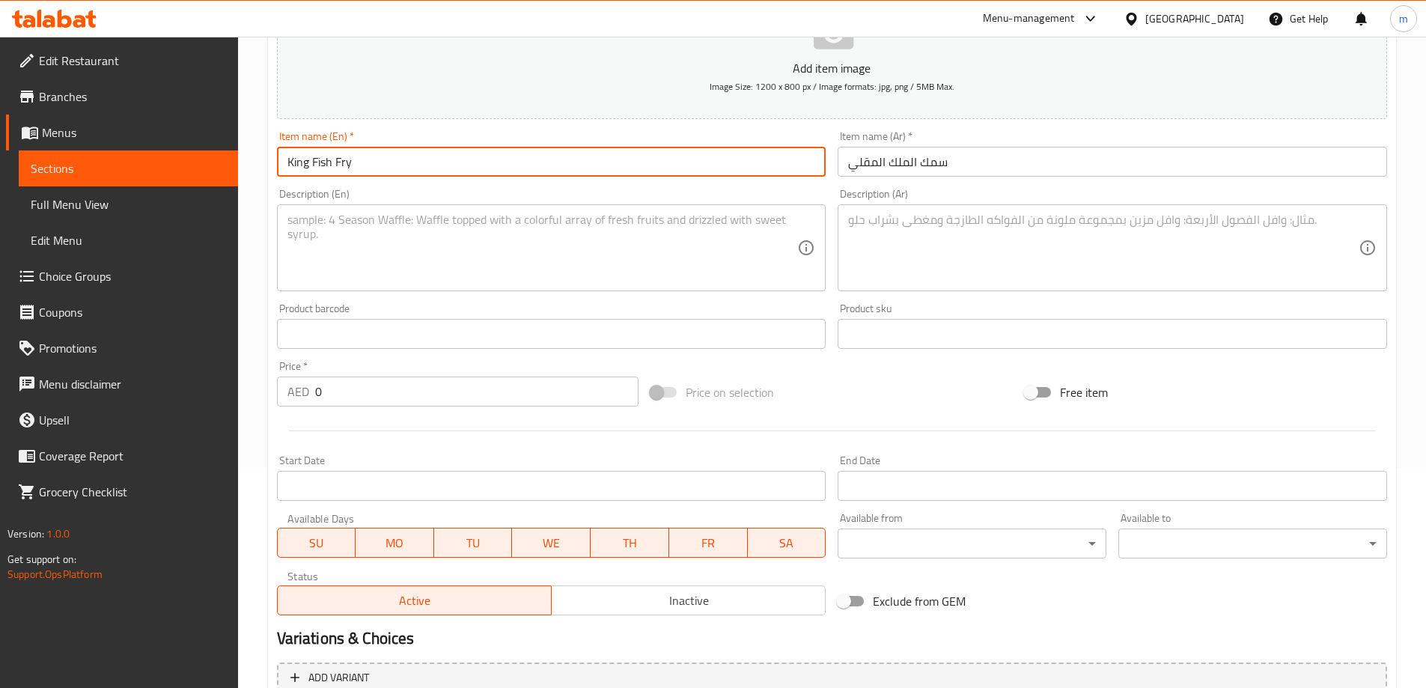
click at [305, 165] on input "King Fish Fry" at bounding box center [552, 162] width 550 height 30
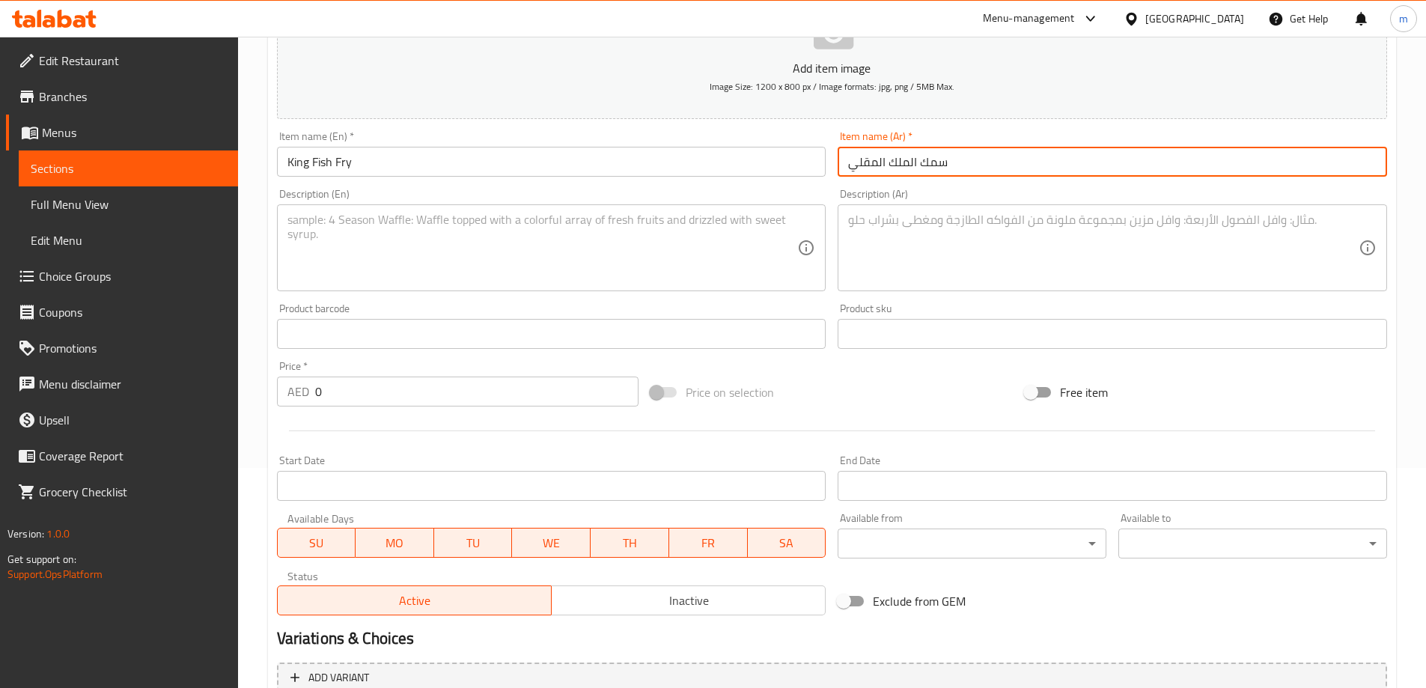
drag, startPoint x: 889, startPoint y: 167, endPoint x: 966, endPoint y: 167, distance: 77.1
click at [966, 167] on input "سمك الملك المقلي" at bounding box center [1113, 162] width 550 height 30
paste input "كنعد"
drag, startPoint x: 1342, startPoint y: 170, endPoint x: 1353, endPoint y: 169, distance: 11.3
click at [1353, 169] on input "كنعد المقلي" at bounding box center [1113, 162] width 550 height 30
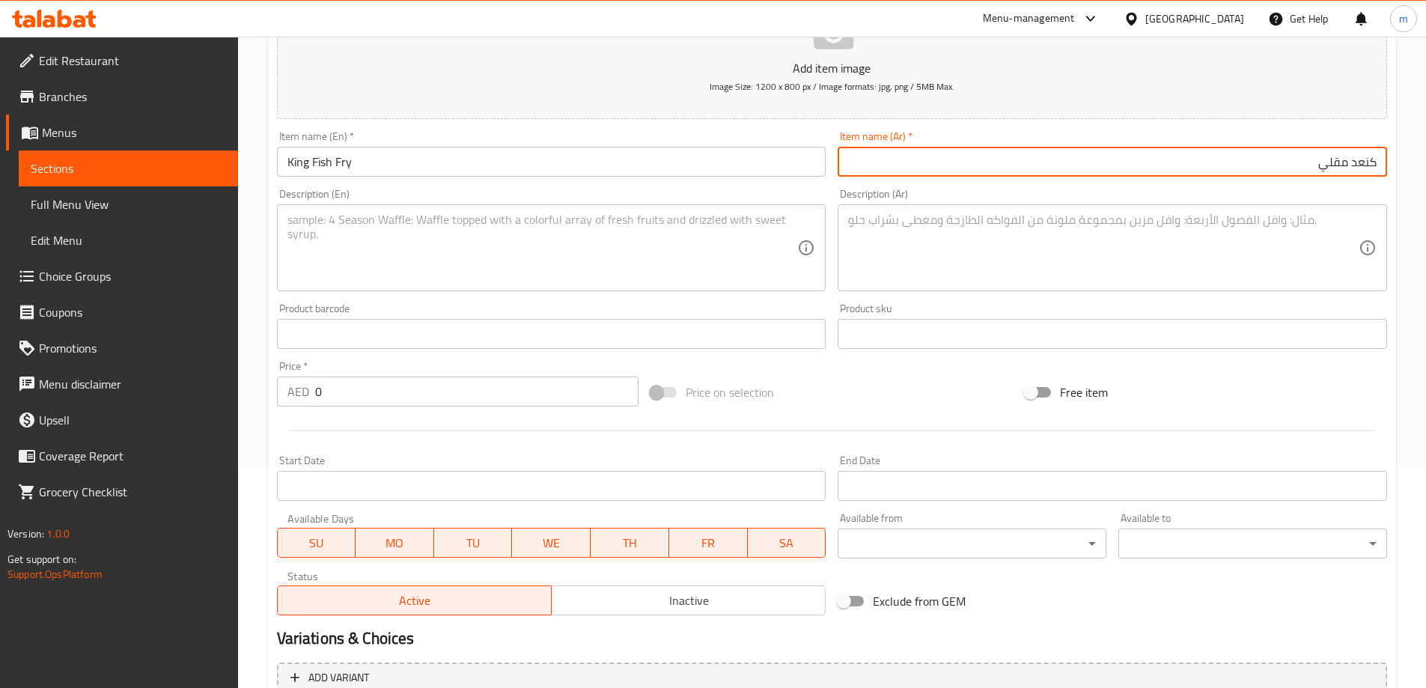
type input "كنعد مقلي"
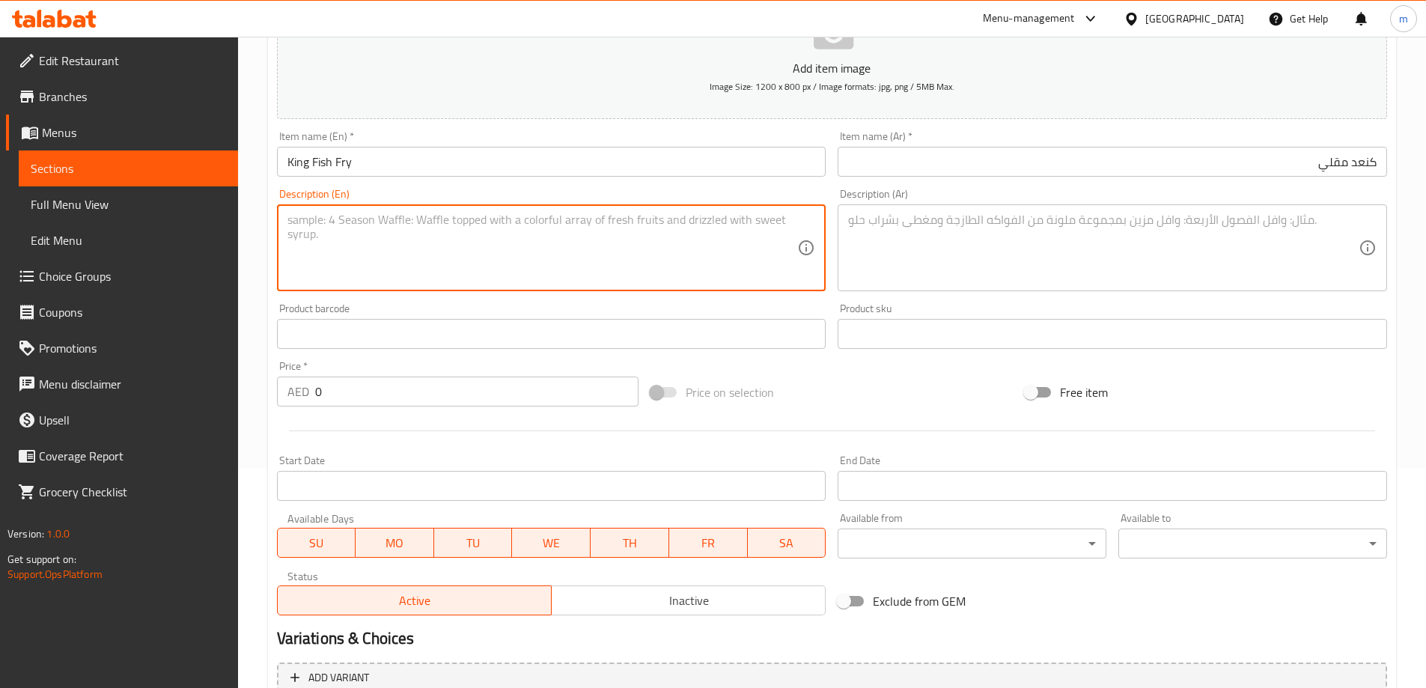
click at [419, 249] on textarea at bounding box center [543, 248] width 511 height 71
paste textarea "Marinated king fish steaks, pan-fried until golden brown."
type textarea "Marinated king fish steaks, pan-fried until golden brown."
click at [1066, 239] on textarea at bounding box center [1103, 248] width 511 height 71
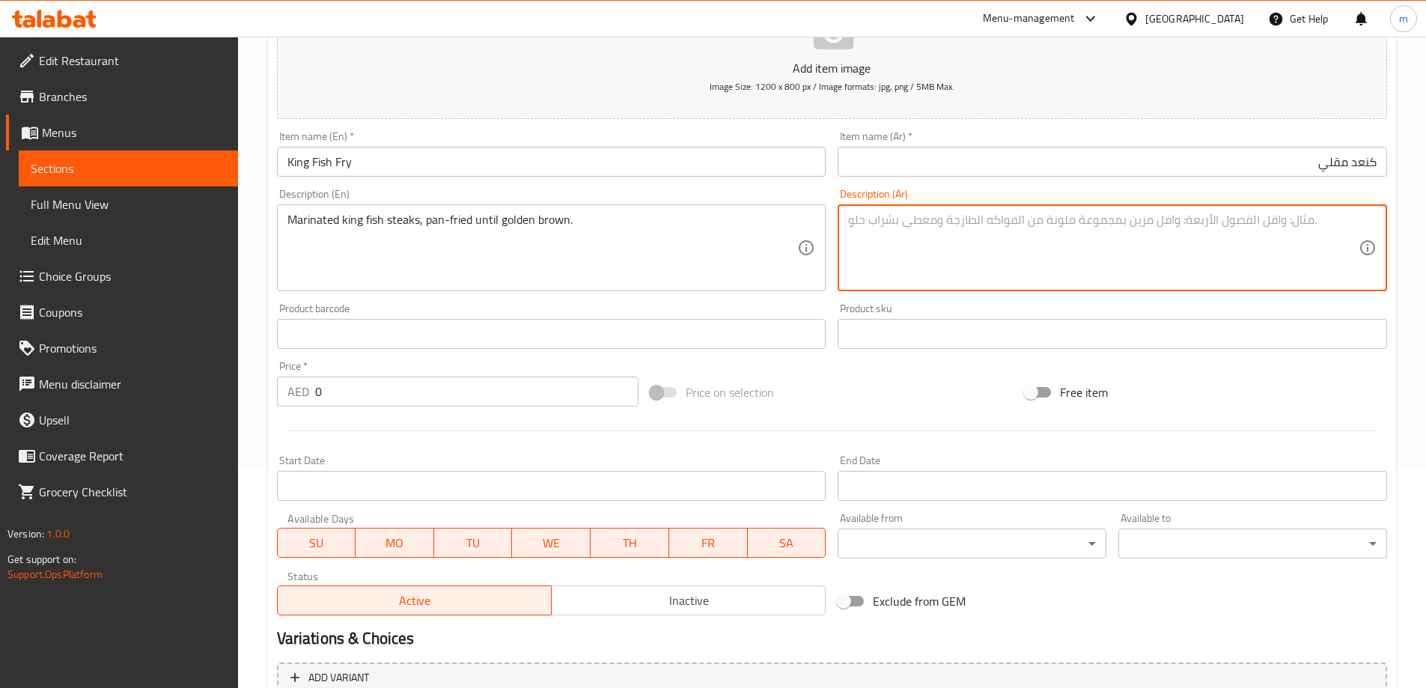
paste textarea "شرائح سمك الملك المتبلة والمقلية في المقلاة حتى يصبح لونها ذهبيًا."
click at [1178, 225] on textarea "شرائح سمك الملك المتبلة والمقلية في المقلاة حتى يصبح لونها ذهبيًا." at bounding box center [1103, 248] width 511 height 71
drag, startPoint x: 1162, startPoint y: 228, endPoint x: 1116, endPoint y: 234, distance: 46.8
click at [1104, 236] on textarea "ستيك سمك الملك المتبلة والمقلية في المقلاة حتى يصبح لونها ذهبيًا." at bounding box center [1103, 248] width 511 height 71
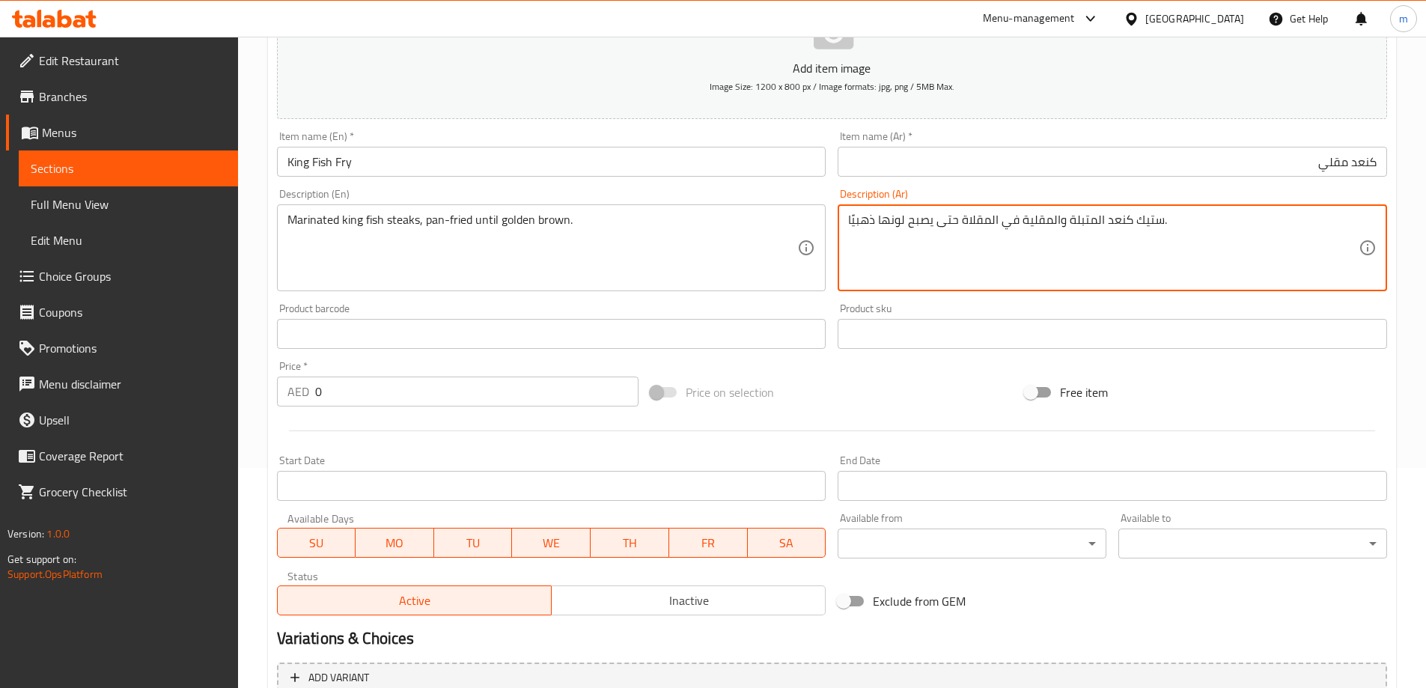
click at [1065, 230] on textarea "ستيك كنعد المتبلة والمقلية في المقلاة حتى يصبح لونها ذهبيًا." at bounding box center [1103, 248] width 511 height 71
click at [1015, 231] on textarea "ستيك كنعد المتبل والمقلية في المقلاة حتى يصبح لونها ذهبيًا." at bounding box center [1103, 248] width 511 height 71
click at [884, 220] on textarea "ستيك كنعد المتبل والمقلي في المقلاة حتى يصبح لونها ذهبيًا." at bounding box center [1103, 248] width 511 height 71
click at [861, 225] on textarea "ستيك كنعد المتبل والمقلي في المقلاة حتى يصبح ذهبيًا." at bounding box center [1103, 248] width 511 height 71
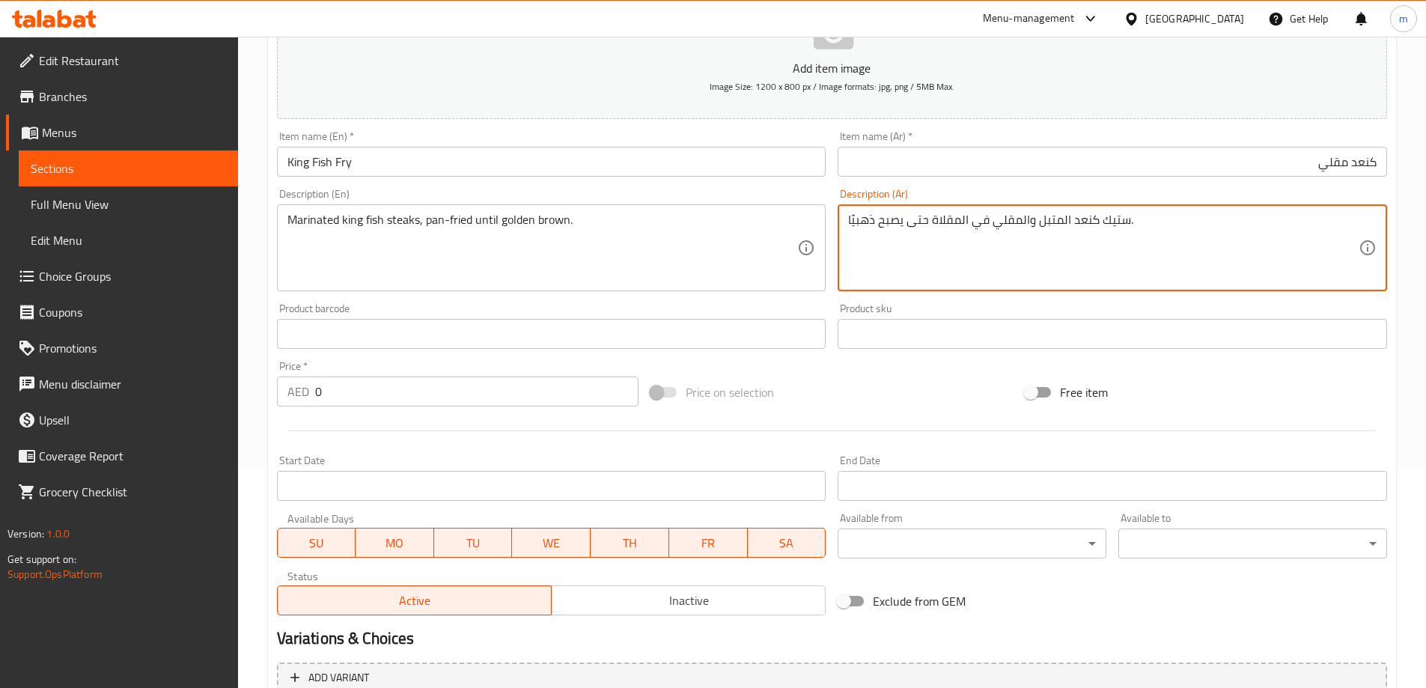
click at [861, 225] on textarea "ستيك كنعد المتبل والمقلي في المقلاة حتى يصبح ذهبيًا." at bounding box center [1103, 248] width 511 height 71
click at [866, 227] on textarea "ستيك كنعد المتبل والمقلي في المقلاة حتى يصبح بنيا." at bounding box center [1103, 248] width 511 height 71
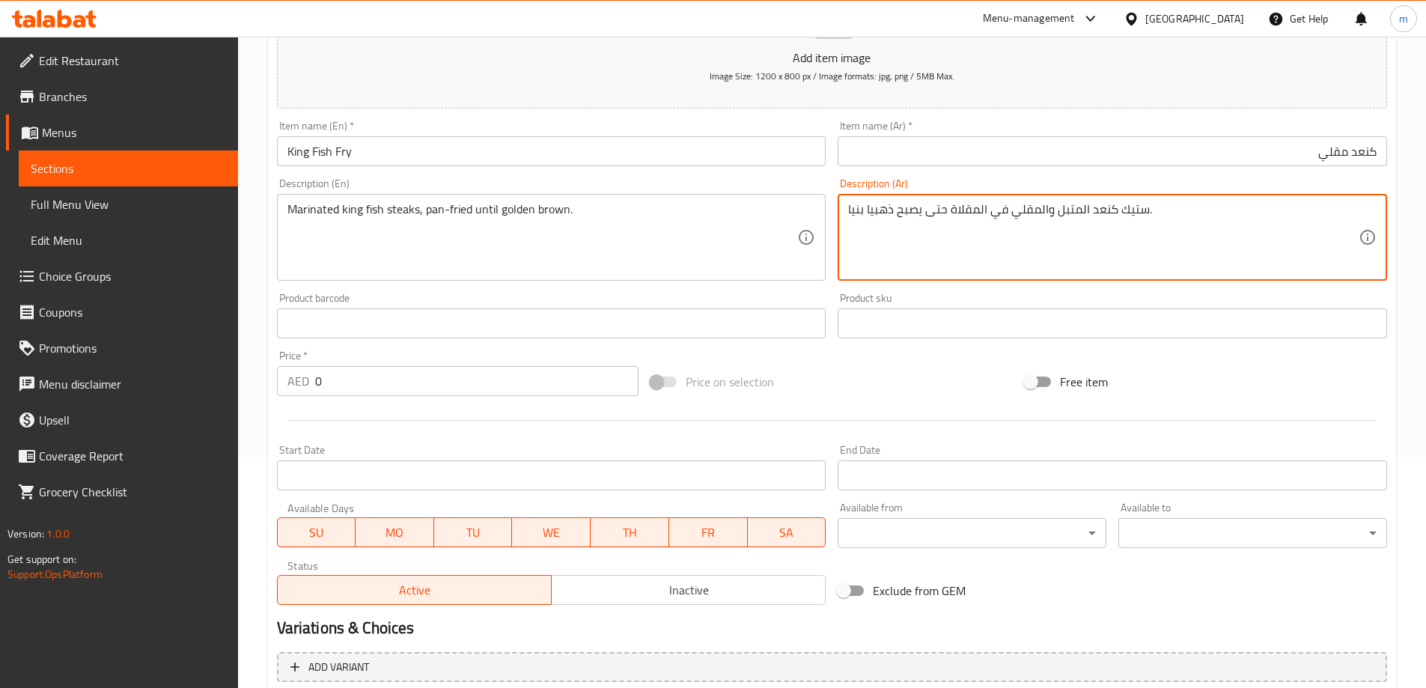
scroll to position [370, 0]
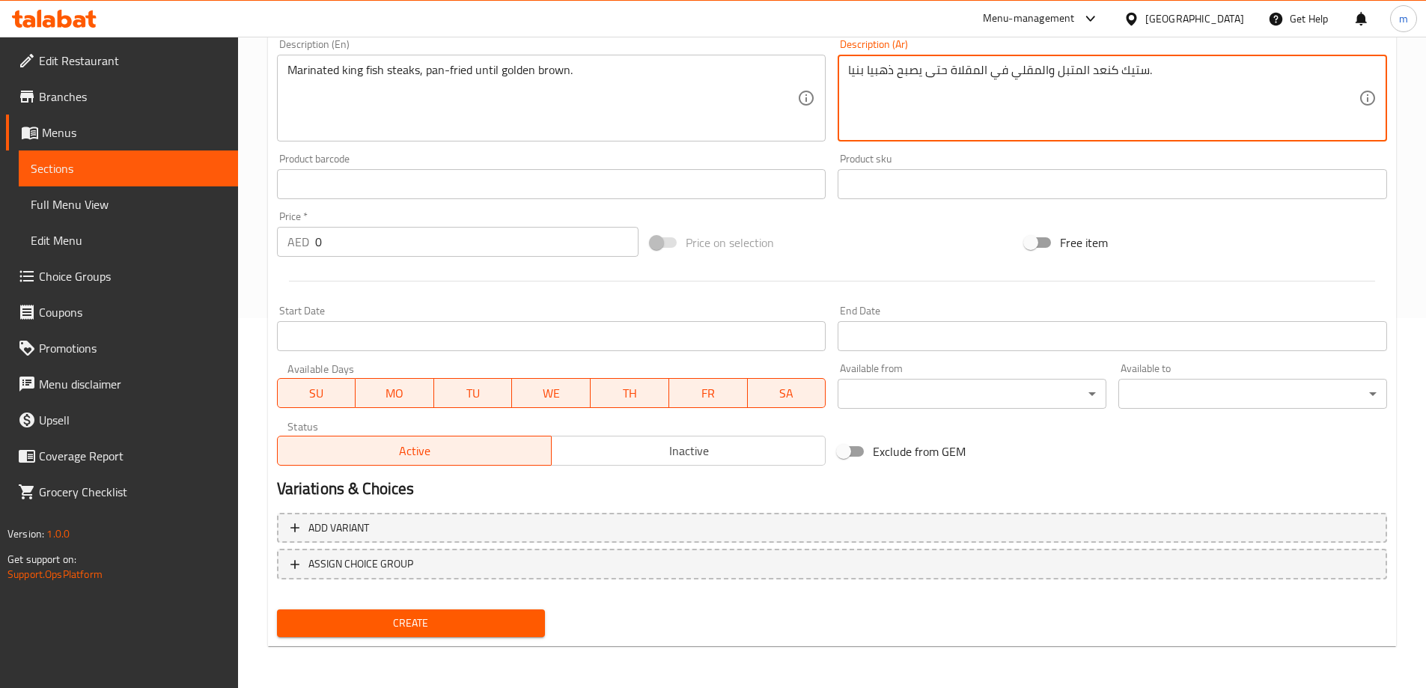
type textarea "ستيك كنعد المتبل والمقلي في المقلاة حتى يصبح ذهبيا بنيا."
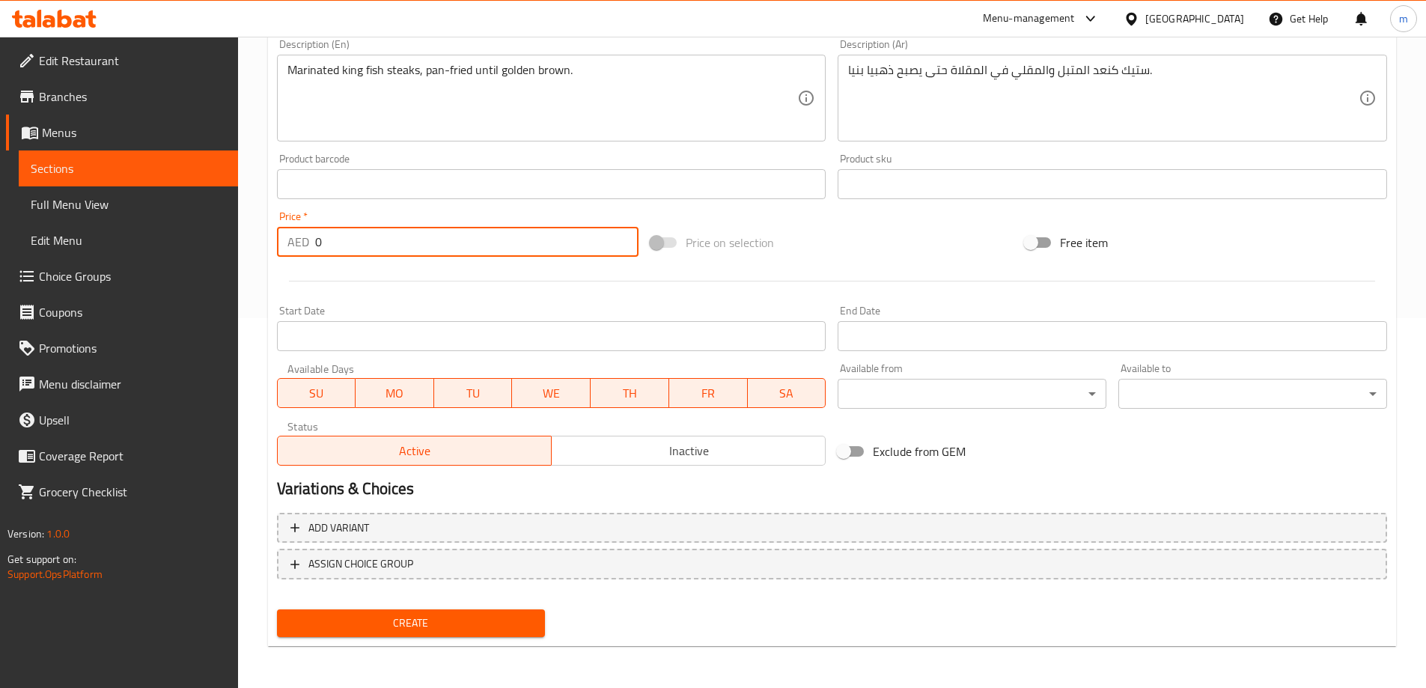
drag, startPoint x: 327, startPoint y: 232, endPoint x: 314, endPoint y: 236, distance: 14.0
click at [314, 236] on div "AED 0 Price *" at bounding box center [458, 242] width 362 height 30
type input "5"
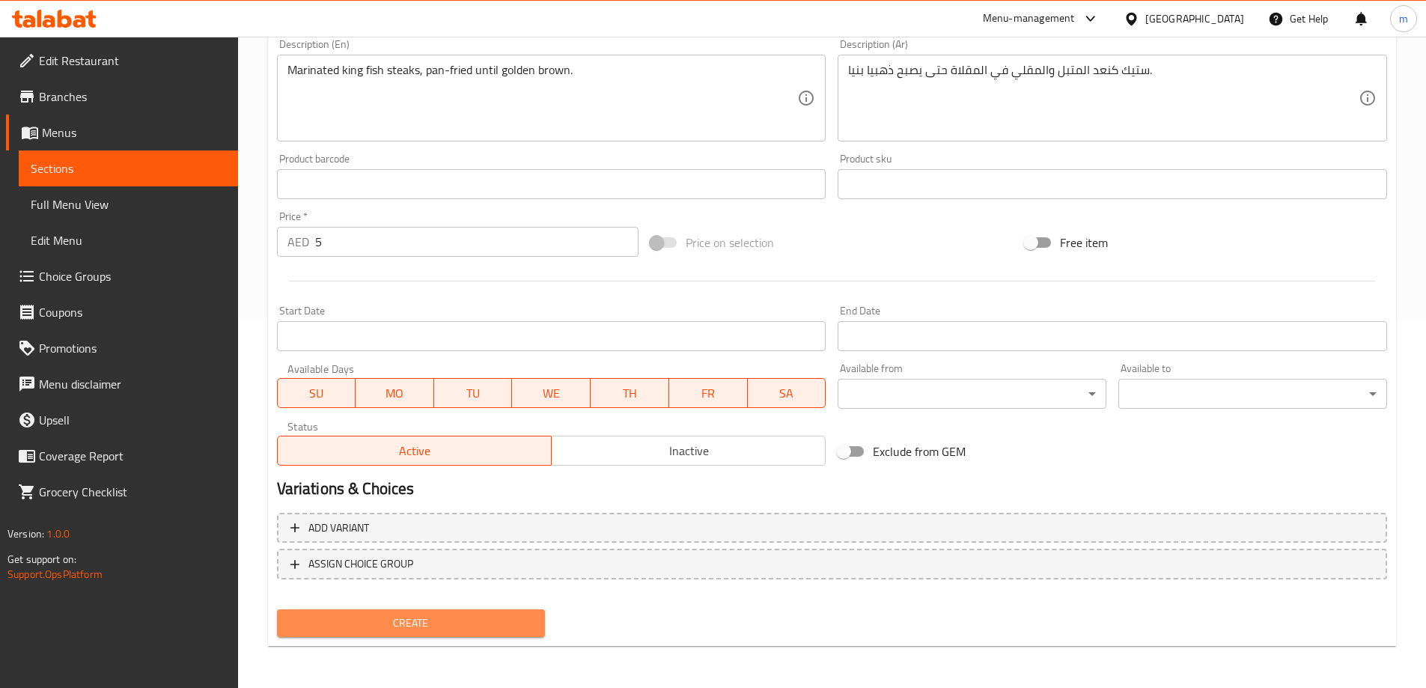
click at [517, 616] on span "Create" at bounding box center [411, 623] width 245 height 19
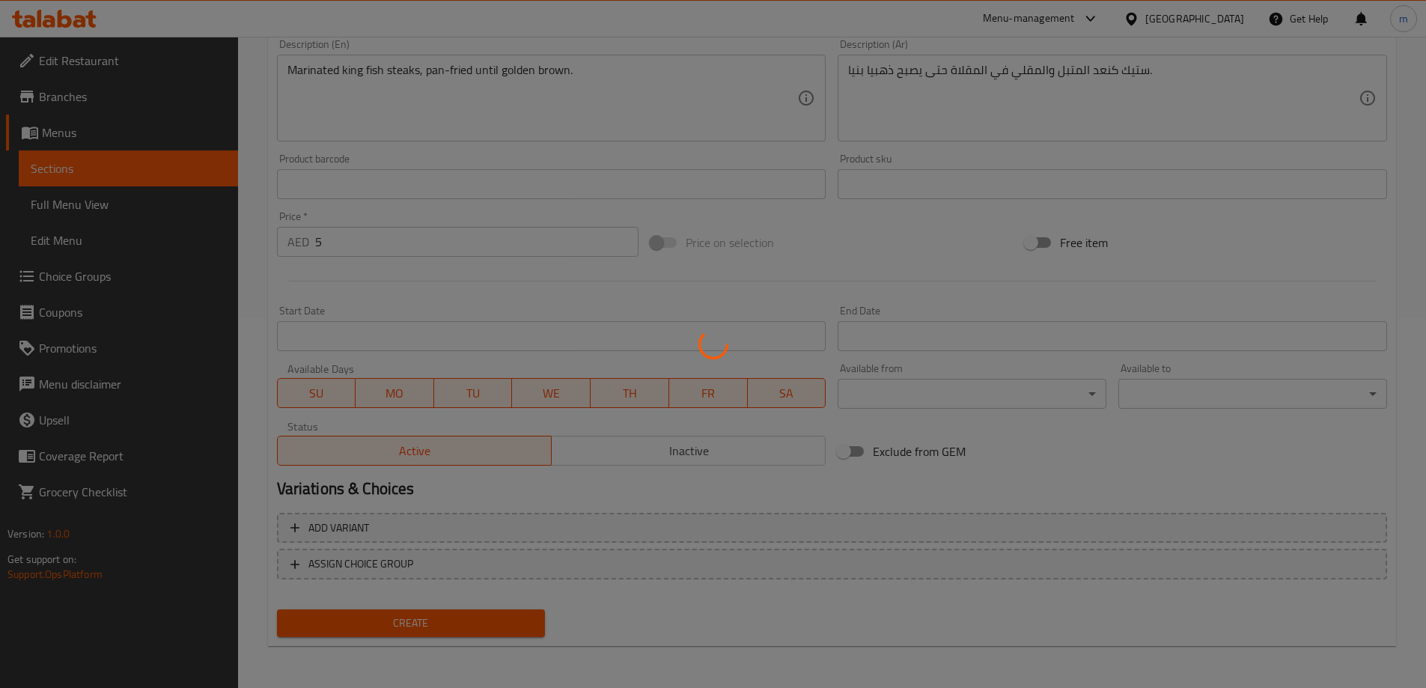
type input "0"
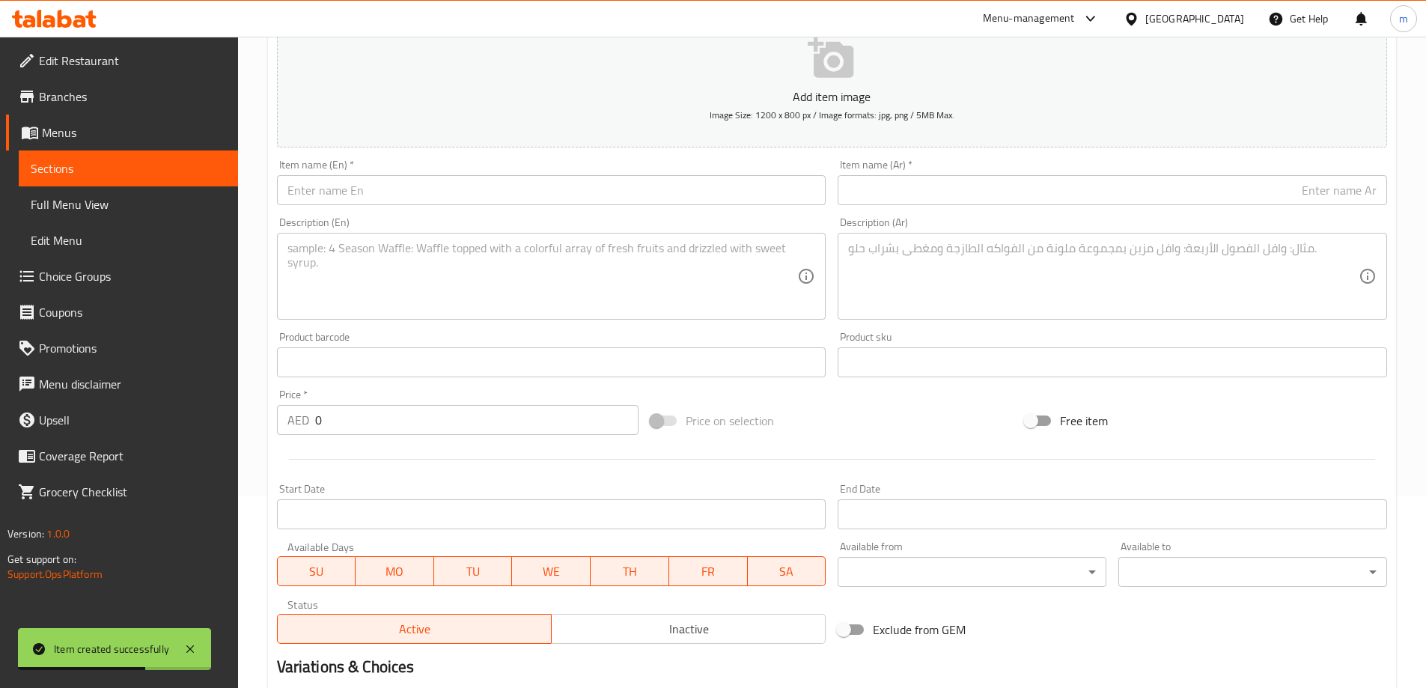
scroll to position [145, 0]
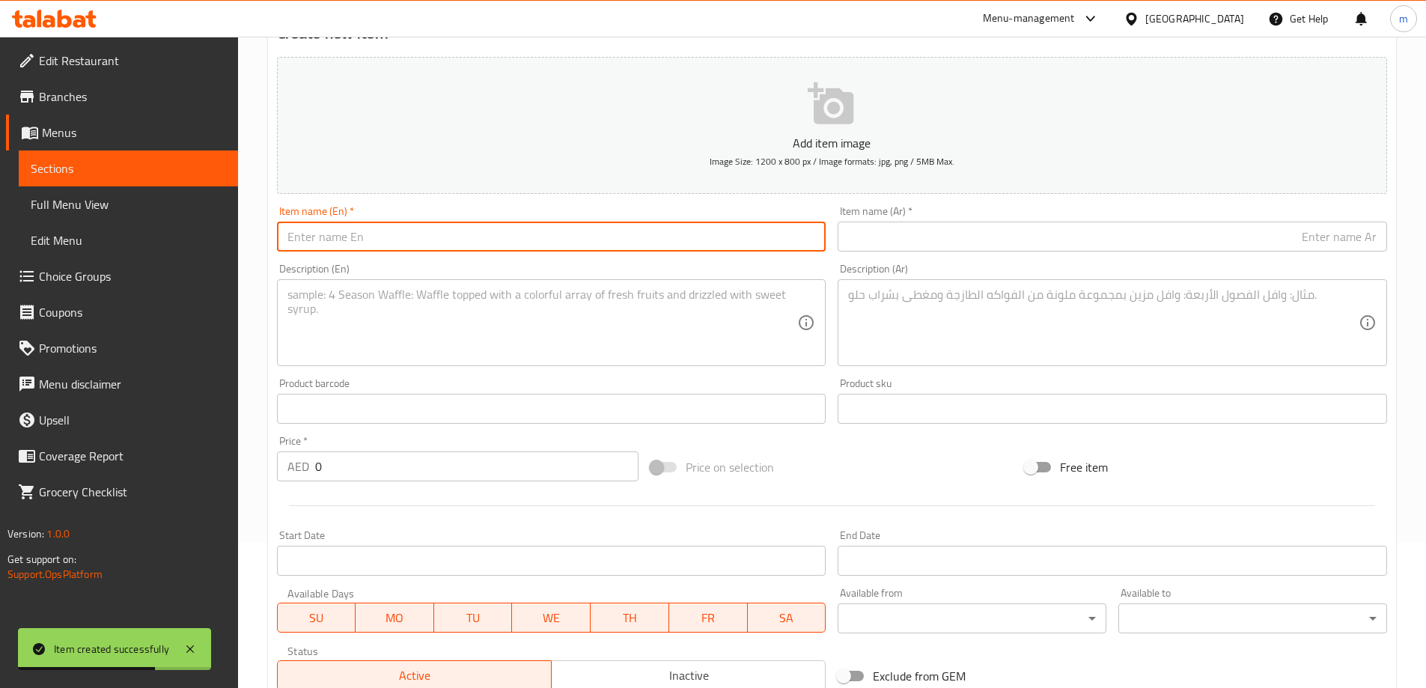
click at [442, 250] on input "text" at bounding box center [552, 237] width 550 height 30
paste input "King Fish Mulakita Curry"
type input "King Fish Mulakita Curry"
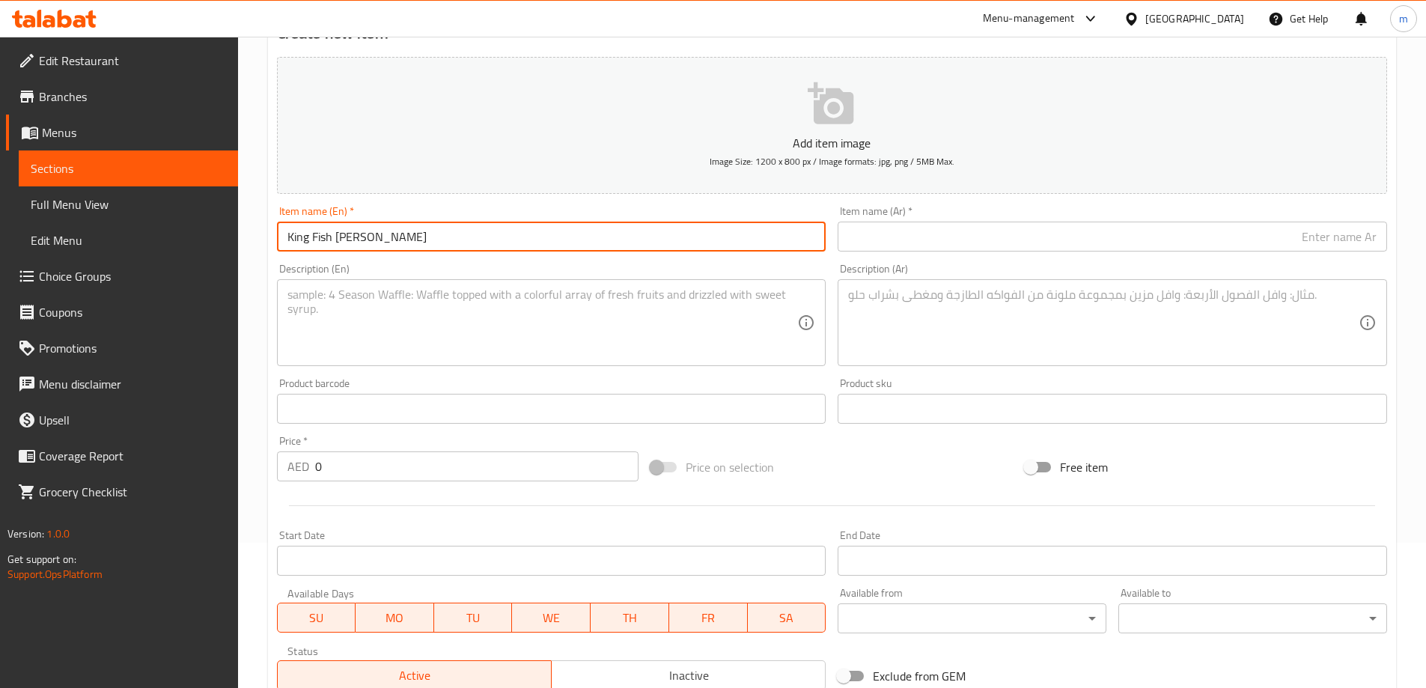
click at [970, 247] on input "text" at bounding box center [1113, 237] width 550 height 30
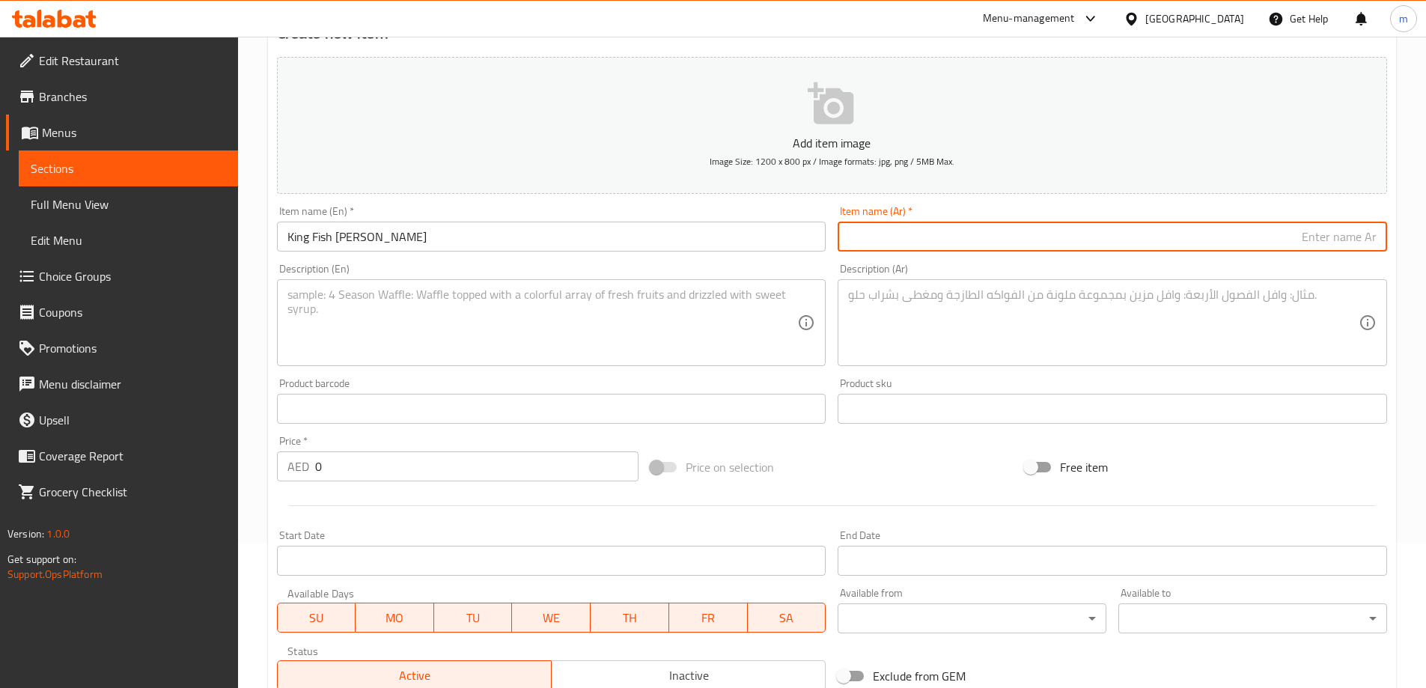
paste input "كاري مولاكيتا بالسمك الملكي"
drag, startPoint x: 1211, startPoint y: 237, endPoint x: 1297, endPoint y: 249, distance: 86.2
click at [1297, 249] on input "كاري مولاكيتا بالسمك الملكي" at bounding box center [1113, 237] width 550 height 30
type input "كاري مولاكيتا بالكنعد"
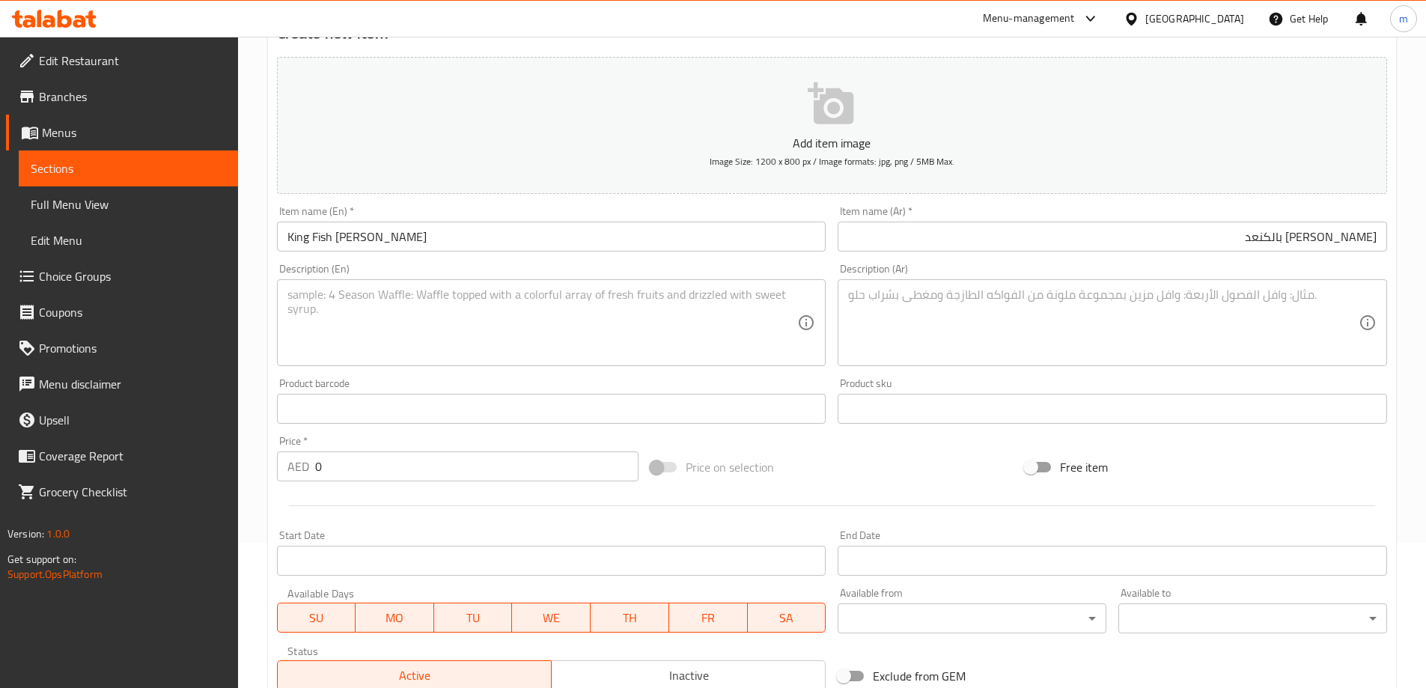
click at [393, 312] on textarea at bounding box center [543, 323] width 511 height 71
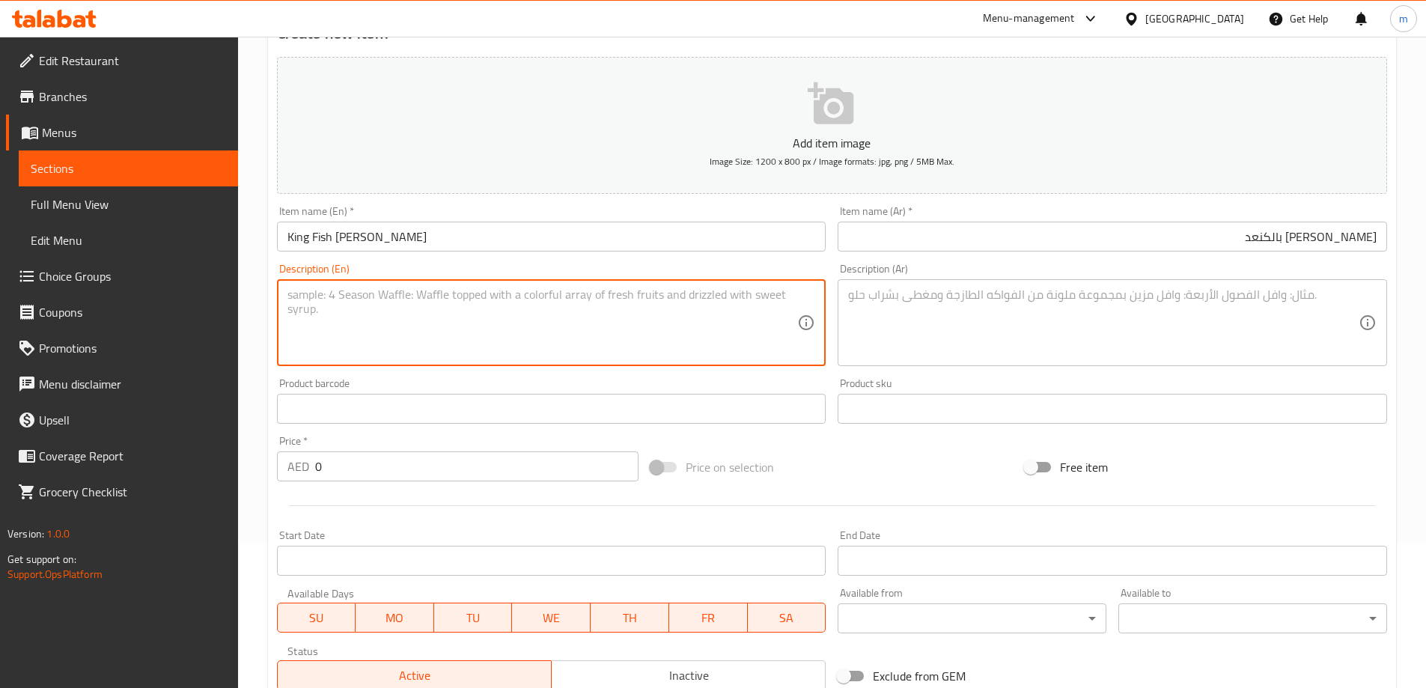
paste textarea "King fish steaks cooked in a spicy, thick red chili gravy."
type textarea "King fish steaks cooked in a spicy, thick red chili gravy."
click at [939, 307] on textarea at bounding box center [1103, 323] width 511 height 71
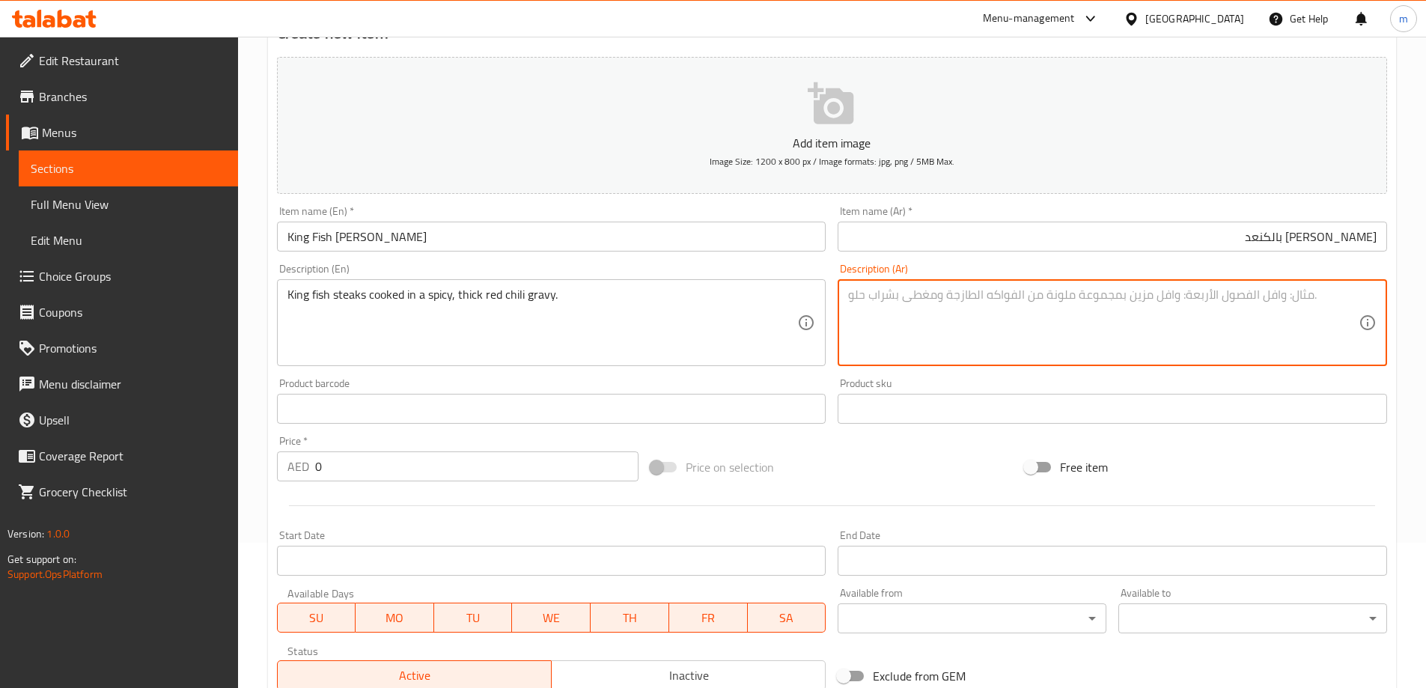
paste textarea "شرائح سمك الملك المطبوخة في صلصة الفلفل الأحمر الحارة السميكة."
drag, startPoint x: 1104, startPoint y: 299, endPoint x: 1191, endPoint y: 300, distance: 87.6
click at [1190, 300] on textarea "شرائح سمك الملك المطبوخة في صلصة الفلفل الأحمر الحارة السميكة." at bounding box center [1103, 323] width 511 height 71
click at [1015, 294] on textarea "ستيك كنعد المطبوخة في صلصة الفلفل الأحمر الحارة السميكة." at bounding box center [1103, 323] width 511 height 71
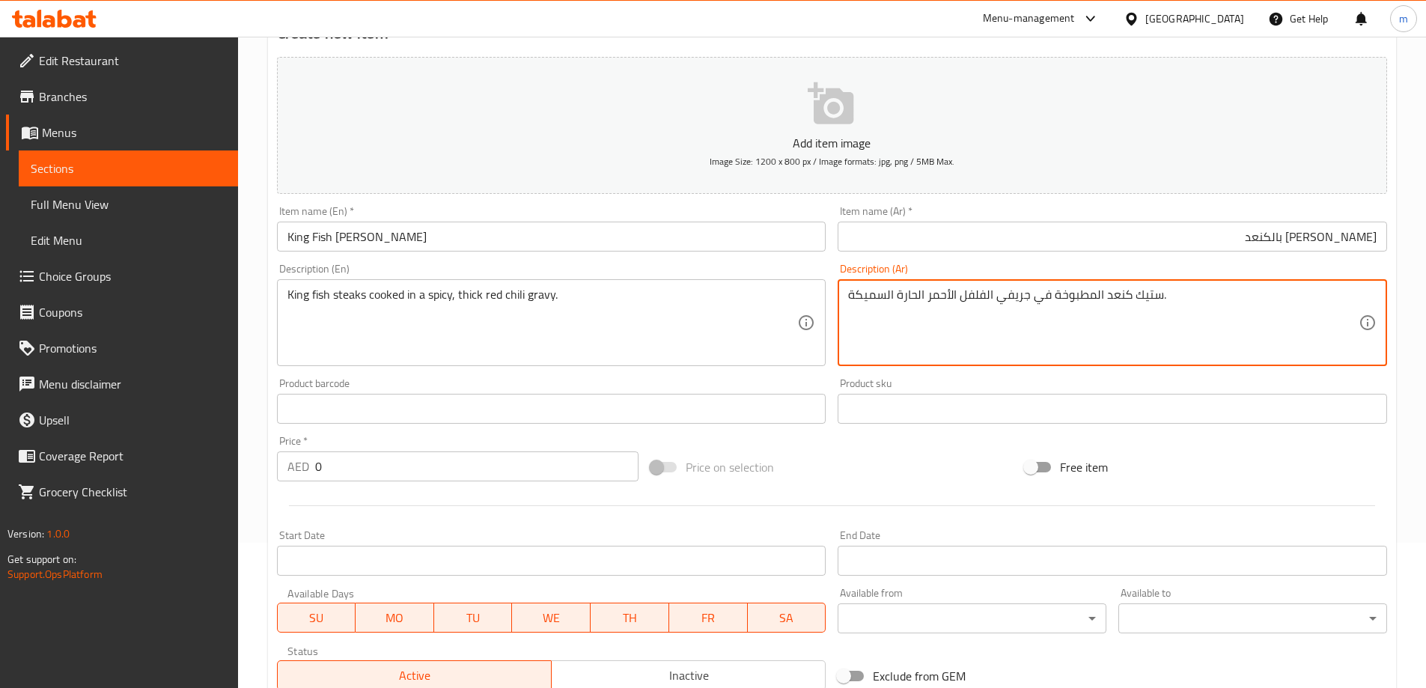
click at [957, 302] on textarea "ستيك كنعد المطبوخة في جريفي الفلفل الأحمر الحارة السميكة." at bounding box center [1103, 323] width 511 height 71
click at [914, 301] on textarea "ستيك كنعد المطبوخة في جريفي الفلفل الحار الأحمر الحارة السميكة." at bounding box center [1103, 323] width 511 height 71
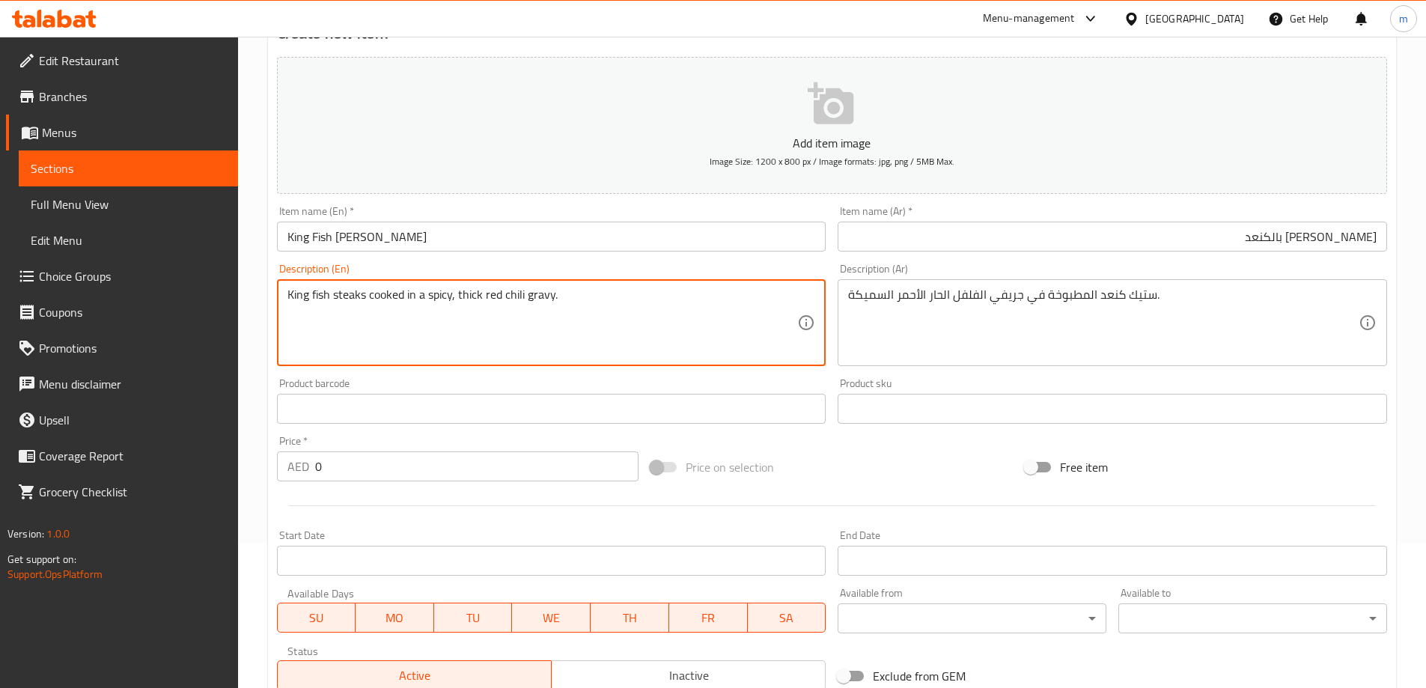
drag, startPoint x: 428, startPoint y: 299, endPoint x: 595, endPoint y: 313, distance: 168.3
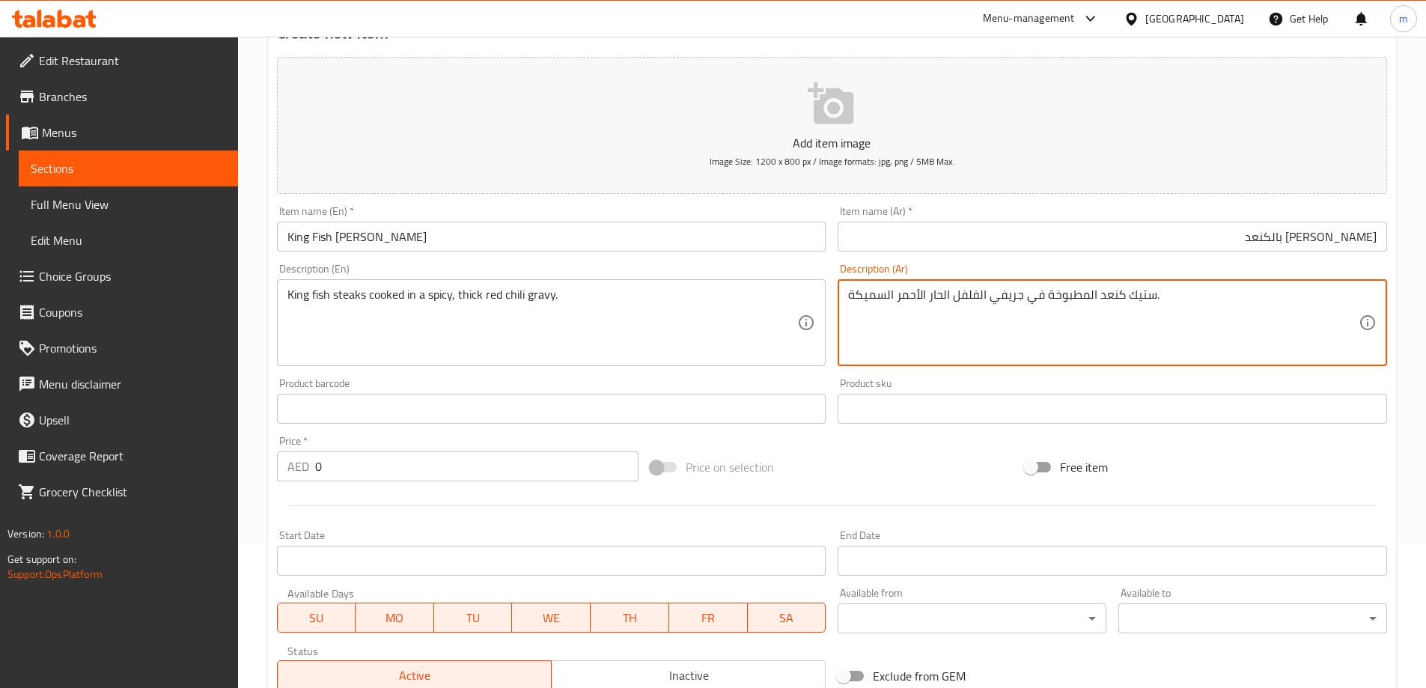
drag, startPoint x: 988, startPoint y: 300, endPoint x: 997, endPoint y: 315, distance: 17.5
click at [988, 300] on textarea "ستيك كنعد المطبوخة في جريفي الفلفل الحار الأحمر السميكة." at bounding box center [1103, 323] width 511 height 71
type textarea "ستيك كنعد المطبوخة في جريفي حار الفلفل الحار الأحمر السميكة."
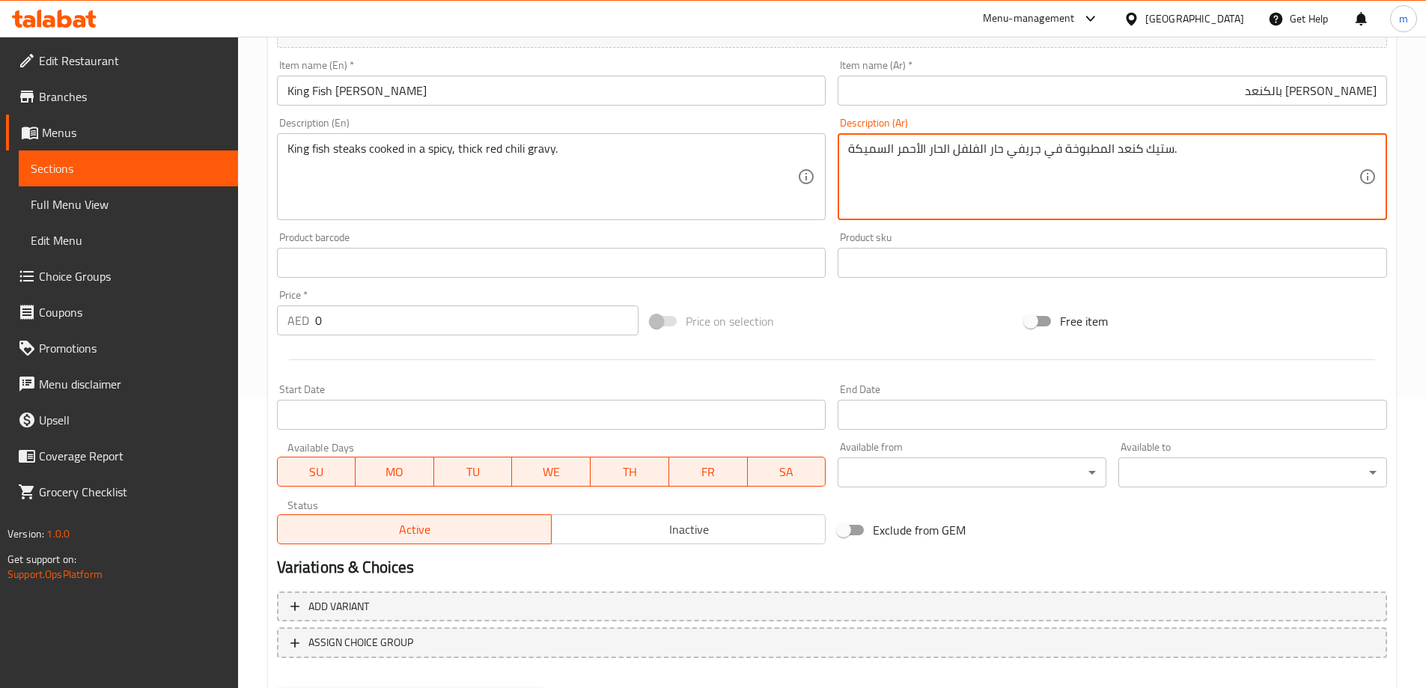
scroll to position [370, 0]
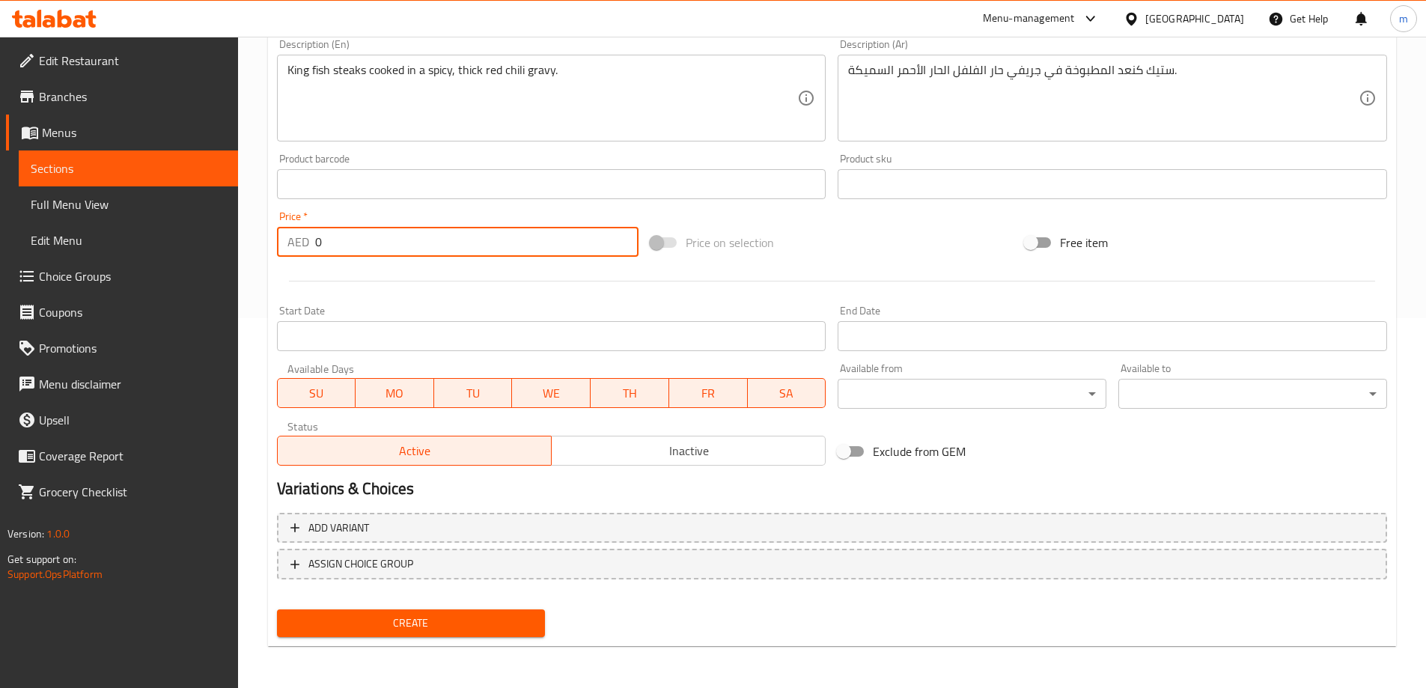
drag, startPoint x: 325, startPoint y: 246, endPoint x: 310, endPoint y: 246, distance: 15.0
click at [310, 246] on div "AED 0 Price *" at bounding box center [458, 242] width 362 height 30
type input "5"
click at [419, 624] on span "Create" at bounding box center [411, 623] width 245 height 19
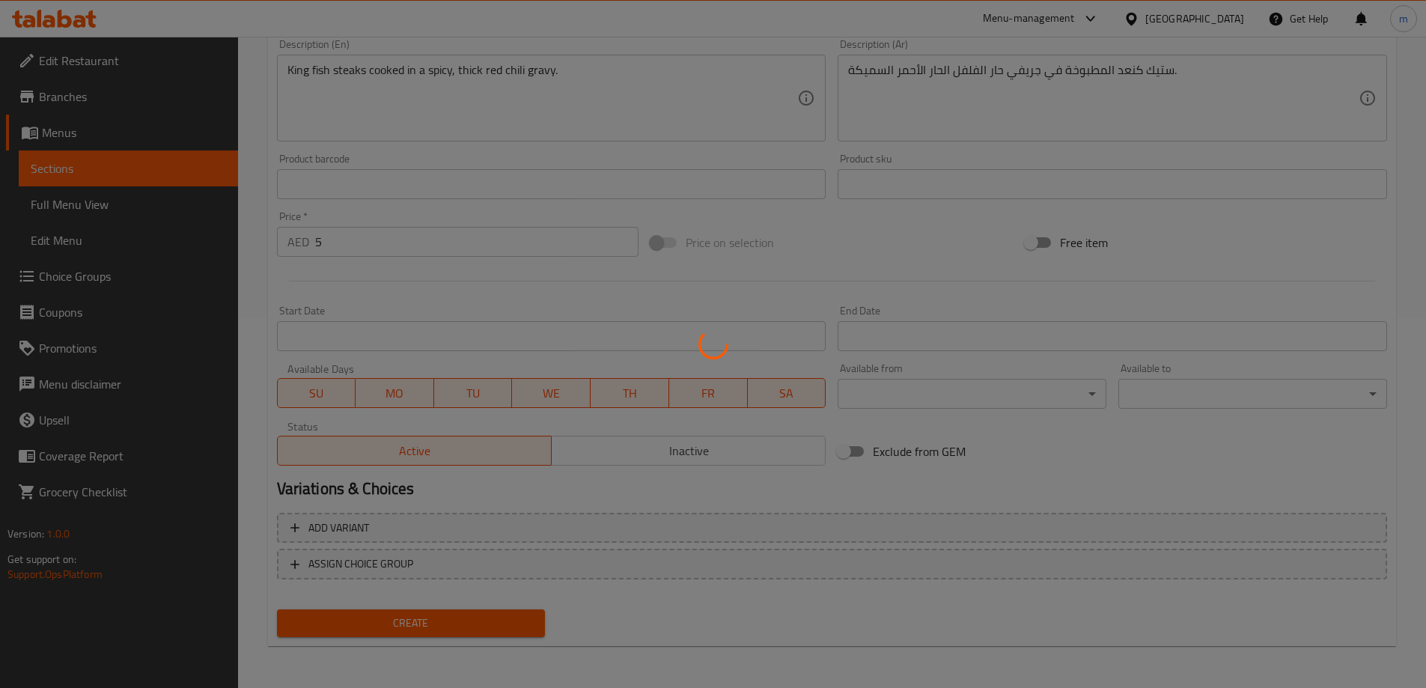
type input "0"
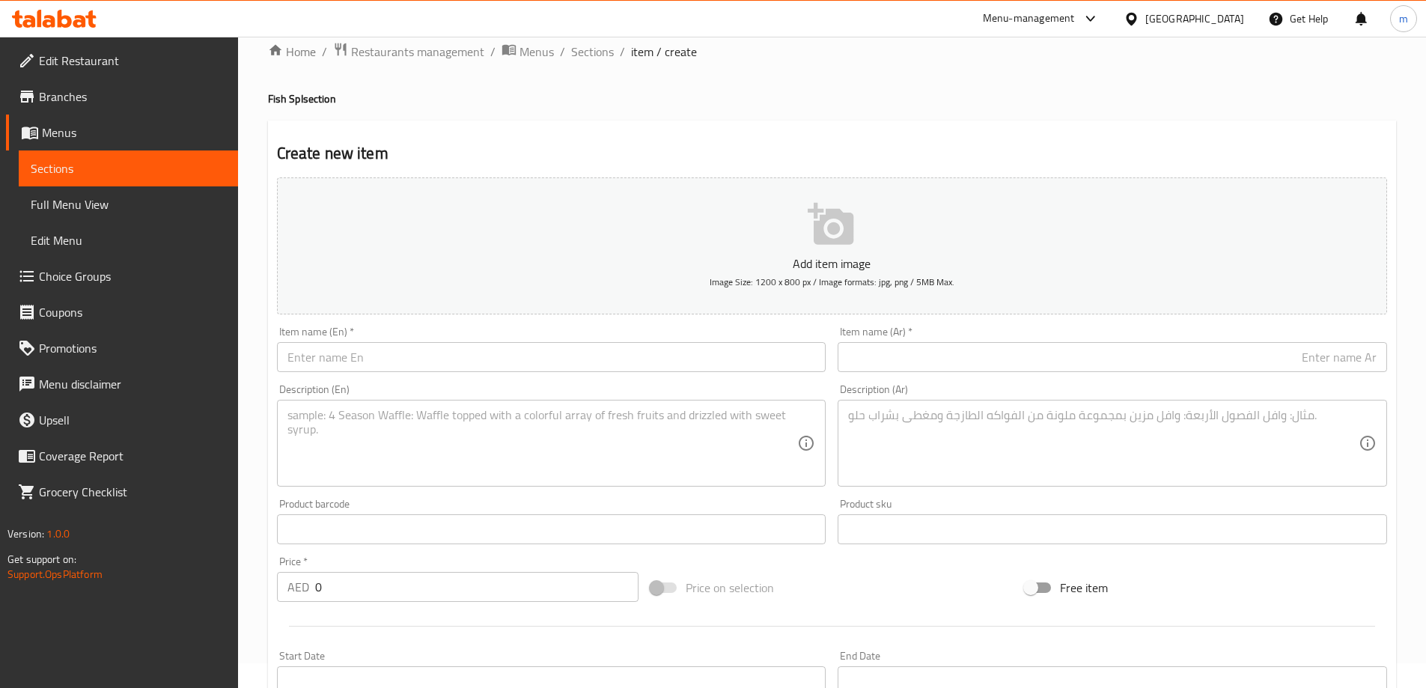
scroll to position [0, 0]
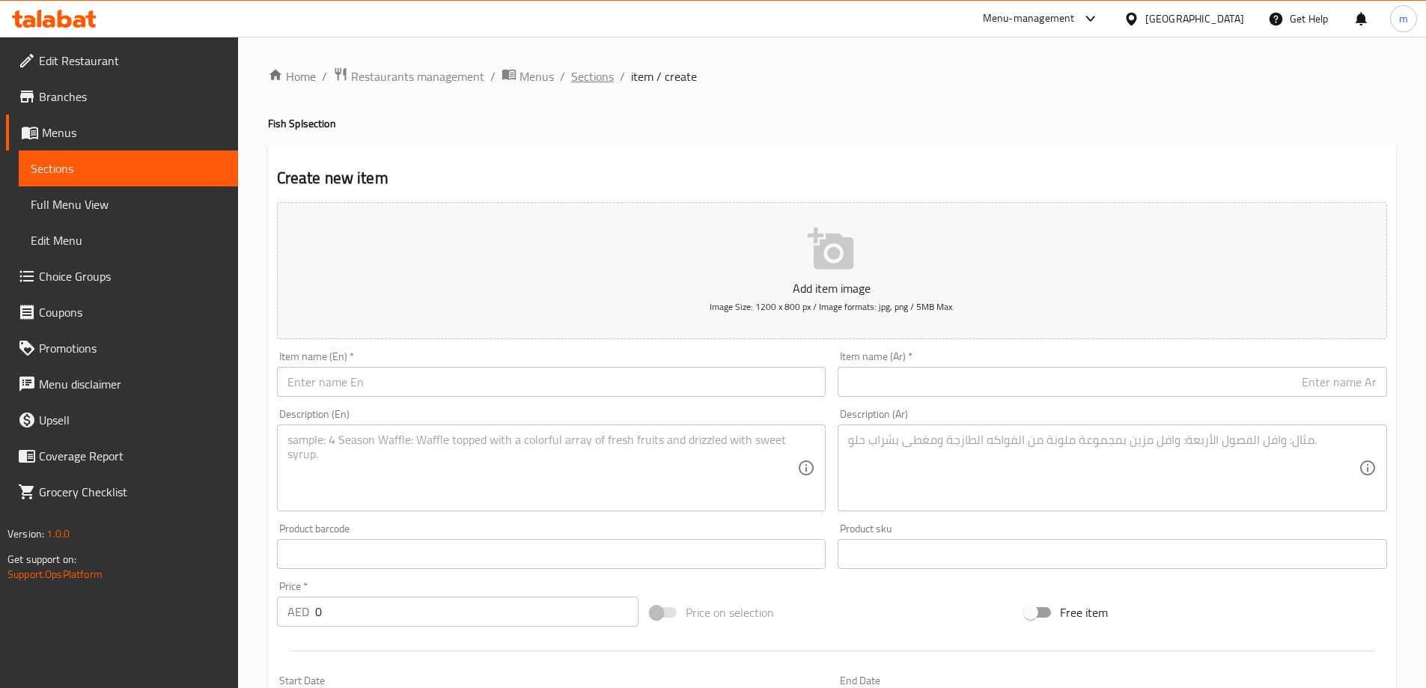
click at [589, 79] on span "Sections" at bounding box center [592, 76] width 43 height 18
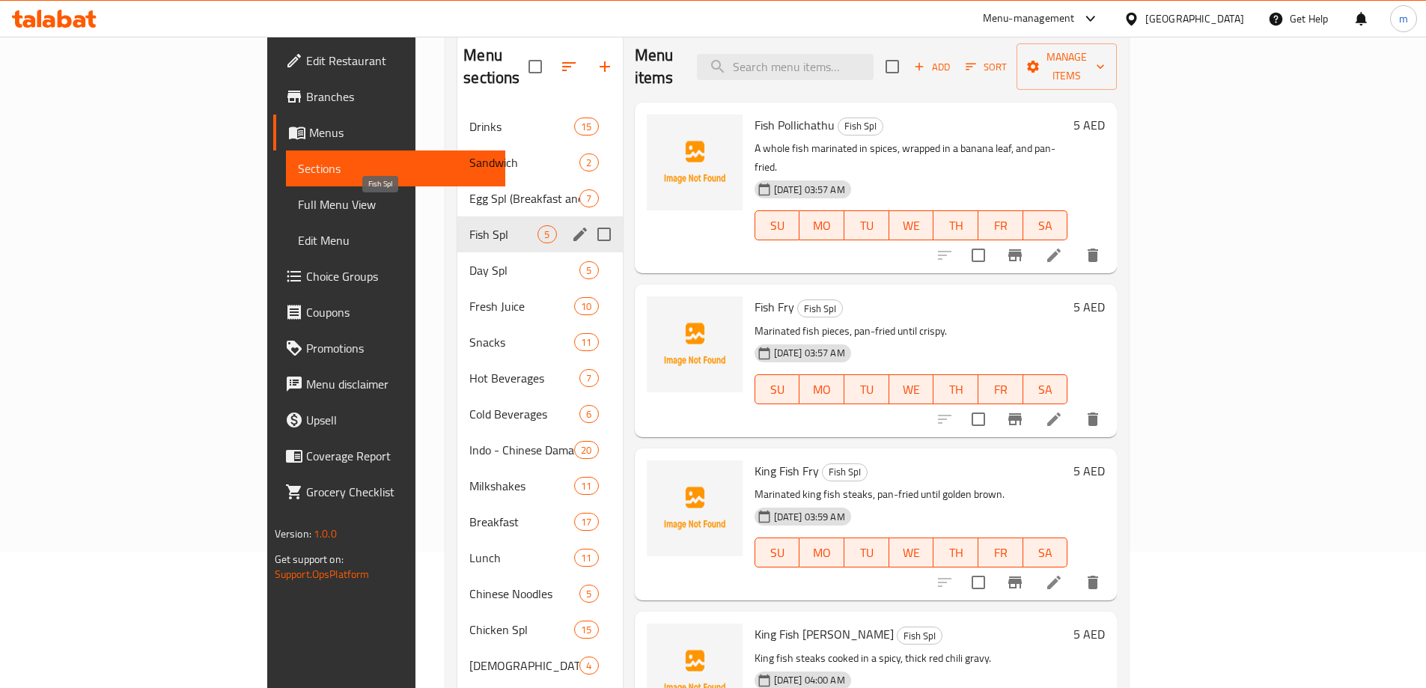
scroll to position [109, 0]
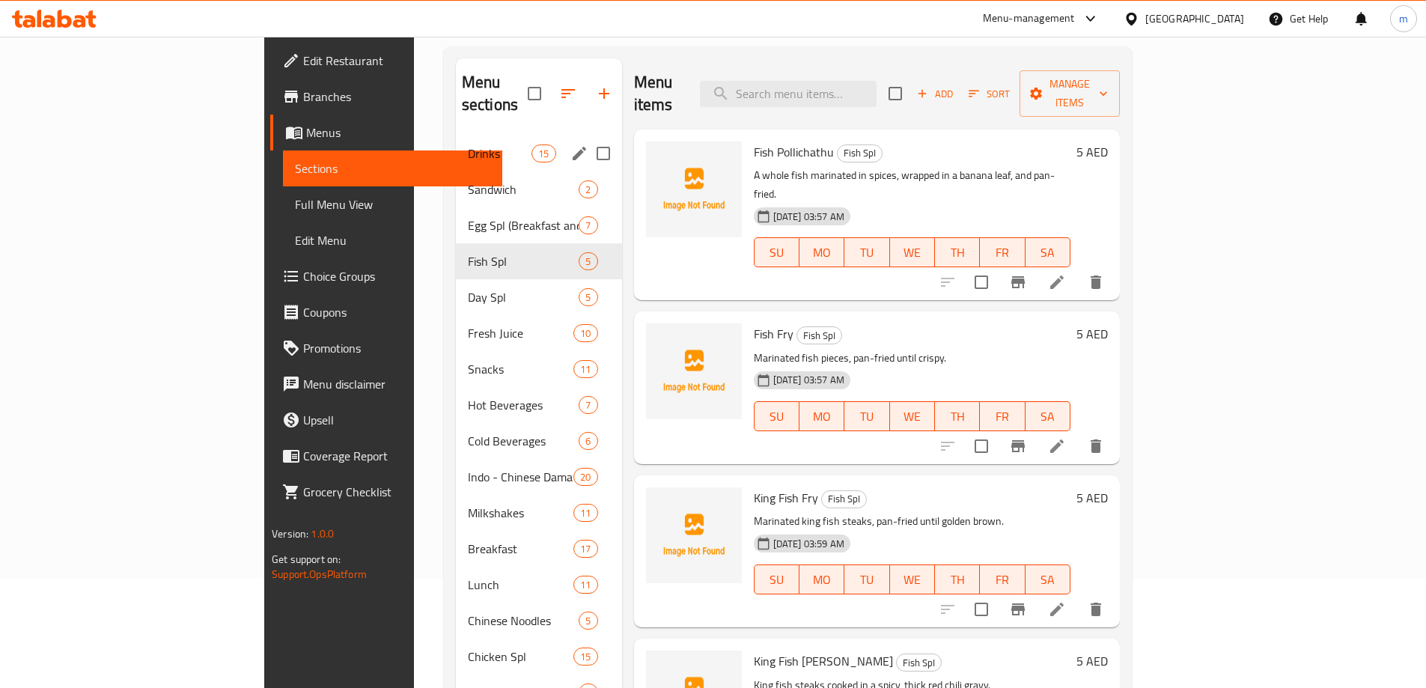
click at [456, 140] on div "Drinks 15" at bounding box center [539, 154] width 166 height 36
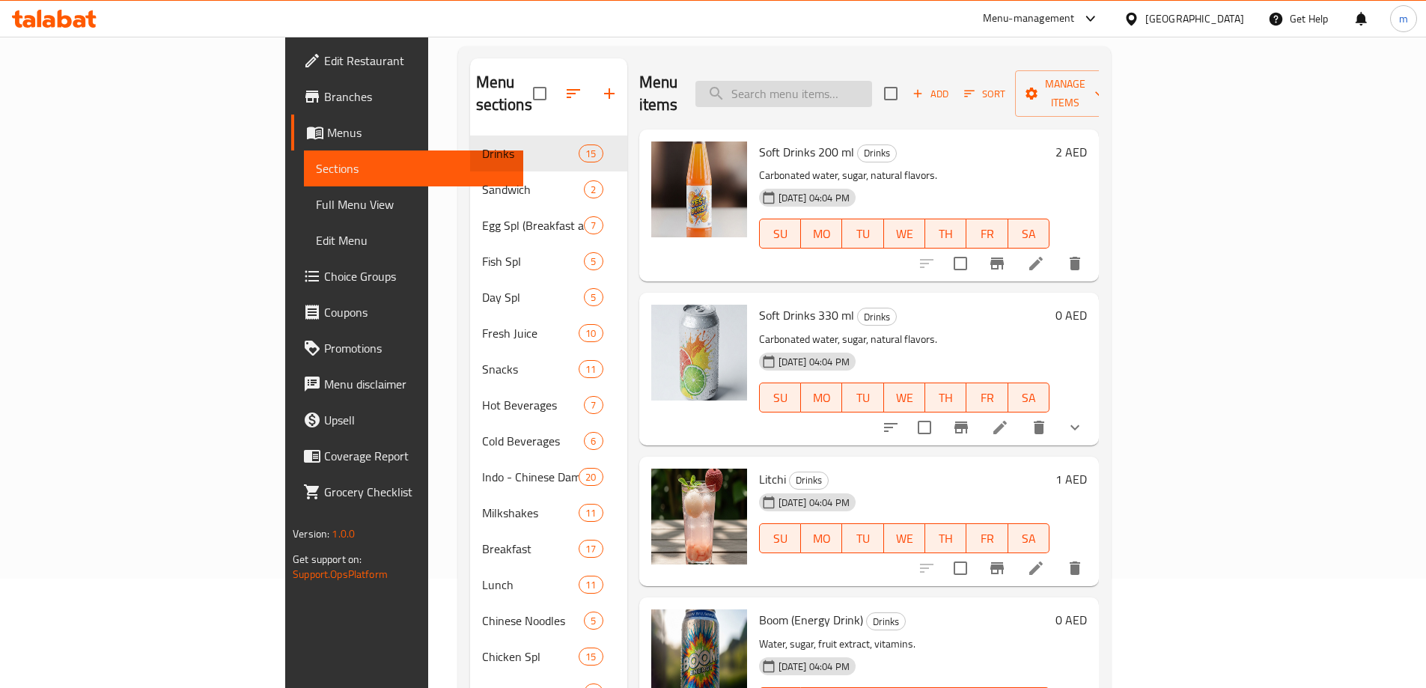
click at [869, 89] on input "search" at bounding box center [784, 94] width 177 height 26
paste input "Litchi"
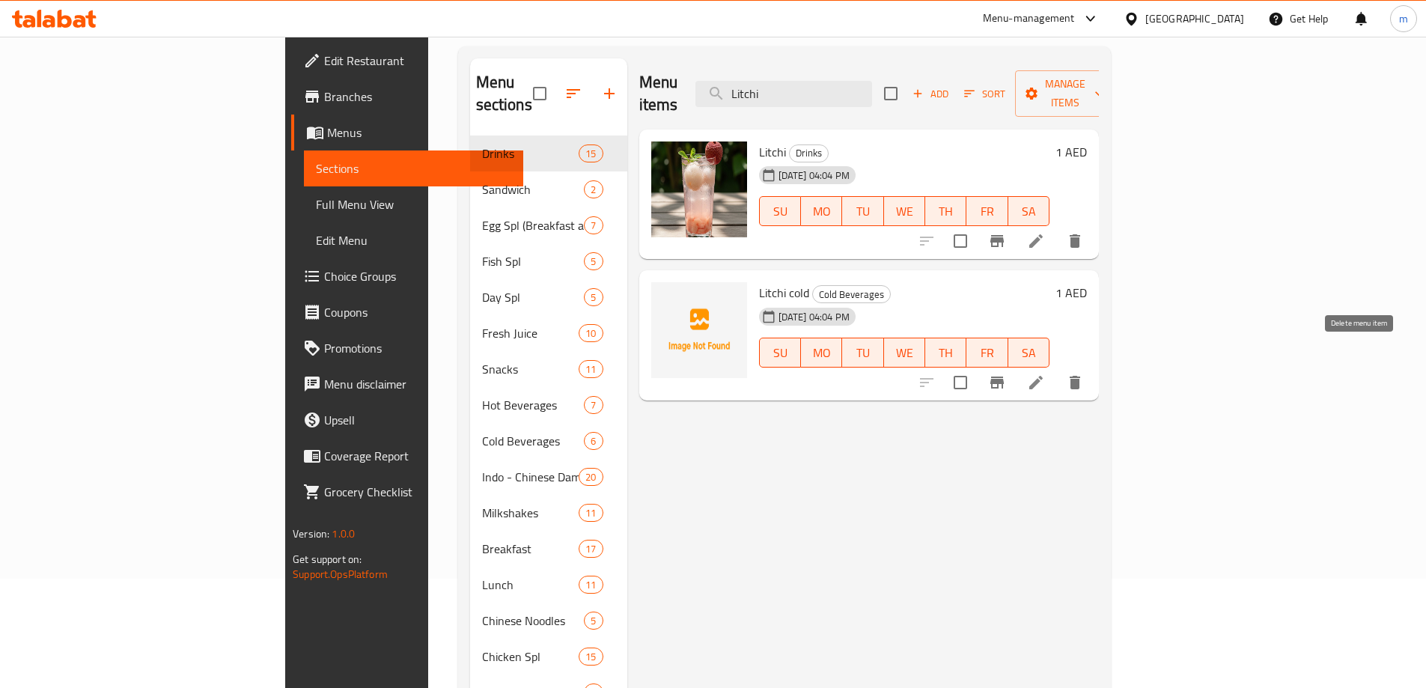
click at [1080, 376] on icon "delete" at bounding box center [1075, 382] width 10 height 13
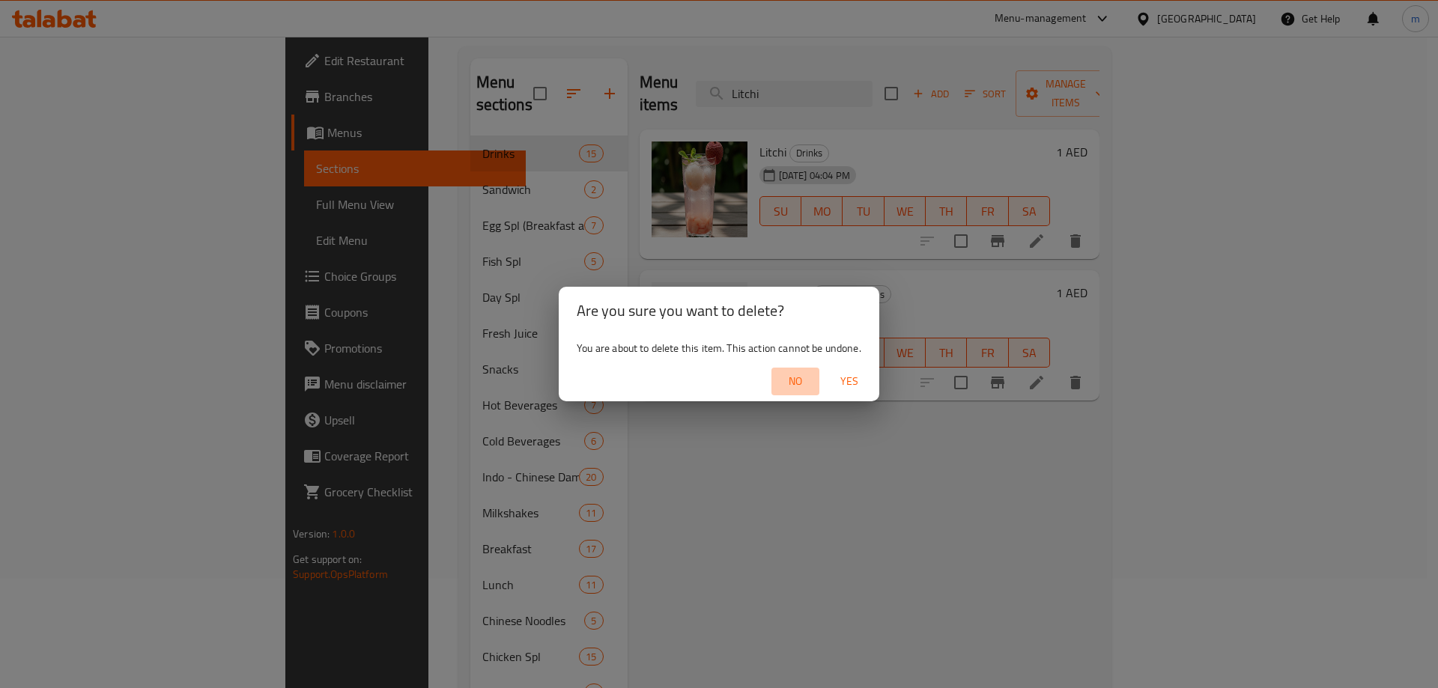
click at [794, 387] on span "No" at bounding box center [795, 381] width 36 height 19
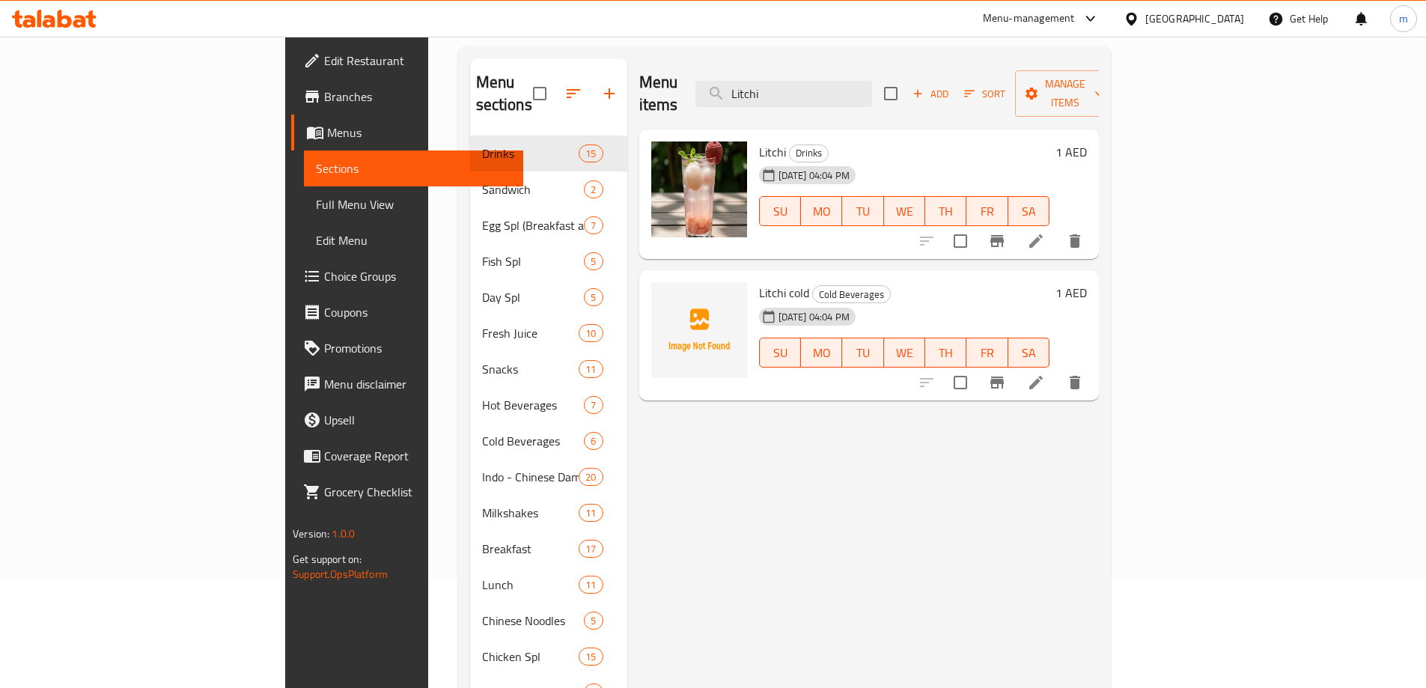
click at [1084, 374] on icon "delete" at bounding box center [1075, 383] width 18 height 18
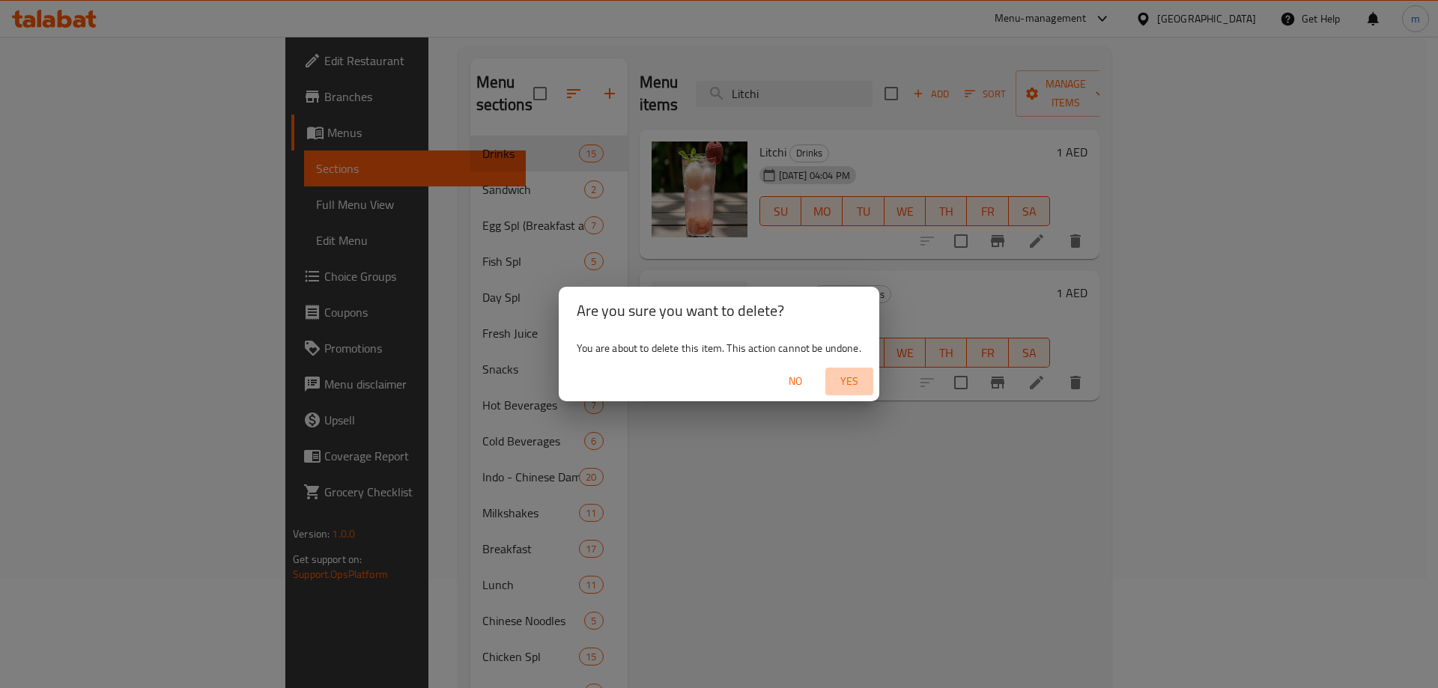
click at [854, 389] on span "Yes" at bounding box center [849, 381] width 36 height 19
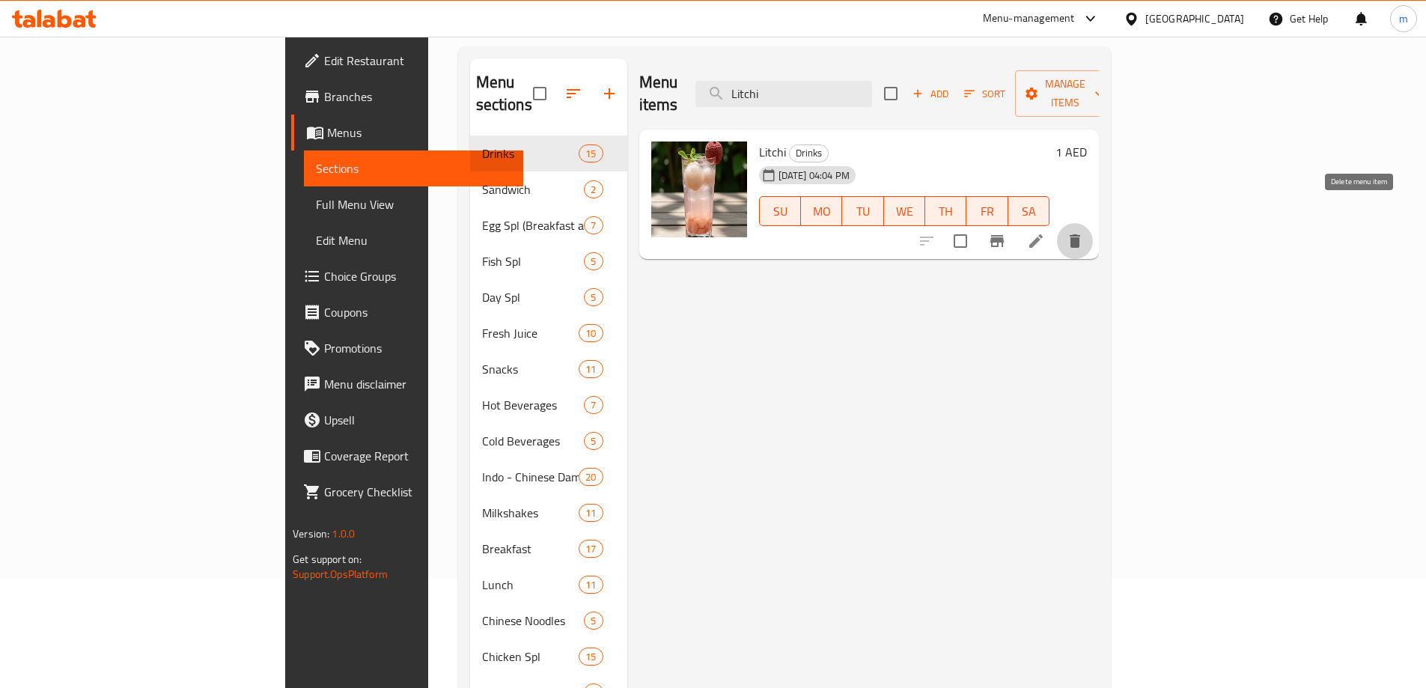
click at [1093, 231] on button "delete" at bounding box center [1075, 241] width 36 height 36
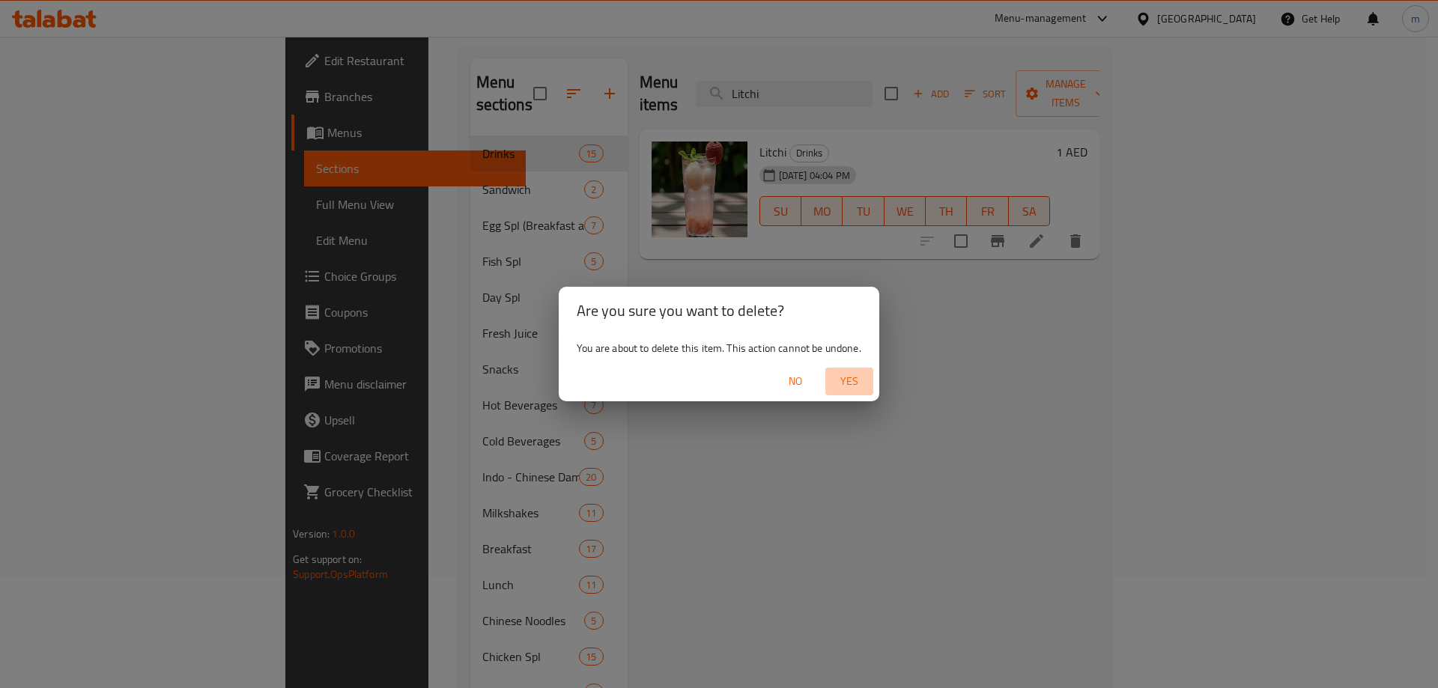
click at [857, 379] on span "Yes" at bounding box center [849, 381] width 36 height 19
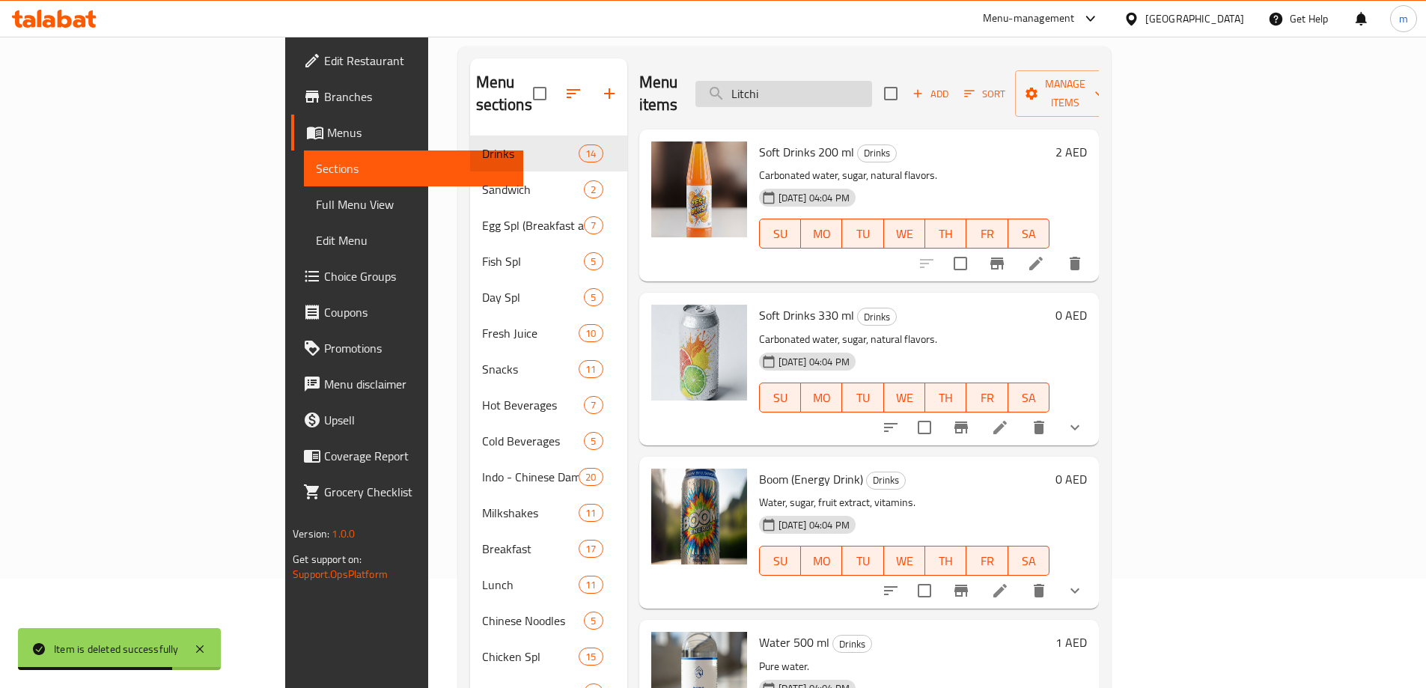
click at [838, 86] on input "Litchi" at bounding box center [784, 94] width 177 height 26
paste input "Boom (Energy Drink)"
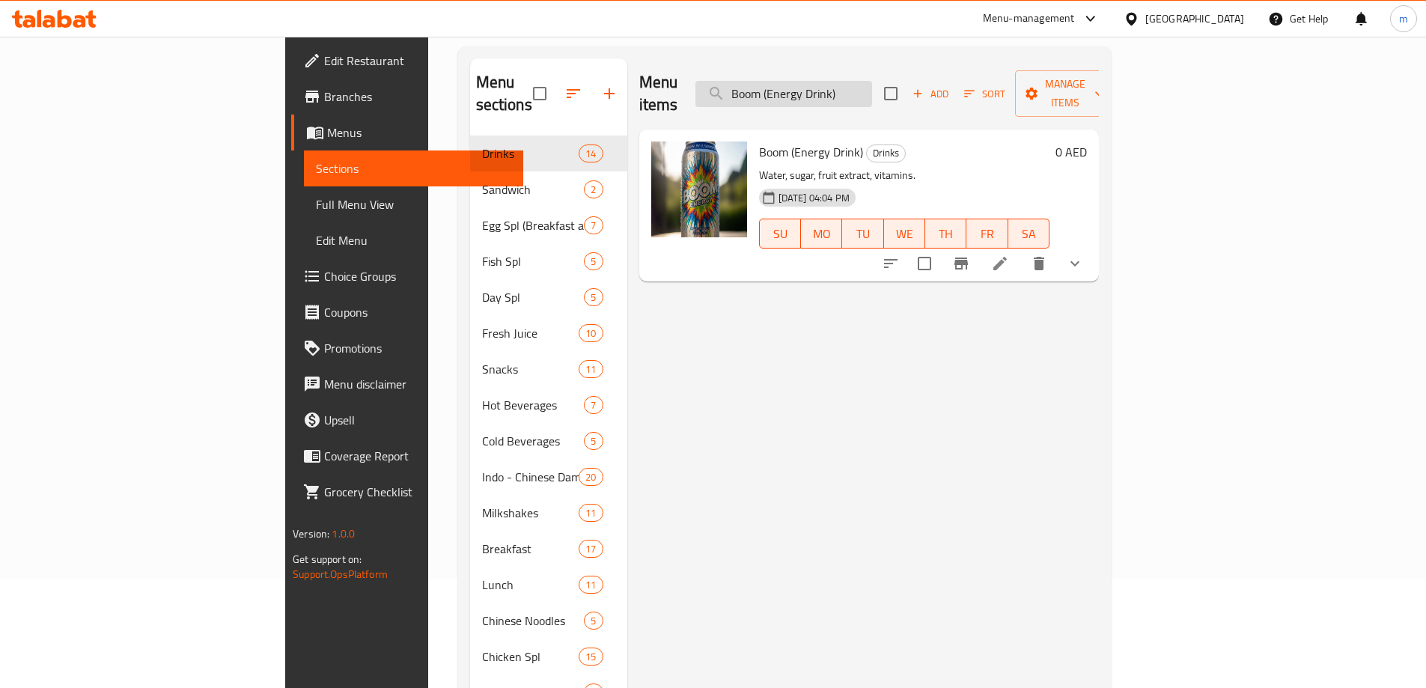
type input "Boom (Energy Drink)"
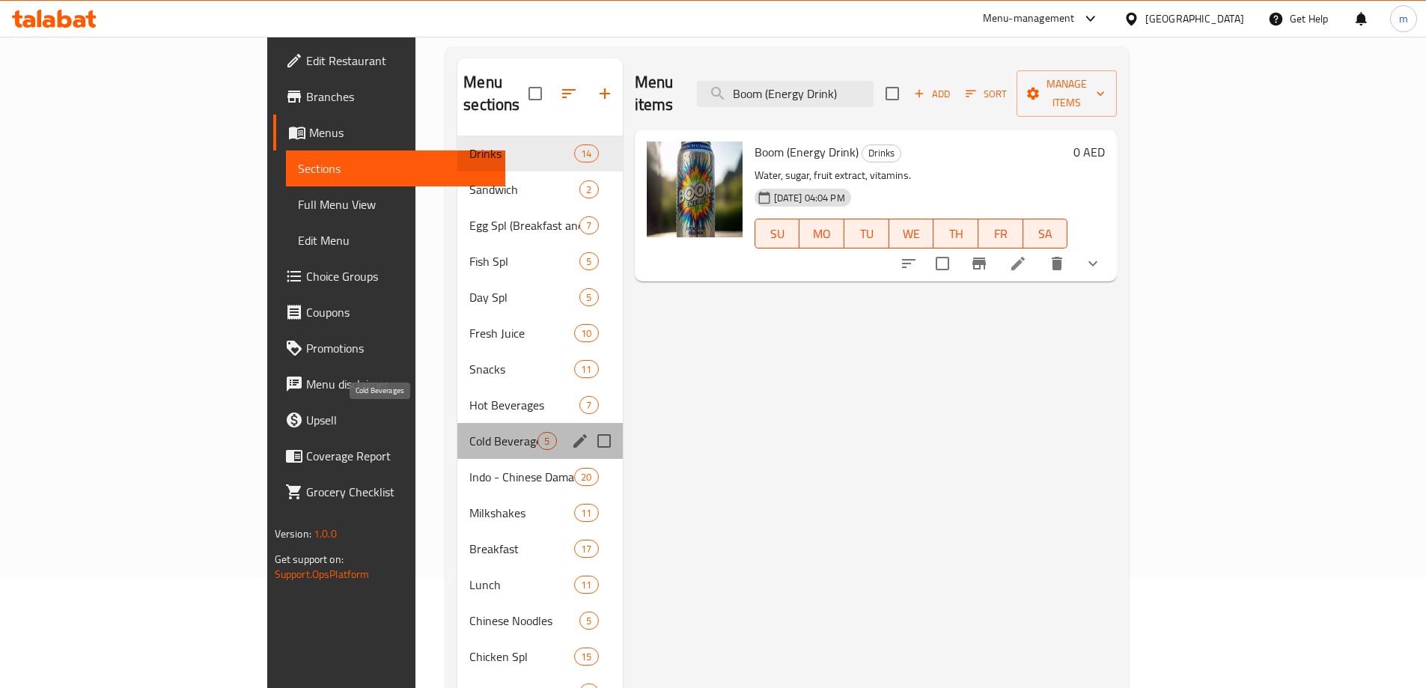
click at [469, 432] on span "Cold Beverages" at bounding box center [503, 441] width 68 height 18
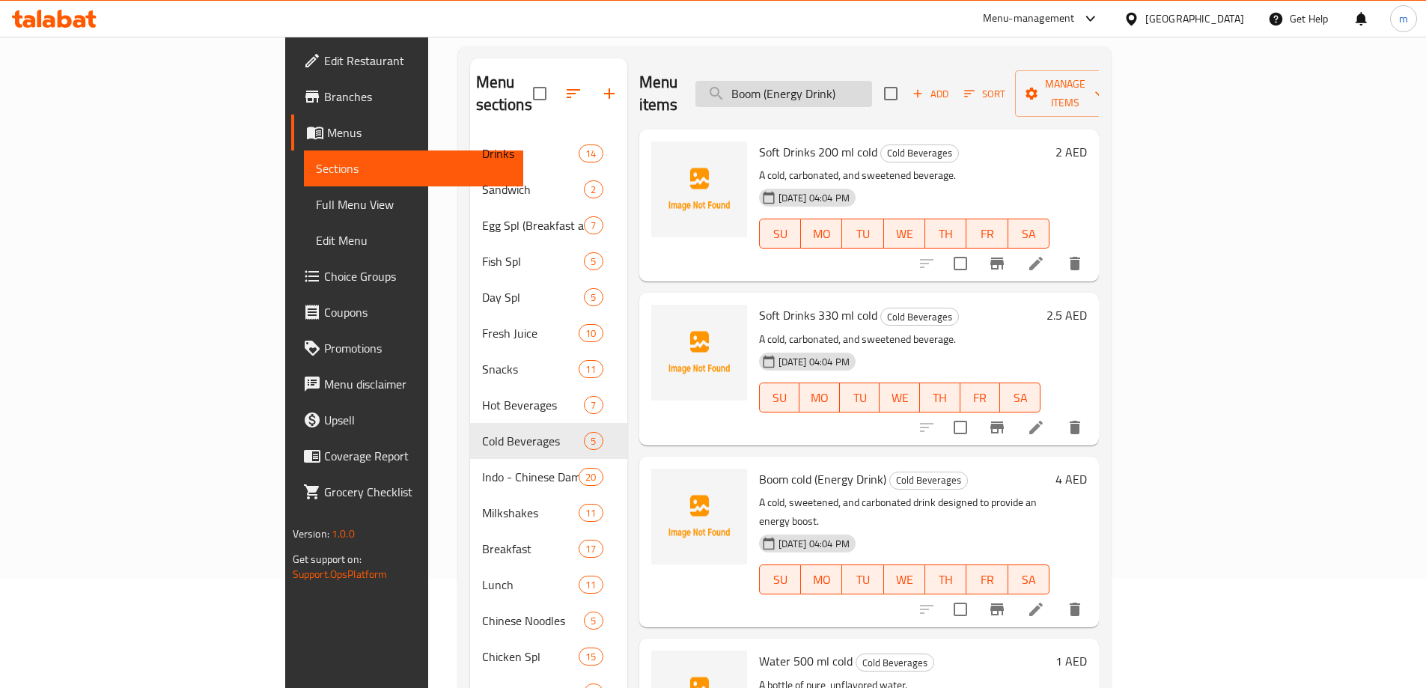
click at [872, 81] on input "Boom (Energy Drink)" at bounding box center [784, 94] width 177 height 26
click at [951, 85] on span "Add" at bounding box center [930, 93] width 40 height 17
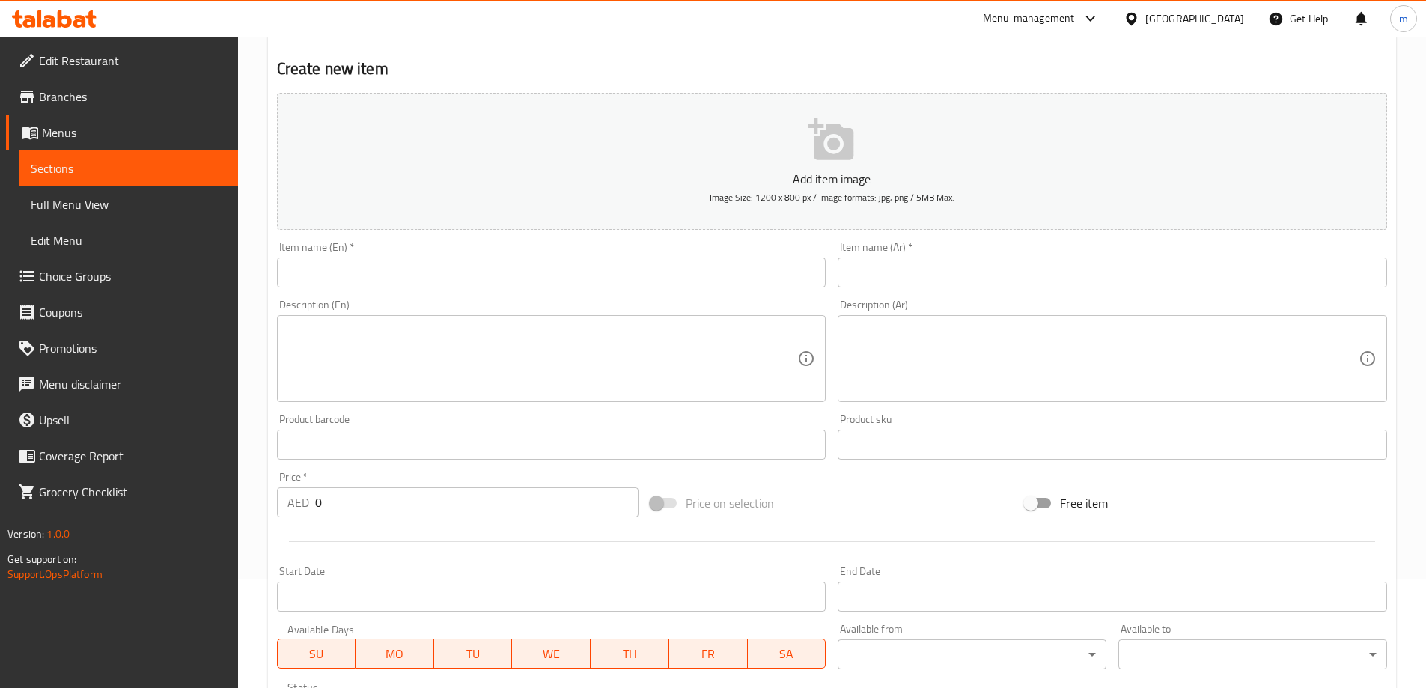
click at [555, 282] on input "text" at bounding box center [552, 273] width 550 height 30
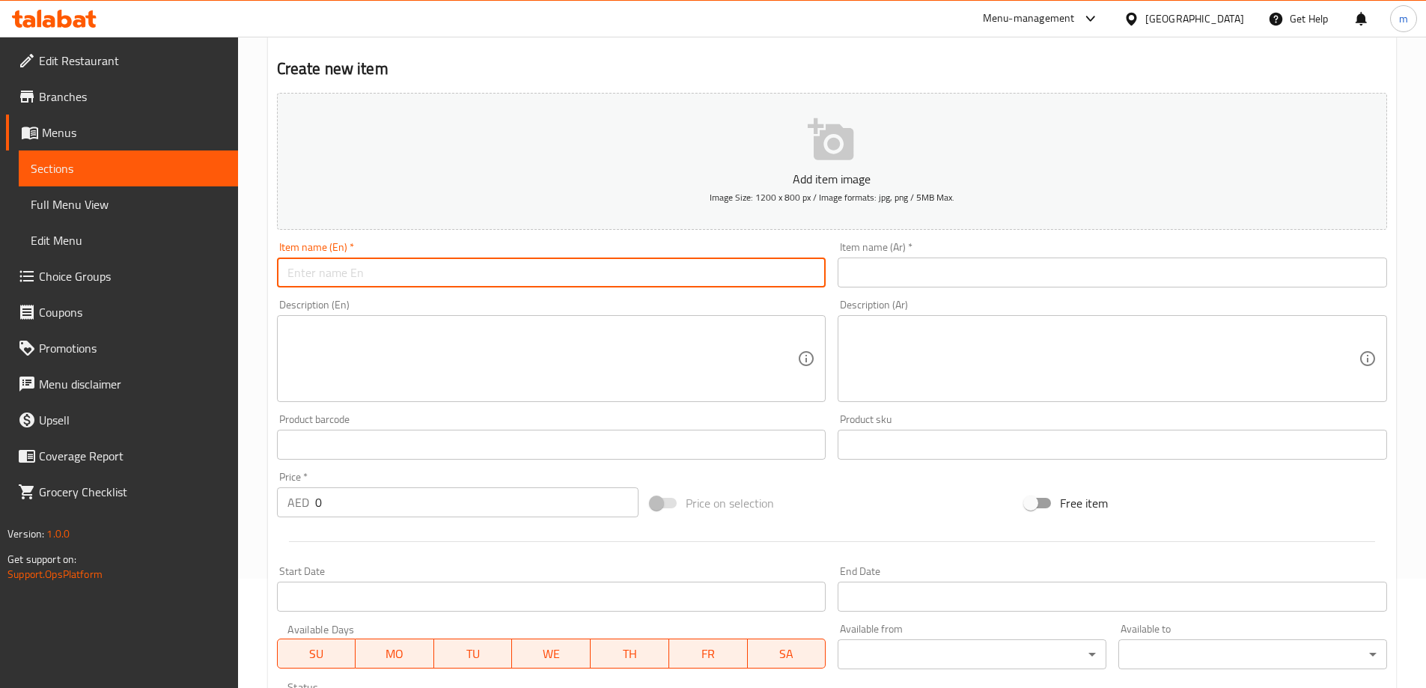
paste input "Boom (Energy Drink)"
click at [401, 268] on input "Boom (Energy Drink) cold" at bounding box center [552, 273] width 550 height 30
type input "Boom (Energy Drink) cold"
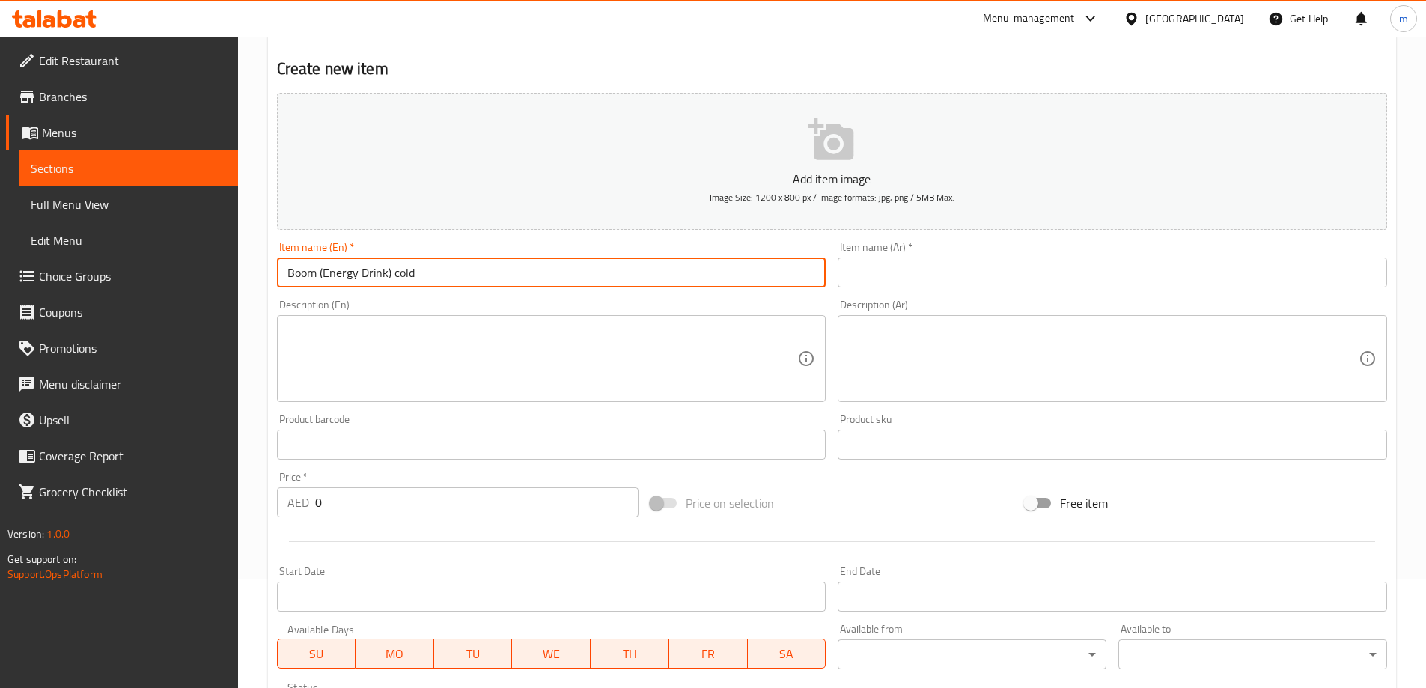
click at [1007, 261] on input "text" at bounding box center [1113, 273] width 550 height 30
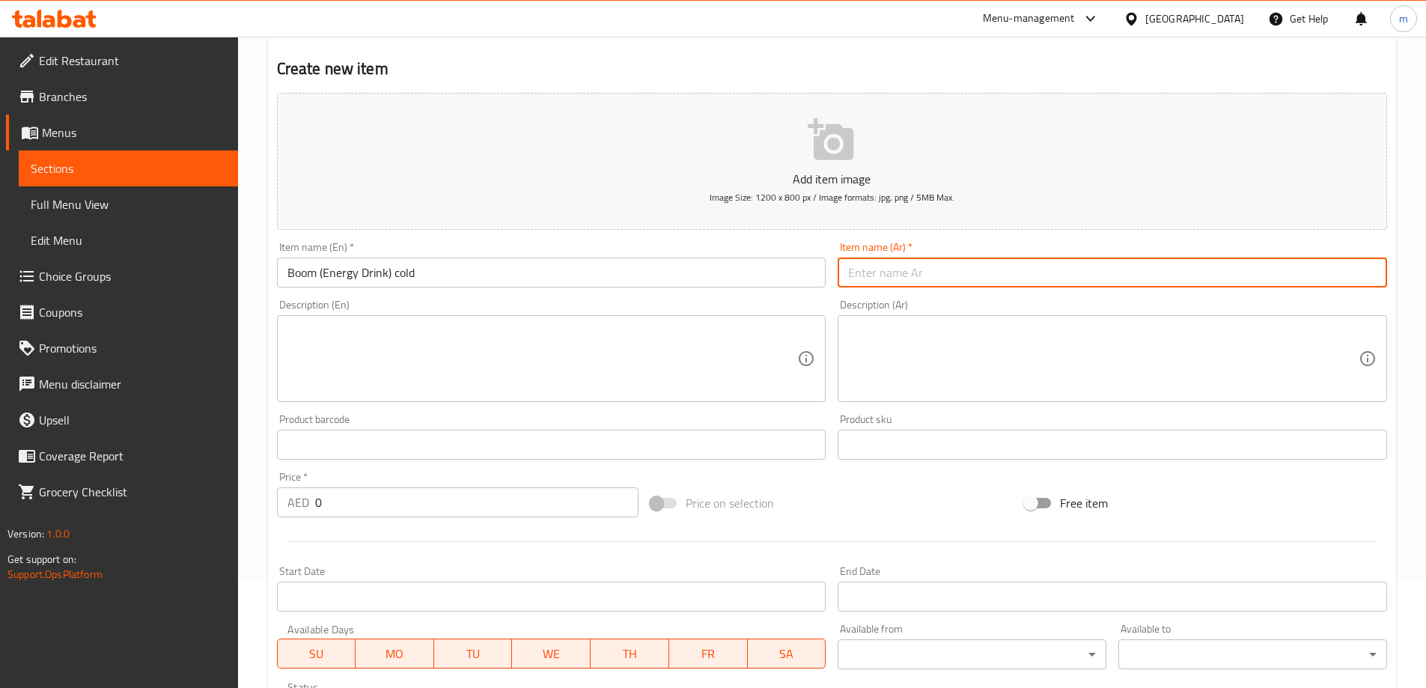
paste input "بوم (مشروب الطاقة) بارد"
type input "بوم (مشروب الطاقة) بارد"
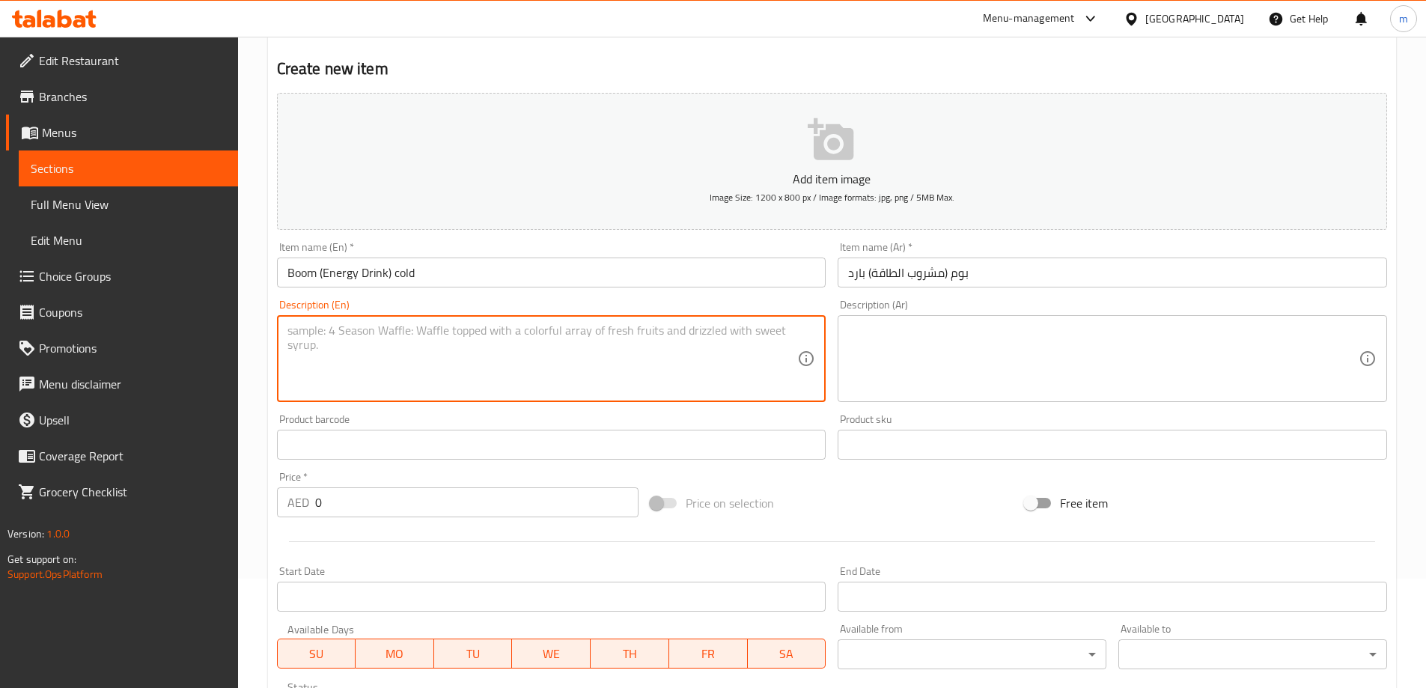
click at [341, 361] on textarea at bounding box center [543, 358] width 511 height 71
paste textarea "A cold, sweetened, and carbonated drink designed to provide an energy boost."
type textarea "A cold, sweetened, and carbonated drink designed to provide an energy boost."
click at [901, 346] on textarea at bounding box center [1103, 358] width 511 height 71
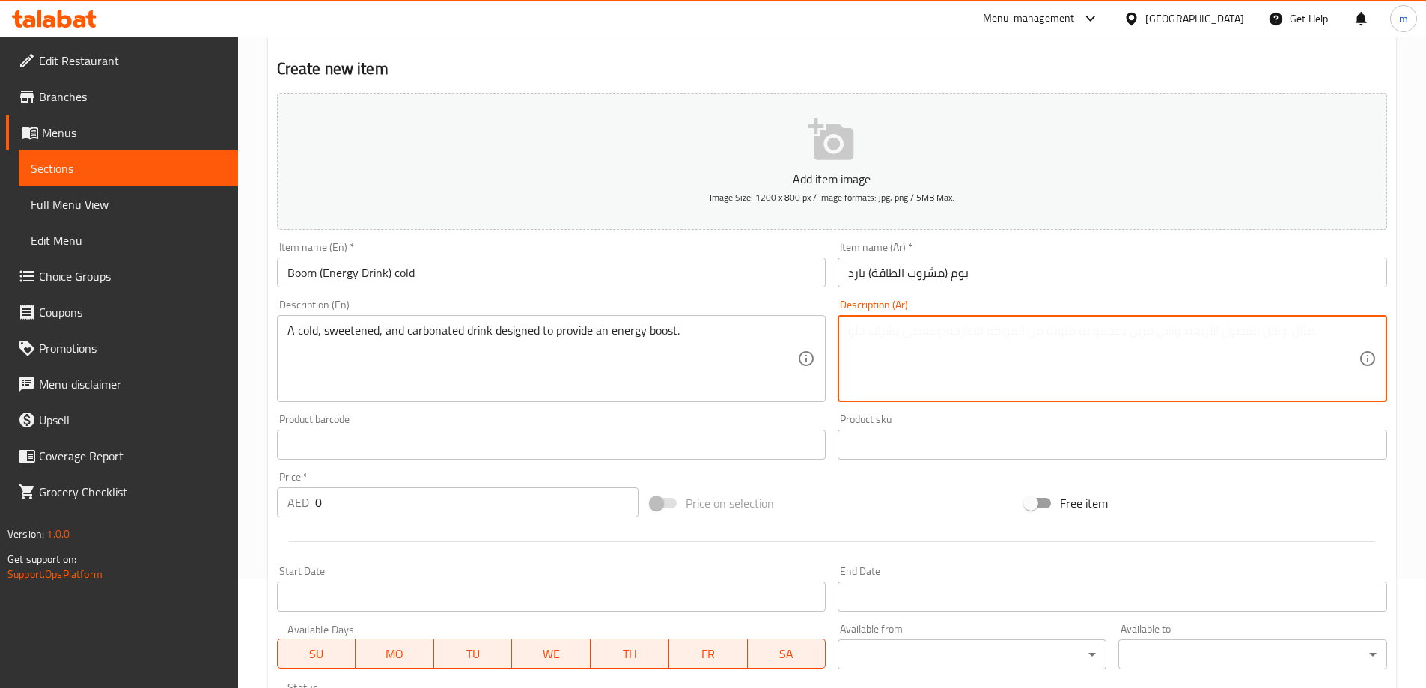
paste textarea "مشروب بارد، محلى، وغازي مصمم لتوفير دفعة من الطاقة."
click at [1026, 334] on textarea "مشروب بارد، محلى، وغازي مصمم لتوفير دفعة من الطاقة." at bounding box center [1103, 358] width 511 height 71
click at [1024, 334] on textarea "مشروب بارد، محلى، وغازي مصمم لتوفير دفعة من الطاقة." at bounding box center [1103, 358] width 511 height 71
click at [1021, 334] on textarea "مشروب بارد، محلى، وغازي مصمم لتوفير دفعة من الطاقة." at bounding box center [1103, 358] width 511 height 71
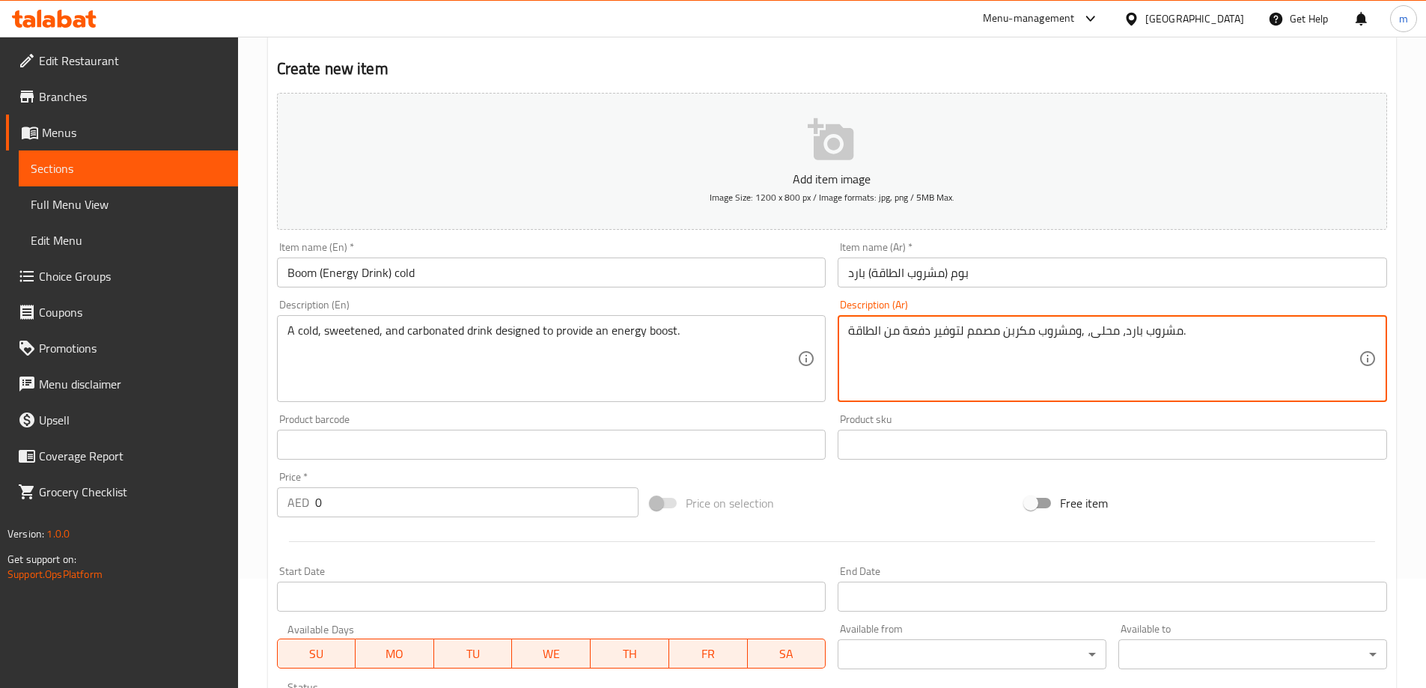
type textarea "مشروب بارد، محلى، ,ومشروب مكربن مصمم لتوفير دفعة من الطاقة."
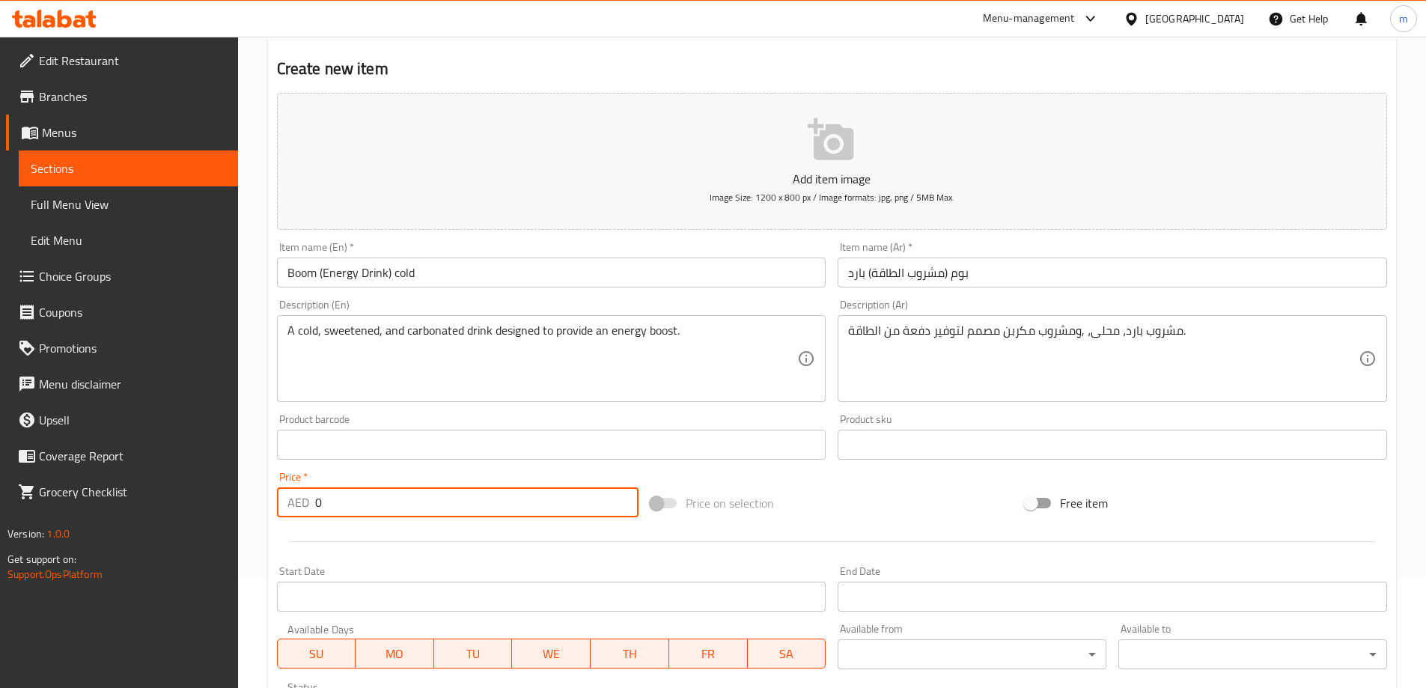
drag, startPoint x: 335, startPoint y: 502, endPoint x: 317, endPoint y: 503, distance: 17.2
click at [317, 503] on input "0" at bounding box center [477, 502] width 324 height 30
type input "4"
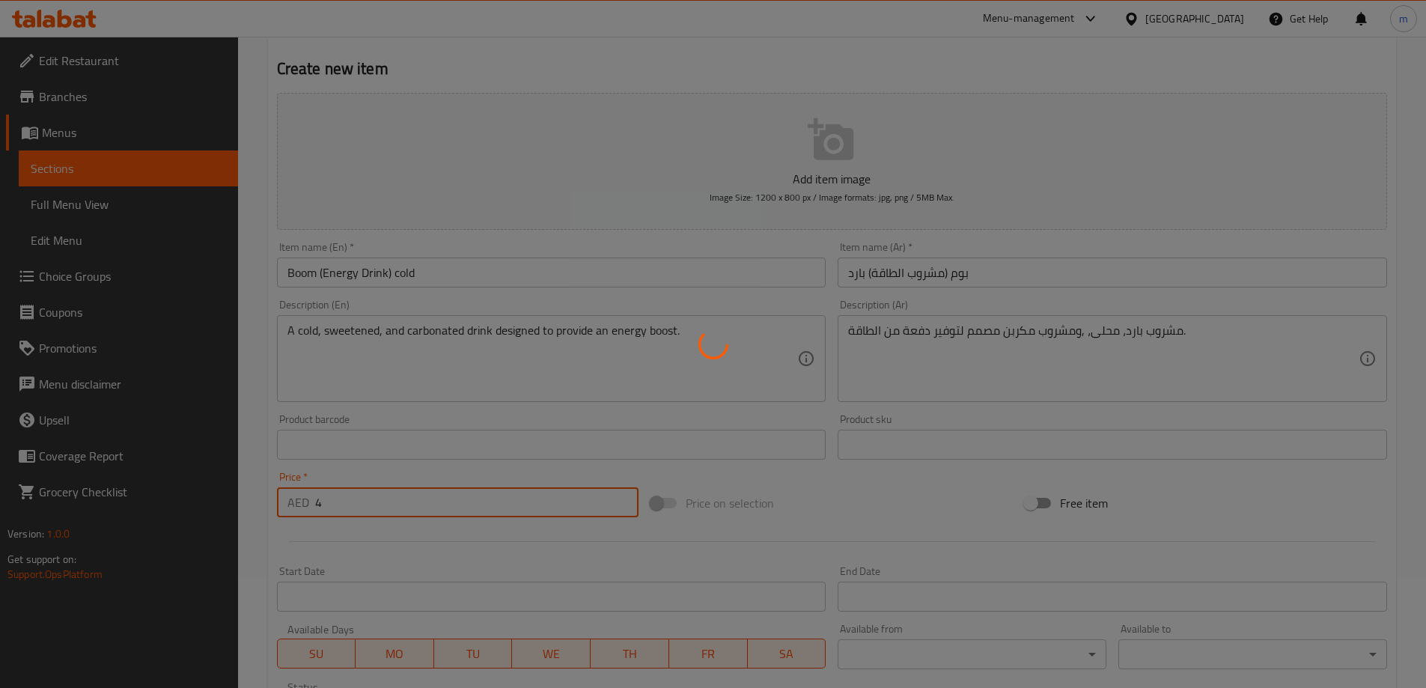
type input "0"
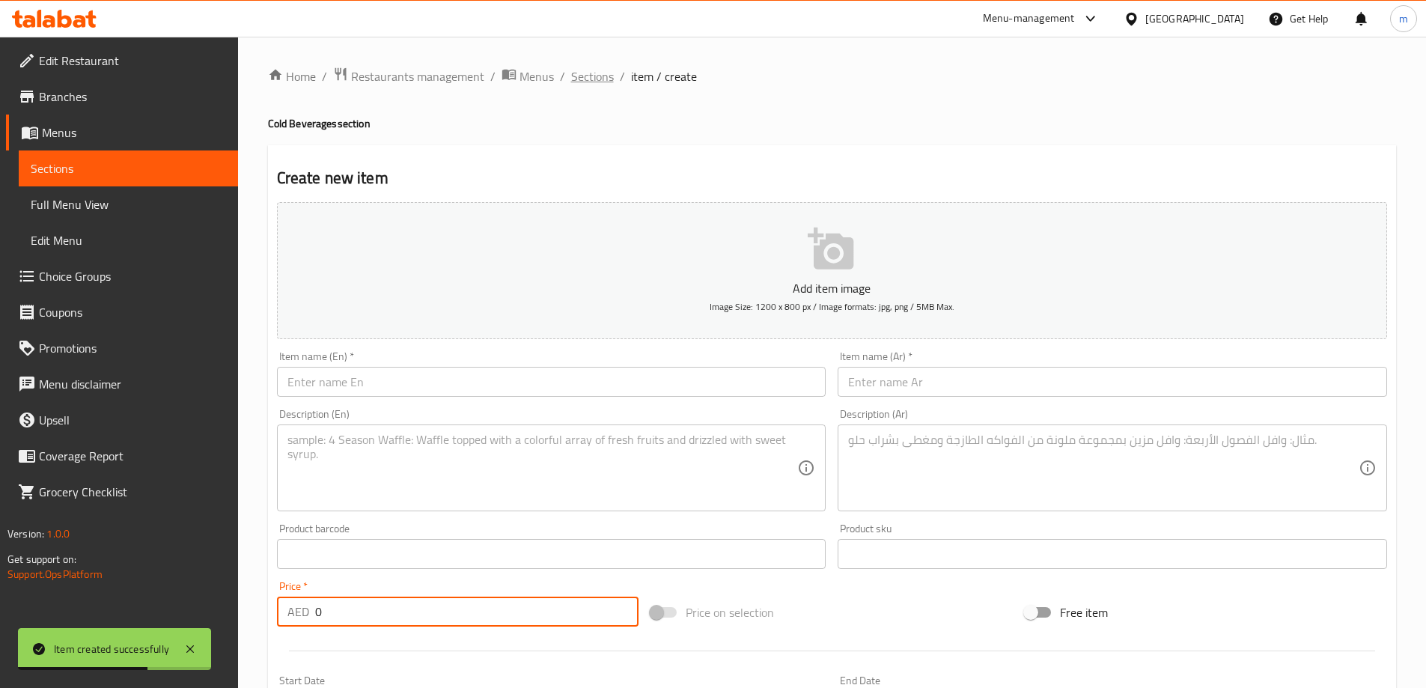
click at [594, 84] on span "Sections" at bounding box center [592, 76] width 43 height 18
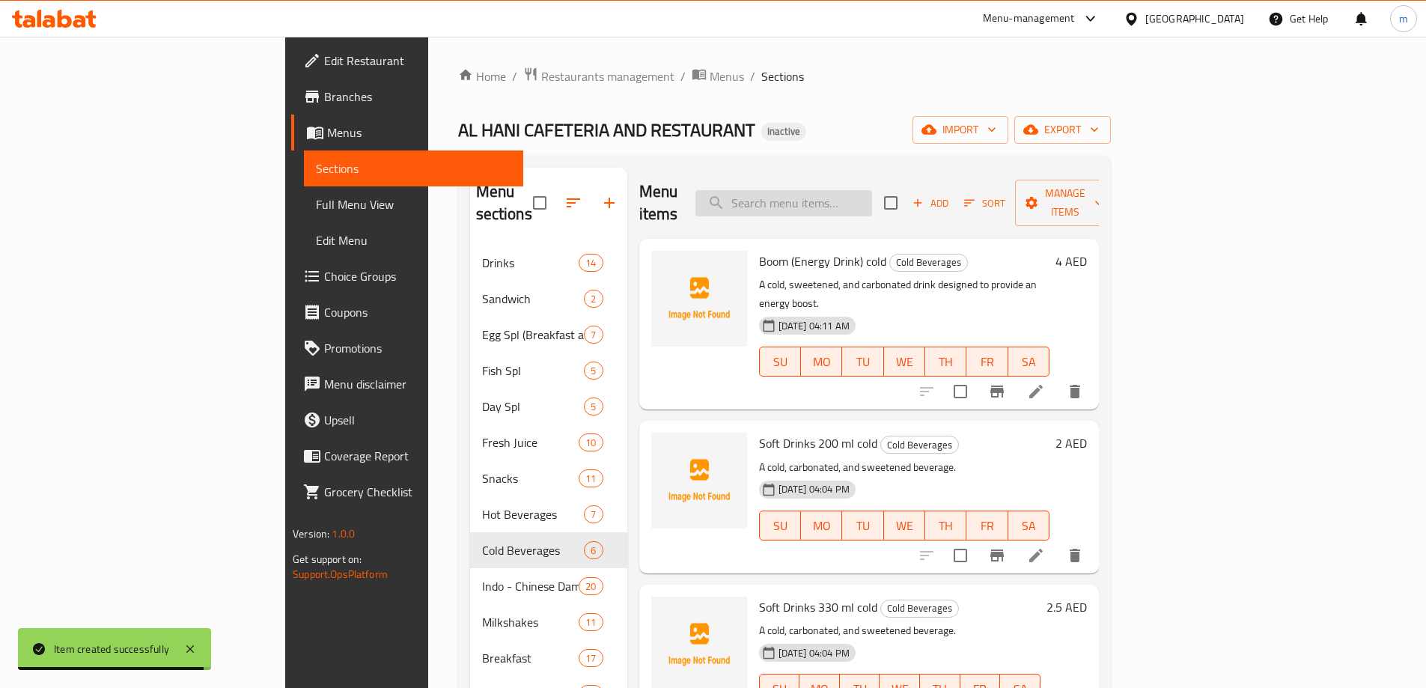
click at [872, 190] on input "search" at bounding box center [784, 203] width 177 height 26
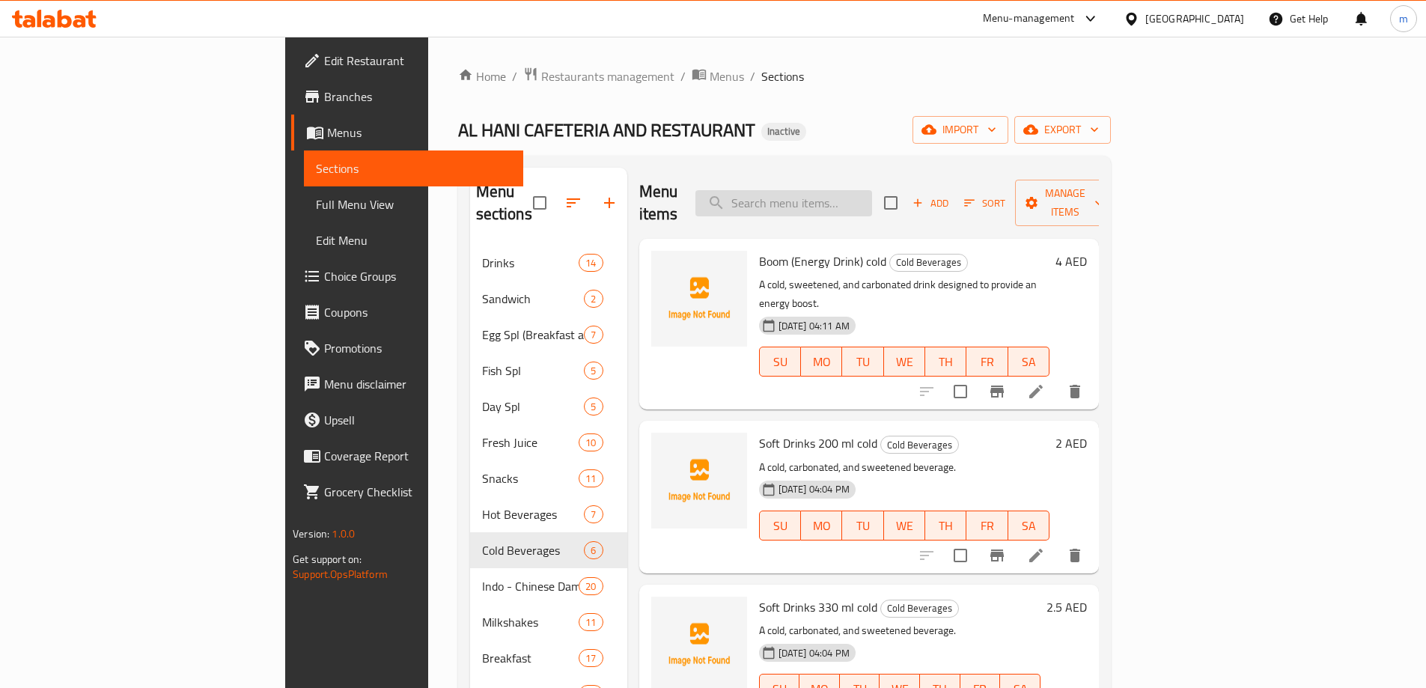
paste input "Water 500 ml"
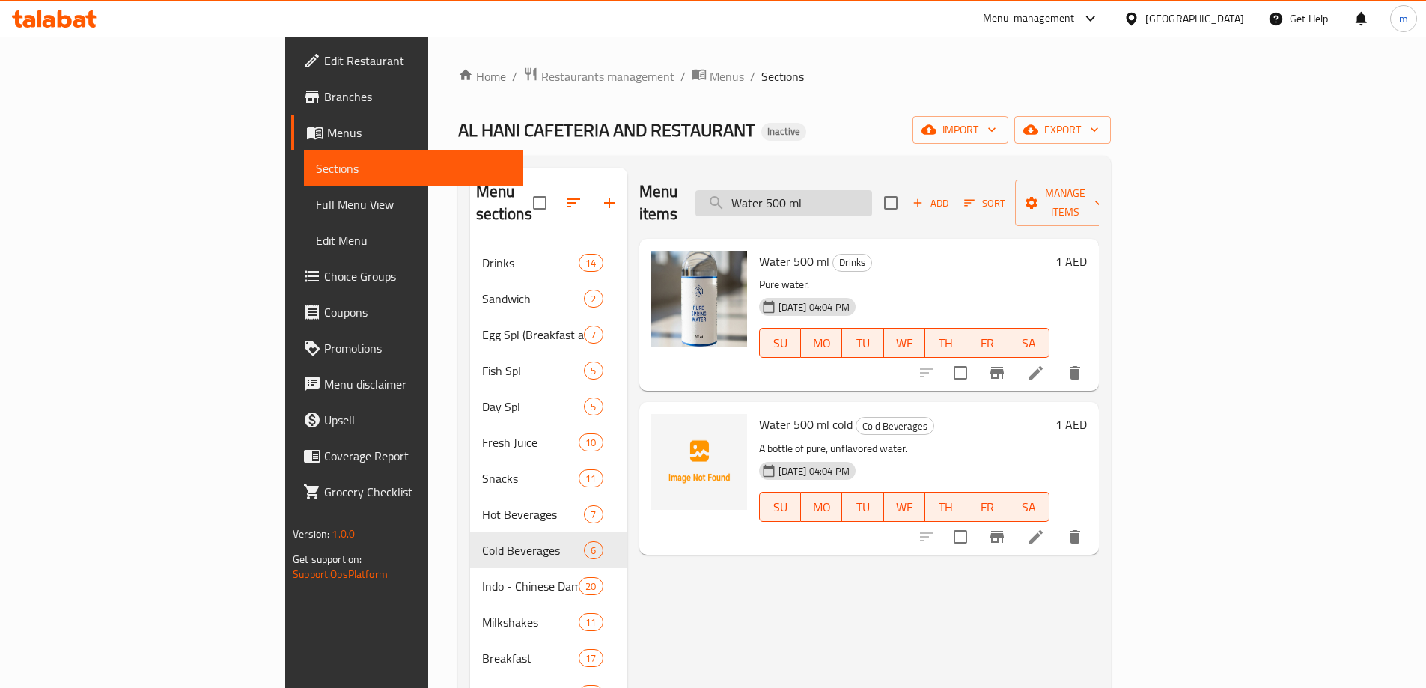
click at [872, 190] on input "Water 500 ml" at bounding box center [784, 203] width 177 height 26
paste input "1.5 ltr"
click at [872, 190] on input "Water 1.5 ltr" at bounding box center [784, 203] width 177 height 26
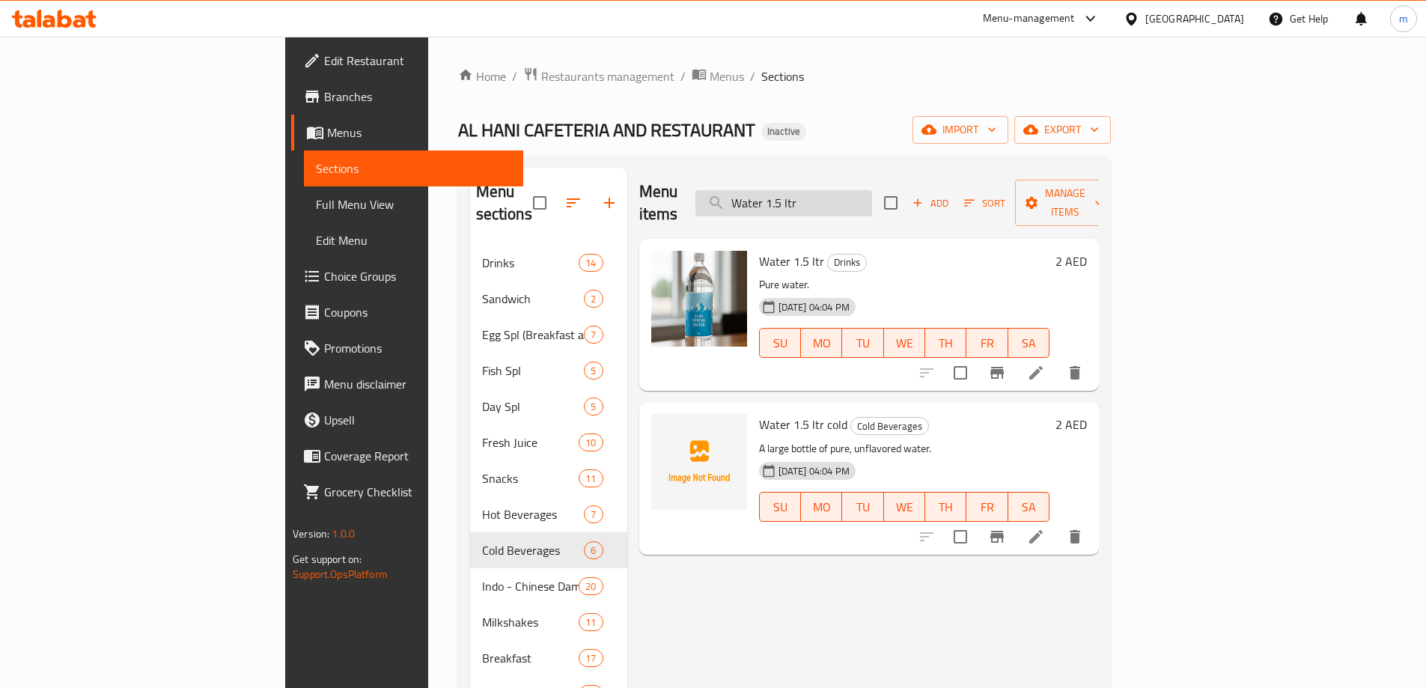
click at [872, 190] on input "Water 1.5 ltr" at bounding box center [784, 203] width 177 height 26
paste input "Ginger Tea"
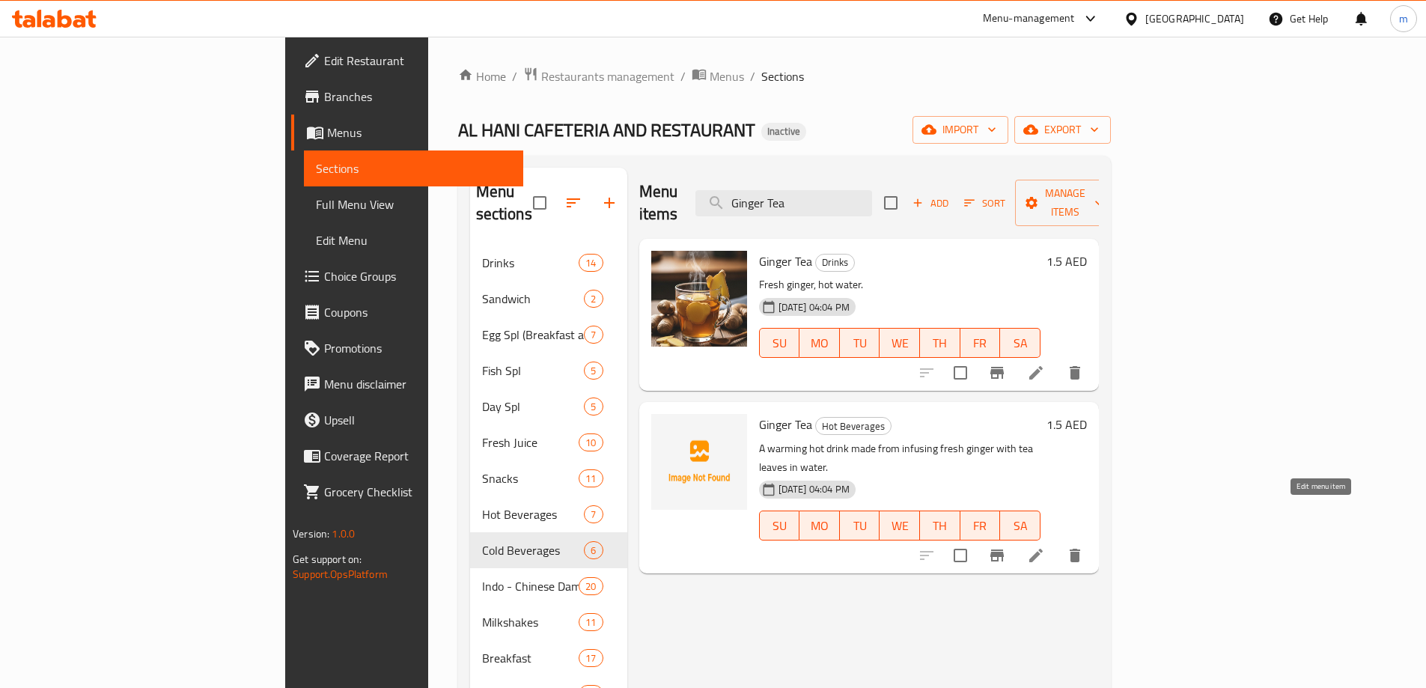
type input "Ginger Tea"
click at [1045, 547] on icon at bounding box center [1036, 556] width 18 height 18
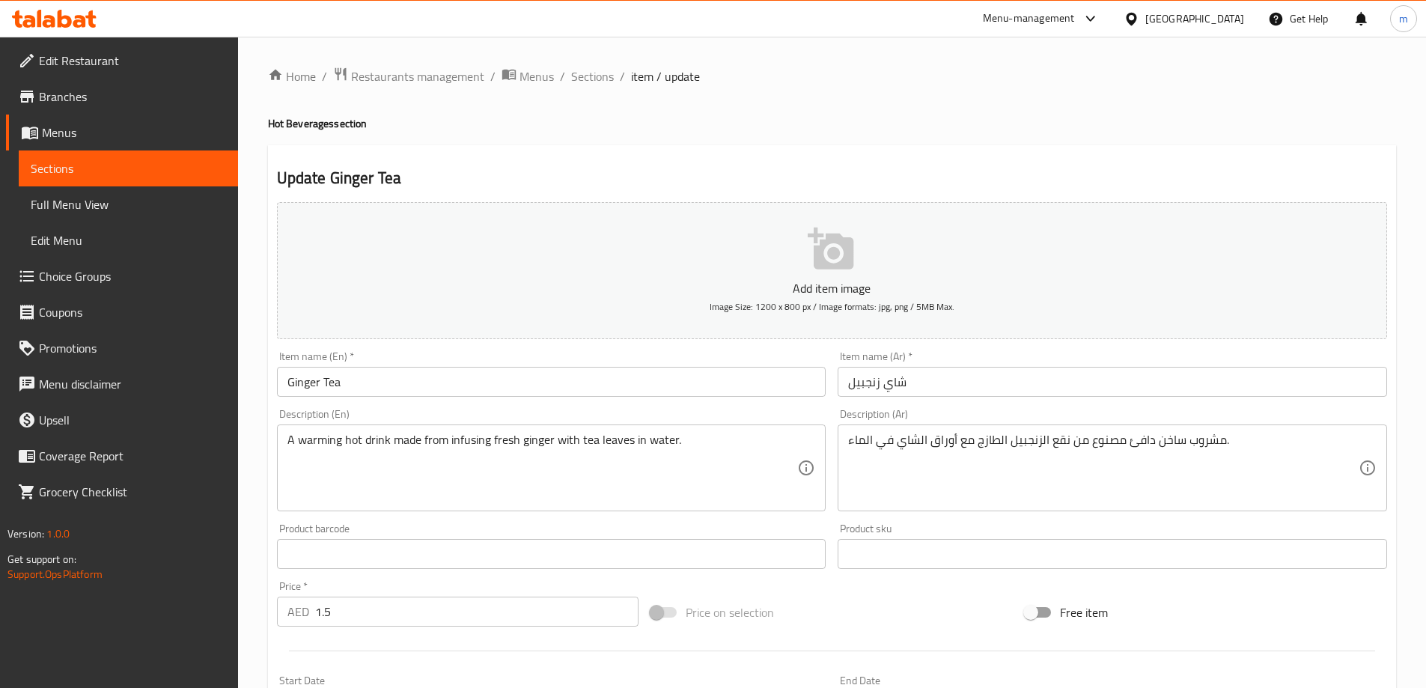
drag, startPoint x: 429, startPoint y: 405, endPoint x: 428, endPoint y: 389, distance: 16.5
click at [428, 403] on div "Description (En) A warming hot drink made from infusing fresh ginger with tea l…" at bounding box center [552, 460] width 562 height 115
click at [428, 388] on input "Ginger Tea" at bounding box center [552, 382] width 550 height 30
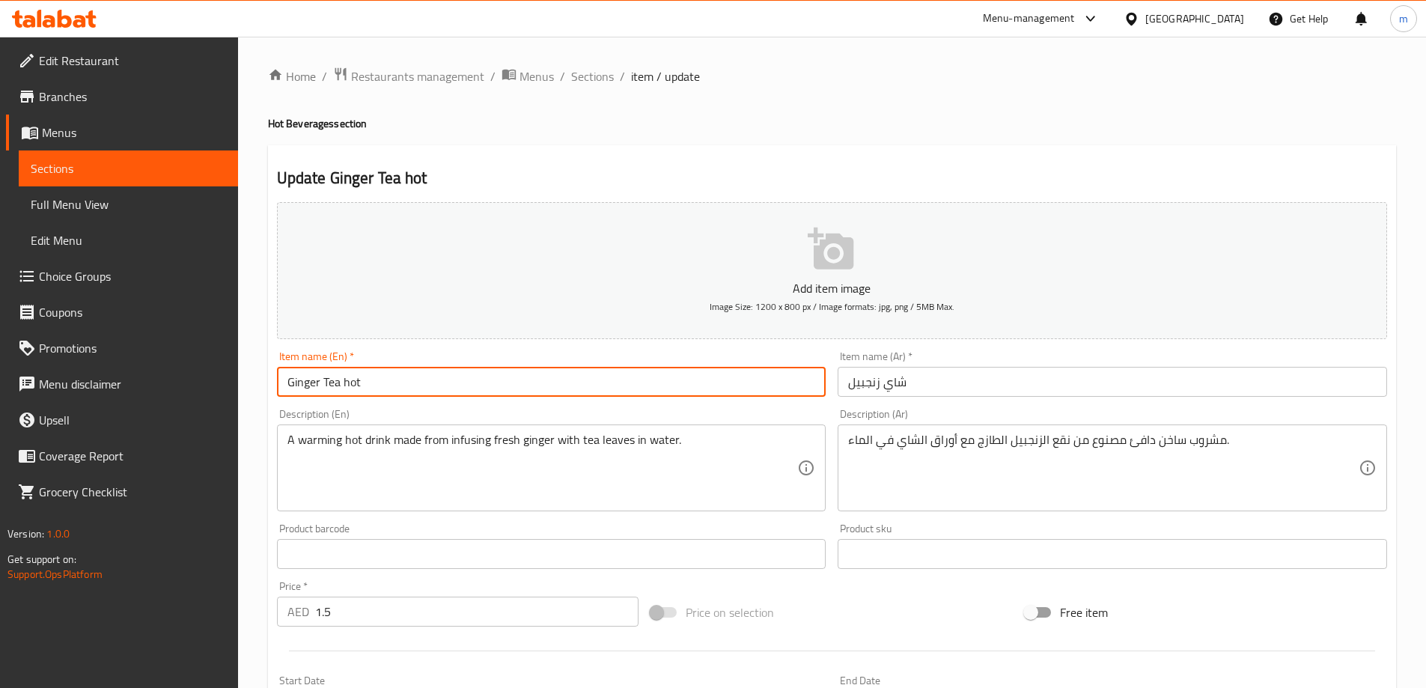
type input "Ginger Tea hot"
click at [866, 392] on input "شاي زنجبيل" at bounding box center [1113, 382] width 550 height 30
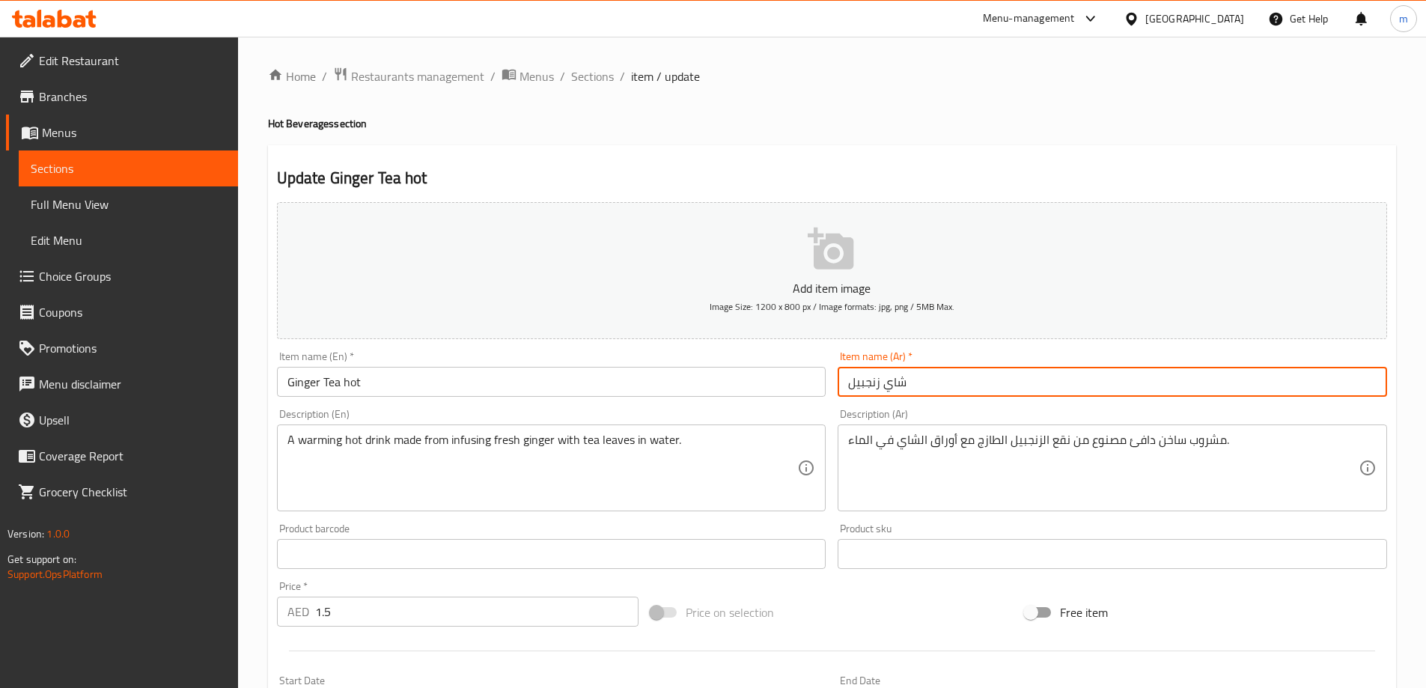
click at [866, 392] on input "شاي زنجبيل" at bounding box center [1113, 382] width 550 height 30
click at [1062, 392] on input "شاي زنجبيل" at bounding box center [1113, 382] width 550 height 30
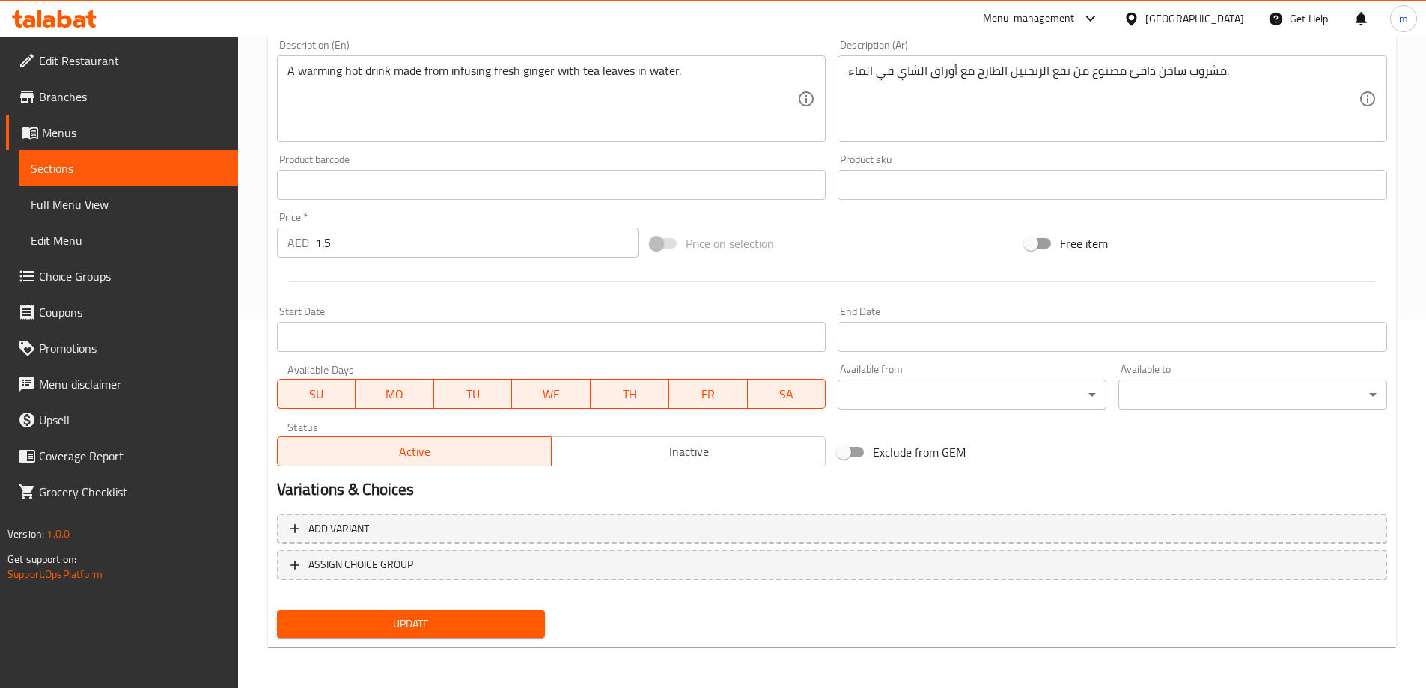
scroll to position [370, 0]
type input "شاي زنجبيل ساخن"
click at [463, 620] on span "Update" at bounding box center [411, 623] width 245 height 19
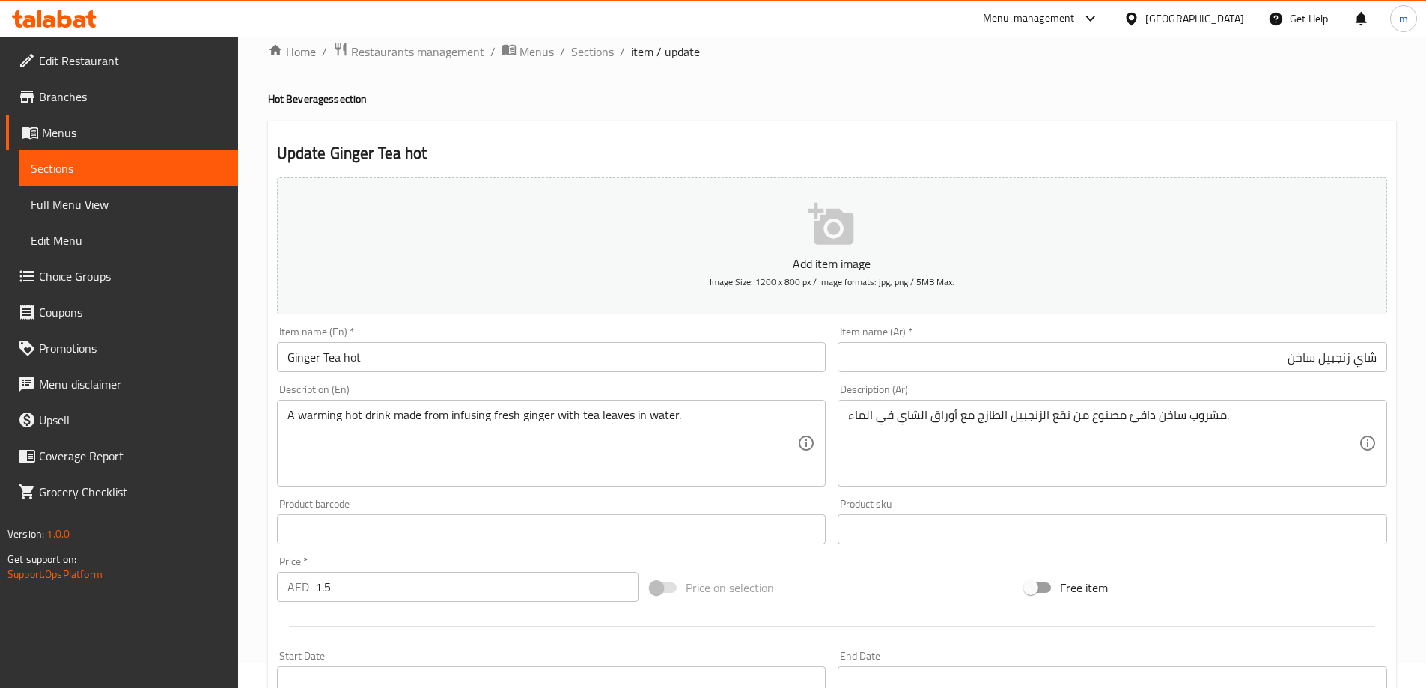
scroll to position [0, 0]
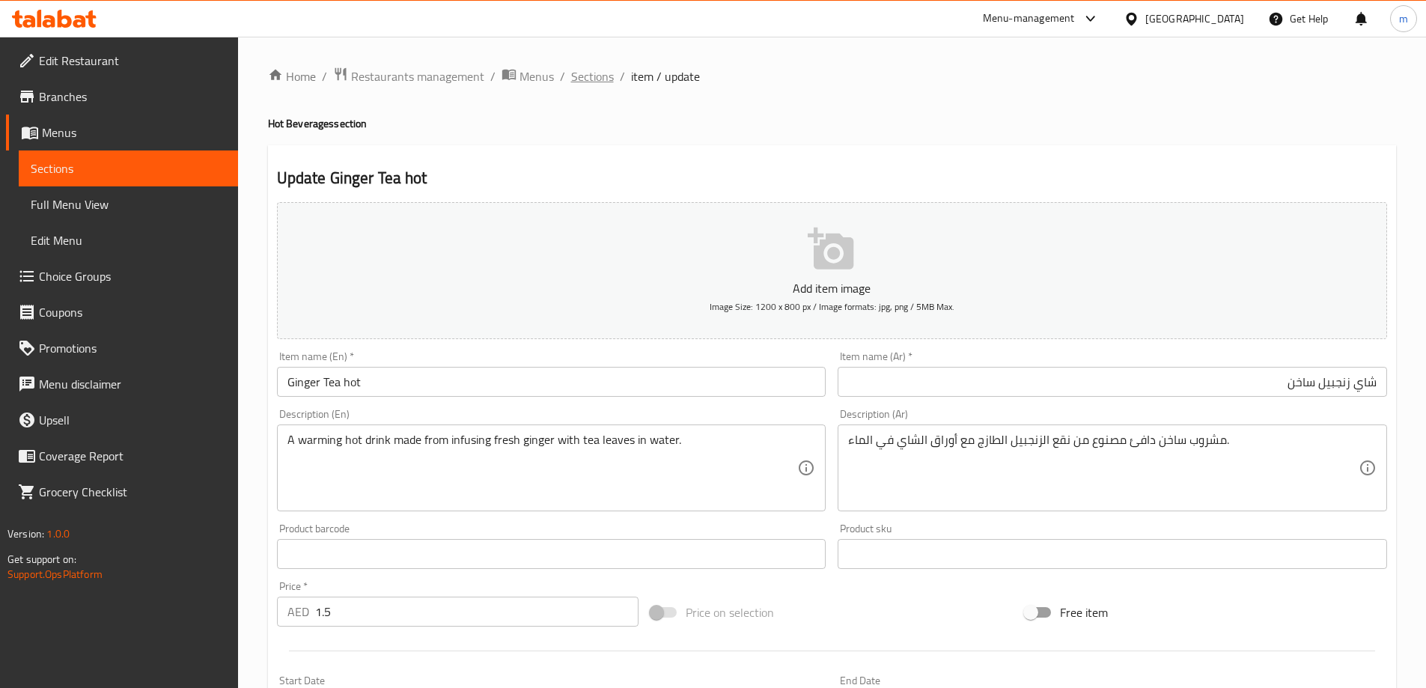
click at [587, 73] on span "Sections" at bounding box center [592, 76] width 43 height 18
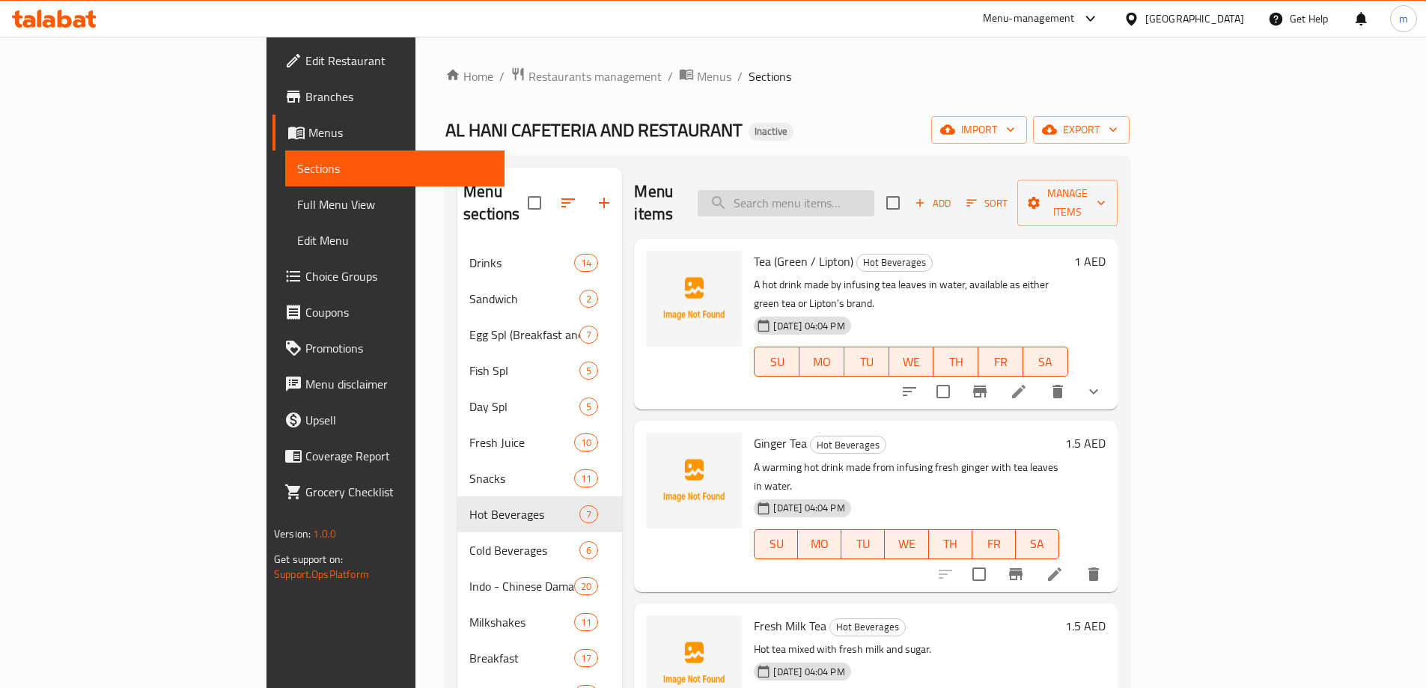
click at [846, 198] on input "search" at bounding box center [786, 203] width 177 height 26
paste input "Fresh Milk Tea"
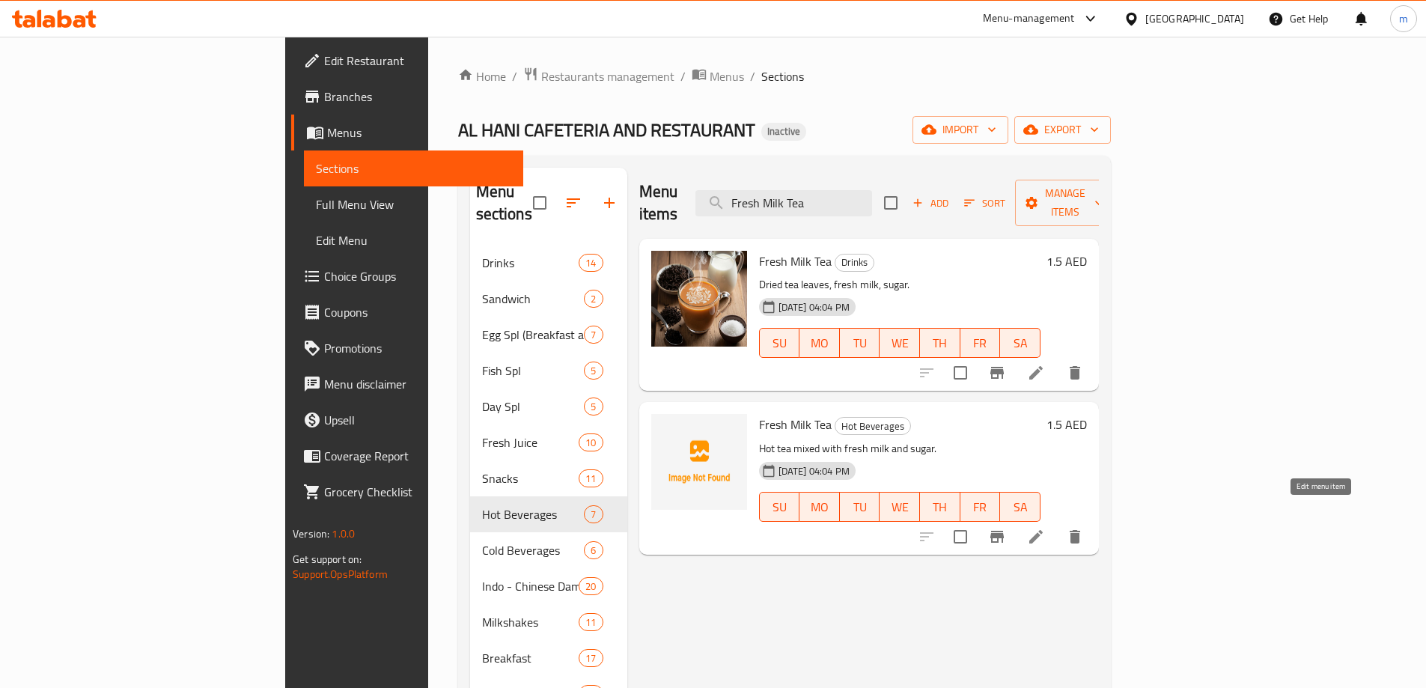
type input "Fresh Milk Tea"
click at [1045, 528] on icon at bounding box center [1036, 537] width 18 height 18
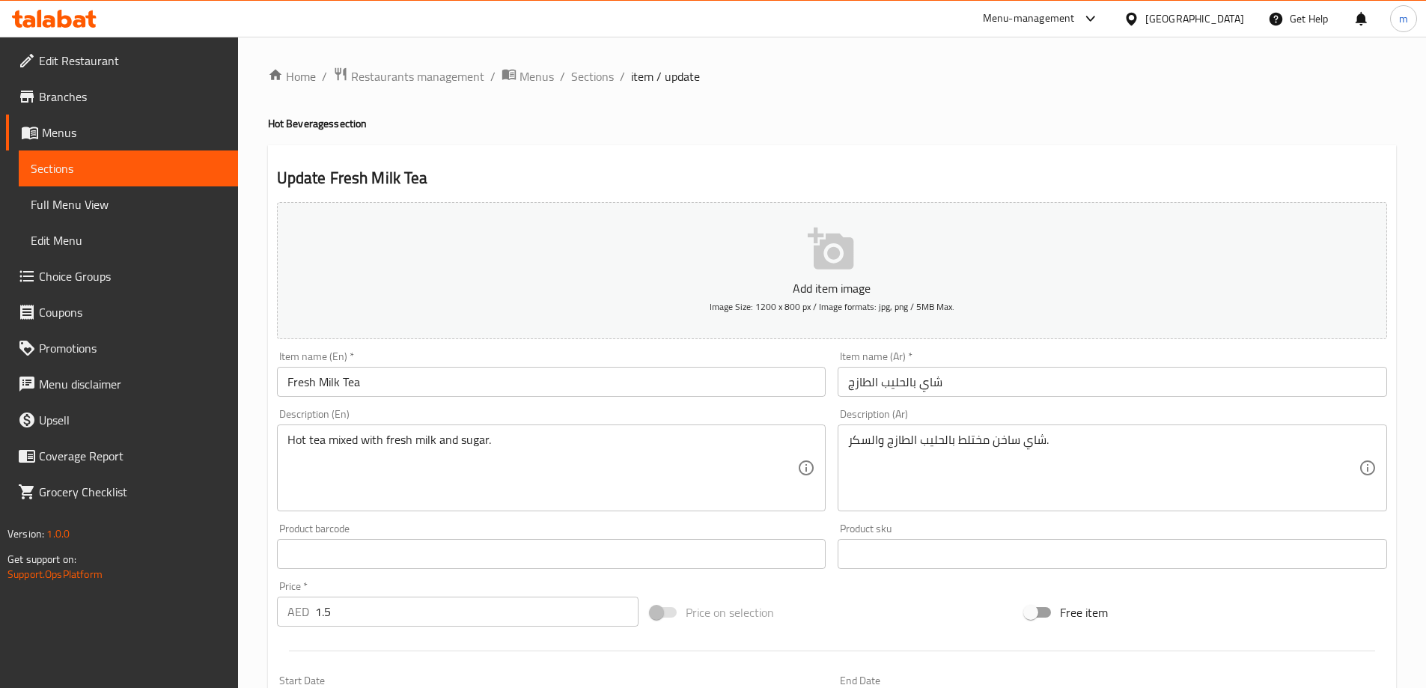
click at [472, 386] on input "Fresh Milk Tea" at bounding box center [552, 382] width 550 height 30
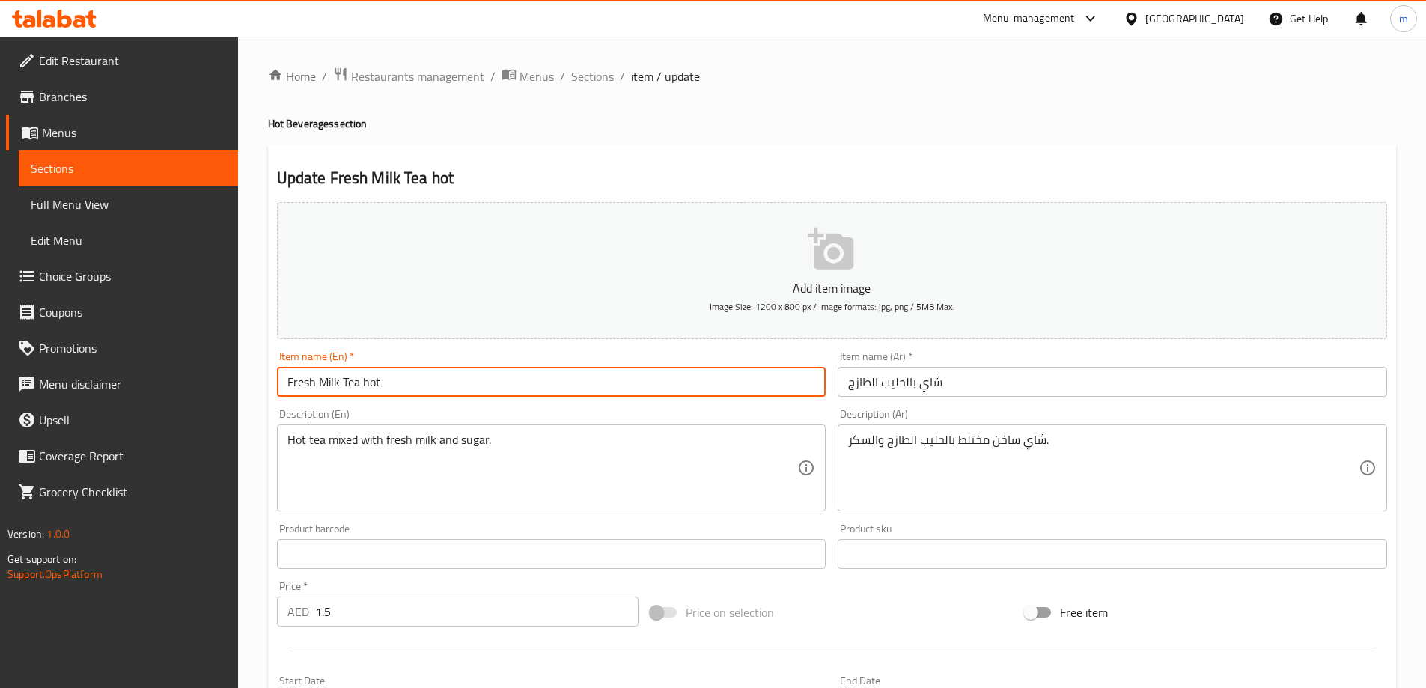
type input "Fresh Milk Tea hot"
click at [922, 380] on input "شاي بالحليب الطازج" at bounding box center [1113, 382] width 550 height 30
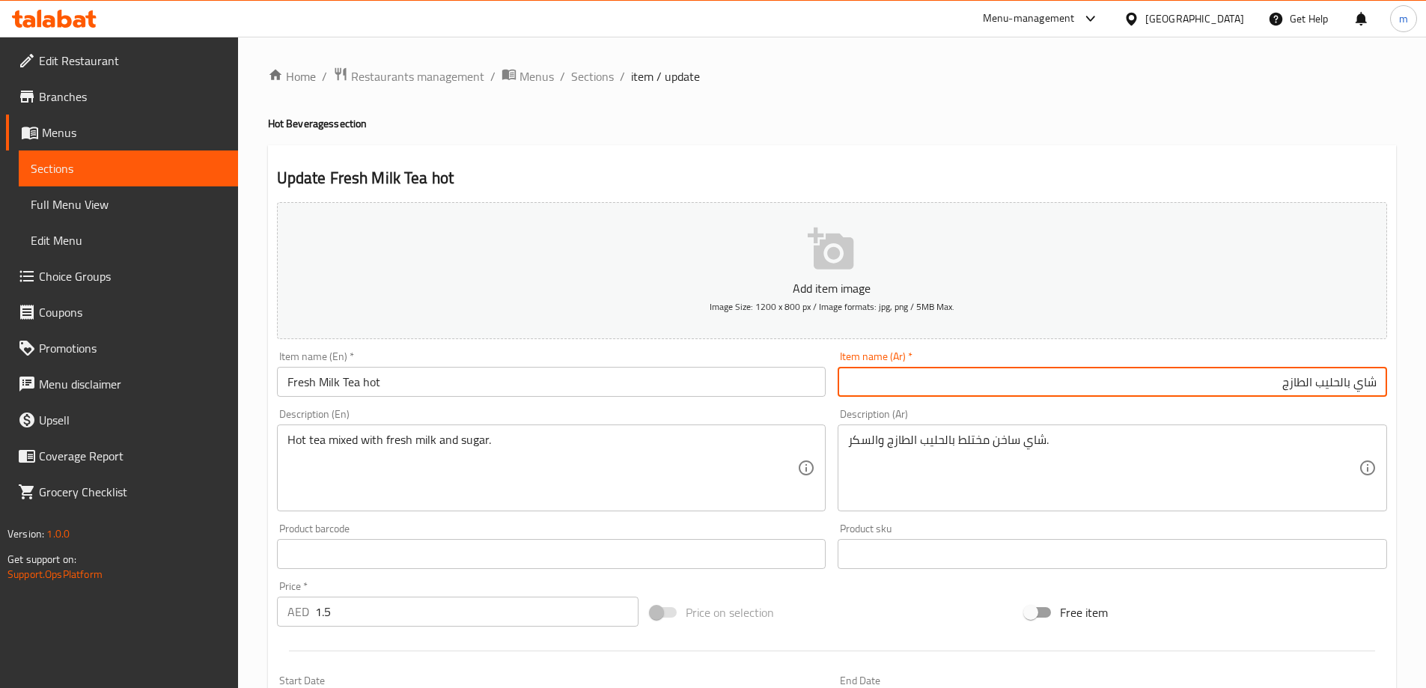
click at [1173, 388] on input "شاي بالحليب الطازج" at bounding box center [1113, 382] width 550 height 30
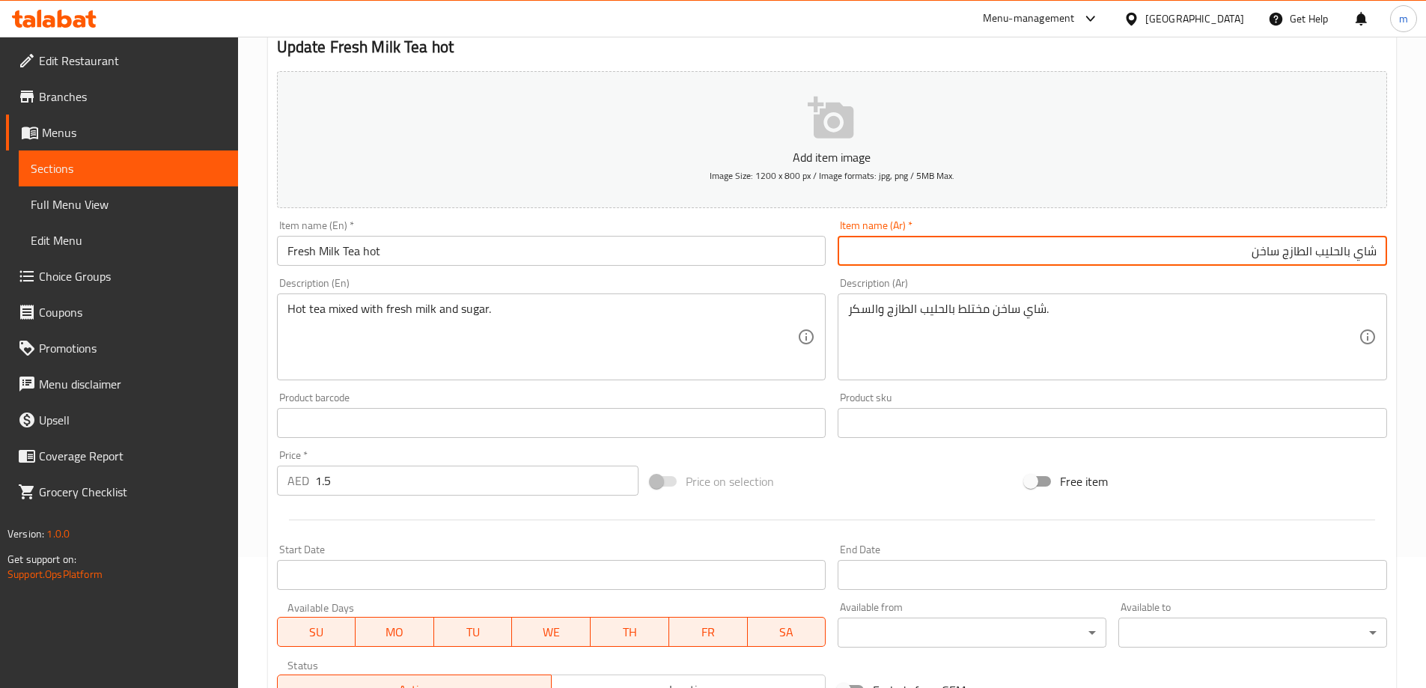
scroll to position [370, 0]
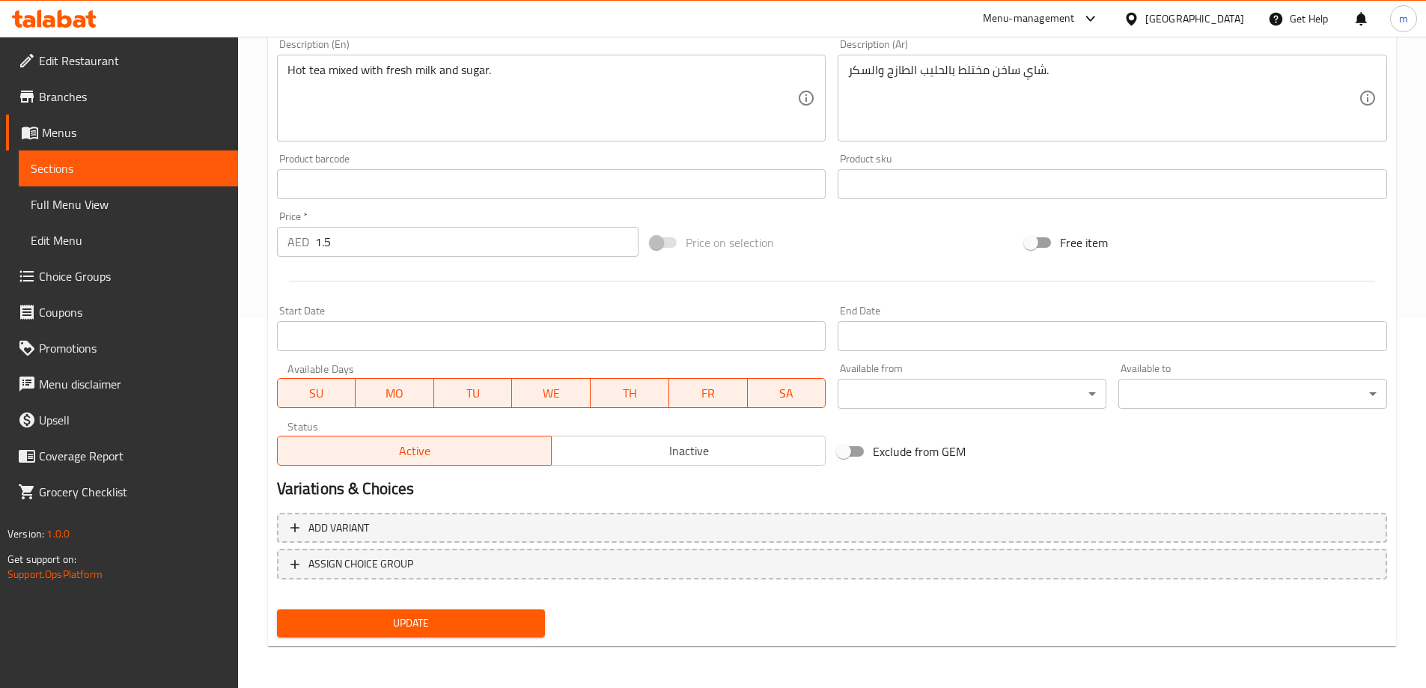
type input "شاي بالحليب الطازج ساخن"
click at [496, 612] on button "Update" at bounding box center [411, 623] width 269 height 28
click at [474, 621] on span "Update" at bounding box center [411, 623] width 245 height 19
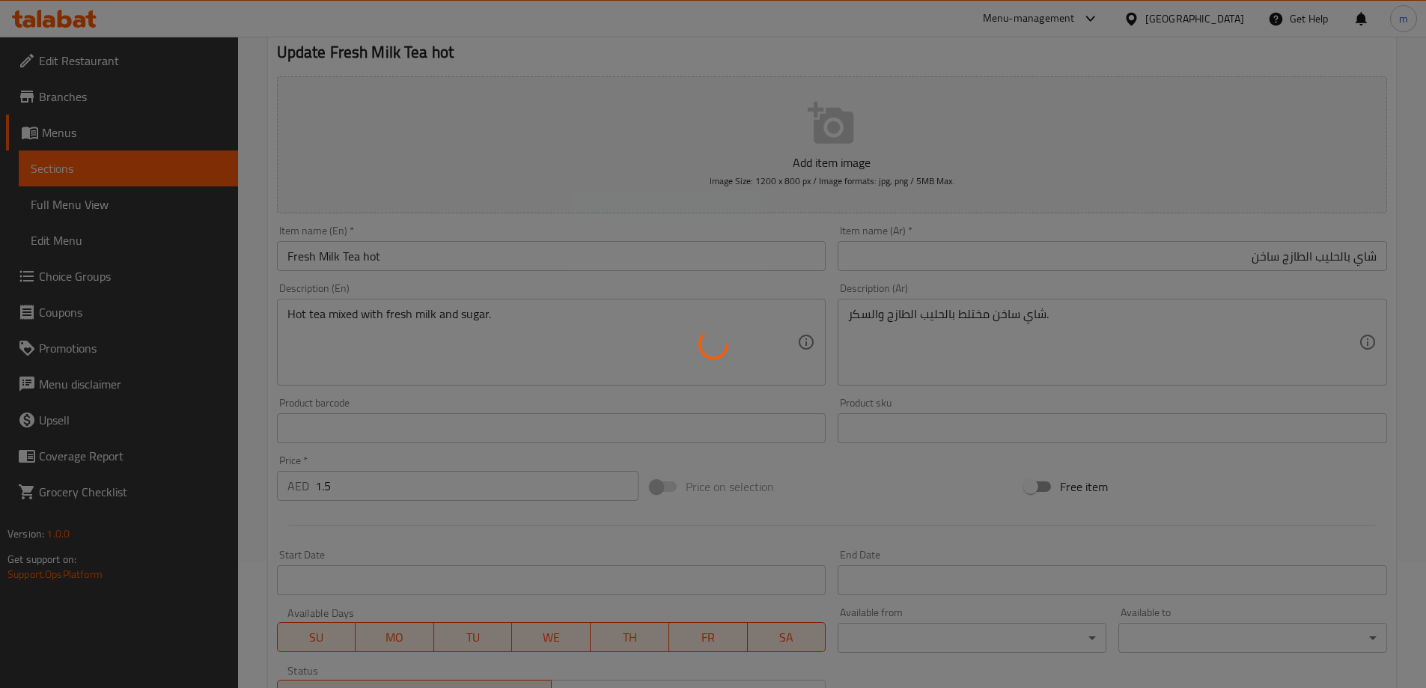
scroll to position [0, 0]
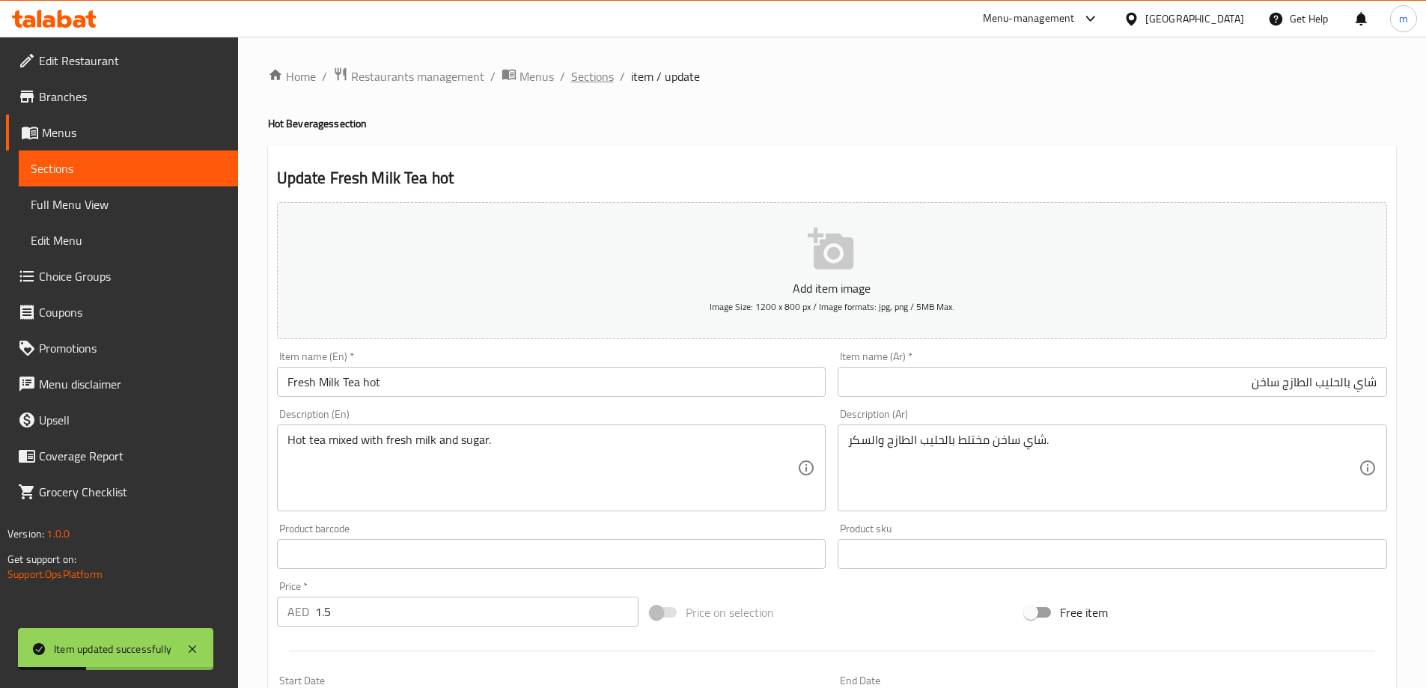
click at [588, 77] on span "Sections" at bounding box center [592, 76] width 43 height 18
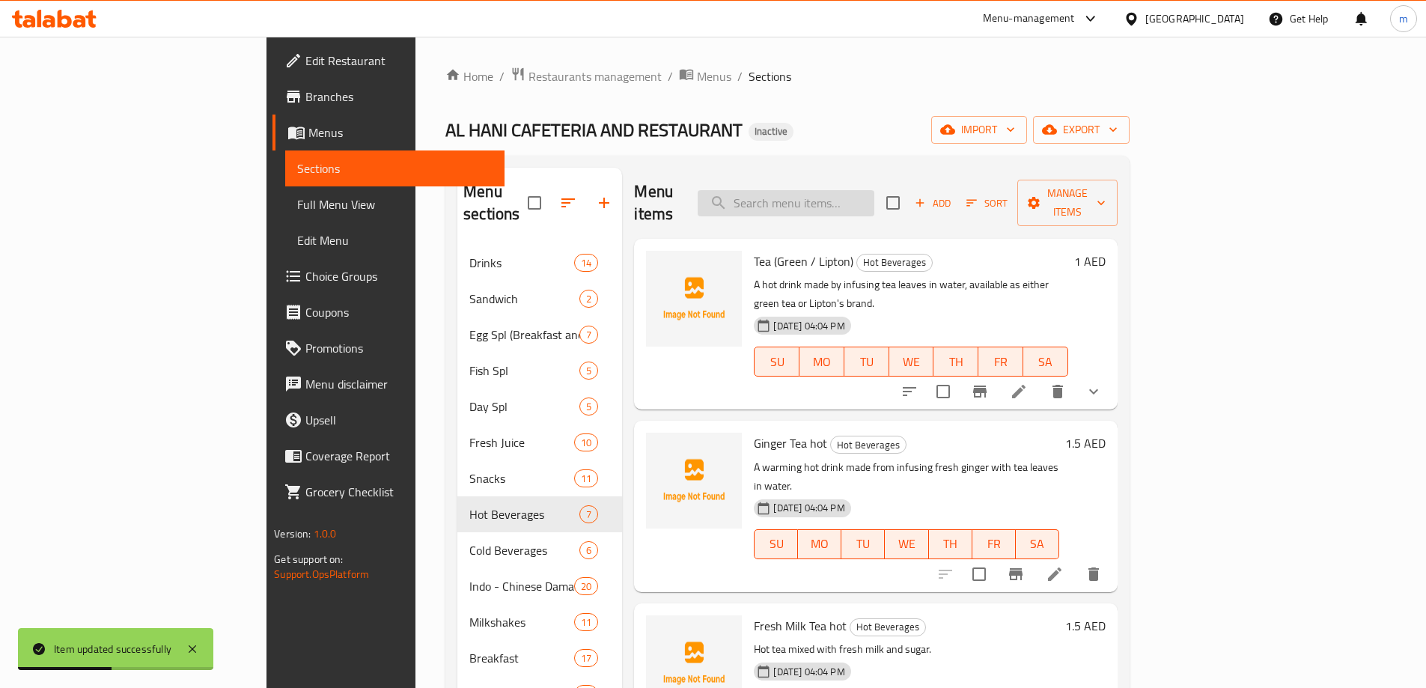
click at [875, 190] on input "search" at bounding box center [786, 203] width 177 height 26
paste input "Black Coffee"
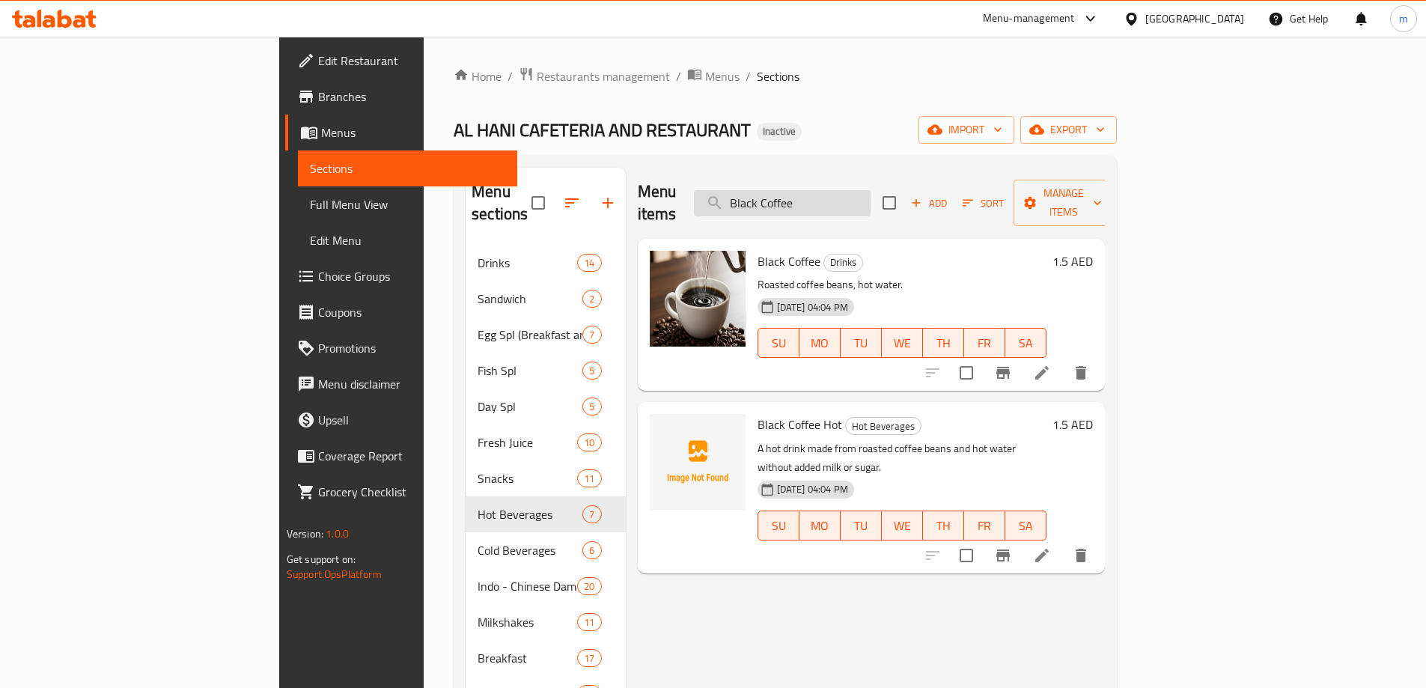
click at [867, 206] on div "Menu items Black Coffee Add Sort Manage items" at bounding box center [872, 203] width 468 height 71
click at [865, 190] on input "Black Coffee" at bounding box center [782, 203] width 177 height 26
click at [871, 198] on input "Black Coffee" at bounding box center [782, 203] width 177 height 26
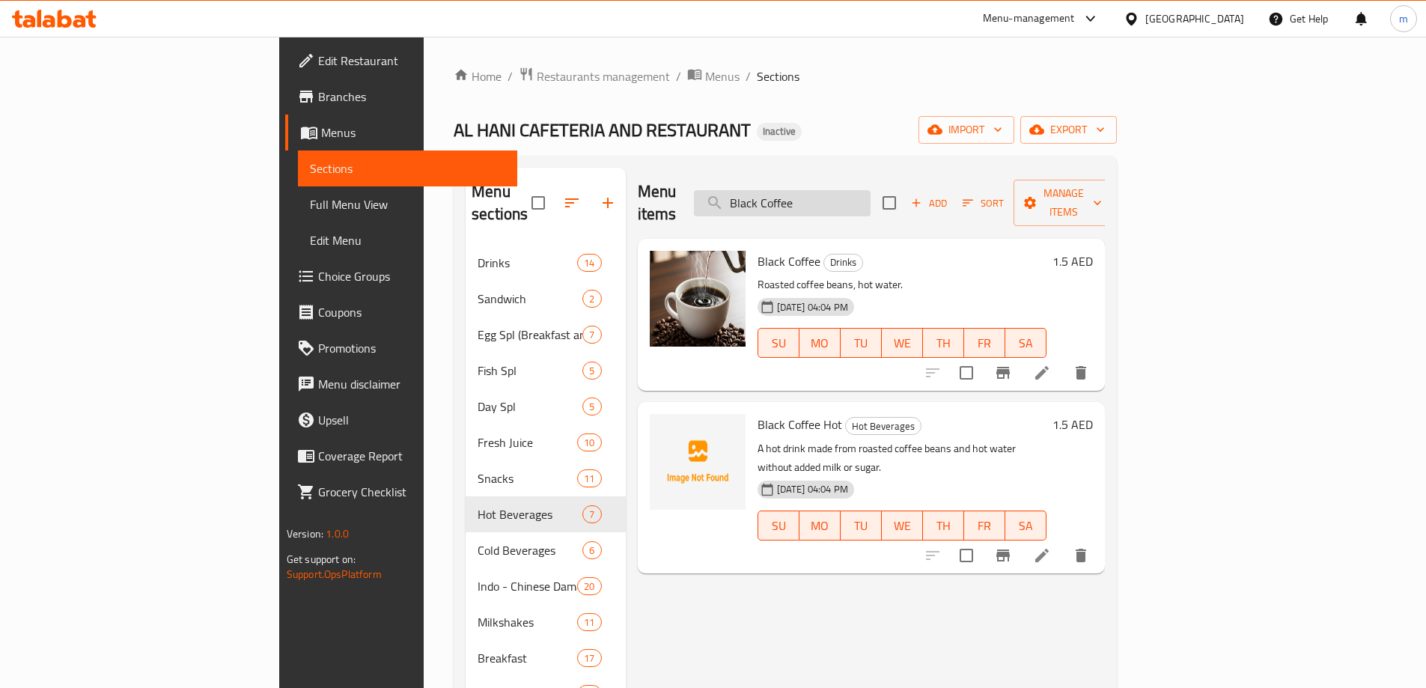
click at [871, 196] on input "Black Coffee" at bounding box center [782, 203] width 177 height 26
click at [871, 190] on input "Black Coffee" at bounding box center [782, 203] width 177 height 26
click at [871, 191] on input "Black Coffee" at bounding box center [782, 203] width 177 height 26
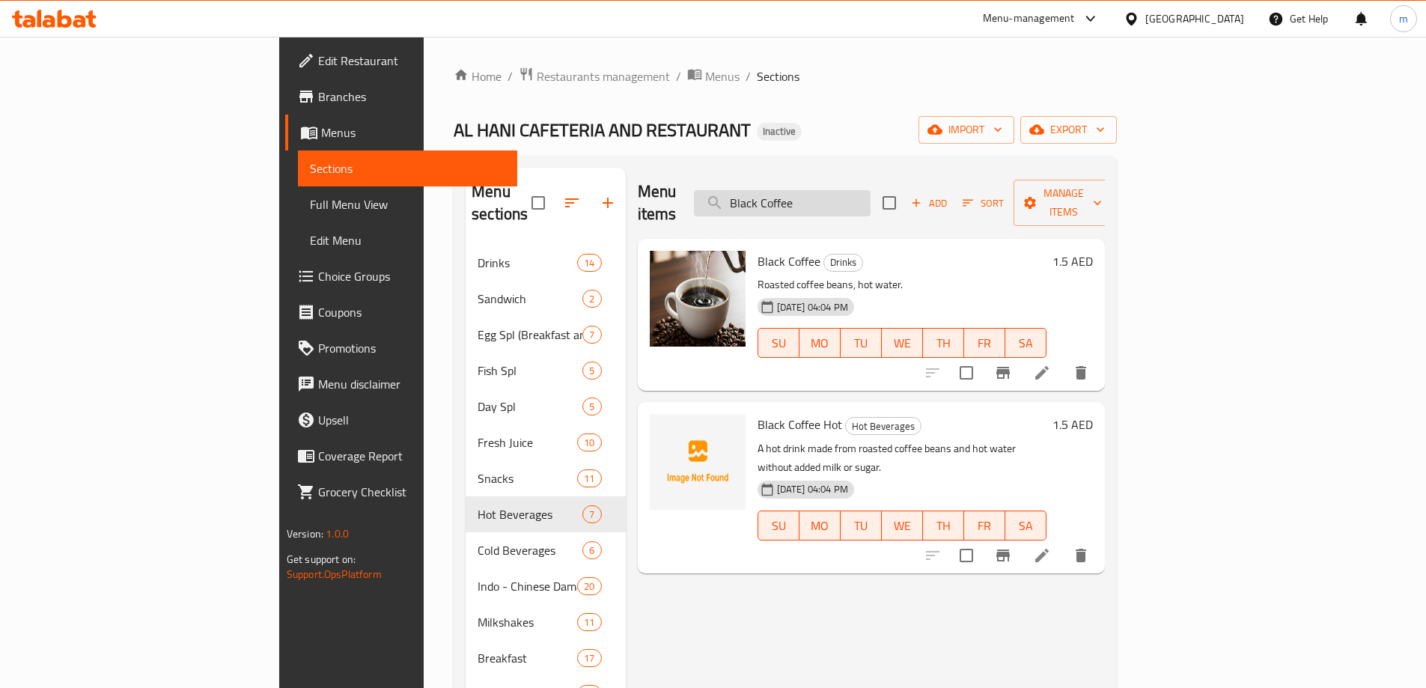
paste input "oost"
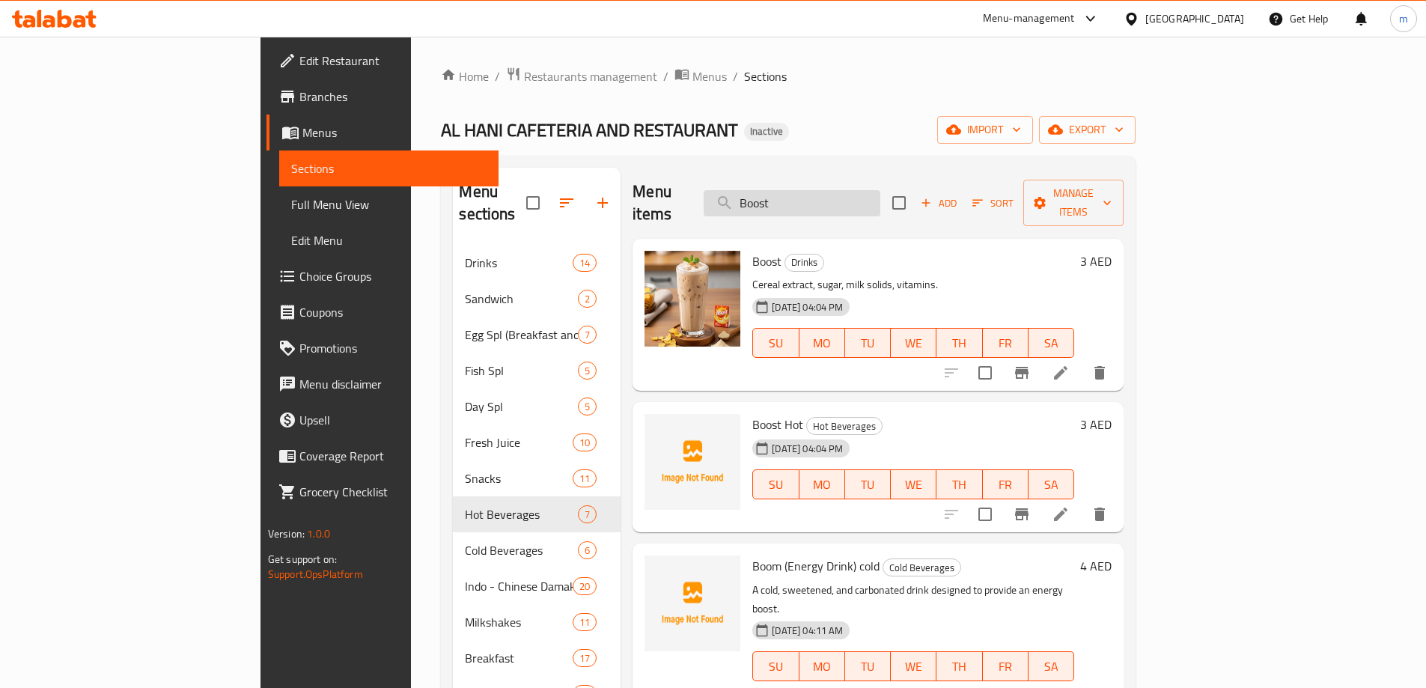
type input "Boost"
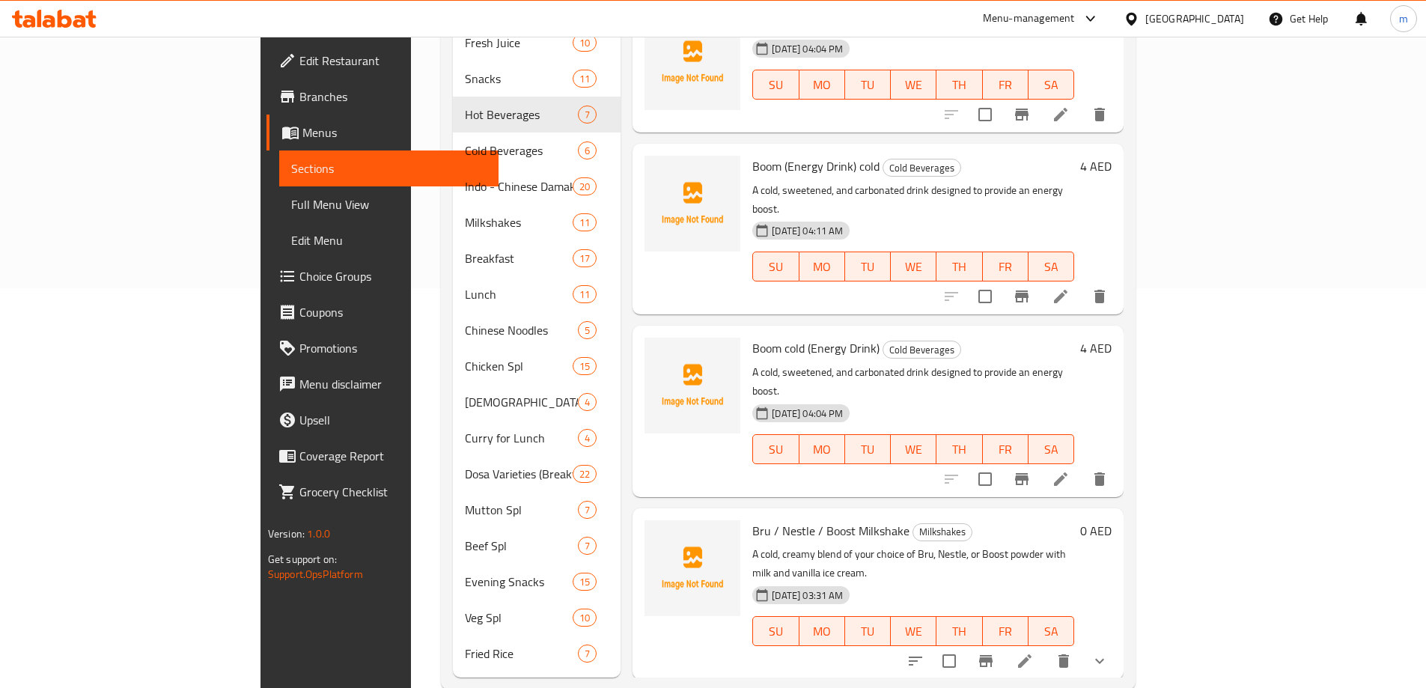
scroll to position [409, 0]
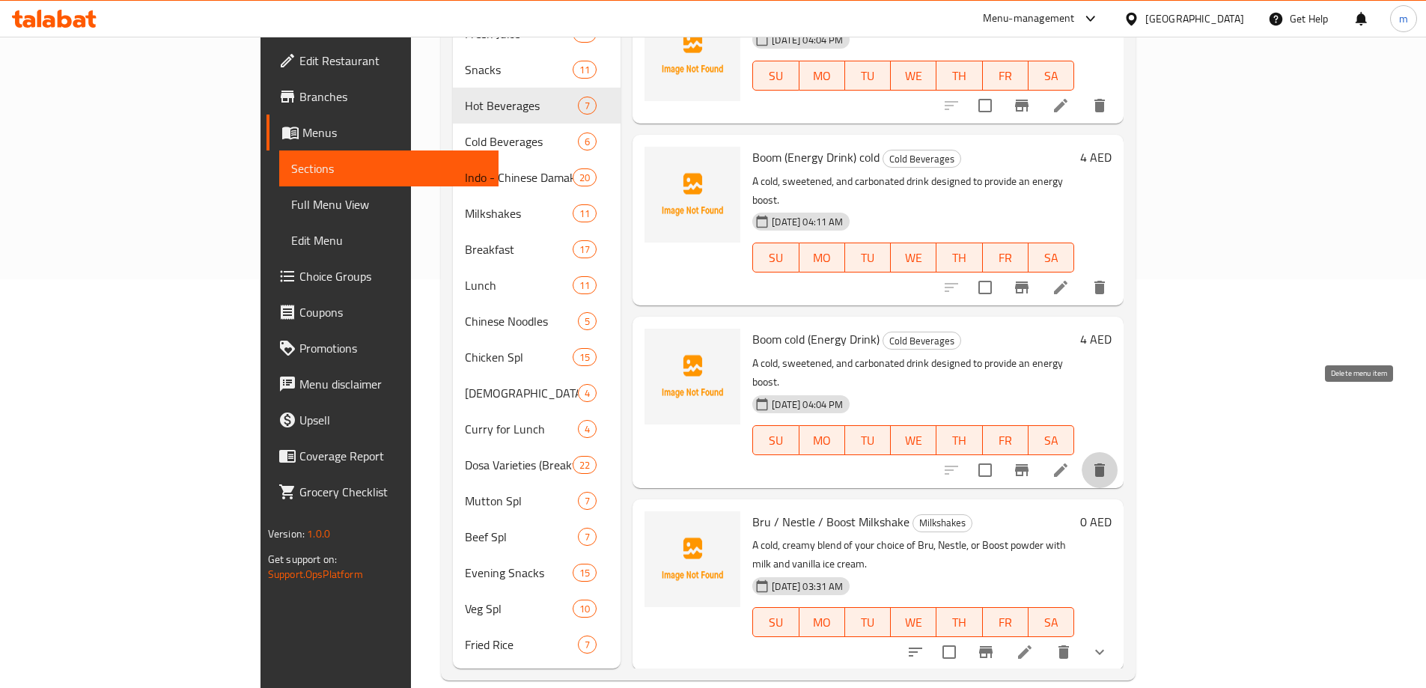
click at [1105, 463] on icon "delete" at bounding box center [1100, 469] width 10 height 13
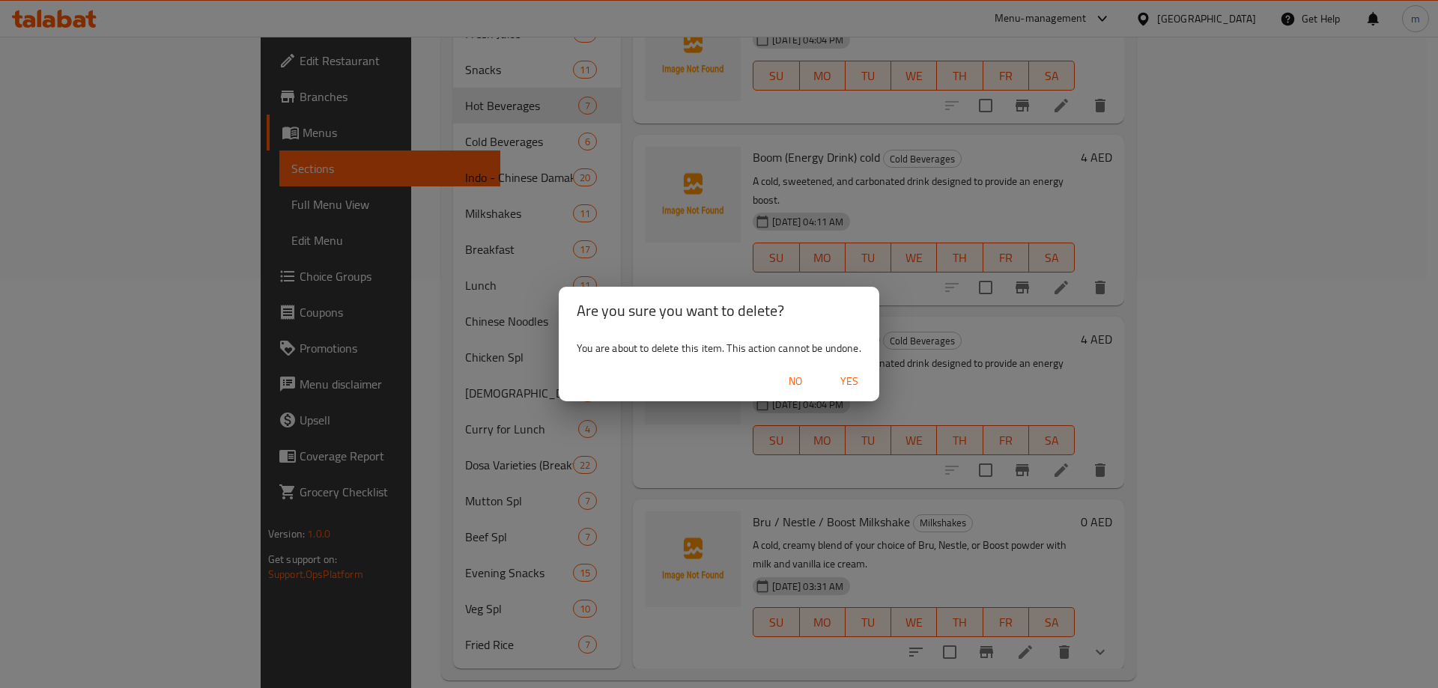
click at [858, 388] on span "Yes" at bounding box center [849, 381] width 36 height 19
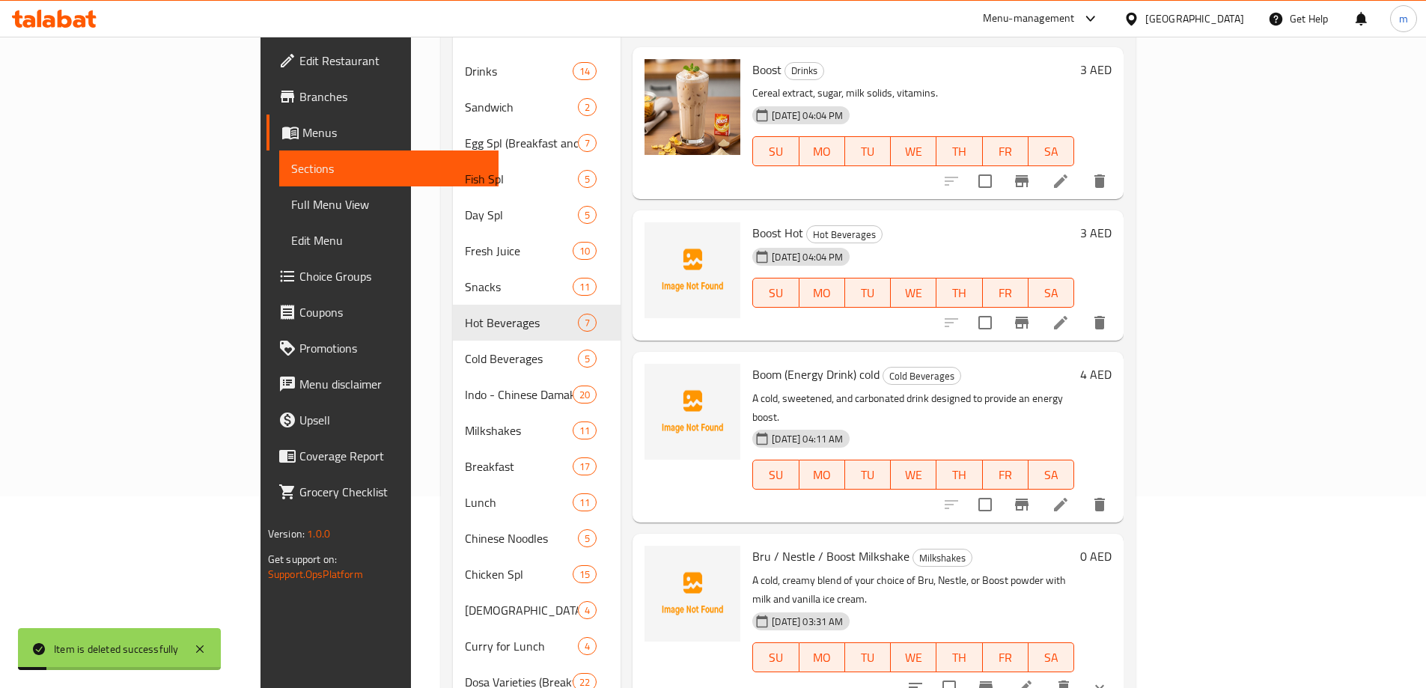
scroll to position [184, 0]
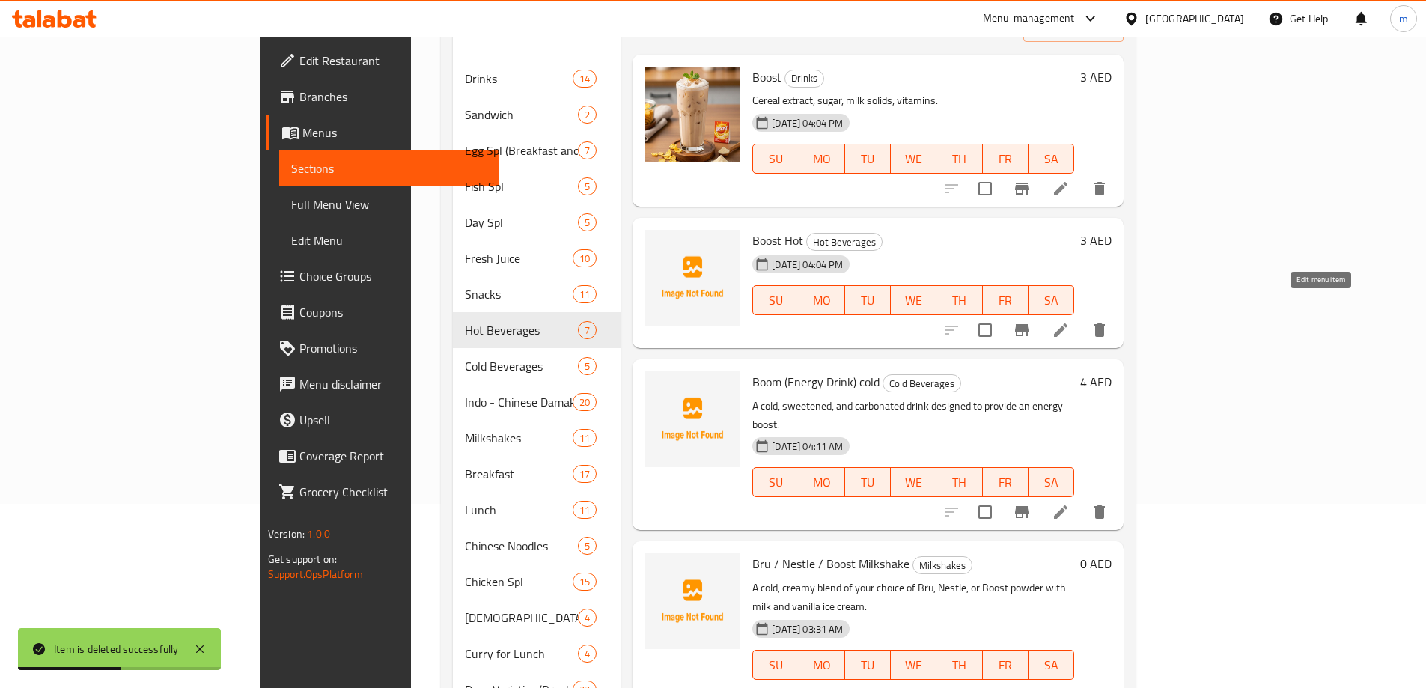
click at [1070, 321] on icon at bounding box center [1061, 330] width 18 height 18
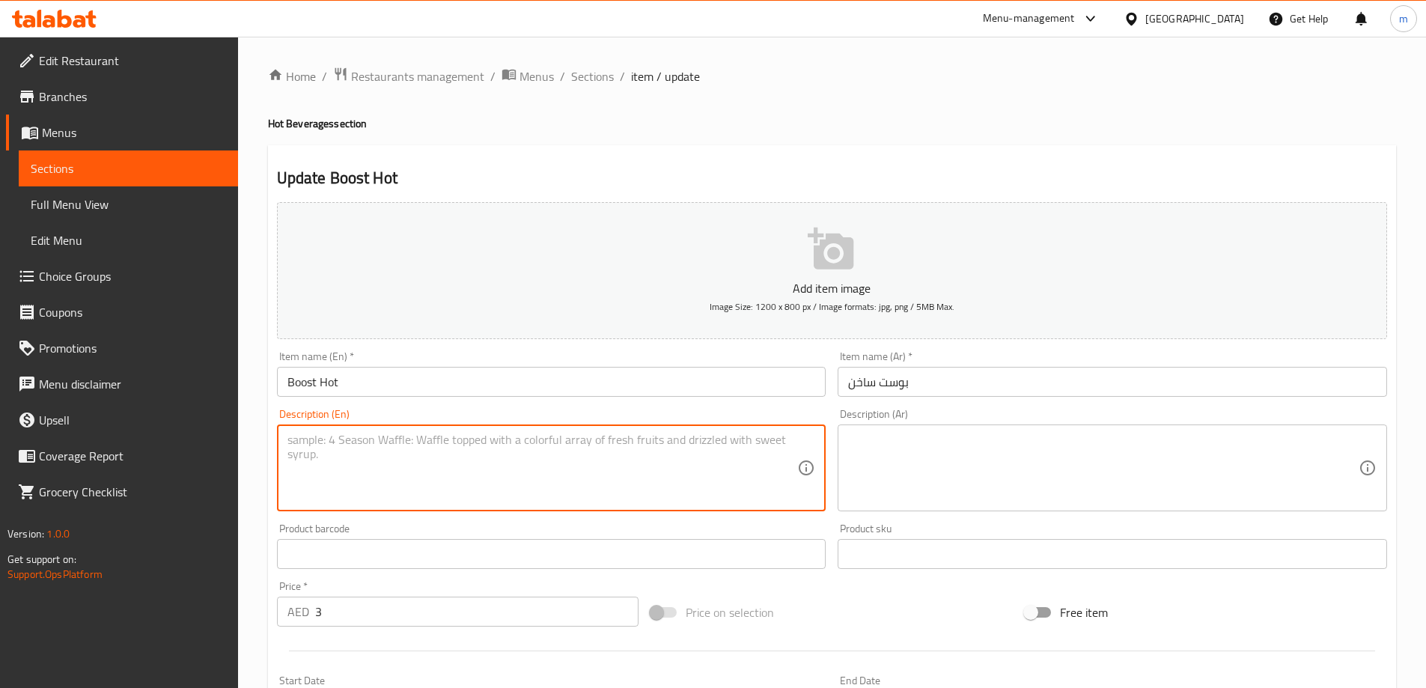
click at [466, 466] on textarea at bounding box center [543, 468] width 511 height 71
paste textarea "A hot drink made by mixing Boost powder with hot milk or water."
type textarea "A hot drink made by mixing Boost powder with hot milk or water."
click at [898, 456] on textarea at bounding box center [1103, 468] width 511 height 71
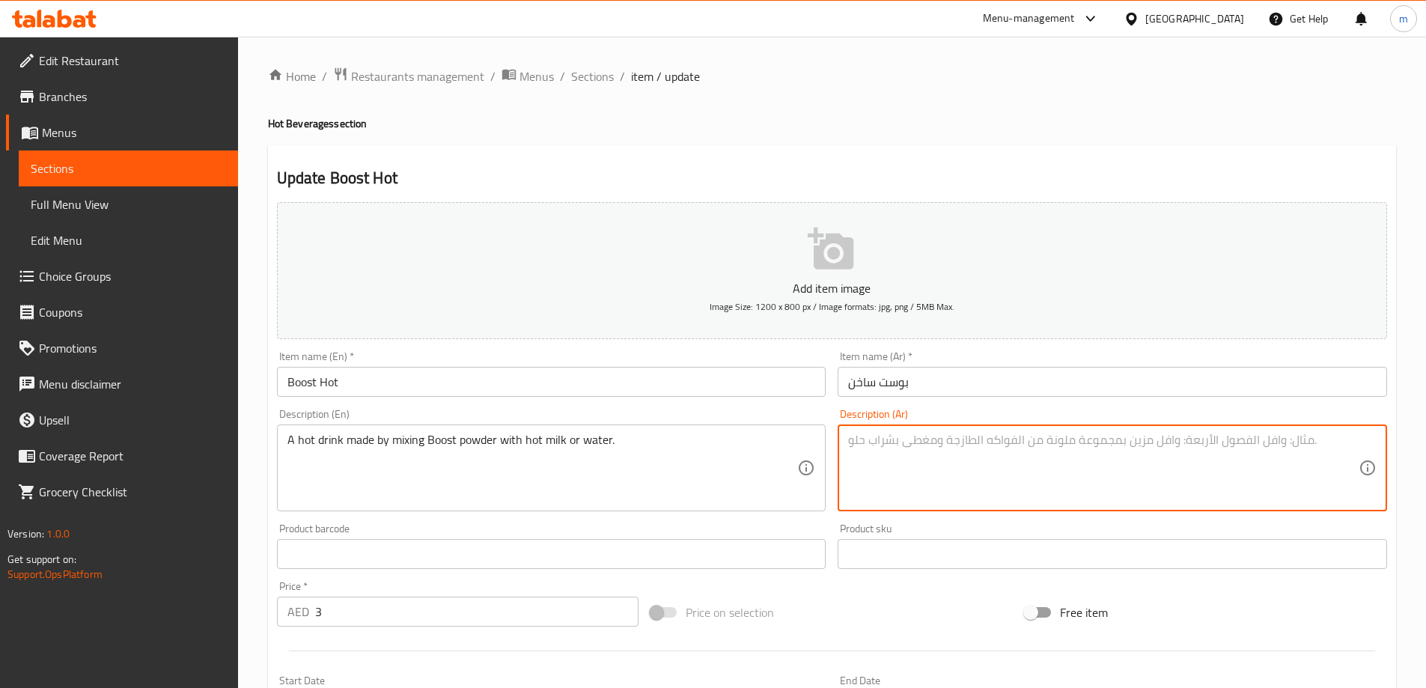
paste textarea "مشروب ساخن يتم تحضيره عن طريق خلط مسحوق بوست مع الحليب الساخن أو الماء."
click at [1008, 446] on textarea "مشروب ساخن يتم تحضيره عن طريق خلط مسحوق بوست مع الحليب الساخن أو الماء." at bounding box center [1103, 468] width 511 height 71
click at [1023, 445] on textarea "مشروب ساخن يتم تحضيره عن طريق خلط مسحوق بوست مع الحليب الساخن أو الماء." at bounding box center [1103, 468] width 511 height 71
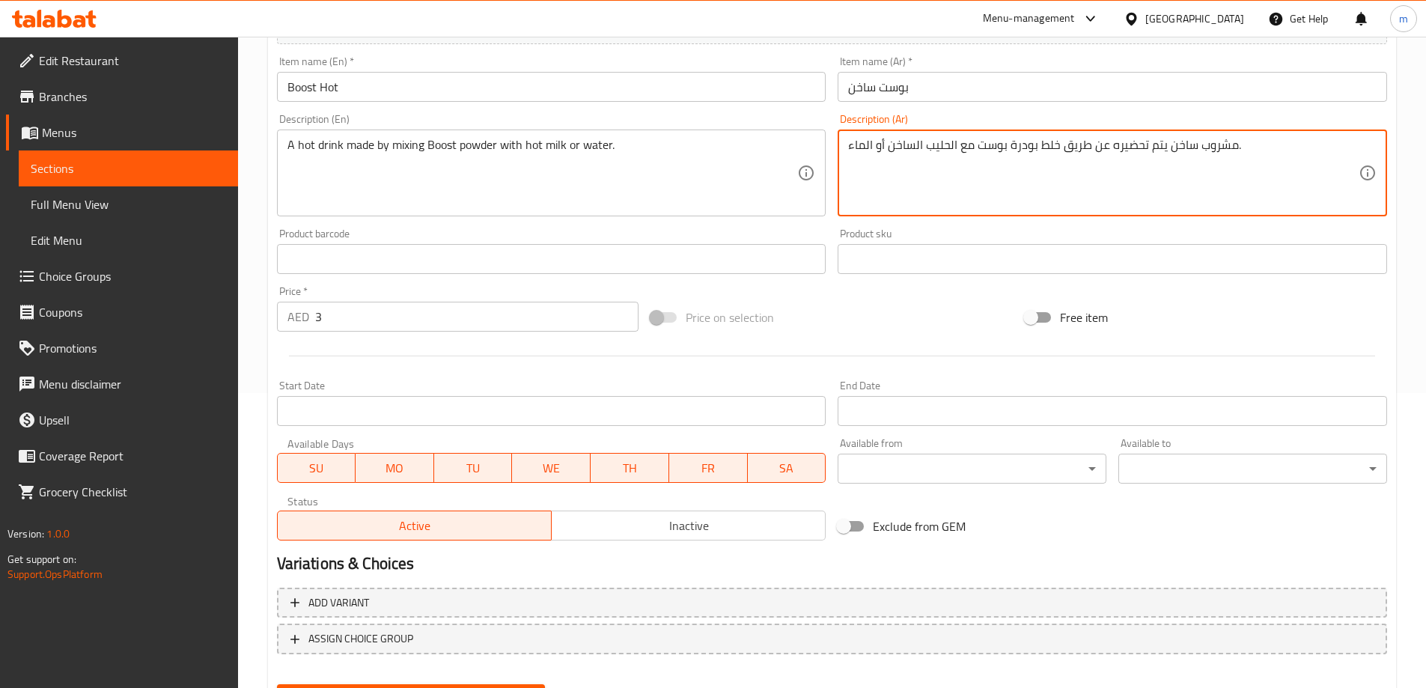
scroll to position [299, 0]
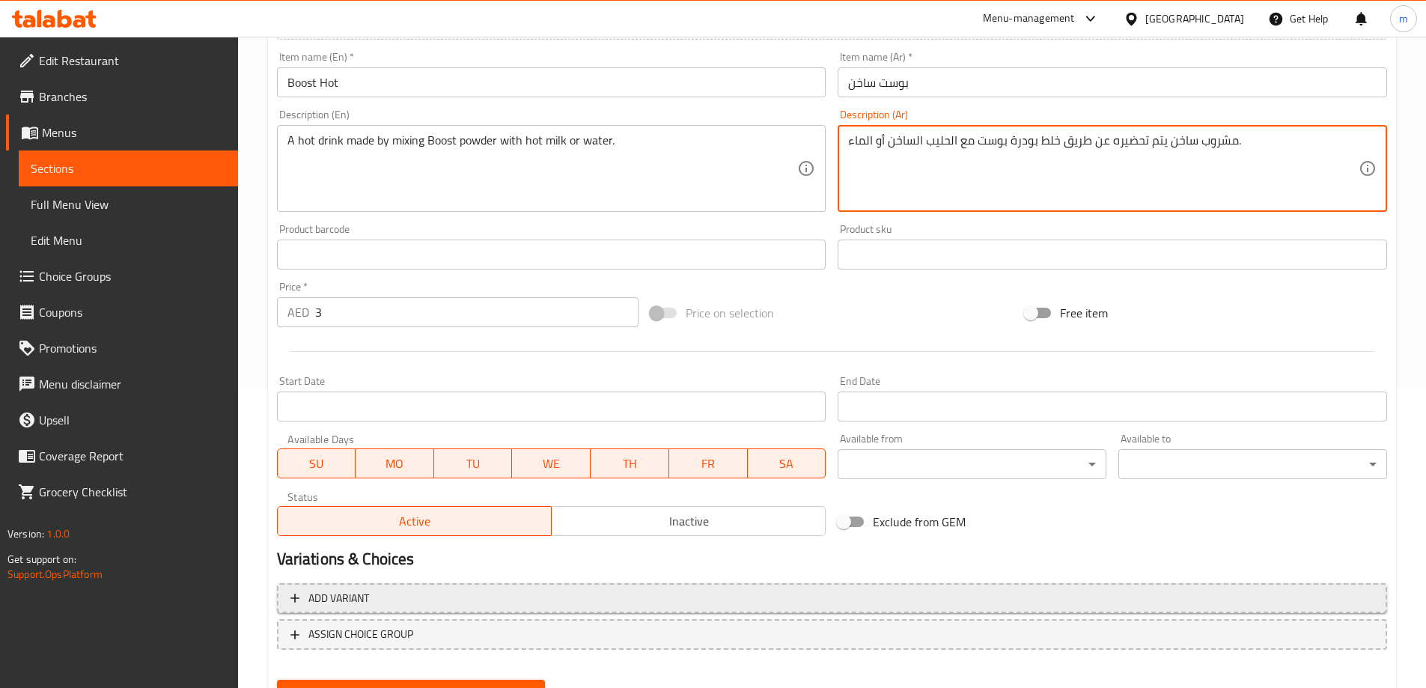
type textarea "مشروب ساخن يتم تحضيره عن طريق خلط بودرة بوست مع الحليب الساخن أو الماء."
click at [505, 598] on span "Add variant" at bounding box center [832, 598] width 1083 height 19
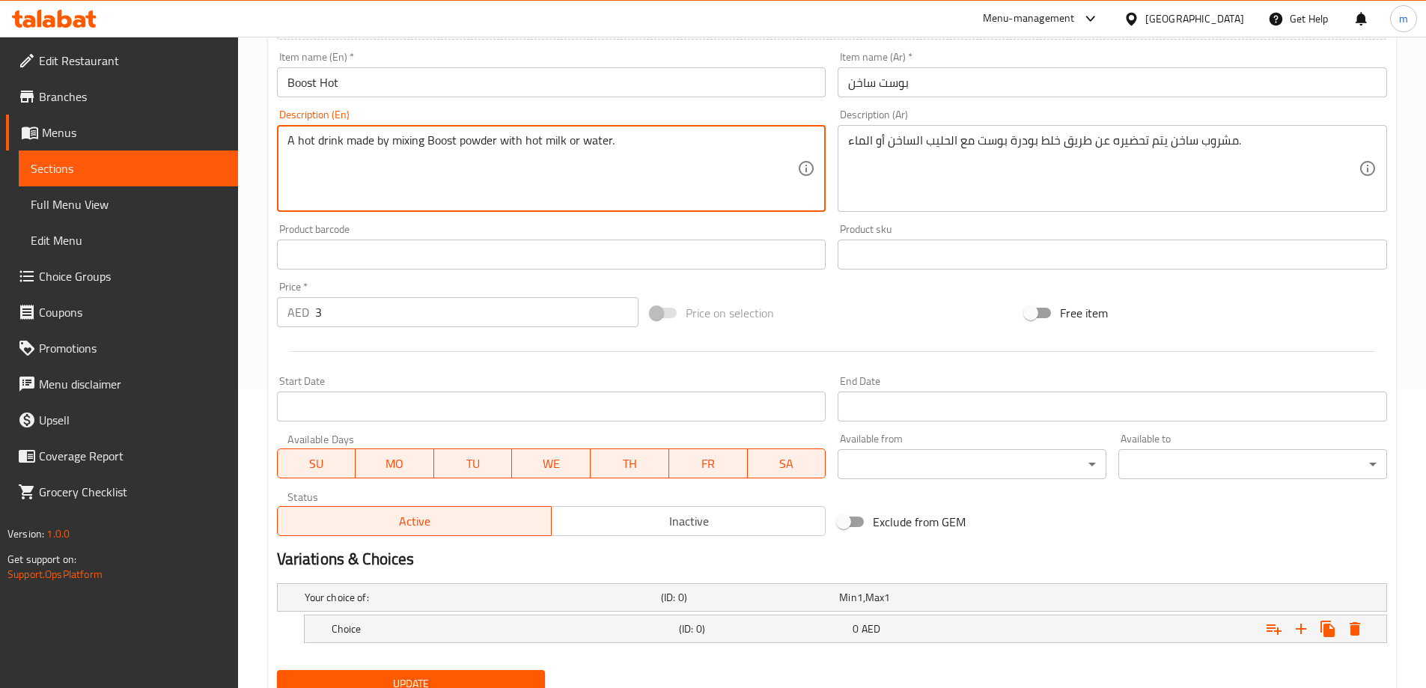
drag, startPoint x: 524, startPoint y: 146, endPoint x: 561, endPoint y: 162, distance: 39.9
click at [414, 617] on div "Choice (ID: 0) 0 AED" at bounding box center [850, 628] width 1043 height 33
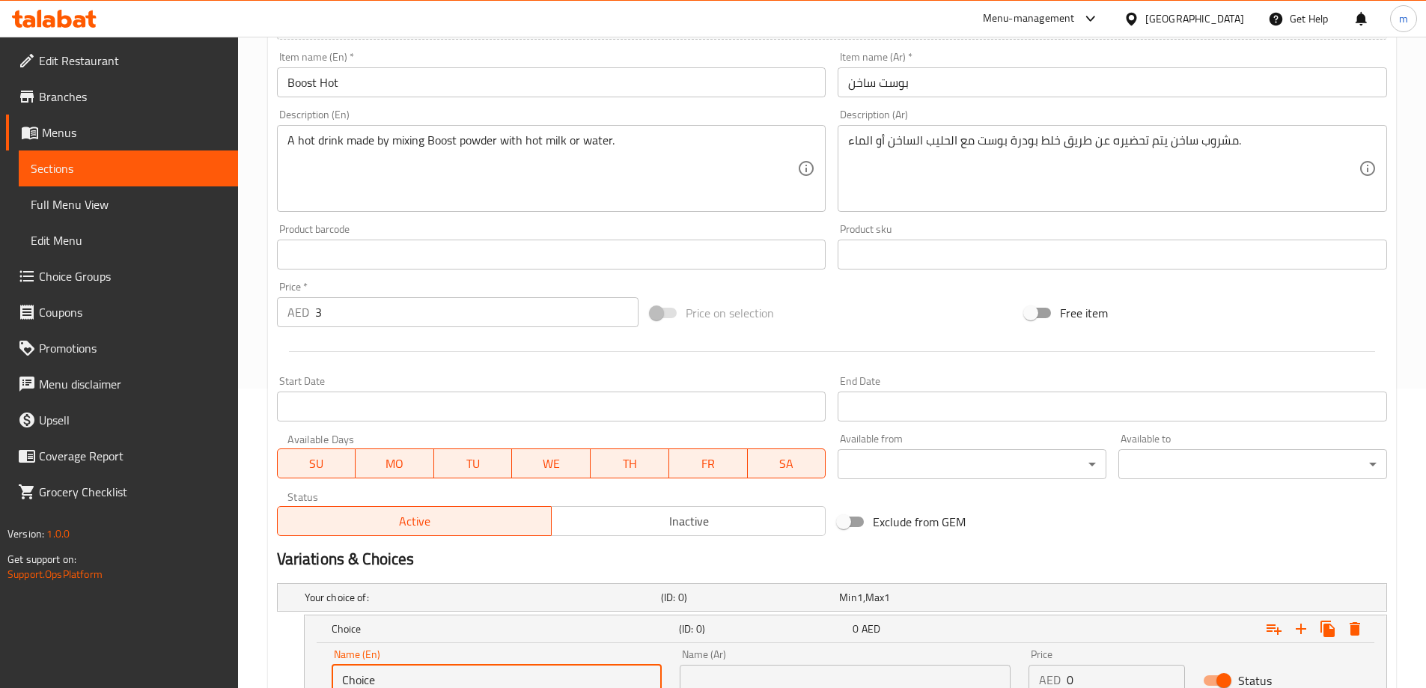
click at [386, 675] on input "Choice" at bounding box center [497, 680] width 331 height 30
paste input "hot milk"
type input "hot milk"
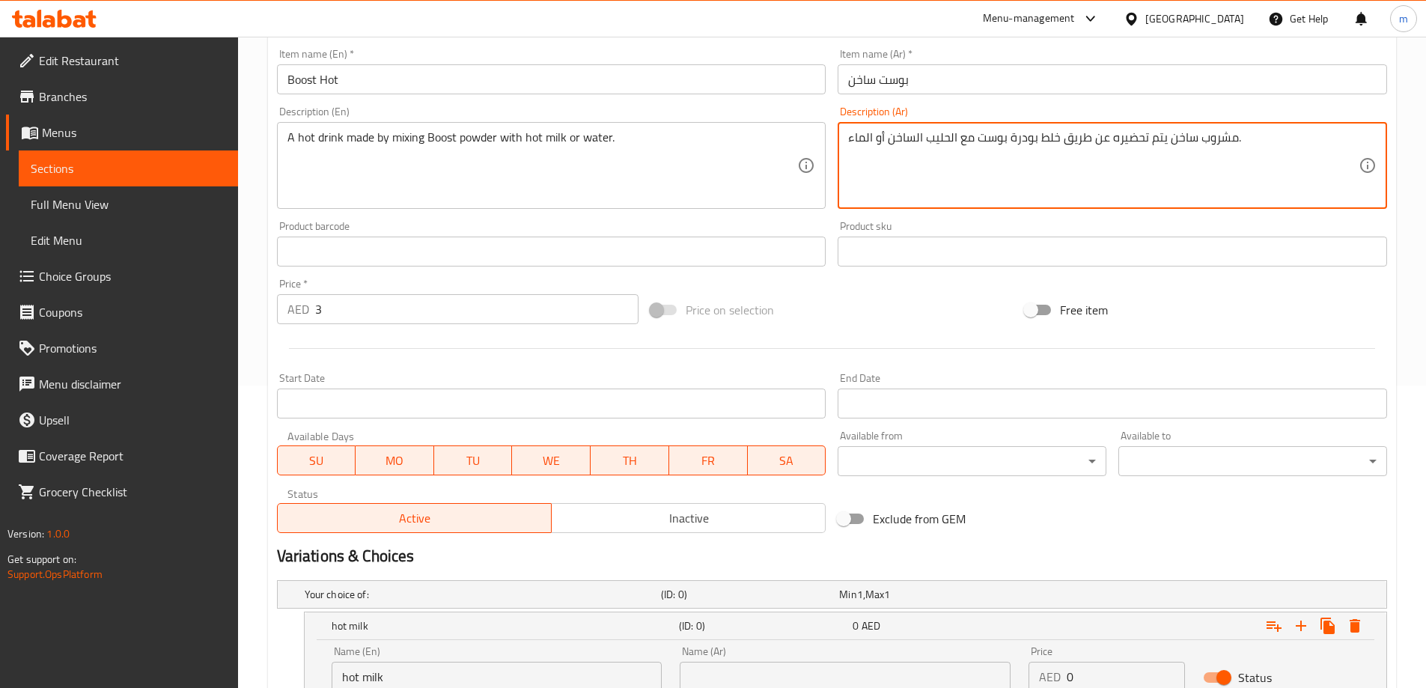
drag, startPoint x: 886, startPoint y: 145, endPoint x: 958, endPoint y: 151, distance: 71.4
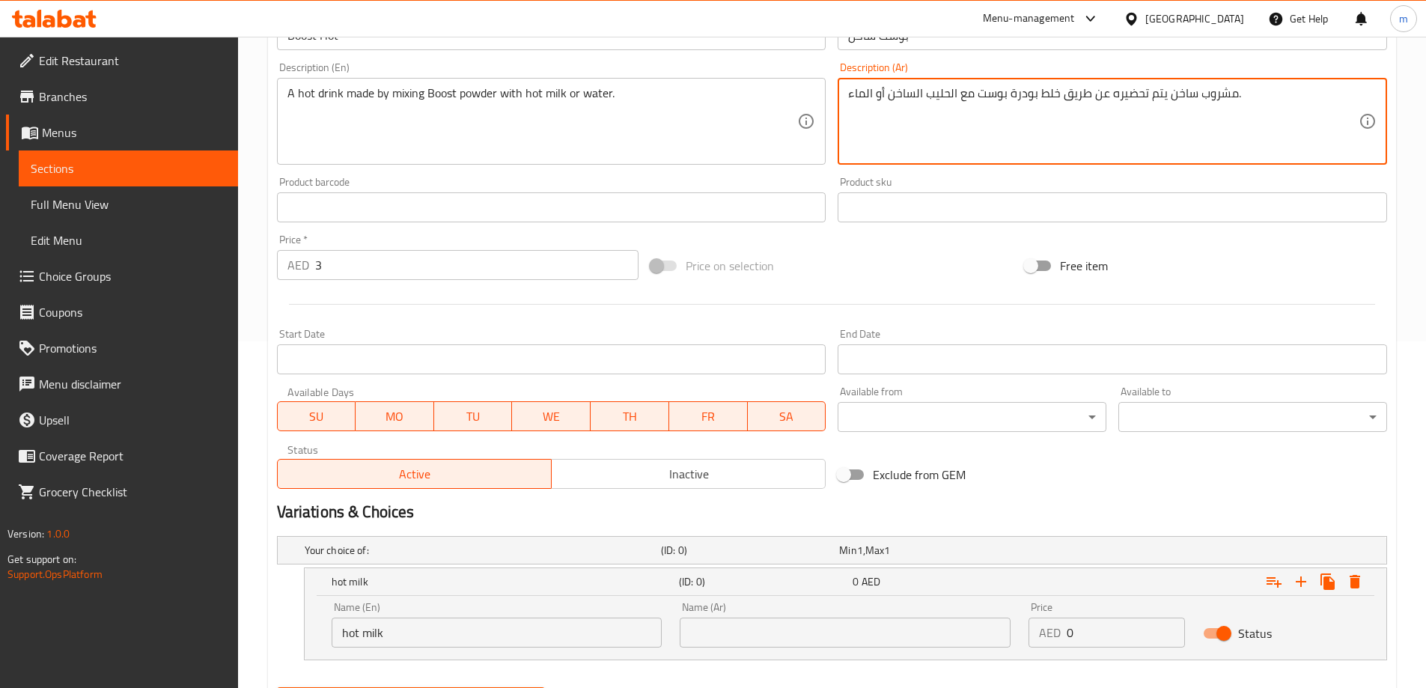
scroll to position [425, 0]
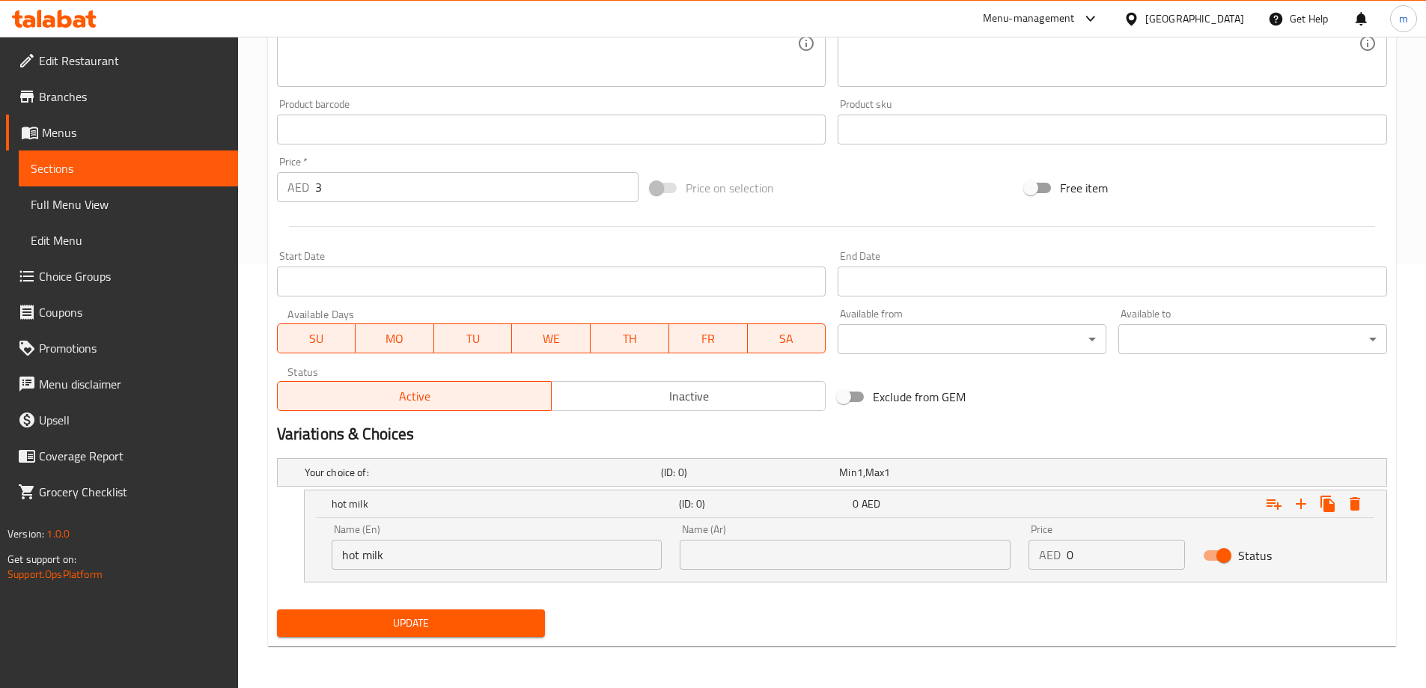
click at [819, 538] on div "Name (Ar) Name (Ar)" at bounding box center [845, 547] width 331 height 46
click at [824, 552] on input "text" at bounding box center [845, 555] width 331 height 30
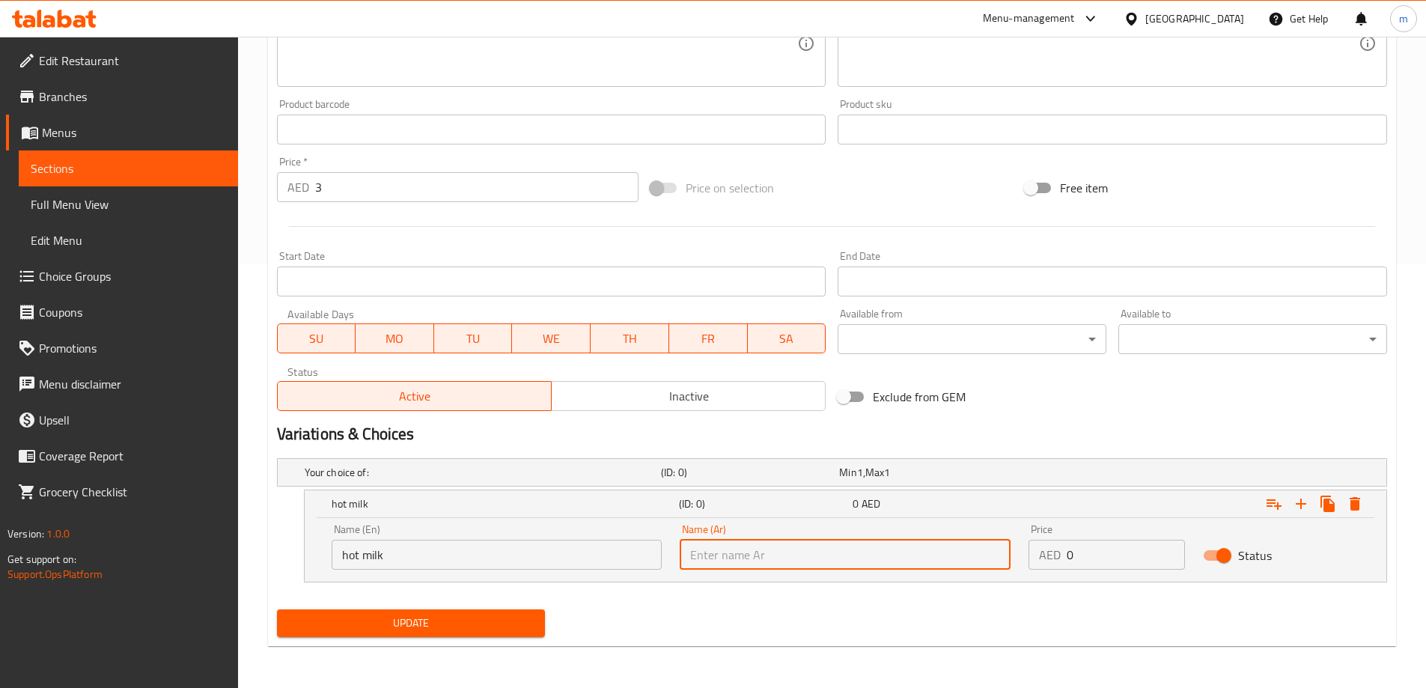
paste input "الحليب الساخن"
type input "الحليب الساخن"
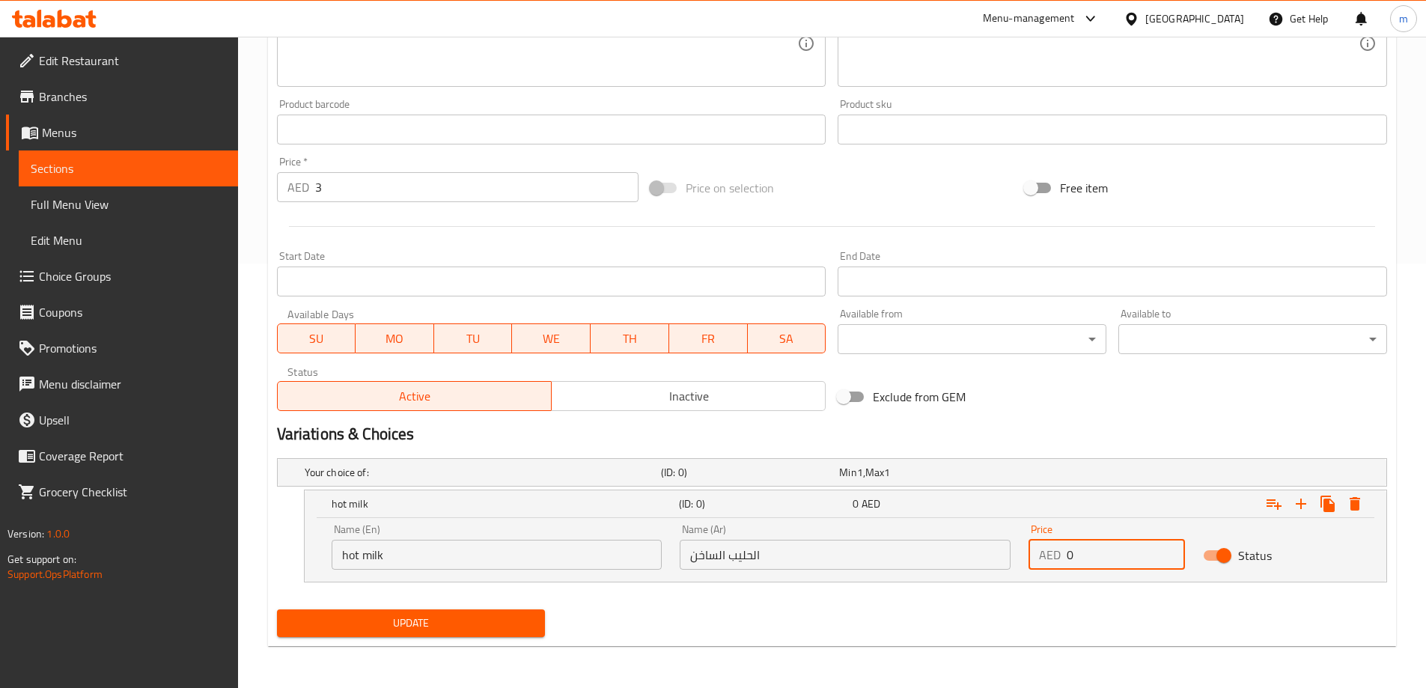
drag, startPoint x: 1072, startPoint y: 557, endPoint x: 1062, endPoint y: 559, distance: 10.7
click at [1062, 559] on div "AED 0 Price" at bounding box center [1107, 555] width 156 height 30
type input "3"
click at [1297, 498] on icon "Expand" at bounding box center [1301, 504] width 18 height 18
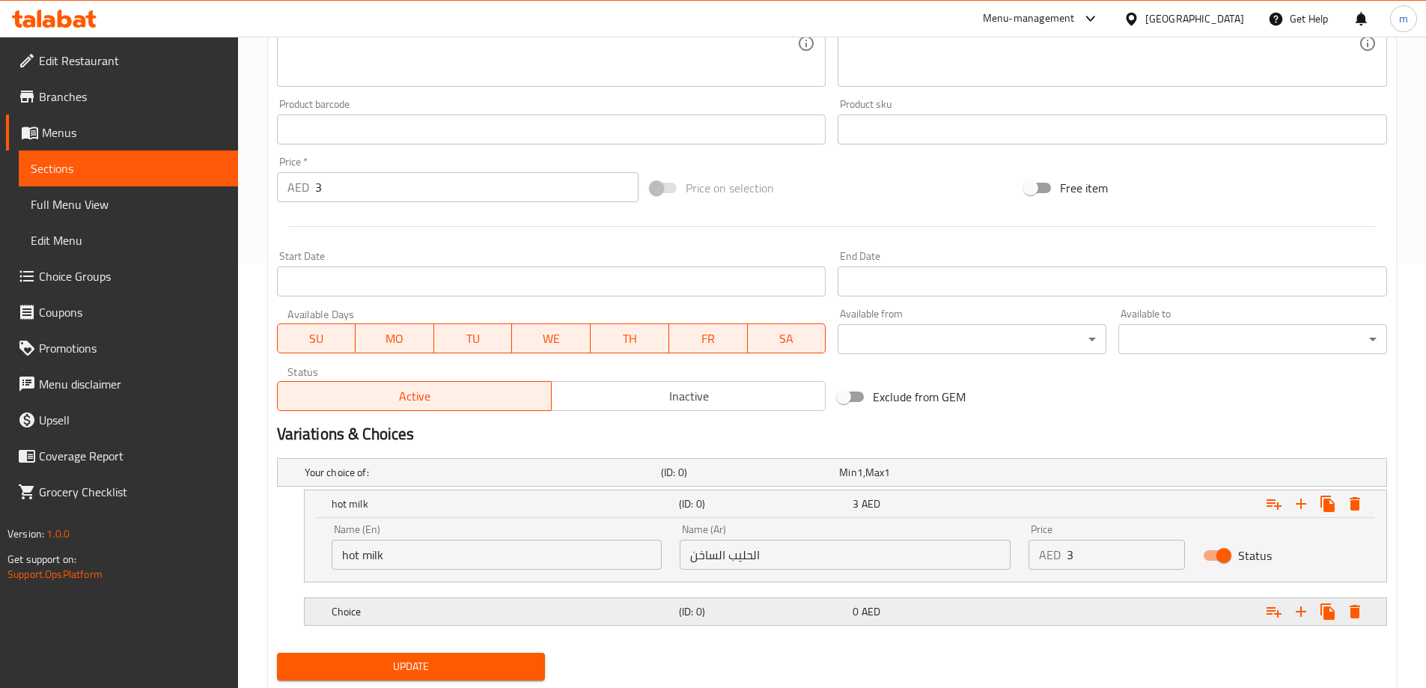
click at [401, 618] on h5 "Choice" at bounding box center [502, 611] width 341 height 15
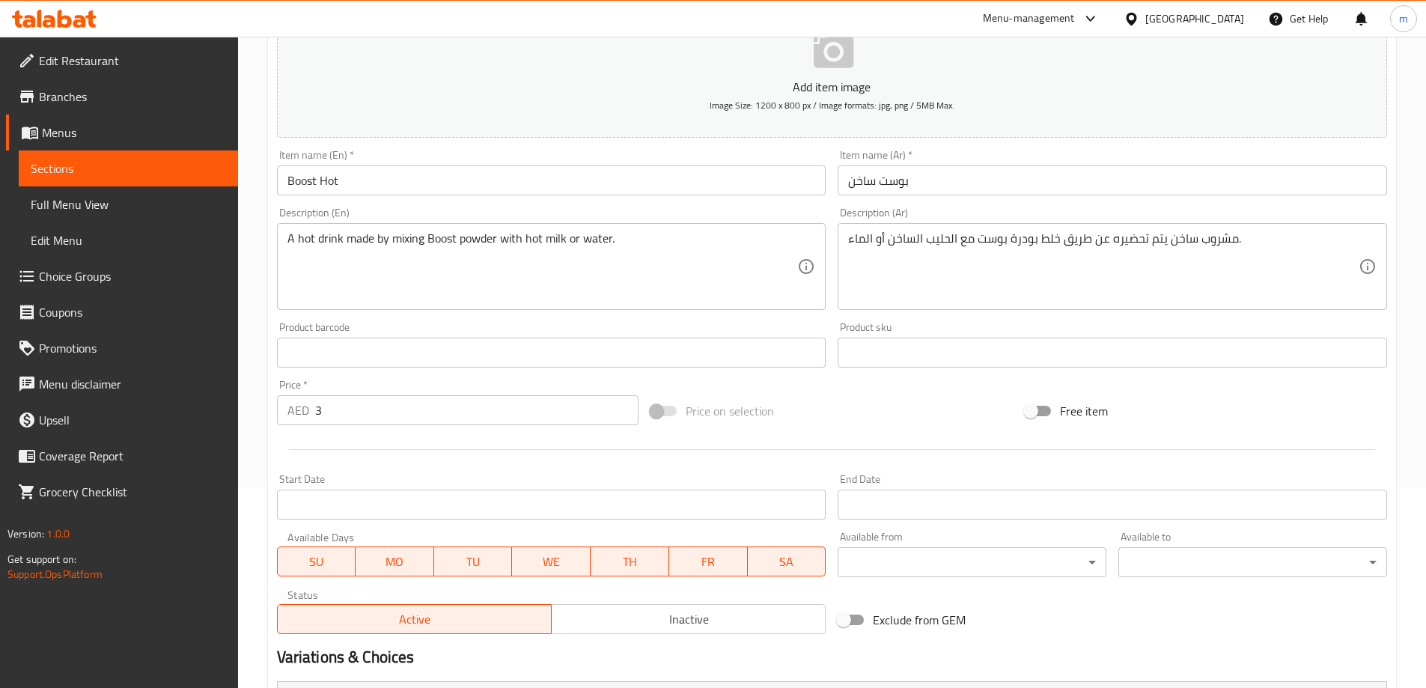
scroll to position [200, 0]
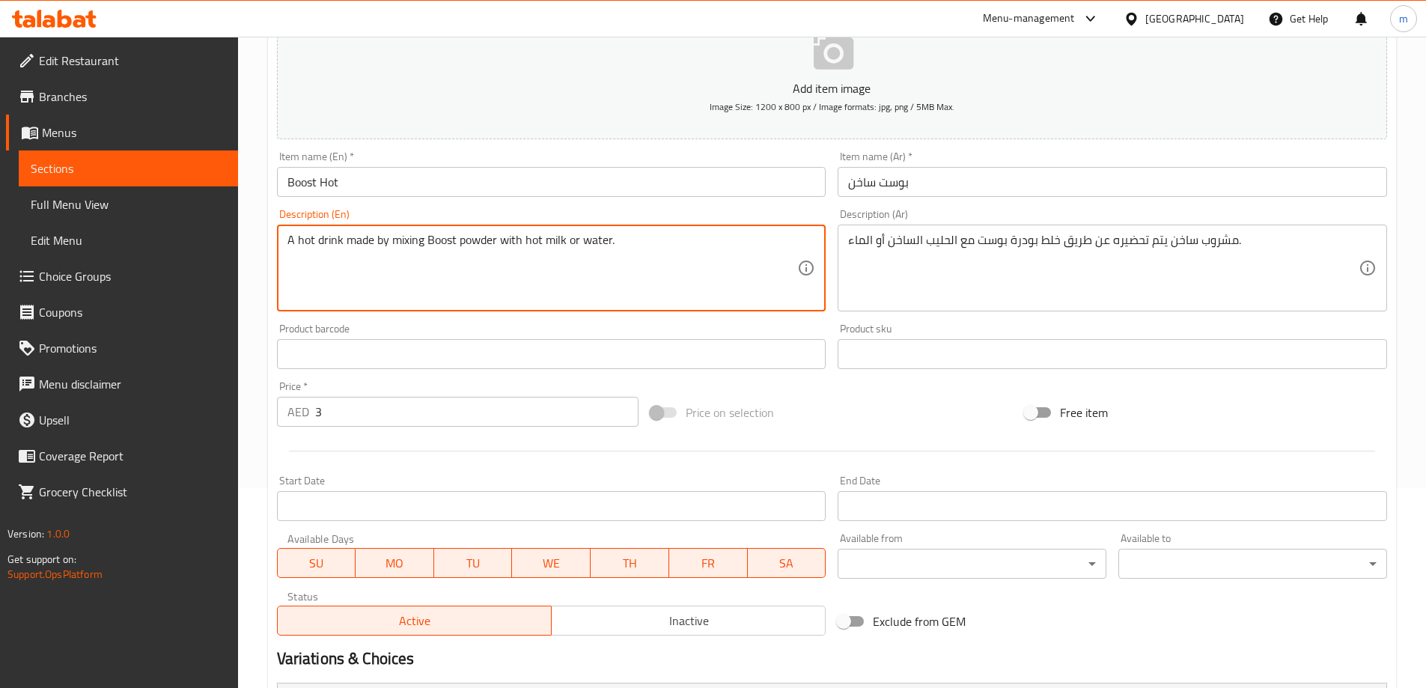
click at [531, 246] on textarea "A hot drink made by mixing Boost powder with hot milk or water." at bounding box center [543, 268] width 511 height 71
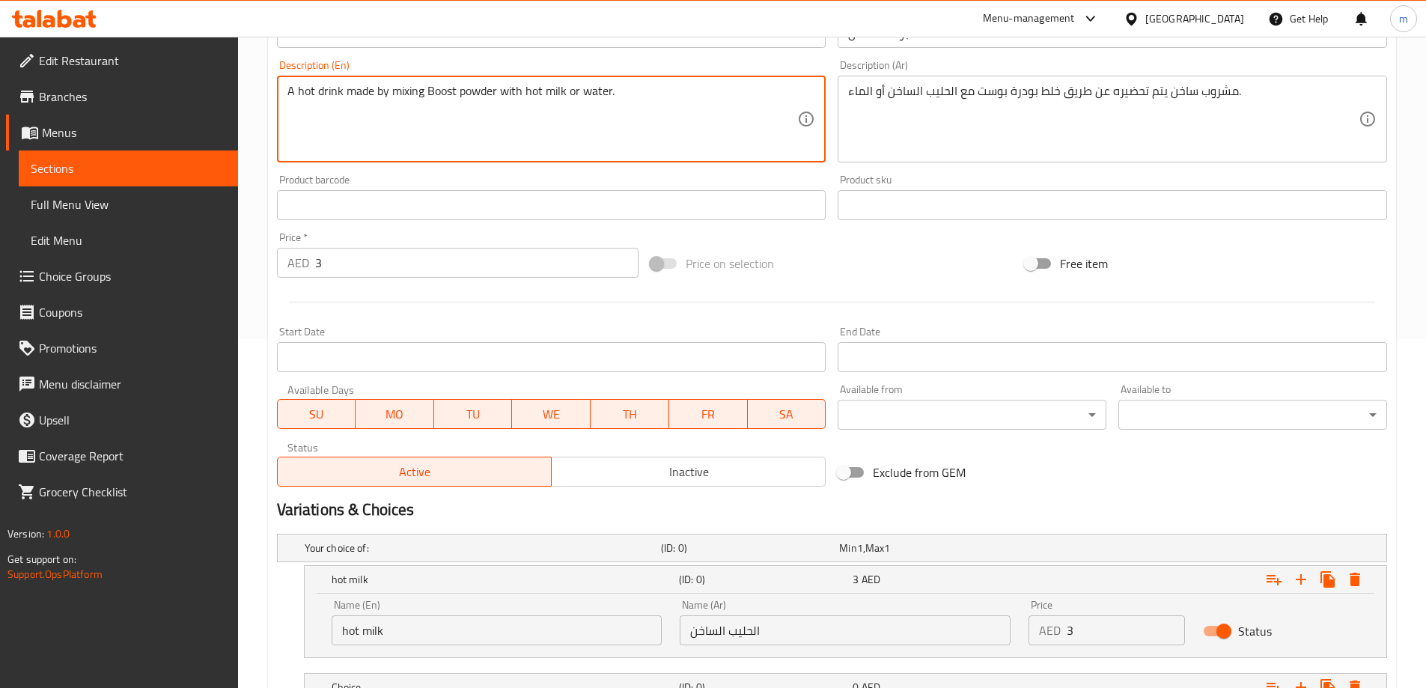
scroll to position [499, 0]
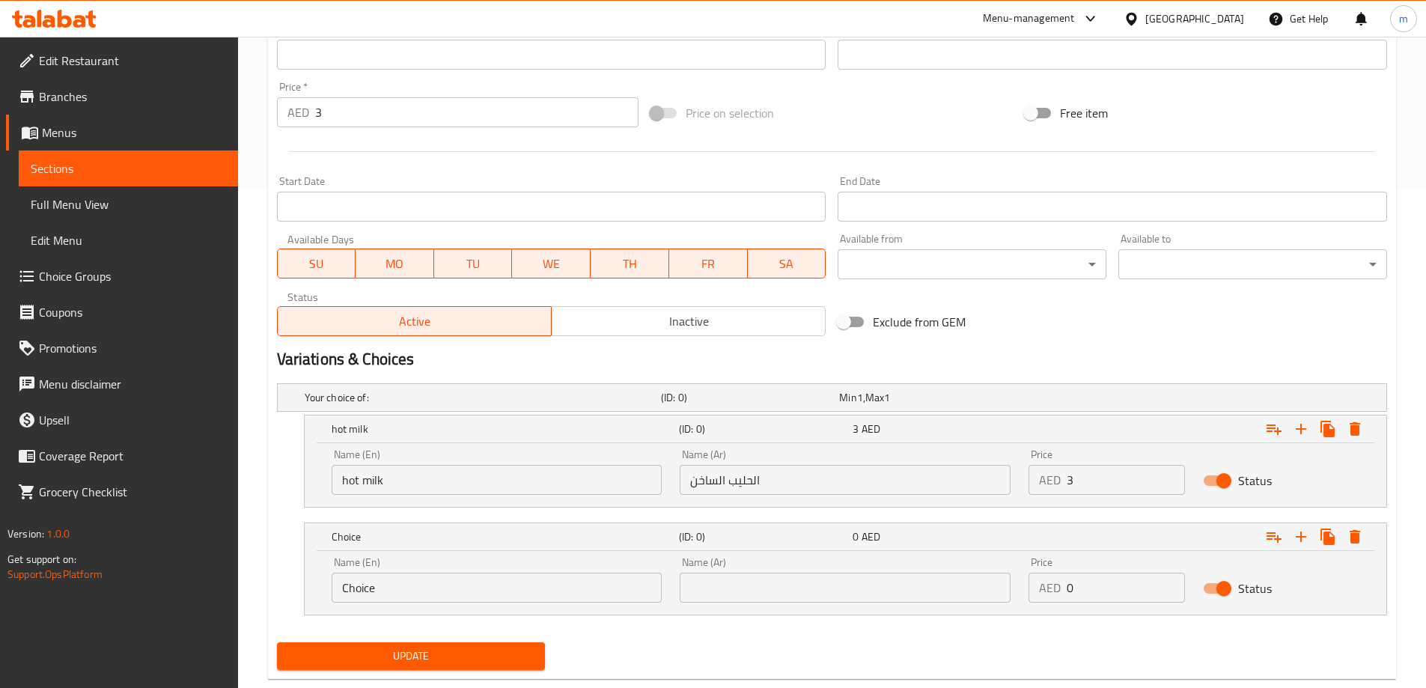
click at [362, 591] on input "Choice" at bounding box center [497, 588] width 331 height 30
click at [363, 591] on input "Choice" at bounding box center [497, 588] width 331 height 30
paste input "hot"
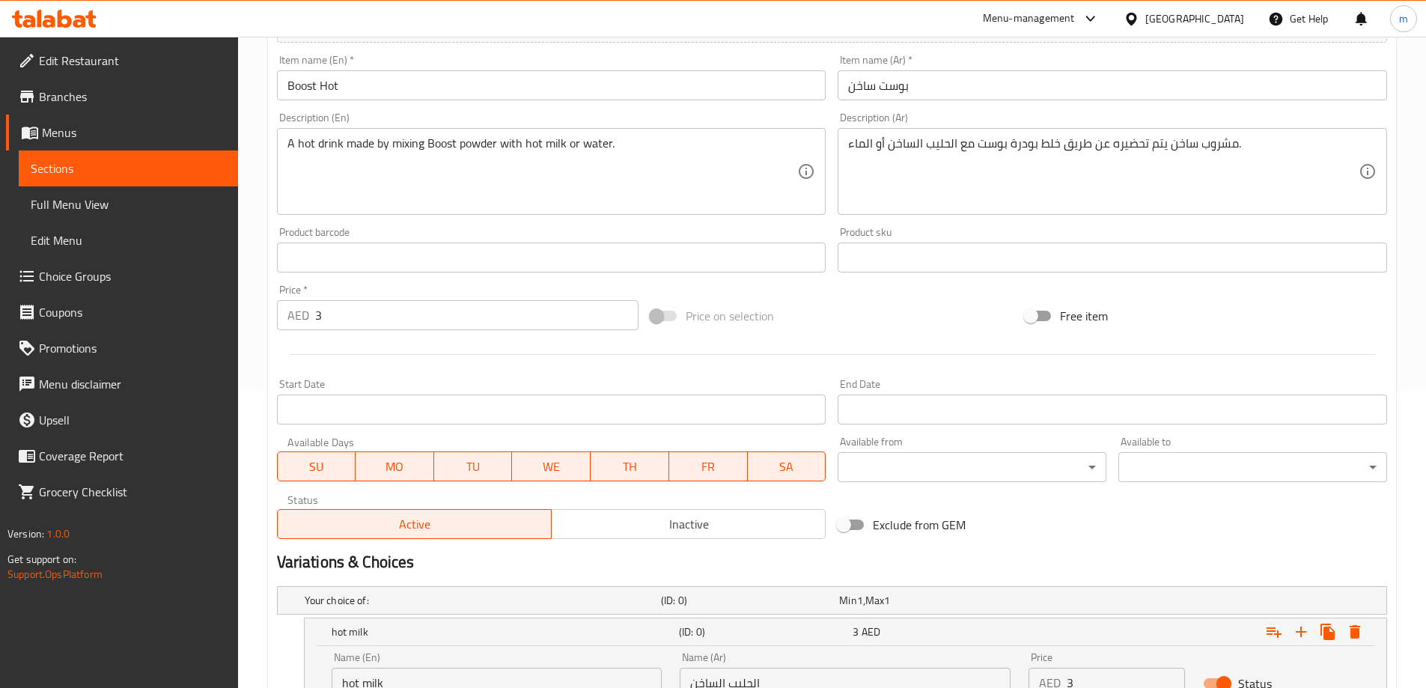
scroll to position [275, 0]
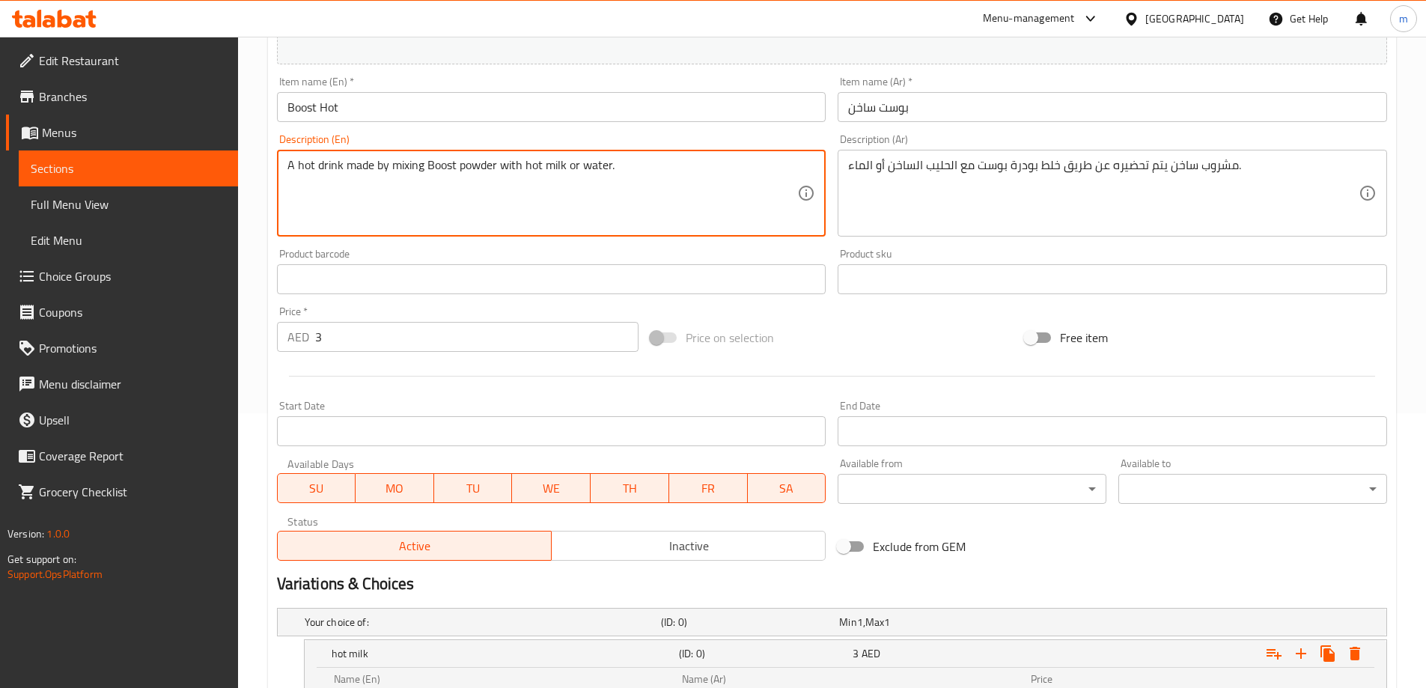
click at [586, 168] on textarea "A hot drink made by mixing Boost powder with hot milk or water." at bounding box center [543, 193] width 511 height 71
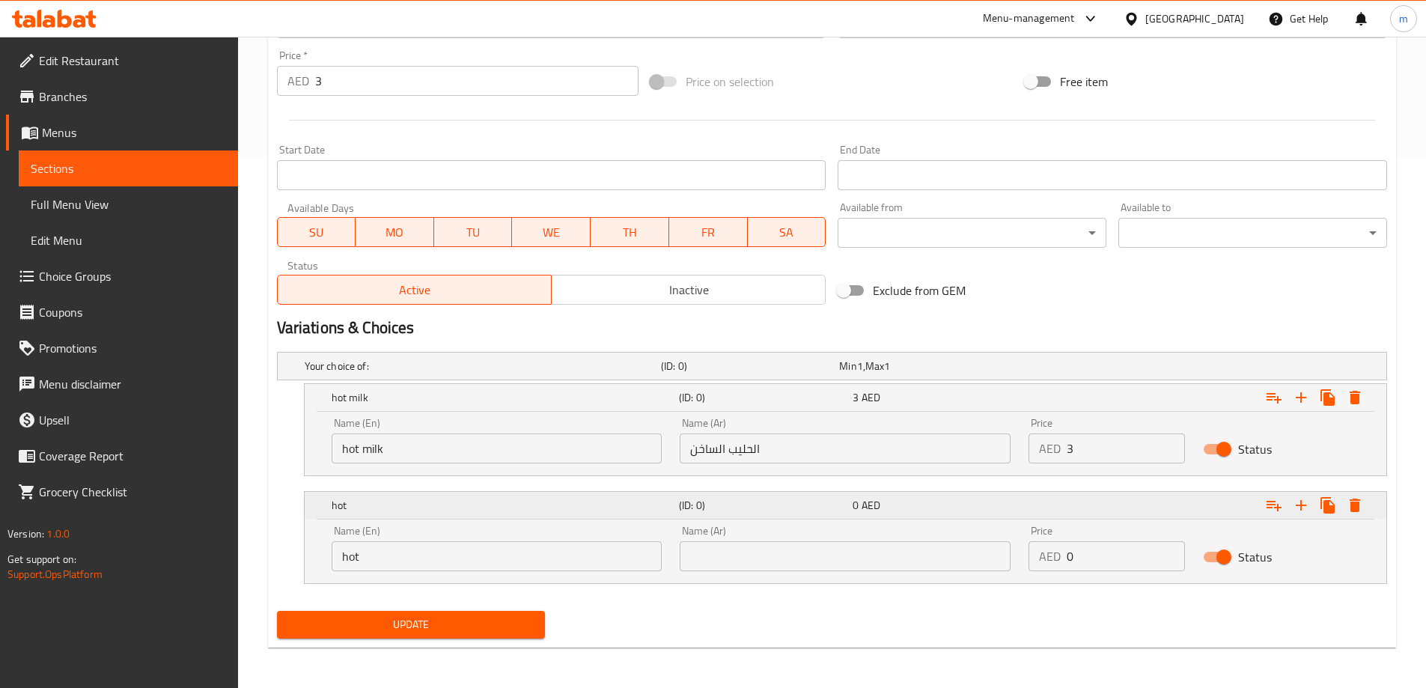
scroll to position [532, 0]
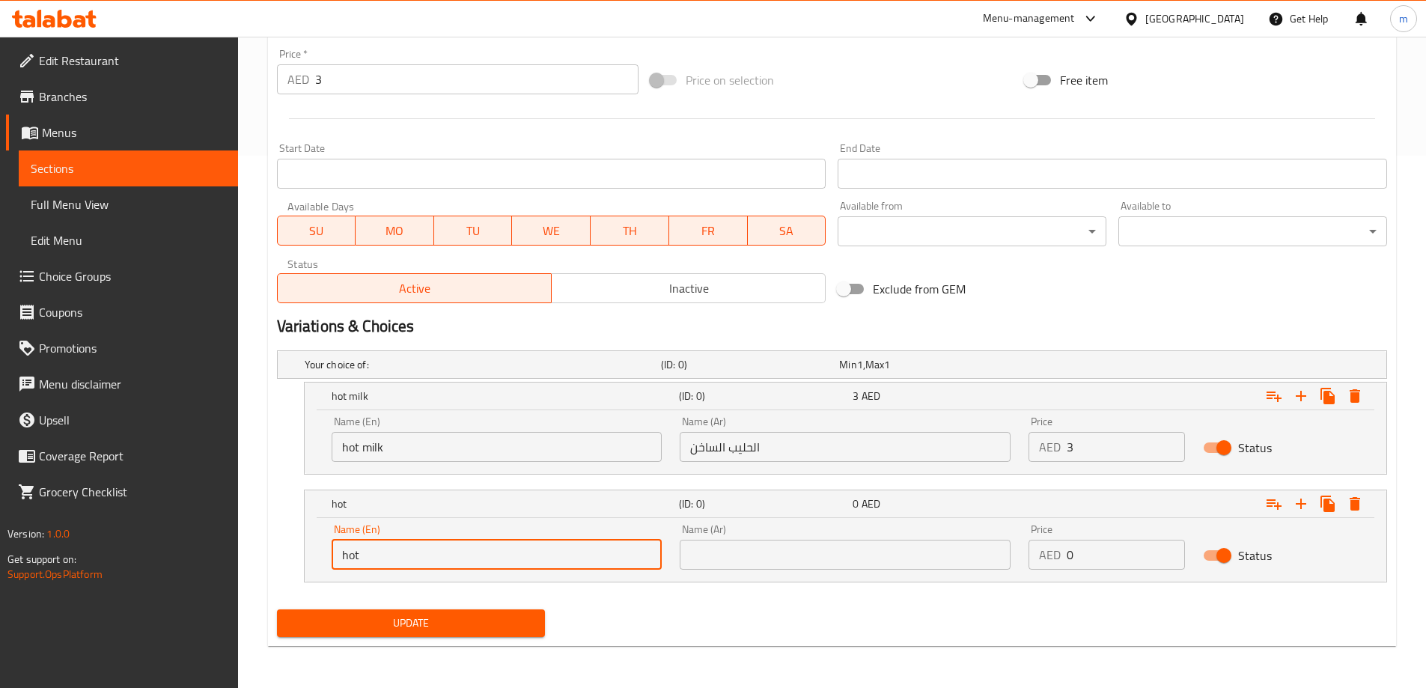
click at [419, 562] on input "hot" at bounding box center [497, 555] width 331 height 30
paste input "water"
click at [347, 556] on input "hot water" at bounding box center [497, 555] width 331 height 30
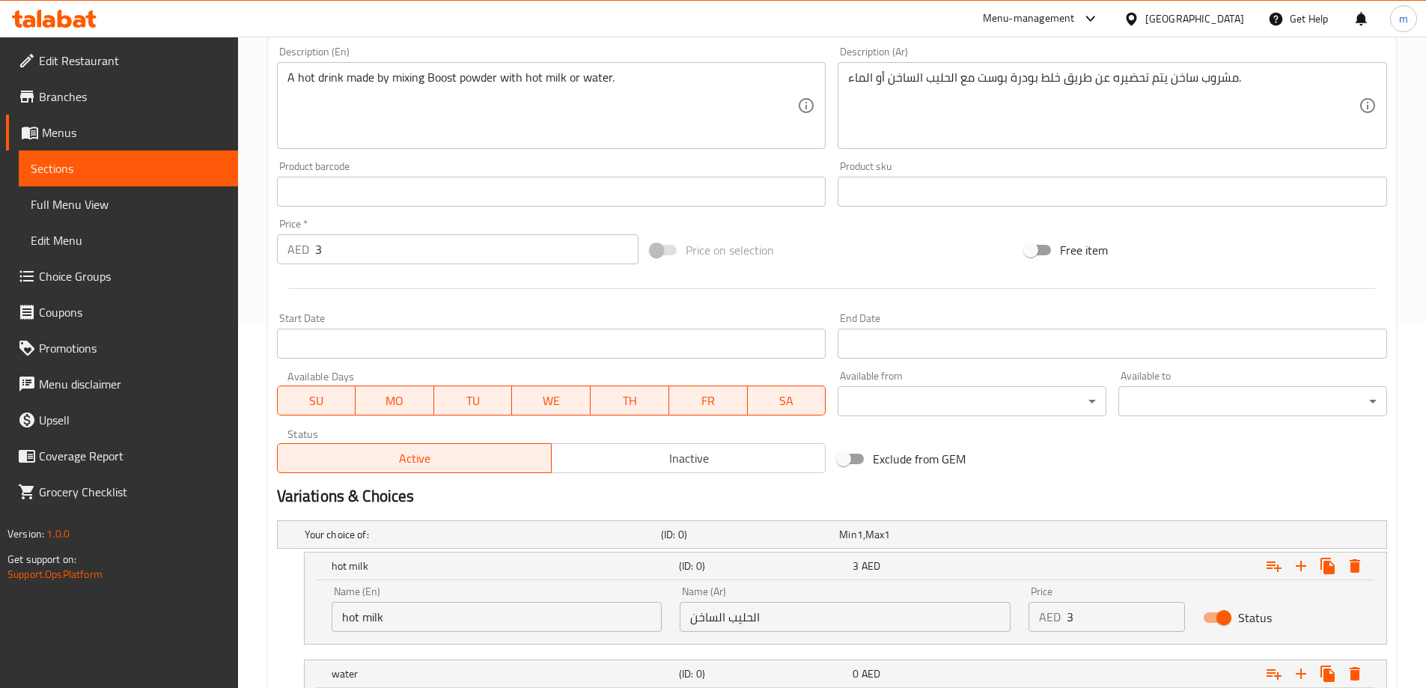
scroll to position [308, 0]
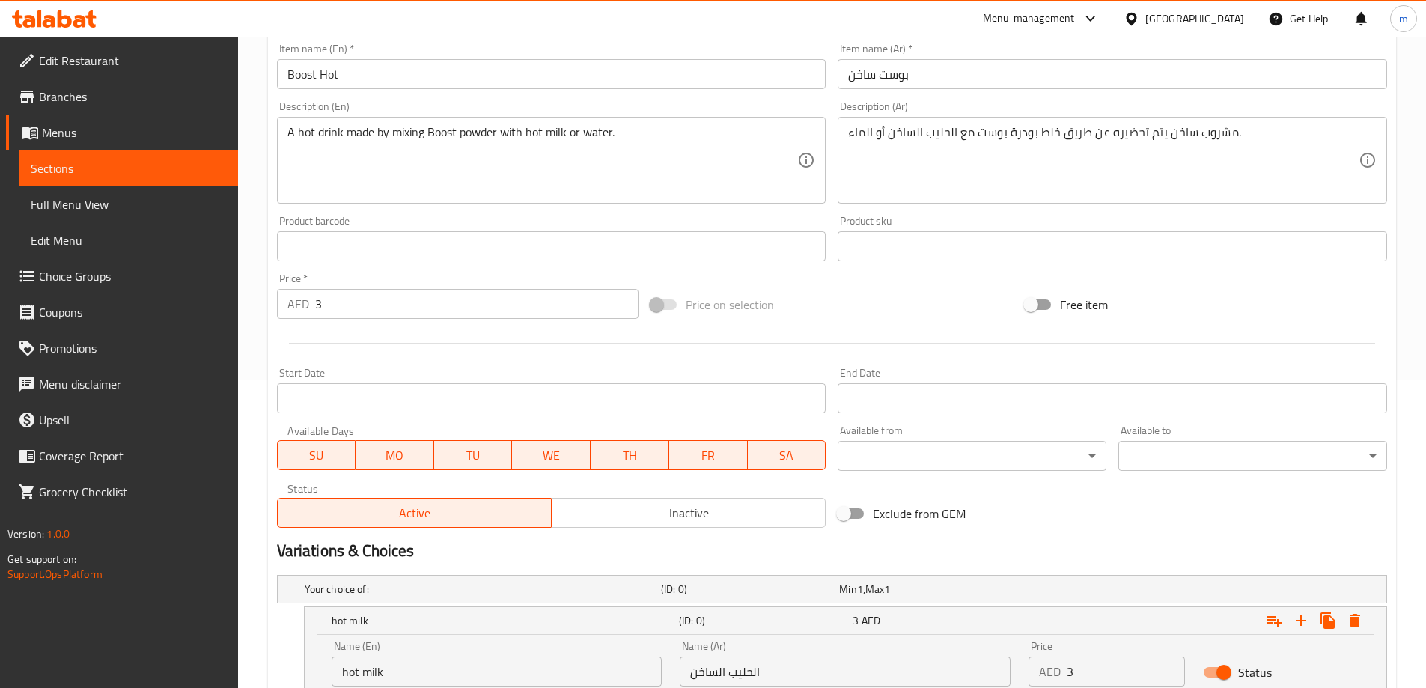
type input "water"
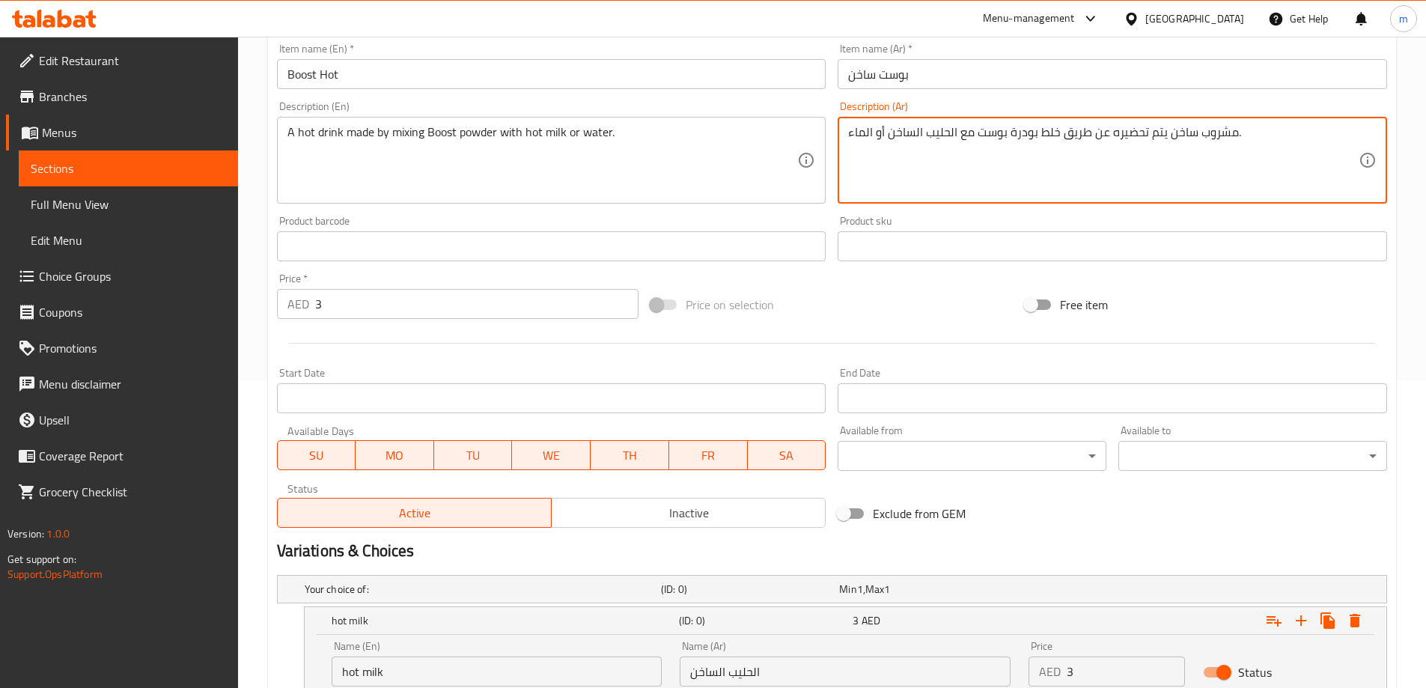
click at [870, 138] on textarea "مشروب ساخن يتم تحضيره عن طريق خلط بودرة بوست مع الحليب الساخن أو الماء." at bounding box center [1103, 160] width 511 height 71
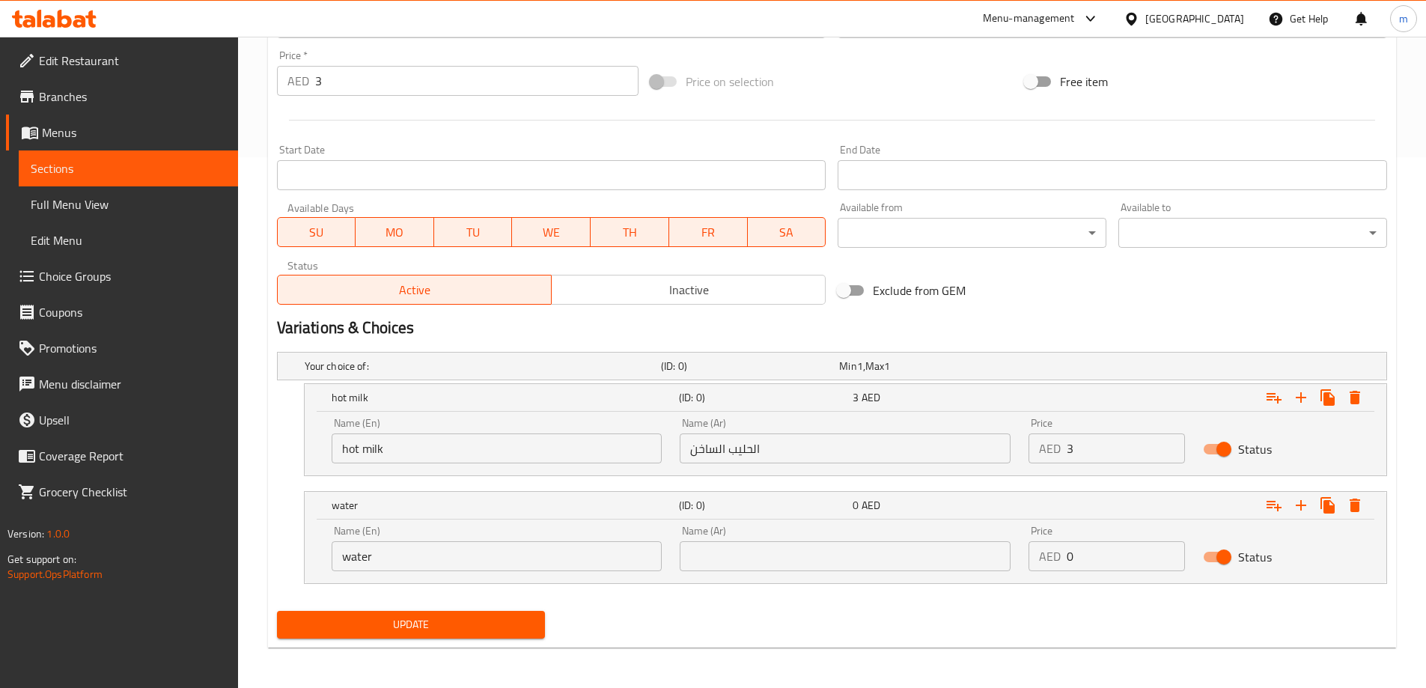
scroll to position [532, 0]
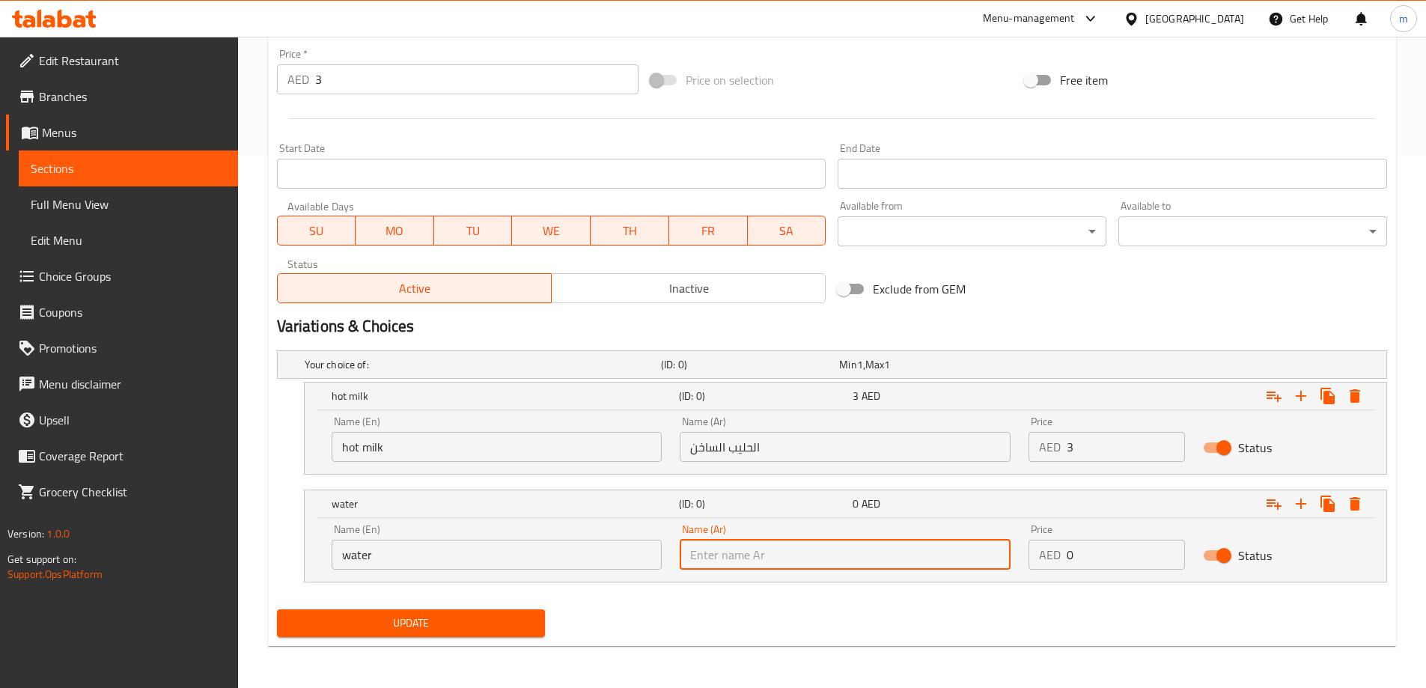
click at [770, 562] on input "text" at bounding box center [845, 555] width 331 height 30
paste input "الماء"
type input "الماء"
drag, startPoint x: 1087, startPoint y: 550, endPoint x: 1053, endPoint y: 556, distance: 34.4
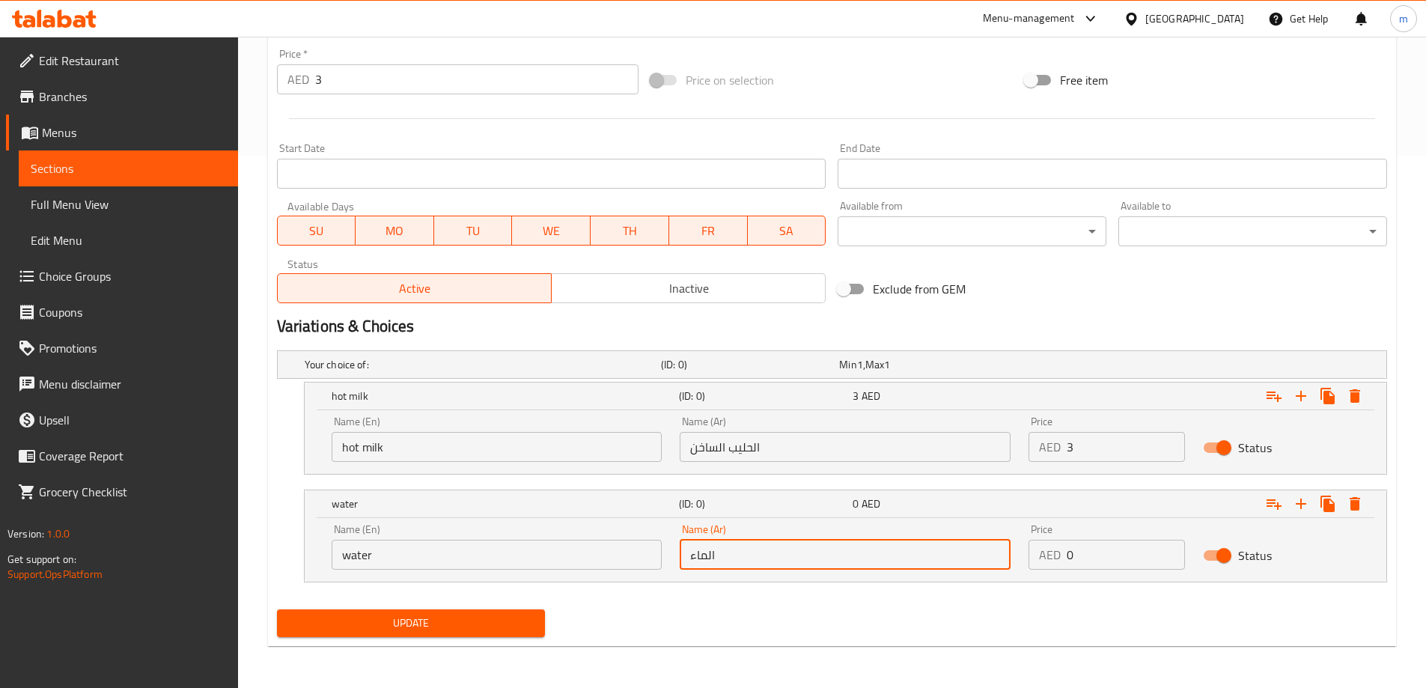
click at [1059, 554] on div "AED 0 Price" at bounding box center [1107, 555] width 156 height 30
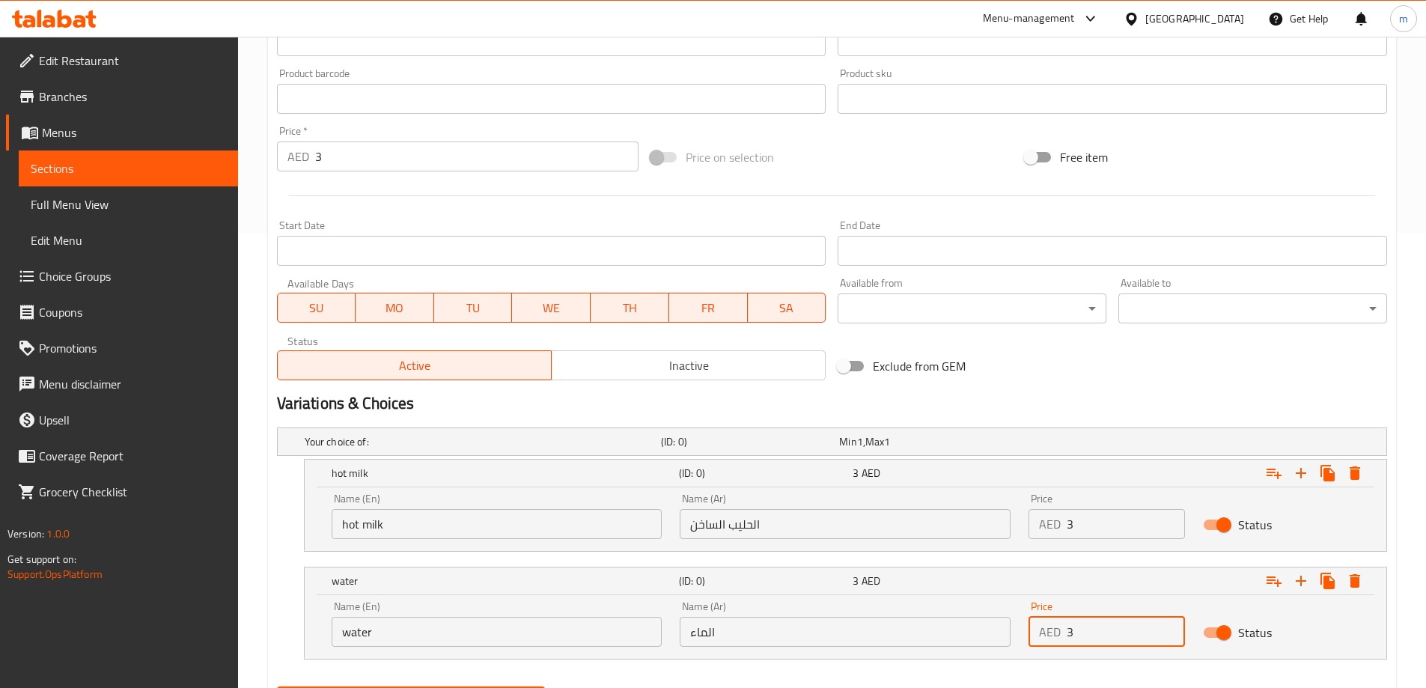
scroll to position [383, 0]
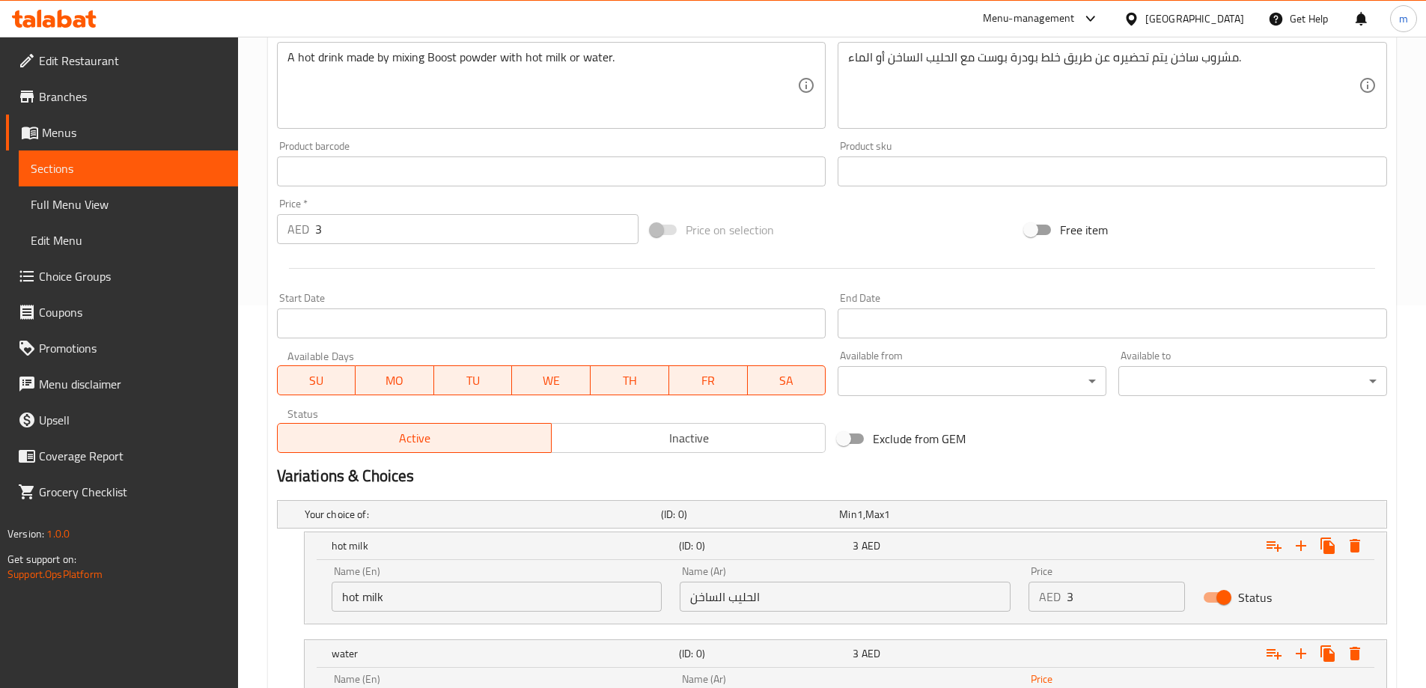
type input "3"
drag, startPoint x: 326, startPoint y: 234, endPoint x: 299, endPoint y: 230, distance: 27.2
click at [299, 230] on div "AED 3 Price *" at bounding box center [458, 229] width 362 height 30
type input "0"
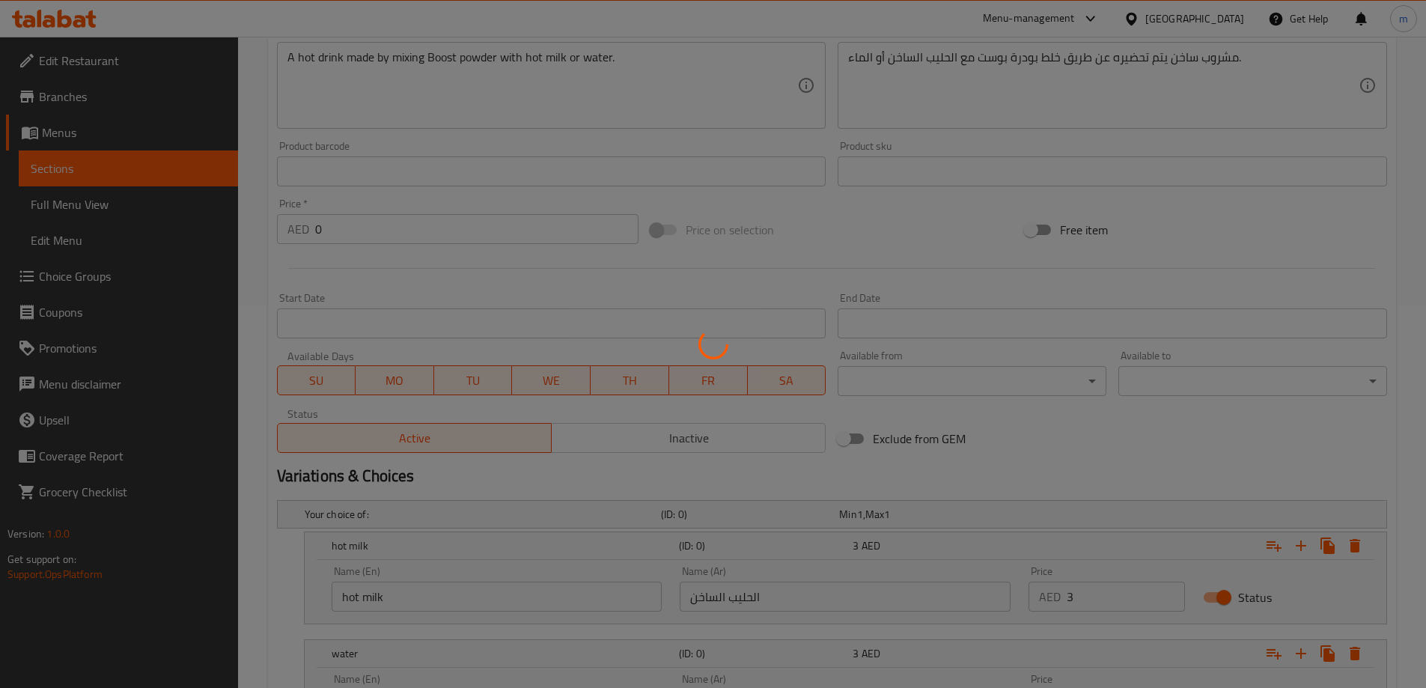
click at [491, 298] on div at bounding box center [713, 344] width 1426 height 688
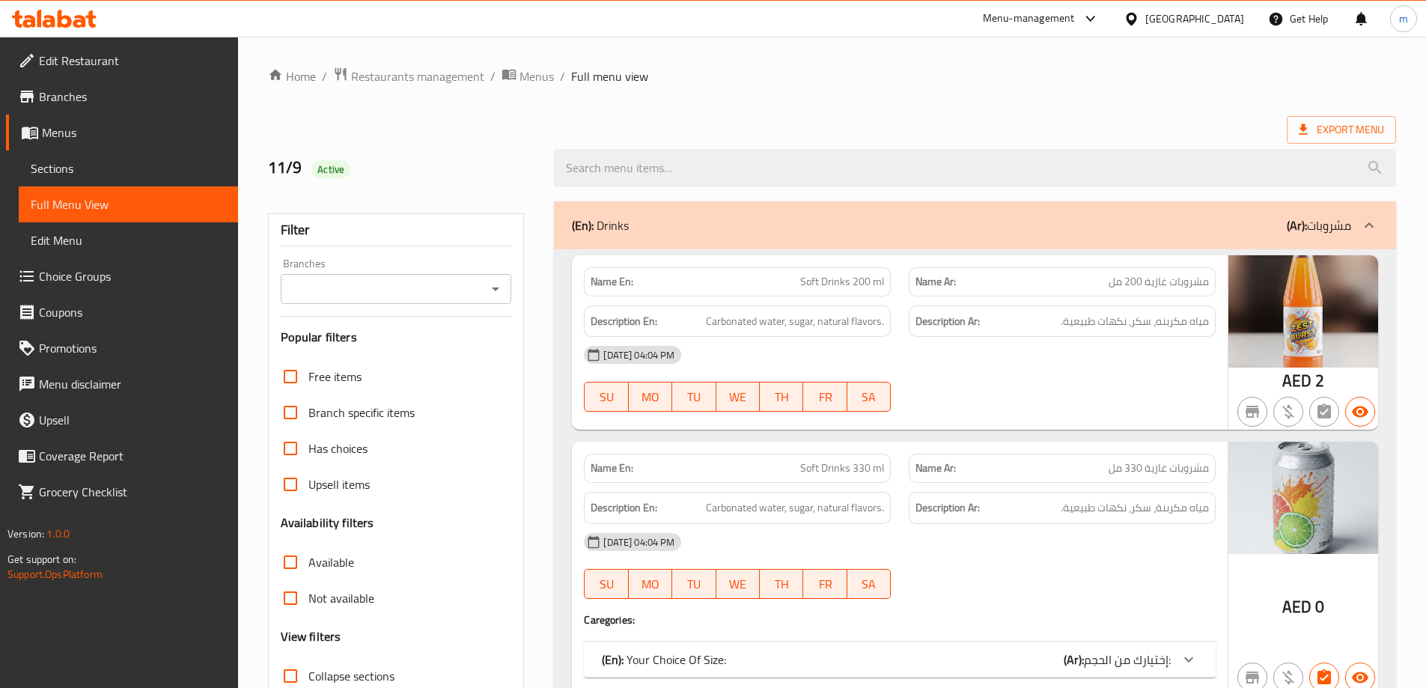
click at [816, 82] on ol "Home / Restaurants management / Menus / Full menu view" at bounding box center [832, 76] width 1128 height 19
click at [757, 79] on ol "Home / Restaurants management / Menus / Full menu view" at bounding box center [832, 76] width 1128 height 19
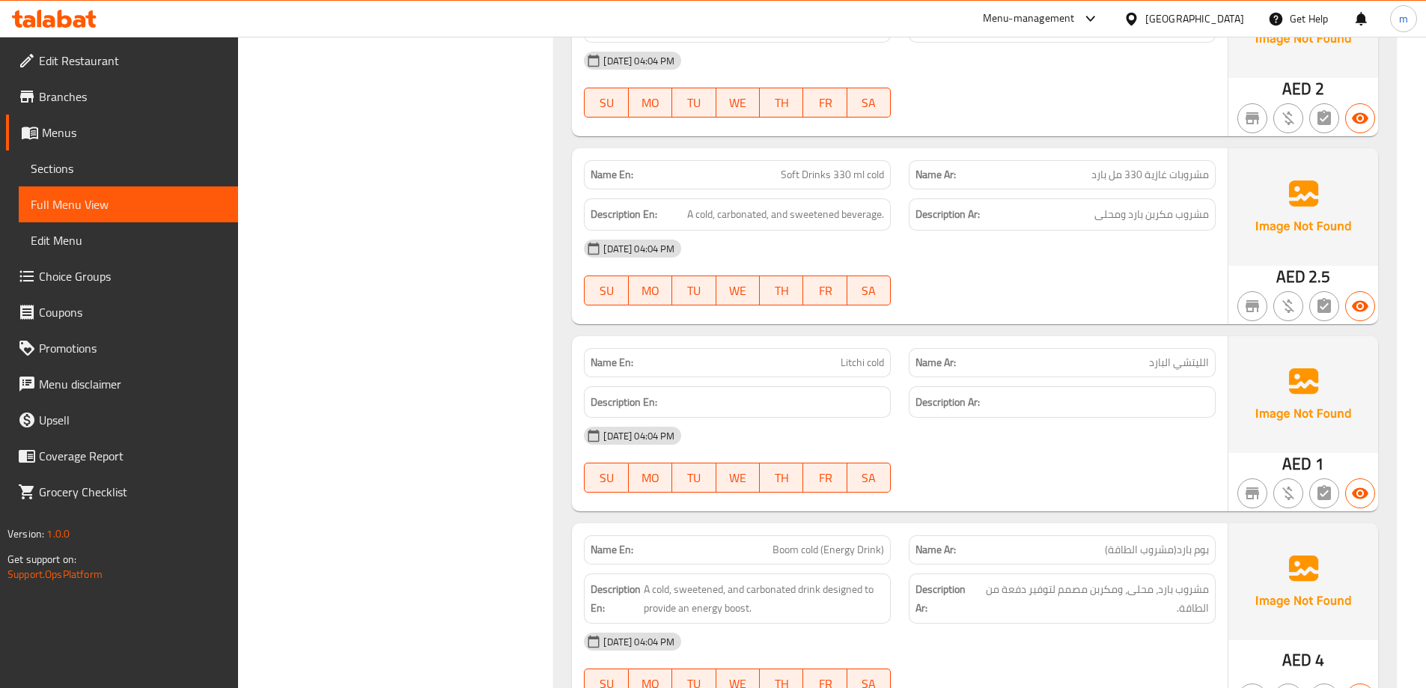
scroll to position [12859, 0]
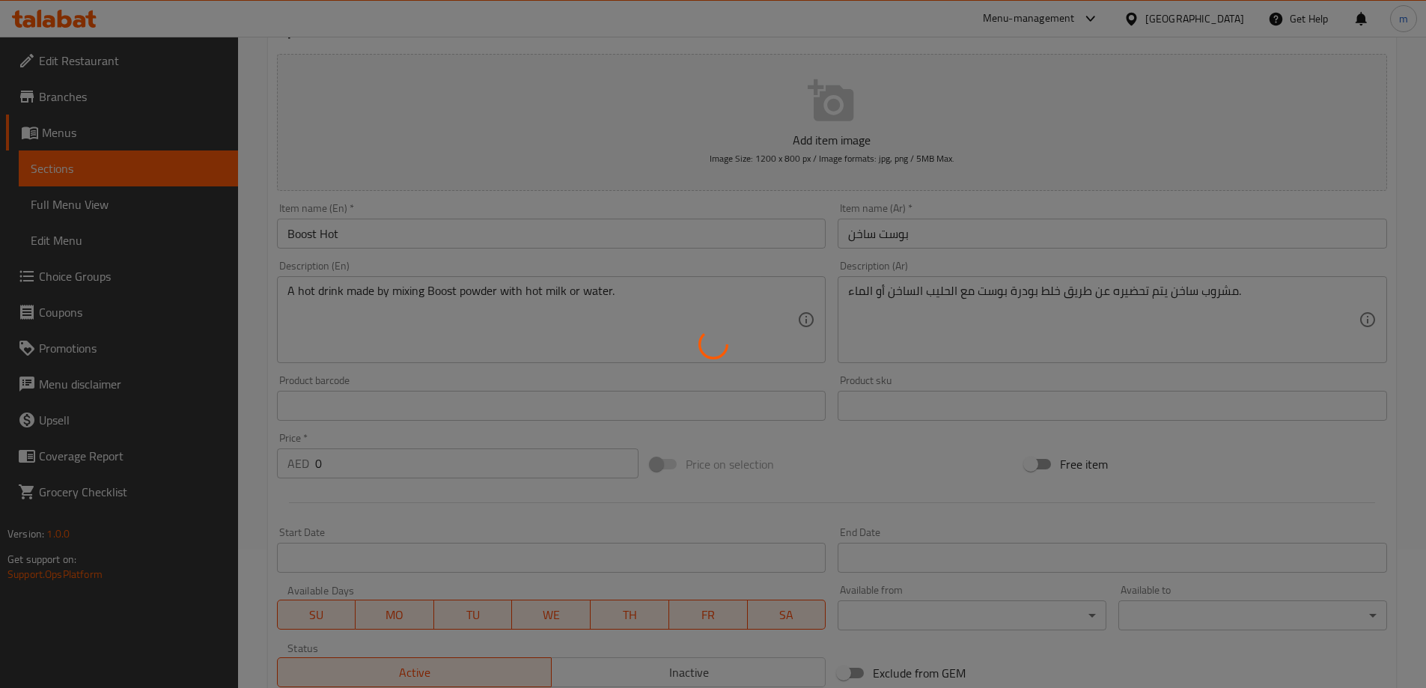
scroll to position [360, 0]
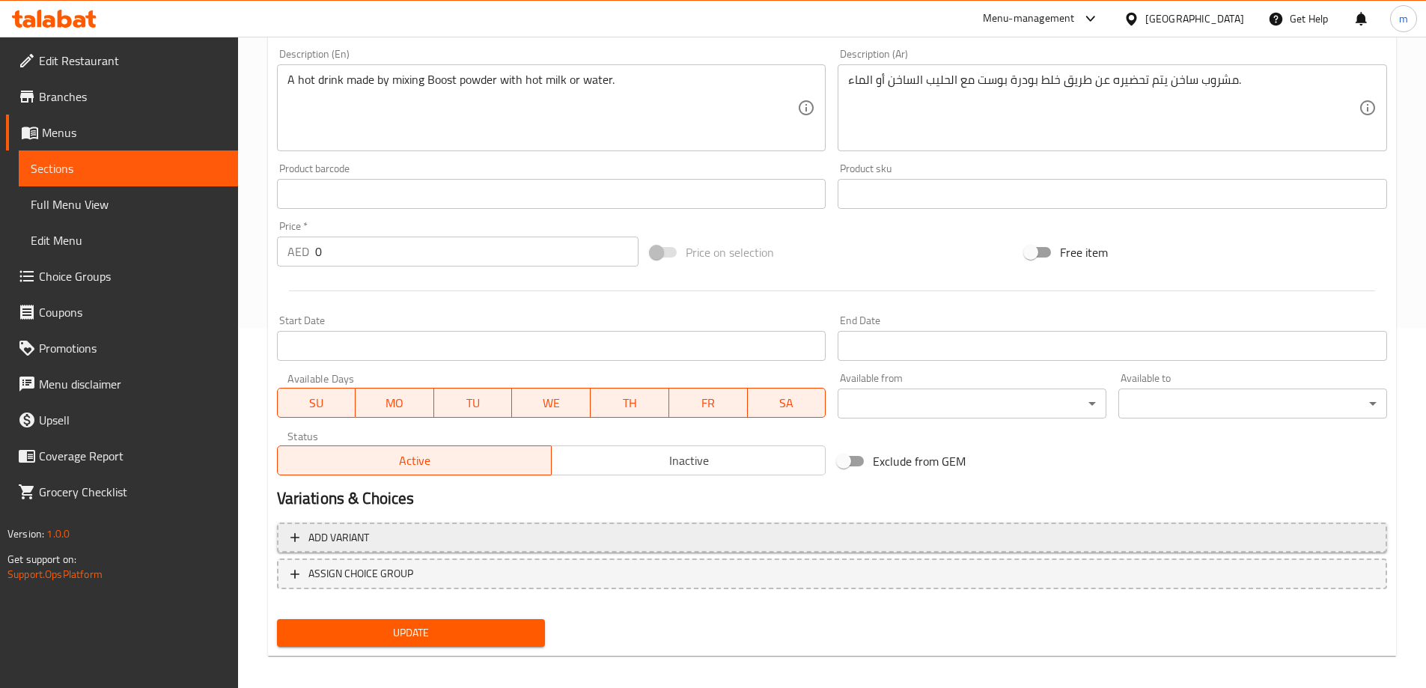
click at [422, 529] on span "Add variant" at bounding box center [832, 538] width 1083 height 19
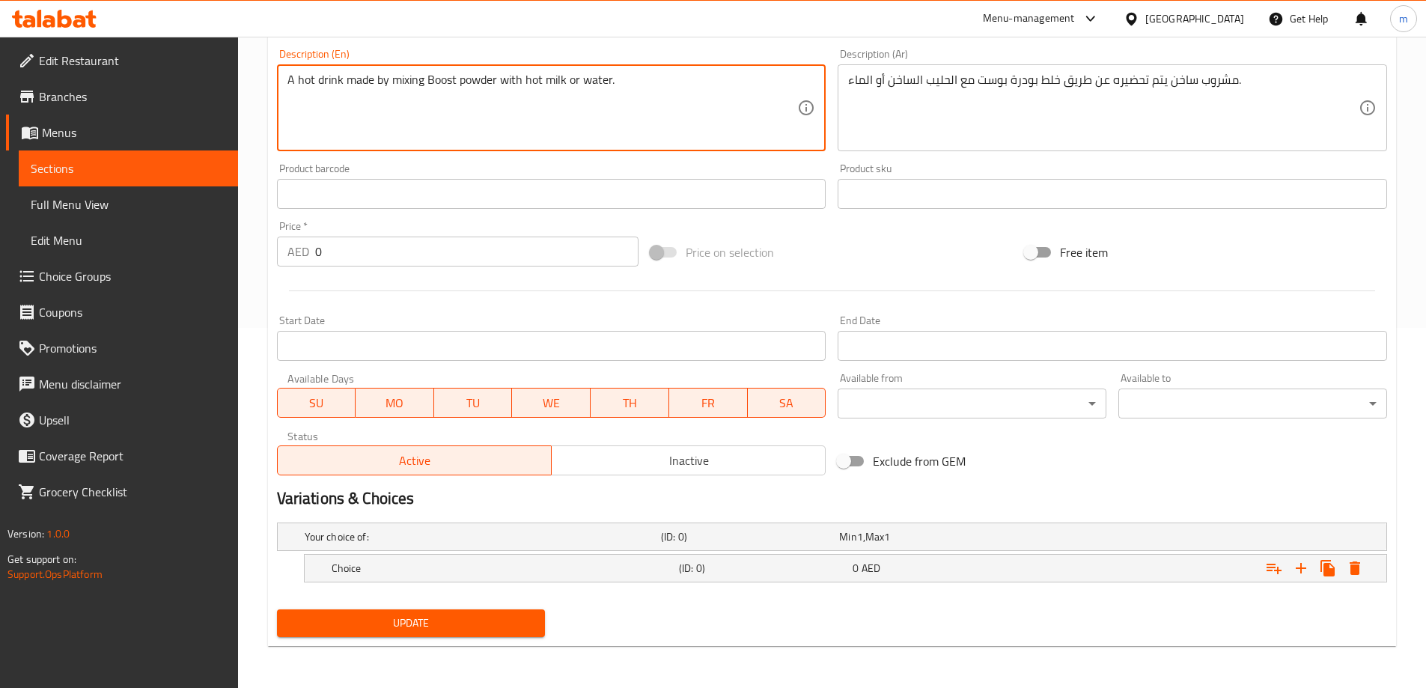
drag, startPoint x: 525, startPoint y: 85, endPoint x: 564, endPoint y: 94, distance: 39.8
click at [368, 572] on h5 "Choice" at bounding box center [502, 568] width 341 height 15
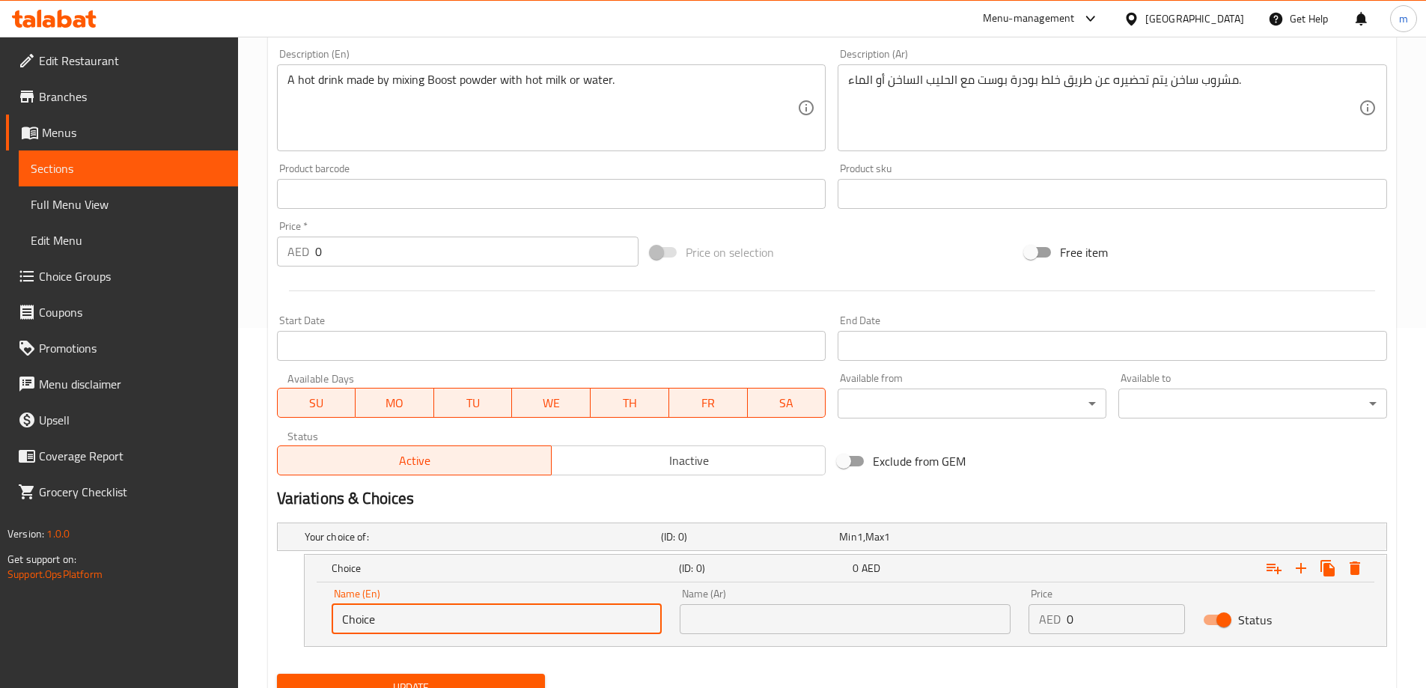
click at [362, 615] on input "Choice" at bounding box center [497, 619] width 331 height 30
click at [363, 616] on input "Choice" at bounding box center [497, 619] width 331 height 30
paste input "hot milk"
type input "hot milk"
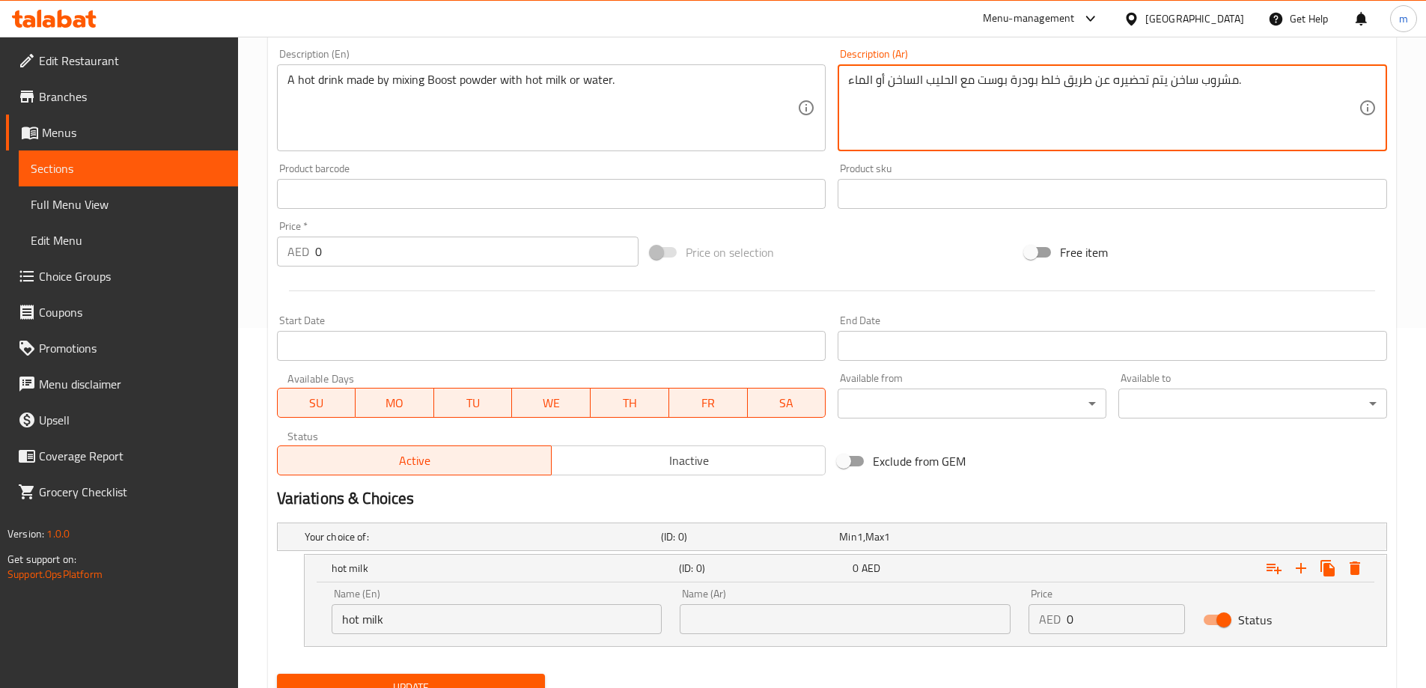
drag, startPoint x: 885, startPoint y: 85, endPoint x: 957, endPoint y: 92, distance: 72.2
click at [770, 621] on input "text" at bounding box center [845, 619] width 331 height 30
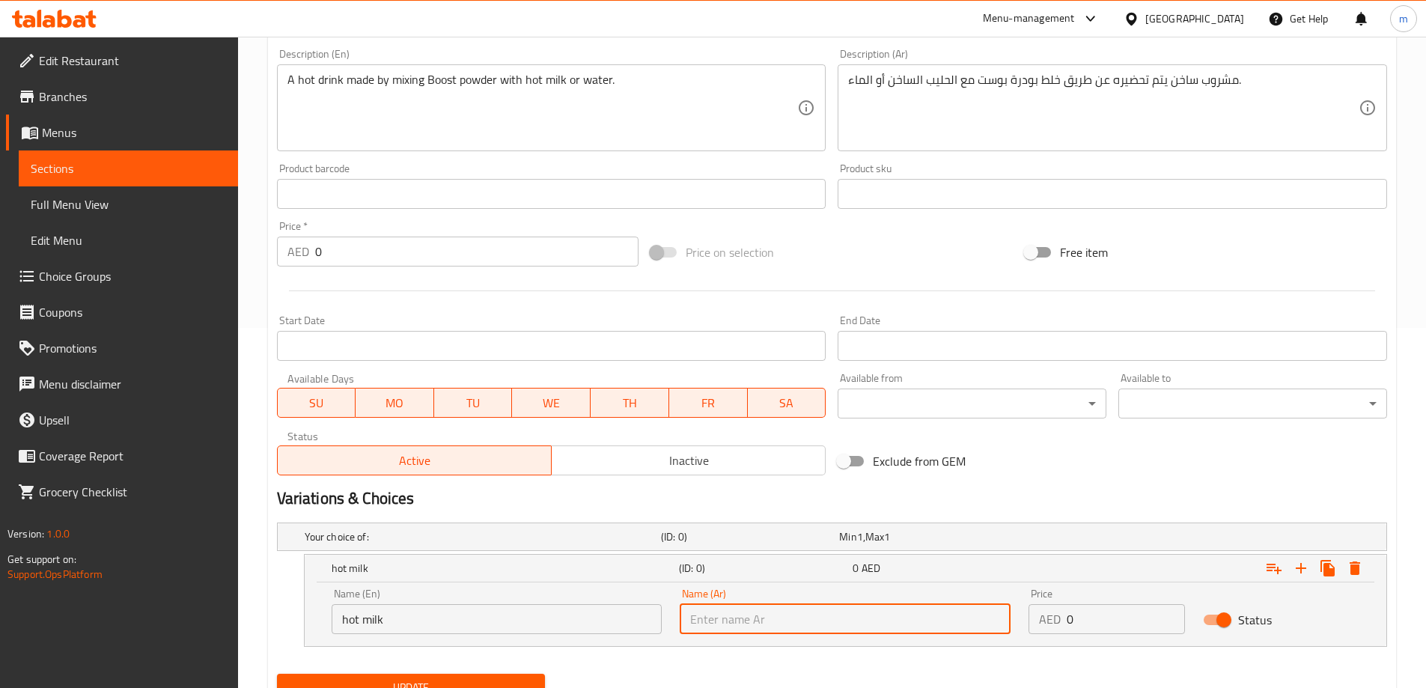
paste input "الحليب الساخن"
type input "الحليب الساخن"
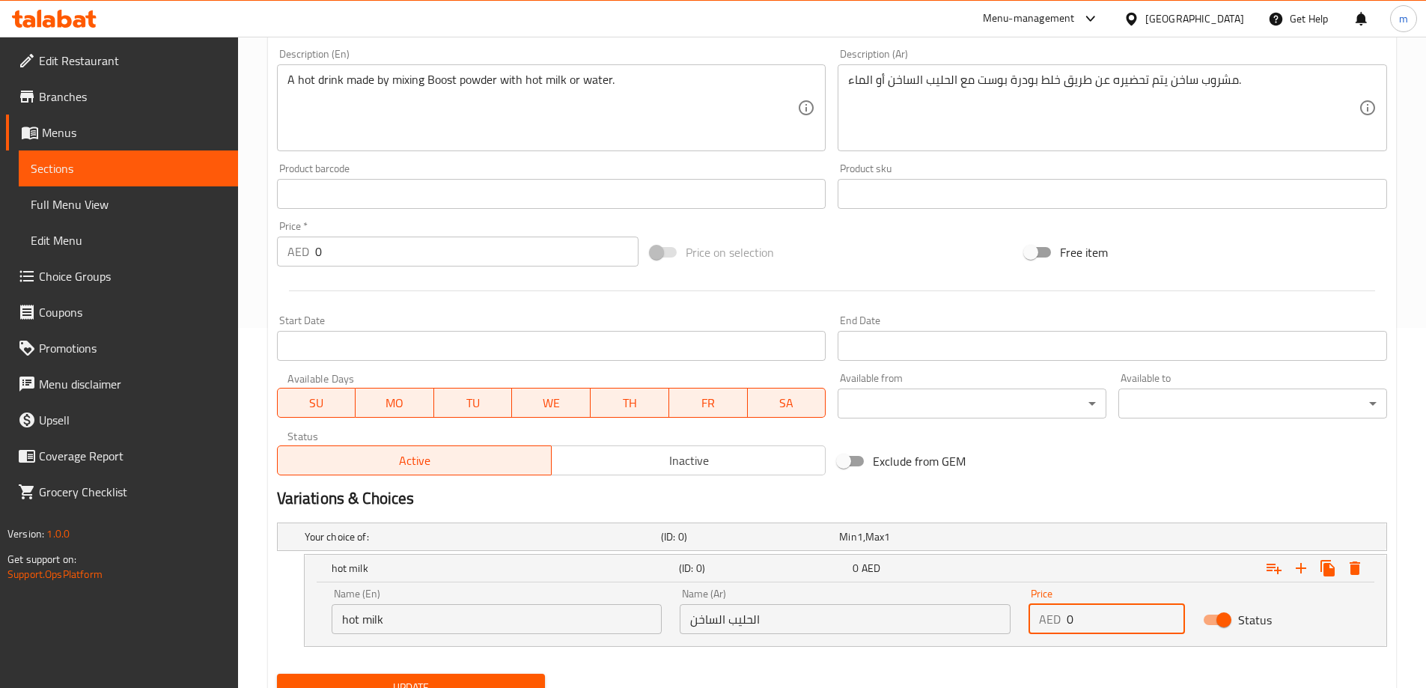
click at [1056, 626] on div "AED 0 Price" at bounding box center [1107, 619] width 156 height 30
type input "3"
click at [1304, 574] on icon "Expand" at bounding box center [1301, 568] width 18 height 18
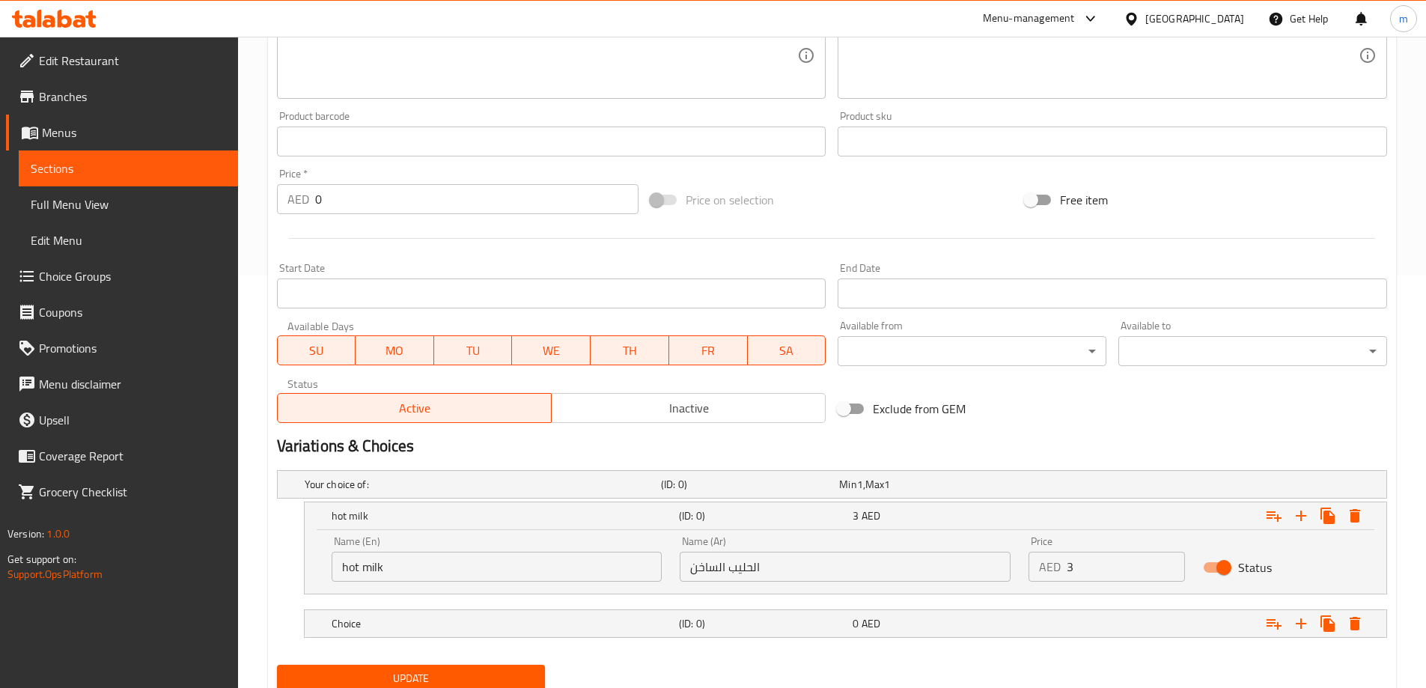
scroll to position [468, 0]
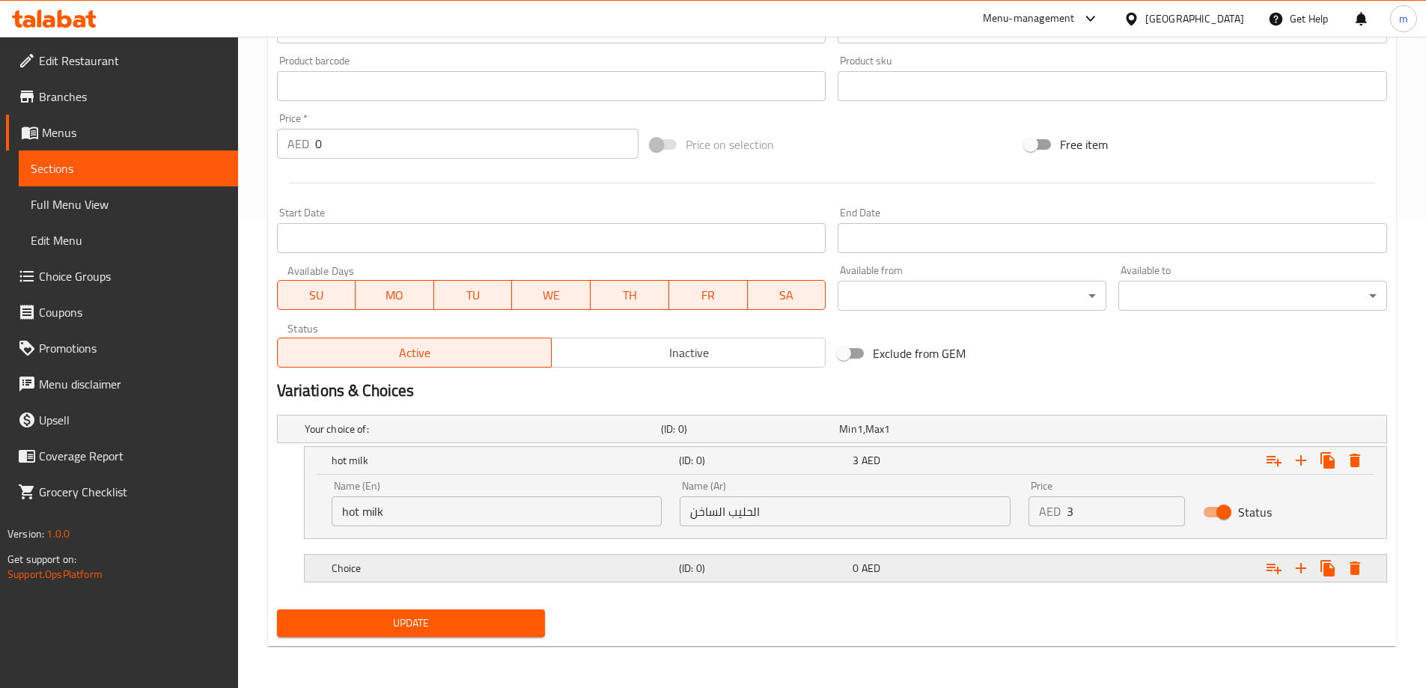
click at [398, 580] on div "Choice (ID: 0) 0 AED" at bounding box center [850, 568] width 1043 height 33
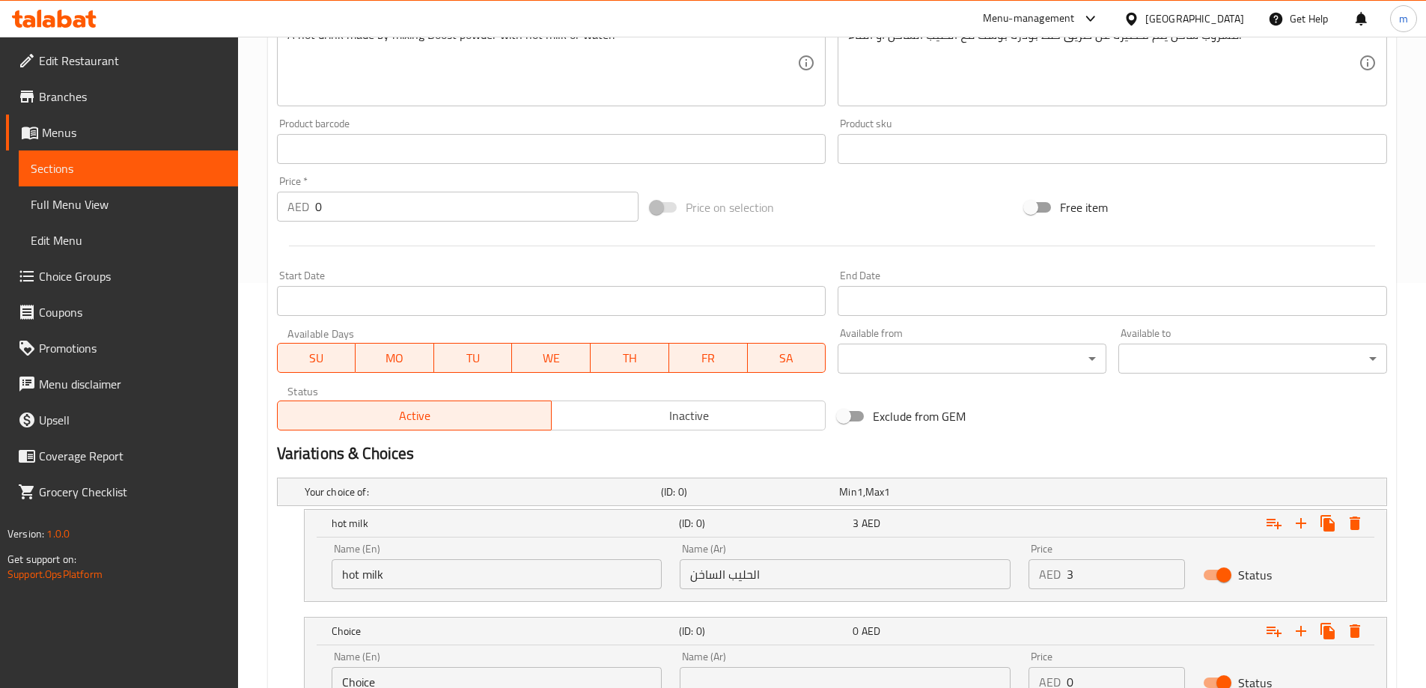
scroll to position [318, 0]
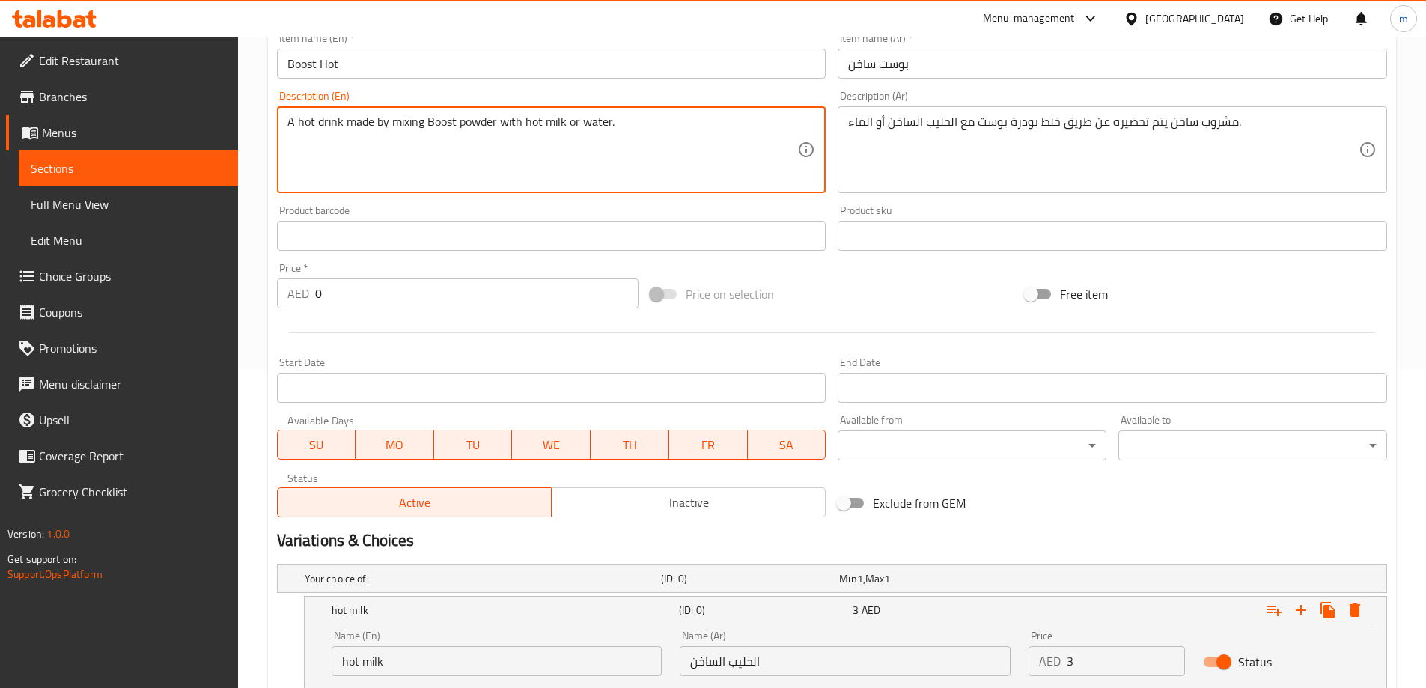
click at [593, 127] on textarea "A hot drink made by mixing Boost powder with hot milk or water." at bounding box center [543, 150] width 511 height 71
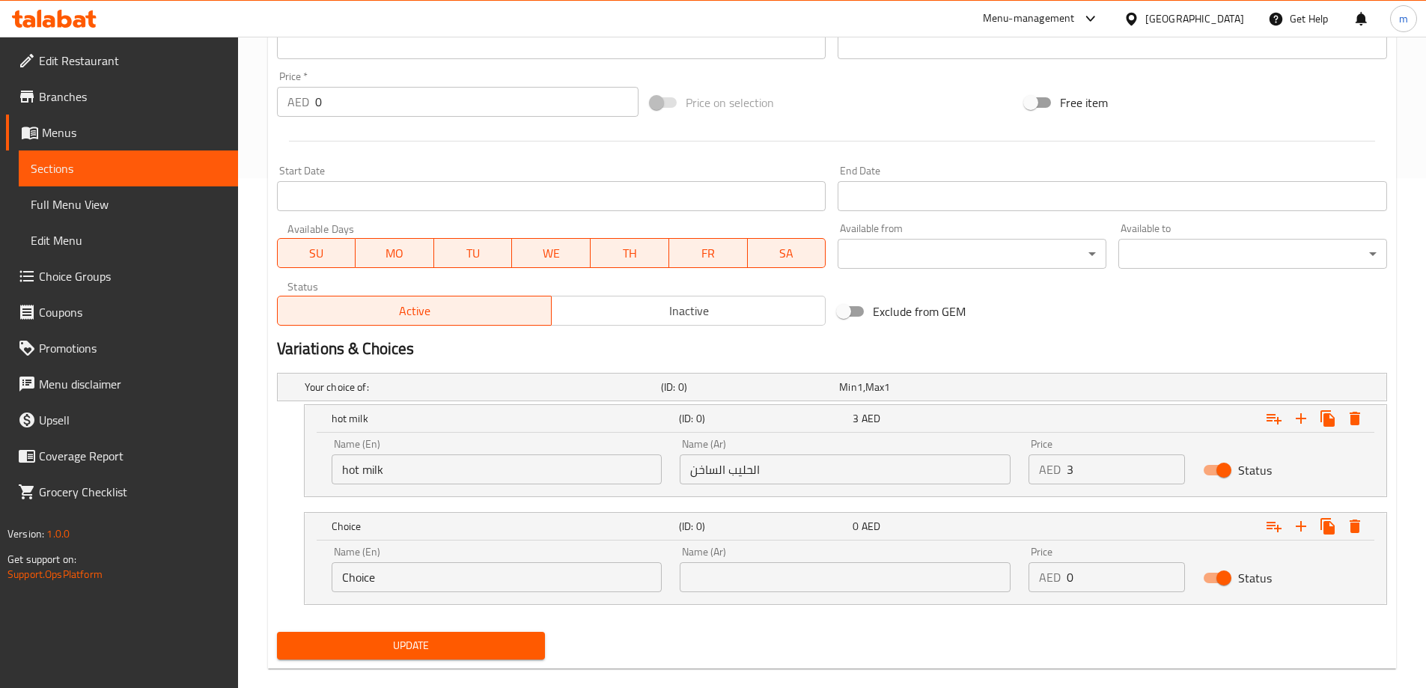
scroll to position [532, 0]
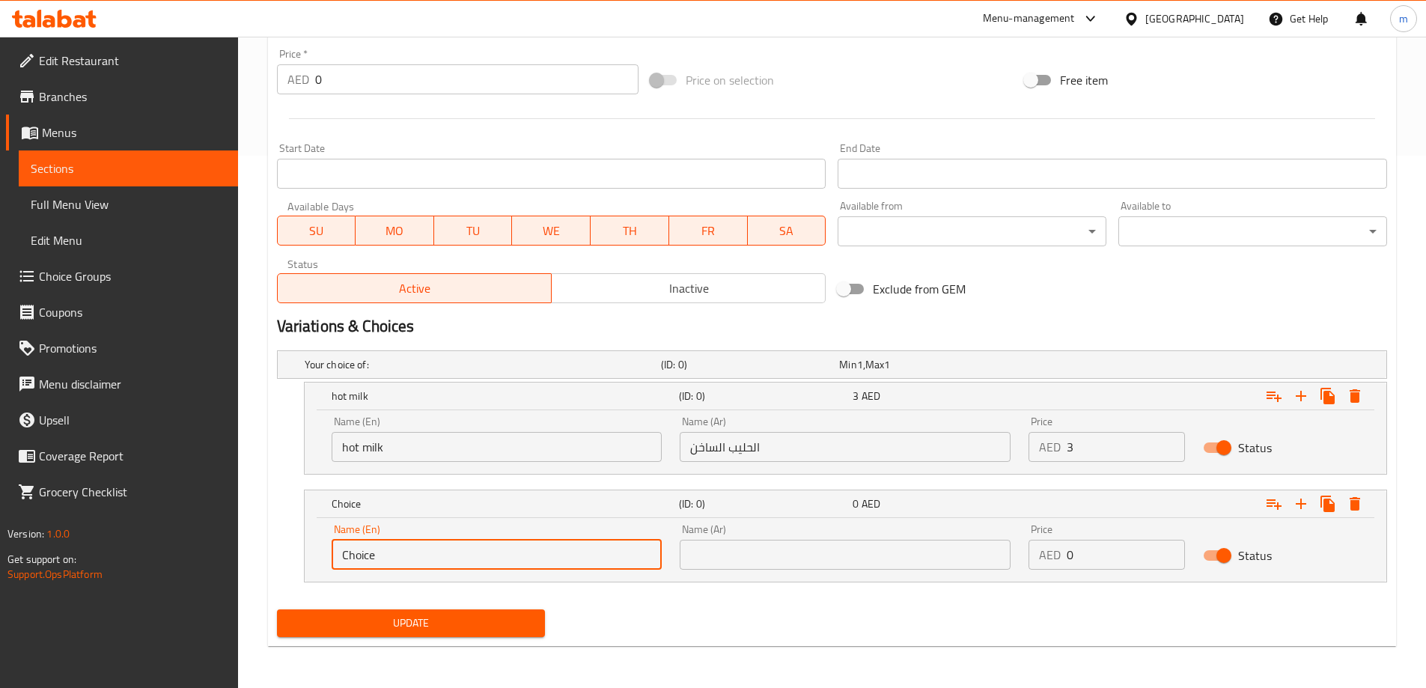
click at [362, 554] on input "Choice" at bounding box center [497, 555] width 331 height 30
paste input "water"
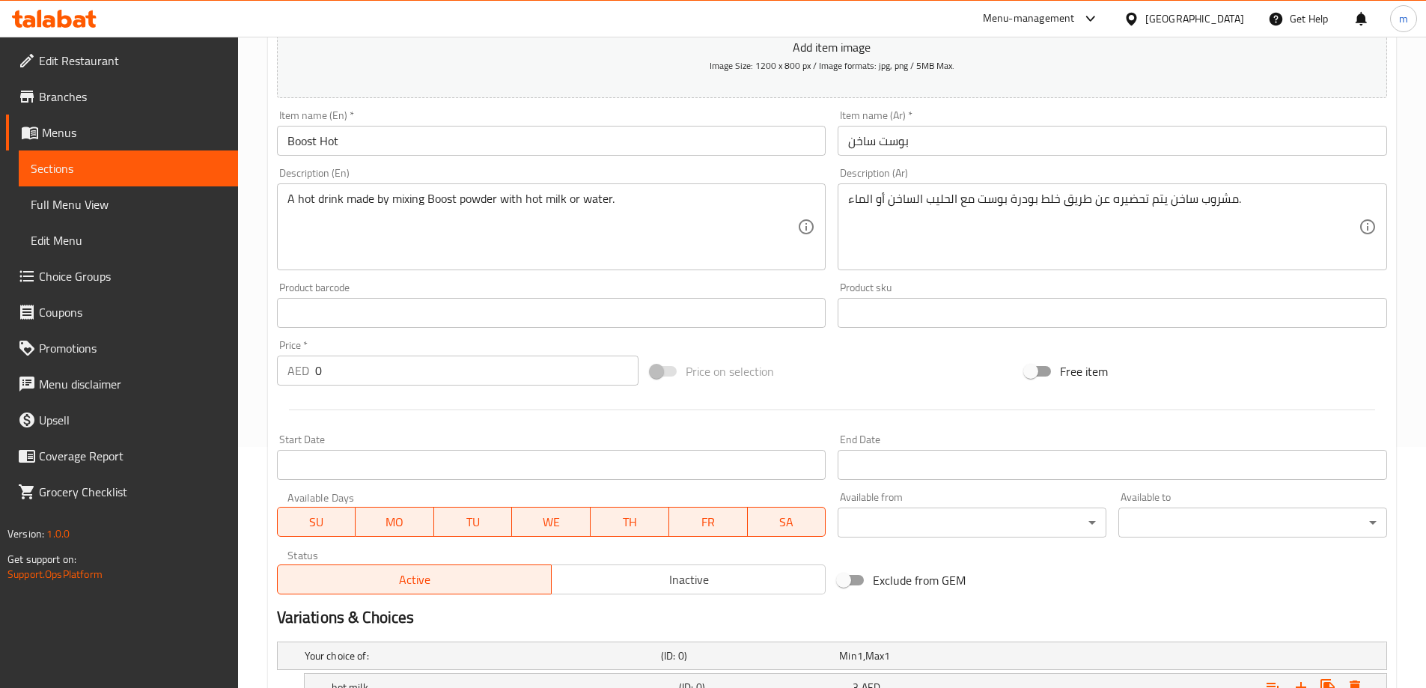
scroll to position [233, 0]
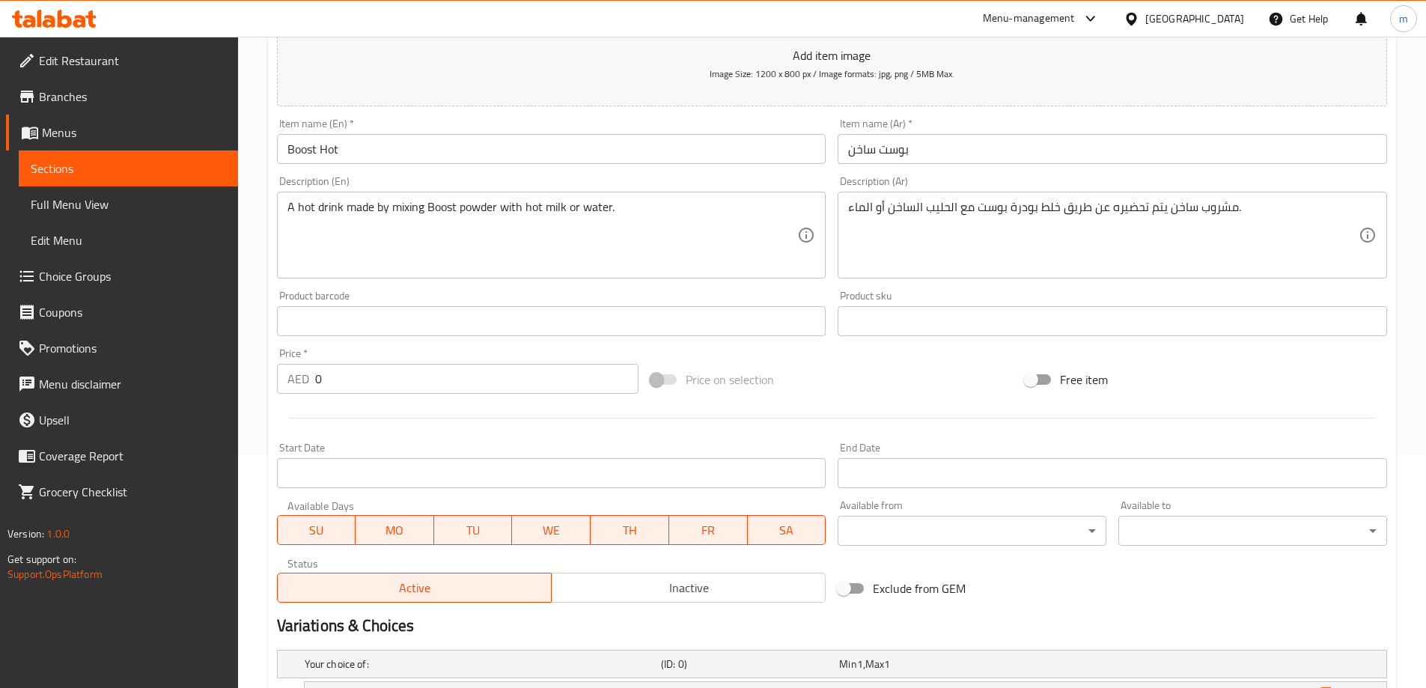
type input "water"
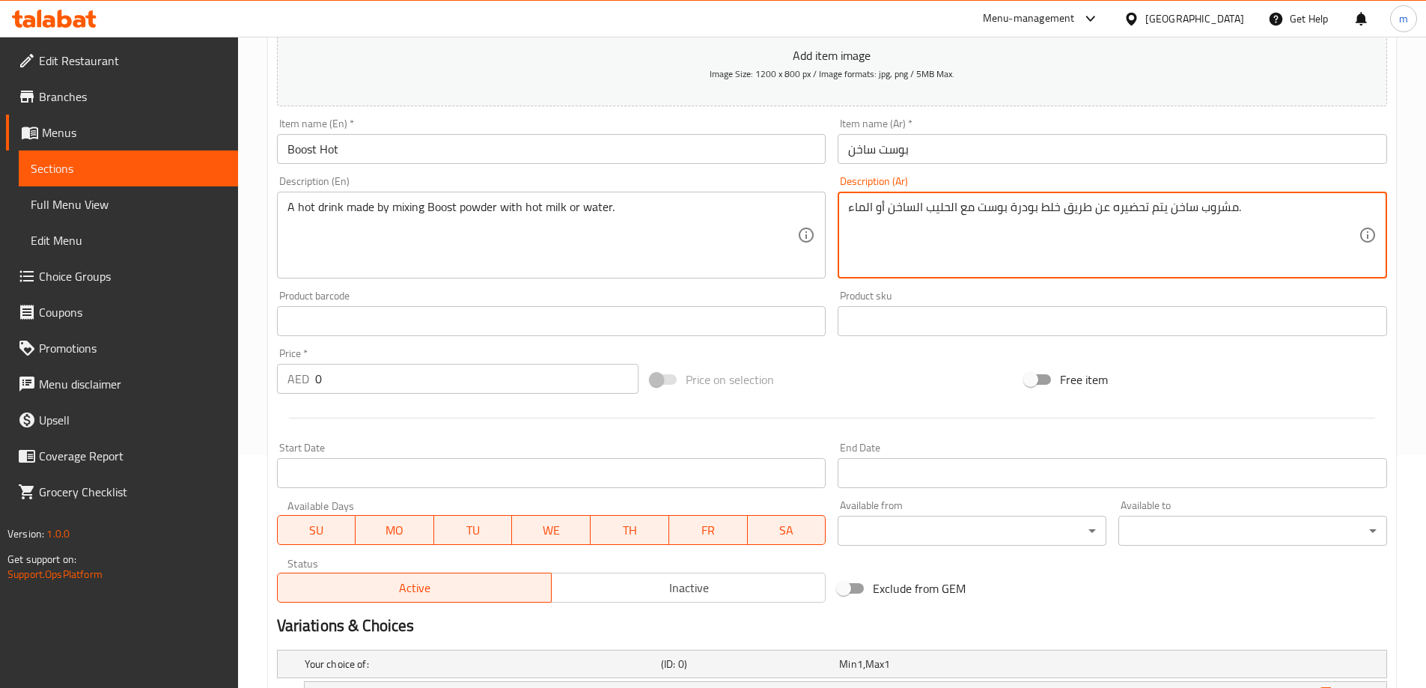
click at [858, 214] on textarea "مشروب ساخن يتم تحضيره عن طريق خلط بودرة بوست مع الحليب الساخن أو الماء." at bounding box center [1103, 235] width 511 height 71
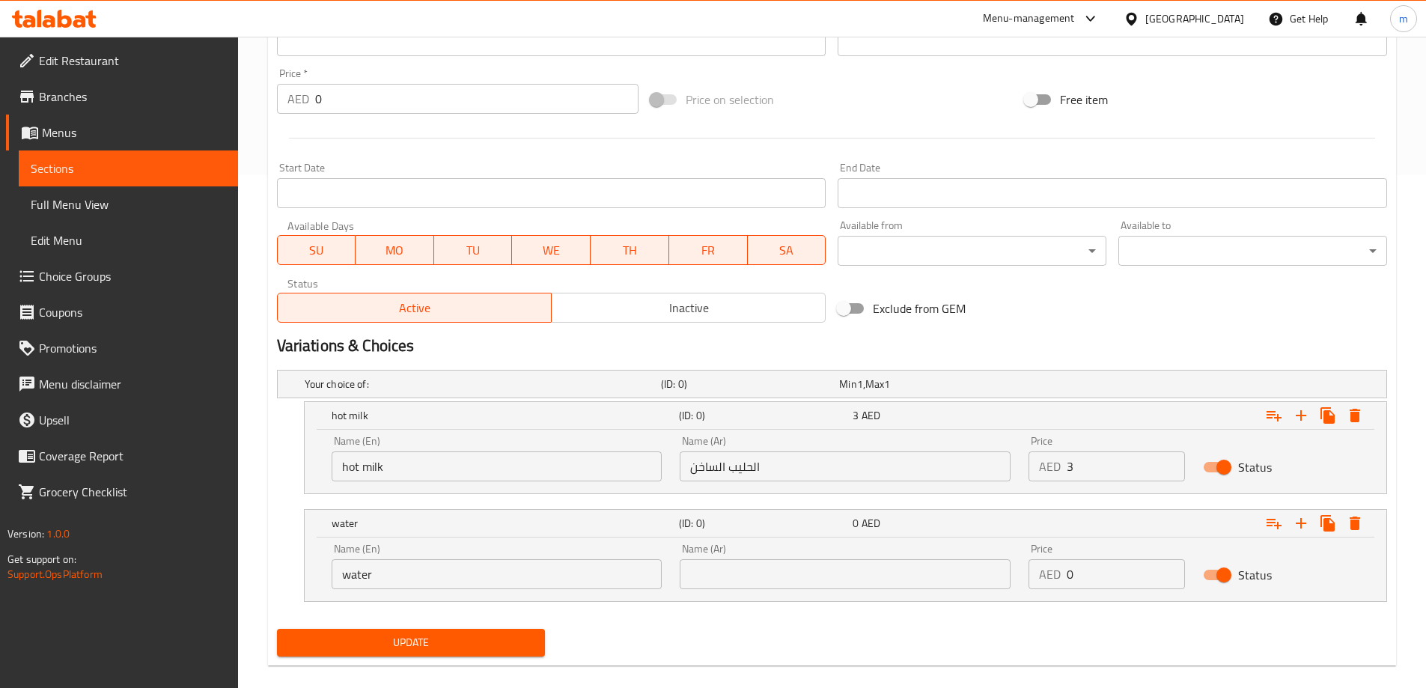
scroll to position [532, 0]
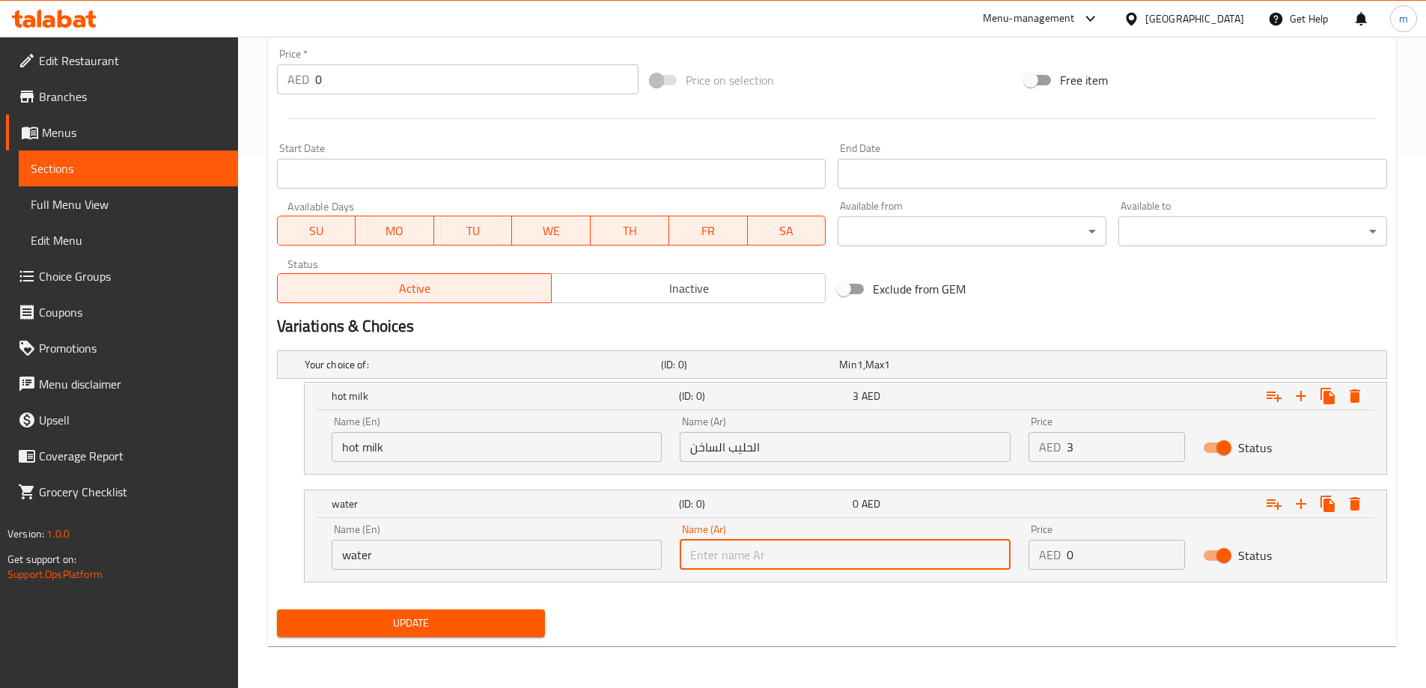
click at [784, 550] on input "text" at bounding box center [845, 555] width 331 height 30
paste input "الماء"
type input "الماء"
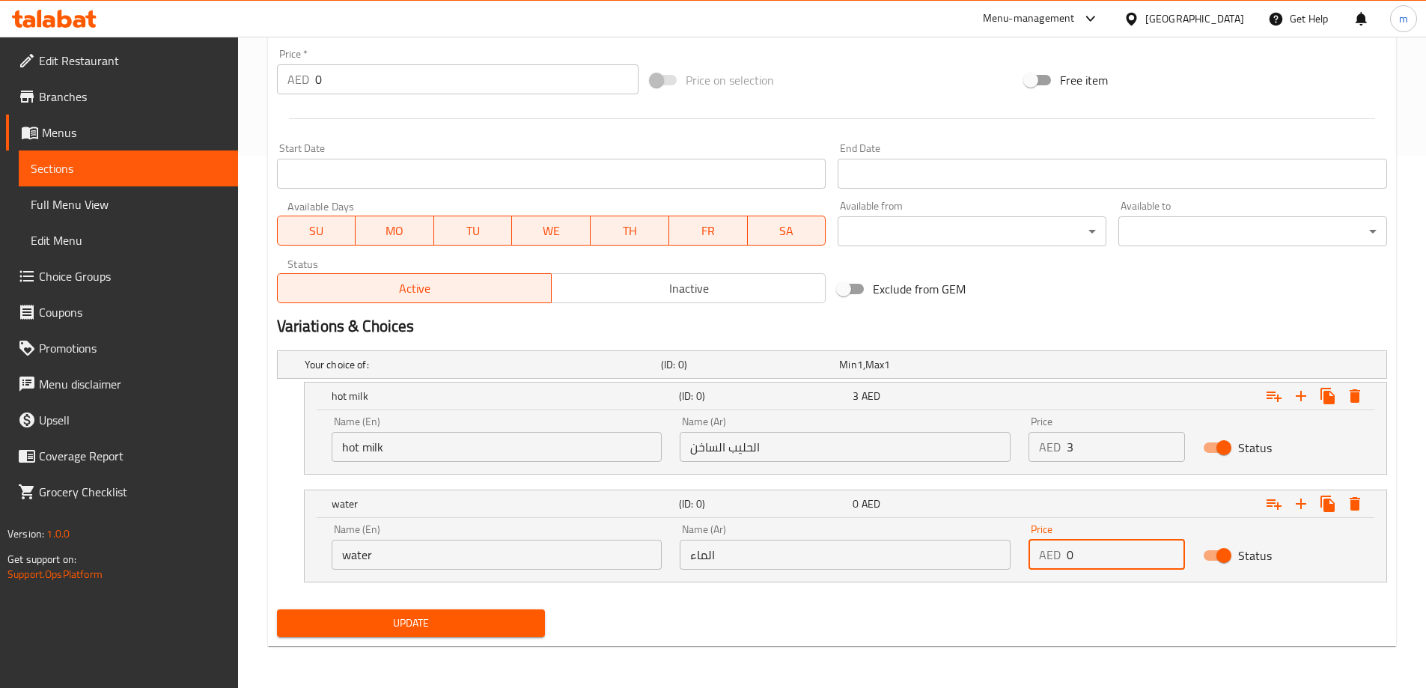
drag, startPoint x: 1080, startPoint y: 540, endPoint x: 1063, endPoint y: 544, distance: 16.9
click at [1063, 544] on div "AED 0 Price" at bounding box center [1107, 555] width 156 height 30
type input "3"
click at [389, 637] on div "Update" at bounding box center [411, 623] width 281 height 40
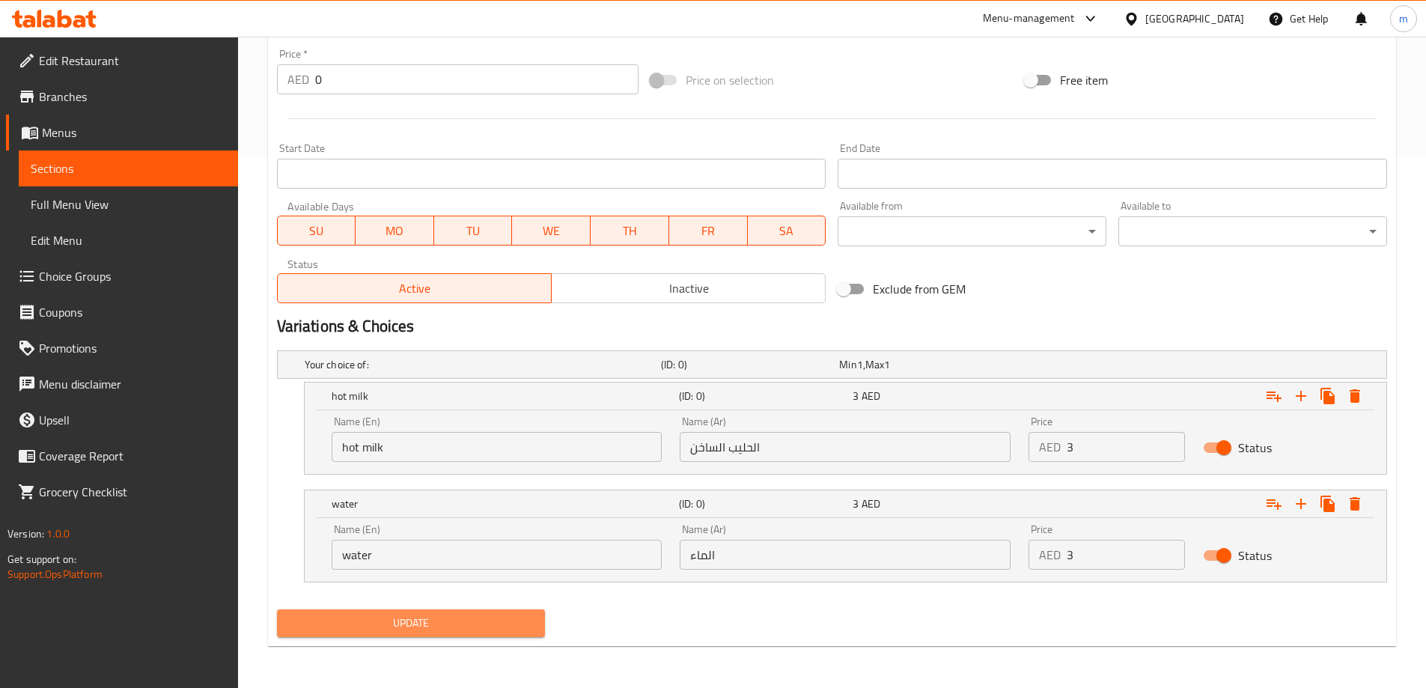
click at [395, 621] on span "Update" at bounding box center [411, 623] width 245 height 19
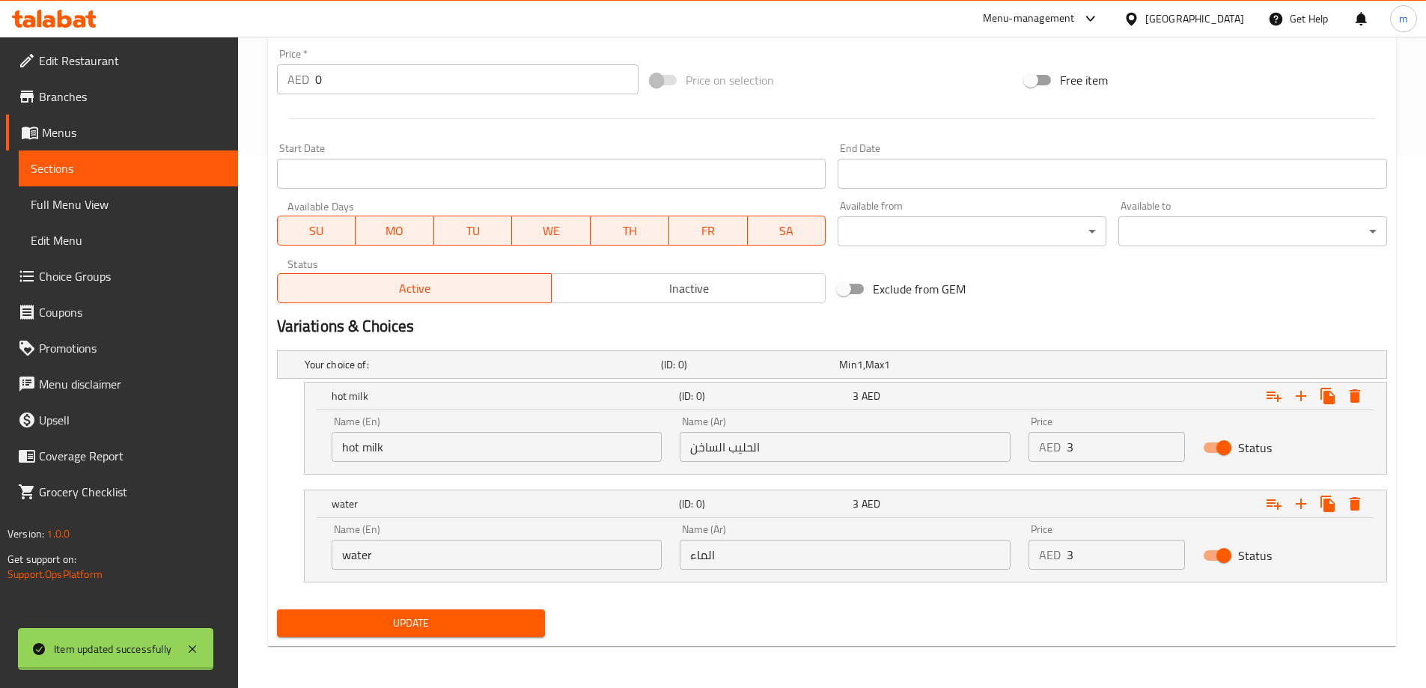
click at [277, 609] on button "Update" at bounding box center [411, 623] width 269 height 28
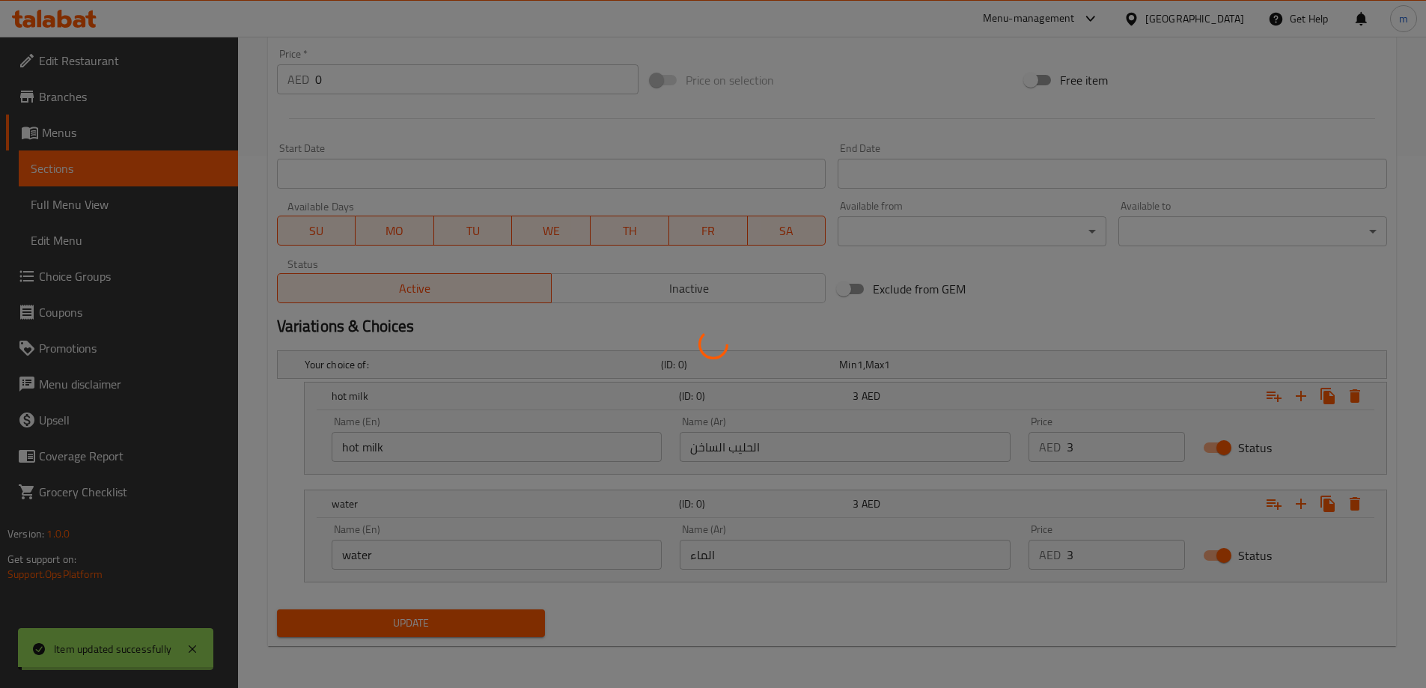
click at [277, 609] on button "Update" at bounding box center [411, 623] width 269 height 28
click at [320, 613] on div at bounding box center [713, 344] width 1426 height 688
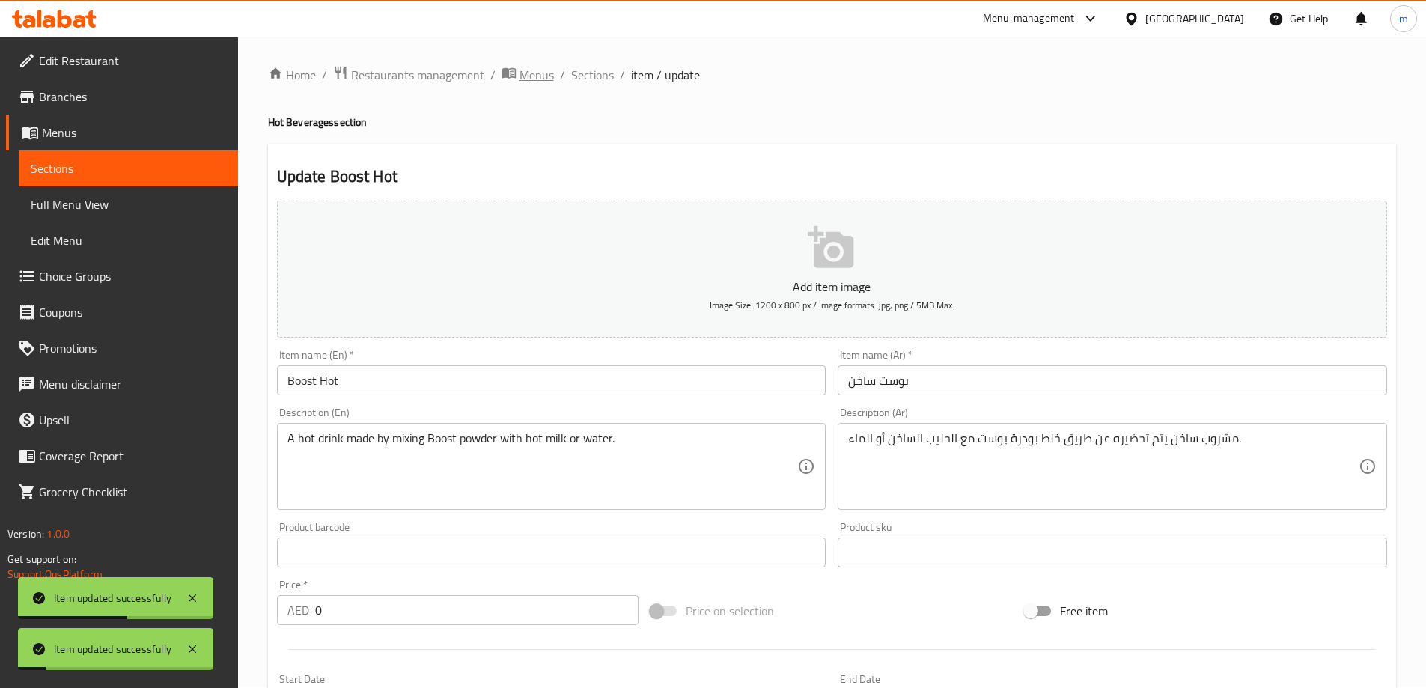
scroll to position [0, 0]
click at [586, 77] on span "Sections" at bounding box center [592, 76] width 43 height 18
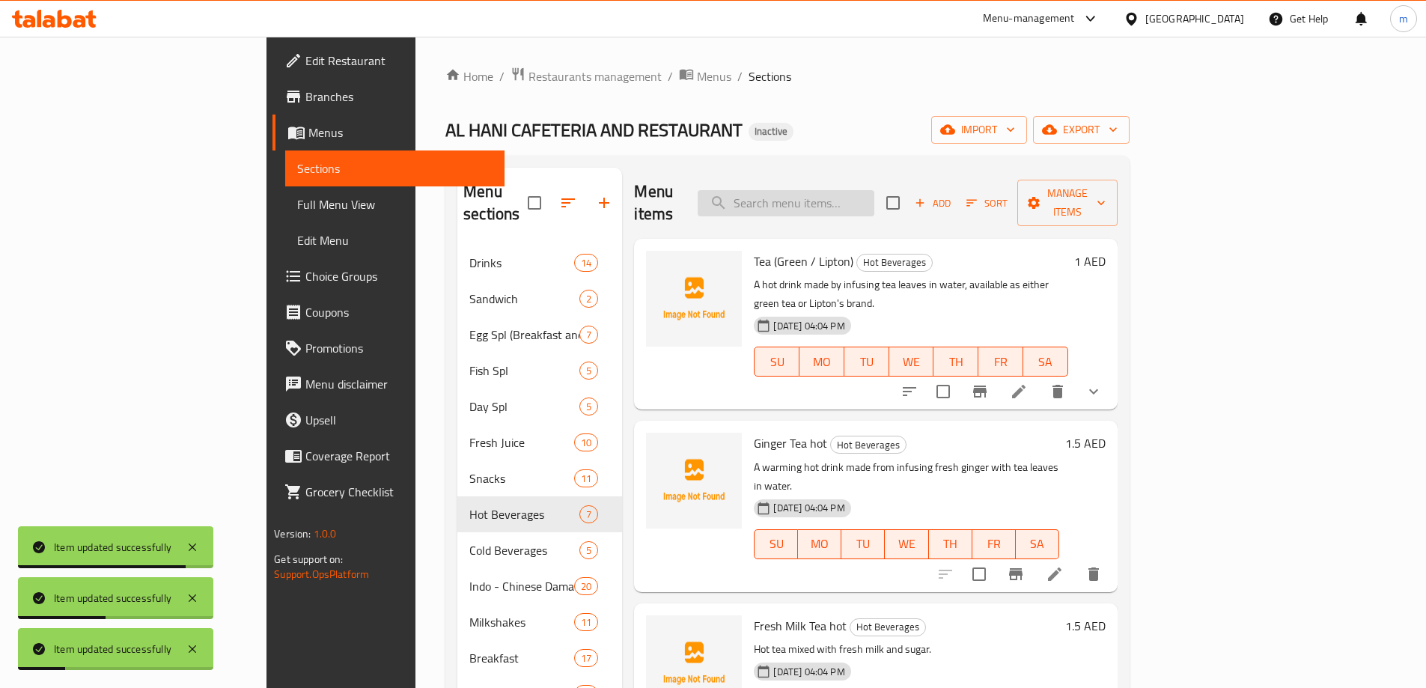
click at [874, 190] on input "search" at bounding box center [786, 203] width 177 height 26
paste input "Horlicks"
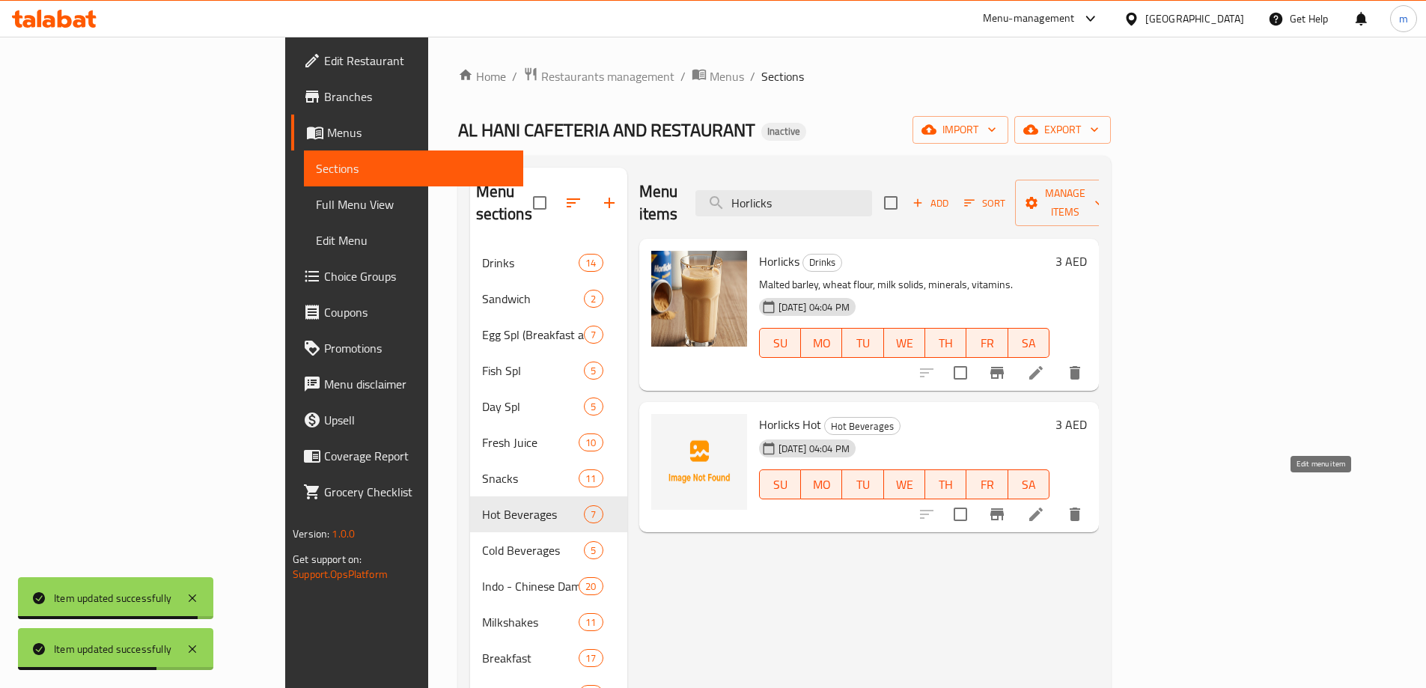
type input "Horlicks"
click at [1045, 505] on icon at bounding box center [1036, 514] width 18 height 18
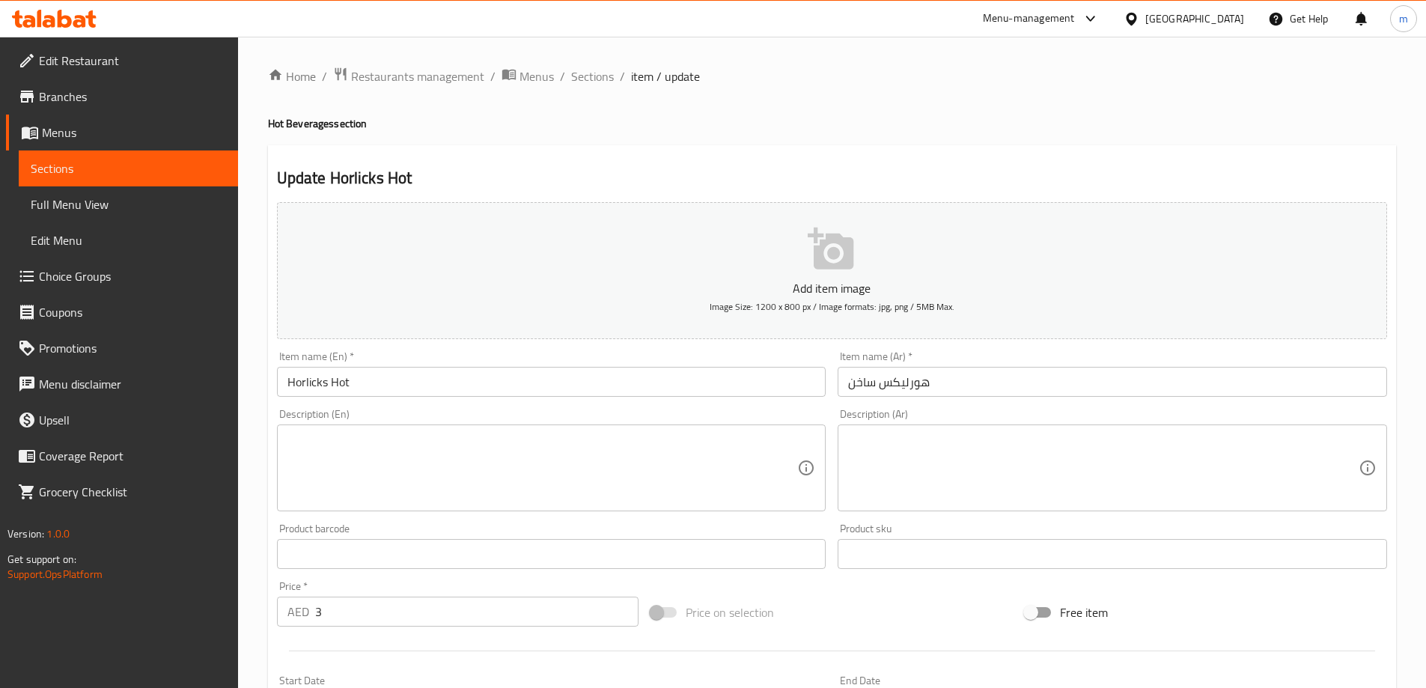
click at [409, 475] on textarea at bounding box center [543, 468] width 511 height 71
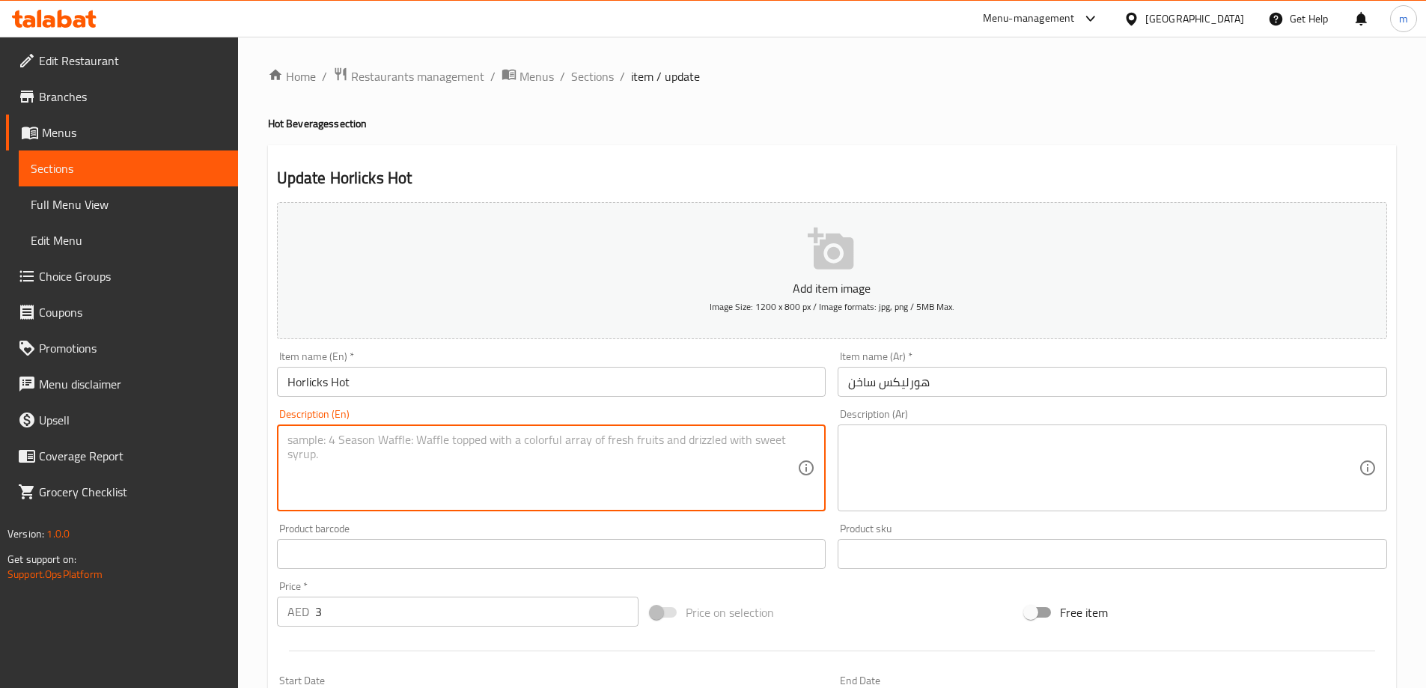
paste textarea "A hot drink made by mixing Horlicks powder with hot milk or water."
type textarea "A hot drink made by mixing Horlicks powder with hot milk or water."
click at [982, 457] on textarea at bounding box center [1103, 468] width 511 height 71
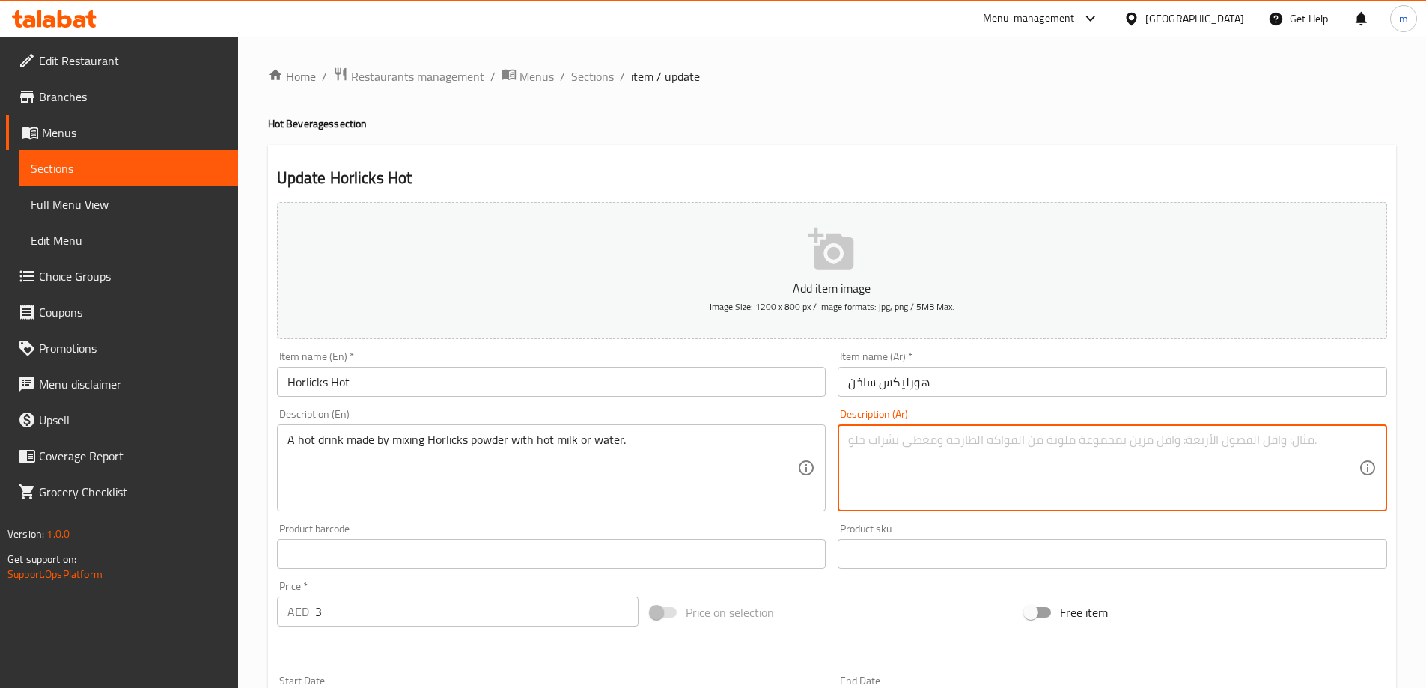
paste textarea "مشروب ساخن يتم تحضيره عن طريق خلط مسحوق الهورليكس مع الحليب الساخن أو الماء."
click at [1059, 440] on textarea "مشروب ساخن يتم تحضيره عن طريق خلط مسحوق الهورليكس مع الحليب الساخن أو الماء." at bounding box center [1103, 468] width 511 height 71
drag, startPoint x: 1092, startPoint y: 443, endPoint x: 1195, endPoint y: 461, distance: 104.9
click at [1195, 461] on textarea "مشروب ساخن يتم تحضيره عن طريق خلط بودرة الهورليكس مع الحليب الساخن أو الماء." at bounding box center [1103, 468] width 511 height 71
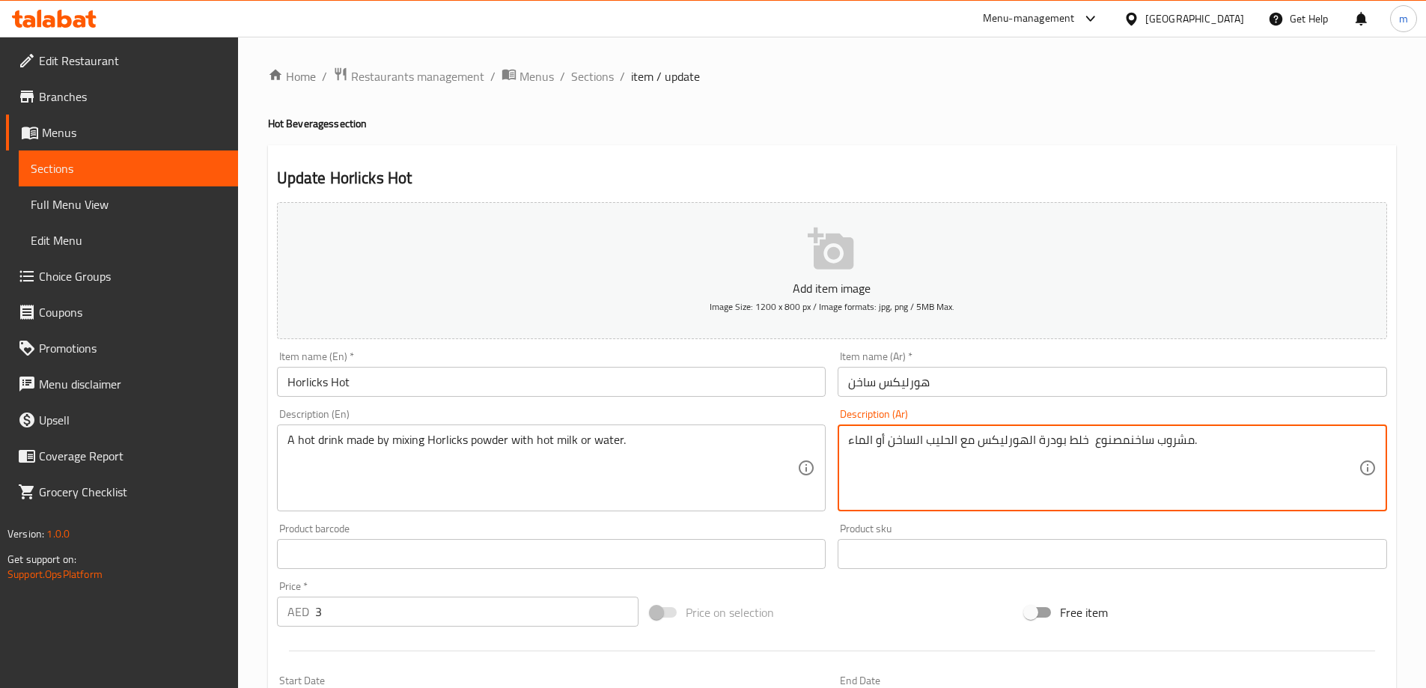
click at [1125, 445] on textarea "مشروب ساخنمصنوع خلط بودرة الهورليكس مع الحليب الساخن أو الماء." at bounding box center [1103, 468] width 511 height 71
click at [1092, 443] on textarea "مشروب ساخن مصنوع خلط بودرة الهورليكس مع الحليب الساخن أو الماء." at bounding box center [1103, 468] width 511 height 71
click at [1084, 442] on textarea "مشروب ساخن مصنوع خلط بودرة الهورليكس مع الحليب الساخن أو الماء." at bounding box center [1103, 468] width 511 height 71
click at [1085, 447] on textarea "مشروب ساخن مصنوع خلط بودرة الهورليكس مع الحليب الساخن أو الماء." at bounding box center [1103, 468] width 511 height 71
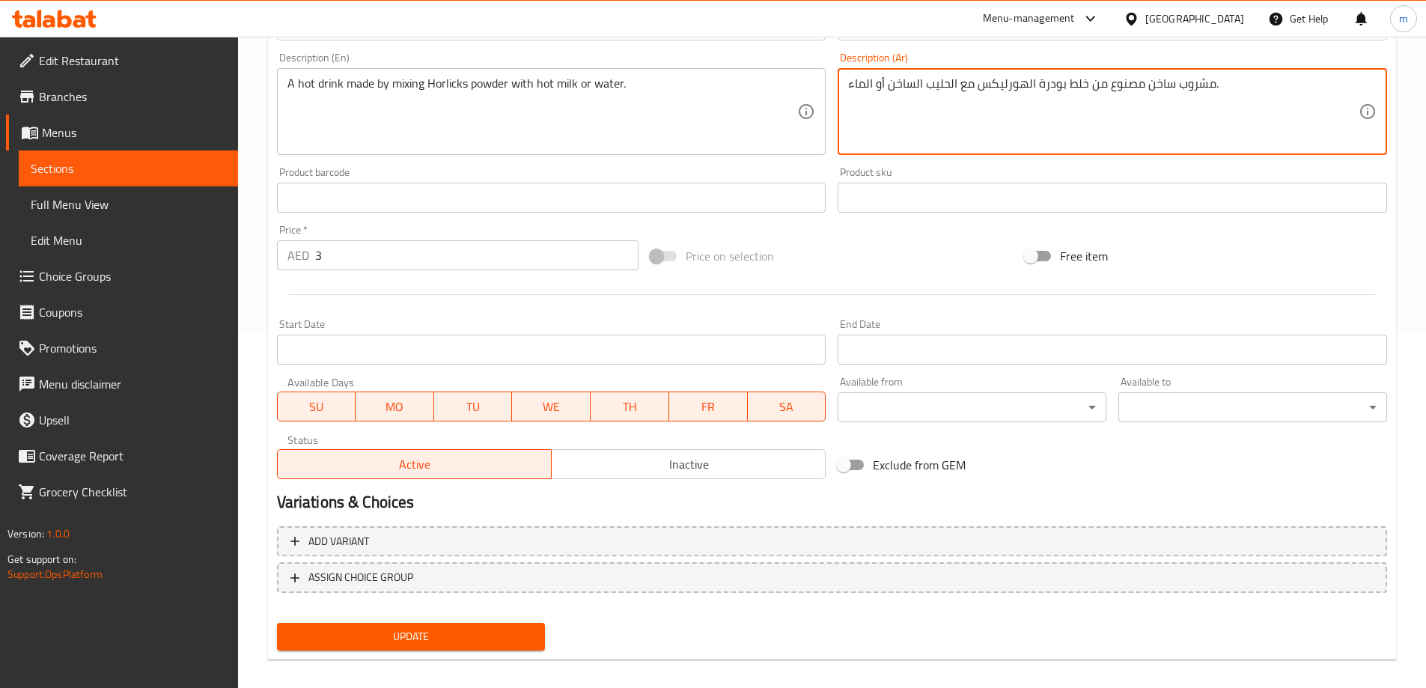
scroll to position [370, 0]
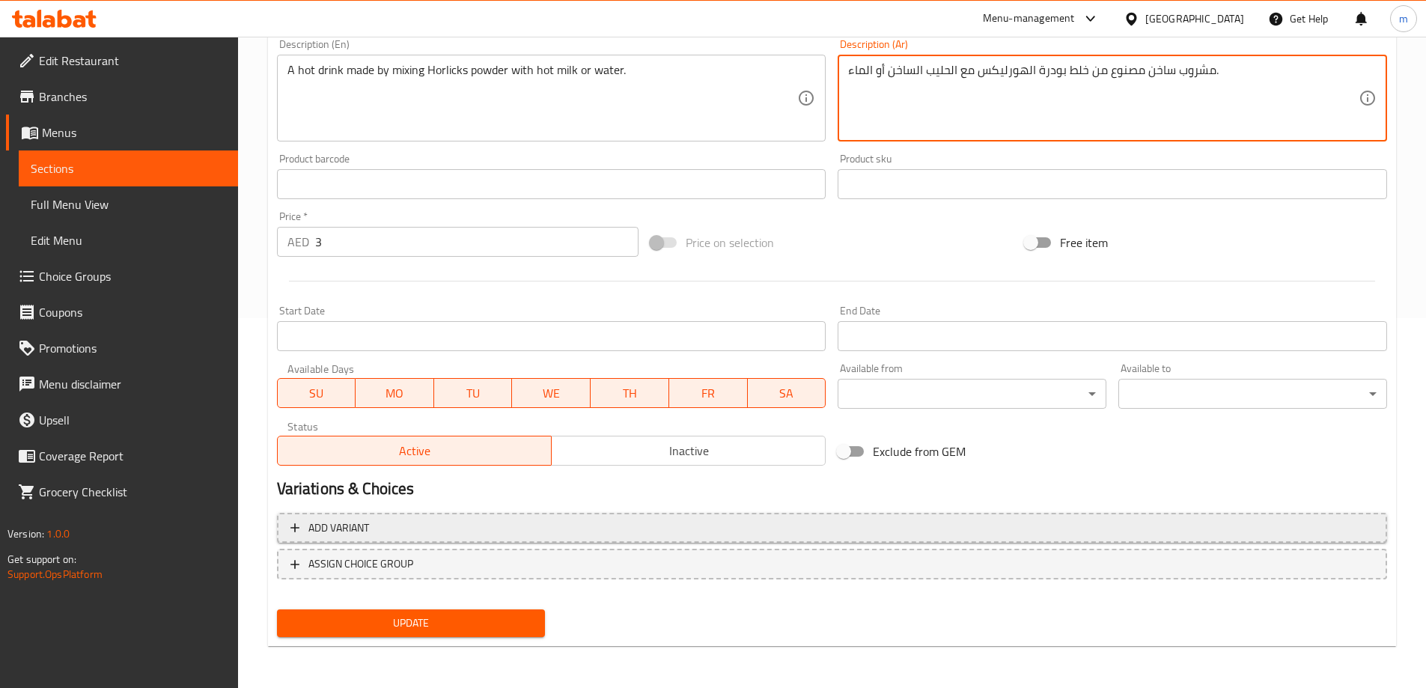
type textarea "مشروب ساخن مصنوع من خلط بودرة الهورليكس مع الحليب الساخن أو الماء."
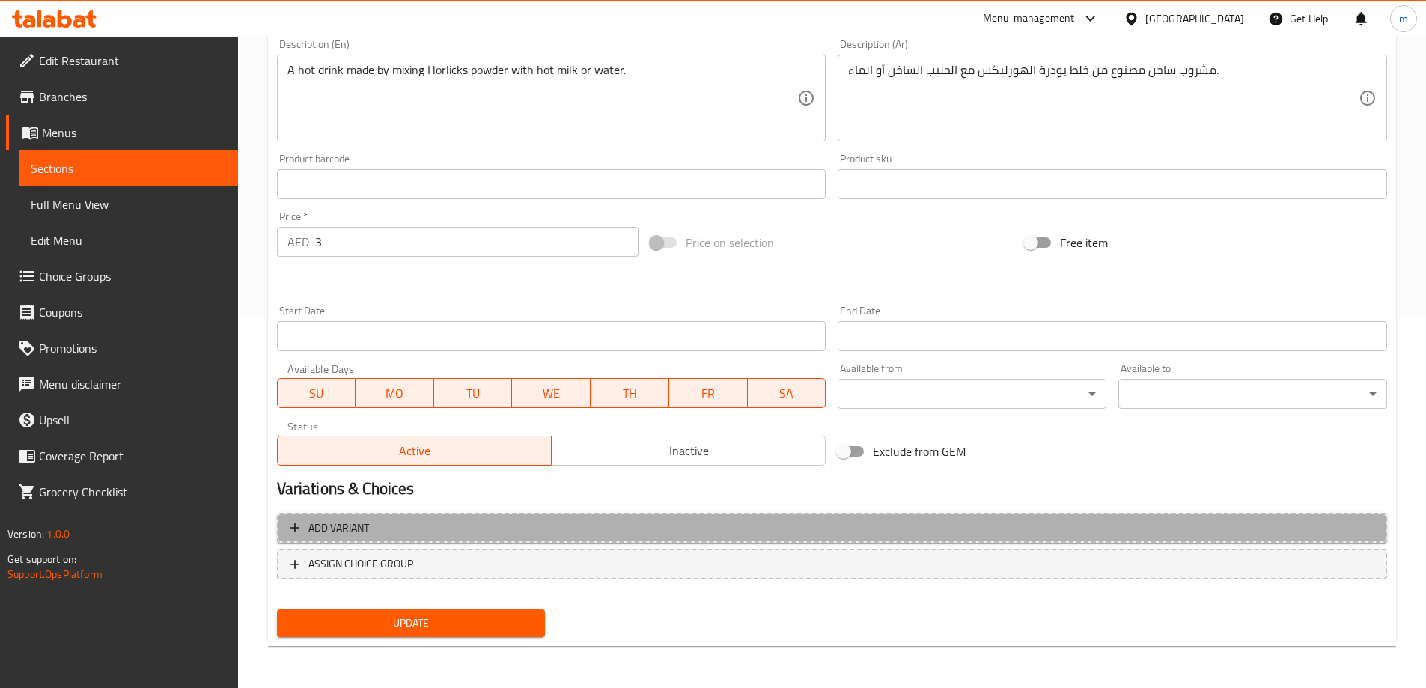
click at [448, 539] on button "Add variant" at bounding box center [832, 528] width 1110 height 31
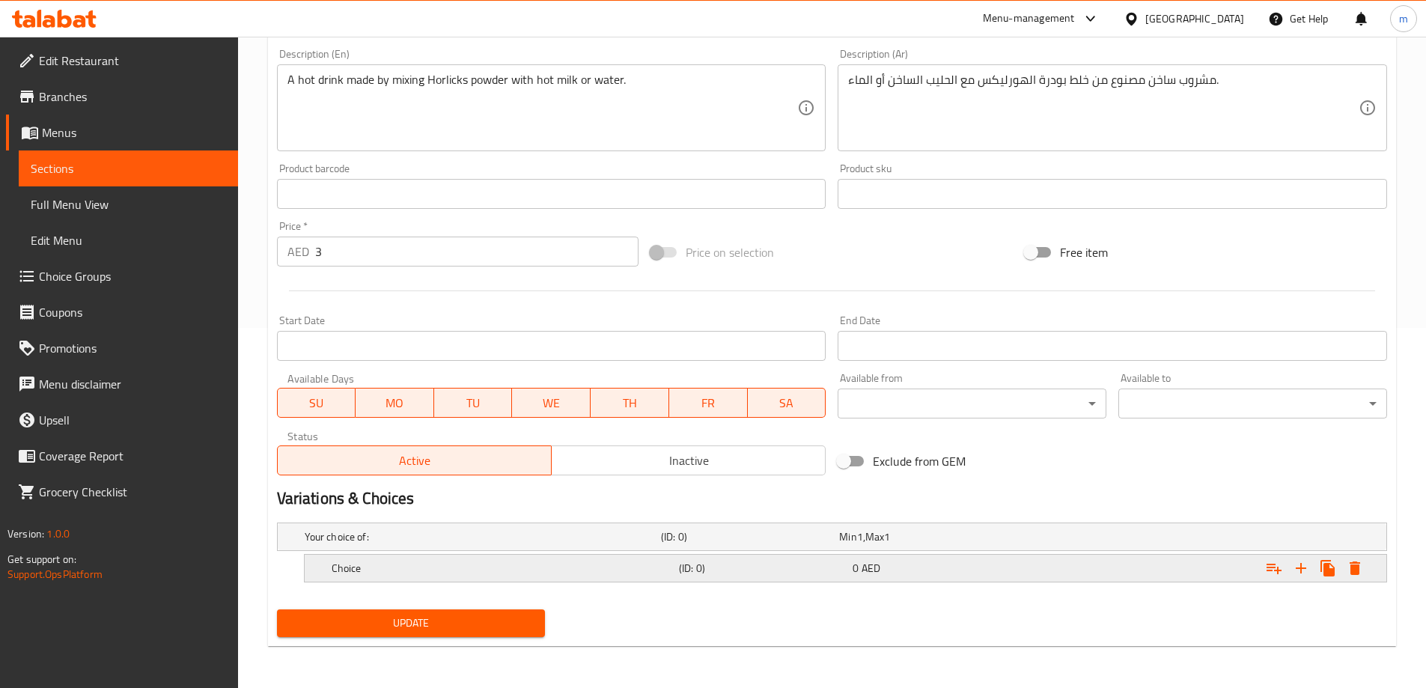
click at [397, 562] on h5 "Choice" at bounding box center [502, 568] width 341 height 15
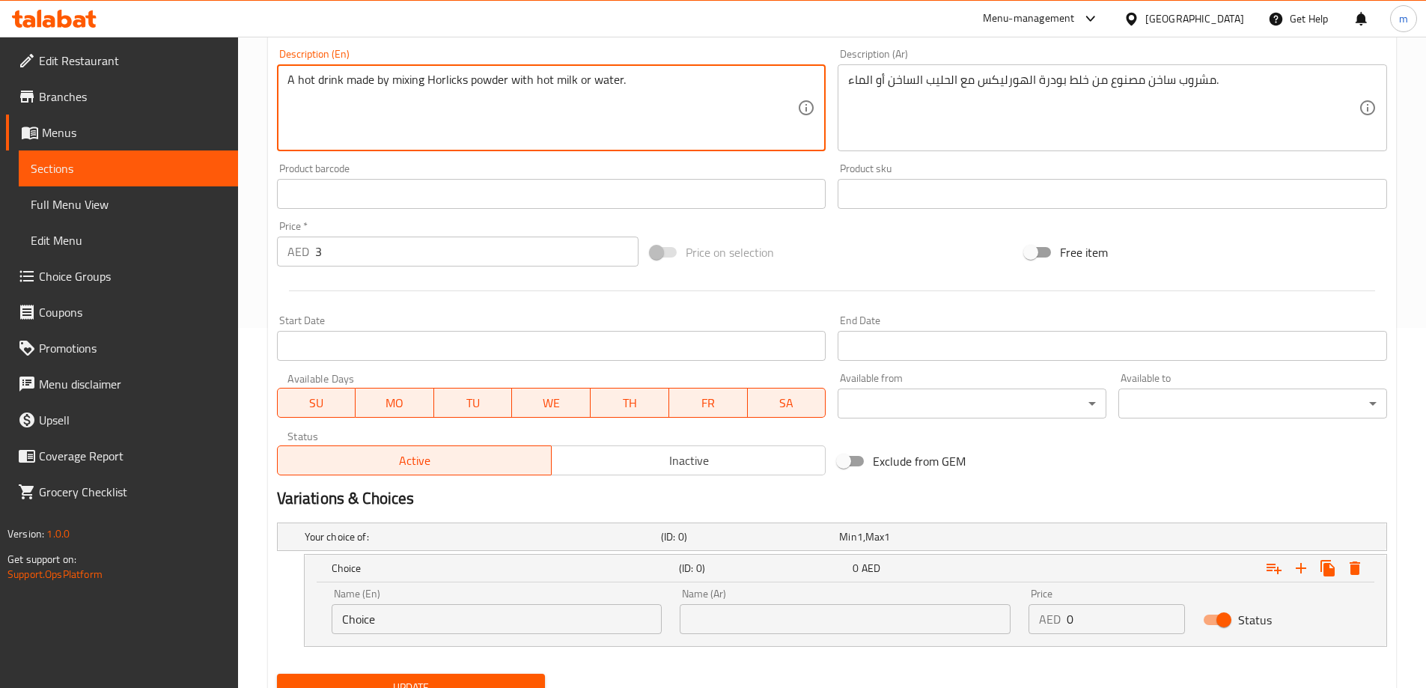
drag, startPoint x: 533, startPoint y: 90, endPoint x: 573, endPoint y: 96, distance: 40.1
click at [386, 628] on input "Choice" at bounding box center [497, 619] width 331 height 30
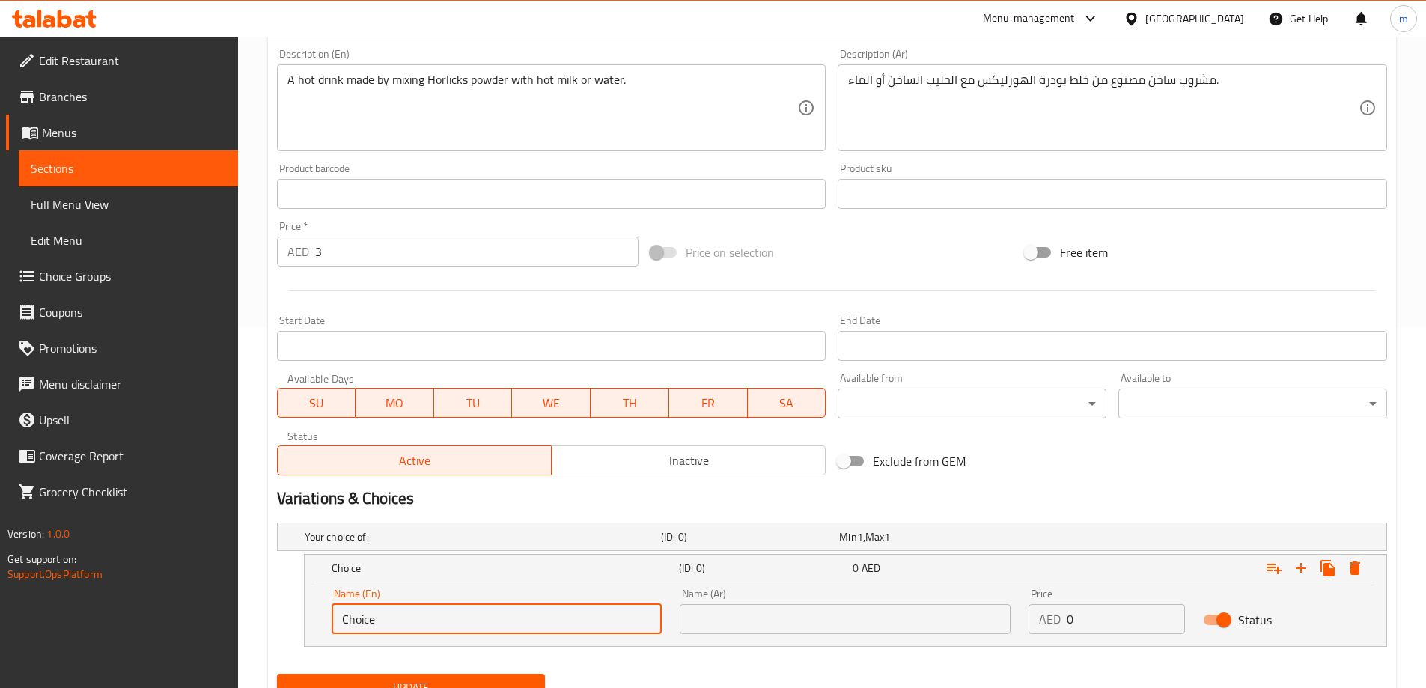
click at [386, 628] on input "Choice" at bounding box center [497, 619] width 331 height 30
paste input "hot milk"
type input "hot milk"
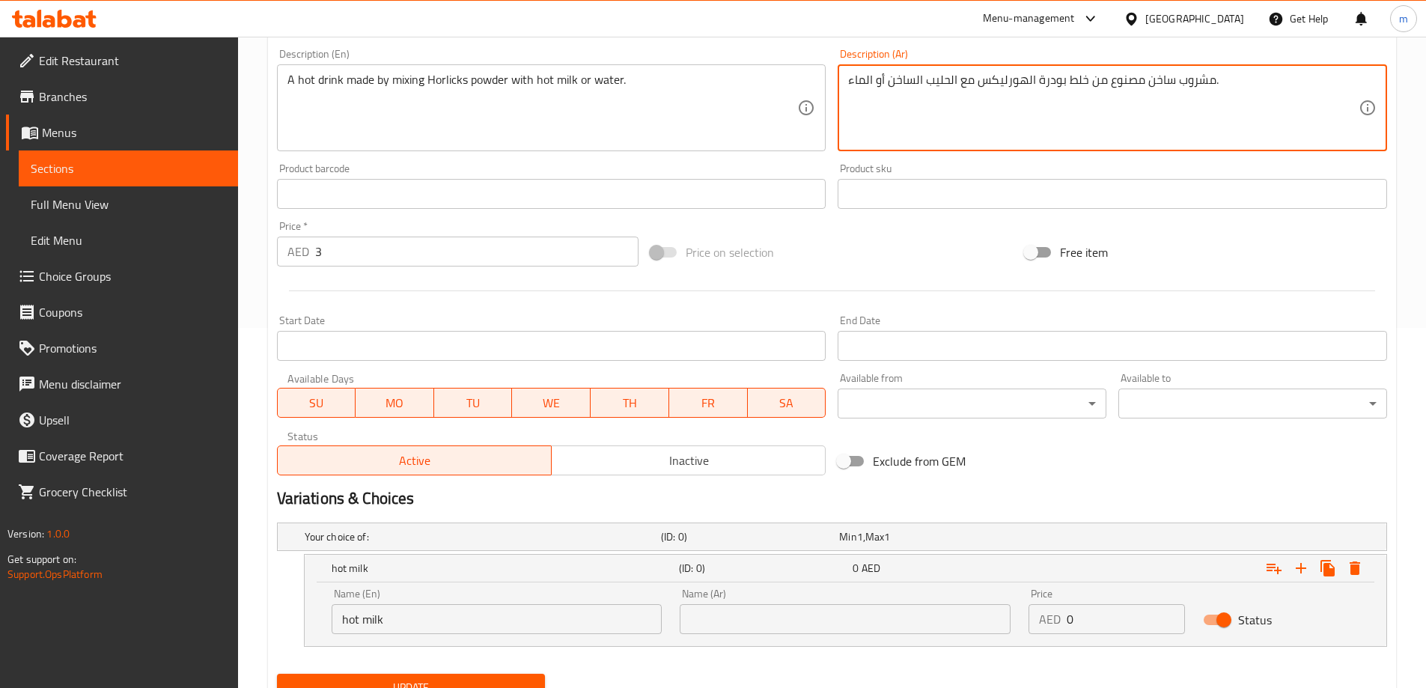
drag, startPoint x: 884, startPoint y: 85, endPoint x: 957, endPoint y: 101, distance: 74.3
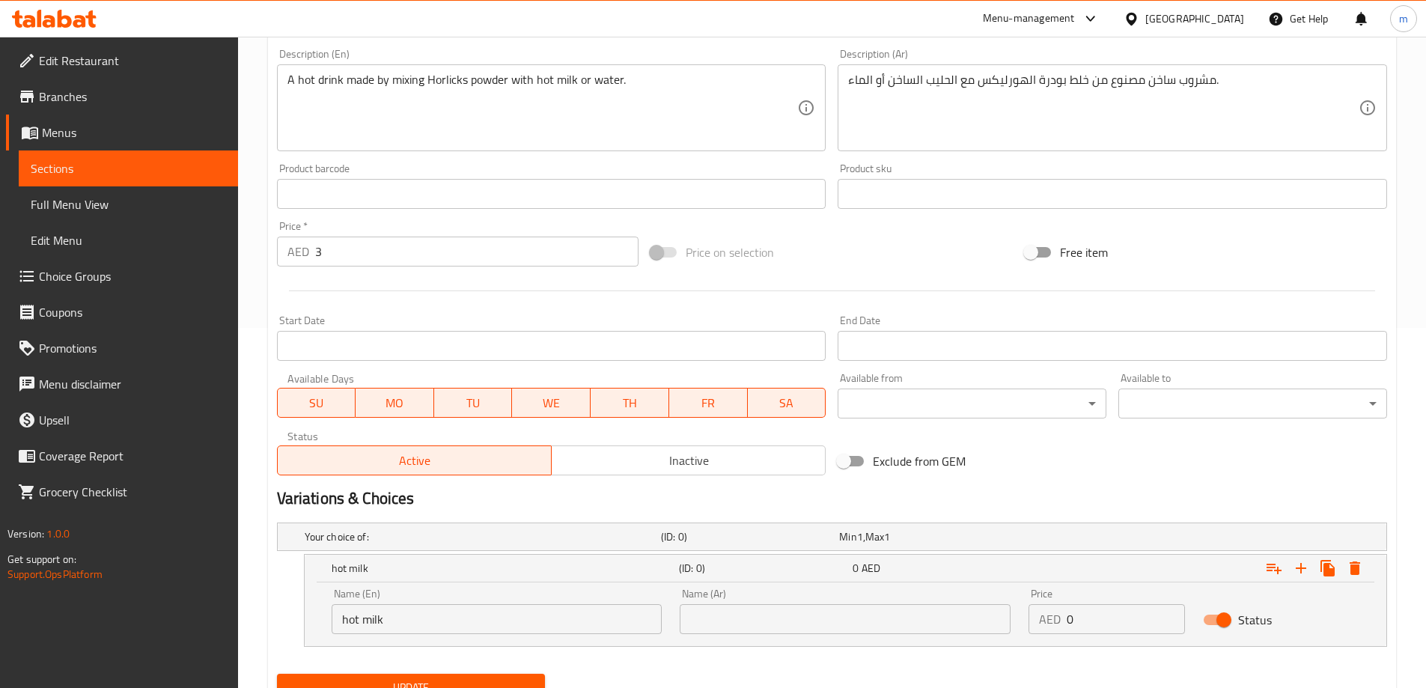
click at [763, 636] on div "Name (Ar) Name (Ar)" at bounding box center [845, 612] width 349 height 64
click at [761, 621] on input "text" at bounding box center [845, 619] width 331 height 30
paste input "الحليب الساخن"
type input "الحليب الساخن"
drag, startPoint x: 1068, startPoint y: 609, endPoint x: 1077, endPoint y: 613, distance: 10.0
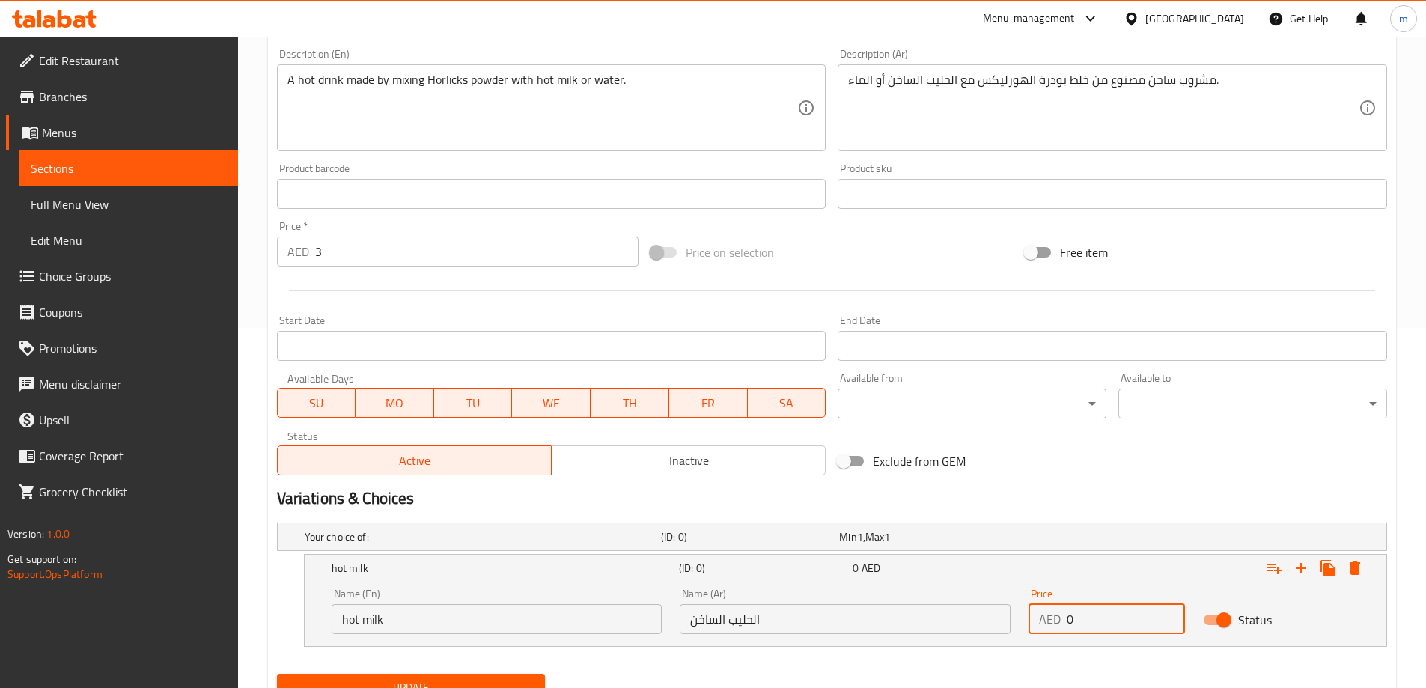
click at [1076, 613] on input "0" at bounding box center [1126, 619] width 118 height 30
type input "3"
click at [1304, 568] on icon "Expand" at bounding box center [1301, 568] width 10 height 10
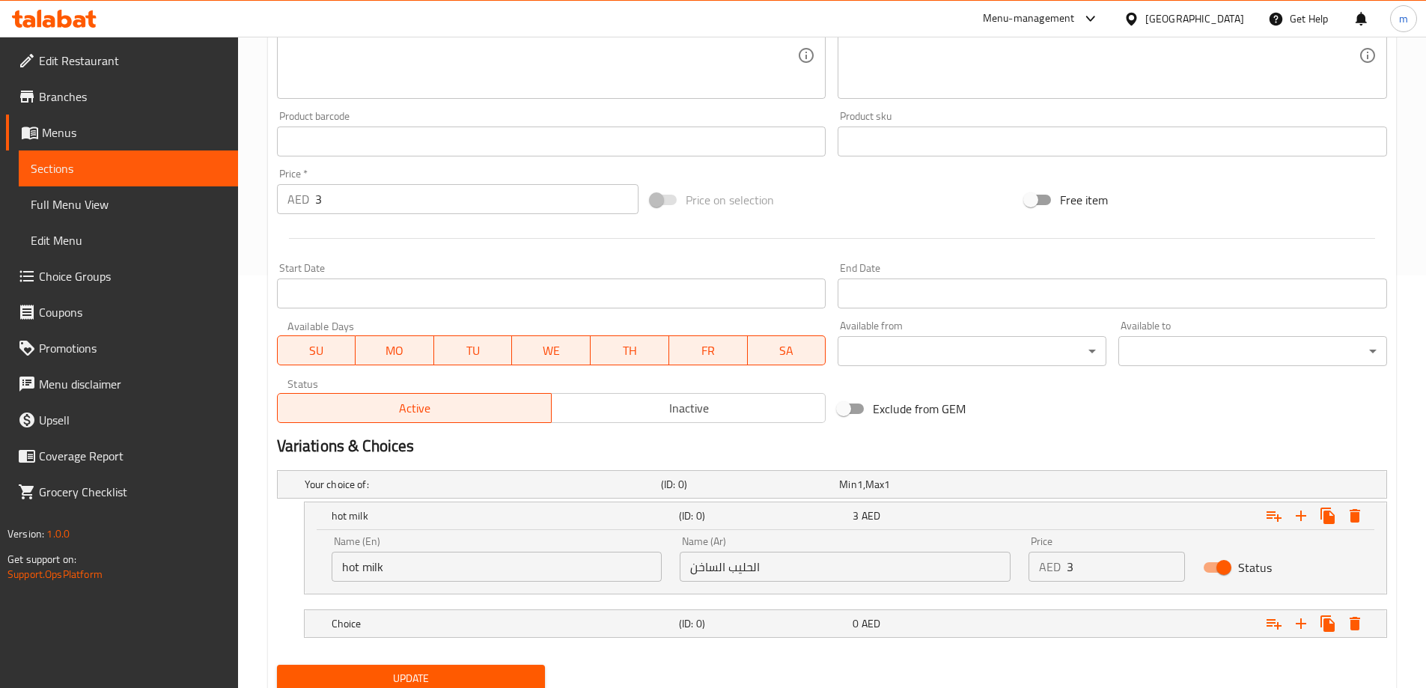
scroll to position [468, 0]
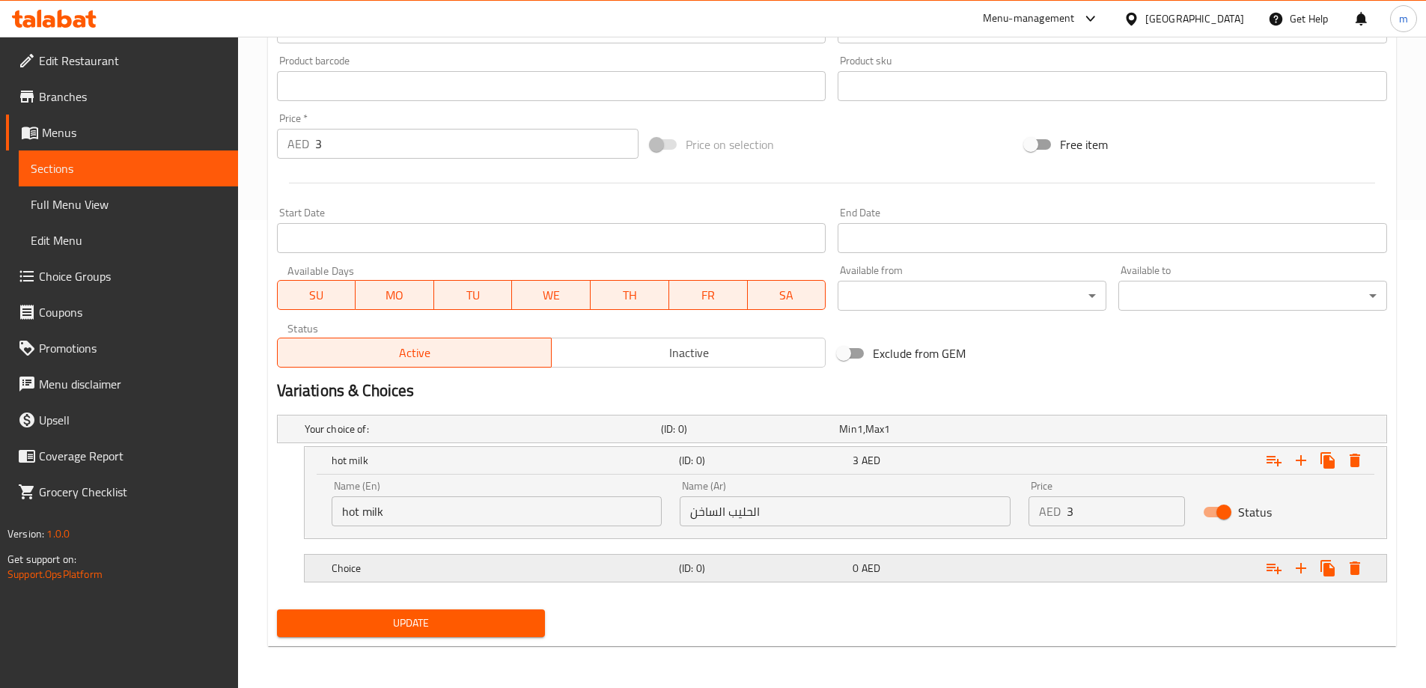
click at [401, 581] on div "Choice (ID: 0) 0 AED" at bounding box center [850, 568] width 1043 height 33
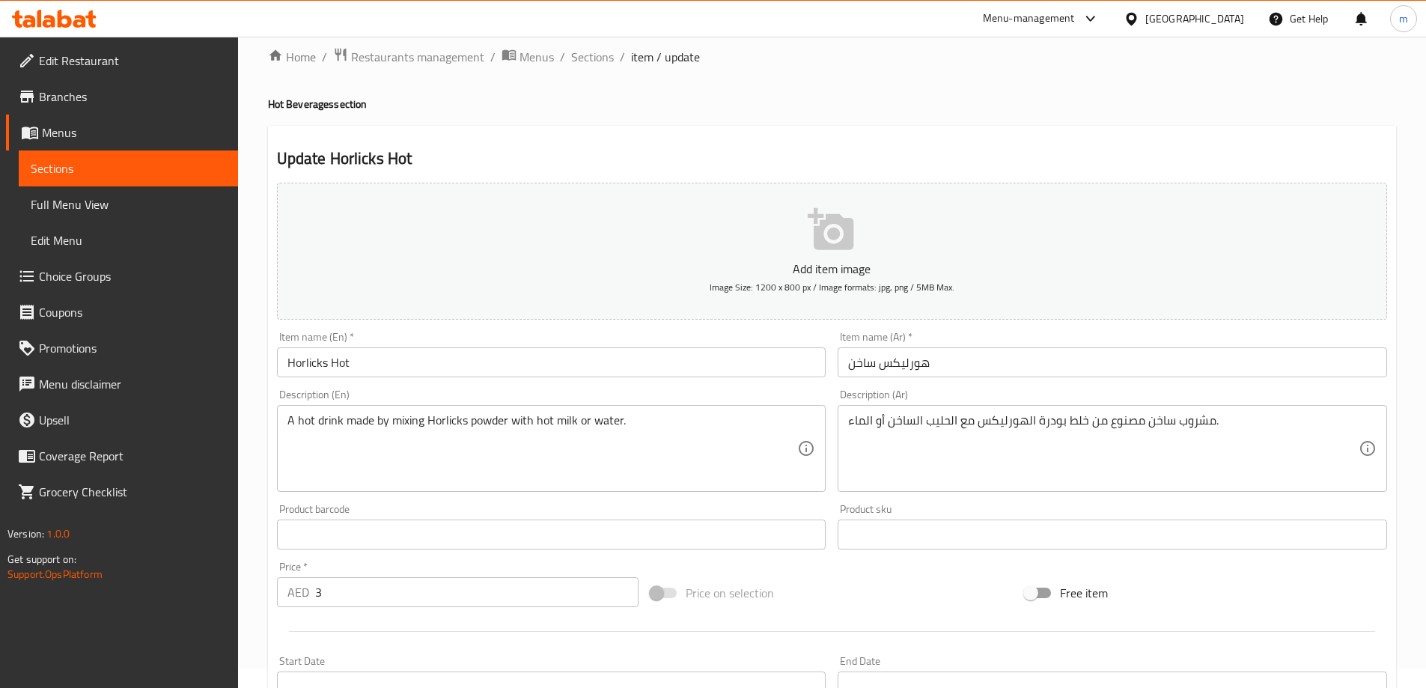
scroll to position [19, 0]
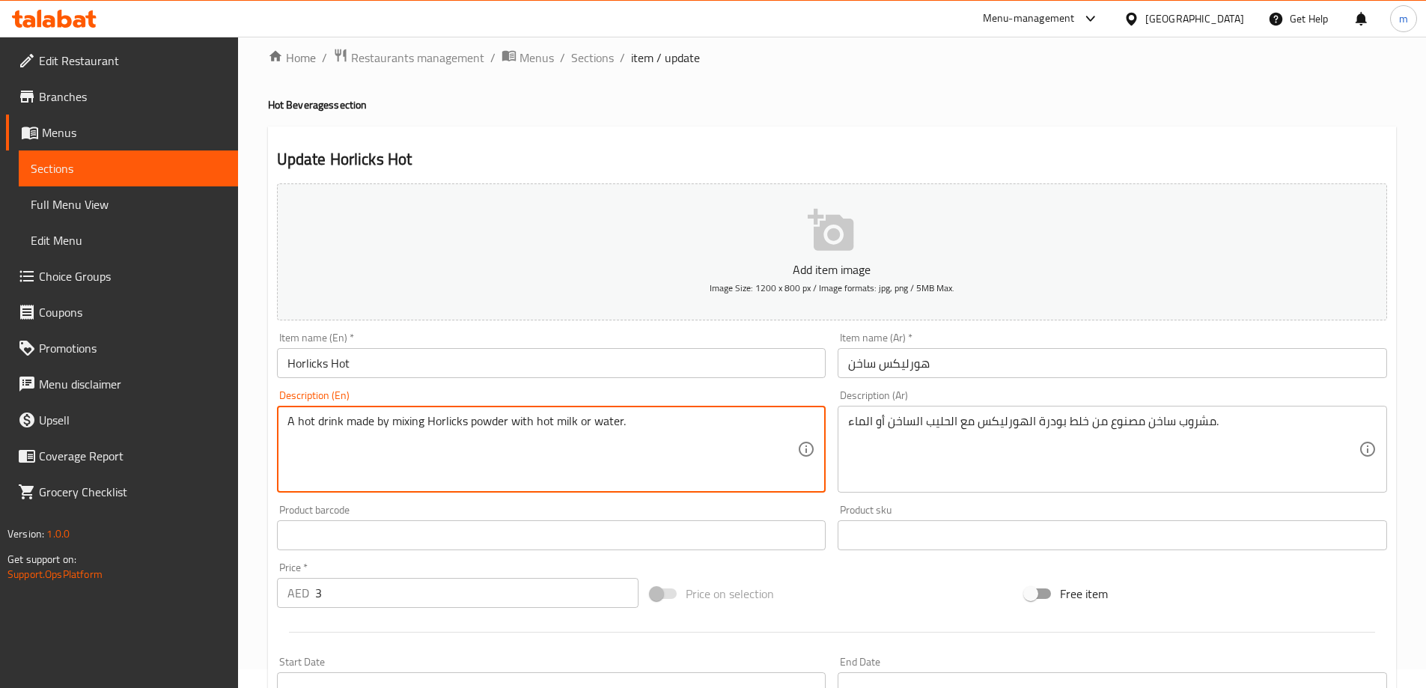
click at [603, 423] on textarea "A hot drink made by mixing Horlicks powder with hot milk or water." at bounding box center [543, 449] width 511 height 71
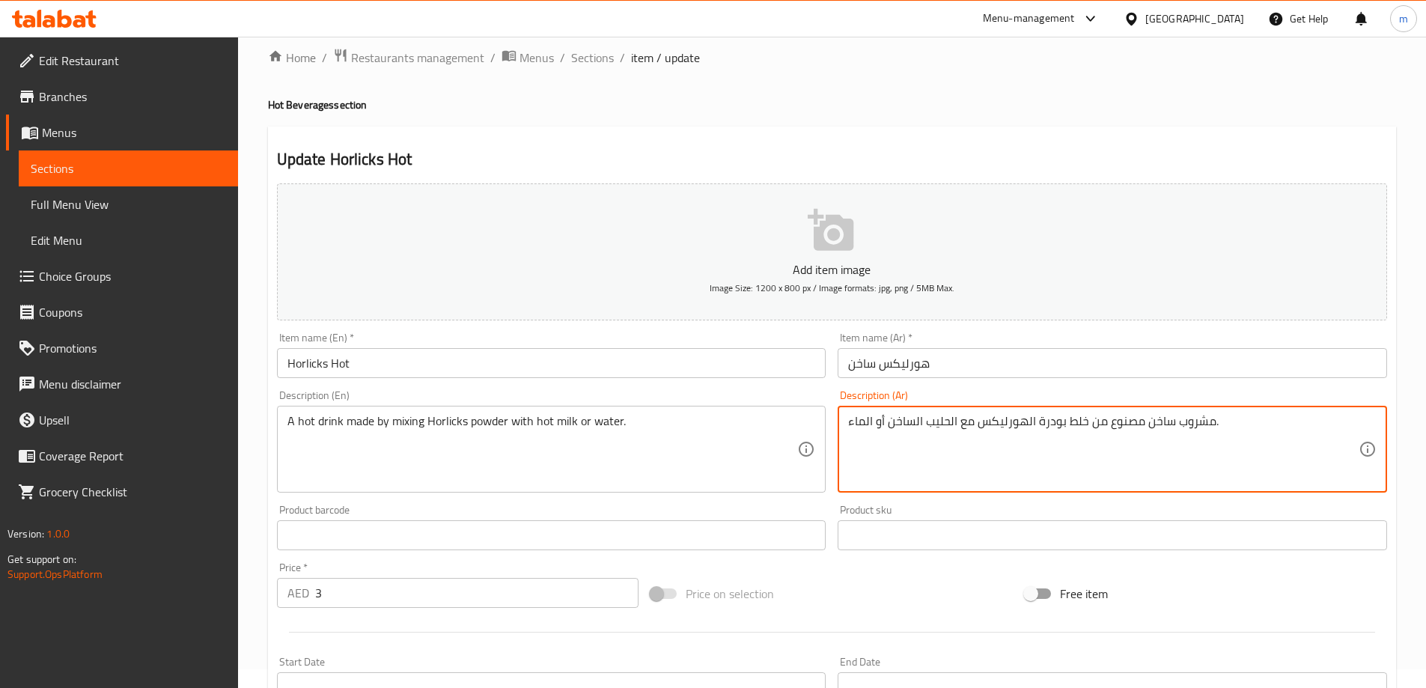
click at [868, 422] on textarea "مشروب ساخن مصنوع من خلط بودرة الهورليكس مع الحليب الساخن أو الماء." at bounding box center [1103, 449] width 511 height 71
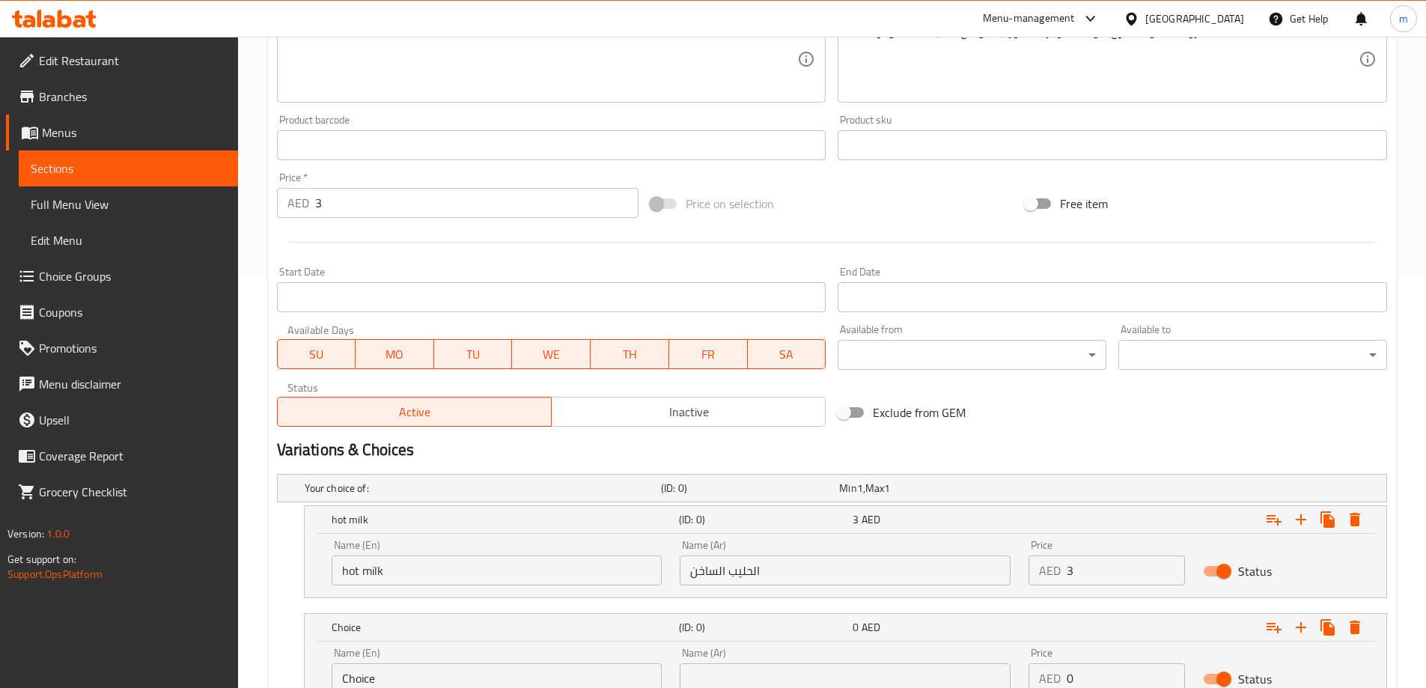
scroll to position [383, 0]
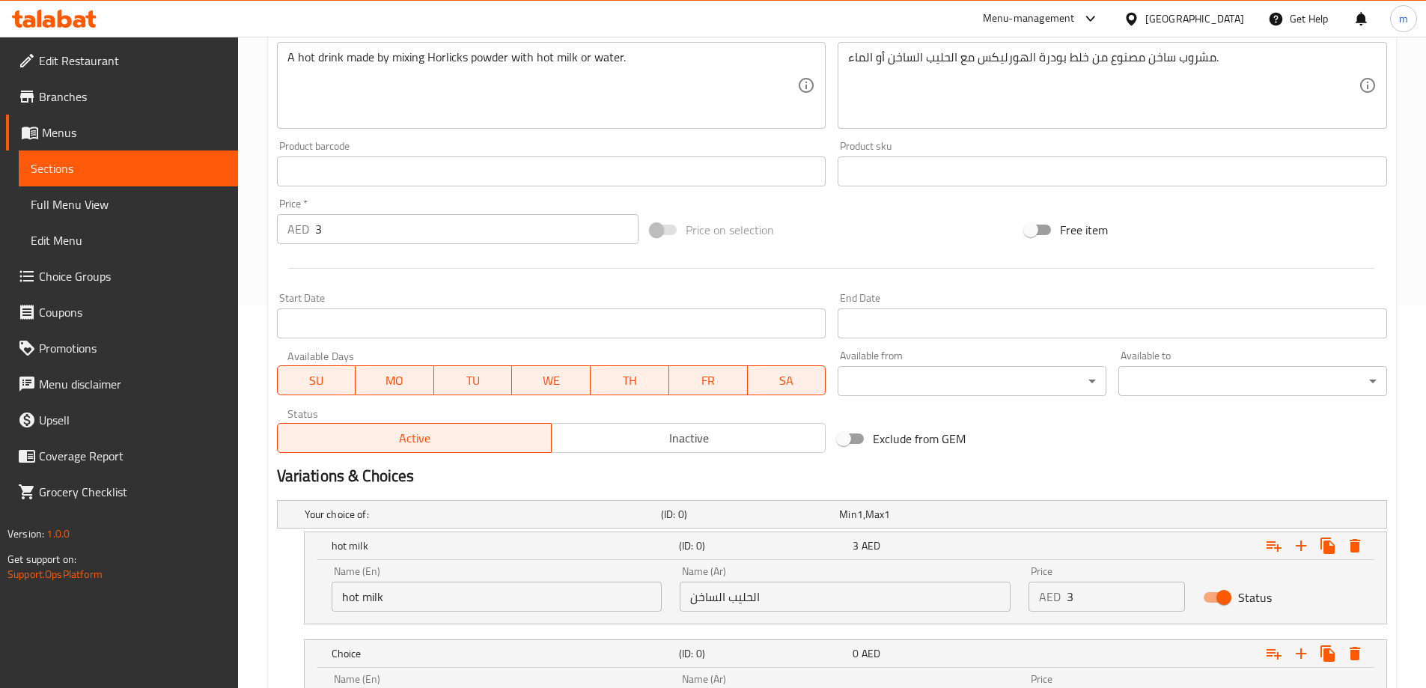
click at [312, 226] on div "AED 3 Price *" at bounding box center [458, 229] width 362 height 30
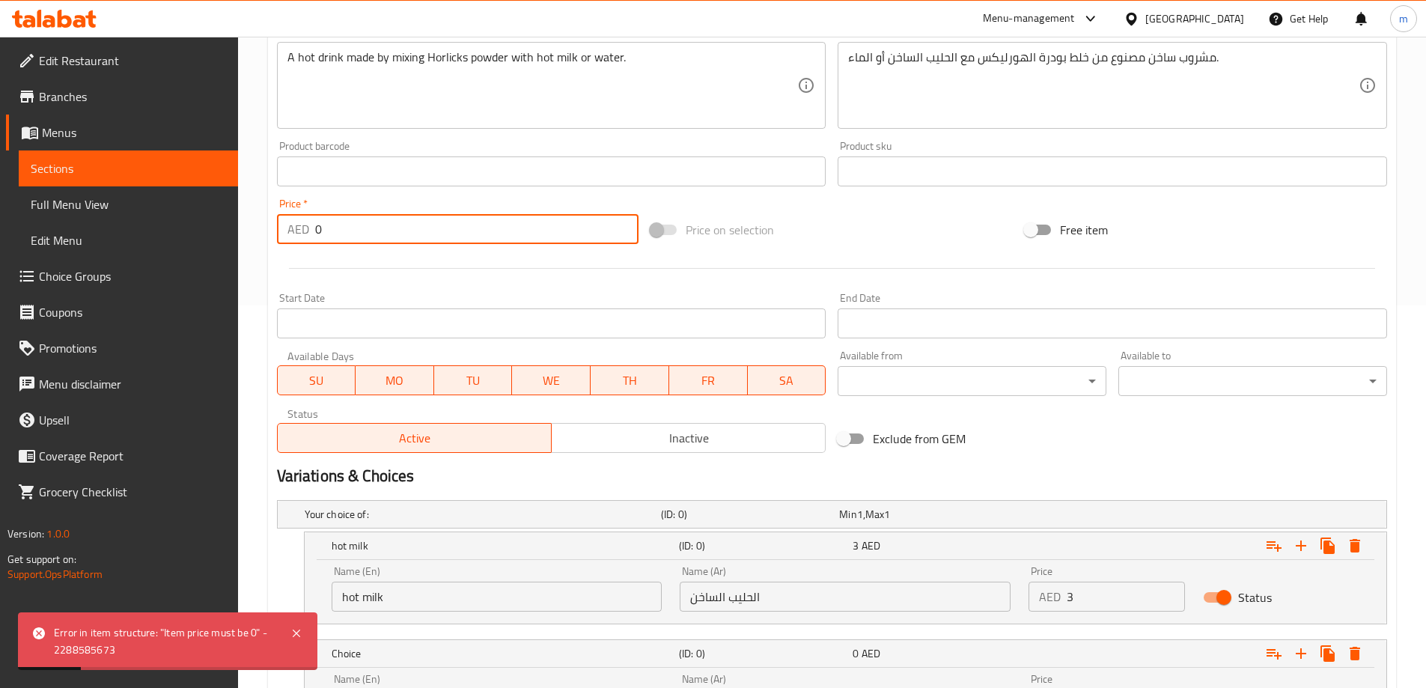
scroll to position [532, 0]
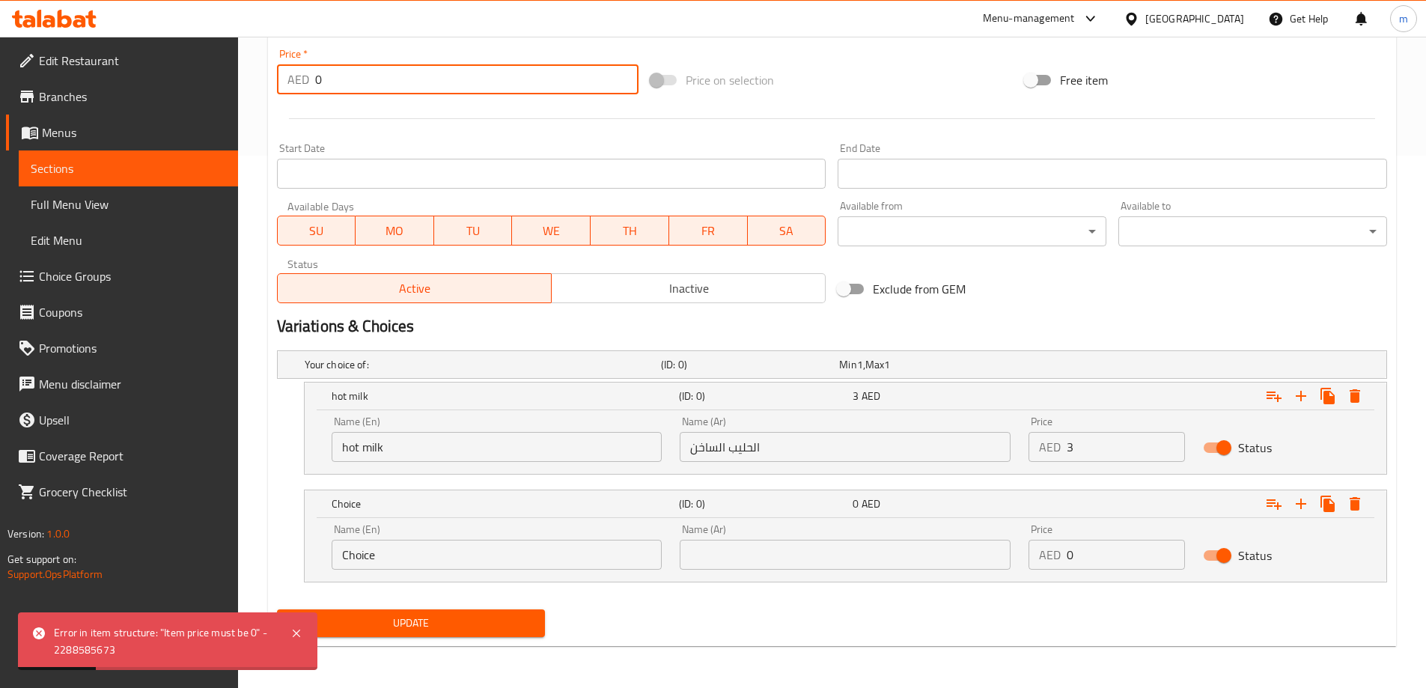
type input "0"
click at [746, 541] on input "text" at bounding box center [845, 555] width 331 height 30
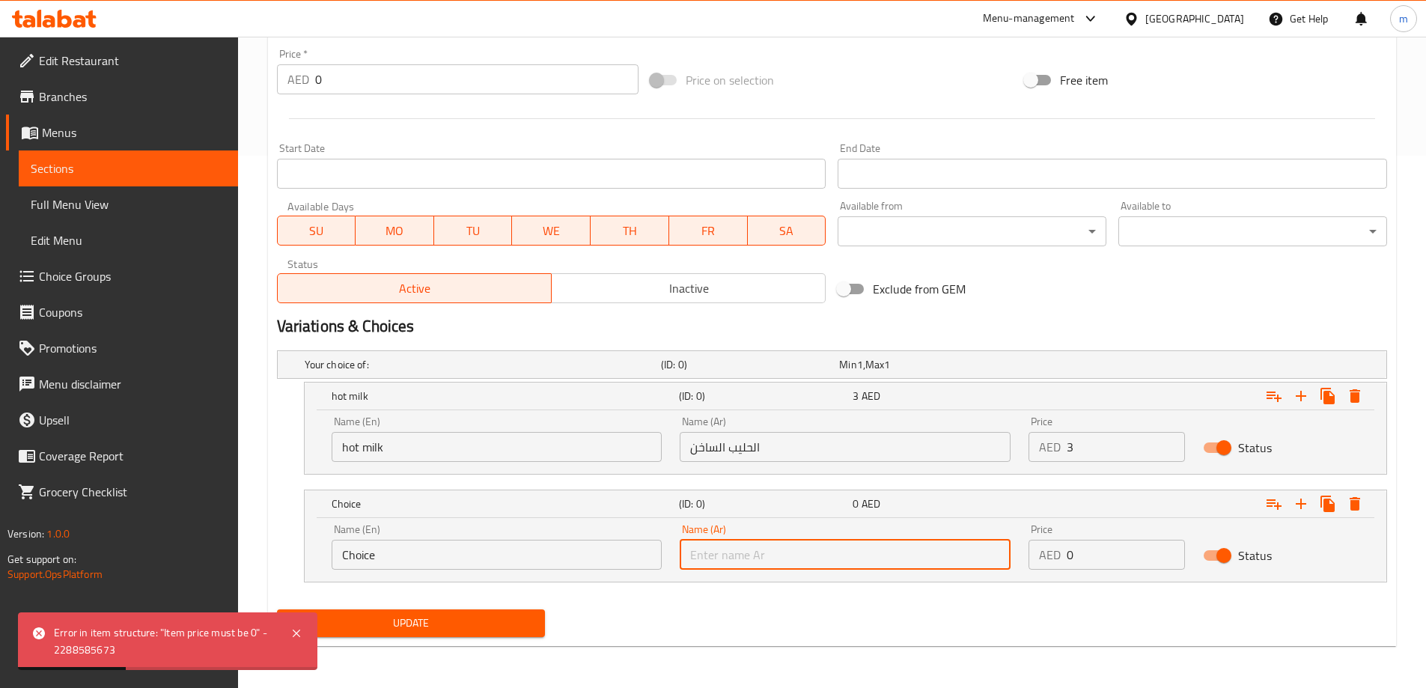
paste input "الماء"
type input "الماء"
click at [589, 564] on input "Choice" at bounding box center [497, 555] width 331 height 30
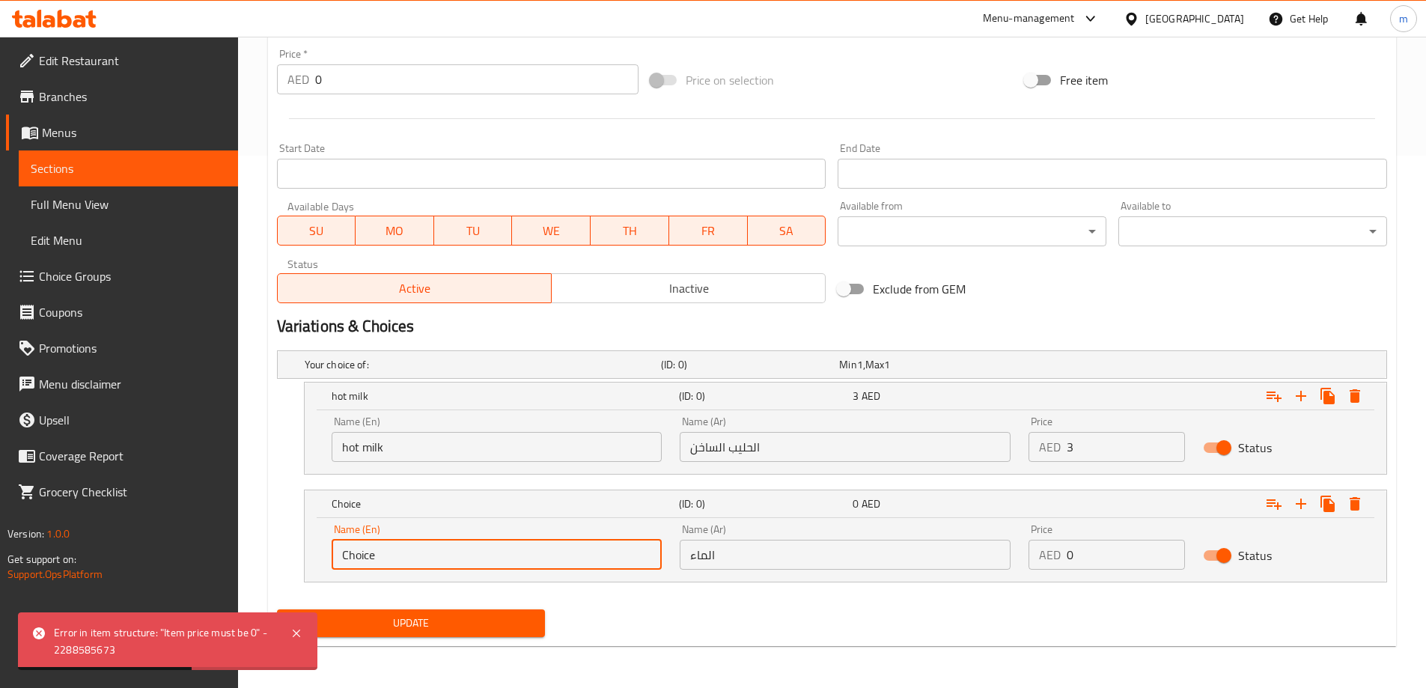
paste input "water"
click at [407, 567] on input "Choicewater" at bounding box center [497, 555] width 331 height 30
paste input "text"
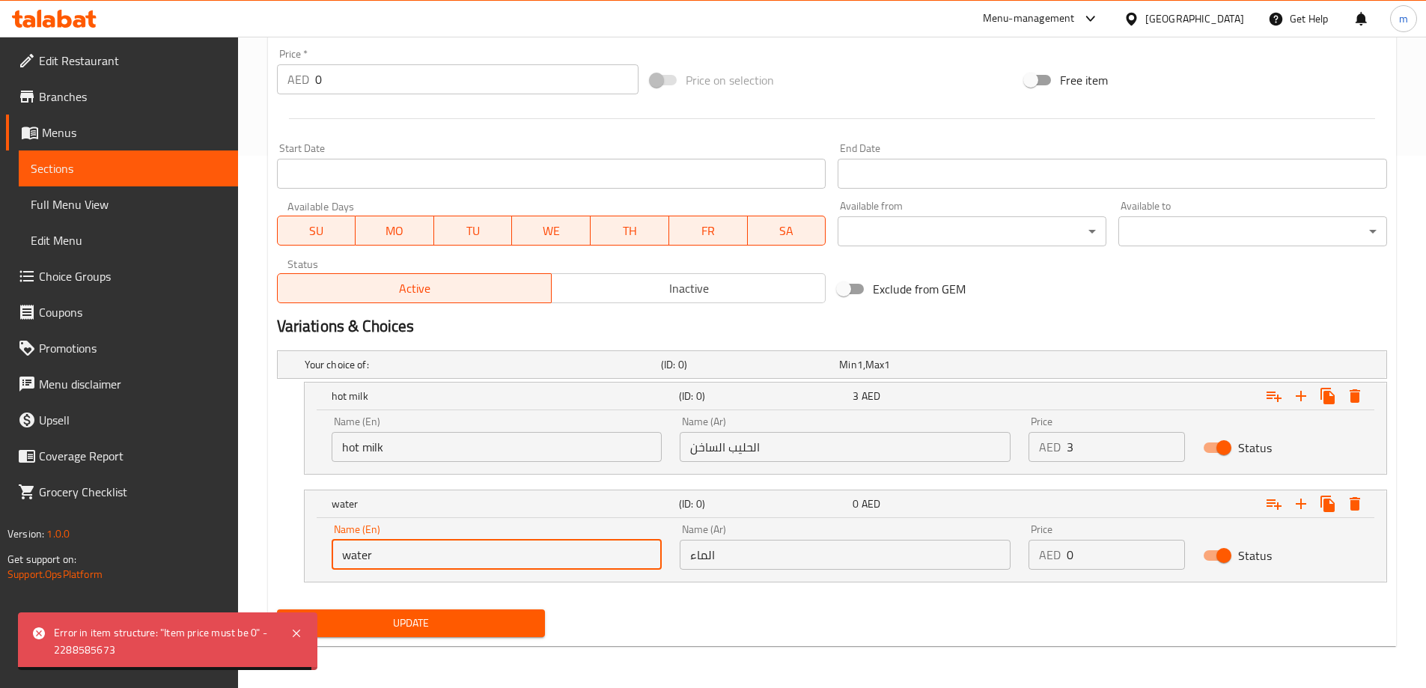
type input "water"
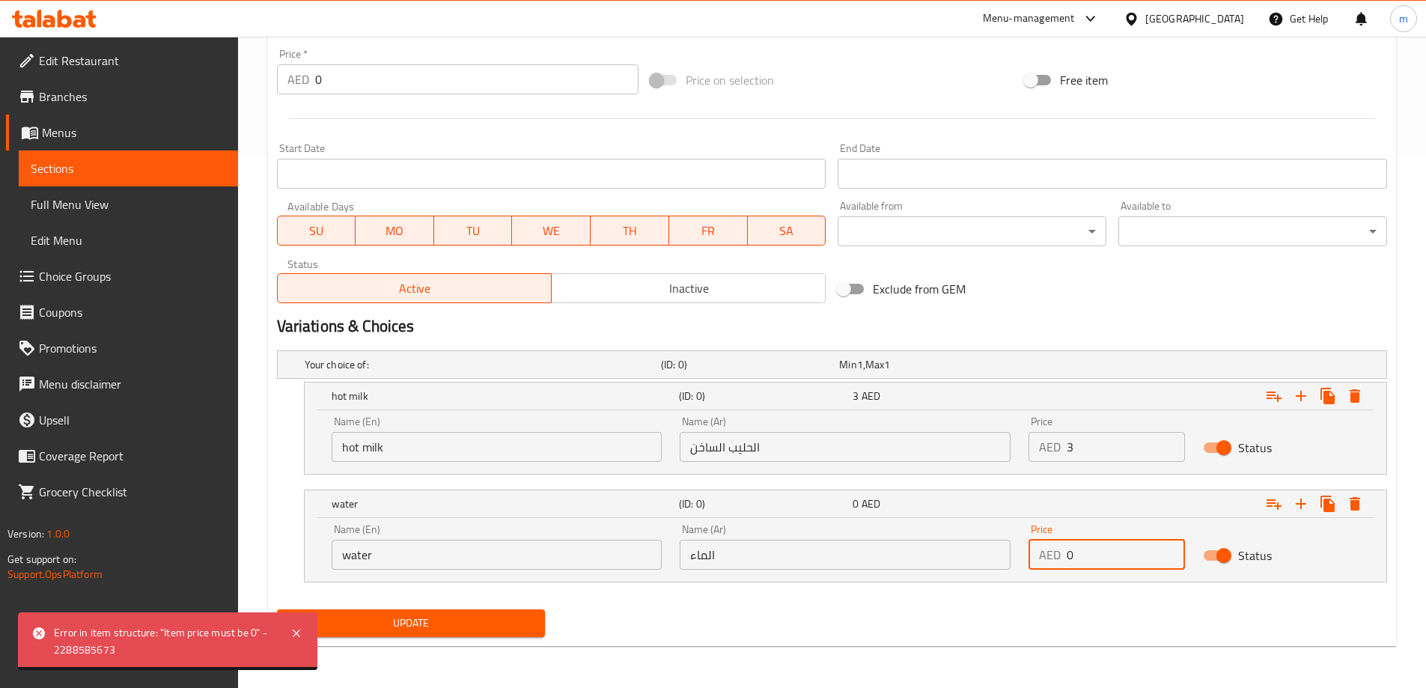
drag, startPoint x: 1082, startPoint y: 552, endPoint x: 1050, endPoint y: 563, distance: 33.4
click at [1050, 563] on div "AED 0 Price" at bounding box center [1107, 555] width 156 height 30
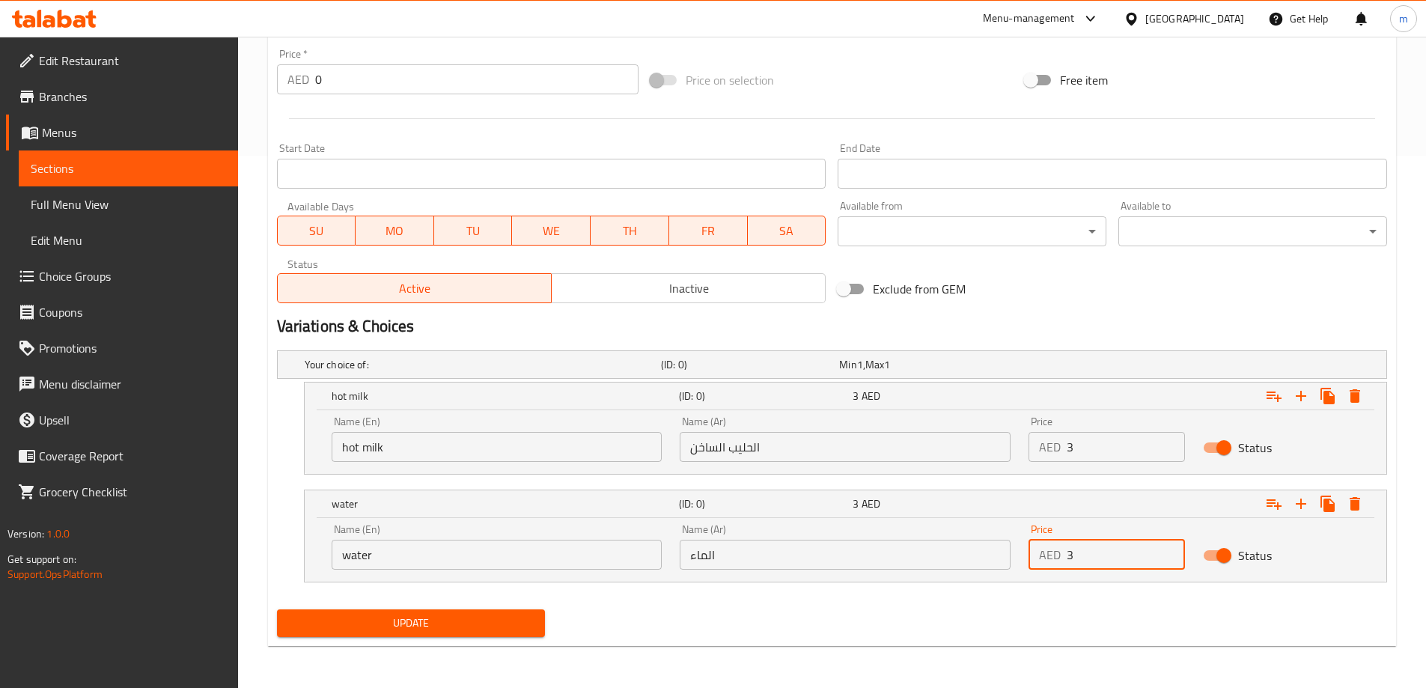
type input "3"
click at [277, 609] on button "Update" at bounding box center [411, 623] width 269 height 28
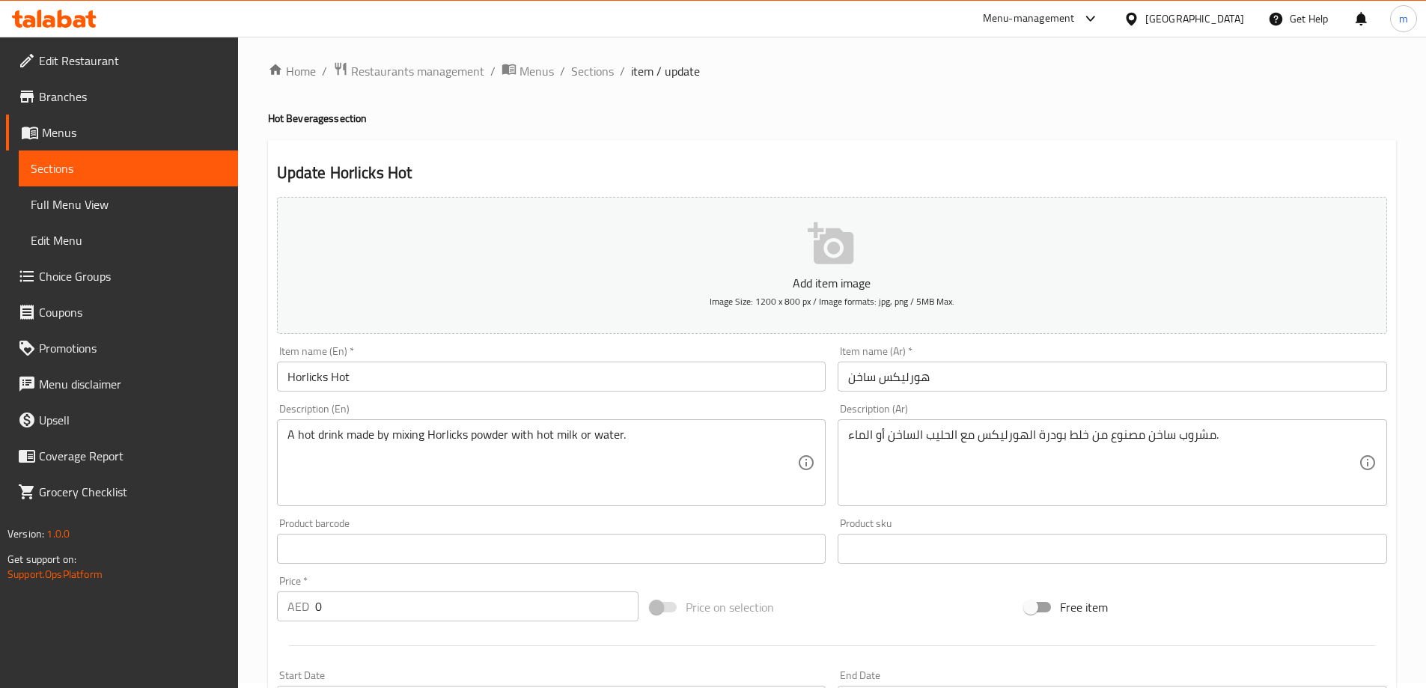
scroll to position [0, 0]
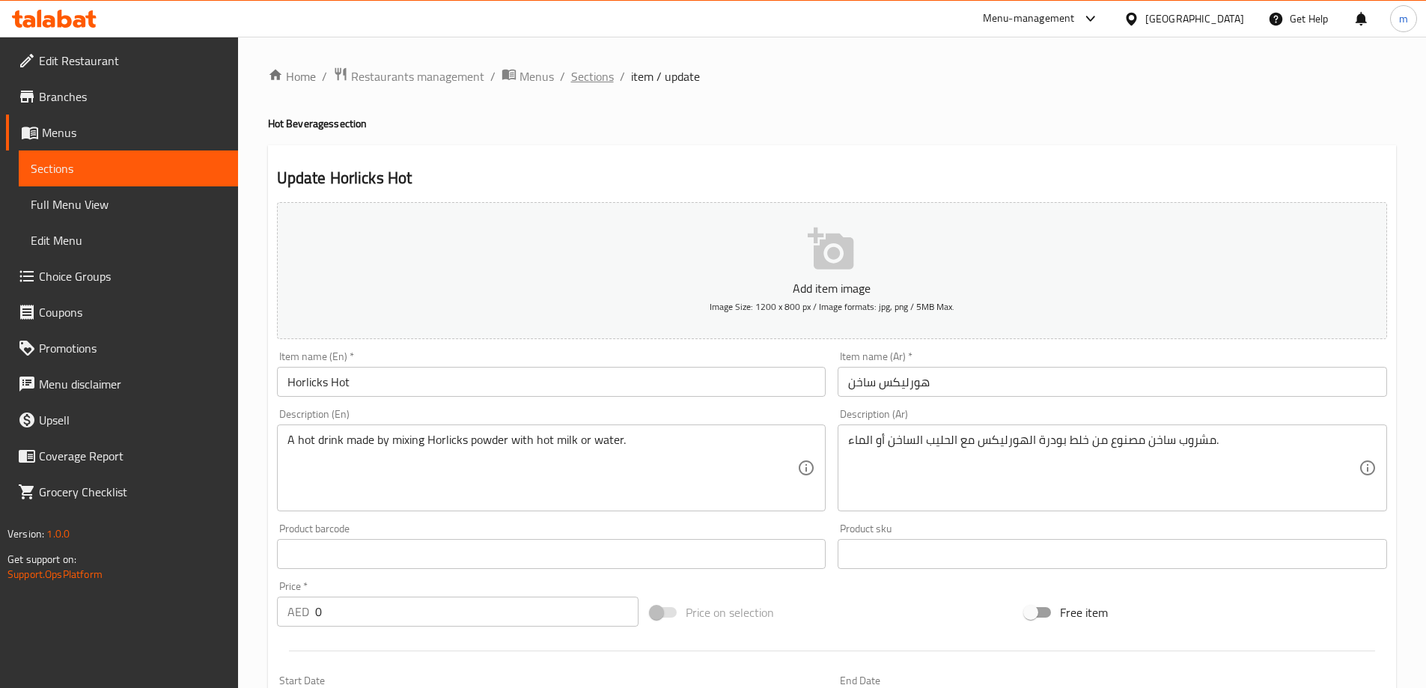
click at [594, 75] on span "Sections" at bounding box center [592, 76] width 43 height 18
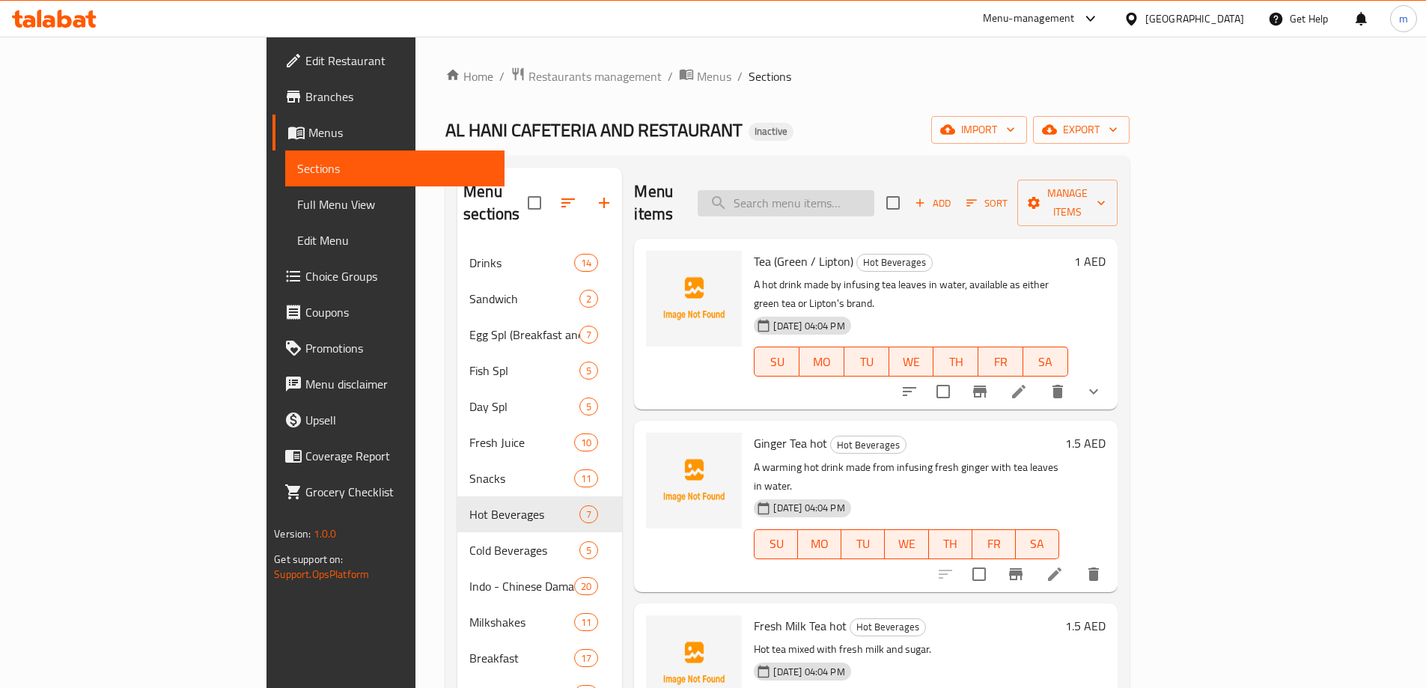
click at [853, 201] on input "search" at bounding box center [786, 203] width 177 height 26
paste input "Fish Curry"
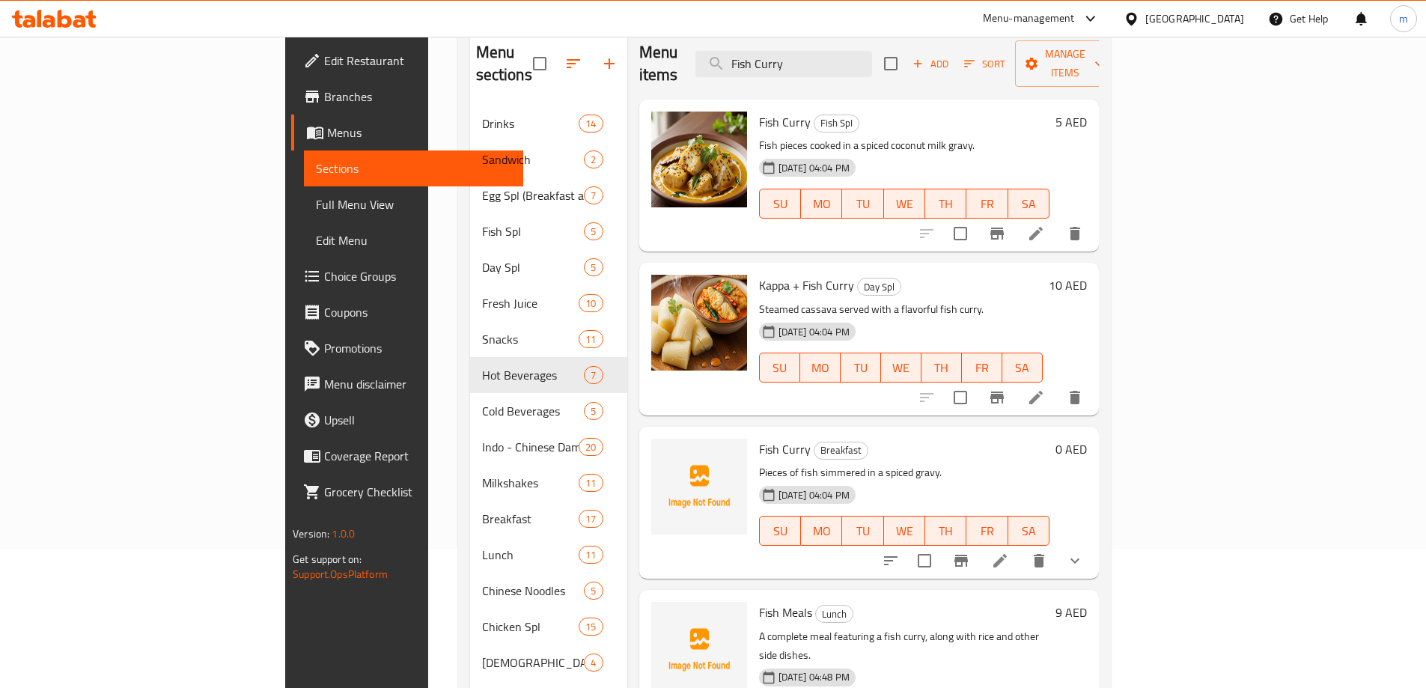
scroll to position [150, 0]
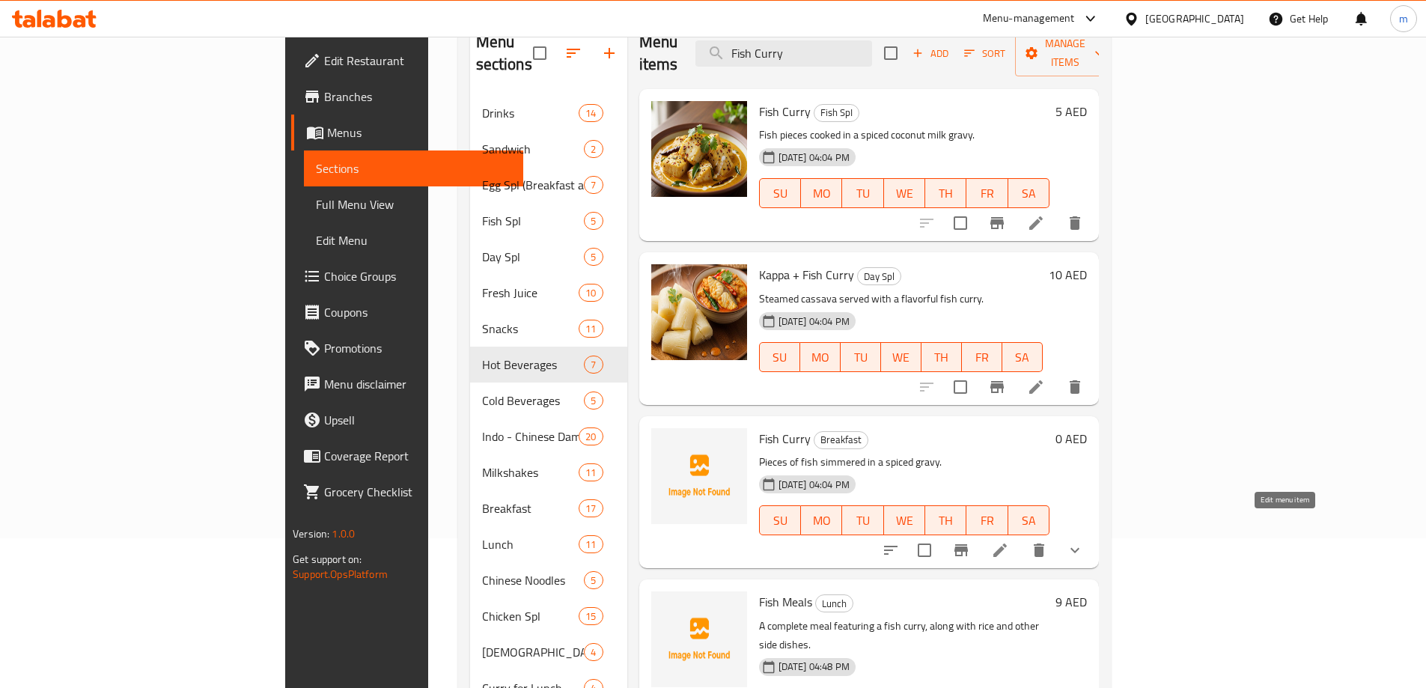
type input "Fish Curry"
click at [1007, 544] on icon at bounding box center [1000, 550] width 13 height 13
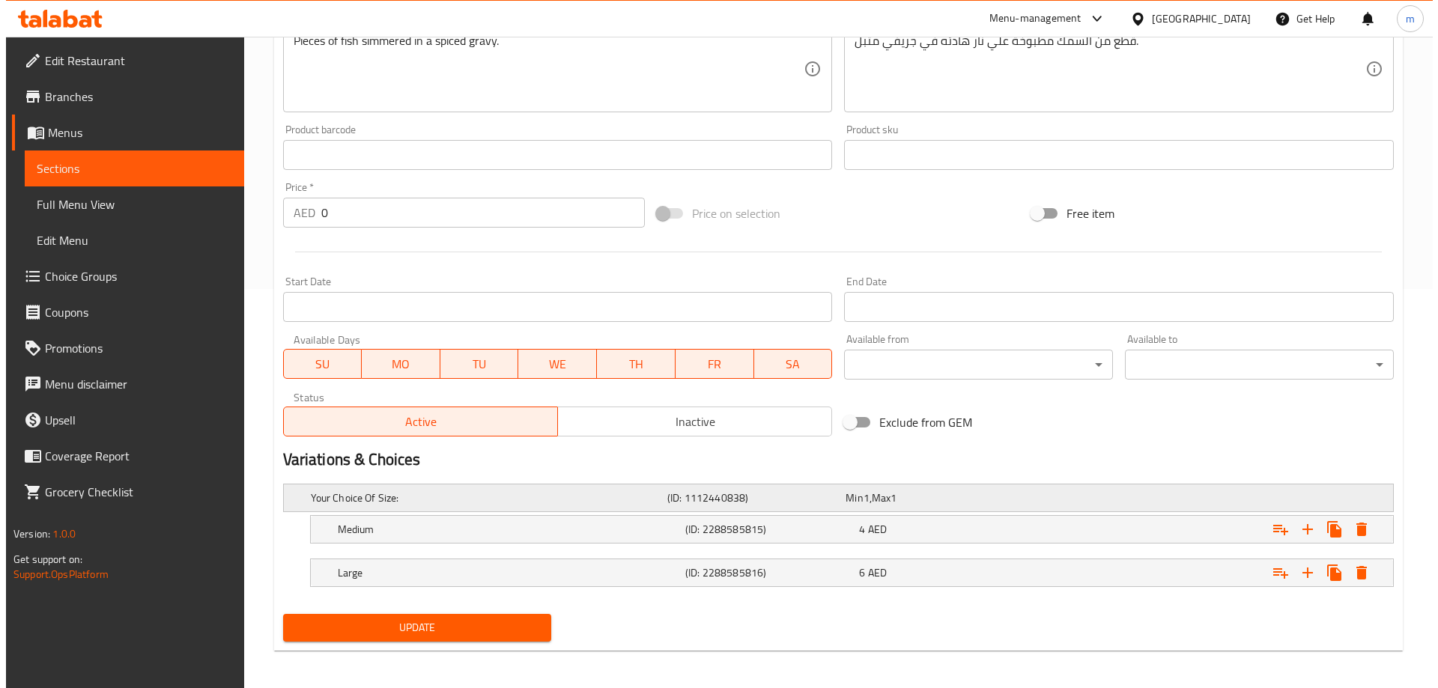
scroll to position [404, 0]
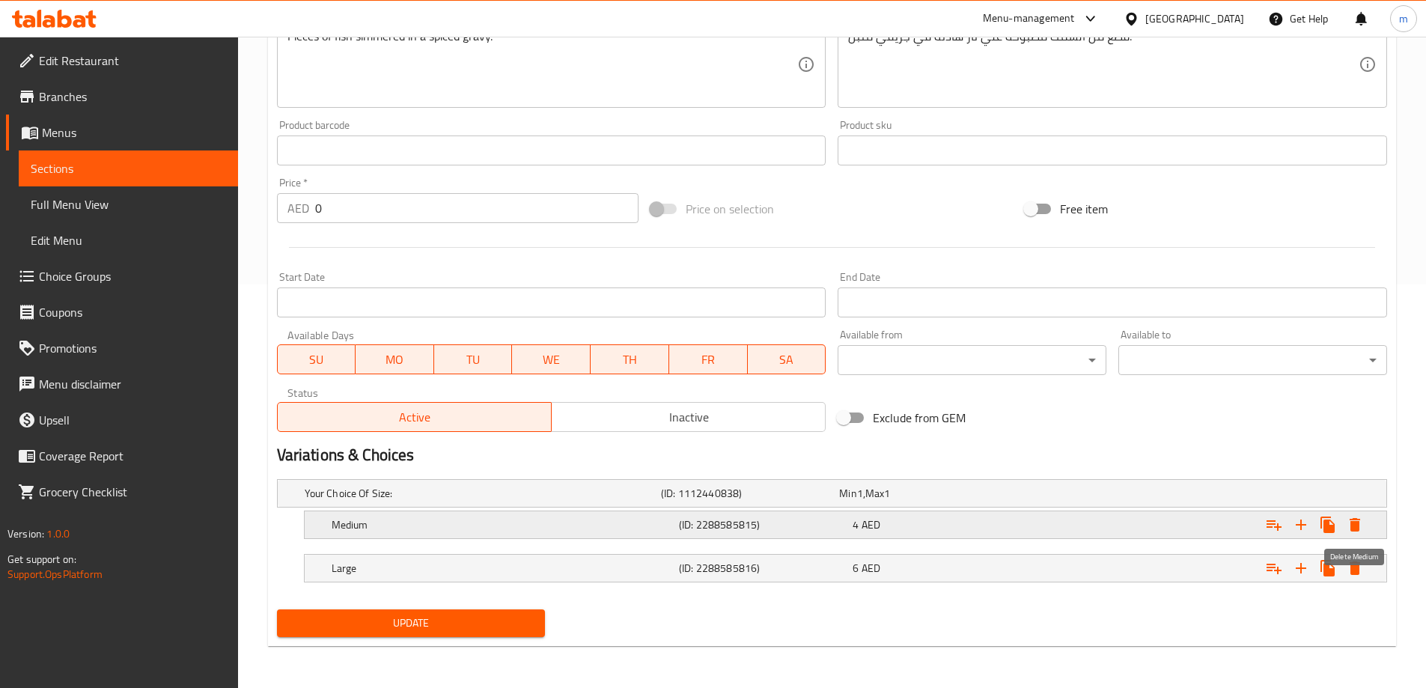
click at [1359, 528] on icon "Expand" at bounding box center [1355, 524] width 10 height 13
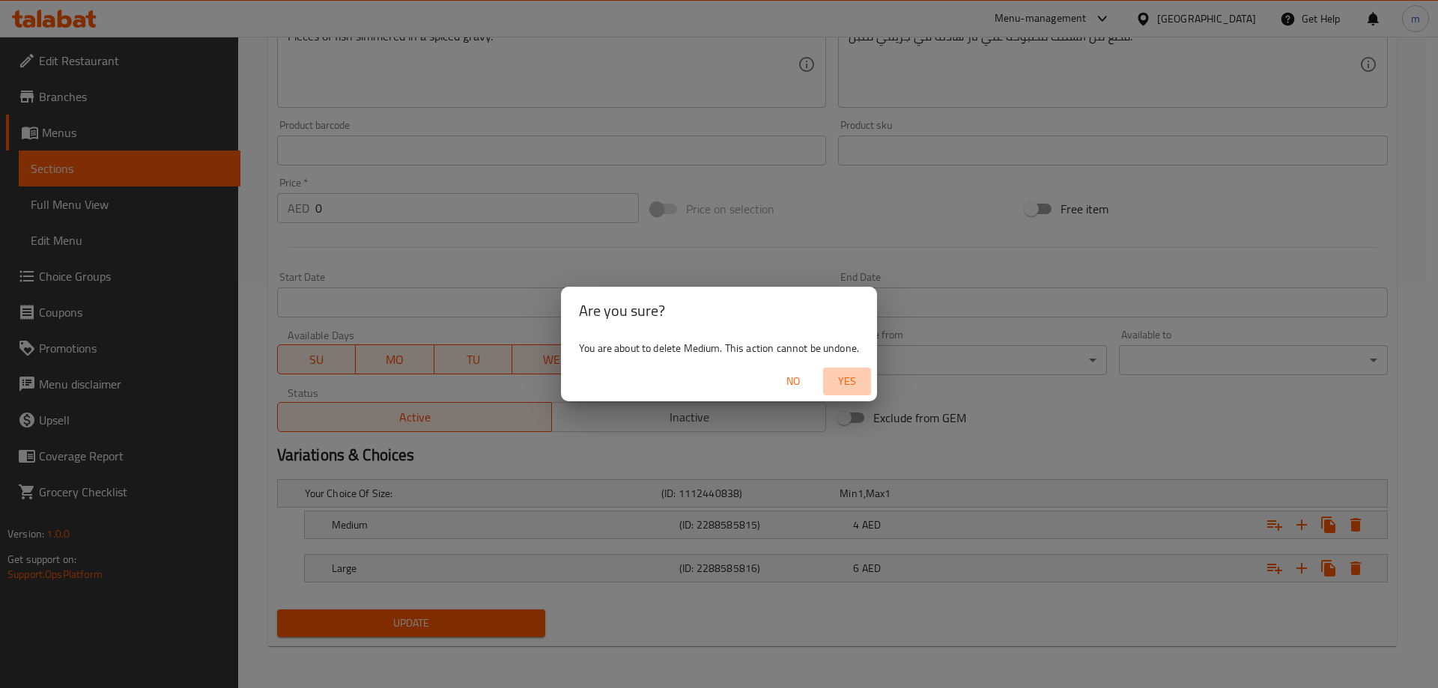
click at [836, 383] on span "Yes" at bounding box center [847, 381] width 36 height 19
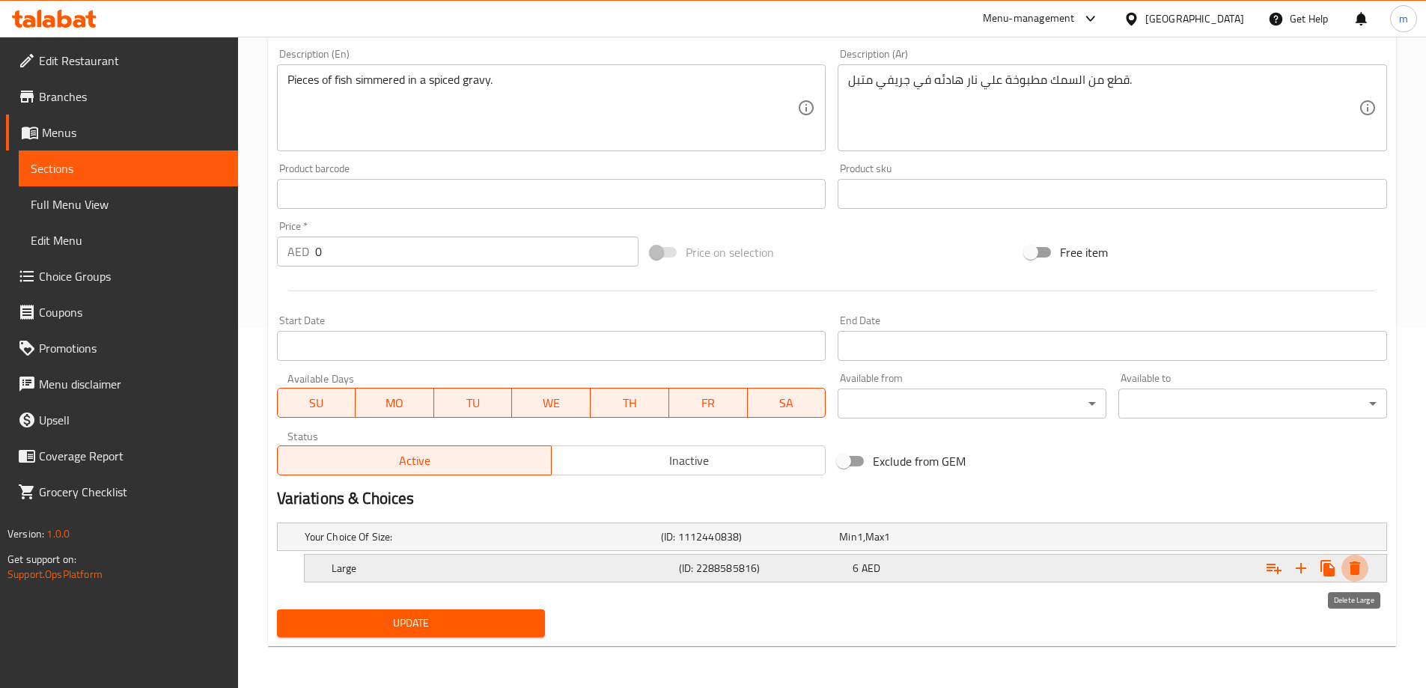
click at [1351, 565] on icon "Expand" at bounding box center [1355, 568] width 10 height 13
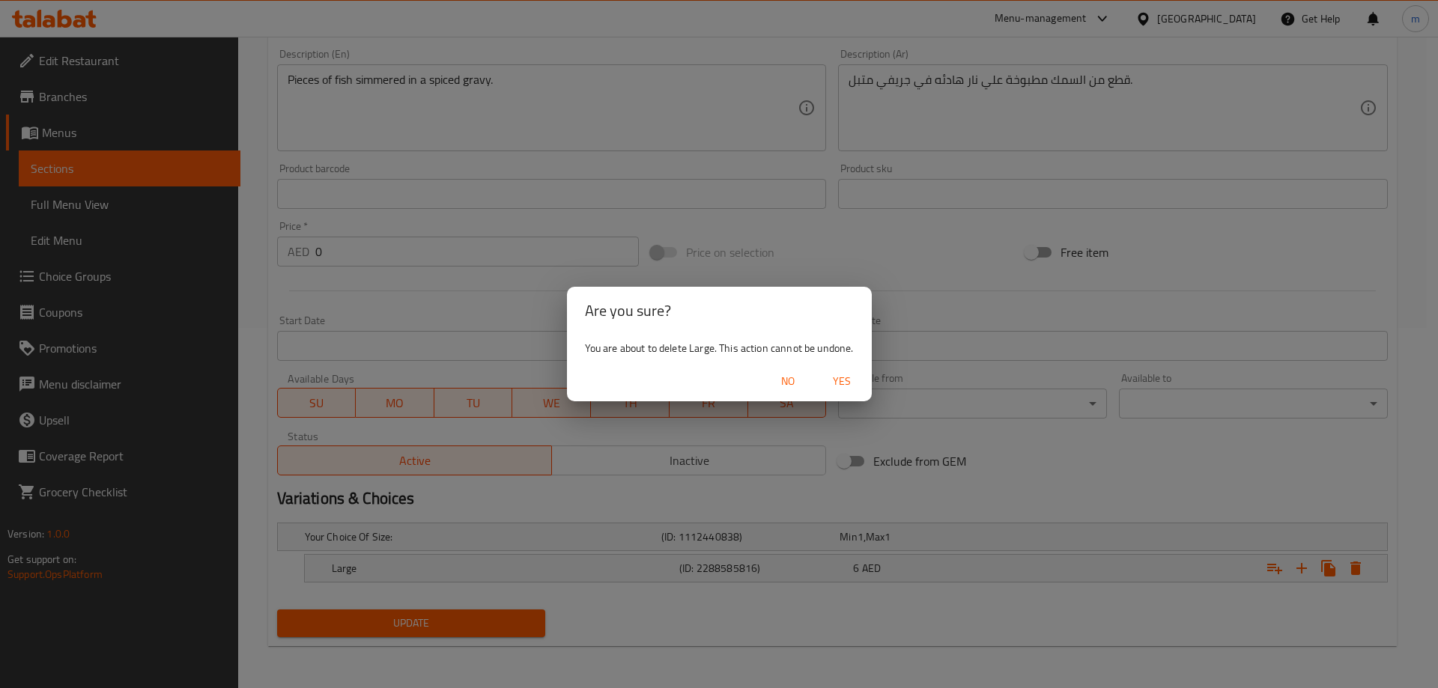
click at [839, 381] on span "Yes" at bounding box center [842, 381] width 36 height 19
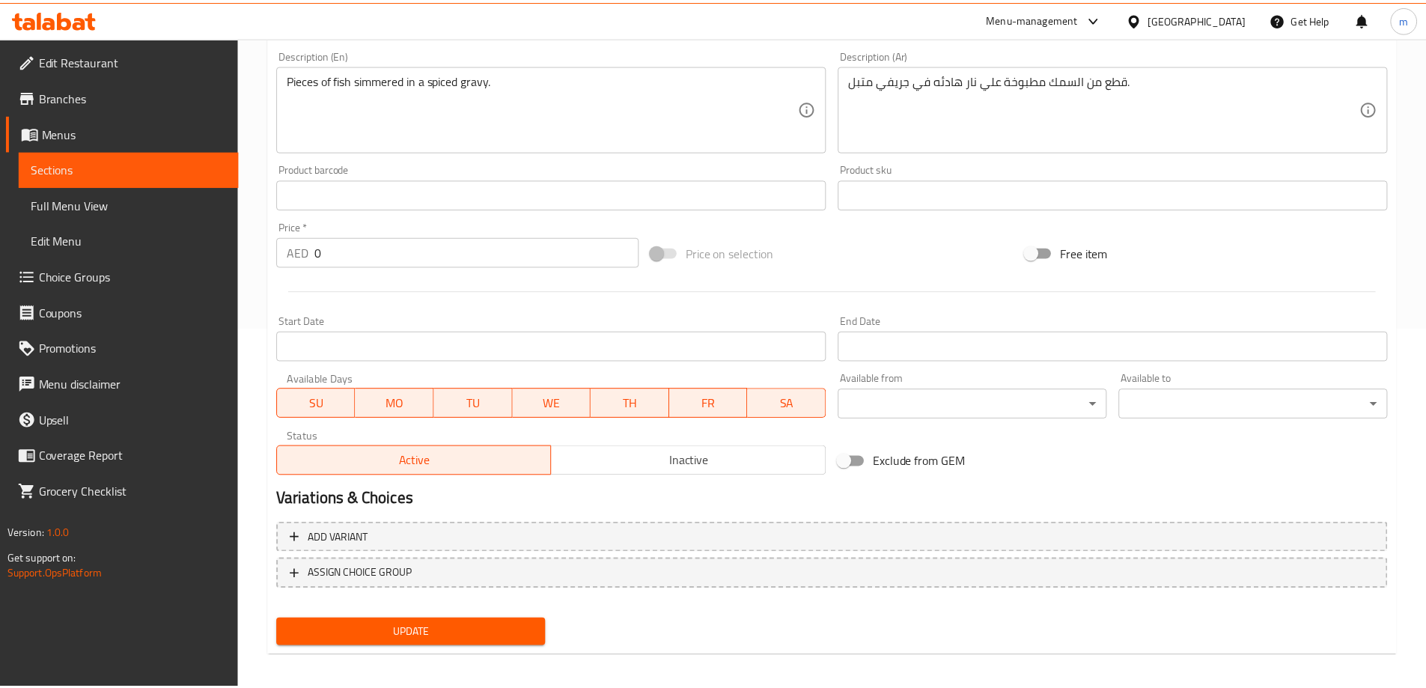
scroll to position [355, 0]
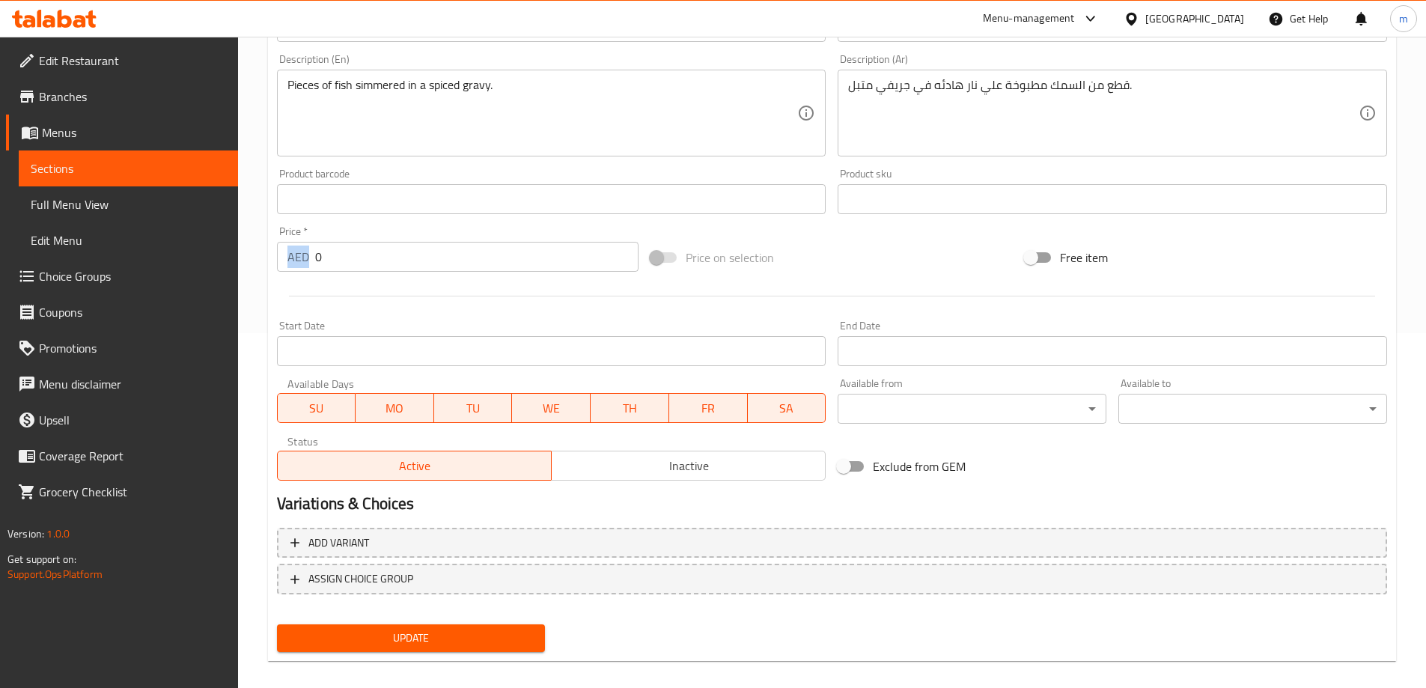
drag, startPoint x: 309, startPoint y: 258, endPoint x: 335, endPoint y: 257, distance: 26.2
click at [335, 257] on div "AED 0 Price *" at bounding box center [458, 257] width 362 height 30
drag, startPoint x: 333, startPoint y: 258, endPoint x: 302, endPoint y: 258, distance: 31.4
click at [302, 258] on div "AED 0 Price *" at bounding box center [458, 257] width 362 height 30
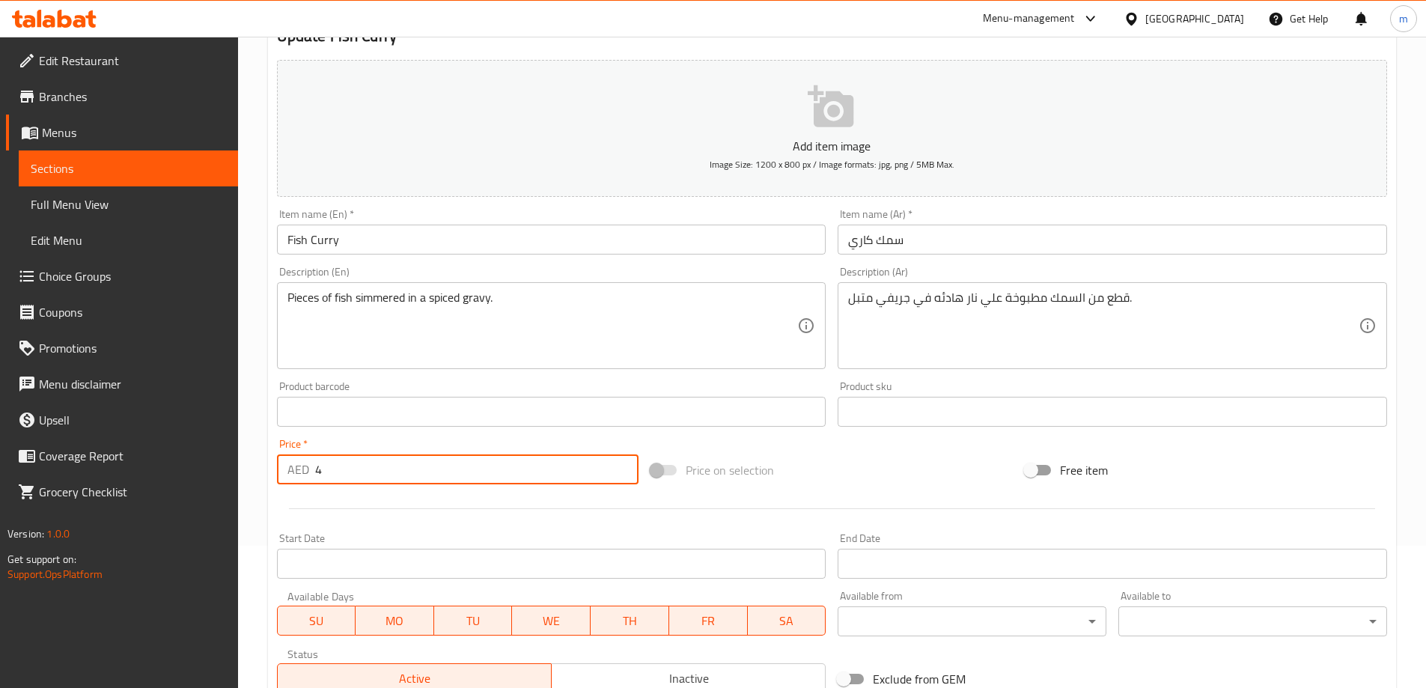
scroll to position [55, 0]
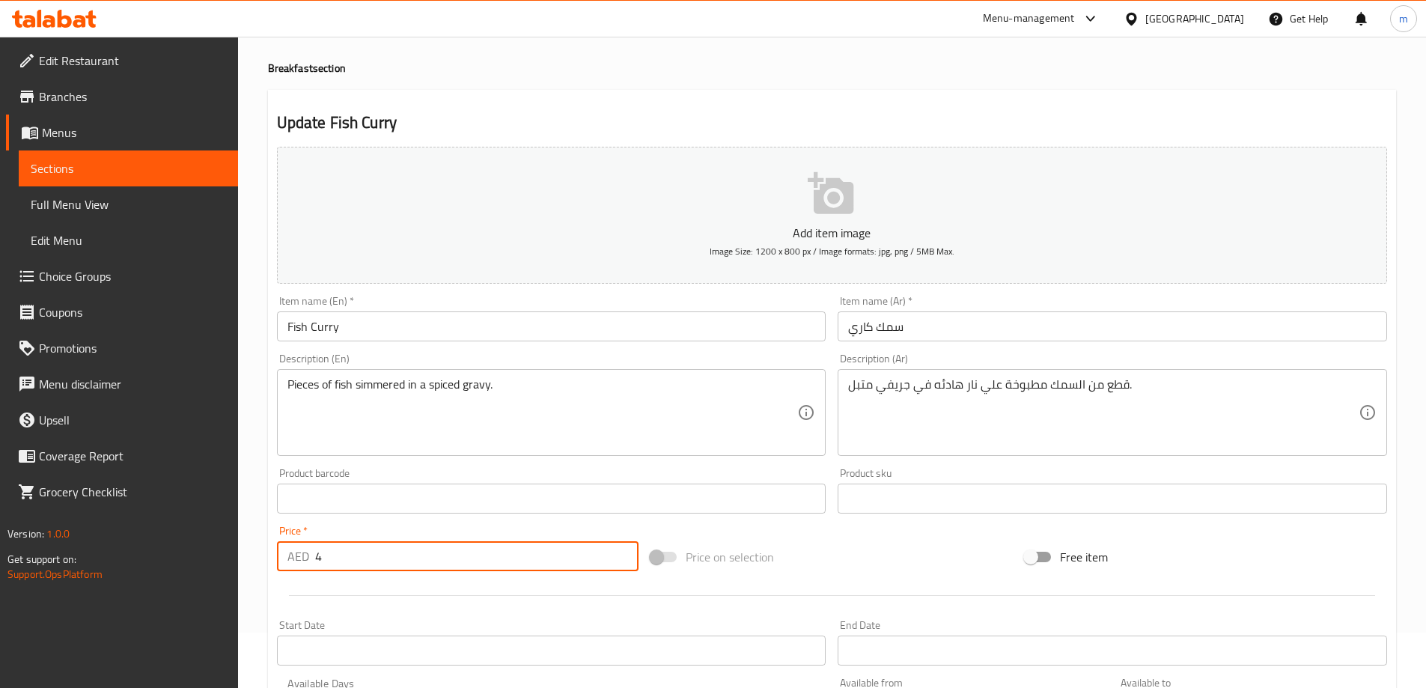
type input "4"
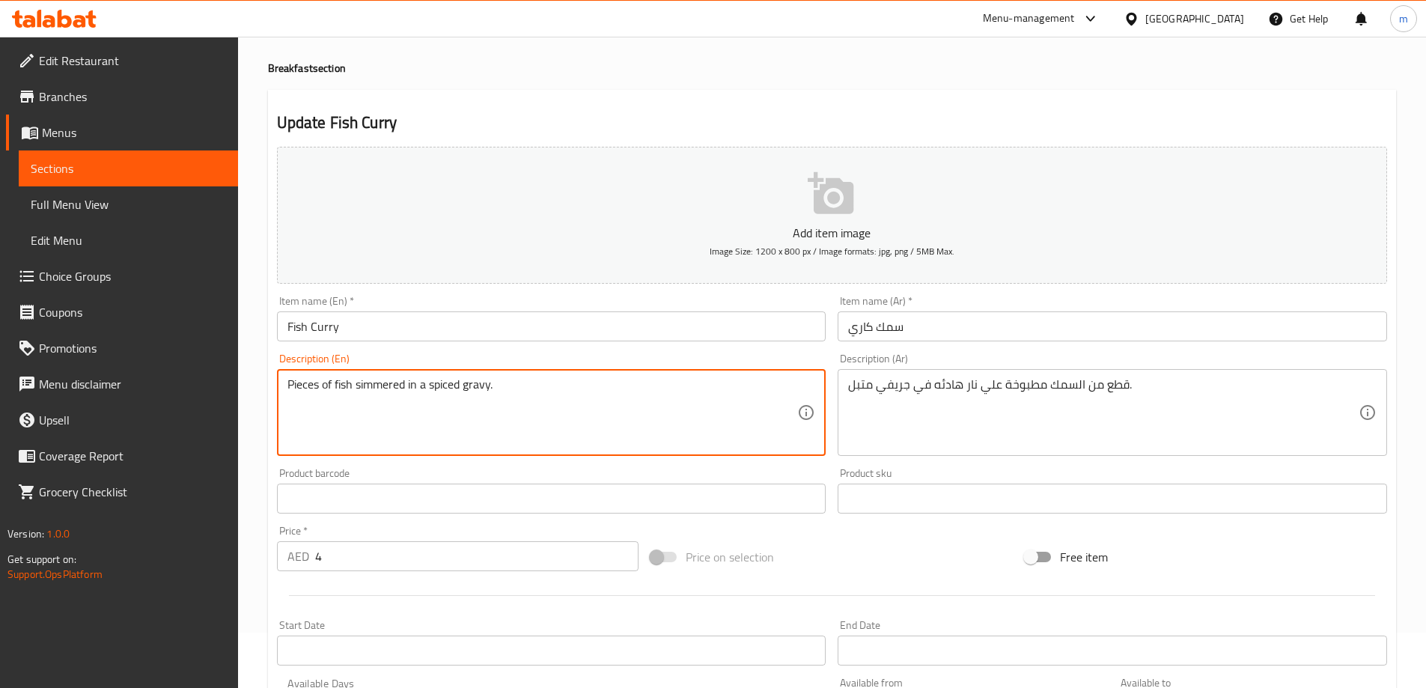
click at [484, 383] on textarea "Pieces of fish simmered in a spiced gravy." at bounding box center [543, 412] width 511 height 71
click at [395, 326] on input "Fish Curry" at bounding box center [552, 326] width 550 height 30
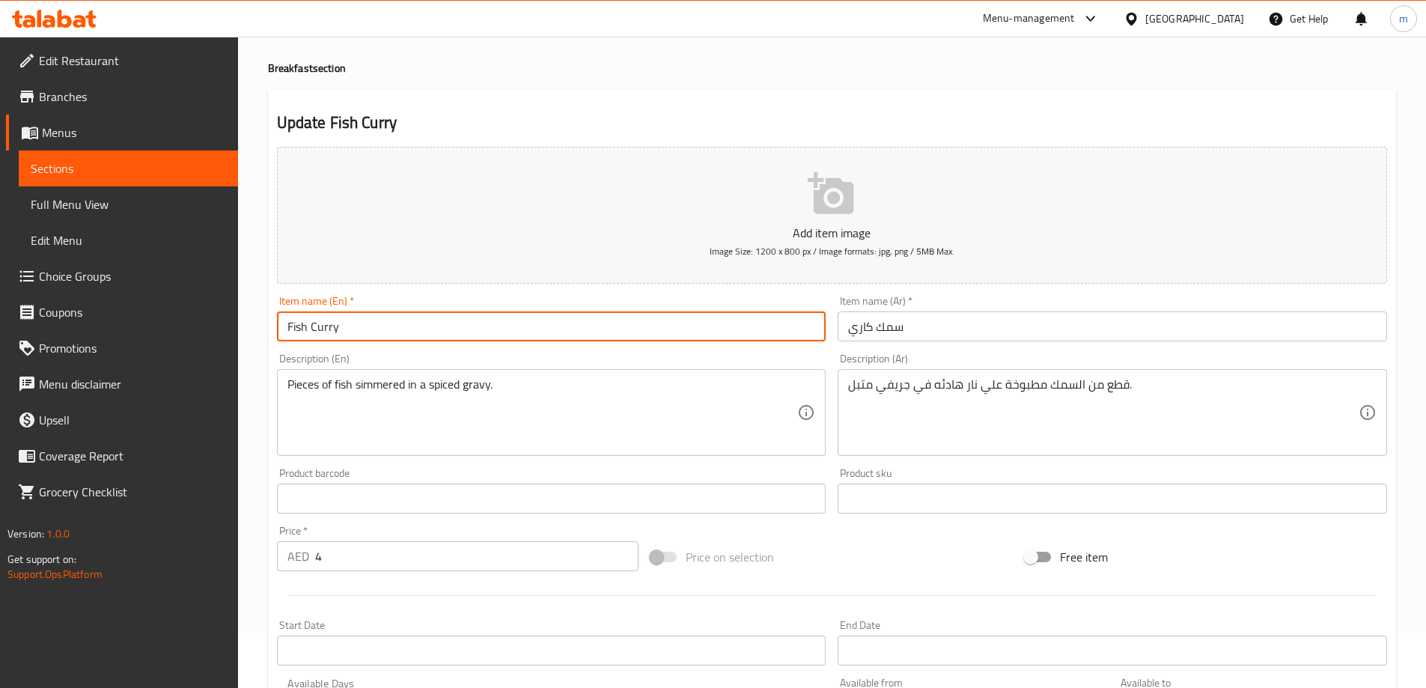
paste input "gravy"
type input "Fish Curry gravy"
click at [875, 338] on input "سمك كاري" at bounding box center [1113, 326] width 550 height 30
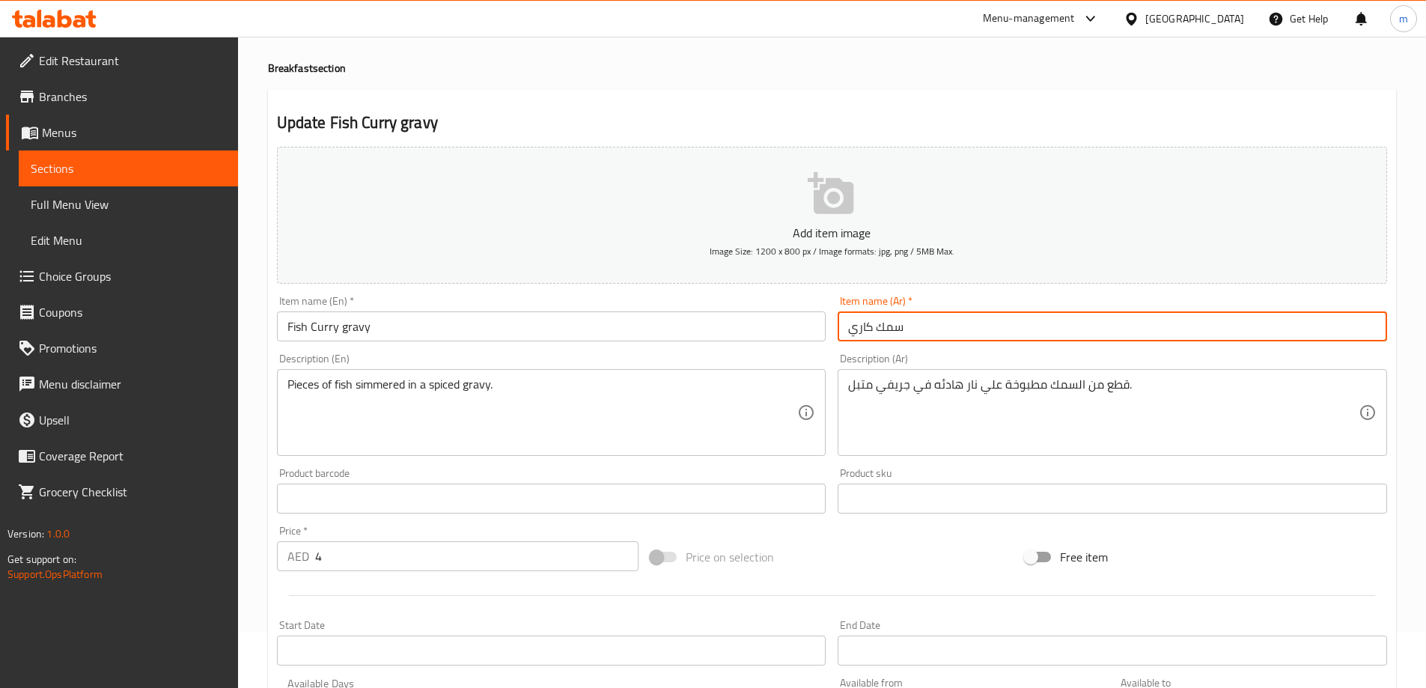
click at [875, 338] on input "سمك كاري" at bounding box center [1113, 326] width 550 height 30
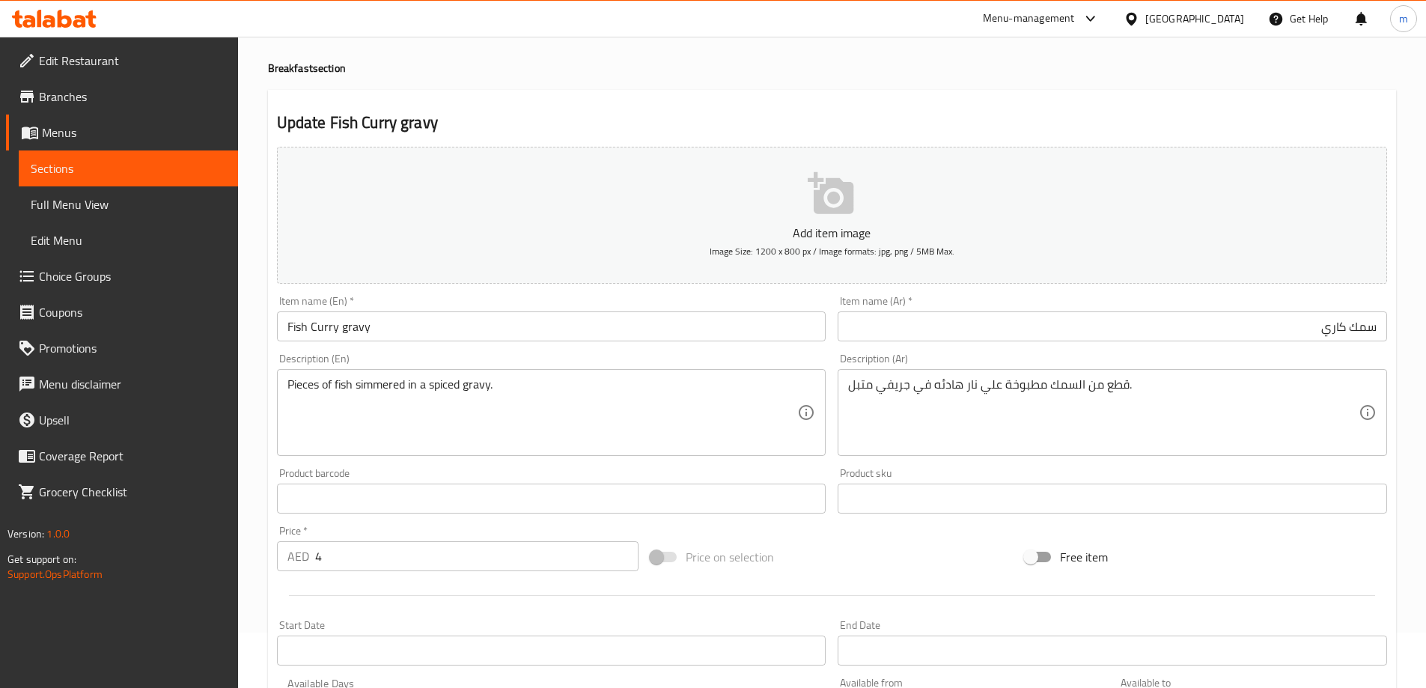
click at [1258, 349] on div "Description (Ar) قطع من السمك مطبوخة علي نار هادئه في جريفي متبل. Description (…" at bounding box center [1113, 404] width 562 height 115
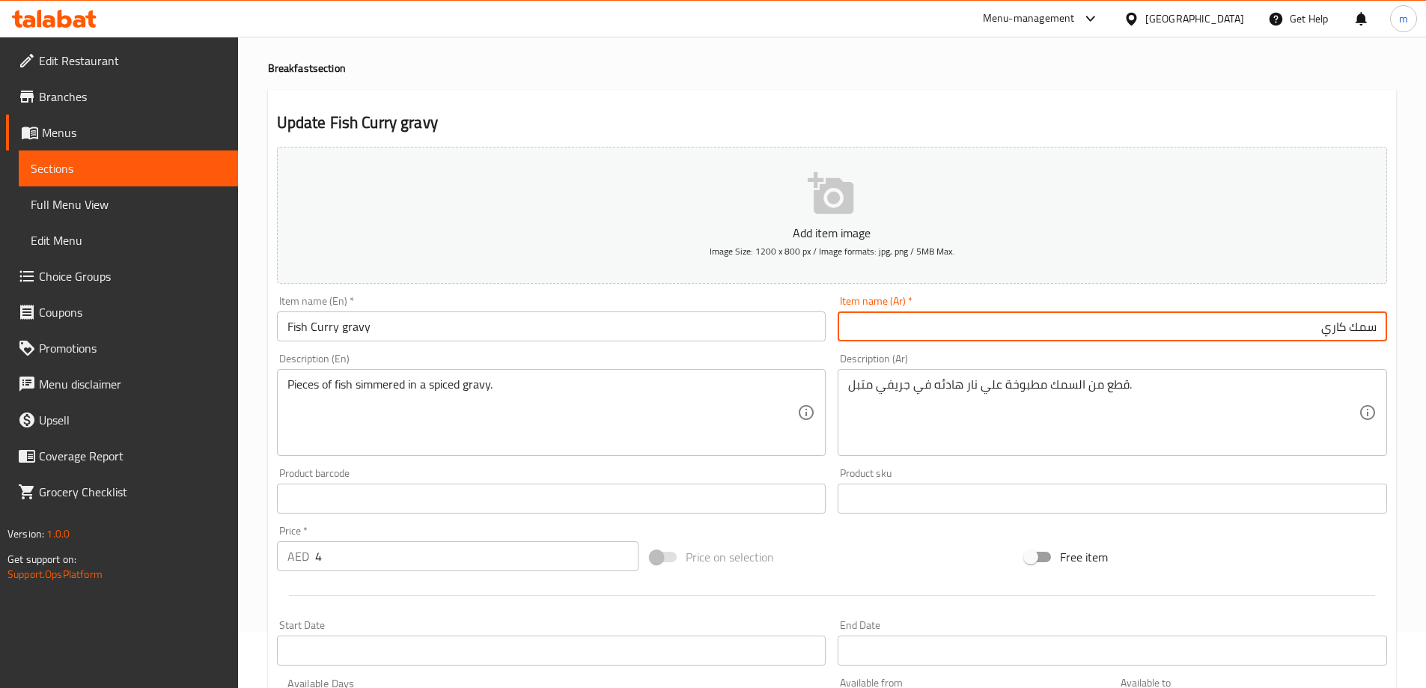
click at [1379, 331] on input "سمك كاري" at bounding box center [1113, 326] width 550 height 30
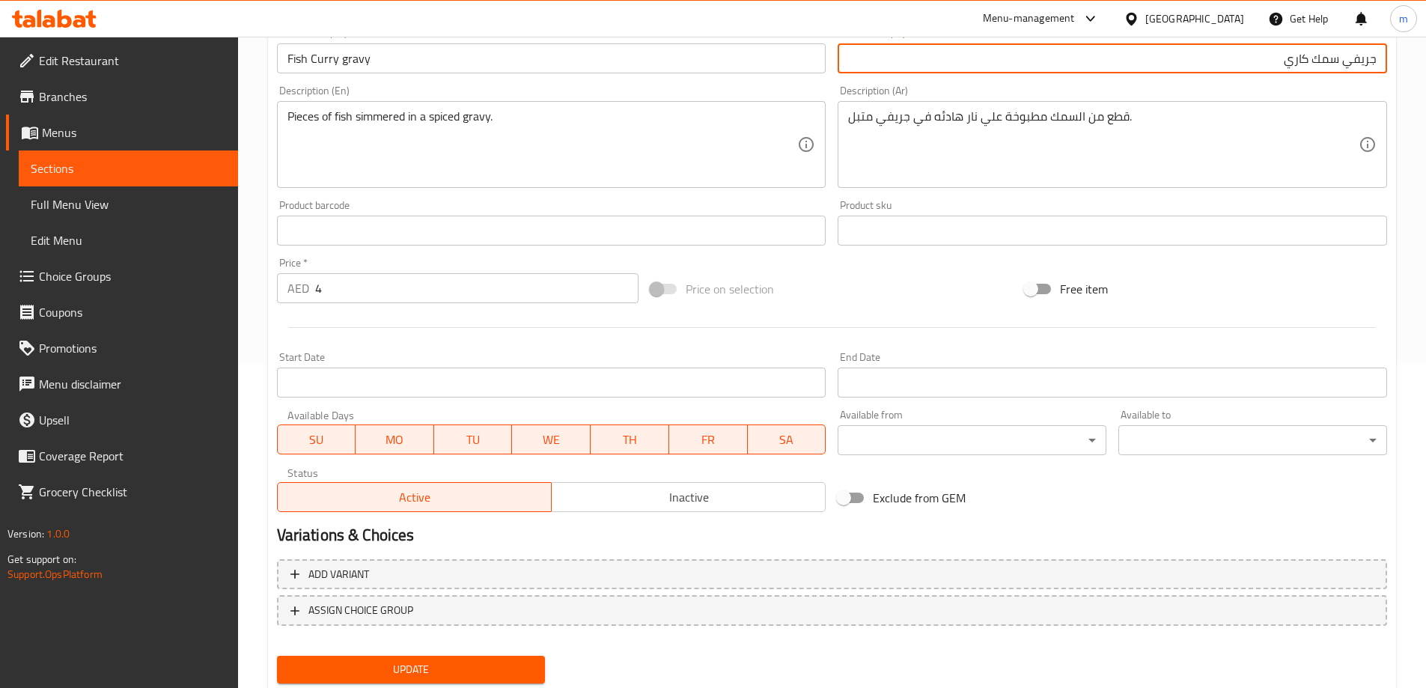
scroll to position [370, 0]
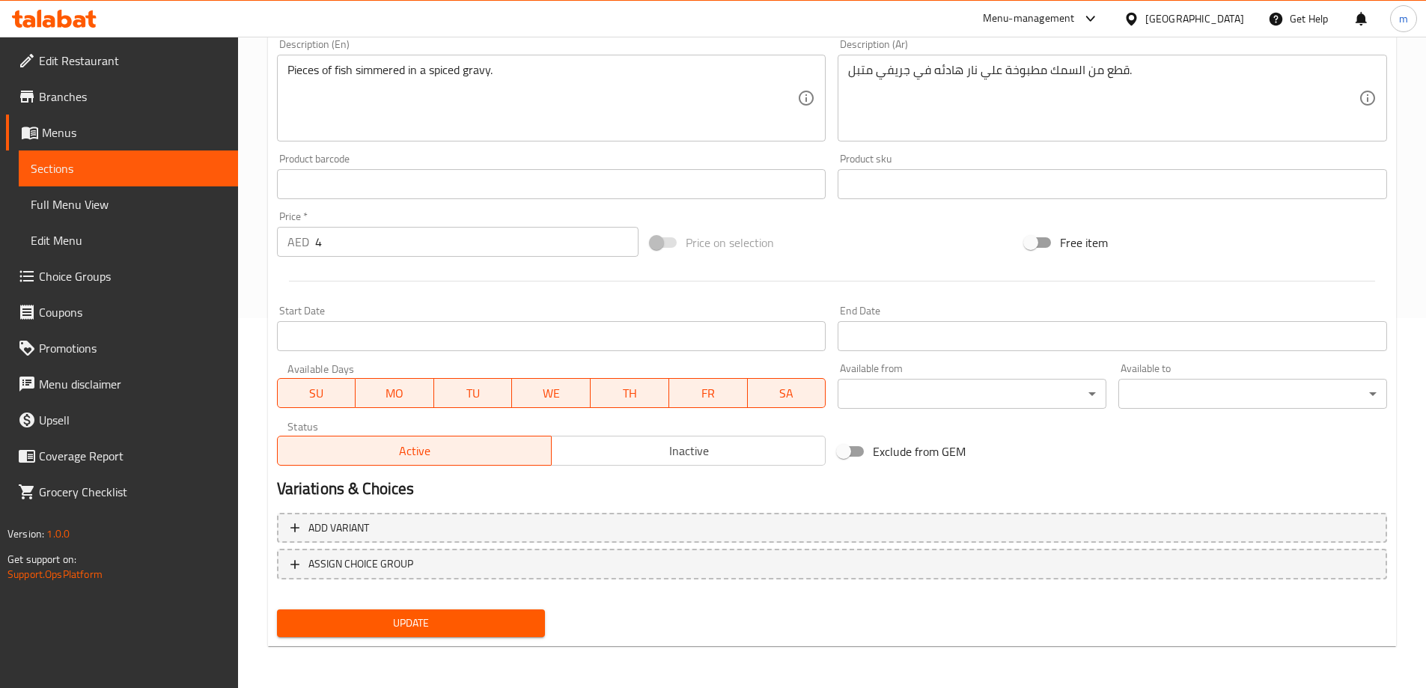
type input "جريفي سمك كاري"
click at [437, 625] on span "Update" at bounding box center [411, 623] width 245 height 19
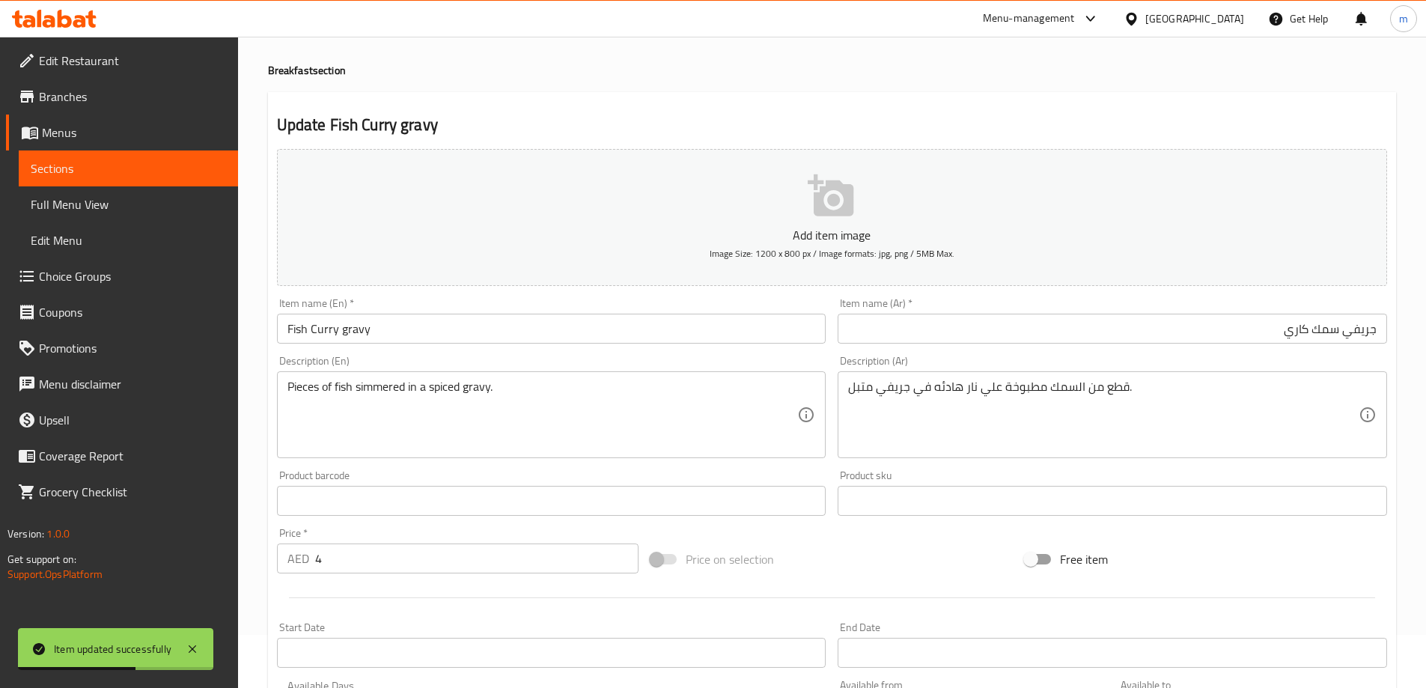
scroll to position [0, 0]
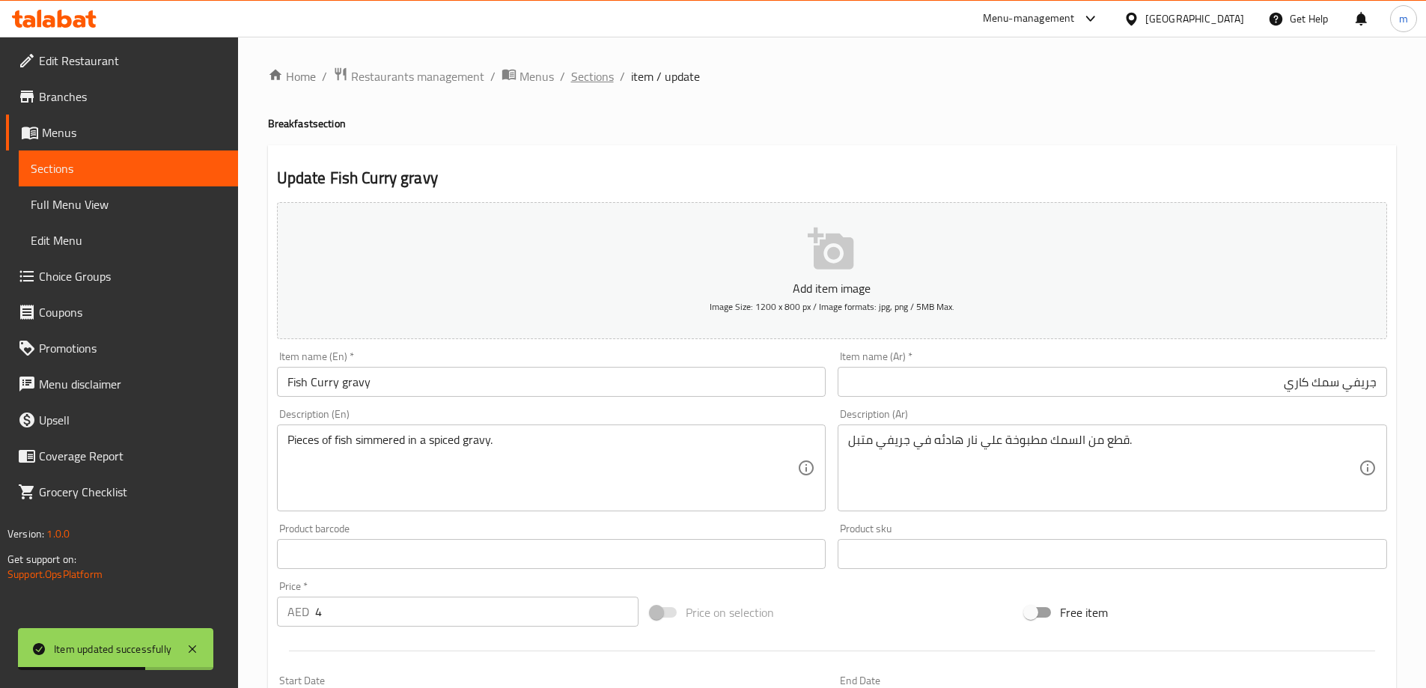
click at [574, 85] on span "Sections" at bounding box center [592, 76] width 43 height 18
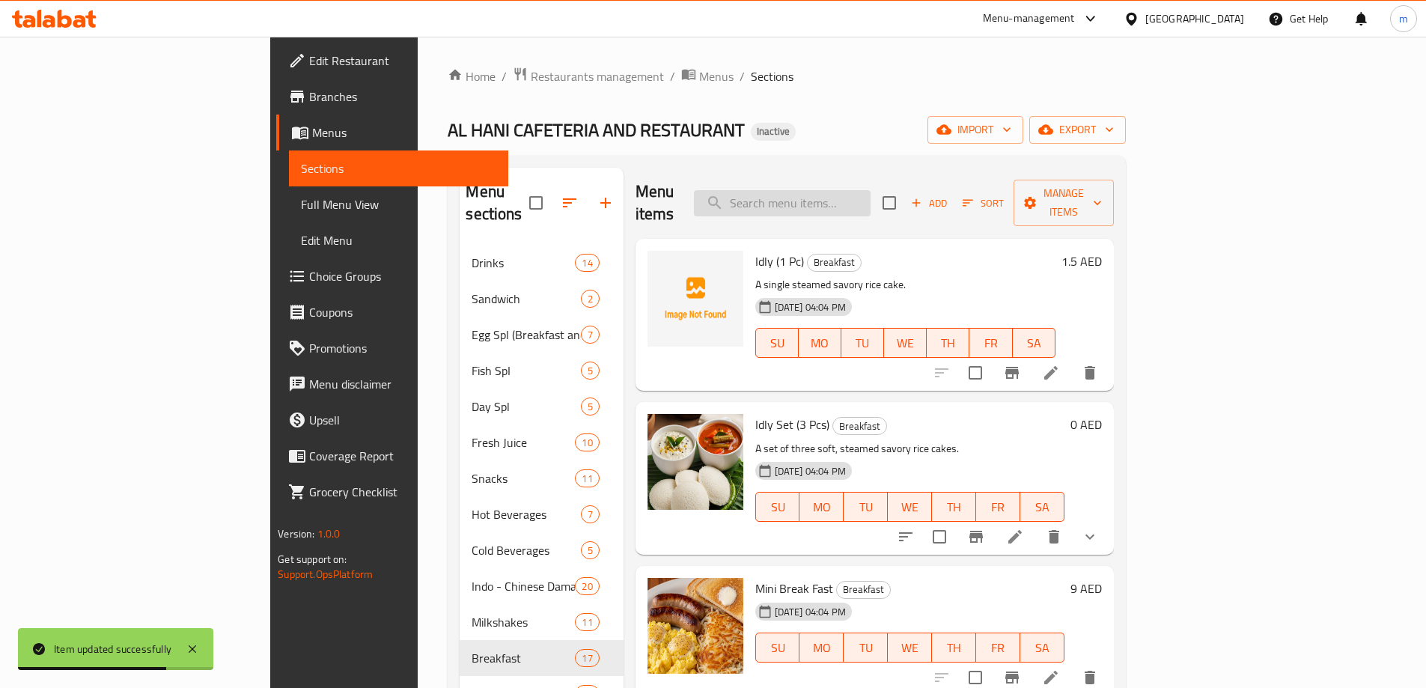
click at [871, 190] on input "search" at bounding box center [782, 203] width 177 height 26
paste input "Samosa"
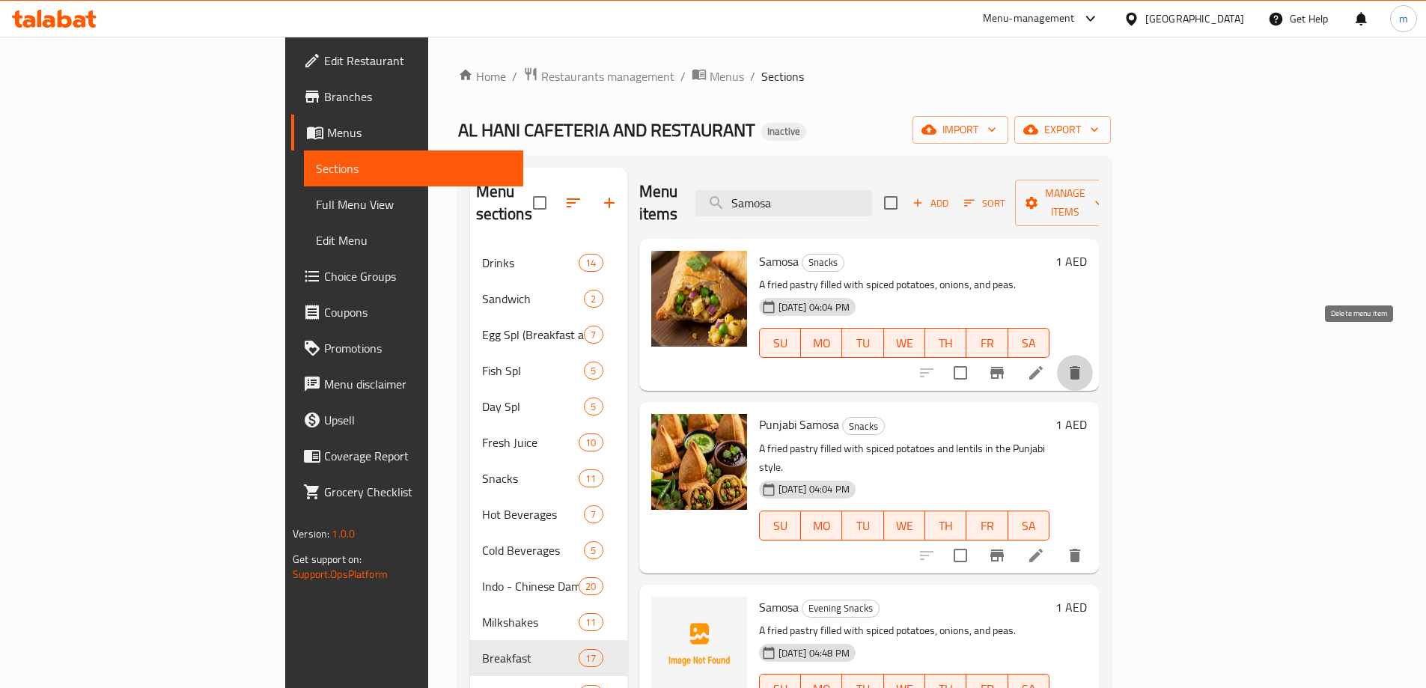
click at [1080, 366] on icon "delete" at bounding box center [1075, 372] width 10 height 13
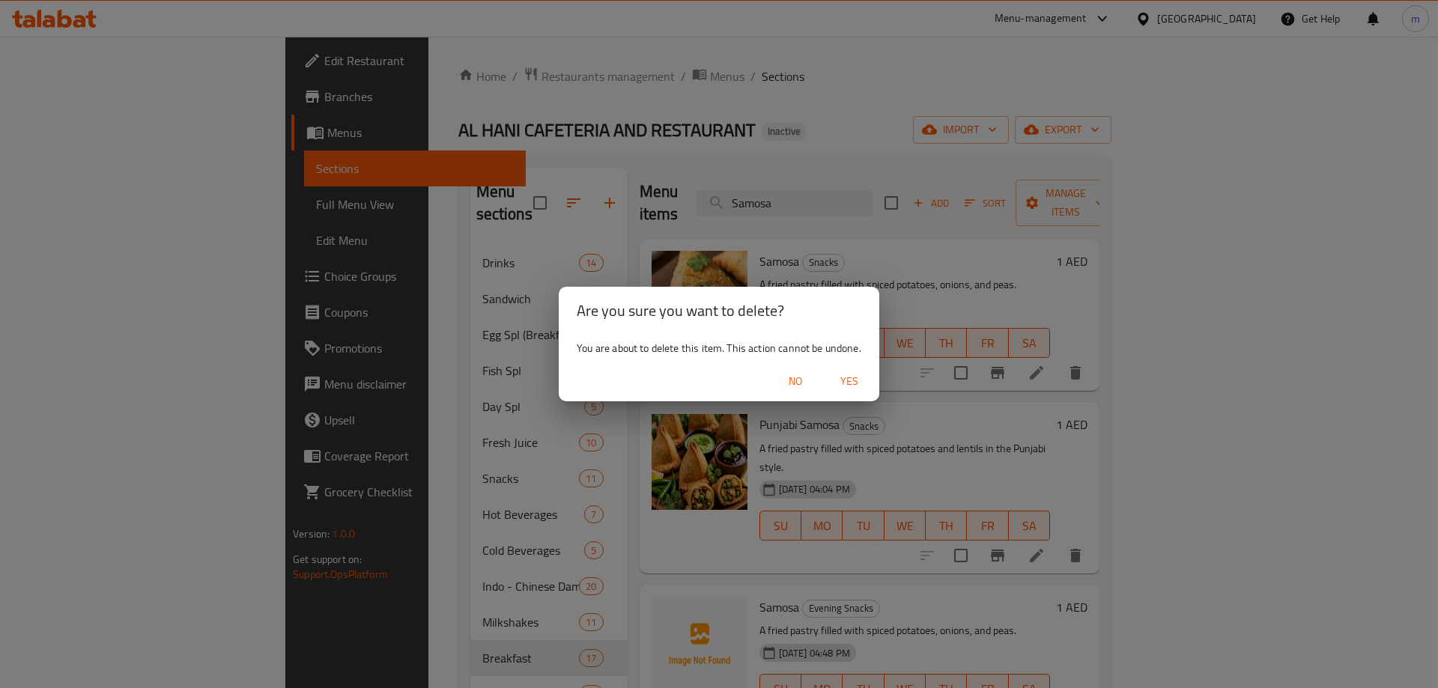
click at [857, 383] on span "Yes" at bounding box center [849, 381] width 36 height 19
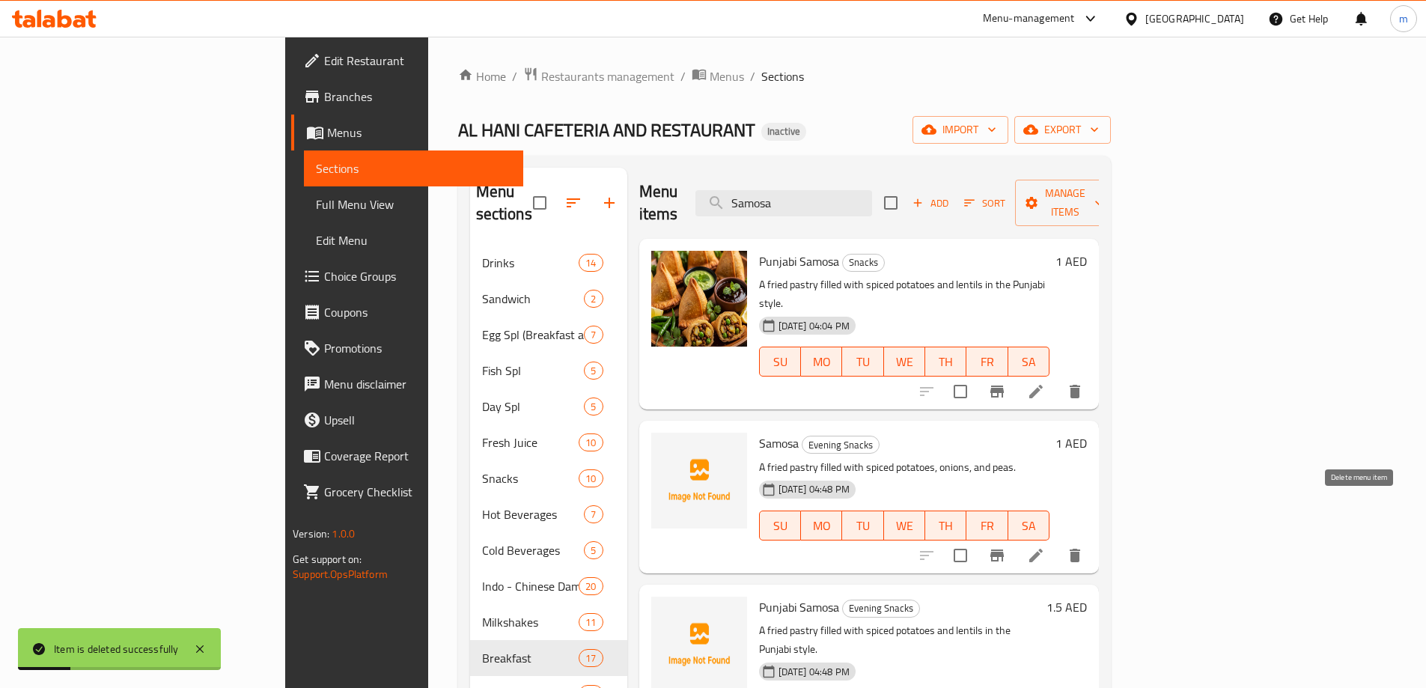
click at [1080, 549] on icon "delete" at bounding box center [1075, 555] width 10 height 13
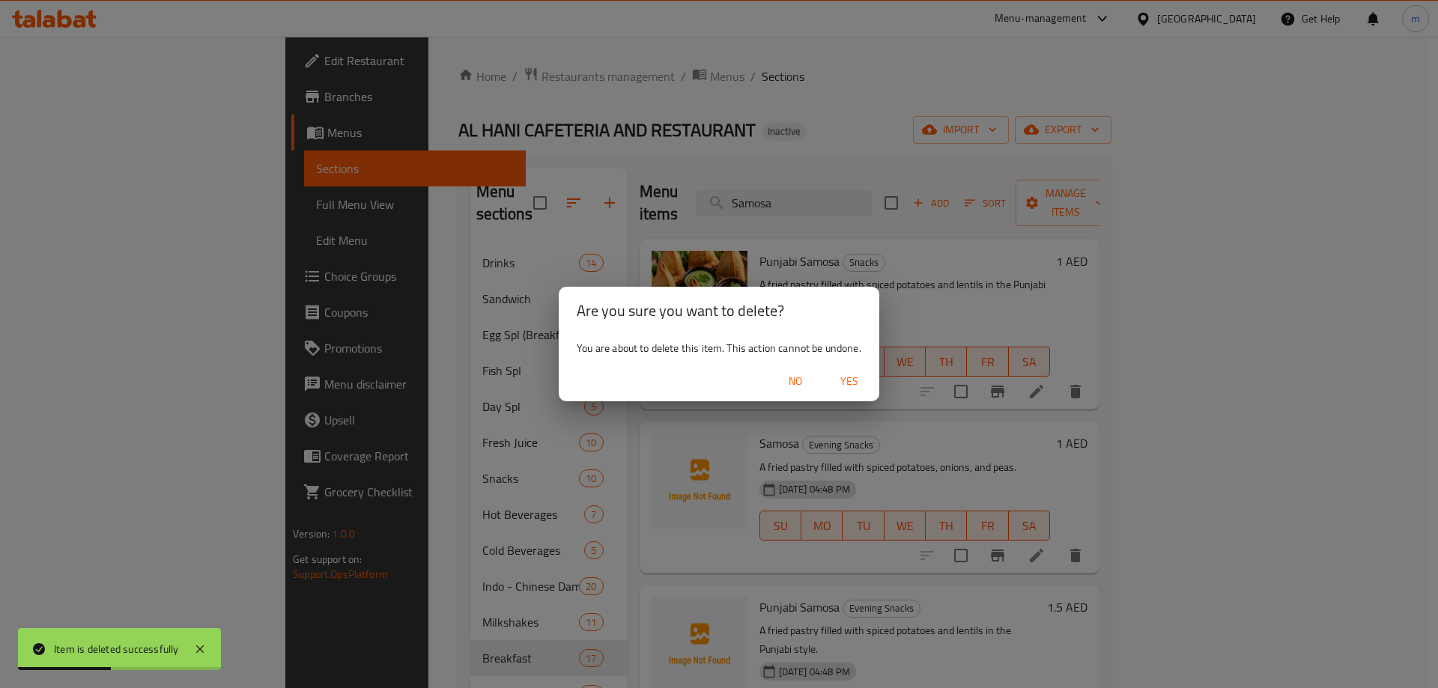
click at [860, 383] on span "Yes" at bounding box center [849, 381] width 36 height 19
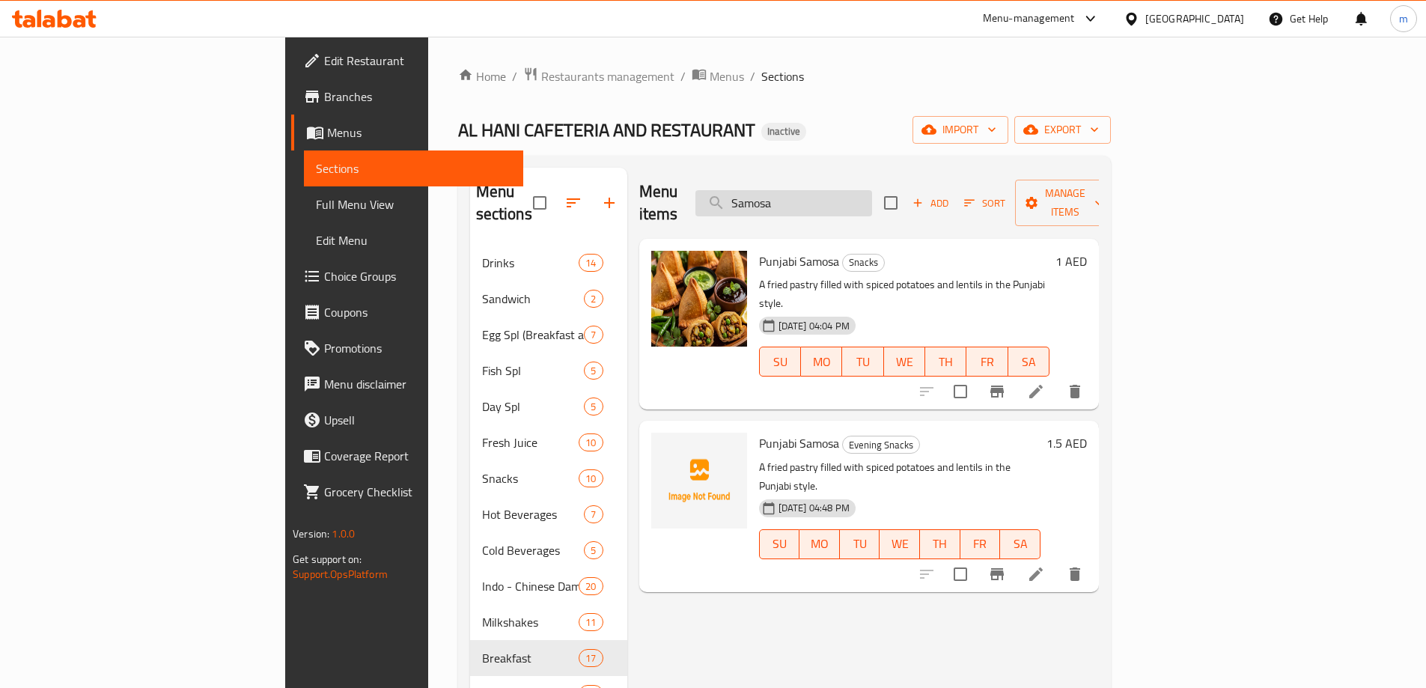
click at [872, 190] on input "Samosa" at bounding box center [784, 203] width 177 height 26
paste input "Punjabi"
type input "Punjabi Samosa"
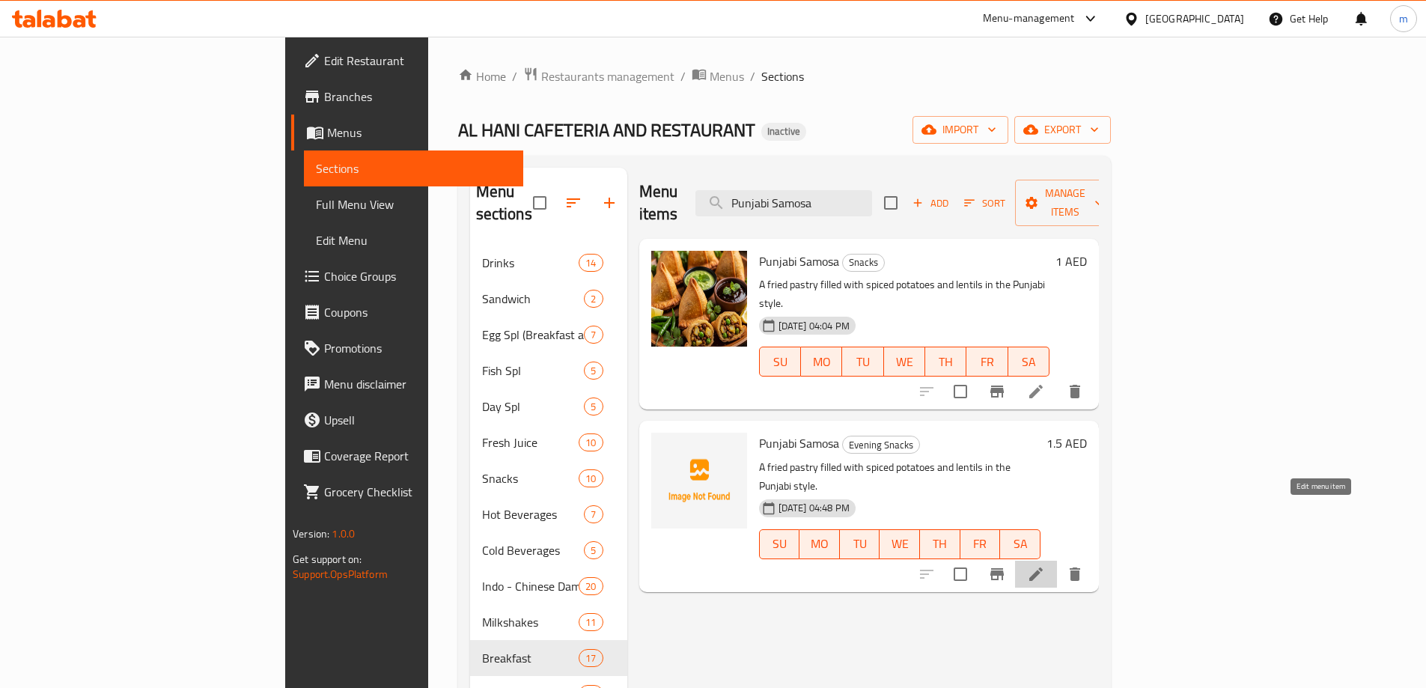
click at [1043, 568] on icon at bounding box center [1036, 574] width 13 height 13
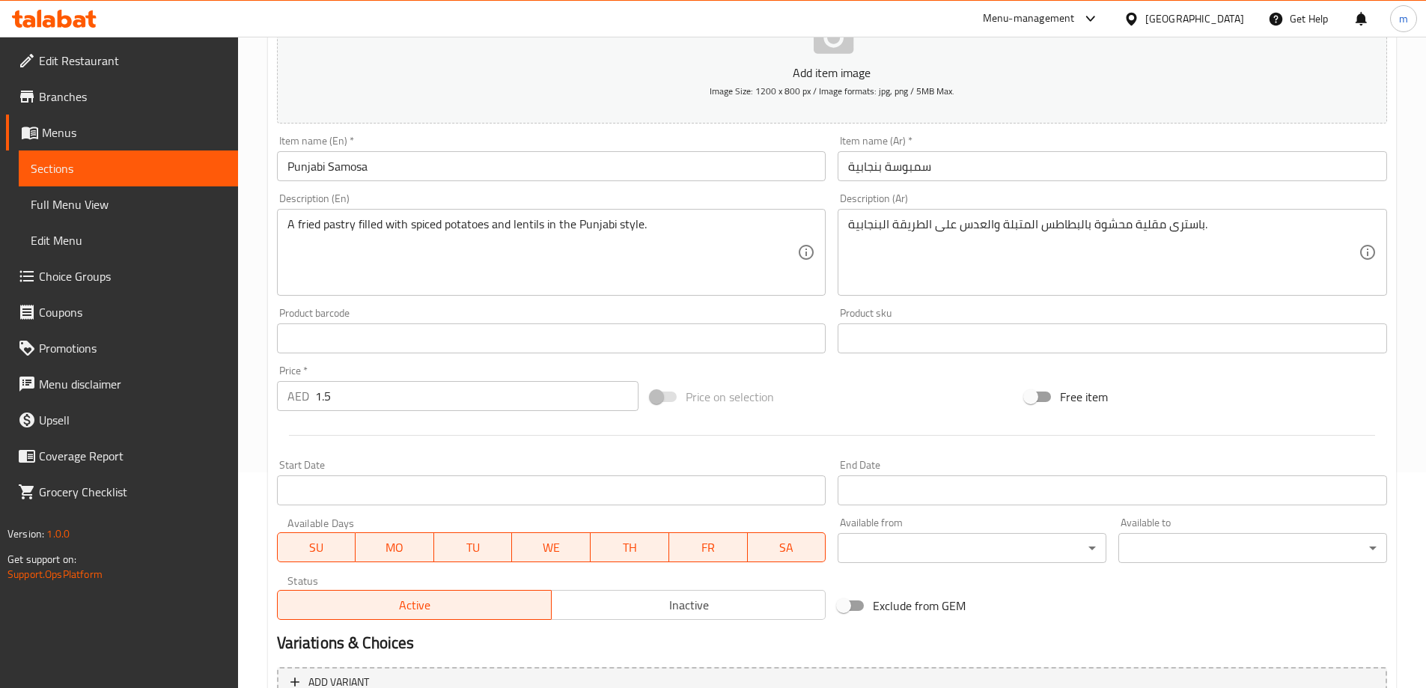
scroll to position [225, 0]
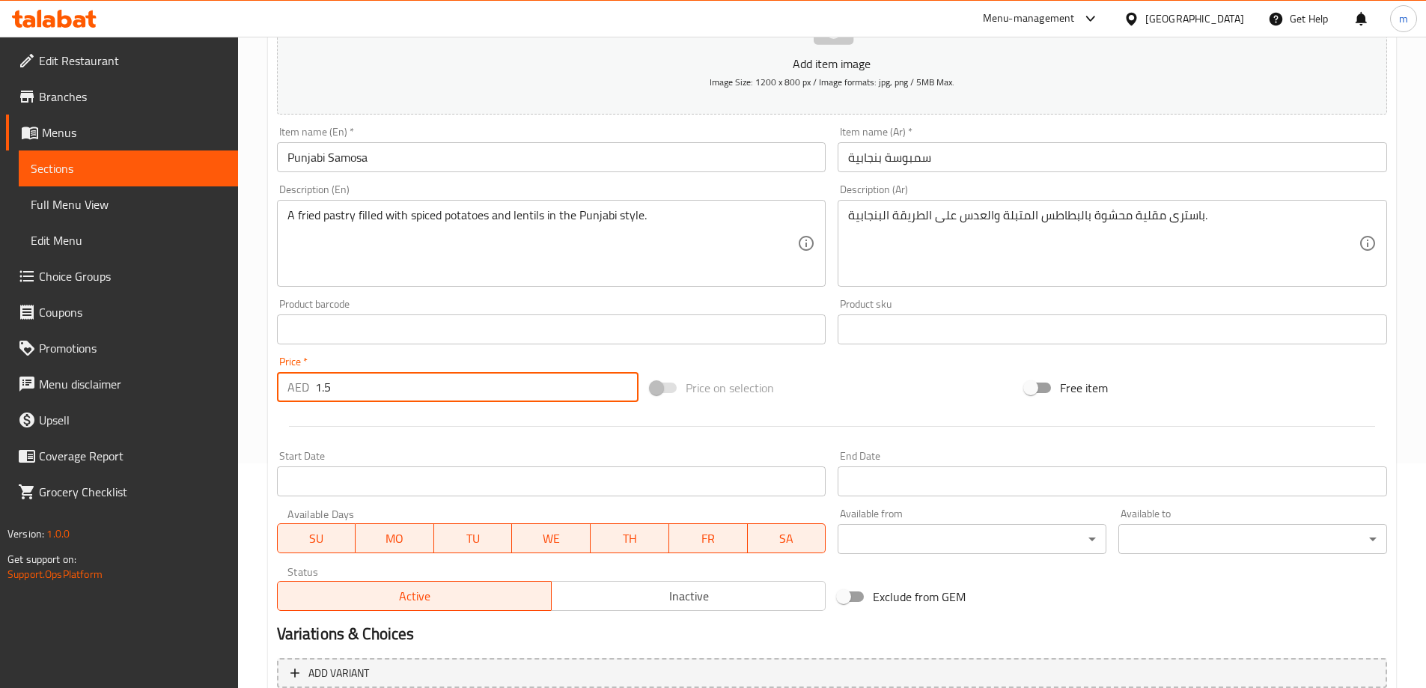
drag, startPoint x: 336, startPoint y: 392, endPoint x: 325, endPoint y: 394, distance: 11.3
click at [325, 394] on input "1.5" at bounding box center [477, 387] width 324 height 30
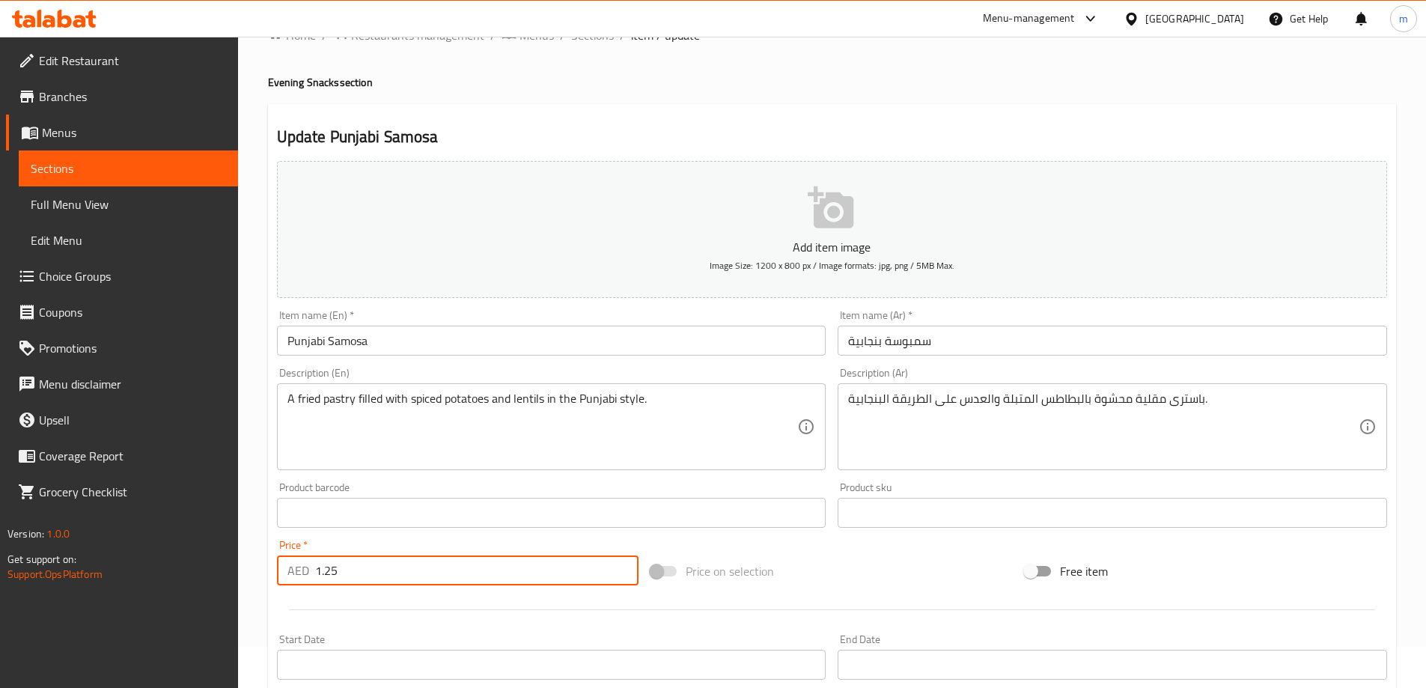
scroll to position [0, 0]
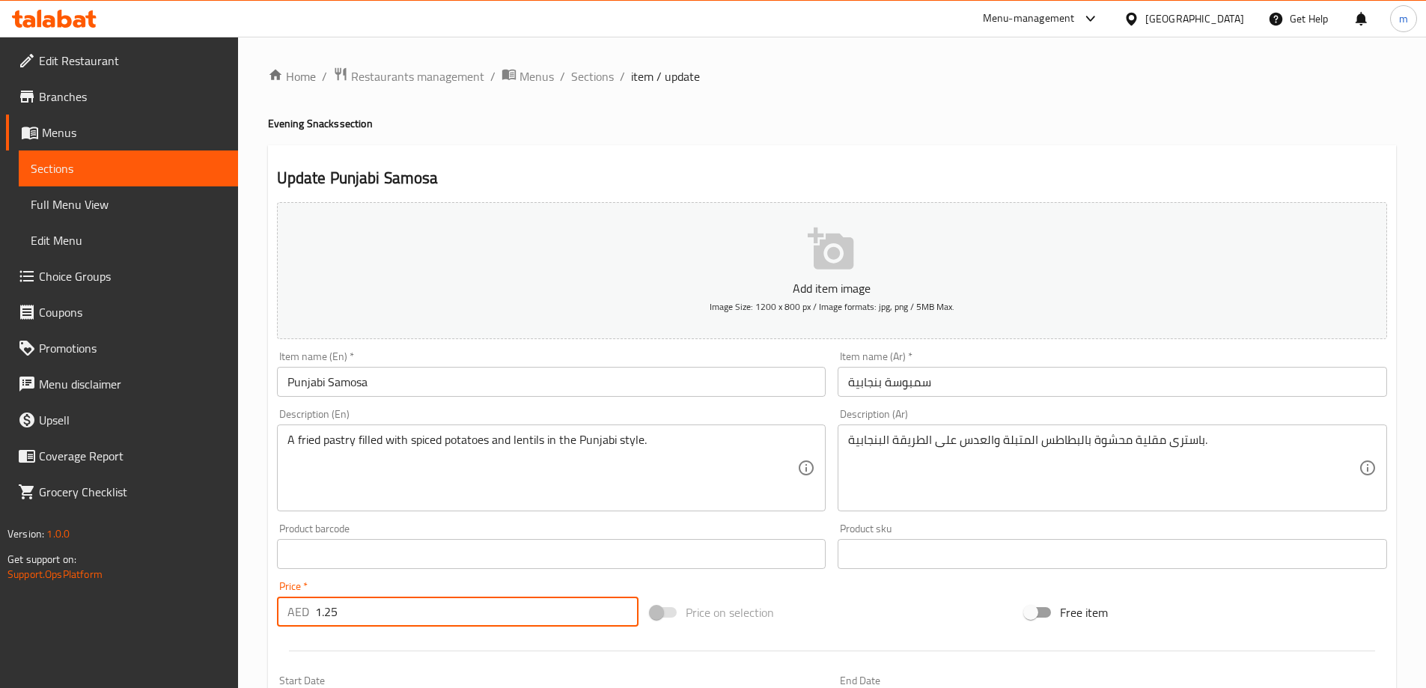
type input "1.25"
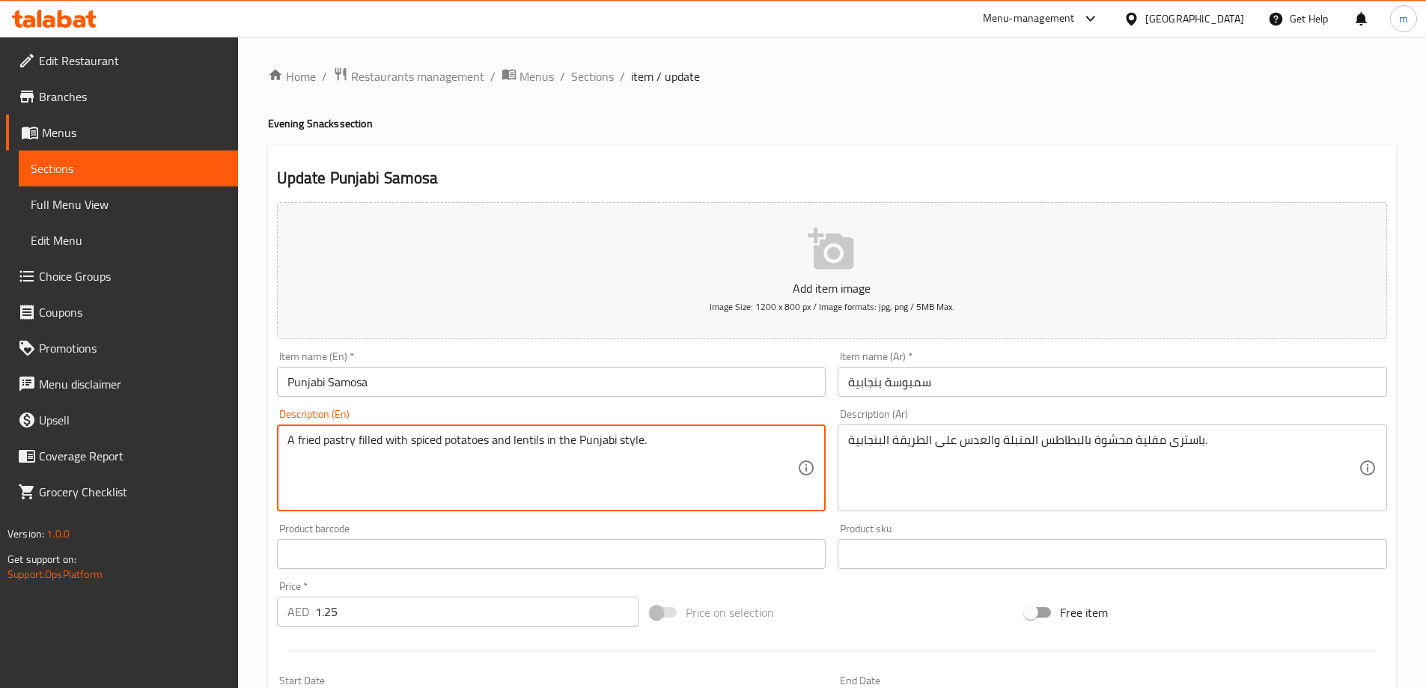
click at [341, 443] on textarea "A fried pastry filled with spiced potatoes and lentils in the Punjabi style." at bounding box center [543, 468] width 511 height 71
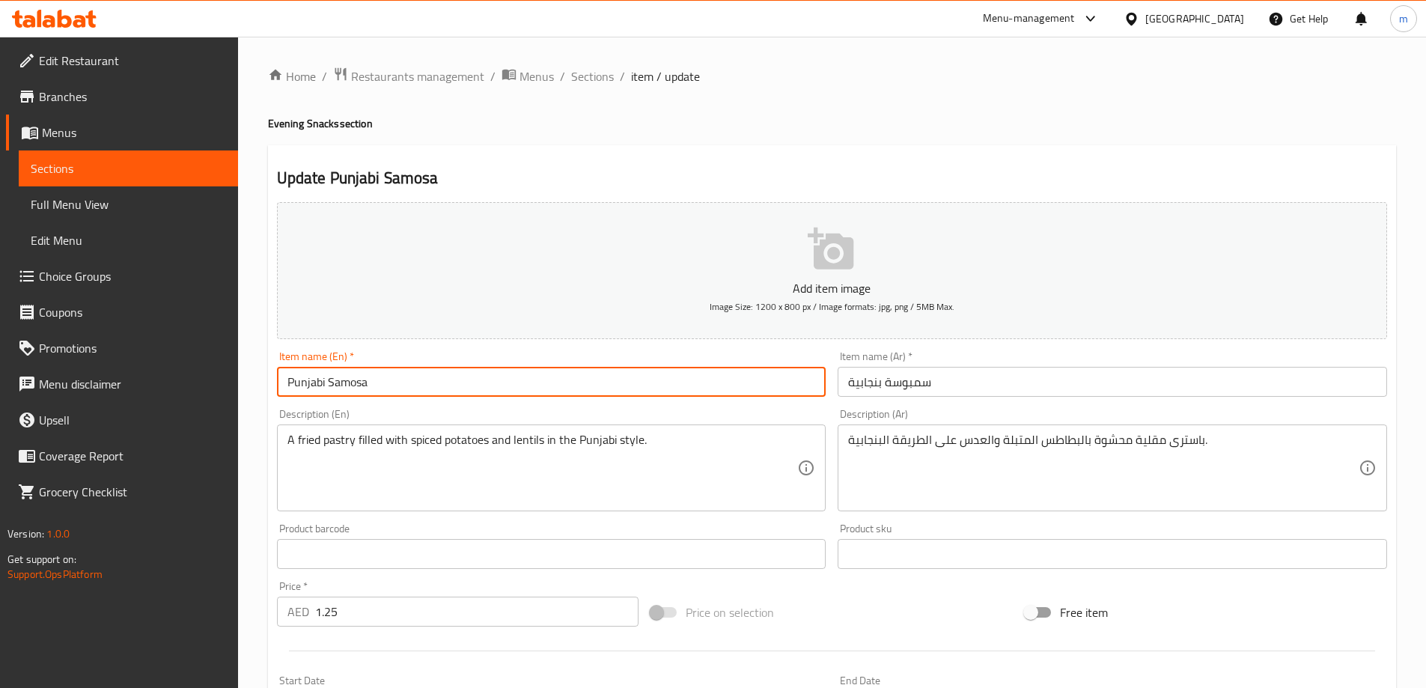
click at [407, 383] on input "Punjabi Samosa" at bounding box center [552, 382] width 550 height 30
paste input "pastry"
type input "Punjabi Samosa pastry"
click at [919, 395] on input "سمبوسة بنجابية" at bounding box center [1113, 382] width 550 height 30
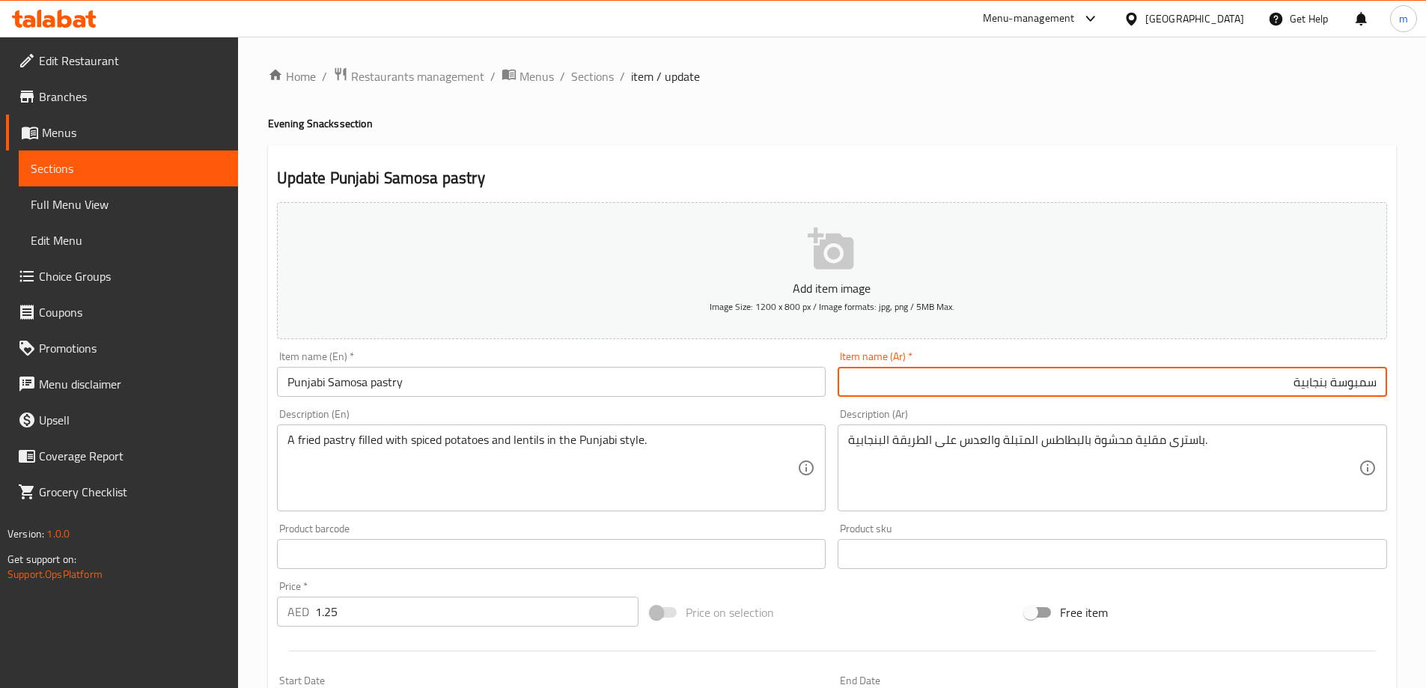
click at [1375, 383] on input "سمبوسة بنجابية" at bounding box center [1113, 382] width 550 height 30
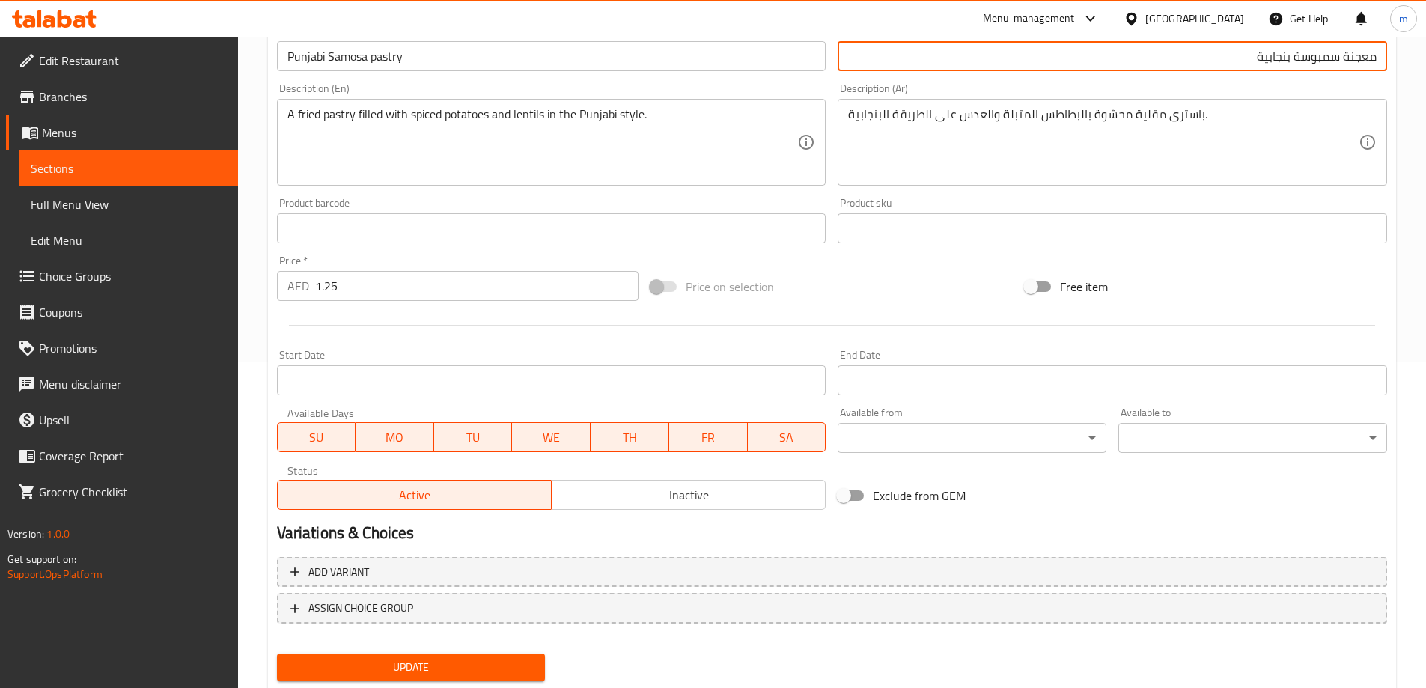
scroll to position [370, 0]
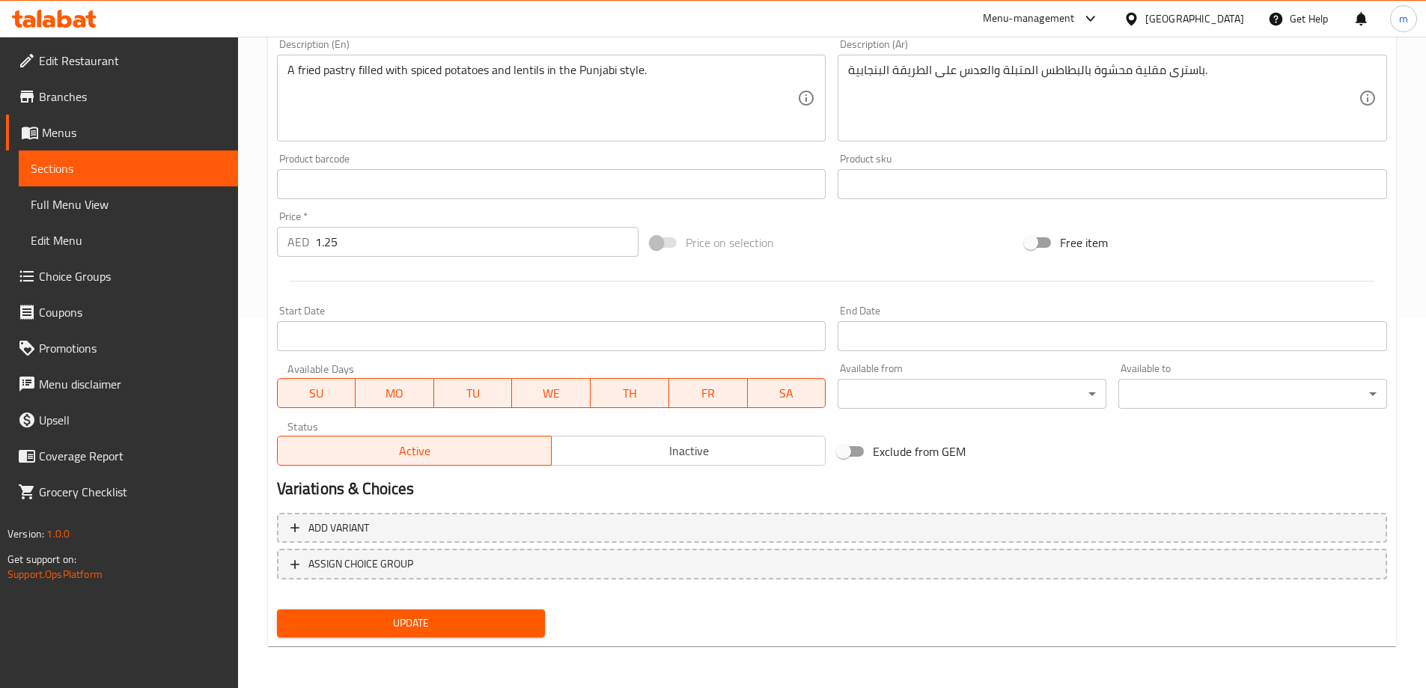
type input "معجنة سمبوسة بنجابية"
click at [450, 628] on span "Update" at bounding box center [411, 623] width 245 height 19
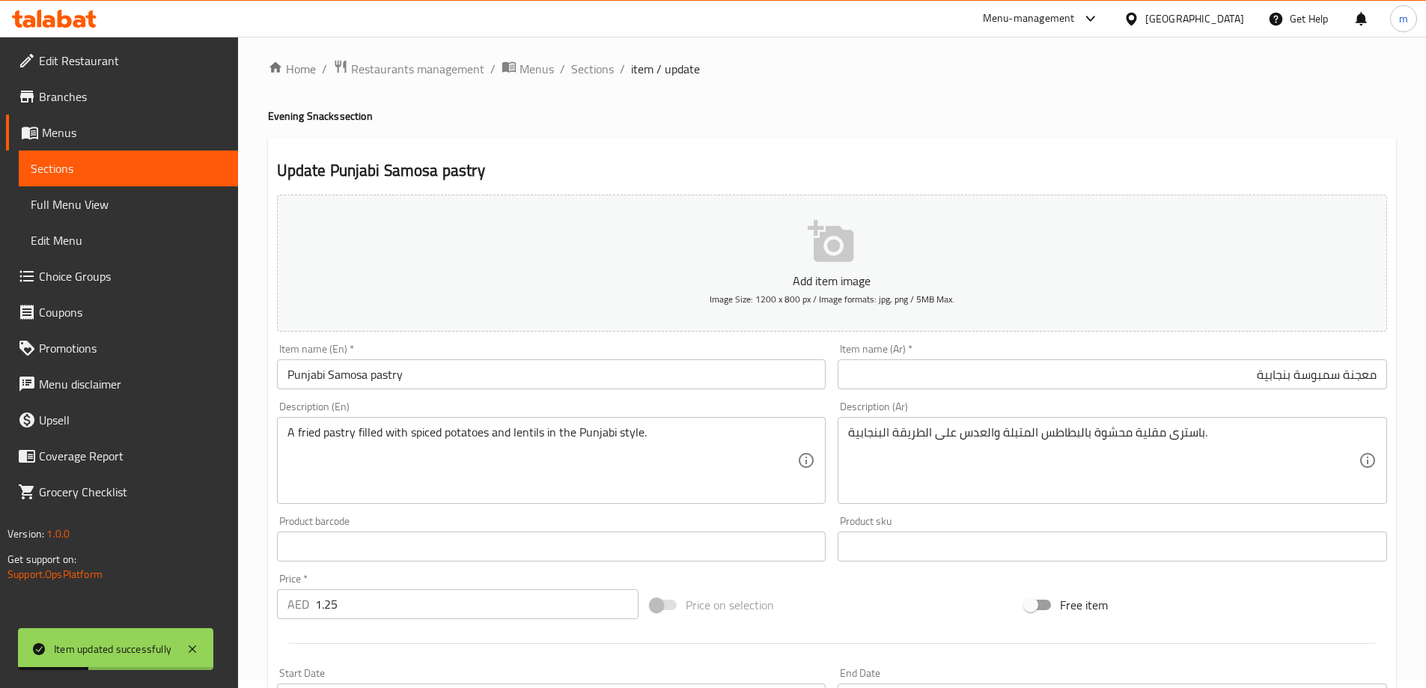
scroll to position [0, 0]
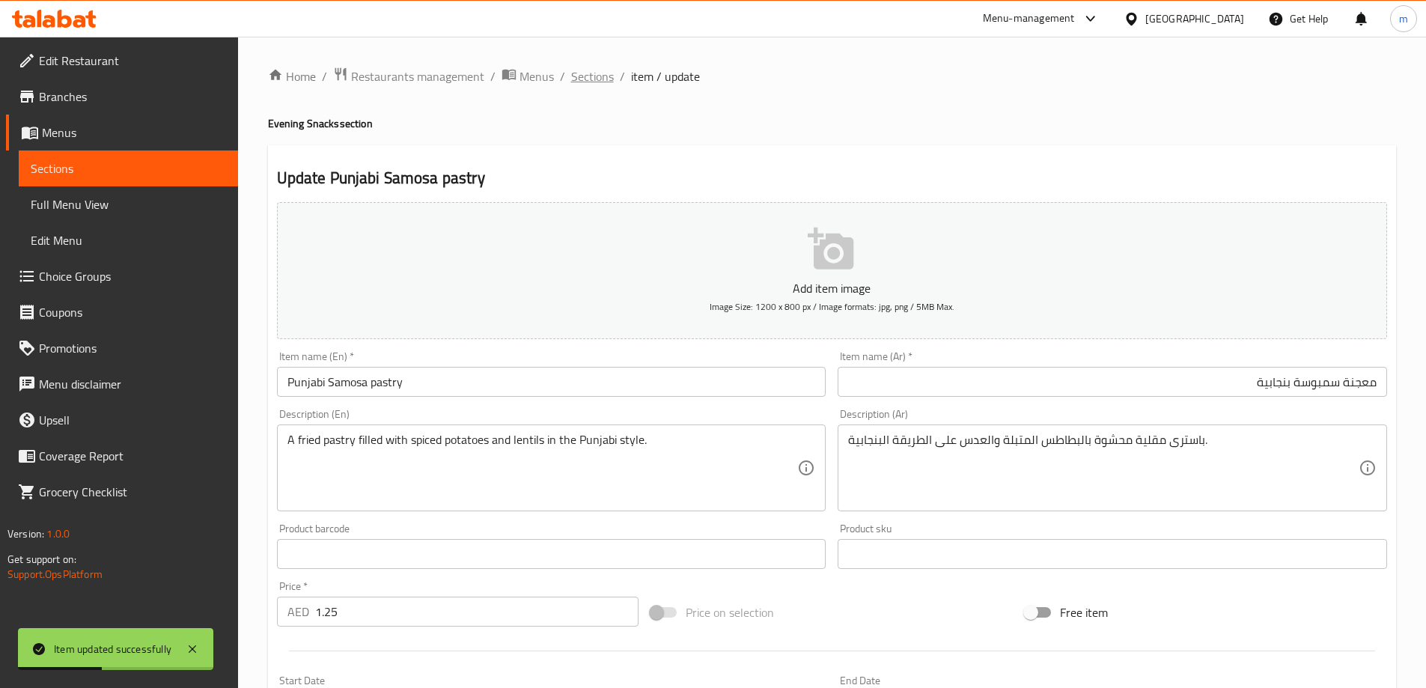
click at [589, 74] on span "Sections" at bounding box center [592, 76] width 43 height 18
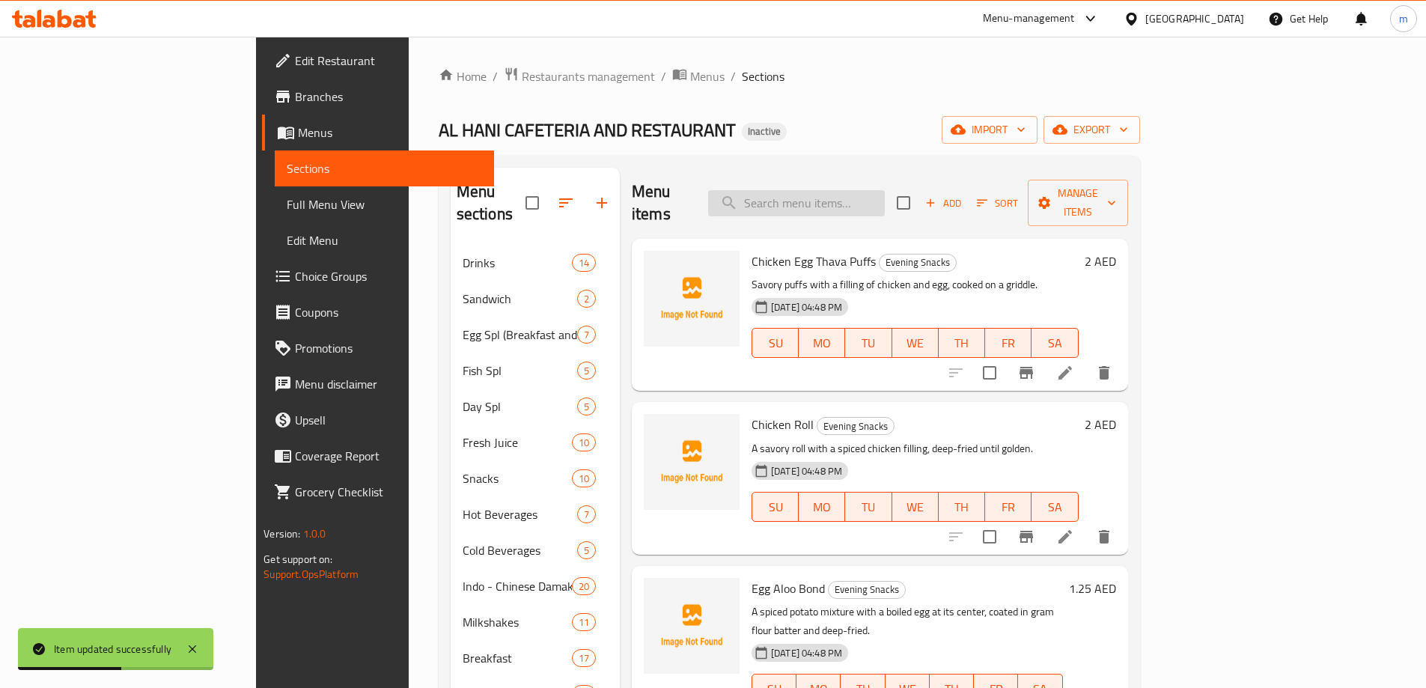
click at [858, 190] on input "search" at bounding box center [796, 203] width 177 height 26
paste input "pastry"
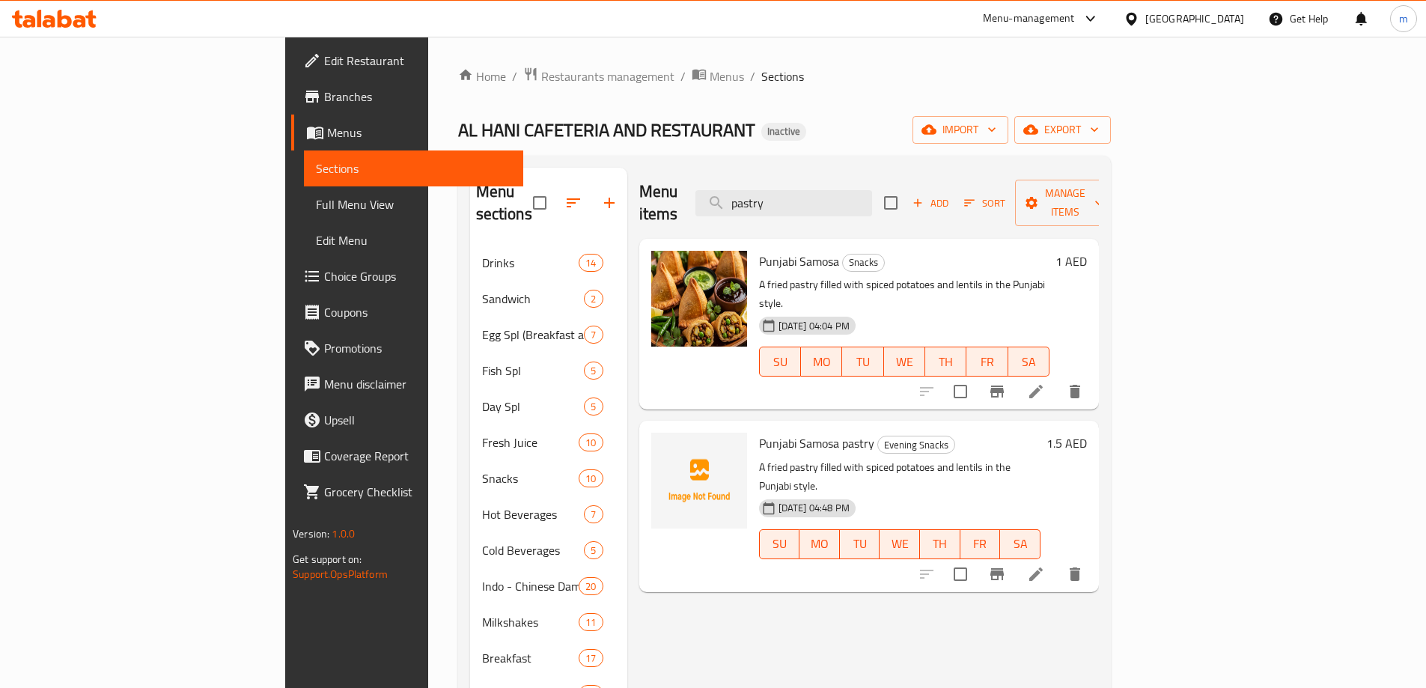
type input "pastry"
click at [1045, 565] on icon at bounding box center [1036, 574] width 18 height 18
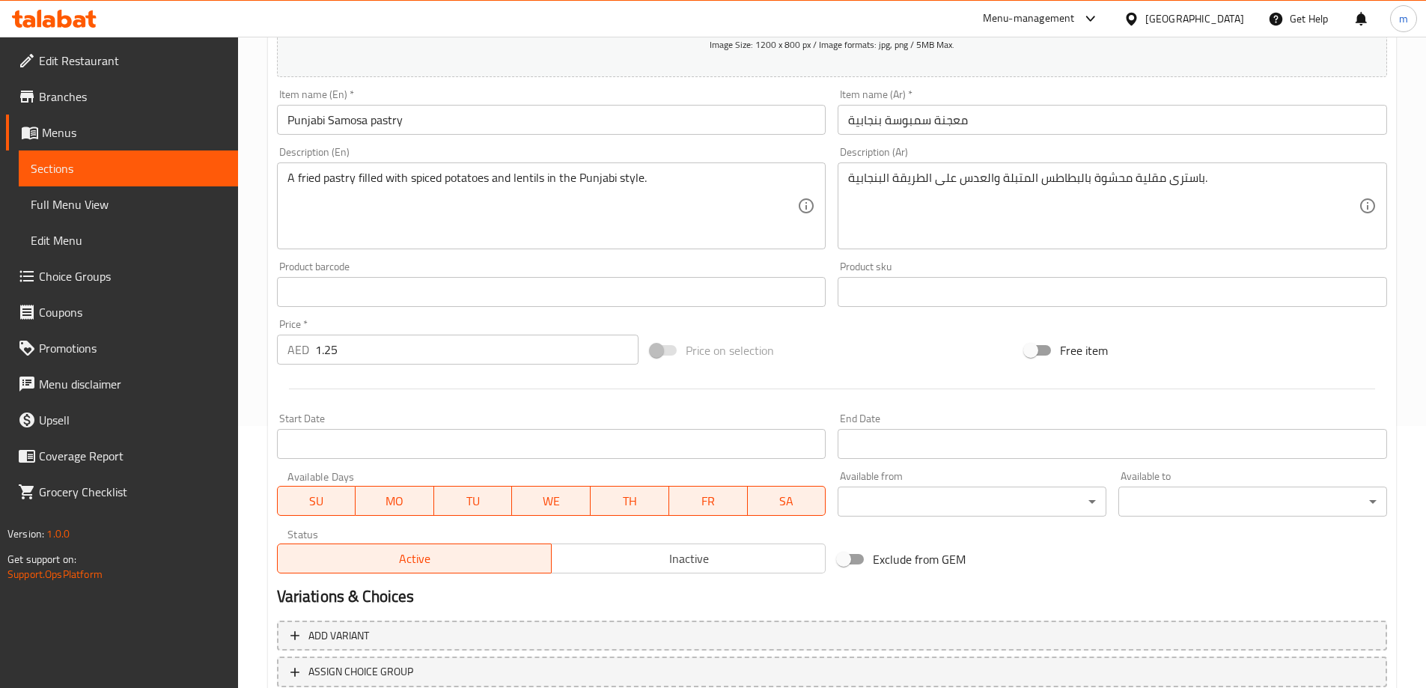
scroll to position [370, 0]
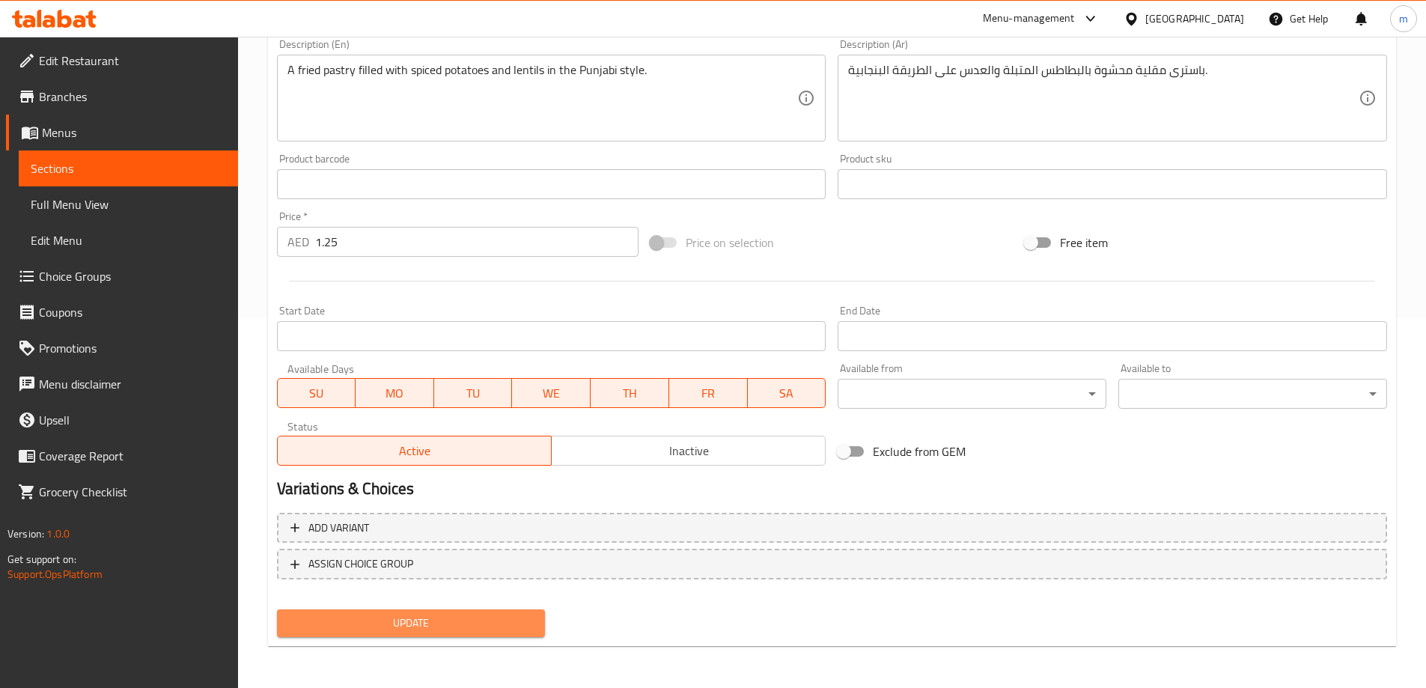
click at [461, 627] on span "Update" at bounding box center [411, 623] width 245 height 19
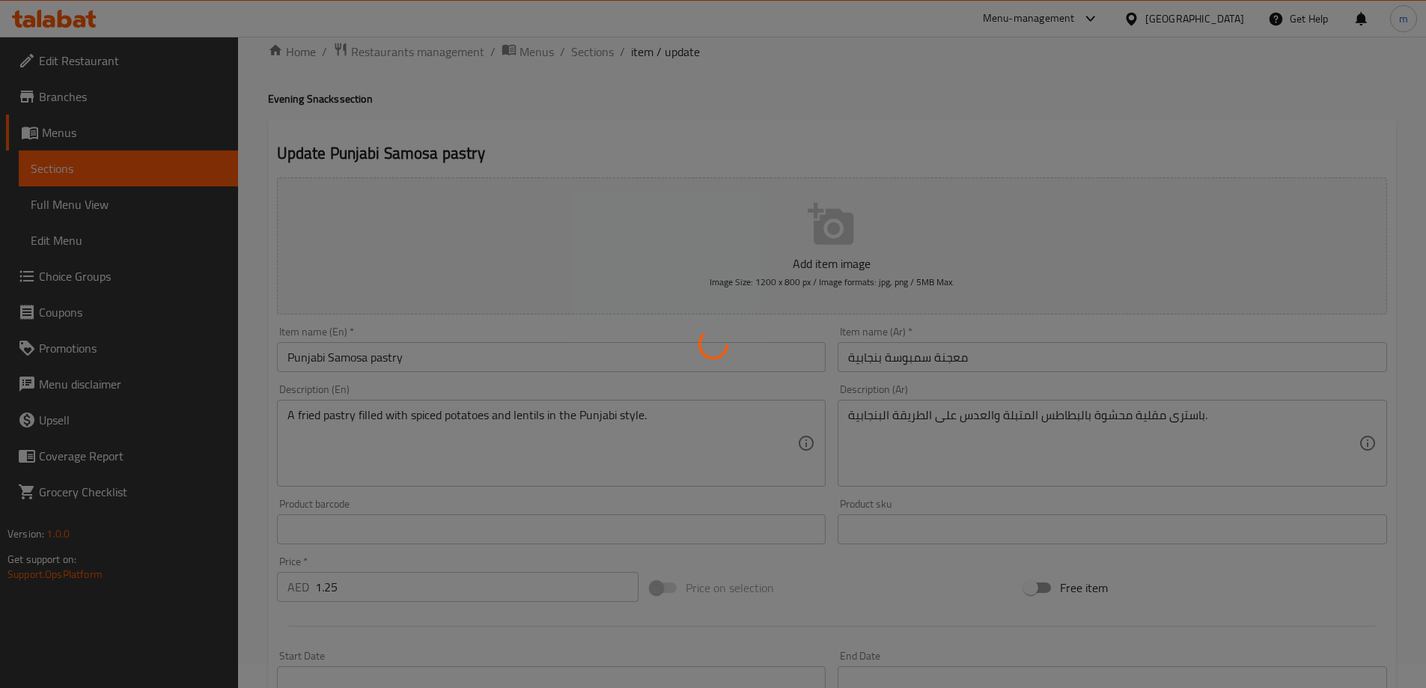
scroll to position [0, 0]
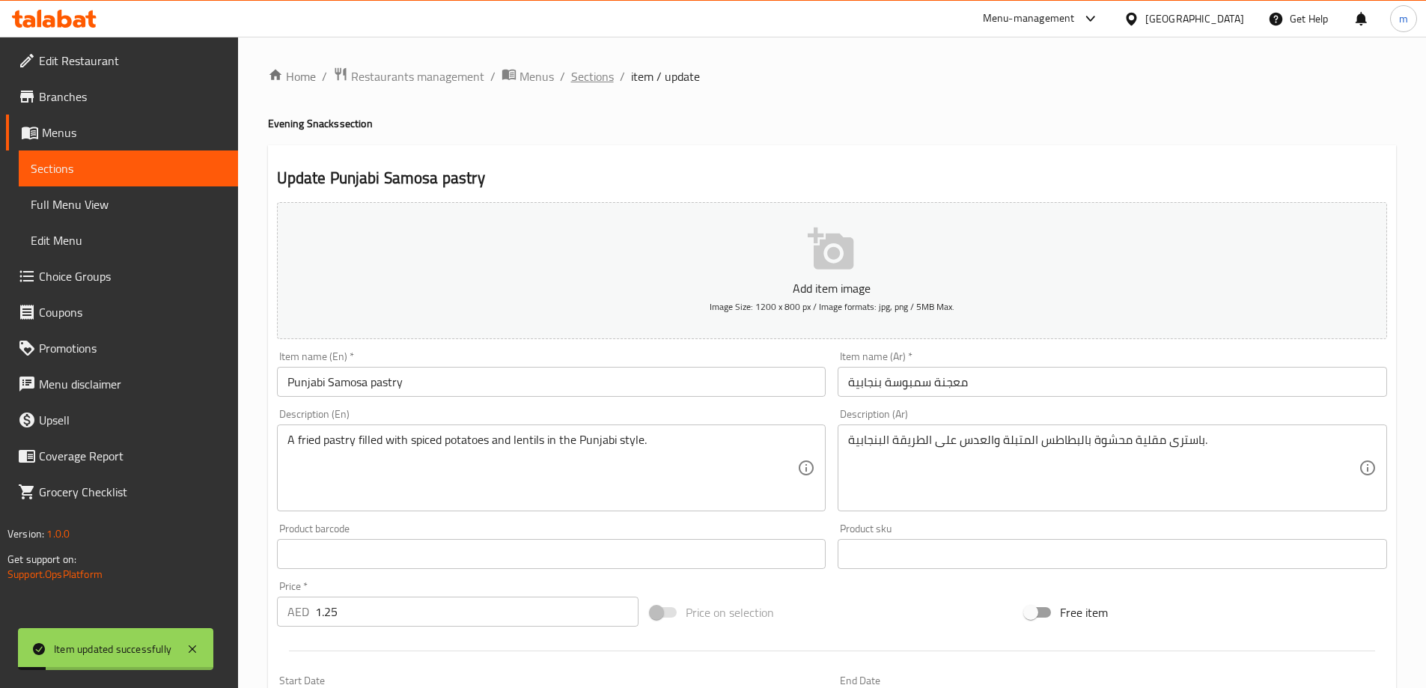
click at [594, 81] on span "Sections" at bounding box center [592, 76] width 43 height 18
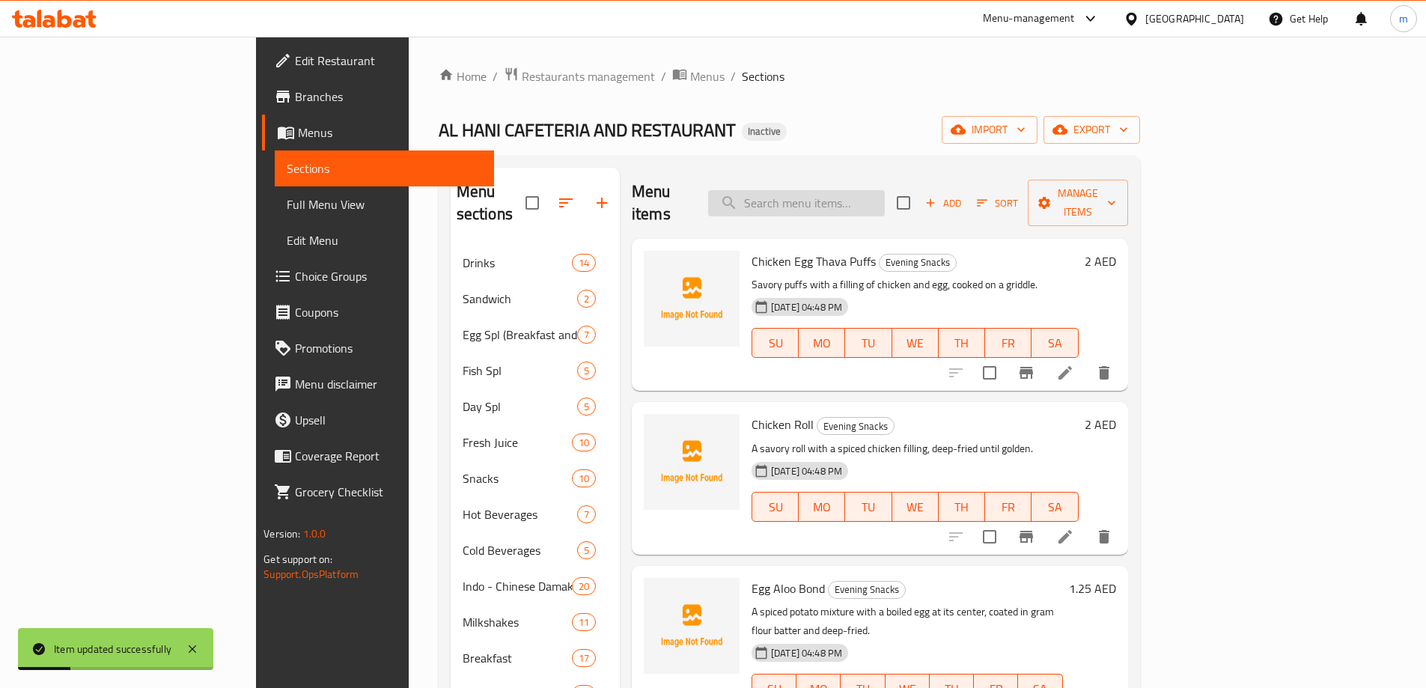
click at [856, 190] on input "search" at bounding box center [796, 203] width 177 height 26
paste input "pastry"
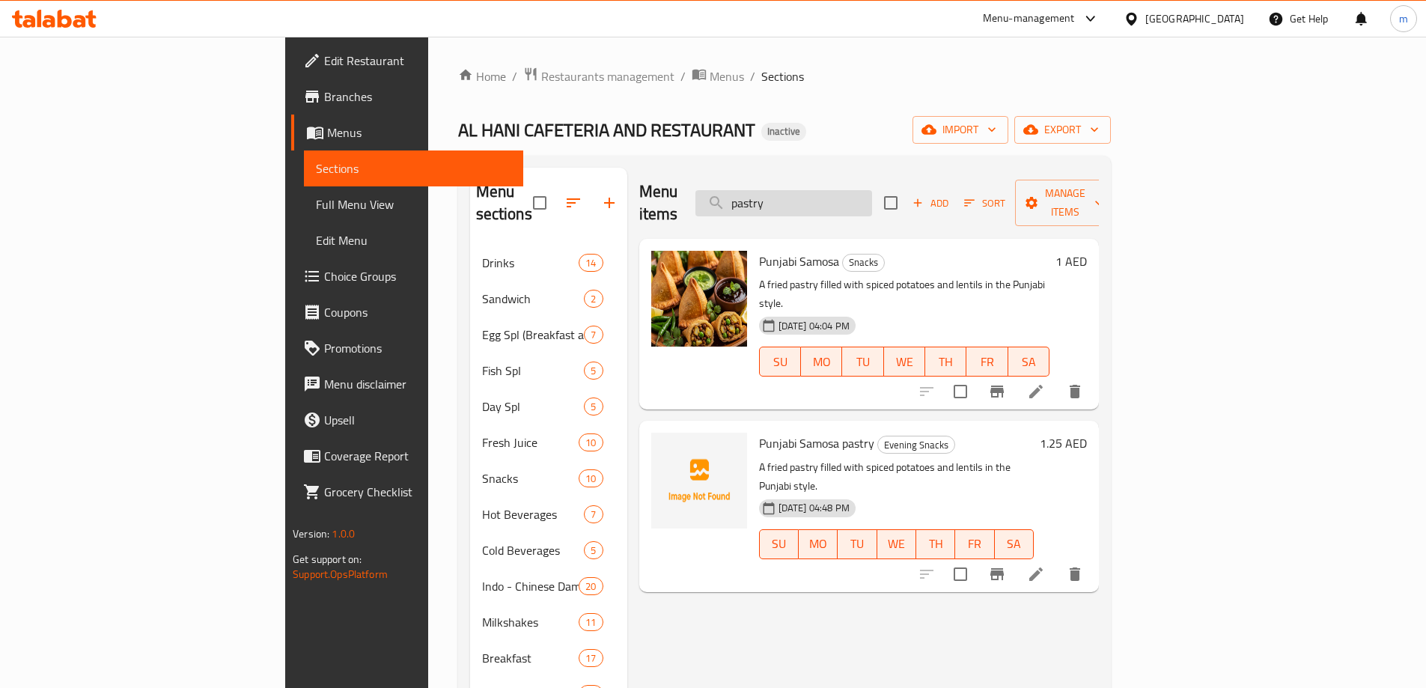
click at [851, 199] on input "pastry" at bounding box center [784, 203] width 177 height 26
click at [851, 201] on input "pastry" at bounding box center [784, 203] width 177 height 26
paste input "Kaara Vada"
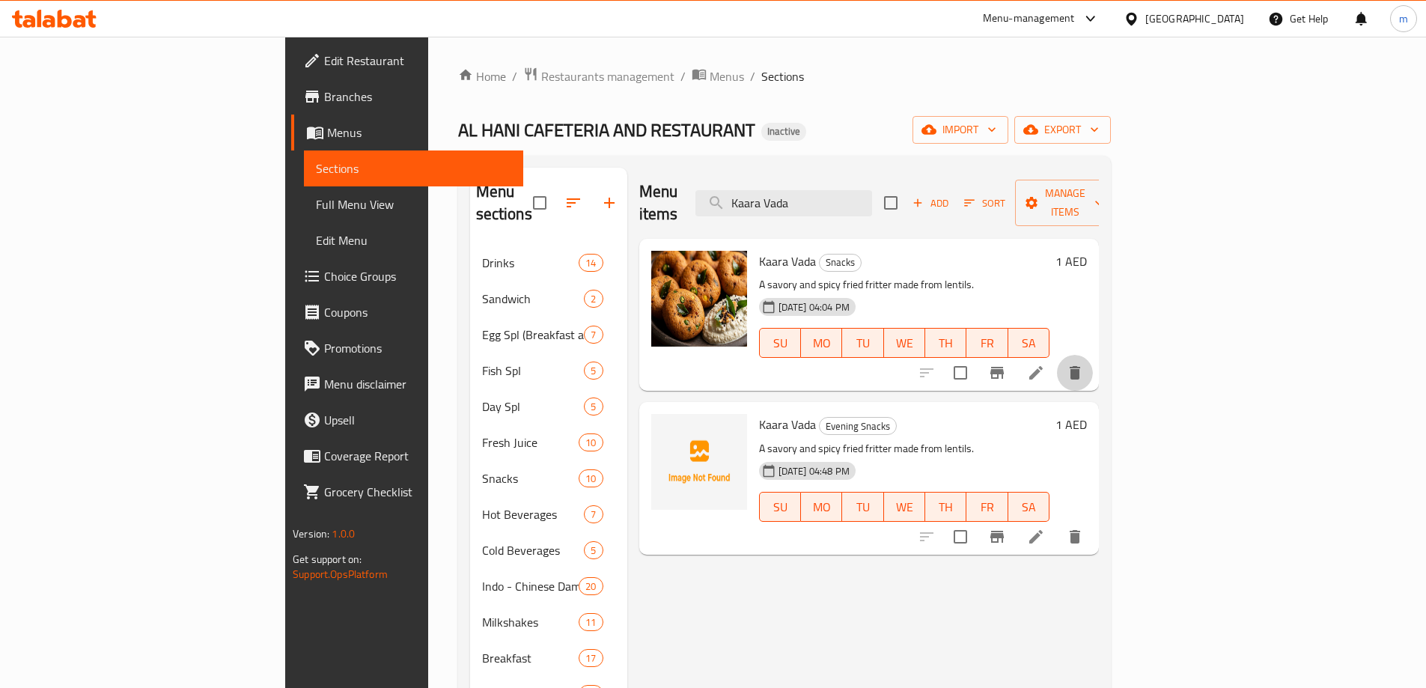
click at [1080, 366] on icon "delete" at bounding box center [1075, 372] width 10 height 13
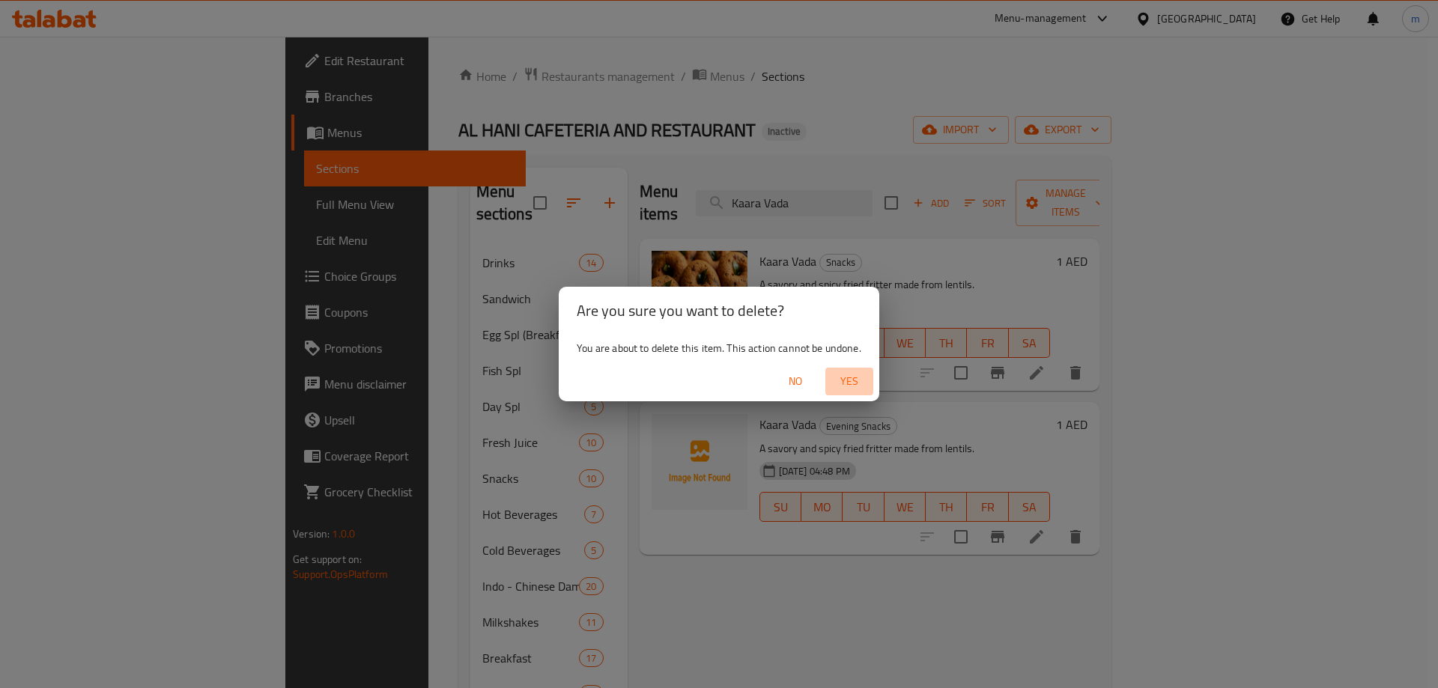
click at [851, 385] on span "Yes" at bounding box center [849, 381] width 36 height 19
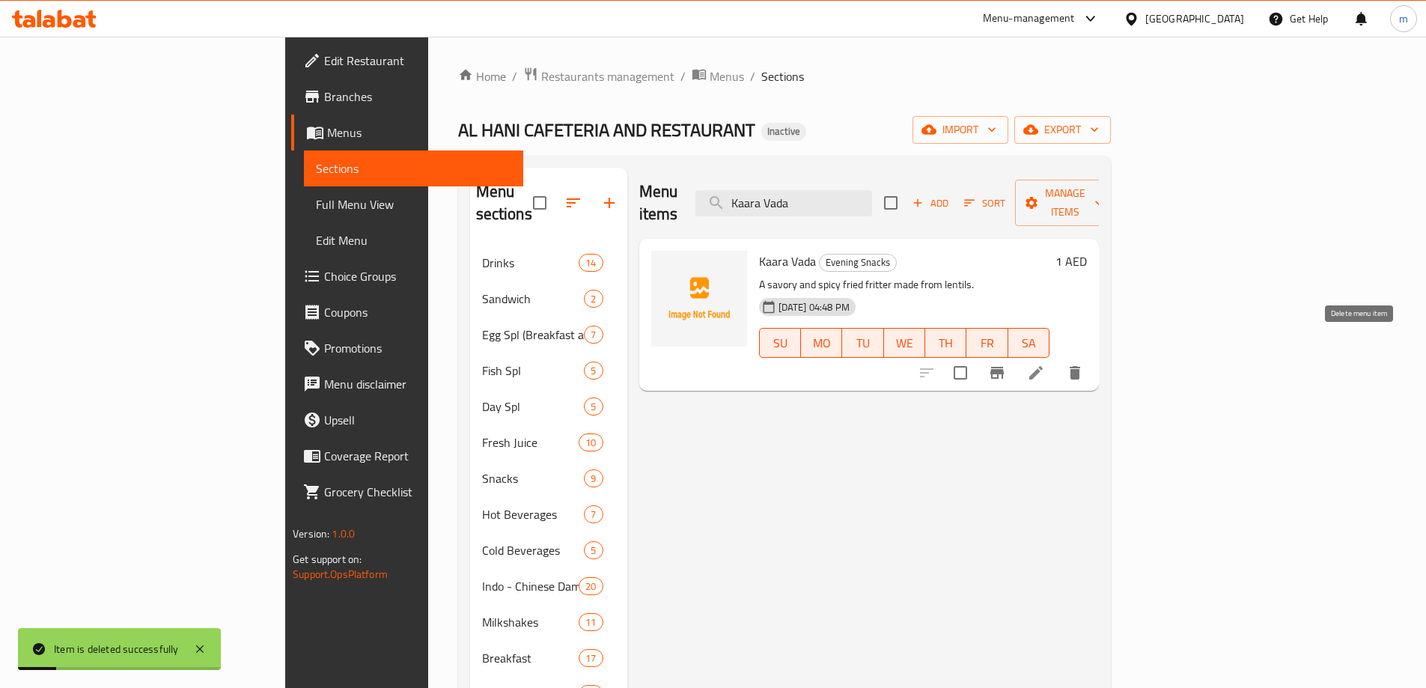
click at [1080, 366] on icon "delete" at bounding box center [1075, 372] width 10 height 13
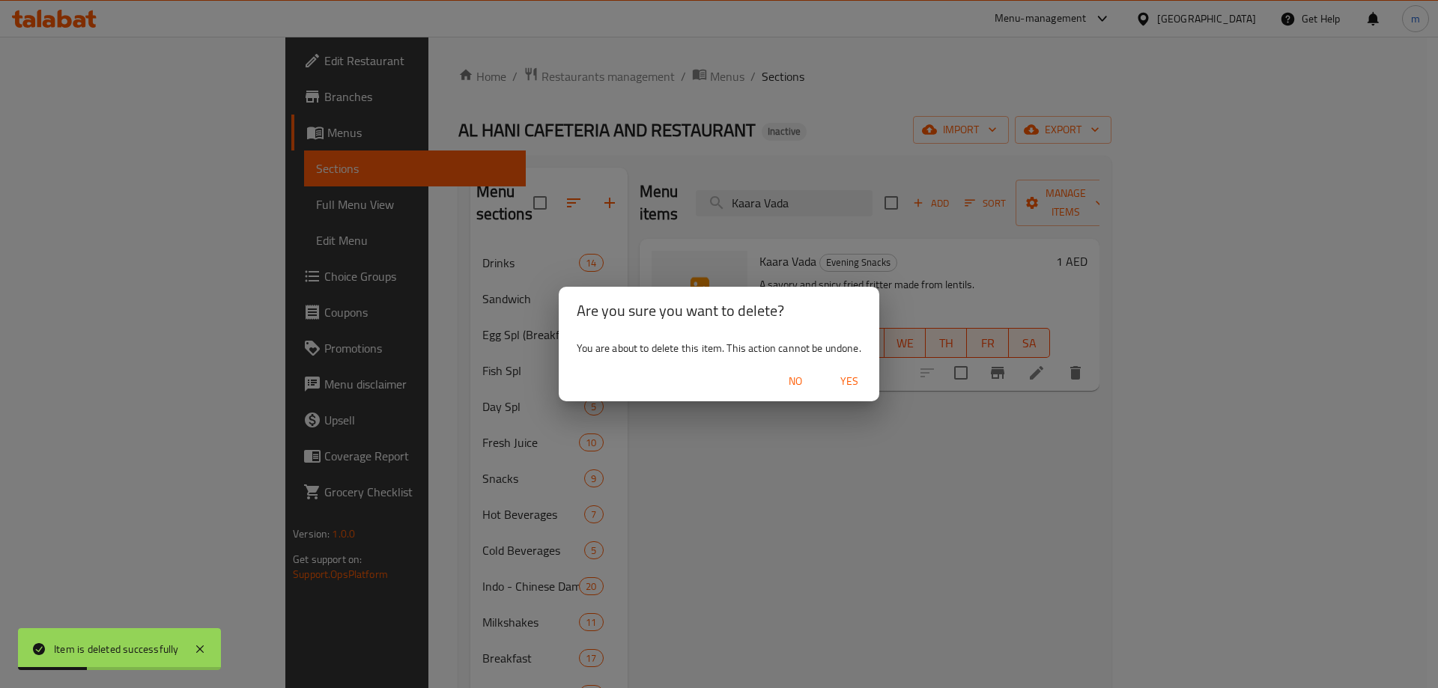
click at [844, 386] on span "Yes" at bounding box center [849, 381] width 36 height 19
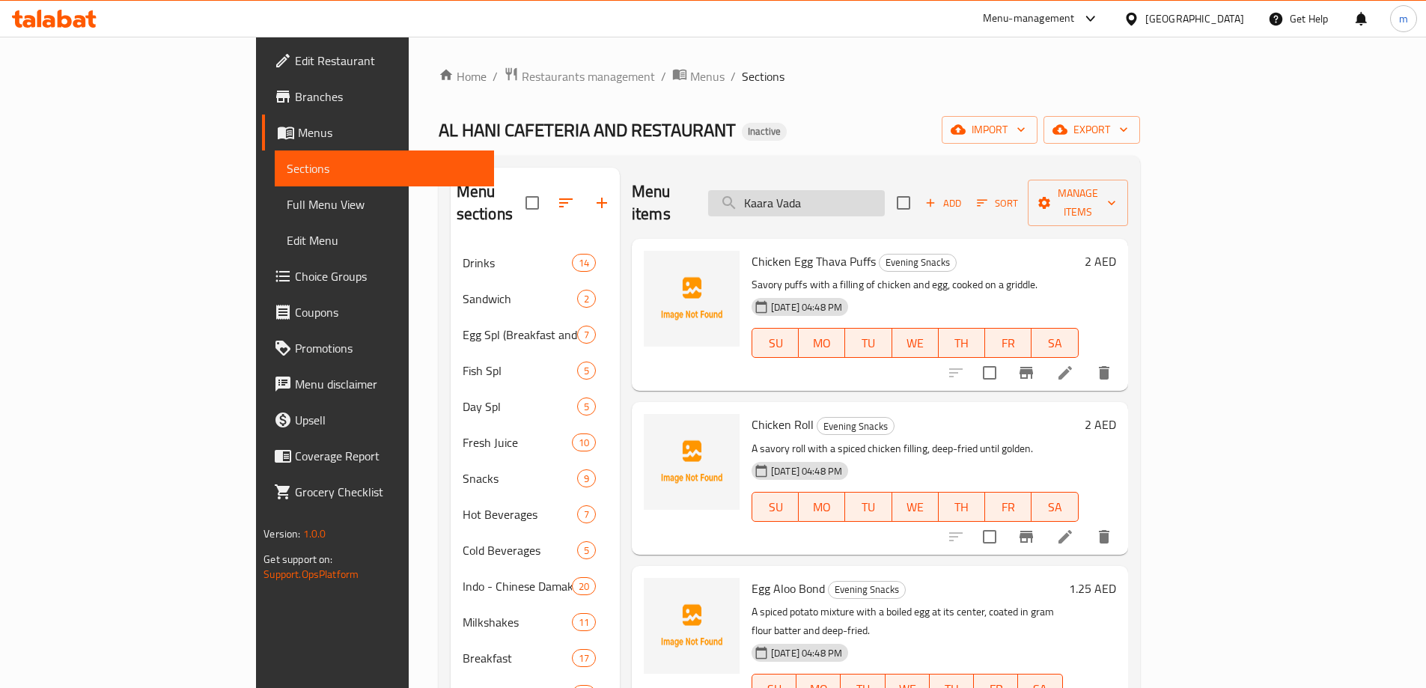
click at [869, 201] on input "Kaara Vada" at bounding box center [796, 203] width 177 height 26
paste input "Pazham Pori"
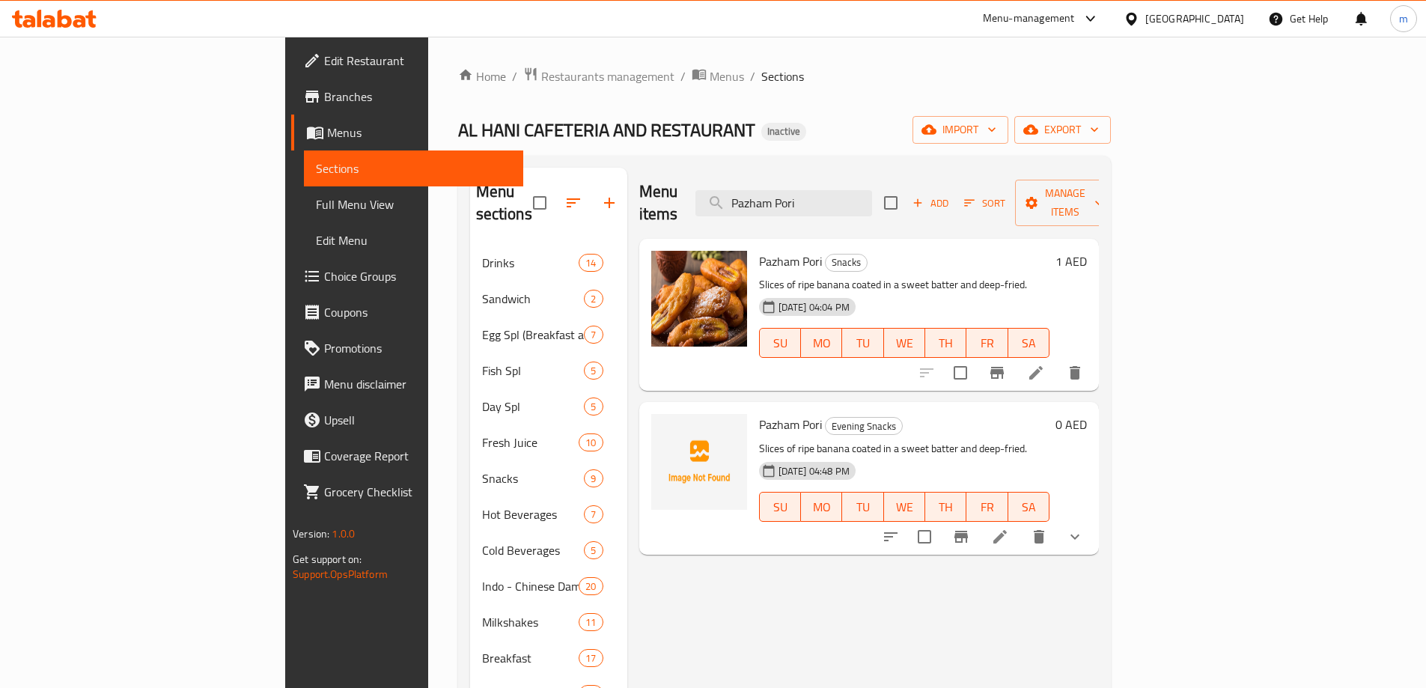
type input "Pazham Pori"
click at [1093, 523] on button "show more" at bounding box center [1075, 537] width 36 height 36
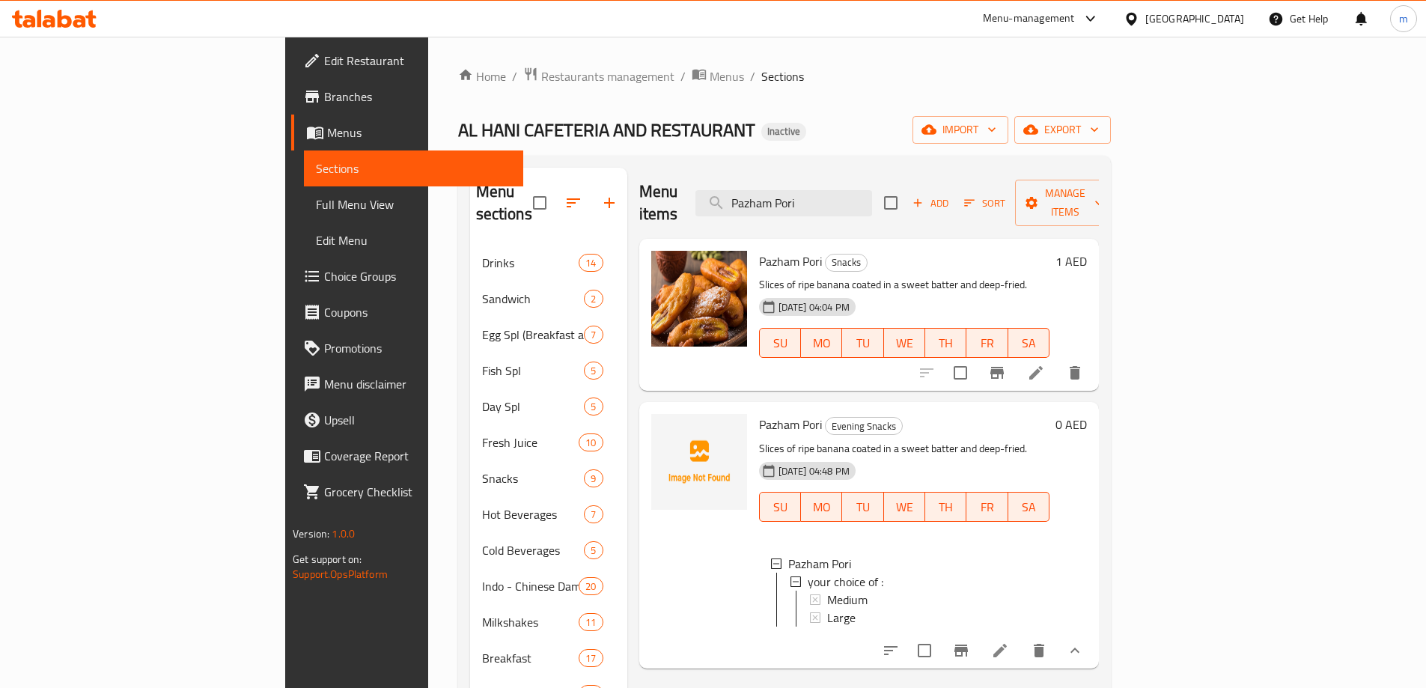
click at [1093, 648] on button "show more" at bounding box center [1075, 651] width 36 height 36
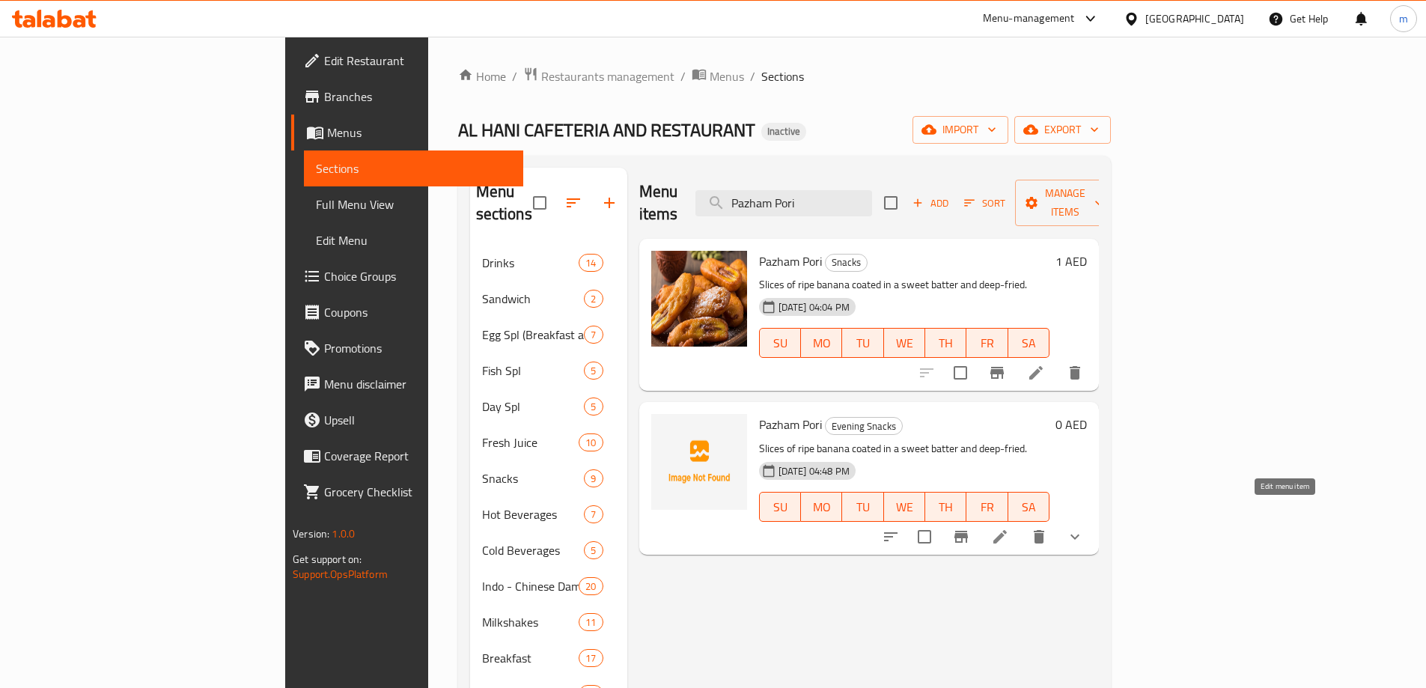
click at [1009, 528] on icon at bounding box center [1000, 537] width 18 height 18
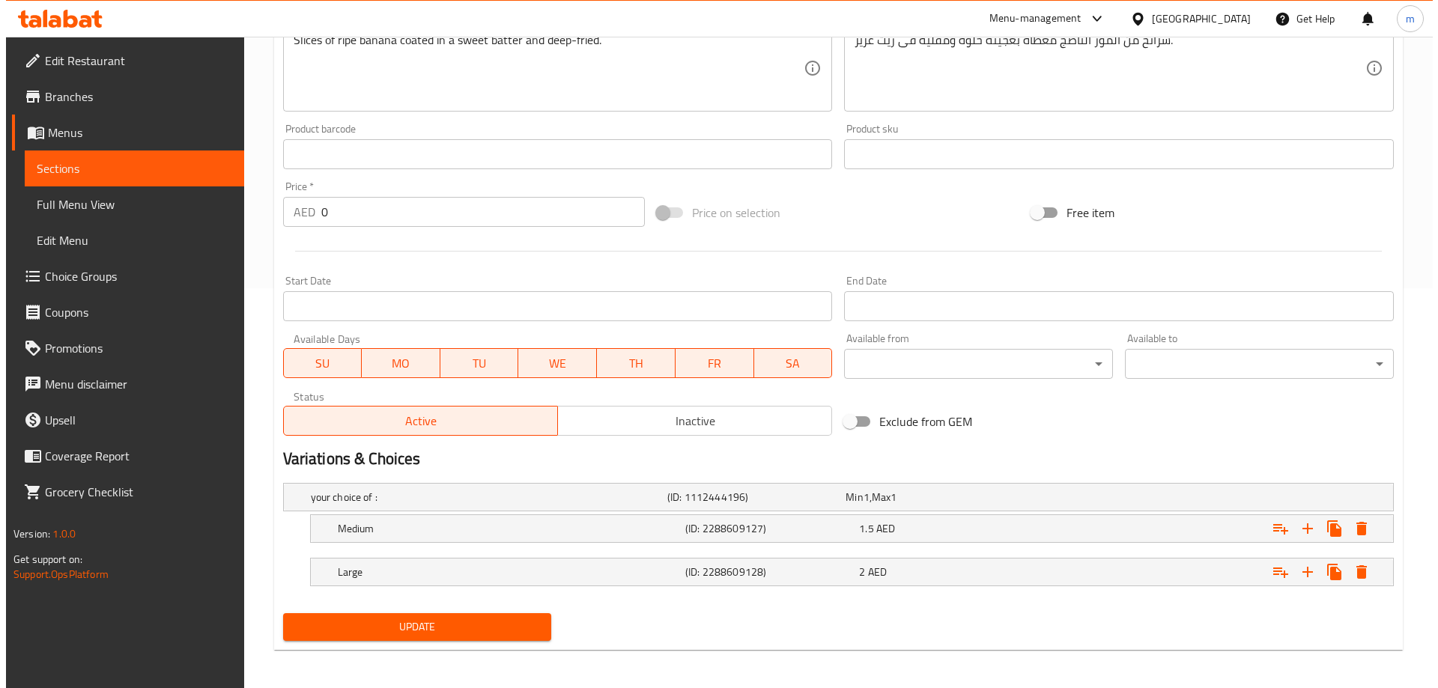
scroll to position [404, 0]
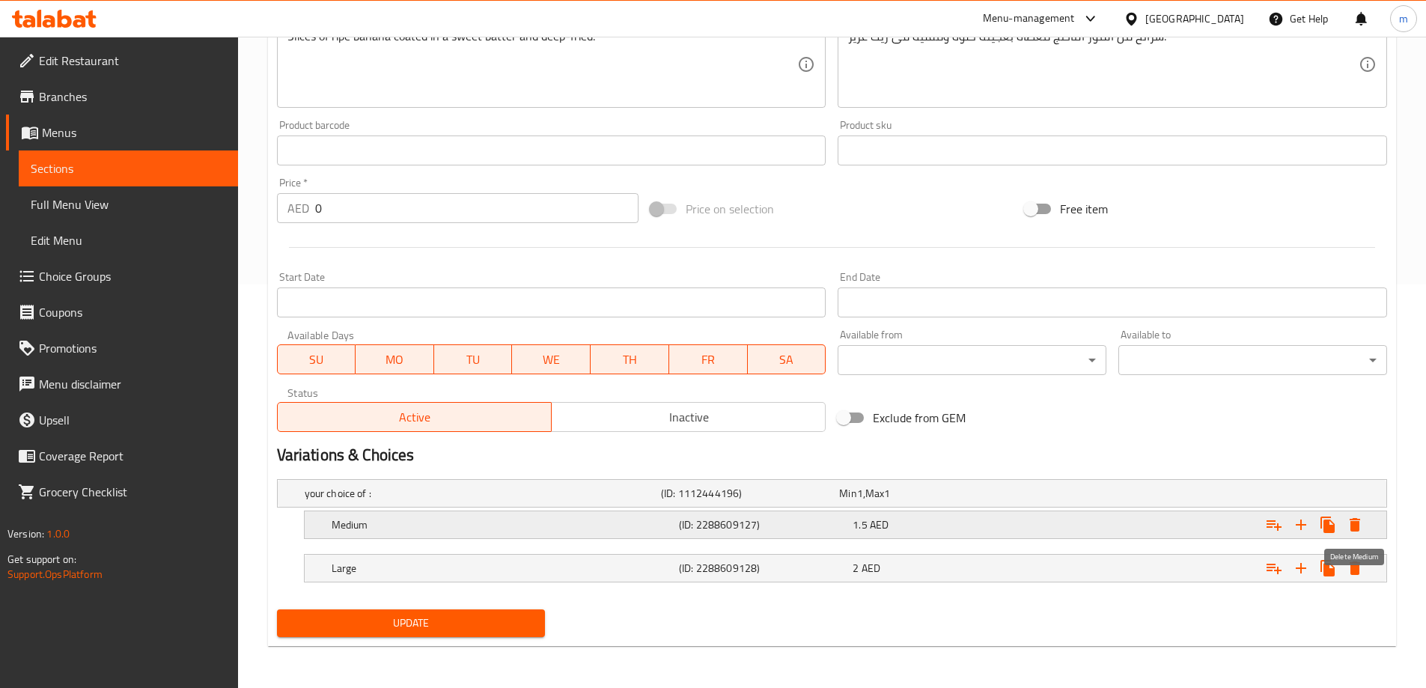
click at [1361, 523] on icon "Expand" at bounding box center [1355, 525] width 18 height 18
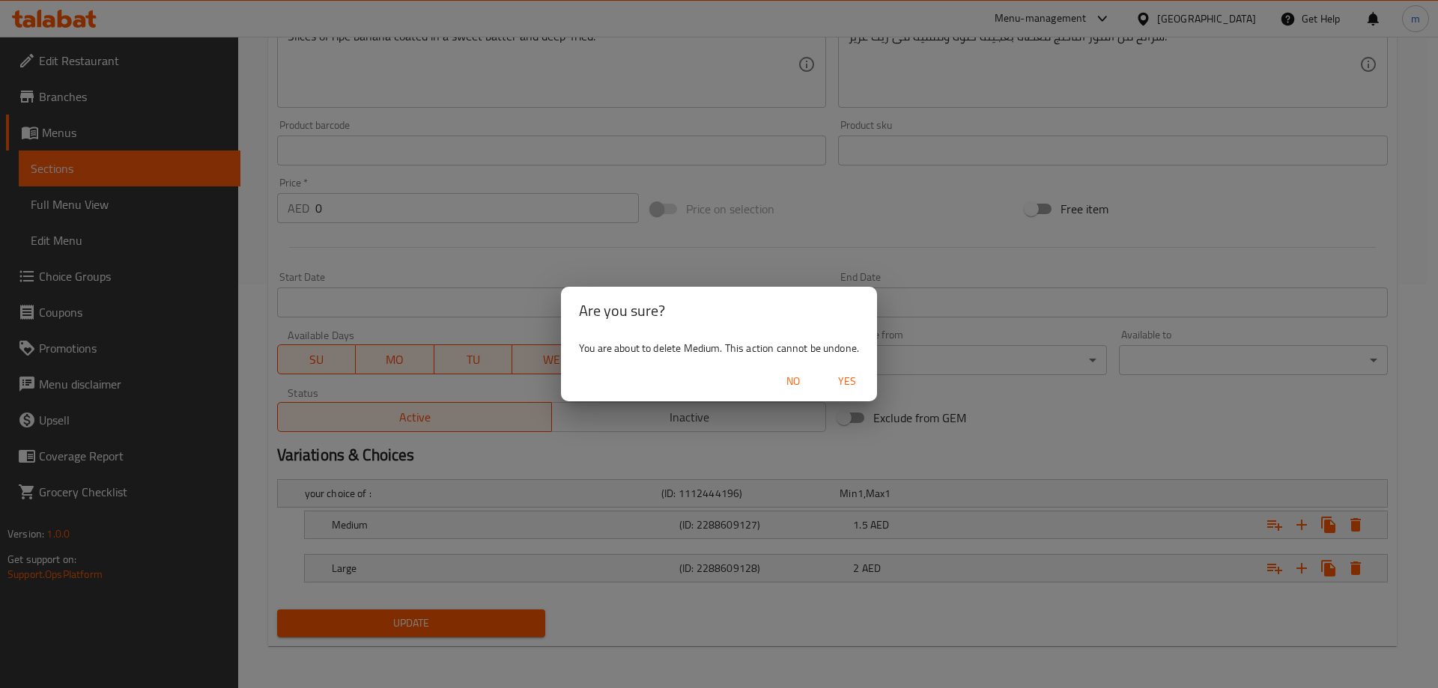
click at [842, 380] on span "Yes" at bounding box center [847, 381] width 36 height 19
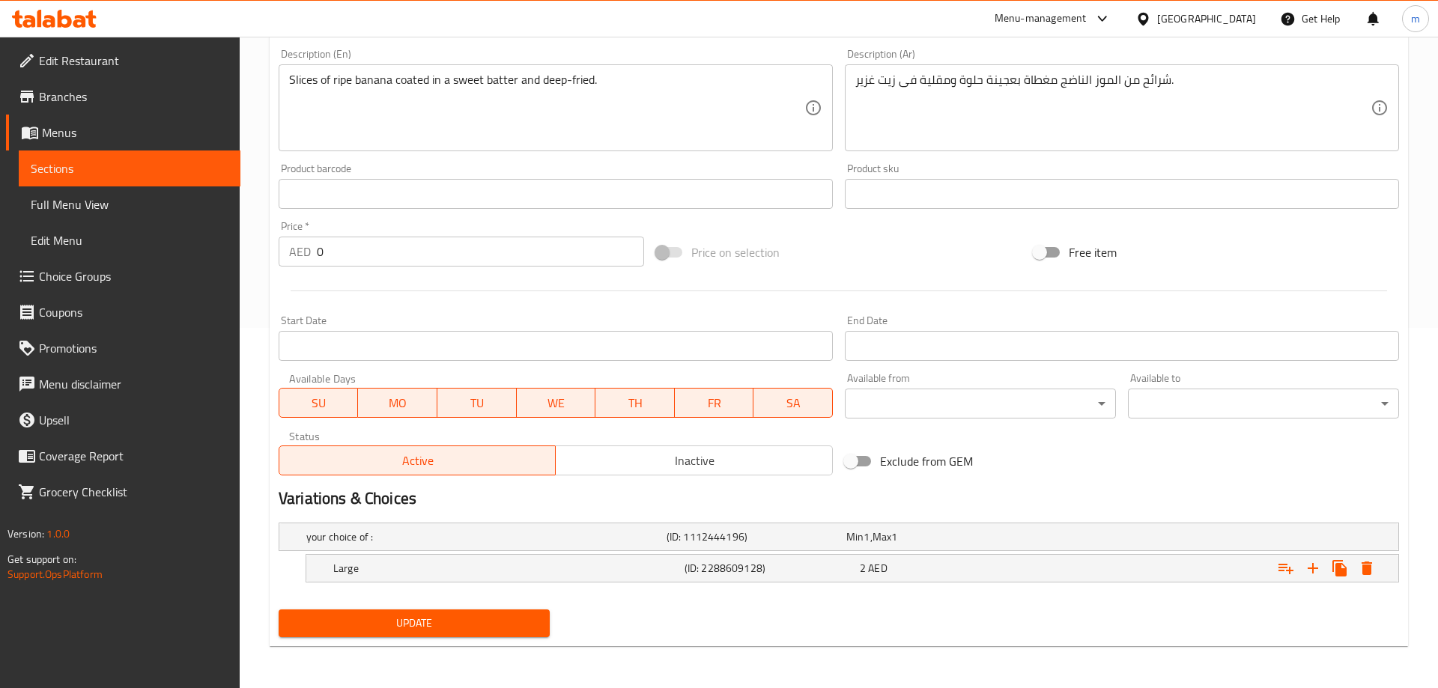
scroll to position [360, 0]
click at [1359, 567] on icon "Expand" at bounding box center [1355, 568] width 10 height 13
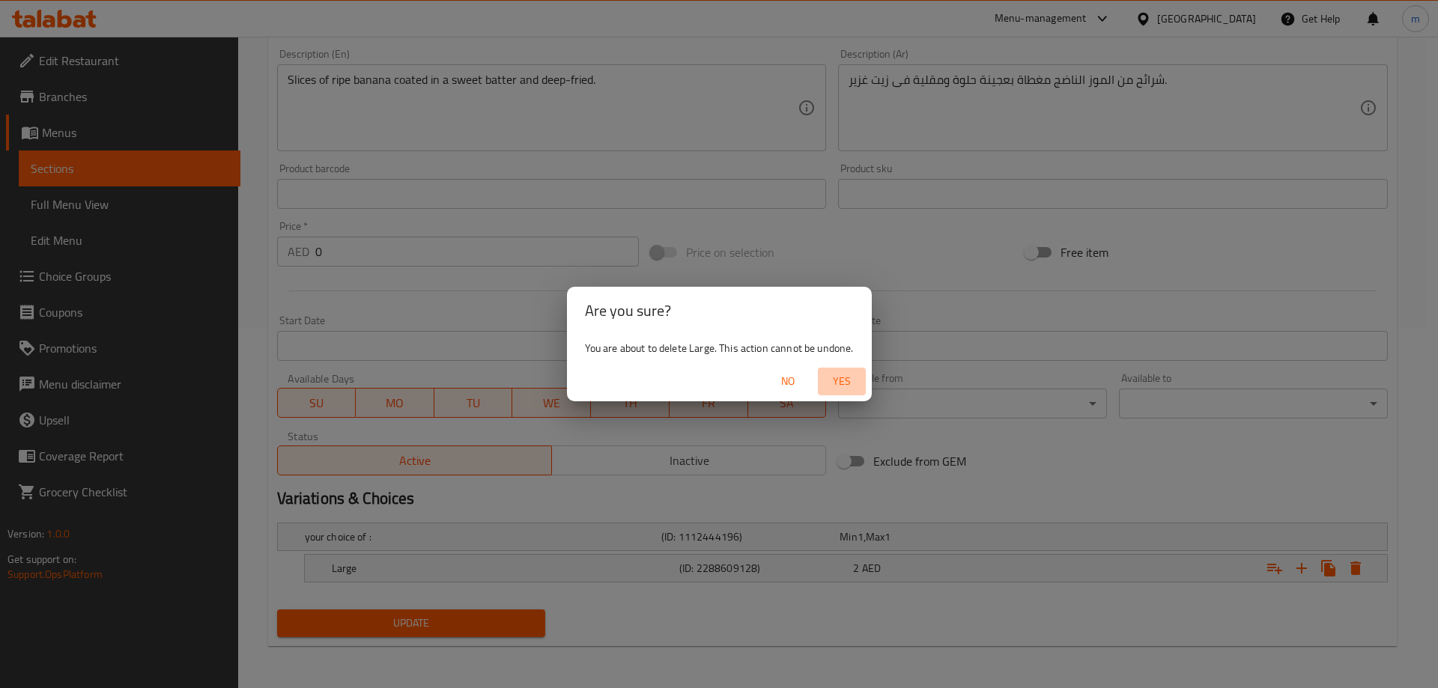
click at [839, 379] on span "Yes" at bounding box center [842, 381] width 36 height 19
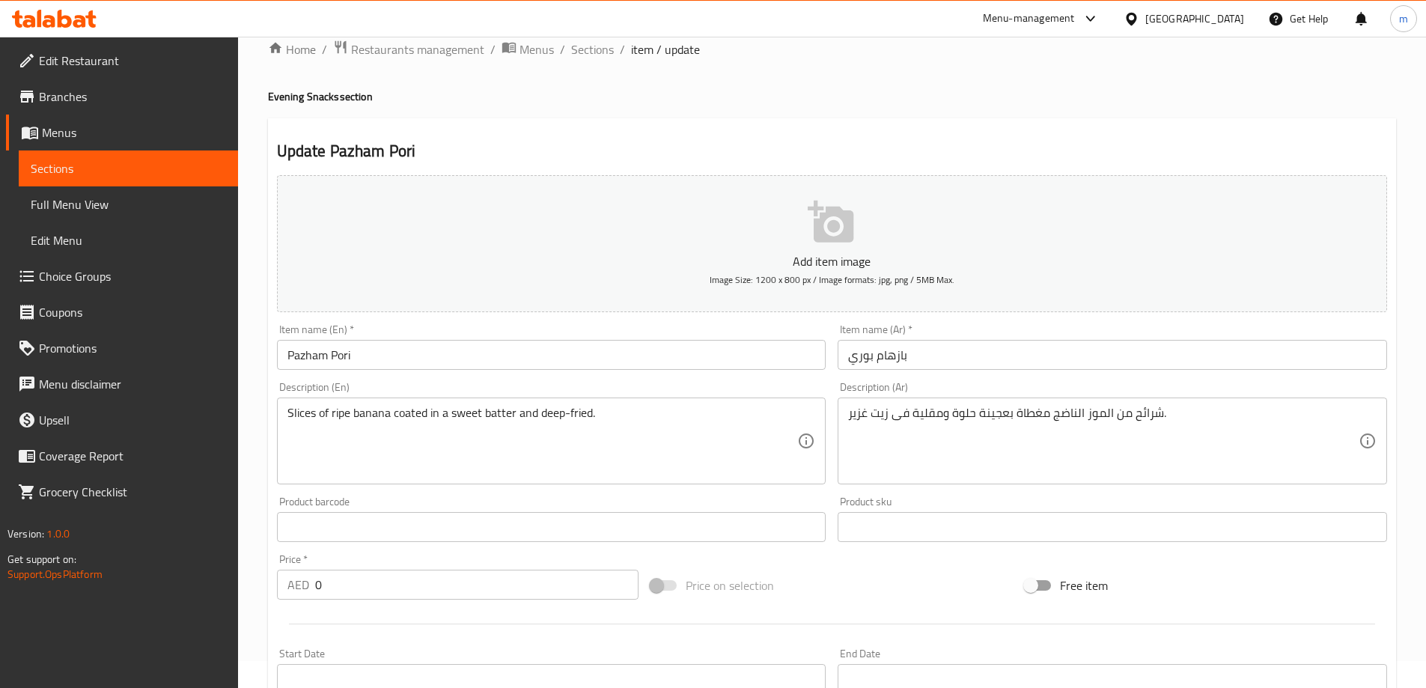
scroll to position [0, 0]
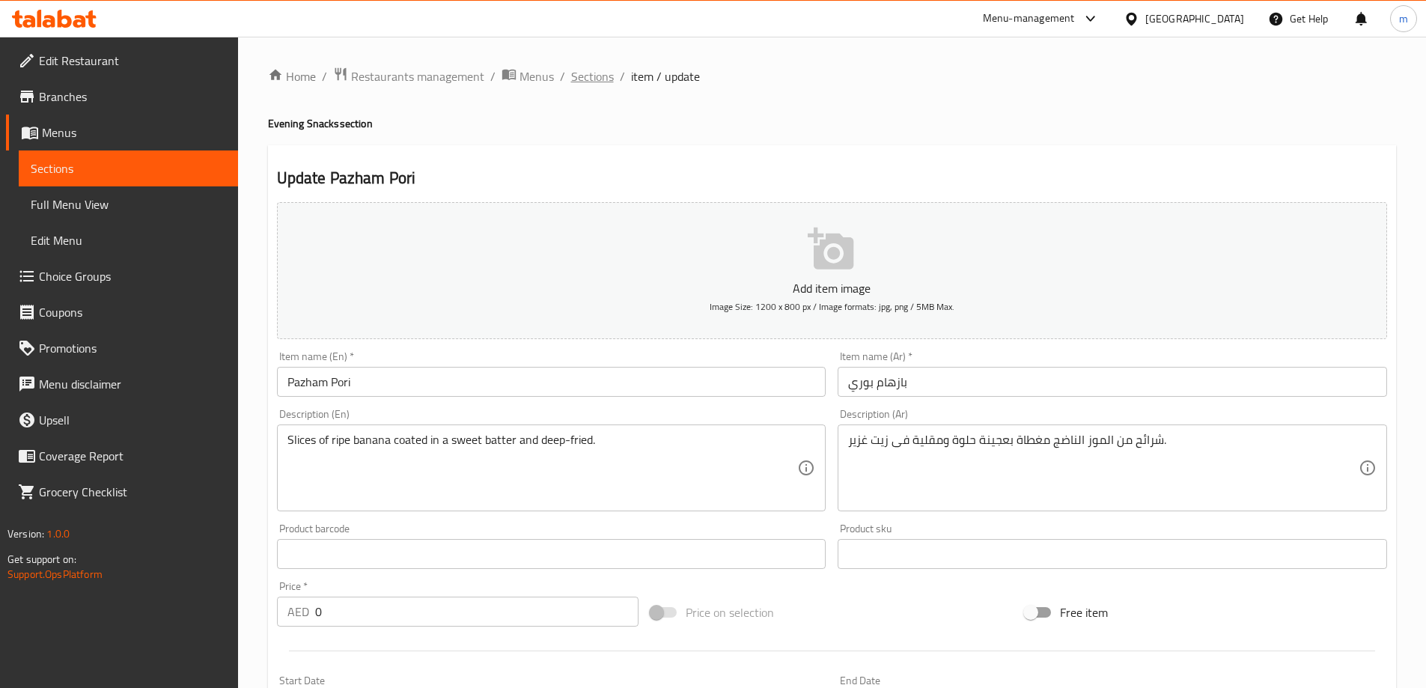
click at [604, 73] on span "Sections" at bounding box center [592, 76] width 43 height 18
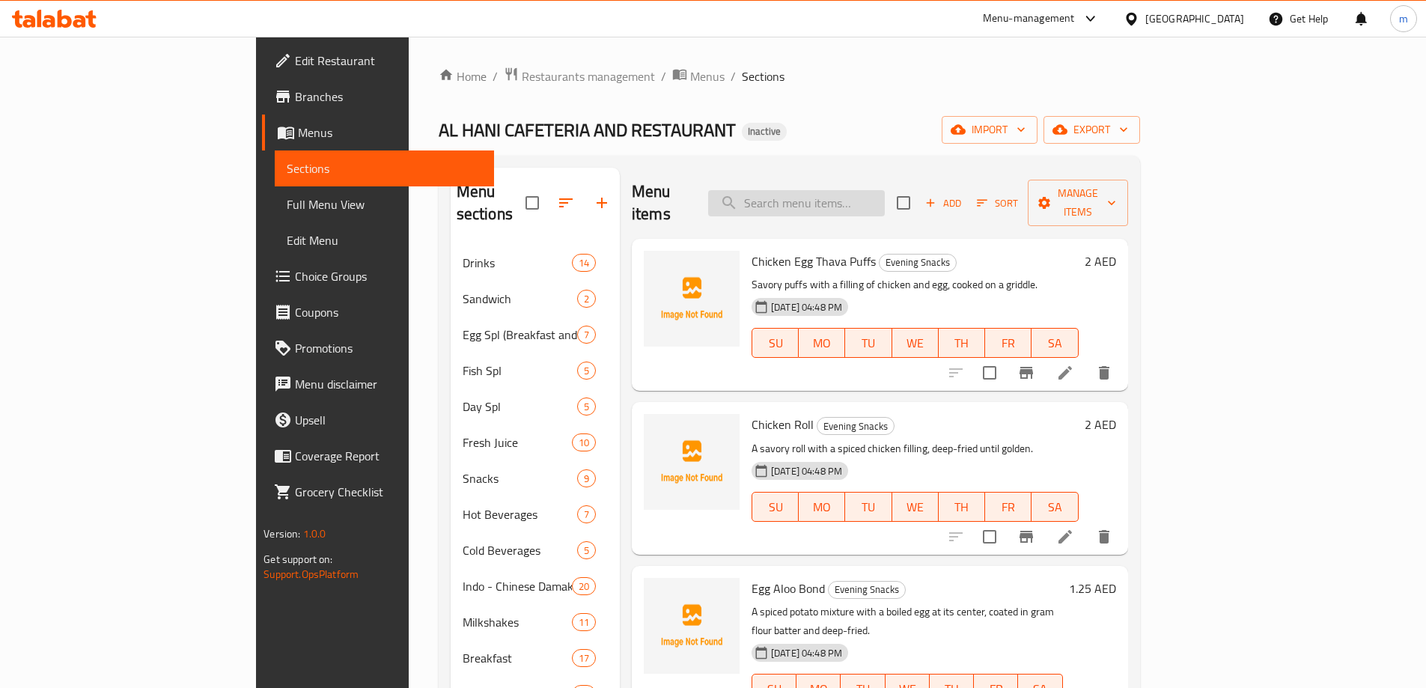
drag, startPoint x: 846, startPoint y: 206, endPoint x: 855, endPoint y: 189, distance: 18.8
click at [848, 201] on div "Menu items Add Sort Manage items" at bounding box center [880, 203] width 496 height 71
click at [855, 190] on input "search" at bounding box center [796, 203] width 177 height 26
paste input "Pazham Pori"
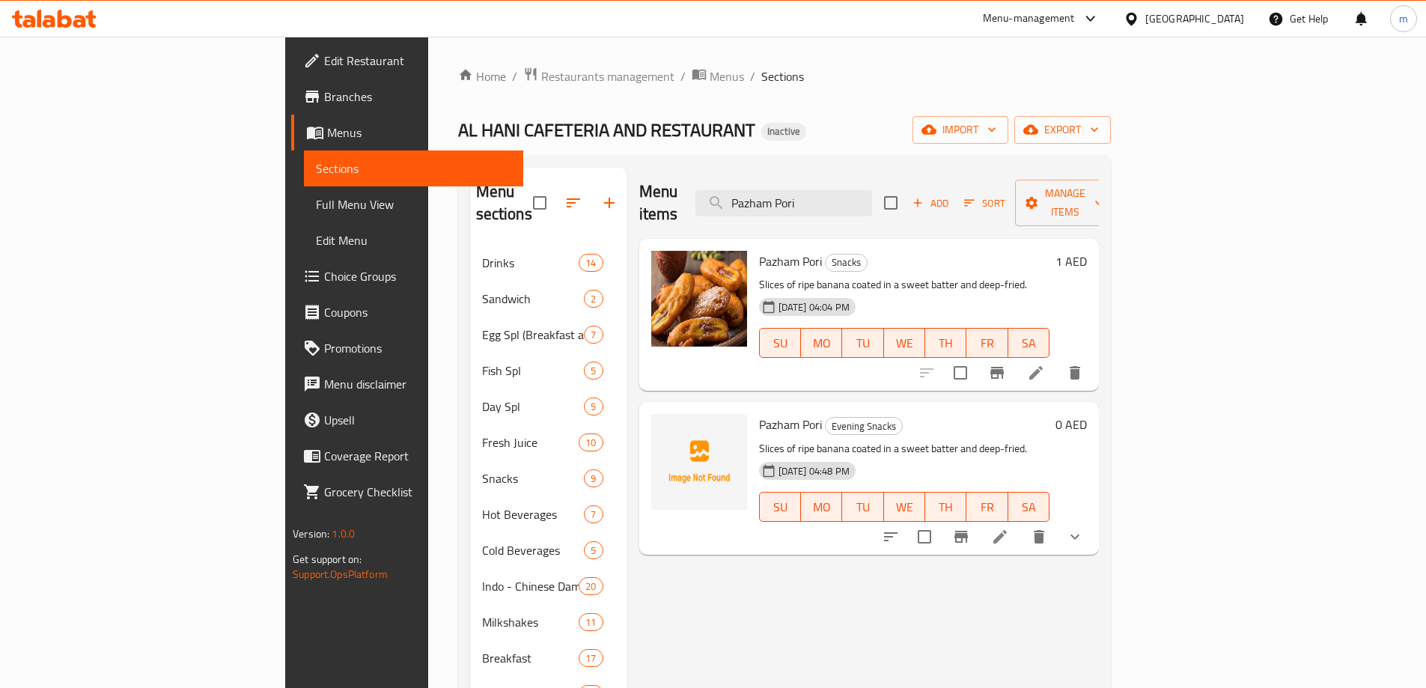
type input "Pazham Pori"
click at [1093, 365] on button "delete" at bounding box center [1075, 373] width 36 height 36
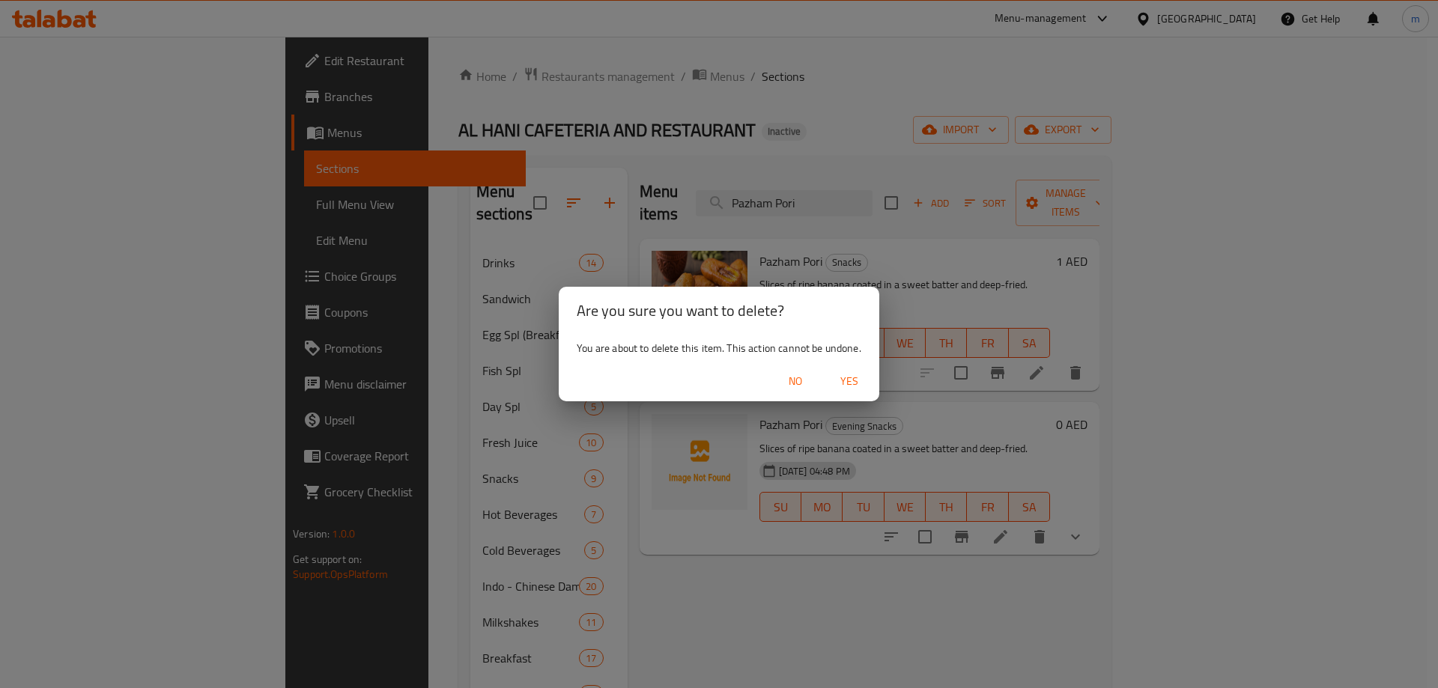
click at [838, 387] on span "Yes" at bounding box center [849, 381] width 36 height 19
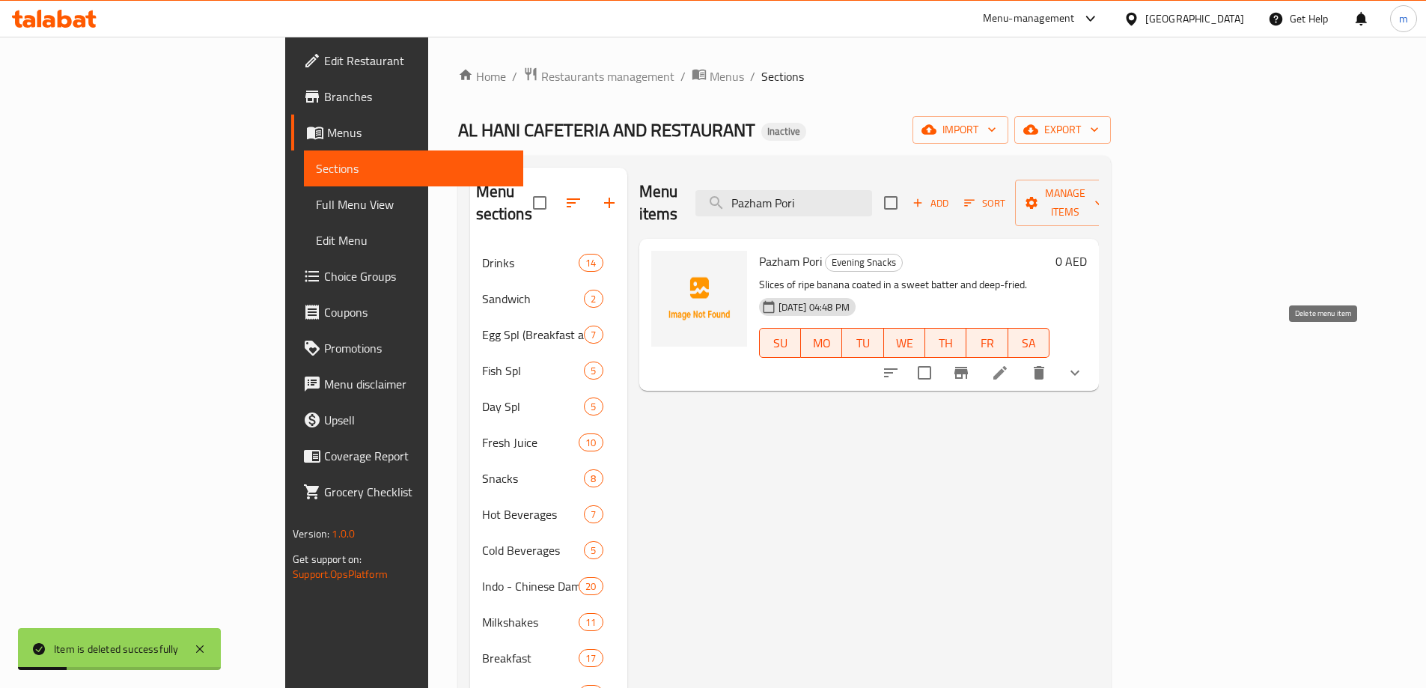
click at [1044, 366] on icon "delete" at bounding box center [1039, 372] width 10 height 13
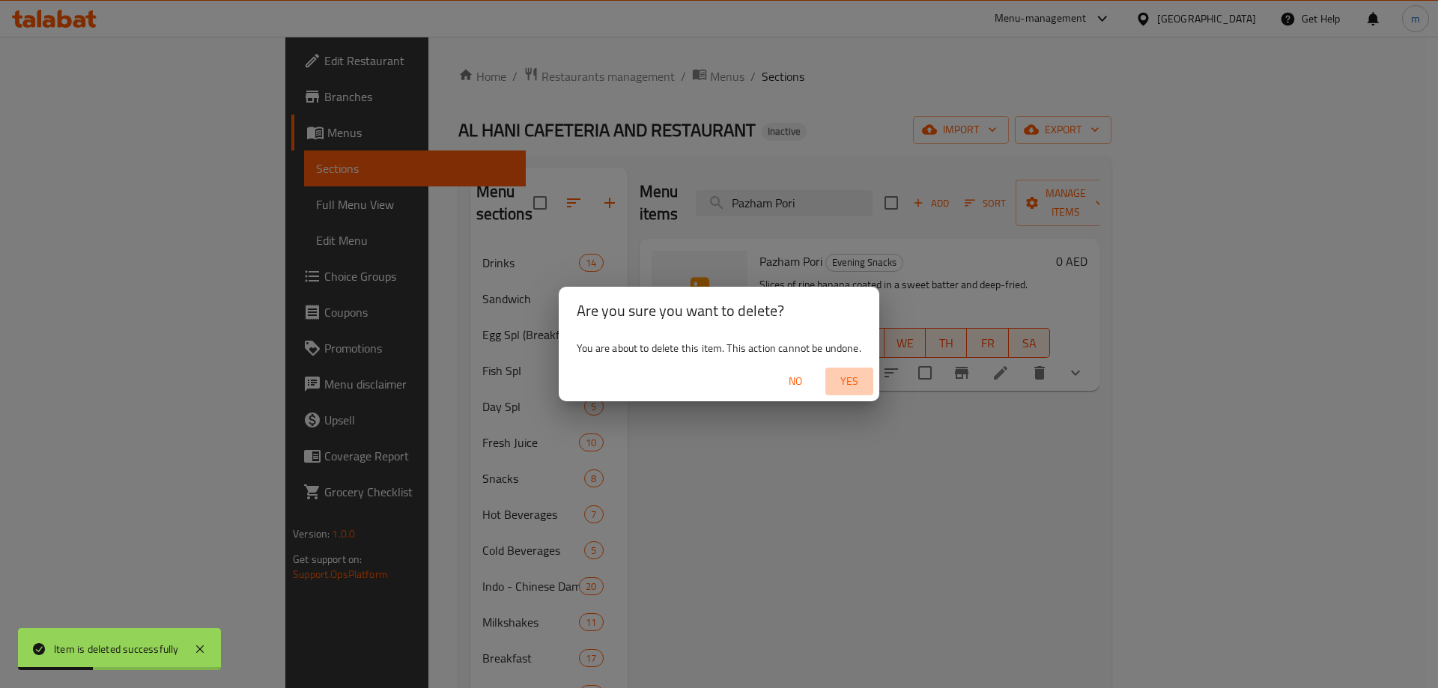
click at [837, 381] on span "Yes" at bounding box center [849, 381] width 36 height 19
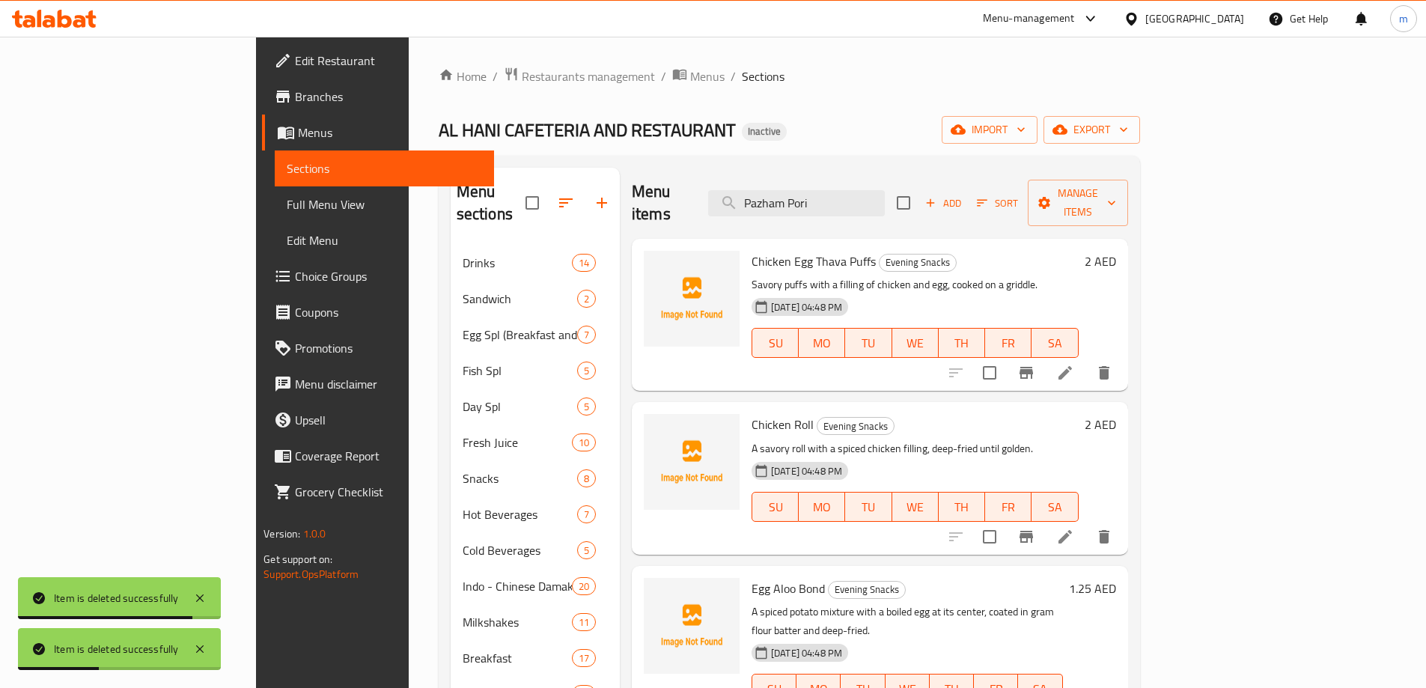
click at [1086, 359] on li at bounding box center [1065, 372] width 42 height 27
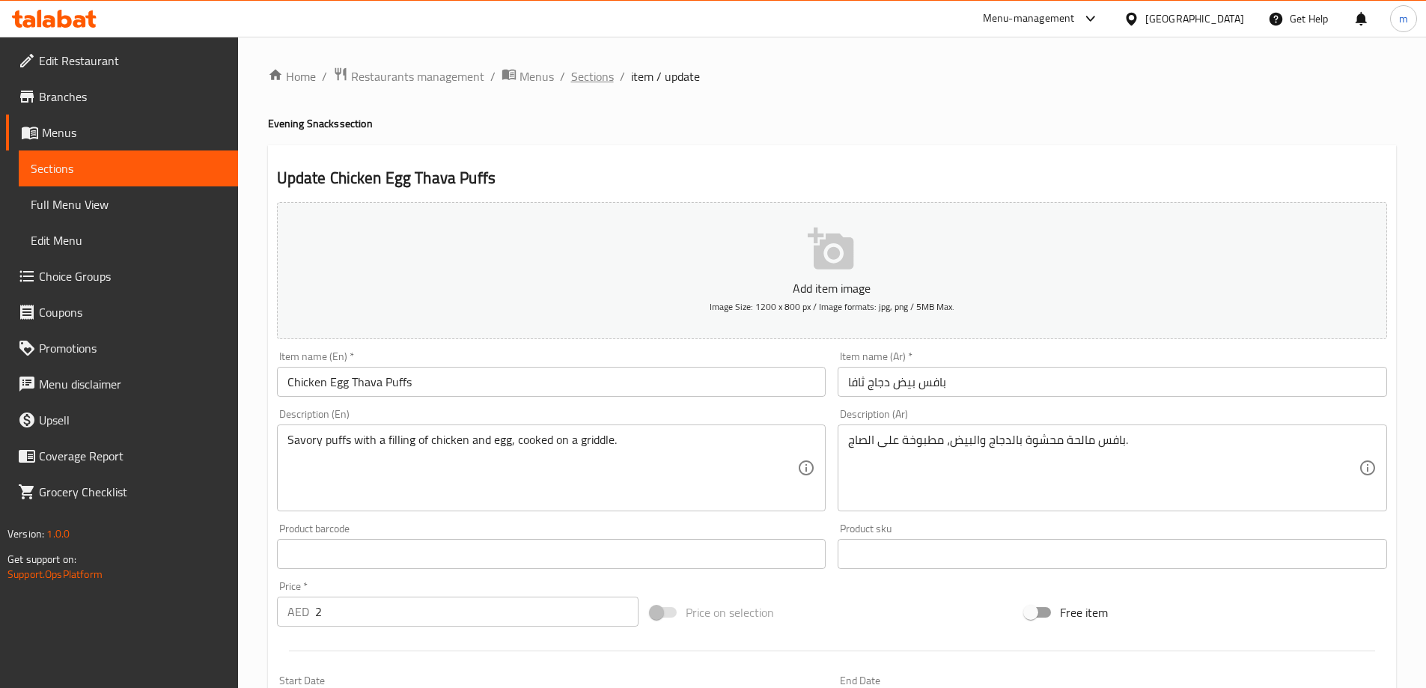
click at [585, 73] on span "Sections" at bounding box center [592, 76] width 43 height 18
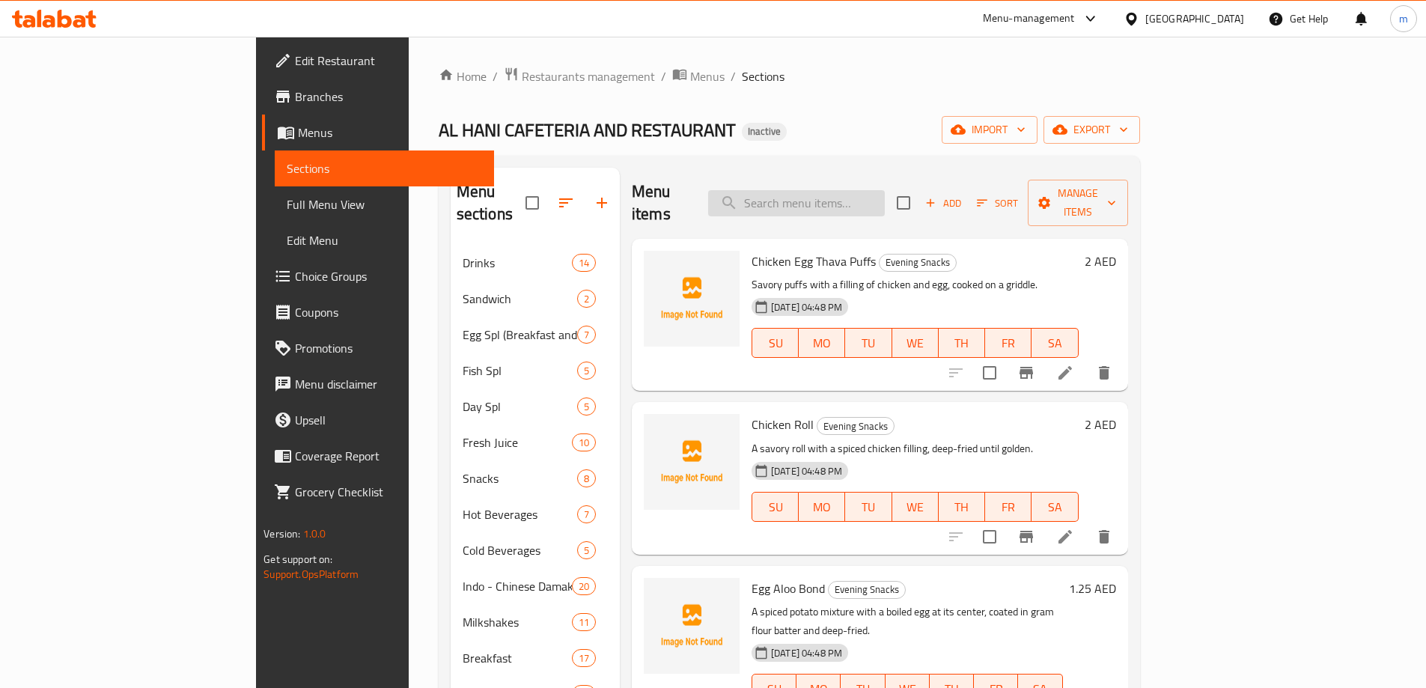
click at [885, 197] on input "search" at bounding box center [796, 203] width 177 height 26
paste input "Kaara Vada"
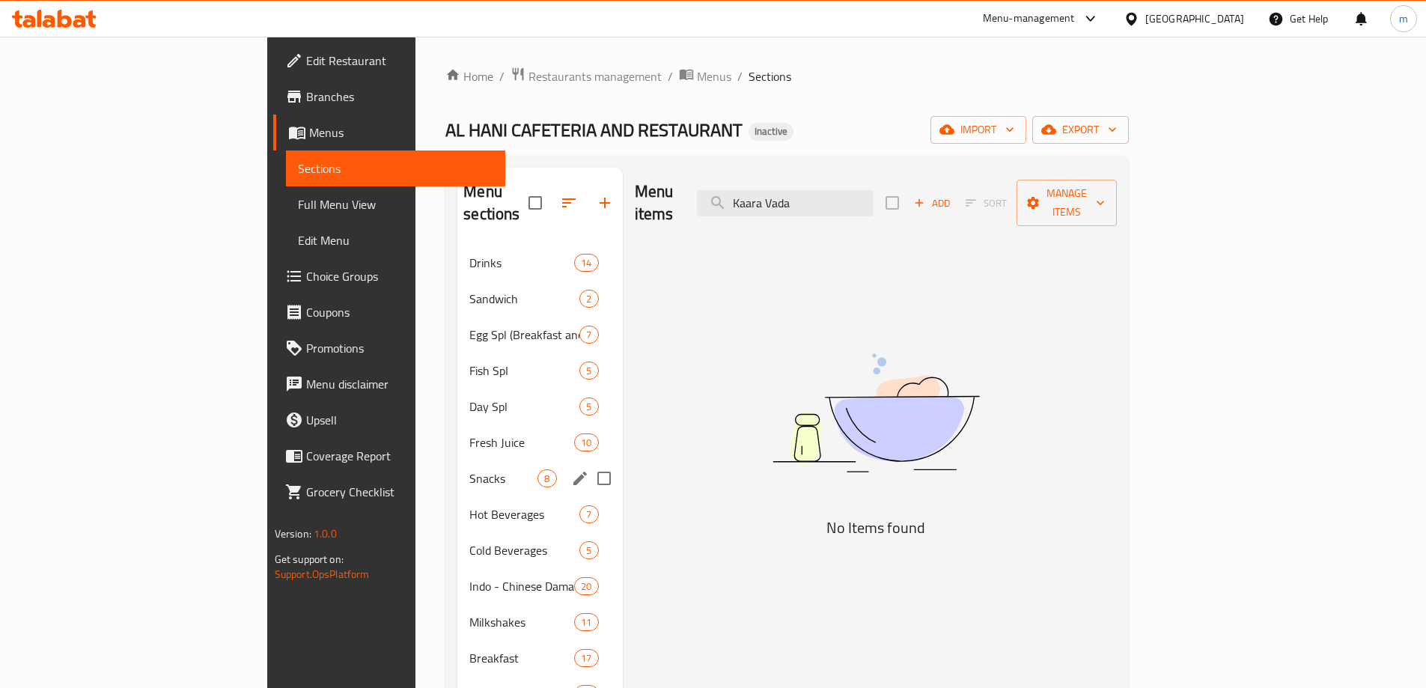
type input "Kaara Vada"
click at [457, 467] on div "Snacks 8" at bounding box center [539, 478] width 165 height 36
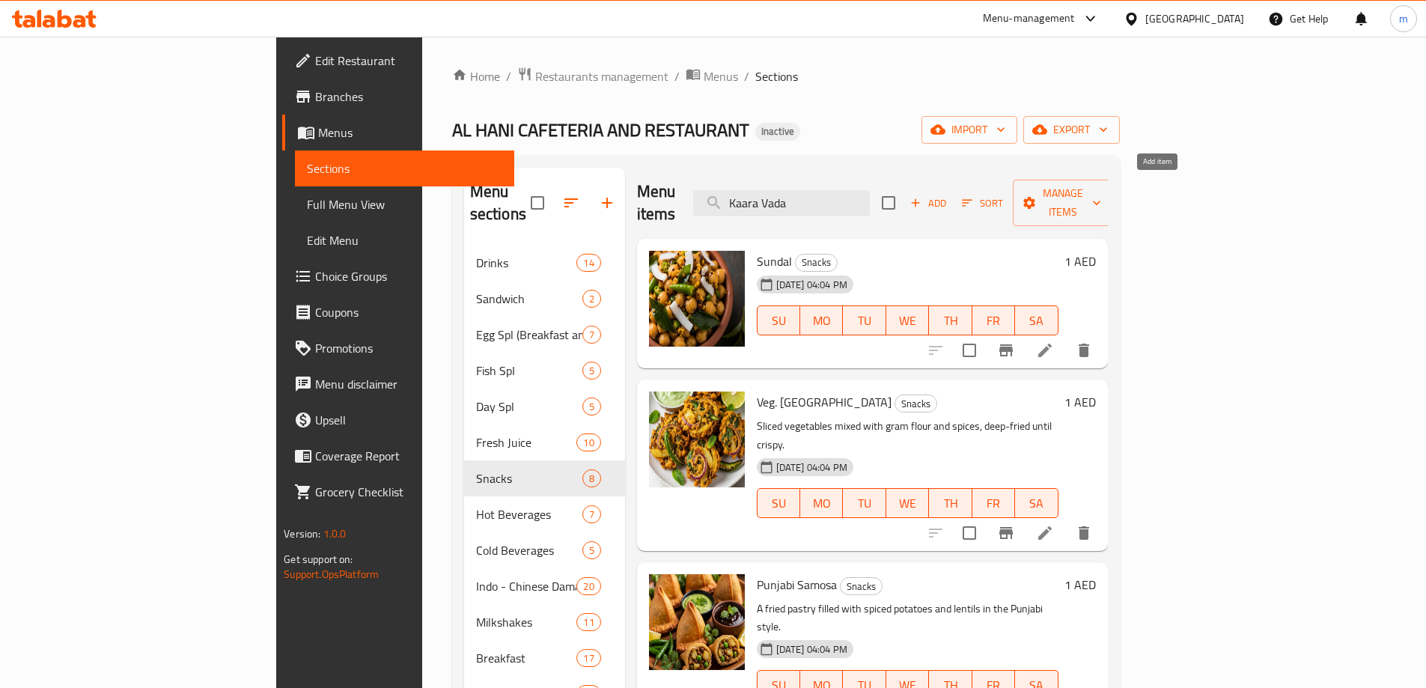
click at [949, 195] on span "Add" at bounding box center [928, 203] width 40 height 17
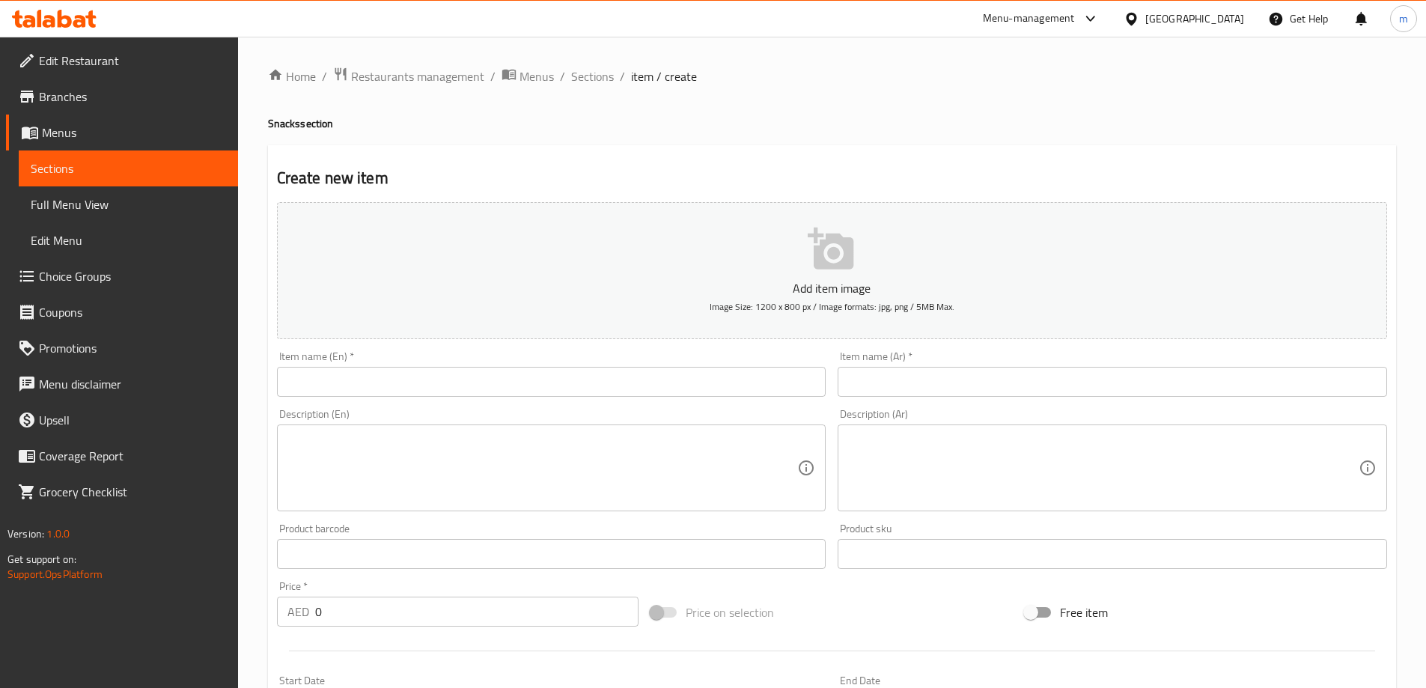
click at [464, 386] on input "text" at bounding box center [552, 382] width 550 height 30
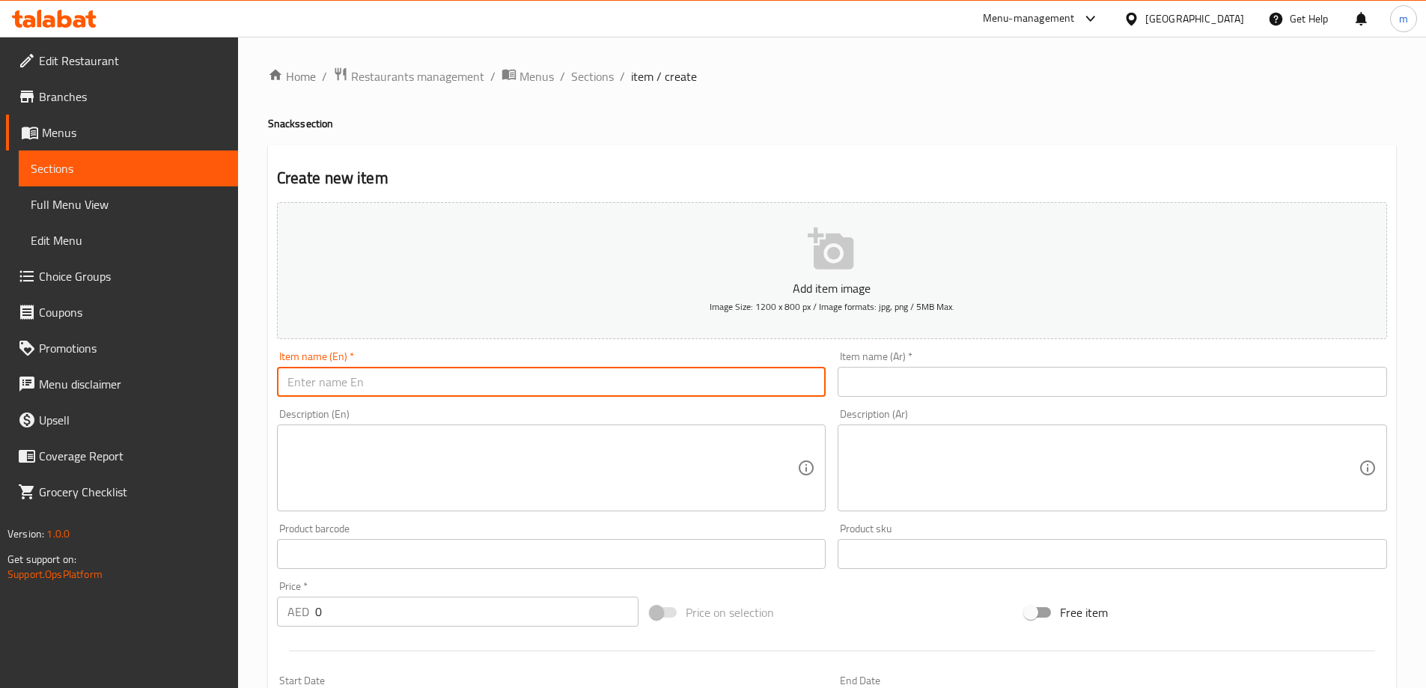
paste input "Kaara Vada"
type input "Kaara Vada"
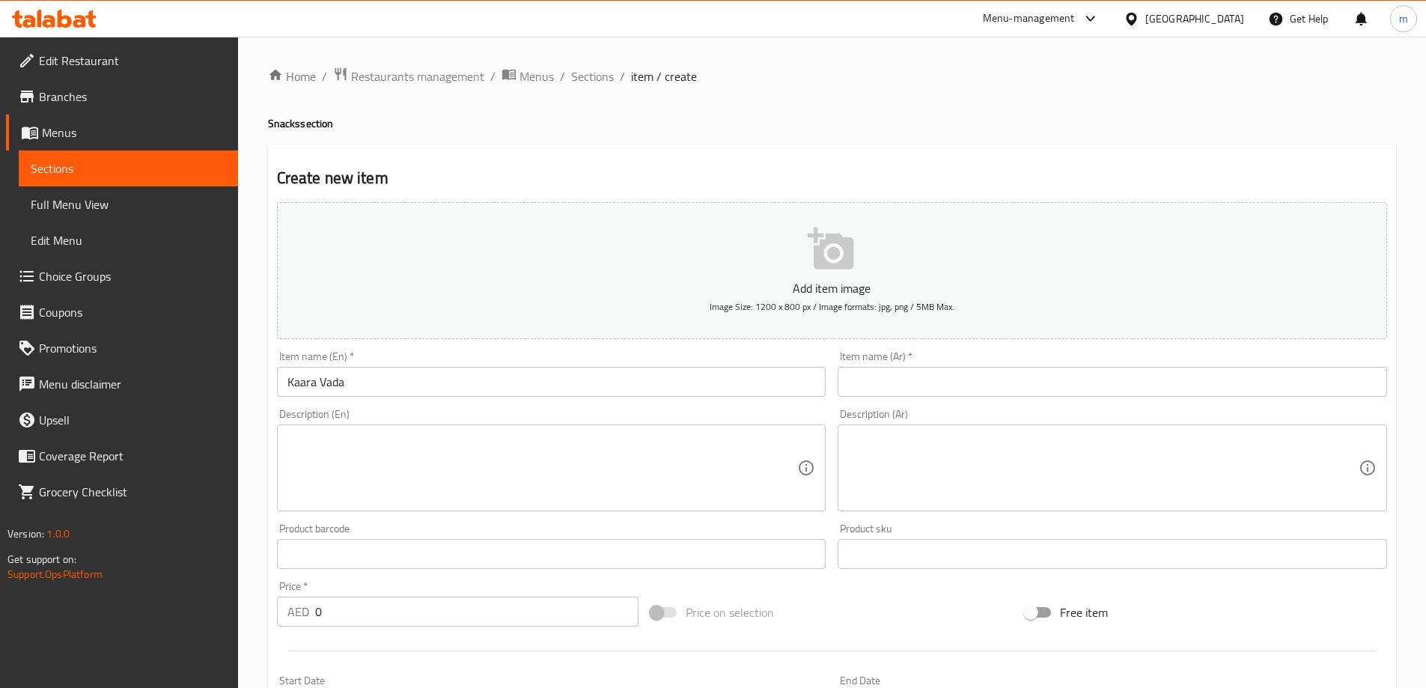
click at [904, 366] on div "Item name (Ar)   * Item name (Ar) *" at bounding box center [1113, 374] width 550 height 46
click at [906, 376] on input "text" at bounding box center [1113, 382] width 550 height 30
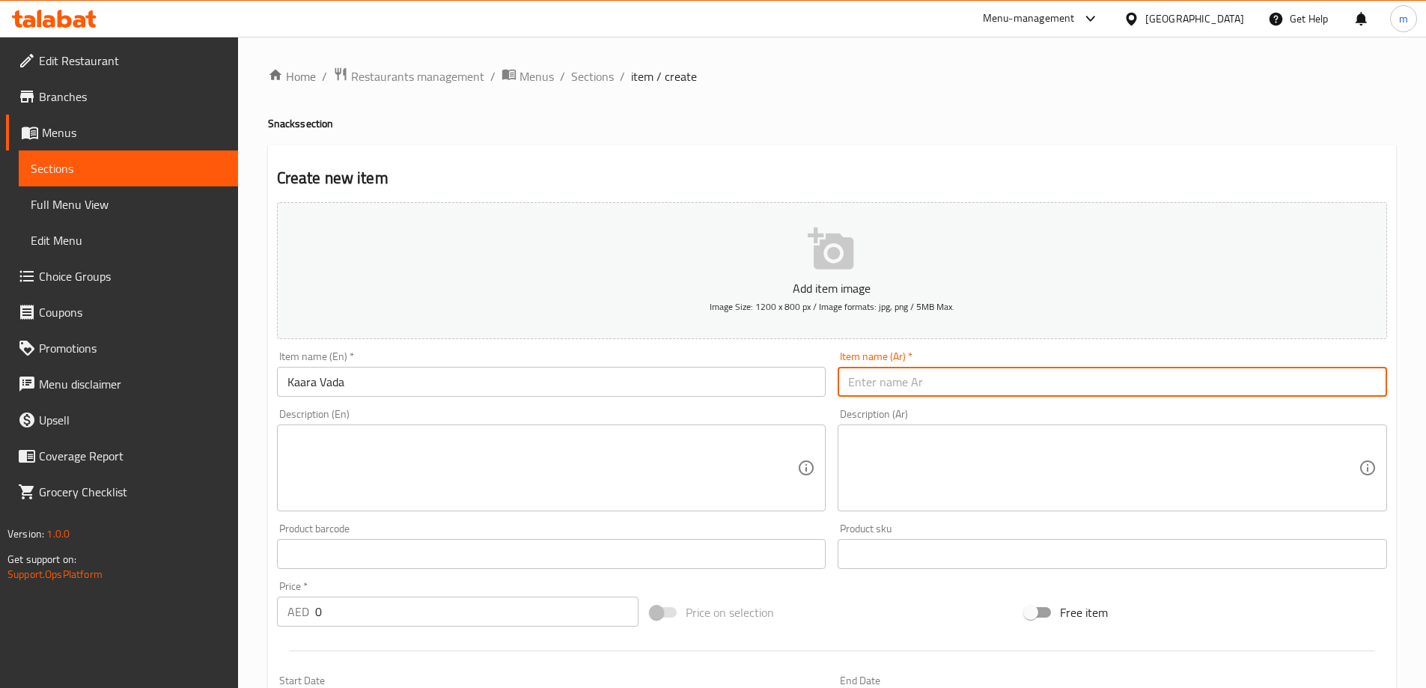
paste input "كارا فادا"
type input "كارا فادا"
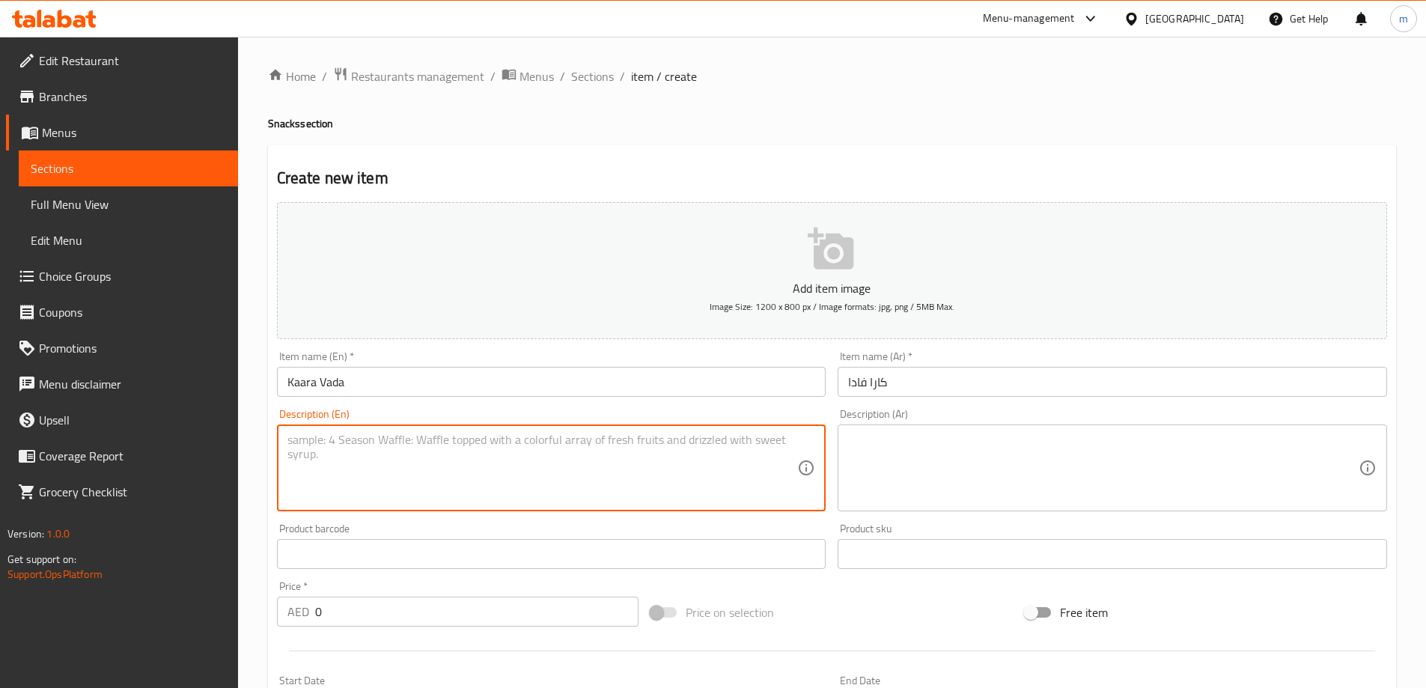
click at [472, 465] on textarea at bounding box center [543, 468] width 511 height 71
paste textarea "A savory and spicy fried fritter made from lentils."
type textarea "A savory and spicy fried fritter made from lentils."
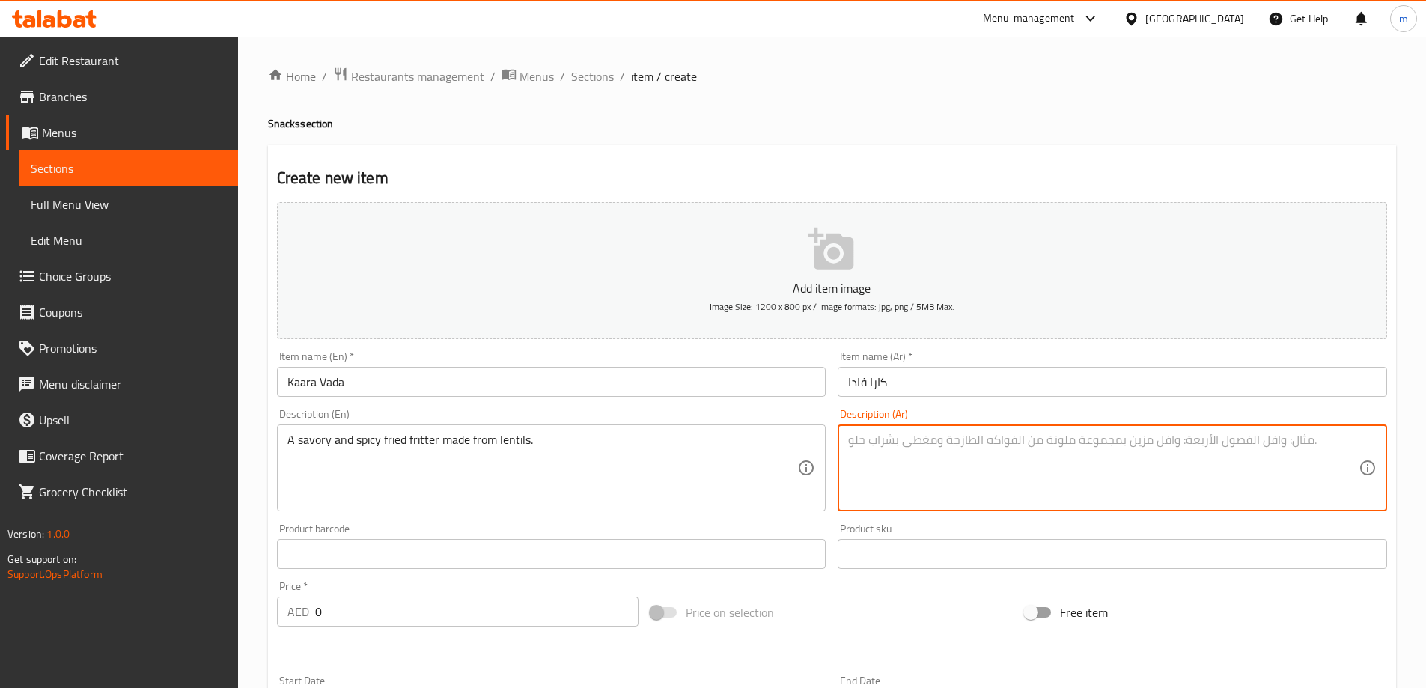
click at [907, 458] on textarea at bounding box center [1103, 468] width 511 height 71
paste textarea "فطيرة مقلية لذيذة وحارة مصنوعة من العدس."
click at [986, 445] on textarea "فطيرة مقلية لذيذة وحارة مصنوعة من العدس." at bounding box center [1103, 468] width 511 height 71
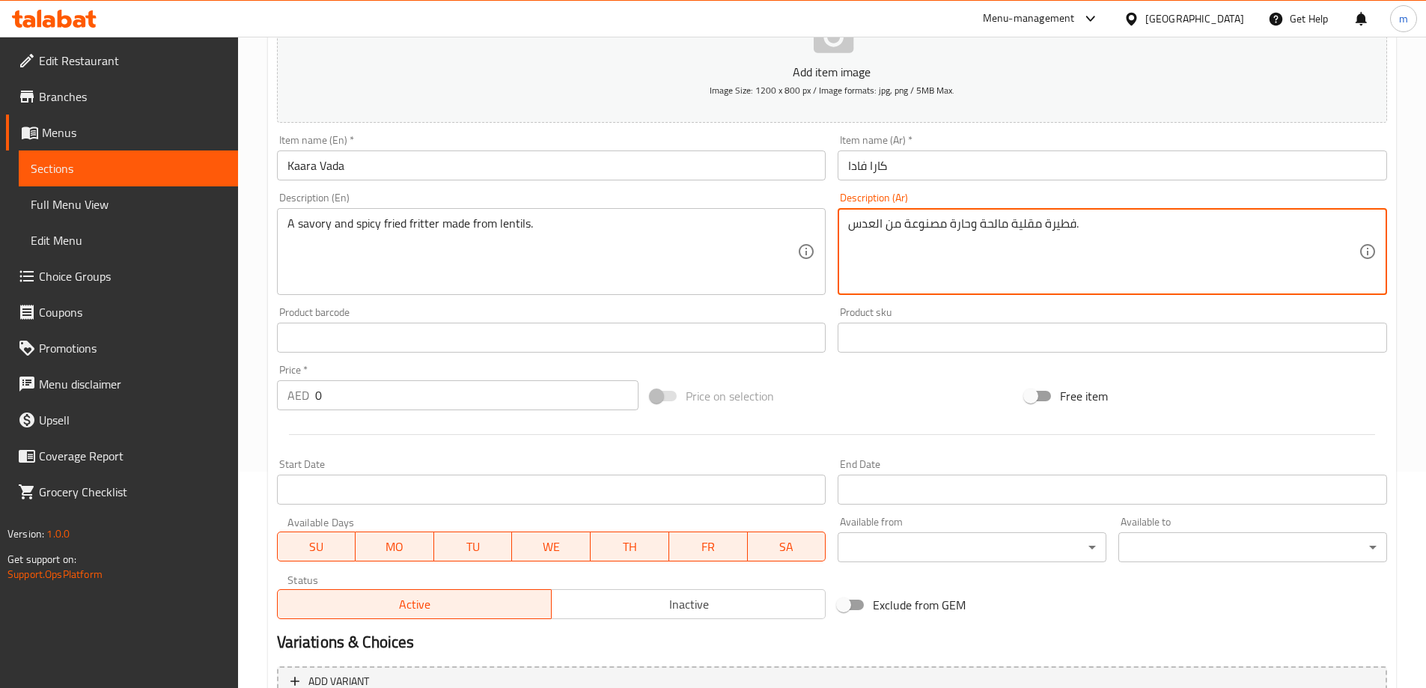
scroll to position [225, 0]
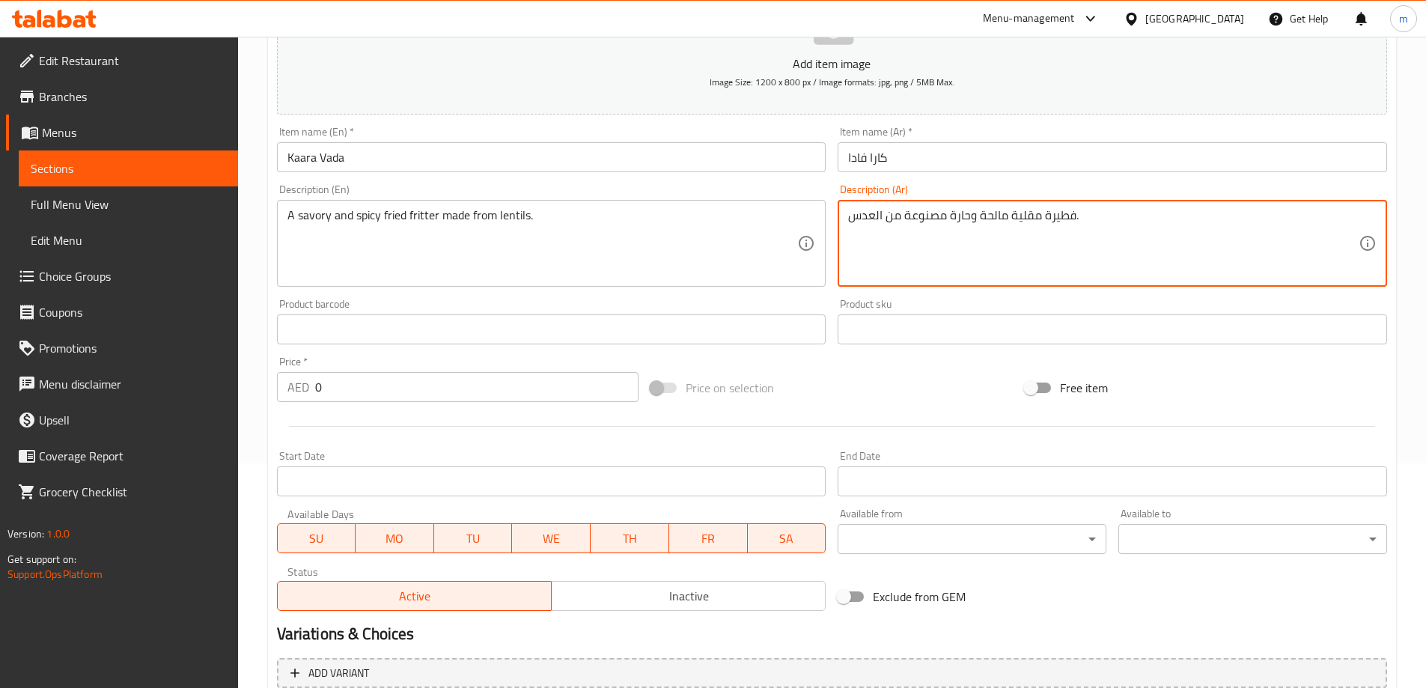
type textarea "فطيرة مقلية مالحة وحارة مصنوعة من العدس."
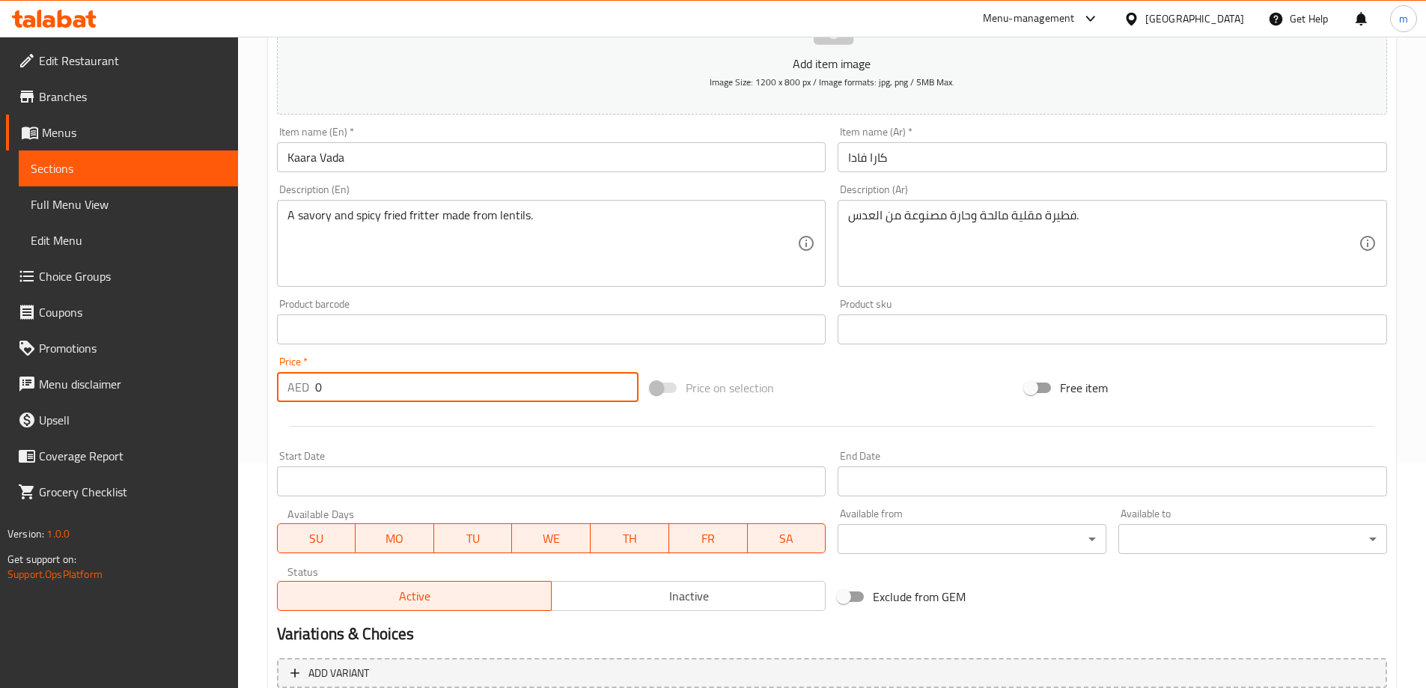
drag, startPoint x: 348, startPoint y: 390, endPoint x: 302, endPoint y: 389, distance: 45.7
click at [302, 389] on div "AED 0 Price *" at bounding box center [458, 387] width 362 height 30
type input "1"
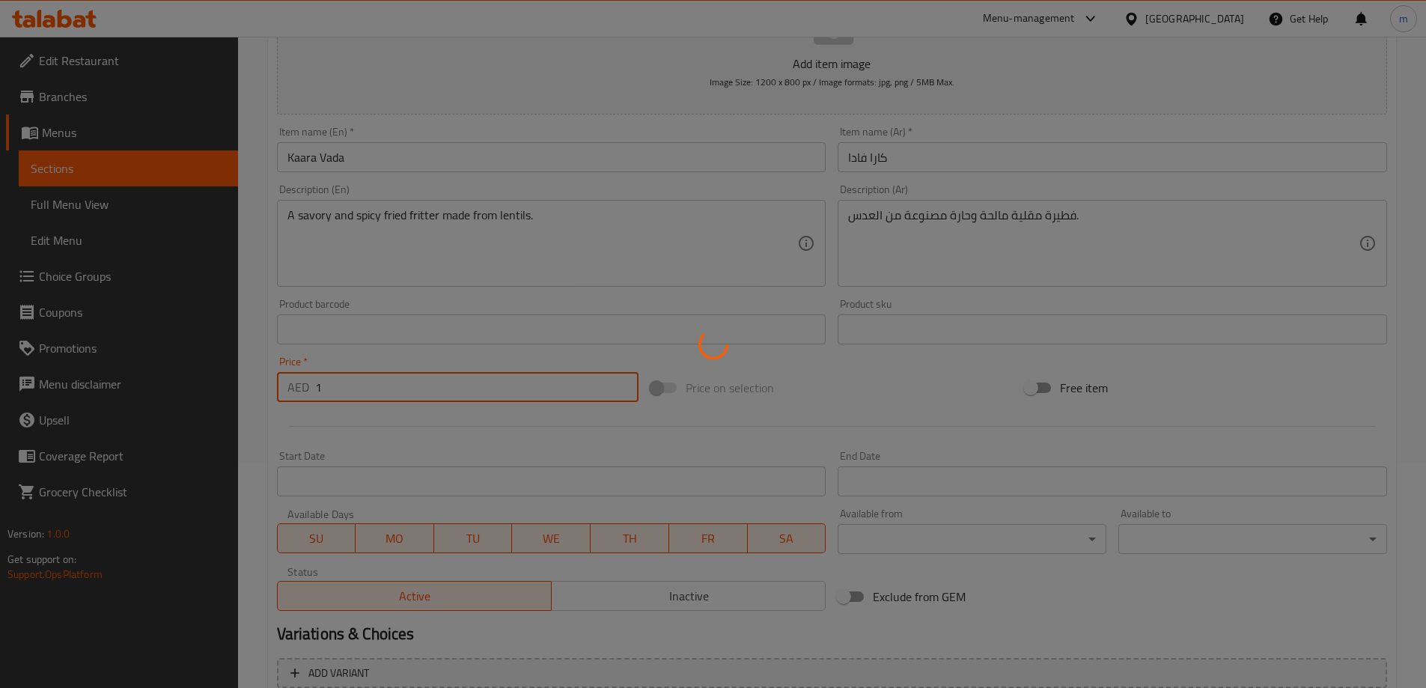
type input "0"
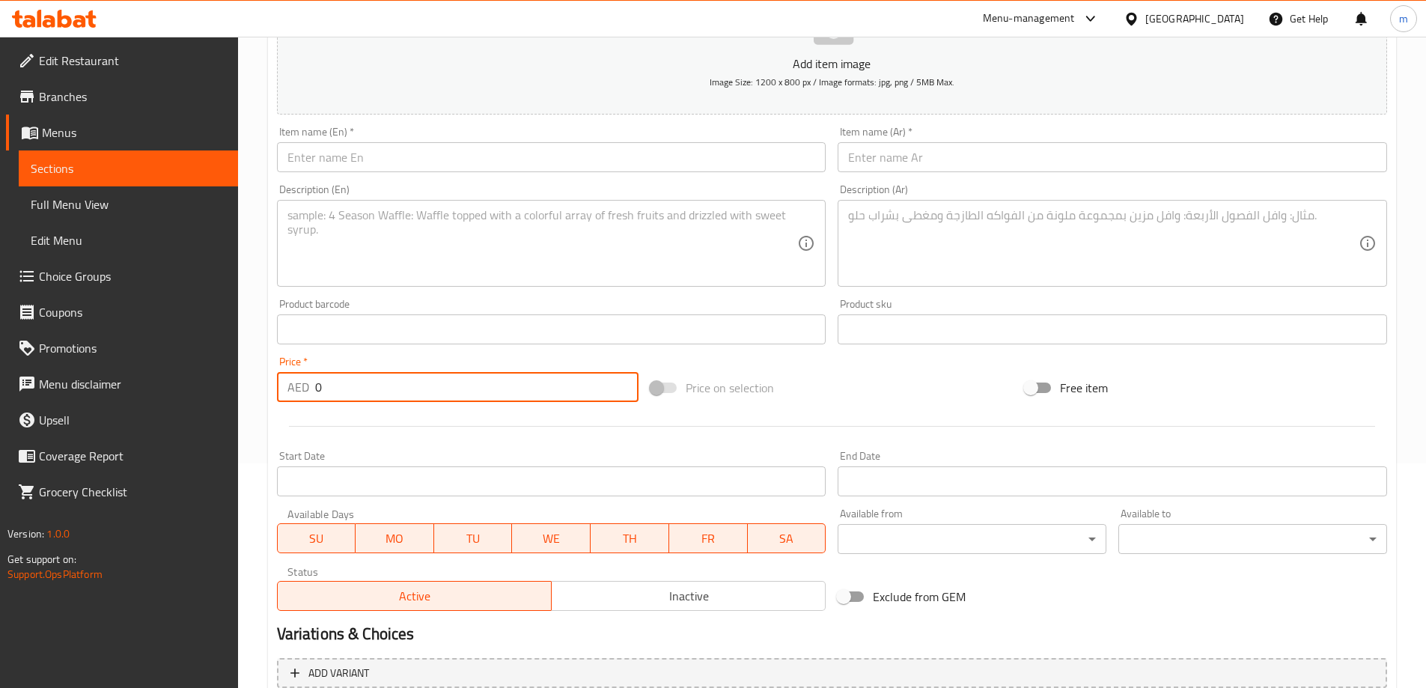
scroll to position [0, 0]
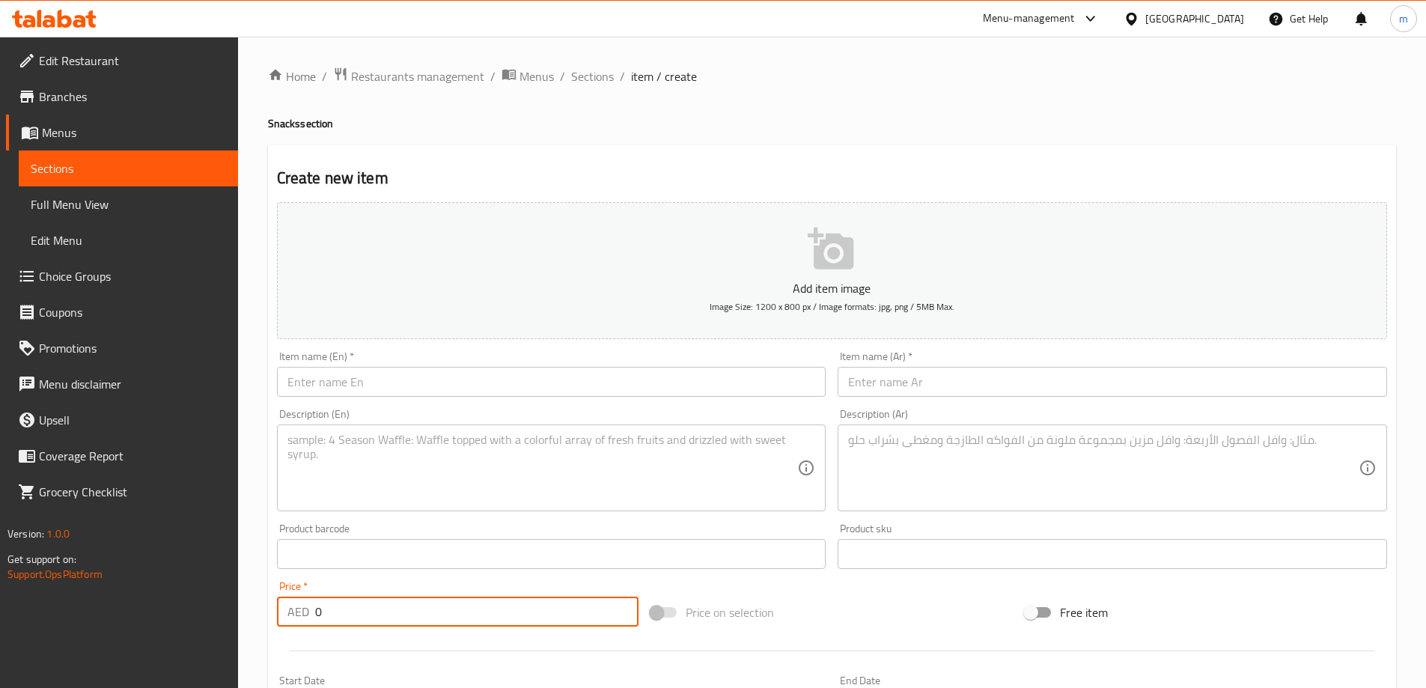
click at [568, 76] on ol "Home / Restaurants management / Menus / Sections / item / create" at bounding box center [832, 76] width 1128 height 19
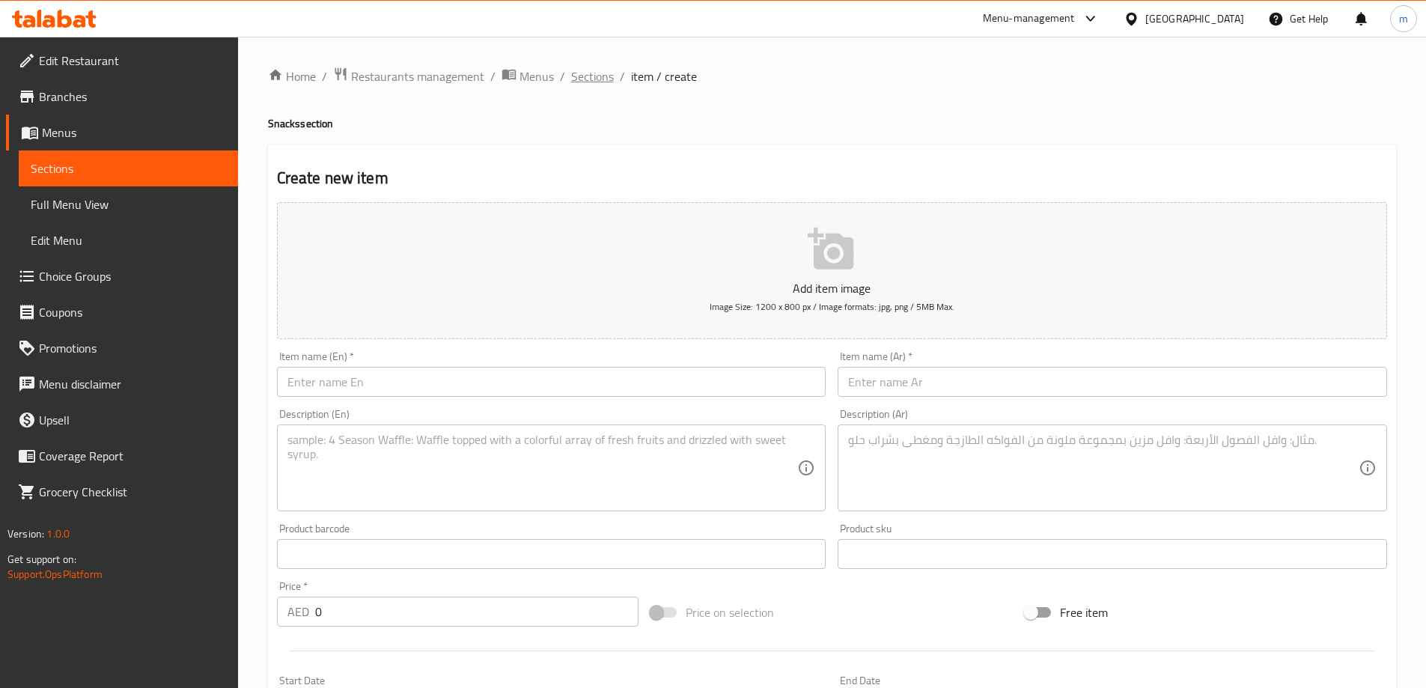
click at [606, 79] on span "Sections" at bounding box center [592, 76] width 43 height 18
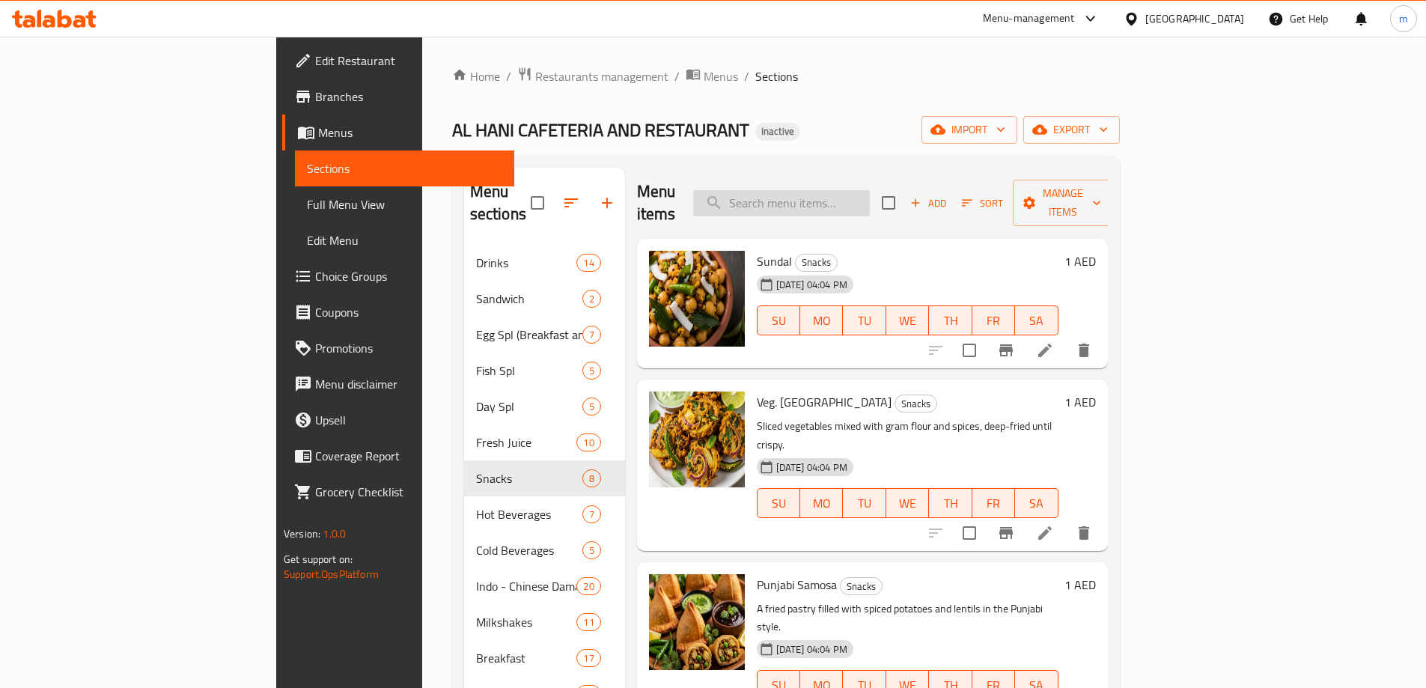
click at [870, 190] on input "search" at bounding box center [781, 203] width 177 height 26
paste input "French Fries"
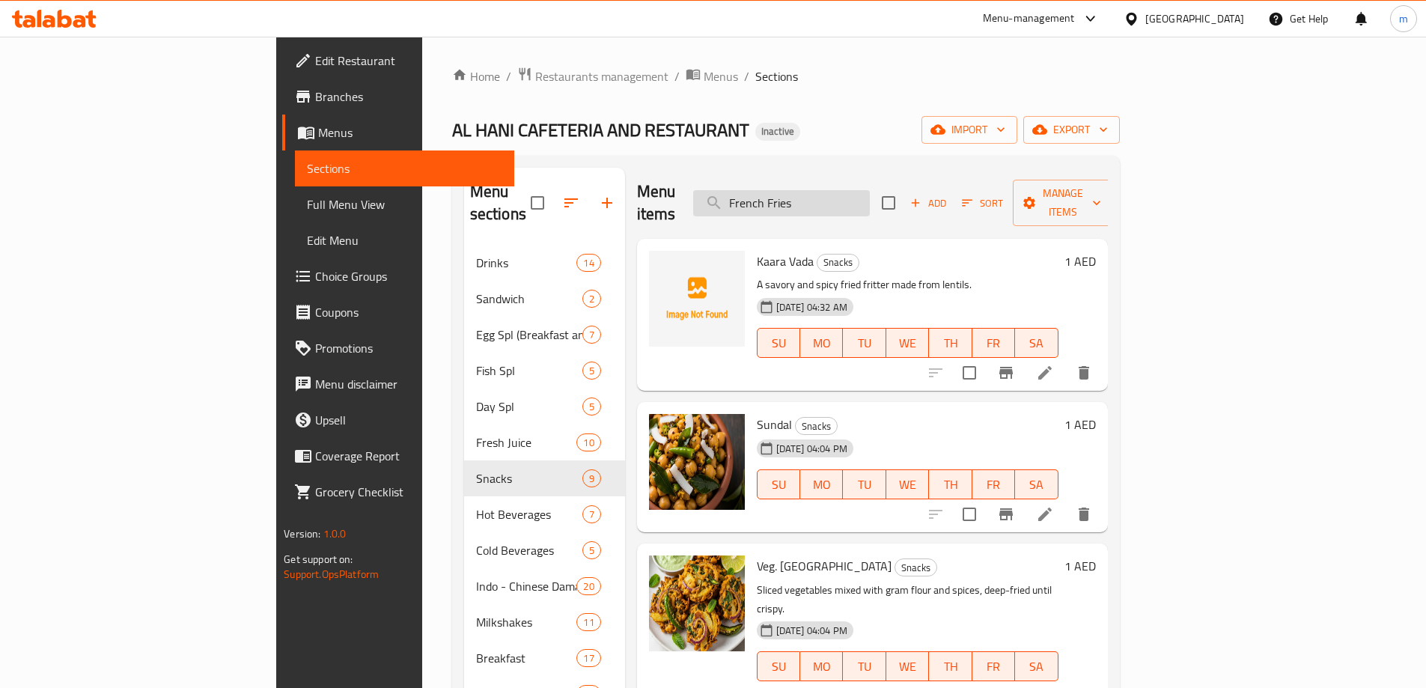
click at [870, 197] on input "French Fries" at bounding box center [781, 203] width 177 height 26
click at [870, 196] on input "French Fries" at bounding box center [781, 203] width 177 height 26
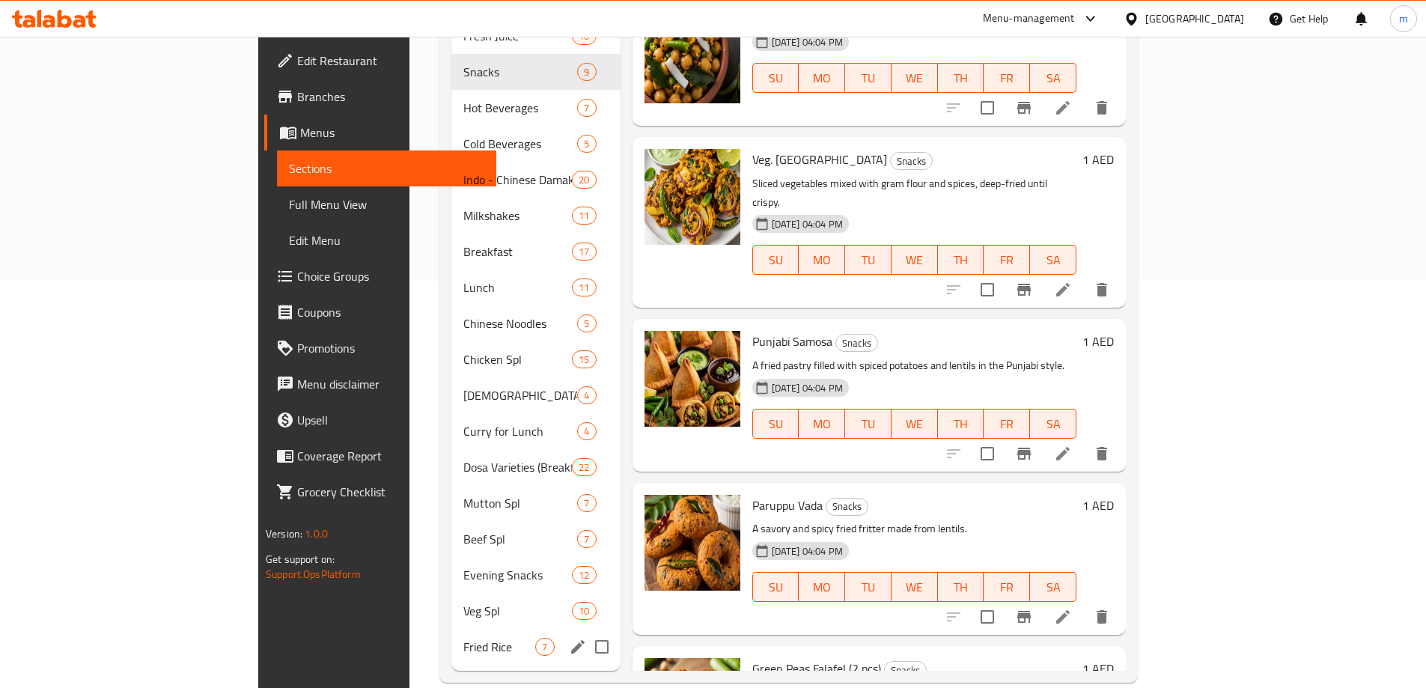
scroll to position [409, 0]
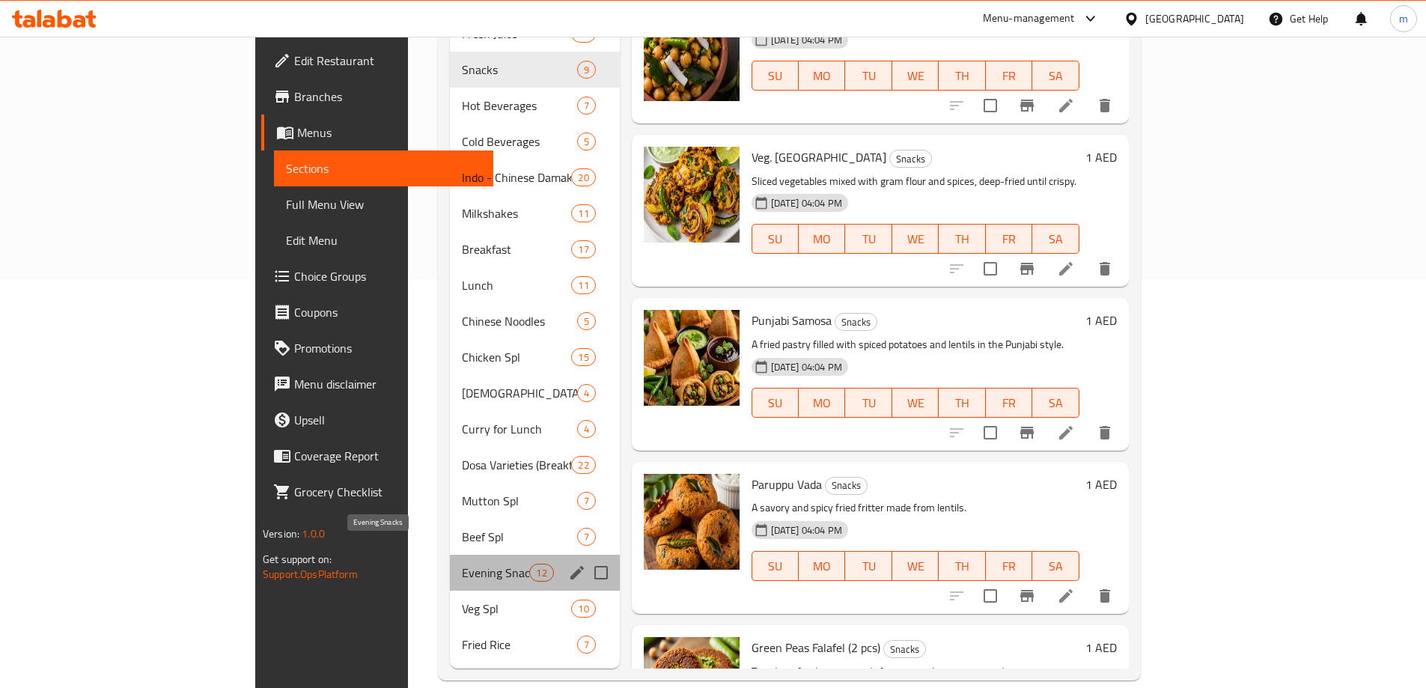
click at [462, 564] on span "Evening Snacks" at bounding box center [495, 573] width 67 height 18
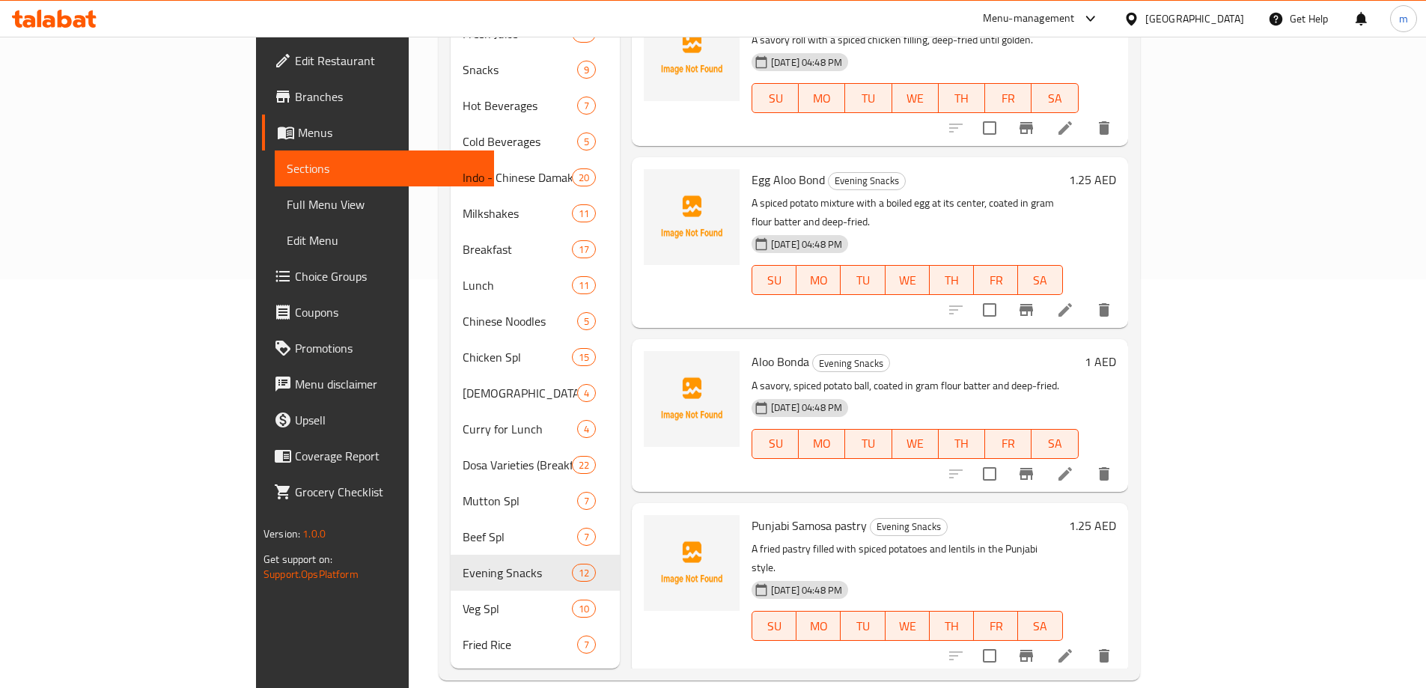
scroll to position [34, 0]
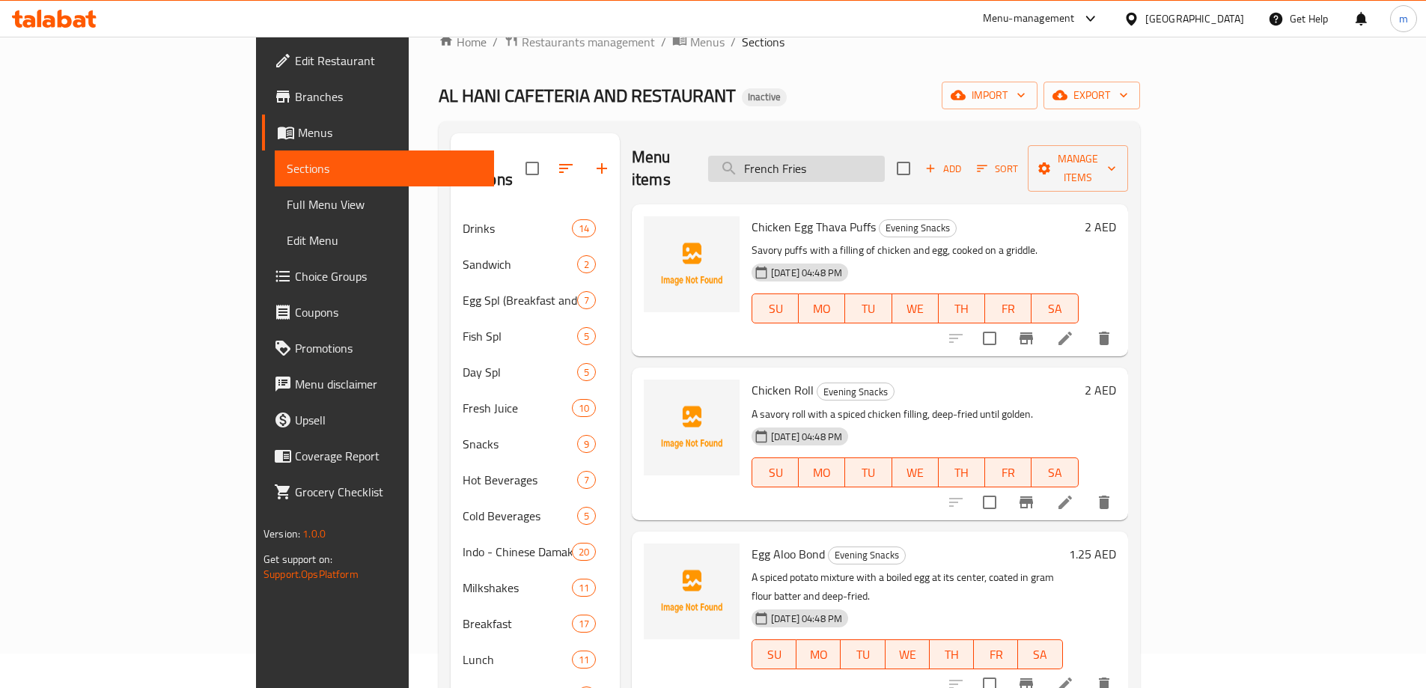
click at [859, 167] on input "French Fries" at bounding box center [796, 169] width 177 height 26
paste input "French Fries"
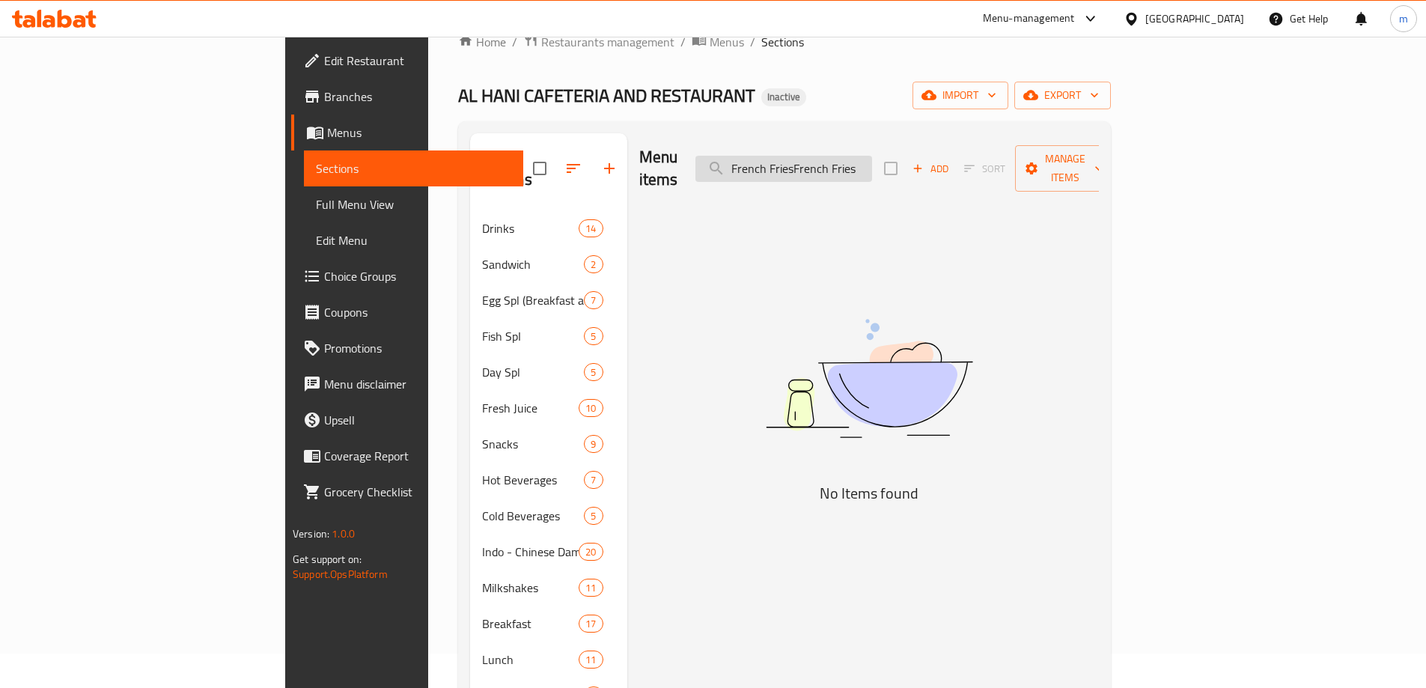
click at [860, 165] on input "French FriesFrench Fries" at bounding box center [784, 169] width 177 height 26
paste input "search"
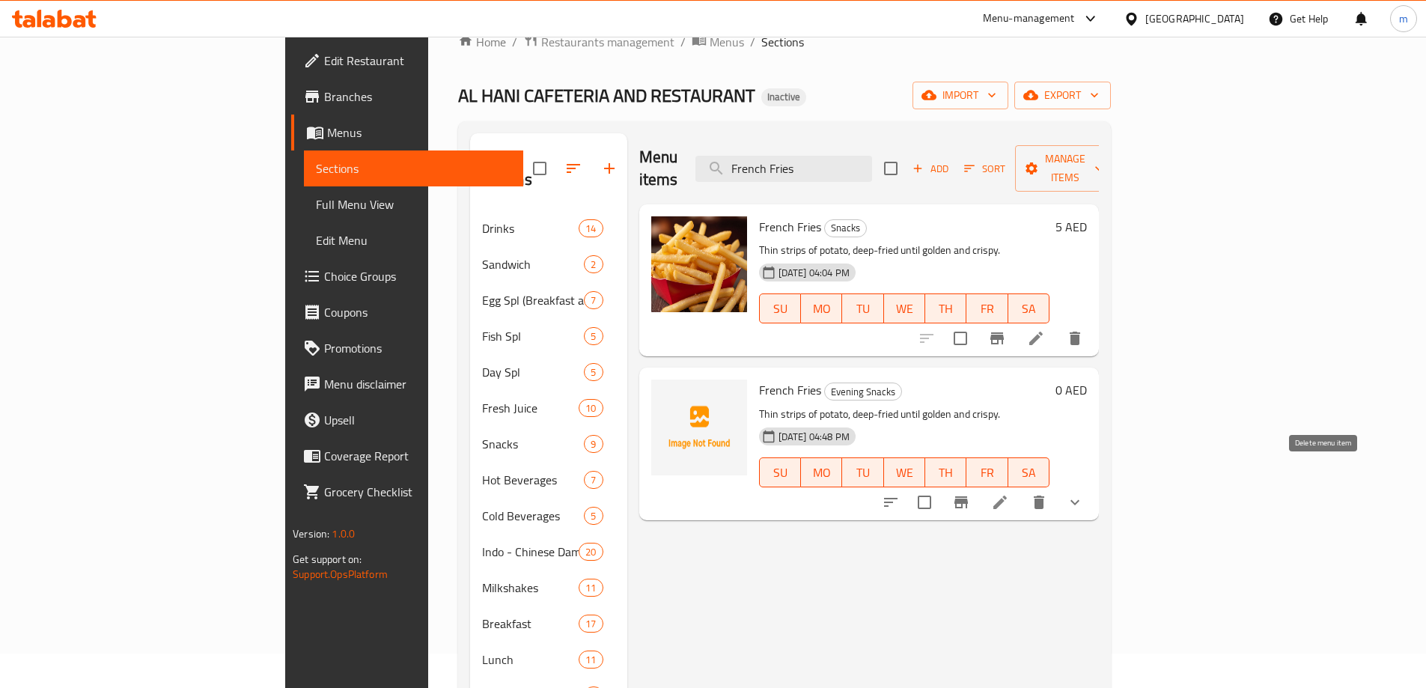
click at [1044, 496] on icon "delete" at bounding box center [1039, 502] width 10 height 13
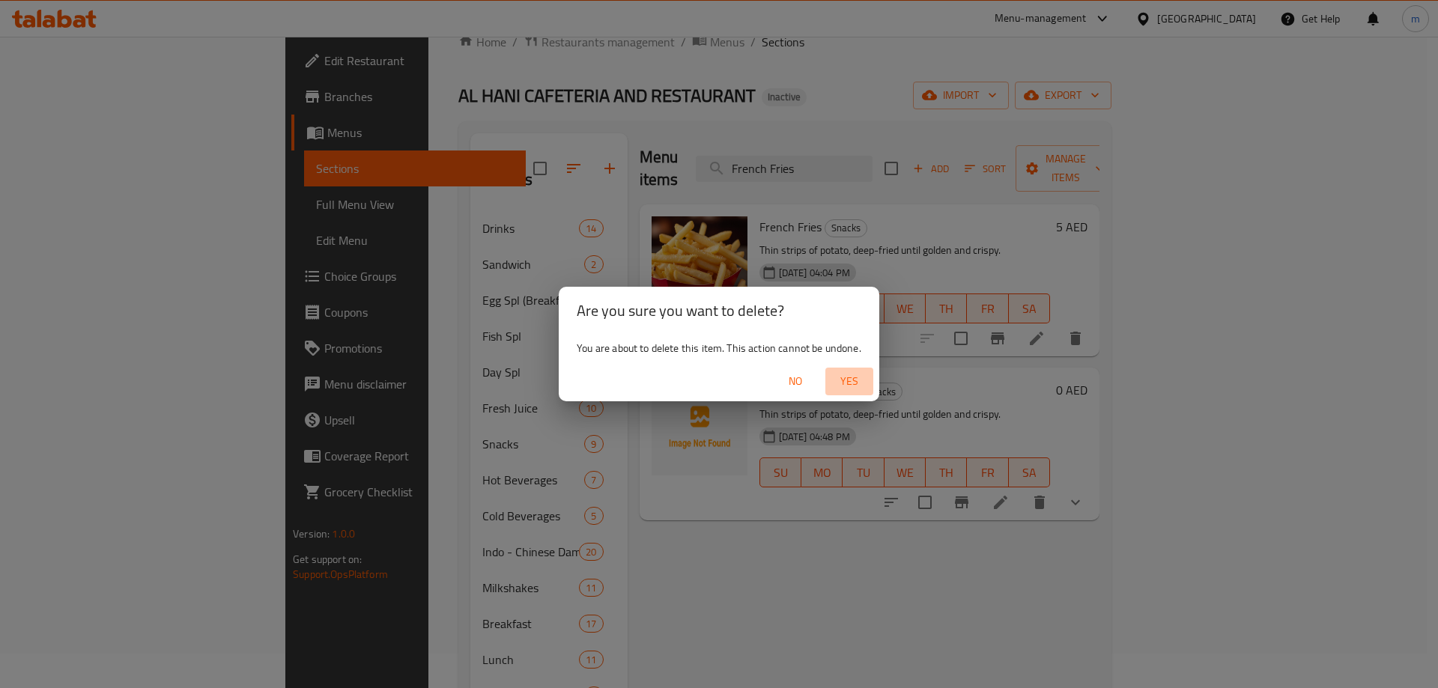
click at [852, 377] on span "Yes" at bounding box center [849, 381] width 36 height 19
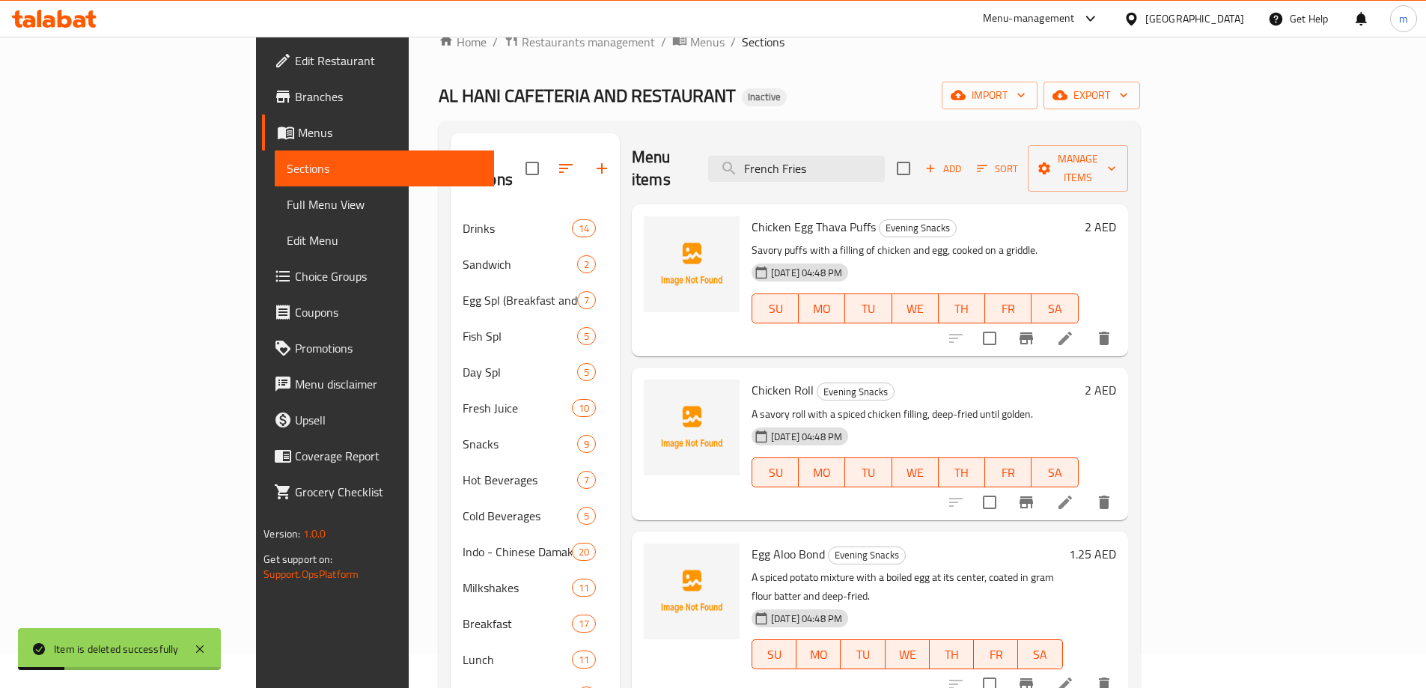
click at [875, 171] on div "Menu items French Fries Add Sort Manage items" at bounding box center [880, 168] width 496 height 71
click at [876, 156] on input "French Fries" at bounding box center [796, 169] width 177 height 26
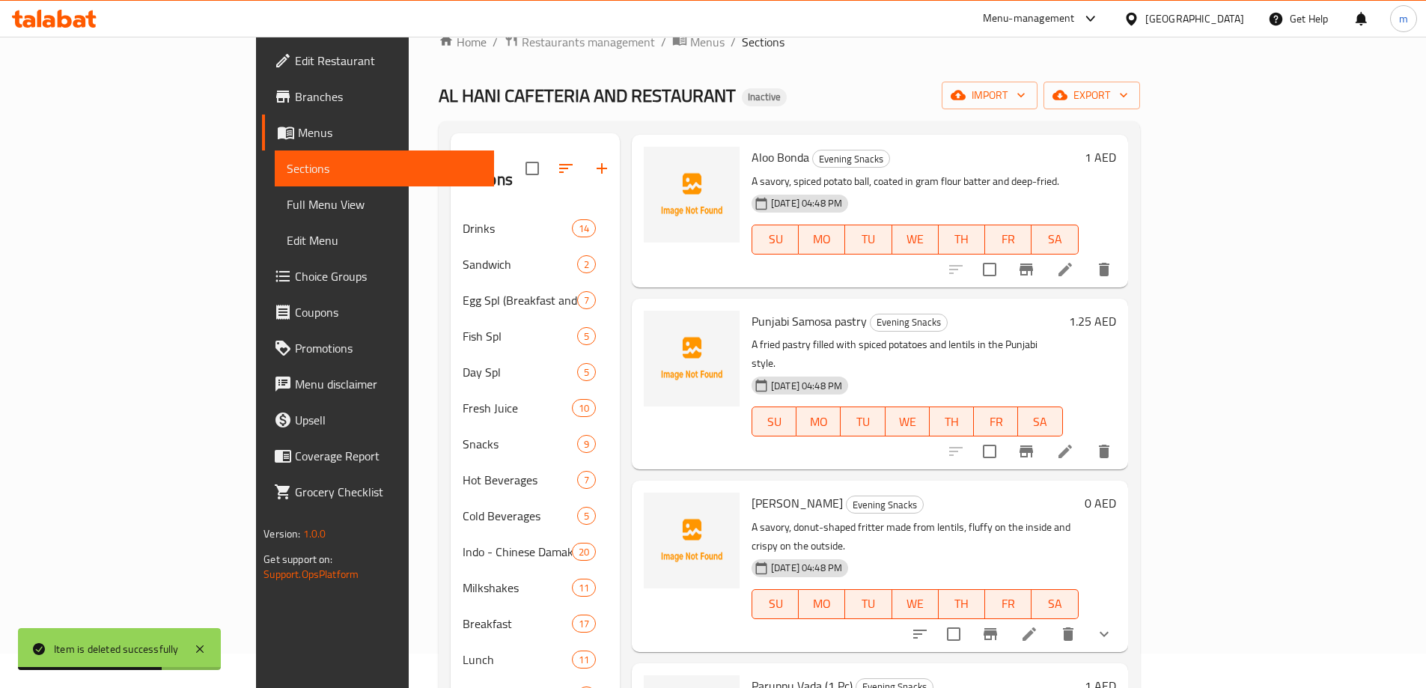
scroll to position [599, 0]
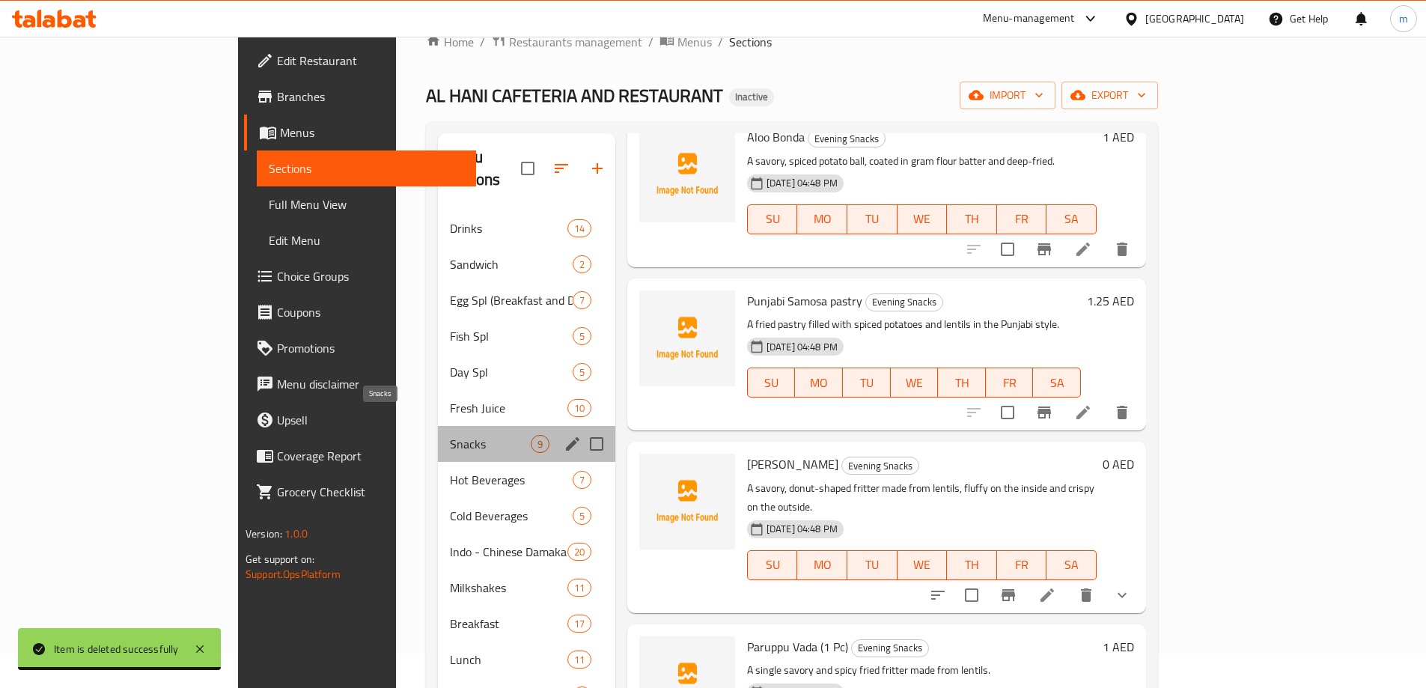
click at [450, 435] on span "Snacks" at bounding box center [490, 444] width 80 height 18
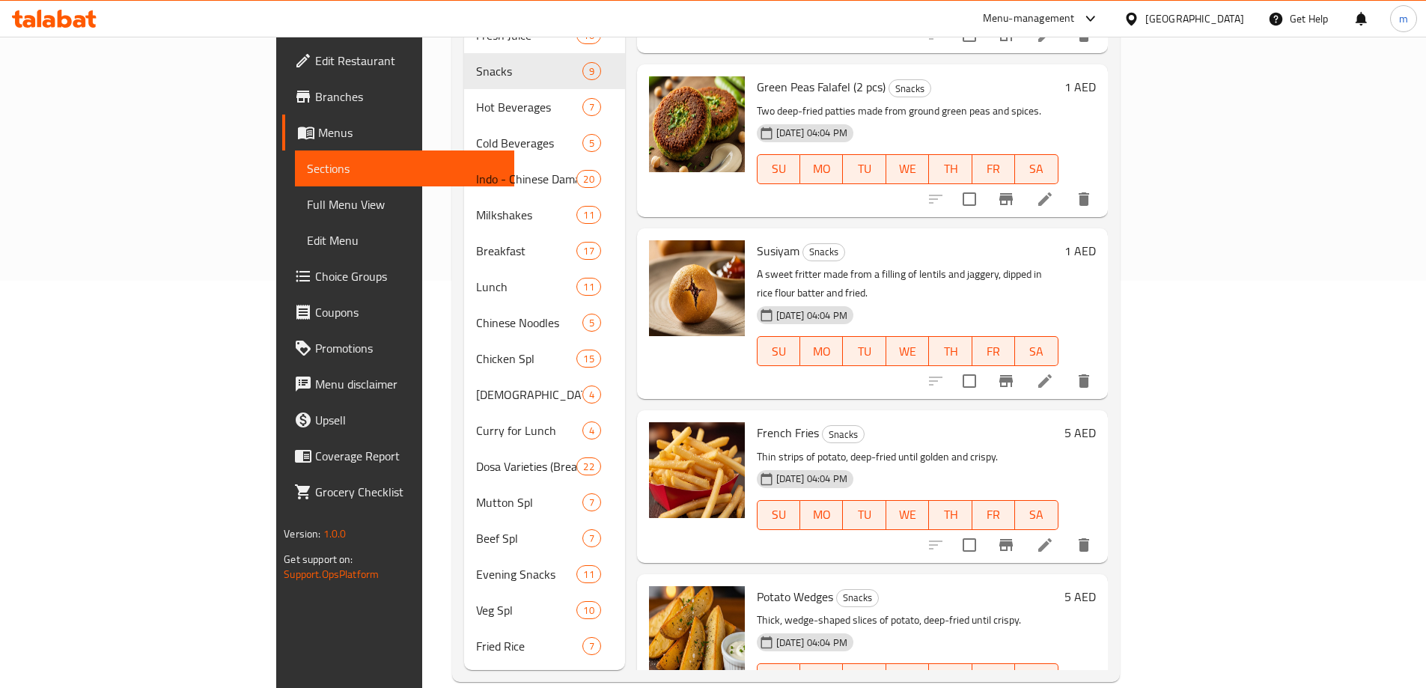
scroll to position [409, 0]
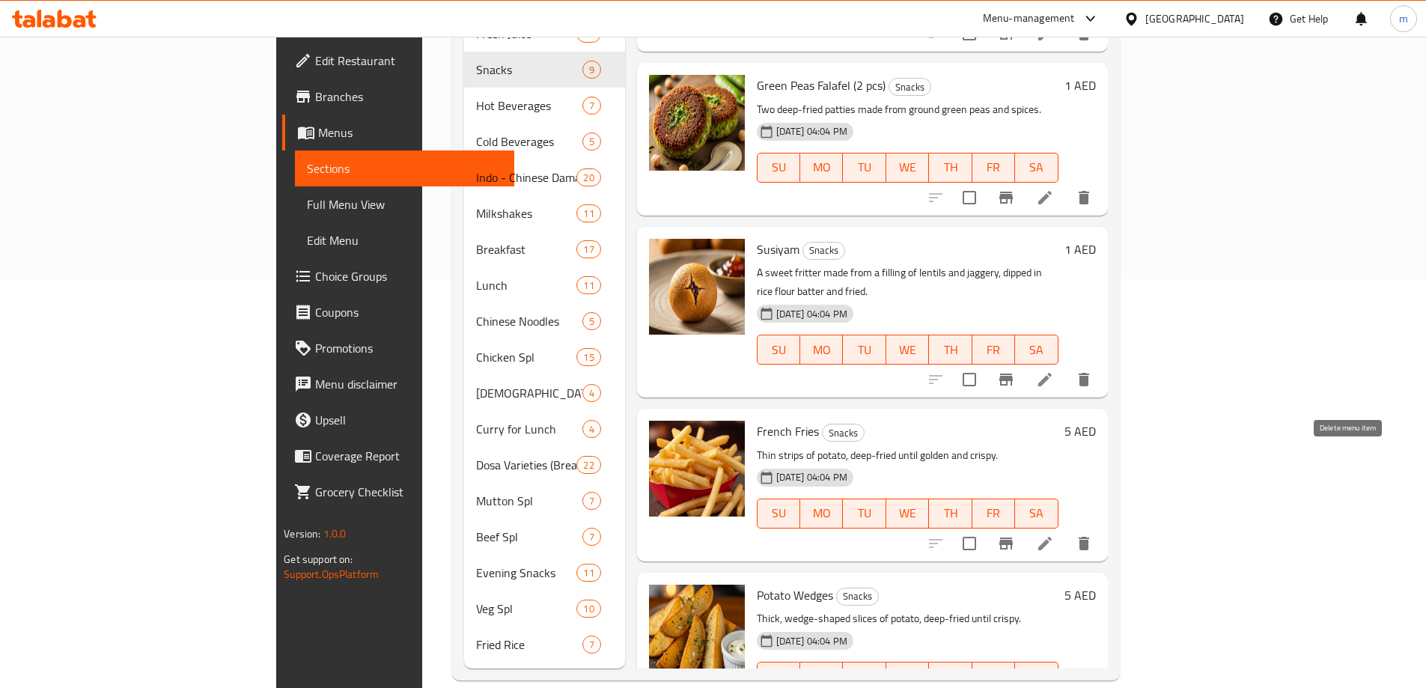
click at [1093, 535] on icon "delete" at bounding box center [1084, 544] width 18 height 18
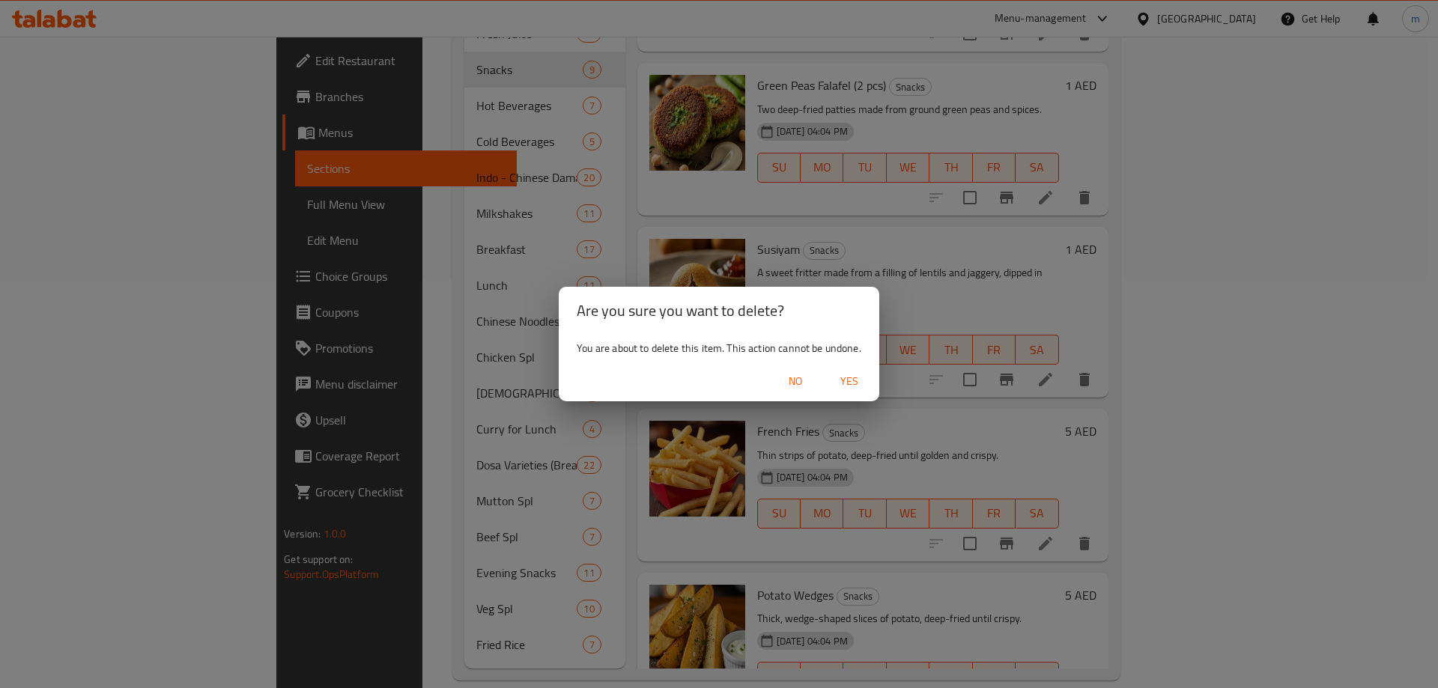
click at [857, 385] on span "Yes" at bounding box center [849, 381] width 36 height 19
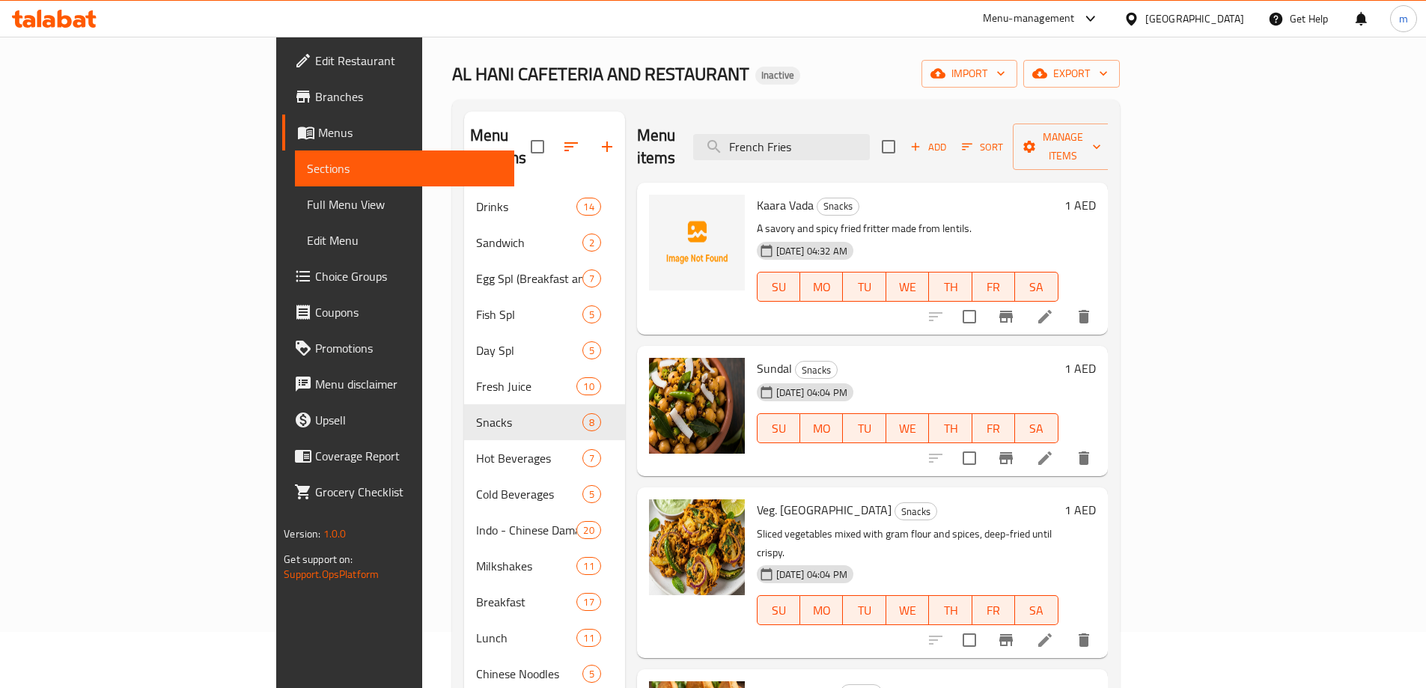
scroll to position [0, 0]
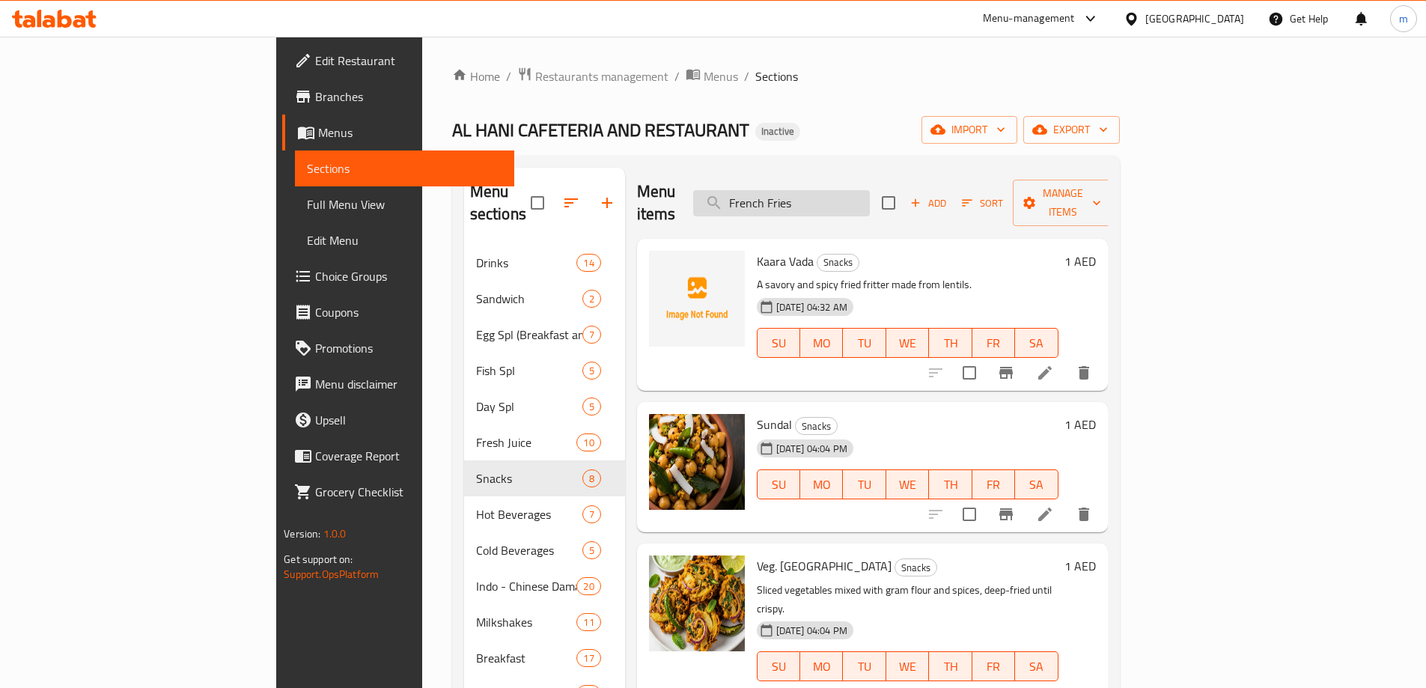
click at [870, 191] on input "French Fries" at bounding box center [781, 203] width 177 height 26
paste input "Potato Wedg"
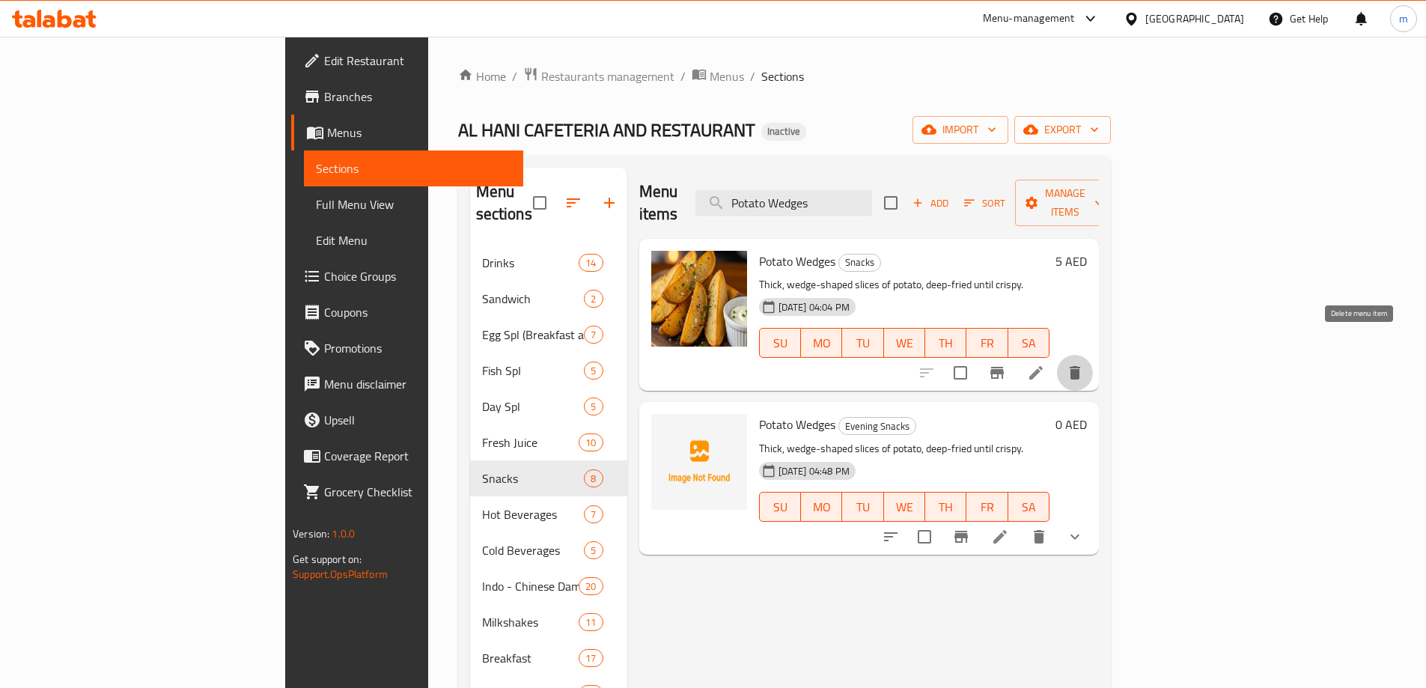
click at [1084, 364] on icon "delete" at bounding box center [1075, 373] width 18 height 18
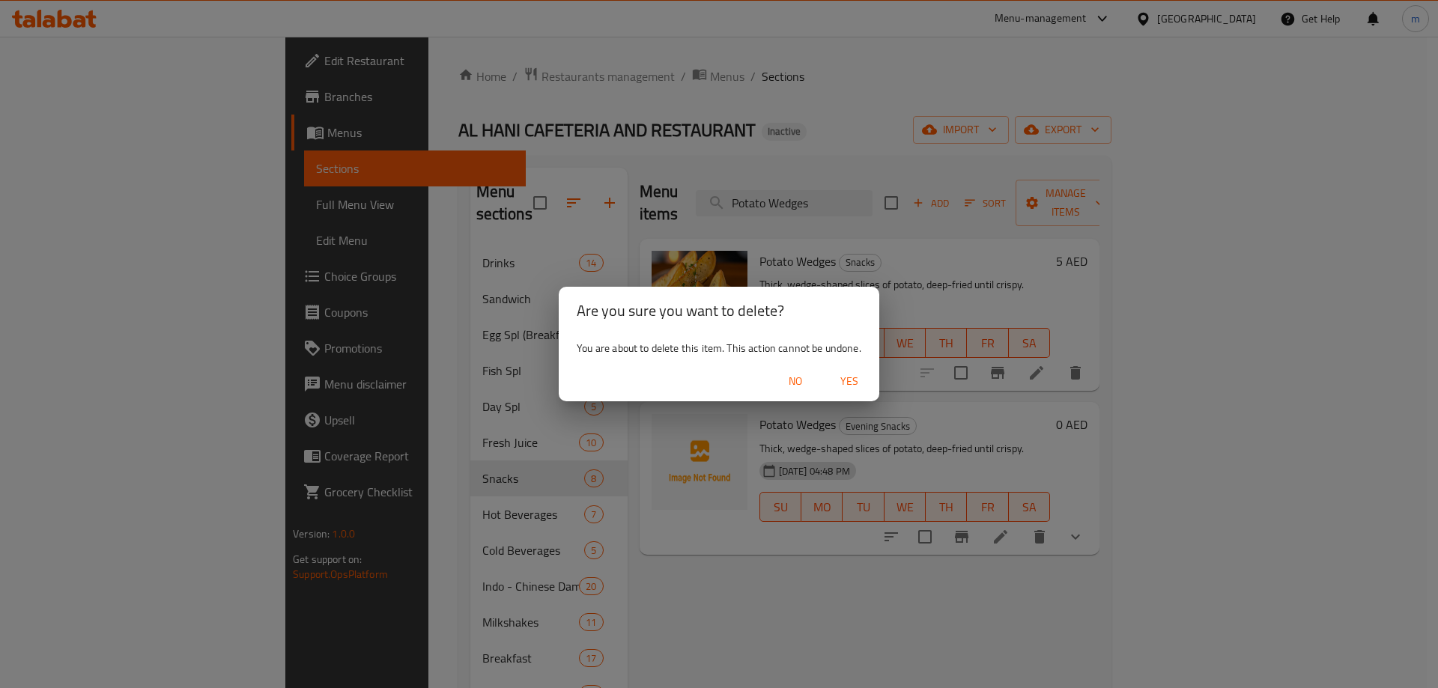
click at [865, 384] on span "Yes" at bounding box center [849, 381] width 36 height 19
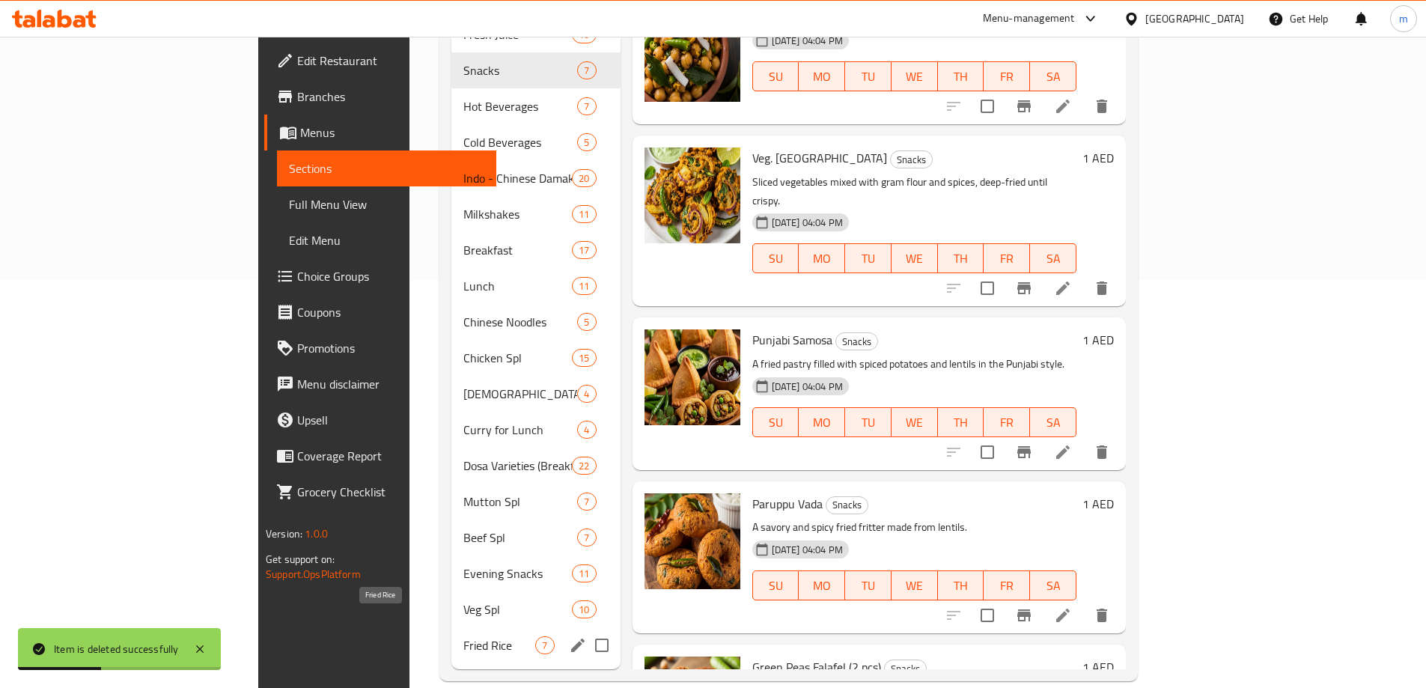
scroll to position [409, 0]
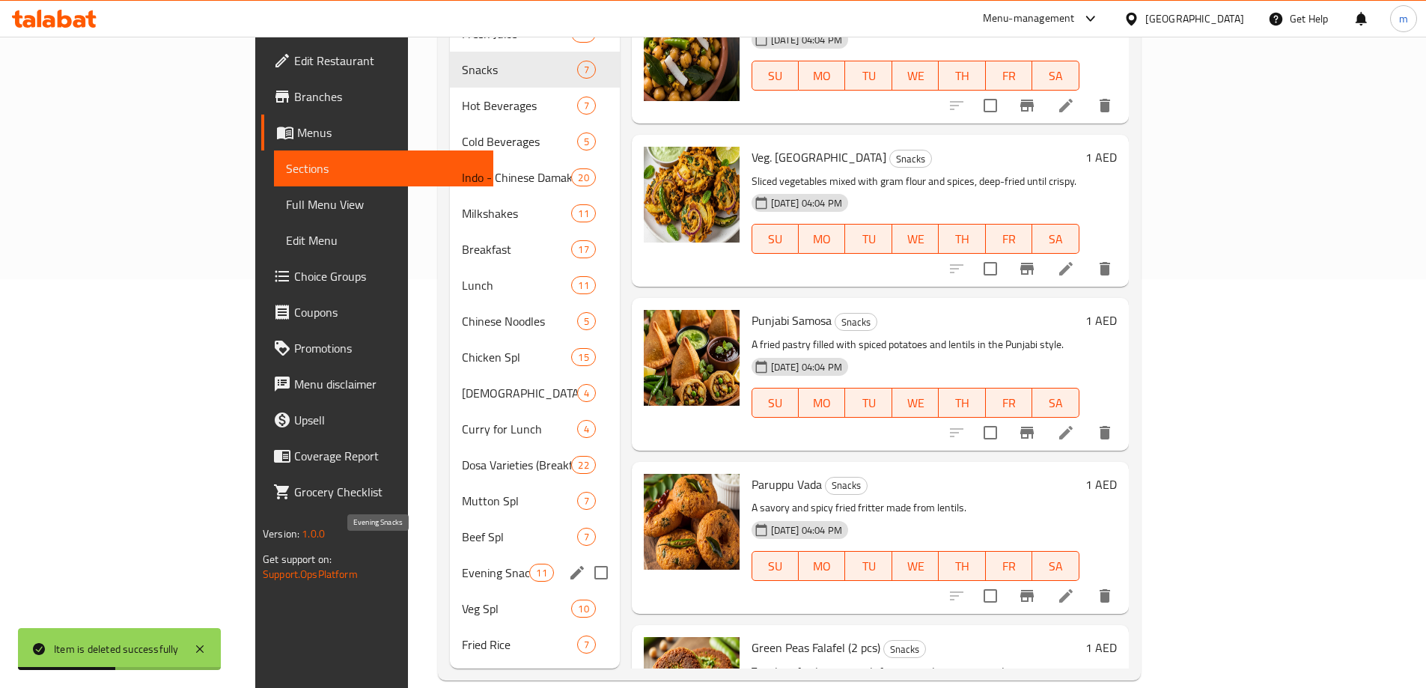
click at [462, 564] on span "Evening Snacks" at bounding box center [495, 573] width 67 height 18
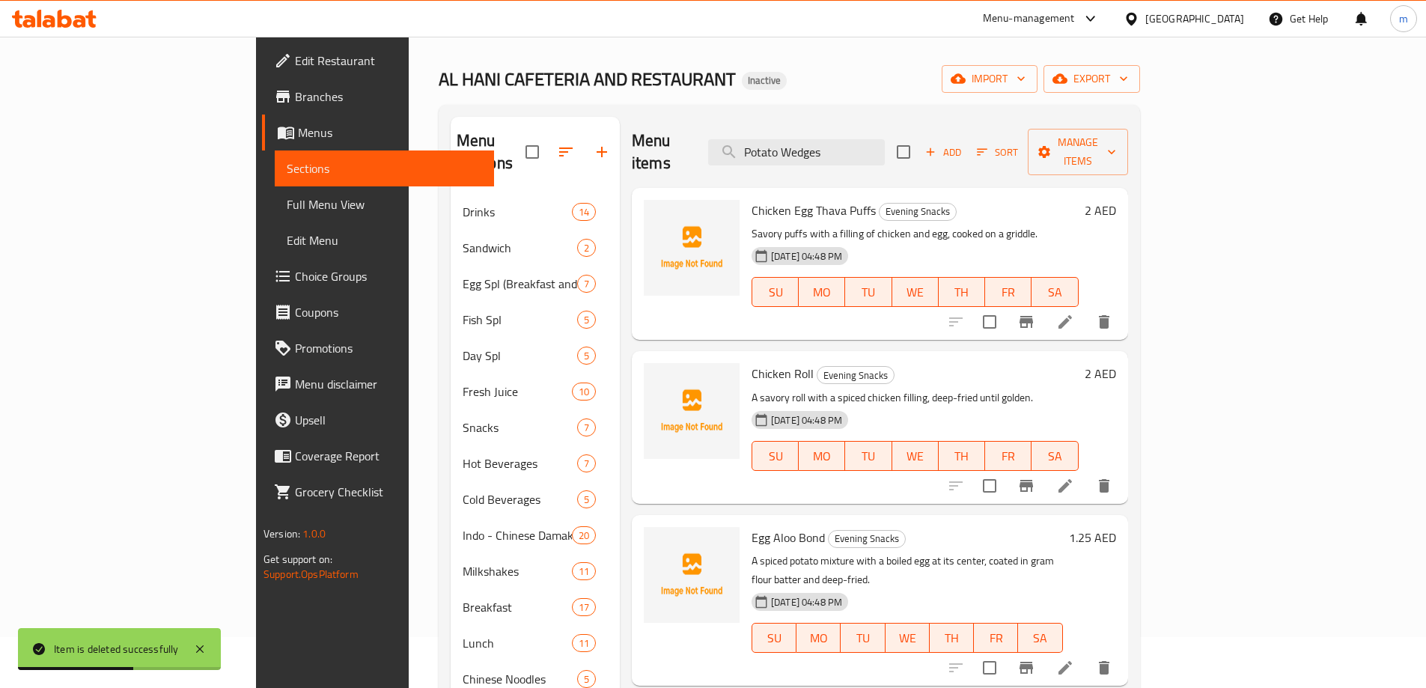
scroll to position [34, 0]
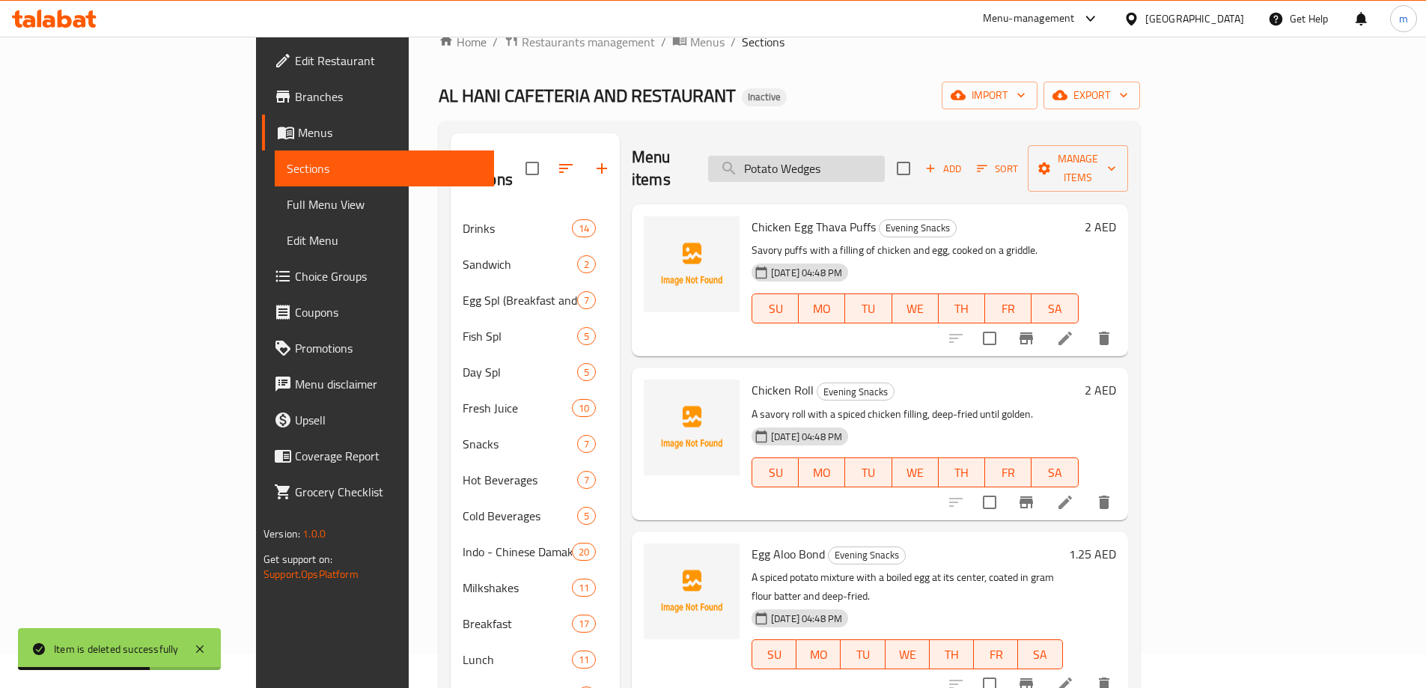
click at [870, 156] on input "Potato Wedges" at bounding box center [796, 169] width 177 height 26
click at [885, 156] on input "Potato Wedges" at bounding box center [796, 169] width 177 height 26
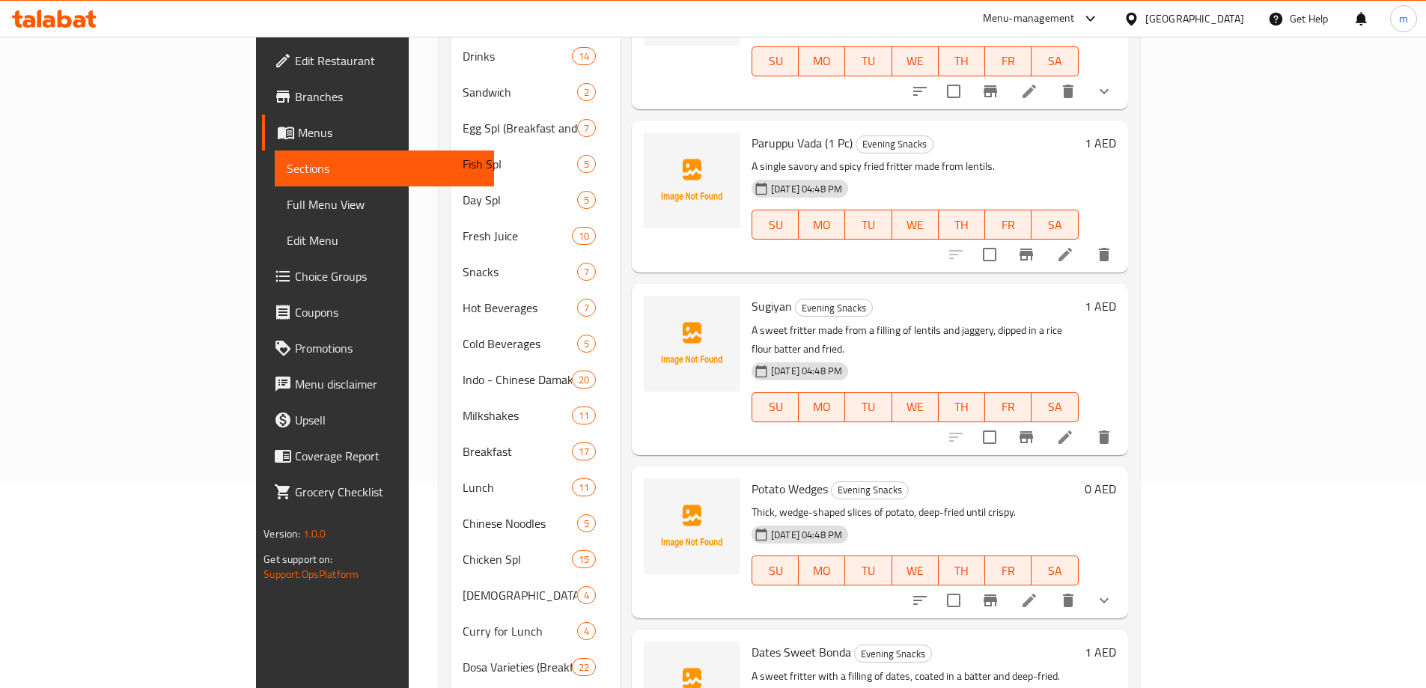
scroll to position [259, 0]
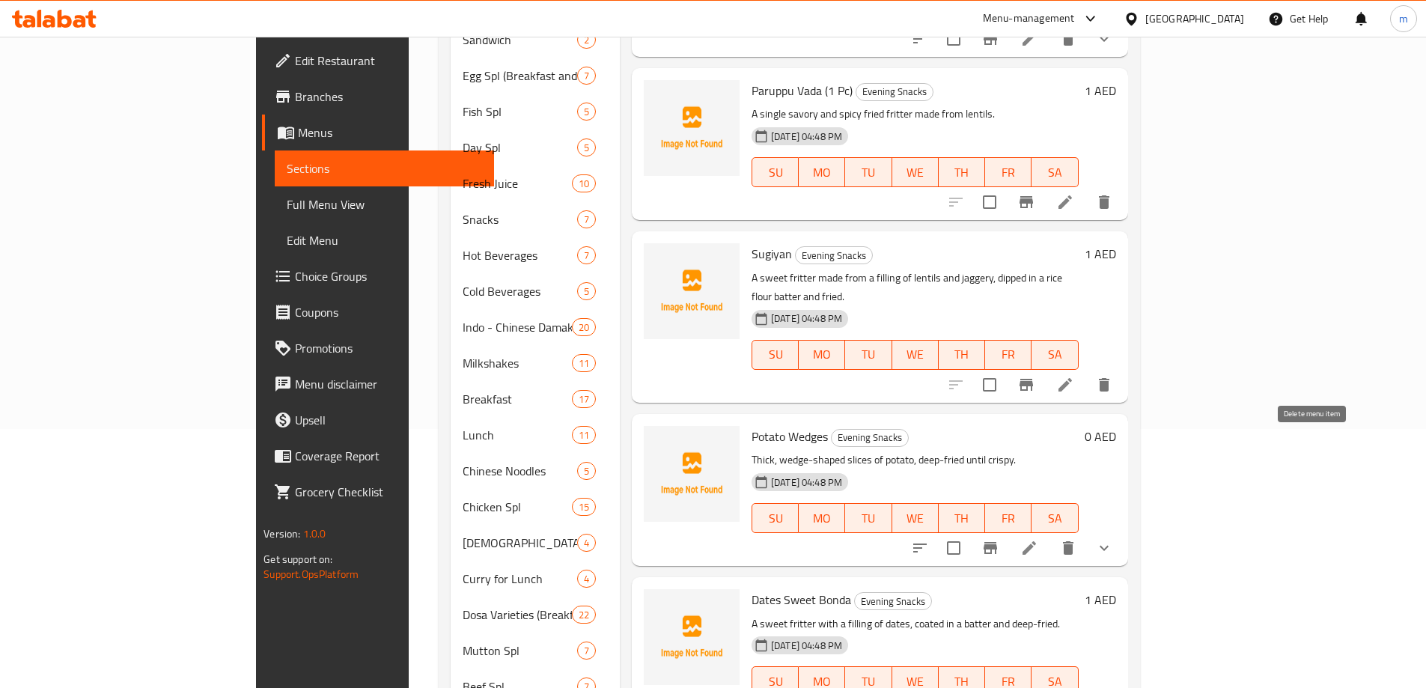
click at [1077, 539] on icon "delete" at bounding box center [1068, 548] width 18 height 18
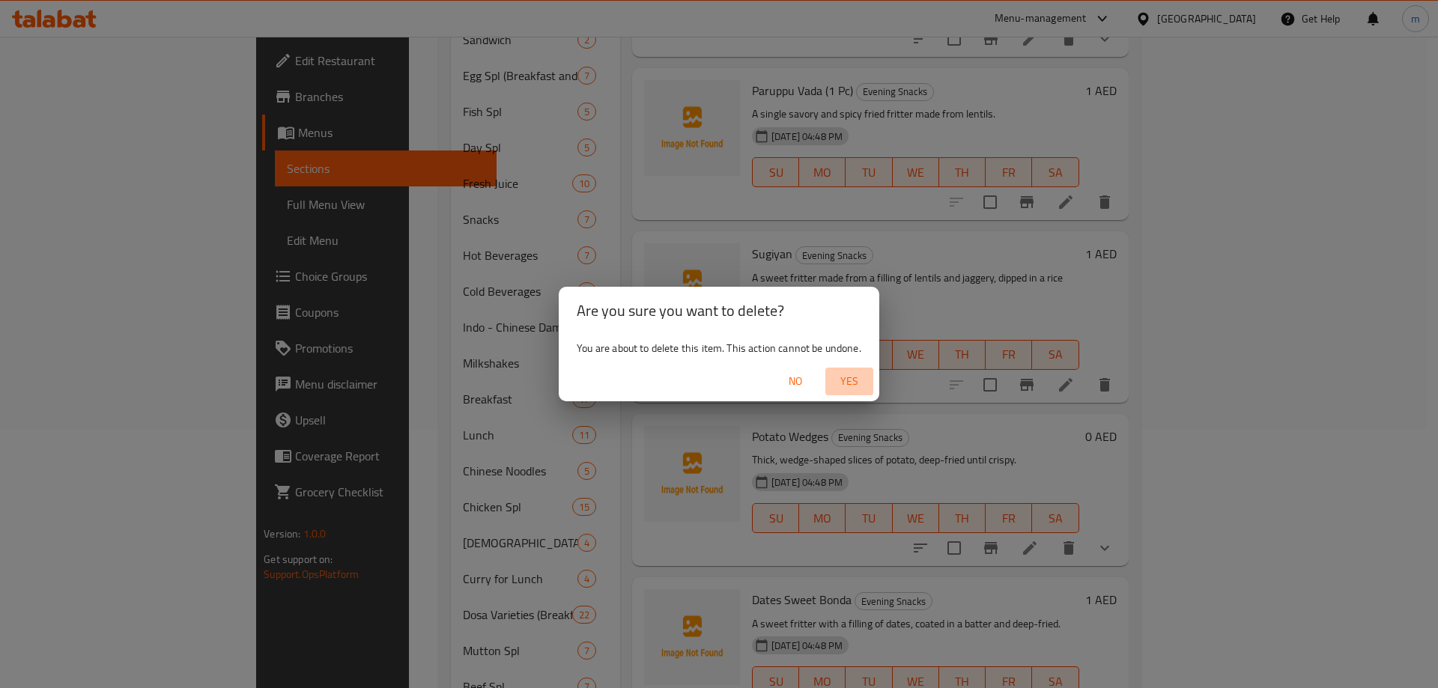
click at [850, 374] on span "Yes" at bounding box center [849, 381] width 36 height 19
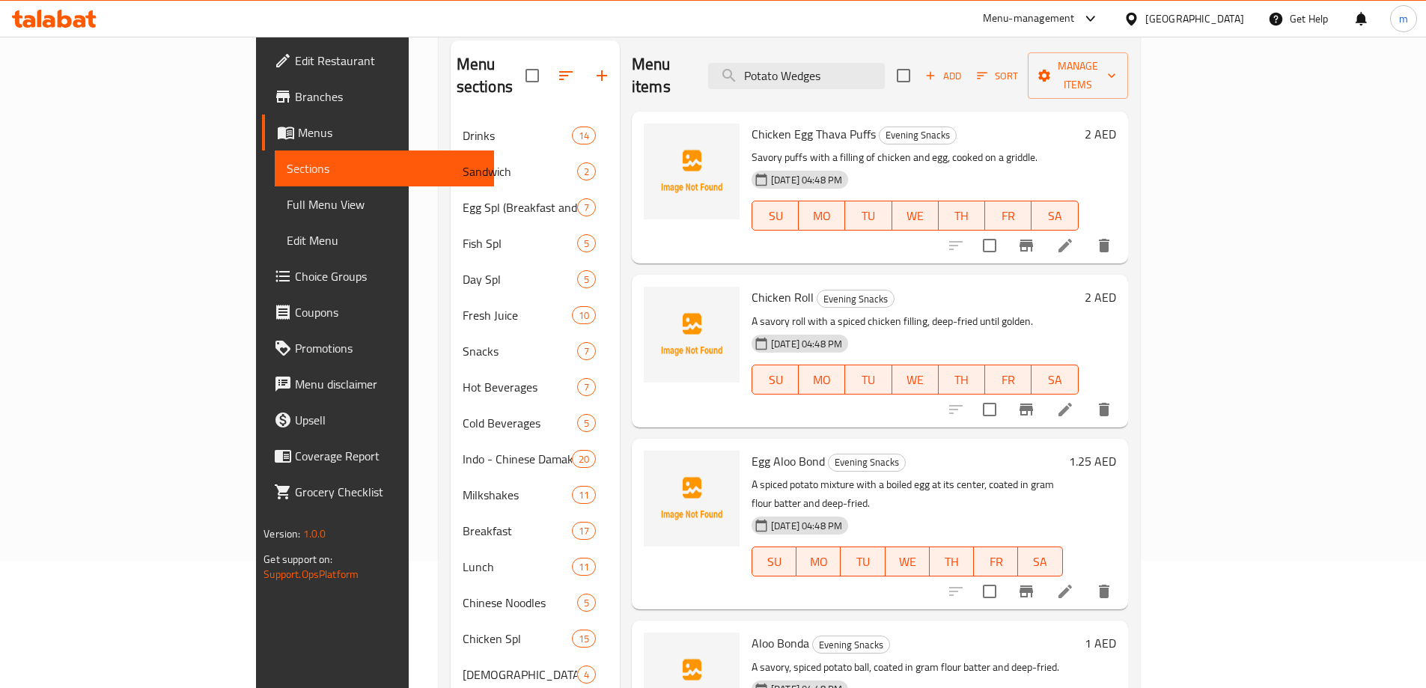
scroll to position [0, 0]
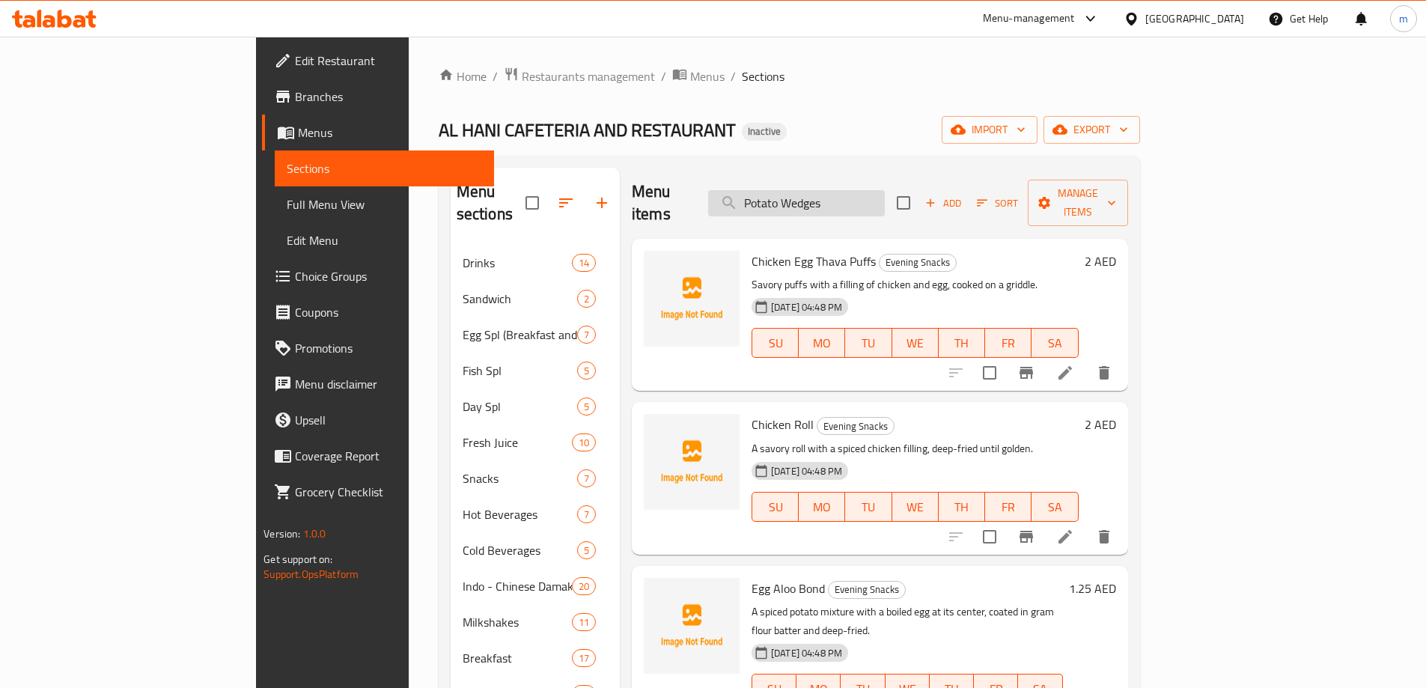
click at [885, 190] on input "Potato Wedges" at bounding box center [796, 203] width 177 height 26
paste input "Ginger Chicken"
type input "Ginger Chicken"
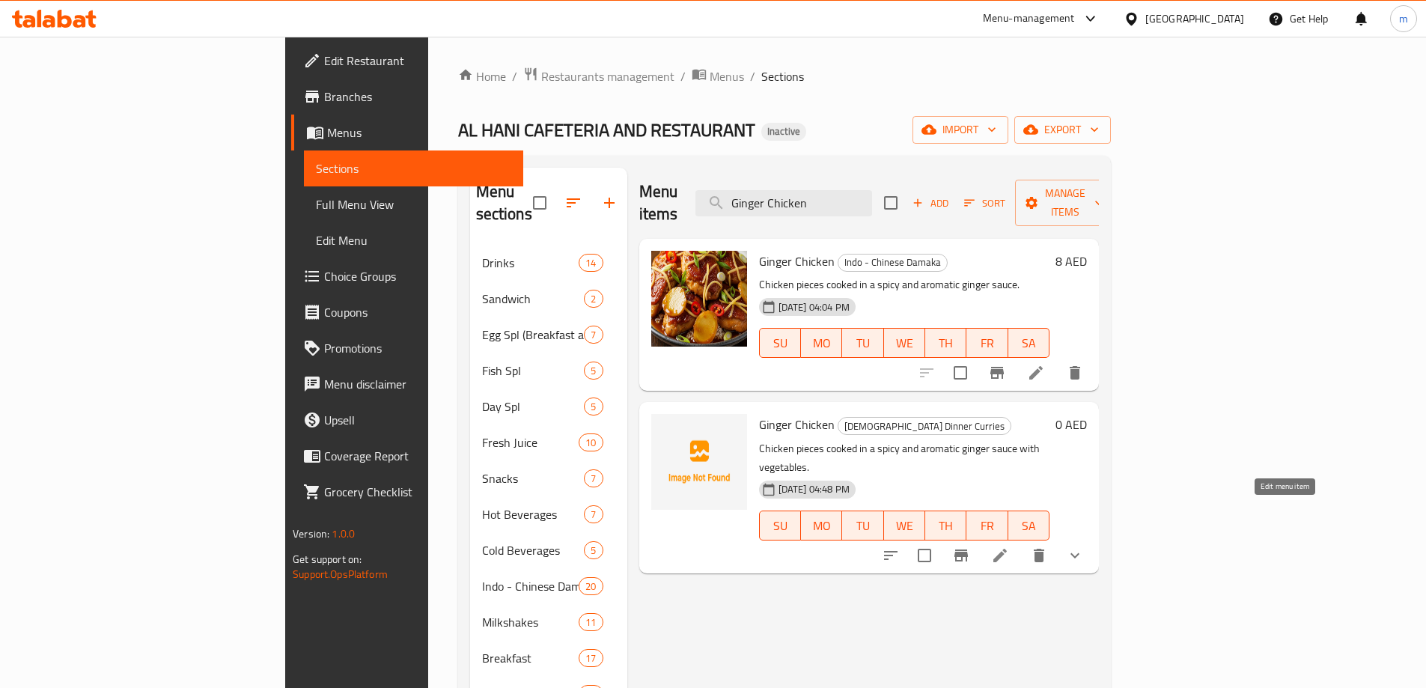
click at [1009, 547] on icon at bounding box center [1000, 556] width 18 height 18
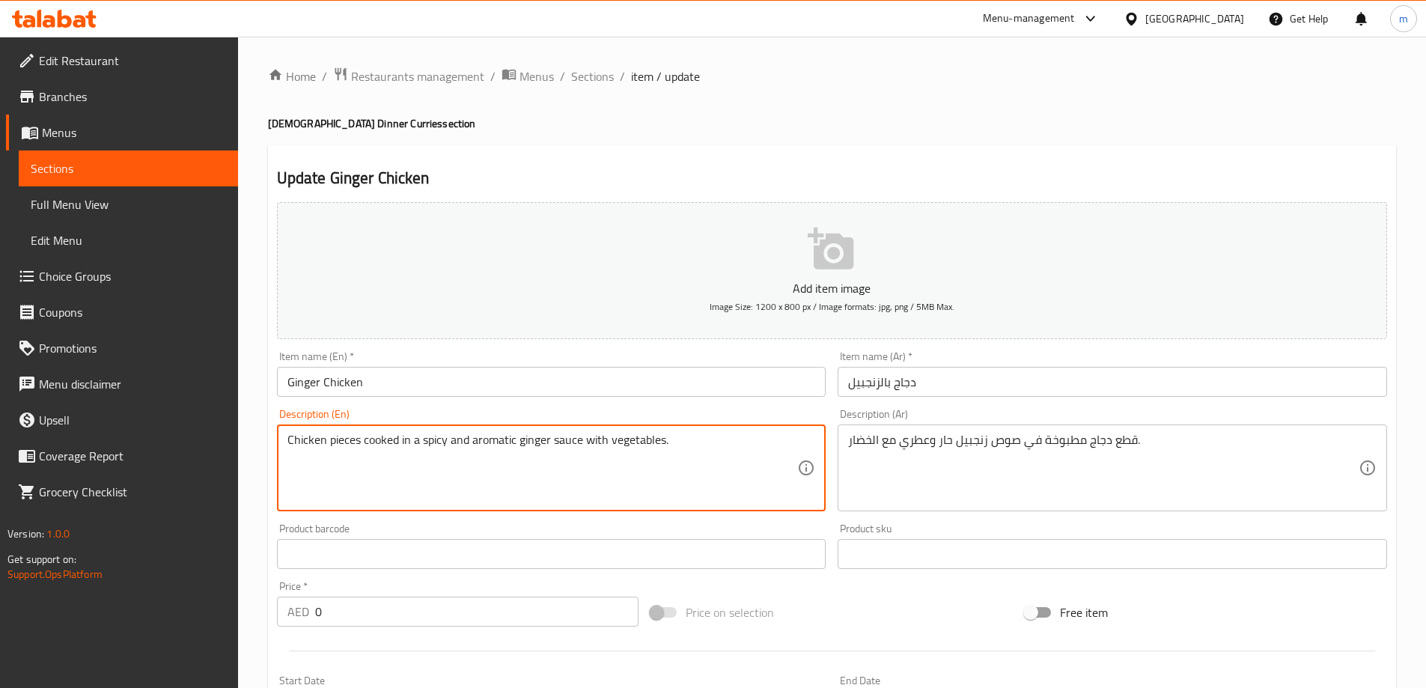
drag, startPoint x: 667, startPoint y: 439, endPoint x: 587, endPoint y: 453, distance: 81.4
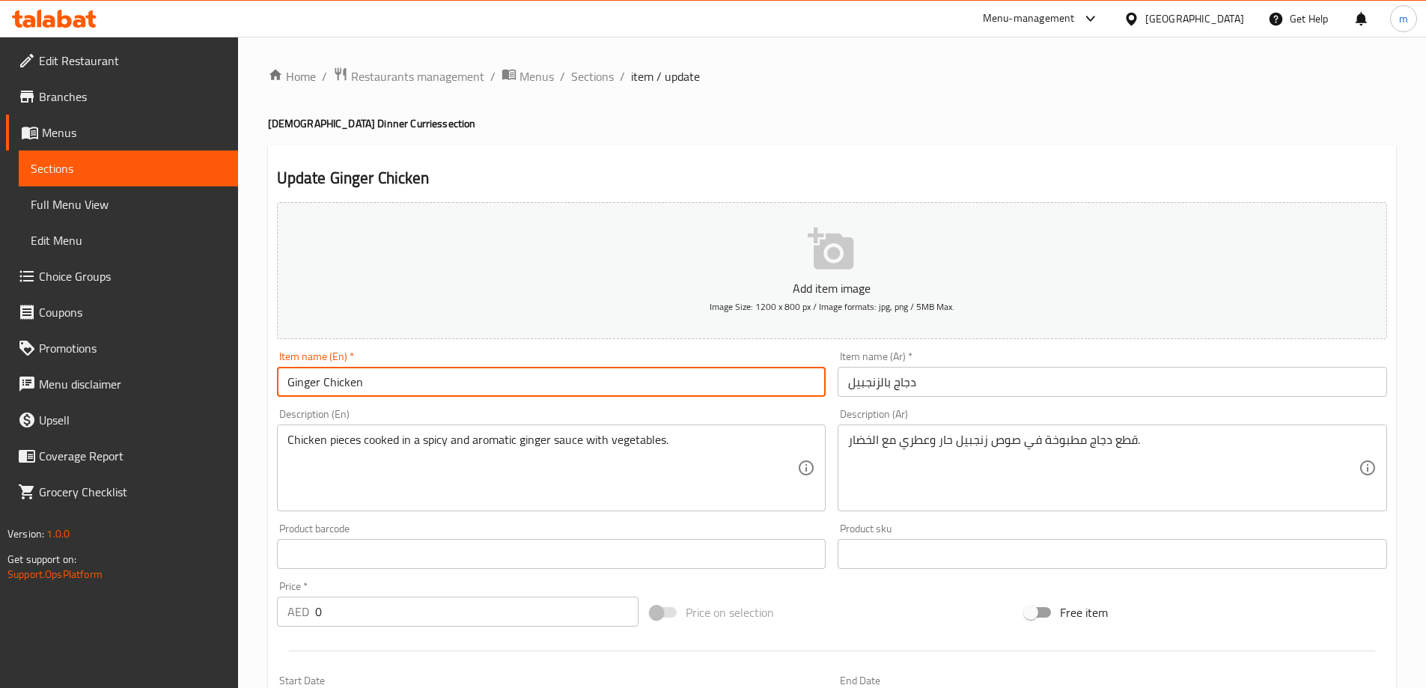
click at [413, 378] on input "Ginger Chicken" at bounding box center [552, 382] width 550 height 30
paste input "with vegetables."
type input "Ginger Chicken with vegetables."
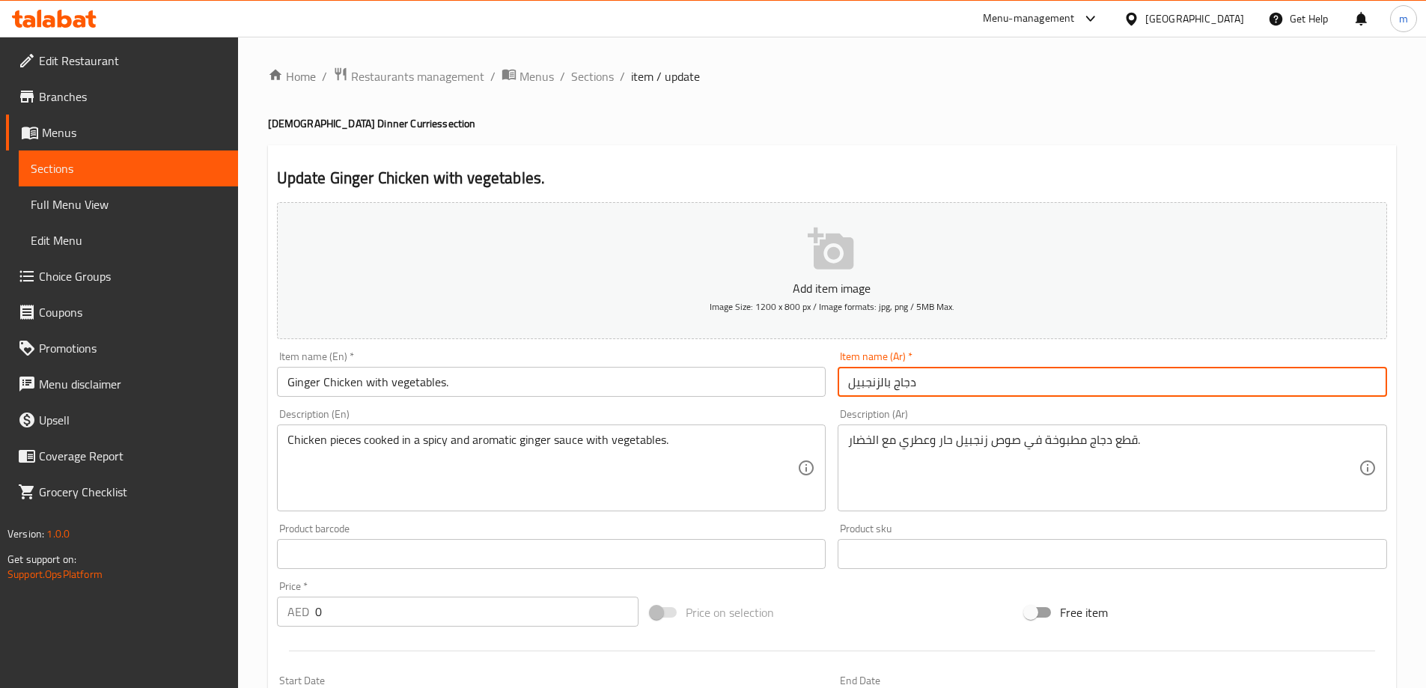
click at [1005, 386] on input "دجاج بالزنجبيل" at bounding box center [1113, 382] width 550 height 30
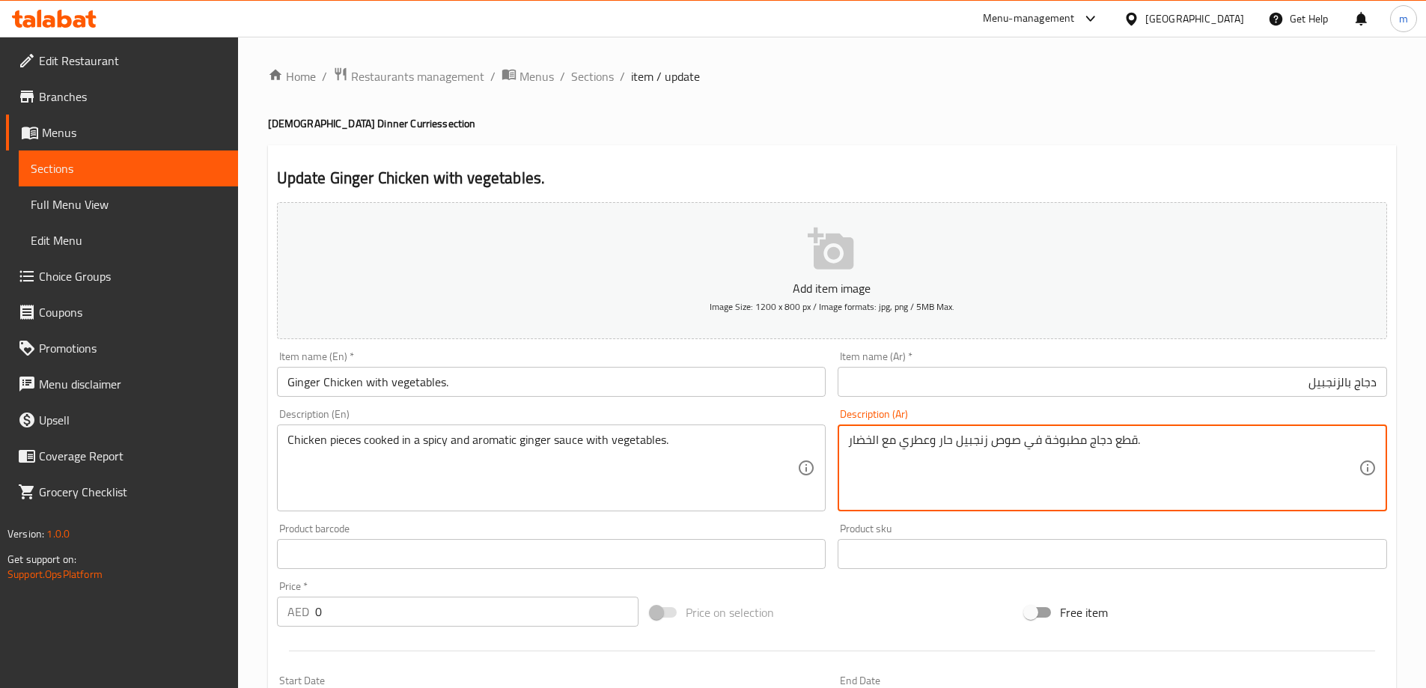
drag, startPoint x: 893, startPoint y: 442, endPoint x: 850, endPoint y: 442, distance: 43.4
click at [1295, 389] on input "دجاج بالزنجبيل" at bounding box center [1113, 382] width 550 height 30
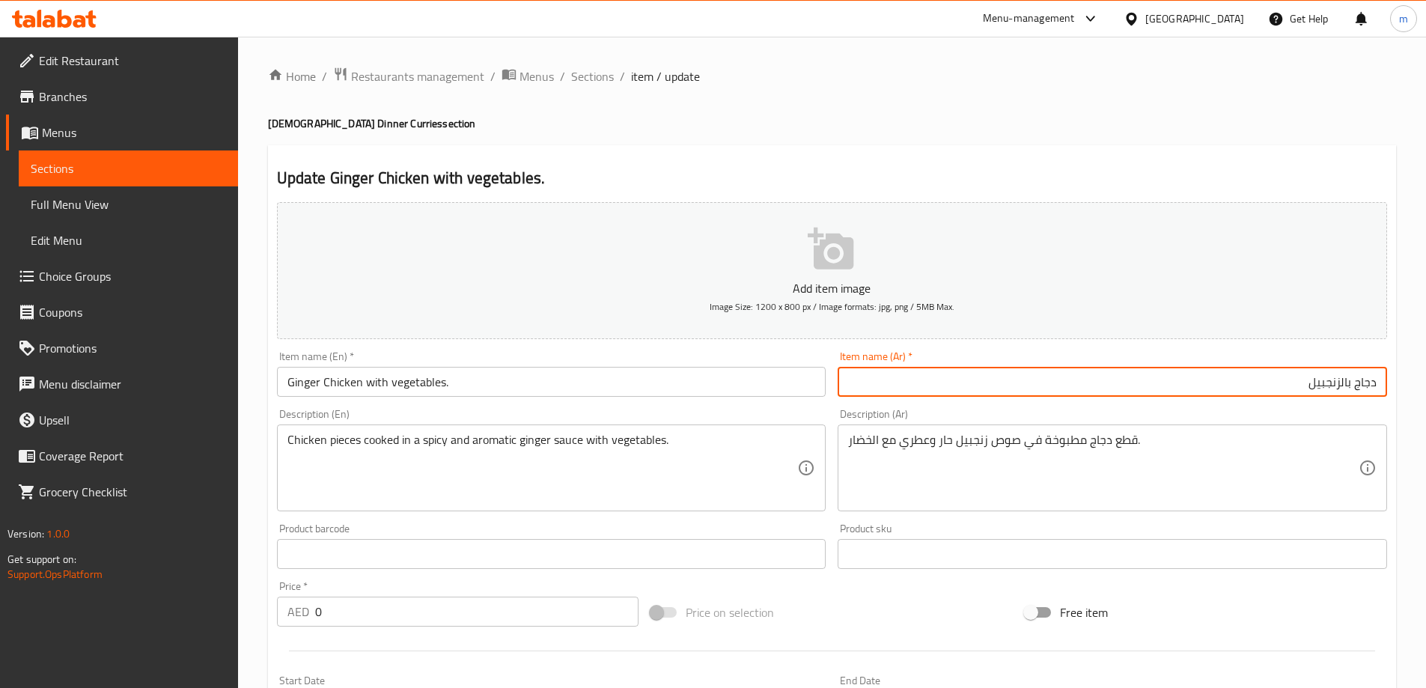
paste input "مع الخضار"
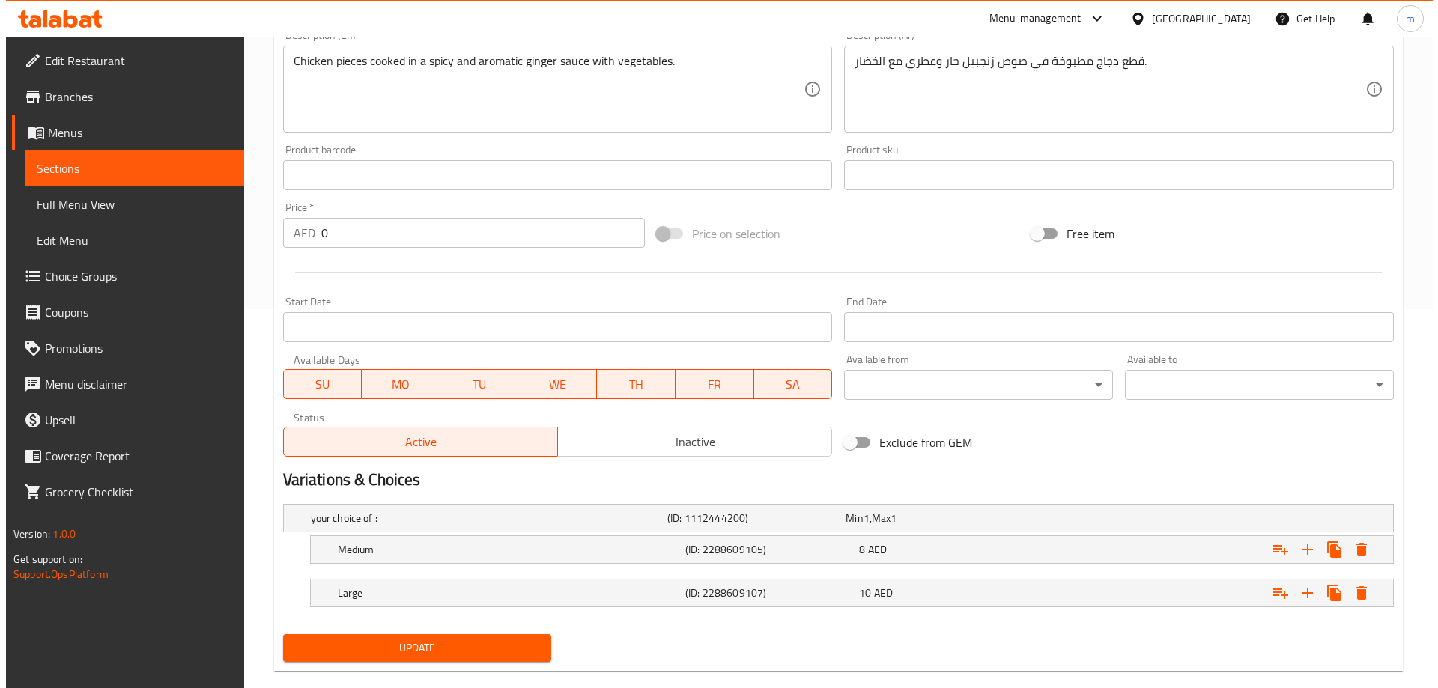
scroll to position [404, 0]
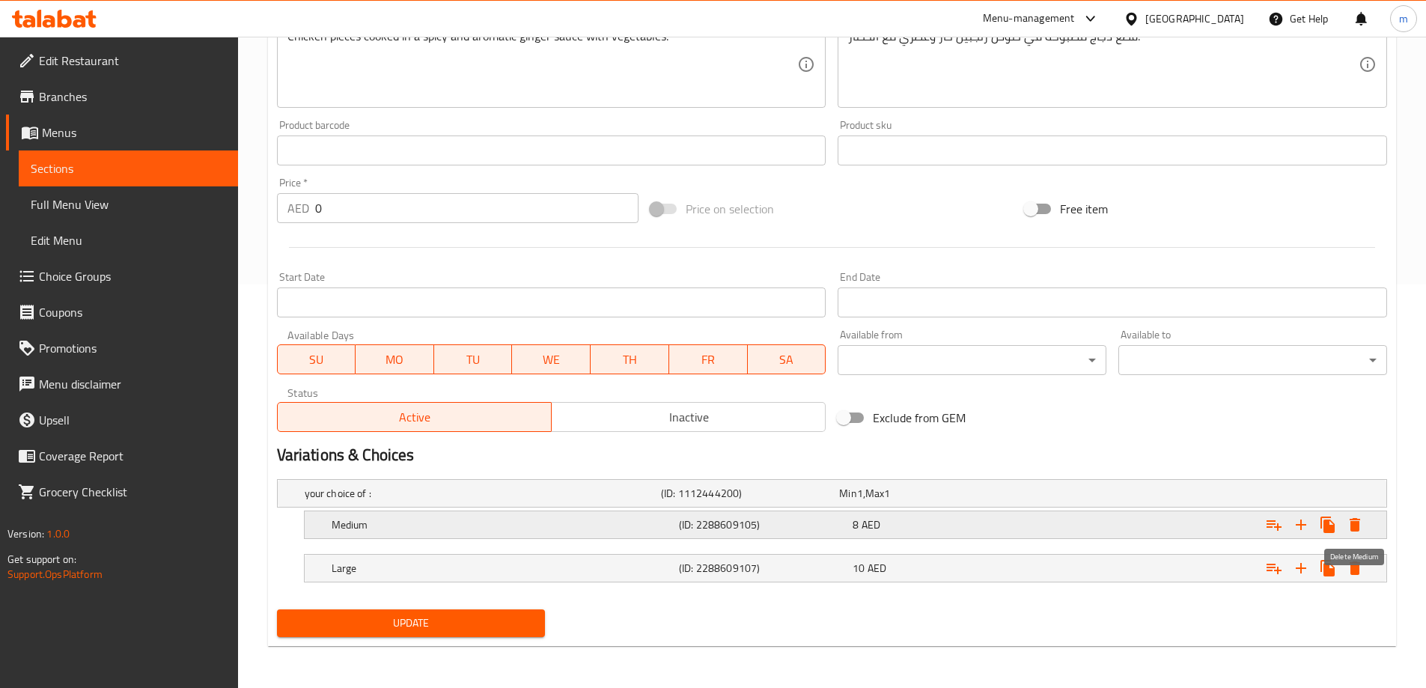
type input "دجاج بالزنجبيل مع الخضار"
click at [1360, 534] on button "Expand" at bounding box center [1355, 524] width 27 height 27
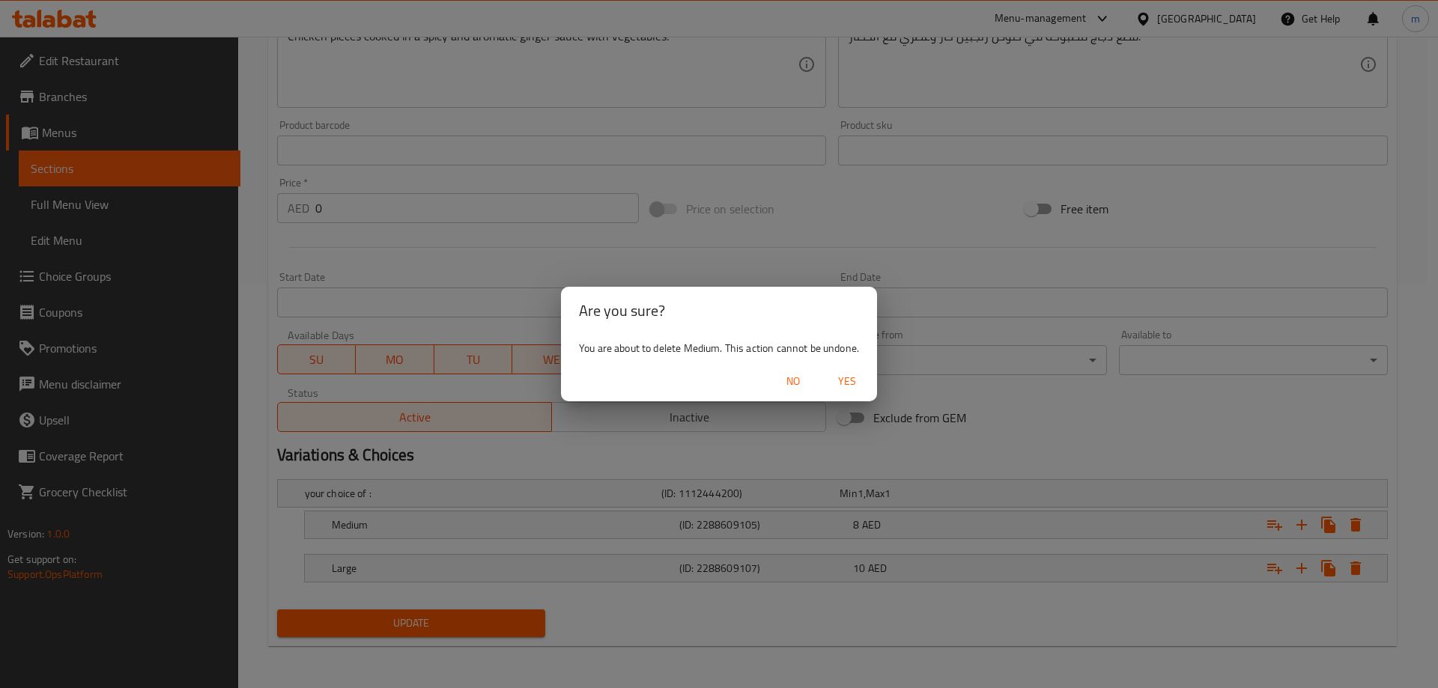
click at [835, 392] on button "Yes" at bounding box center [847, 382] width 48 height 28
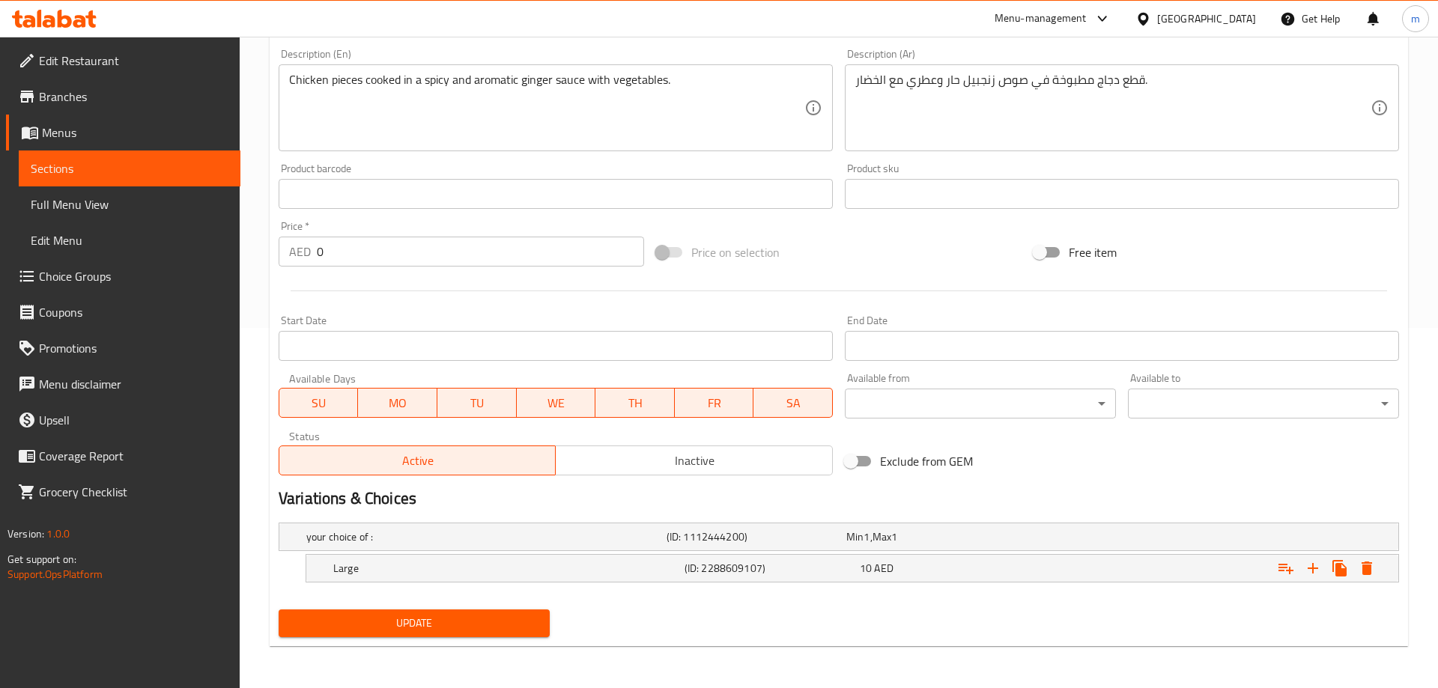
scroll to position [360, 0]
click at [1348, 564] on icon "Expand" at bounding box center [1355, 568] width 18 height 18
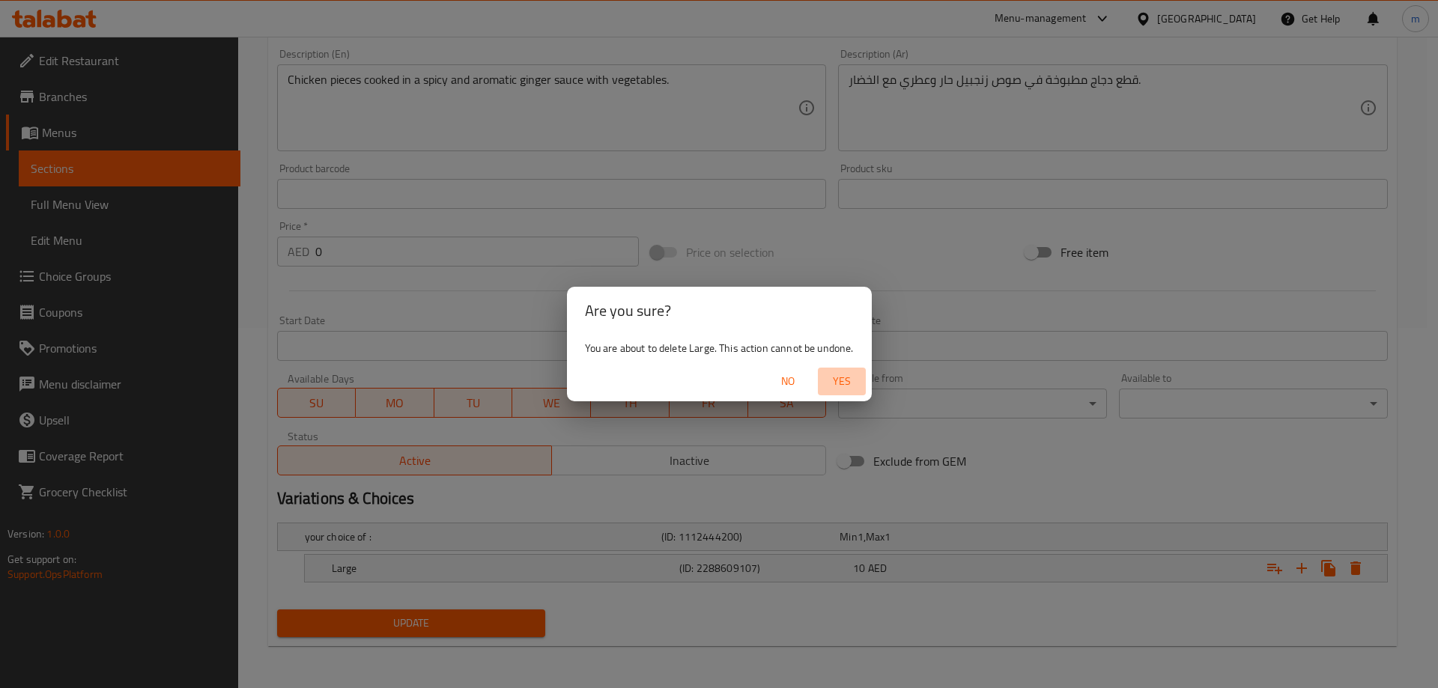
click at [842, 389] on span "Yes" at bounding box center [842, 381] width 36 height 19
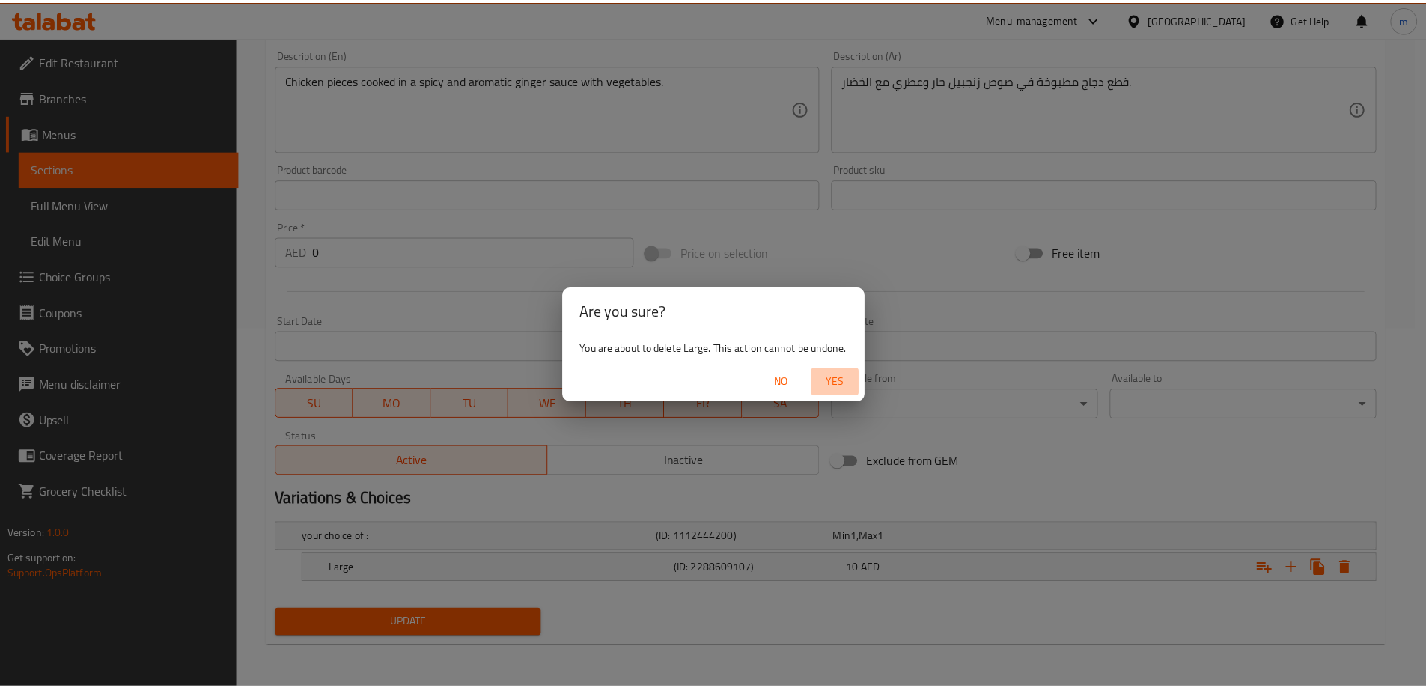
scroll to position [355, 0]
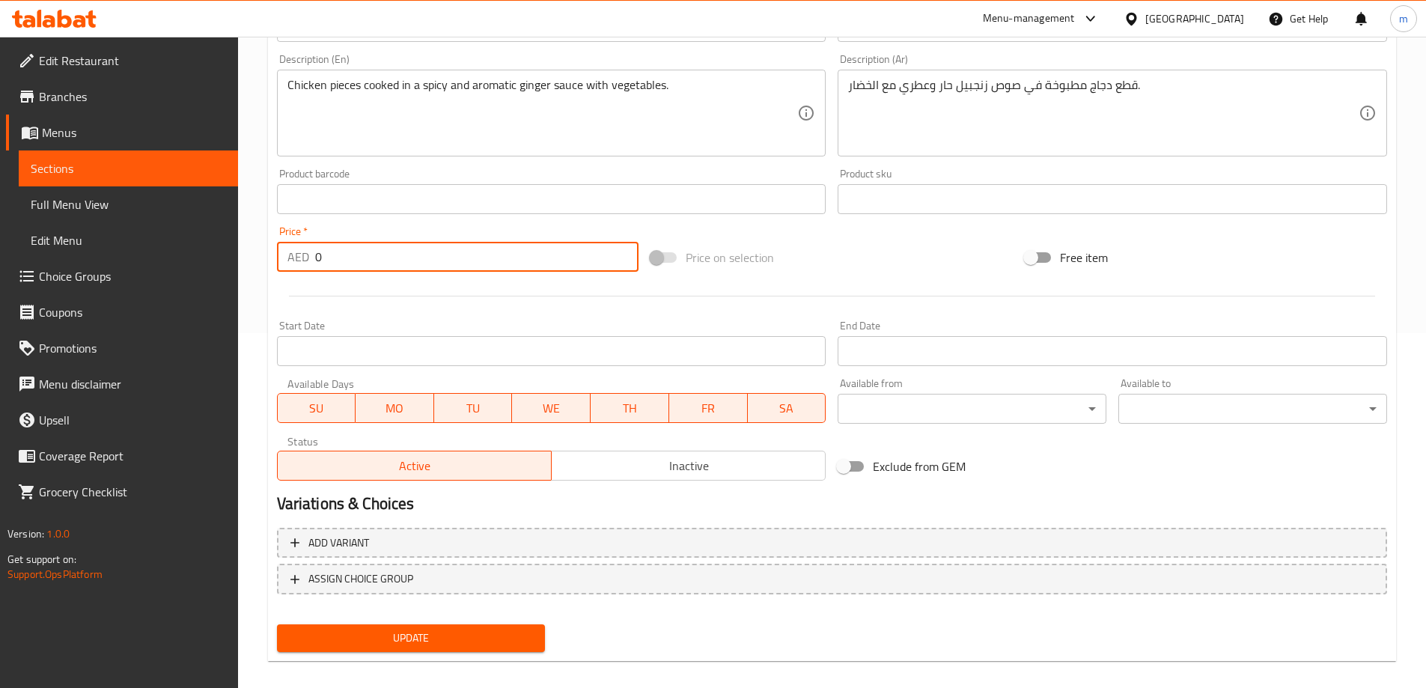
drag, startPoint x: 308, startPoint y: 244, endPoint x: 267, endPoint y: 246, distance: 41.2
click at [268, 246] on div "Update Ginger Chicken with vegetables. Add item image Image Size: 1200 x 800 px…" at bounding box center [832, 226] width 1128 height 872
type input "8"
click at [277, 624] on button "Update" at bounding box center [411, 638] width 269 height 28
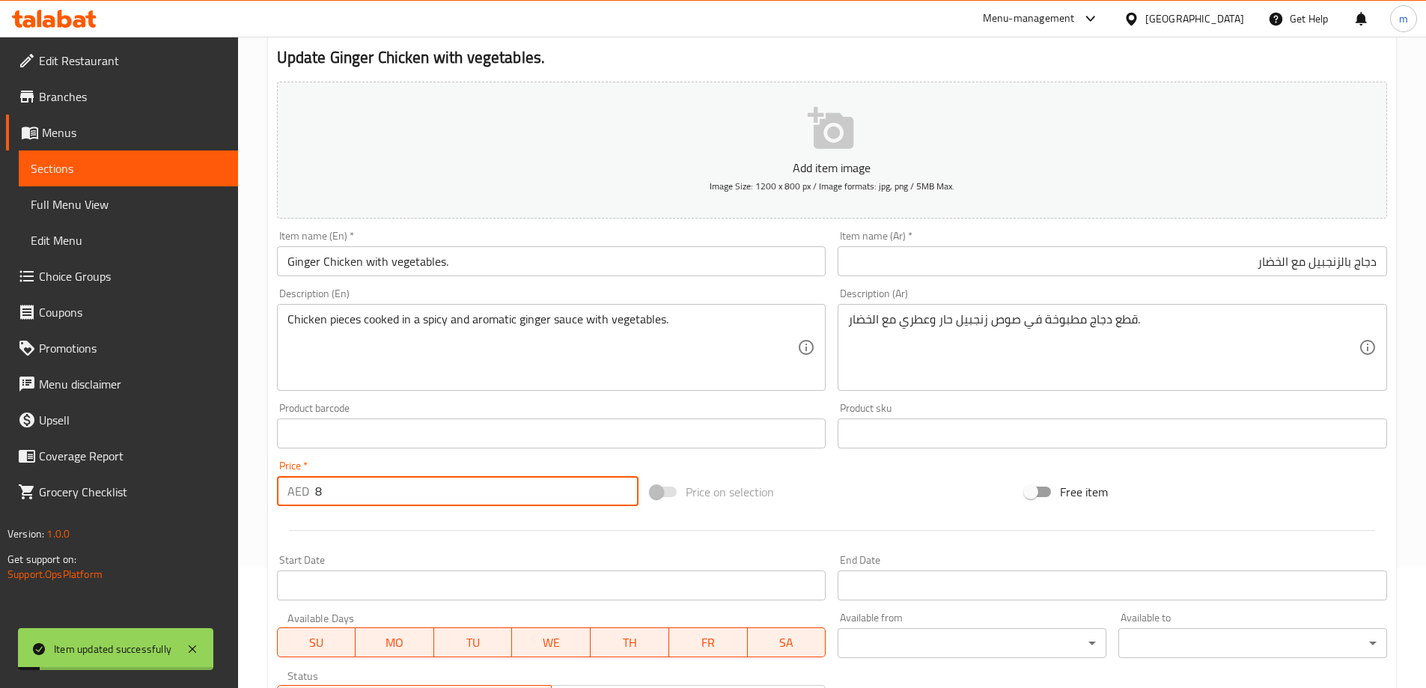
scroll to position [0, 0]
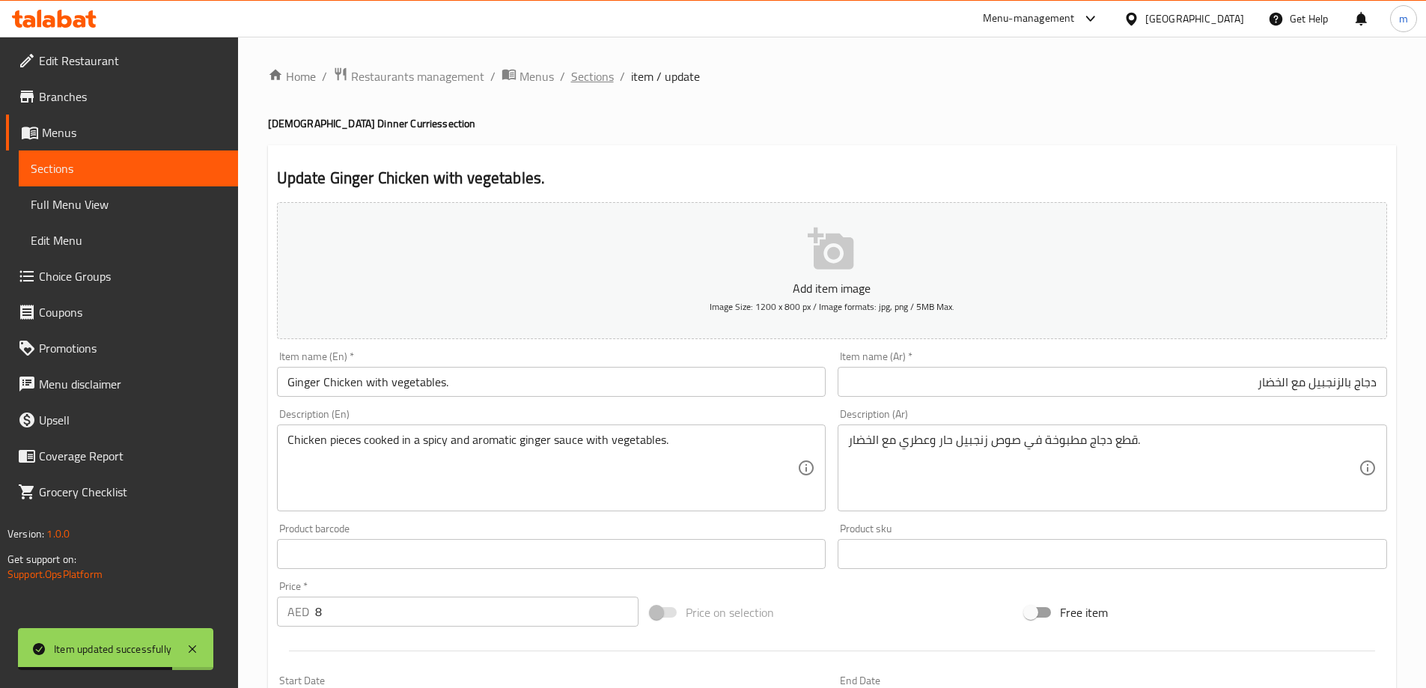
click at [576, 72] on span "Sections" at bounding box center [592, 76] width 43 height 18
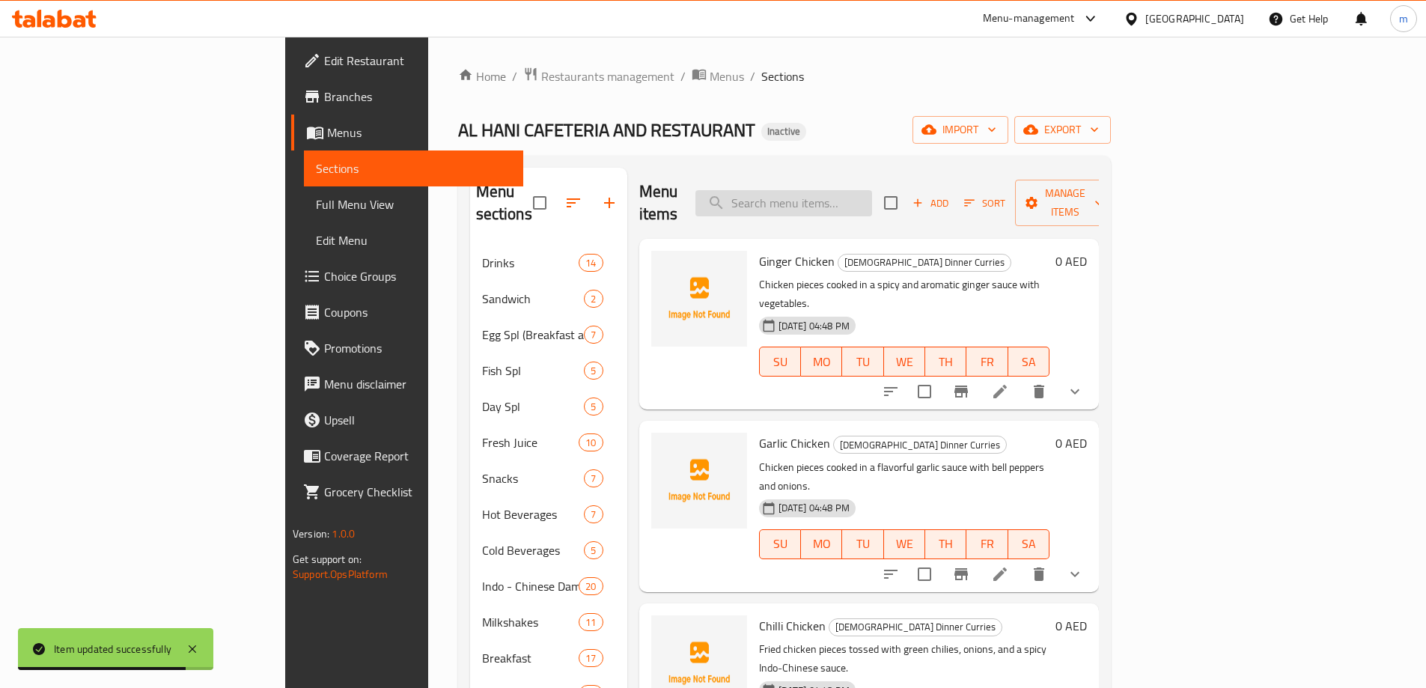
click at [872, 190] on input "search" at bounding box center [784, 203] width 177 height 26
paste input "Garlic Chicken"
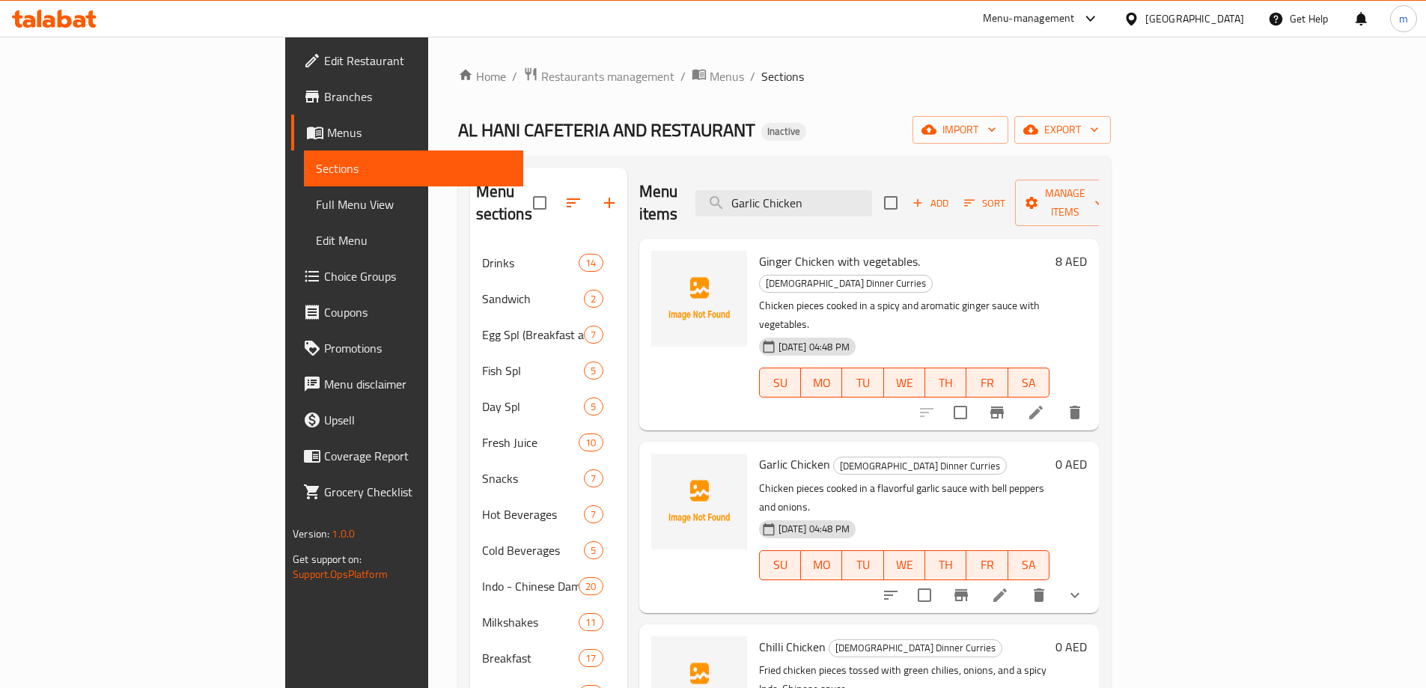
type input "Garlic Chicken"
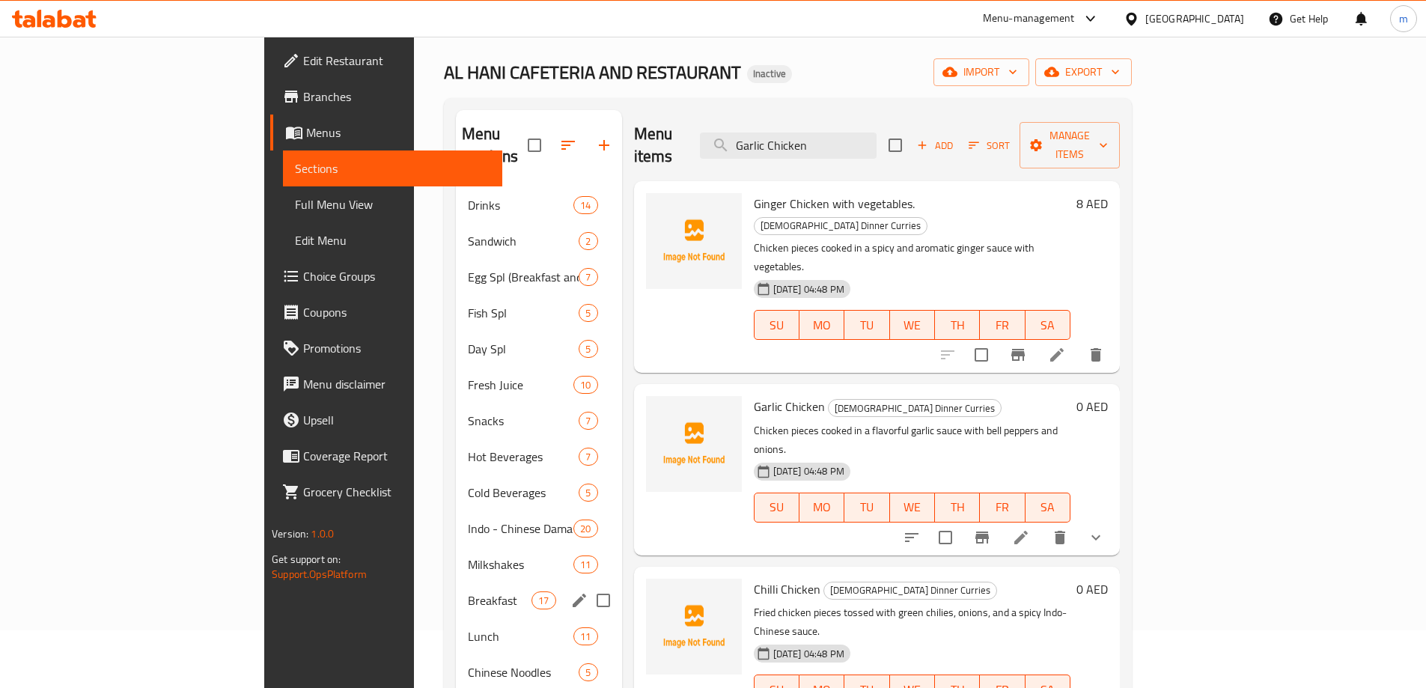
scroll to position [75, 0]
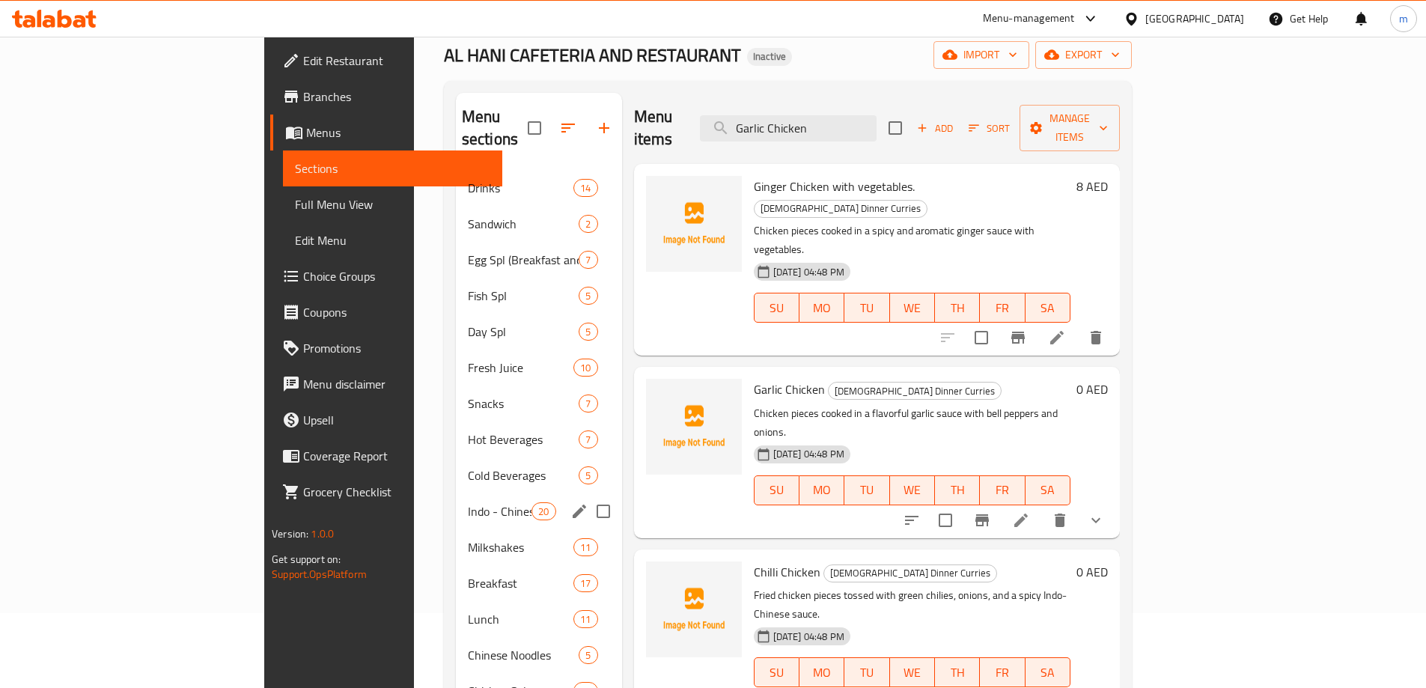
click at [456, 498] on div "Indo - Chinese Damaka 20" at bounding box center [539, 511] width 166 height 36
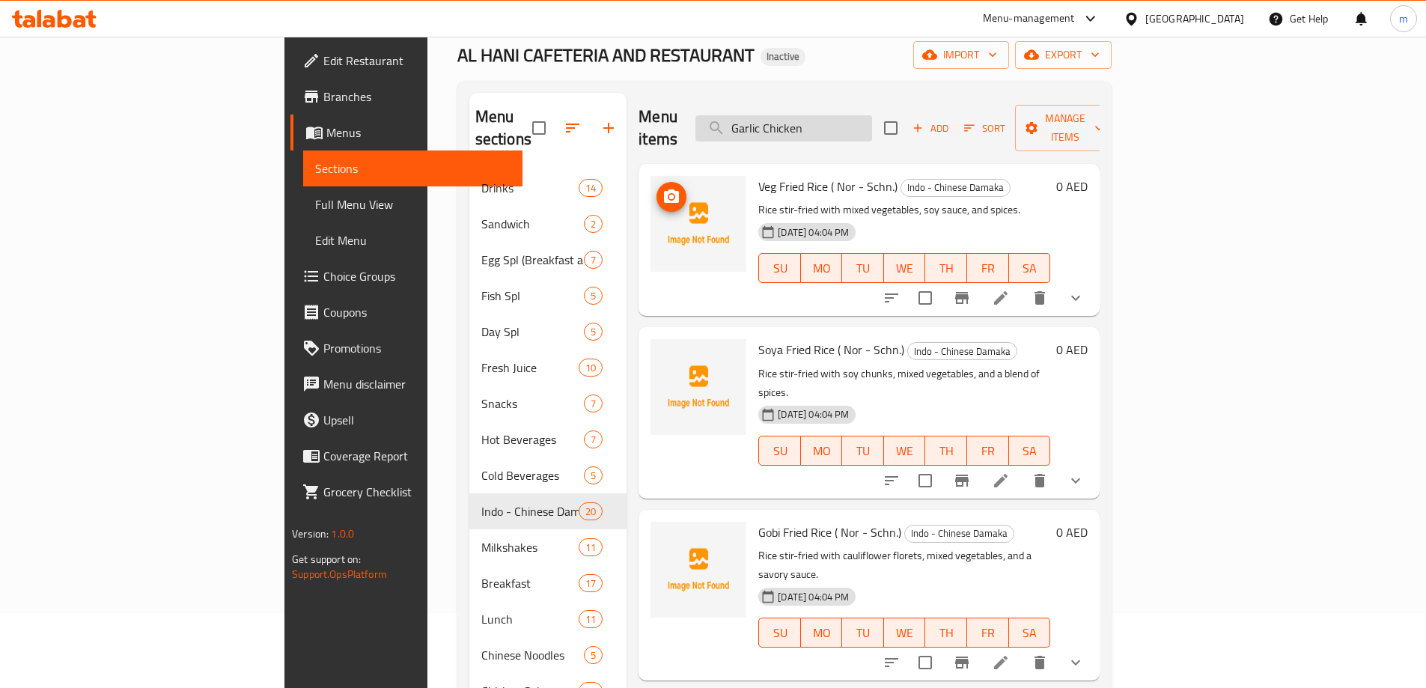
click at [854, 120] on input "Garlic Chicken" at bounding box center [784, 128] width 177 height 26
click at [994, 70] on div "Home / Restaurants management / Menus / Sections AL HANI CAFETERIA AND RESTAURA…" at bounding box center [784, 503] width 654 height 1023
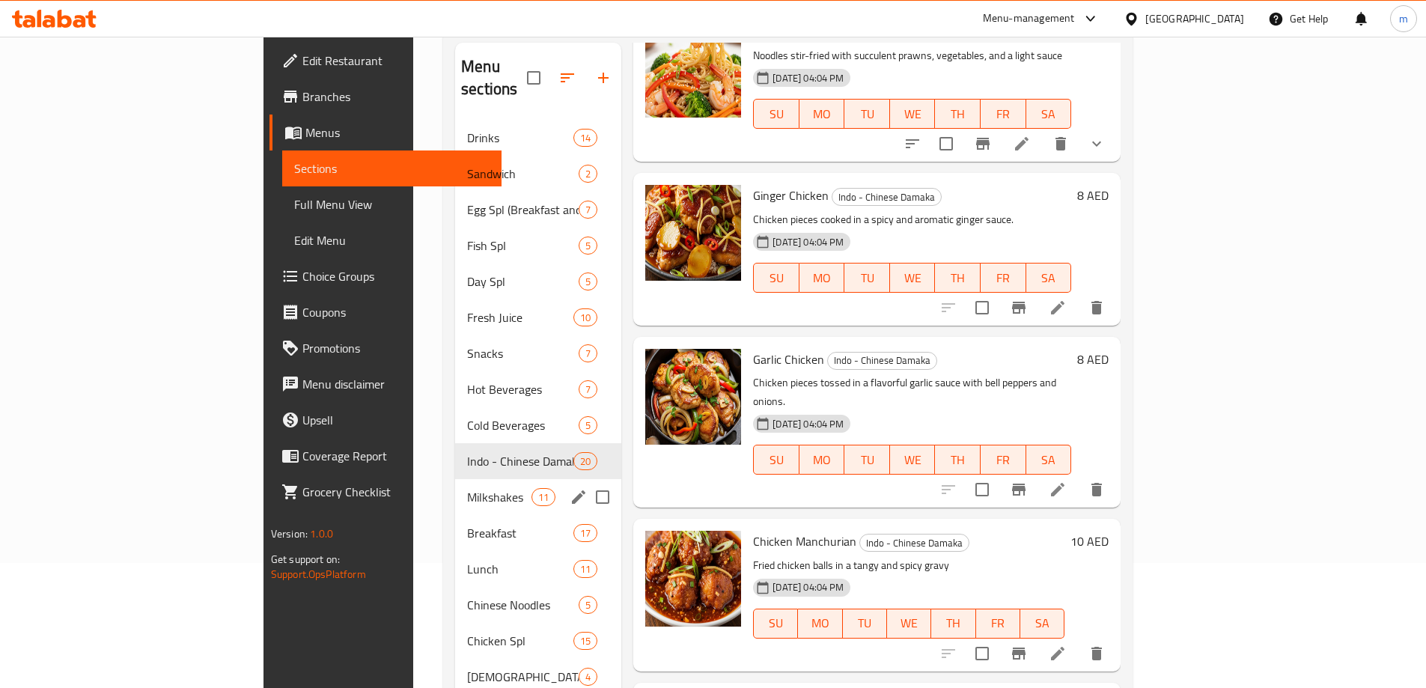
scroll to position [225, 0]
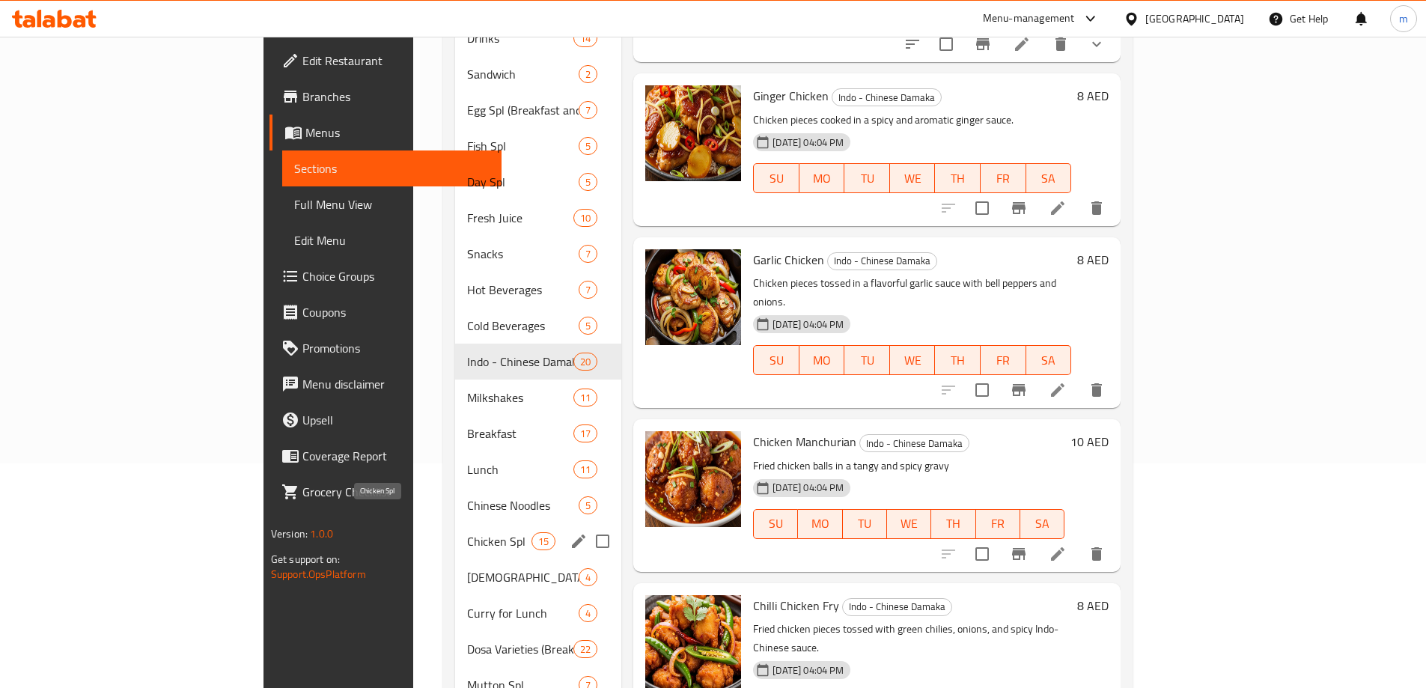
click at [467, 532] on span "Chicken Spl" at bounding box center [499, 541] width 64 height 18
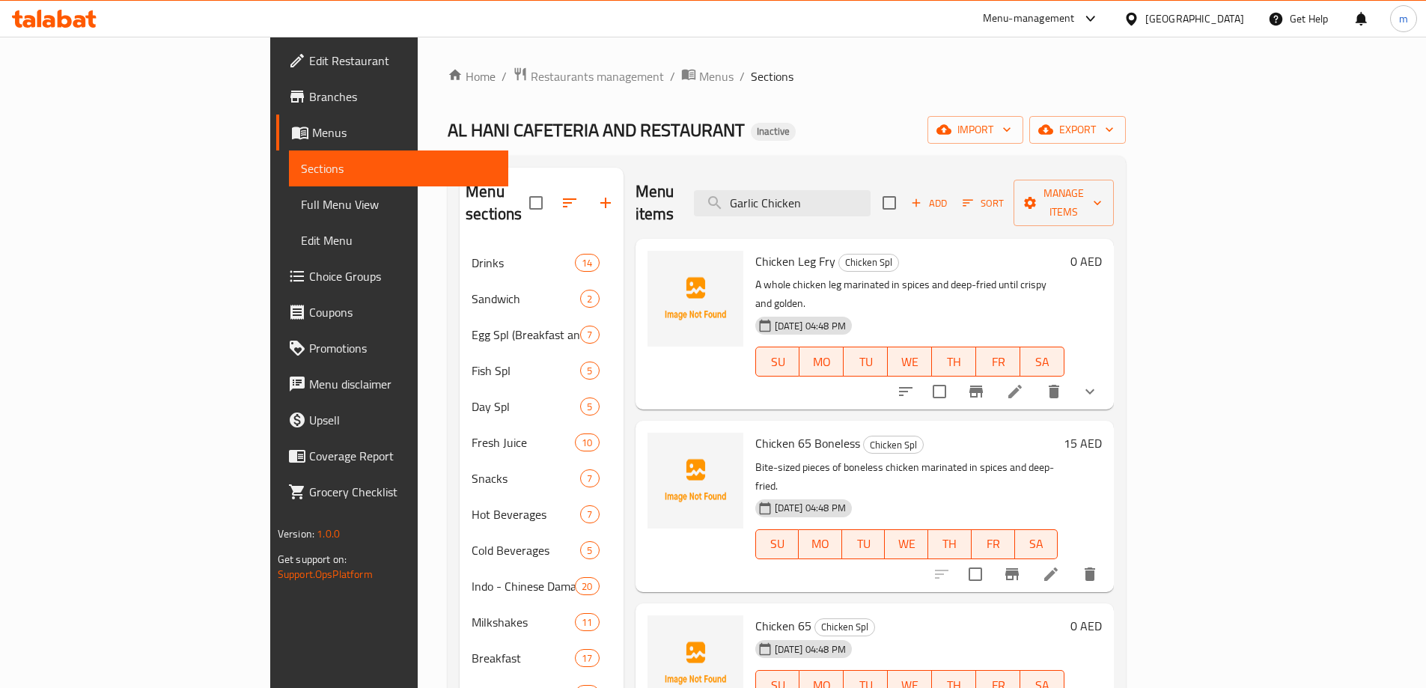
click at [872, 88] on div "Home / Restaurants management / Menus / Sections AL HANI CAFETERIA AND RESTAURA…" at bounding box center [787, 578] width 678 height 1023
click at [871, 195] on input "Garlic Chicken" at bounding box center [782, 203] width 177 height 26
click at [889, 69] on ol "Home / Restaurants management / Menus / Sections" at bounding box center [787, 76] width 678 height 19
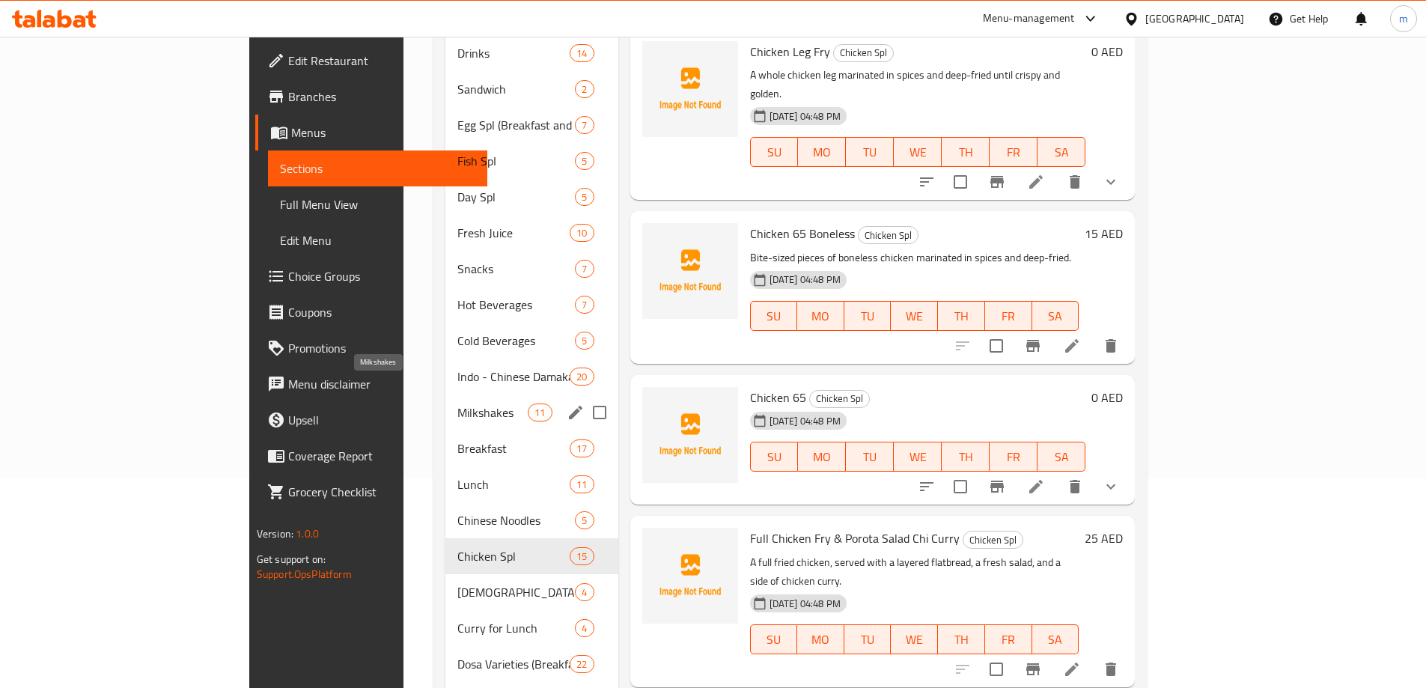
scroll to position [225, 0]
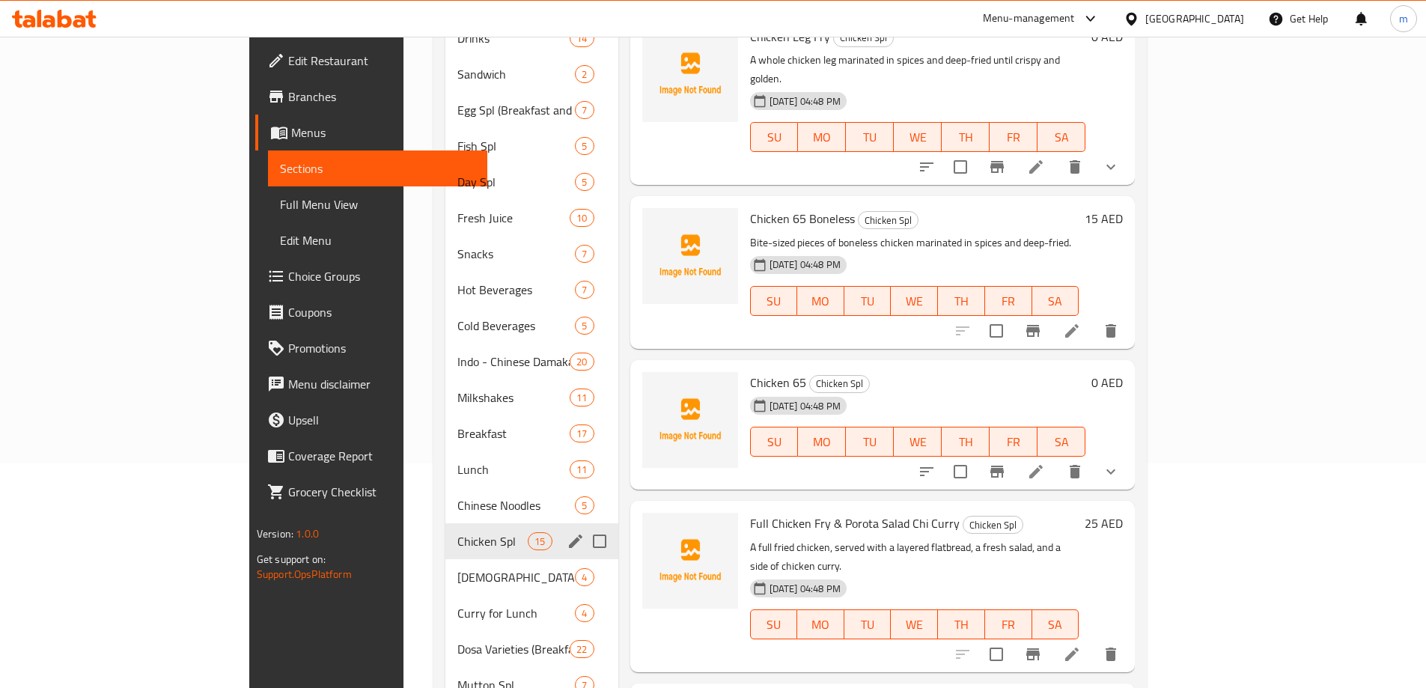
click at [445, 532] on div "Chicken Spl 15" at bounding box center [531, 541] width 172 height 36
click at [445, 344] on div "Indo - Chinese Damaka 20" at bounding box center [531, 362] width 172 height 36
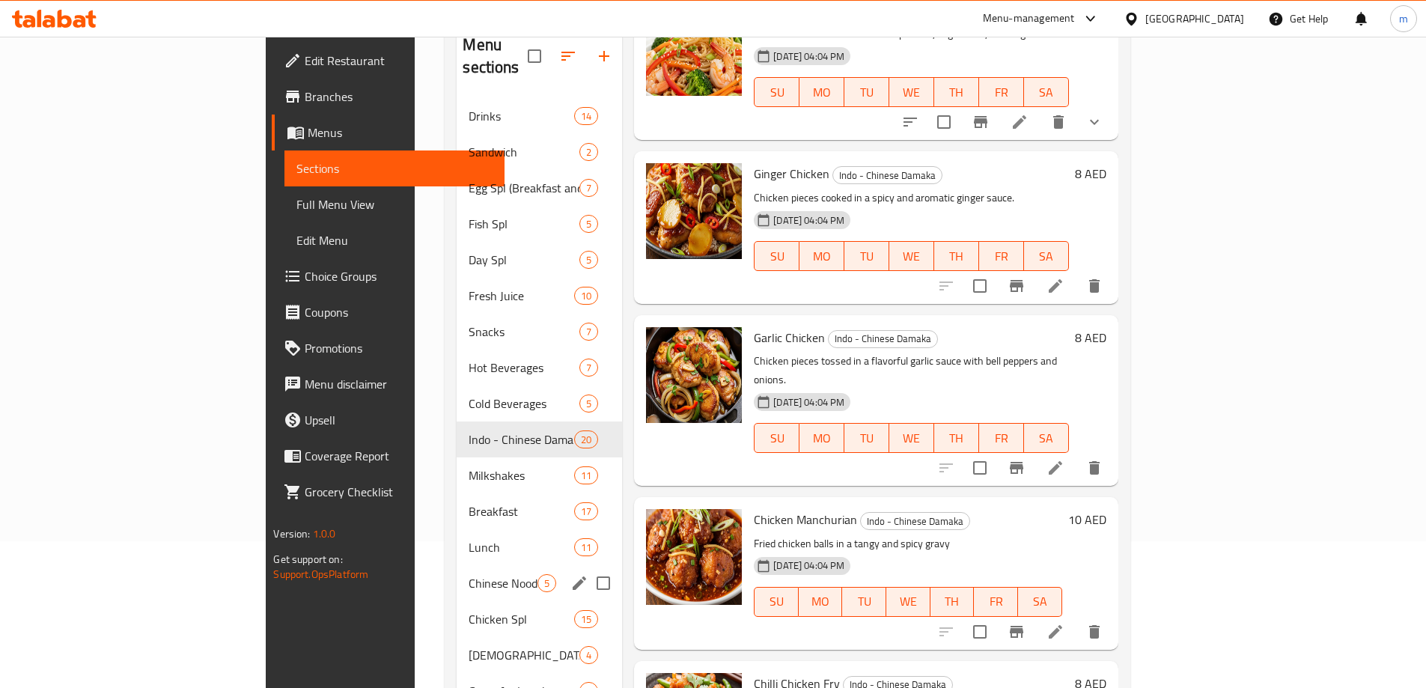
scroll to position [150, 0]
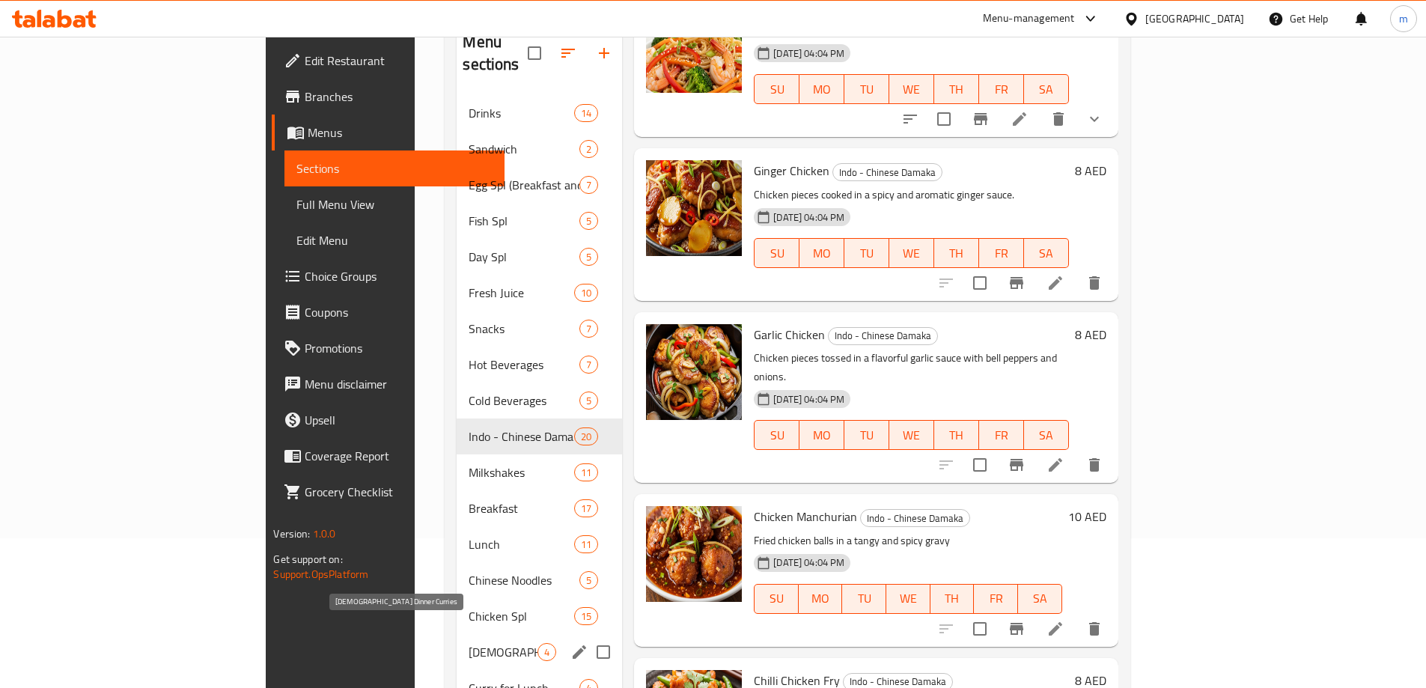
click at [469, 643] on span "Indo-Chinese Dinner Curries" at bounding box center [503, 652] width 69 height 18
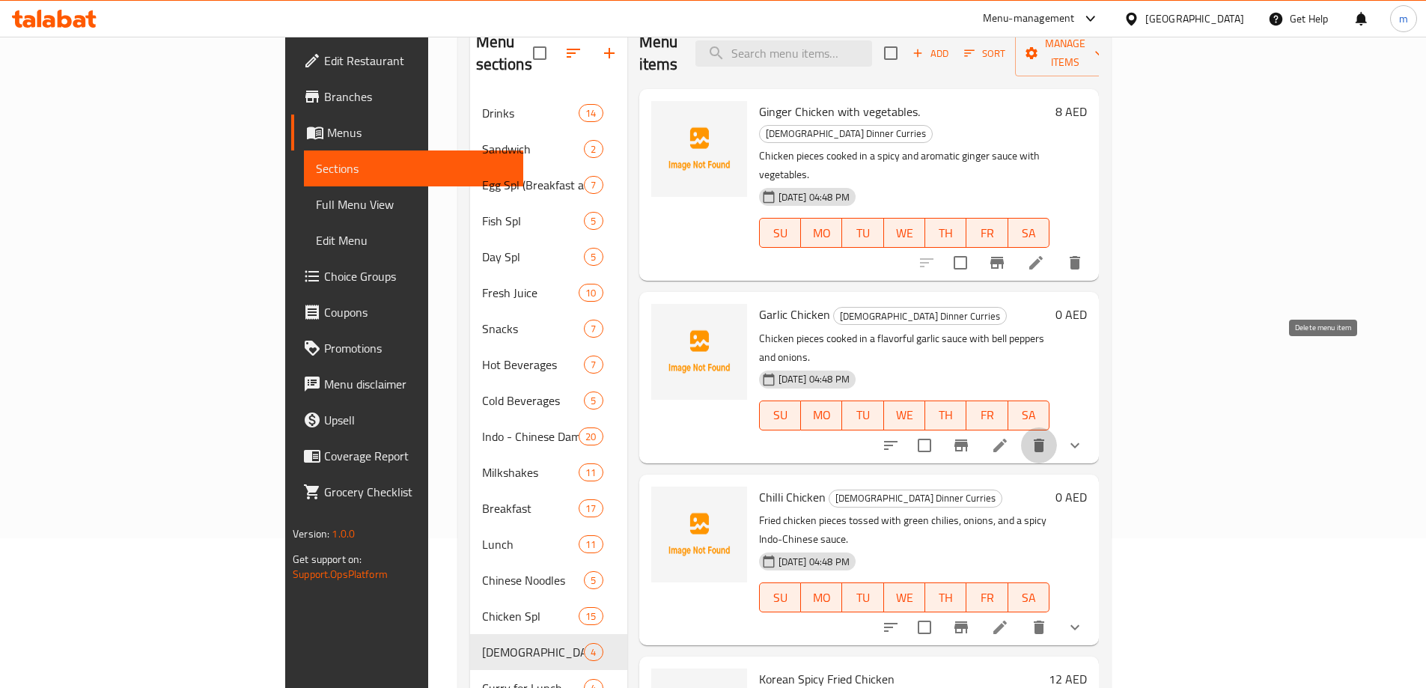
click at [1048, 437] on icon "delete" at bounding box center [1039, 446] width 18 height 18
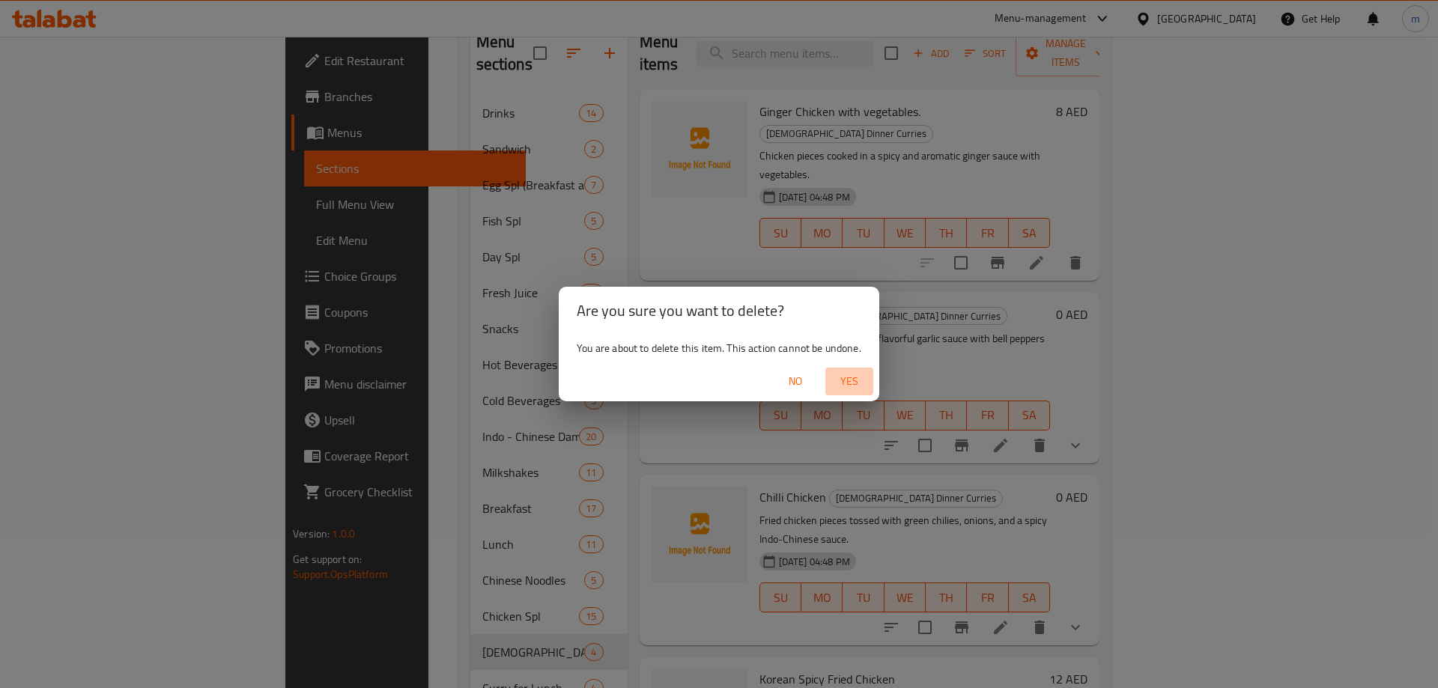
click at [864, 379] on span "Yes" at bounding box center [849, 381] width 36 height 19
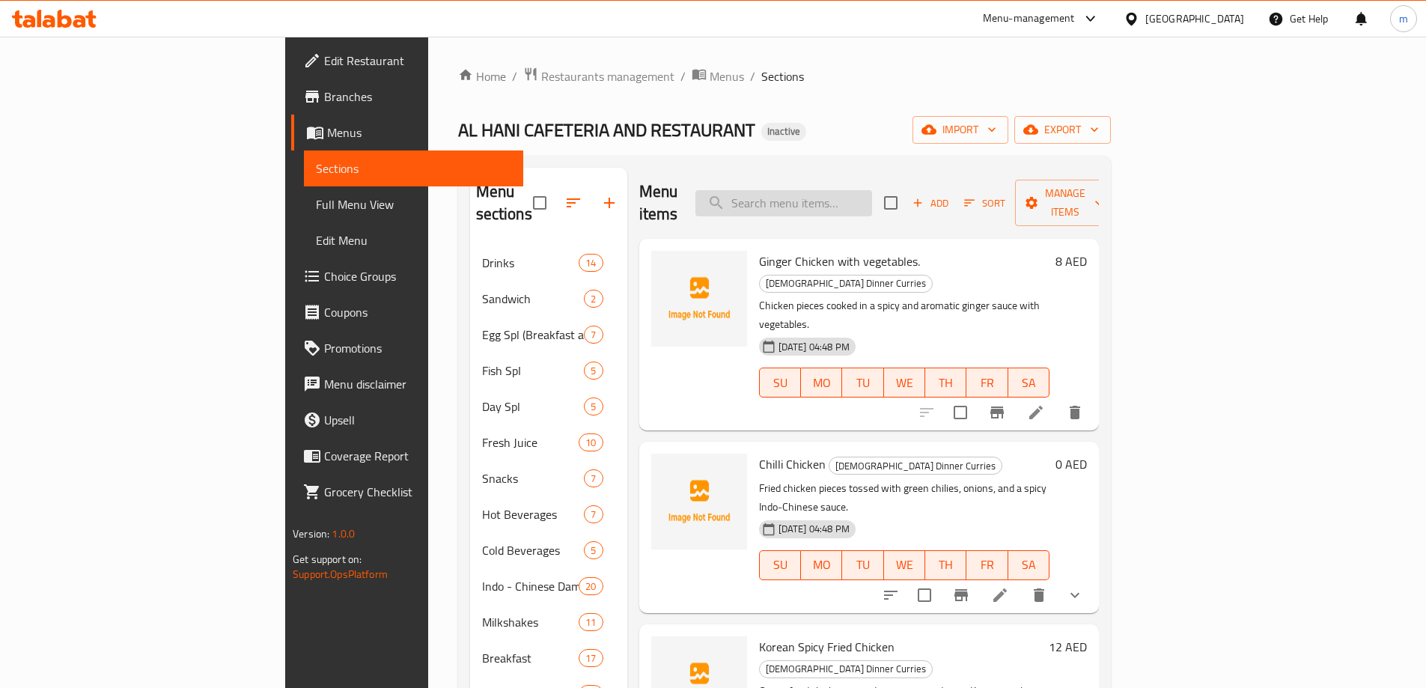
click at [872, 195] on input "search" at bounding box center [784, 203] width 177 height 26
paste input "Korean Spicy Fried Chicken"
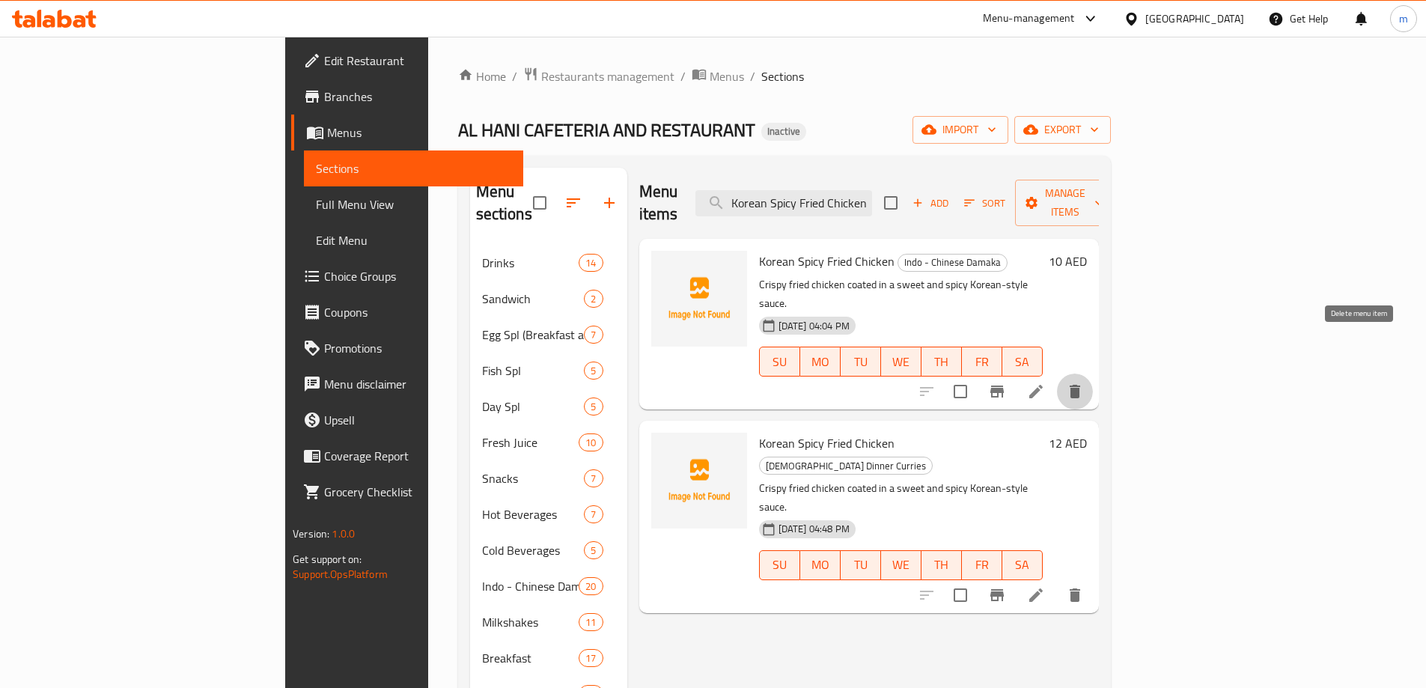
click at [1093, 374] on button "delete" at bounding box center [1075, 392] width 36 height 36
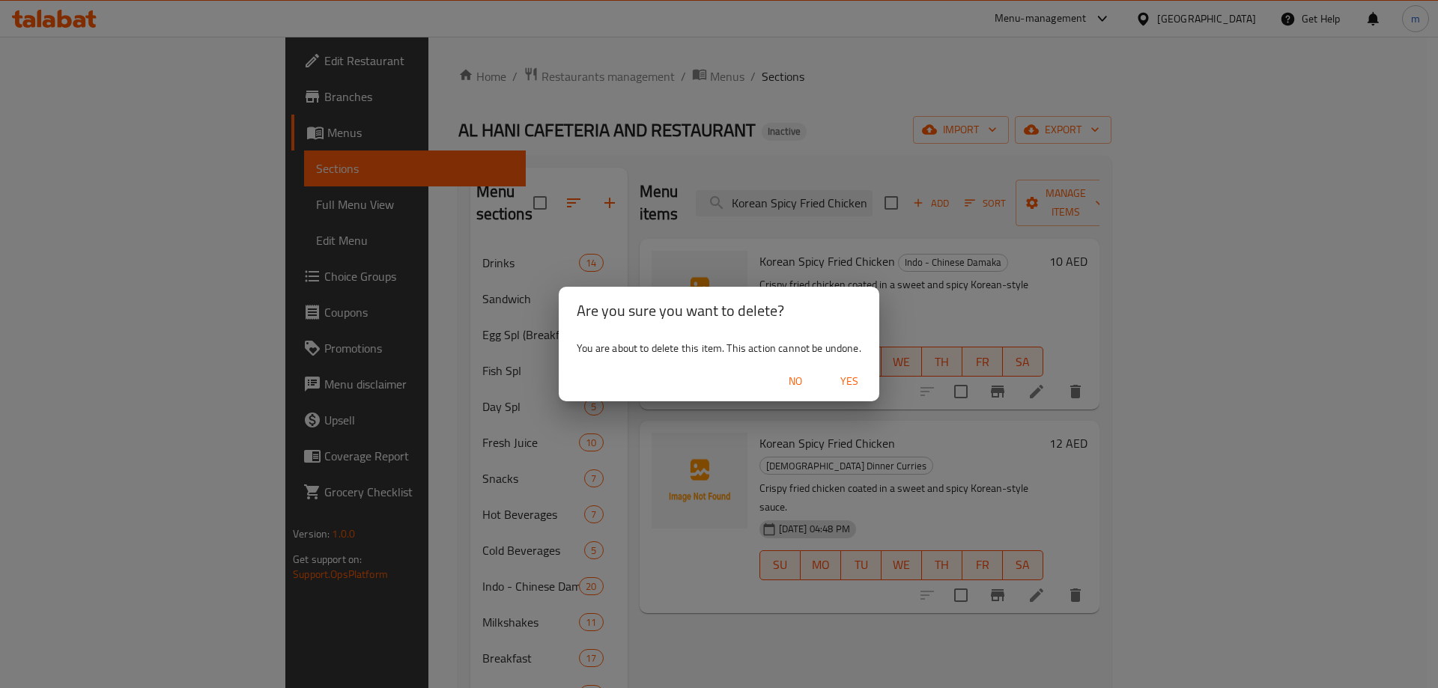
click at [858, 379] on span "Yes" at bounding box center [849, 381] width 36 height 19
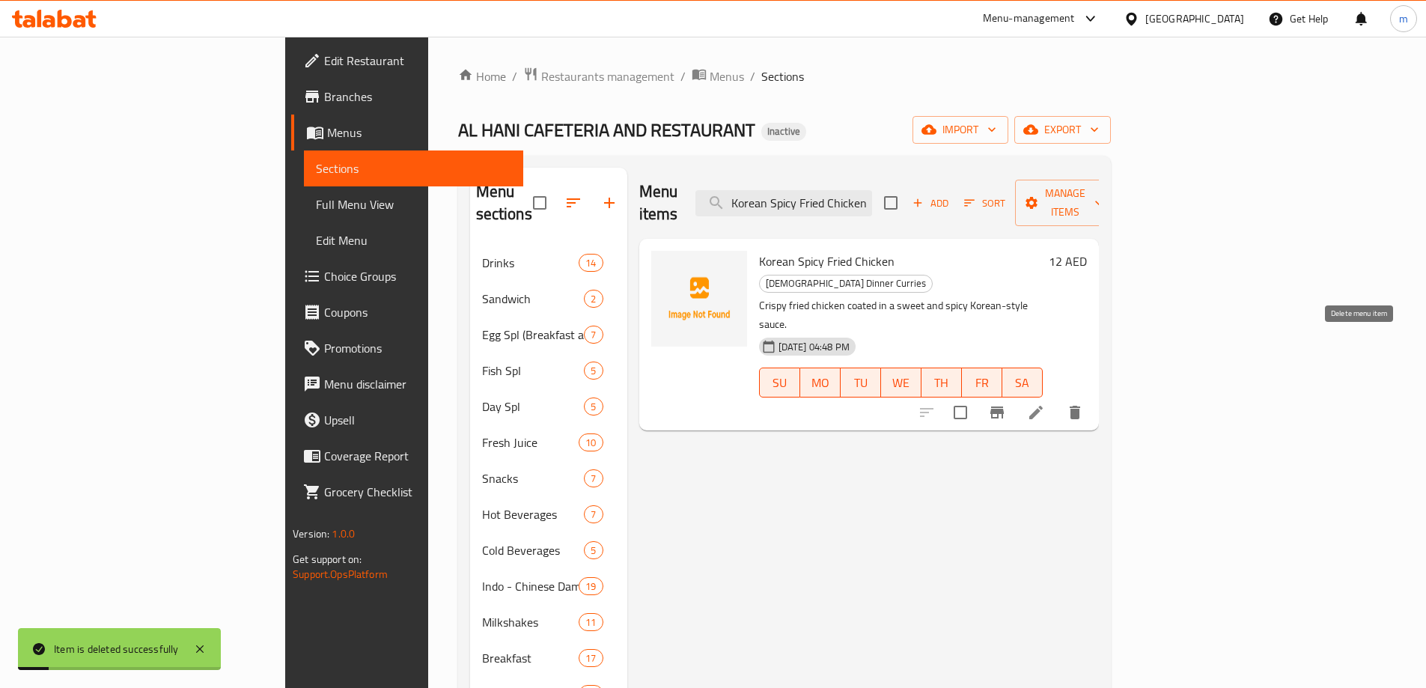
click at [1084, 404] on icon "delete" at bounding box center [1075, 413] width 18 height 18
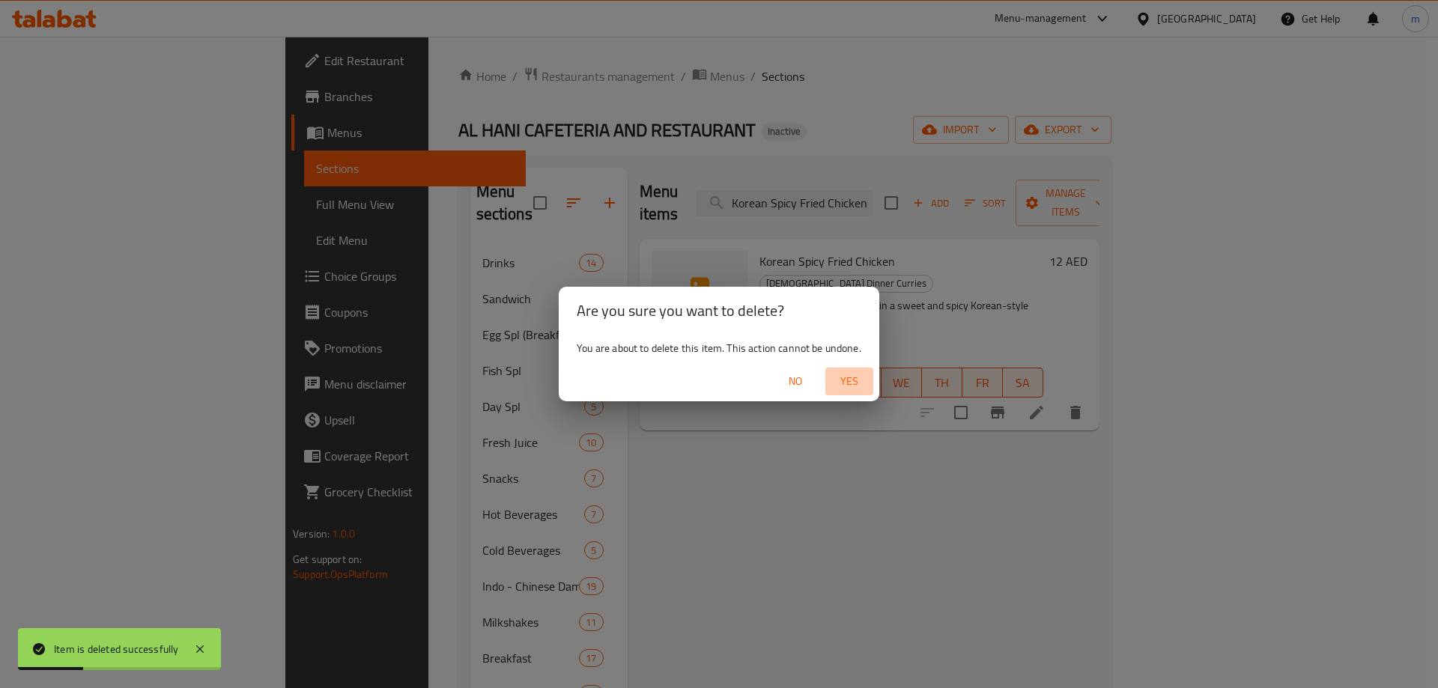
click at [845, 379] on span "Yes" at bounding box center [849, 381] width 36 height 19
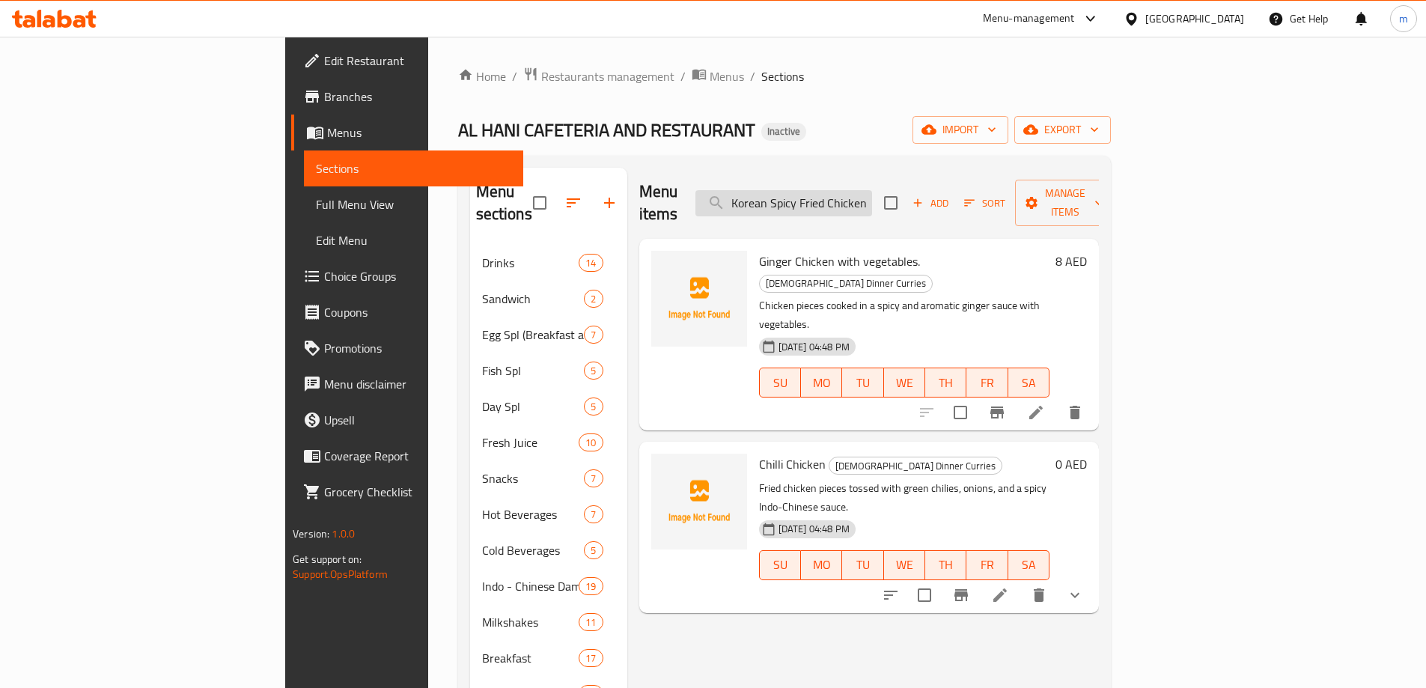
click at [872, 193] on input "Korean Spicy Fried Chicken" at bounding box center [784, 203] width 177 height 26
paste input "Chicken 65"
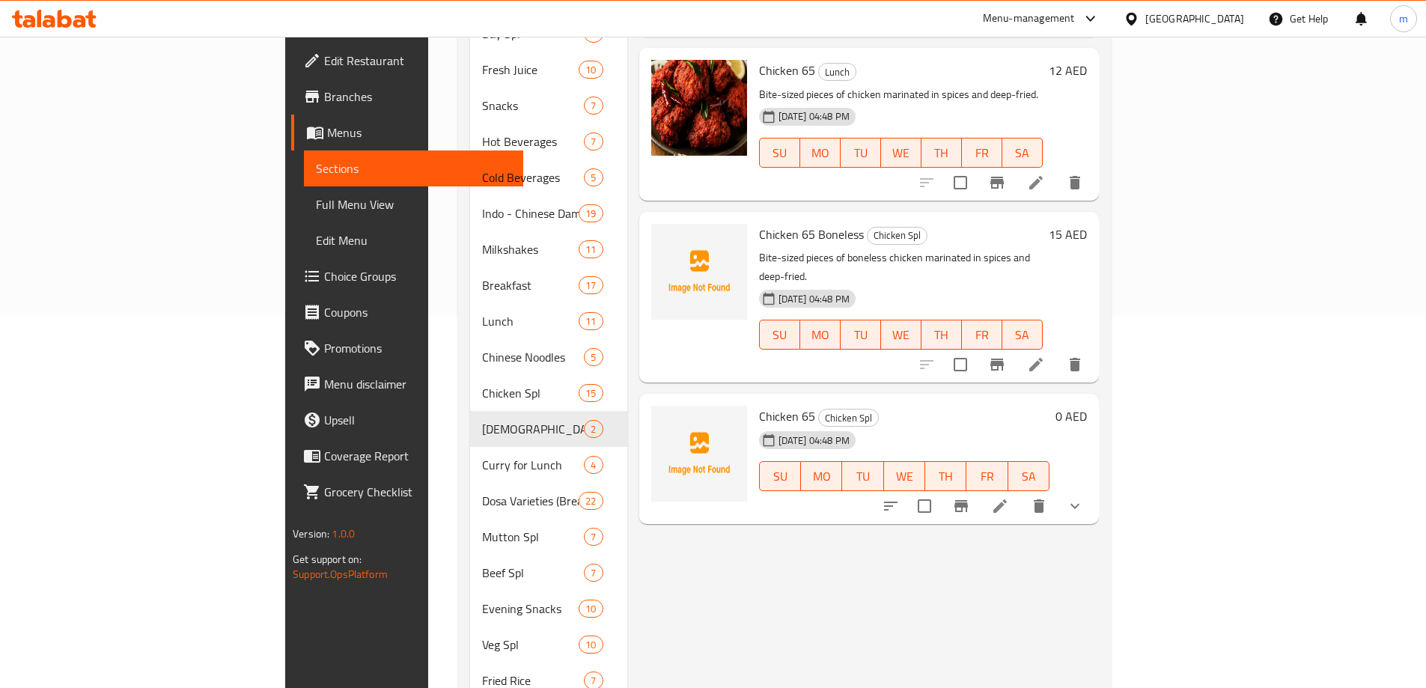
scroll to position [374, 0]
type input "Chicken 65"
click at [1044, 498] on icon "delete" at bounding box center [1039, 504] width 10 height 13
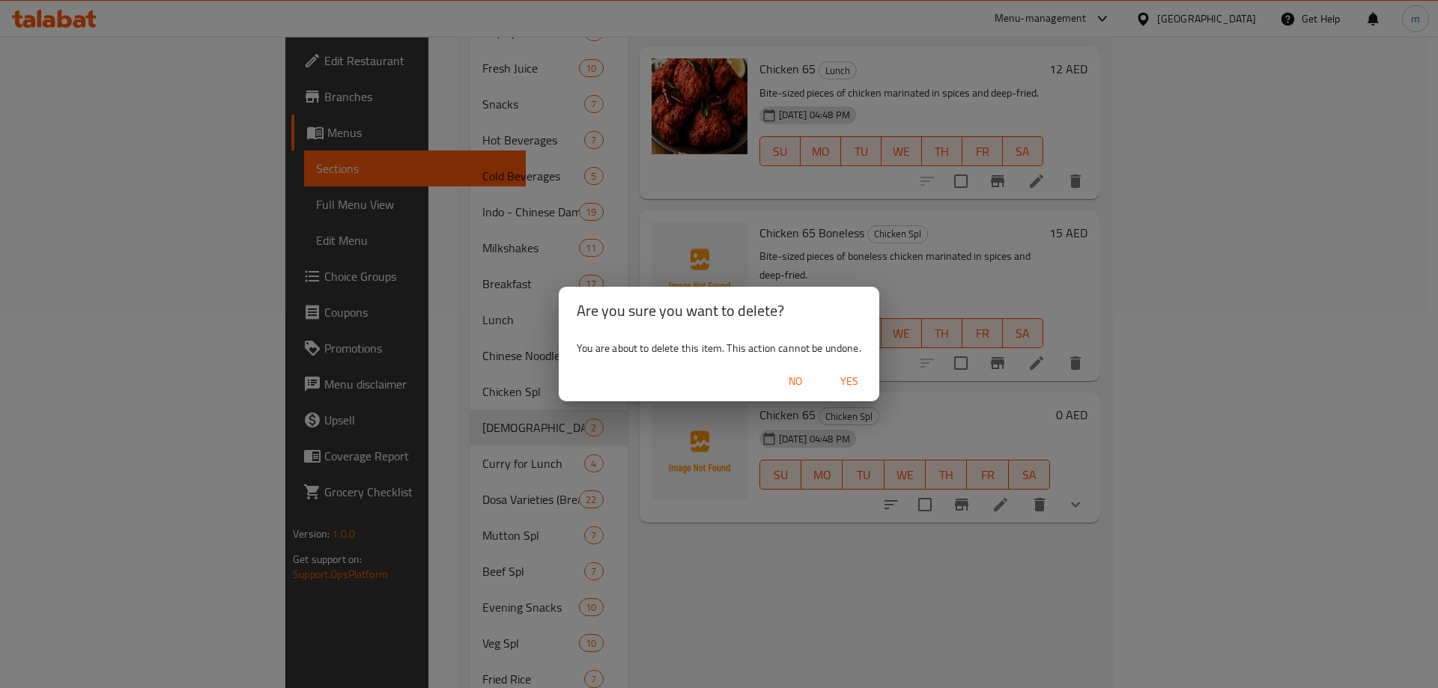
click at [860, 379] on span "Yes" at bounding box center [849, 381] width 36 height 19
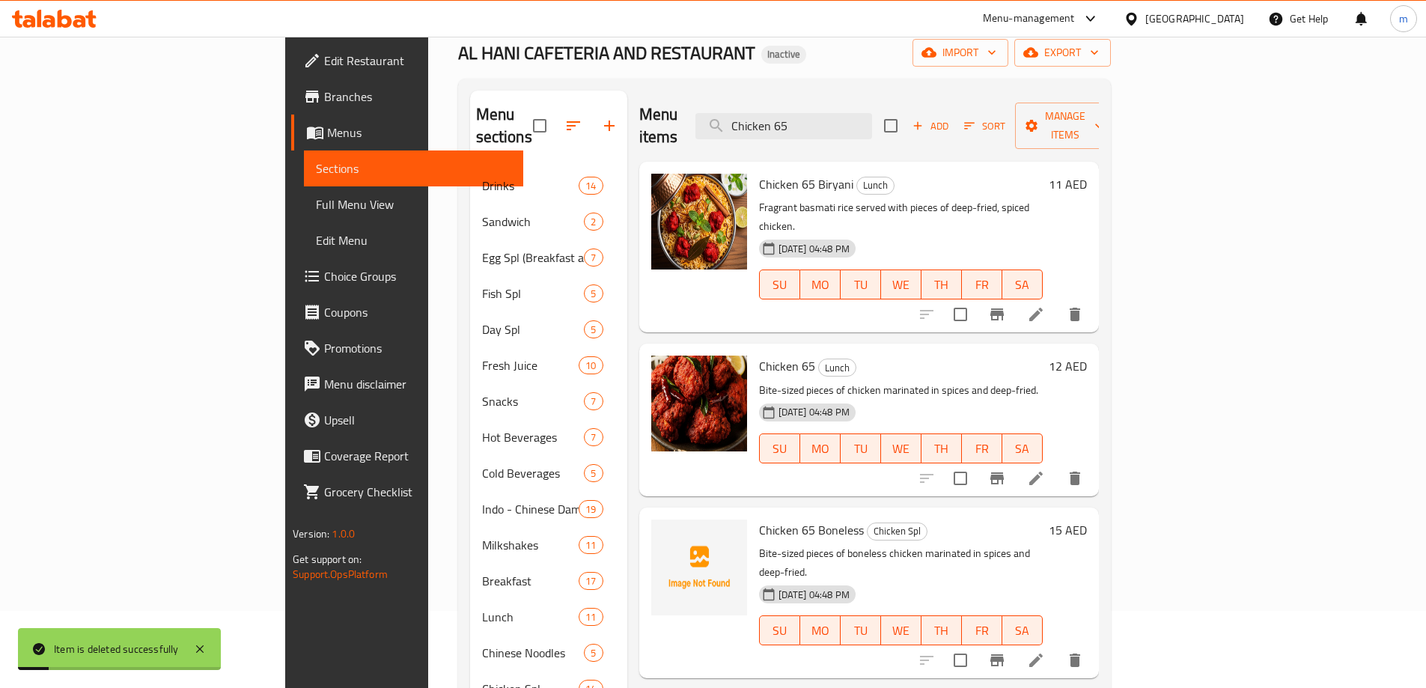
scroll to position [75, 0]
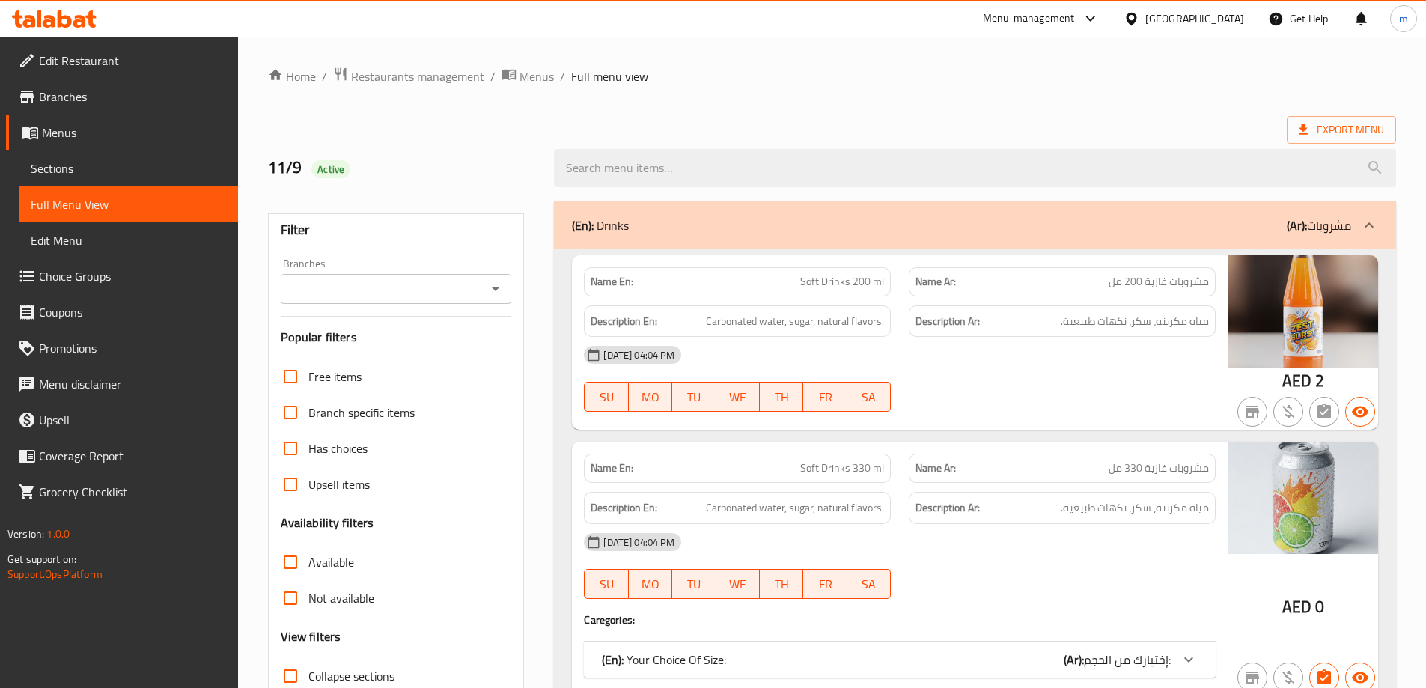
scroll to position [299, 0]
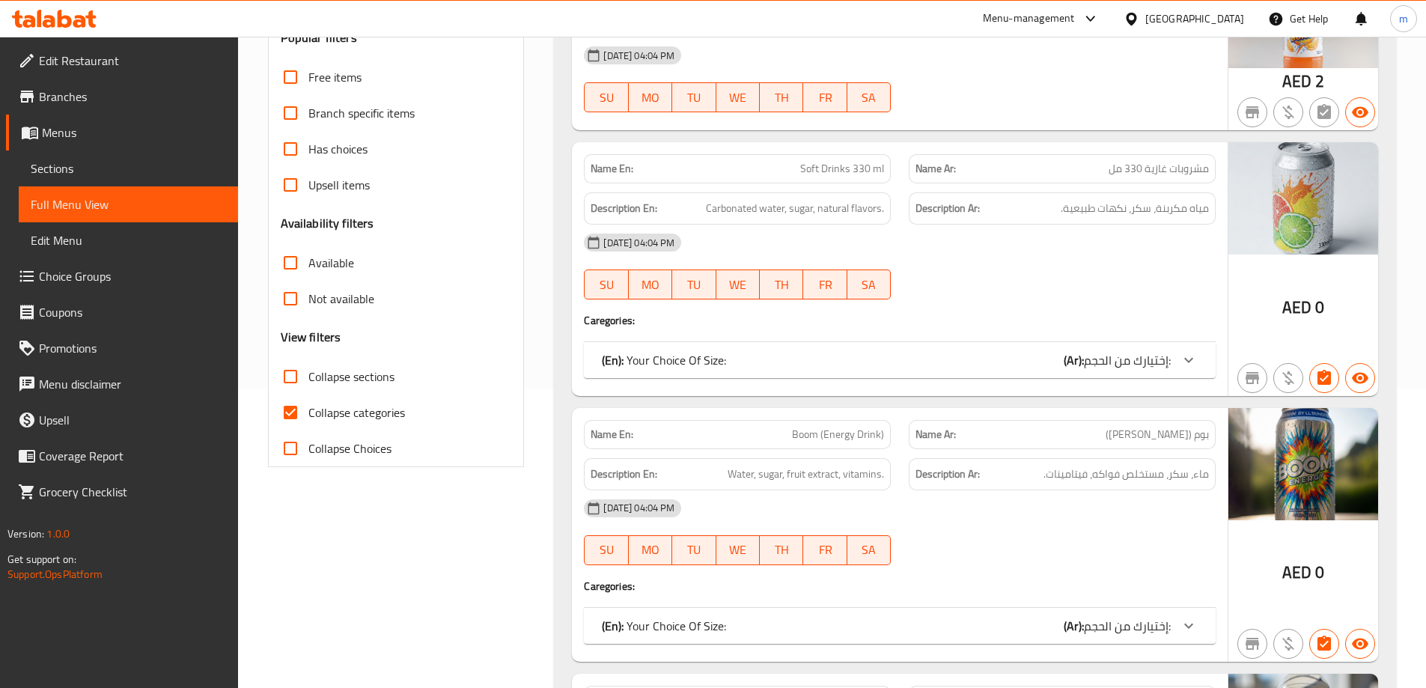
click at [338, 408] on span "Collapse categories" at bounding box center [356, 413] width 97 height 18
click at [308, 408] on input "Collapse categories" at bounding box center [291, 413] width 36 height 36
checkbox input "false"
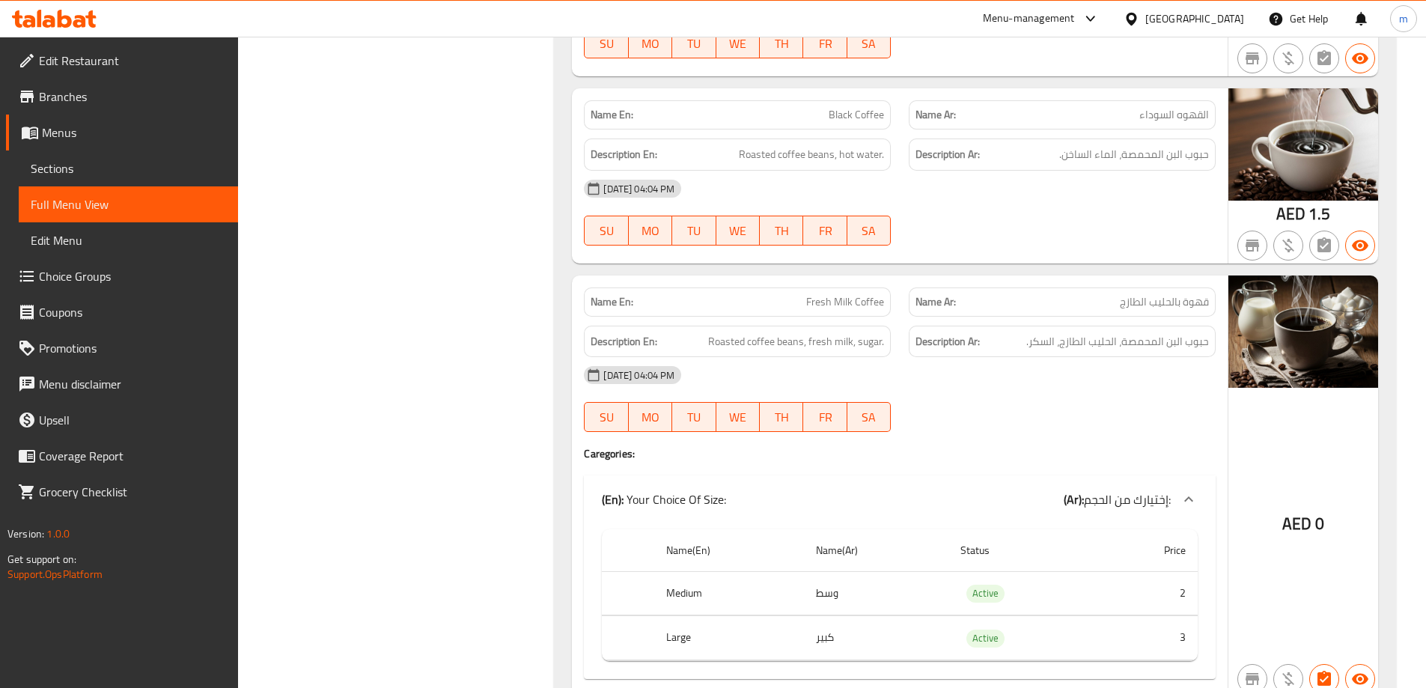
scroll to position [2171, 0]
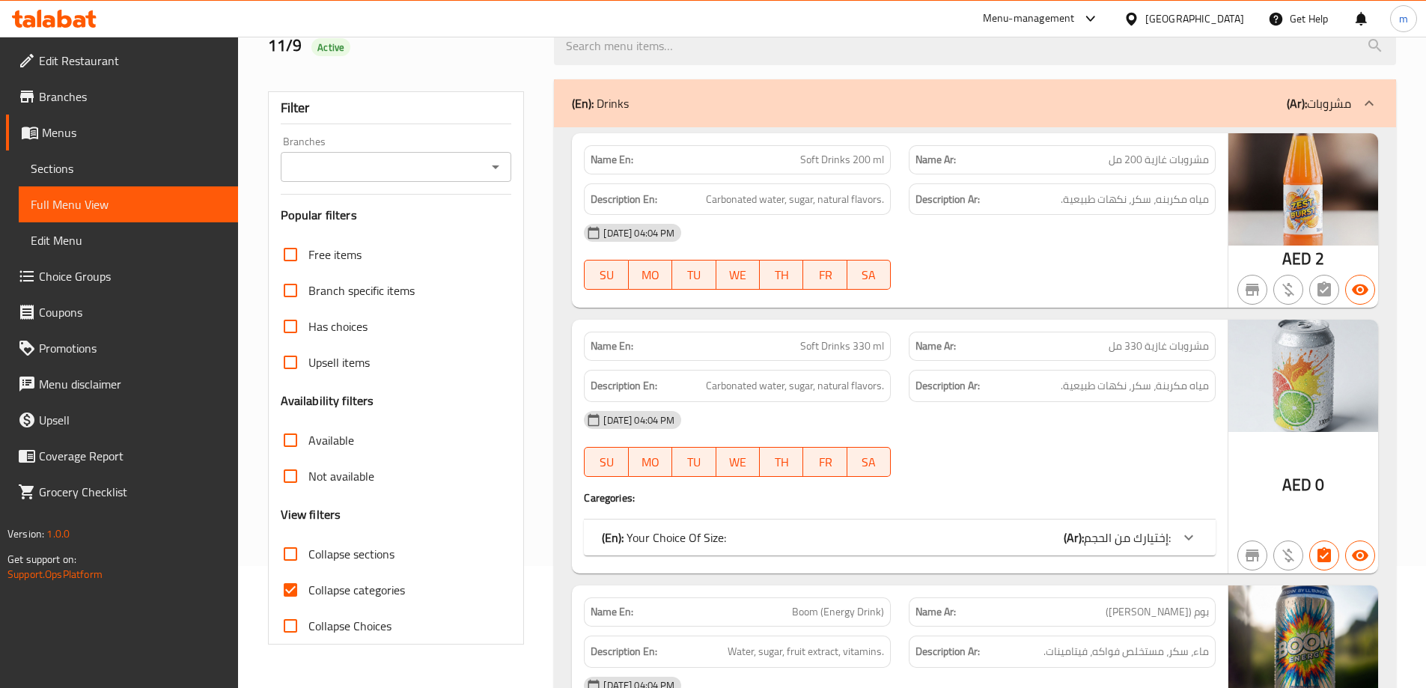
scroll to position [299, 0]
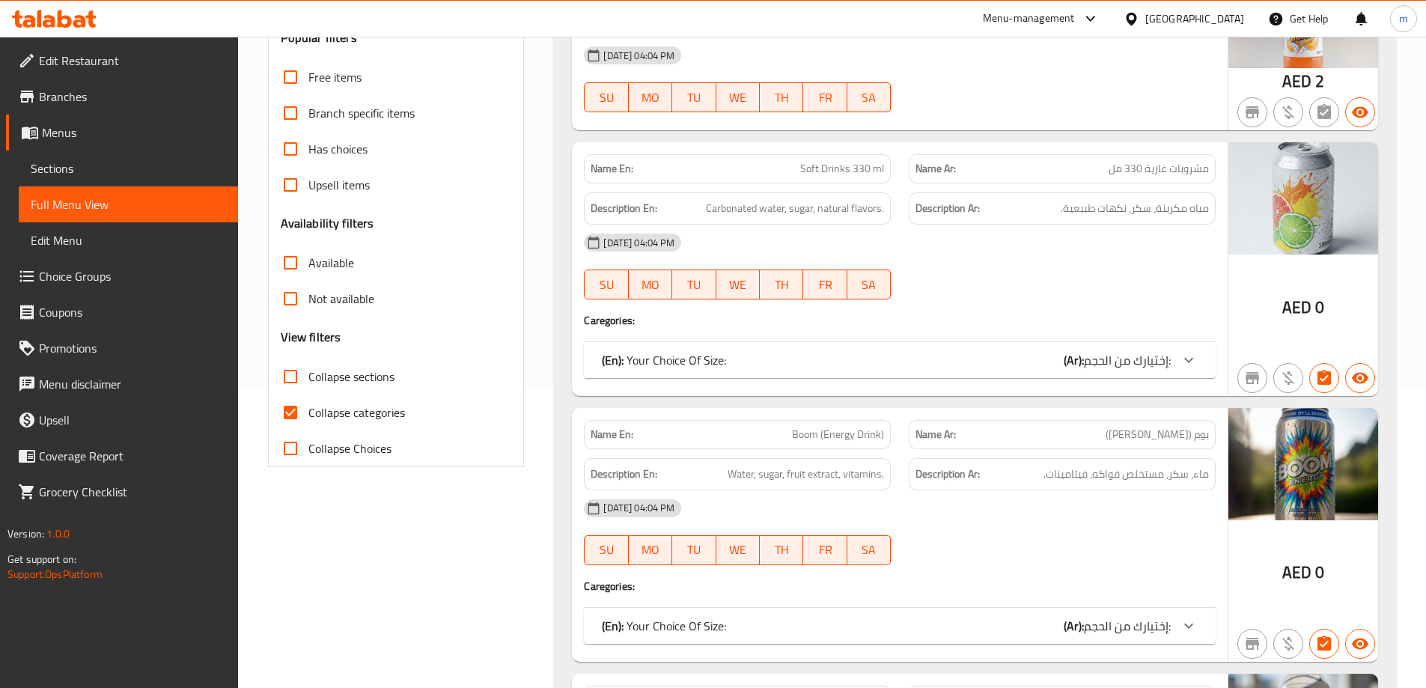
drag, startPoint x: 358, startPoint y: 406, endPoint x: 436, endPoint y: 416, distance: 78.5
click at [358, 406] on span "Collapse categories" at bounding box center [356, 413] width 97 height 18
click at [308, 406] on input "Collapse categories" at bounding box center [291, 413] width 36 height 36
checkbox input "false"
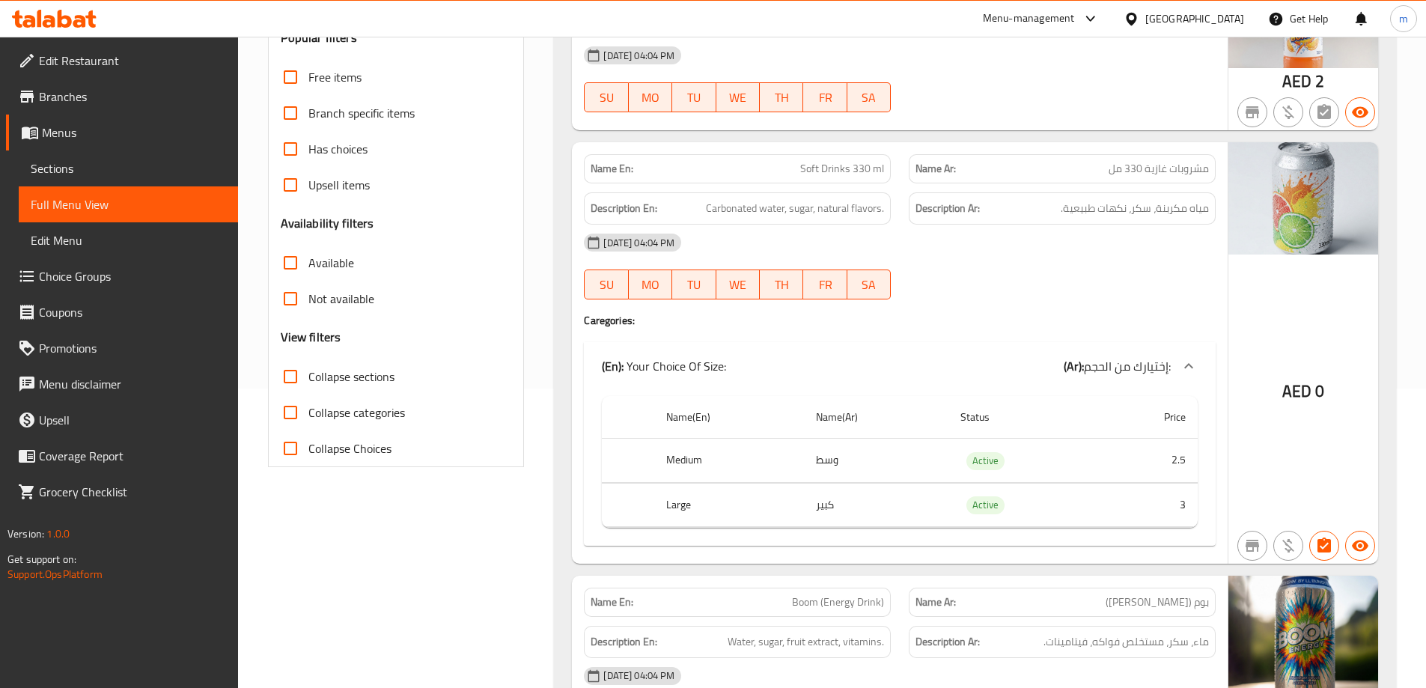
scroll to position [0, 0]
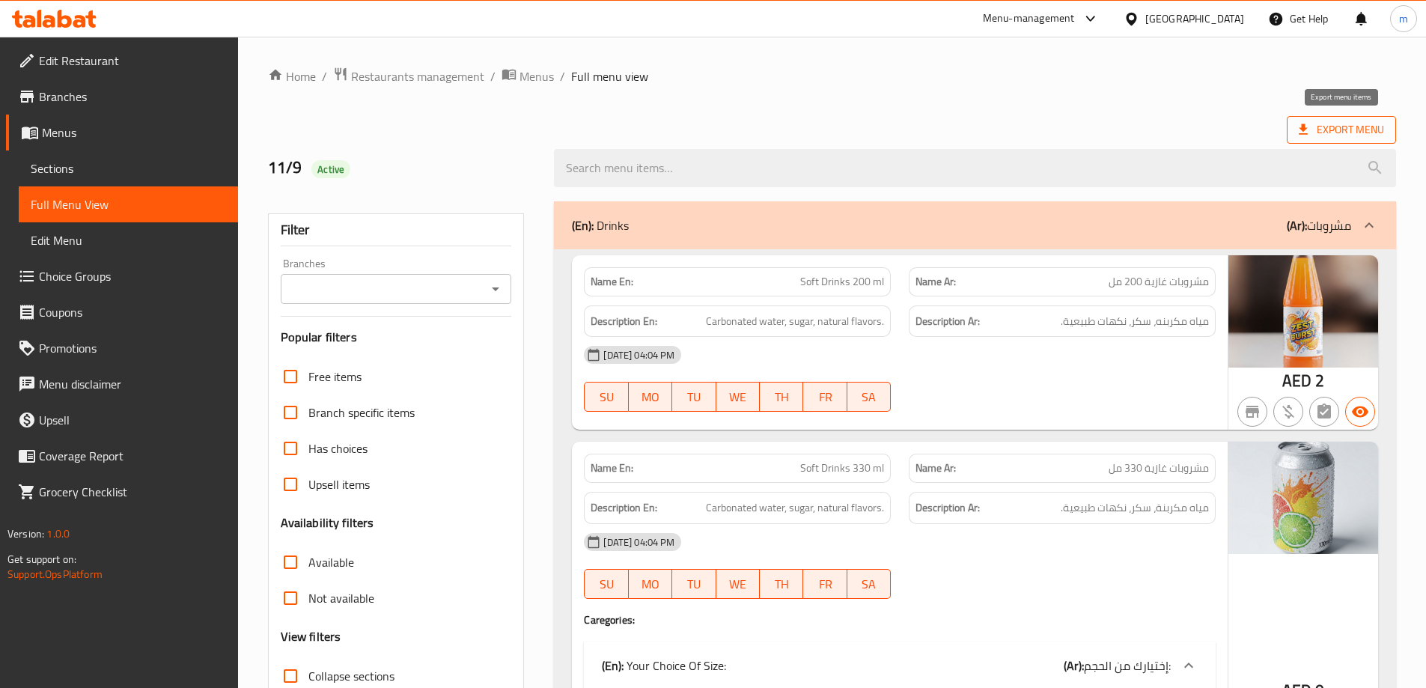
click at [1301, 127] on icon at bounding box center [1303, 129] width 15 height 15
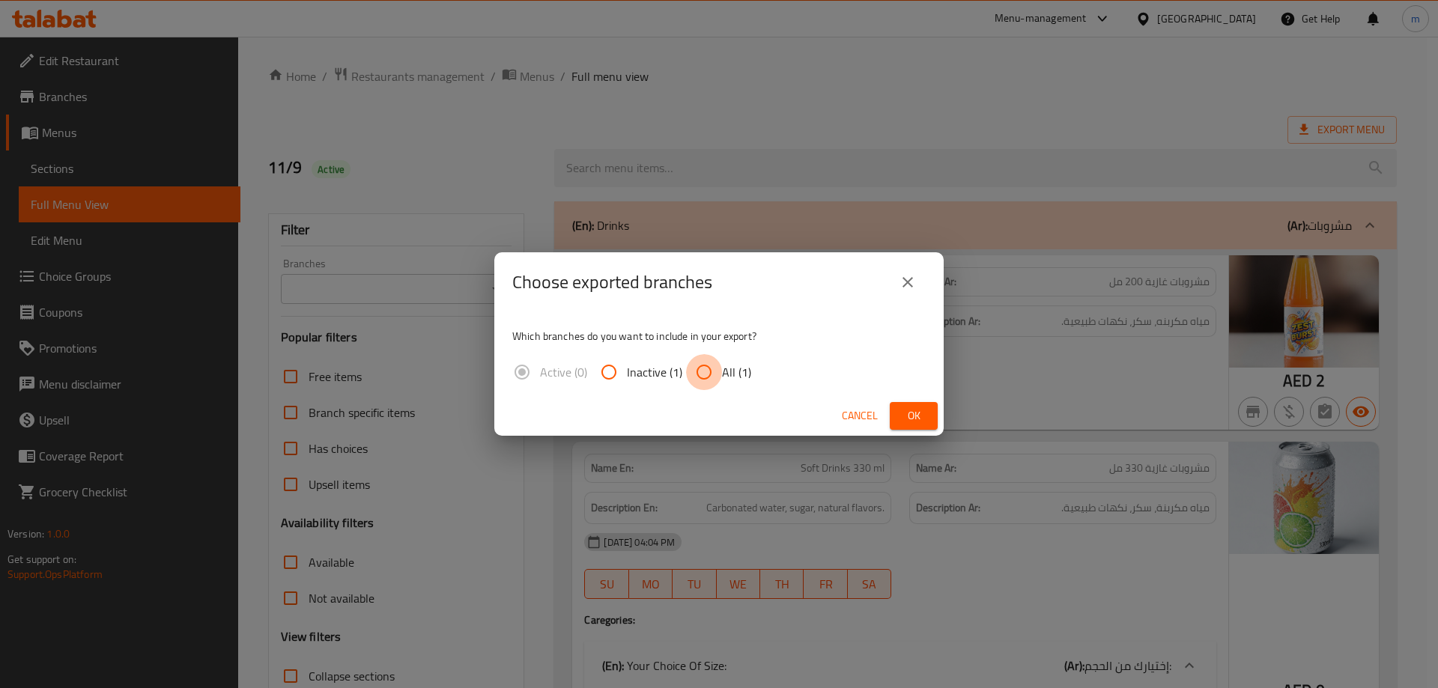
click at [714, 363] on input "All (1)" at bounding box center [704, 372] width 36 height 36
radio input "true"
click at [928, 413] on button "Ok" at bounding box center [913, 416] width 48 height 28
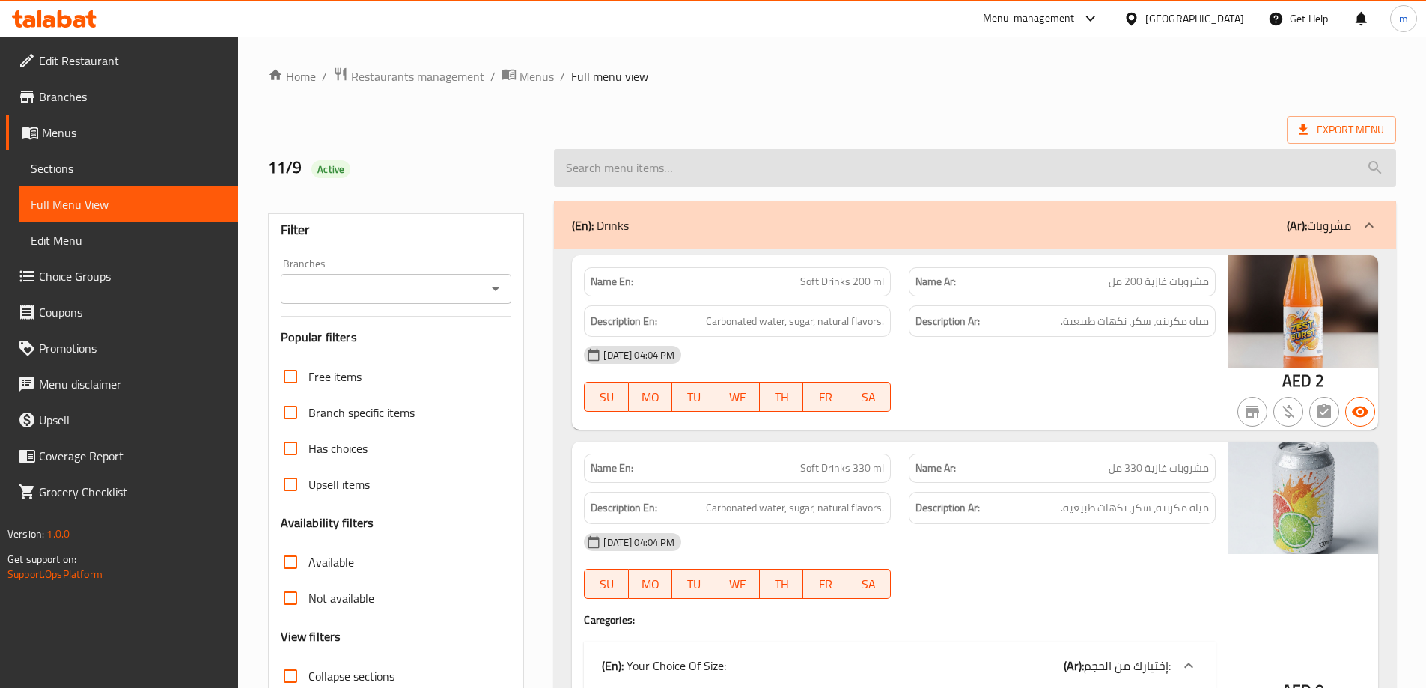
click at [711, 158] on input "search" at bounding box center [975, 168] width 842 height 38
paste input "Garlic Chicken"
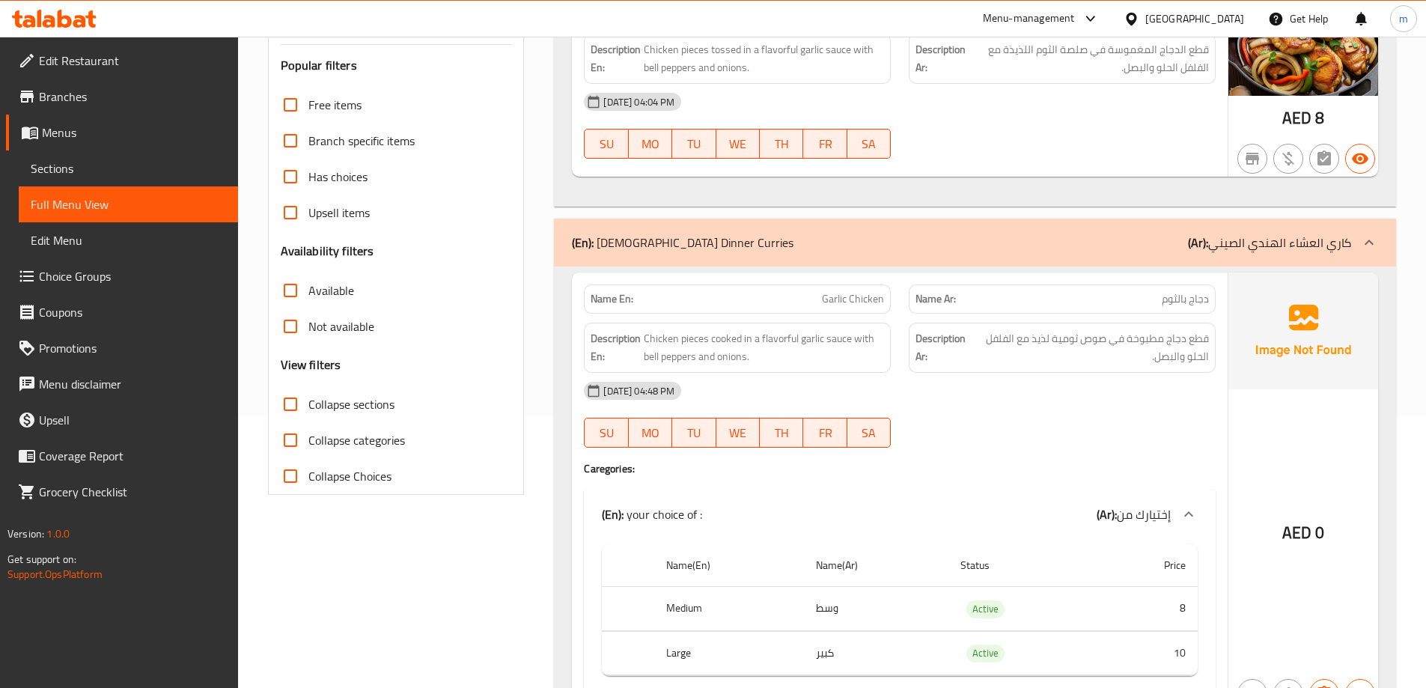
scroll to position [356, 0]
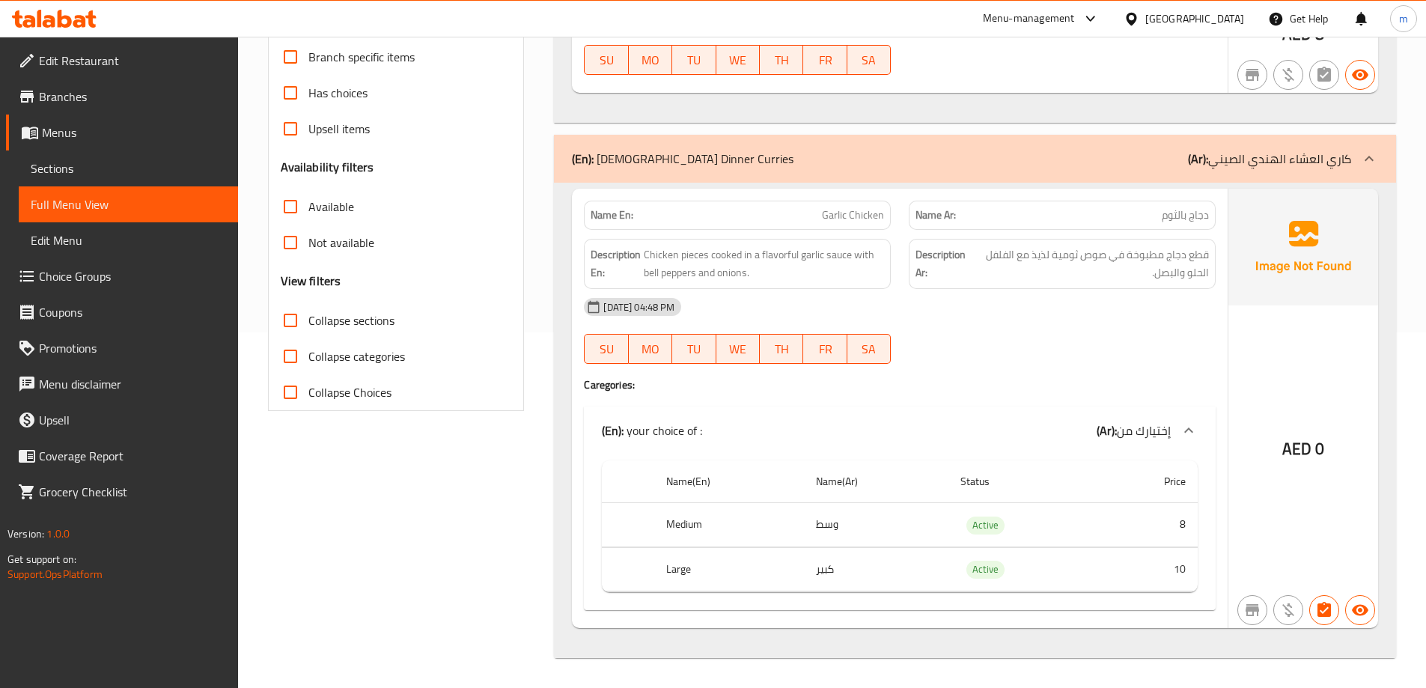
click at [848, 217] on span "Garlic Chicken" at bounding box center [853, 215] width 62 height 16
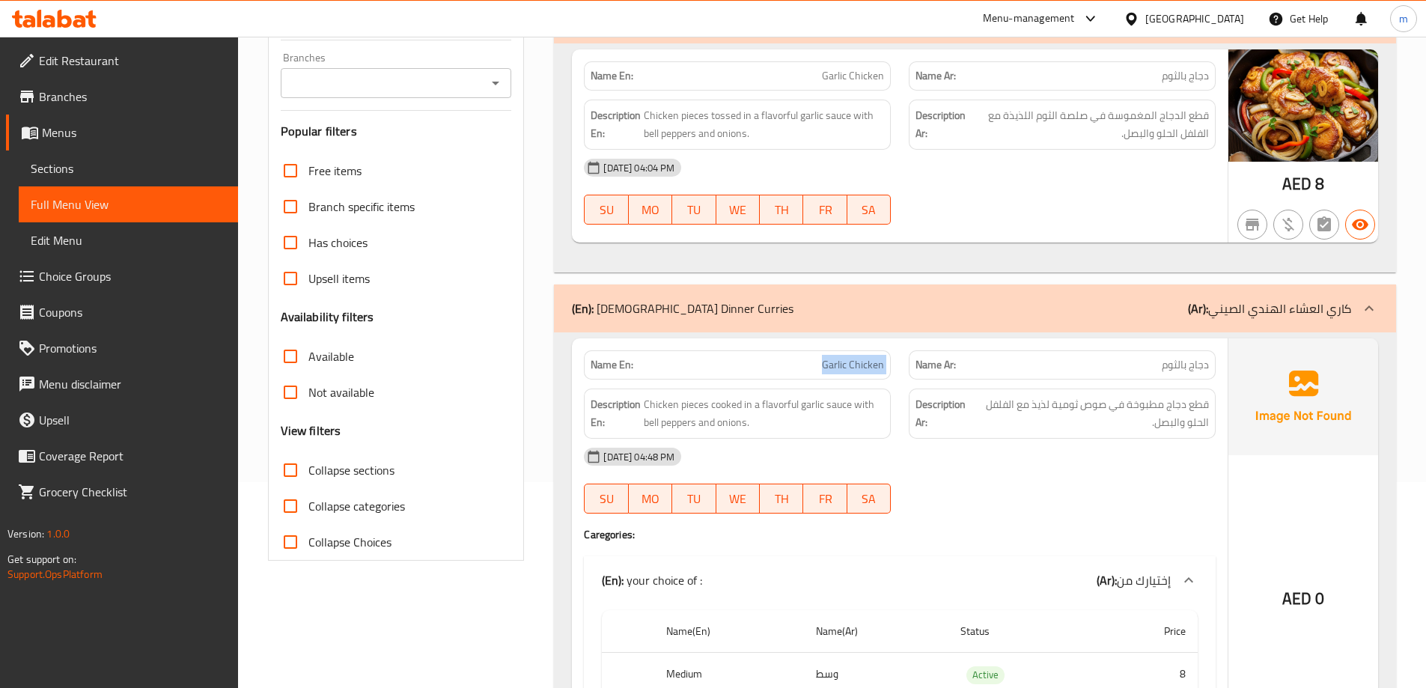
copy span "Garlic Chicken"
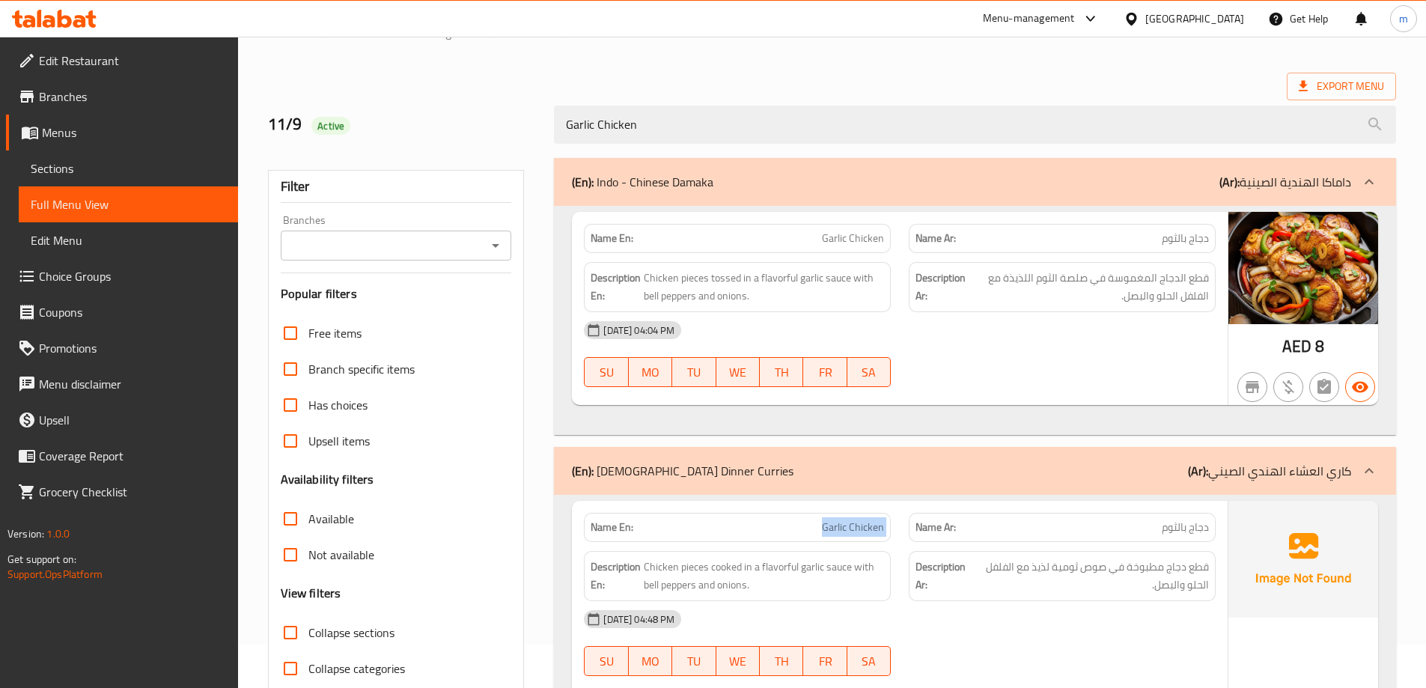
scroll to position [0, 0]
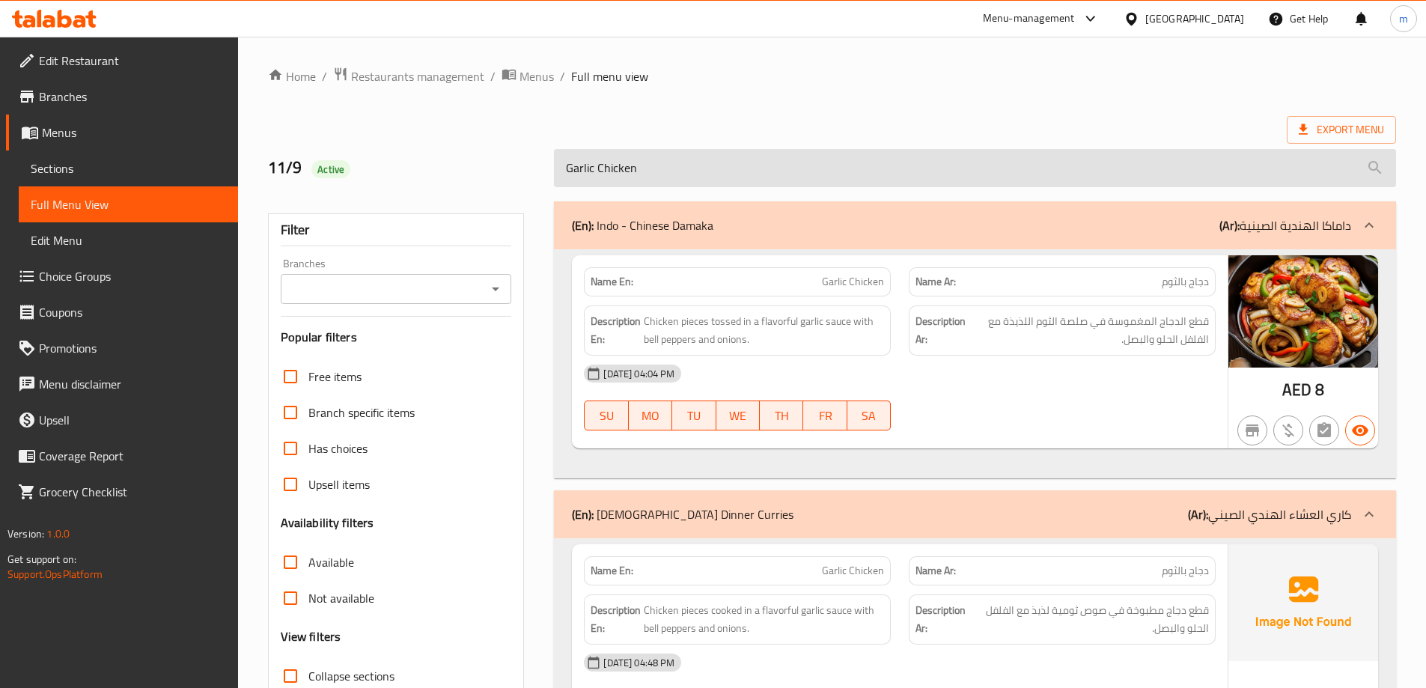
click at [743, 157] on input "Garlic Chicken" at bounding box center [975, 168] width 842 height 38
paste input "Korean Spicy Fried"
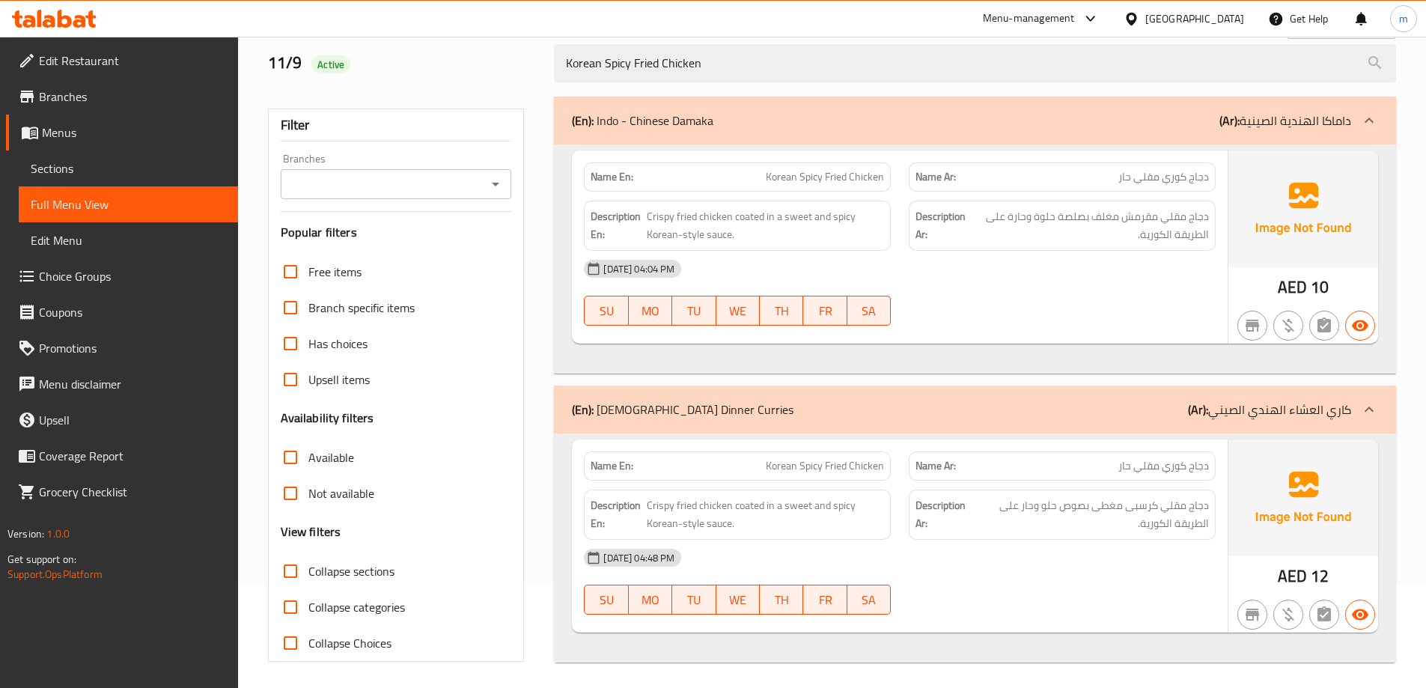
scroll to position [109, 0]
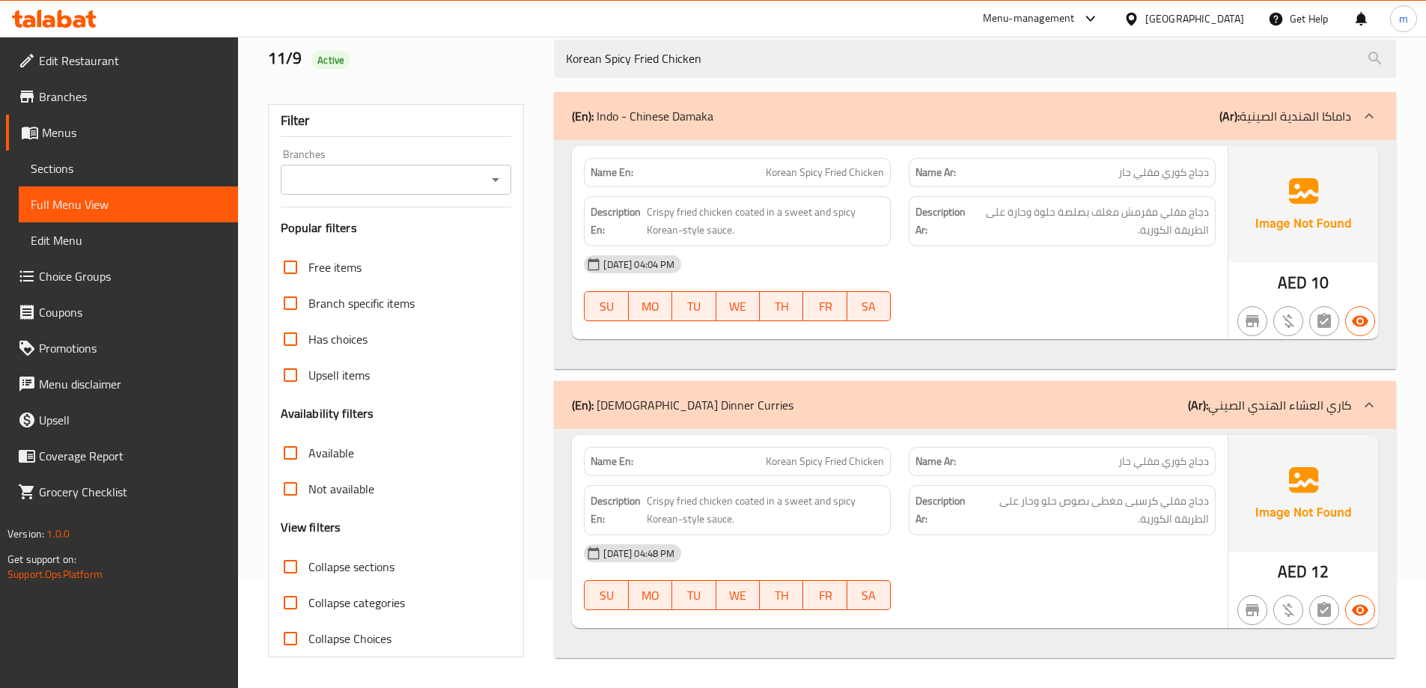
type input "Korean Spicy Fried Chicken"
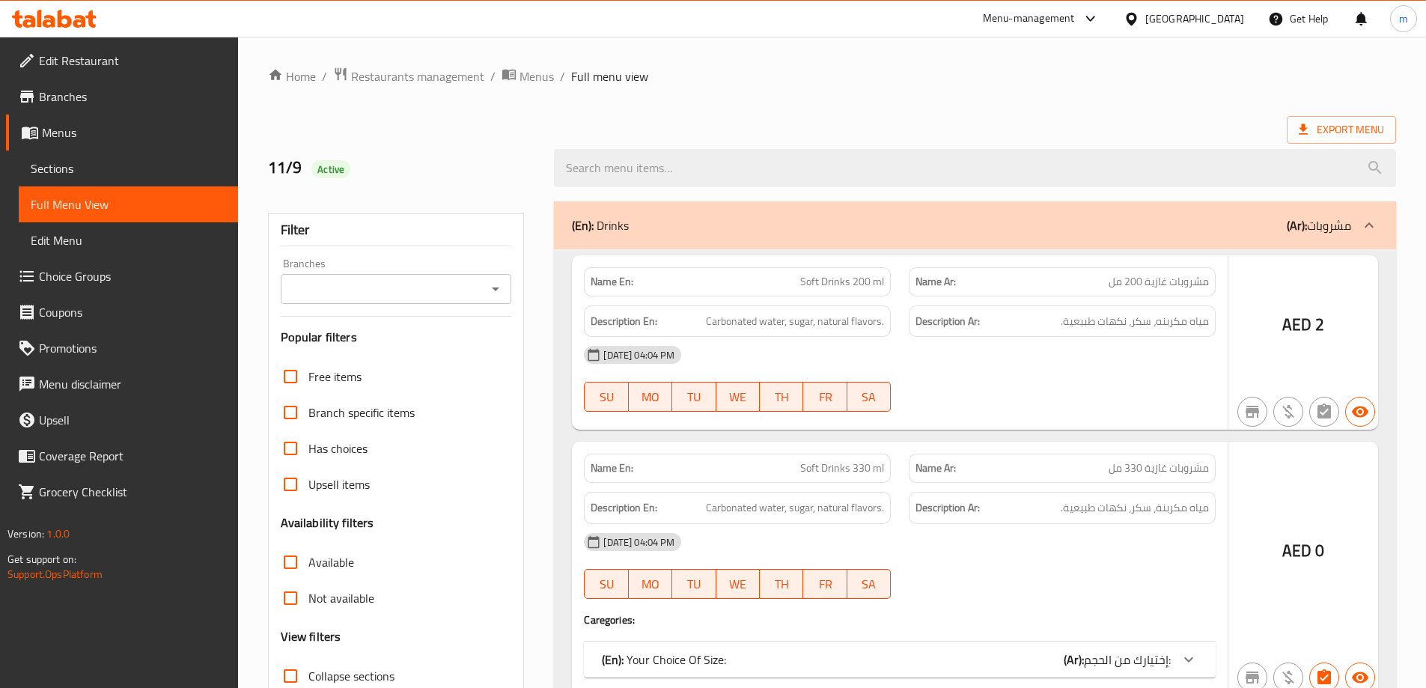
click at [349, 408] on div at bounding box center [713, 344] width 1426 height 688
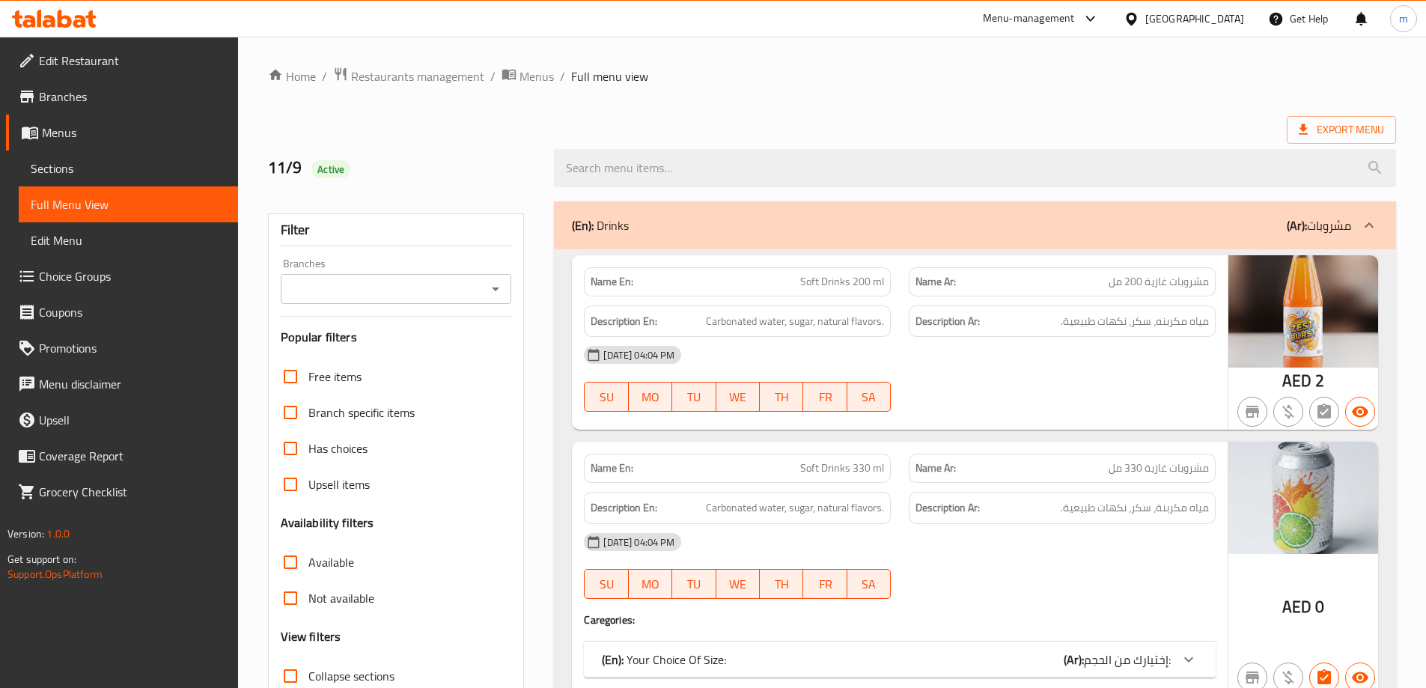
scroll to position [299, 0]
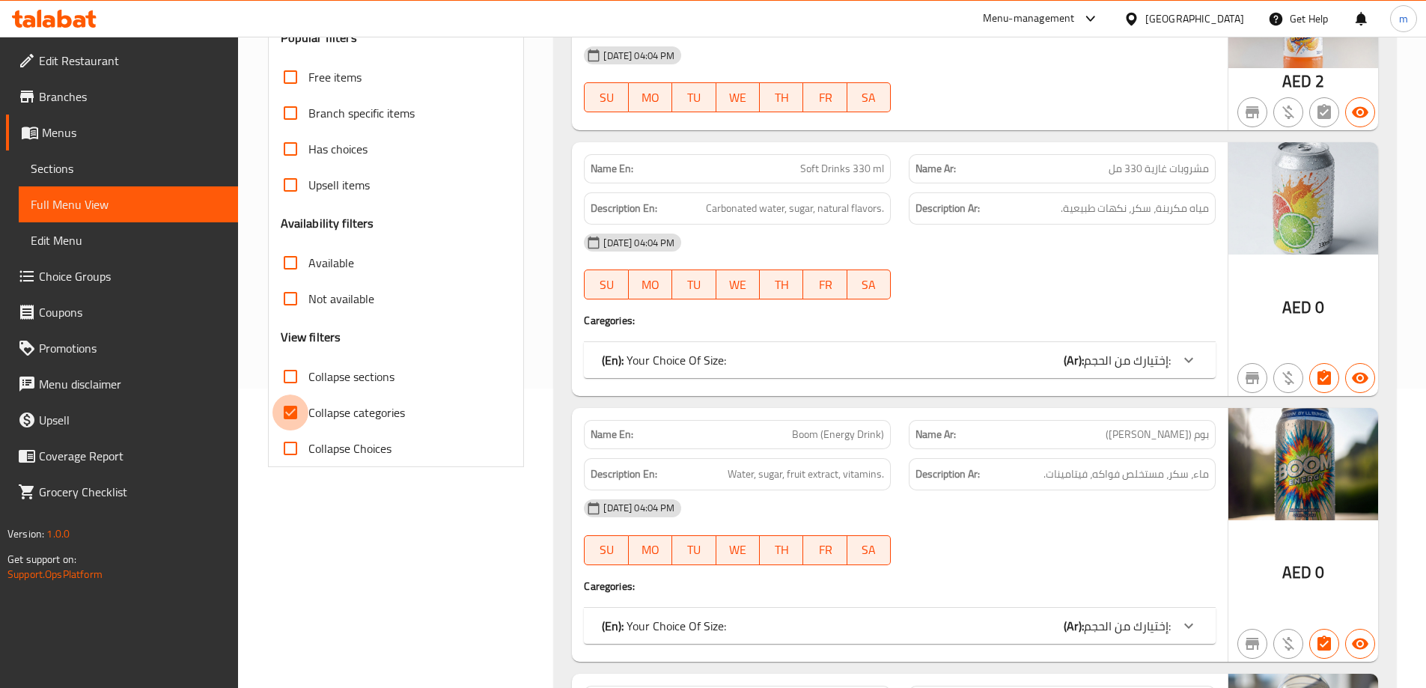
click at [288, 415] on input "Collapse categories" at bounding box center [291, 413] width 36 height 36
checkbox input "false"
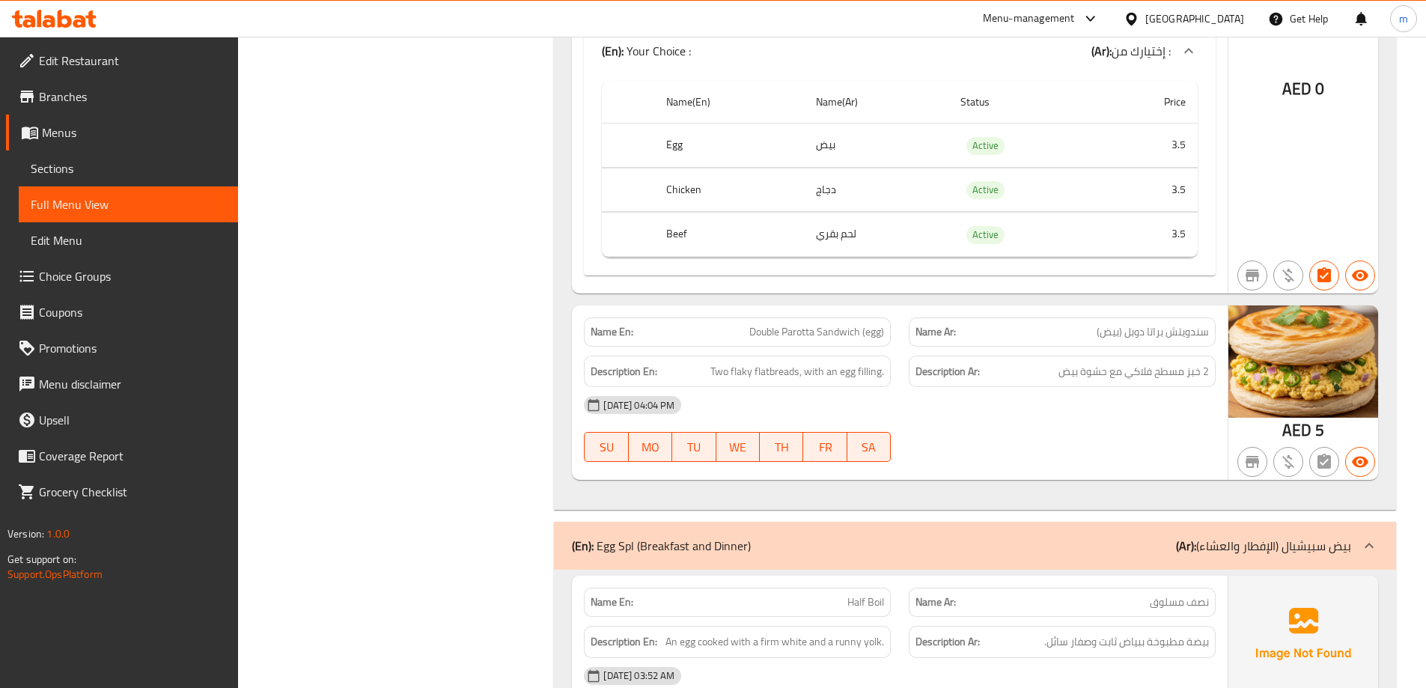
scroll to position [0, 0]
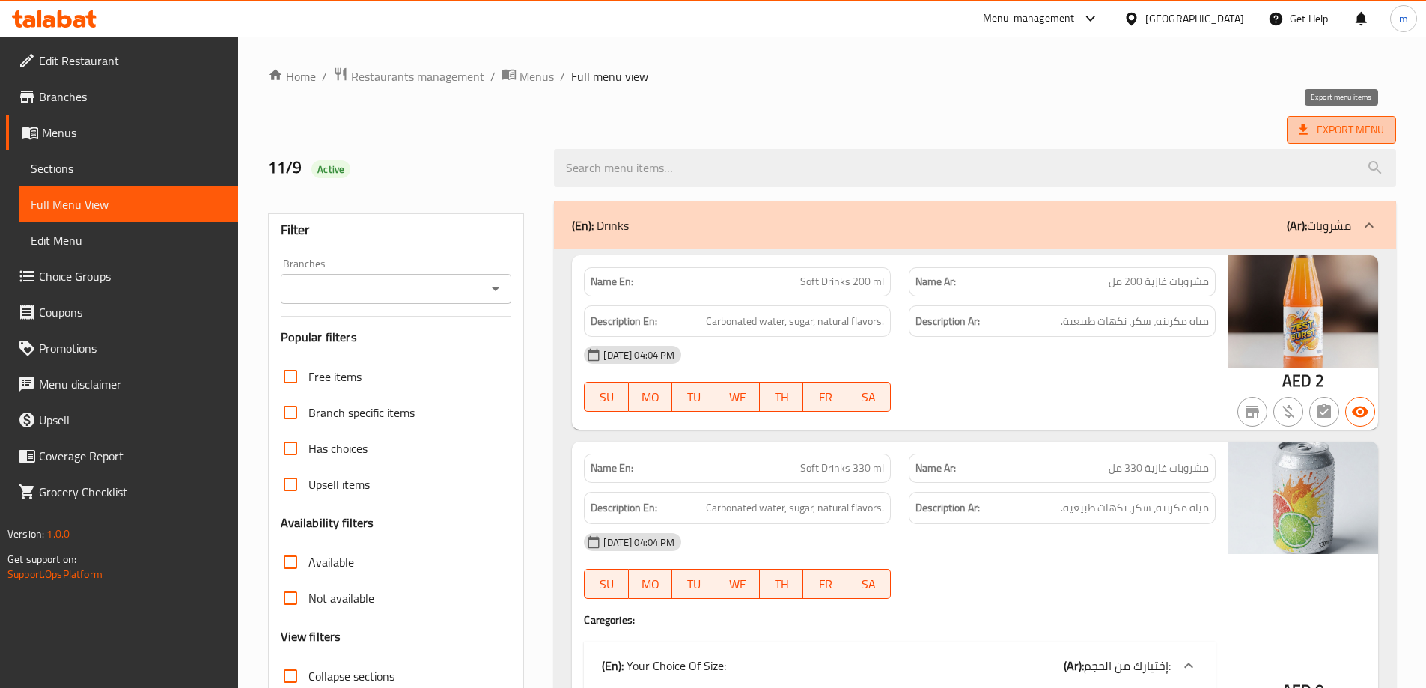
click at [1372, 135] on span "Export Menu" at bounding box center [1341, 130] width 85 height 19
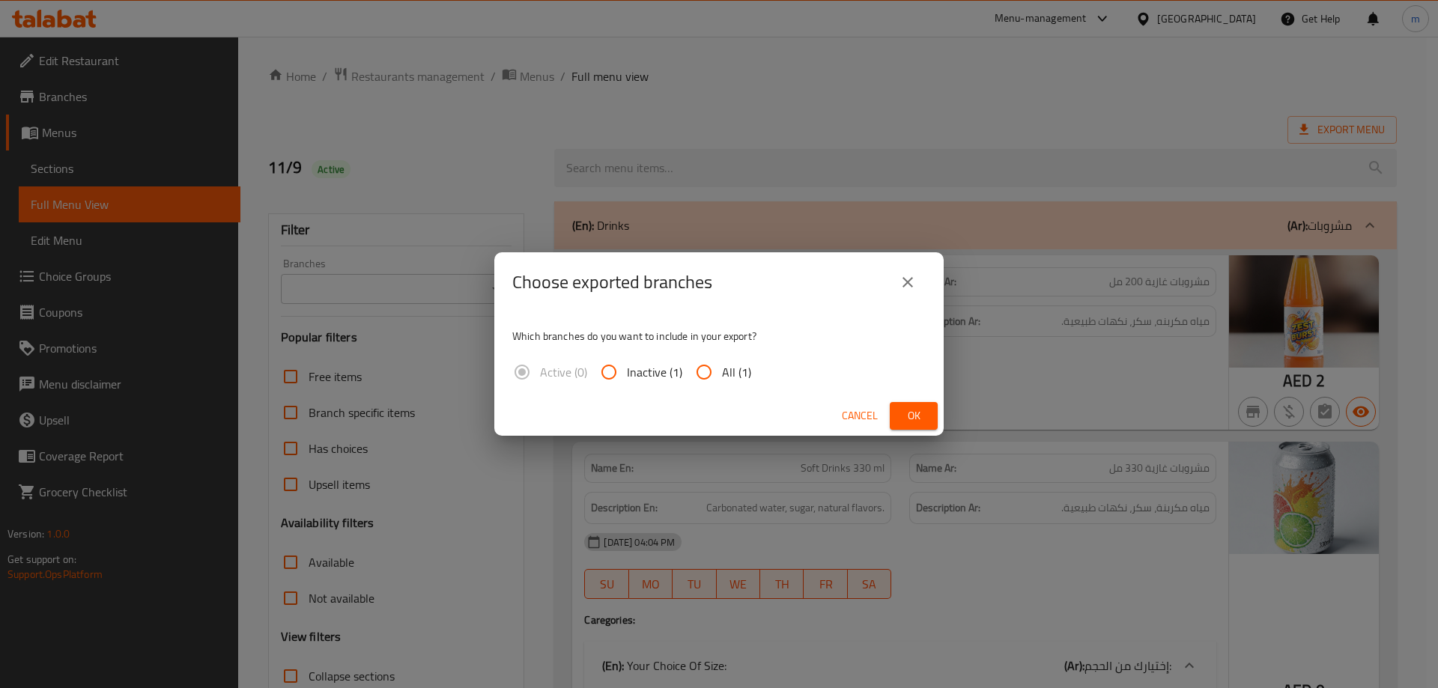
click at [735, 376] on span "All (1)" at bounding box center [736, 372] width 29 height 18
click at [722, 376] on input "All (1)" at bounding box center [704, 372] width 36 height 36
radio input "true"
click at [904, 410] on span "Ok" at bounding box center [913, 416] width 24 height 19
